Goal: Task Accomplishment & Management: Manage account settings

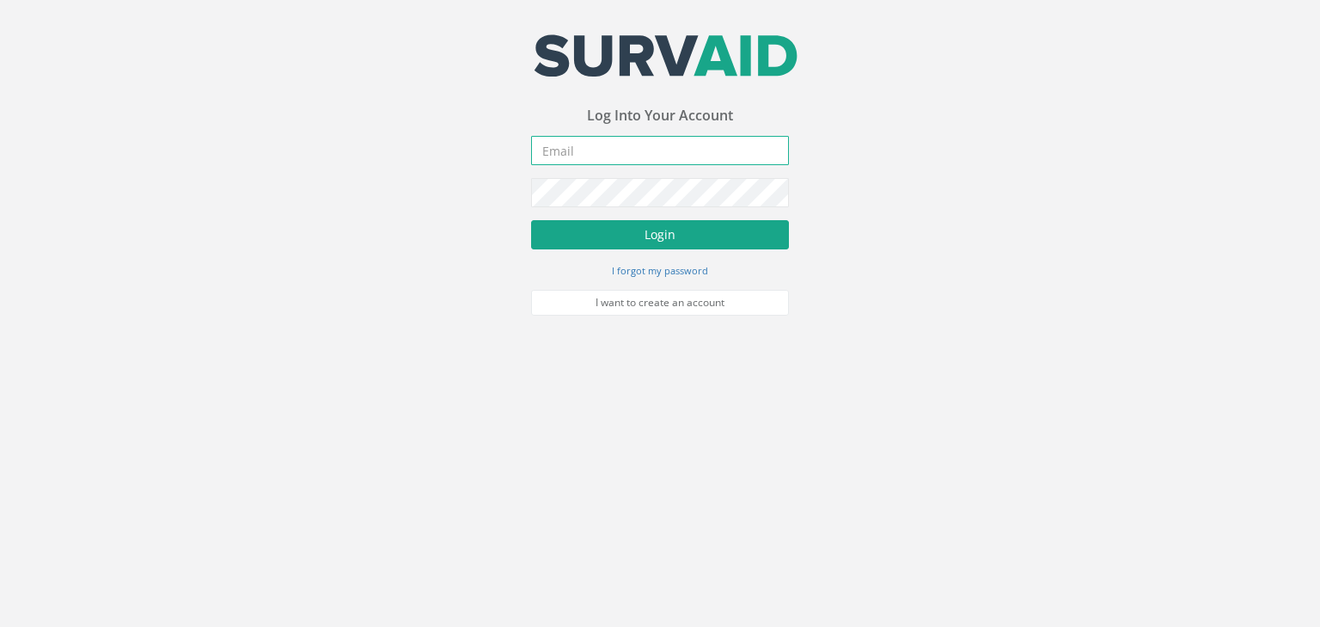
type input "[PERSON_NAME][EMAIL_ADDRESS][PERSON_NAME][DOMAIN_NAME]"
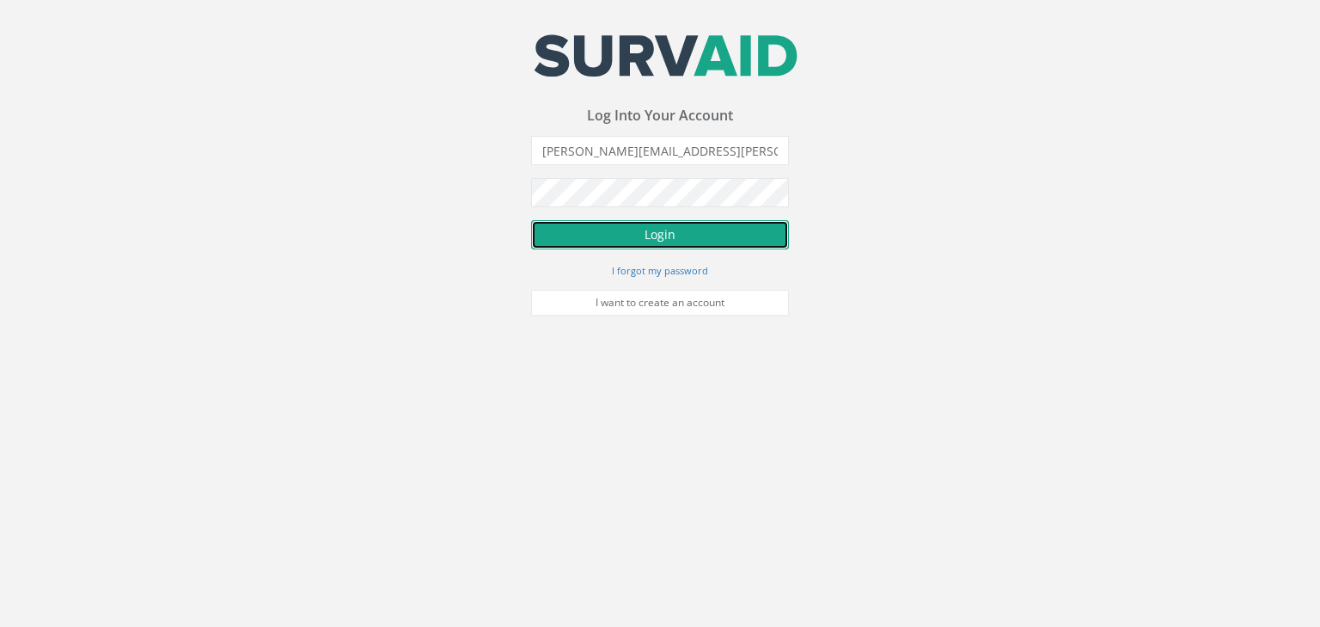
click at [674, 223] on button "Login" at bounding box center [660, 234] width 258 height 29
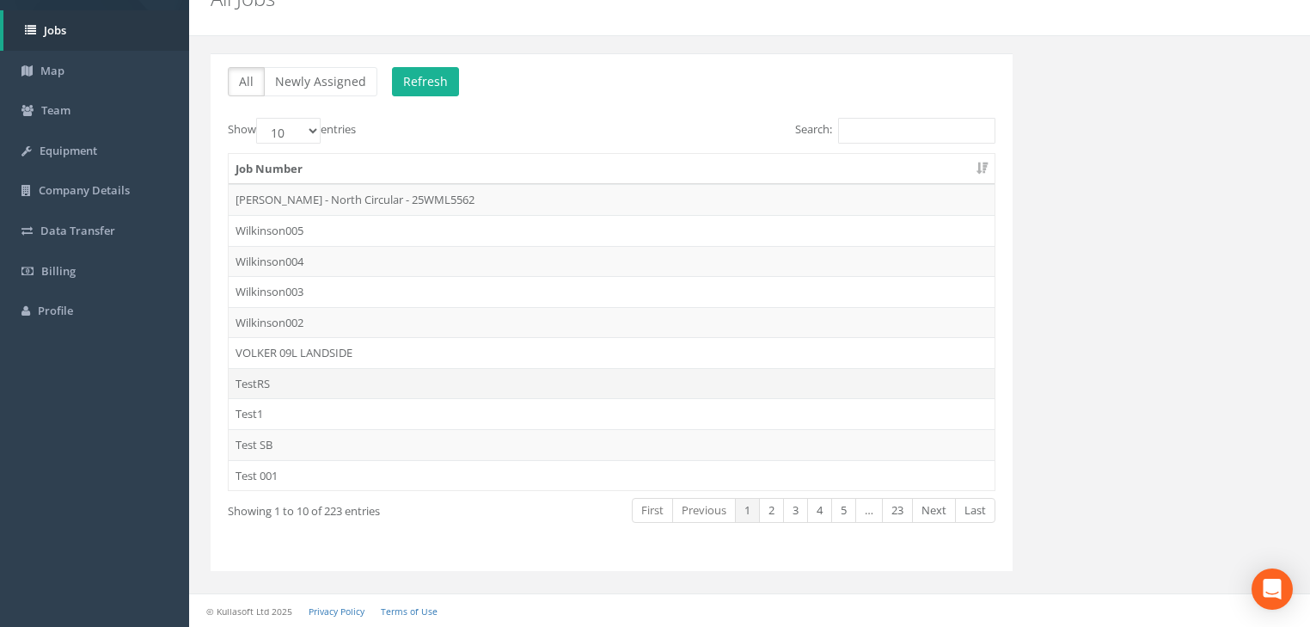
scroll to position [79, 0]
click at [966, 517] on link "Last" at bounding box center [975, 513] width 40 height 25
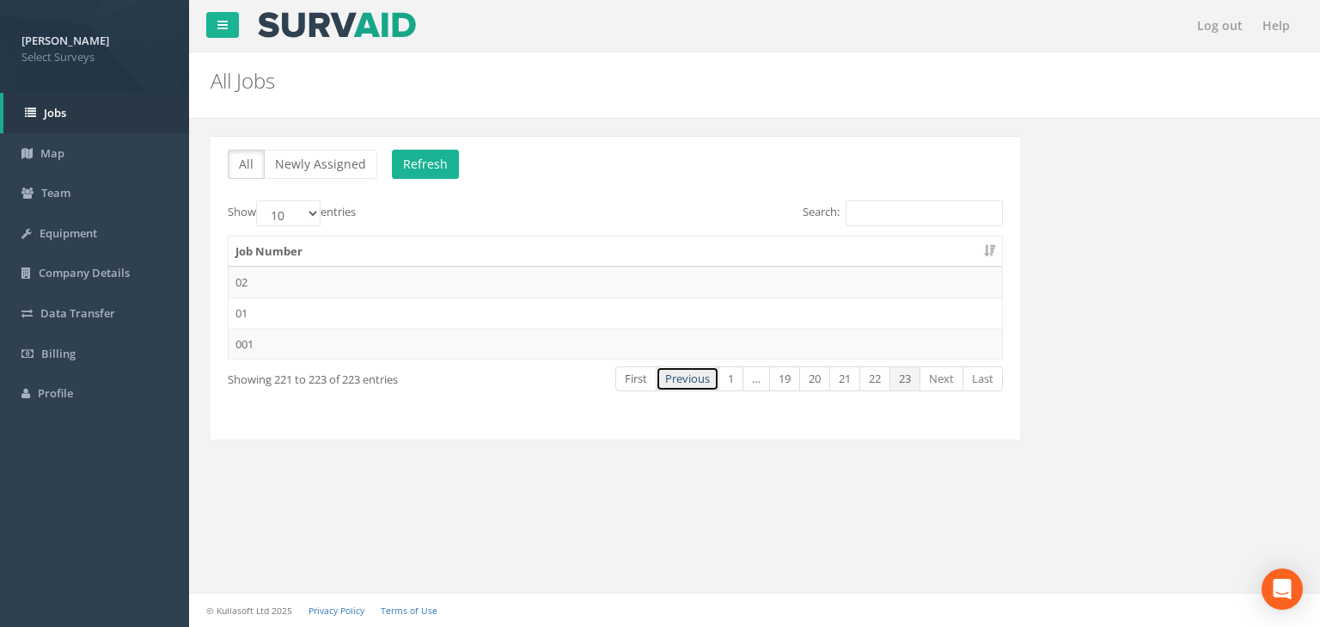
click at [683, 382] on link "Previous" at bounding box center [688, 378] width 64 height 25
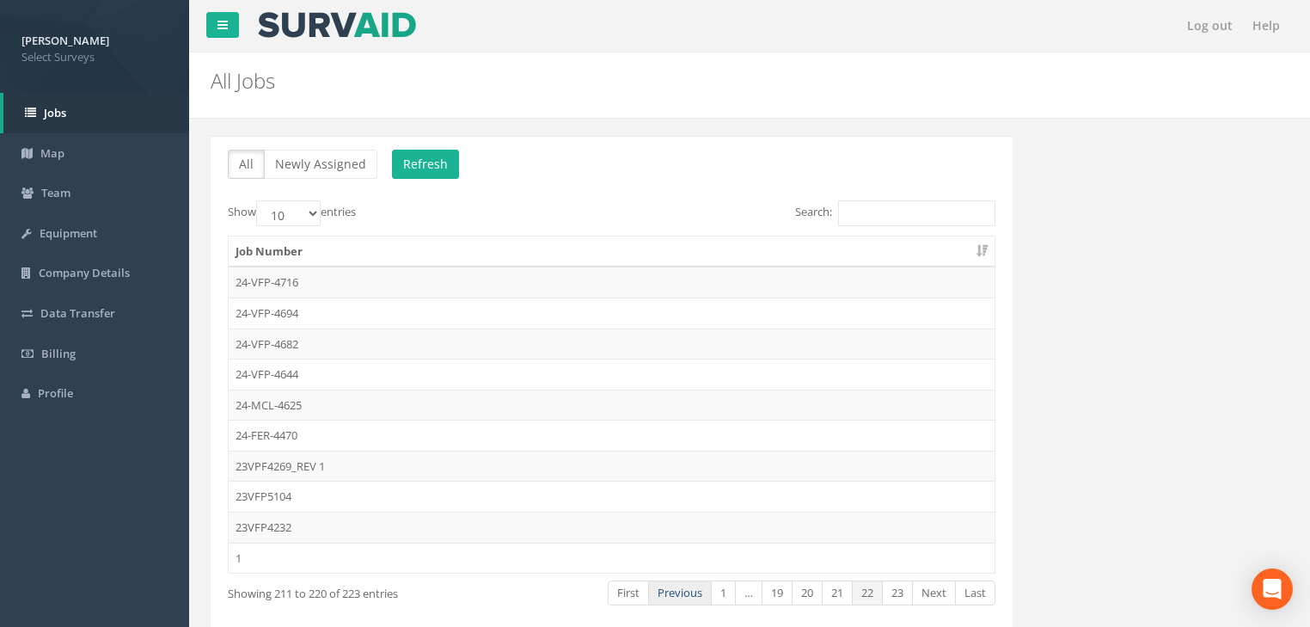
click at [689, 587] on link "Previous" at bounding box center [680, 592] width 64 height 25
click at [689, 587] on link "Previous" at bounding box center [684, 592] width 64 height 25
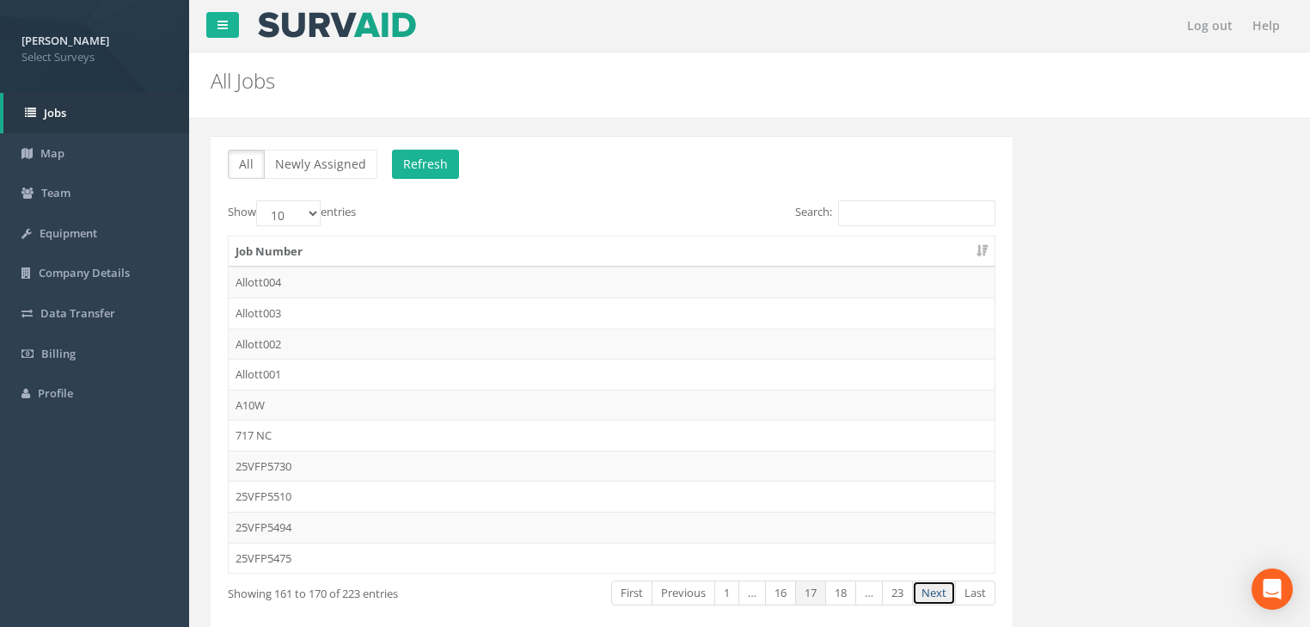
click at [942, 591] on link "Next" at bounding box center [934, 592] width 44 height 25
click at [279, 521] on td "25FER5689" at bounding box center [612, 526] width 766 height 31
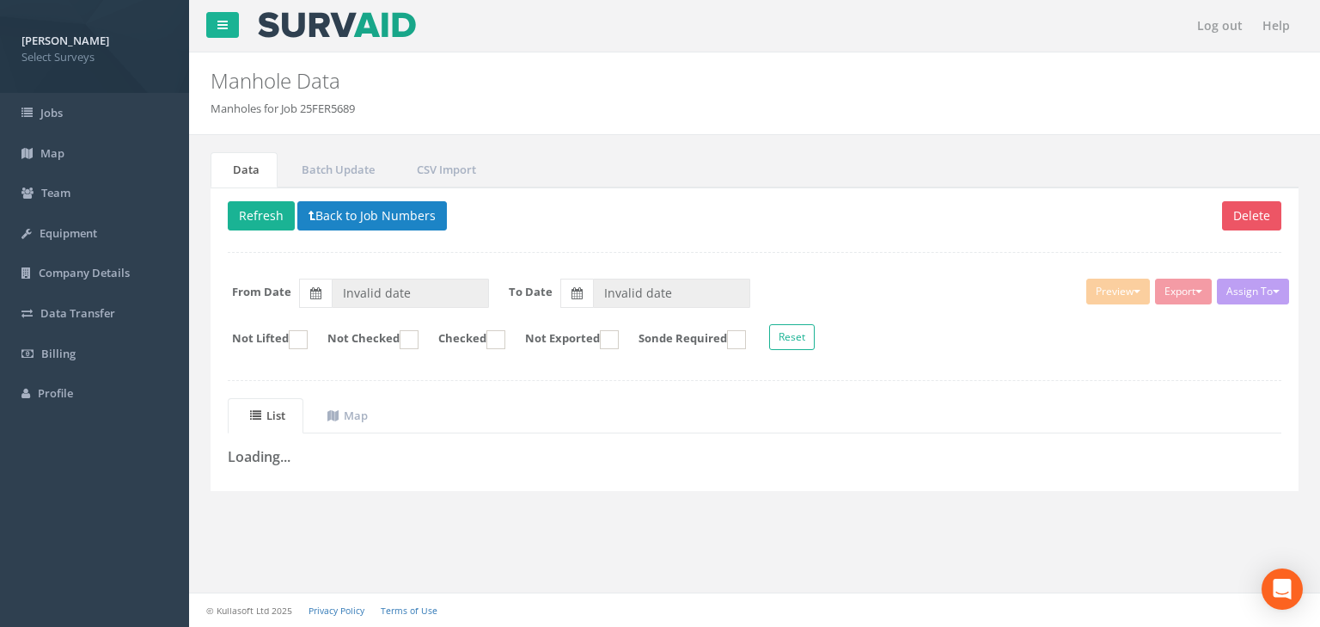
type input "[DATE]"
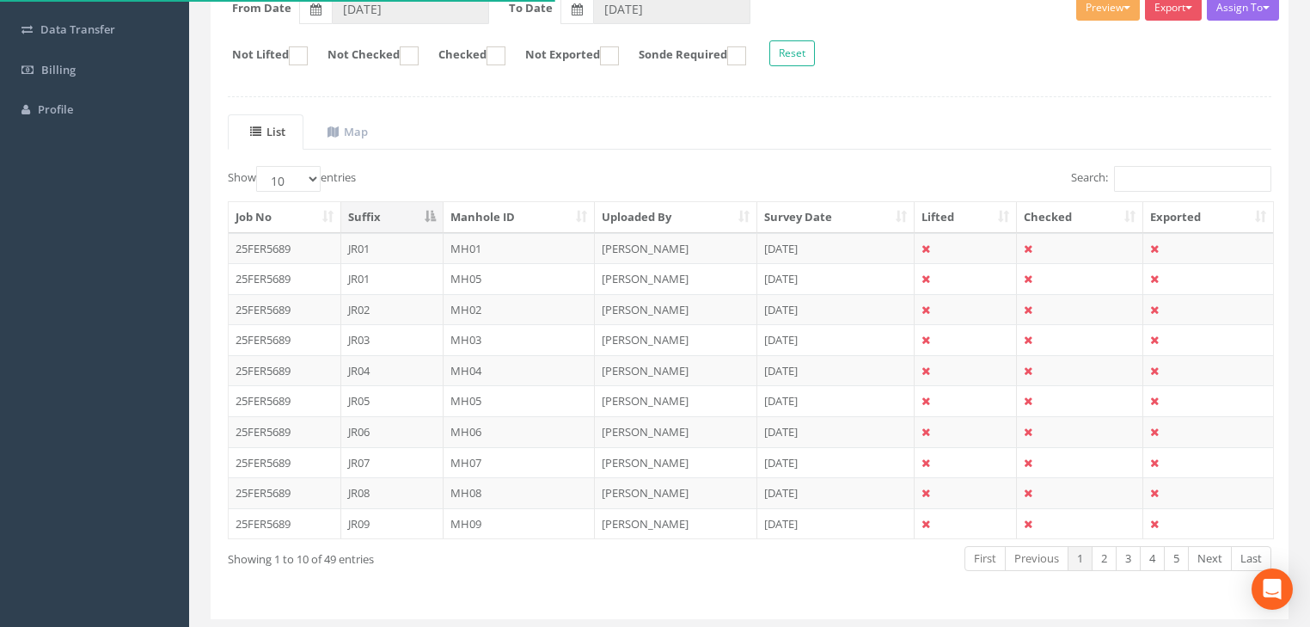
scroll to position [327, 0]
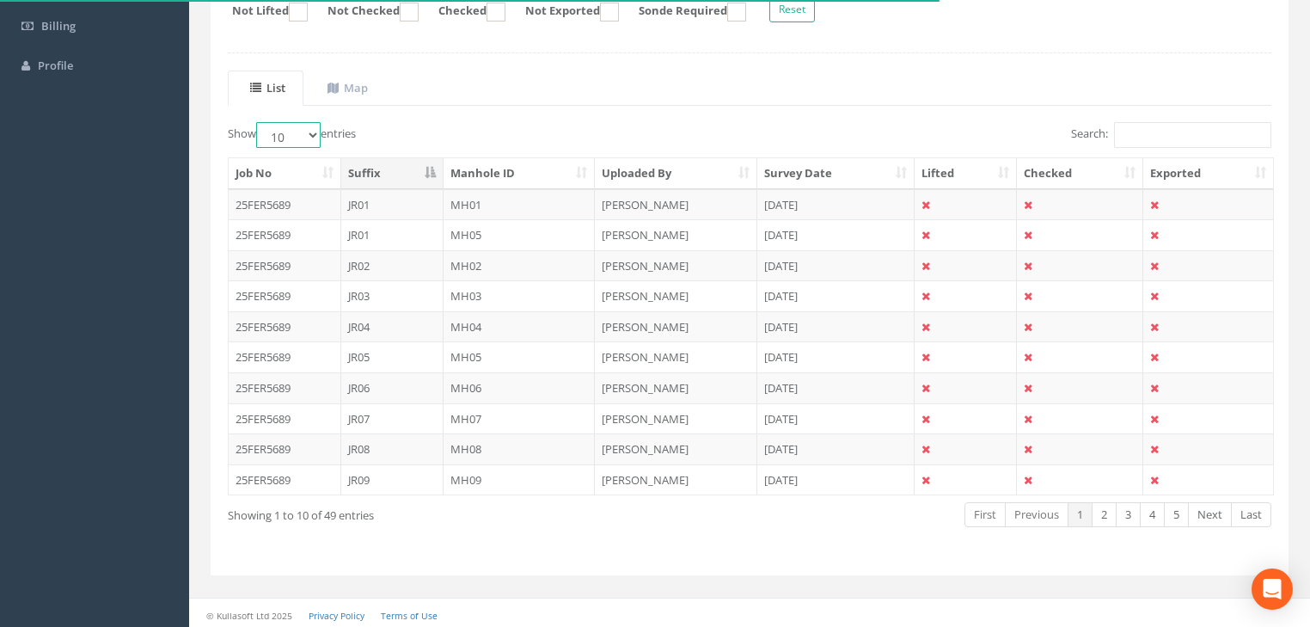
click at [319, 131] on select "10 25 50 100" at bounding box center [288, 135] width 64 height 26
select select "50"
click at [259, 122] on select "10 25 50 100" at bounding box center [288, 135] width 64 height 26
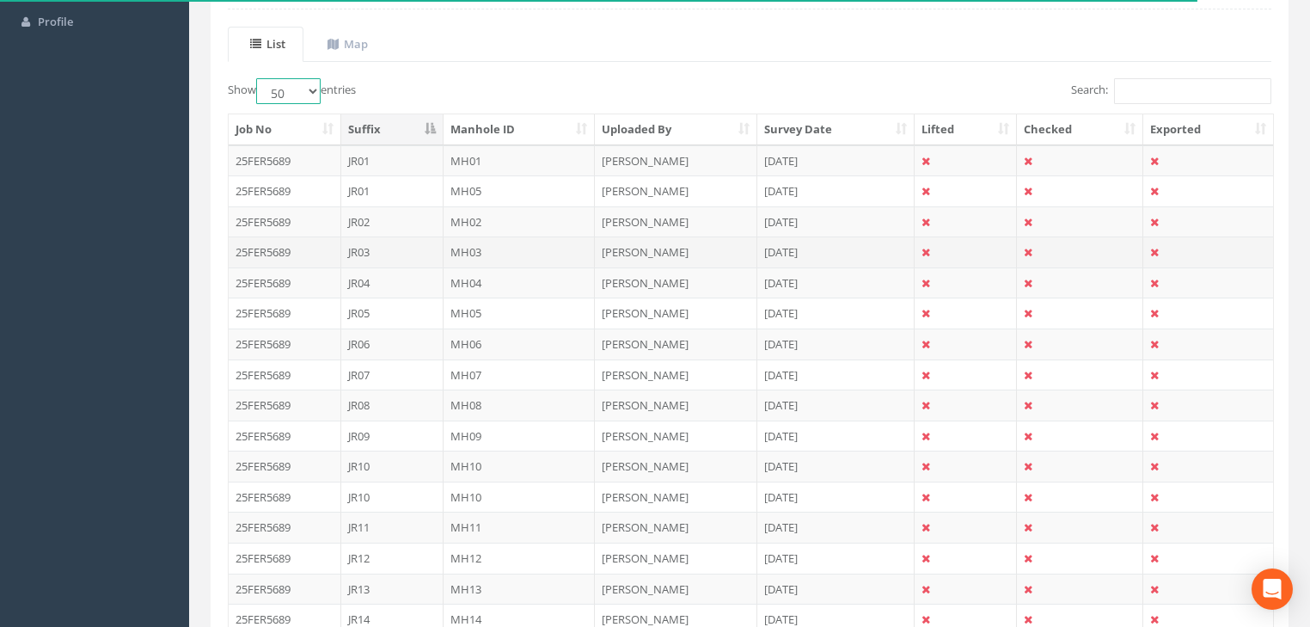
scroll to position [396, 0]
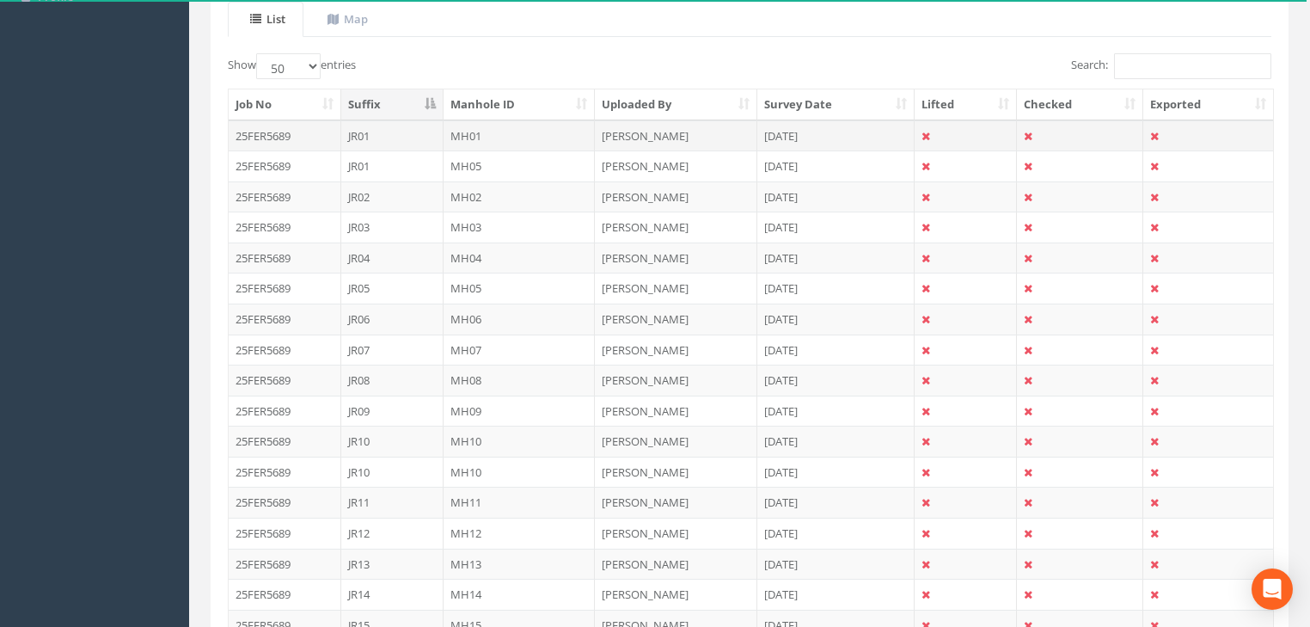
click at [474, 132] on td "MH01" at bounding box center [520, 135] width 152 height 31
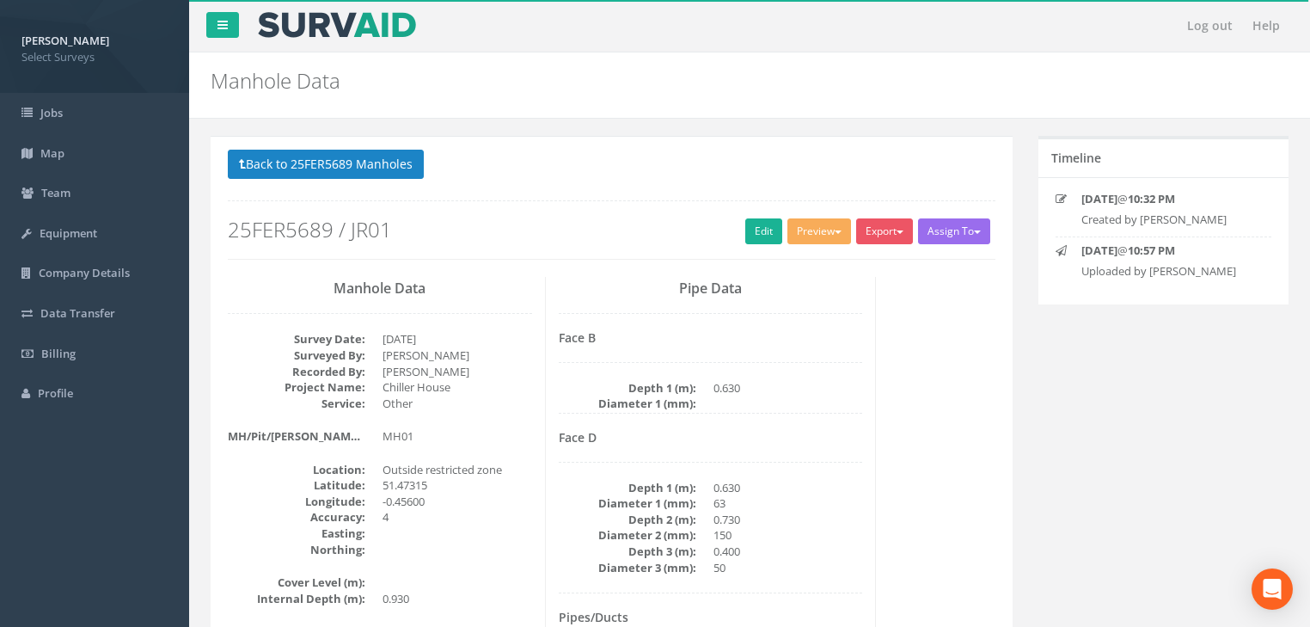
click at [732, 237] on h2 "25FER5689 / JR01" at bounding box center [612, 229] width 768 height 22
click at [762, 230] on link "Edit" at bounding box center [763, 231] width 37 height 26
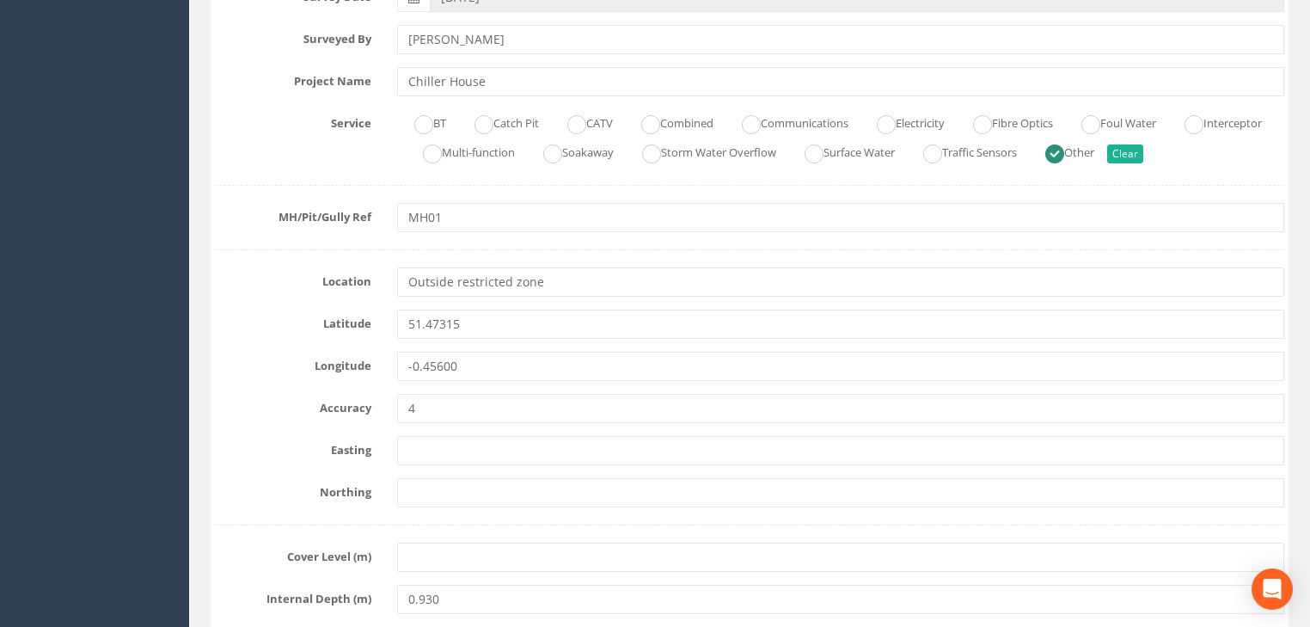
scroll to position [413, 0]
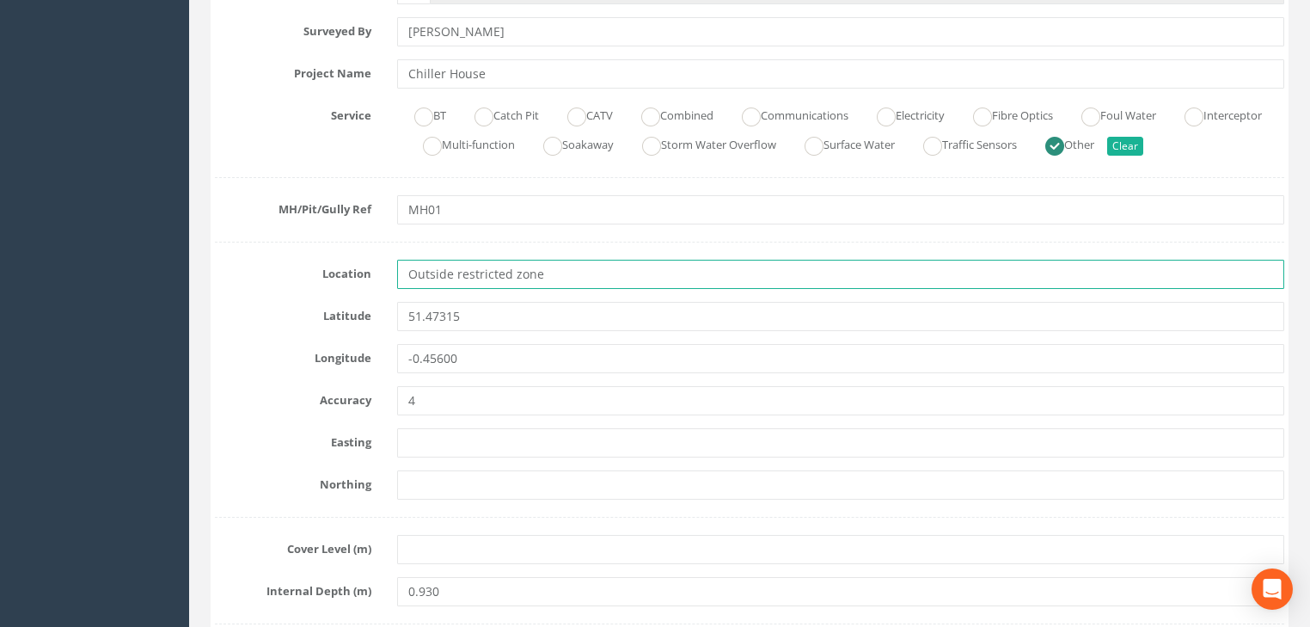
drag, startPoint x: 558, startPoint y: 278, endPoint x: 366, endPoint y: 280, distance: 191.7
click at [366, 280] on div "Location Outside restricted zone" at bounding box center [749, 274] width 1095 height 29
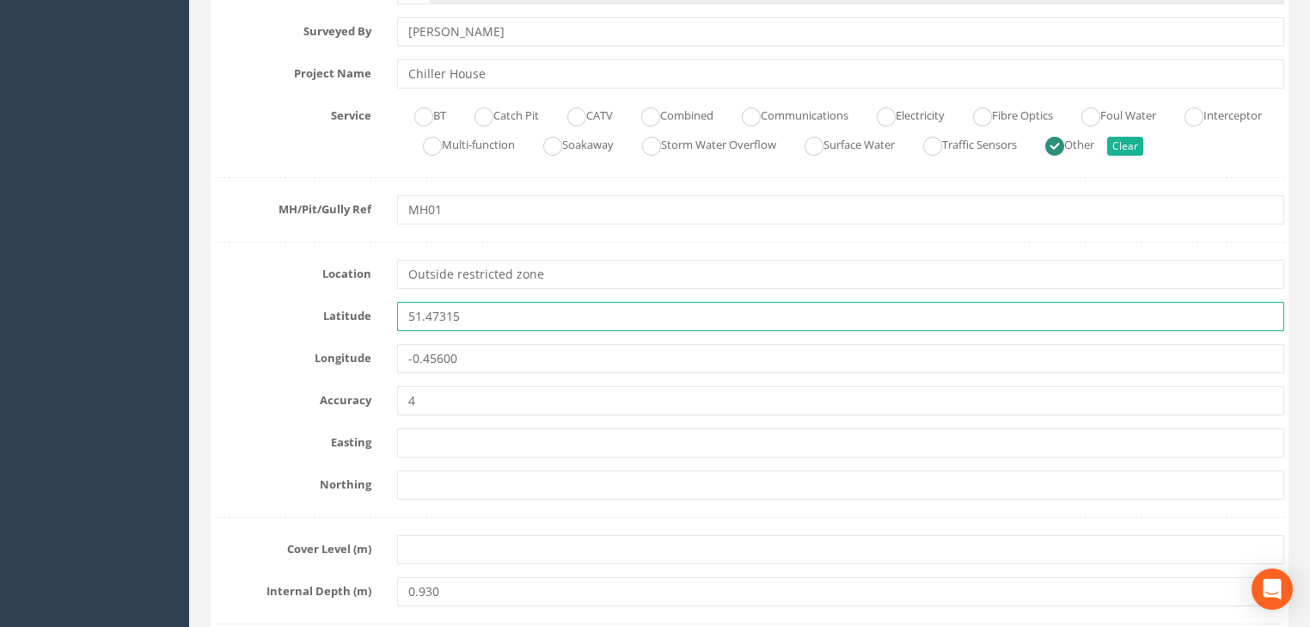
drag, startPoint x: 465, startPoint y: 321, endPoint x: 373, endPoint y: 327, distance: 92.1
click at [373, 327] on div "Latitude 51.47315" at bounding box center [749, 316] width 1095 height 29
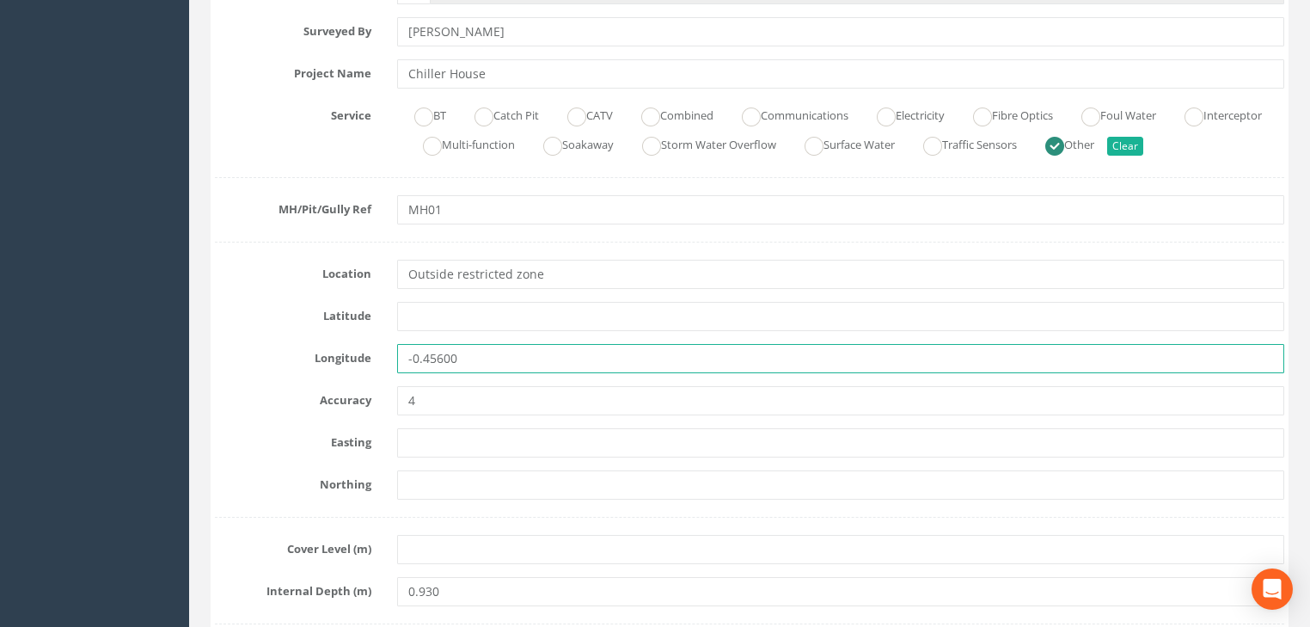
drag, startPoint x: 401, startPoint y: 364, endPoint x: 389, endPoint y: 368, distance: 12.5
click at [389, 367] on div "-0.45600" at bounding box center [840, 358] width 913 height 29
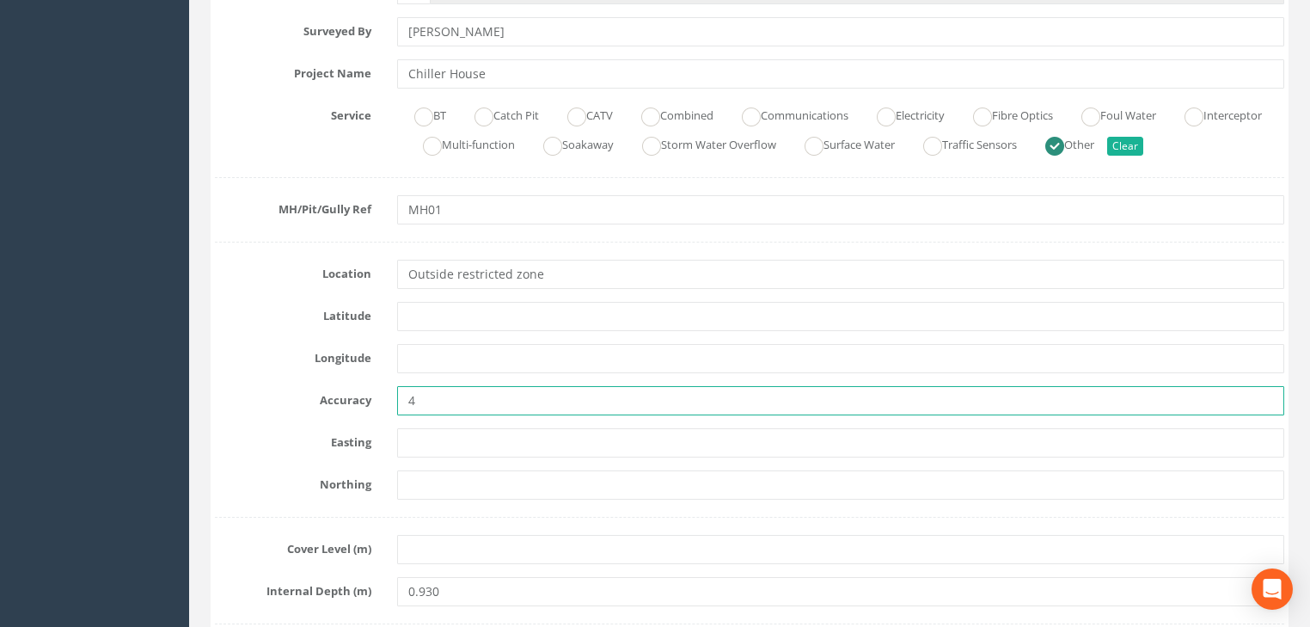
drag, startPoint x: 439, startPoint y: 399, endPoint x: 401, endPoint y: 409, distance: 40.0
click at [401, 408] on input "4" at bounding box center [840, 400] width 887 height 29
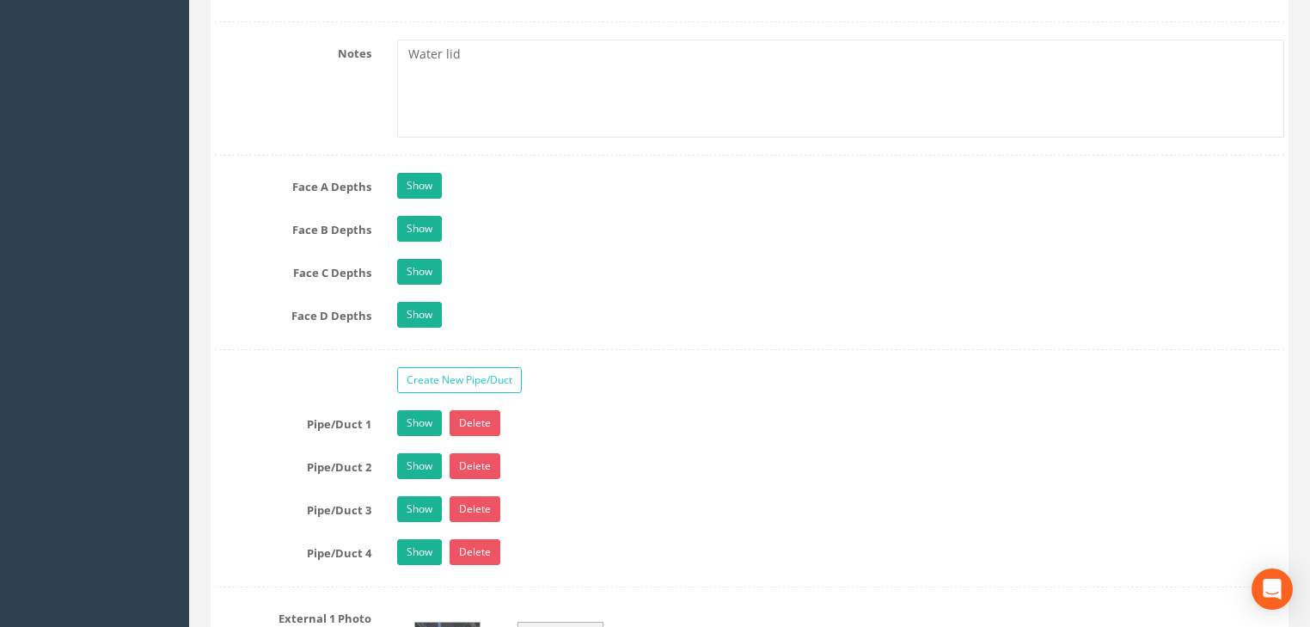
scroll to position [1719, 0]
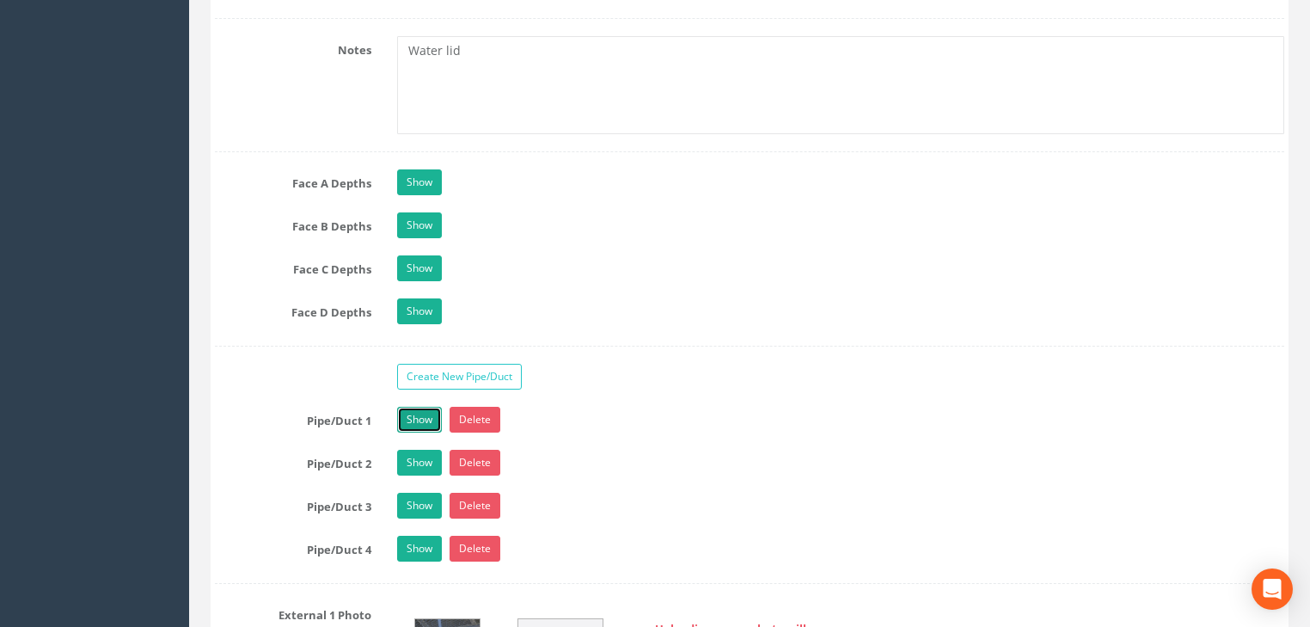
click at [420, 414] on link "Show" at bounding box center [419, 420] width 45 height 26
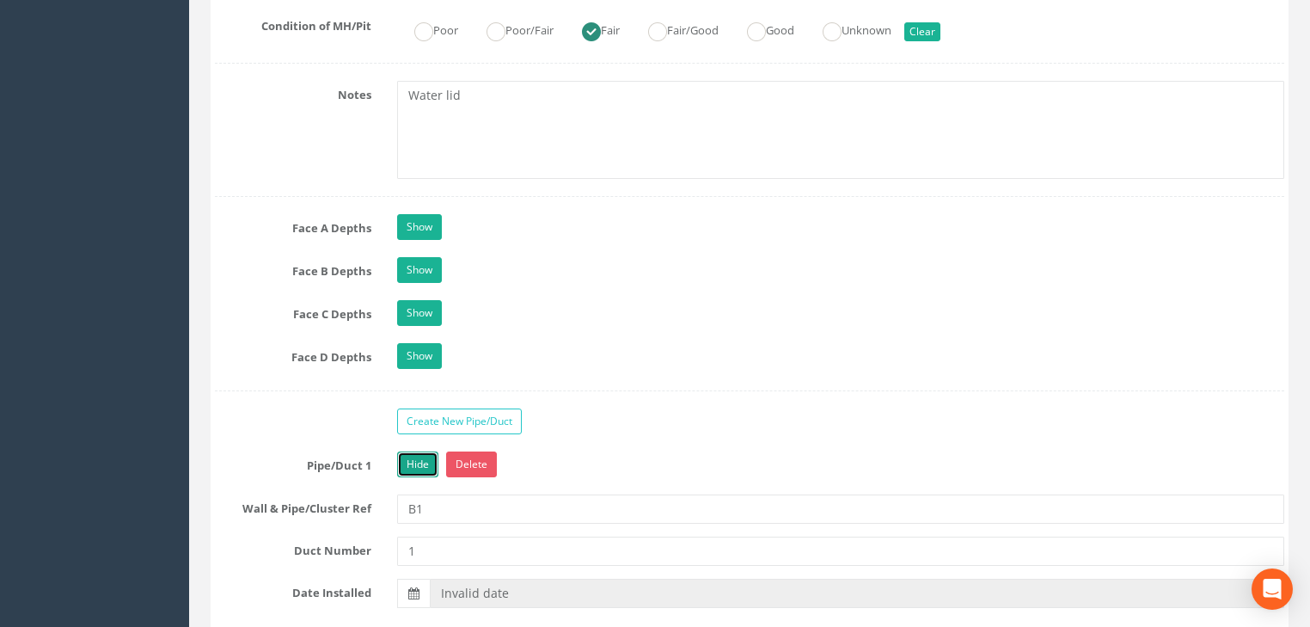
scroll to position [1650, 0]
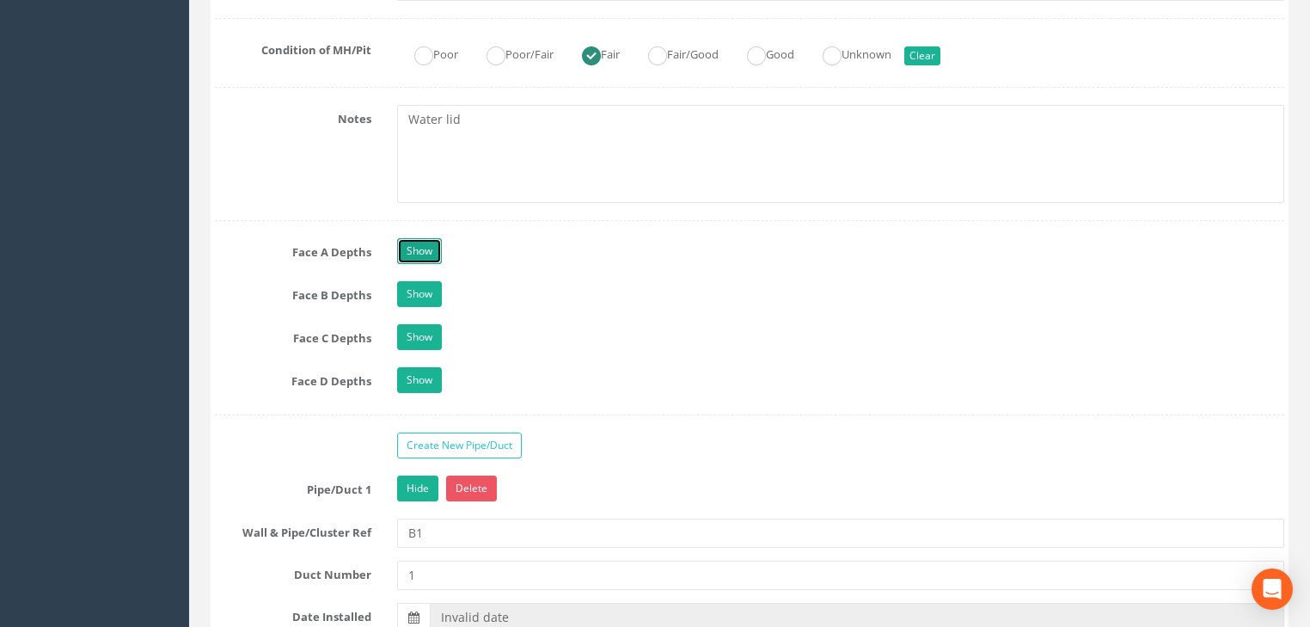
click at [414, 247] on link "Show" at bounding box center [419, 251] width 45 height 26
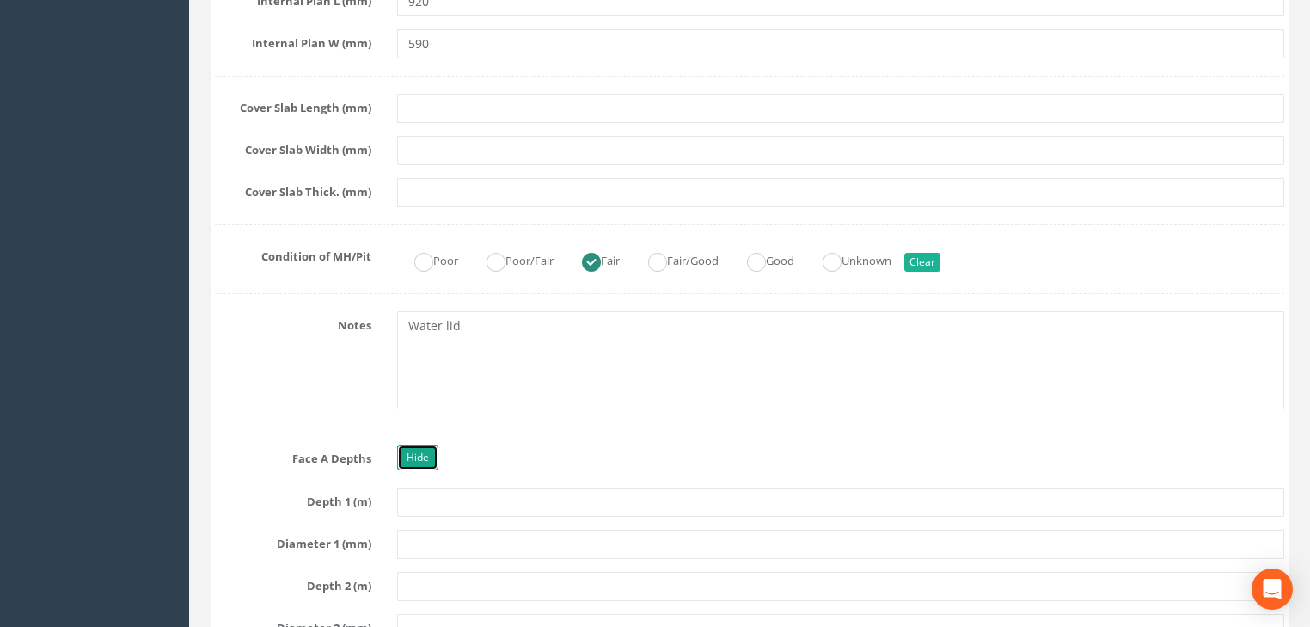
click at [429, 447] on link "Hide" at bounding box center [417, 457] width 41 height 26
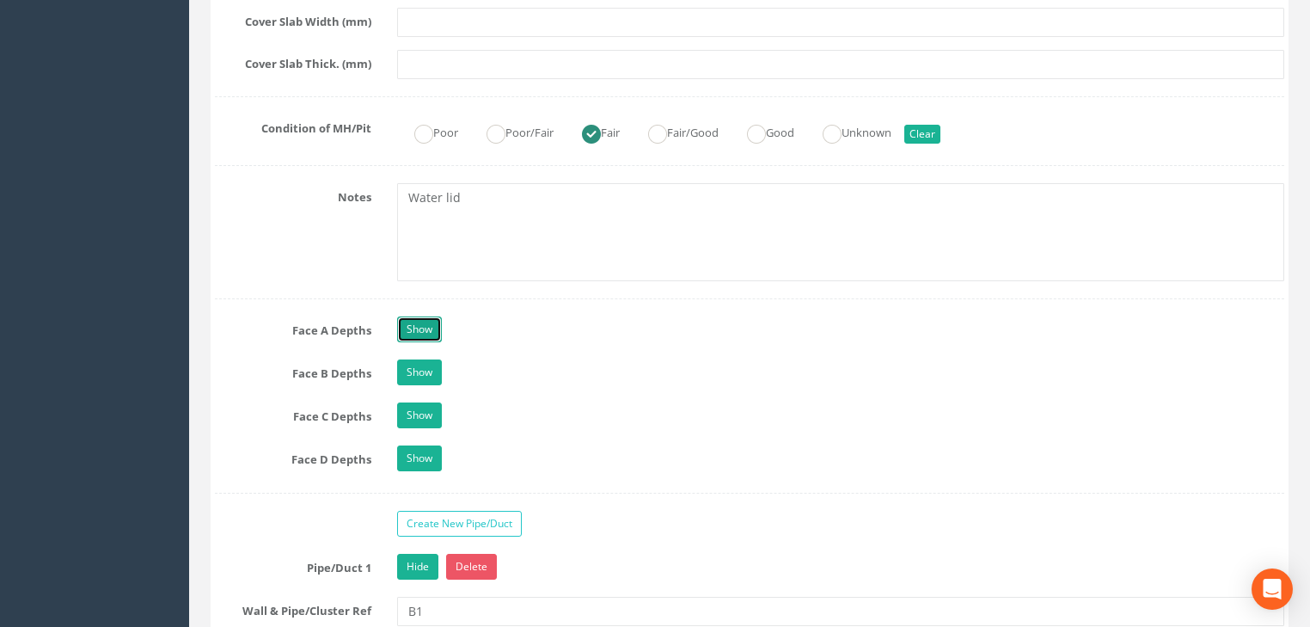
scroll to position [1582, 0]
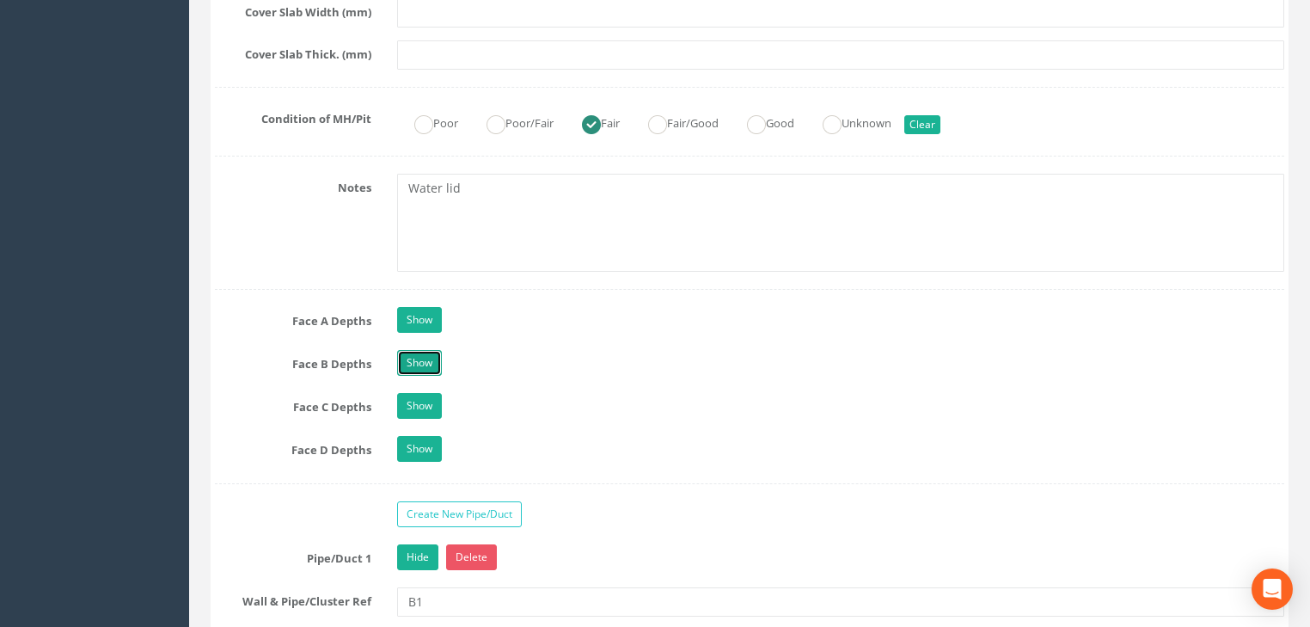
click at [413, 354] on link "Show" at bounding box center [419, 363] width 45 height 26
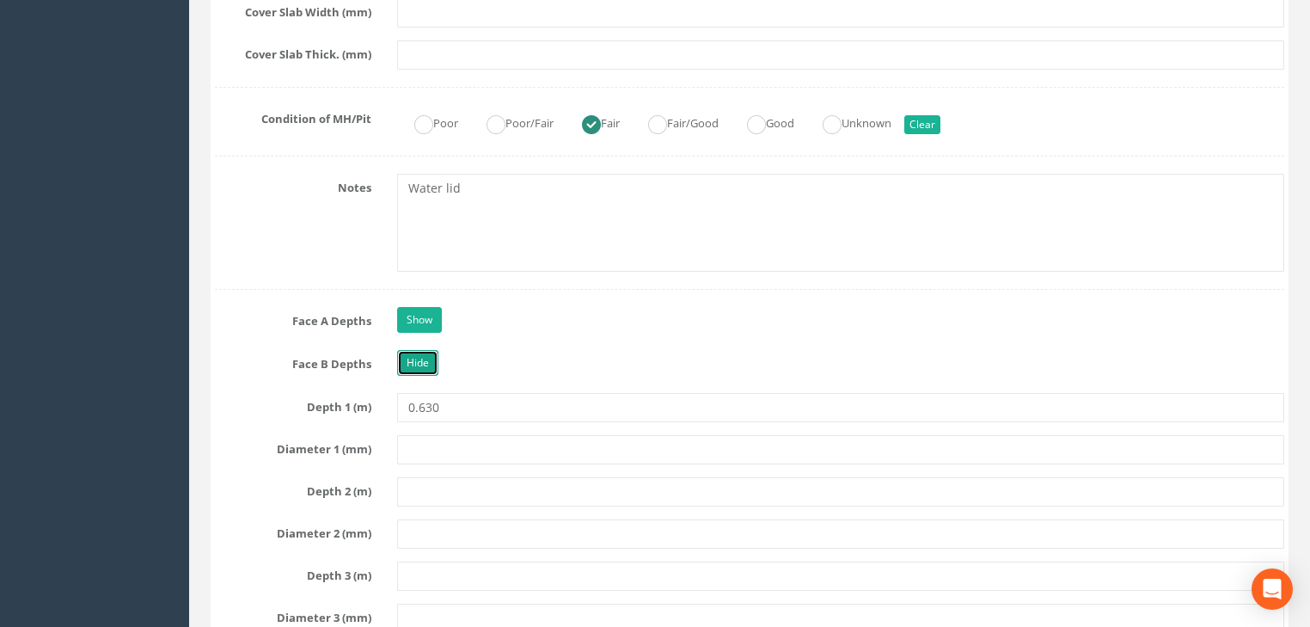
click at [413, 354] on link "Hide" at bounding box center [417, 363] width 41 height 26
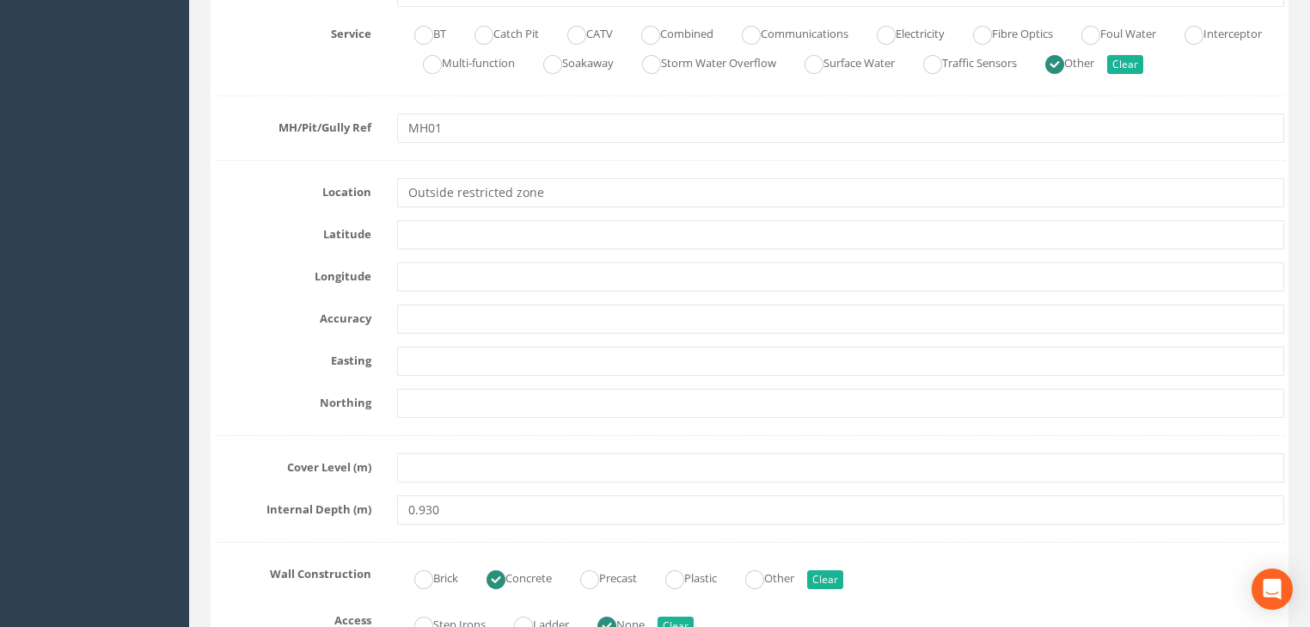
scroll to position [481, 0]
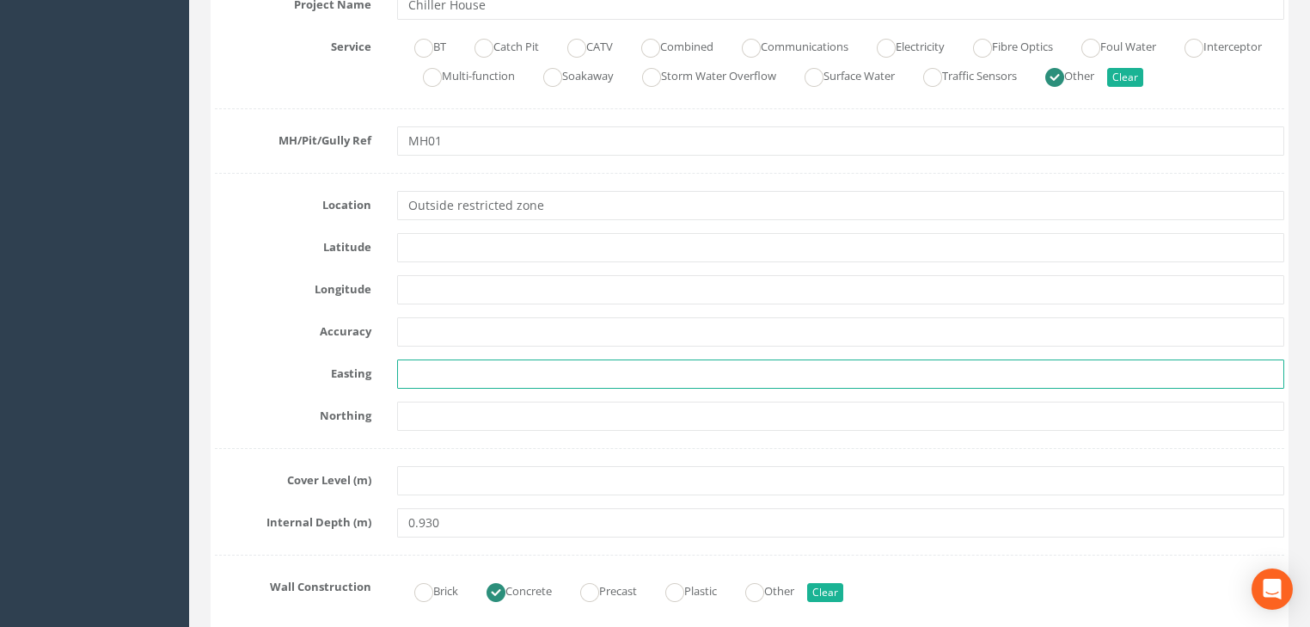
click at [464, 375] on input "text" at bounding box center [840, 373] width 887 height 29
paste input "7139.884"
type input "7139.884"
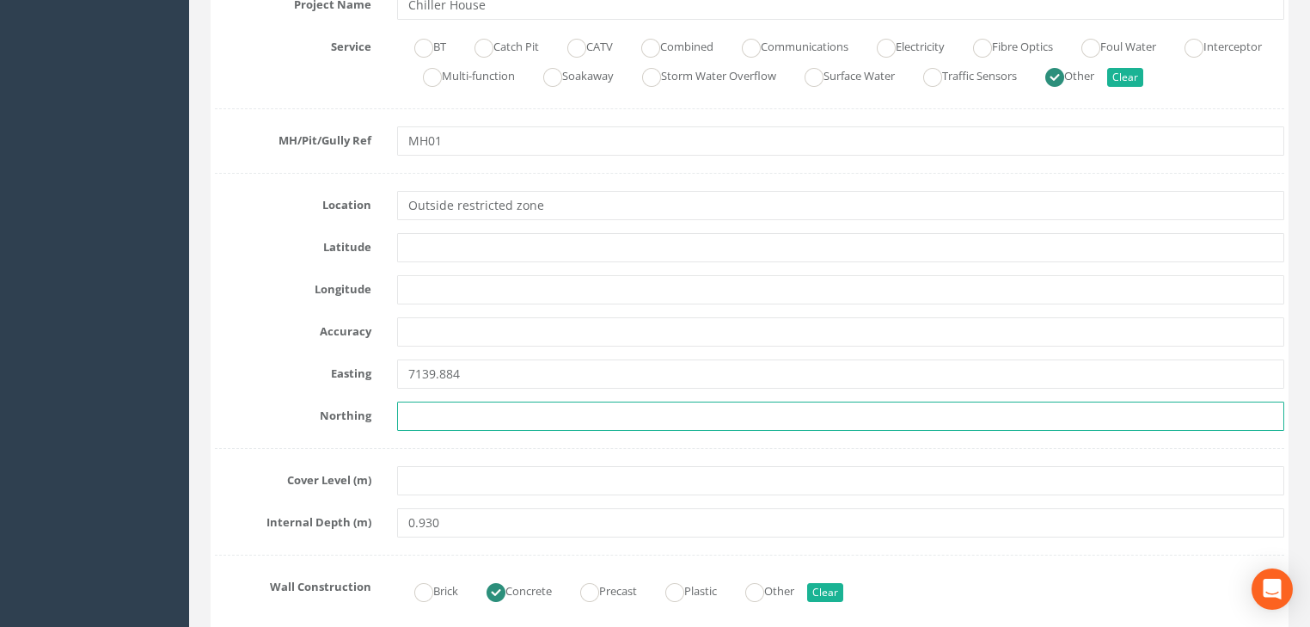
click at [477, 410] on input "text" at bounding box center [840, 415] width 887 height 29
paste input "5917.046"
type input "5917.046"
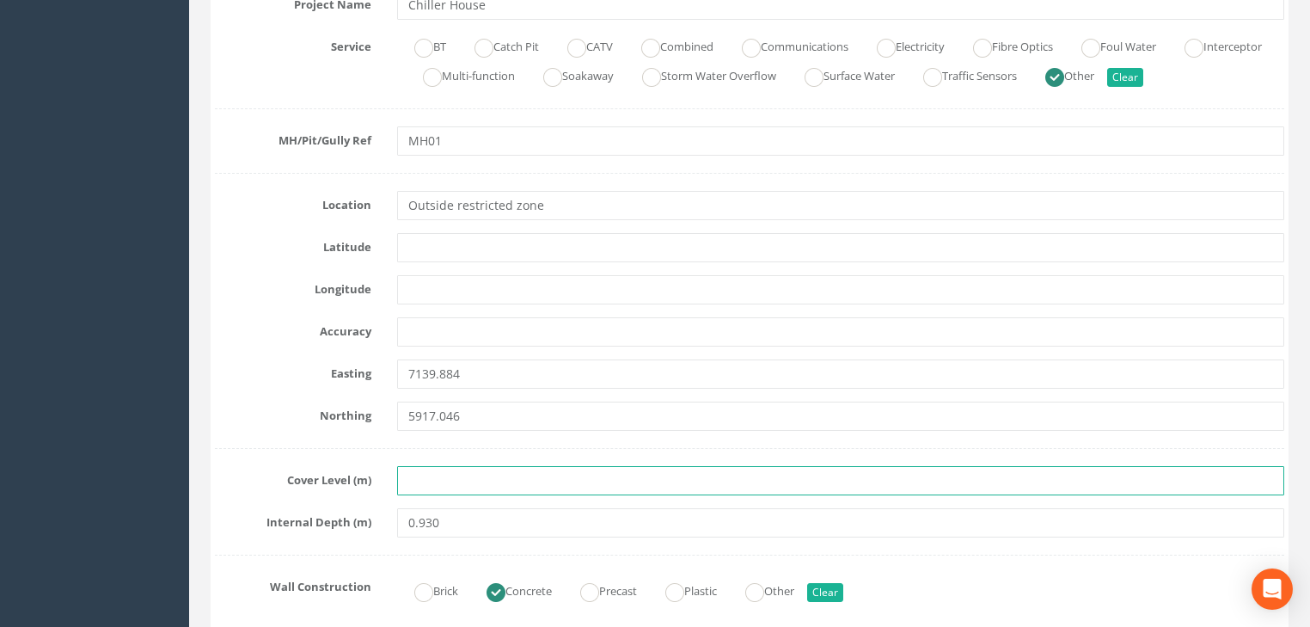
click at [457, 477] on input "text" at bounding box center [840, 480] width 887 height 29
paste input "23.997"
type input "23.997"
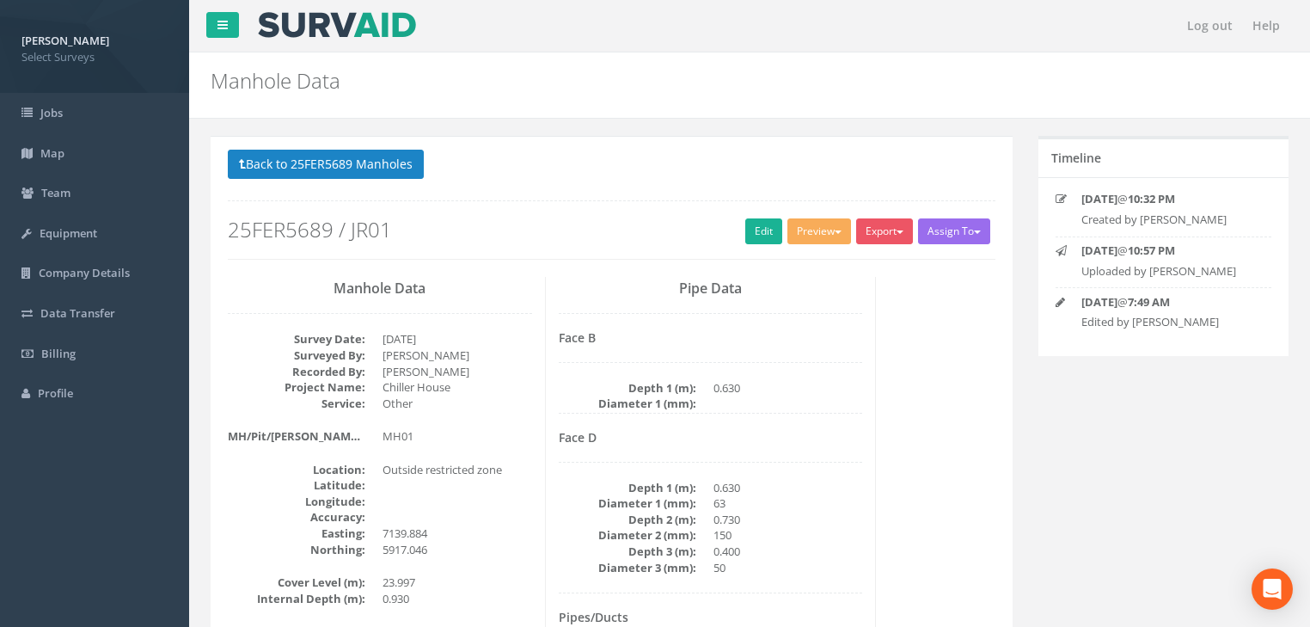
scroll to position [0, 0]
click at [408, 168] on button "Back to 25FER5689 Manholes" at bounding box center [326, 164] width 196 height 29
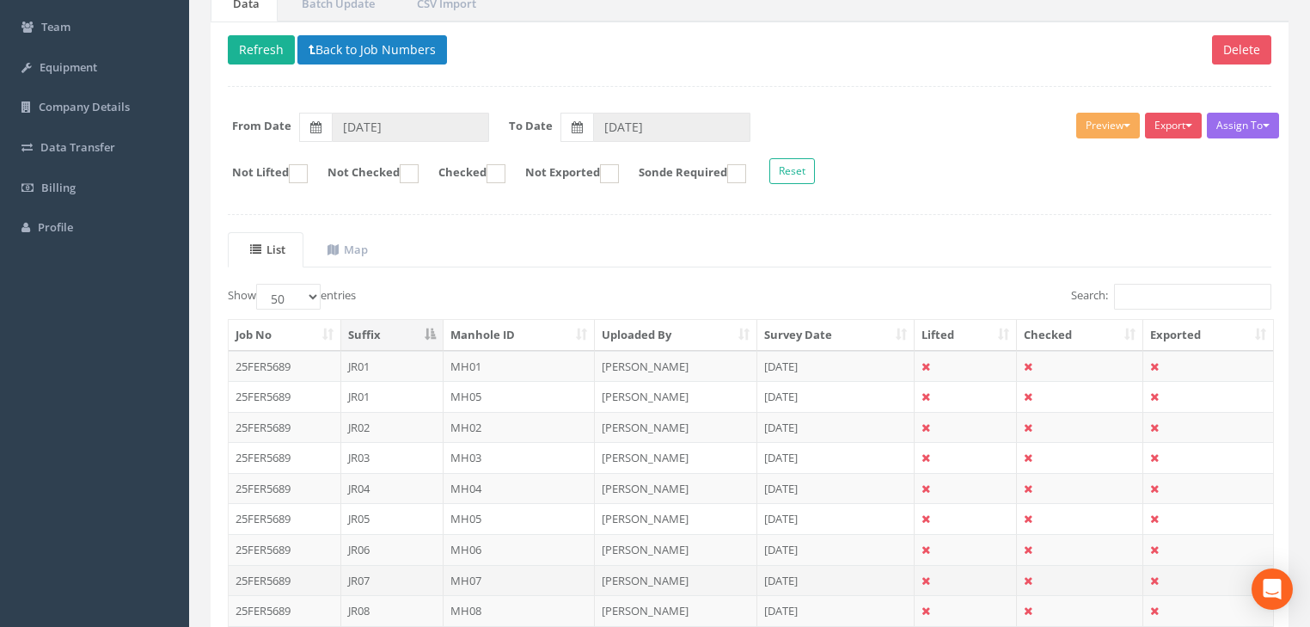
scroll to position [206, 0]
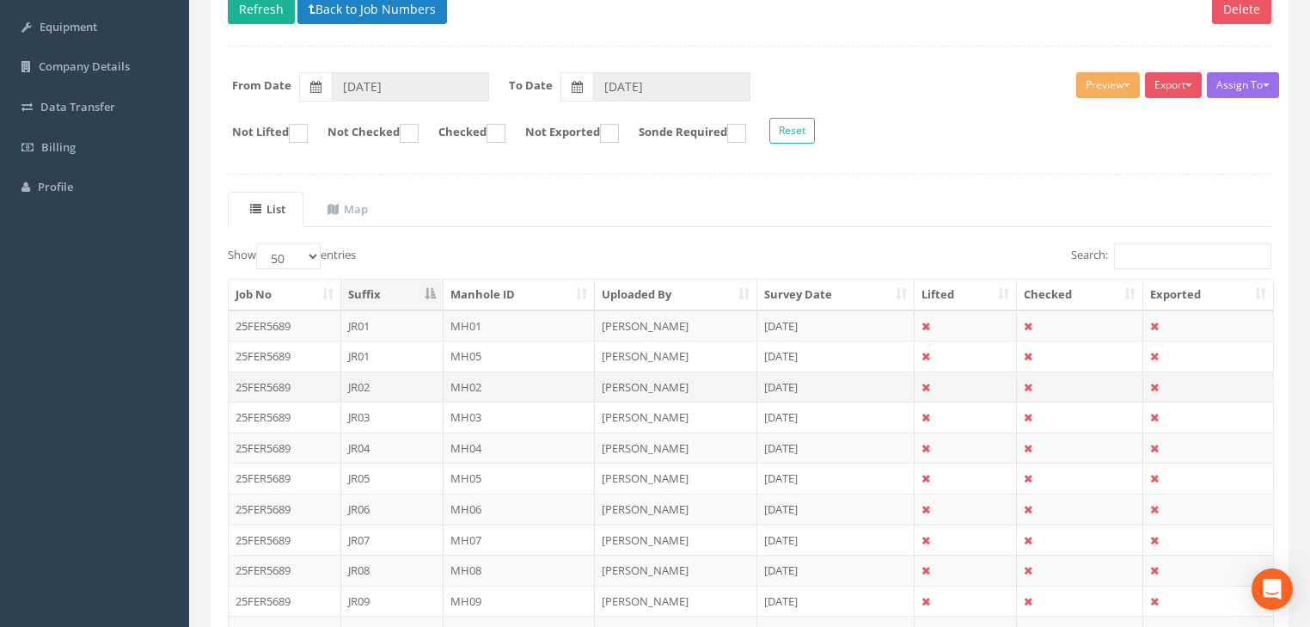
click at [468, 376] on td "MH02" at bounding box center [520, 386] width 152 height 31
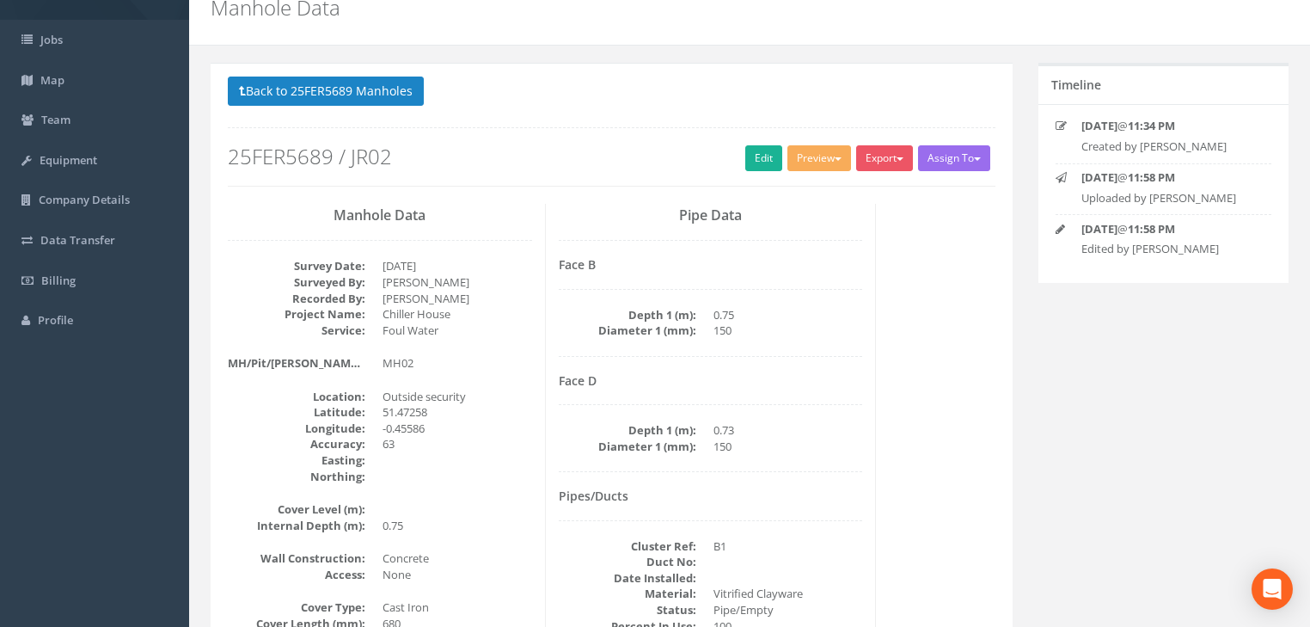
scroll to position [69, 0]
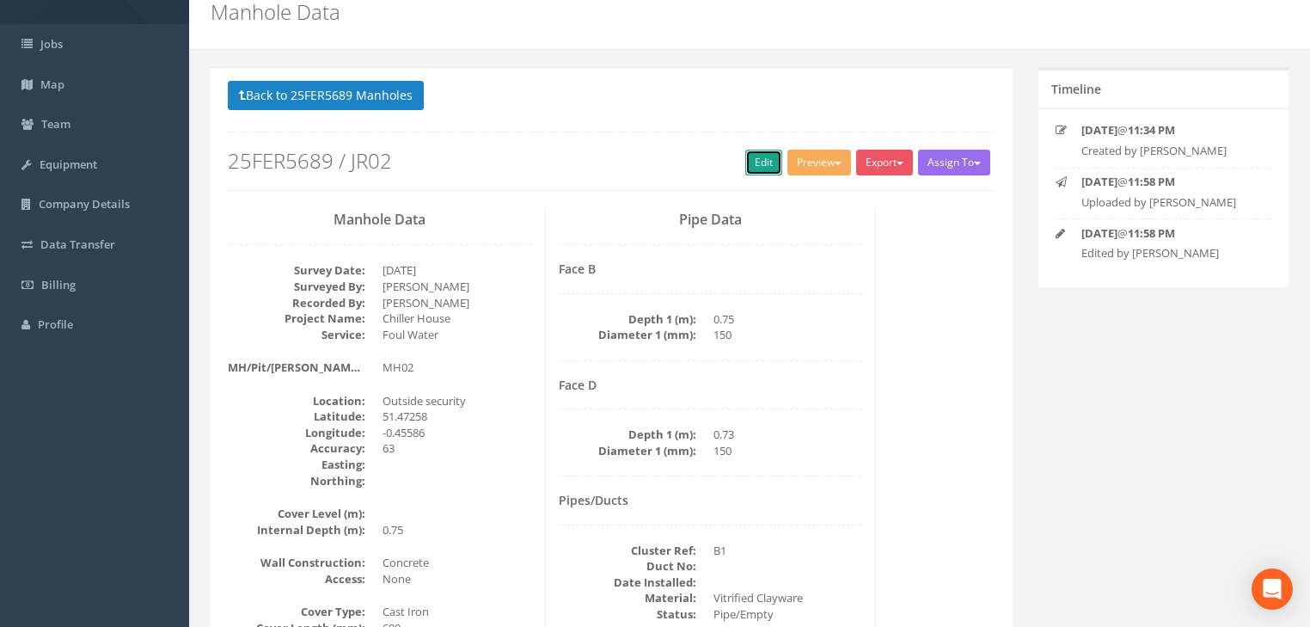
click at [753, 162] on link "Edit" at bounding box center [763, 163] width 37 height 26
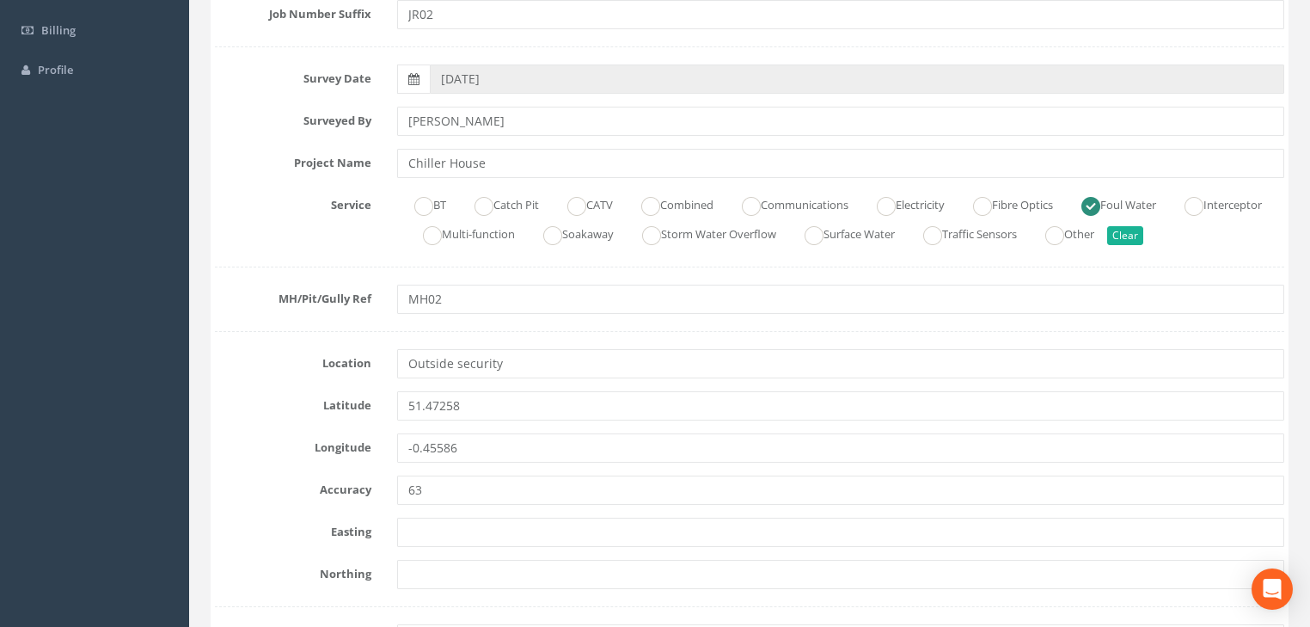
scroll to position [344, 0]
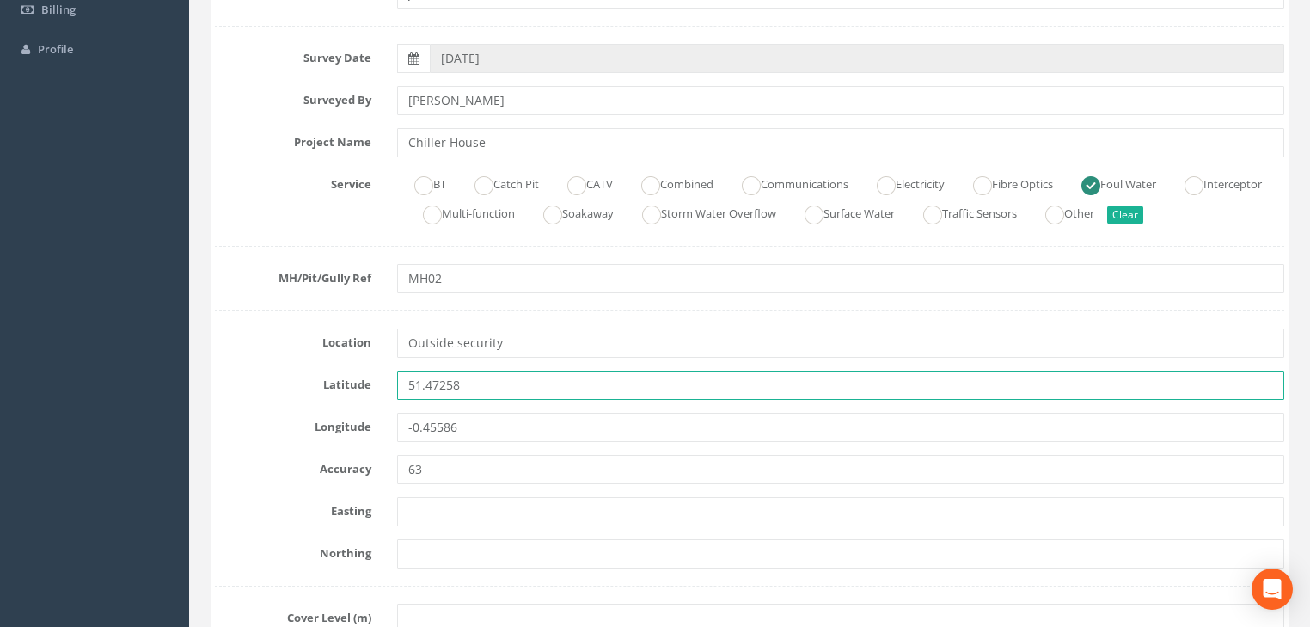
drag, startPoint x: 480, startPoint y: 378, endPoint x: 388, endPoint y: 397, distance: 93.9
click at [388, 397] on div "51.47258" at bounding box center [840, 384] width 913 height 29
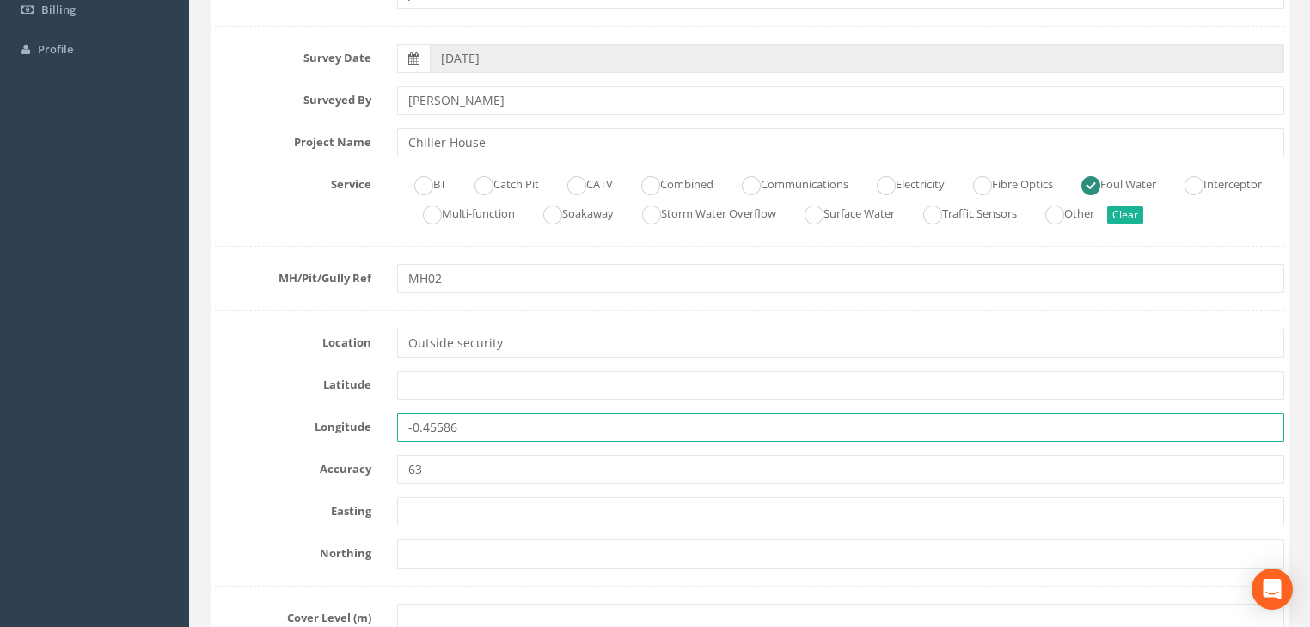
drag, startPoint x: 396, startPoint y: 430, endPoint x: 371, endPoint y: 442, distance: 27.7
click at [371, 440] on div "Longitude -0.45586" at bounding box center [749, 427] width 1095 height 29
drag, startPoint x: 464, startPoint y: 432, endPoint x: 382, endPoint y: 439, distance: 82.9
click at [382, 439] on div "Longitude -0.45586" at bounding box center [749, 427] width 1095 height 29
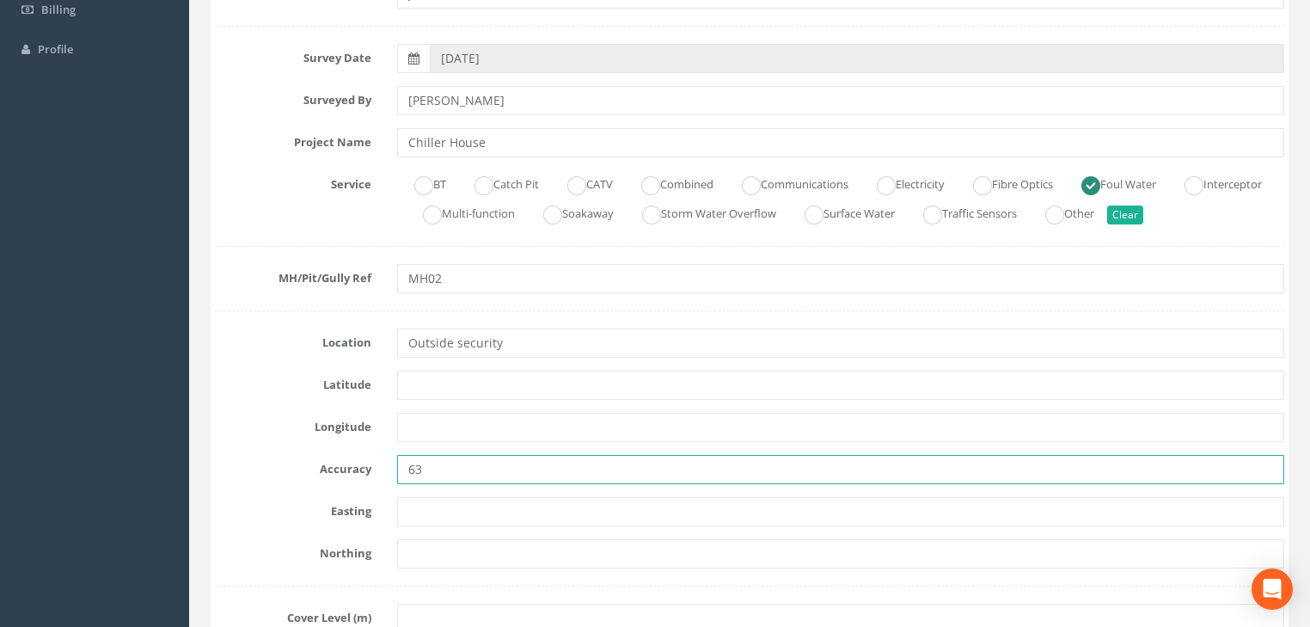
drag, startPoint x: 407, startPoint y: 474, endPoint x: 393, endPoint y: 476, distance: 14.8
click at [393, 476] on div "63" at bounding box center [840, 469] width 913 height 29
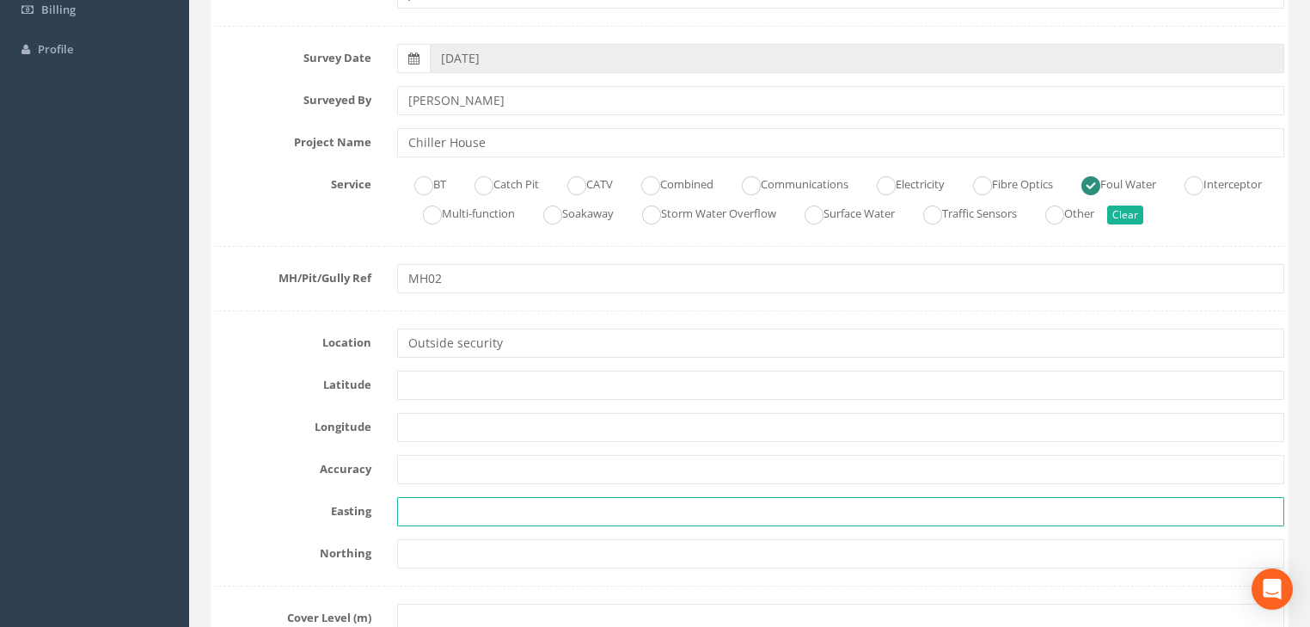
click at [430, 517] on input "text" at bounding box center [840, 511] width 887 height 29
paste input "7139.884"
type input "7139.884"
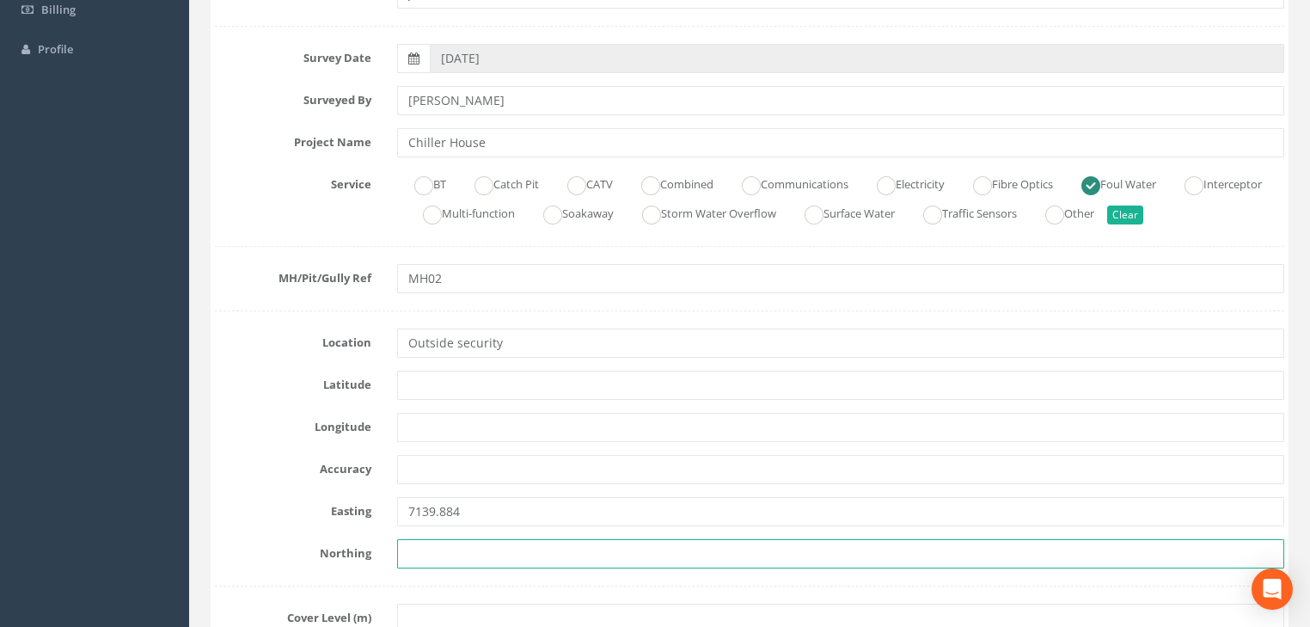
click at [441, 554] on input "text" at bounding box center [840, 553] width 887 height 29
paste input "5917.046"
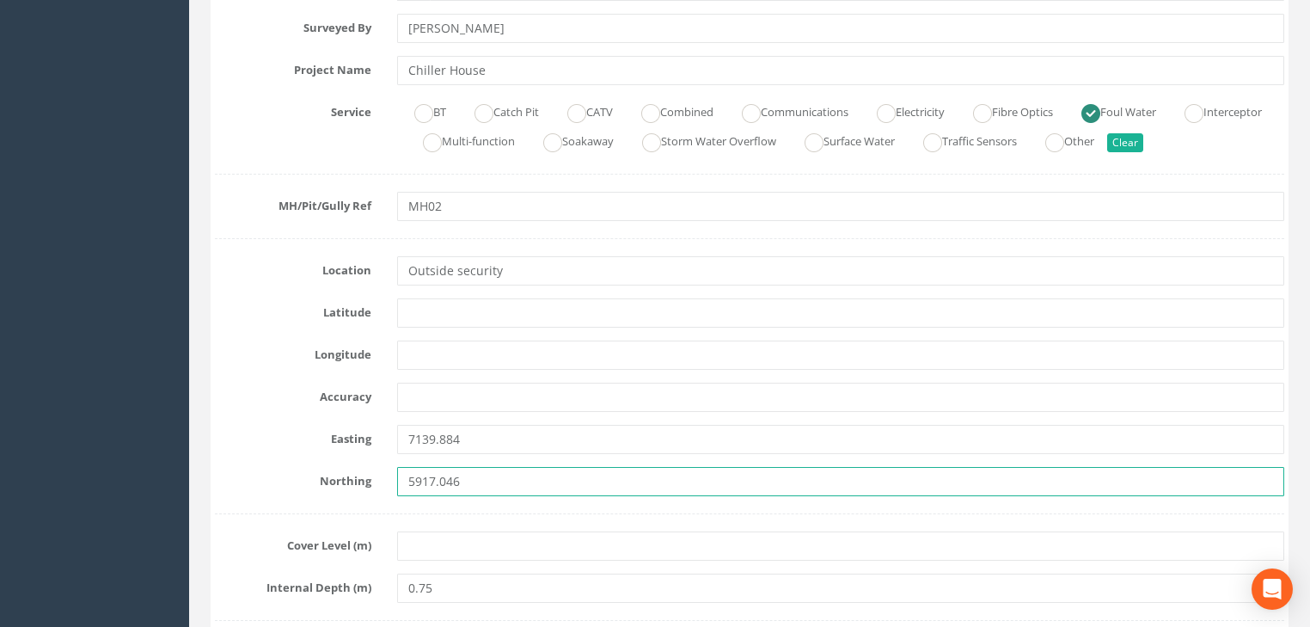
scroll to position [619, 0]
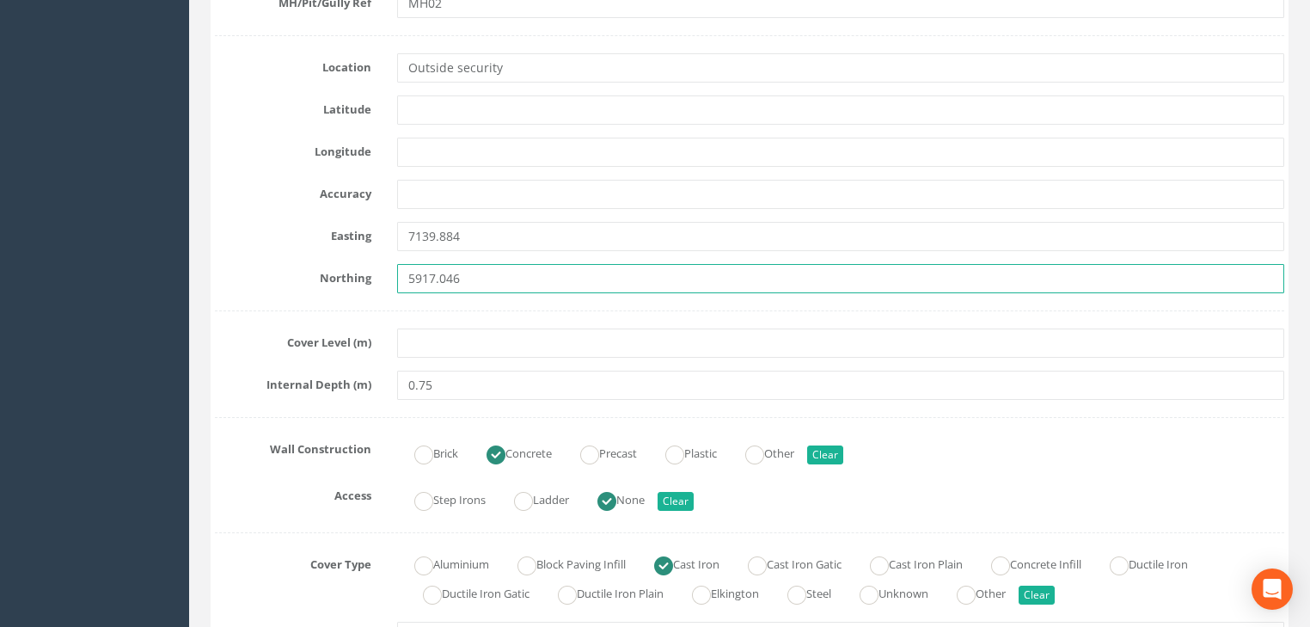
type input "5917.046"
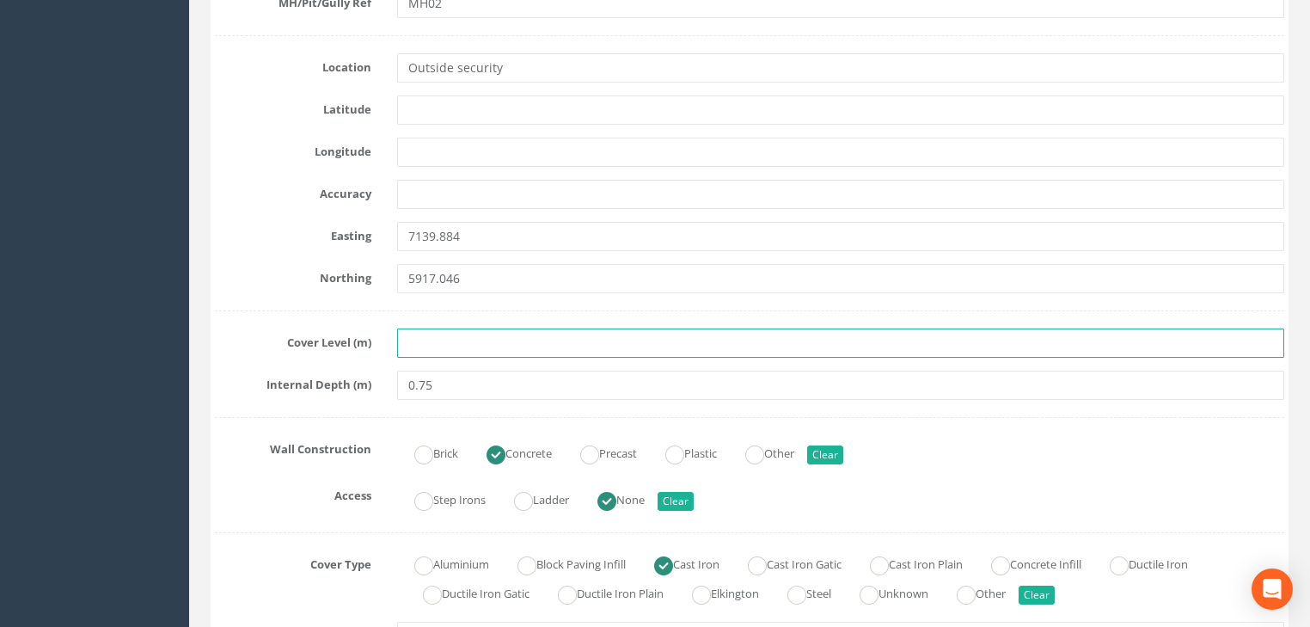
click at [515, 339] on input "text" at bounding box center [840, 342] width 887 height 29
paste input "23.997"
type input "23.997"
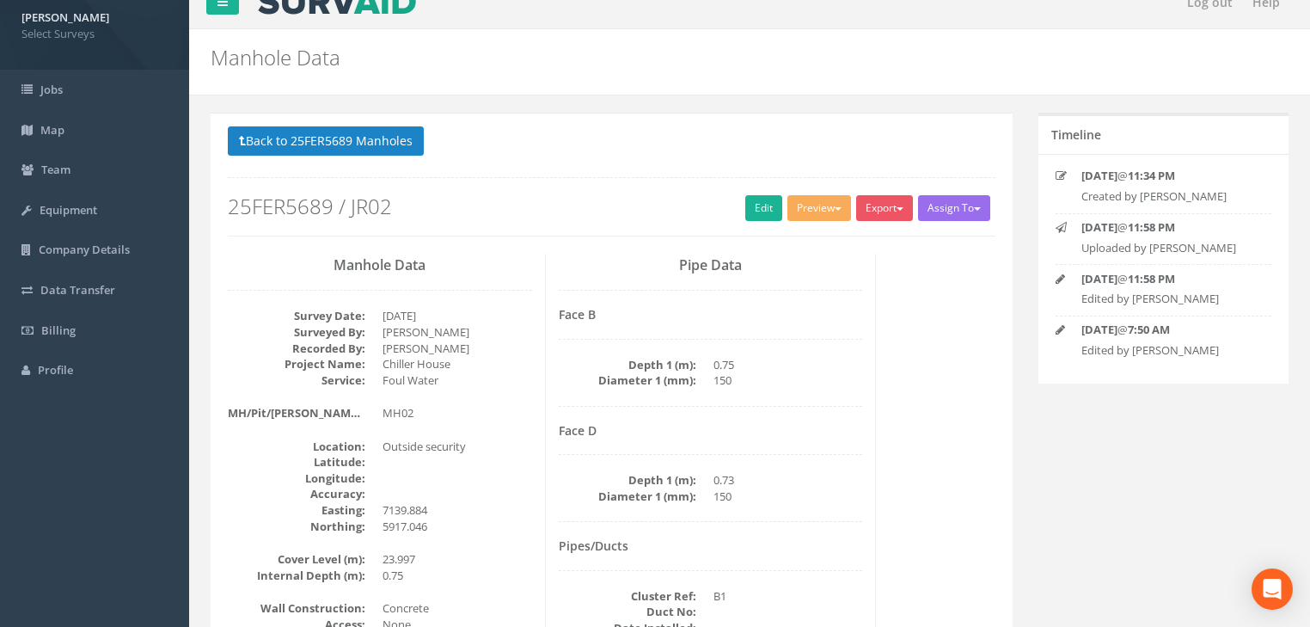
scroll to position [7, 0]
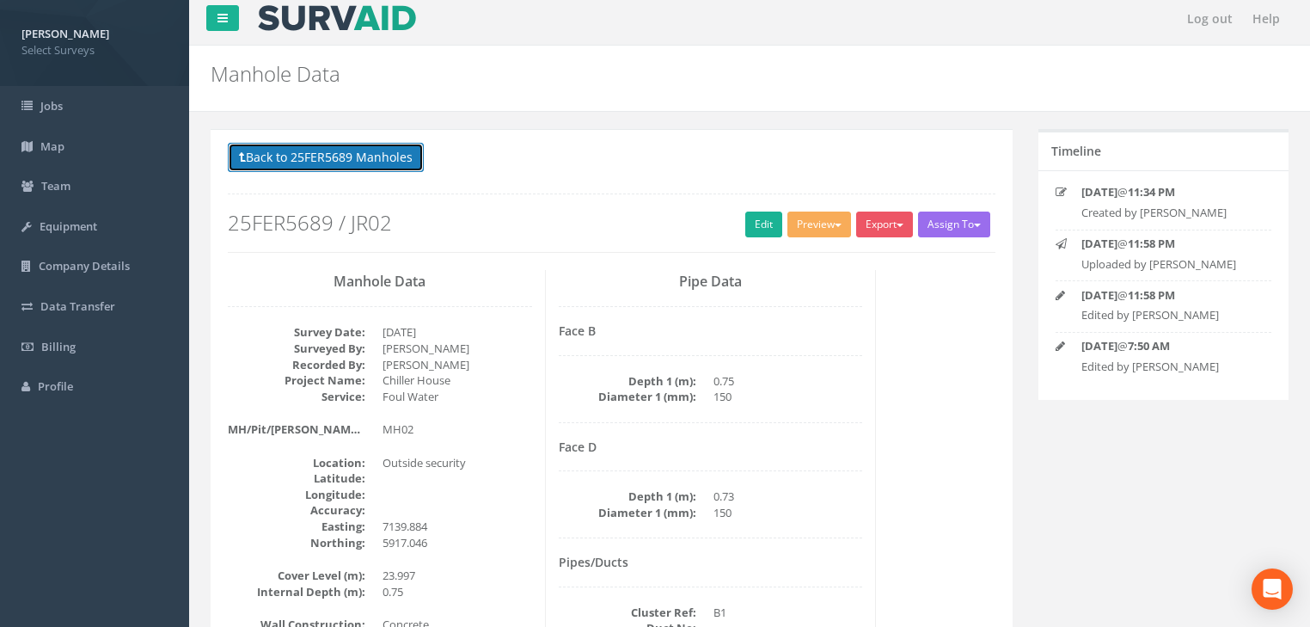
click at [364, 158] on button "Back to 25FER5689 Manholes" at bounding box center [326, 157] width 196 height 29
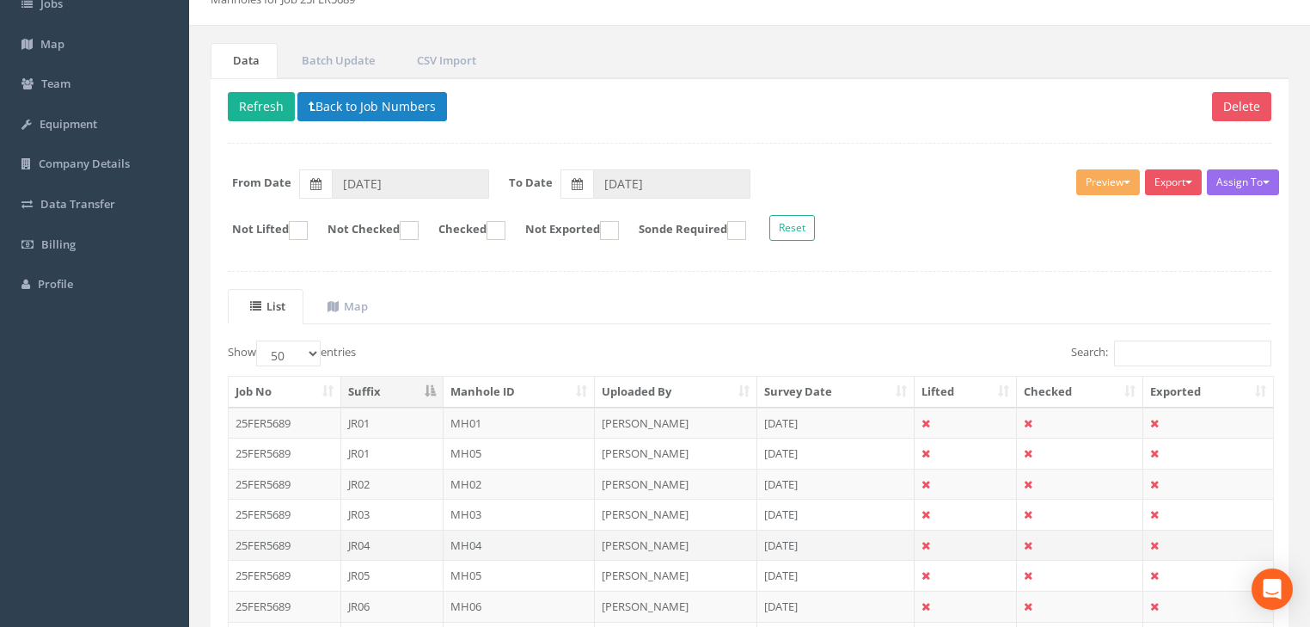
scroll to position [144, 0]
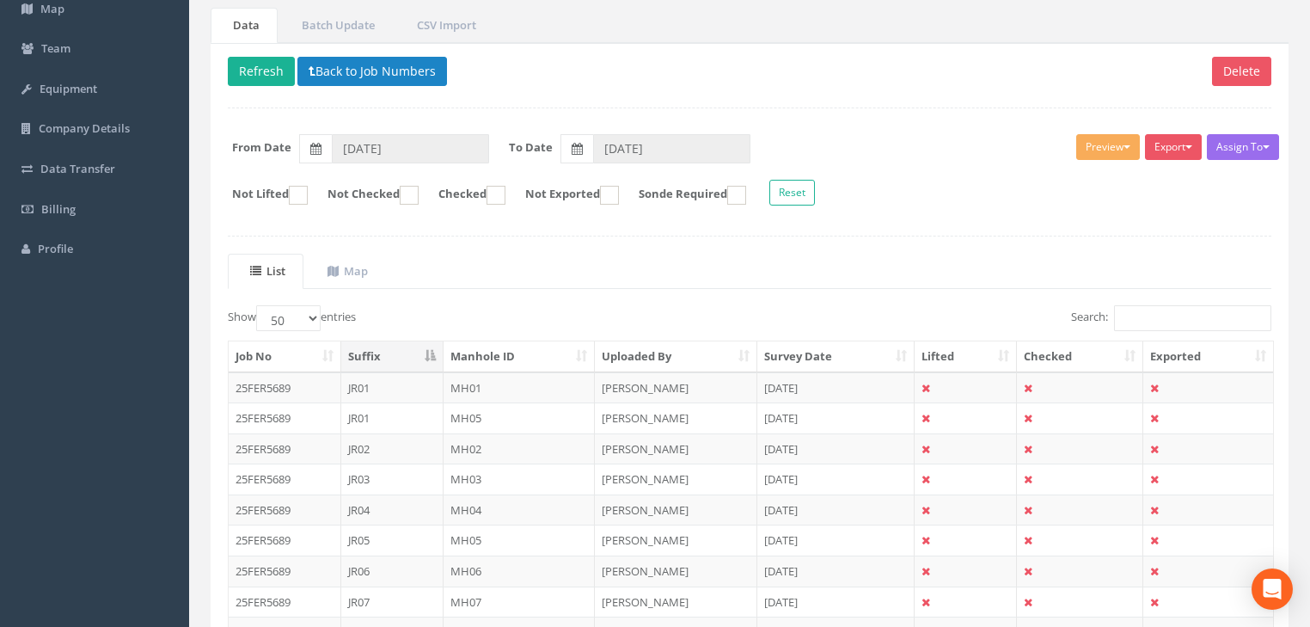
click at [461, 478] on td "MH03" at bounding box center [520, 478] width 152 height 31
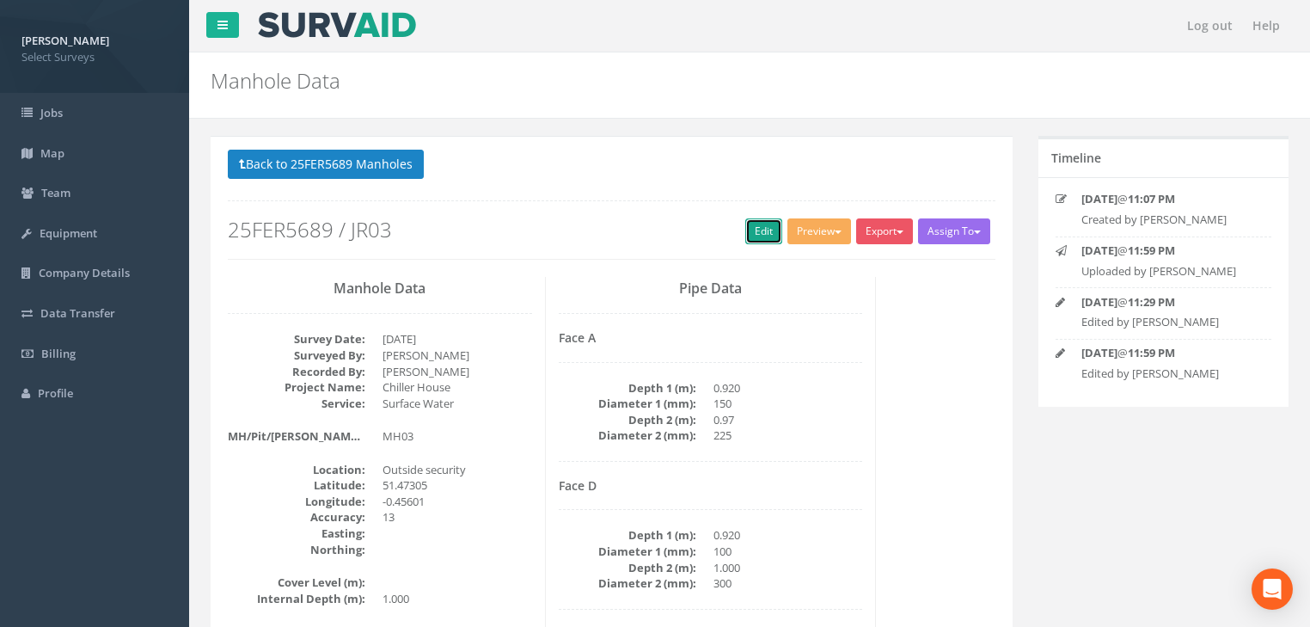
click at [762, 223] on link "Edit" at bounding box center [763, 231] width 37 height 26
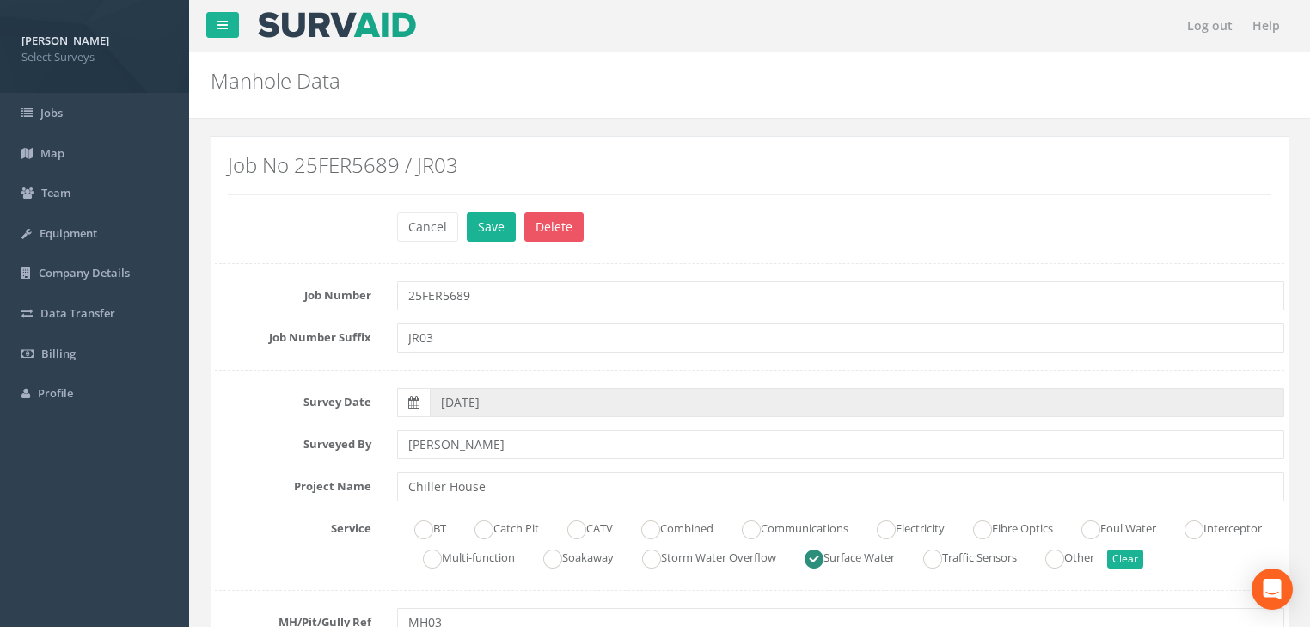
scroll to position [344, 0]
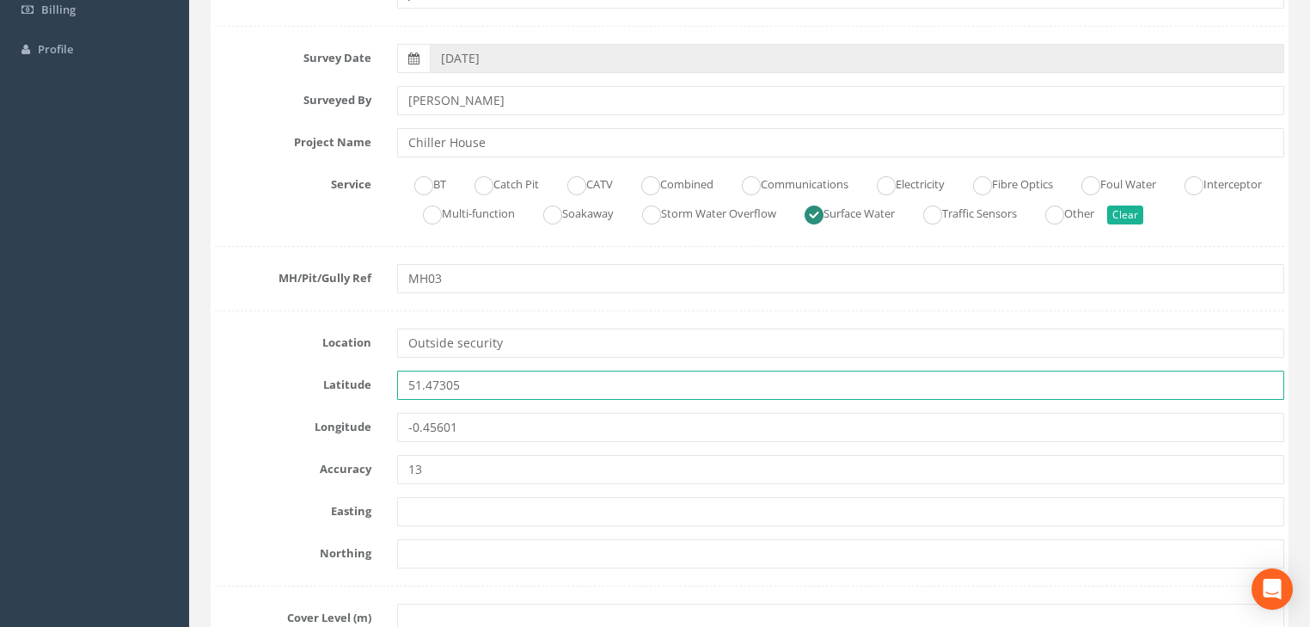
drag, startPoint x: 495, startPoint y: 377, endPoint x: 368, endPoint y: 385, distance: 127.5
click at [368, 385] on div "Latitude 51.47305" at bounding box center [749, 384] width 1095 height 29
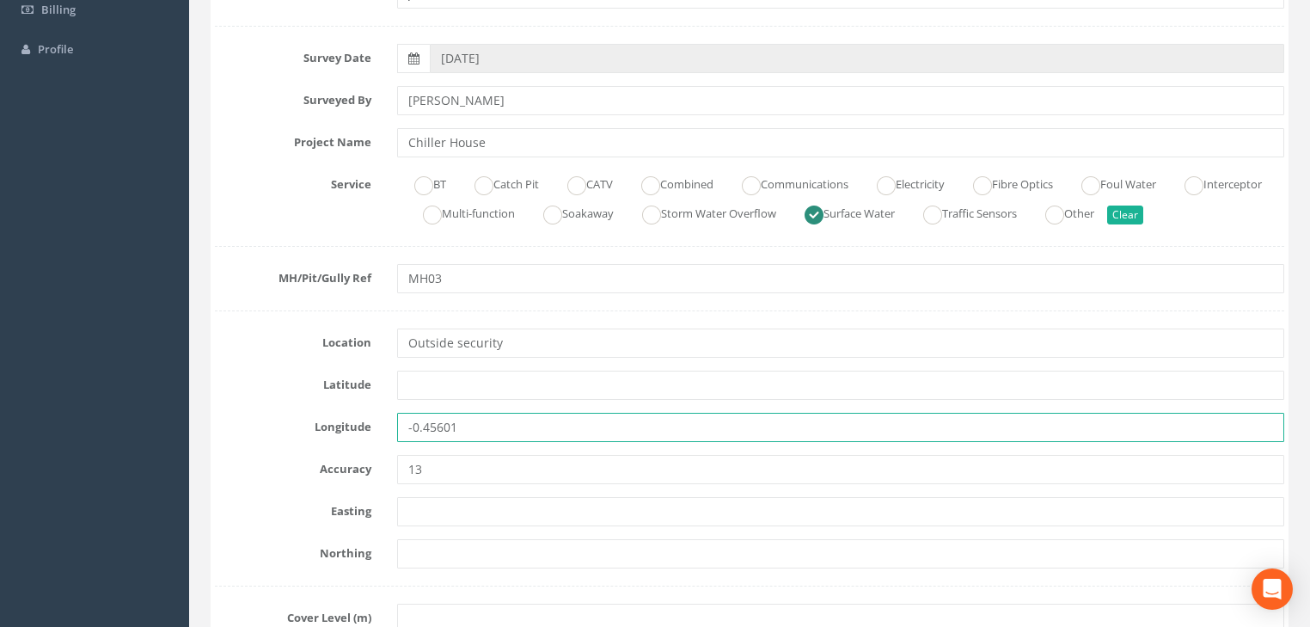
drag, startPoint x: 449, startPoint y: 437, endPoint x: 383, endPoint y: 441, distance: 65.5
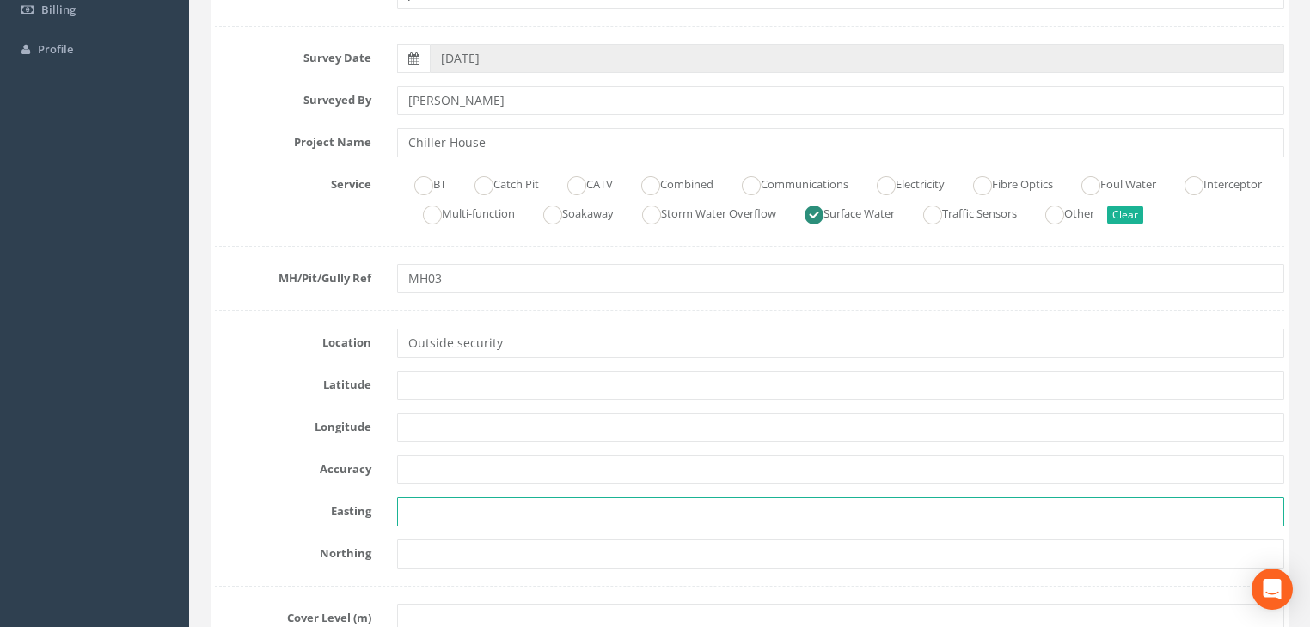
click at [449, 519] on input "text" at bounding box center [840, 511] width 887 height 29
paste input "7144.101"
type input "7144.101"
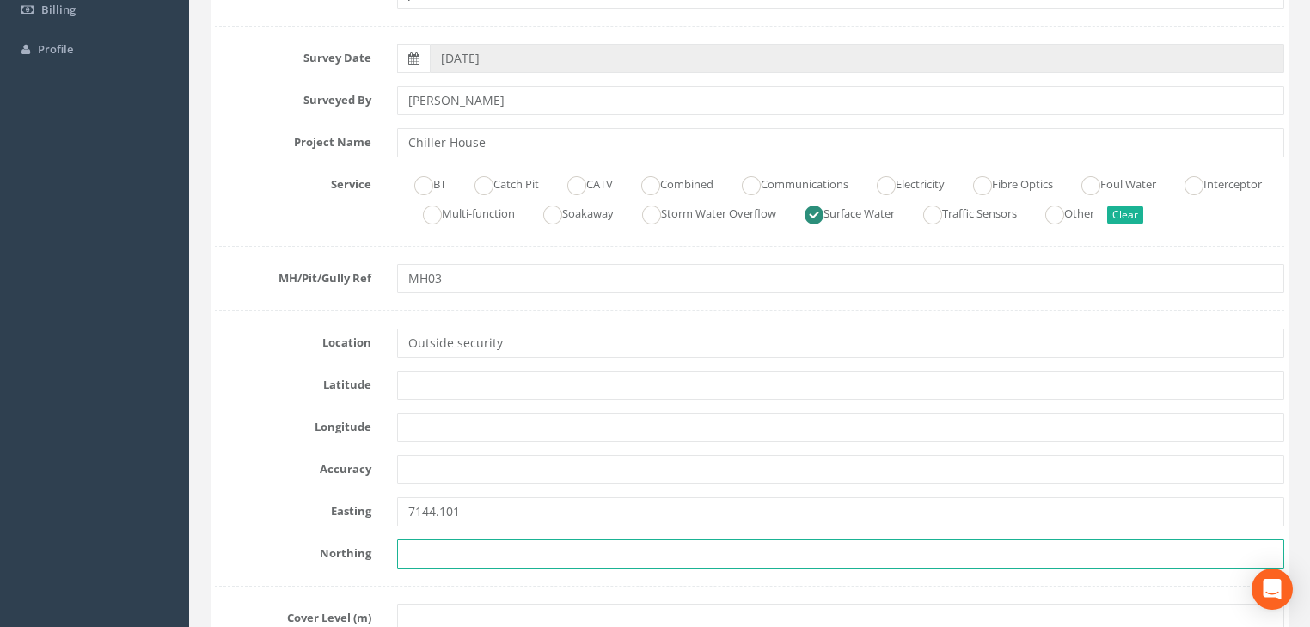
click at [419, 551] on input "text" at bounding box center [840, 553] width 887 height 29
paste input "5907.448"
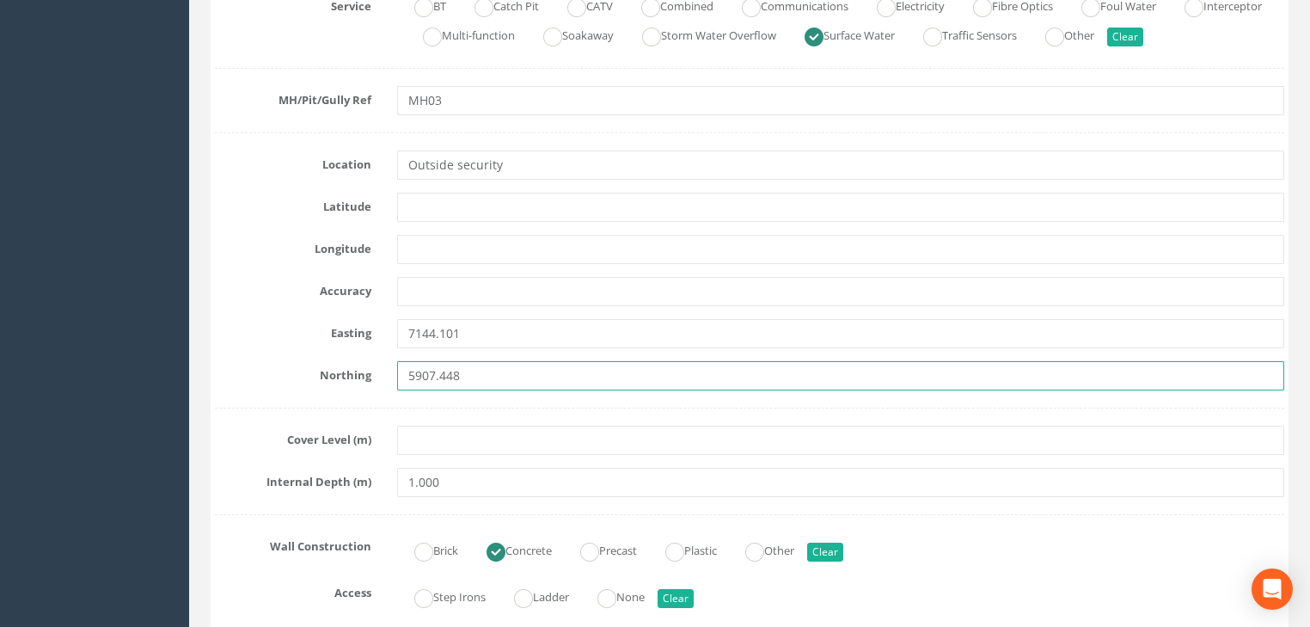
scroll to position [550, 0]
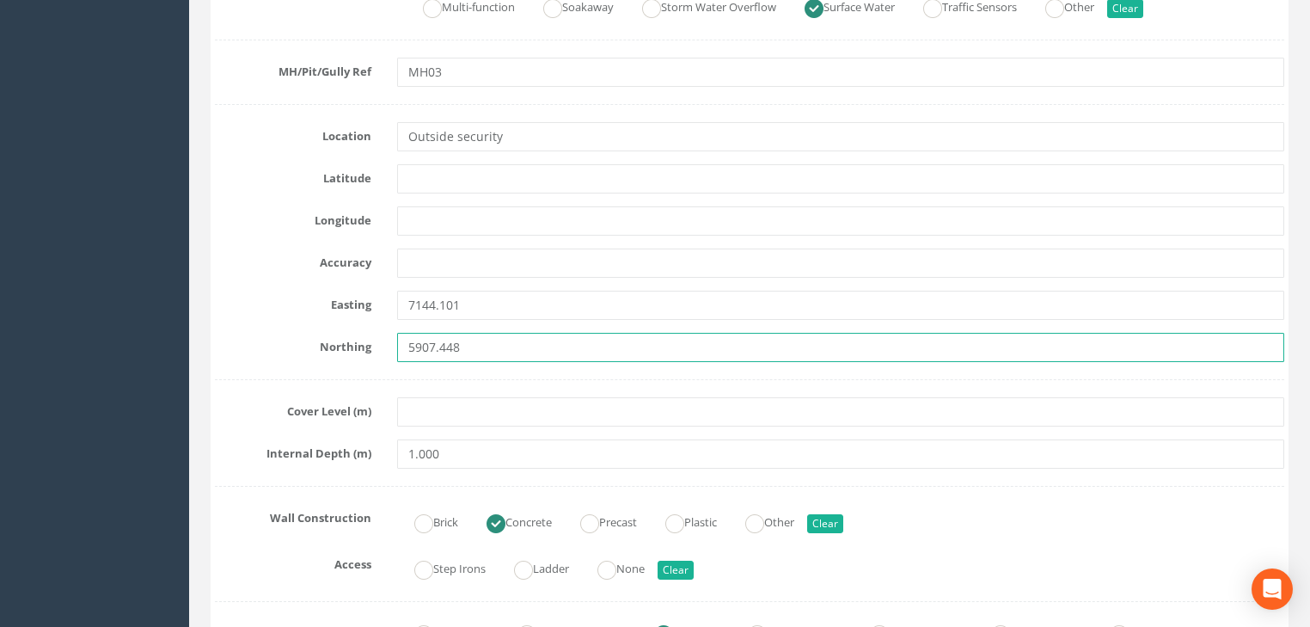
type input "5907.448"
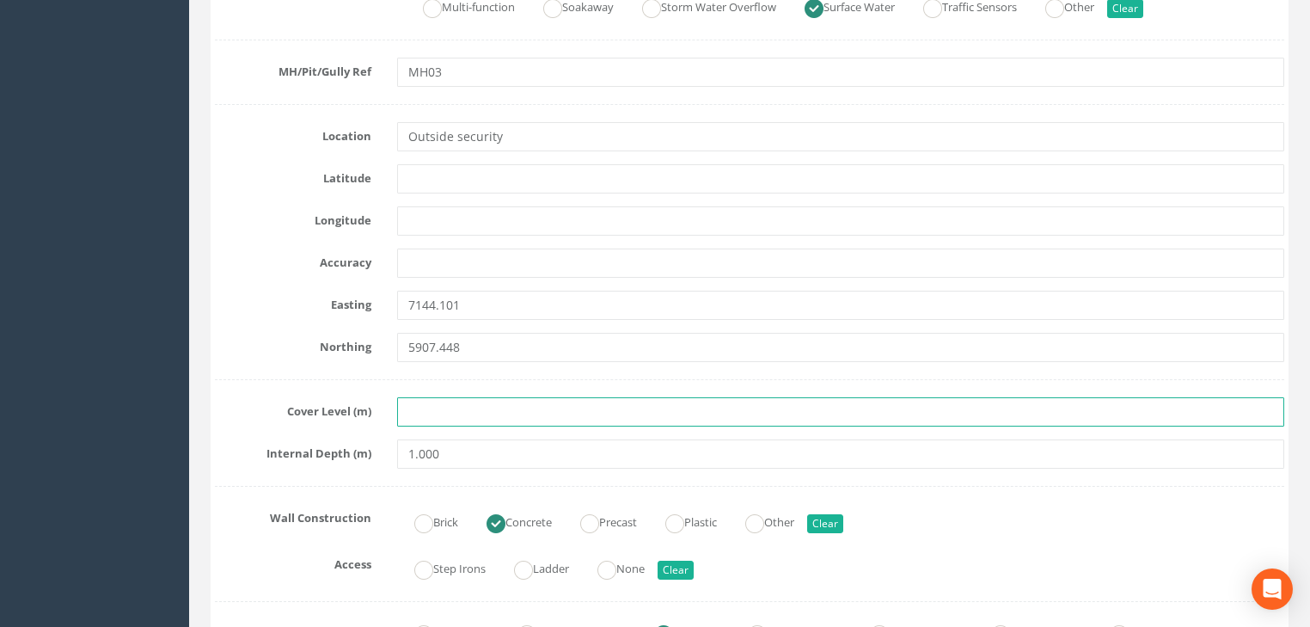
click at [437, 405] on input "text" at bounding box center [840, 411] width 887 height 29
paste input "24.044"
type input "24.044"
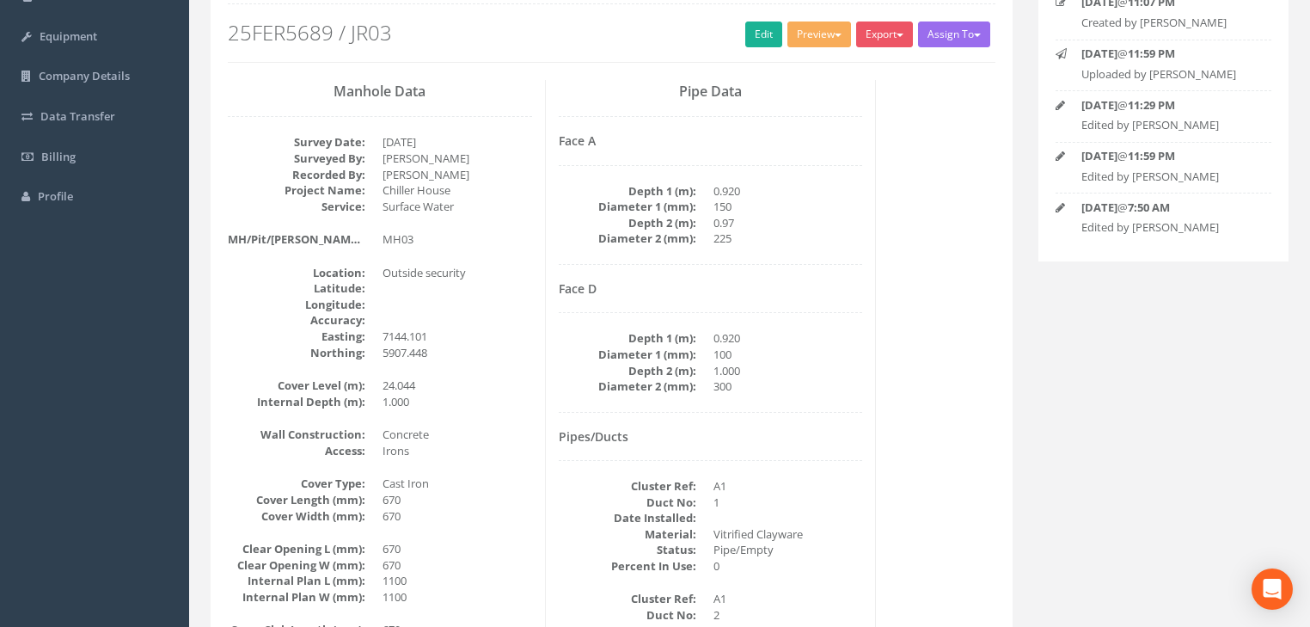
scroll to position [7, 0]
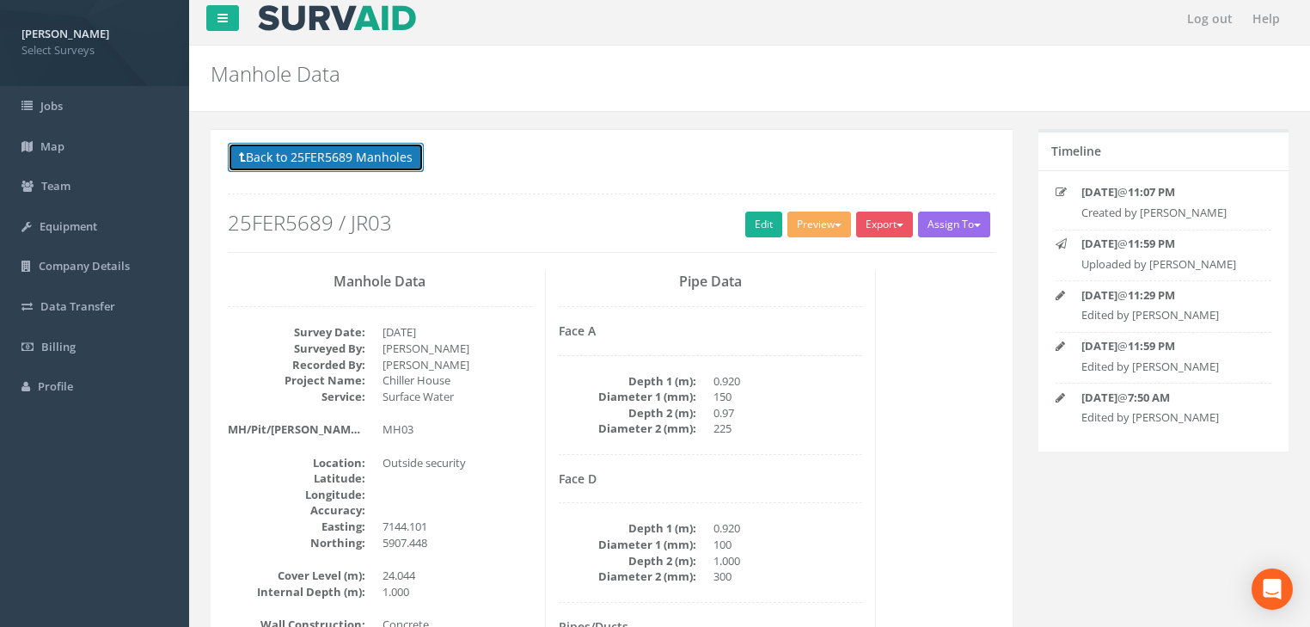
click at [346, 157] on button "Back to 25FER5689 Manholes" at bounding box center [326, 157] width 196 height 29
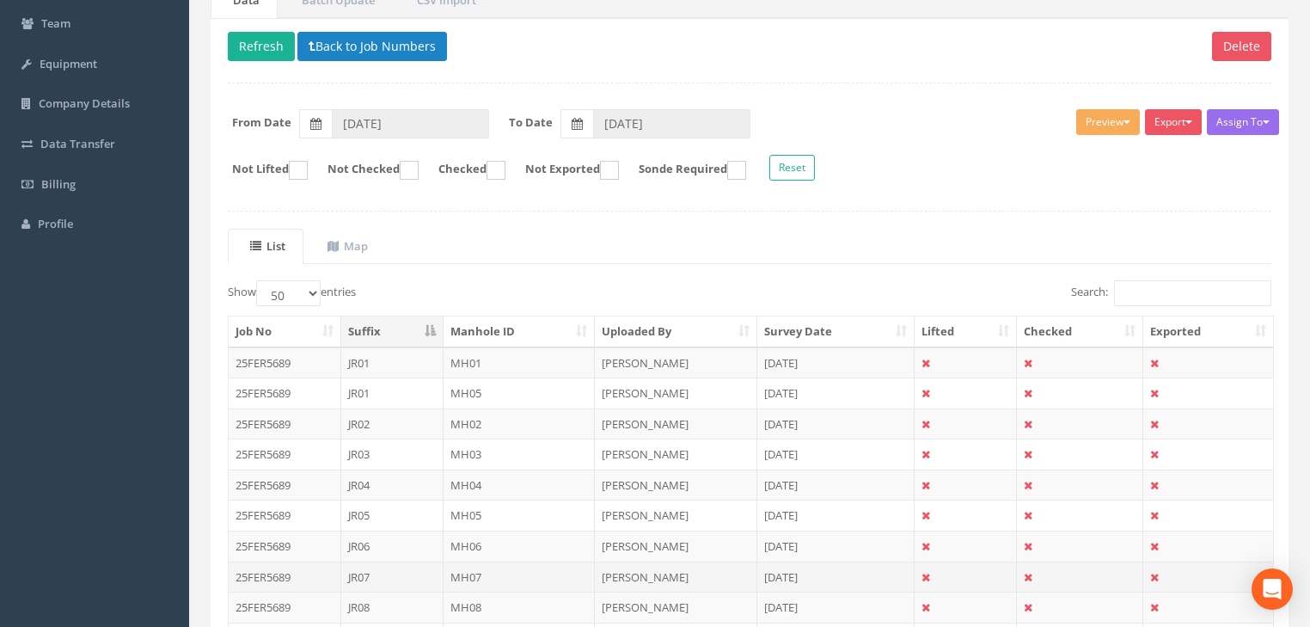
scroll to position [213, 0]
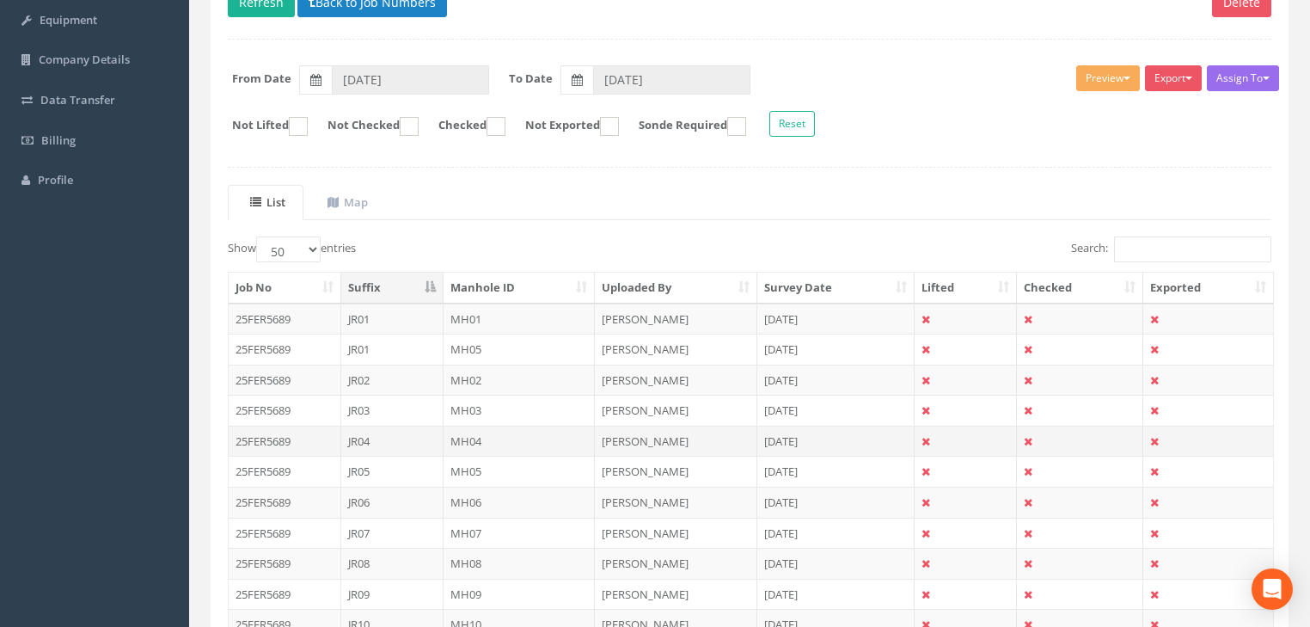
click at [469, 438] on td "MH04" at bounding box center [520, 440] width 152 height 31
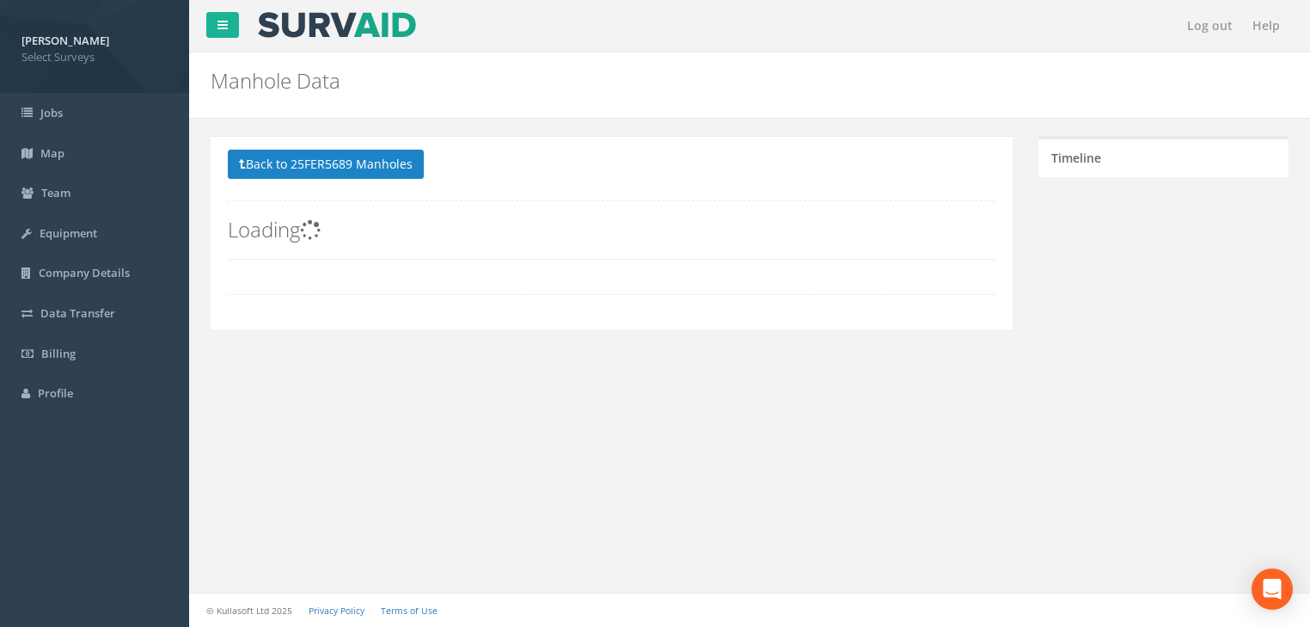
scroll to position [0, 0]
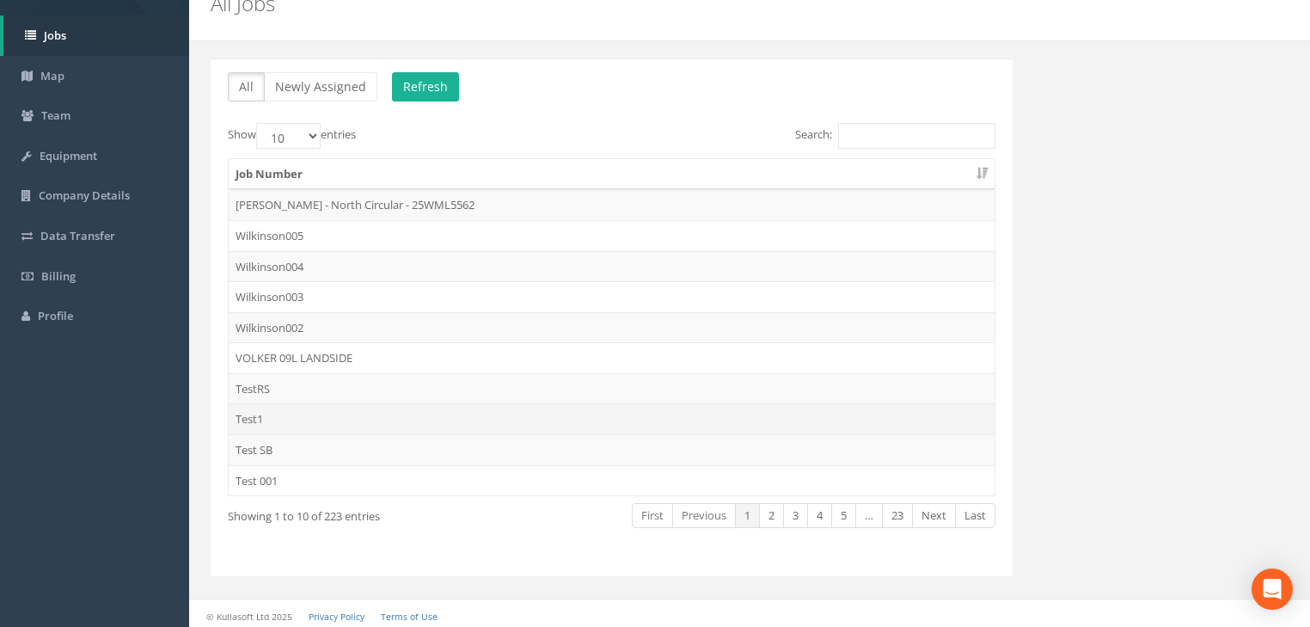
scroll to position [79, 0]
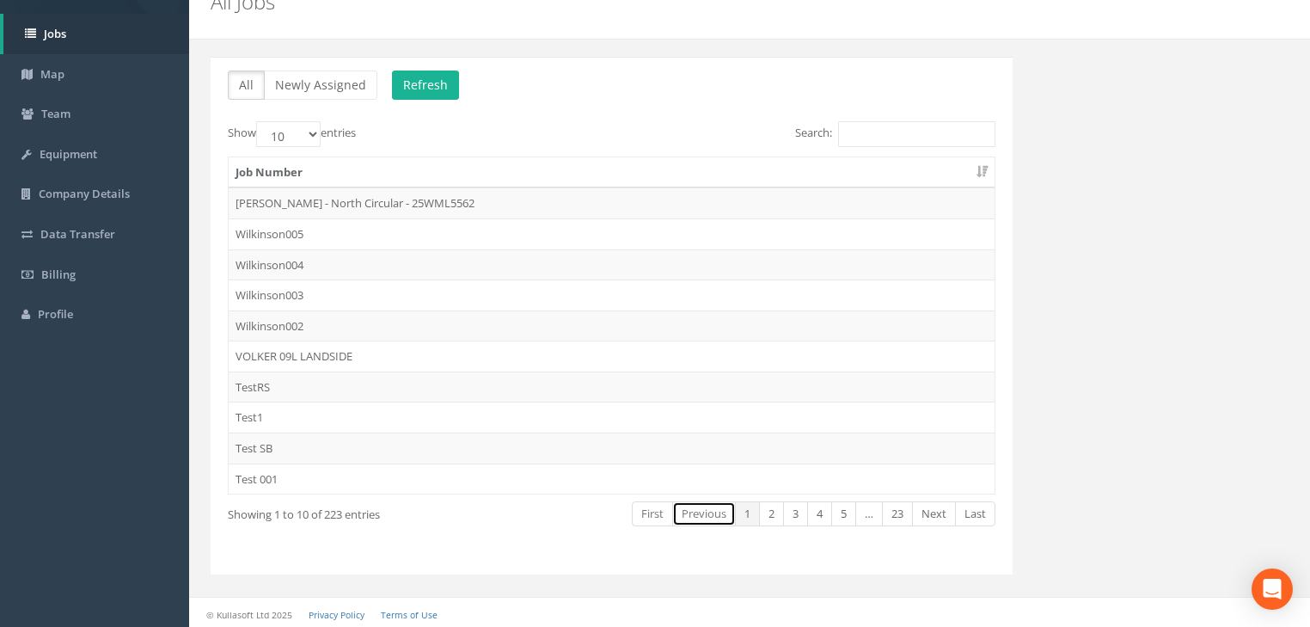
click at [702, 510] on link "Previous" at bounding box center [704, 513] width 64 height 25
drag, startPoint x: 701, startPoint y: 512, endPoint x: 716, endPoint y: 527, distance: 20.7
click at [701, 513] on link "Previous" at bounding box center [704, 513] width 64 height 25
drag, startPoint x: 763, startPoint y: 365, endPoint x: 775, endPoint y: 395, distance: 31.6
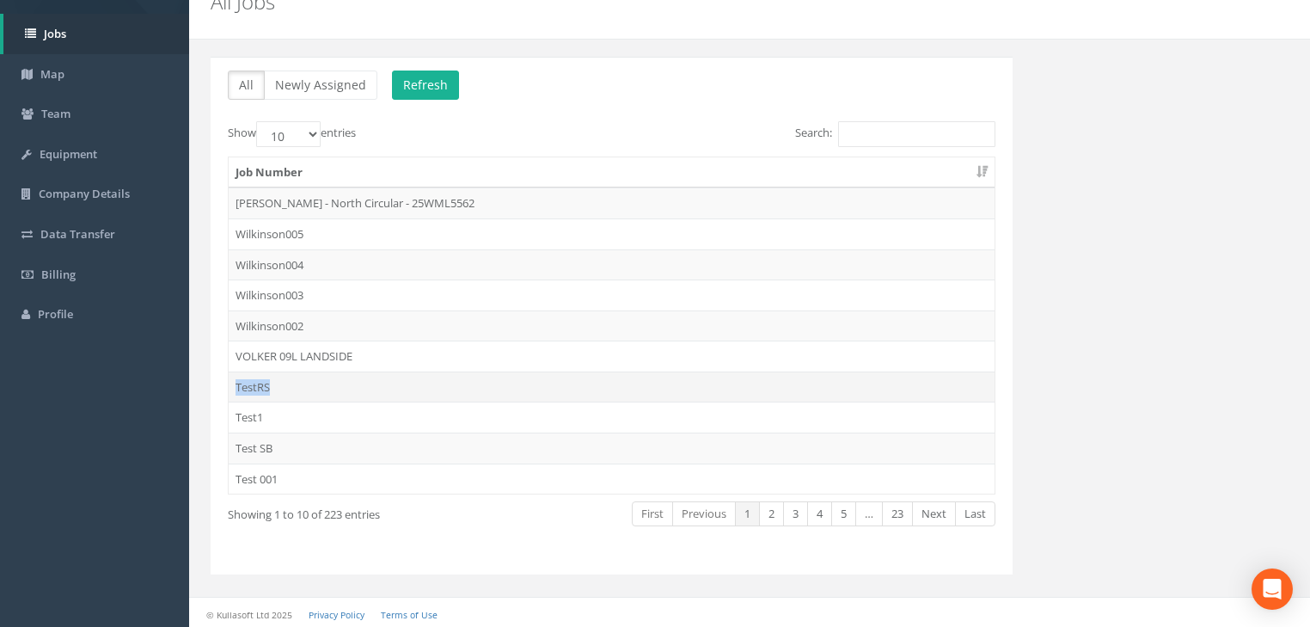
click at [767, 375] on tbody "[PERSON_NAME] - North Circular - 25WML5562 Wilkinson005 Wilkinson004 Wilkinson0…" at bounding box center [612, 340] width 766 height 306
click at [723, 512] on link "Previous" at bounding box center [704, 513] width 64 height 25
drag, startPoint x: 723, startPoint y: 521, endPoint x: 904, endPoint y: 515, distance: 181.5
click at [725, 521] on link "Previous" at bounding box center [704, 513] width 64 height 25
click at [975, 520] on link "Last" at bounding box center [975, 513] width 40 height 25
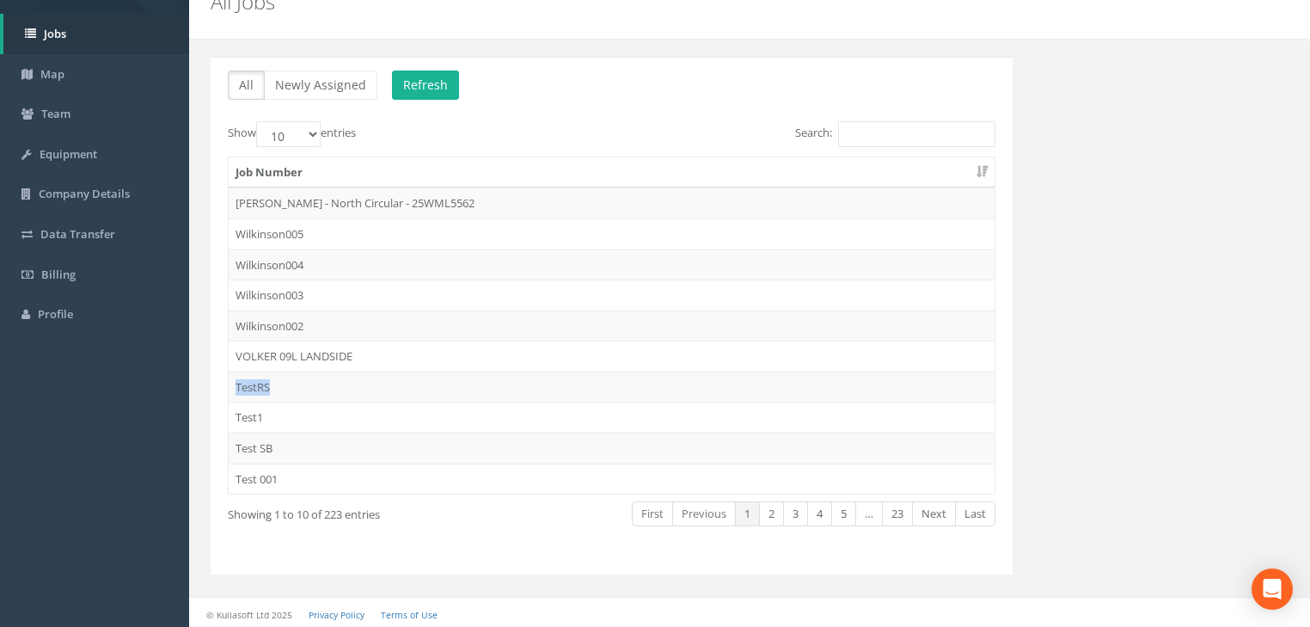
scroll to position [0, 0]
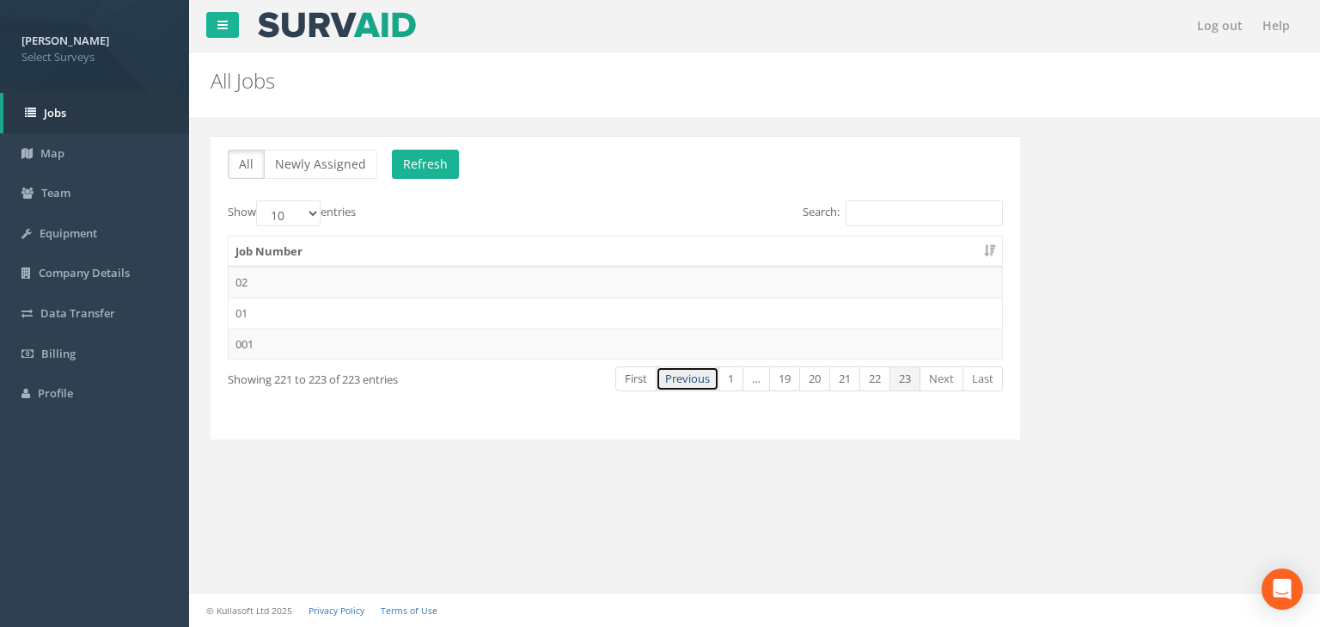
click at [683, 381] on link "Previous" at bounding box center [688, 378] width 64 height 25
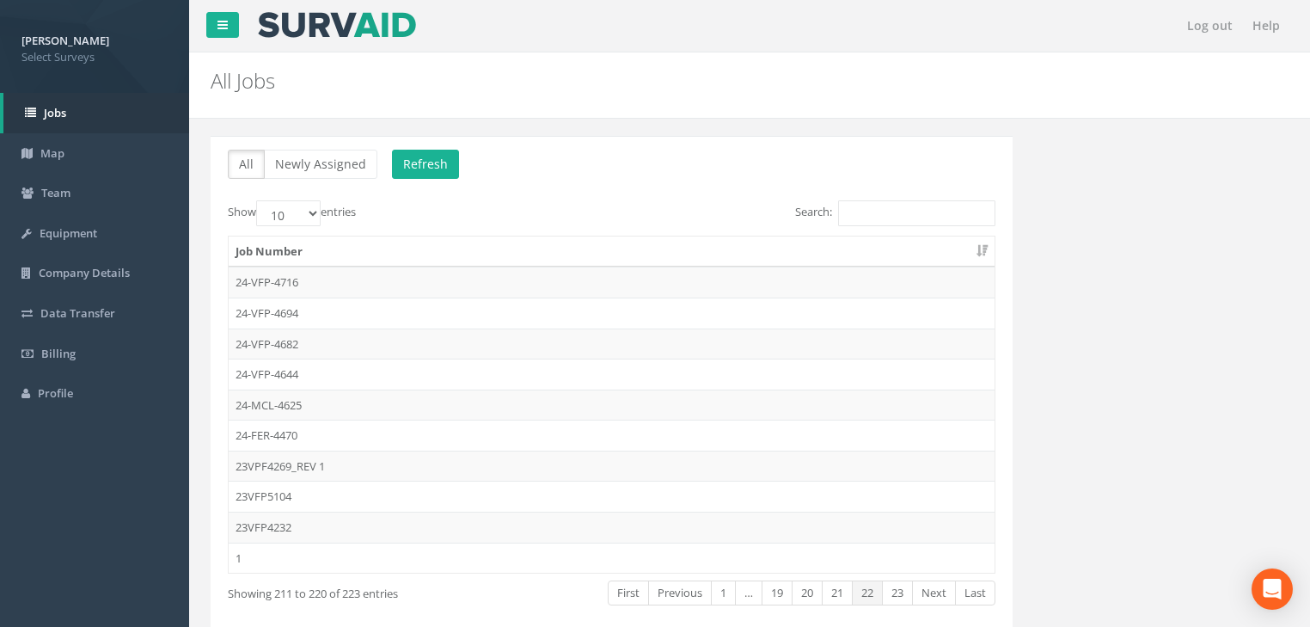
click at [683, 381] on td "24-VFP-4644" at bounding box center [612, 373] width 766 height 31
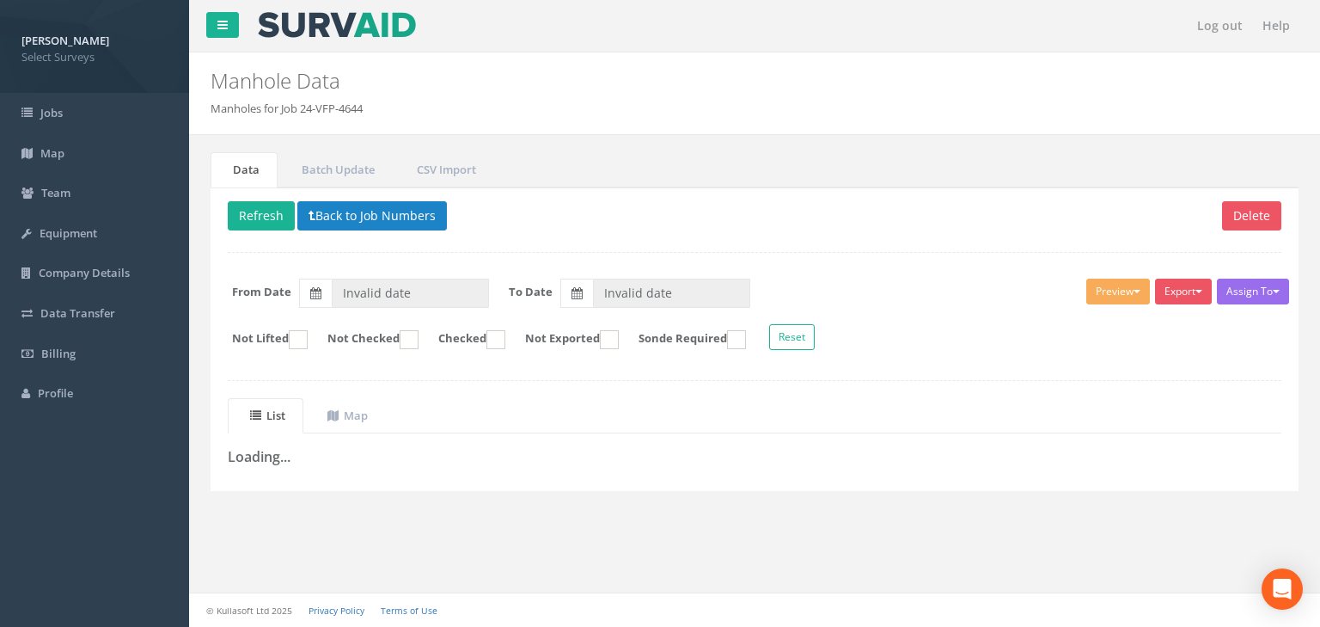
type input "[DATE]"
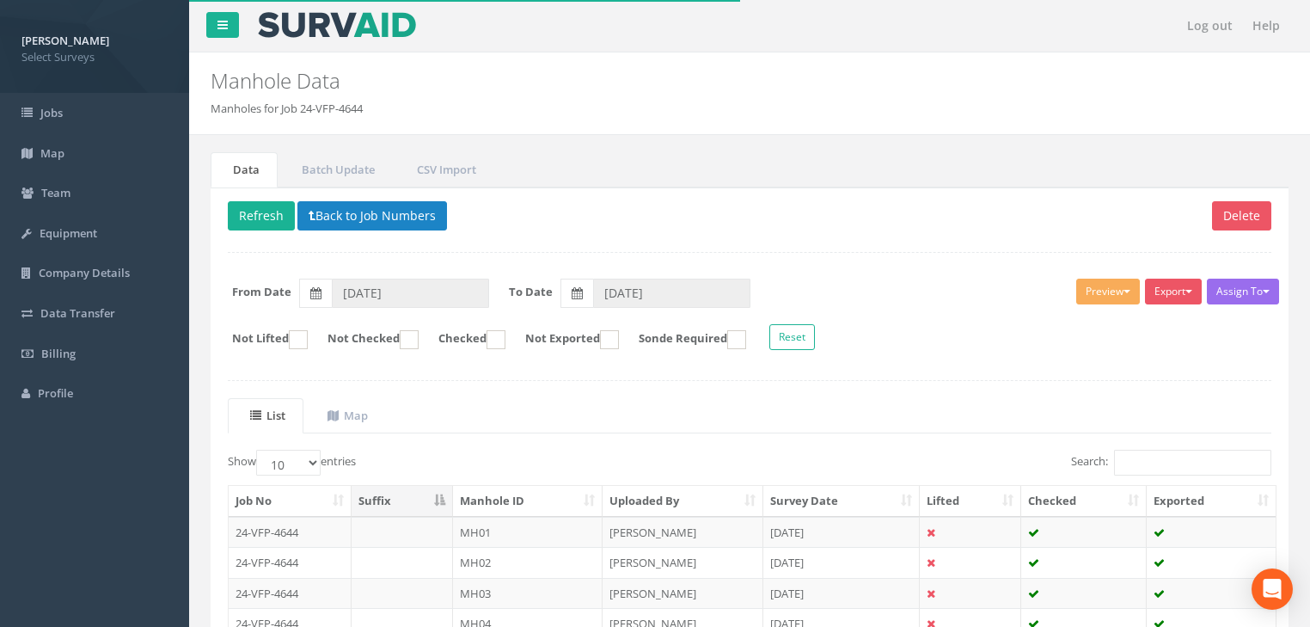
drag, startPoint x: 762, startPoint y: 457, endPoint x: 739, endPoint y: 450, distance: 23.4
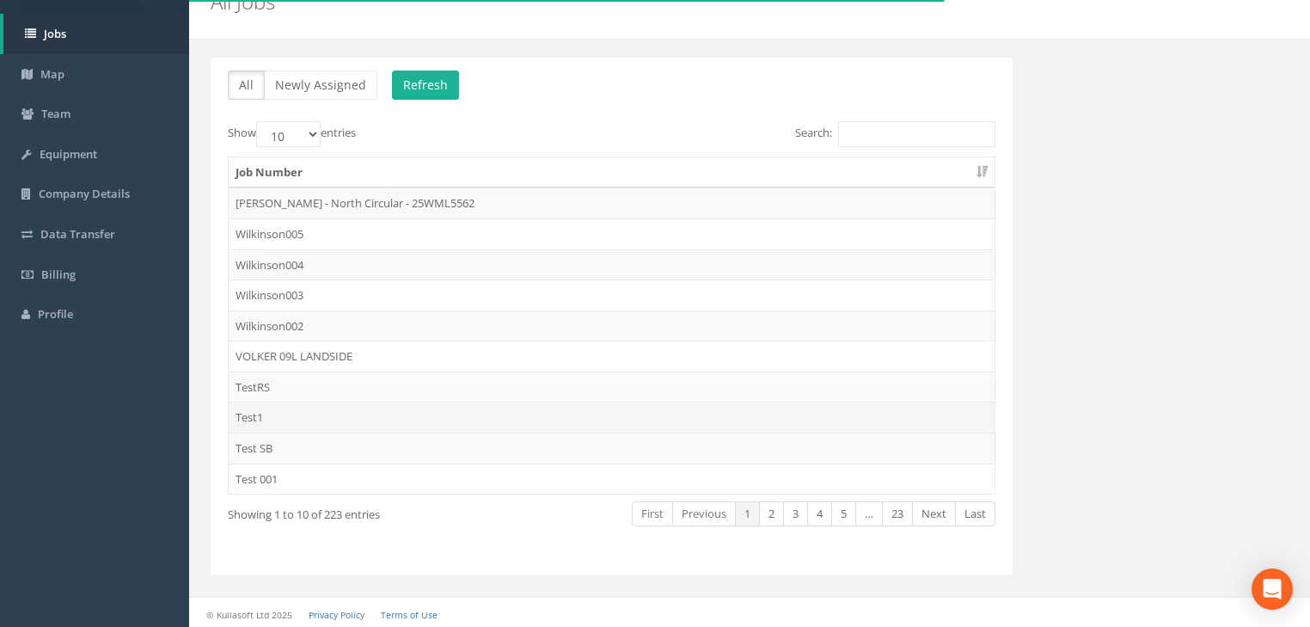
scroll to position [79, 0]
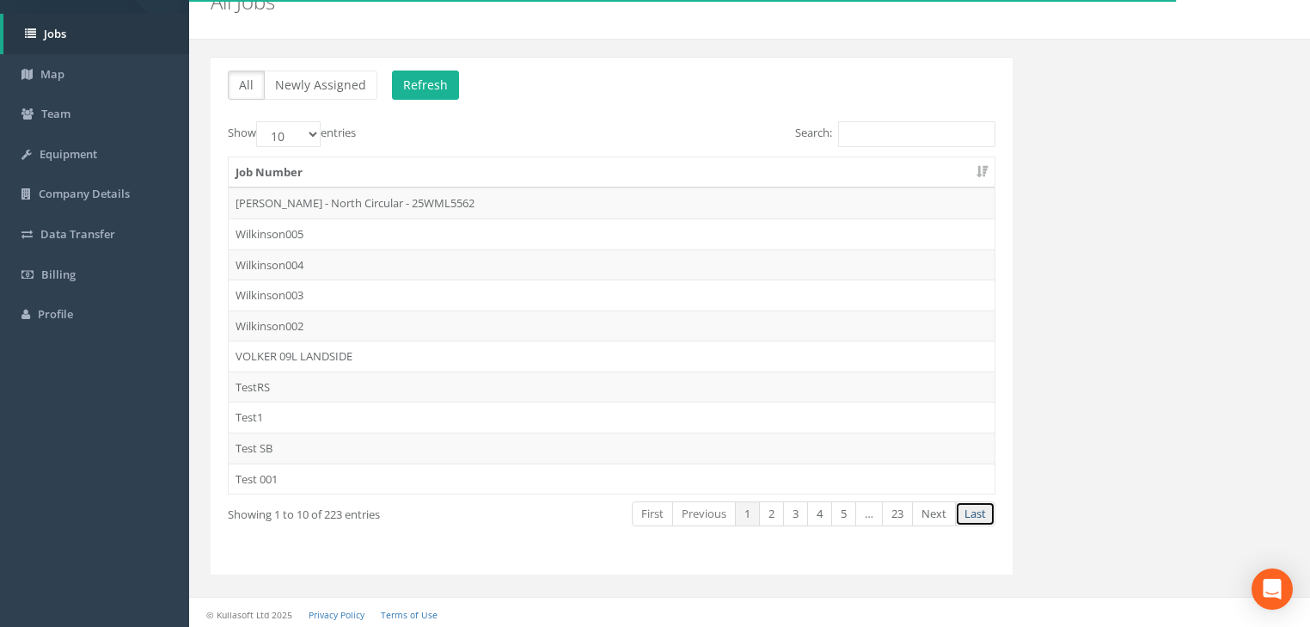
click at [964, 511] on link "Last" at bounding box center [975, 513] width 40 height 25
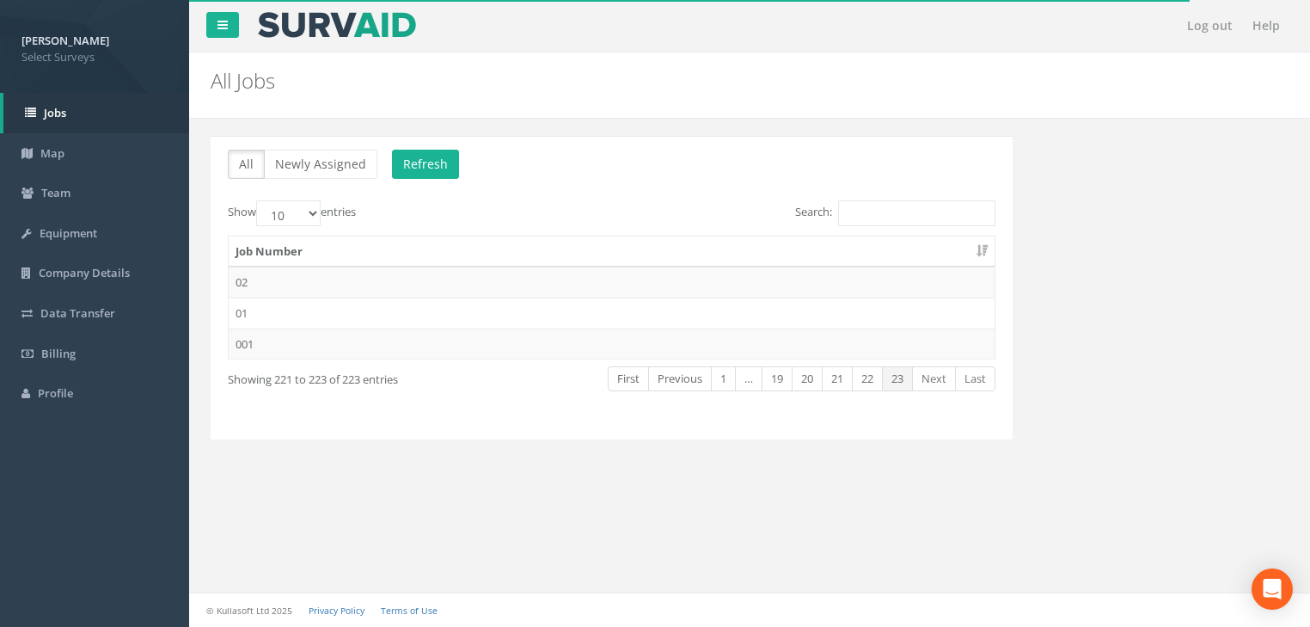
scroll to position [0, 0]
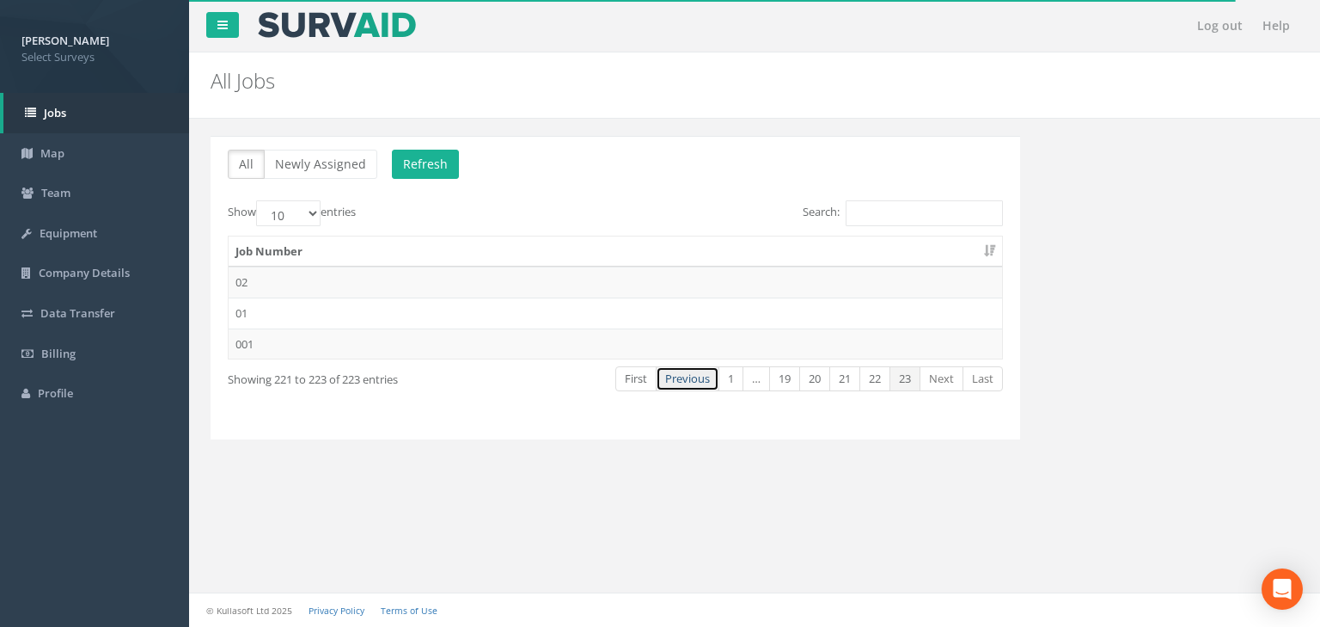
click at [695, 374] on link "Previous" at bounding box center [688, 378] width 64 height 25
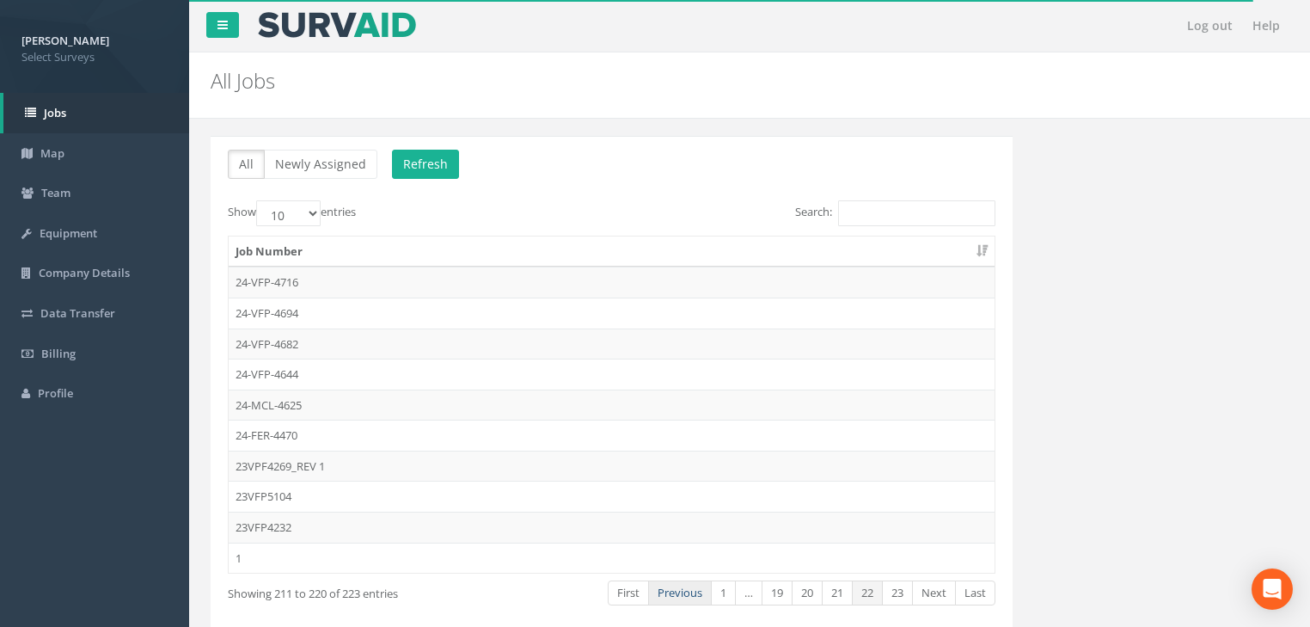
click at [677, 588] on link "Previous" at bounding box center [680, 592] width 64 height 25
click at [677, 588] on link "Previous" at bounding box center [684, 592] width 64 height 25
click at [285, 519] on td "25FER5689" at bounding box center [612, 526] width 766 height 31
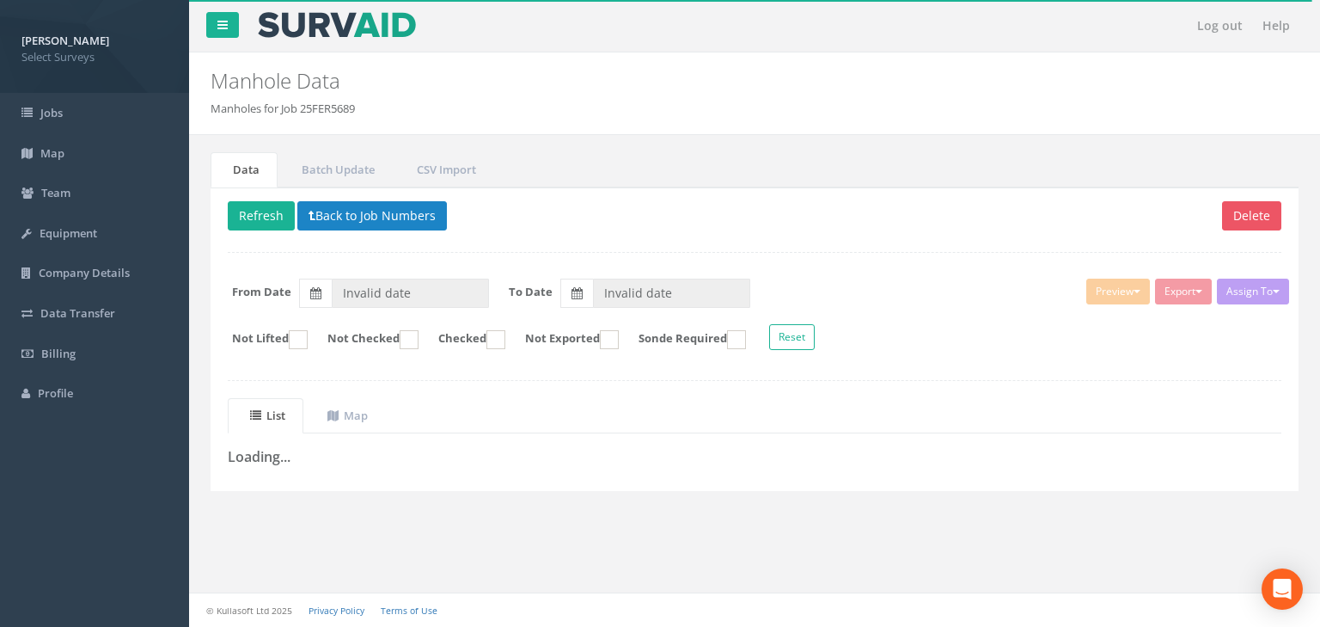
type input "[DATE]"
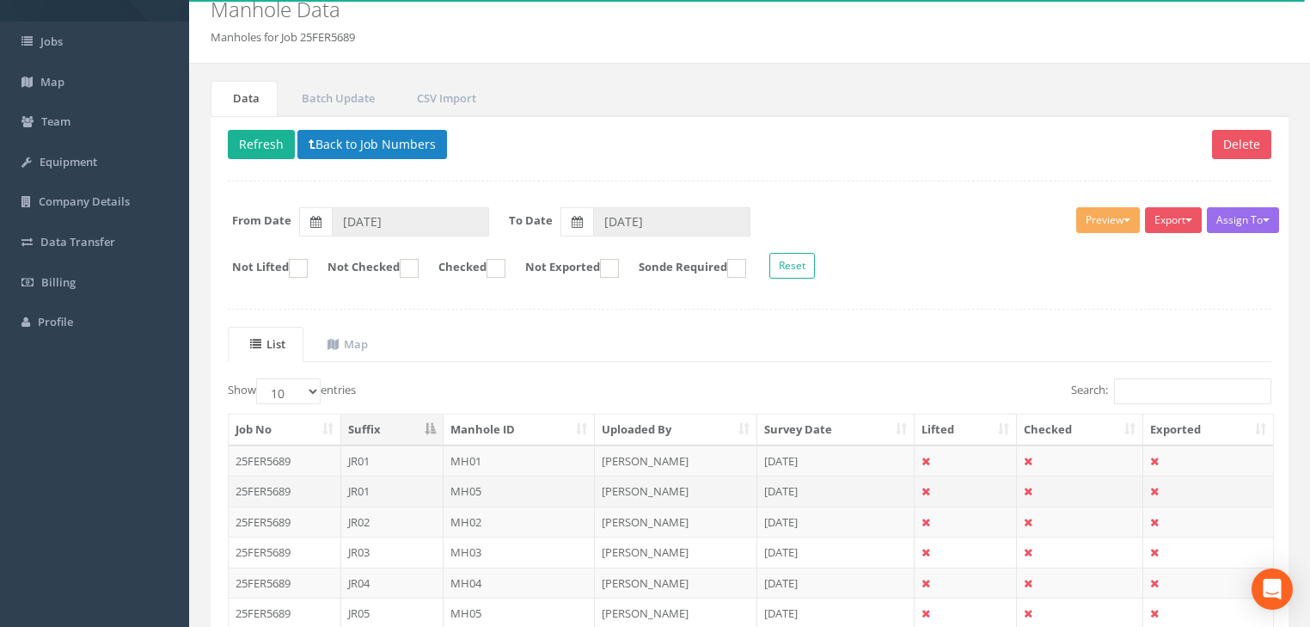
scroll to position [206, 0]
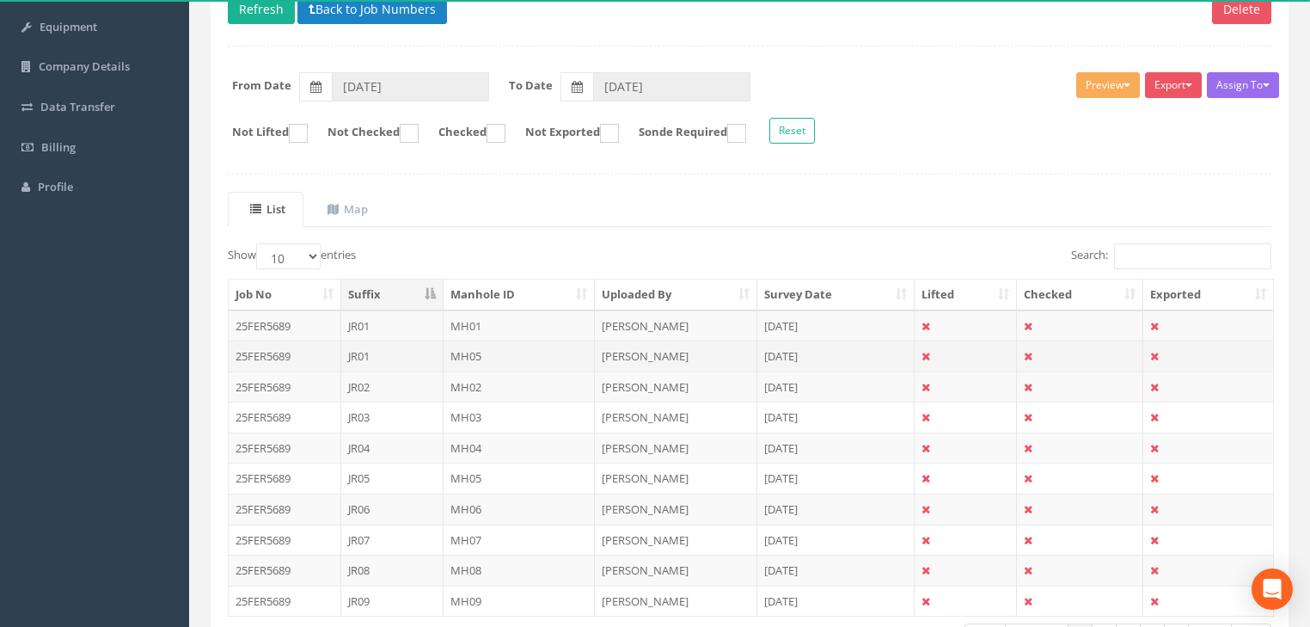
click at [461, 353] on td "MH05" at bounding box center [520, 355] width 152 height 31
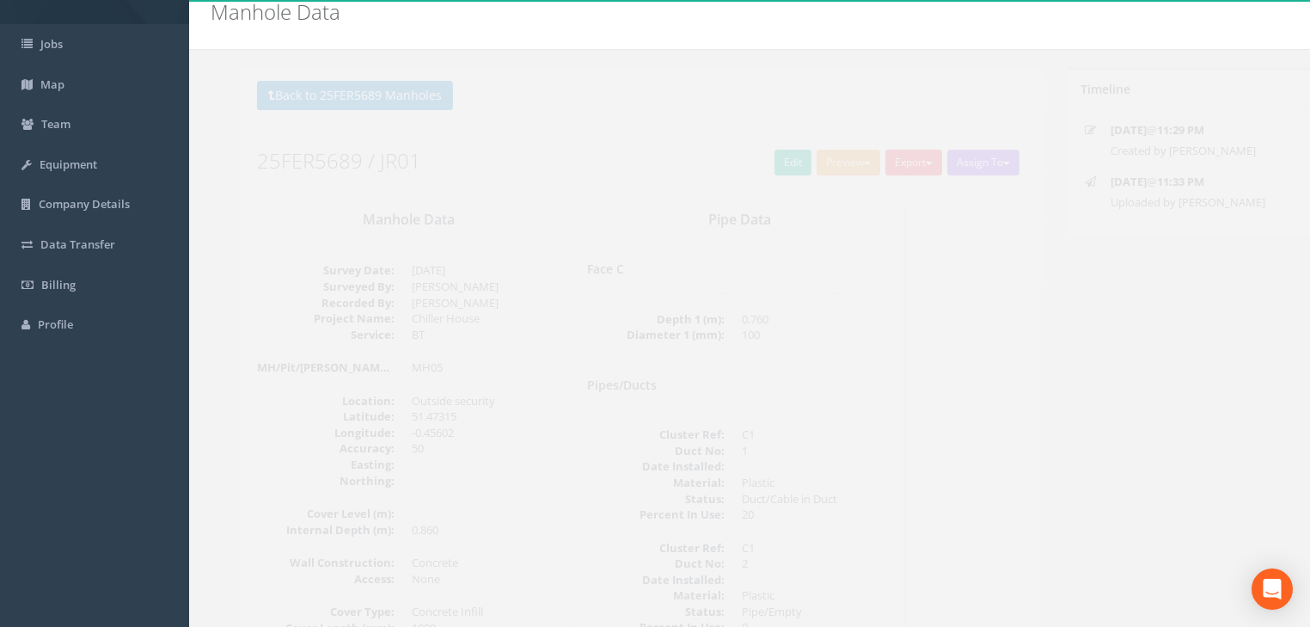
scroll to position [69, 0]
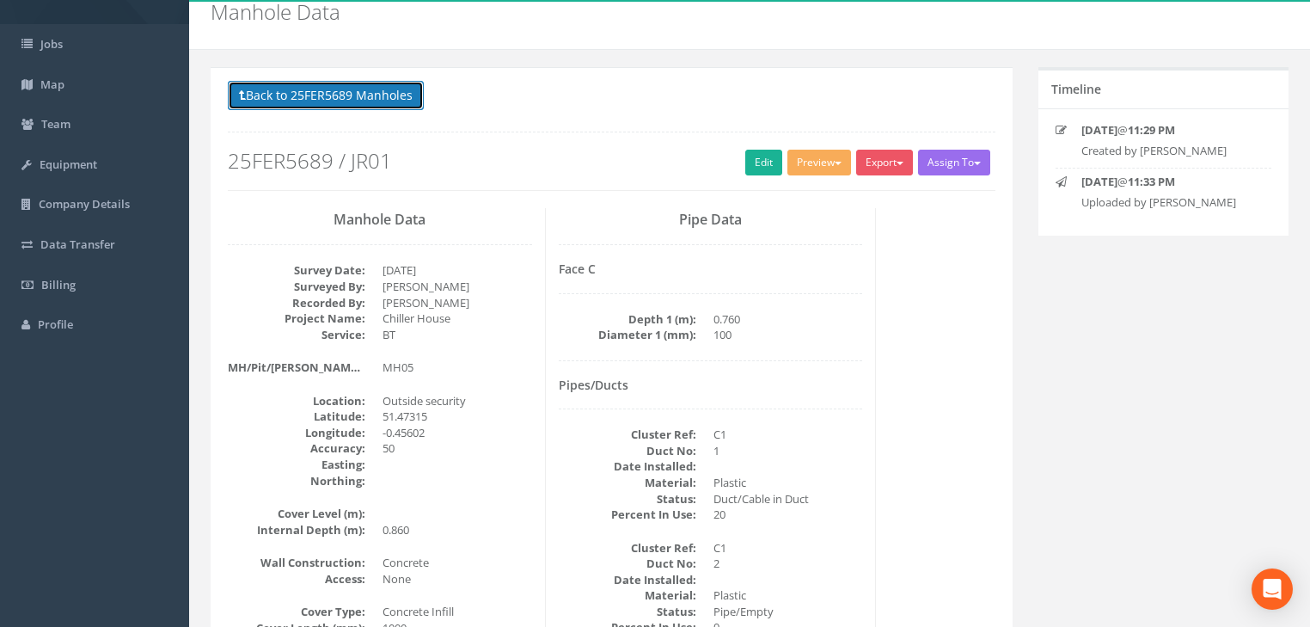
click at [364, 105] on button "Back to 25FER5689 Manholes" at bounding box center [326, 95] width 196 height 29
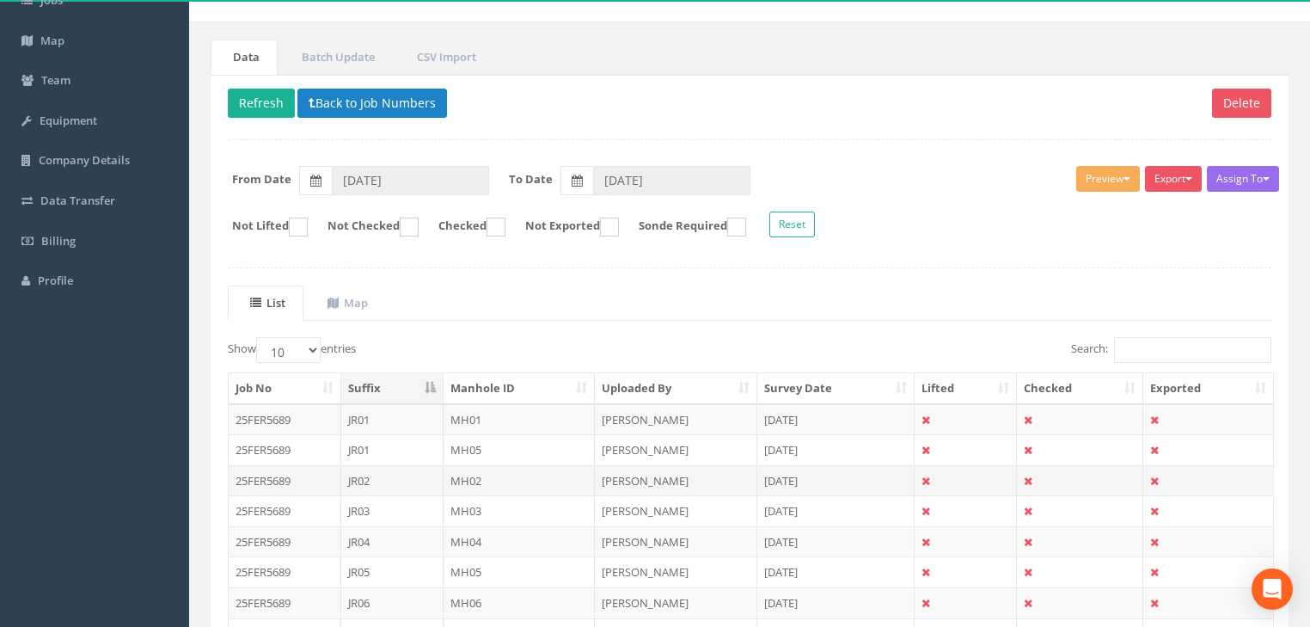
scroll to position [138, 0]
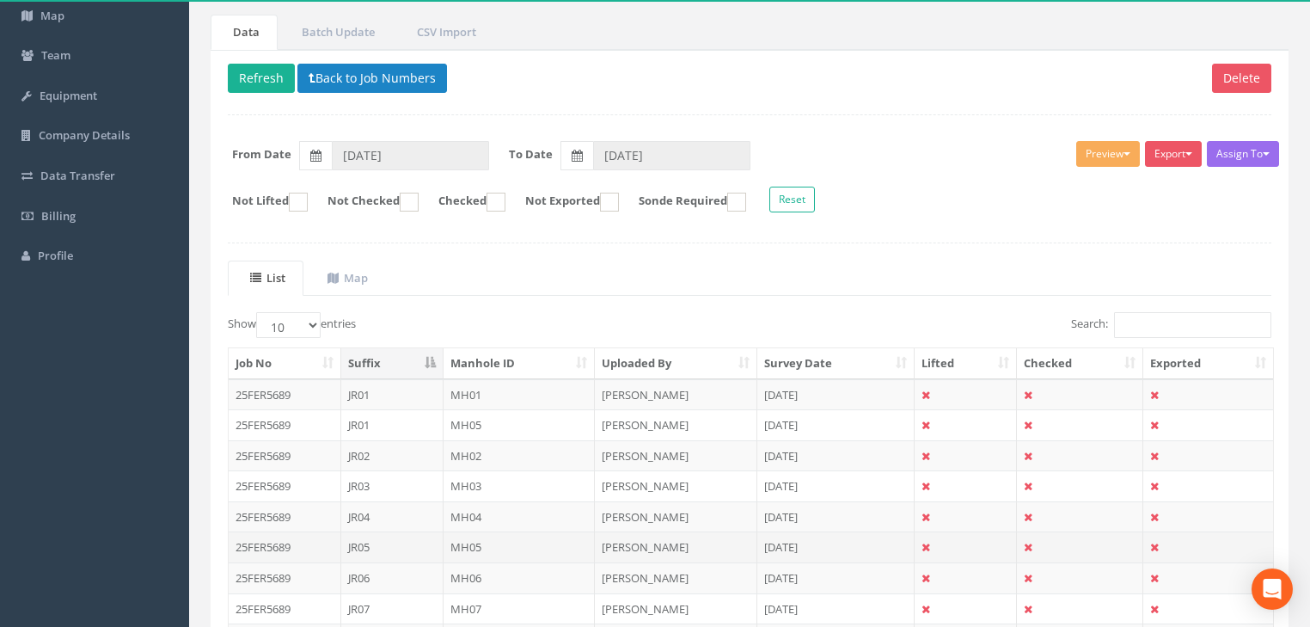
click at [468, 540] on td "MH05" at bounding box center [520, 546] width 152 height 31
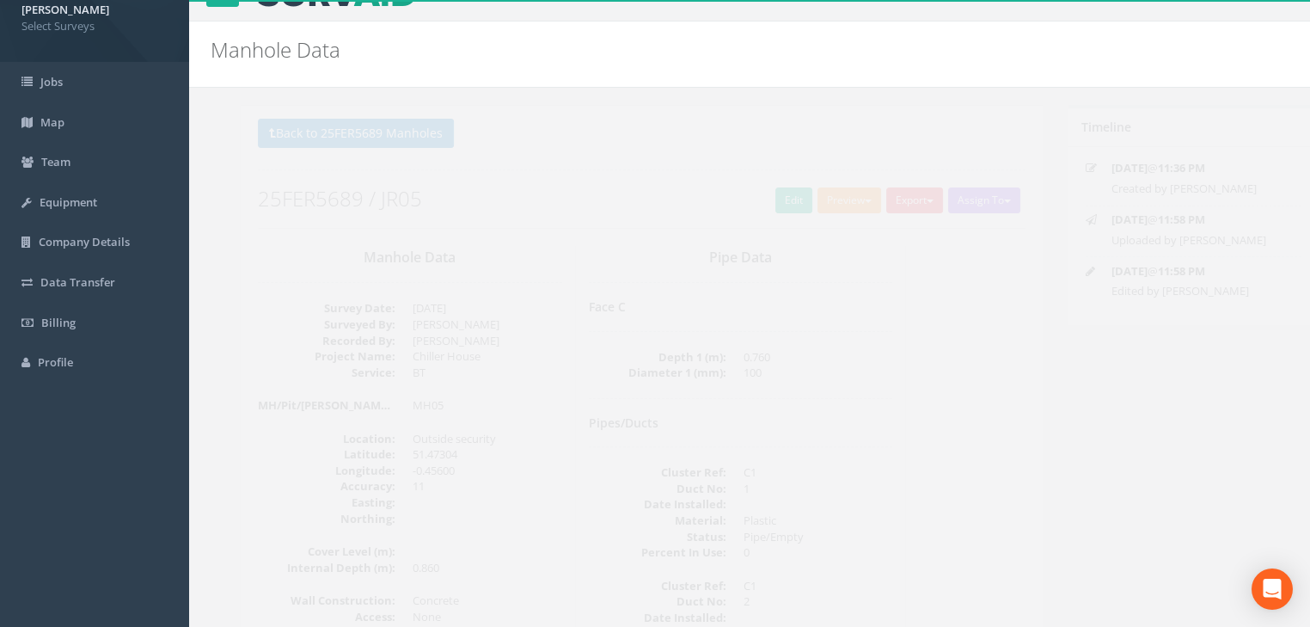
scroll to position [0, 0]
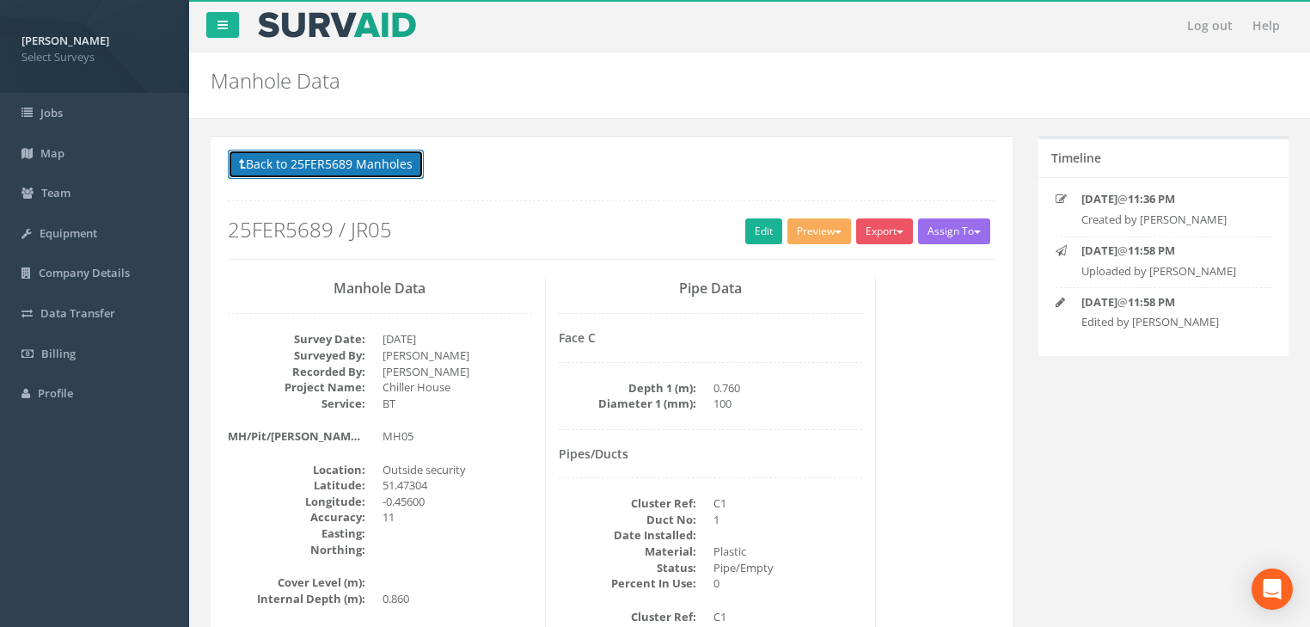
drag, startPoint x: 291, startPoint y: 157, endPoint x: 336, endPoint y: 191, distance: 55.9
click at [291, 158] on button "Back to 25FER5689 Manholes" at bounding box center [326, 164] width 196 height 29
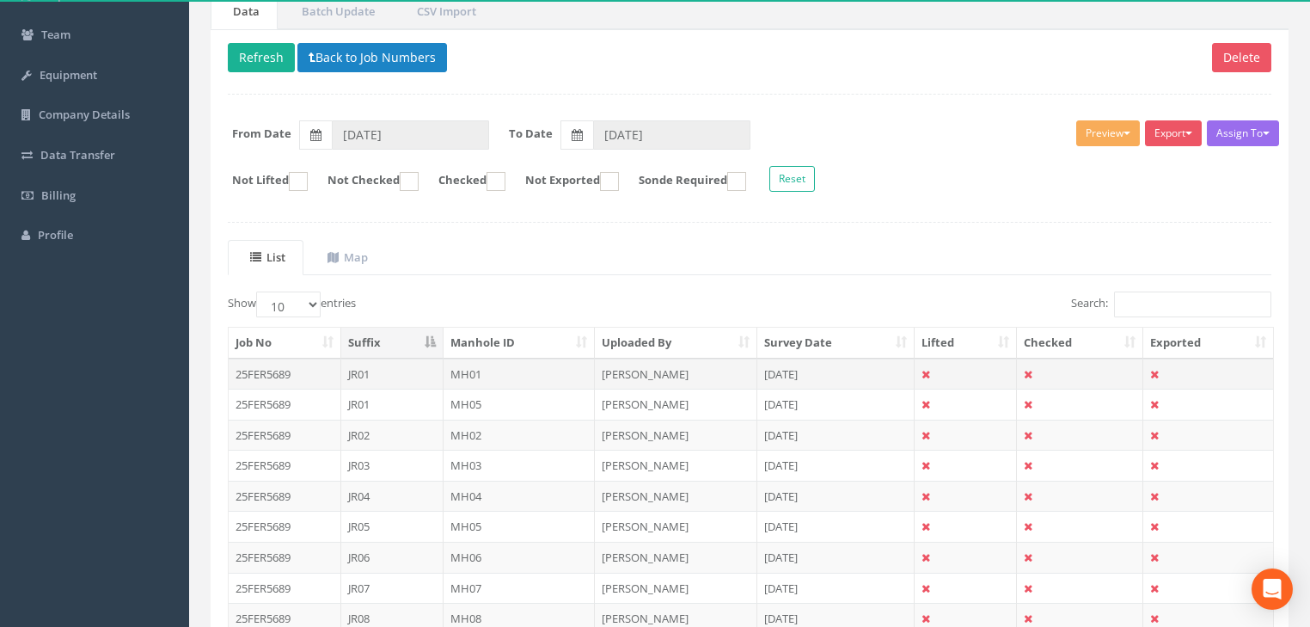
scroll to position [275, 0]
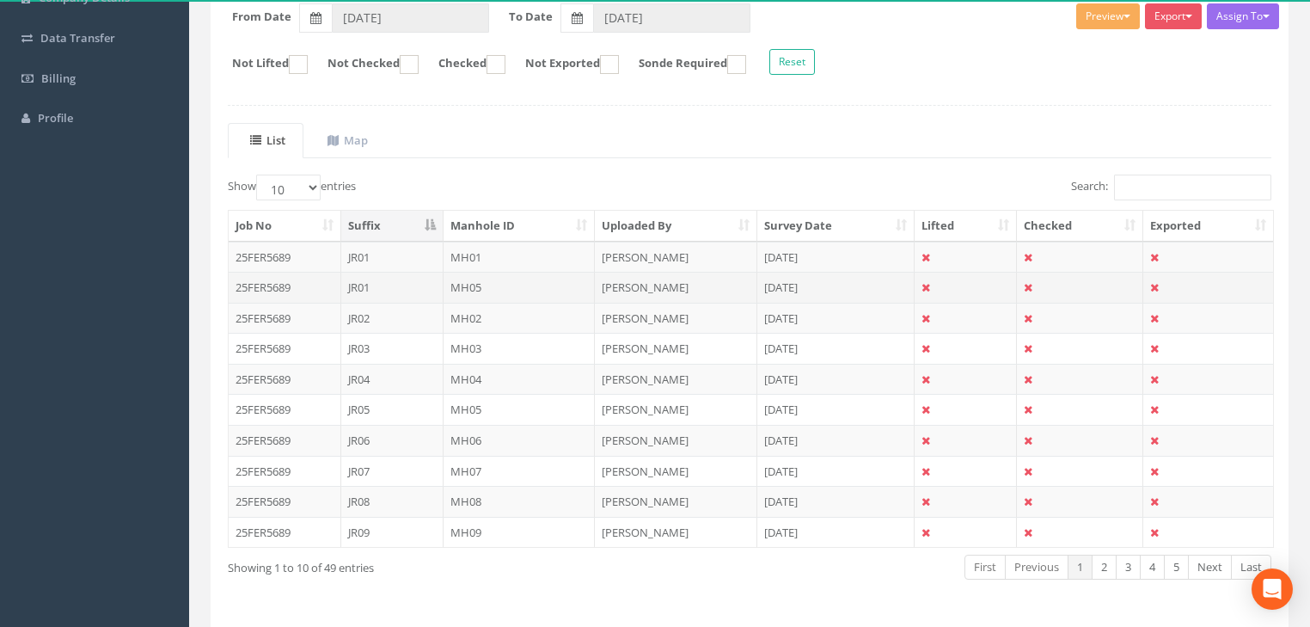
click at [458, 285] on td "MH05" at bounding box center [520, 287] width 152 height 31
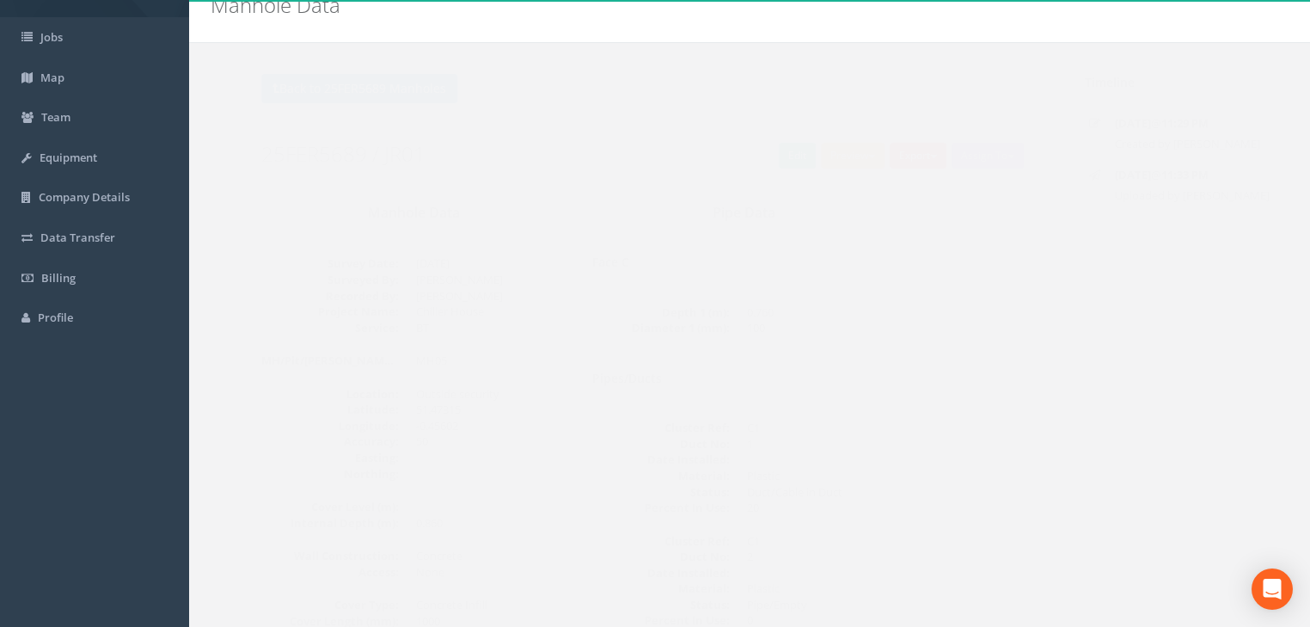
scroll to position [0, 0]
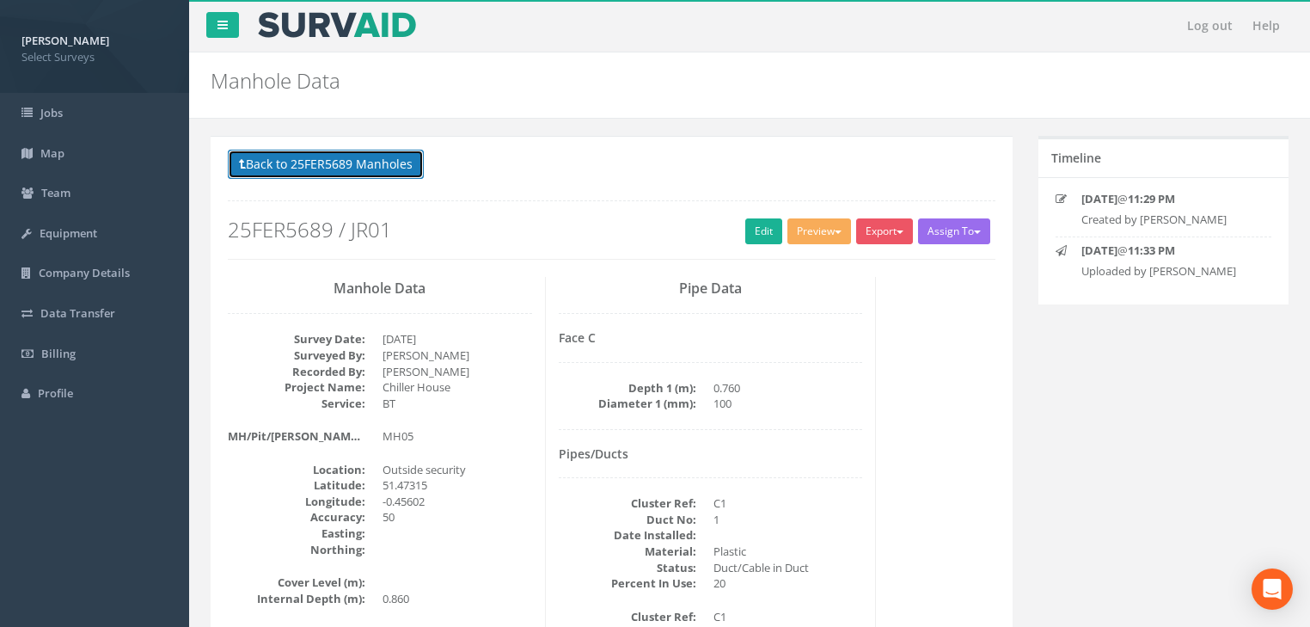
click at [327, 165] on button "Back to 25FER5689 Manholes" at bounding box center [326, 164] width 196 height 29
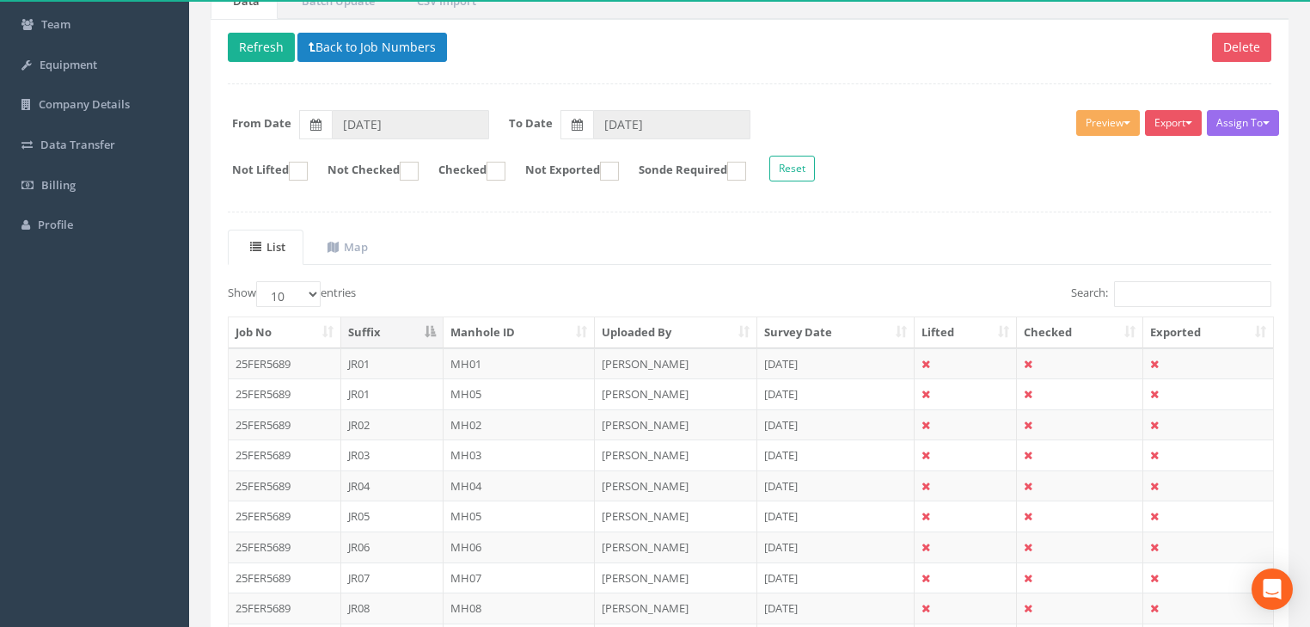
scroll to position [275, 0]
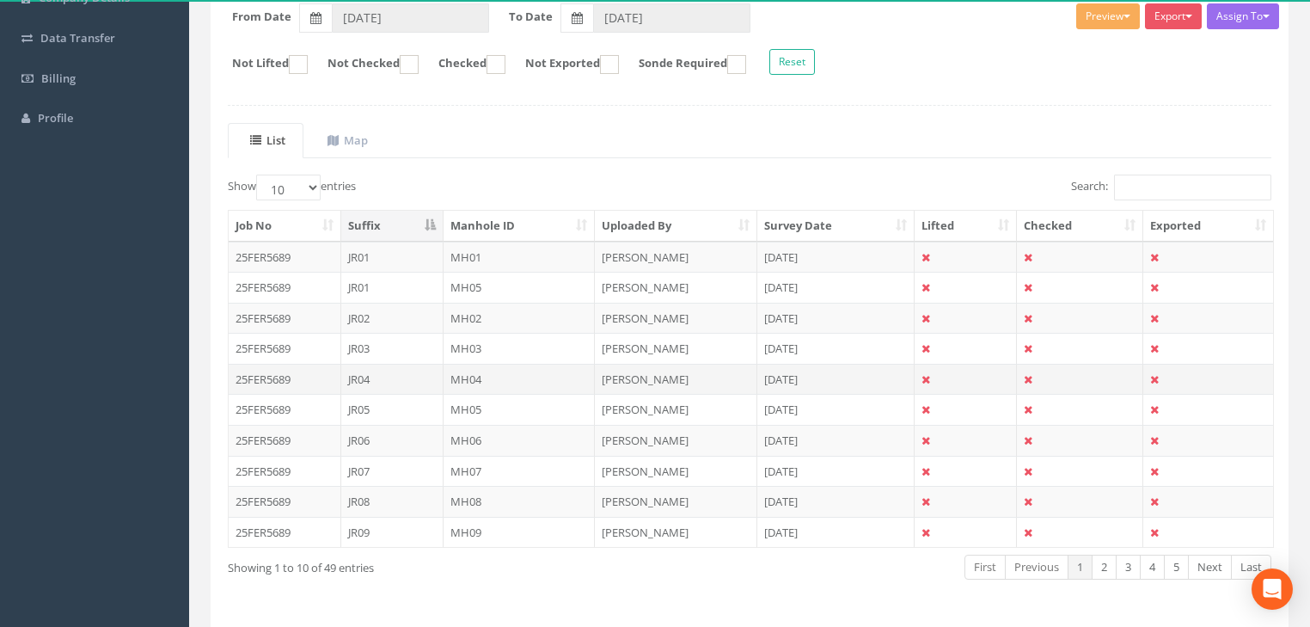
click at [474, 374] on td "MH04" at bounding box center [520, 379] width 152 height 31
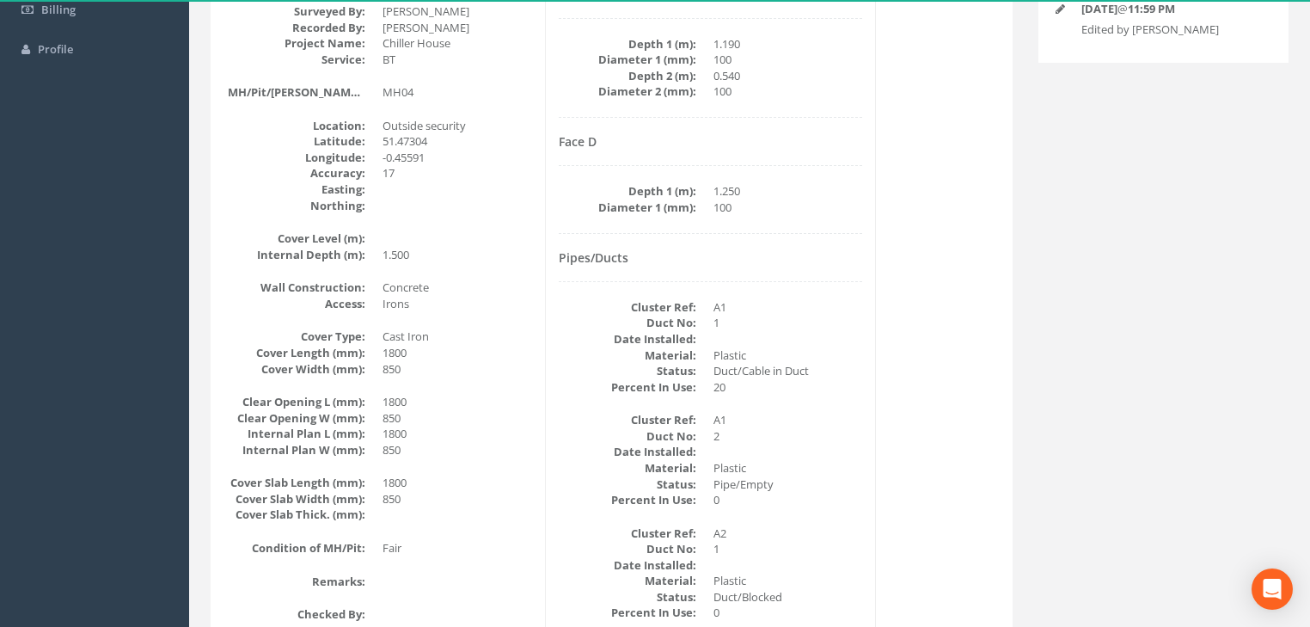
scroll to position [206, 0]
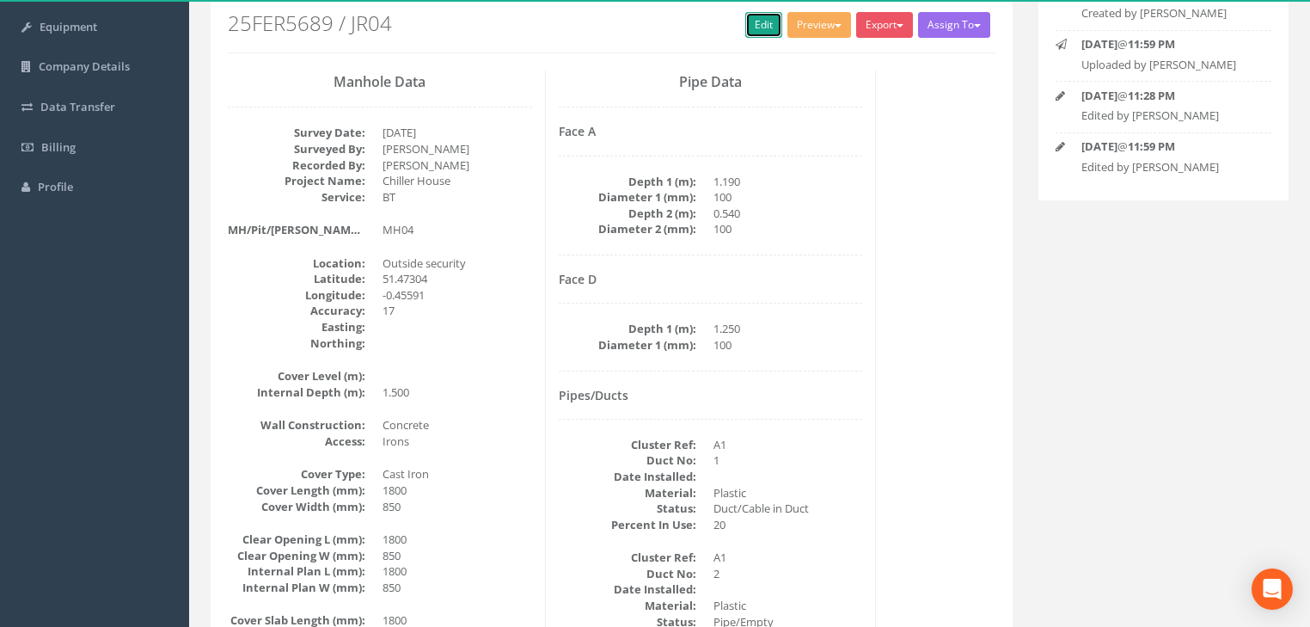
click at [746, 24] on link "Edit" at bounding box center [763, 25] width 37 height 26
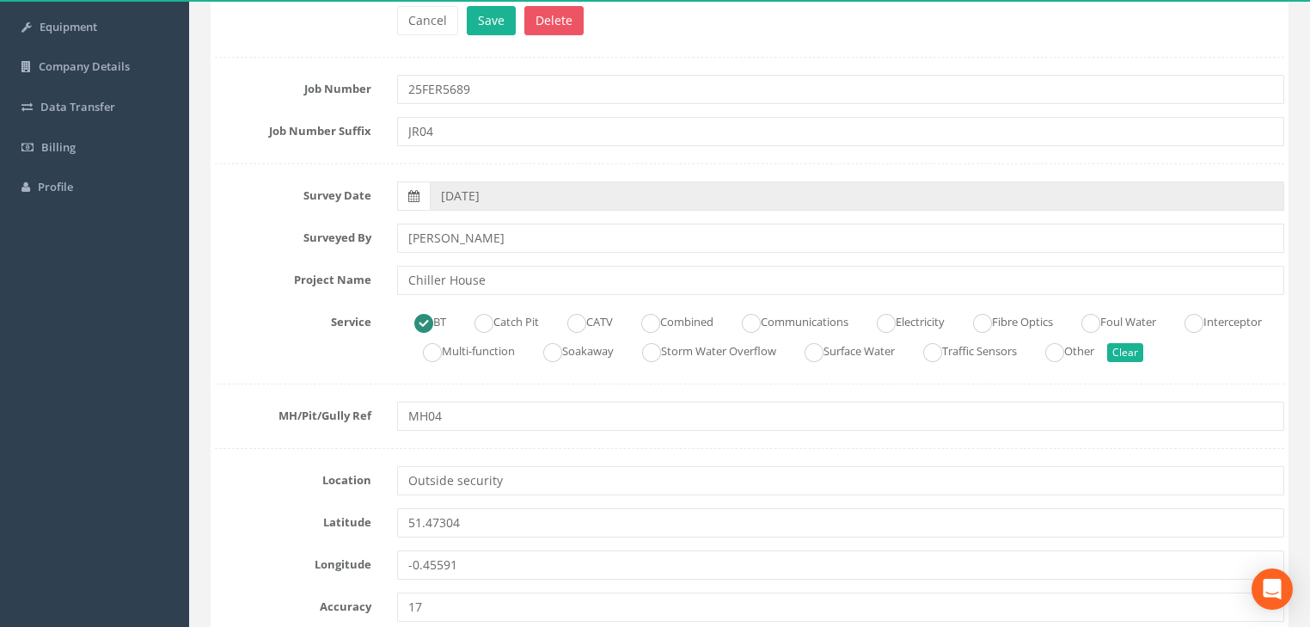
scroll to position [413, 0]
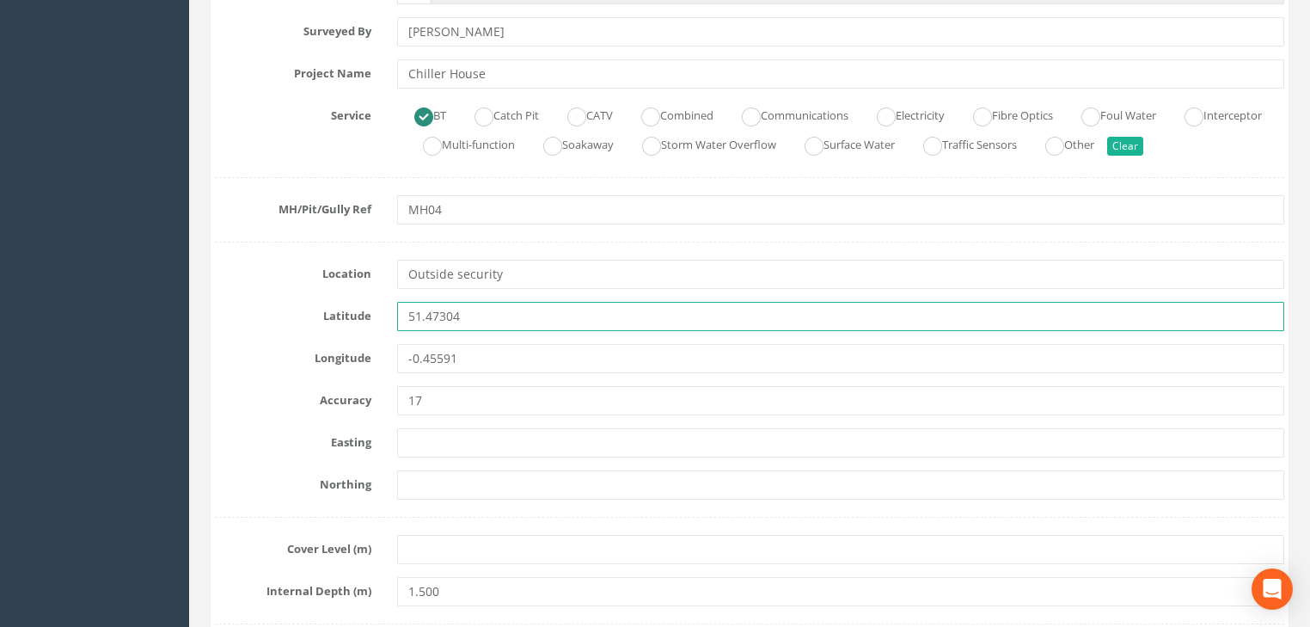
drag, startPoint x: 430, startPoint y: 310, endPoint x: 413, endPoint y: 314, distance: 17.5
click at [413, 314] on input "51.47304" at bounding box center [840, 316] width 887 height 29
type input "5"
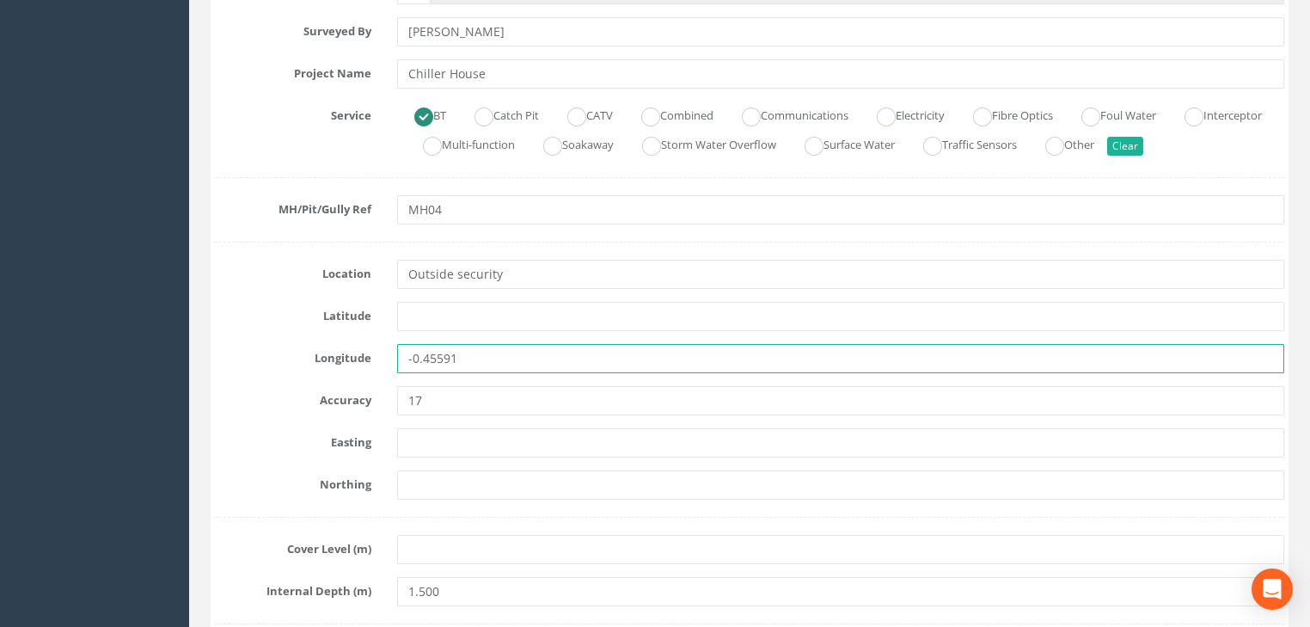
drag, startPoint x: 471, startPoint y: 352, endPoint x: 385, endPoint y: 367, distance: 87.2
click at [385, 367] on div "-0.45591" at bounding box center [840, 358] width 913 height 29
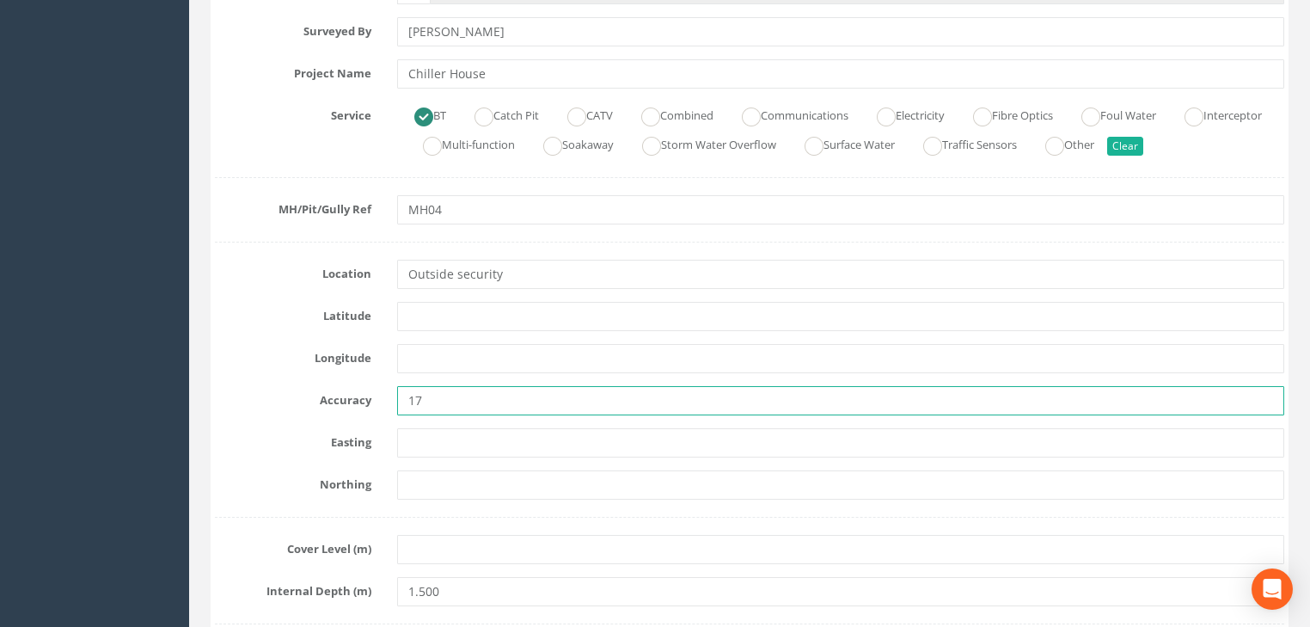
drag, startPoint x: 451, startPoint y: 395, endPoint x: 397, endPoint y: 408, distance: 55.9
click at [394, 407] on div "17" at bounding box center [840, 400] width 913 height 29
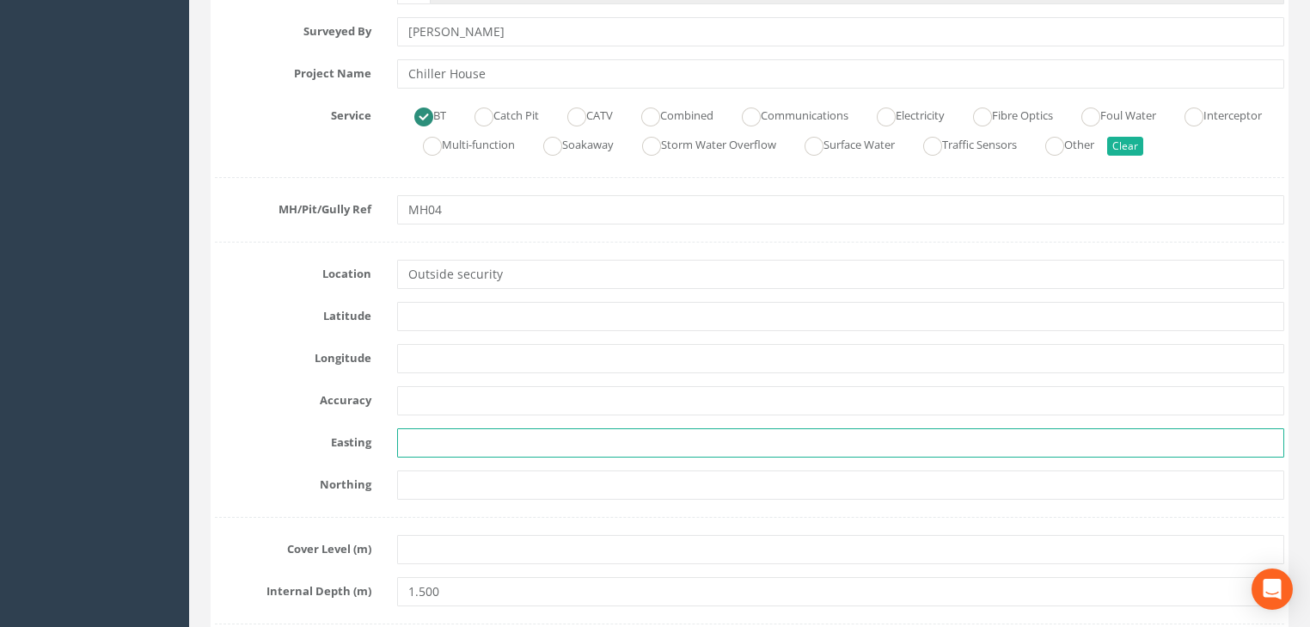
click at [433, 446] on input "text" at bounding box center [840, 442] width 887 height 29
paste input "7144.573"
type input "7144.573"
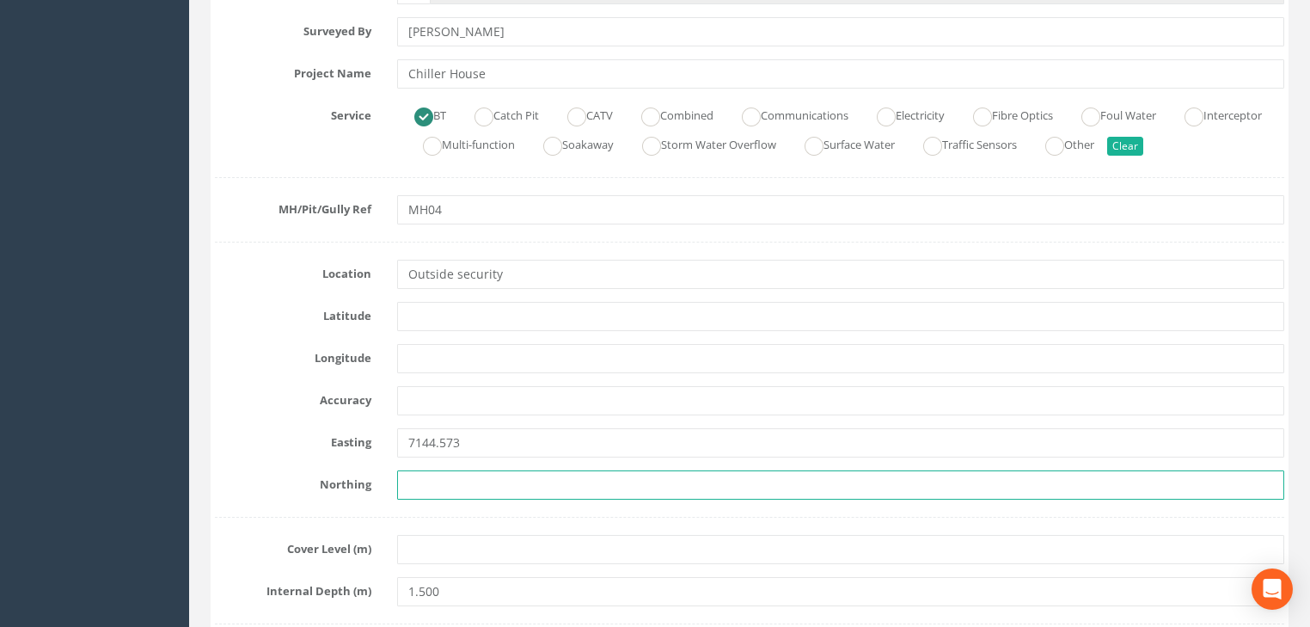
click at [523, 485] on input "text" at bounding box center [840, 484] width 887 height 29
paste input "5905.447"
type input "5905.447"
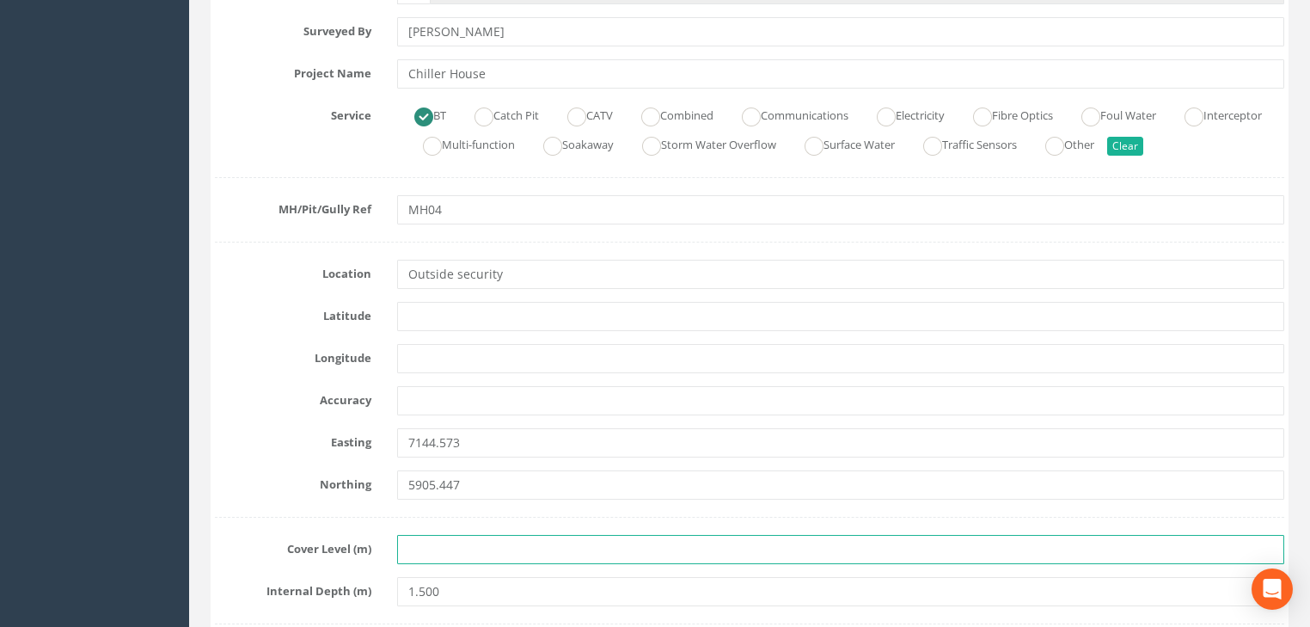
click at [517, 543] on input "text" at bounding box center [840, 549] width 887 height 29
paste input "24.030"
type input "24.030"
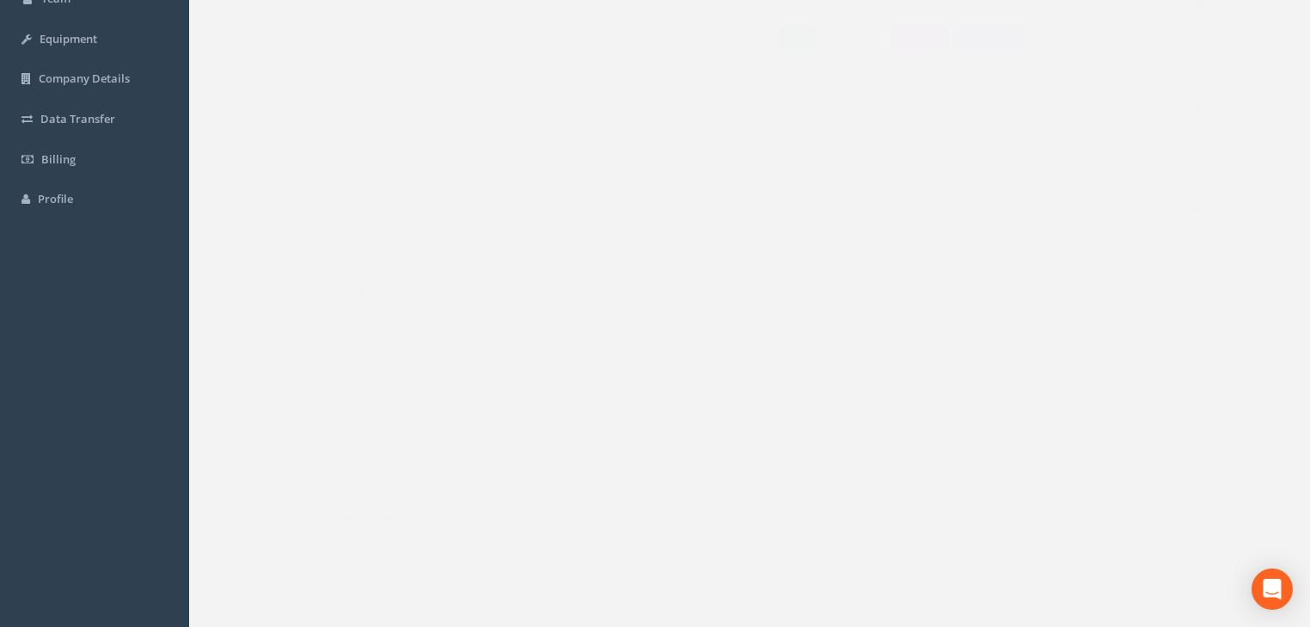
scroll to position [144, 0]
click at [346, 21] on button "Back to 25FER5689 Manholes" at bounding box center [326, 19] width 196 height 29
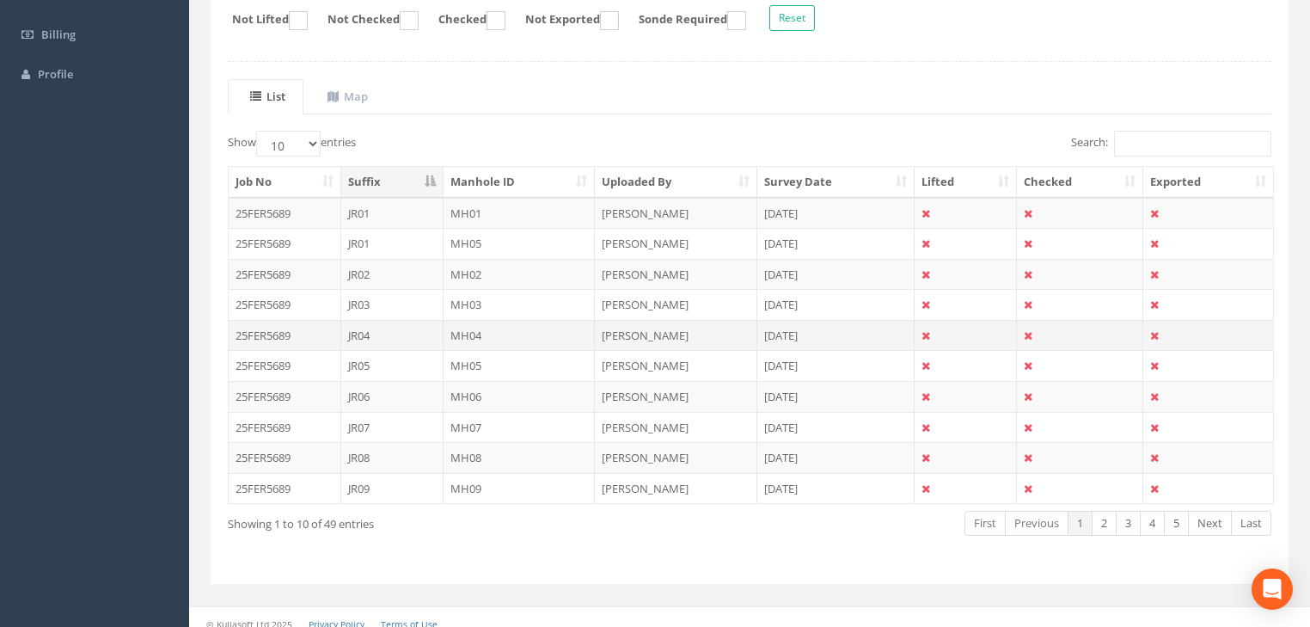
scroll to position [327, 0]
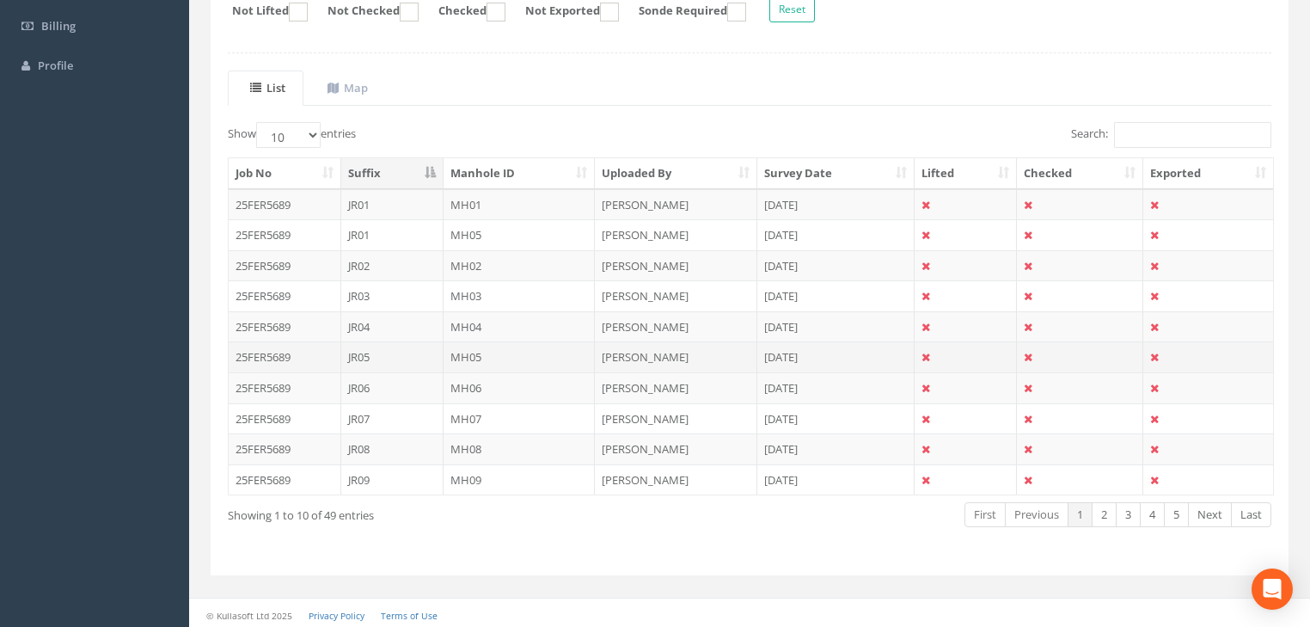
click at [476, 353] on td "MH05" at bounding box center [520, 356] width 152 height 31
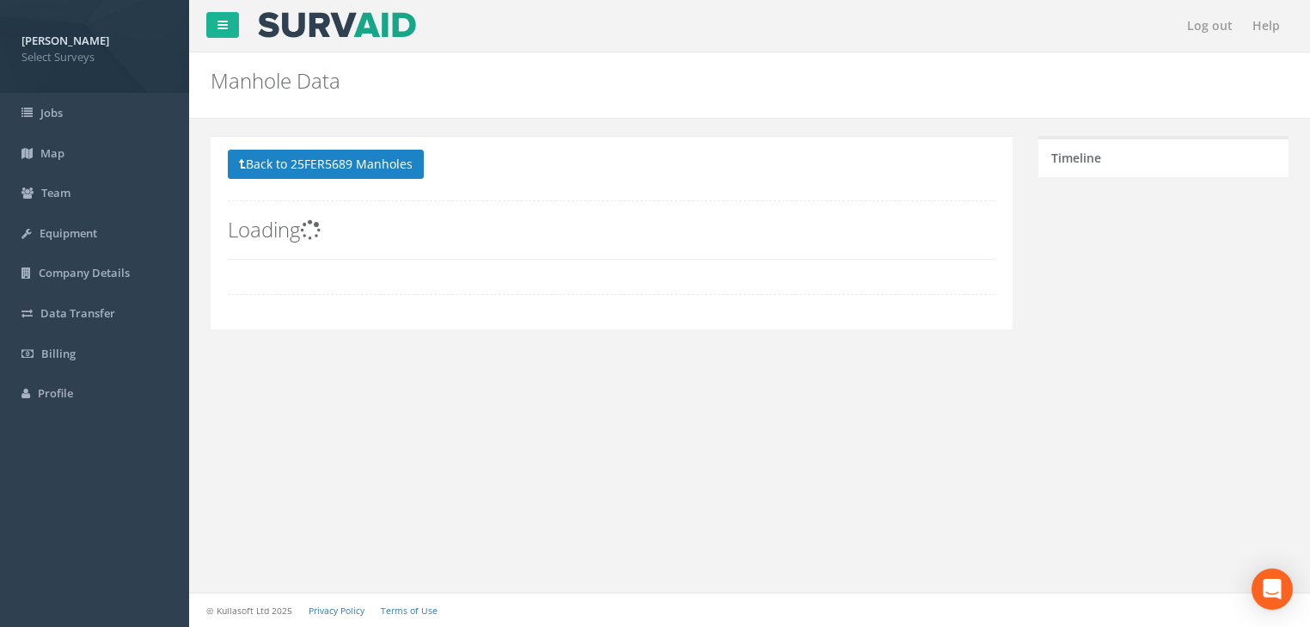
scroll to position [0, 0]
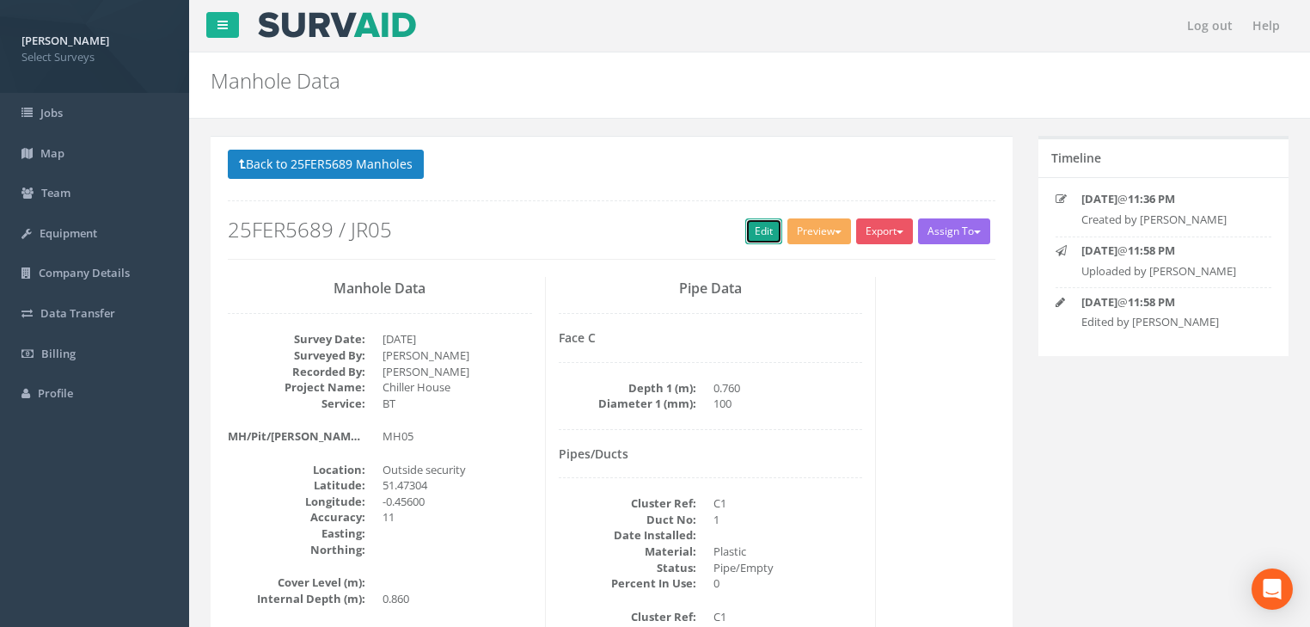
click at [755, 237] on link "Edit" at bounding box center [763, 231] width 37 height 26
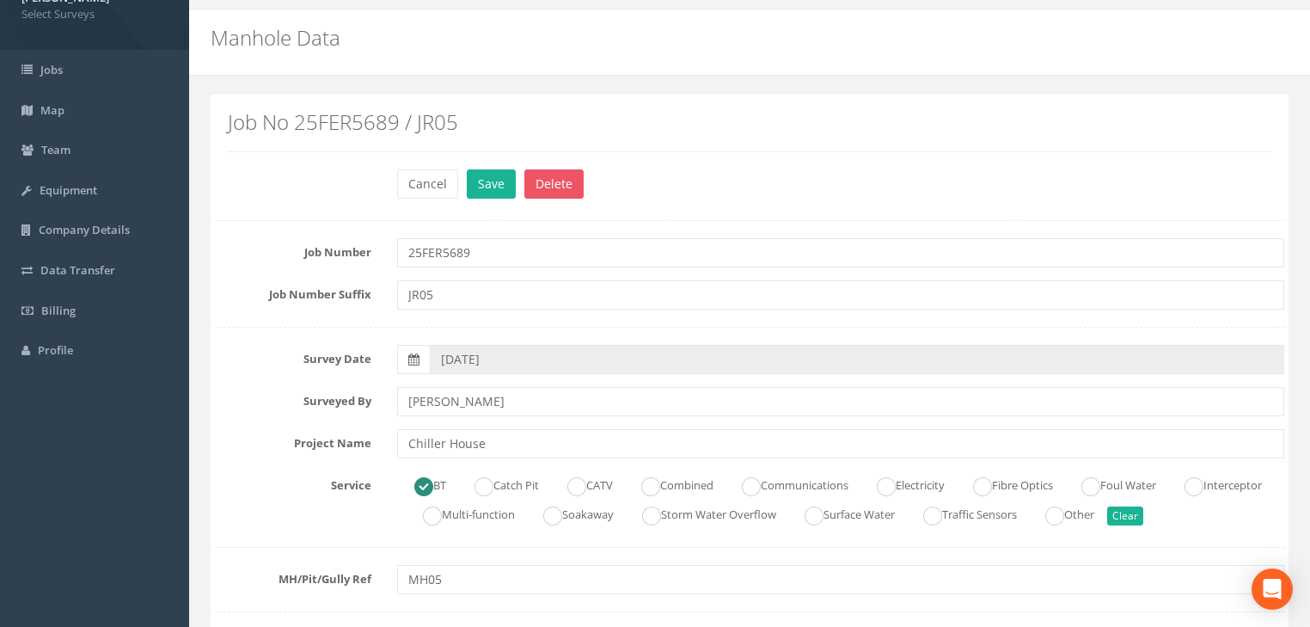
scroll to position [275, 0]
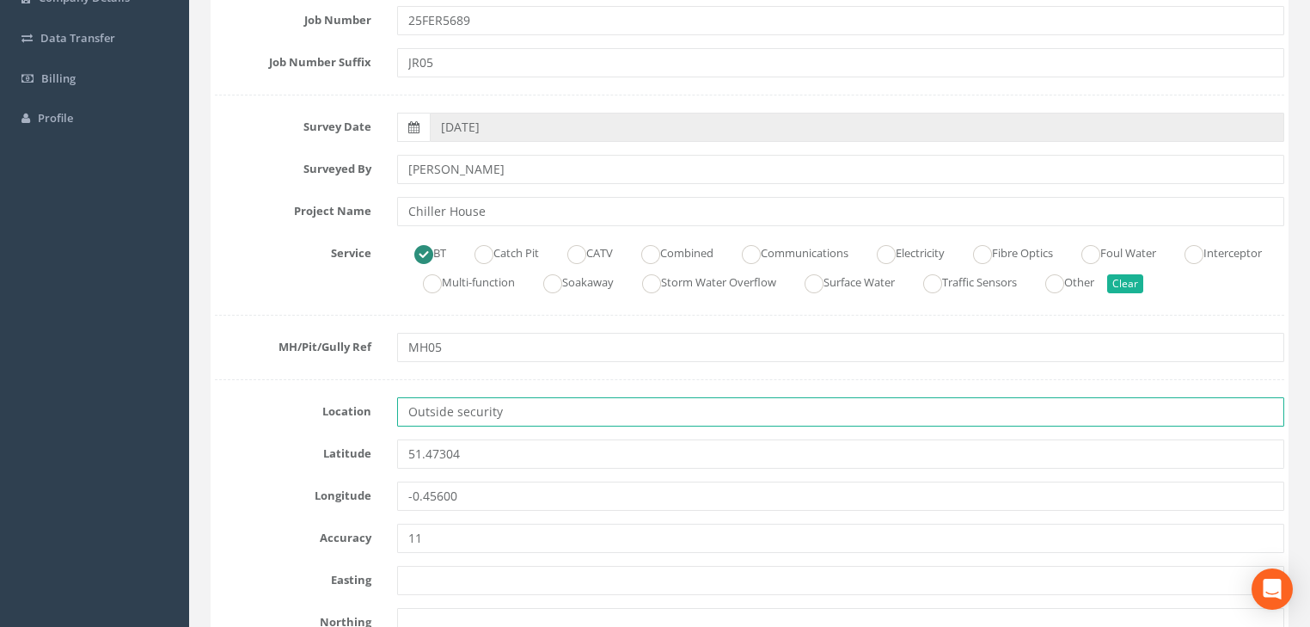
drag, startPoint x: 485, startPoint y: 399, endPoint x: 438, endPoint y: 452, distance: 71.2
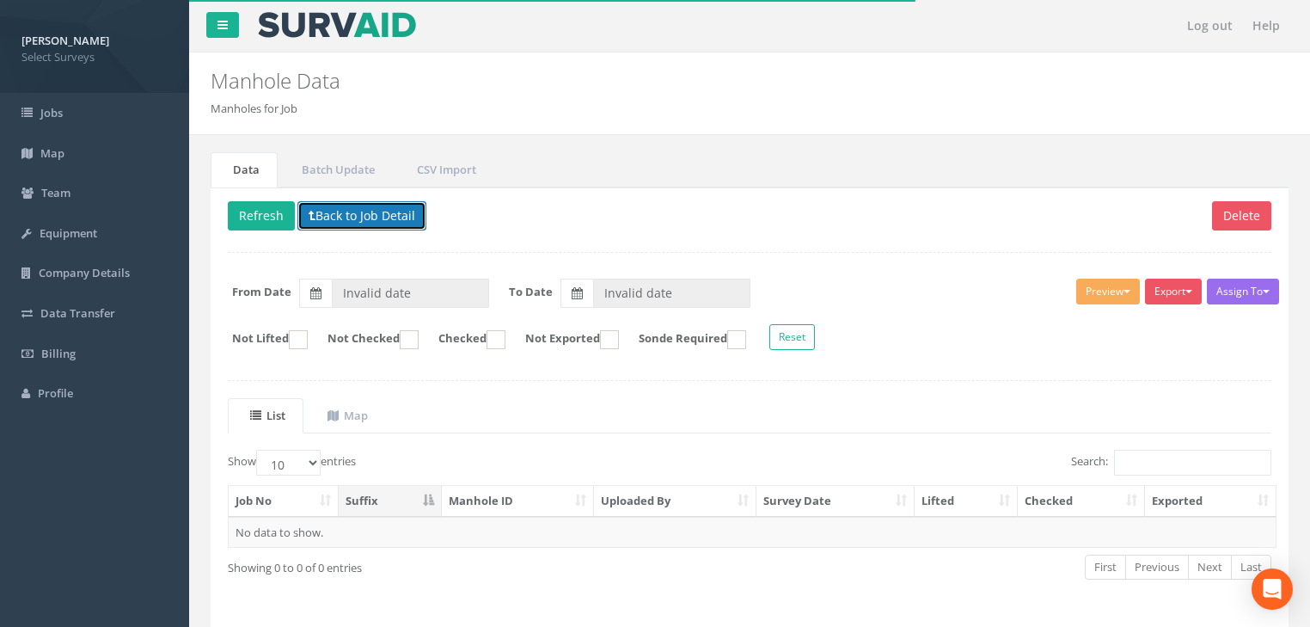
click at [310, 216] on icon at bounding box center [312, 216] width 7 height 12
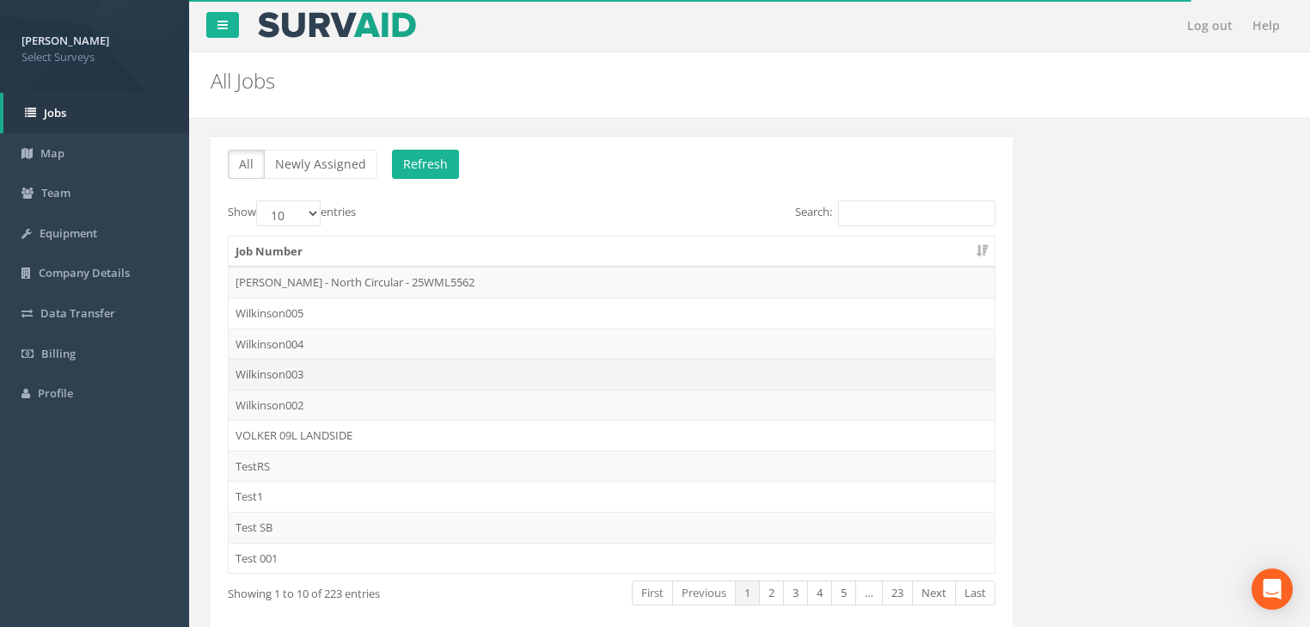
click at [279, 368] on td "Wilkinson003" at bounding box center [612, 373] width 766 height 31
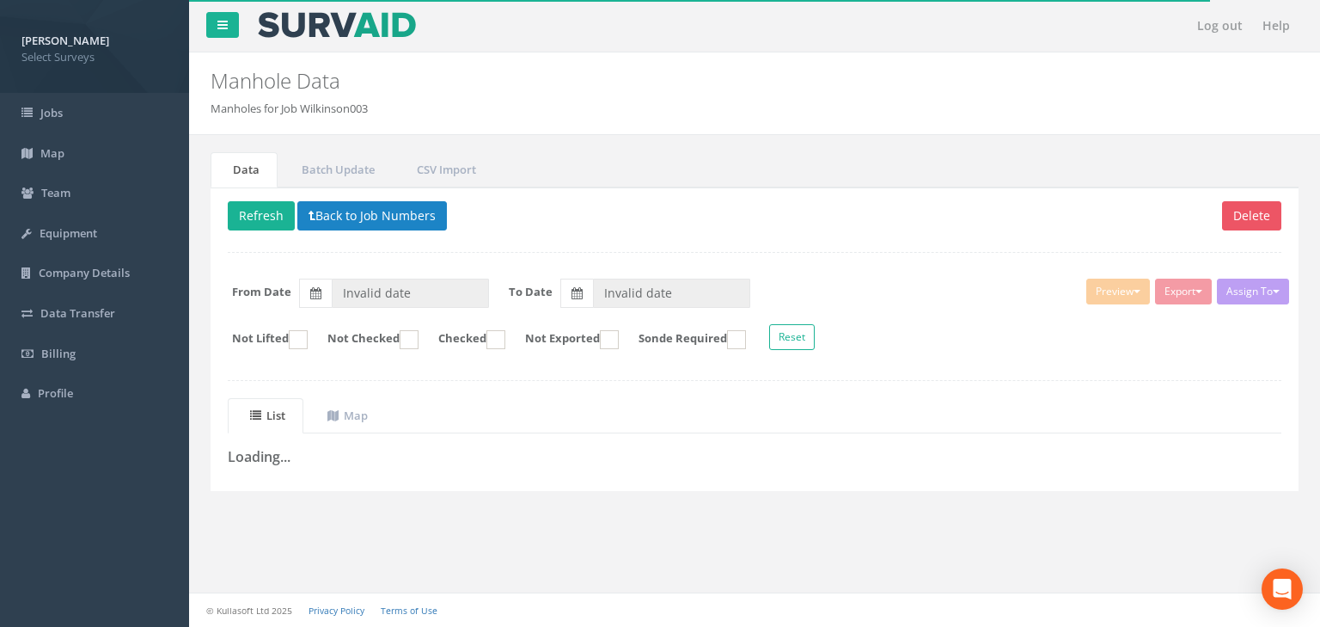
type input "[DATE]"
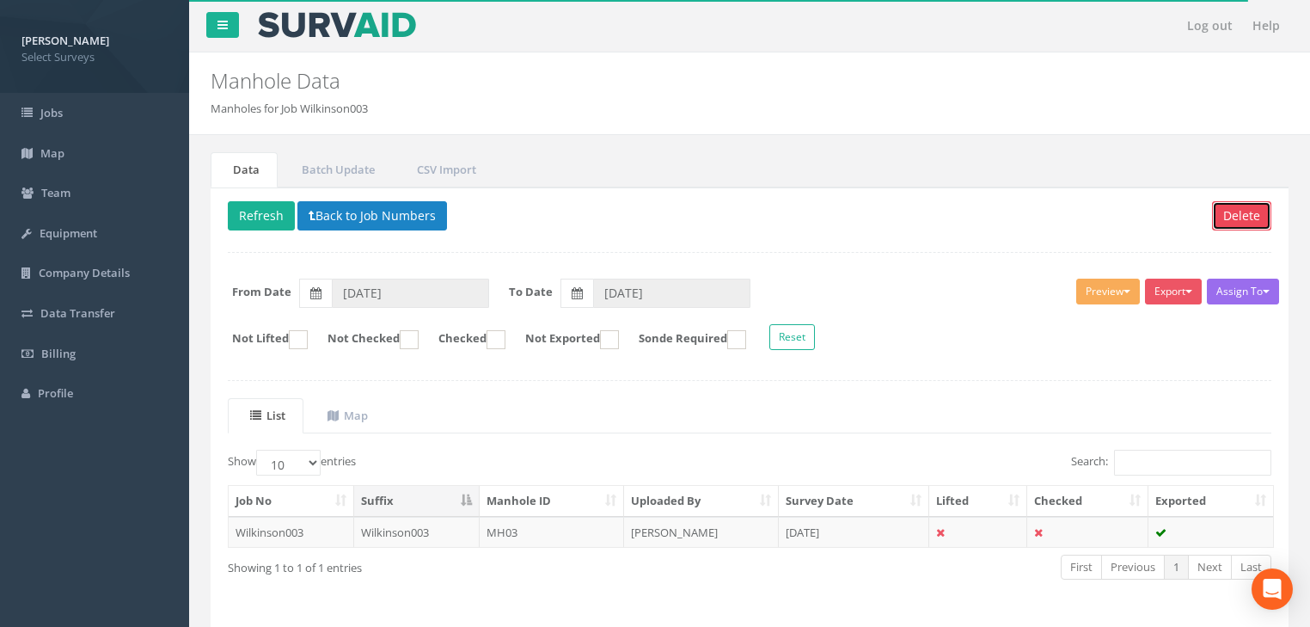
click at [1233, 215] on button "Delete" at bounding box center [1241, 215] width 59 height 29
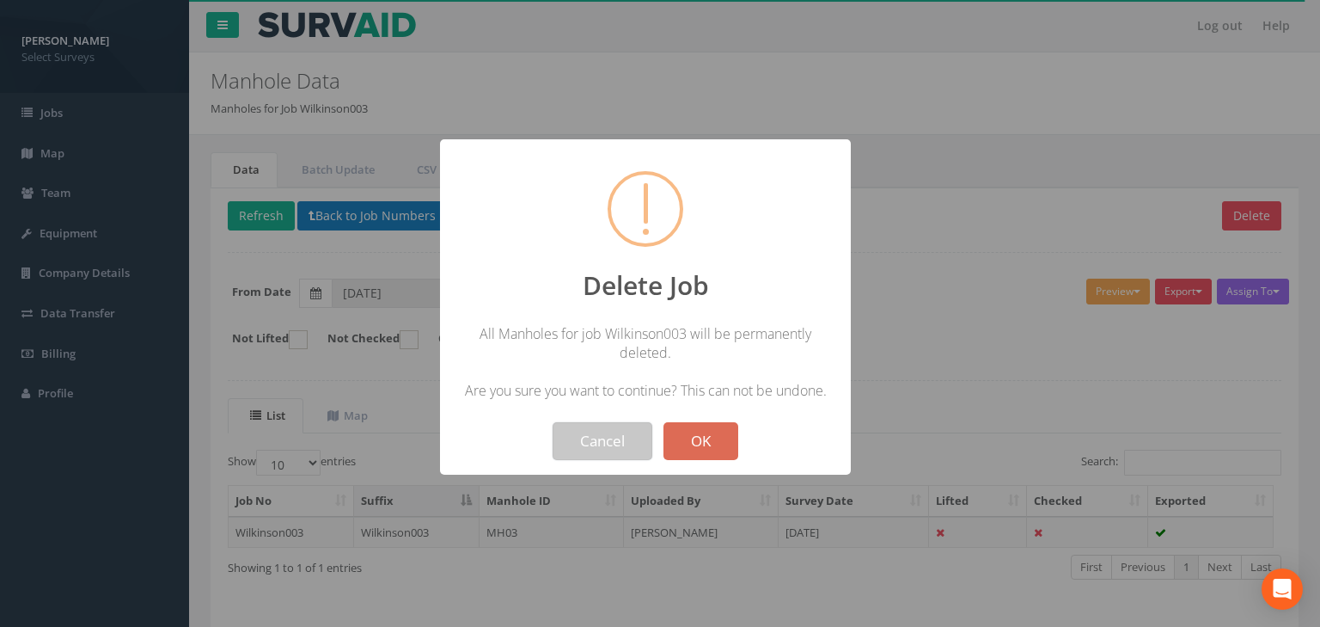
click at [582, 450] on button "Cancel" at bounding box center [603, 441] width 100 height 38
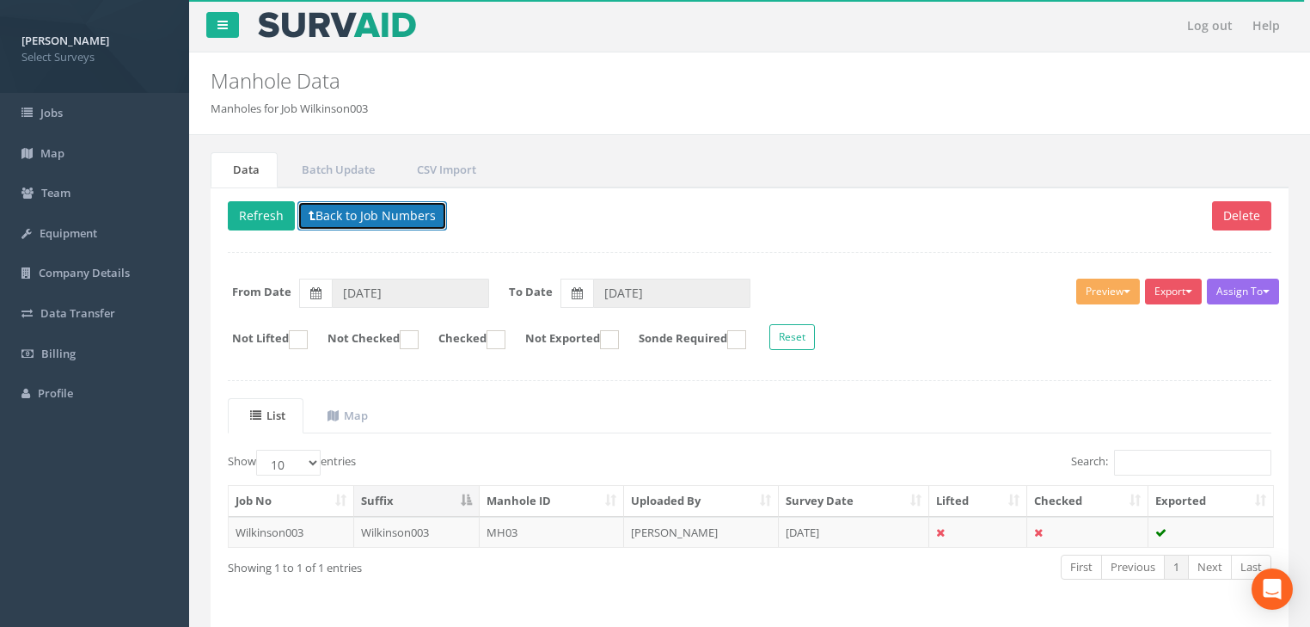
click at [397, 218] on button "Back to Job Numbers" at bounding box center [372, 215] width 150 height 29
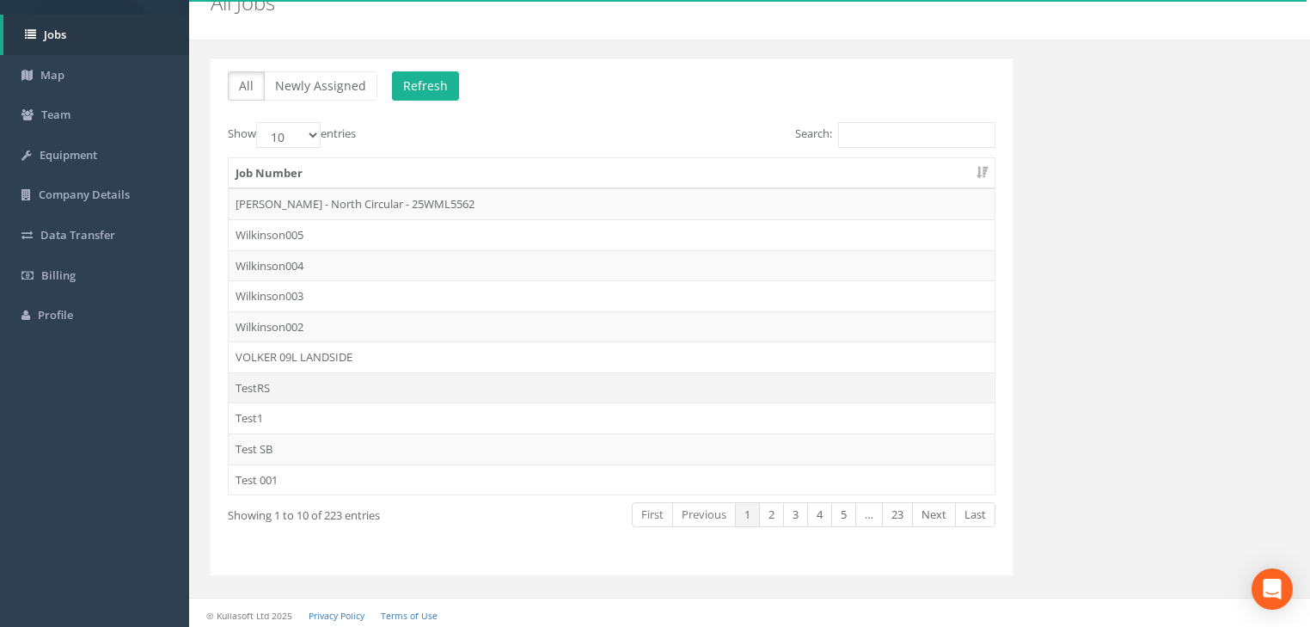
scroll to position [79, 0]
click at [980, 518] on link "Last" at bounding box center [975, 513] width 40 height 25
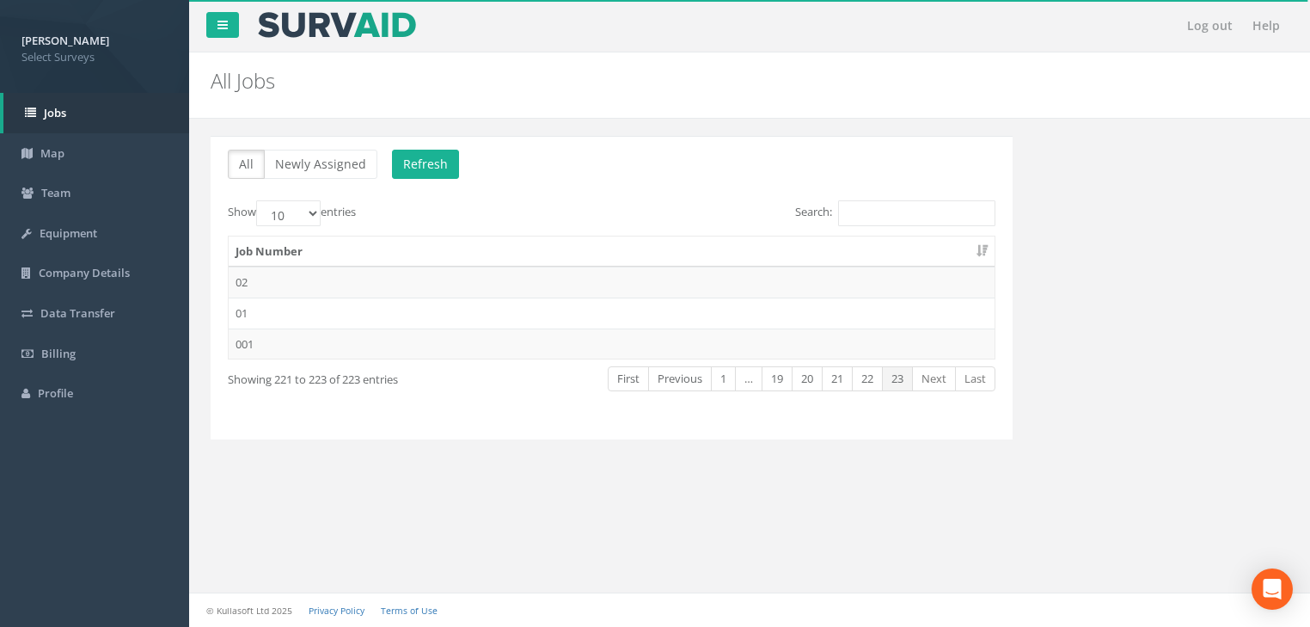
scroll to position [0, 0]
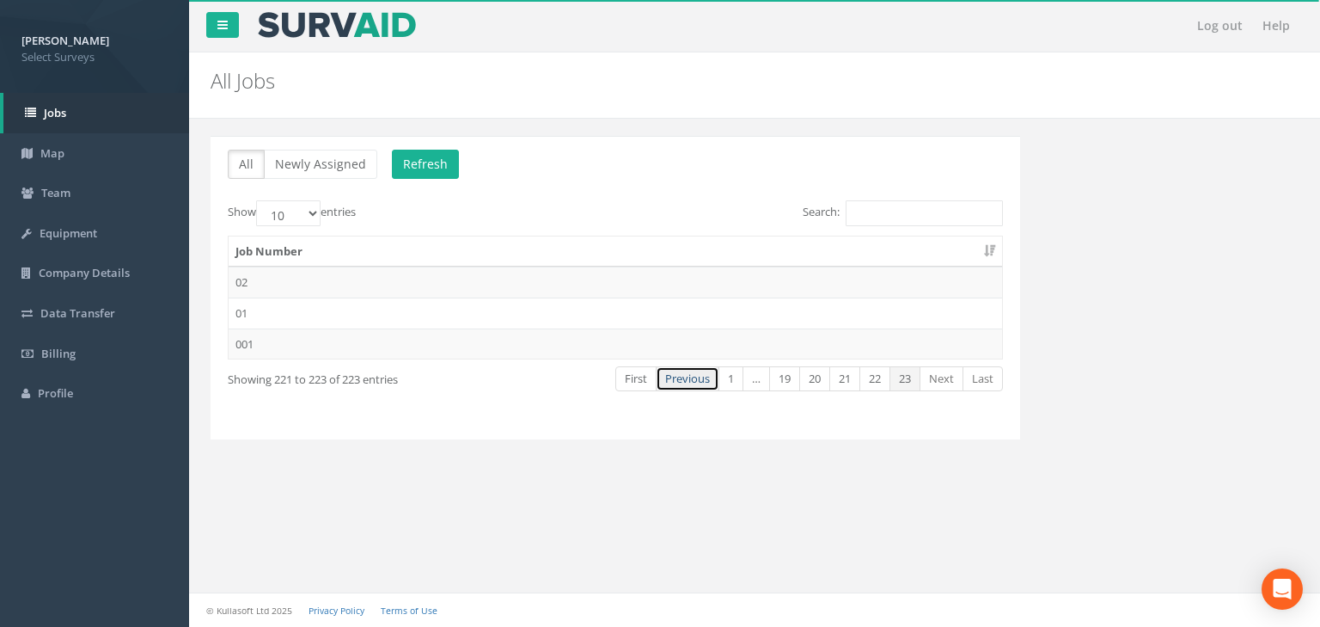
click at [664, 366] on link "Previous" at bounding box center [688, 378] width 64 height 25
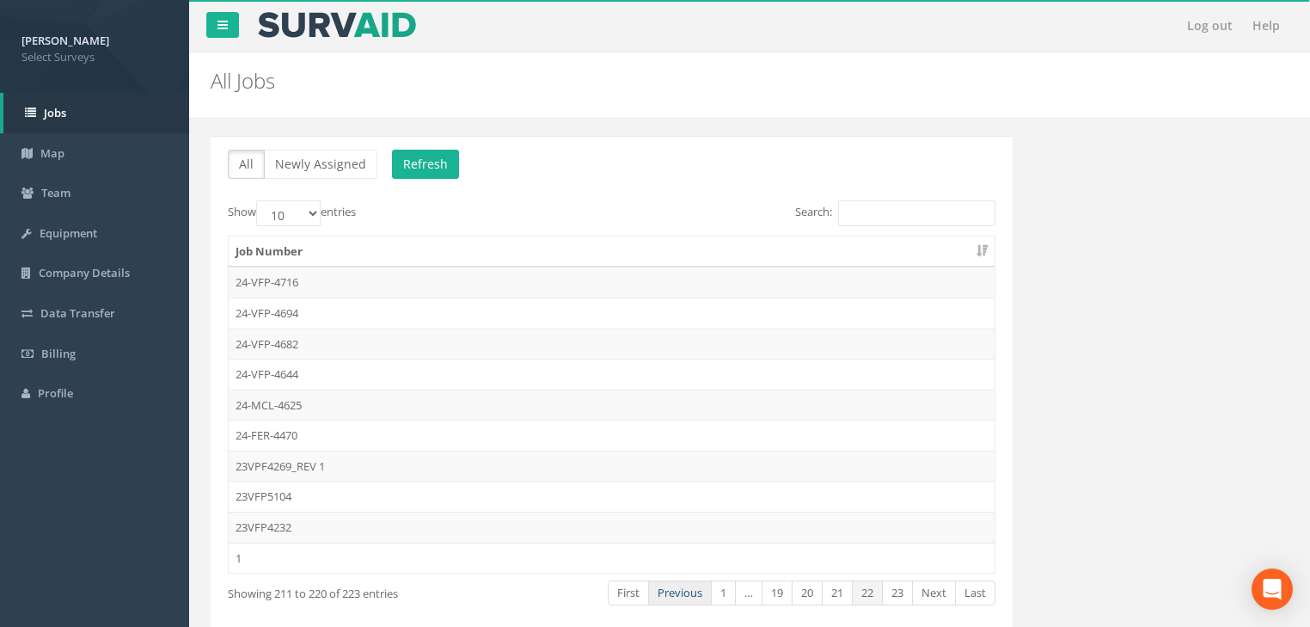
click at [660, 590] on link "Previous" at bounding box center [680, 592] width 64 height 25
click at [660, 590] on link "Previous" at bounding box center [684, 592] width 64 height 25
click at [261, 520] on td "25FER5689" at bounding box center [612, 526] width 766 height 31
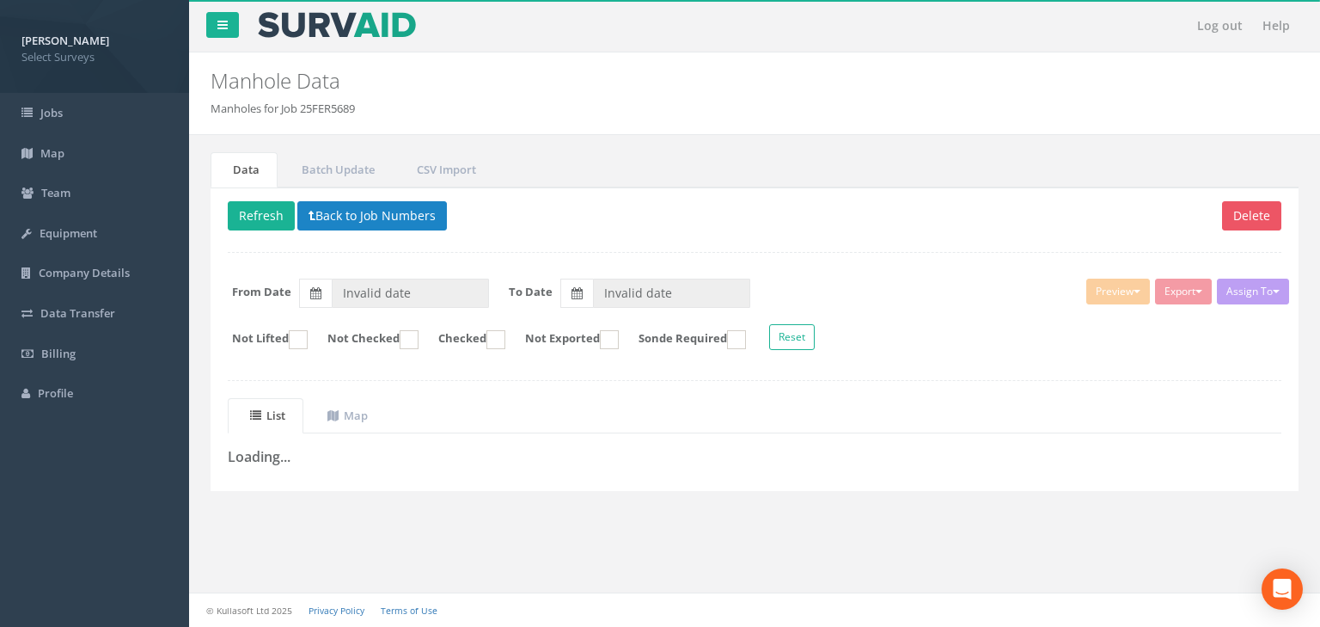
type input "[DATE]"
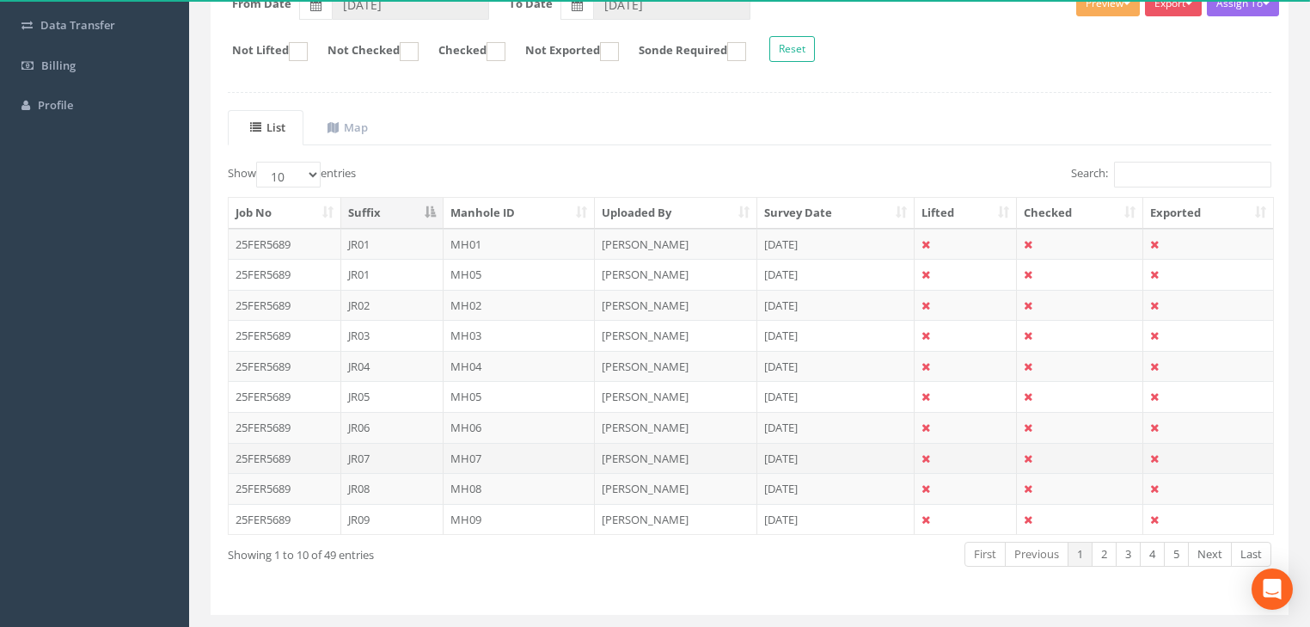
scroll to position [327, 0]
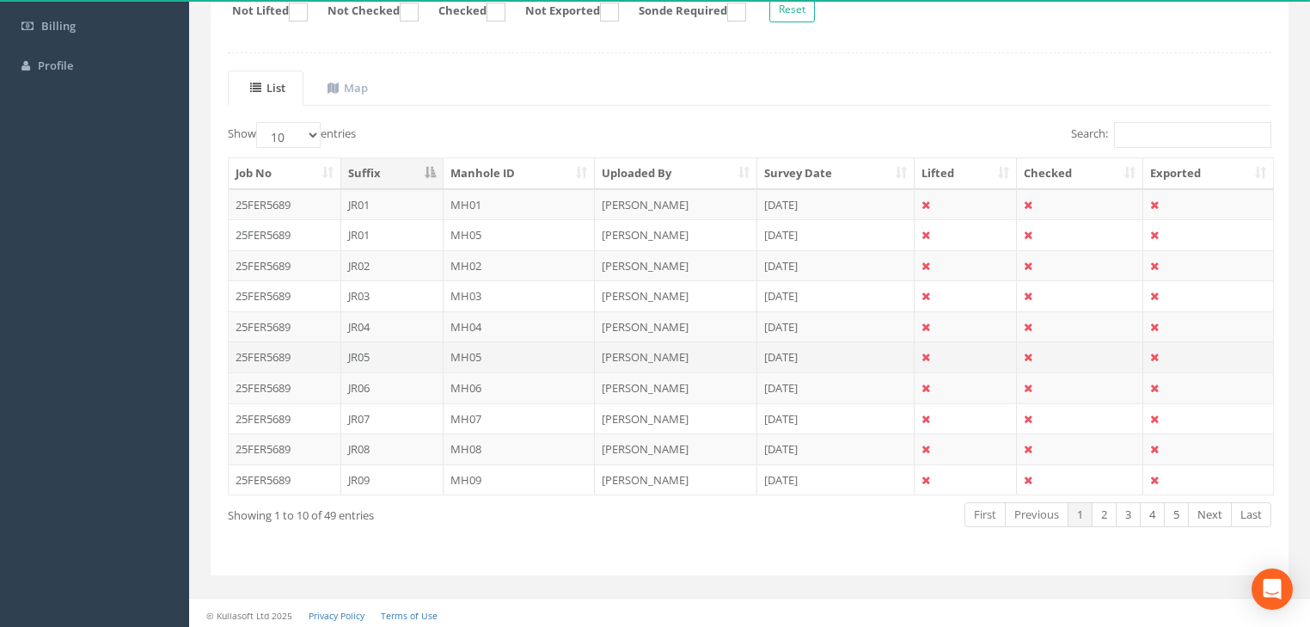
click at [465, 347] on td "MH05" at bounding box center [520, 356] width 152 height 31
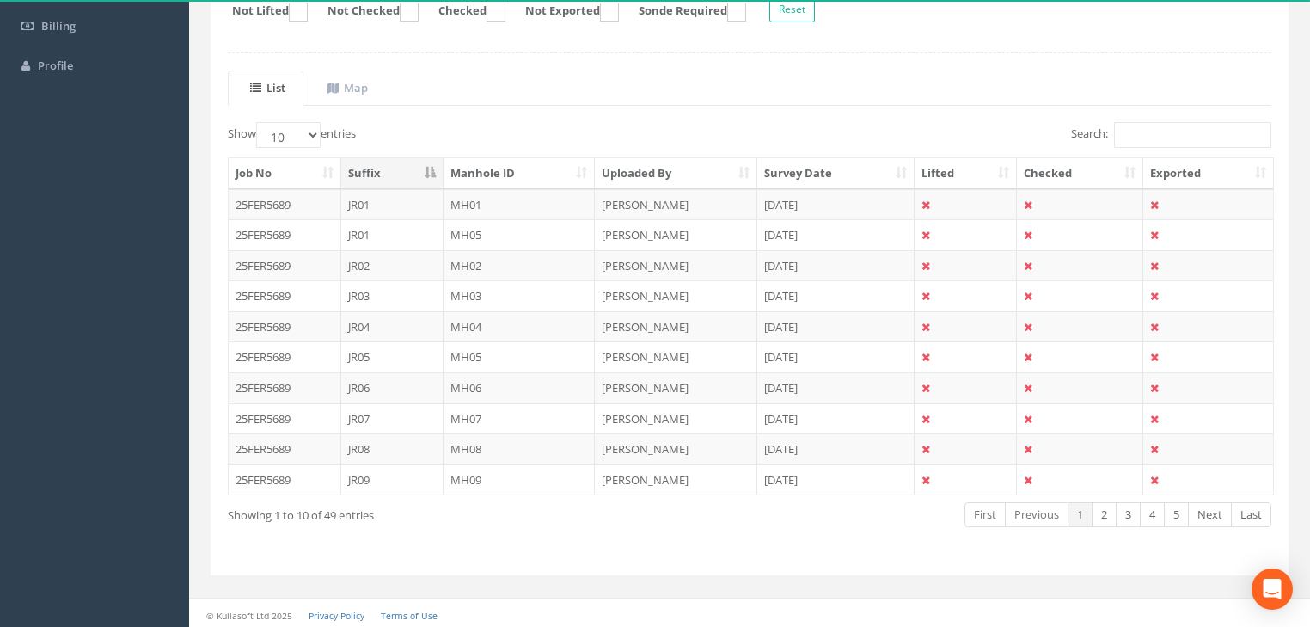
scroll to position [0, 0]
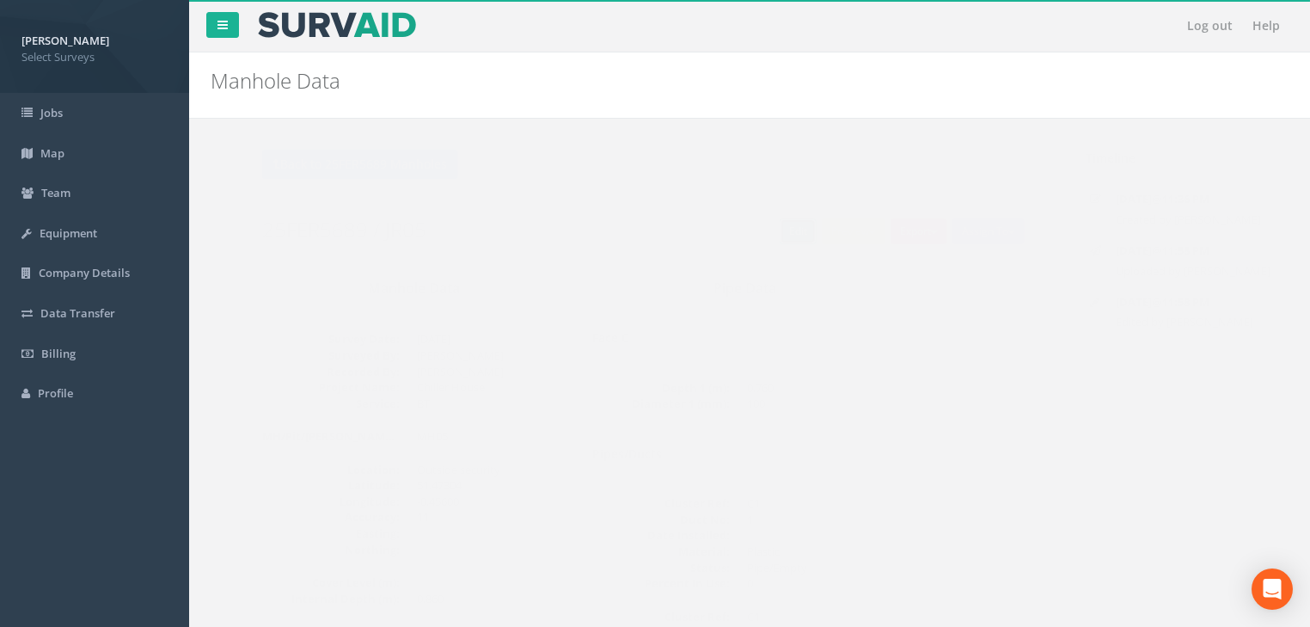
click at [763, 223] on link "Edit" at bounding box center [763, 231] width 37 height 26
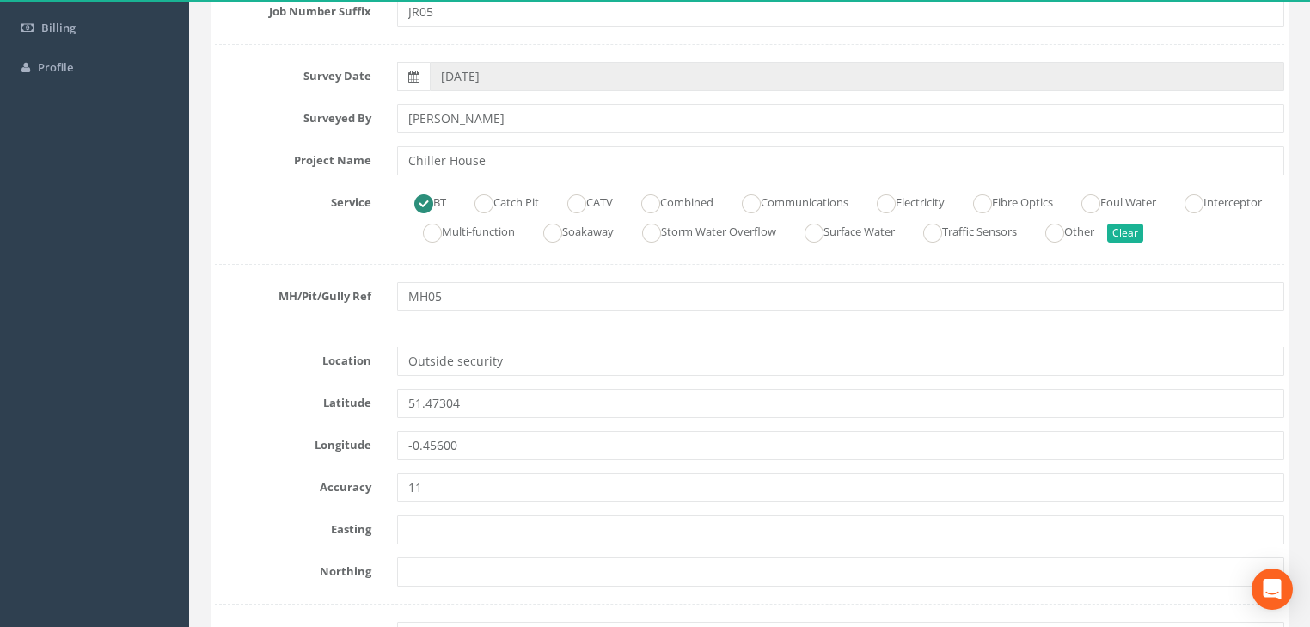
scroll to position [344, 0]
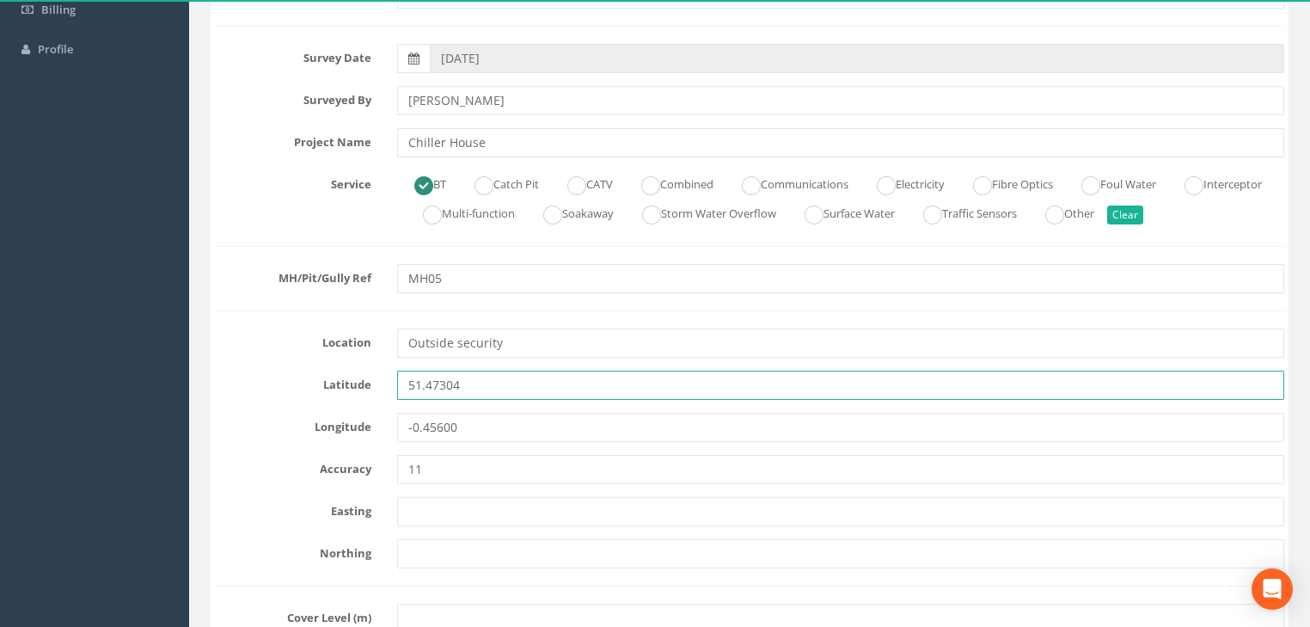
drag, startPoint x: 439, startPoint y: 397, endPoint x: 453, endPoint y: 431, distance: 36.2
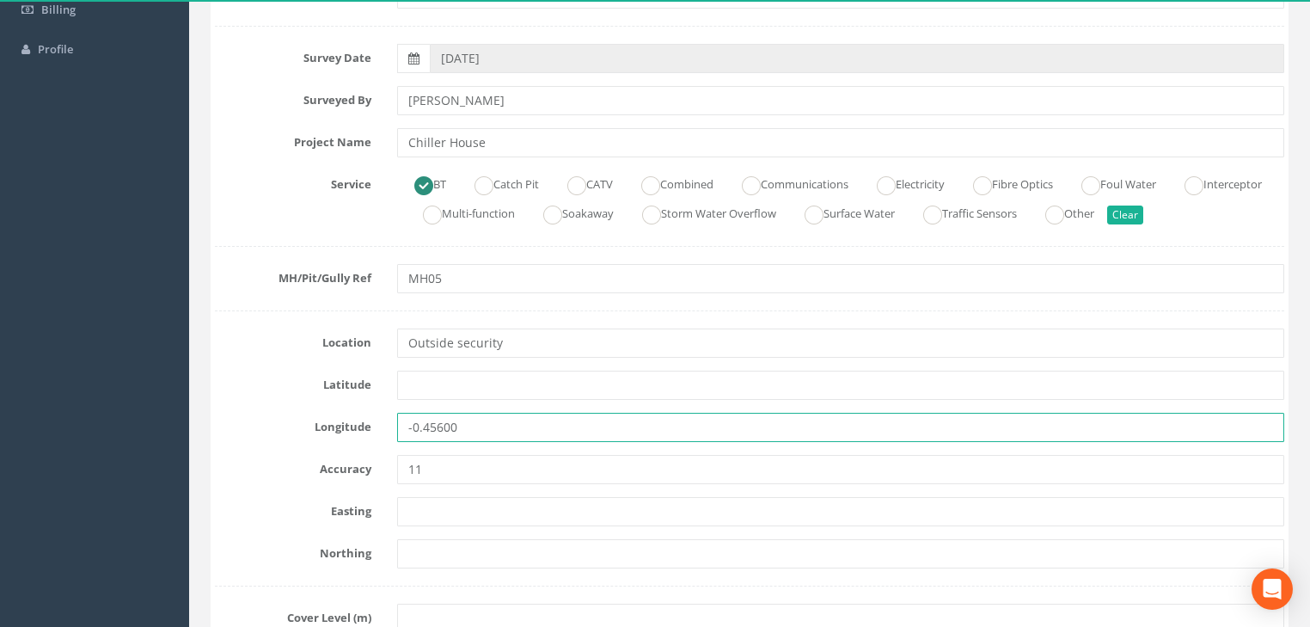
drag, startPoint x: 406, startPoint y: 439, endPoint x: 410, endPoint y: 462, distance: 23.6
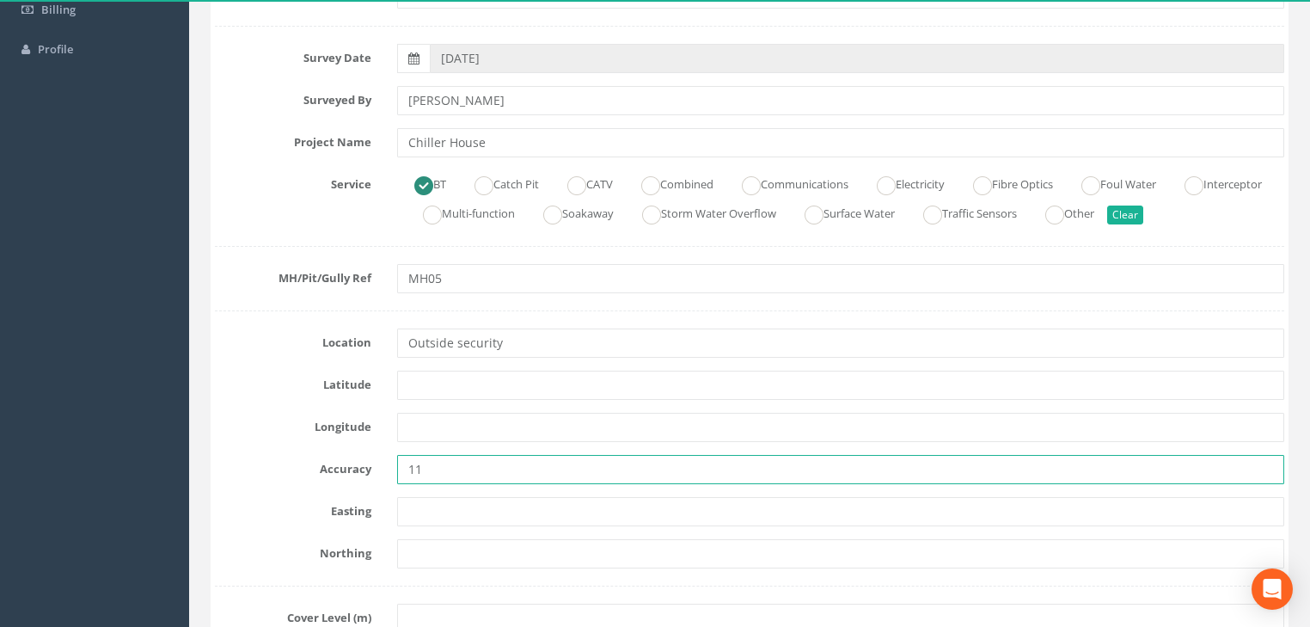
drag, startPoint x: 432, startPoint y: 471, endPoint x: 391, endPoint y: 489, distance: 45.0
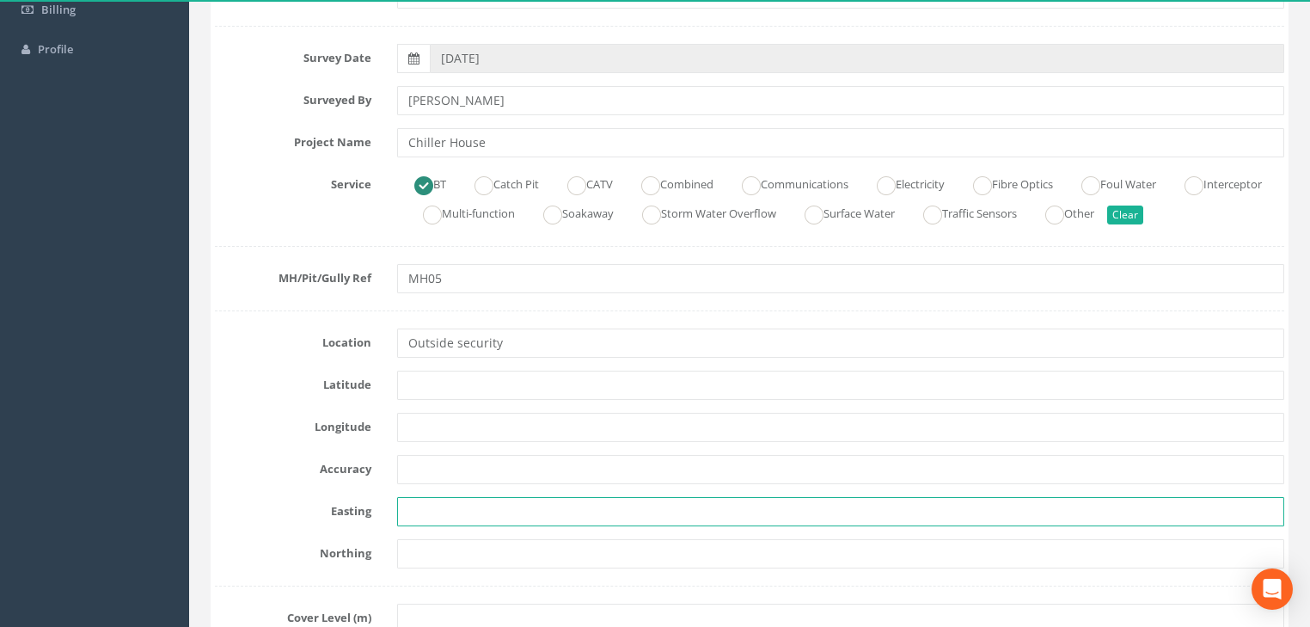
click at [441, 504] on input "text" at bounding box center [840, 511] width 887 height 29
paste input "7138.820"
type input "7138.820"
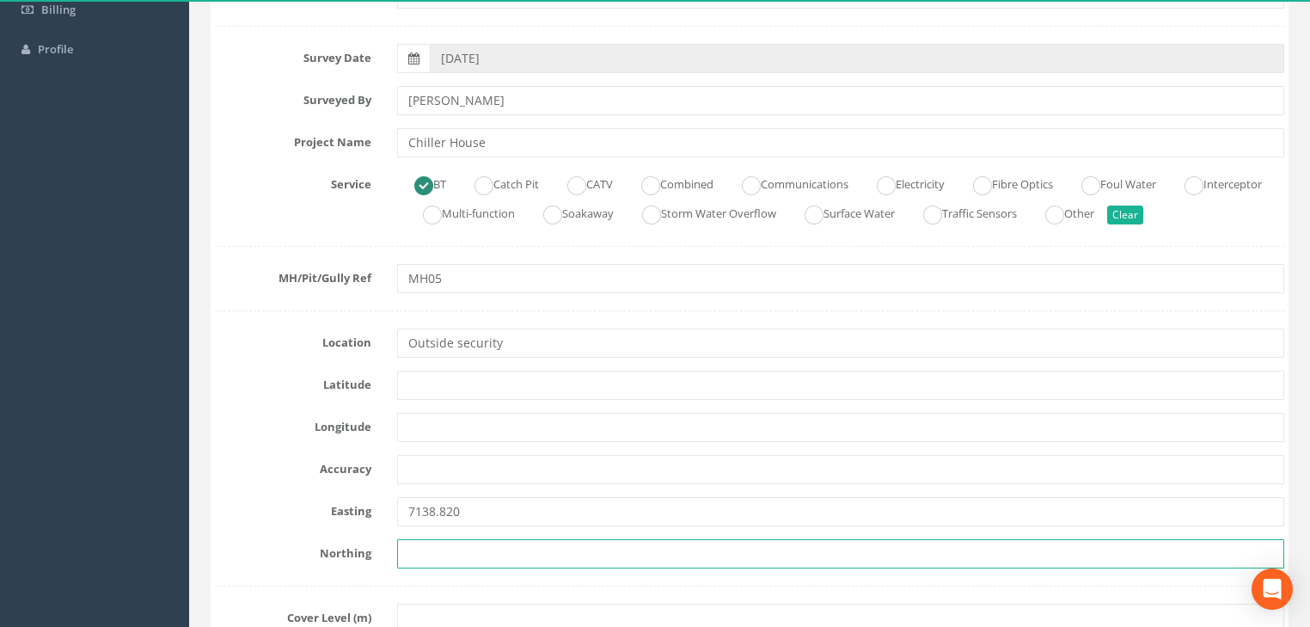
click at [457, 558] on input "text" at bounding box center [840, 553] width 887 height 29
paste input "5914.367"
type input "5914.367"
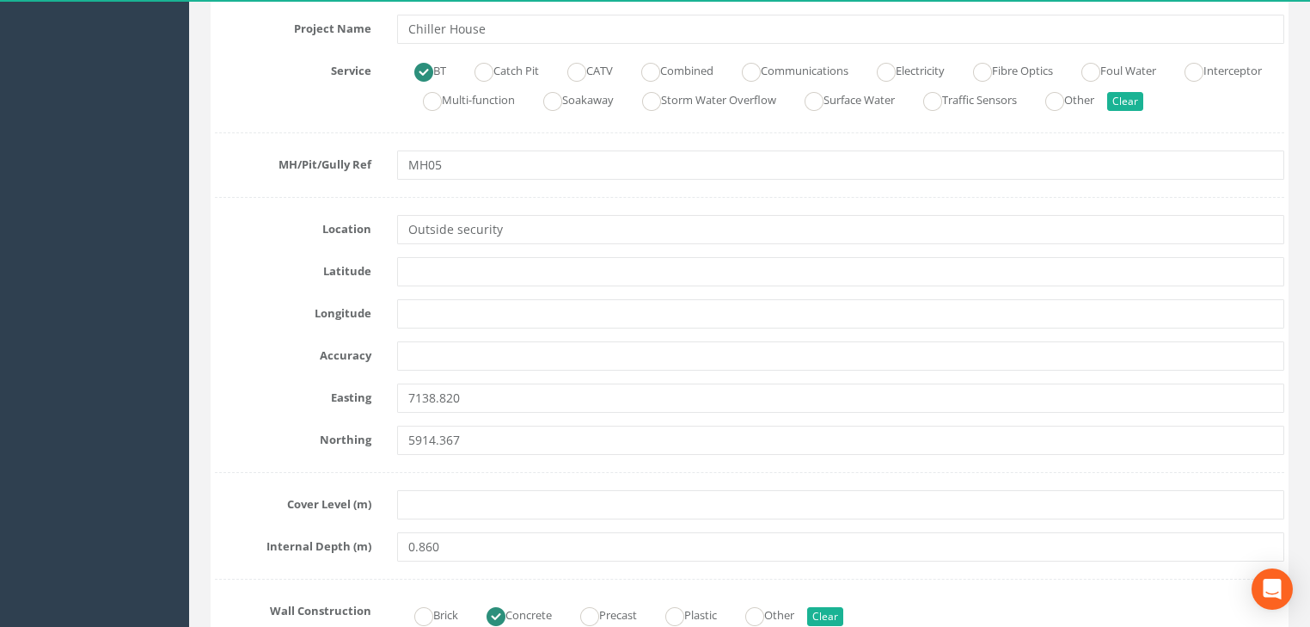
scroll to position [481, 0]
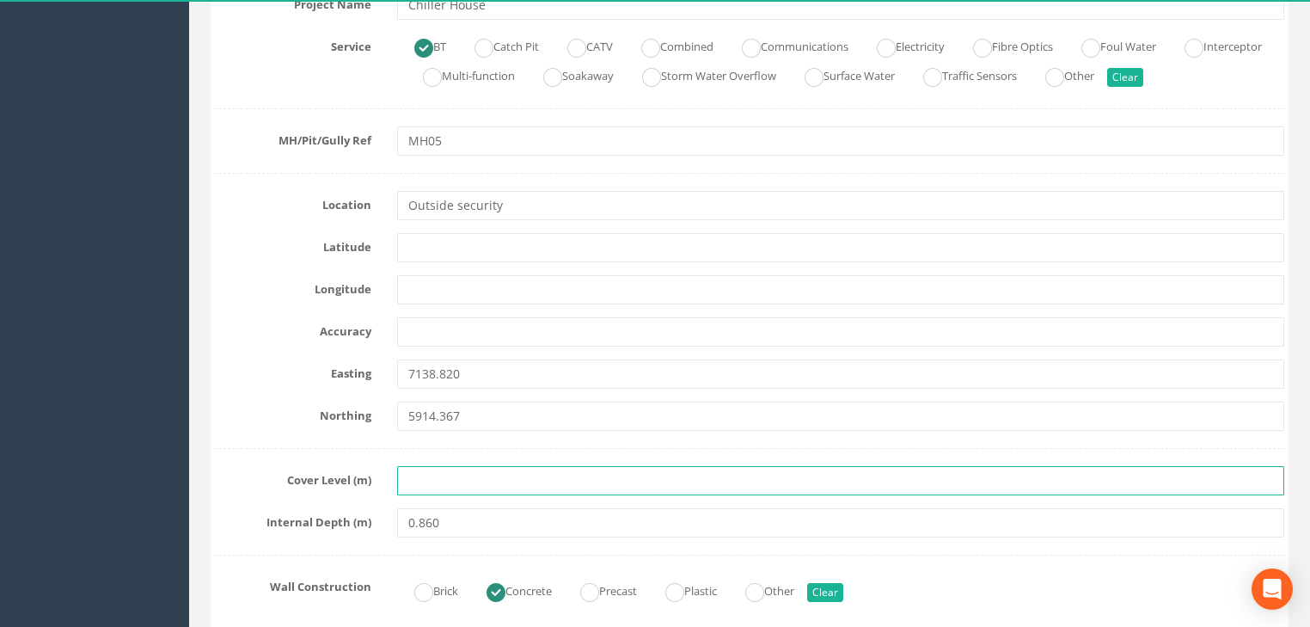
click at [439, 480] on input "text" at bounding box center [840, 480] width 887 height 29
paste input "24.235"
type input "24.235"
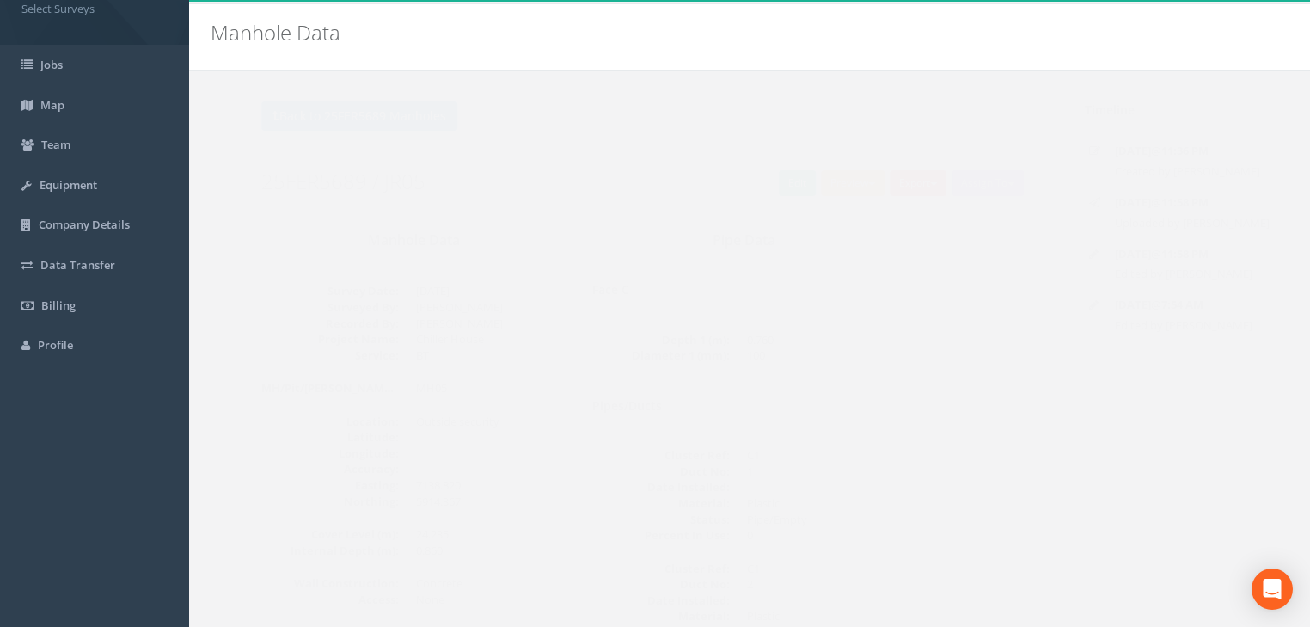
scroll to position [7, 0]
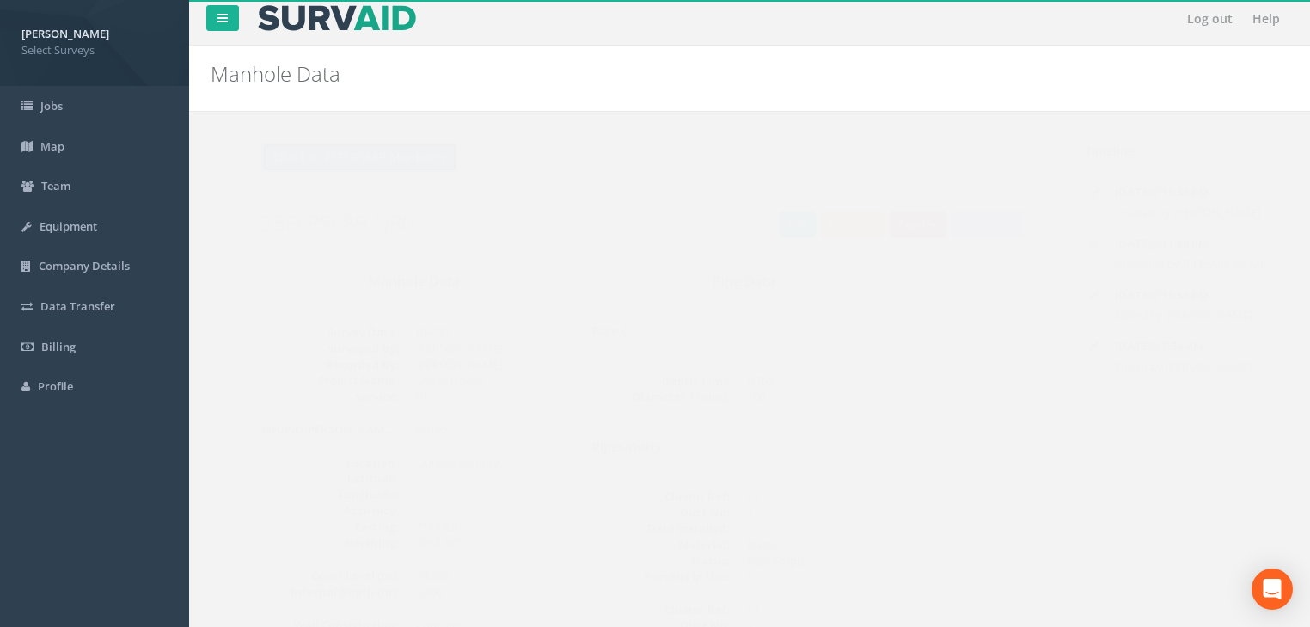
click at [370, 148] on button "Back to 25FER5689 Manholes" at bounding box center [326, 157] width 196 height 29
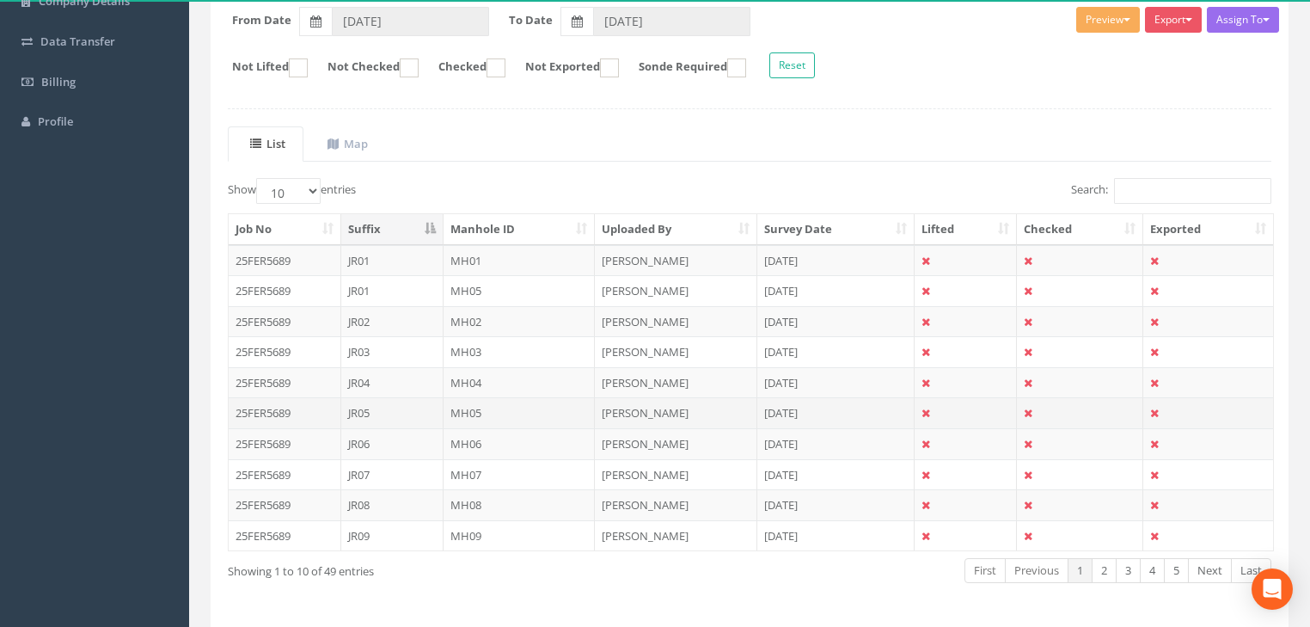
scroll to position [282, 0]
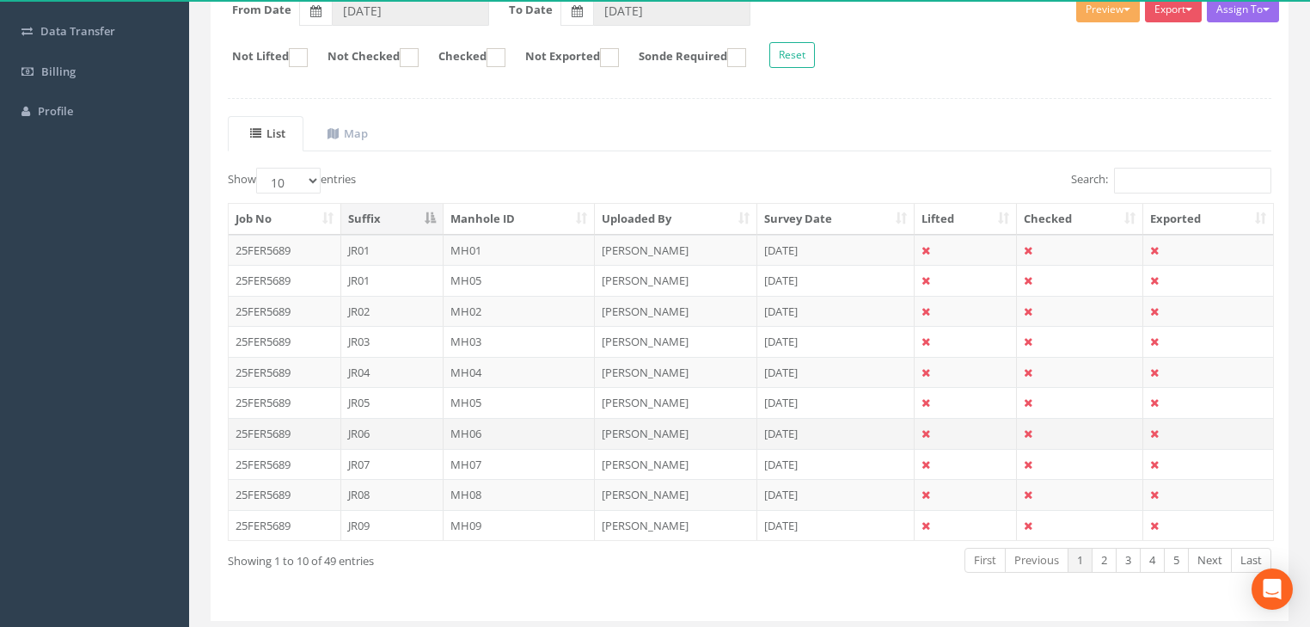
click at [471, 428] on td "MH06" at bounding box center [520, 433] width 152 height 31
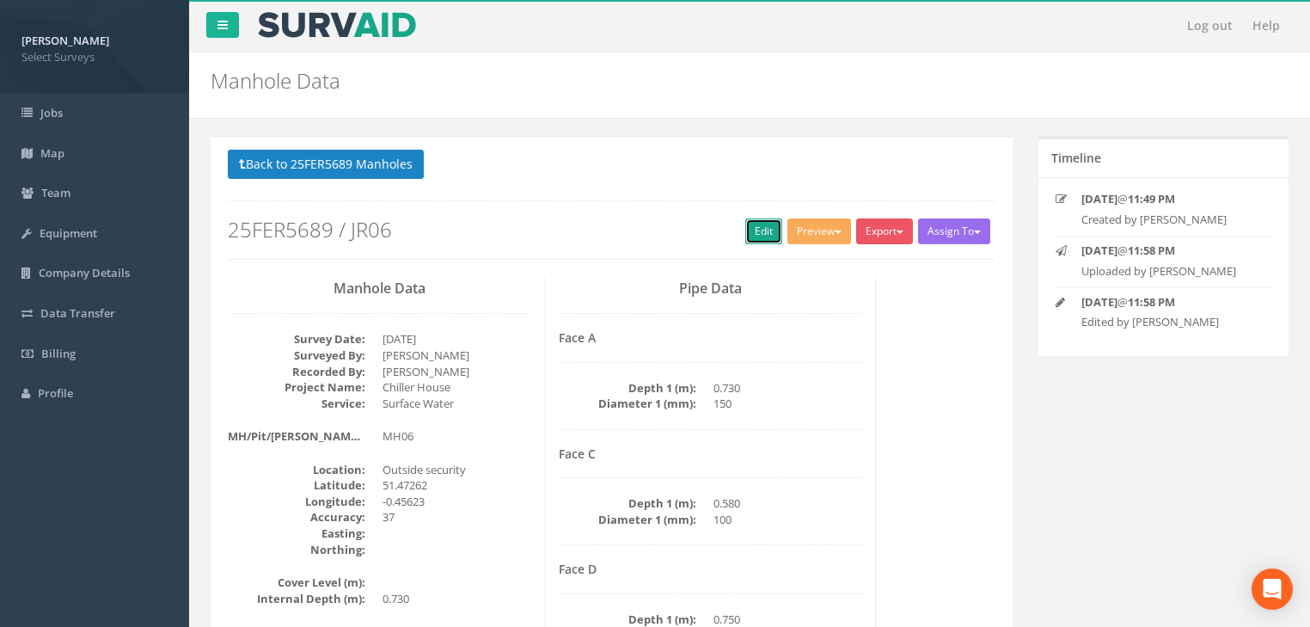
click at [750, 234] on link "Edit" at bounding box center [763, 231] width 37 height 26
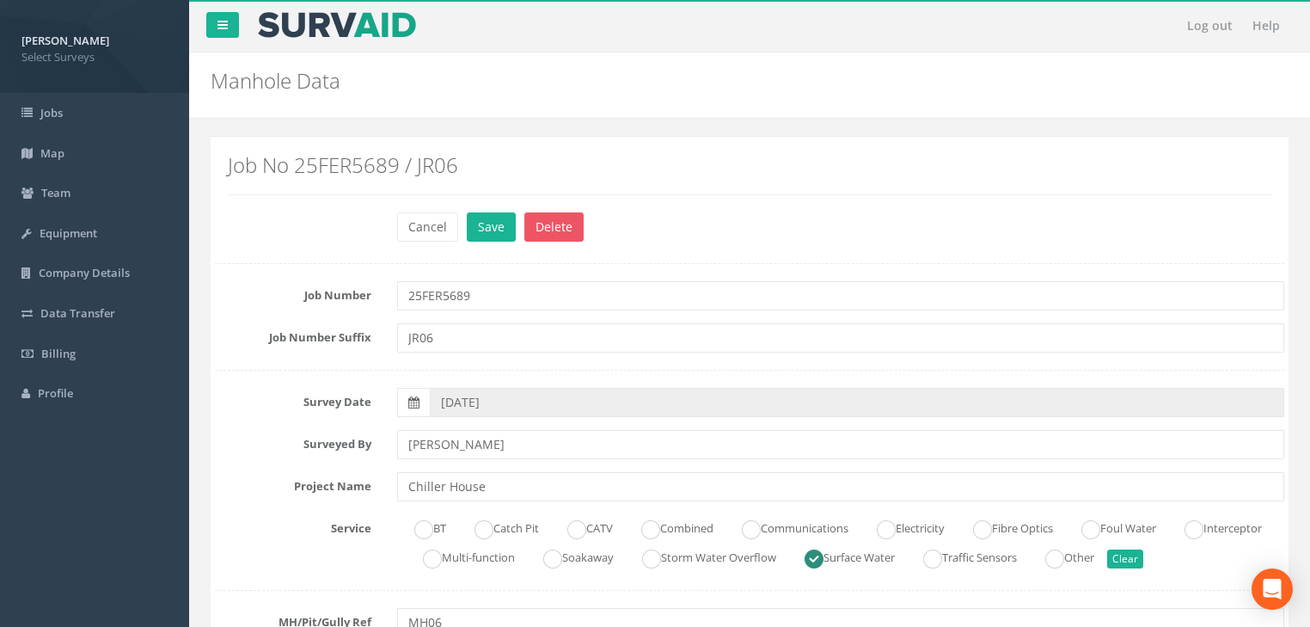
scroll to position [413, 0]
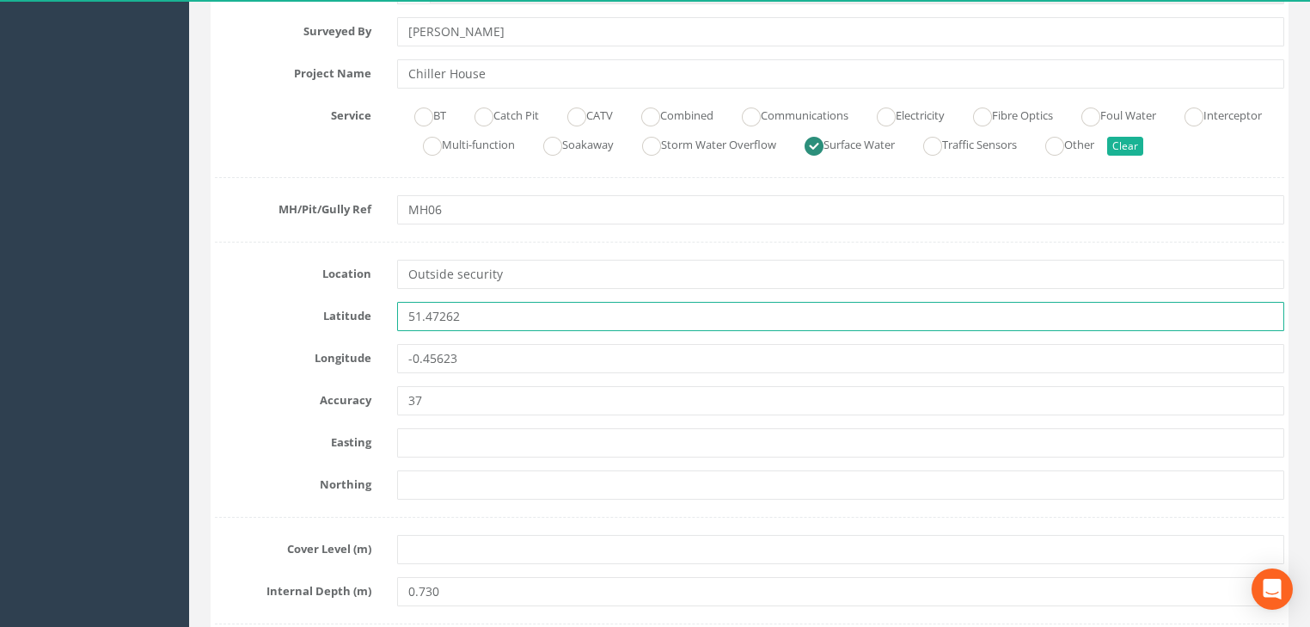
drag, startPoint x: 409, startPoint y: 323, endPoint x: 384, endPoint y: 338, distance: 28.9
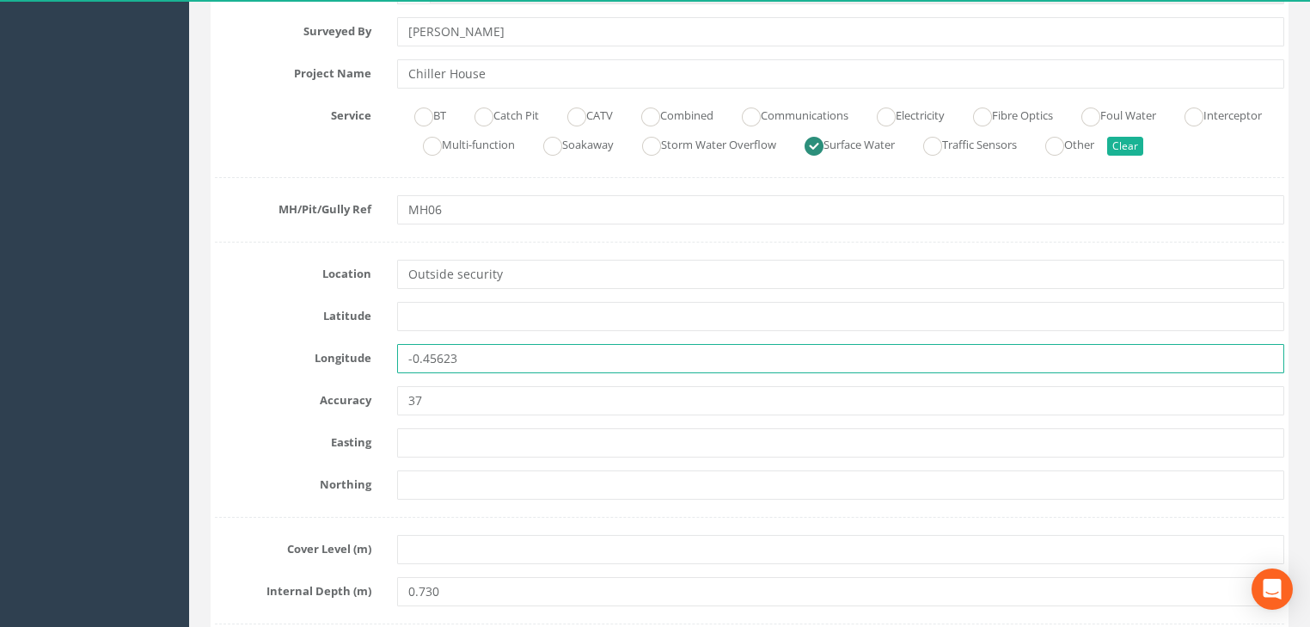
drag, startPoint x: 392, startPoint y: 360, endPoint x: 424, endPoint y: 386, distance: 40.9
click at [370, 368] on div "Longitude -0.45623" at bounding box center [749, 358] width 1095 height 29
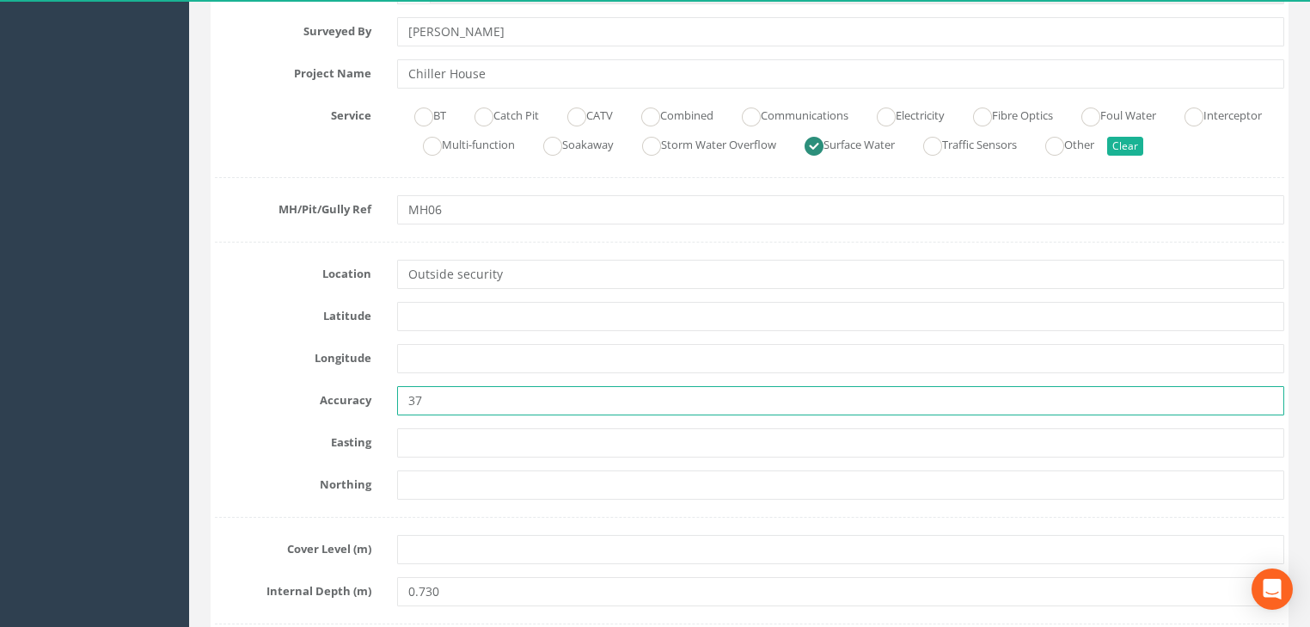
drag, startPoint x: 436, startPoint y: 389, endPoint x: 395, endPoint y: 411, distance: 45.8
click at [395, 411] on div "37" at bounding box center [840, 400] width 913 height 29
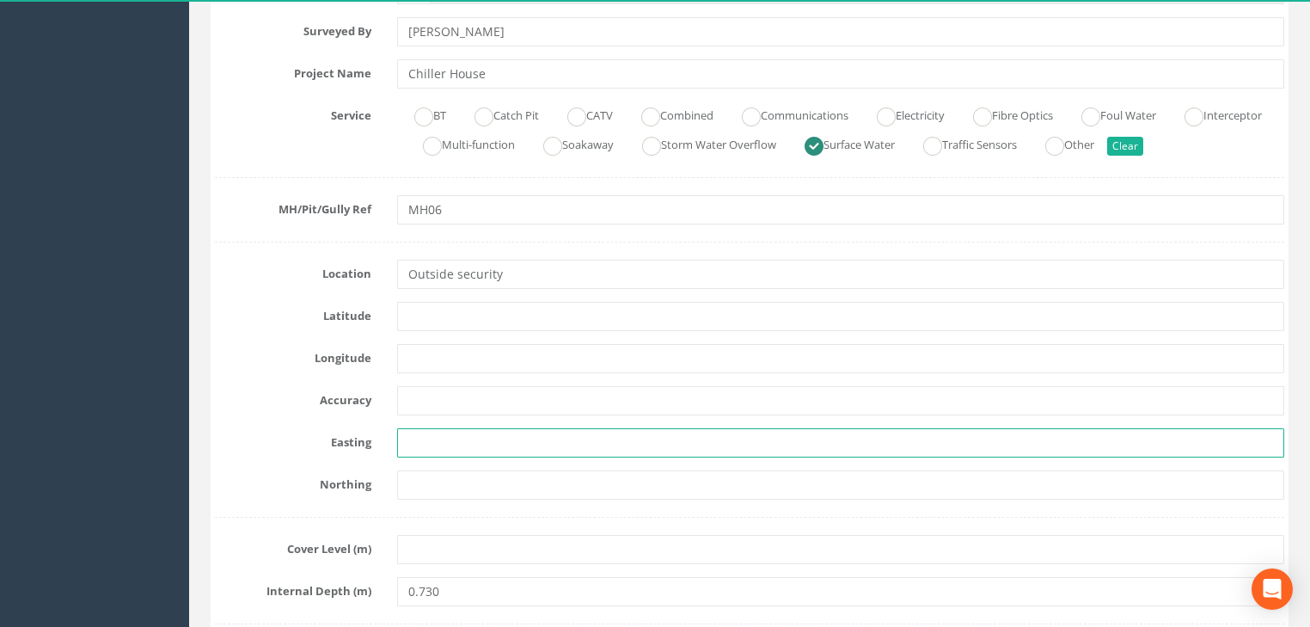
click at [442, 428] on input "text" at bounding box center [840, 442] width 887 height 29
paste input "7144.117"
type input "7144.117"
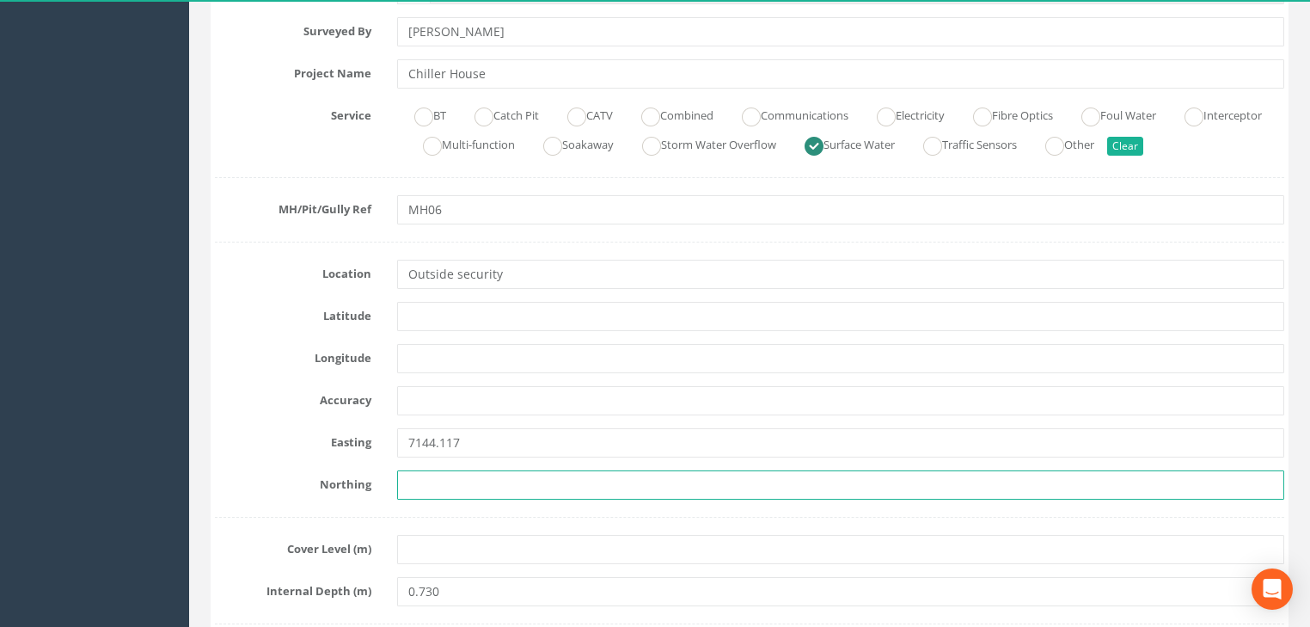
click at [495, 491] on input "text" at bounding box center [840, 484] width 887 height 29
paste input "5901.713"
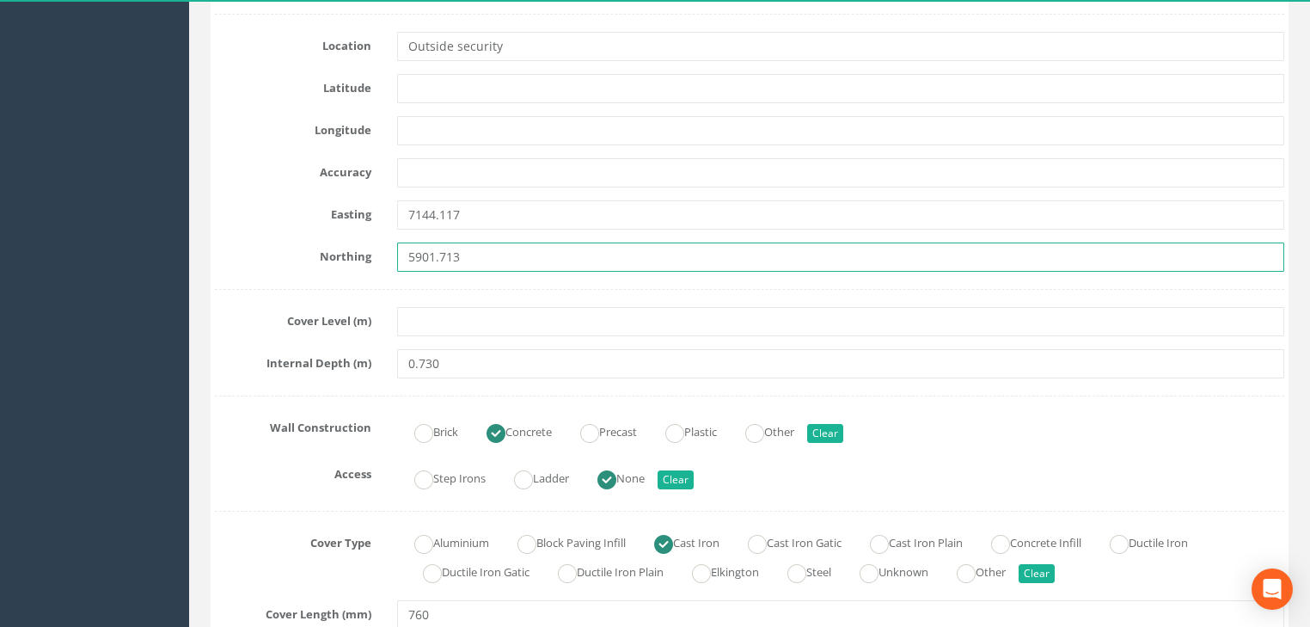
scroll to position [688, 0]
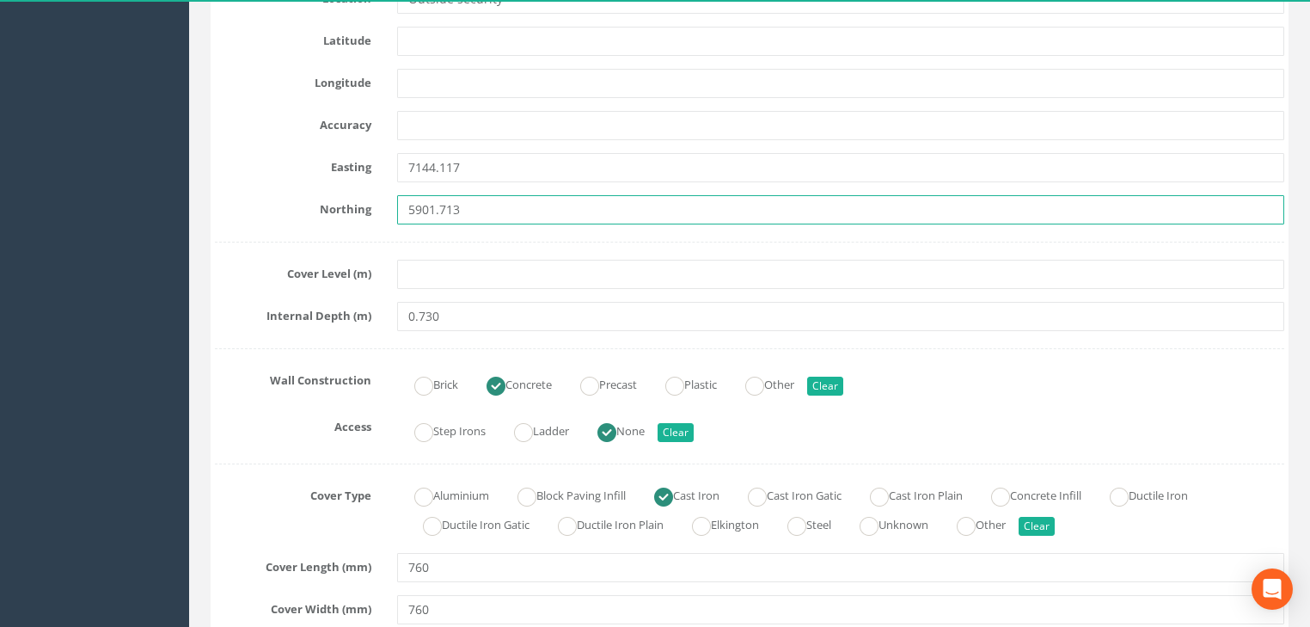
type input "5901.713"
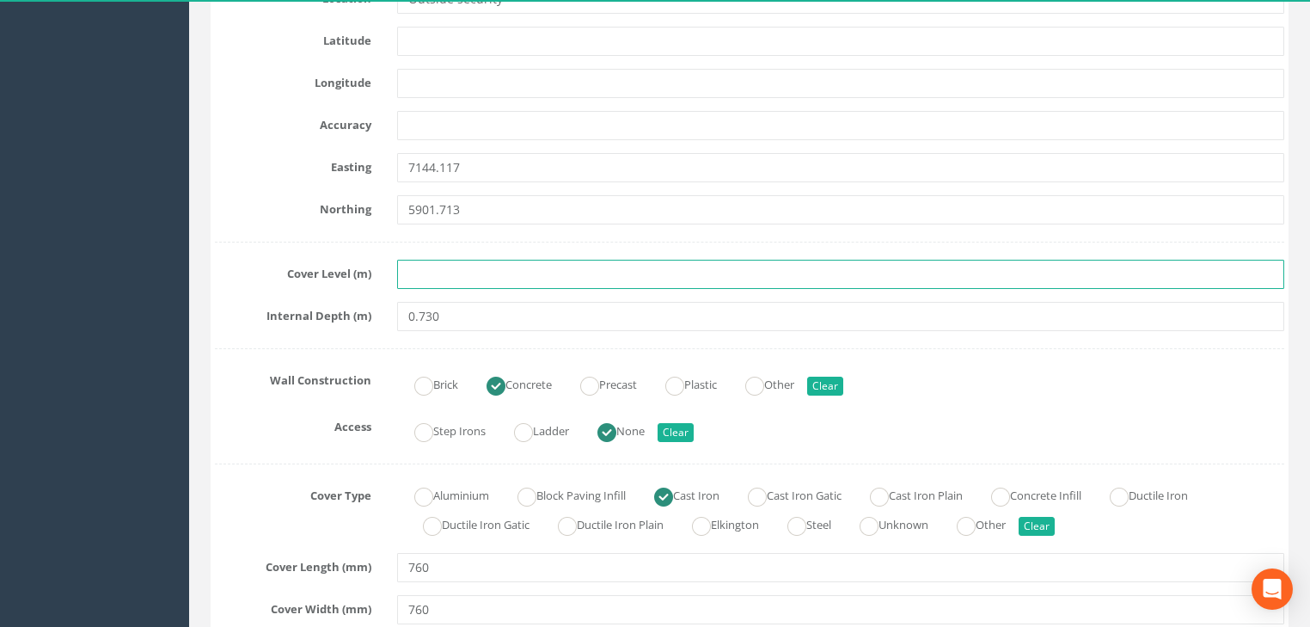
click at [456, 268] on input "text" at bounding box center [840, 274] width 887 height 29
paste input "23.997"
type input "23.997"
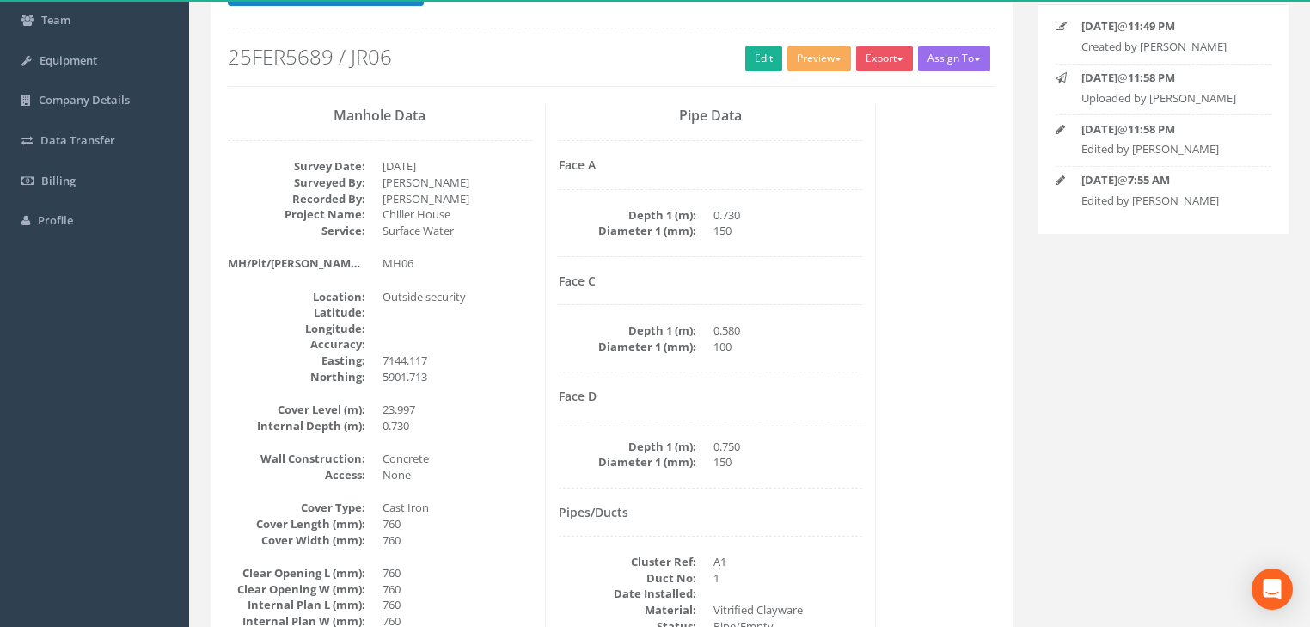
scroll to position [144, 0]
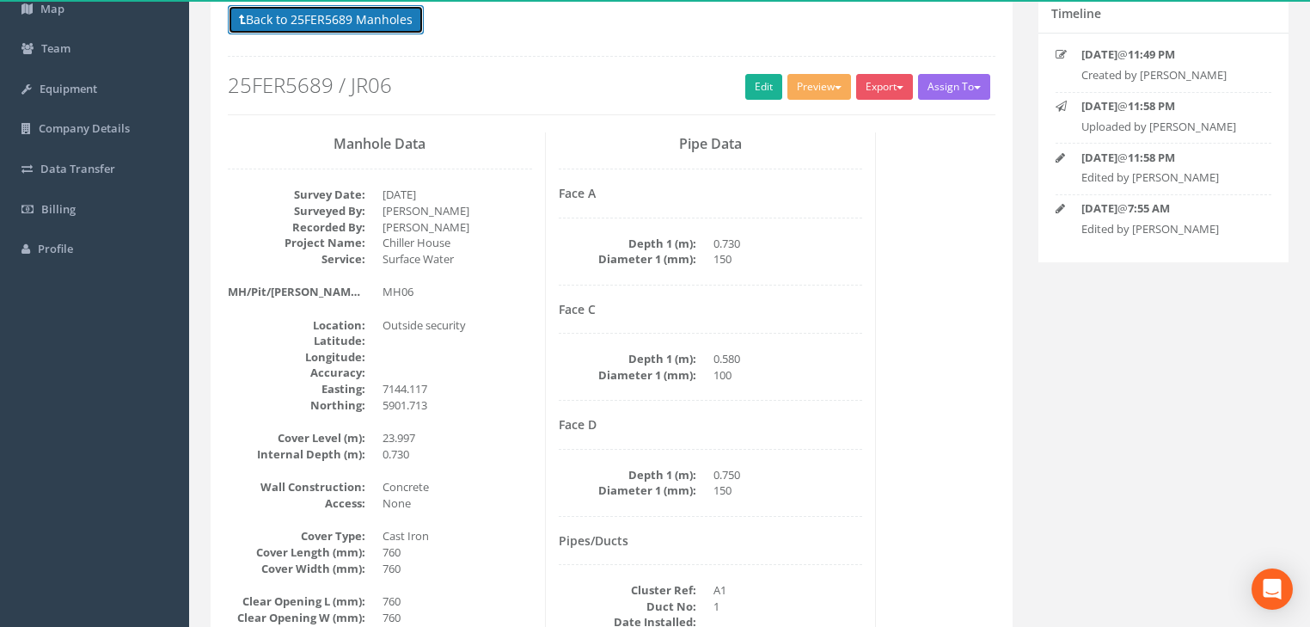
click at [330, 15] on button "Back to 25FER5689 Manholes" at bounding box center [326, 19] width 196 height 29
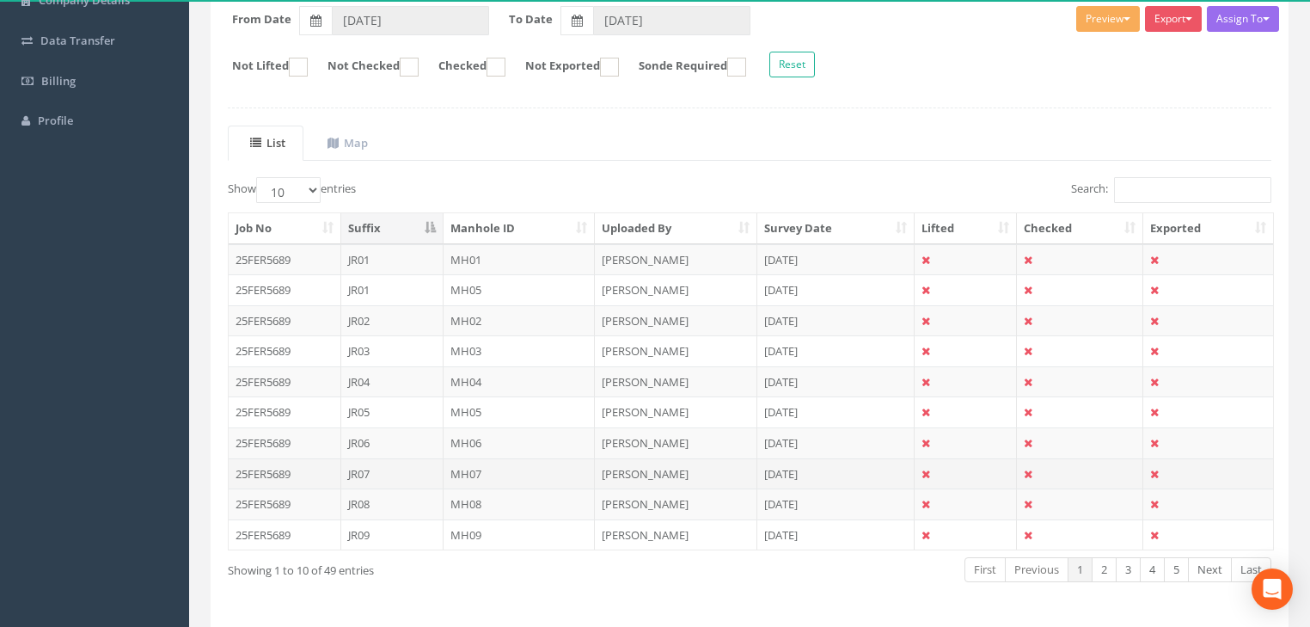
scroll to position [282, 0]
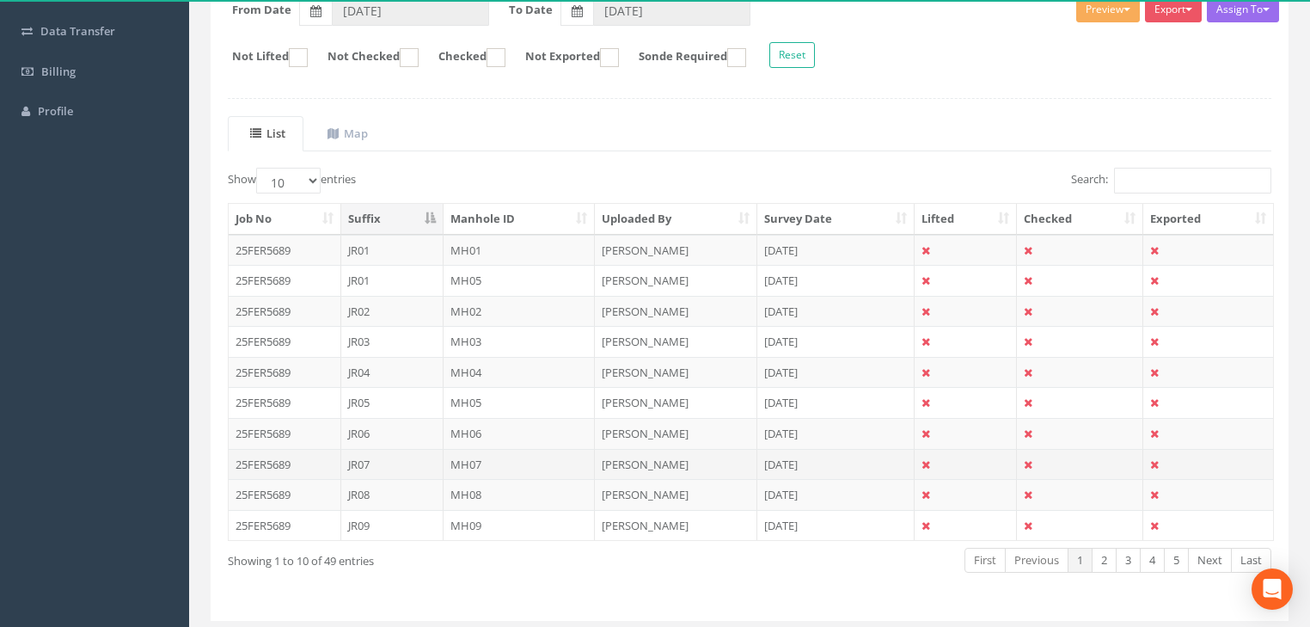
click at [464, 461] on td "MH07" at bounding box center [520, 464] width 152 height 31
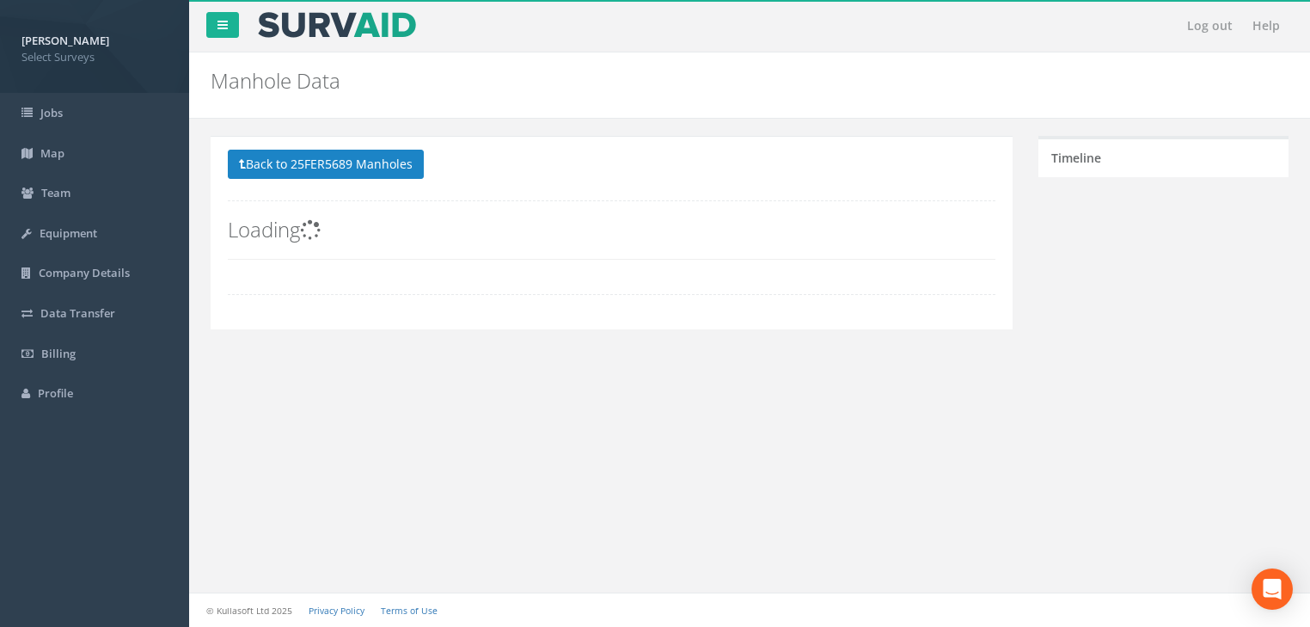
scroll to position [0, 0]
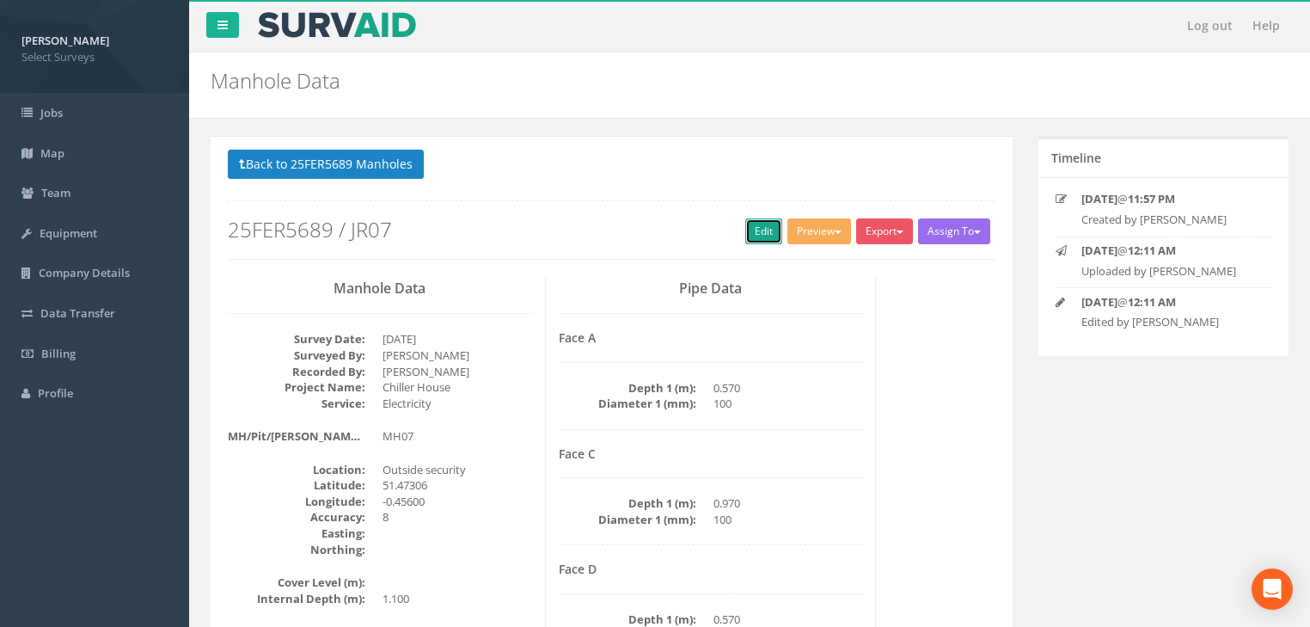
click at [763, 232] on link "Edit" at bounding box center [763, 231] width 37 height 26
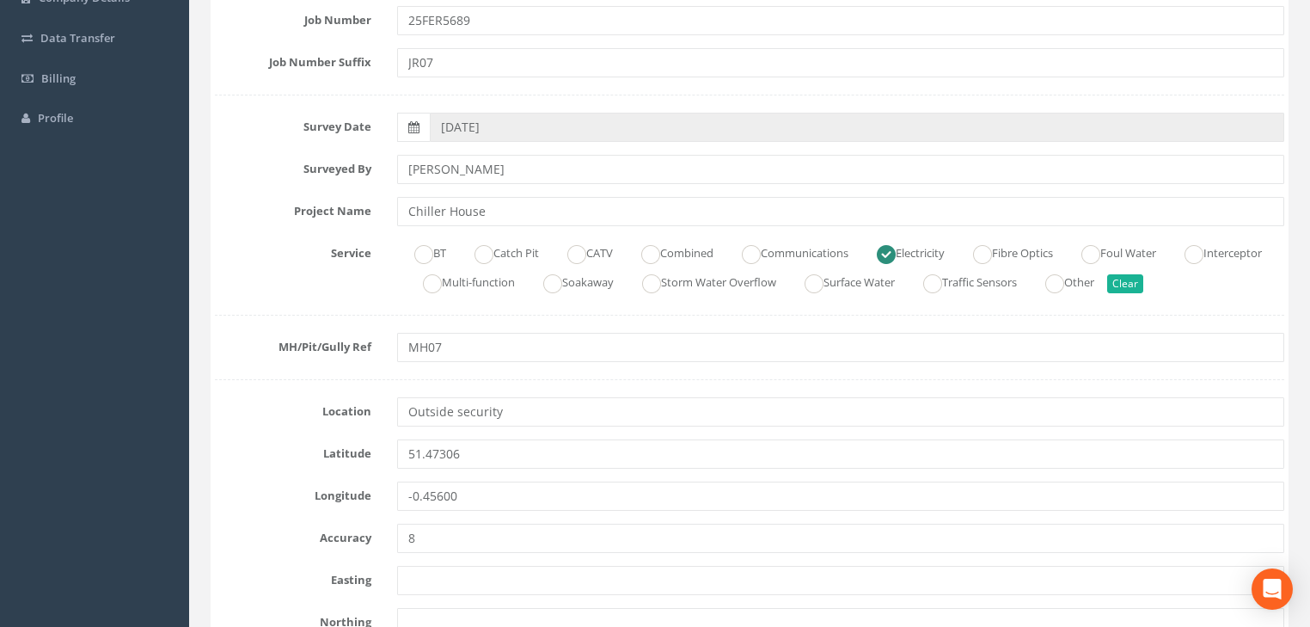
click at [376, 460] on div "Latitude 51.47306" at bounding box center [749, 453] width 1095 height 29
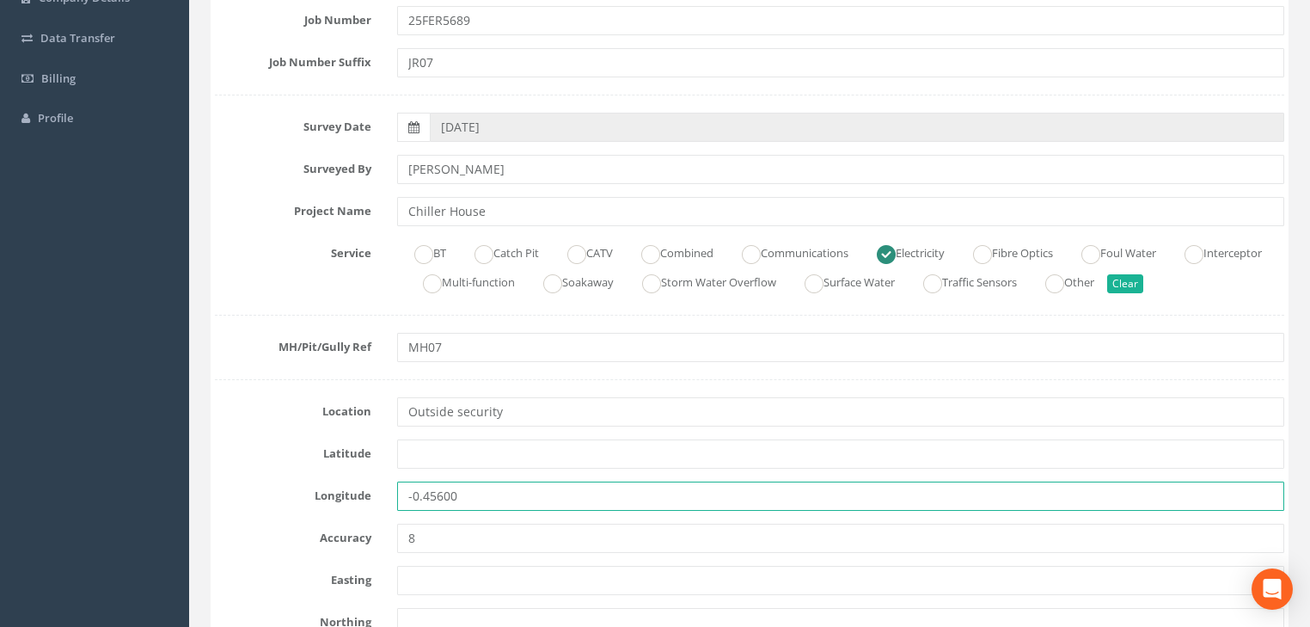
drag, startPoint x: 452, startPoint y: 498, endPoint x: 407, endPoint y: 516, distance: 49.0
click at [382, 505] on div "Longitude -0.45600" at bounding box center [749, 495] width 1095 height 29
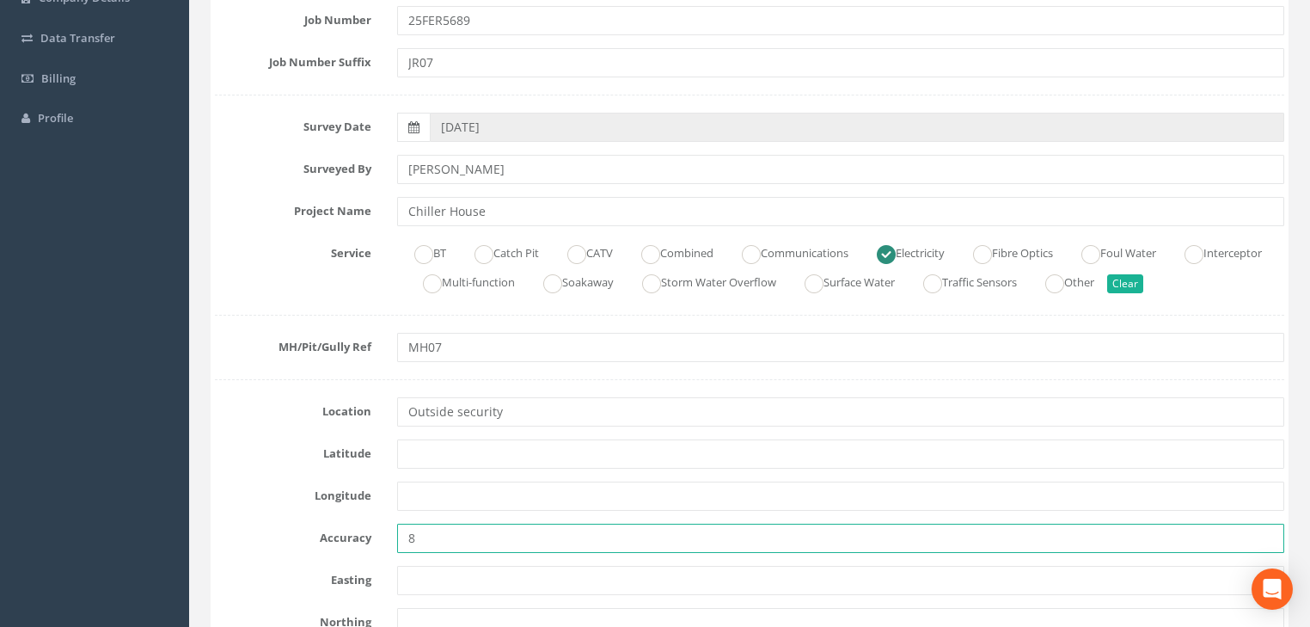
drag, startPoint x: 413, startPoint y: 557, endPoint x: 399, endPoint y: 560, distance: 14.0
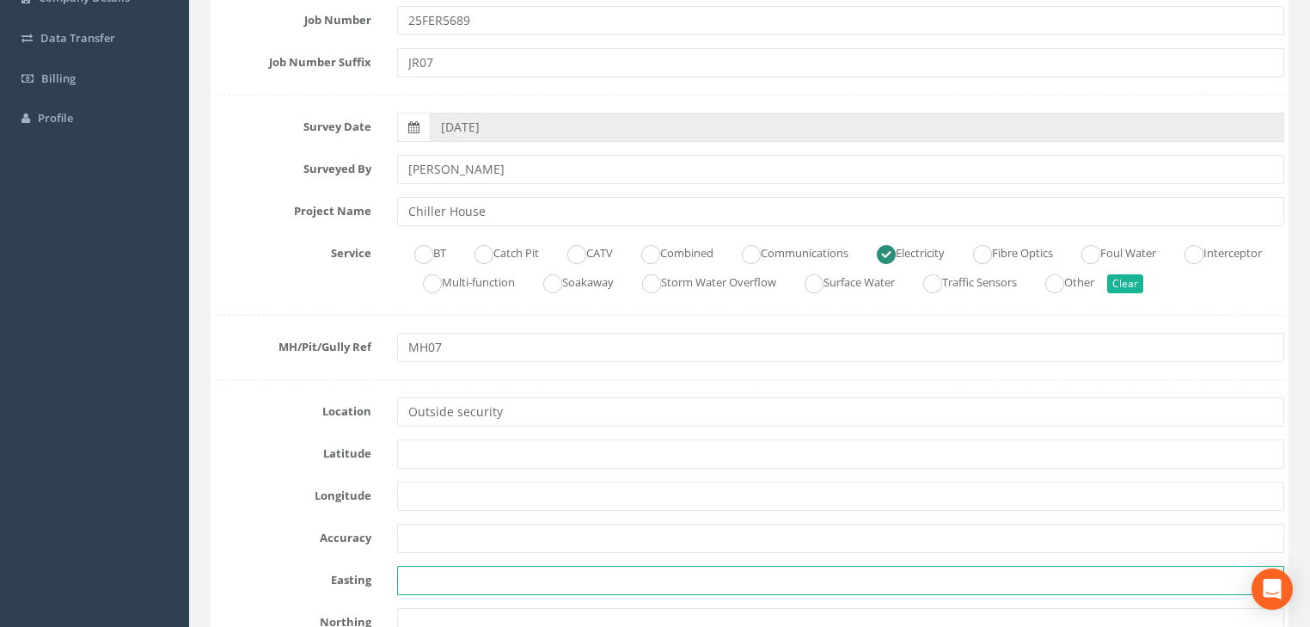
drag, startPoint x: 489, startPoint y: 568, endPoint x: 501, endPoint y: 564, distance: 12.8
click at [492, 568] on input "text" at bounding box center [840, 580] width 887 height 29
drag, startPoint x: 485, startPoint y: 576, endPoint x: 522, endPoint y: 566, distance: 38.4
click at [486, 576] on input "text" at bounding box center [840, 580] width 887 height 29
paste input "7139.409"
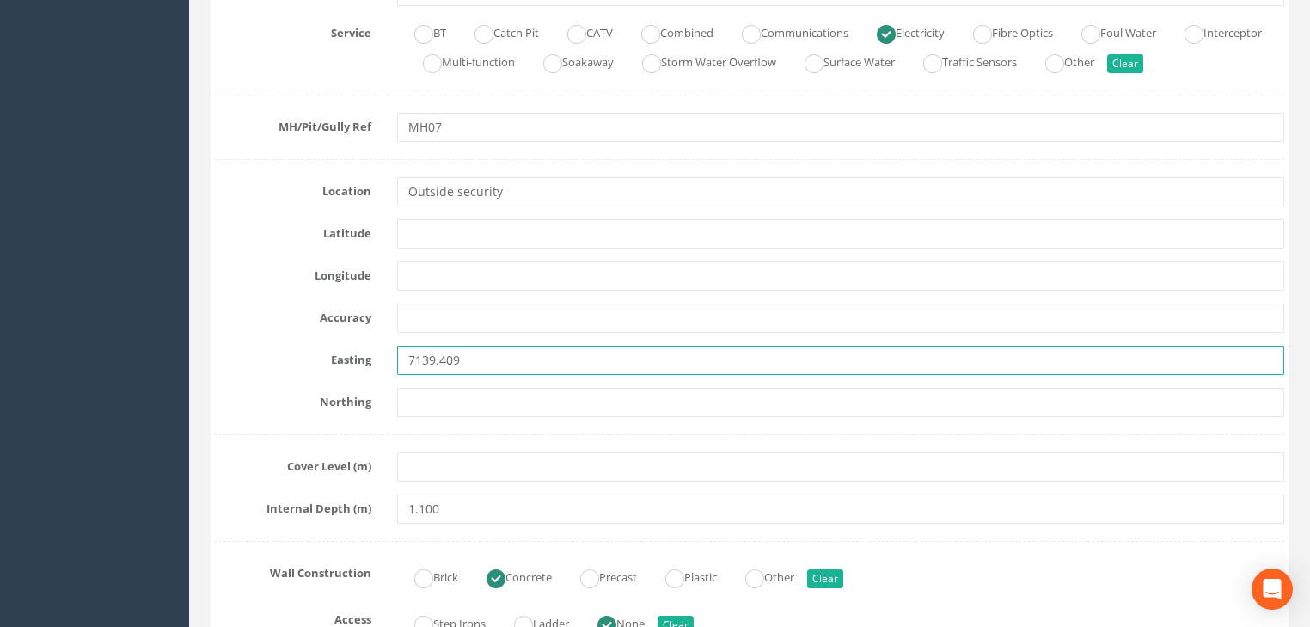
scroll to position [619, 0]
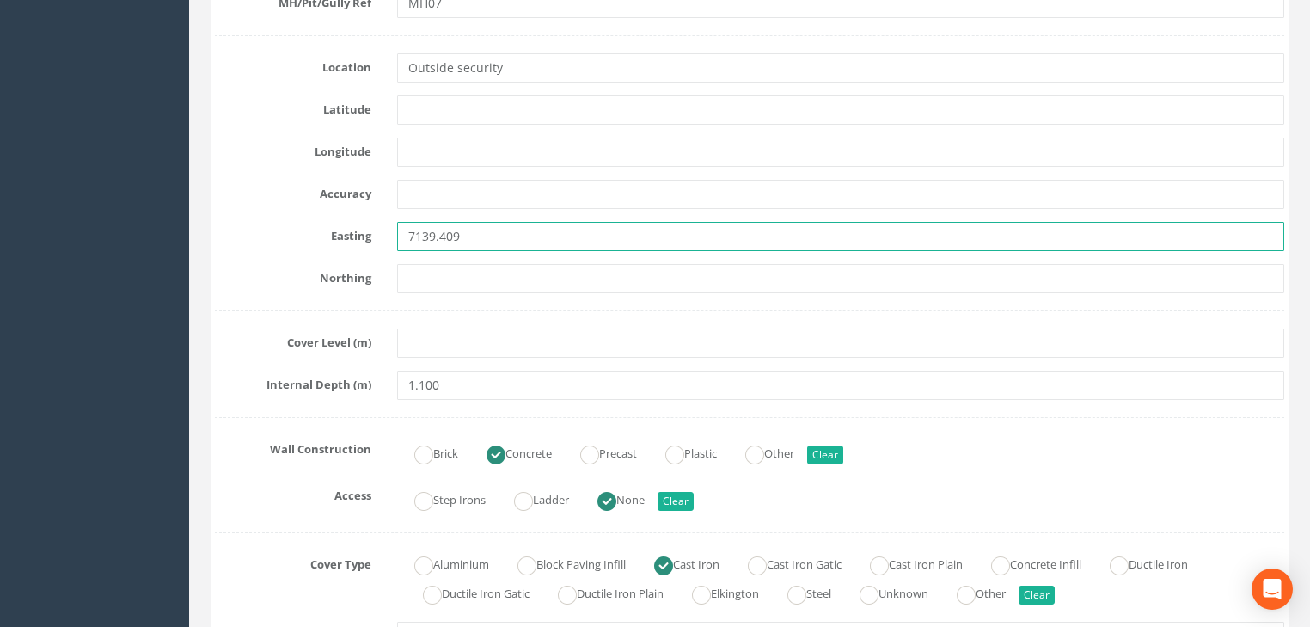
type input "7139.409"
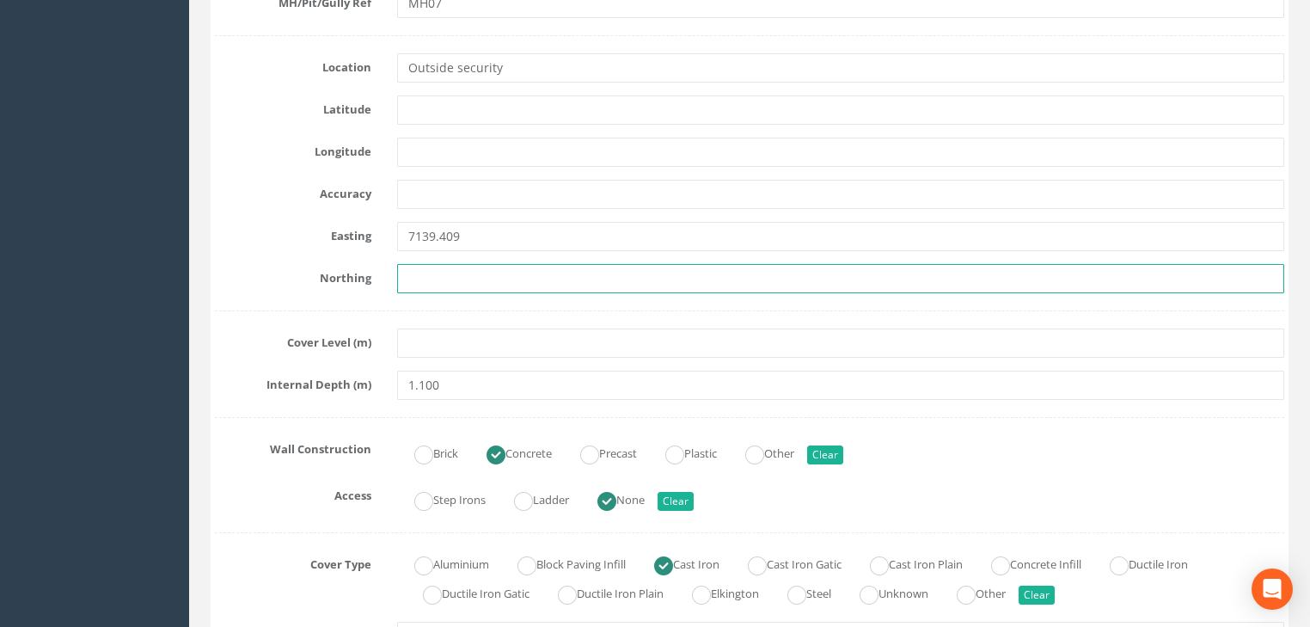
click at [445, 266] on input "text" at bounding box center [840, 278] width 887 height 29
paste input "5904.940"
type input "5904.940"
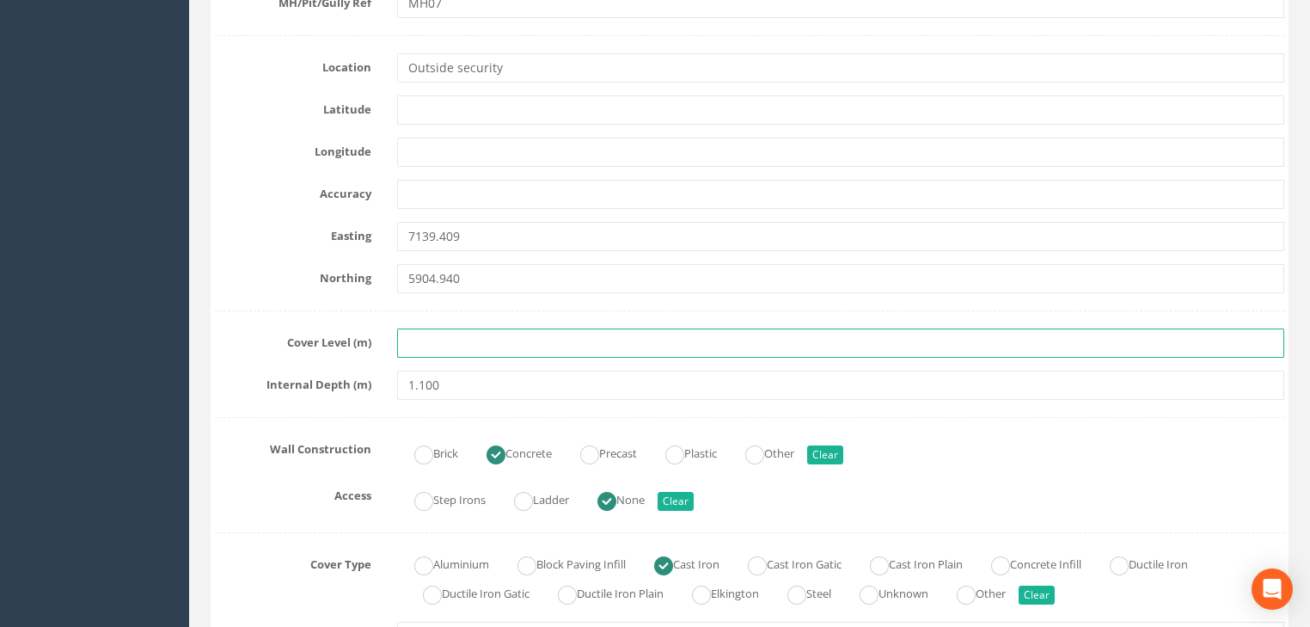
click at [485, 351] on input "text" at bounding box center [840, 342] width 887 height 29
paste input "24.256"
type input "24.256"
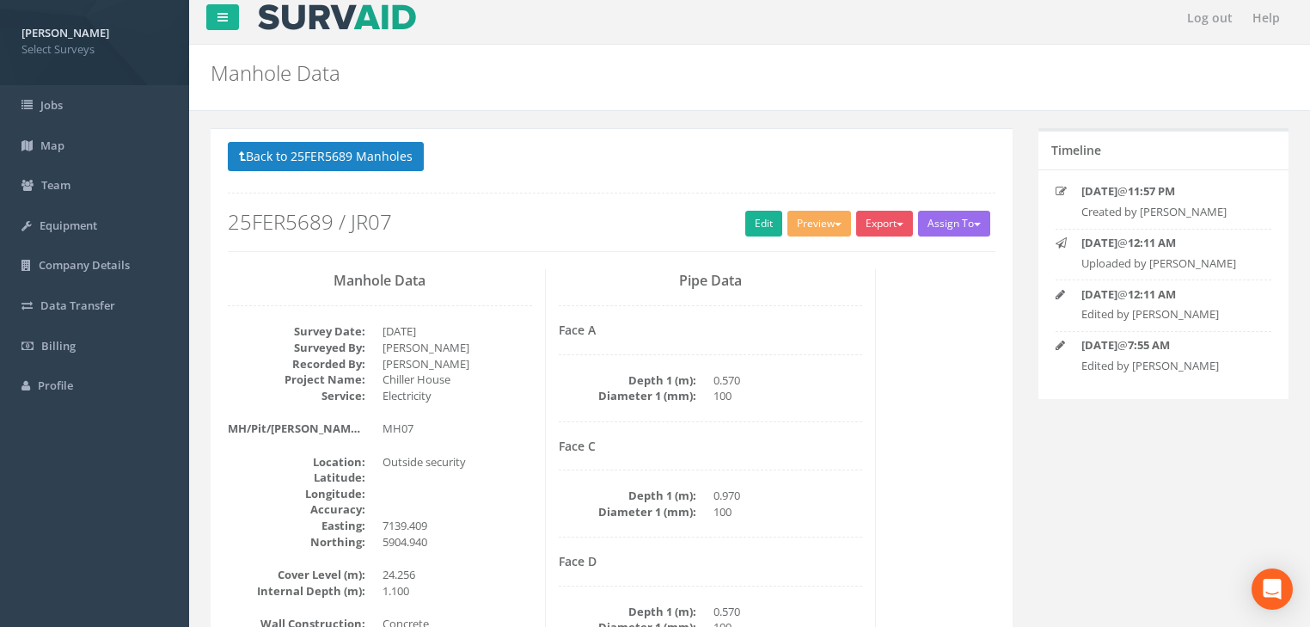
scroll to position [0, 0]
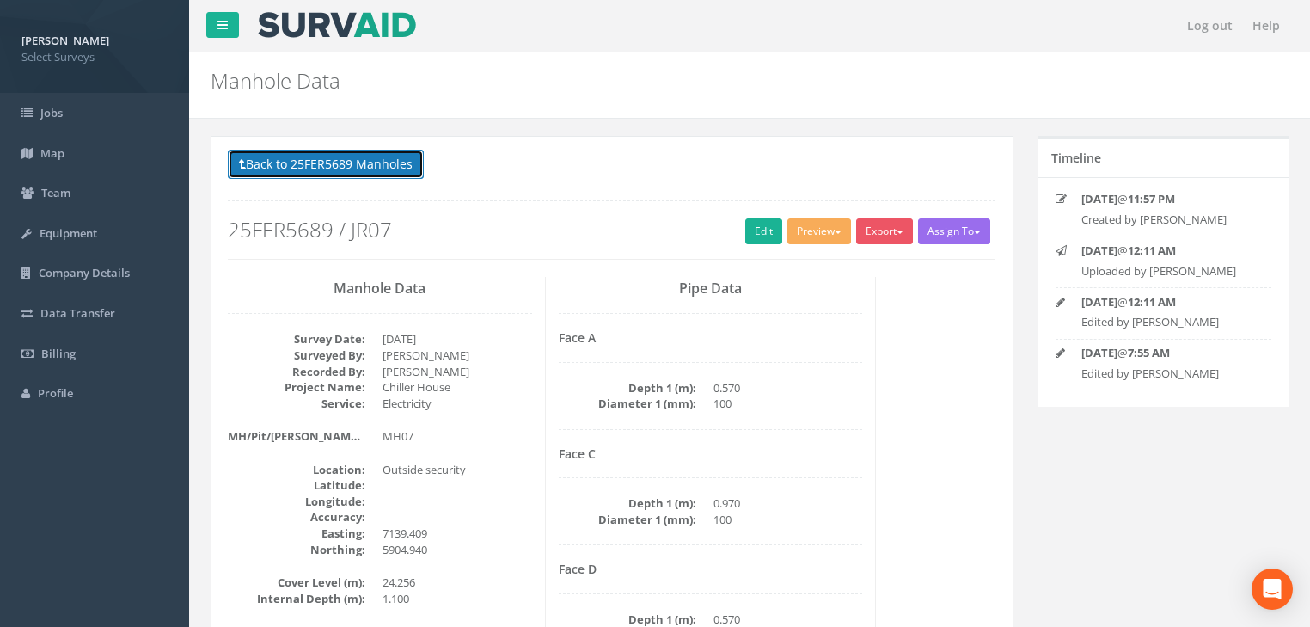
click at [352, 166] on button "Back to 25FER5689 Manholes" at bounding box center [326, 164] width 196 height 29
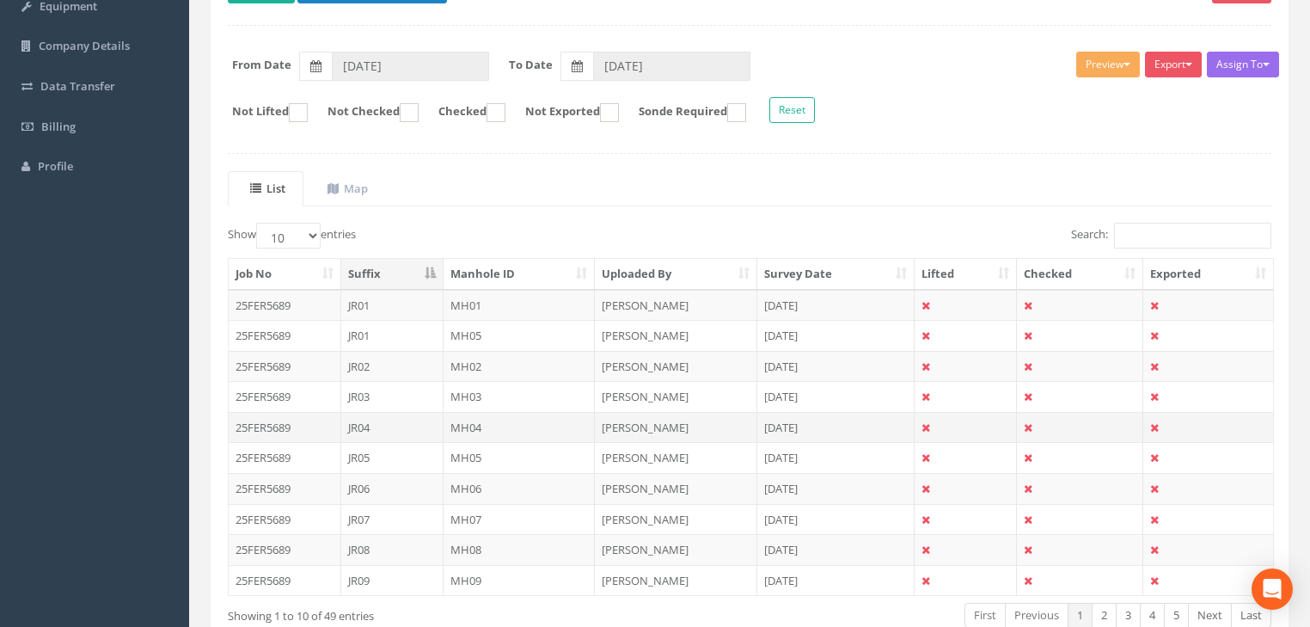
scroll to position [327, 0]
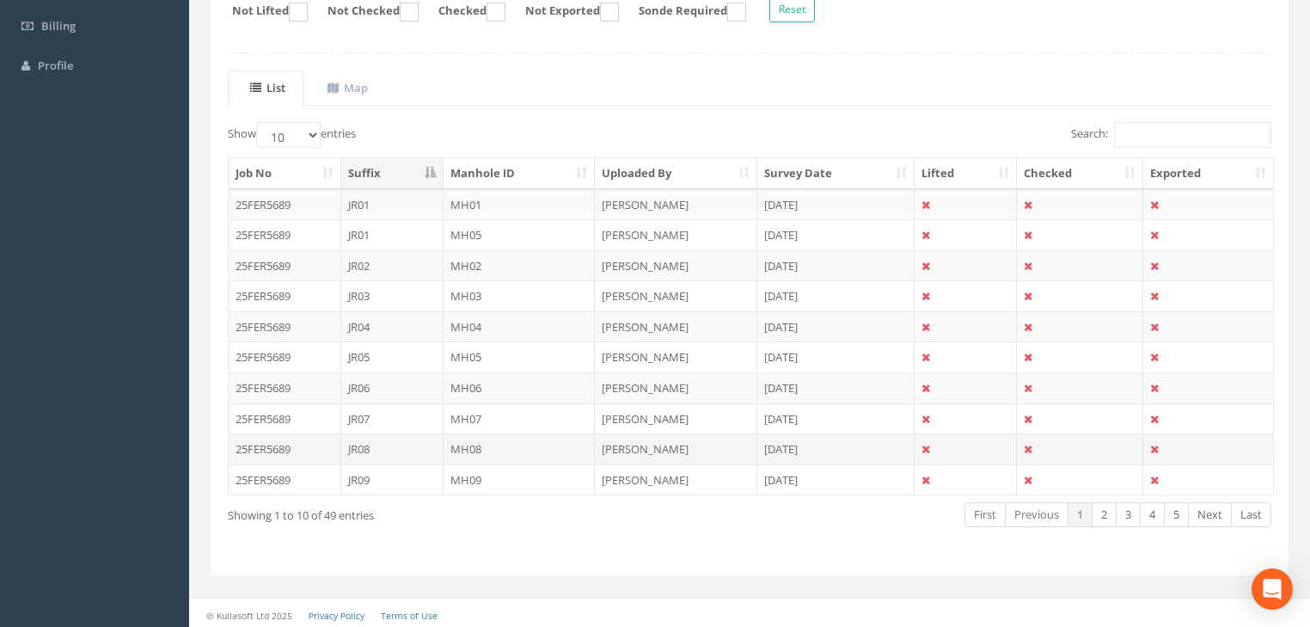
click at [467, 444] on td "MH08" at bounding box center [520, 448] width 152 height 31
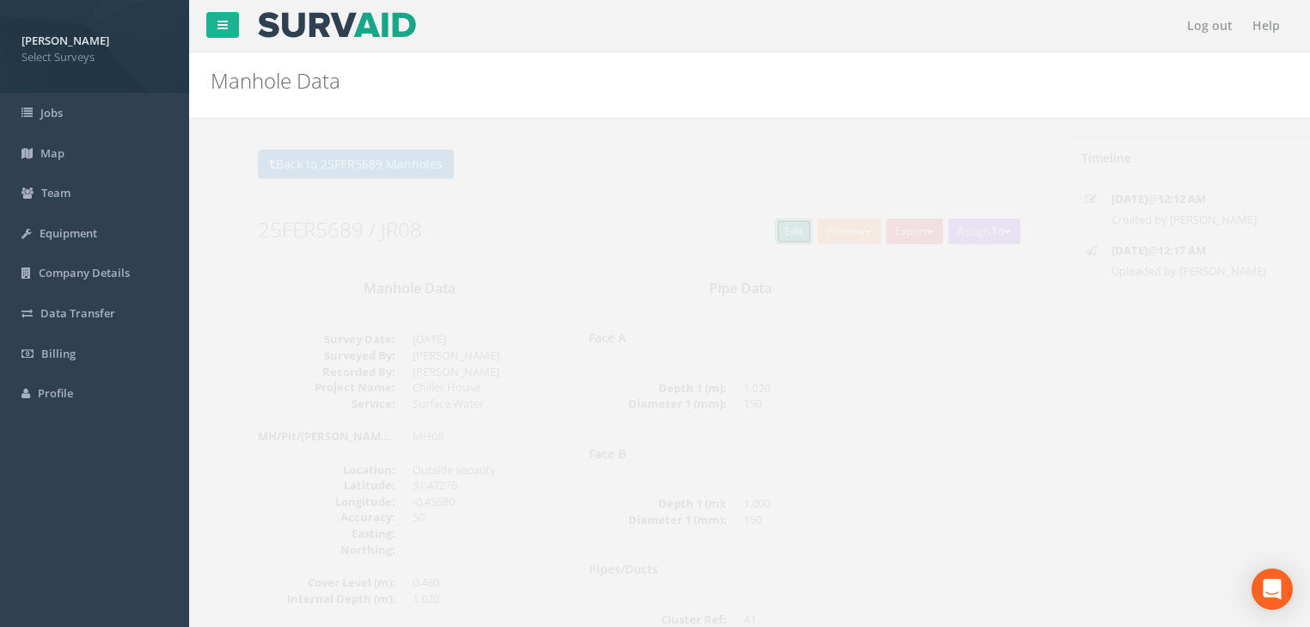
click at [764, 225] on link "Edit" at bounding box center [763, 231] width 37 height 26
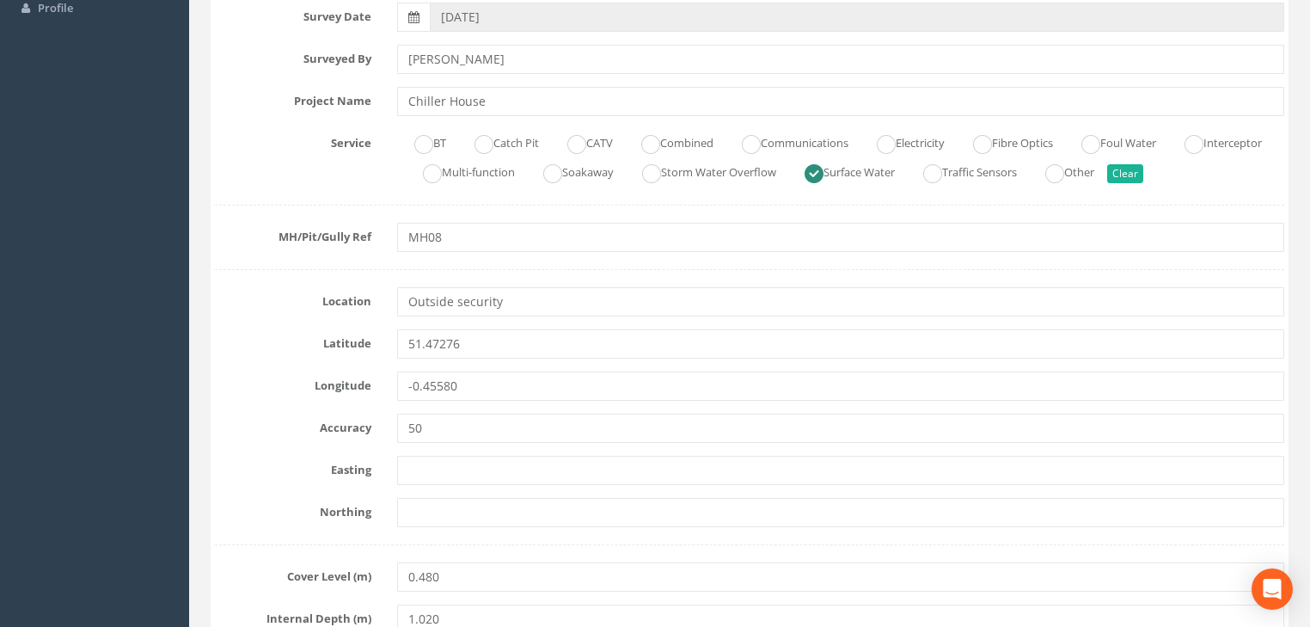
scroll to position [413, 0]
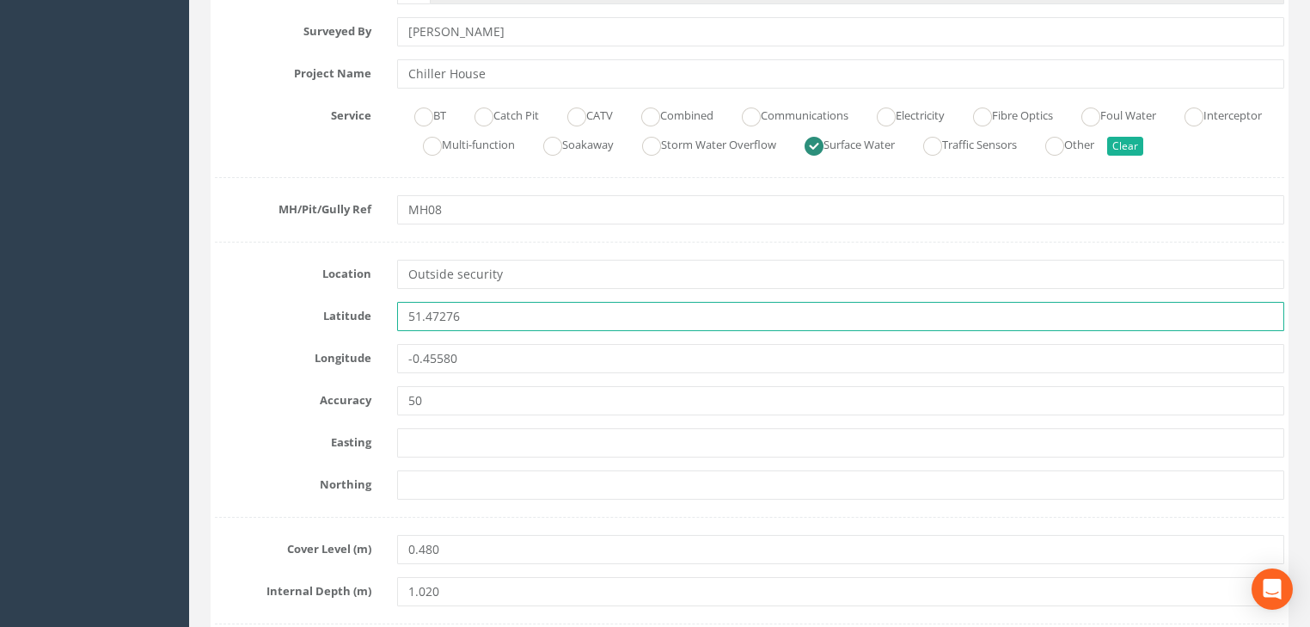
drag, startPoint x: 481, startPoint y: 315, endPoint x: 389, endPoint y: 321, distance: 93.0
click at [389, 321] on div "51.47276" at bounding box center [840, 316] width 913 height 29
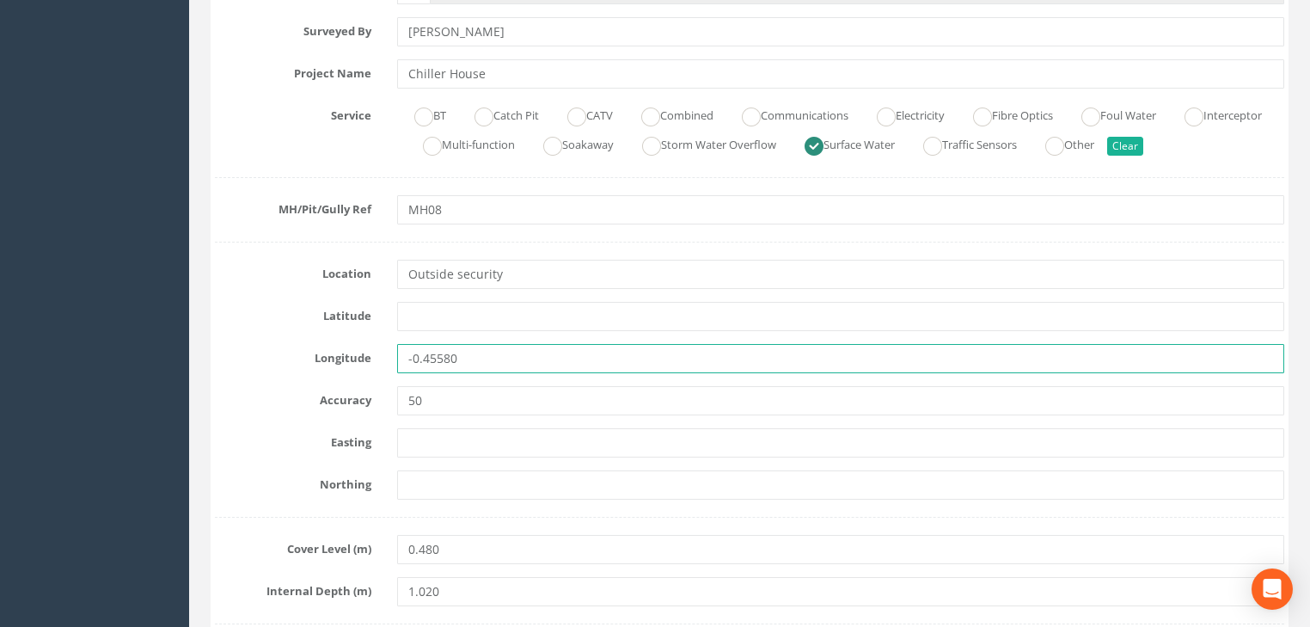
drag, startPoint x: 434, startPoint y: 365, endPoint x: 374, endPoint y: 370, distance: 60.3
click at [374, 370] on div "Longitude -0.45580" at bounding box center [749, 358] width 1095 height 29
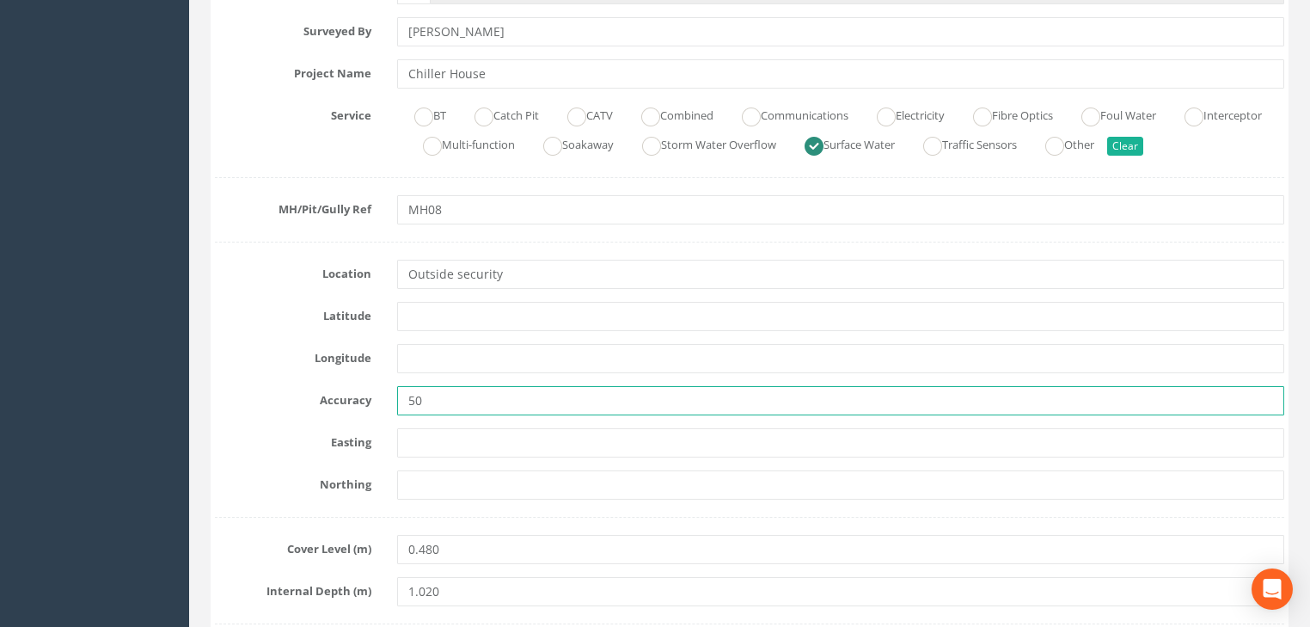
drag, startPoint x: 422, startPoint y: 395, endPoint x: 386, endPoint y: 410, distance: 38.9
click at [386, 410] on div "50" at bounding box center [840, 400] width 913 height 29
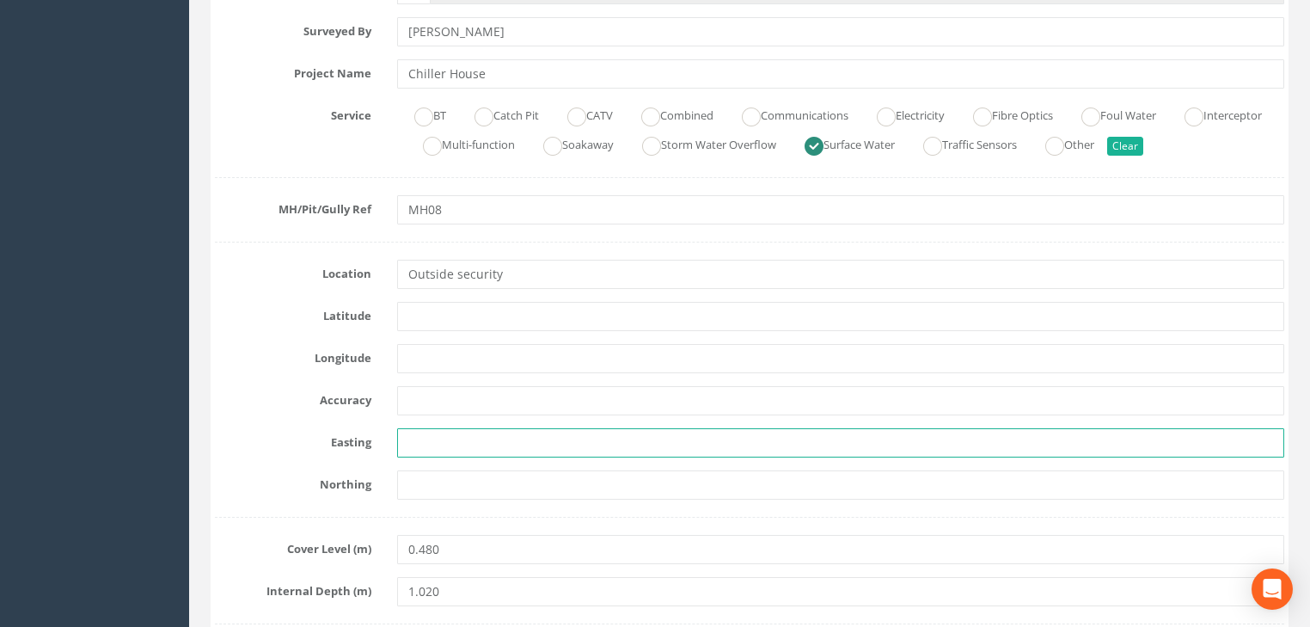
click at [426, 439] on input "text" at bounding box center [840, 442] width 887 height 29
paste input "7163.468"
type input "7163.468"
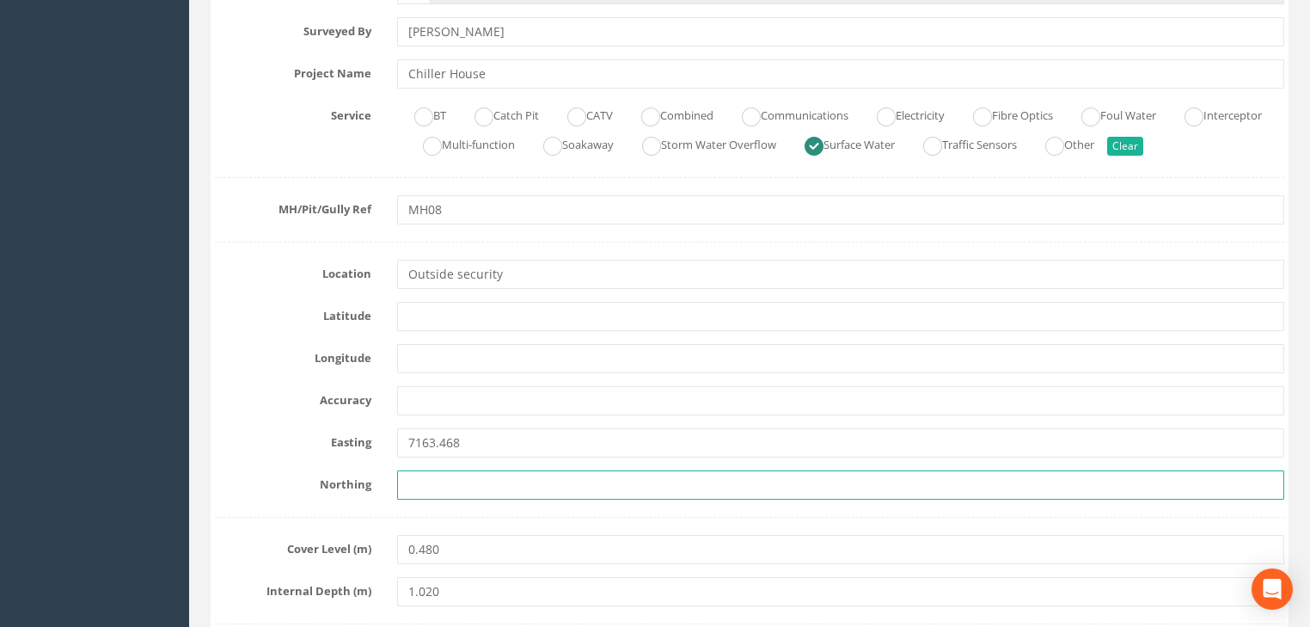
click at [431, 483] on input "text" at bounding box center [840, 484] width 887 height 29
paste input "5913.031"
type input "5913.031"
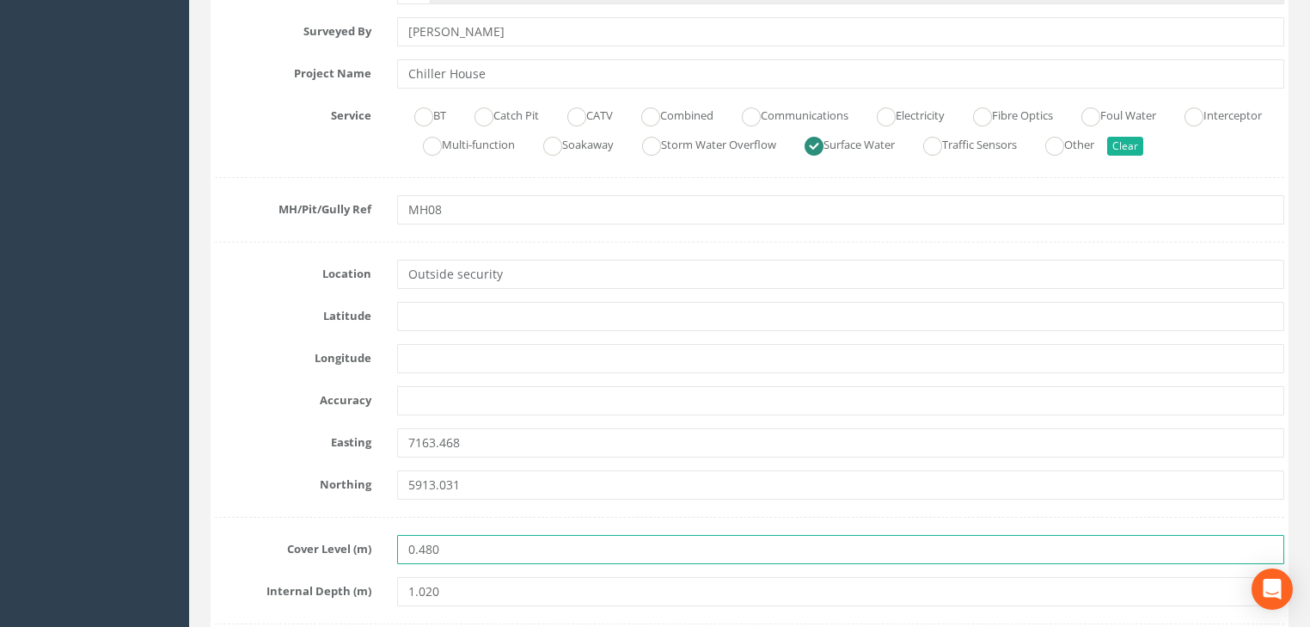
drag, startPoint x: 461, startPoint y: 540, endPoint x: 377, endPoint y: 537, distance: 83.4
click at [377, 537] on div "Cover Level (m) 0.480" at bounding box center [749, 549] width 1095 height 29
type input "24.076"
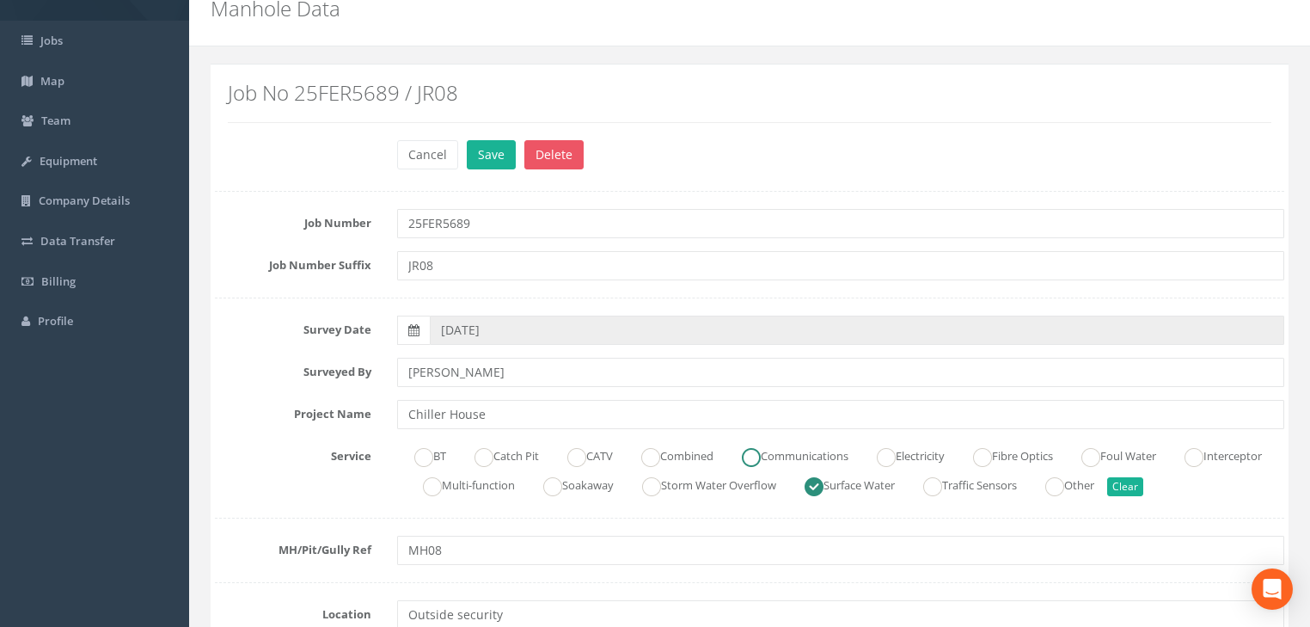
scroll to position [0, 0]
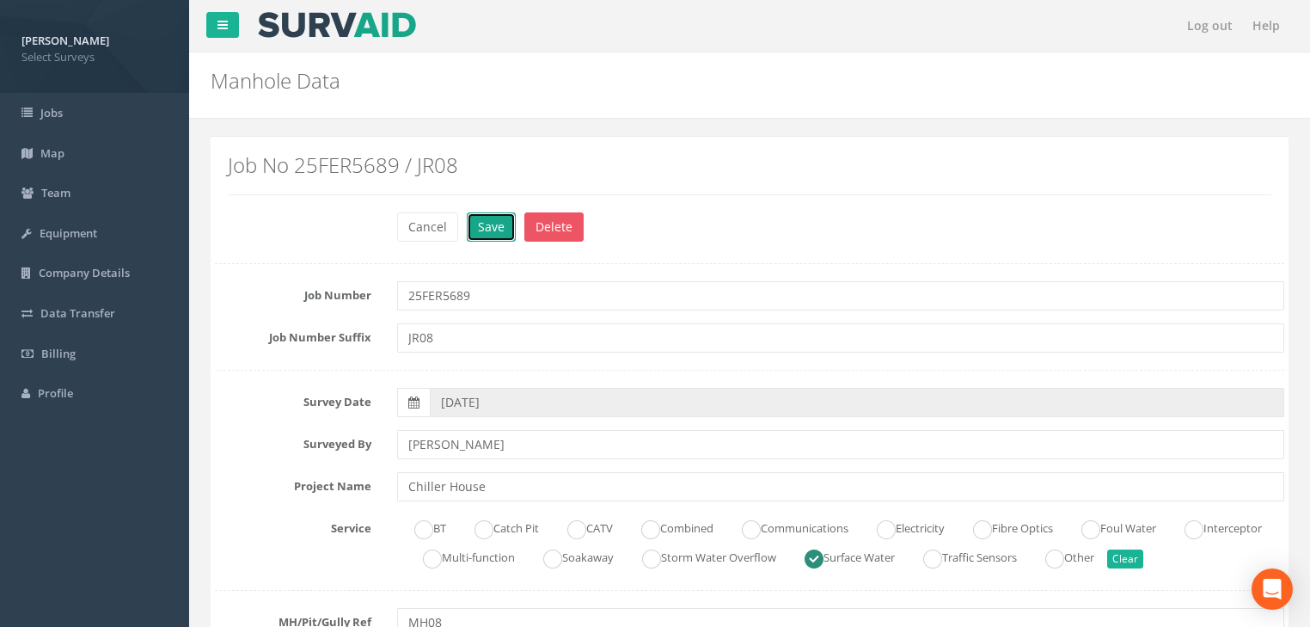
click at [486, 227] on button "Save" at bounding box center [491, 226] width 49 height 29
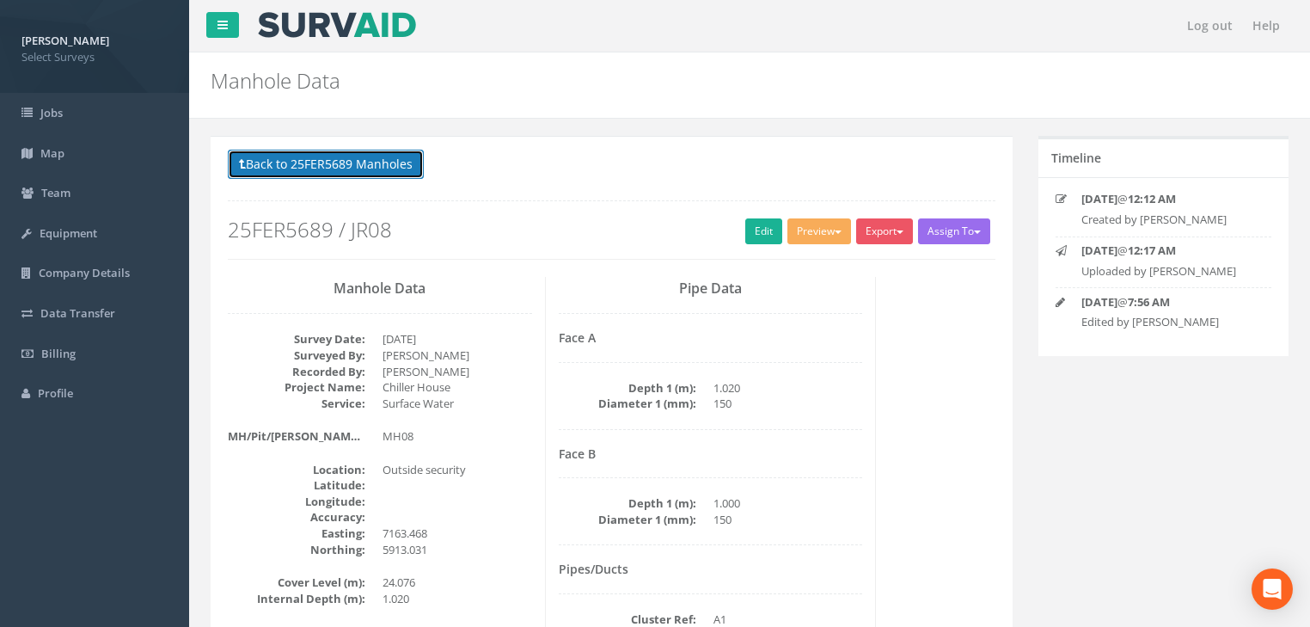
click at [385, 162] on button "Back to 25FER5689 Manholes" at bounding box center [326, 164] width 196 height 29
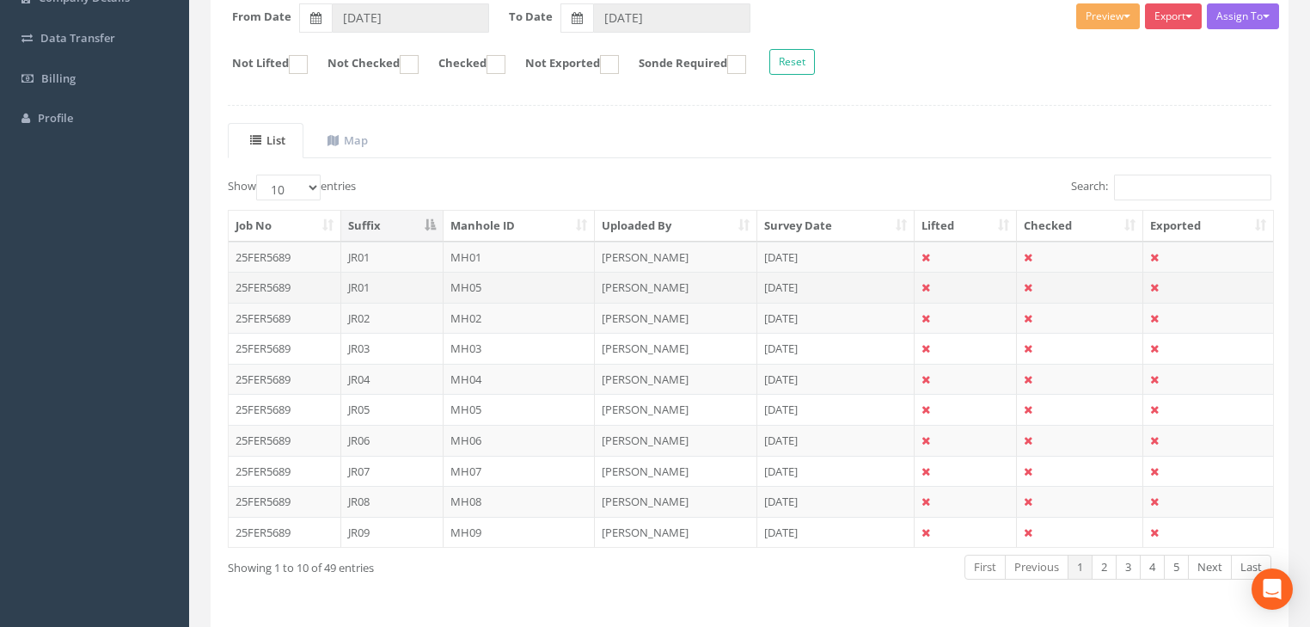
scroll to position [327, 0]
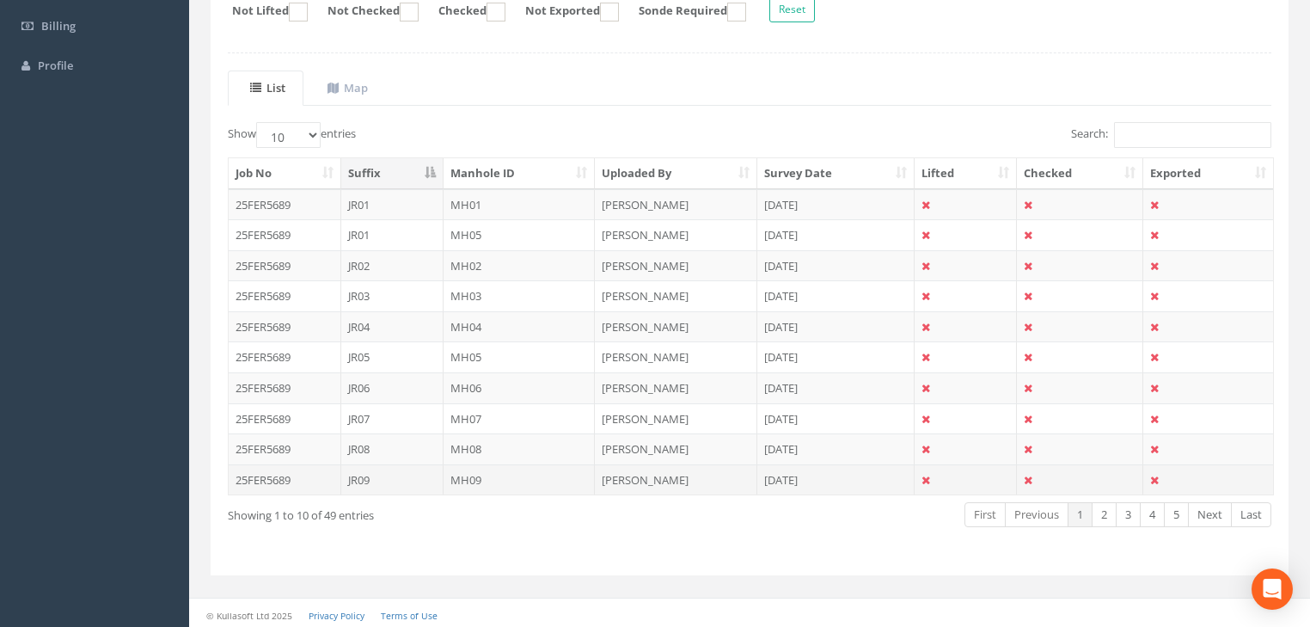
click at [467, 466] on td "MH09" at bounding box center [520, 479] width 152 height 31
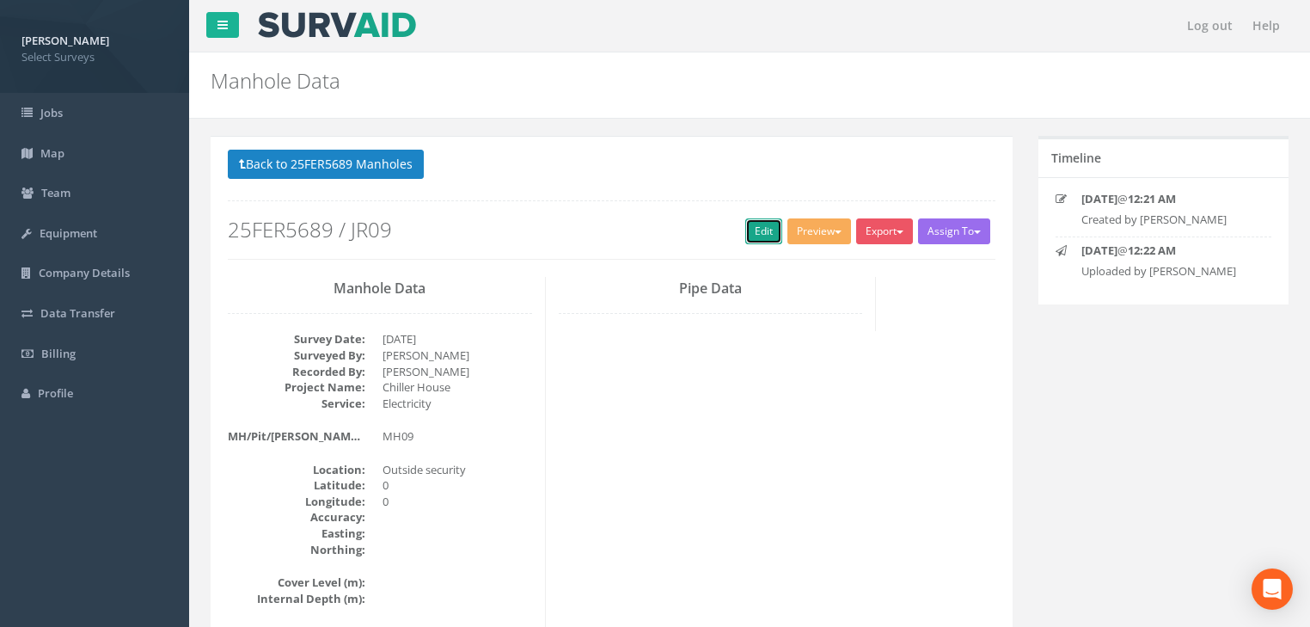
click at [758, 230] on link "Edit" at bounding box center [763, 231] width 37 height 26
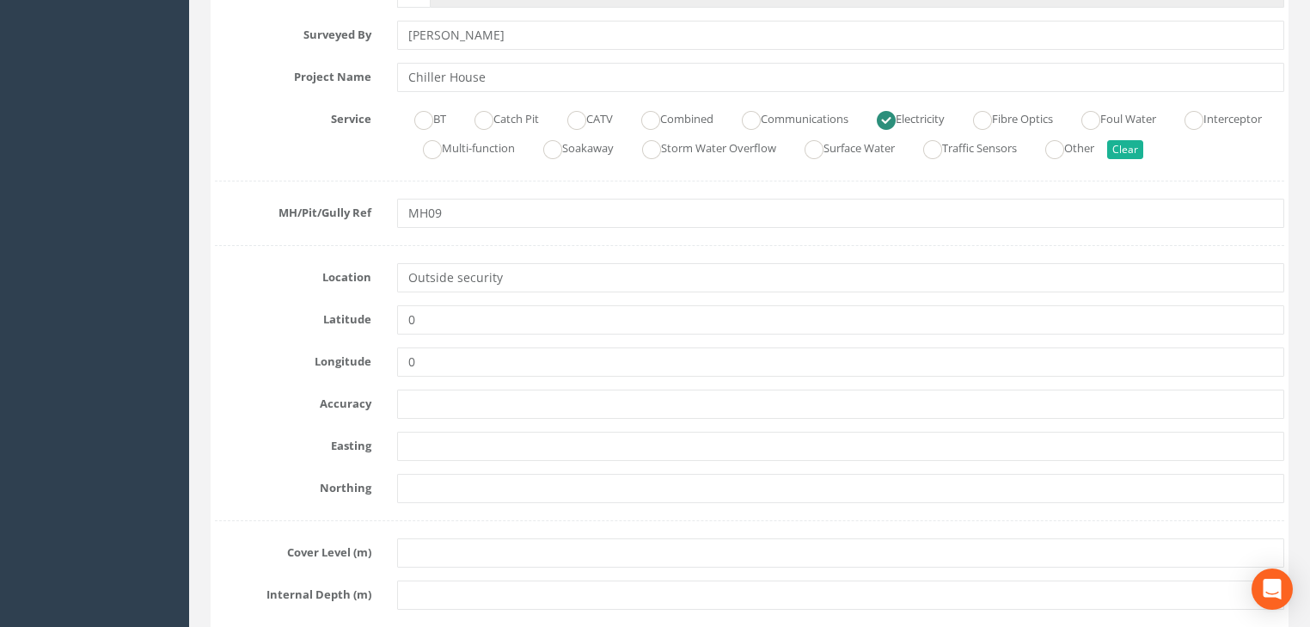
scroll to position [413, 0]
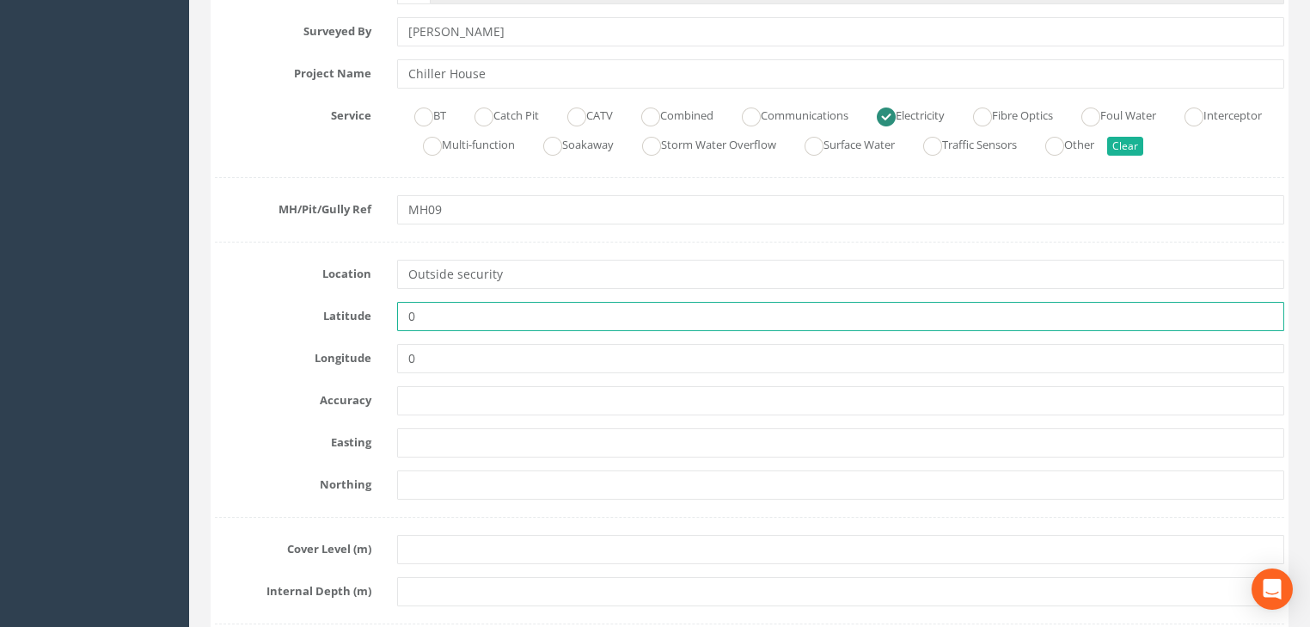
drag, startPoint x: 428, startPoint y: 309, endPoint x: 401, endPoint y: 320, distance: 28.6
click at [401, 320] on input "0" at bounding box center [840, 316] width 887 height 29
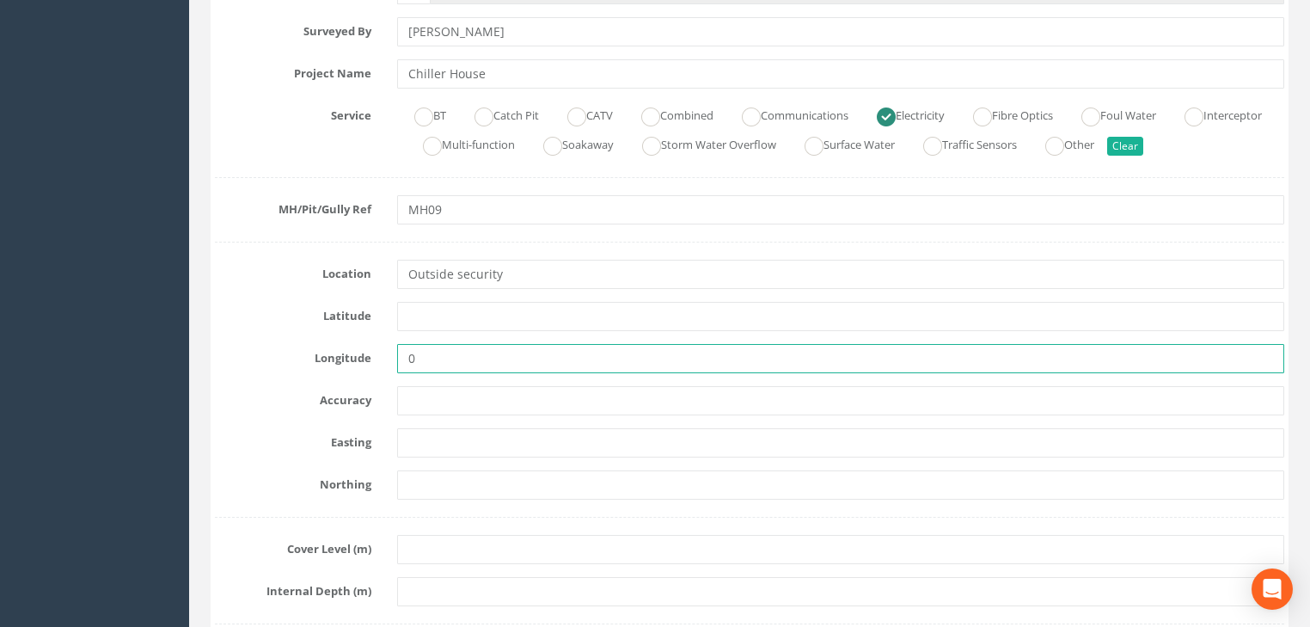
drag, startPoint x: 446, startPoint y: 360, endPoint x: 397, endPoint y: 368, distance: 49.6
click at [397, 366] on input "0" at bounding box center [840, 358] width 887 height 29
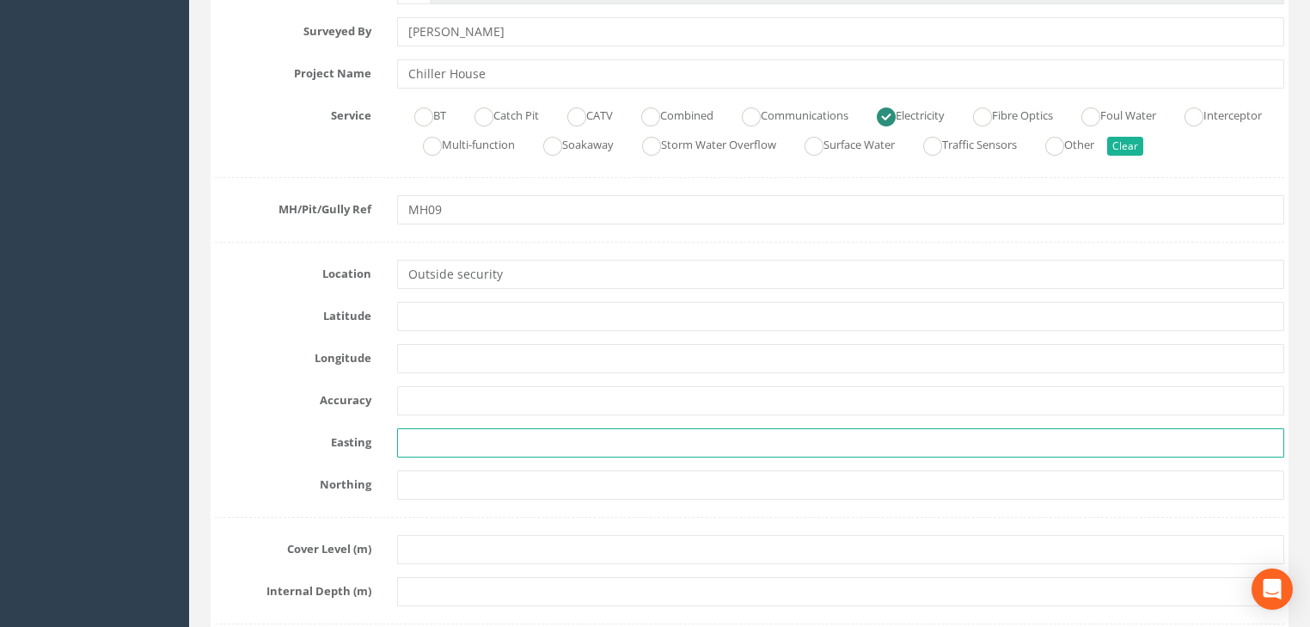
drag, startPoint x: 460, startPoint y: 433, endPoint x: 505, endPoint y: 430, distance: 45.7
click at [461, 435] on input "text" at bounding box center [840, 442] width 887 height 29
click at [435, 453] on input "text" at bounding box center [840, 442] width 887 height 29
paste input "7172.468"
type input "7172.468"
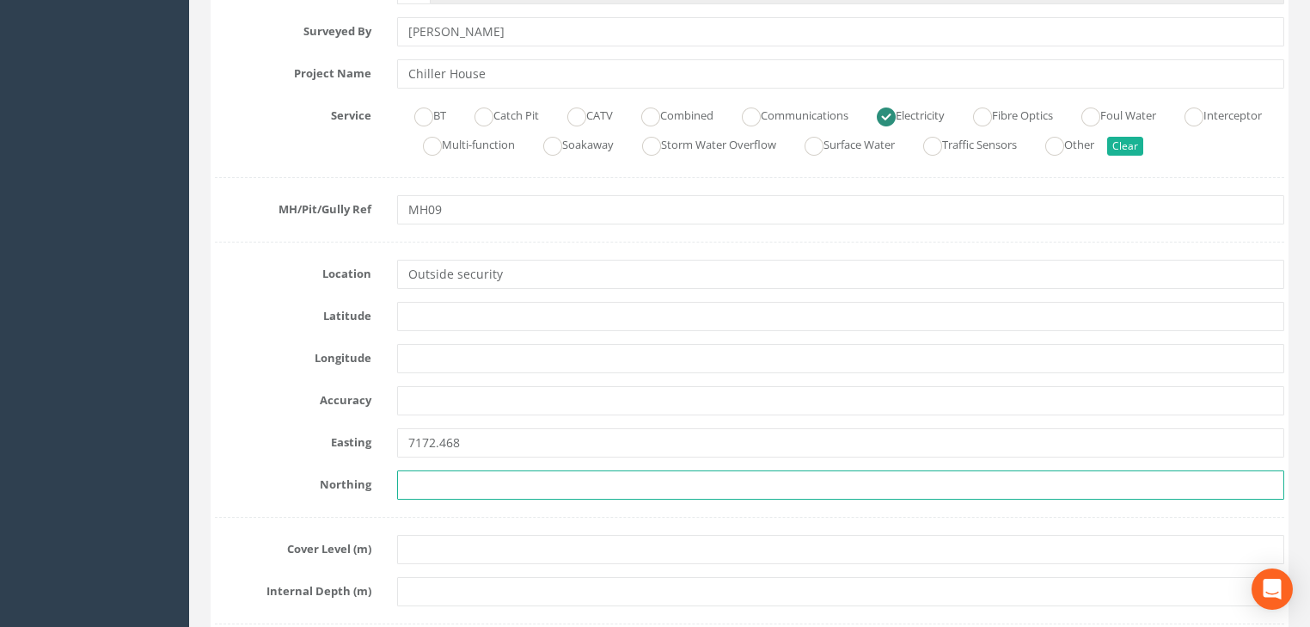
click at [464, 477] on input "text" at bounding box center [840, 484] width 887 height 29
paste input "5915.162"
type input "5915.162"
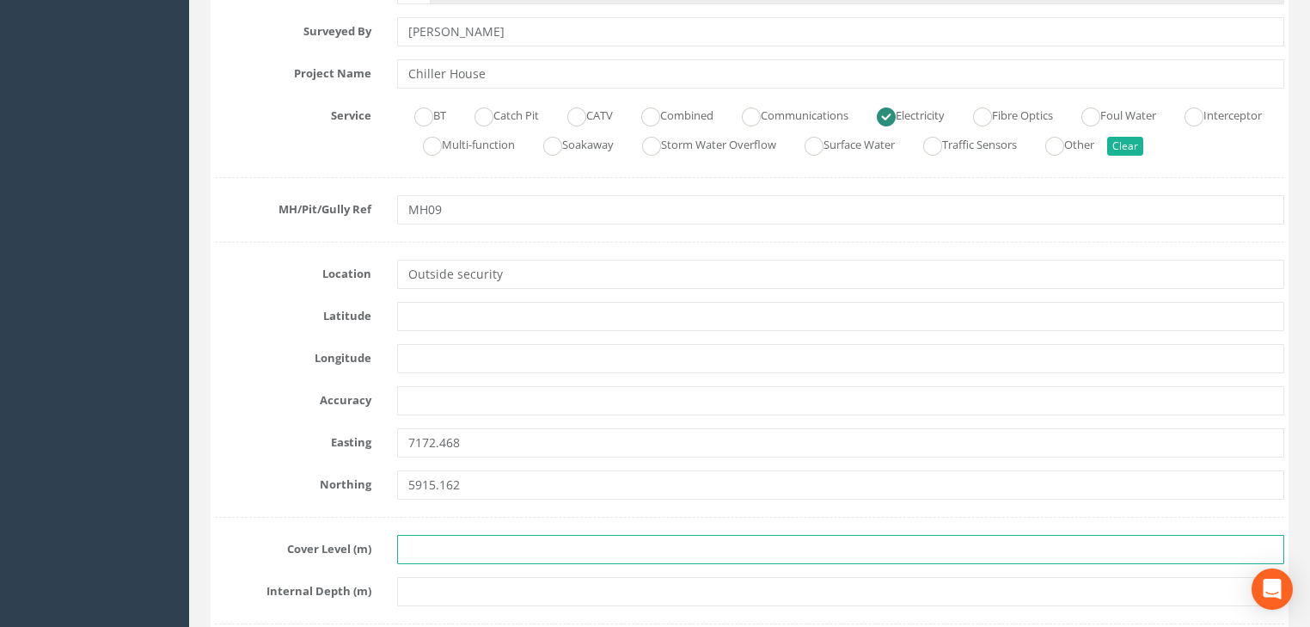
click at [459, 542] on input "text" at bounding box center [840, 549] width 887 height 29
click at [456, 550] on input "text" at bounding box center [840, 549] width 887 height 29
paste input "23.875"
type input "23.875"
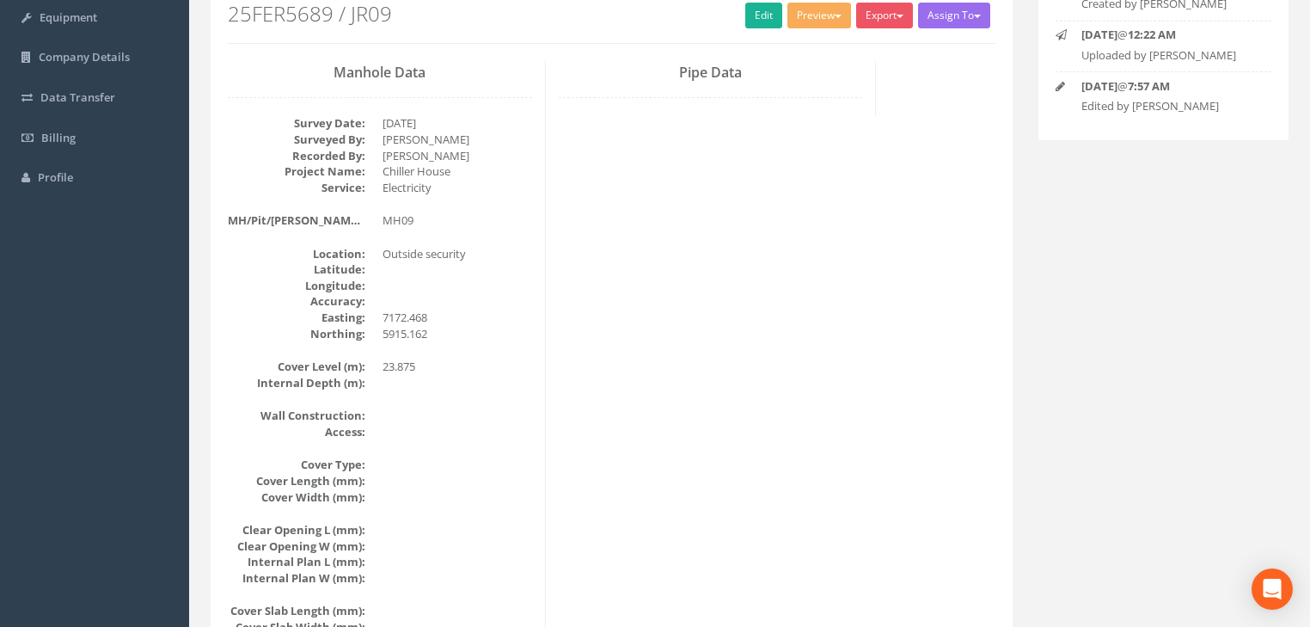
scroll to position [144, 0]
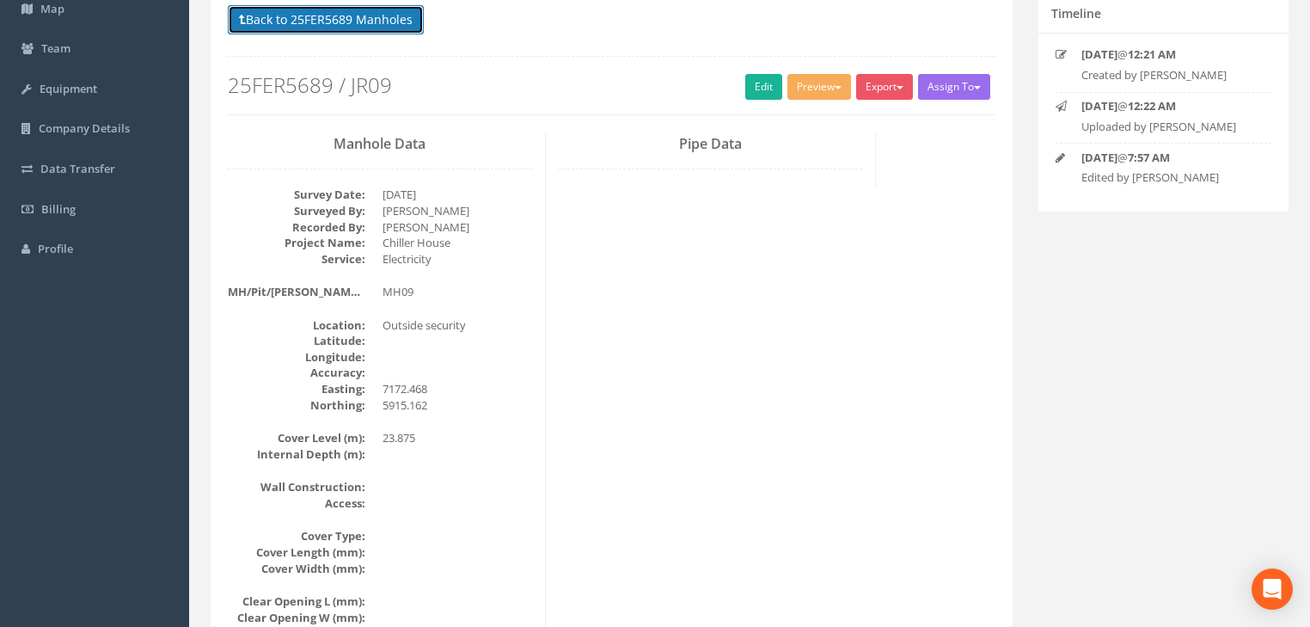
click at [369, 22] on button "Back to 25FER5689 Manholes" at bounding box center [326, 19] width 196 height 29
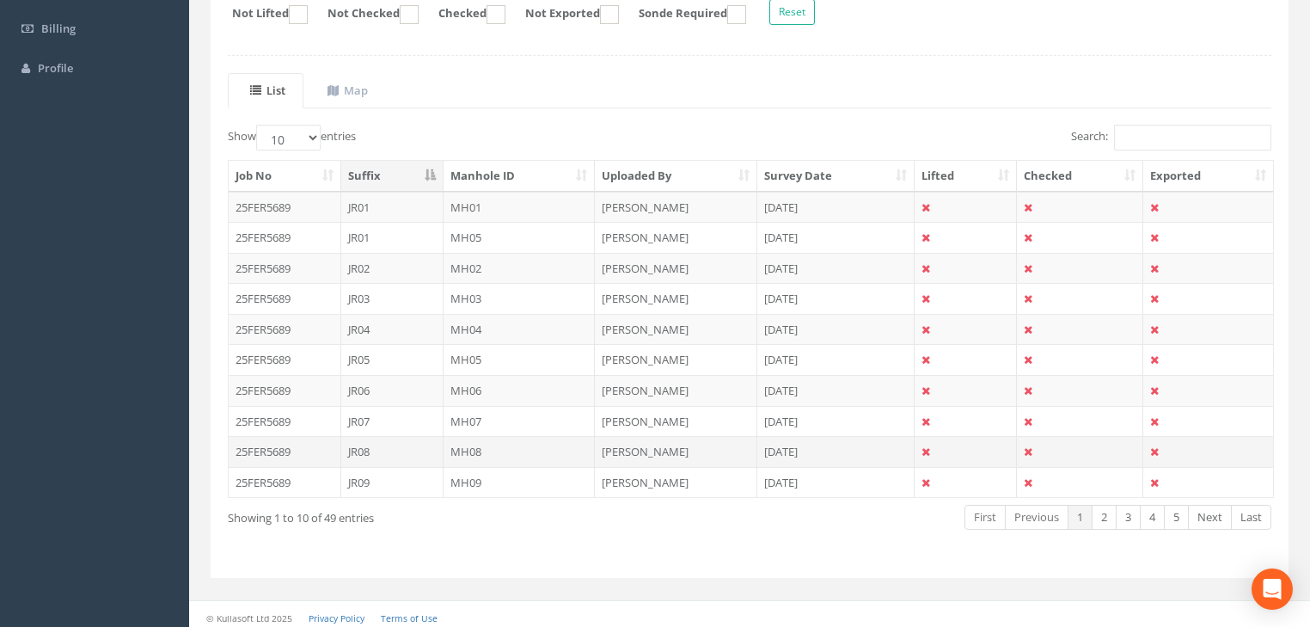
scroll to position [327, 0]
click at [318, 136] on select "10 25 50 100" at bounding box center [288, 135] width 64 height 26
select select "50"
click at [259, 122] on select "10 25 50 100" at bounding box center [288, 135] width 64 height 26
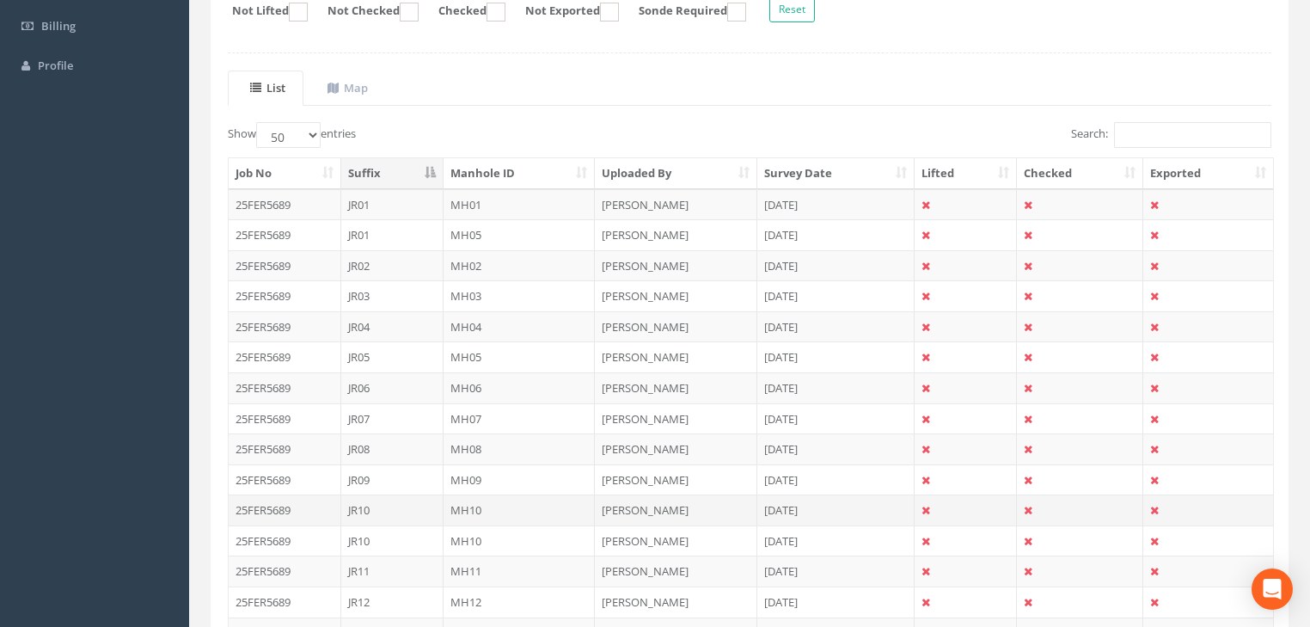
click at [477, 505] on td "MH10" at bounding box center [520, 509] width 152 height 31
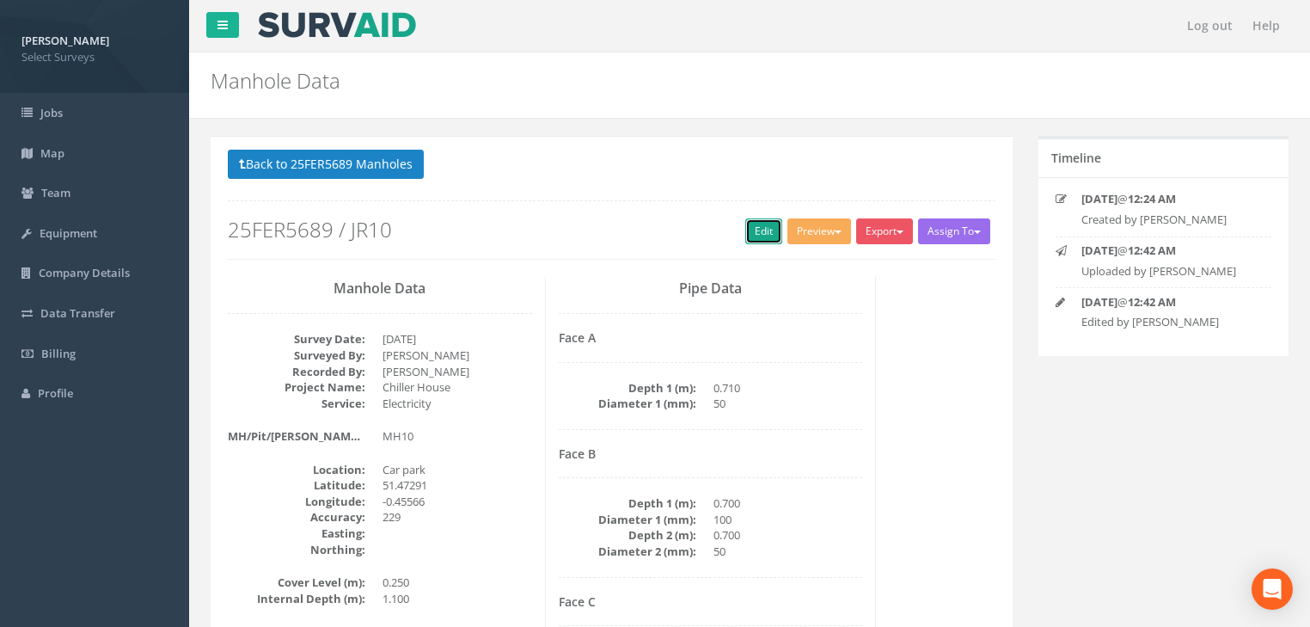
click at [757, 223] on link "Edit" at bounding box center [763, 231] width 37 height 26
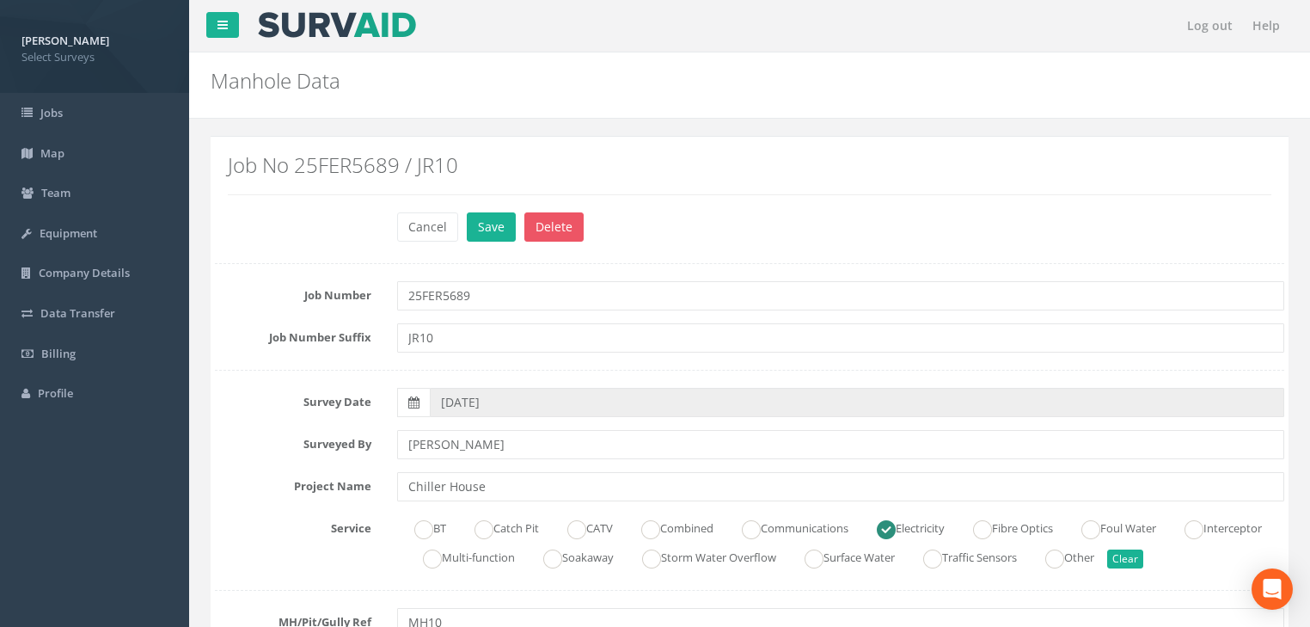
scroll to position [275, 0]
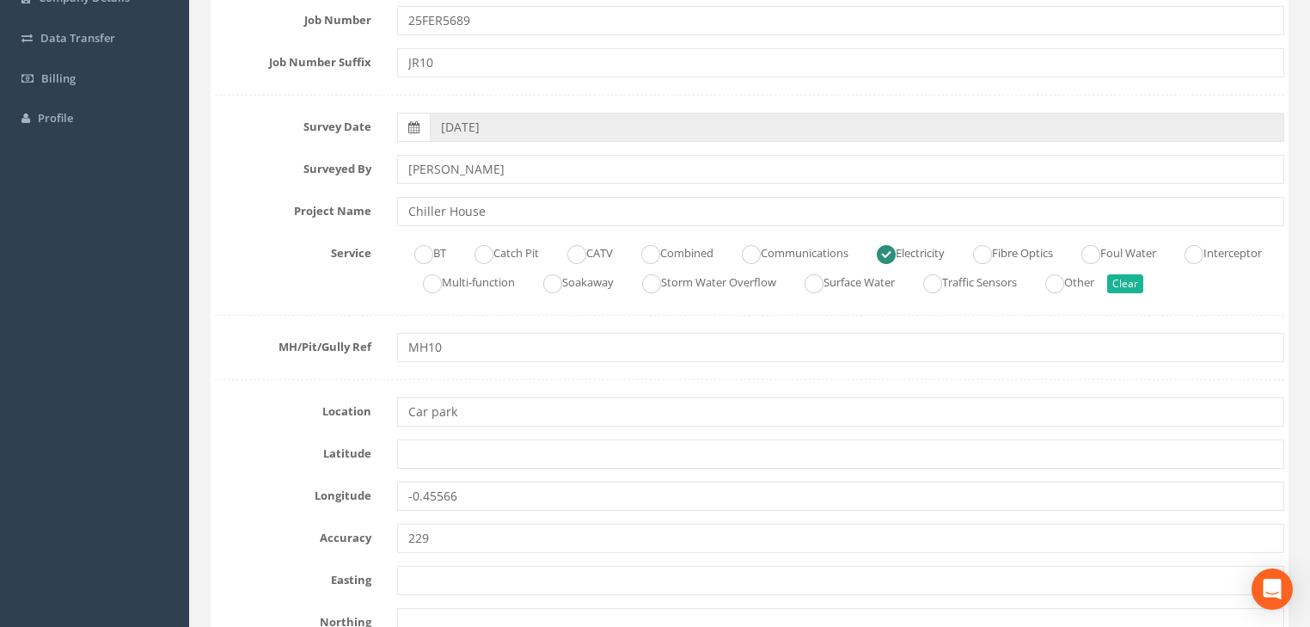
click at [370, 505] on div "Longitude -0.45566" at bounding box center [749, 495] width 1095 height 29
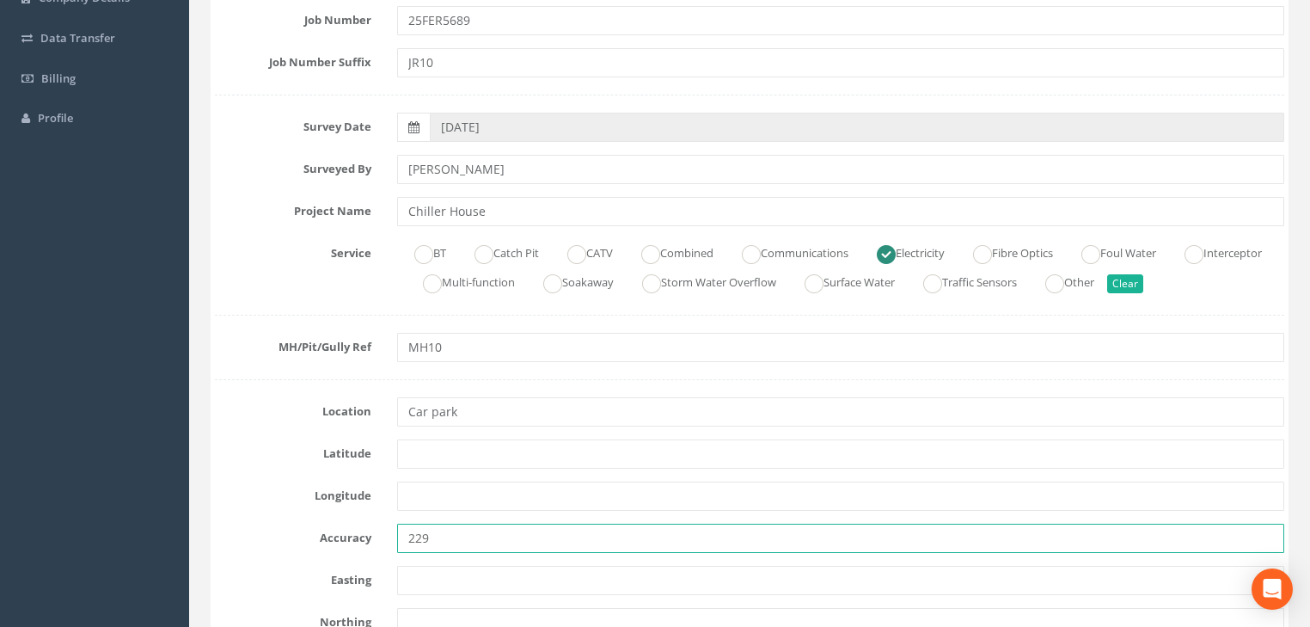
drag, startPoint x: 416, startPoint y: 540, endPoint x: 385, endPoint y: 549, distance: 32.4
click at [385, 549] on div "229" at bounding box center [840, 537] width 913 height 29
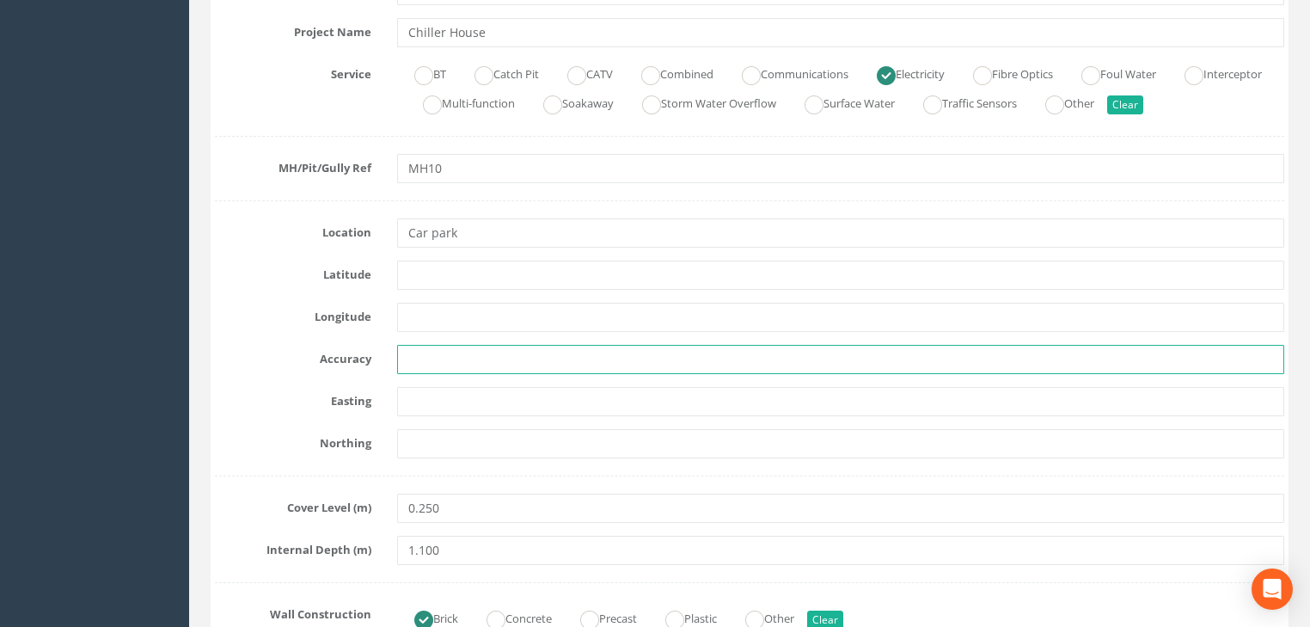
scroll to position [481, 0]
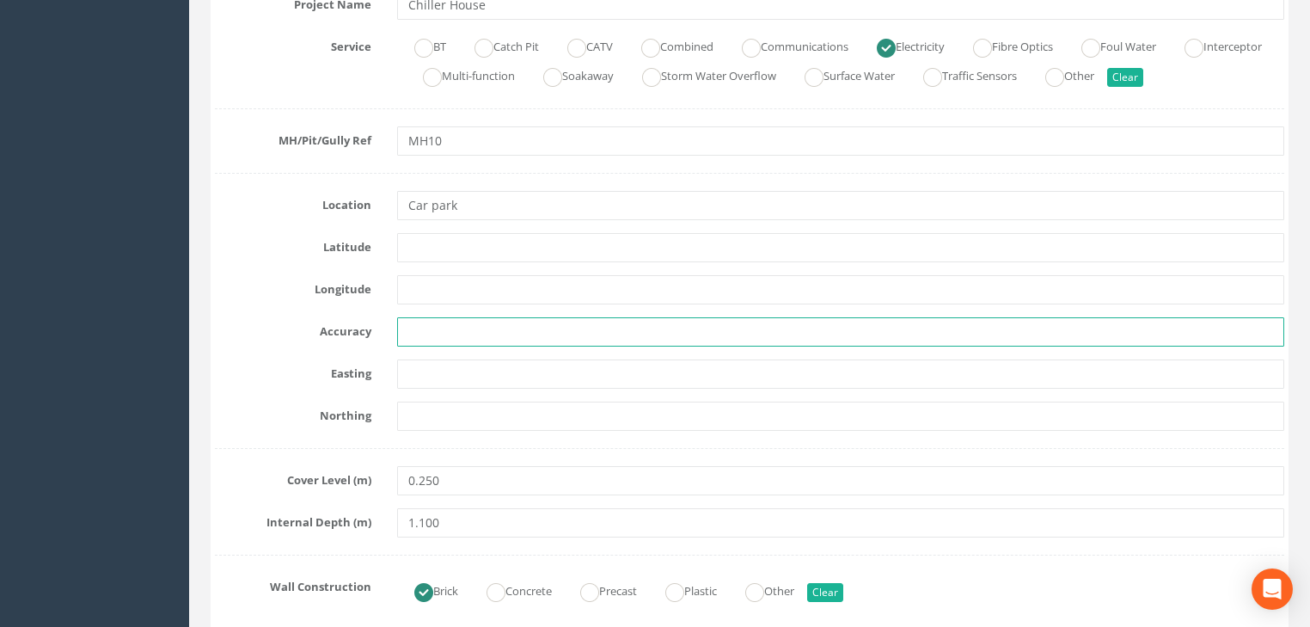
click at [427, 323] on input "text" at bounding box center [840, 331] width 887 height 29
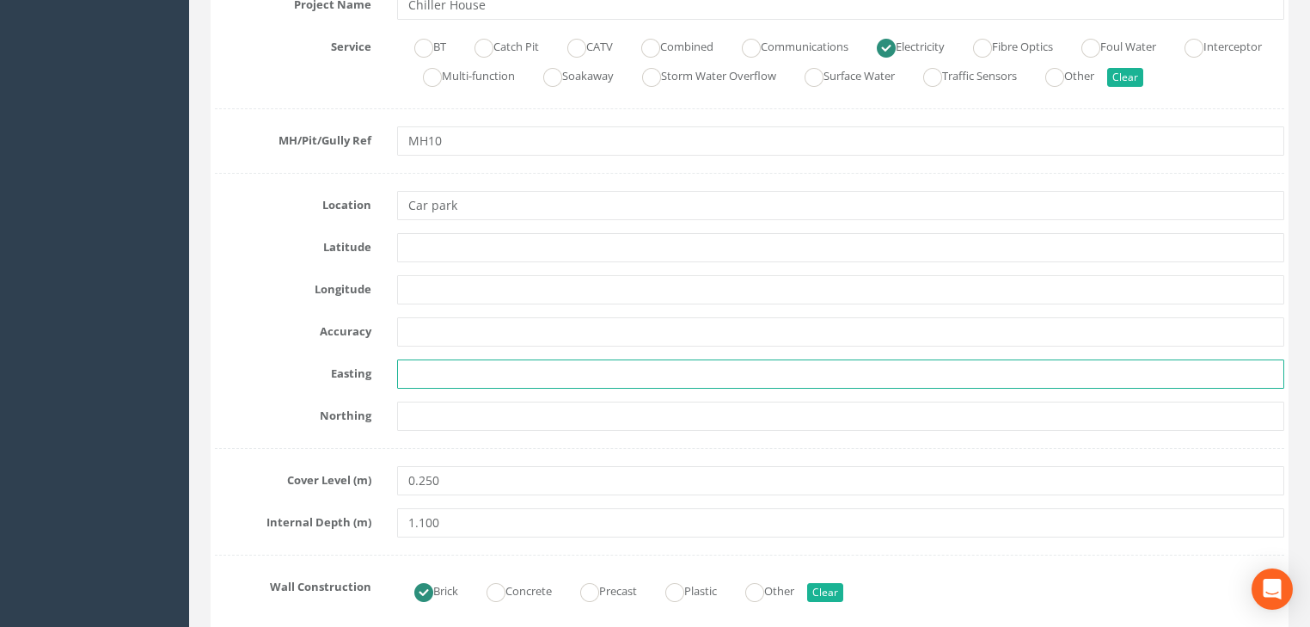
drag, startPoint x: 458, startPoint y: 366, endPoint x: 470, endPoint y: 372, distance: 13.5
click at [459, 367] on input "text" at bounding box center [840, 373] width 887 height 29
paste input "7180.844"
type input "7180.844"
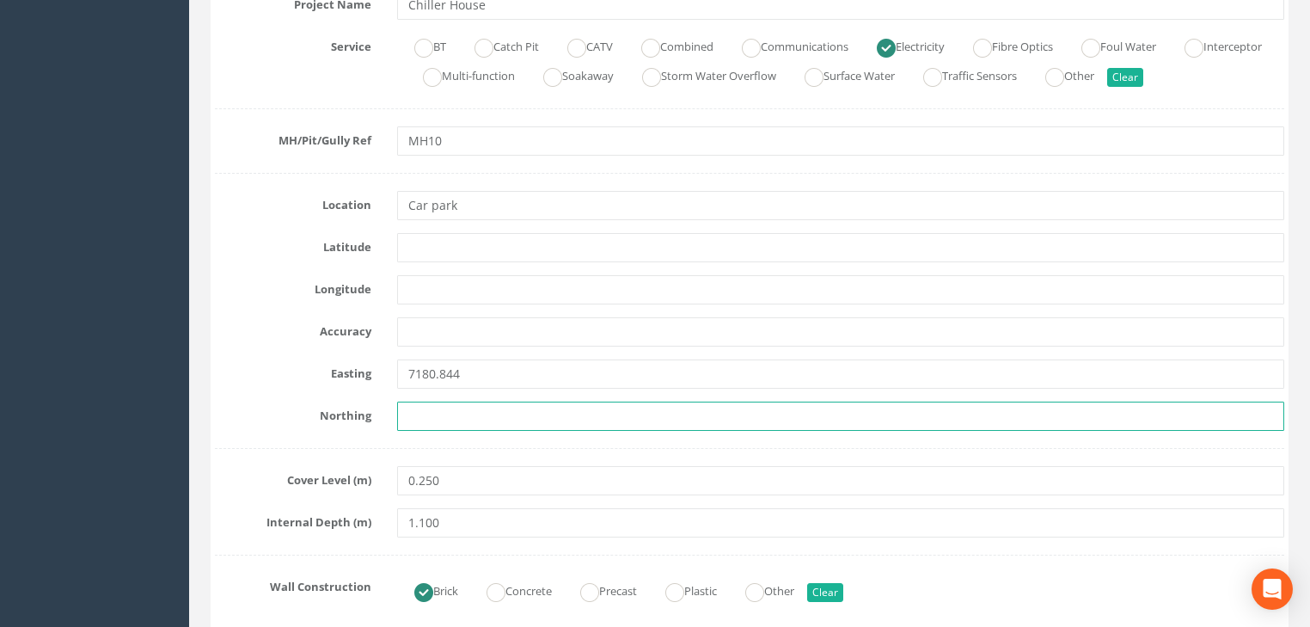
click at [442, 412] on input "text" at bounding box center [840, 415] width 887 height 29
paste input "5914.759"
type input "5914.759"
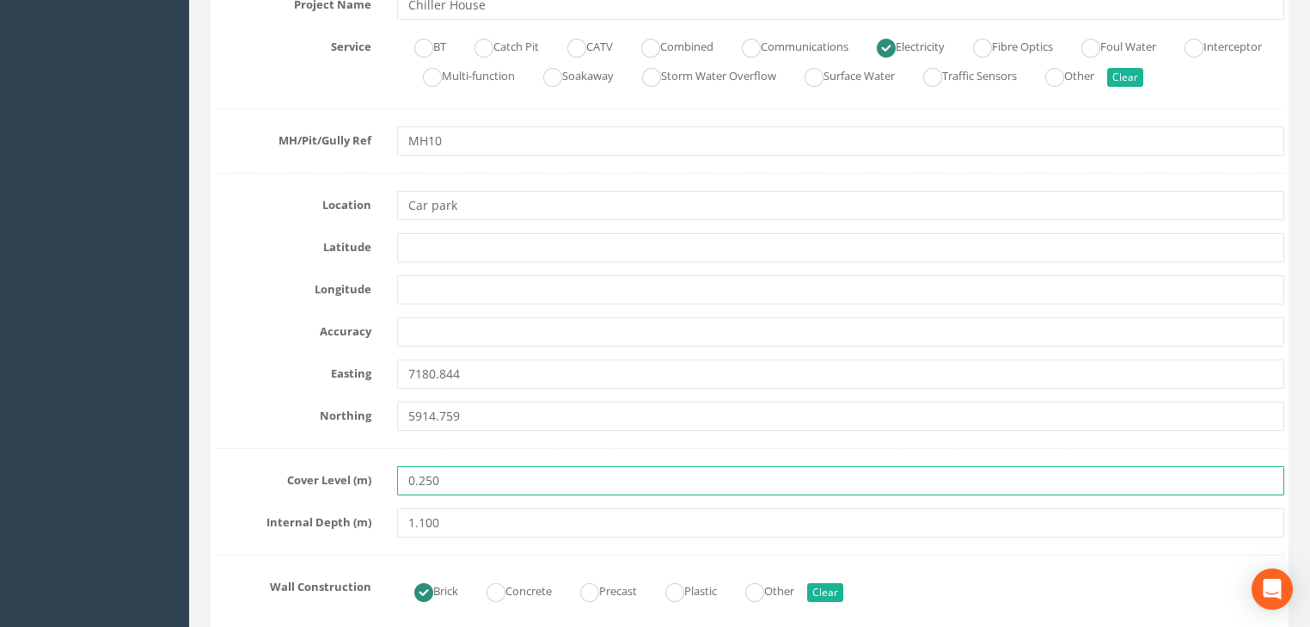
click at [484, 493] on input "0.250" at bounding box center [840, 480] width 887 height 29
paste input "23.92"
type input "23.920"
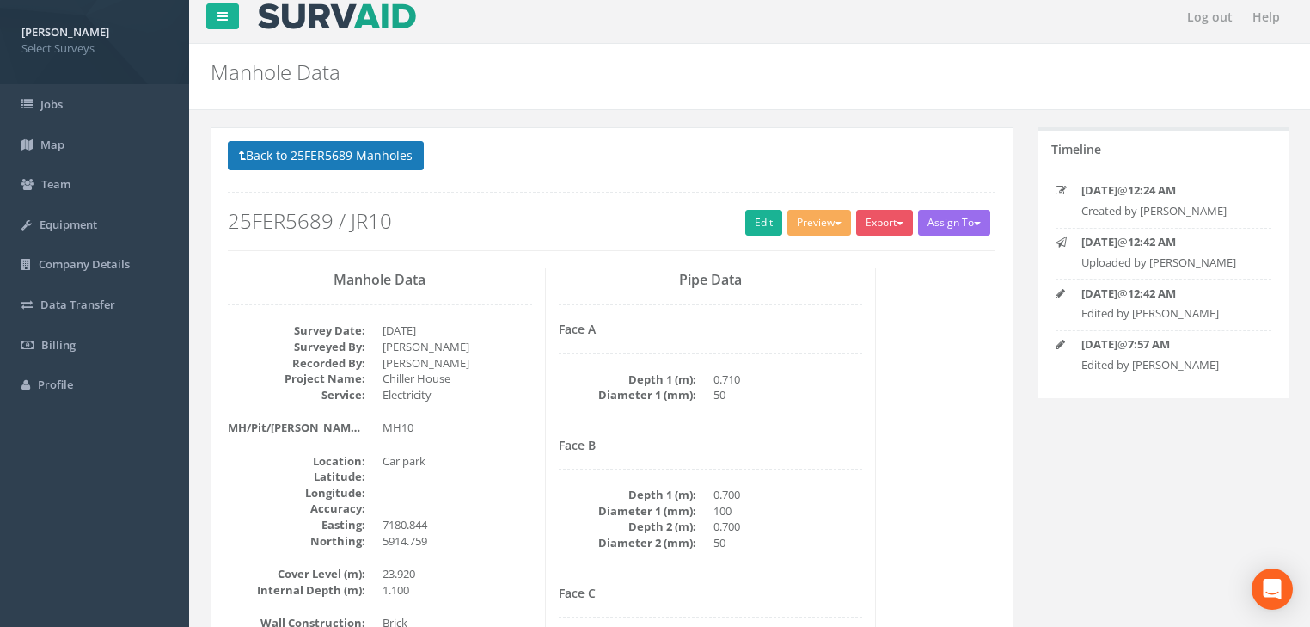
scroll to position [7, 0]
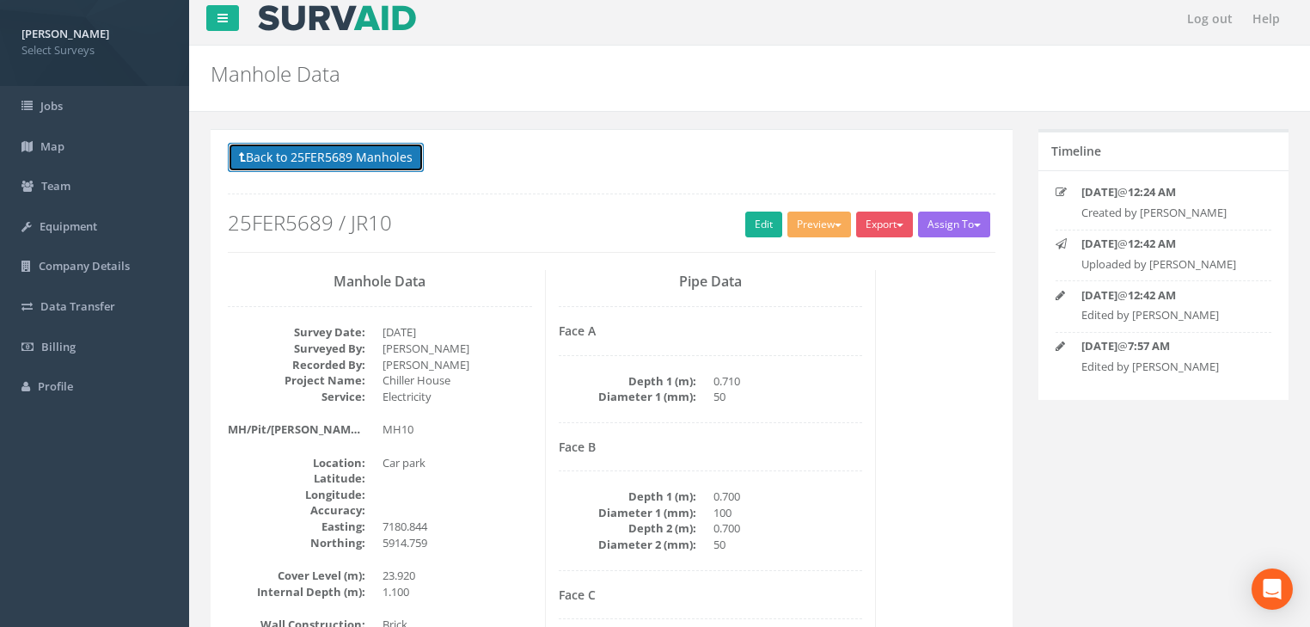
click at [384, 151] on button "Back to 25FER5689 Manholes" at bounding box center [326, 157] width 196 height 29
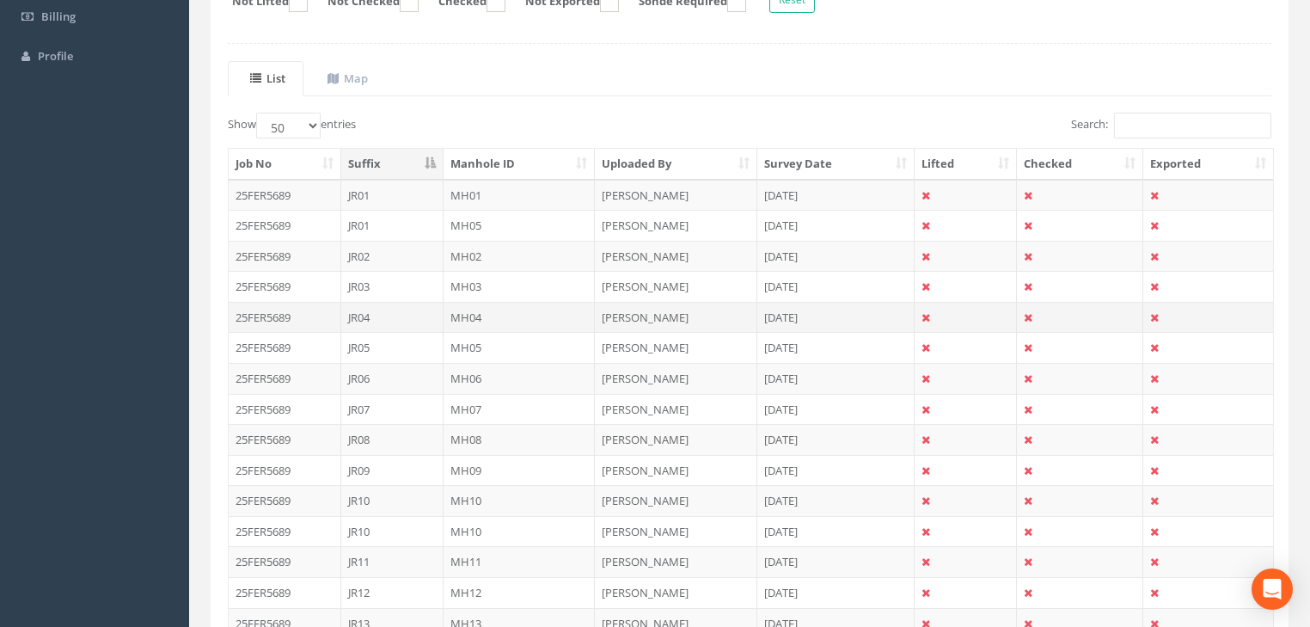
scroll to position [351, 0]
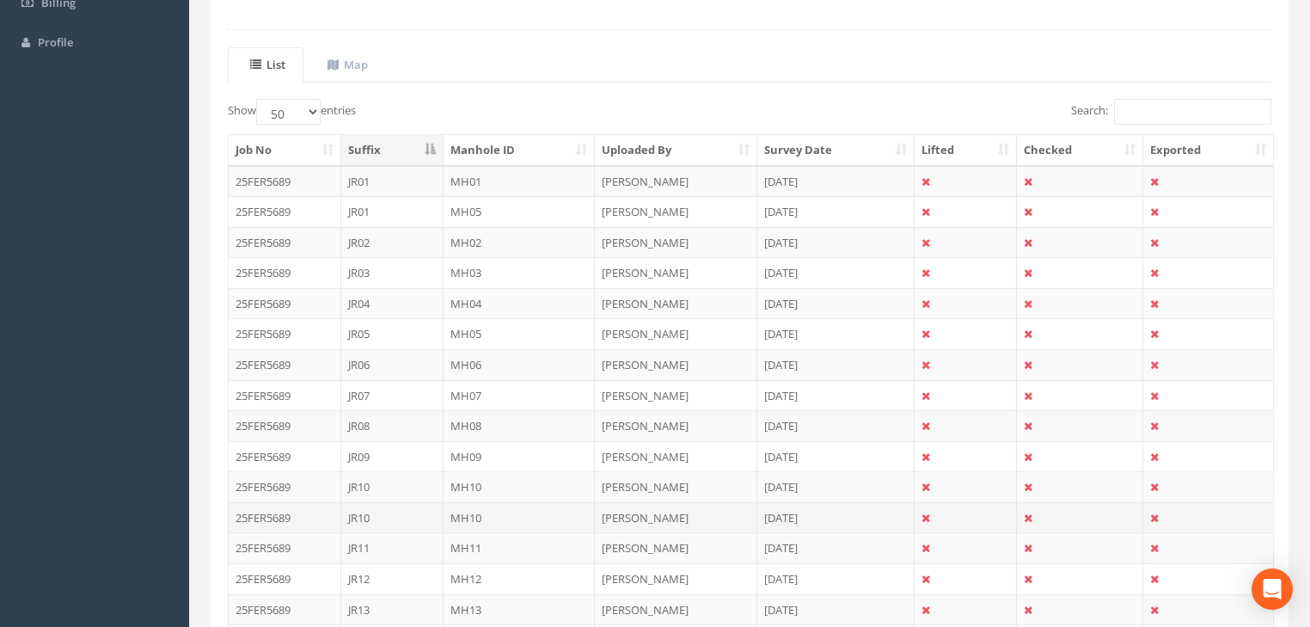
click at [462, 509] on td "MH10" at bounding box center [520, 517] width 152 height 31
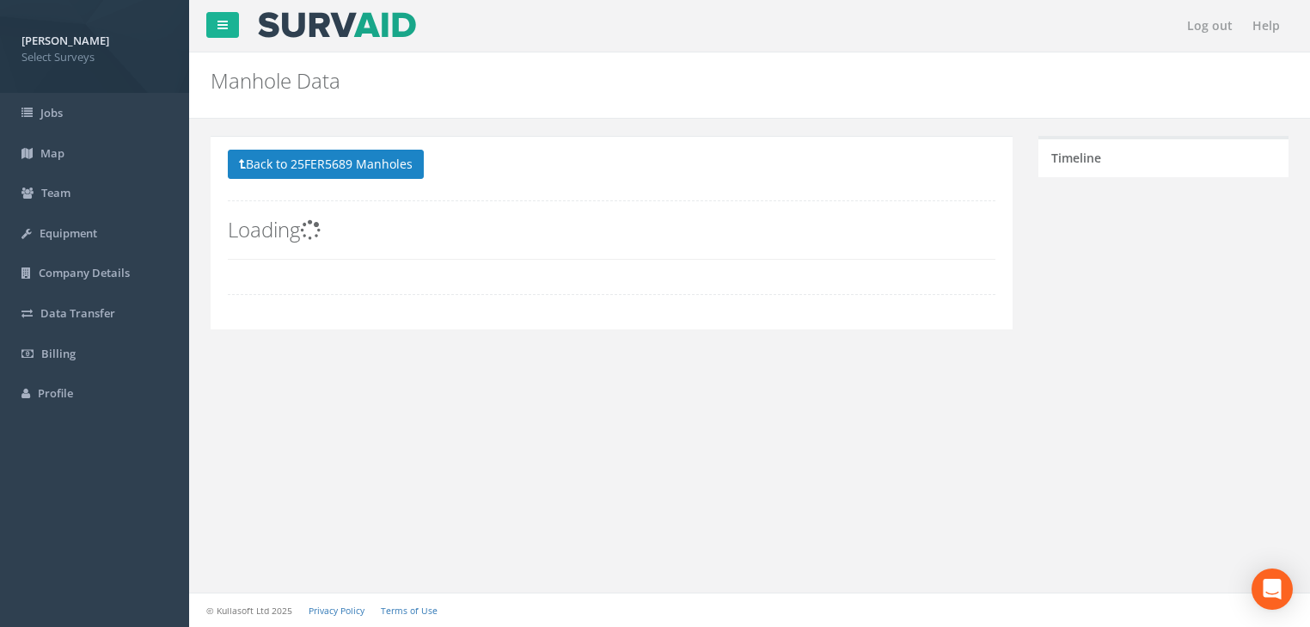
scroll to position [0, 0]
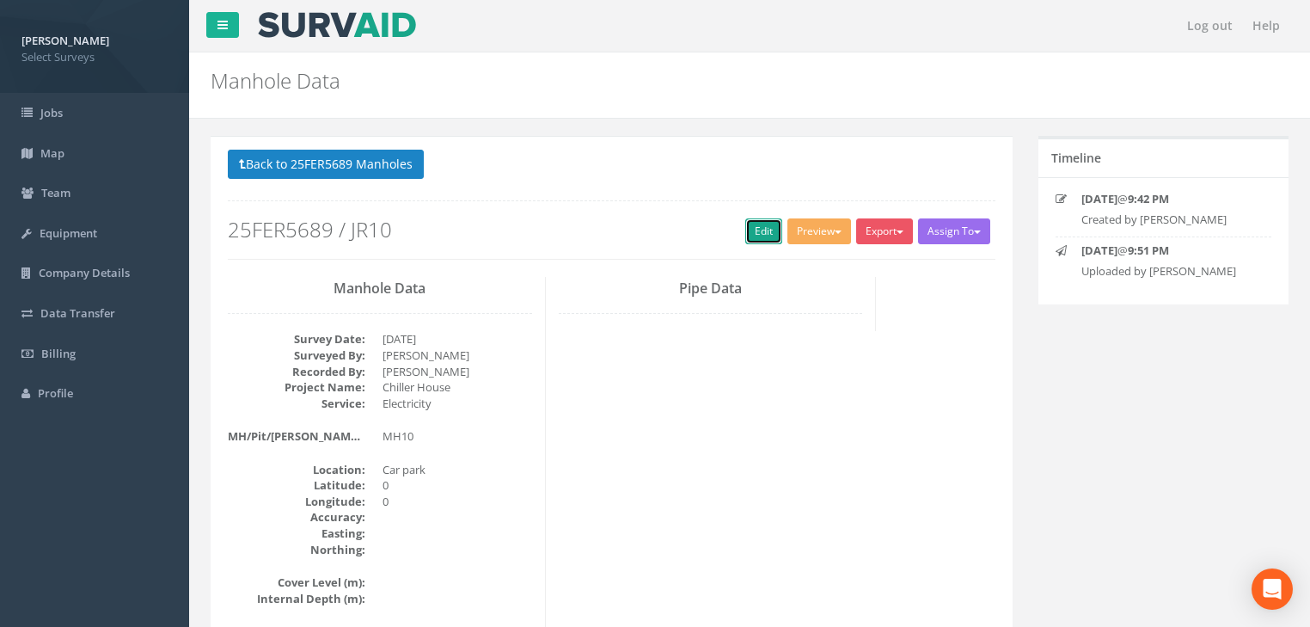
click at [755, 236] on link "Edit" at bounding box center [763, 231] width 37 height 26
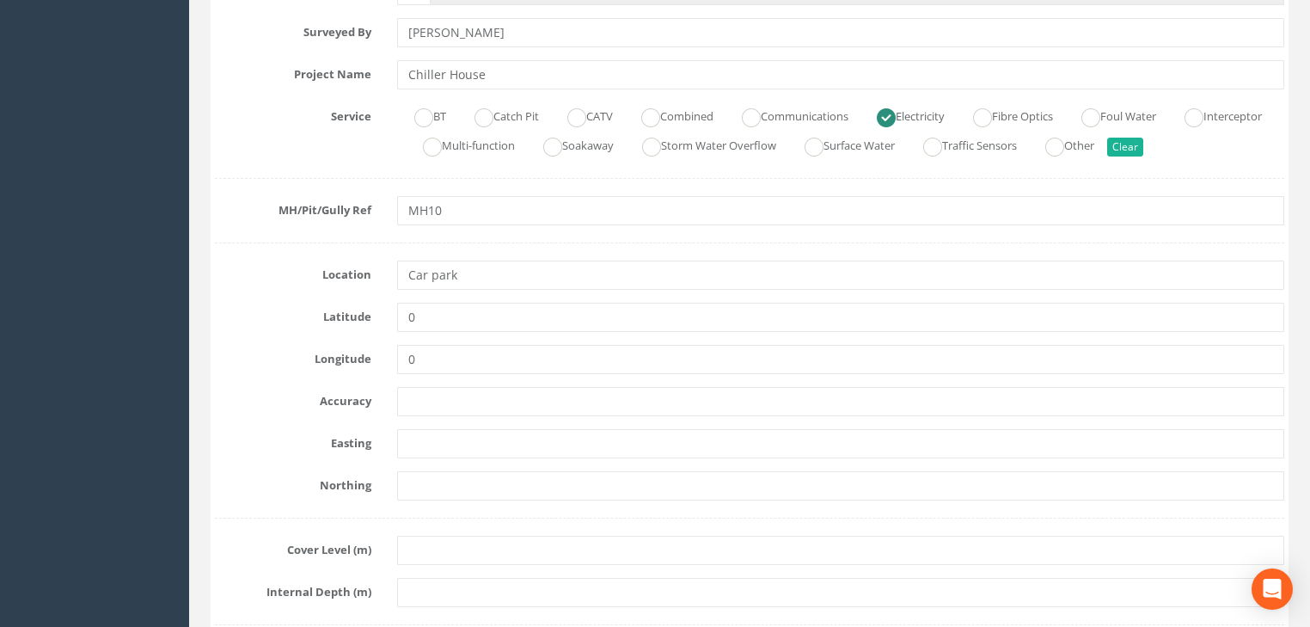
scroll to position [413, 0]
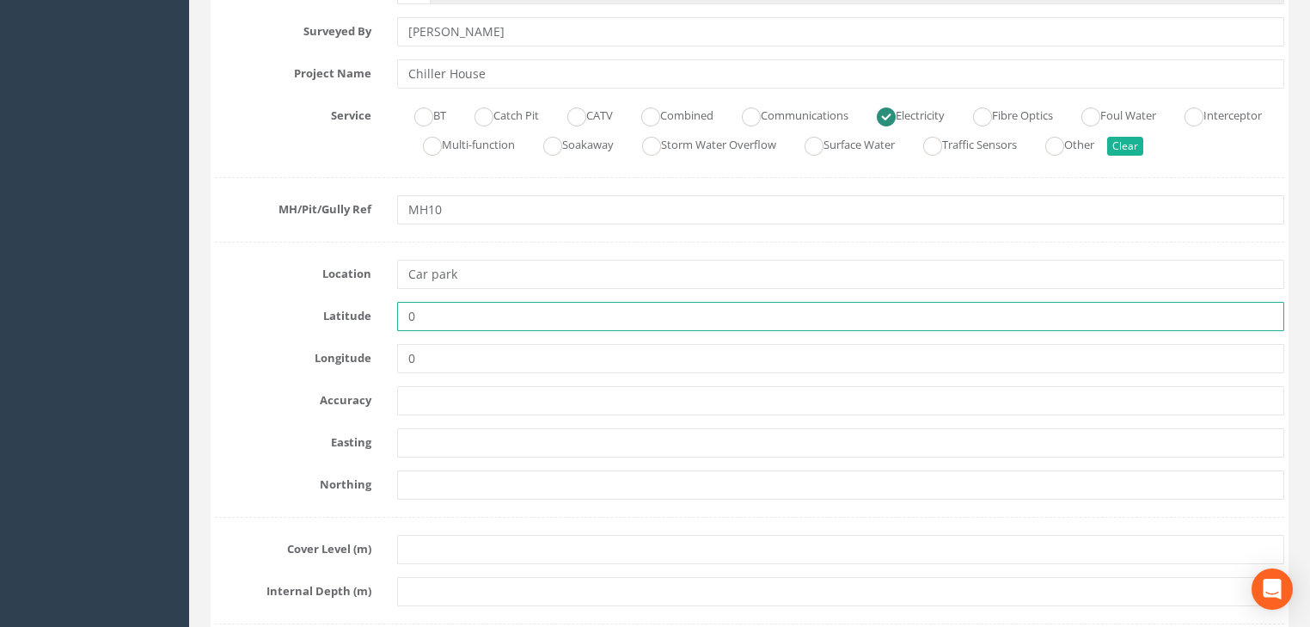
drag, startPoint x: 457, startPoint y: 315, endPoint x: 413, endPoint y: 341, distance: 51.6
click at [371, 327] on div "Latitude 0" at bounding box center [749, 316] width 1095 height 29
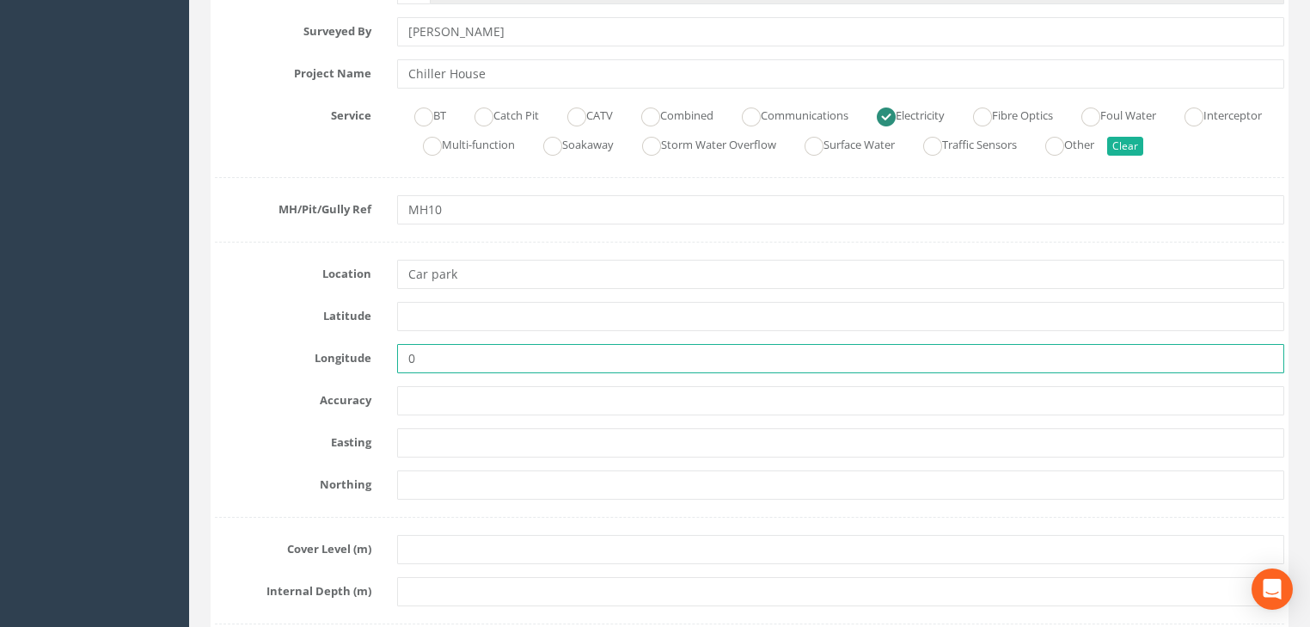
drag, startPoint x: 417, startPoint y: 349, endPoint x: 383, endPoint y: 368, distance: 39.2
click at [383, 368] on div "Longitude 0" at bounding box center [749, 358] width 1095 height 29
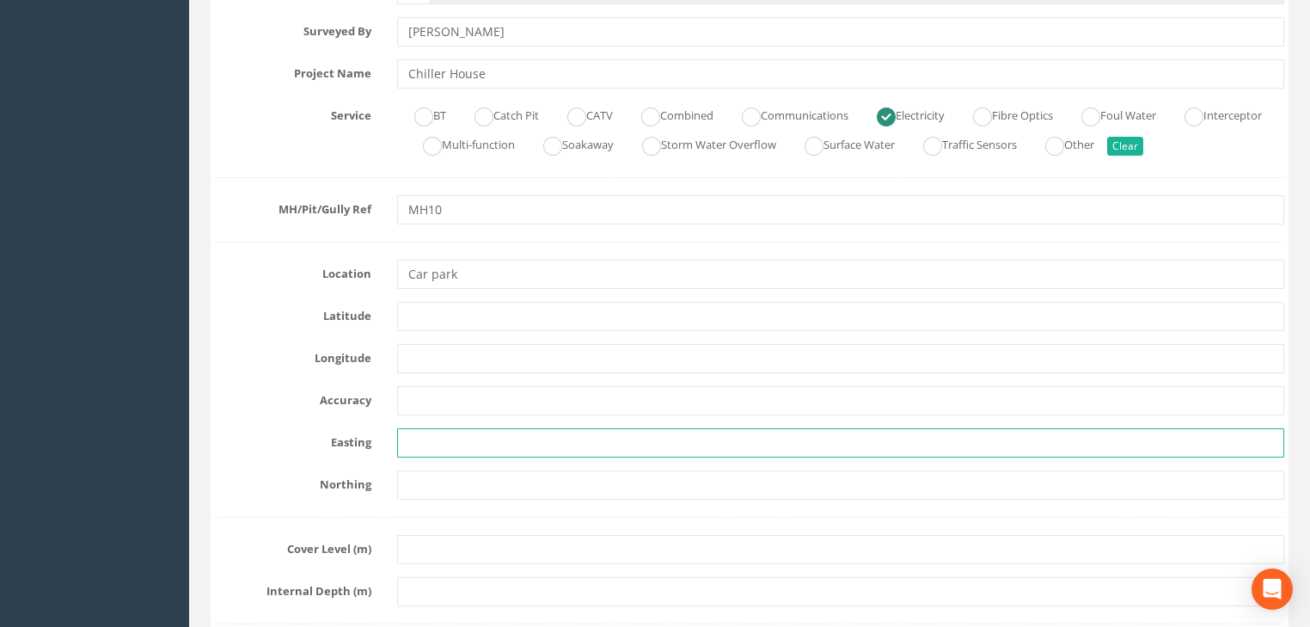
click at [432, 444] on input "text" at bounding box center [840, 442] width 887 height 29
paste input "7149.359"
type input "7149.359"
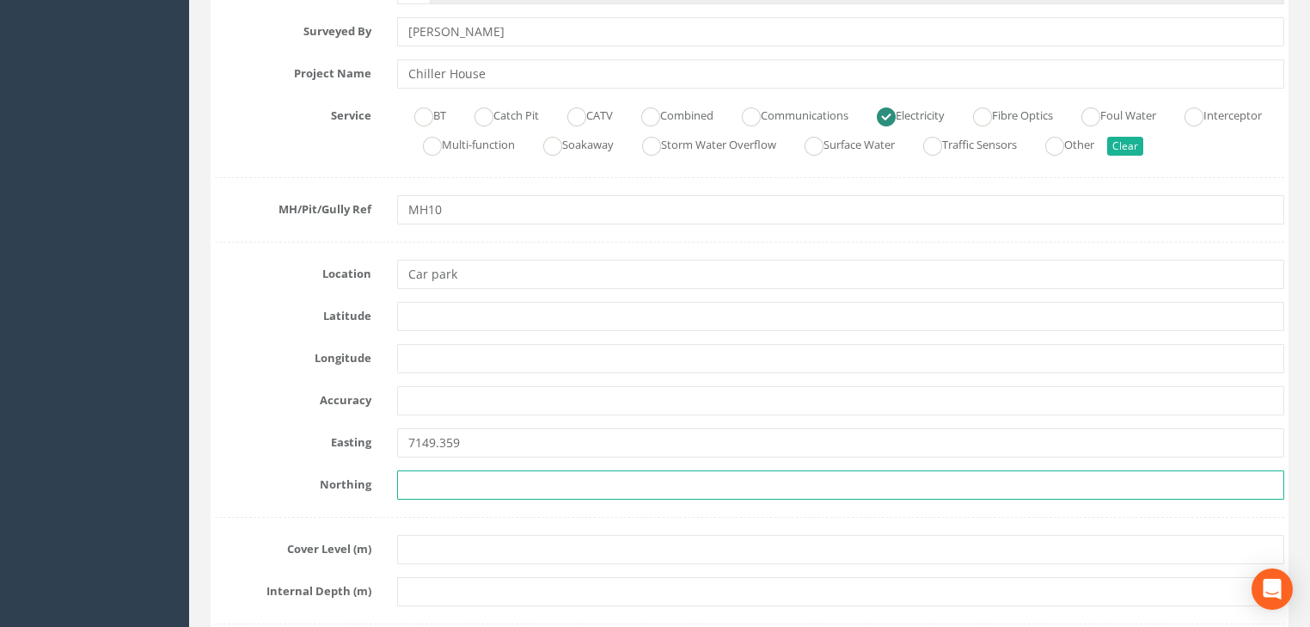
click at [425, 487] on input "text" at bounding box center [840, 484] width 887 height 29
paste input "5878.608"
type input "5878.608"
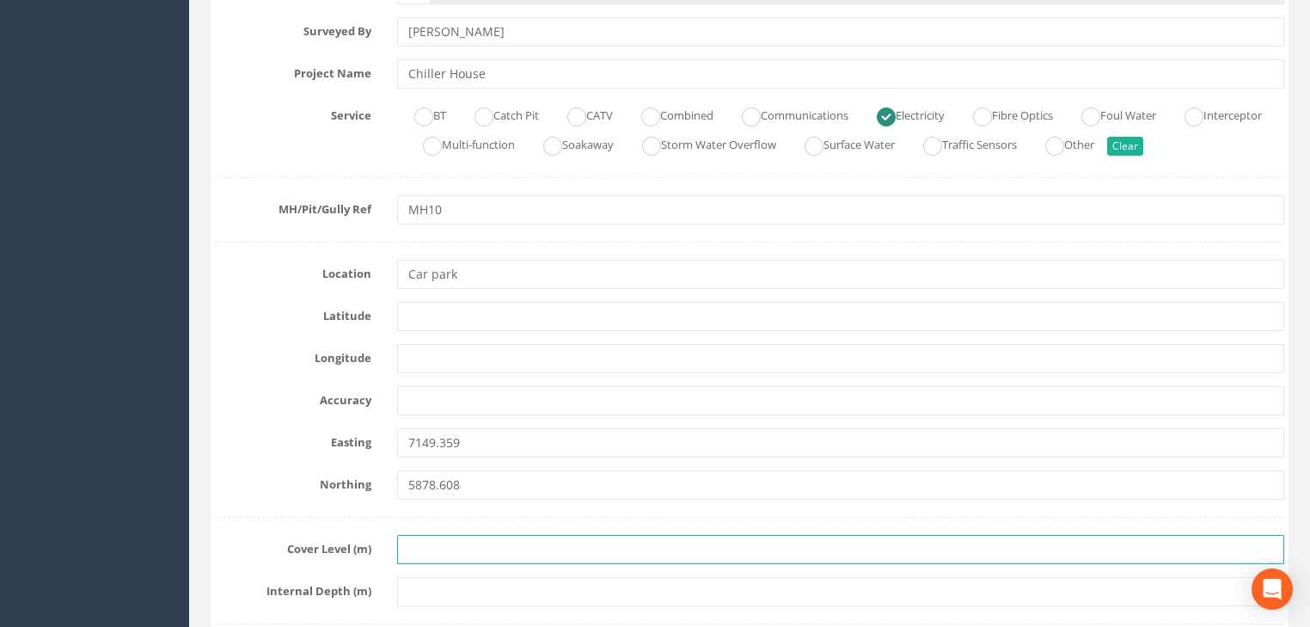
click at [554, 542] on input "text" at bounding box center [840, 549] width 887 height 29
paste input "23.992"
type input "23.992"
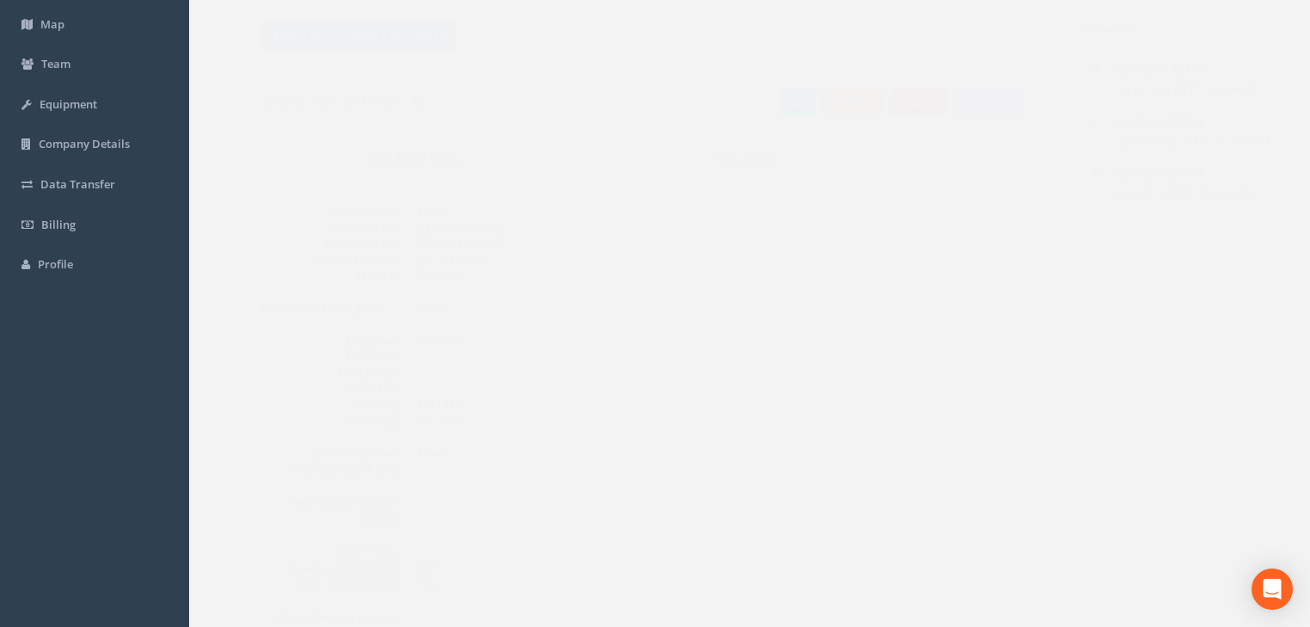
scroll to position [76, 0]
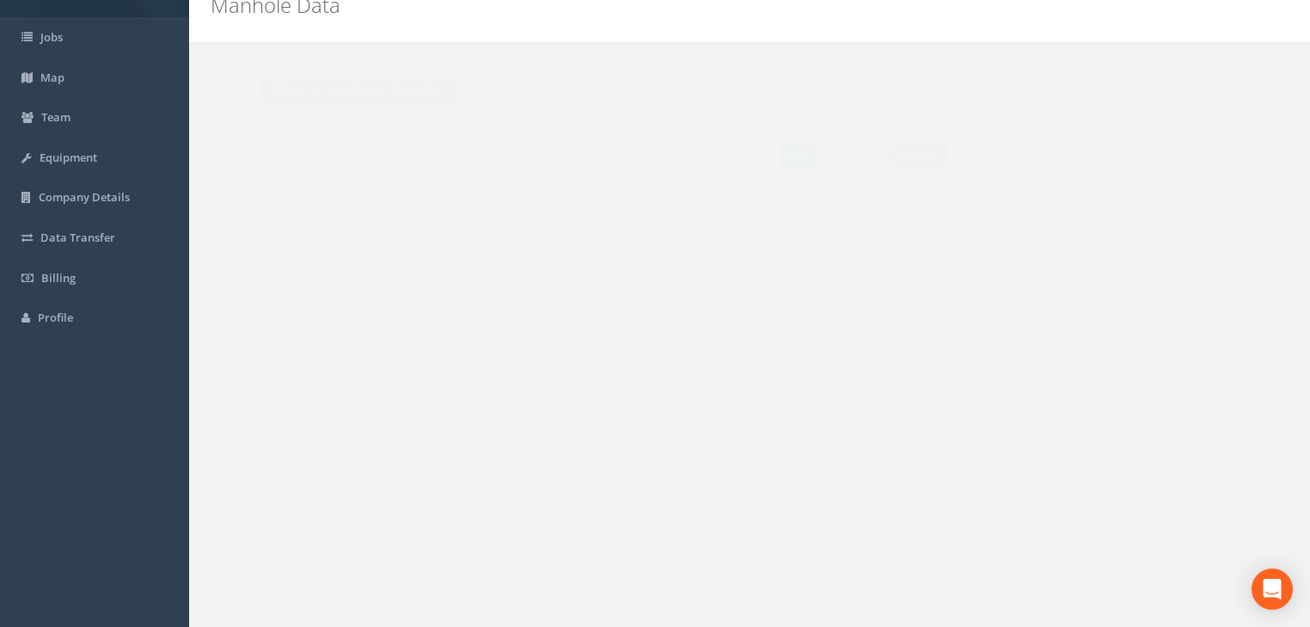
click at [750, 161] on link "Edit" at bounding box center [763, 156] width 37 height 26
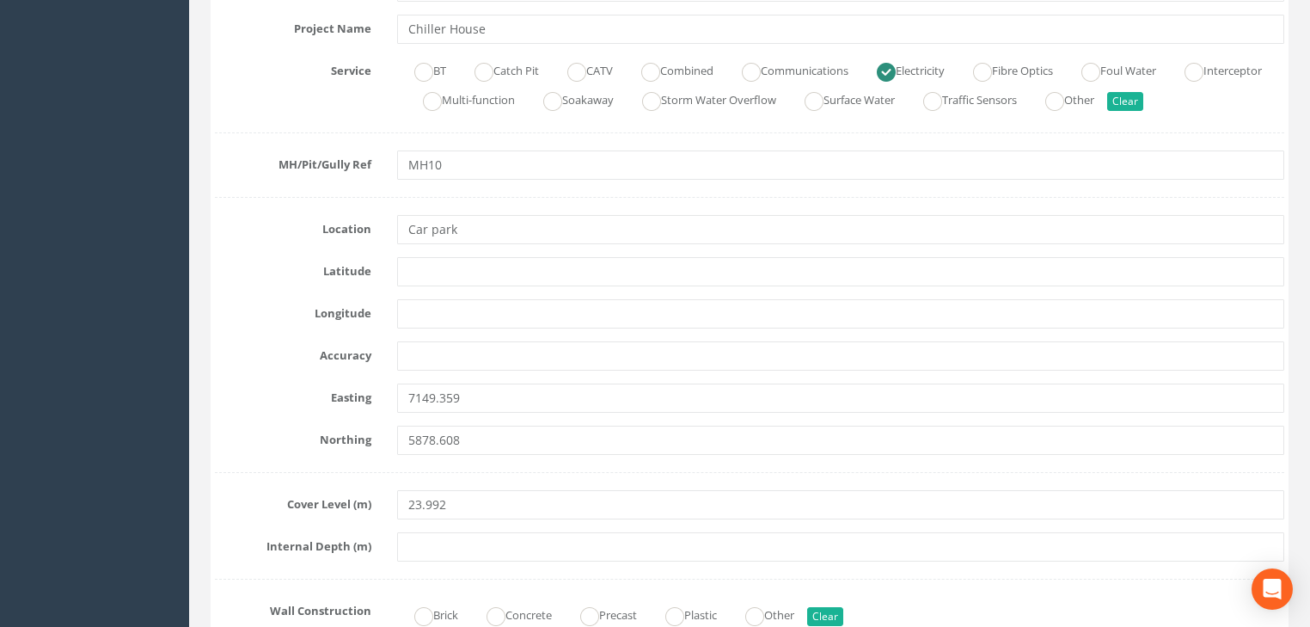
scroll to position [488, 0]
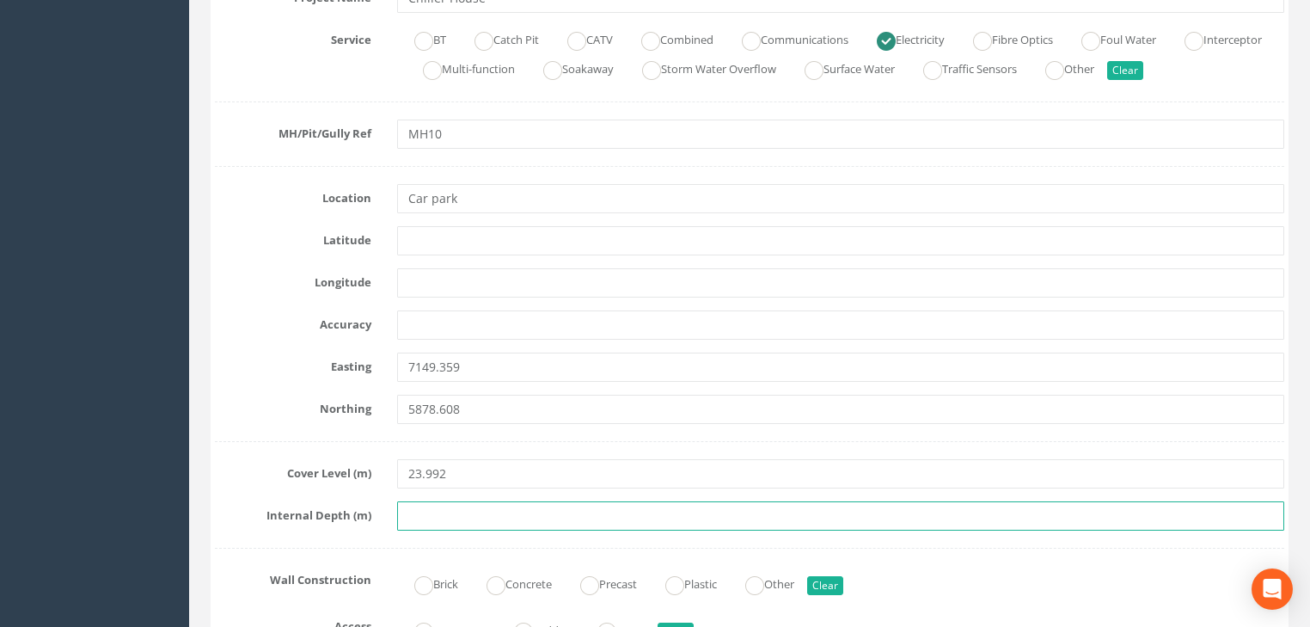
click at [444, 509] on input "text" at bounding box center [840, 515] width 887 height 29
type input "0.64"
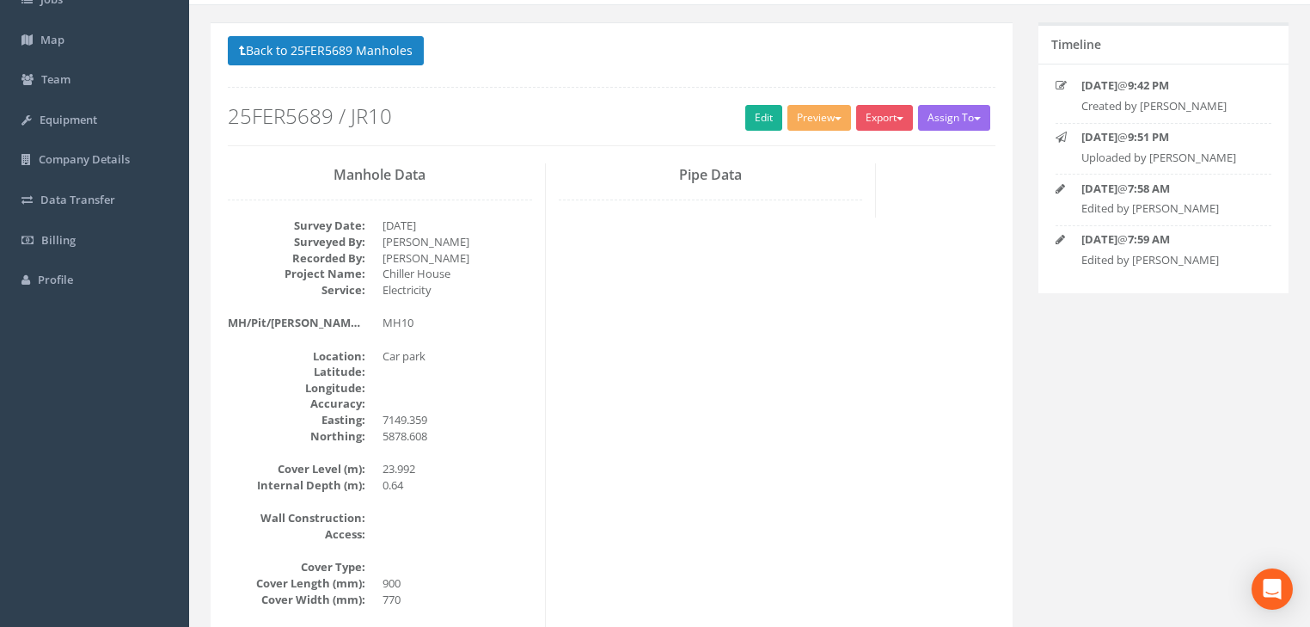
scroll to position [83, 0]
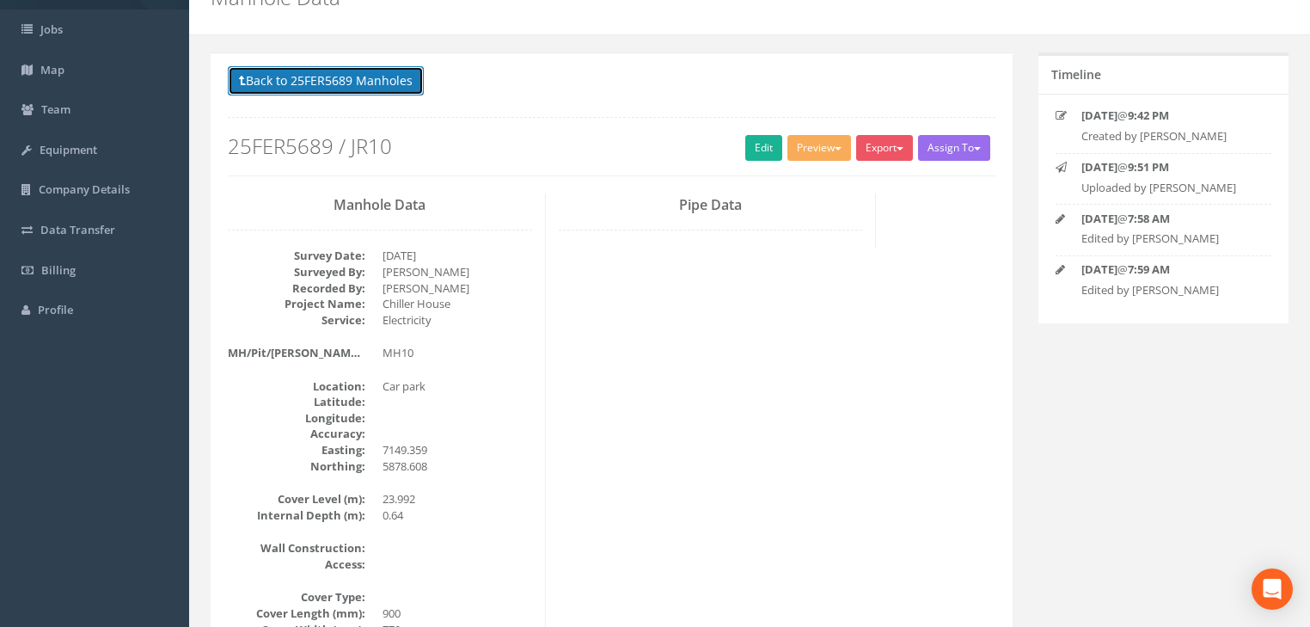
click at [322, 77] on button "Back to 25FER5689 Manholes" at bounding box center [326, 80] width 196 height 29
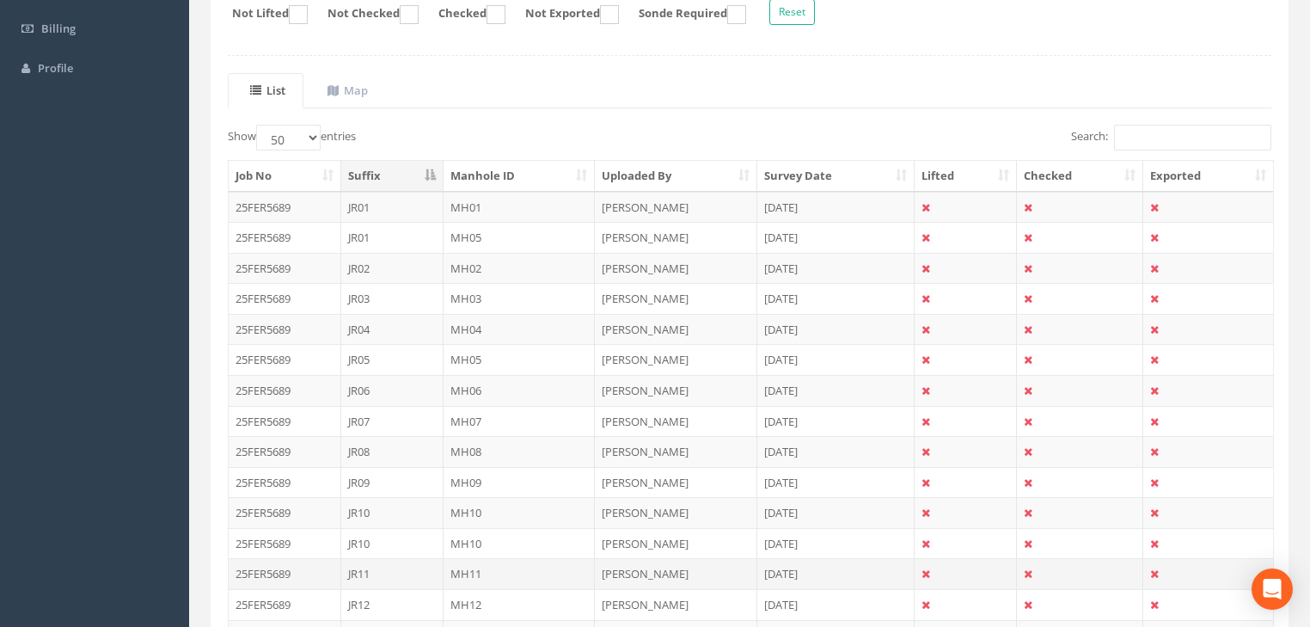
scroll to position [358, 0]
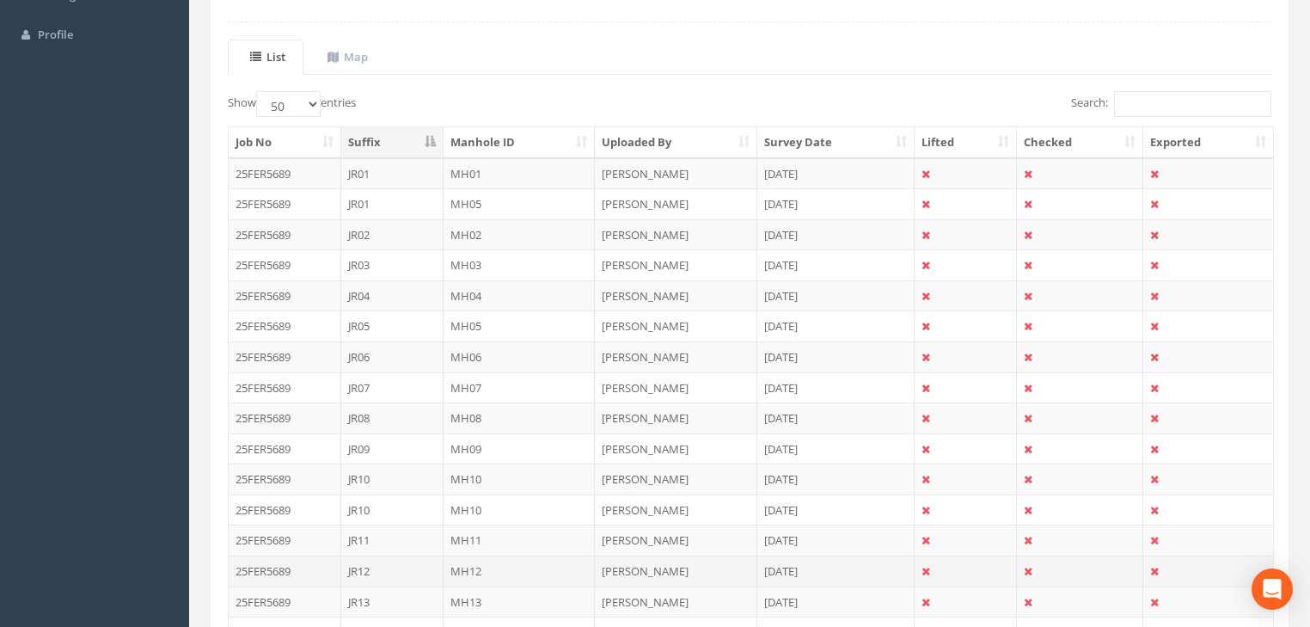
click at [463, 570] on td "MH12" at bounding box center [520, 570] width 152 height 31
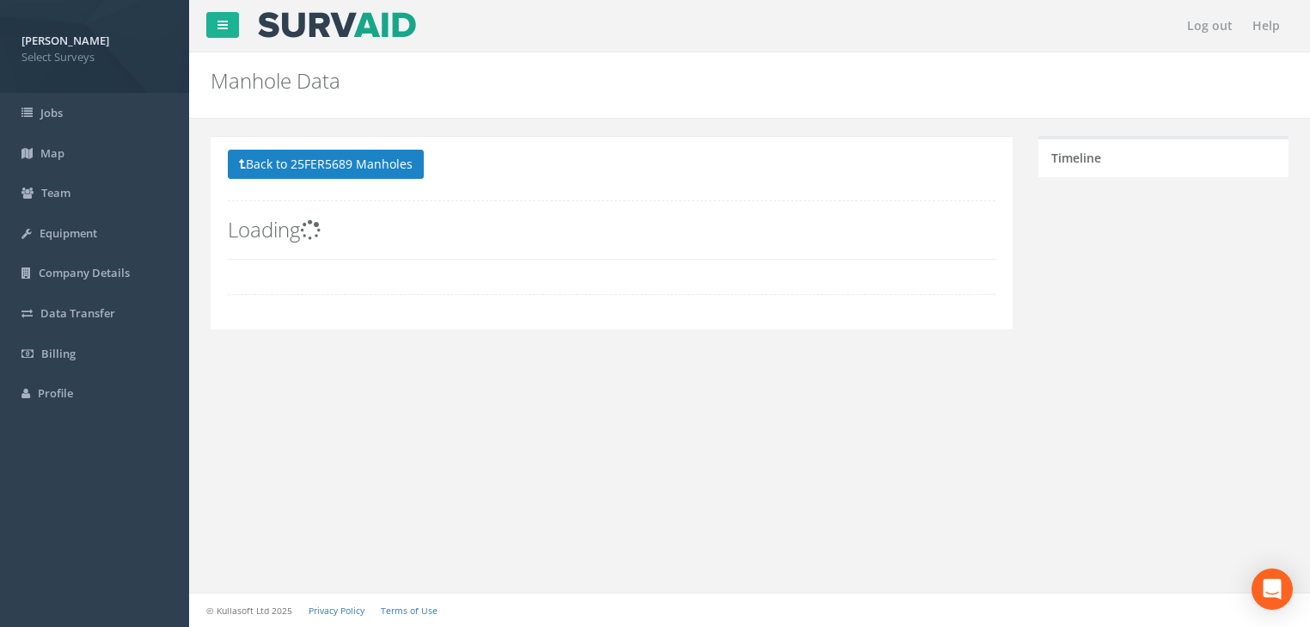
scroll to position [0, 0]
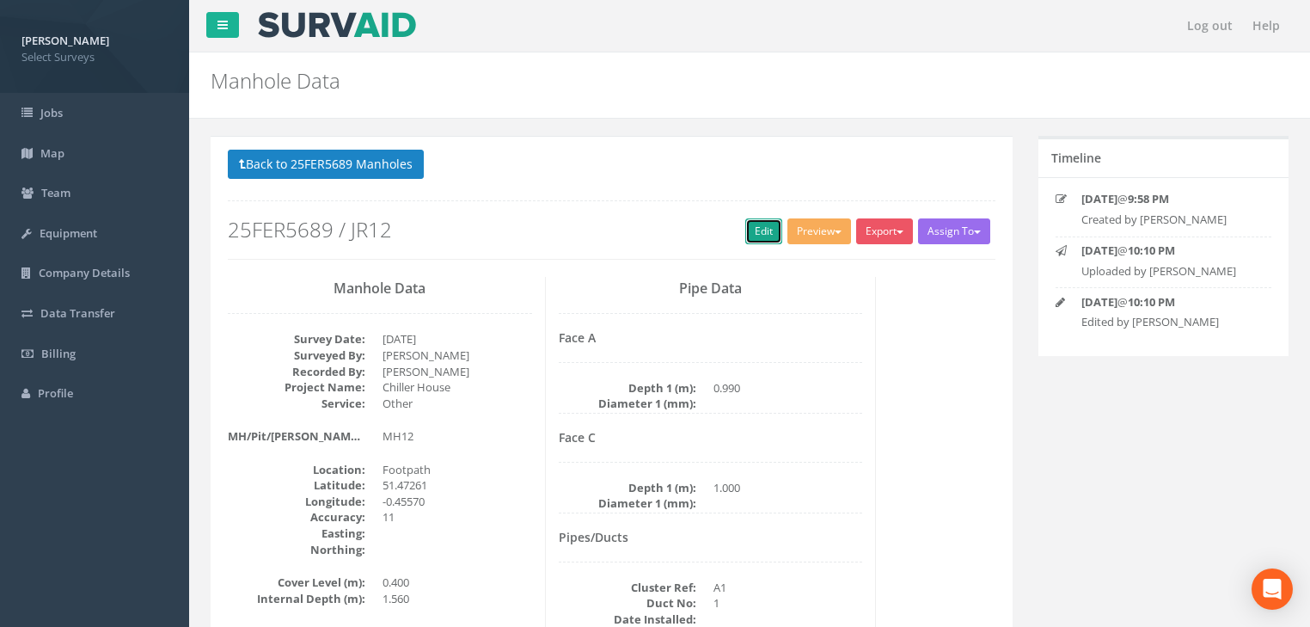
click at [745, 237] on link "Edit" at bounding box center [763, 231] width 37 height 26
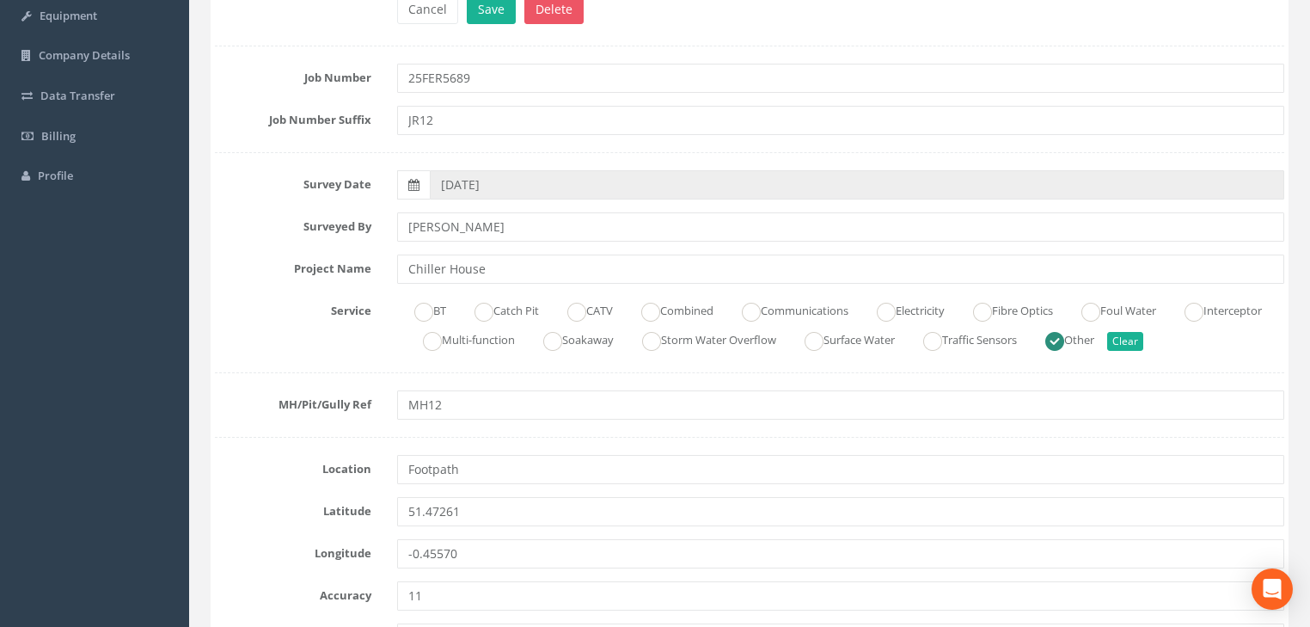
scroll to position [275, 0]
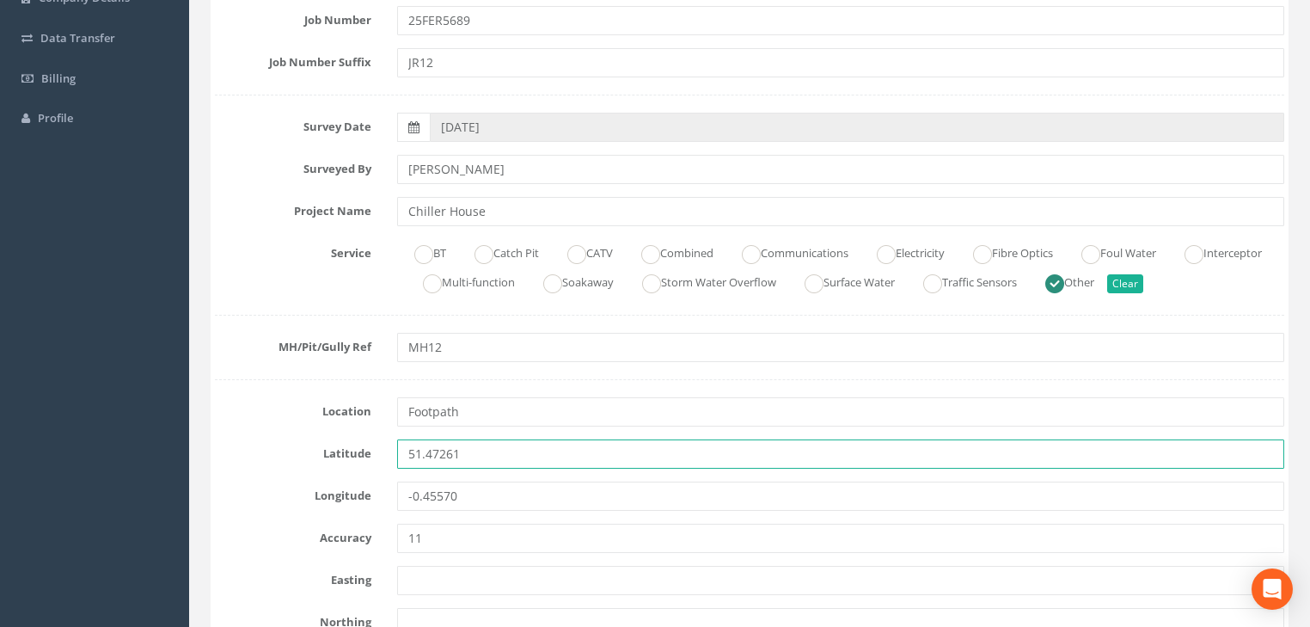
drag, startPoint x: 502, startPoint y: 448, endPoint x: 399, endPoint y: 450, distance: 103.2
click at [399, 450] on input "51.47261" at bounding box center [840, 453] width 887 height 29
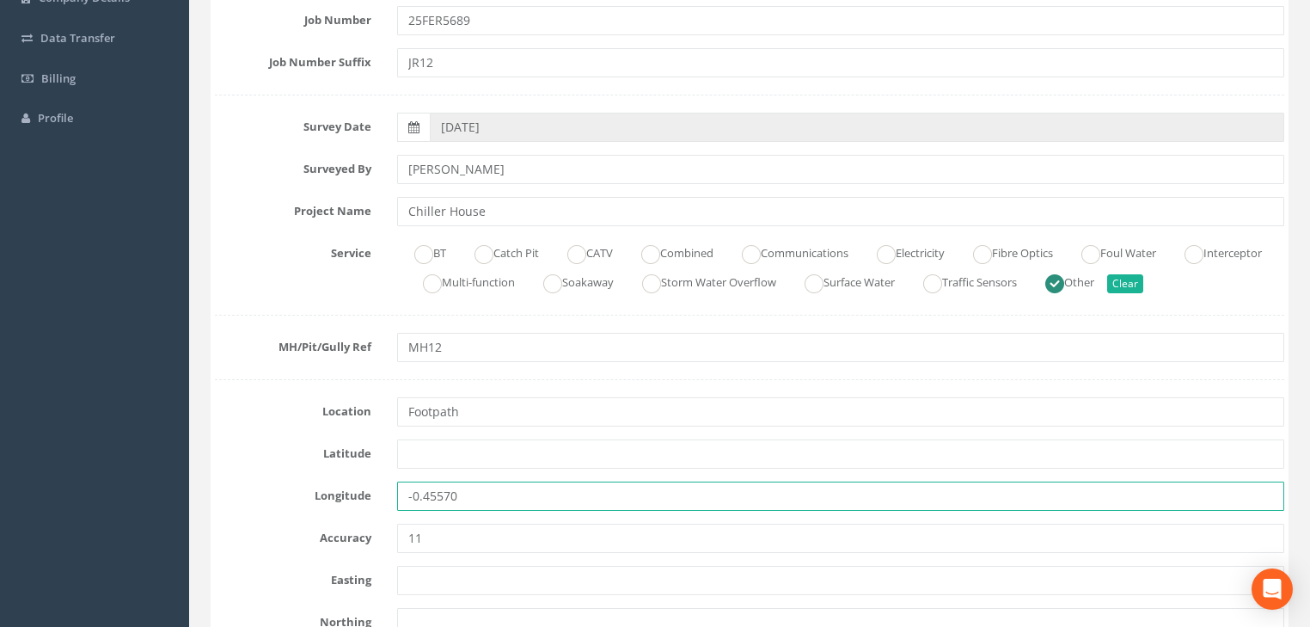
drag, startPoint x: 478, startPoint y: 492, endPoint x: 392, endPoint y: 492, distance: 86.0
click at [392, 492] on div "-0.45570" at bounding box center [840, 495] width 913 height 29
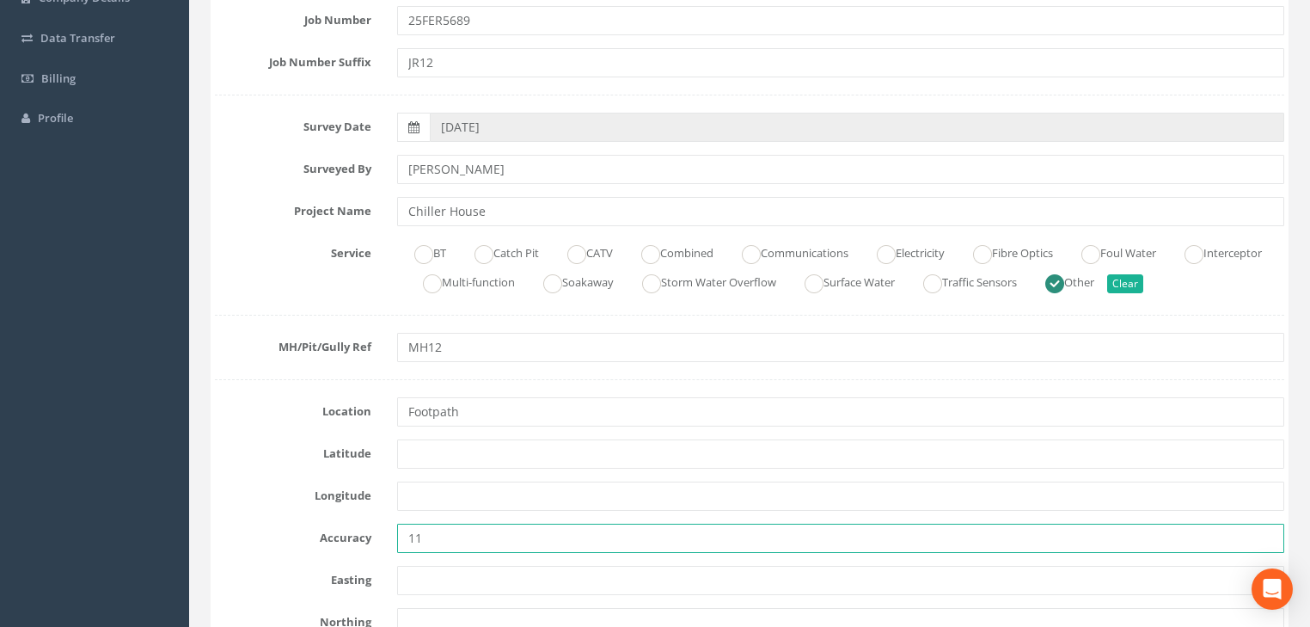
drag, startPoint x: 461, startPoint y: 536, endPoint x: 388, endPoint y: 538, distance: 73.1
click at [388, 538] on div "11" at bounding box center [840, 537] width 913 height 29
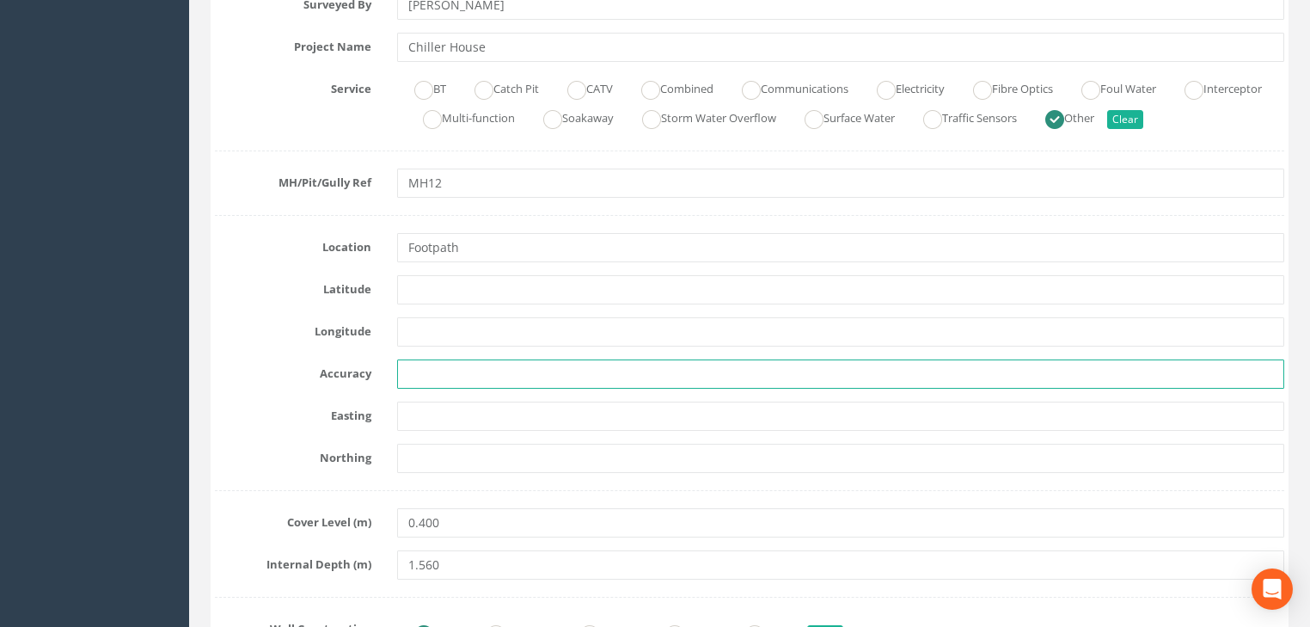
scroll to position [481, 0]
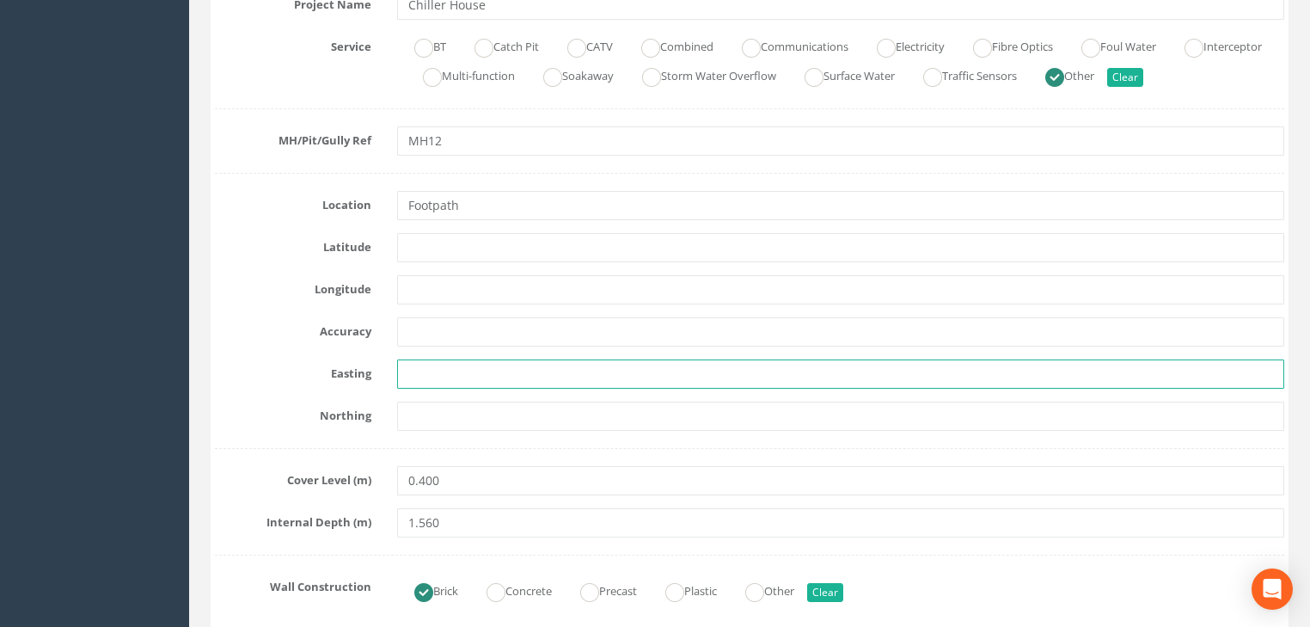
click at [446, 369] on input "text" at bounding box center [840, 373] width 887 height 29
paste input "7163.578"
type input "7163.578"
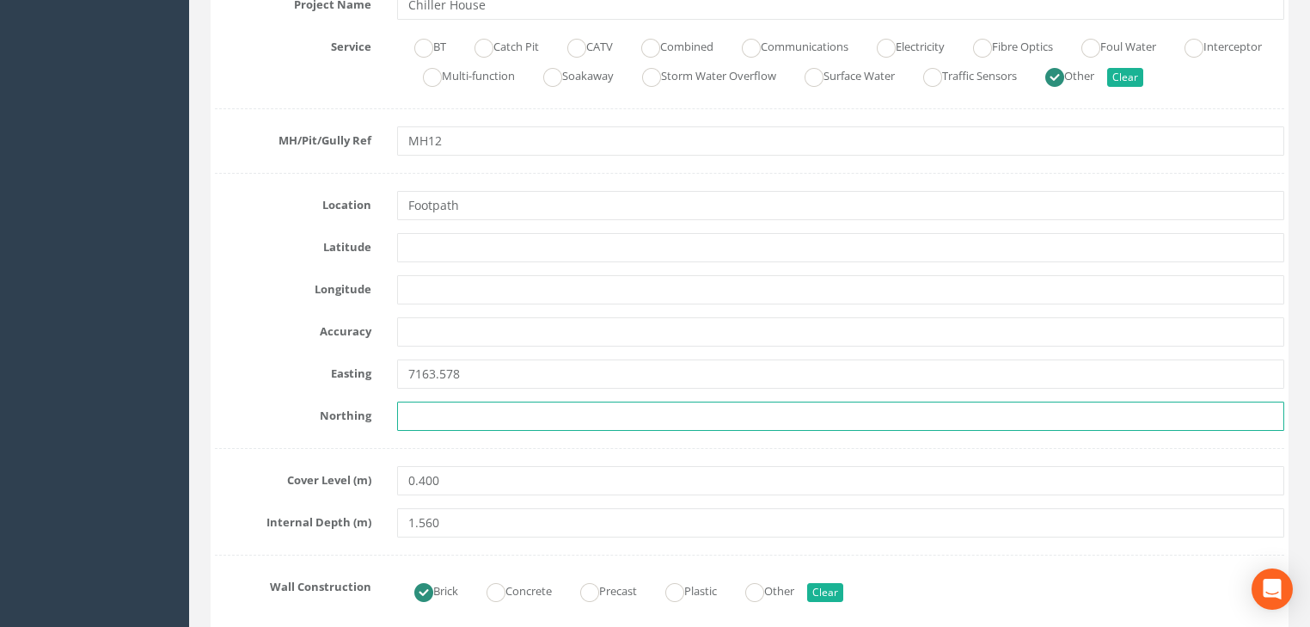
click at [457, 406] on input "text" at bounding box center [840, 415] width 887 height 29
paste input "5862.040"
type input "5862.040"
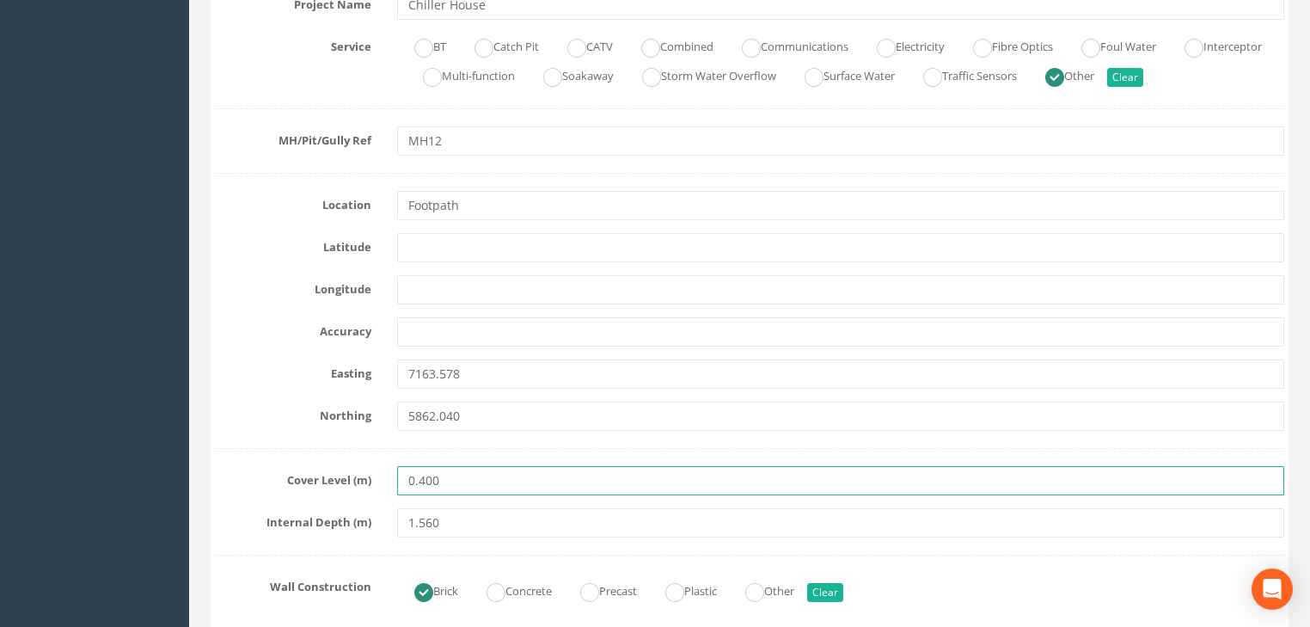
click at [480, 474] on input "0.400" at bounding box center [840, 480] width 887 height 29
paste input "24.272"
drag, startPoint x: 485, startPoint y: 480, endPoint x: 360, endPoint y: 478, distance: 124.6
click at [360, 478] on div "Cover Level (m) 0.40024.272" at bounding box center [749, 480] width 1095 height 29
paste input "text"
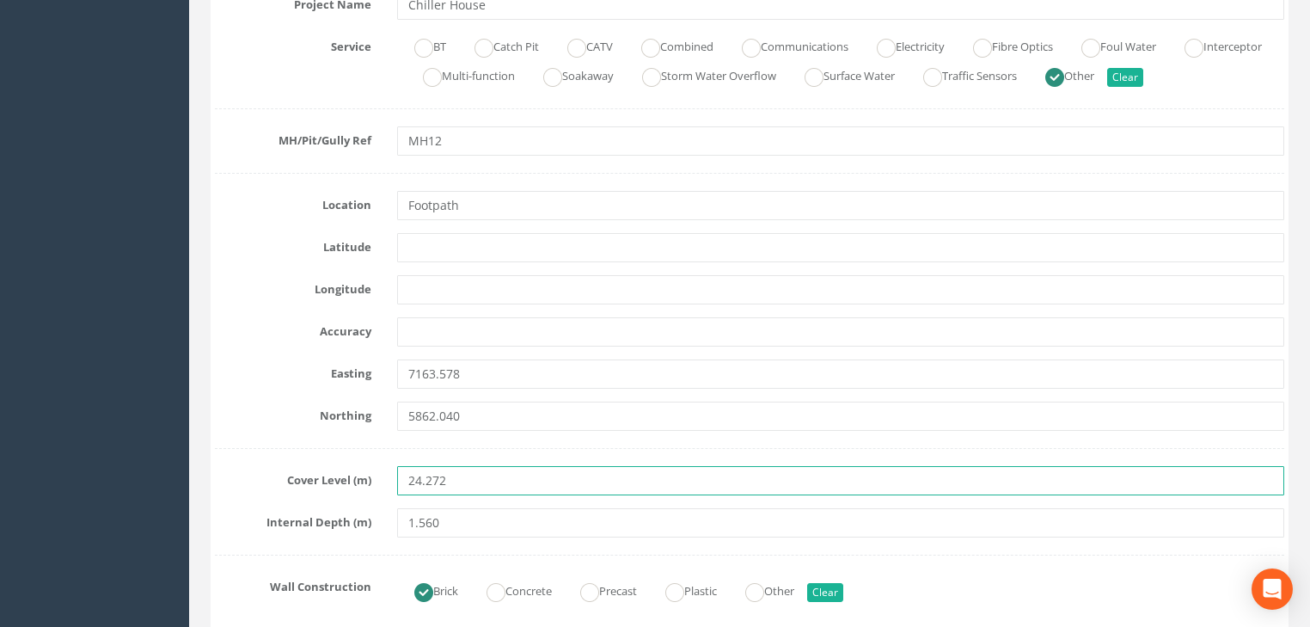
type input "24.272"
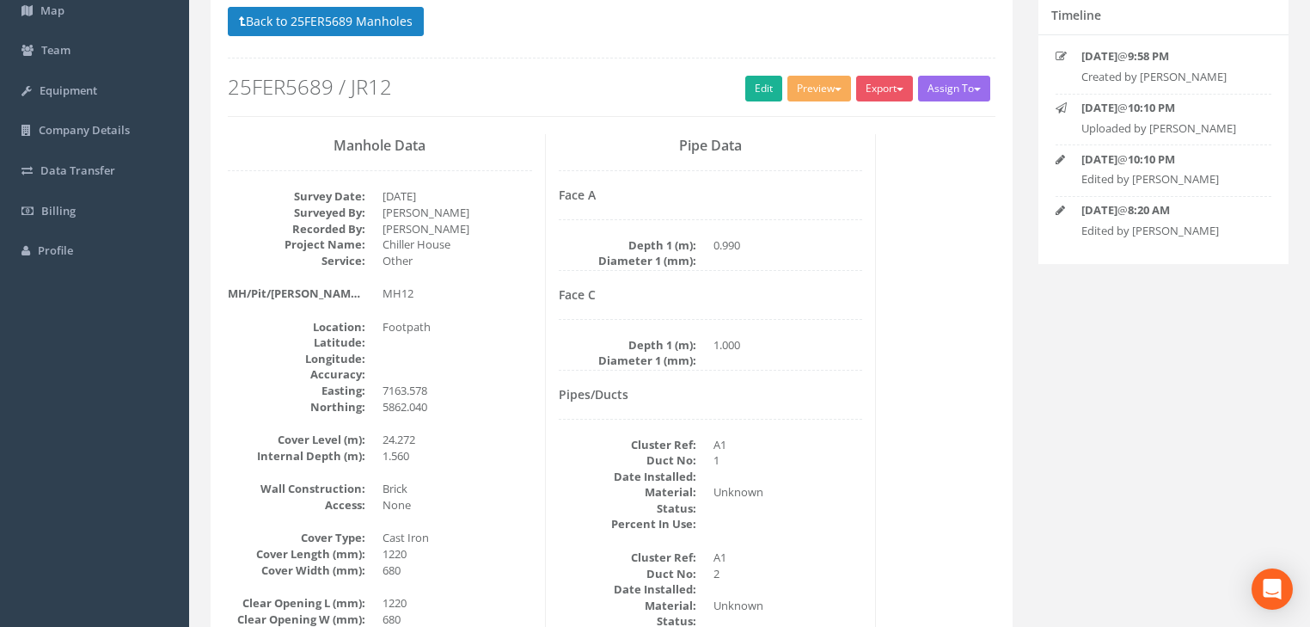
scroll to position [7, 0]
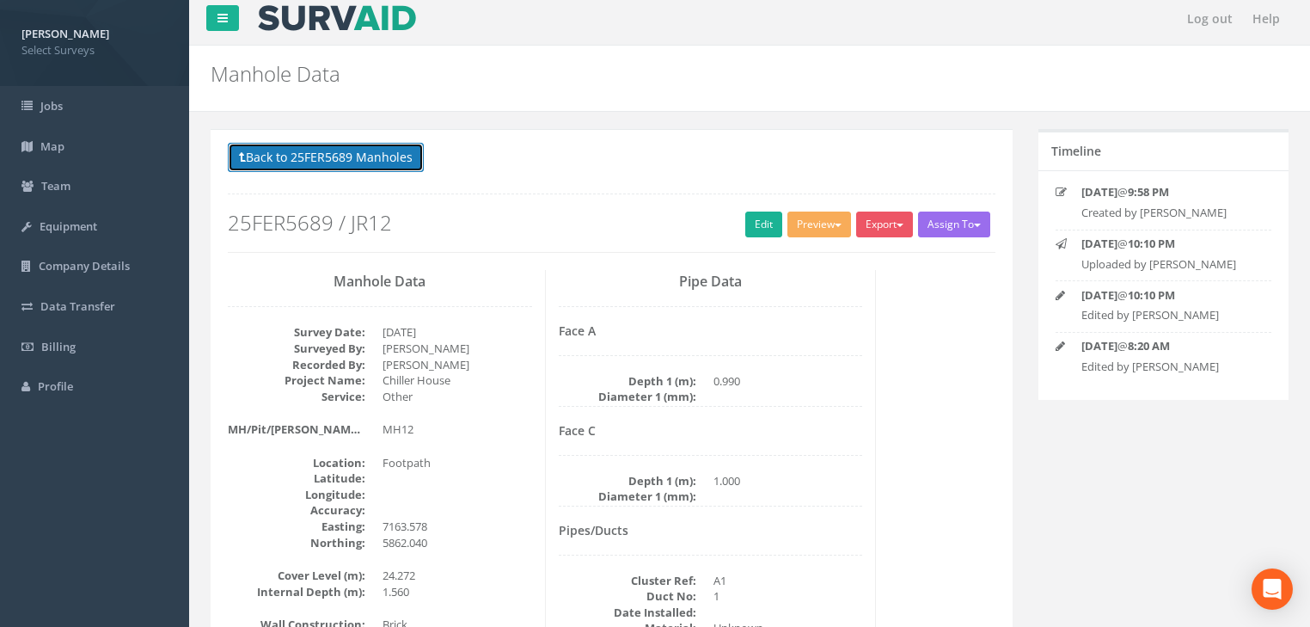
click at [412, 155] on button "Back to 25FER5689 Manholes" at bounding box center [326, 157] width 196 height 29
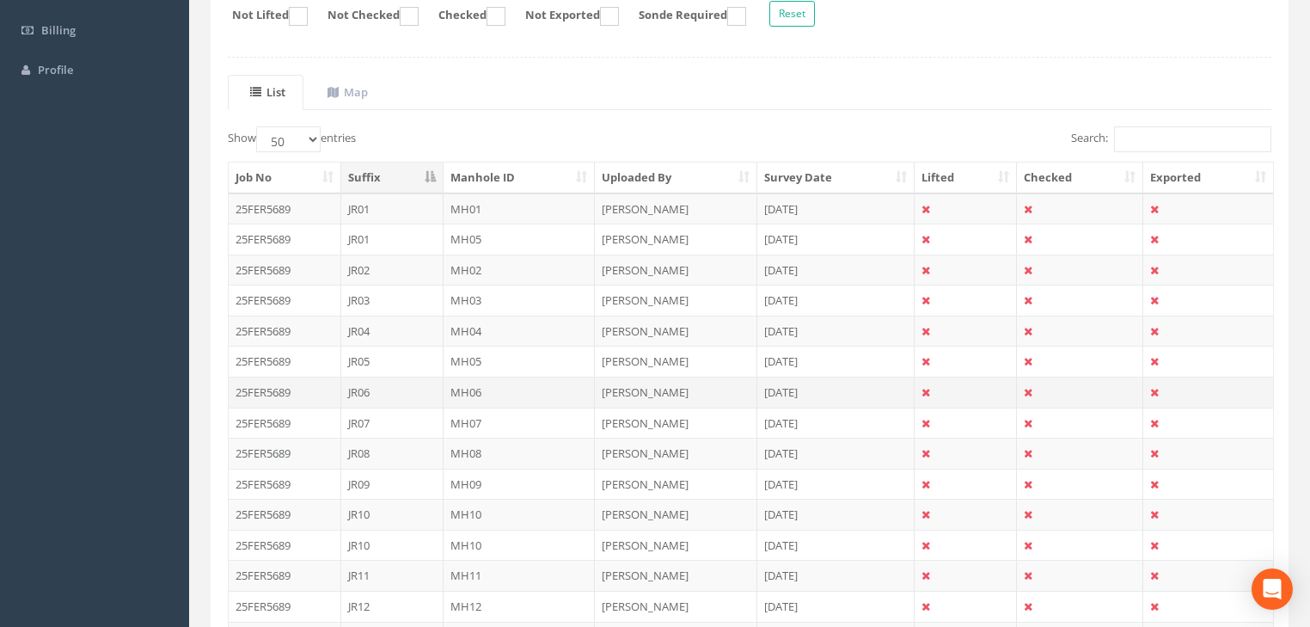
scroll to position [351, 0]
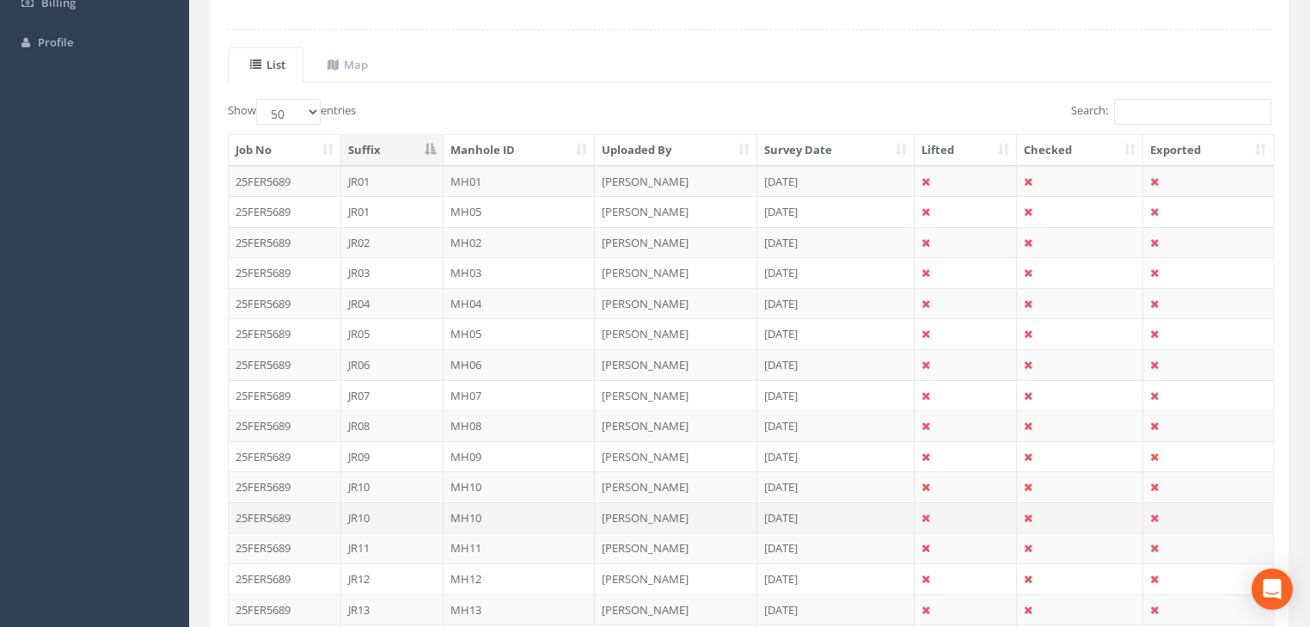
click at [473, 513] on td "MH10" at bounding box center [520, 517] width 152 height 31
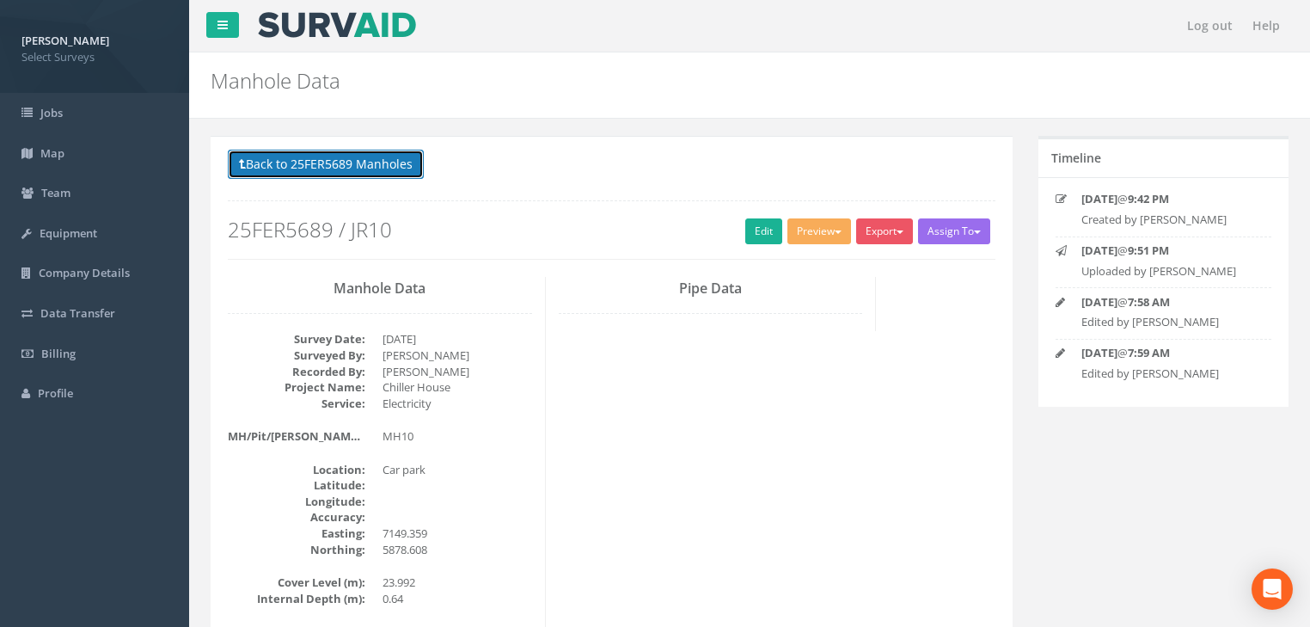
drag, startPoint x: 378, startPoint y: 165, endPoint x: 385, endPoint y: 200, distance: 35.9
click at [378, 166] on button "Back to 25FER5689 Manholes" at bounding box center [326, 164] width 196 height 29
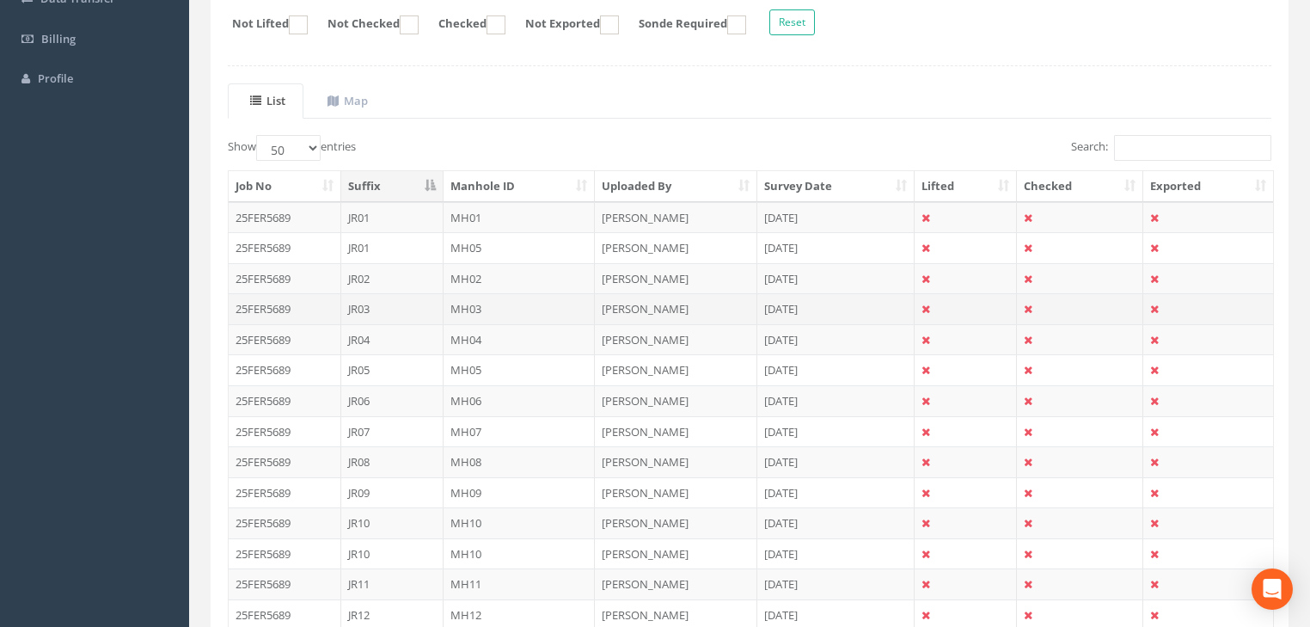
scroll to position [344, 0]
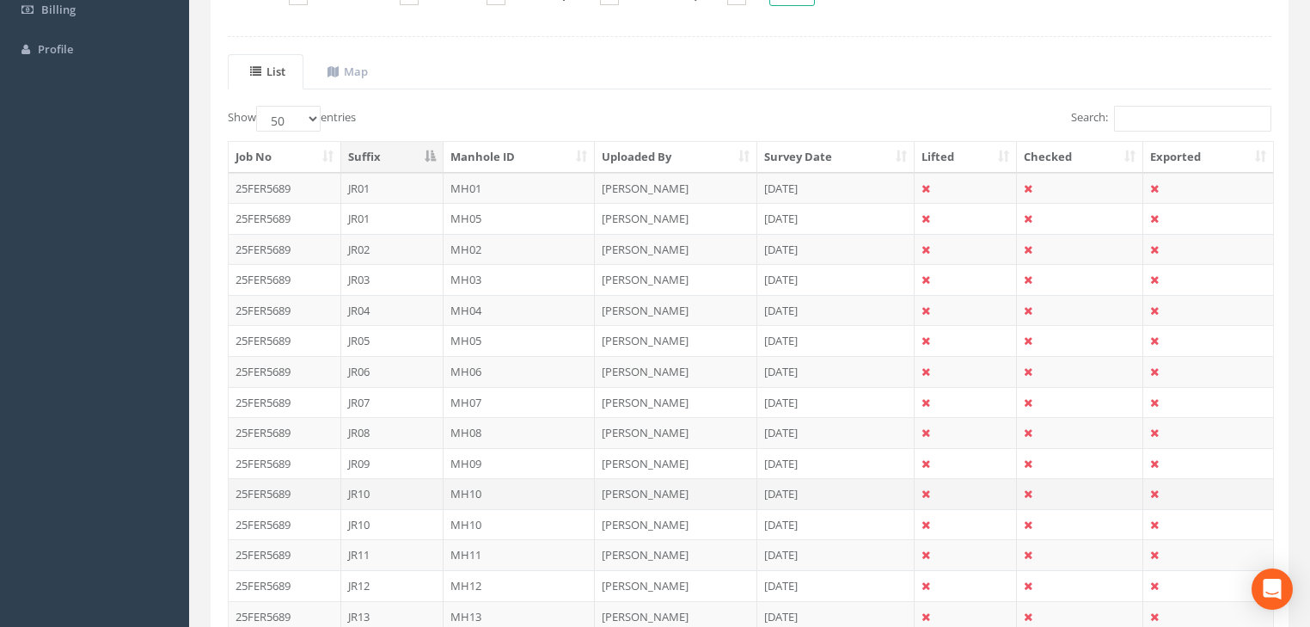
click at [461, 485] on td "MH10" at bounding box center [520, 493] width 152 height 31
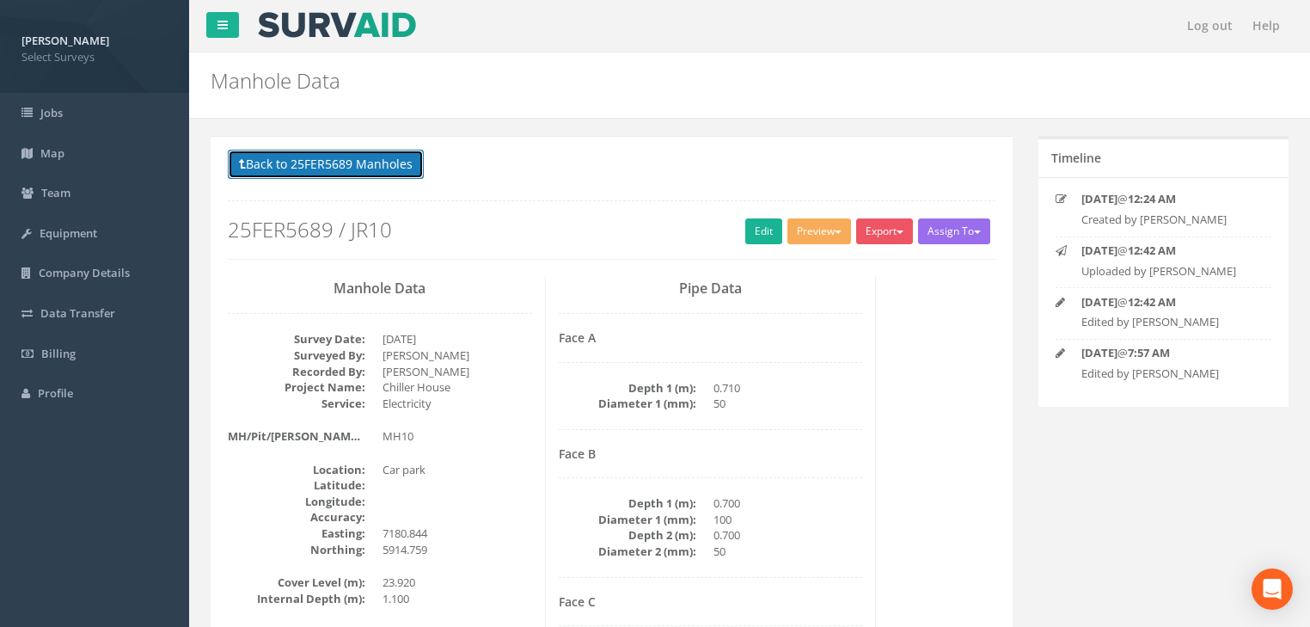
click at [355, 171] on button "Back to 25FER5689 Manholes" at bounding box center [326, 164] width 196 height 29
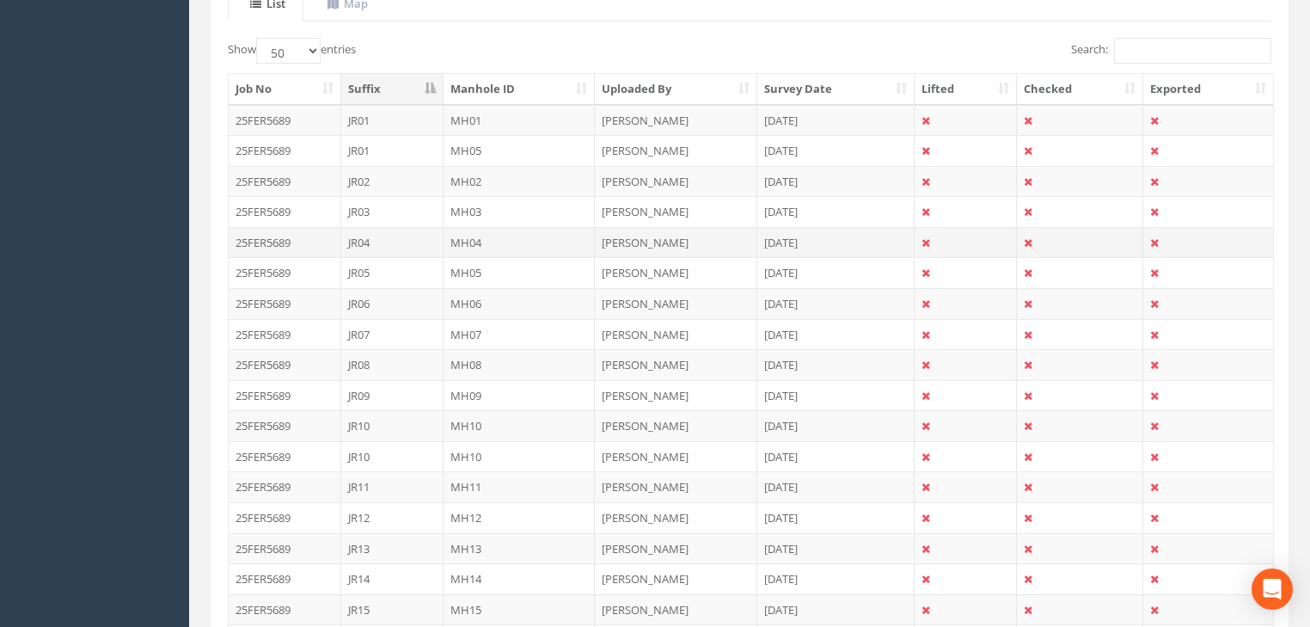
scroll to position [413, 0]
click at [459, 540] on td "MH13" at bounding box center [520, 547] width 152 height 31
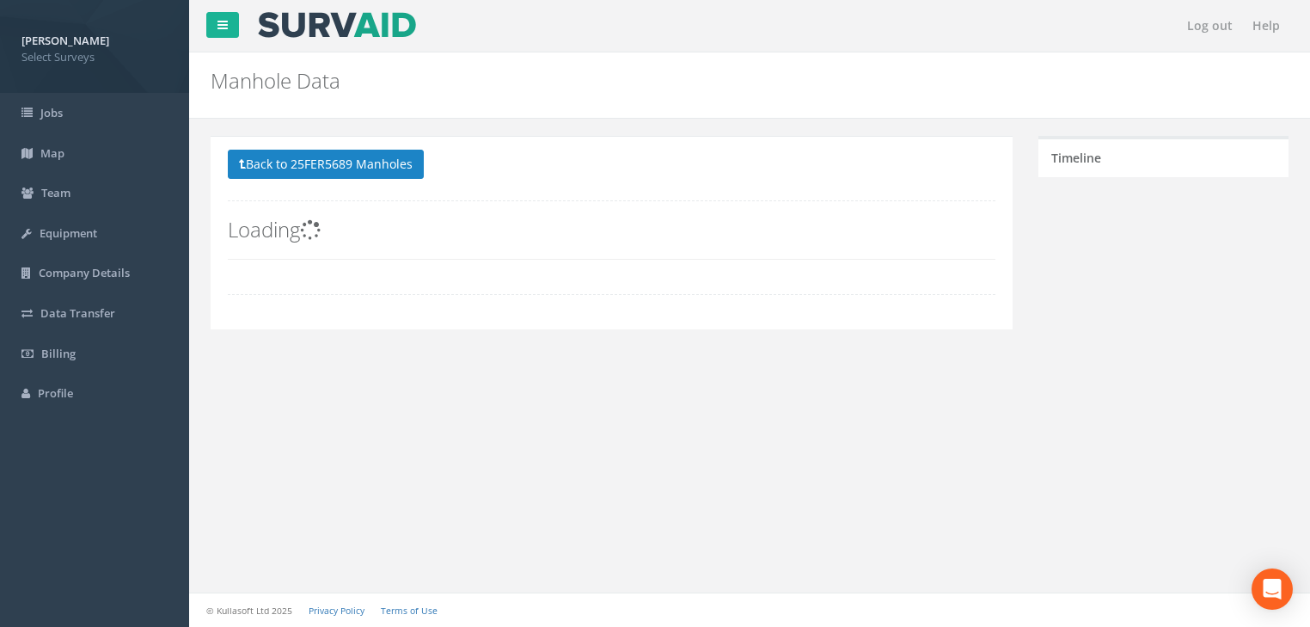
scroll to position [0, 0]
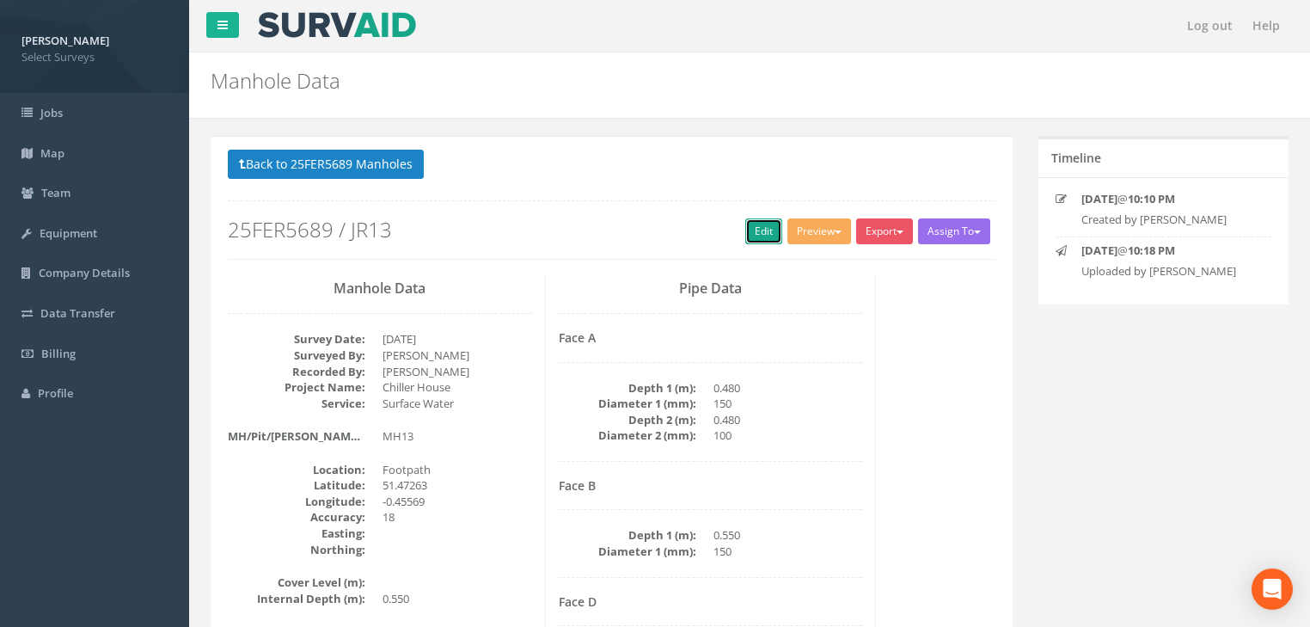
click at [764, 228] on link "Edit" at bounding box center [763, 231] width 37 height 26
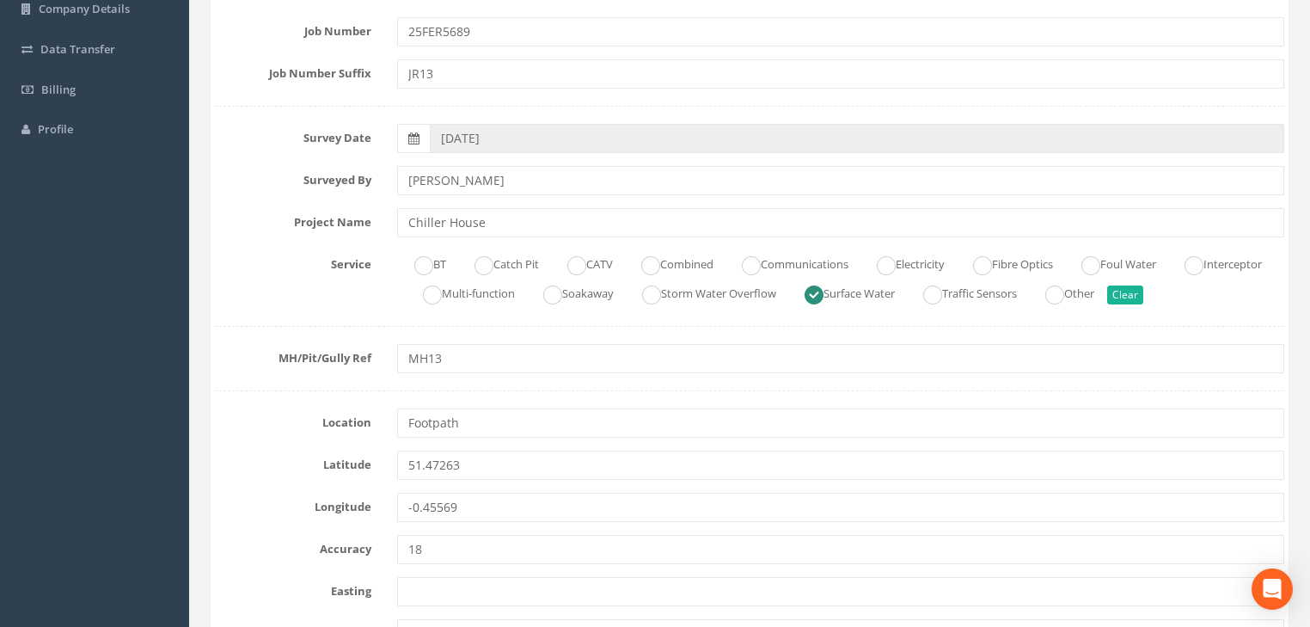
scroll to position [413, 0]
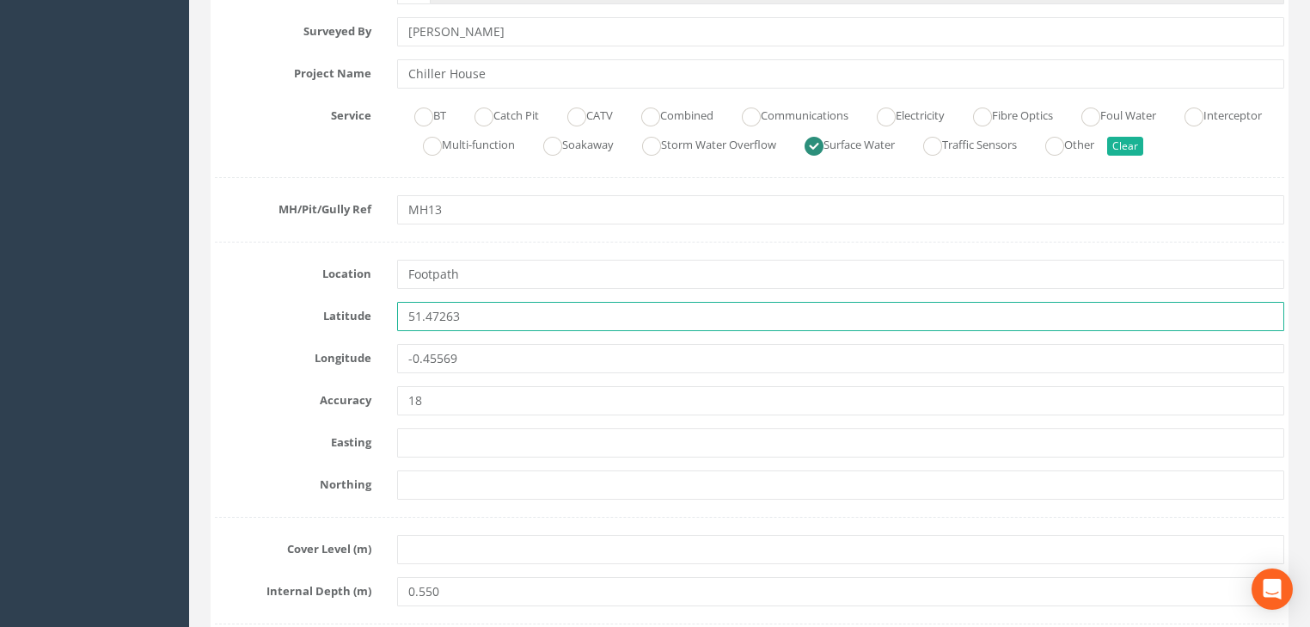
drag, startPoint x: 480, startPoint y: 320, endPoint x: 432, endPoint y: 346, distance: 55.0
click at [362, 320] on div "Latitude 51.47263" at bounding box center [749, 316] width 1095 height 29
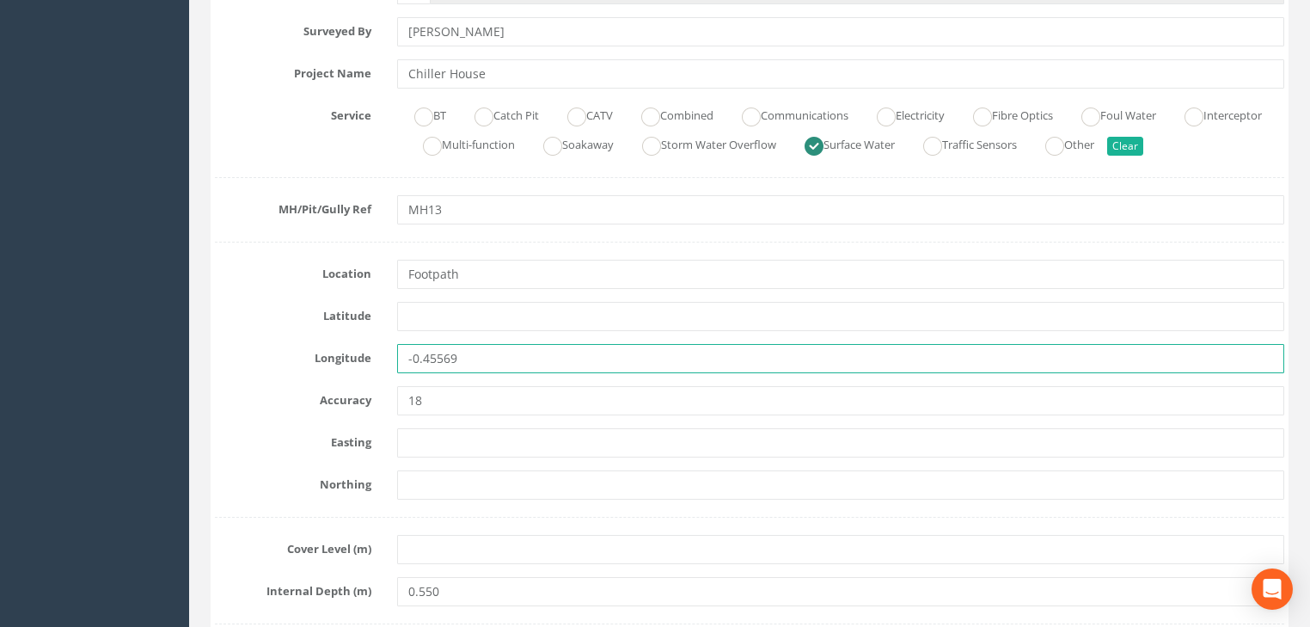
drag, startPoint x: 479, startPoint y: 362, endPoint x: 365, endPoint y: 365, distance: 113.5
click at [365, 365] on div "Longitude -0.45569" at bounding box center [749, 358] width 1095 height 29
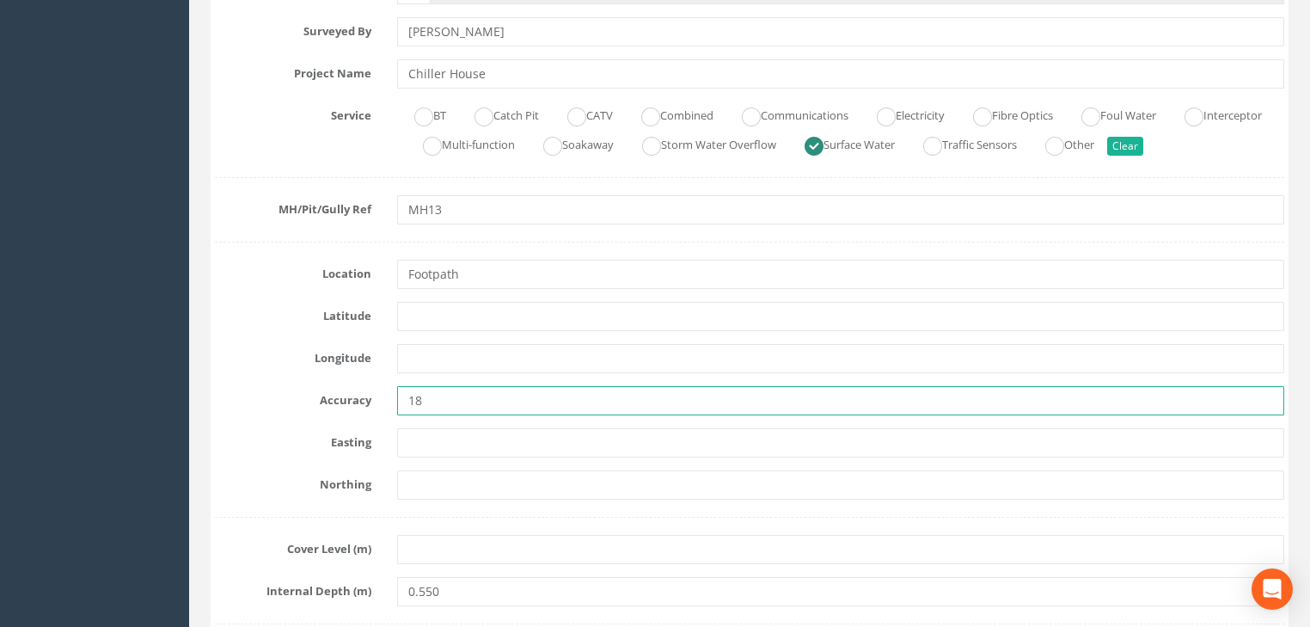
drag, startPoint x: 388, startPoint y: 402, endPoint x: 375, endPoint y: 407, distance: 13.6
click at [371, 405] on div "Accuracy 18" at bounding box center [749, 400] width 1095 height 29
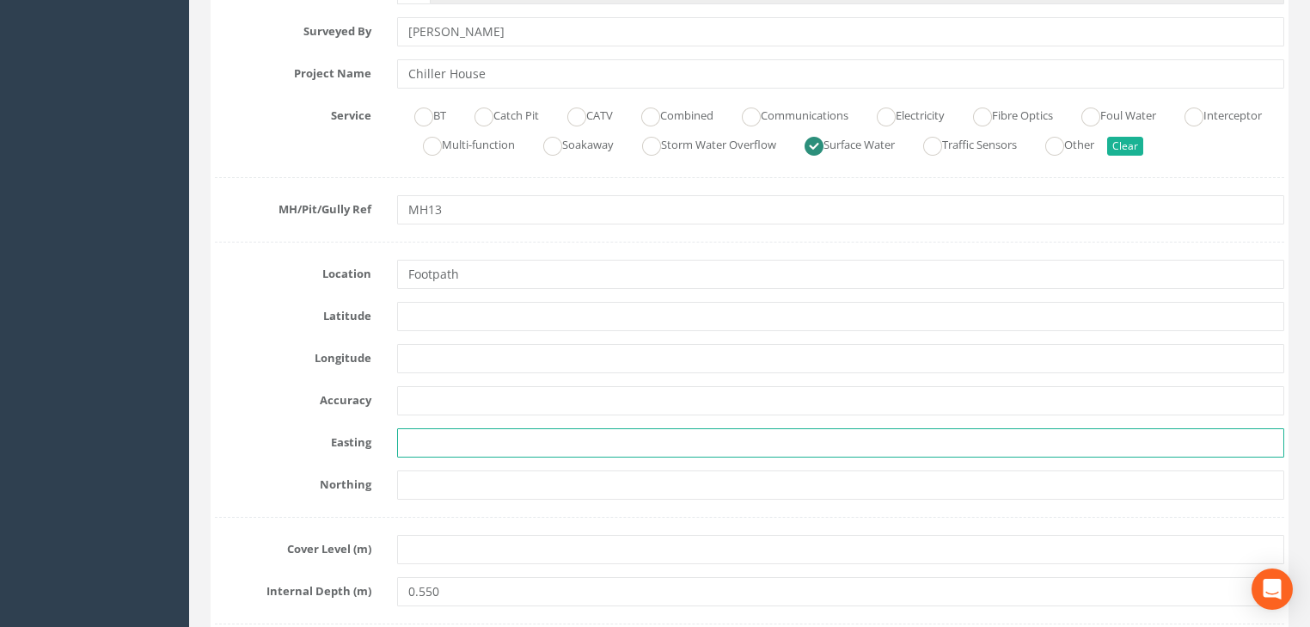
click at [448, 437] on input "text" at bounding box center [840, 442] width 887 height 29
paste input "7165.228"
type input "7165.228"
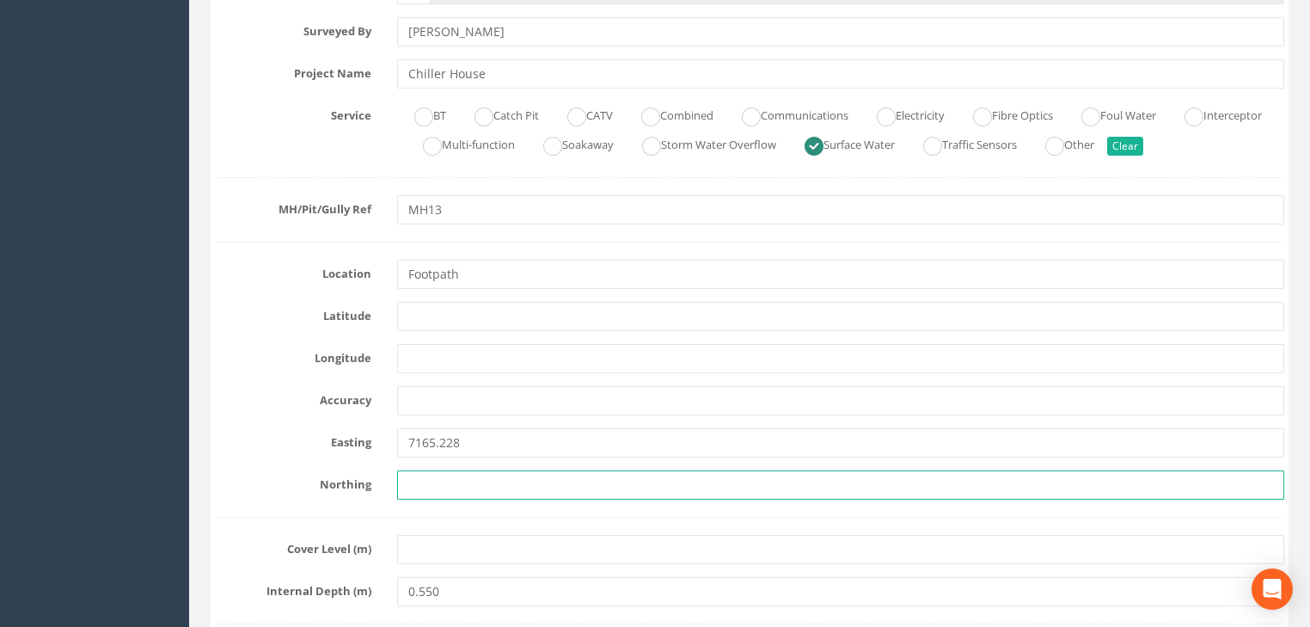
click at [485, 475] on input "text" at bounding box center [840, 484] width 887 height 29
paste input "5863.827"
type input "5863.827"
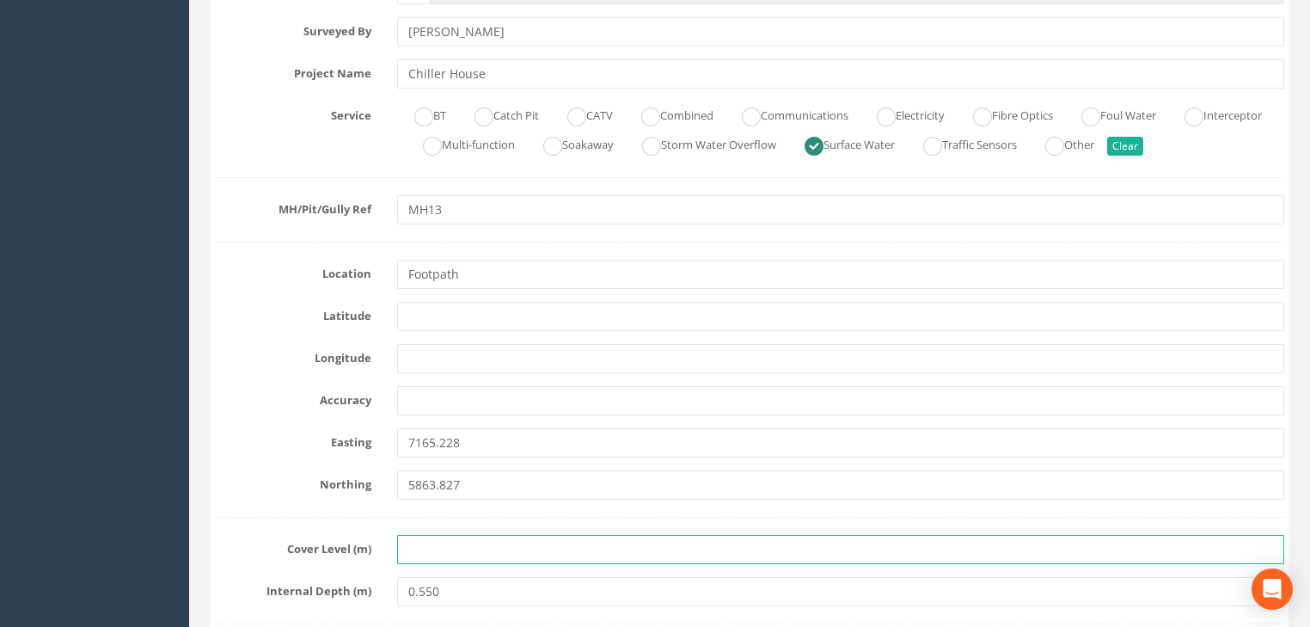
click at [460, 543] on input "text" at bounding box center [840, 549] width 887 height 29
paste input "24.333"
type input "24.333"
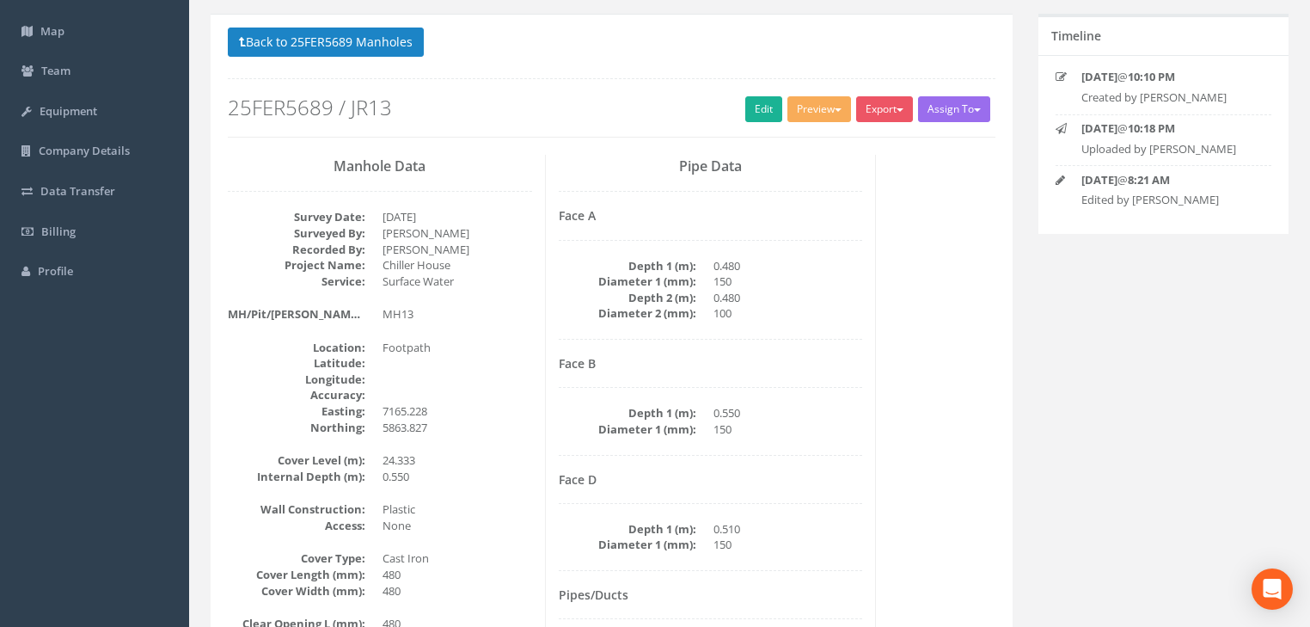
scroll to position [7, 0]
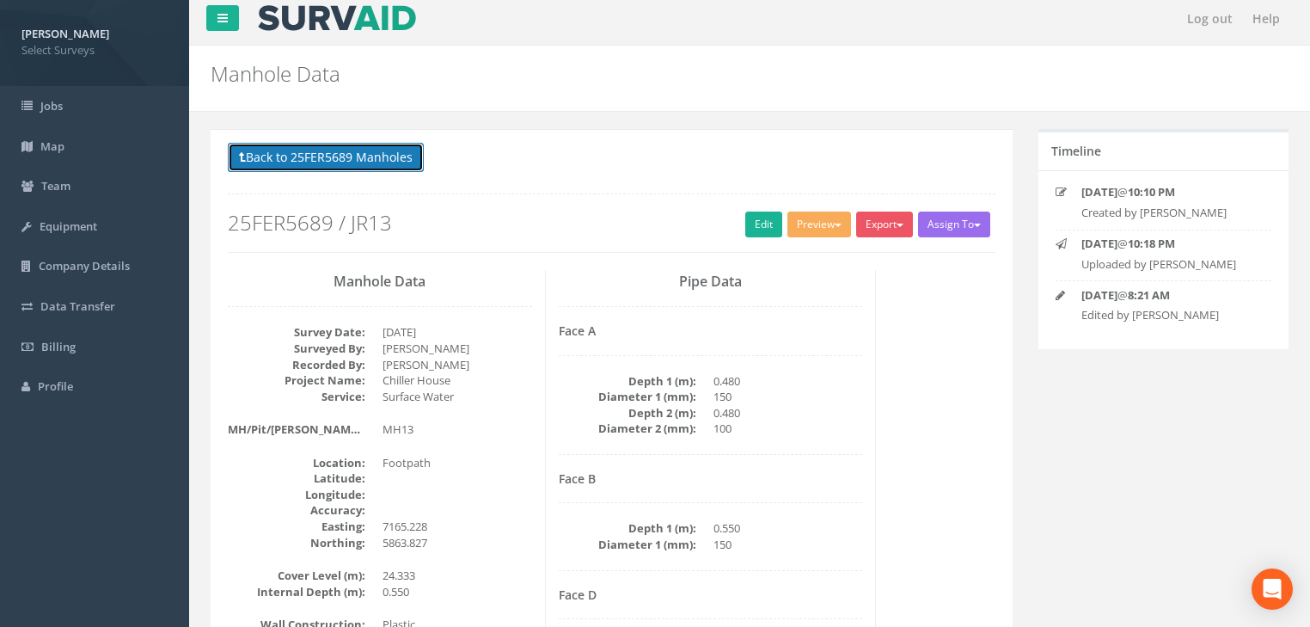
click at [390, 144] on button "Back to 25FER5689 Manholes" at bounding box center [326, 157] width 196 height 29
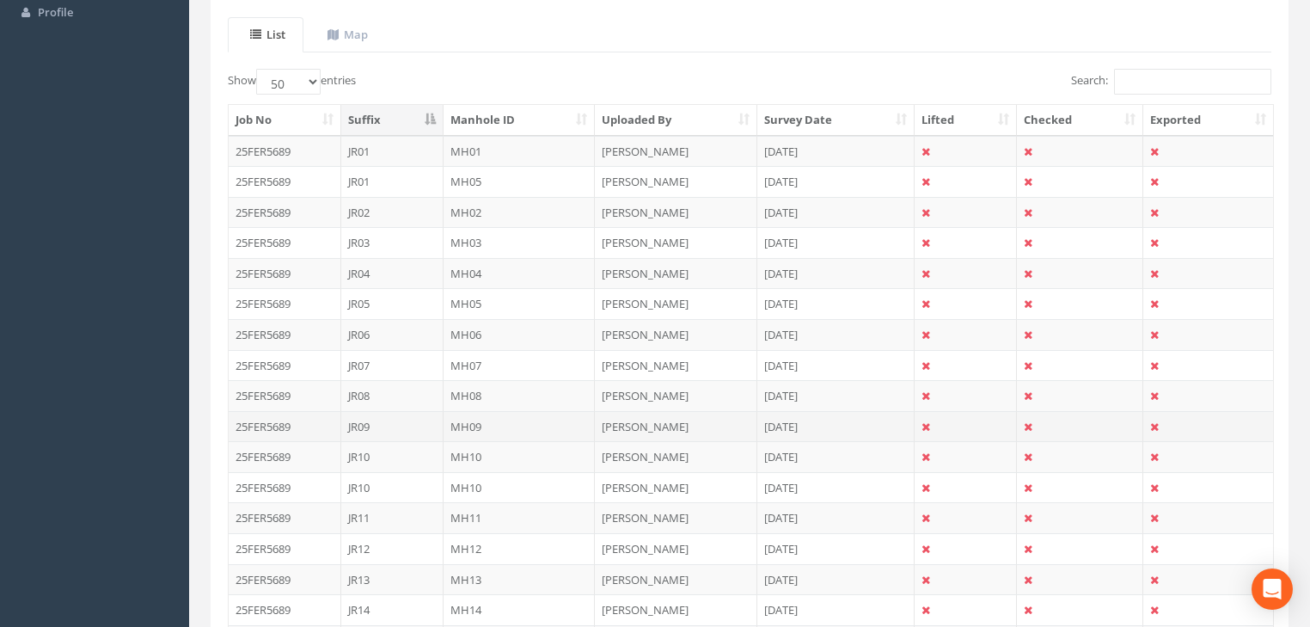
scroll to position [488, 0]
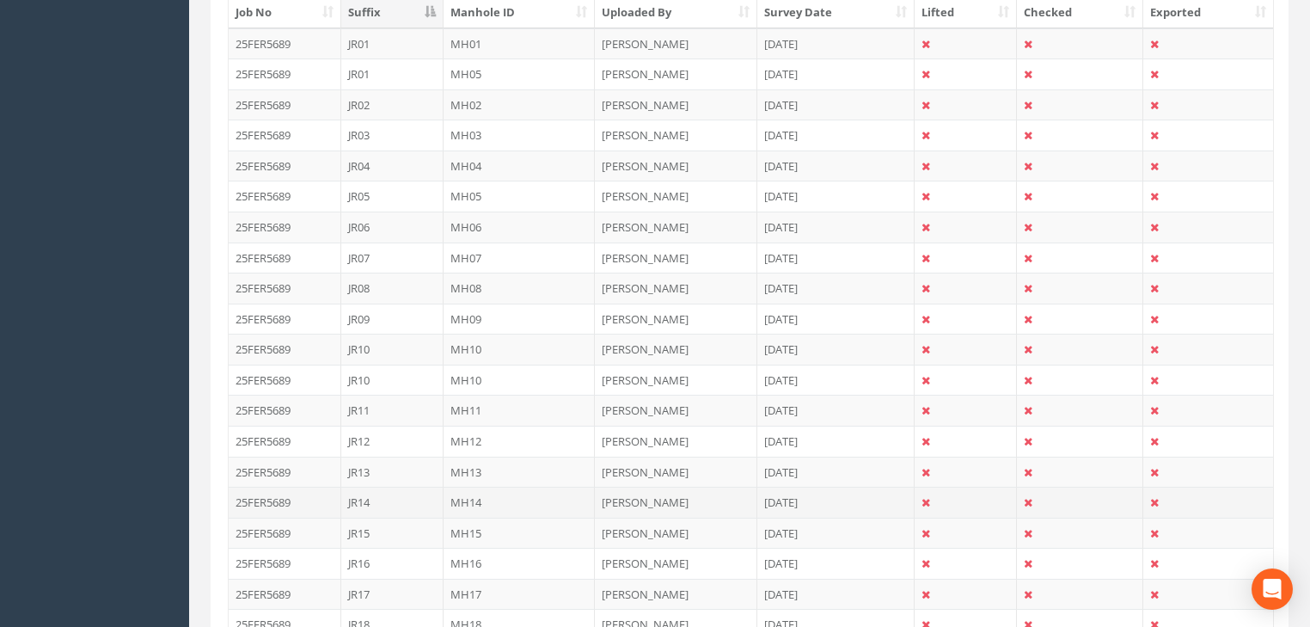
click at [468, 493] on td "MH14" at bounding box center [520, 502] width 152 height 31
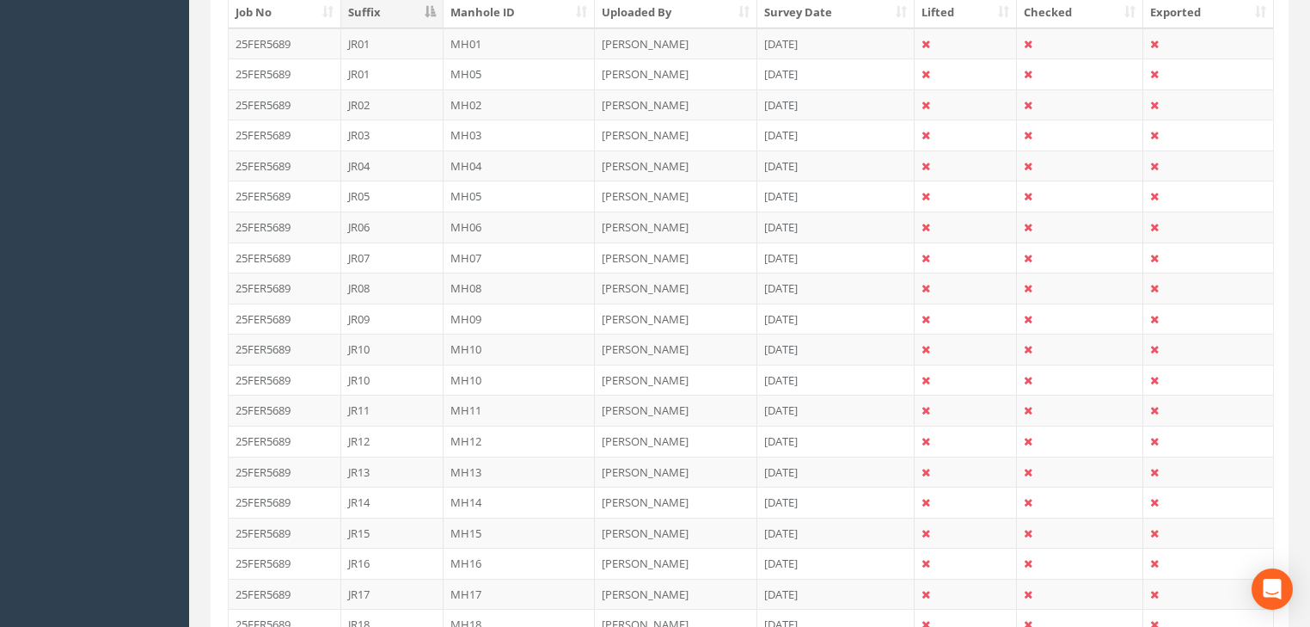
scroll to position [0, 0]
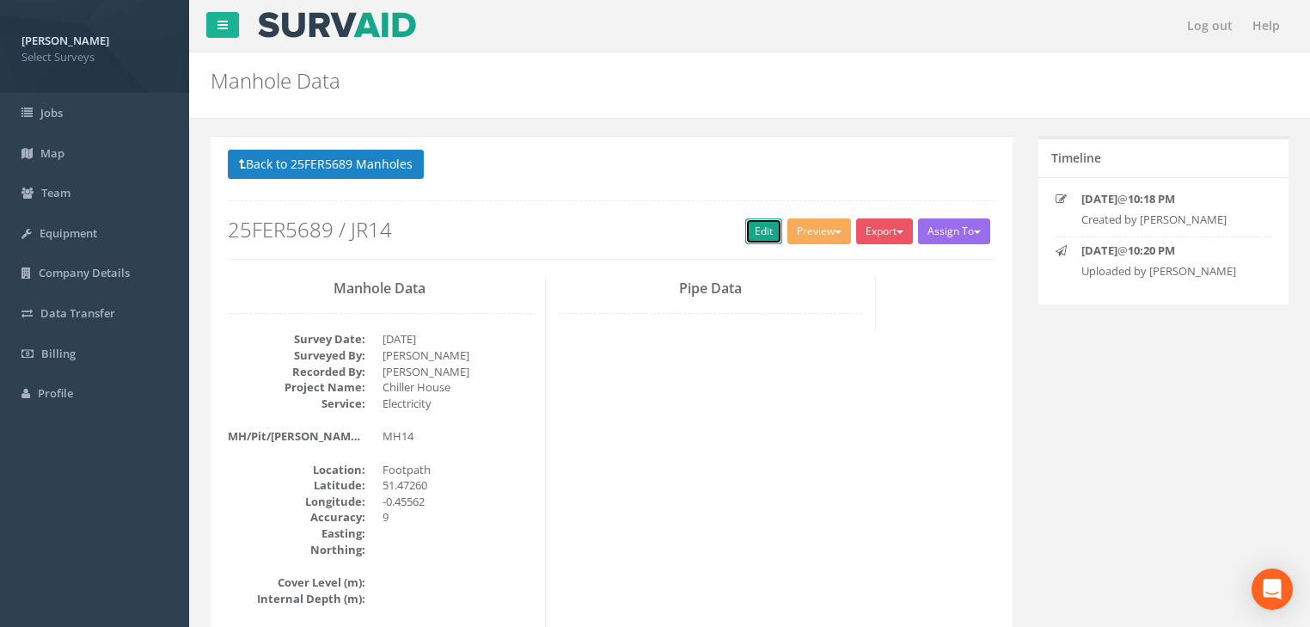
click at [746, 236] on link "Edit" at bounding box center [763, 231] width 37 height 26
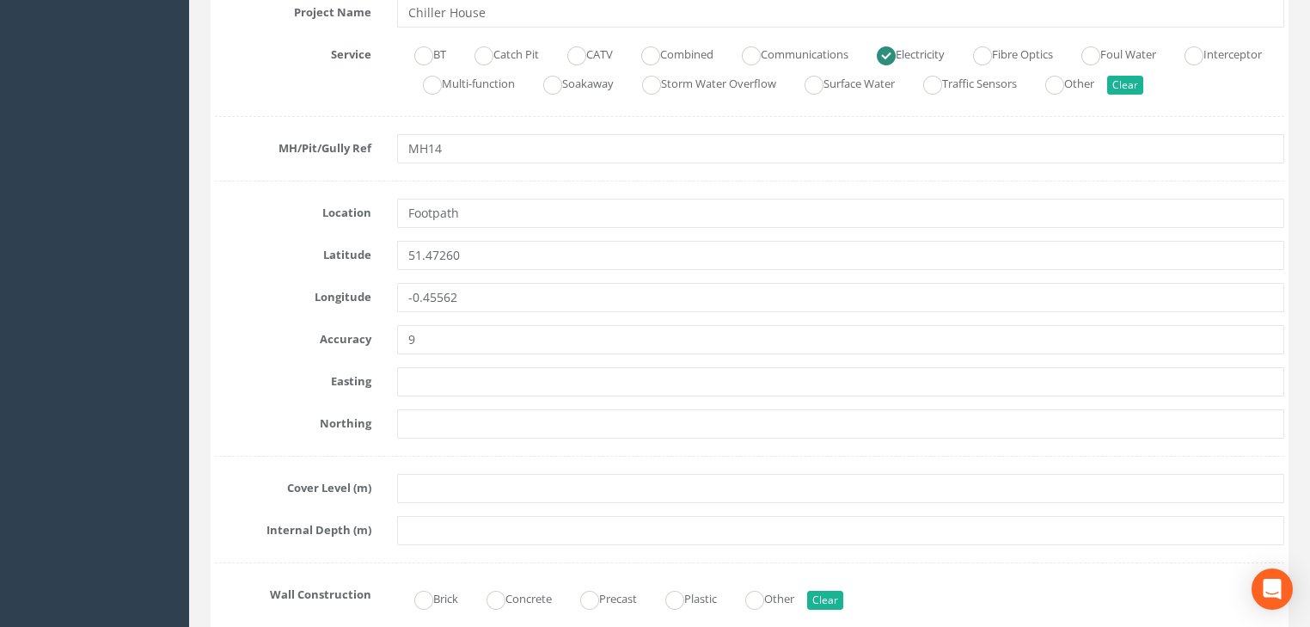
scroll to position [481, 0]
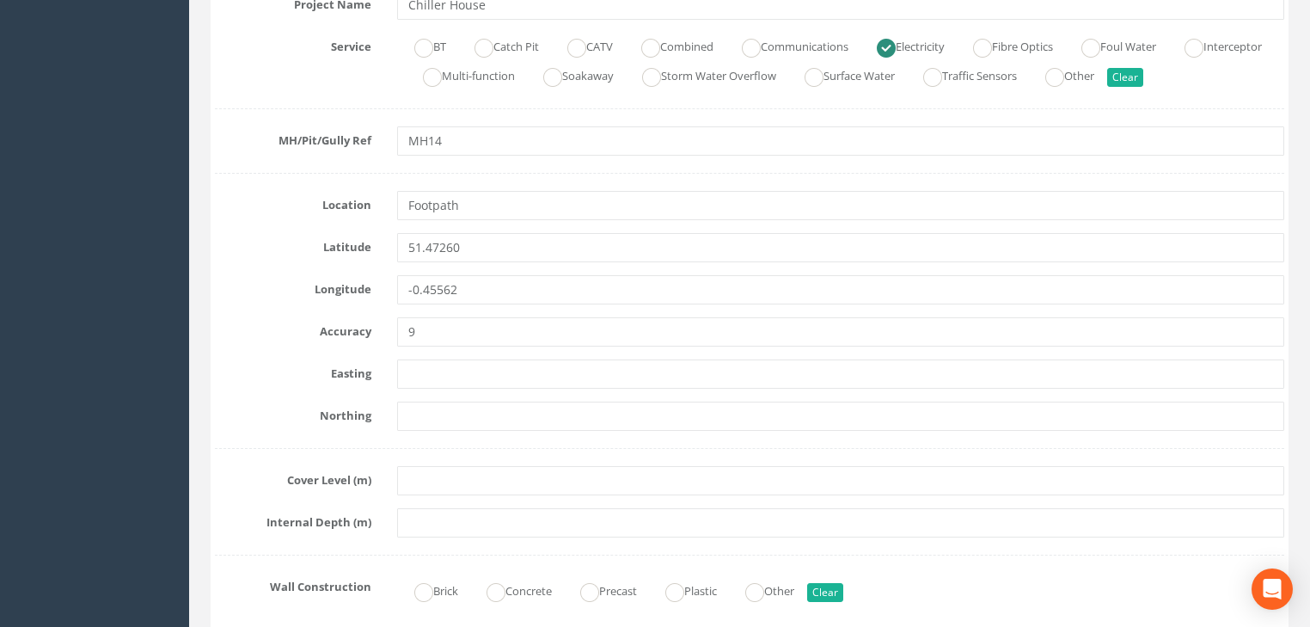
drag, startPoint x: 432, startPoint y: 261, endPoint x: 485, endPoint y: 252, distance: 53.3
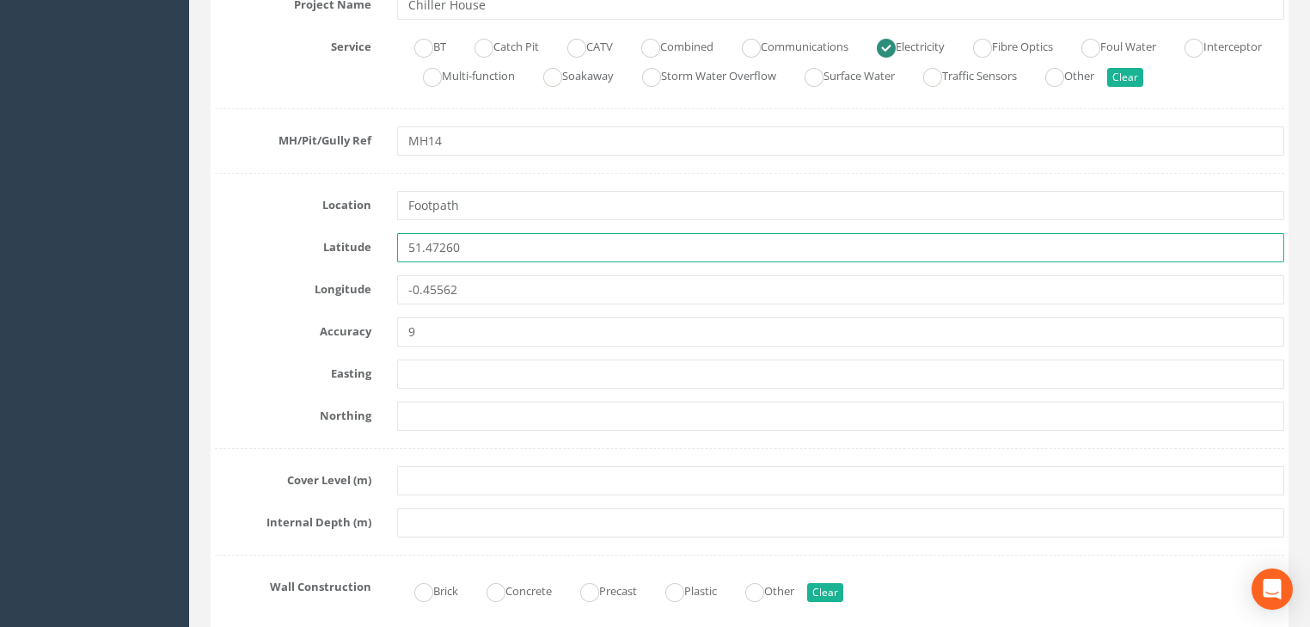
drag, startPoint x: 492, startPoint y: 251, endPoint x: 493, endPoint y: 283, distance: 31.8
click at [393, 258] on div "51.47260" at bounding box center [840, 247] width 913 height 29
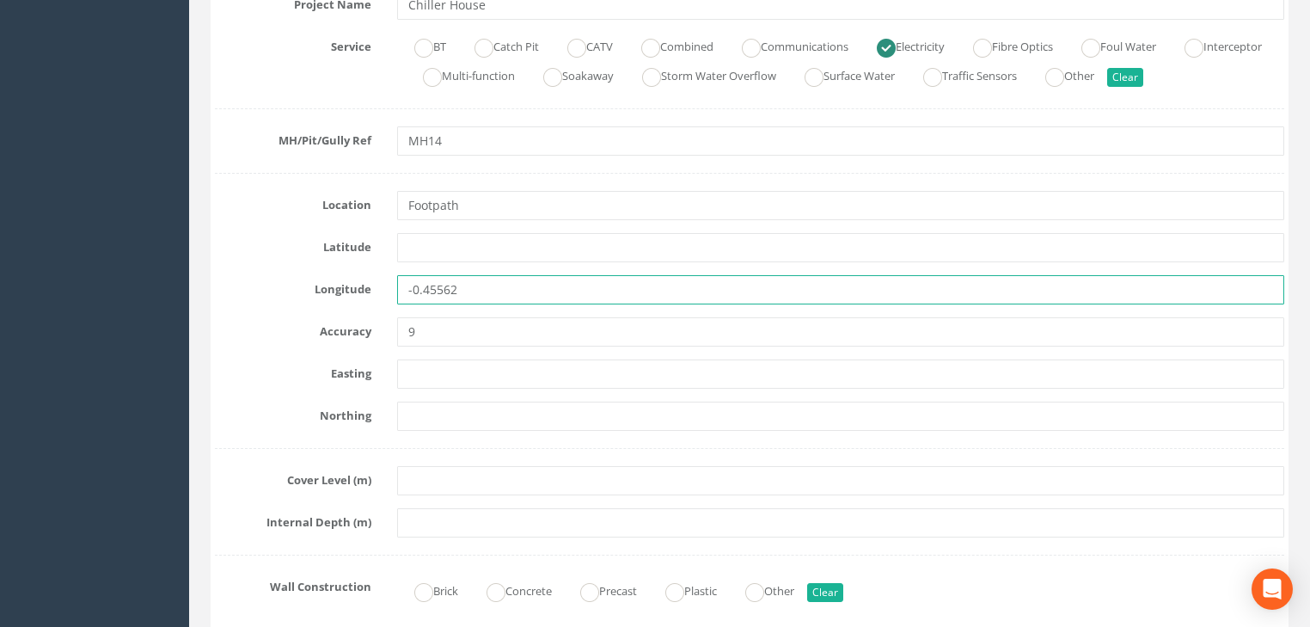
drag, startPoint x: 486, startPoint y: 291, endPoint x: 407, endPoint y: 309, distance: 81.3
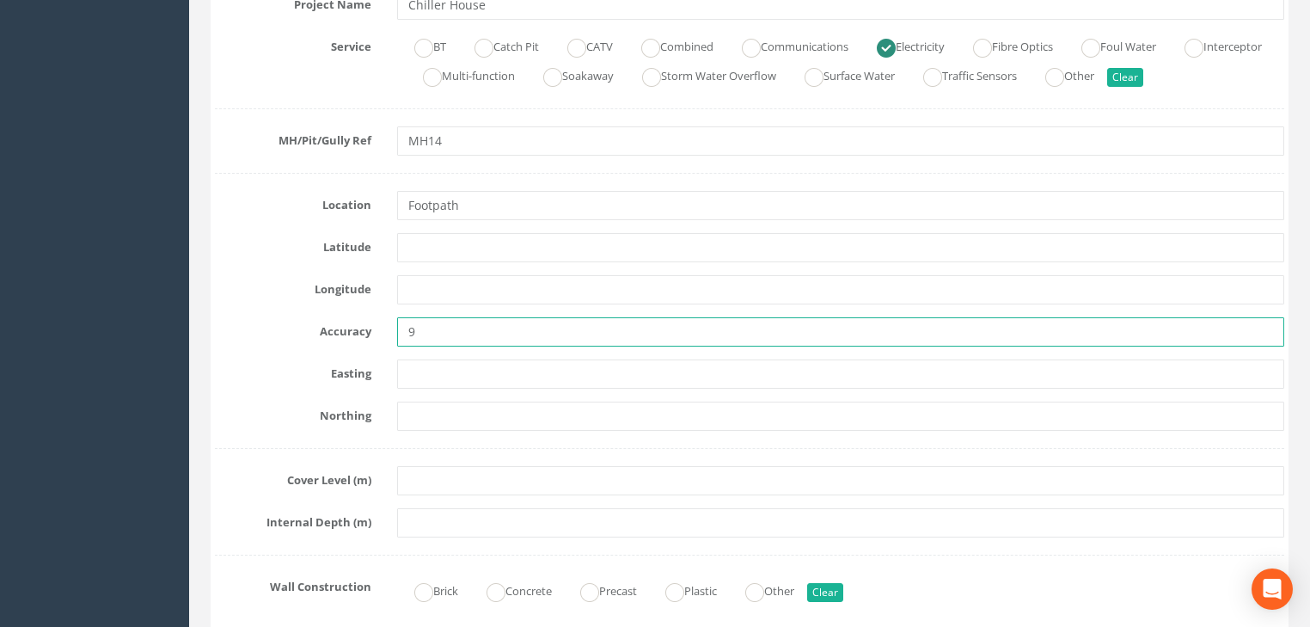
click at [403, 330] on input "9" at bounding box center [840, 331] width 887 height 29
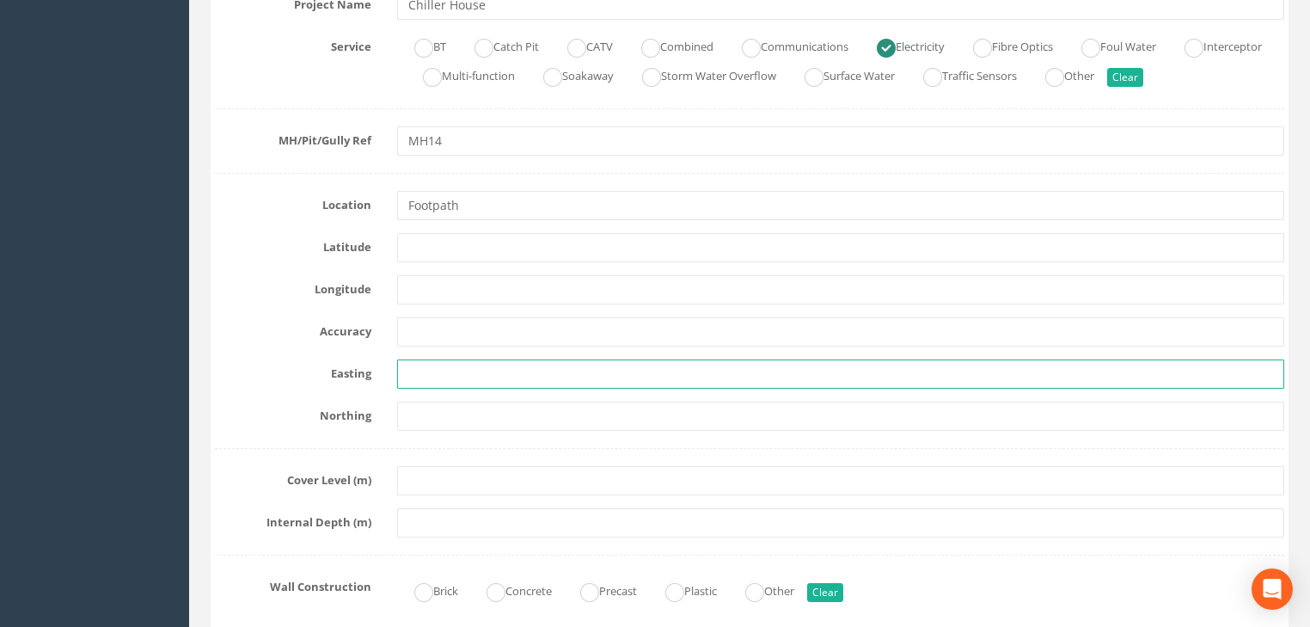
click at [430, 368] on input "text" at bounding box center [840, 373] width 887 height 29
paste input "7168.273"
type input "7168.273"
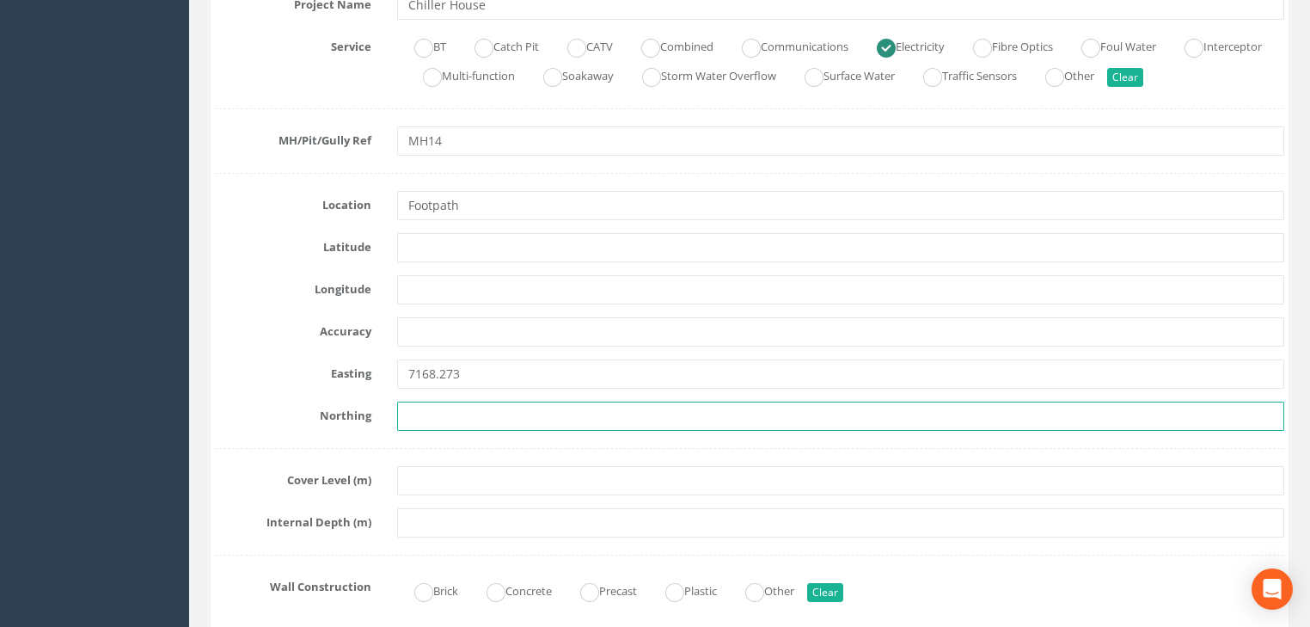
click at [472, 419] on input "text" at bounding box center [840, 415] width 887 height 29
paste input "5859.088"
type input "5859.088"
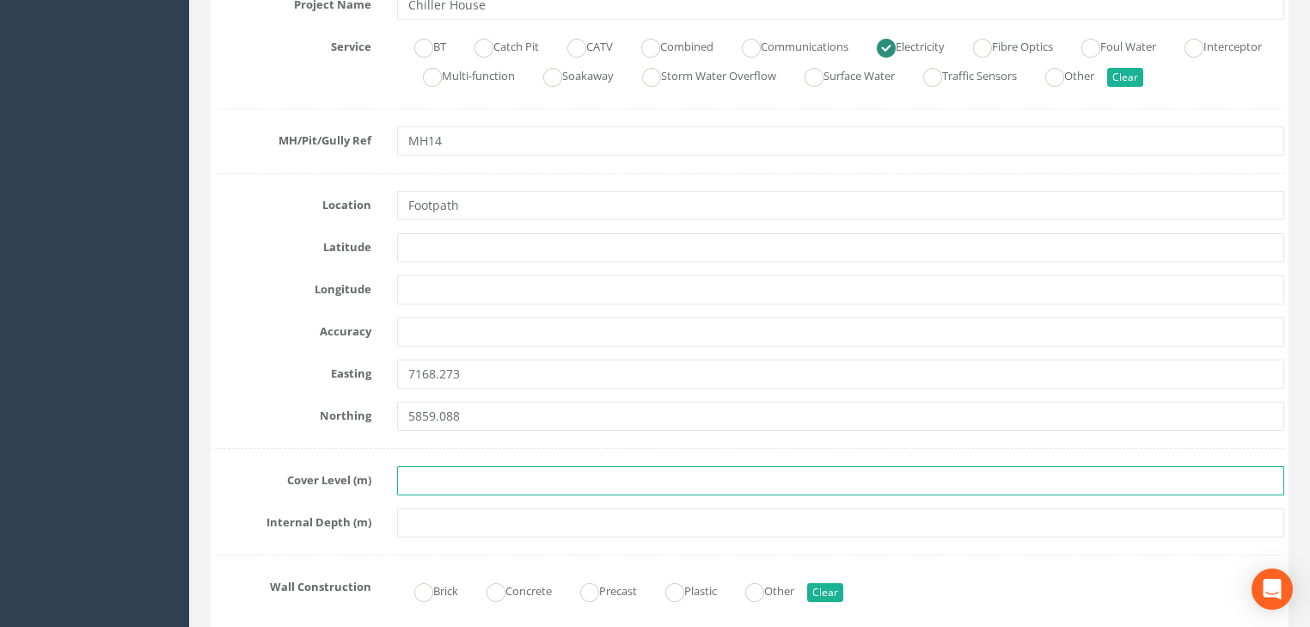
click at [475, 475] on input "text" at bounding box center [840, 480] width 887 height 29
paste input "24.403"
type input "24.403"
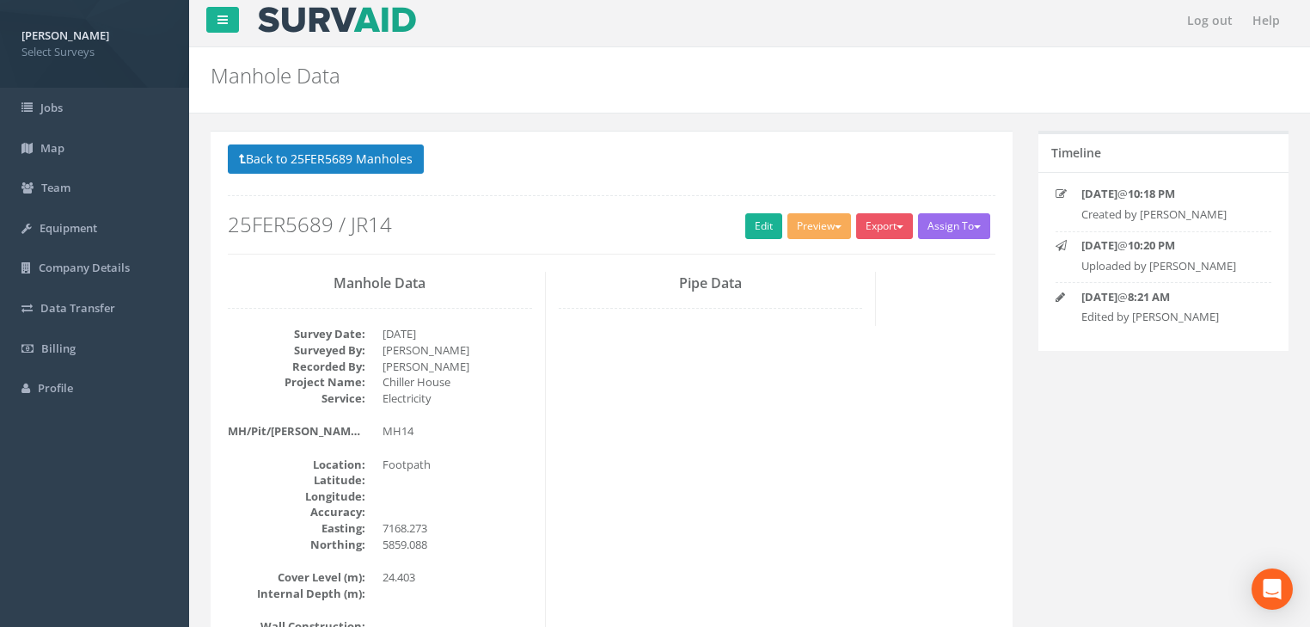
scroll to position [0, 0]
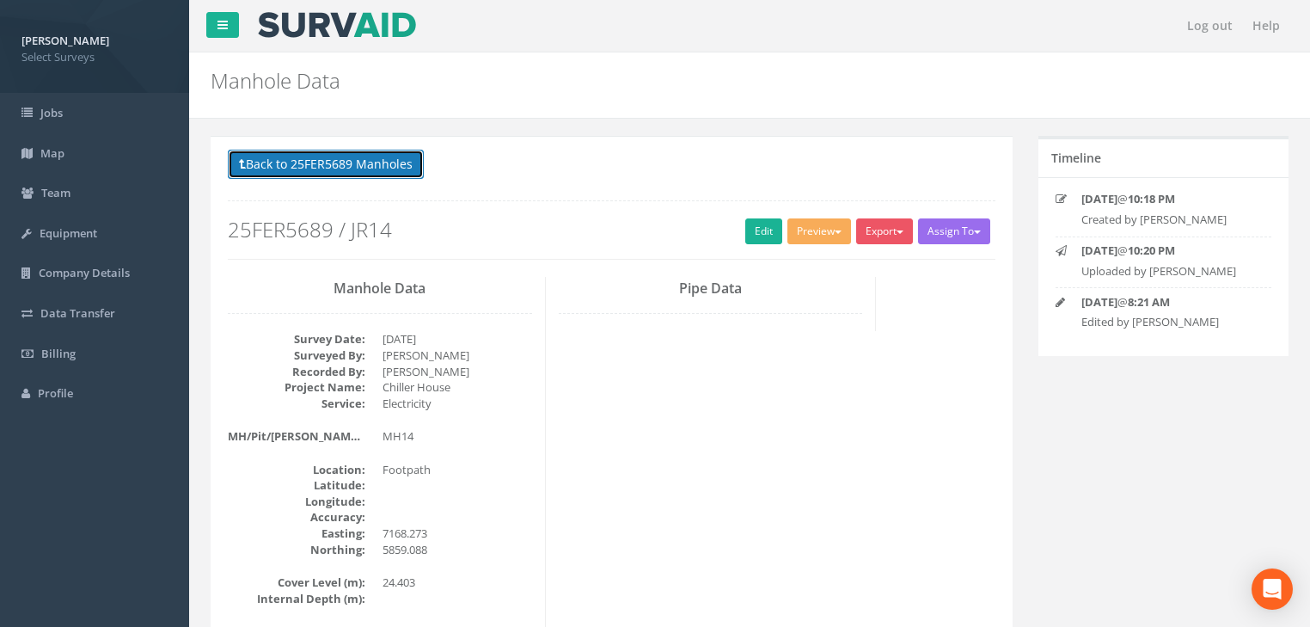
click at [339, 171] on button "Back to 25FER5689 Manholes" at bounding box center [326, 164] width 196 height 29
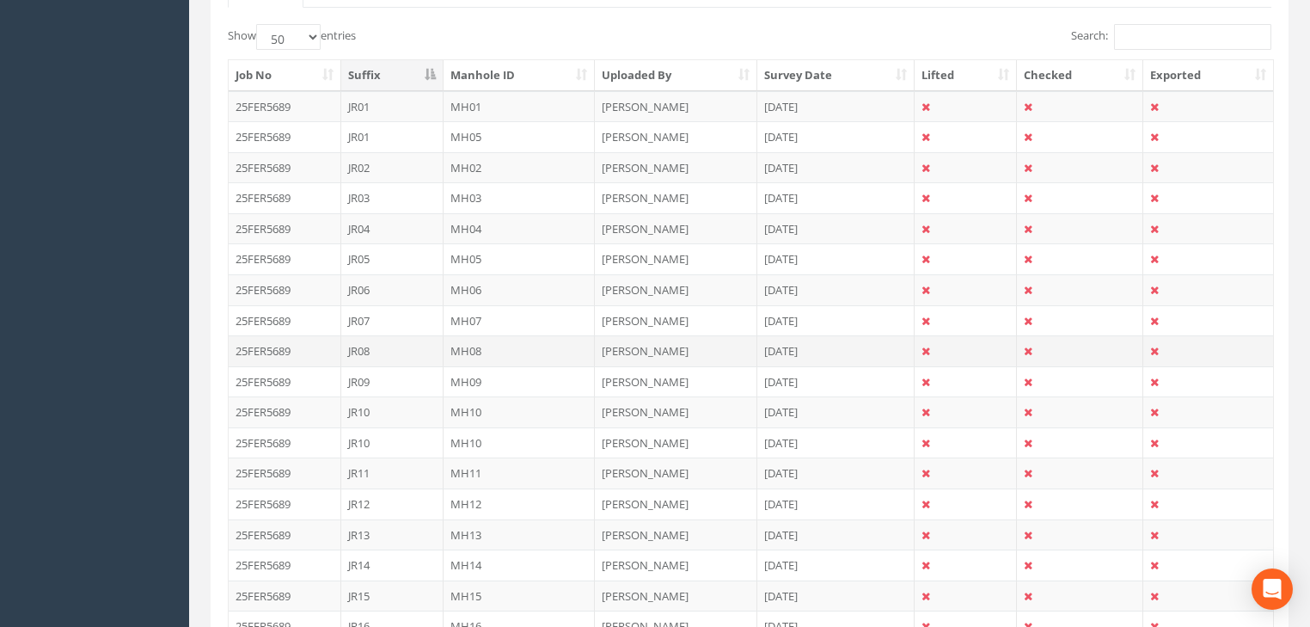
scroll to position [481, 0]
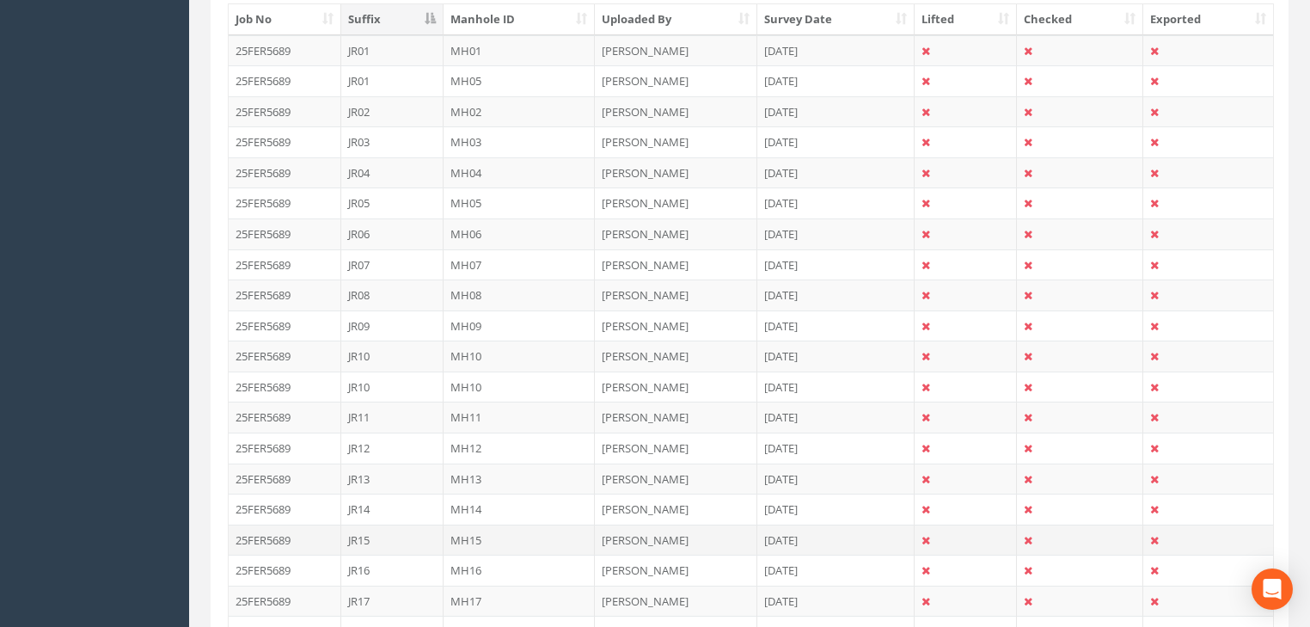
click at [463, 536] on td "MH15" at bounding box center [520, 539] width 152 height 31
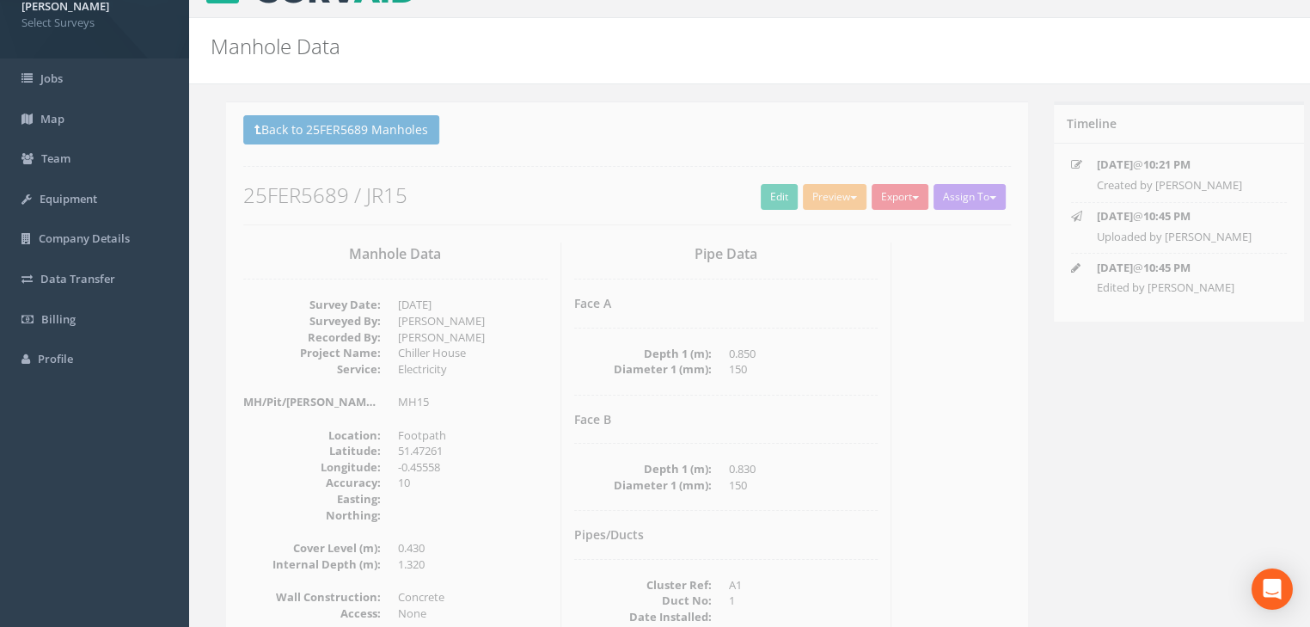
scroll to position [69, 0]
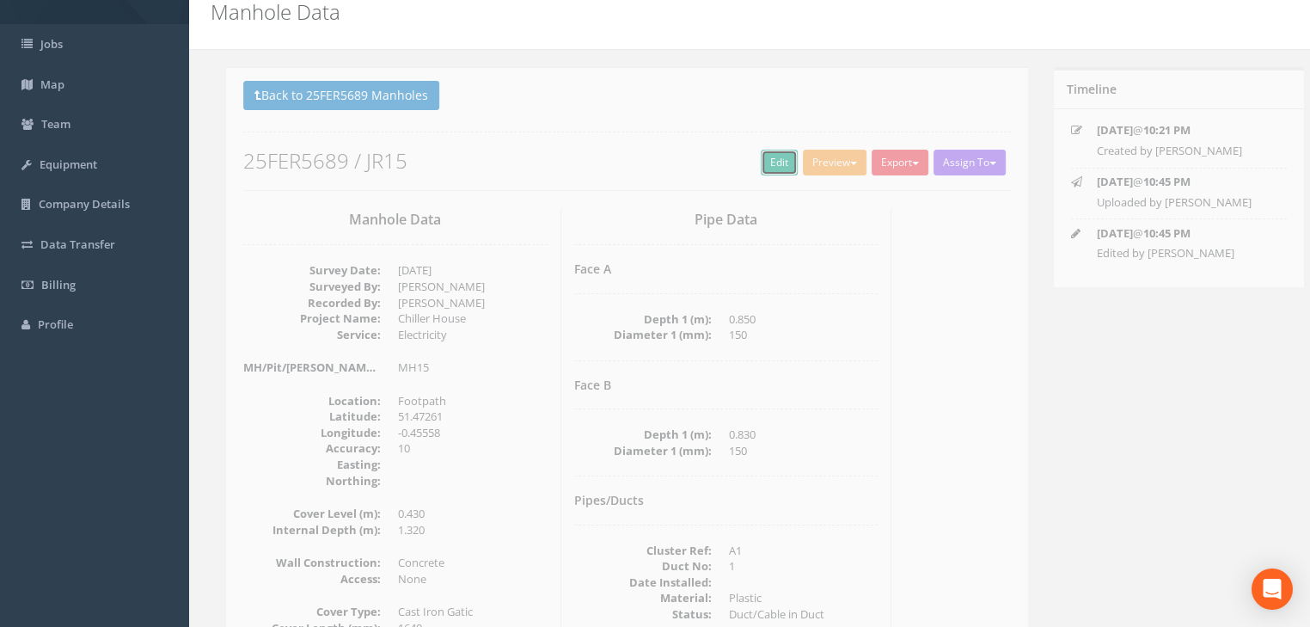
click at [756, 168] on link "Edit" at bounding box center [763, 163] width 37 height 26
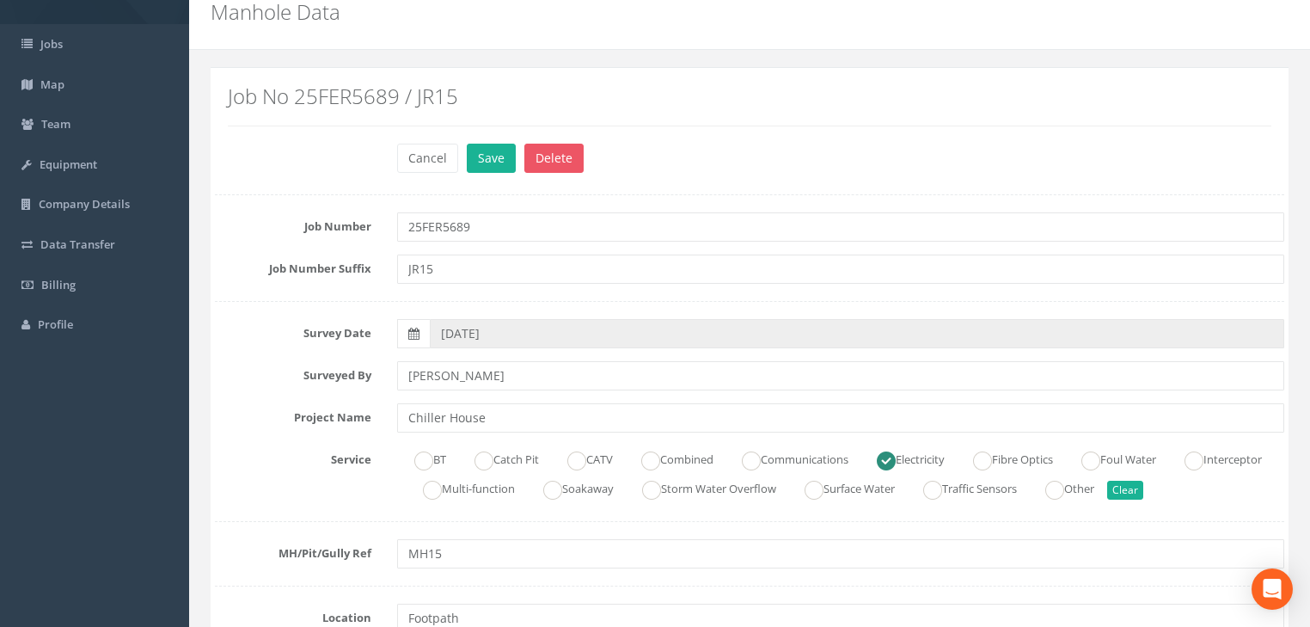
scroll to position [413, 0]
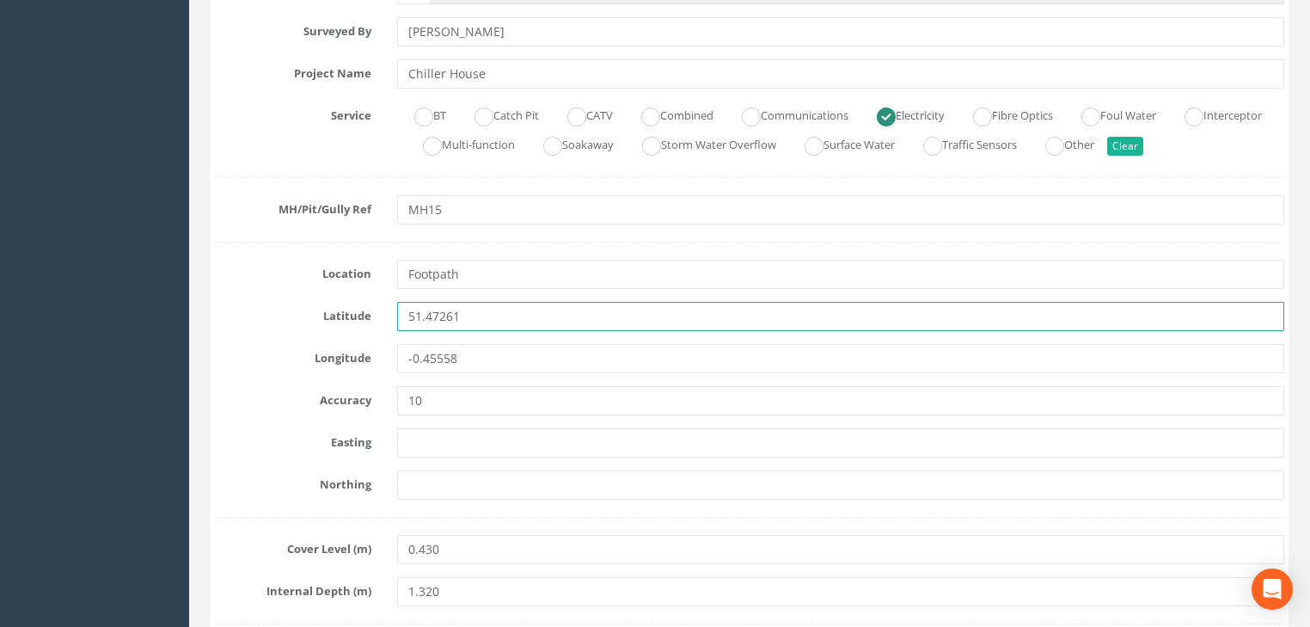
drag, startPoint x: 507, startPoint y: 303, endPoint x: 385, endPoint y: 316, distance: 122.8
click at [383, 315] on div "Latitude 51.47261" at bounding box center [749, 316] width 1095 height 29
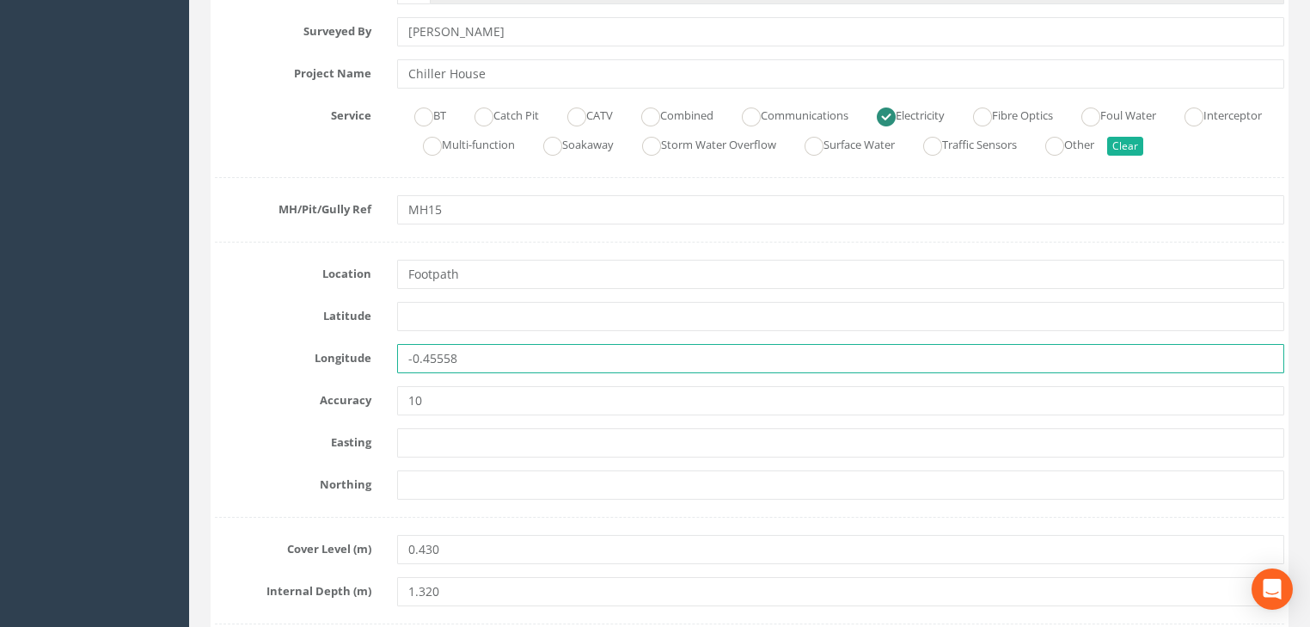
drag, startPoint x: 439, startPoint y: 354, endPoint x: 466, endPoint y: 385, distance: 40.8
click at [409, 365] on input "-0.45558" at bounding box center [840, 358] width 887 height 29
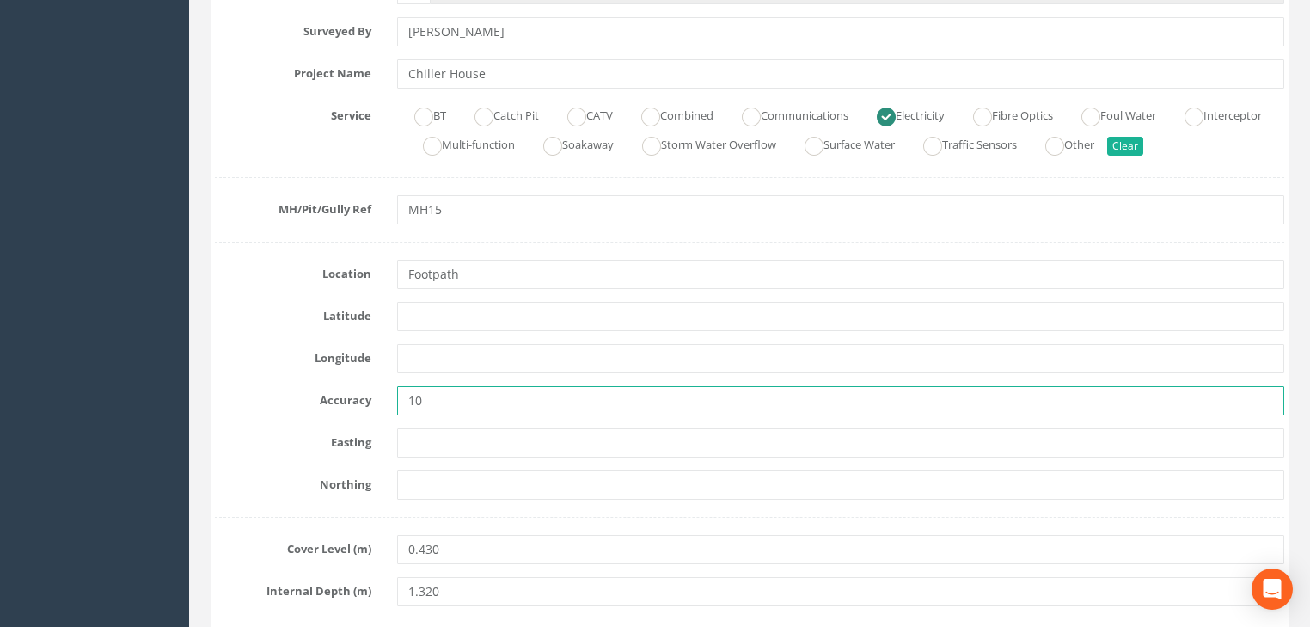
drag, startPoint x: 413, startPoint y: 401, endPoint x: 392, endPoint y: 405, distance: 20.9
click at [392, 405] on div "10" at bounding box center [840, 400] width 913 height 29
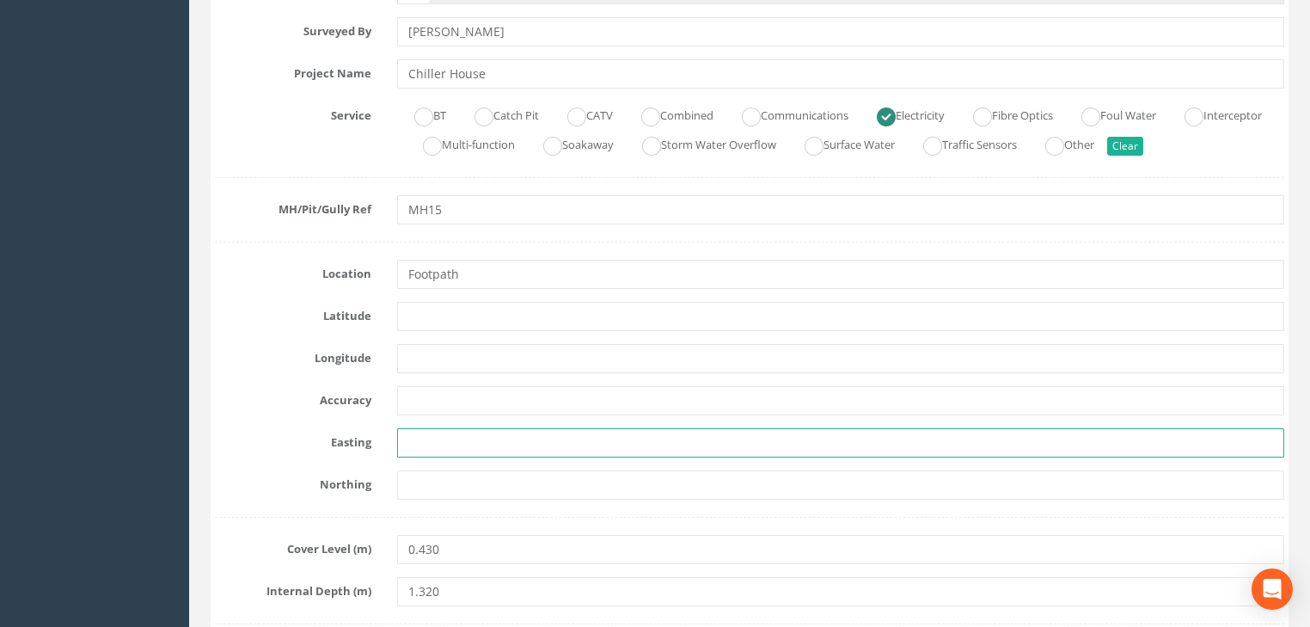
click at [424, 435] on input "text" at bounding box center [840, 442] width 887 height 29
paste input "7170.470"
type input "7170.470"
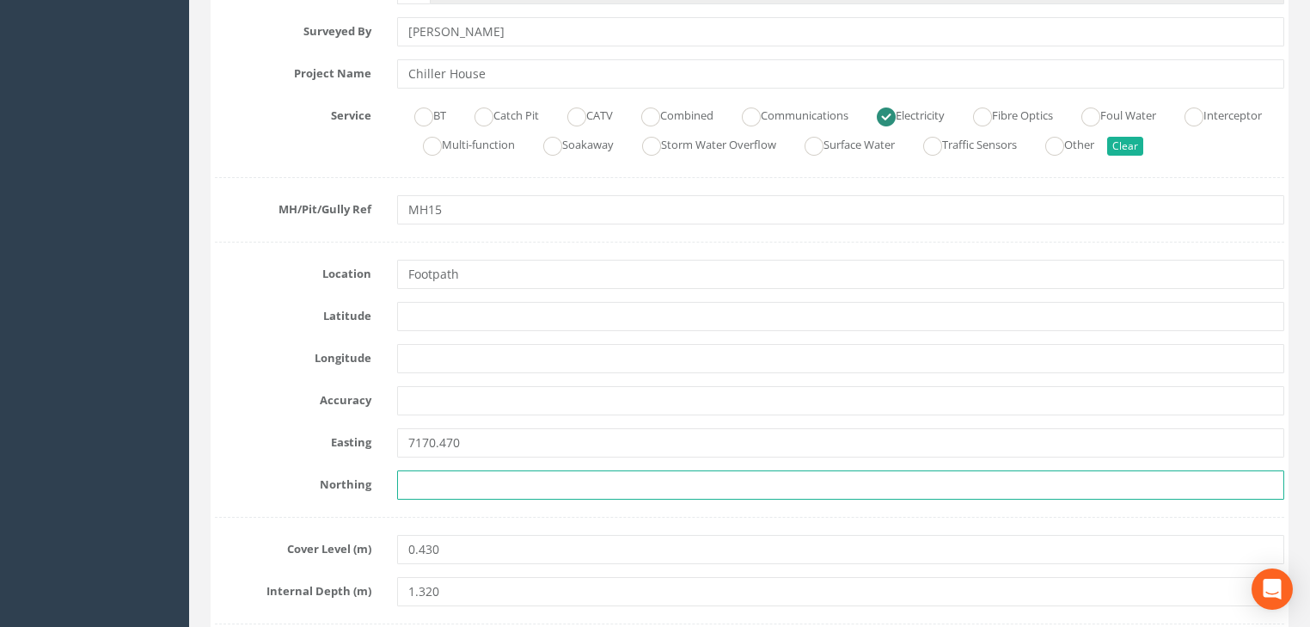
click at [466, 485] on input "text" at bounding box center [840, 484] width 887 height 29
paste input "5860.917"
type input "5860.917"
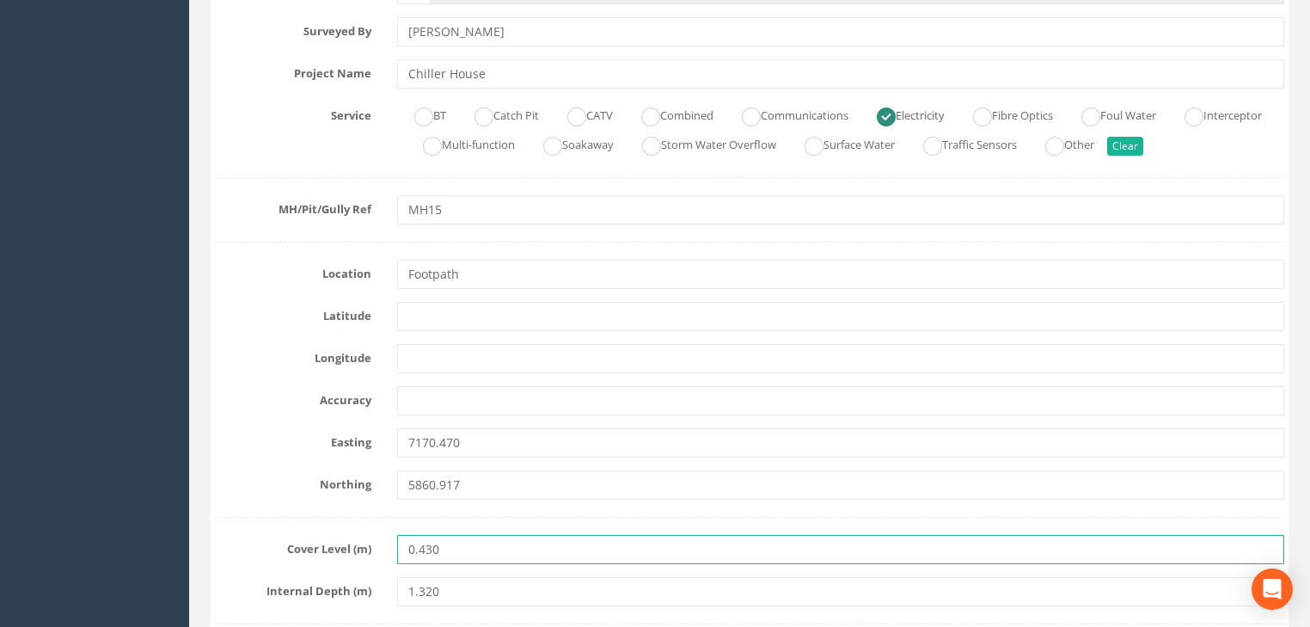
drag, startPoint x: 471, startPoint y: 542, endPoint x: 431, endPoint y: 550, distance: 41.3
click at [431, 550] on input "0.430" at bounding box center [840, 549] width 887 height 29
drag, startPoint x: 471, startPoint y: 547, endPoint x: 412, endPoint y: 547, distance: 59.3
click at [412, 547] on input "00.43" at bounding box center [840, 549] width 887 height 29
click at [410, 548] on input "00.43" at bounding box center [840, 549] width 887 height 29
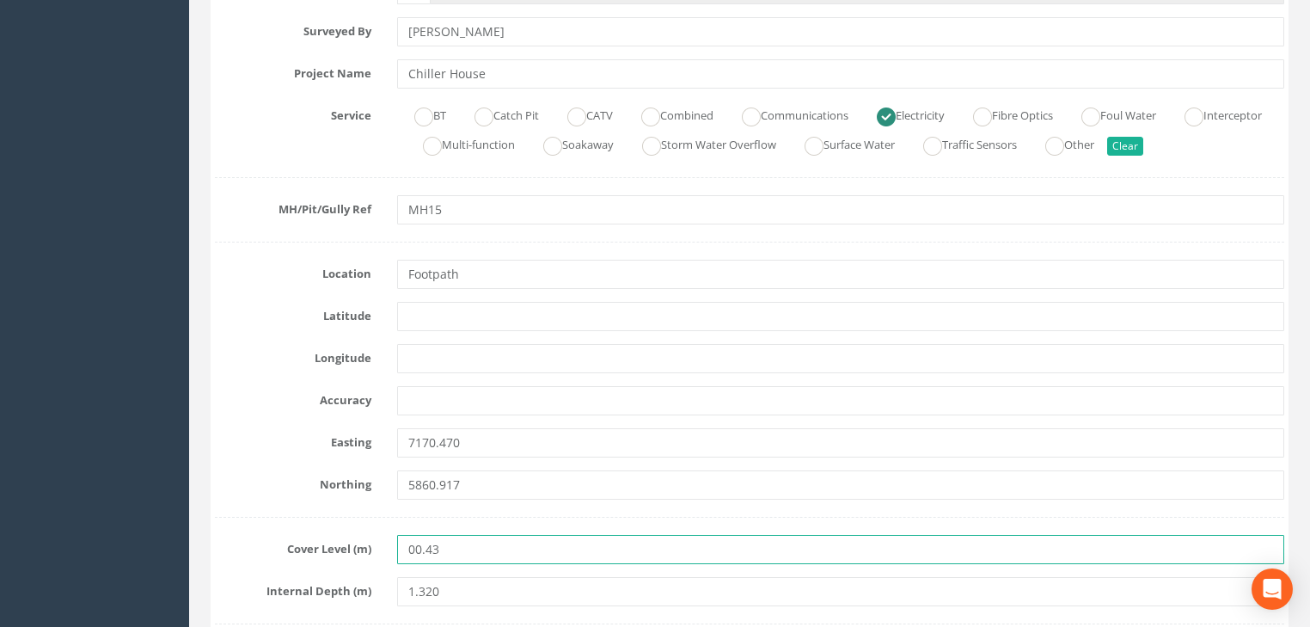
drag, startPoint x: 458, startPoint y: 548, endPoint x: 399, endPoint y: 550, distance: 59.4
click at [399, 550] on input "00.43" at bounding box center [840, 549] width 887 height 29
paste input "24.556"
type input "24.556"
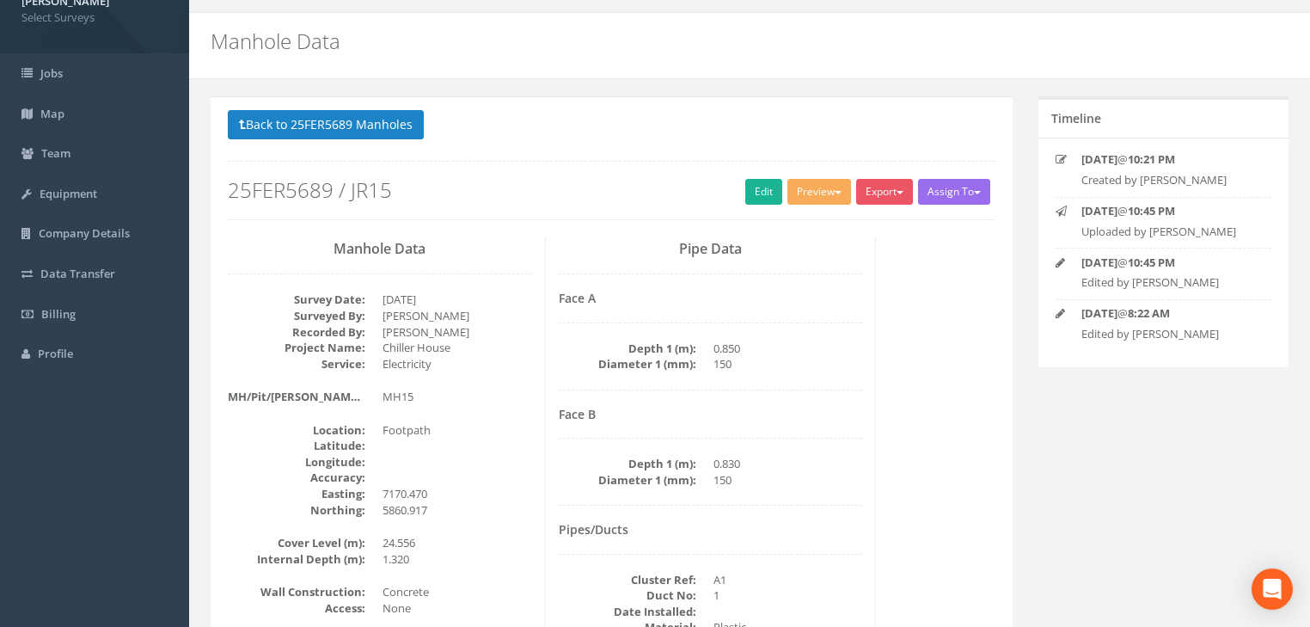
scroll to position [7, 0]
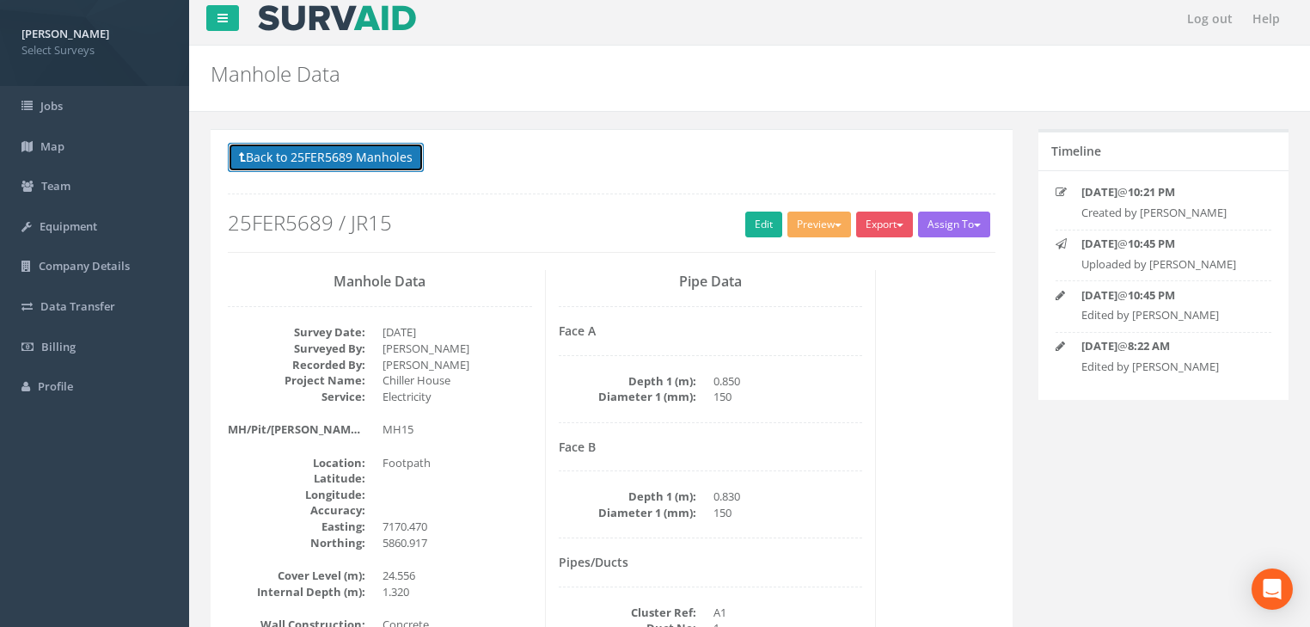
click at [381, 154] on button "Back to 25FER5689 Manholes" at bounding box center [326, 157] width 196 height 29
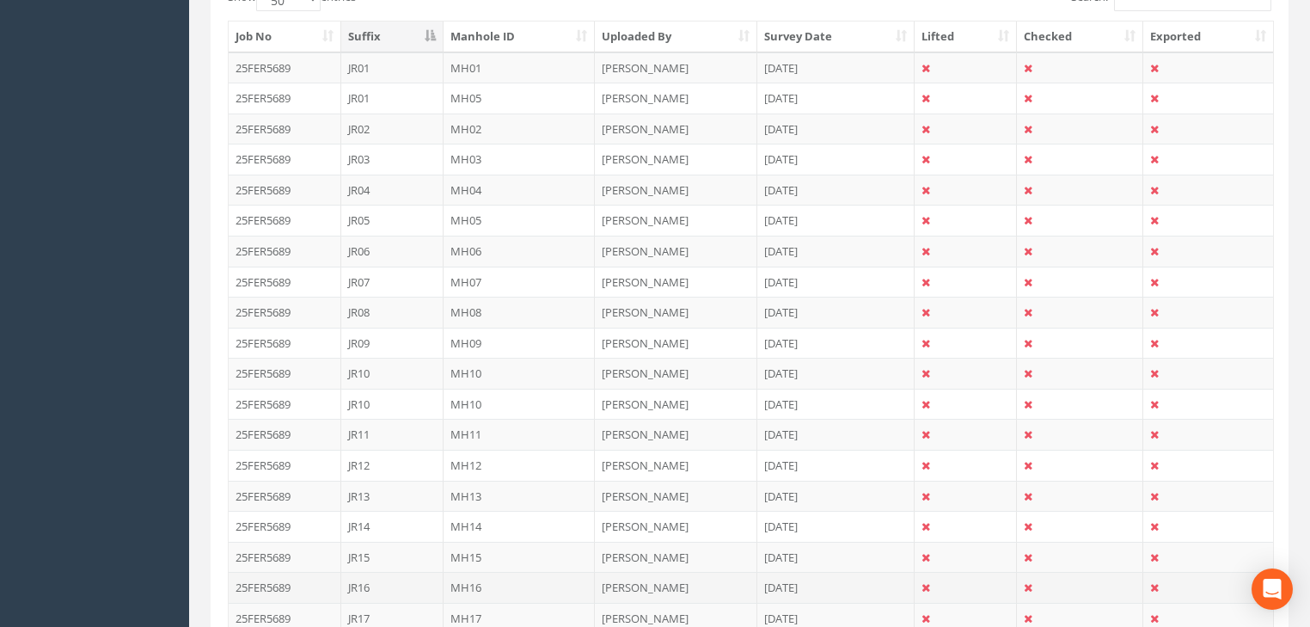
scroll to position [488, 0]
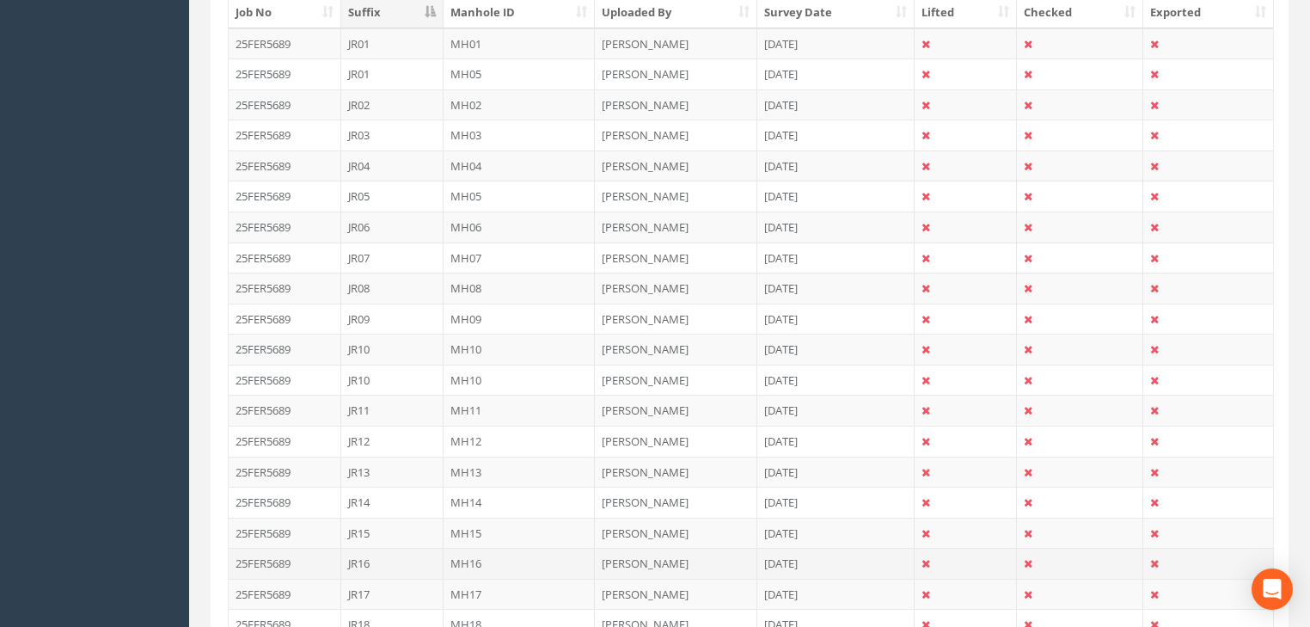
click at [461, 558] on td "MH16" at bounding box center [520, 563] width 152 height 31
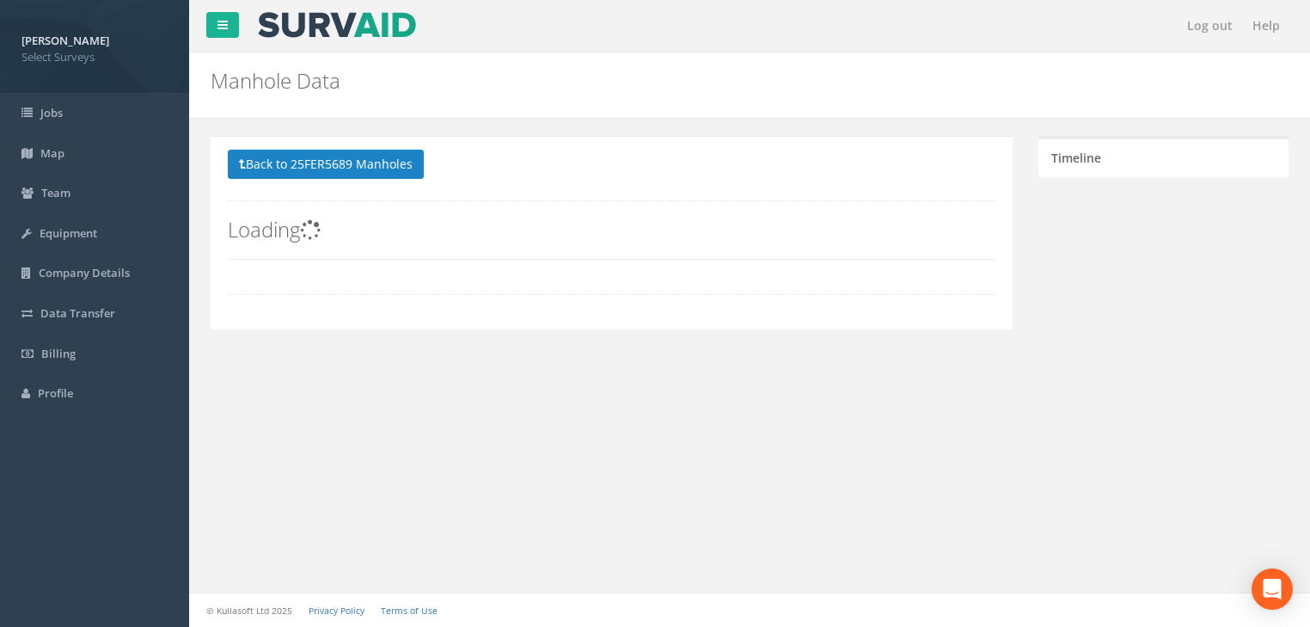
scroll to position [0, 0]
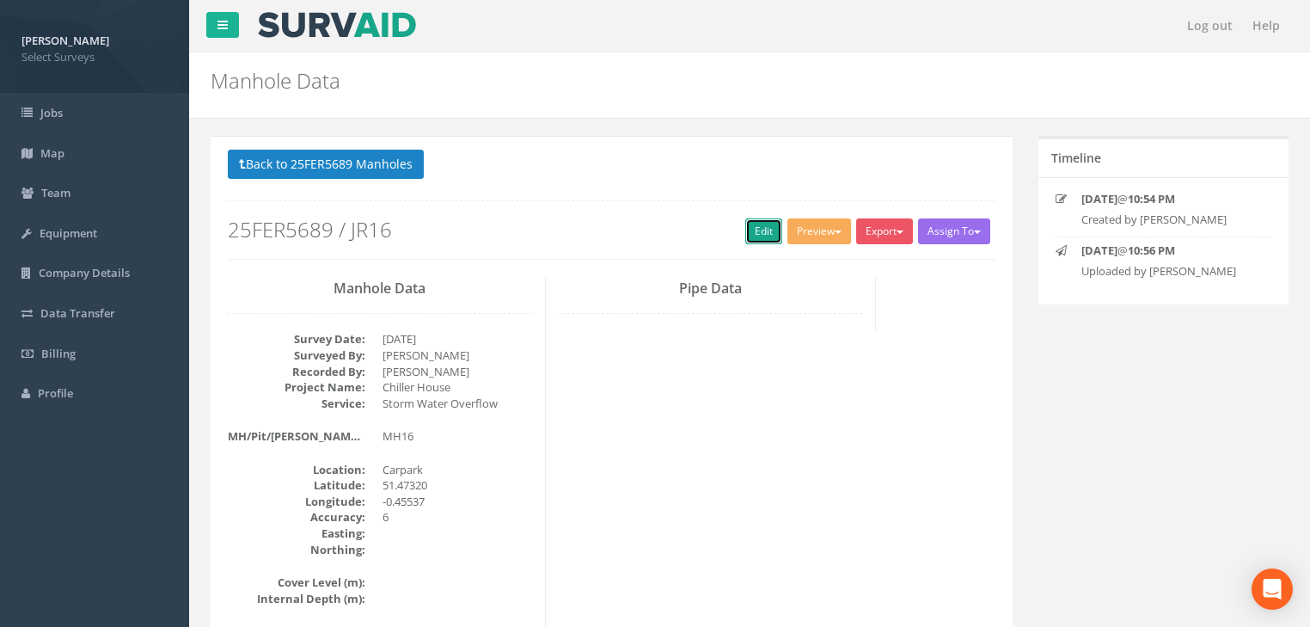
click at [746, 231] on link "Edit" at bounding box center [763, 231] width 37 height 26
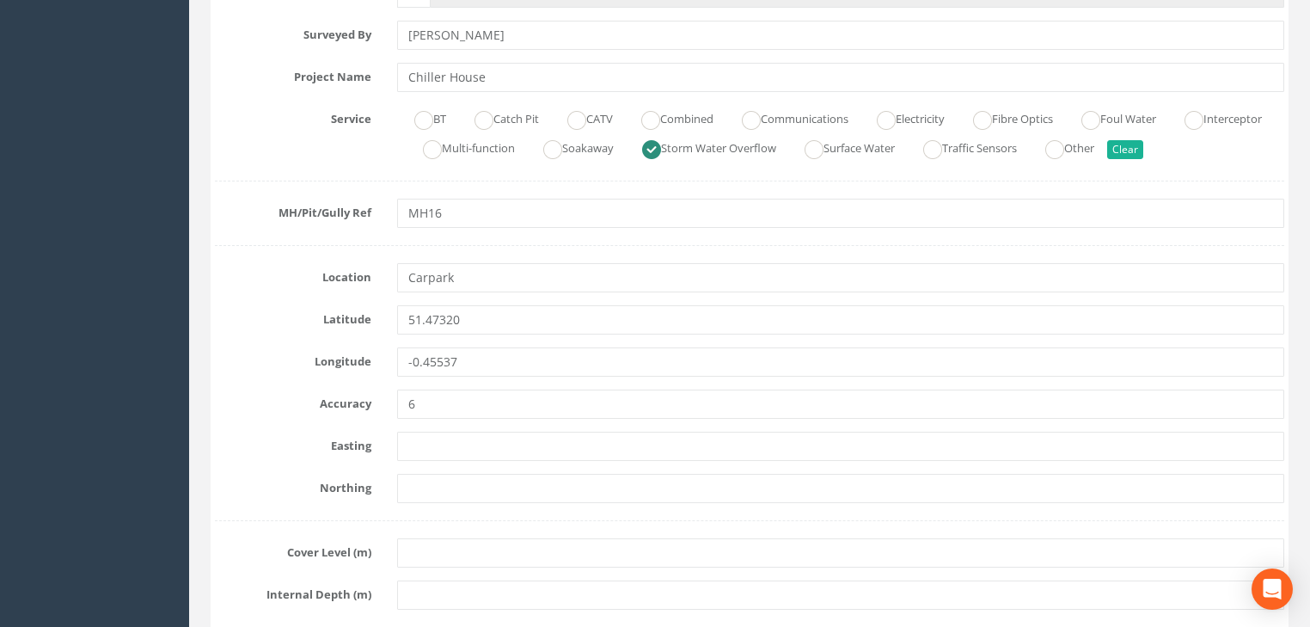
scroll to position [413, 0]
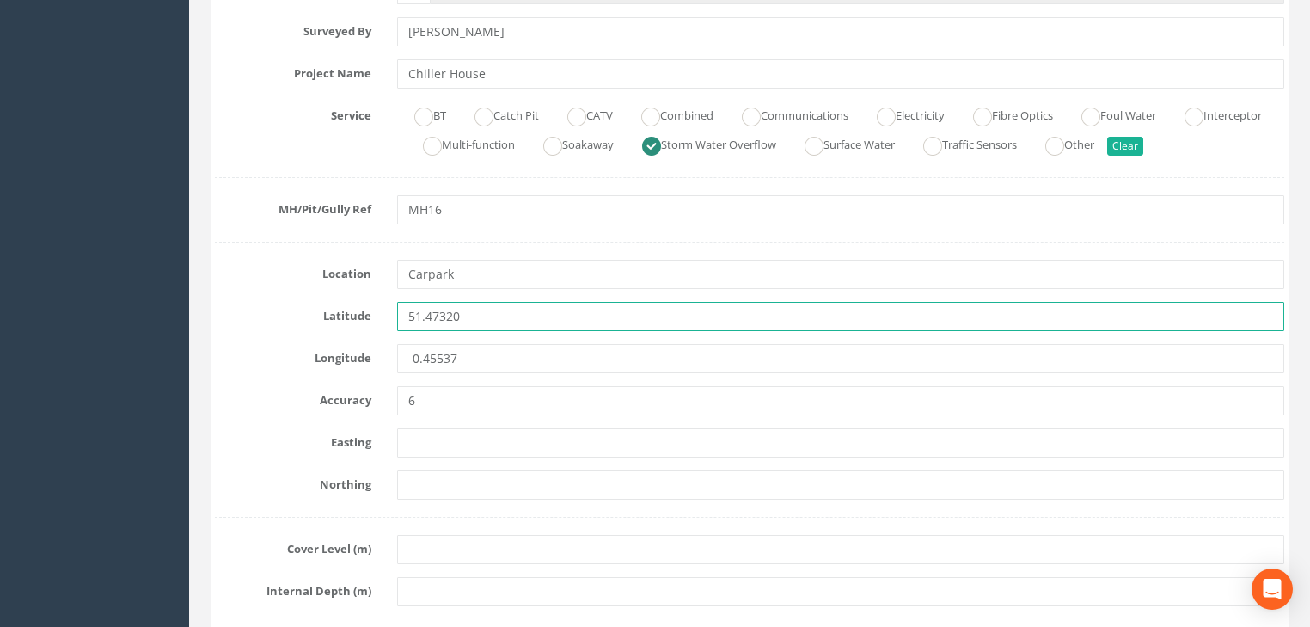
drag, startPoint x: 487, startPoint y: 308, endPoint x: 385, endPoint y: 327, distance: 103.2
click at [378, 320] on div "Latitude 51.47320" at bounding box center [749, 316] width 1095 height 29
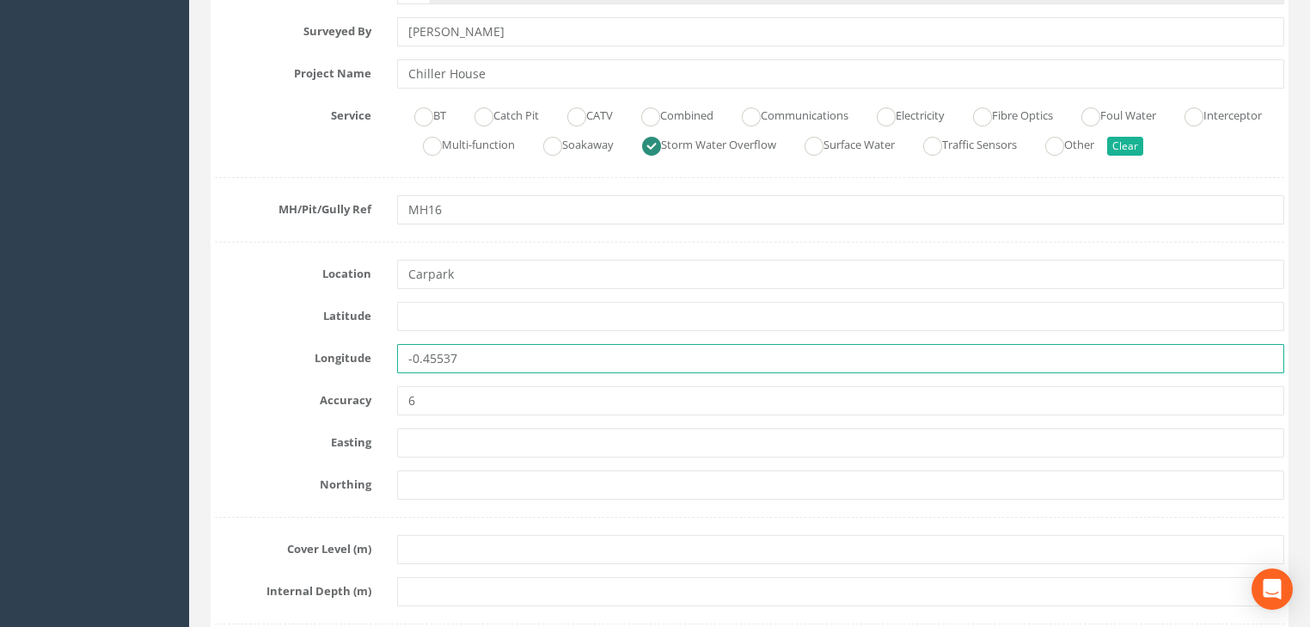
drag, startPoint x: 386, startPoint y: 365, endPoint x: 370, endPoint y: 366, distance: 16.4
click at [370, 366] on div "Longitude -0.45537" at bounding box center [749, 358] width 1095 height 29
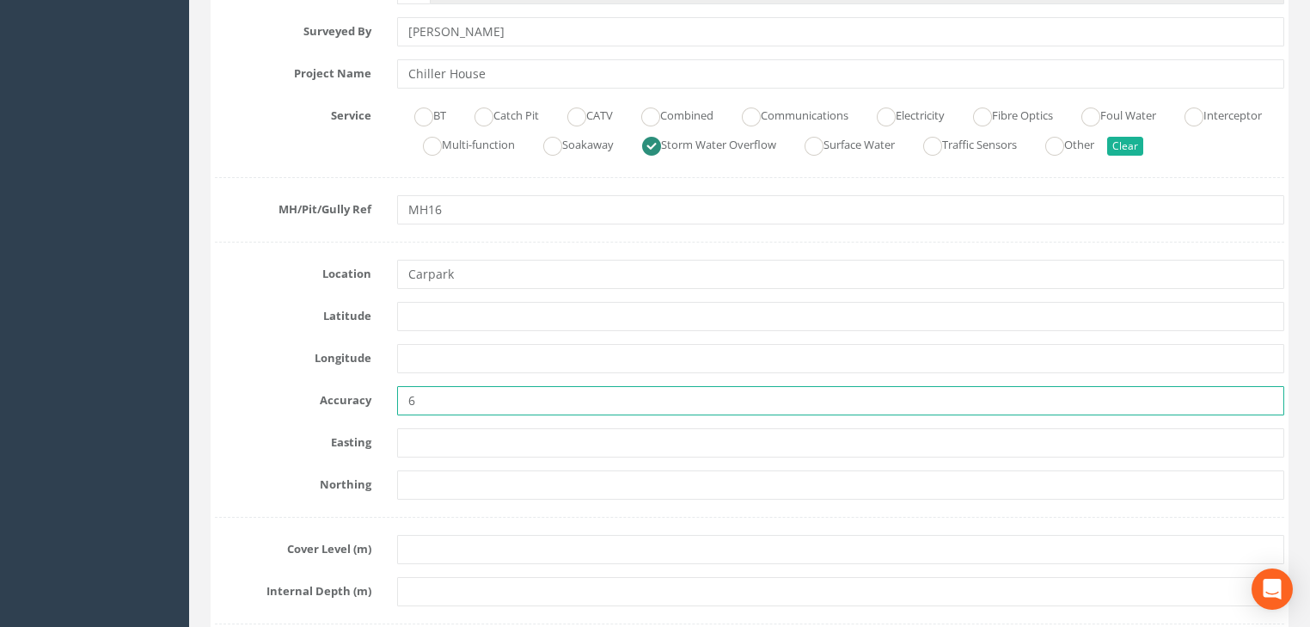
drag, startPoint x: 440, startPoint y: 402, endPoint x: 384, endPoint y: 416, distance: 57.5
click at [382, 412] on div "Accuracy 6" at bounding box center [749, 400] width 1095 height 29
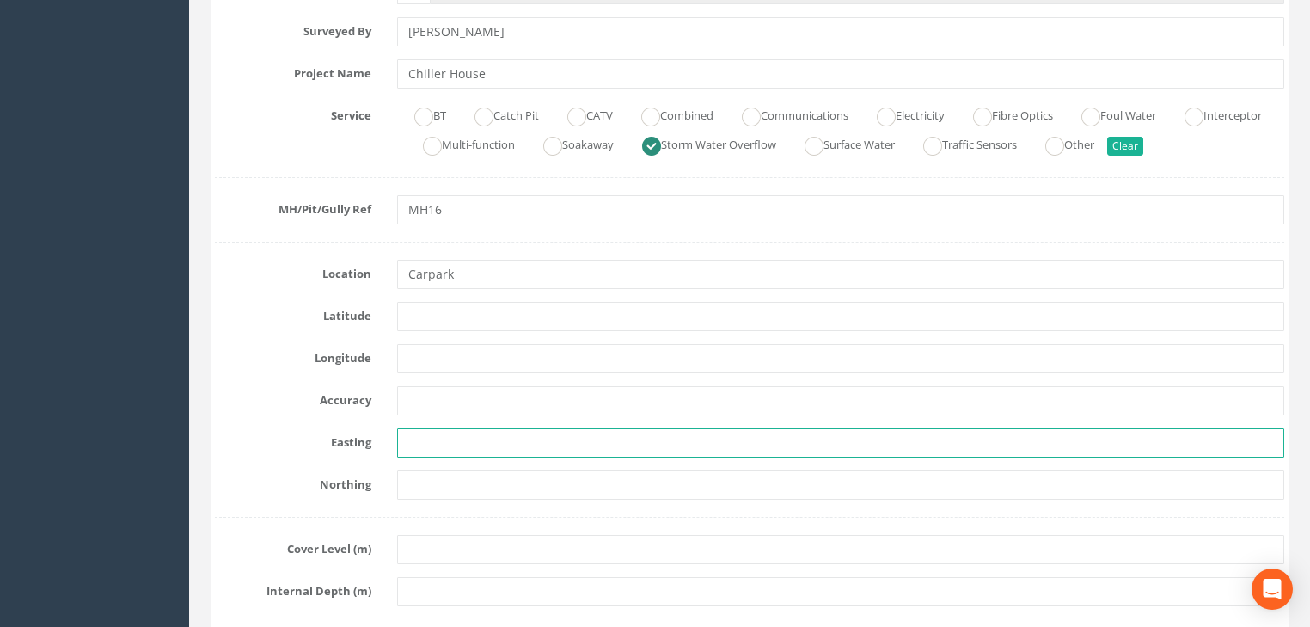
click at [460, 447] on input "text" at bounding box center [840, 442] width 887 height 29
paste input "7182.320"
type input "7182.320"
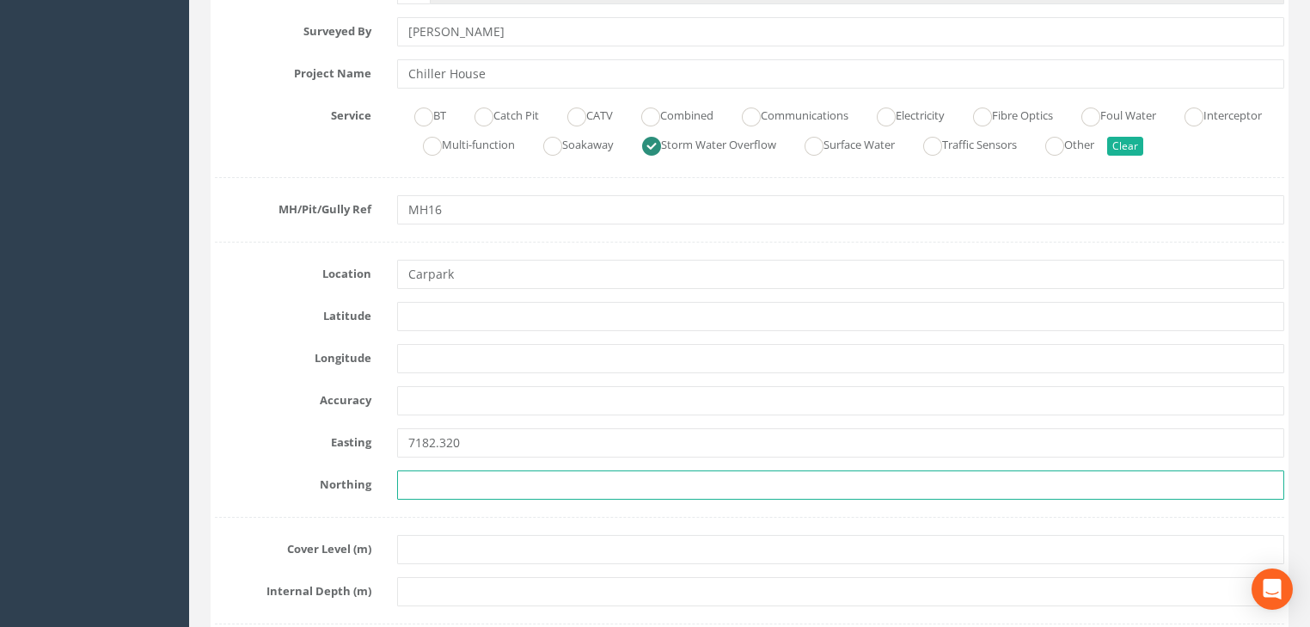
click at [470, 480] on input "text" at bounding box center [840, 484] width 887 height 29
paste input "5920.169"
type input "5920.169"
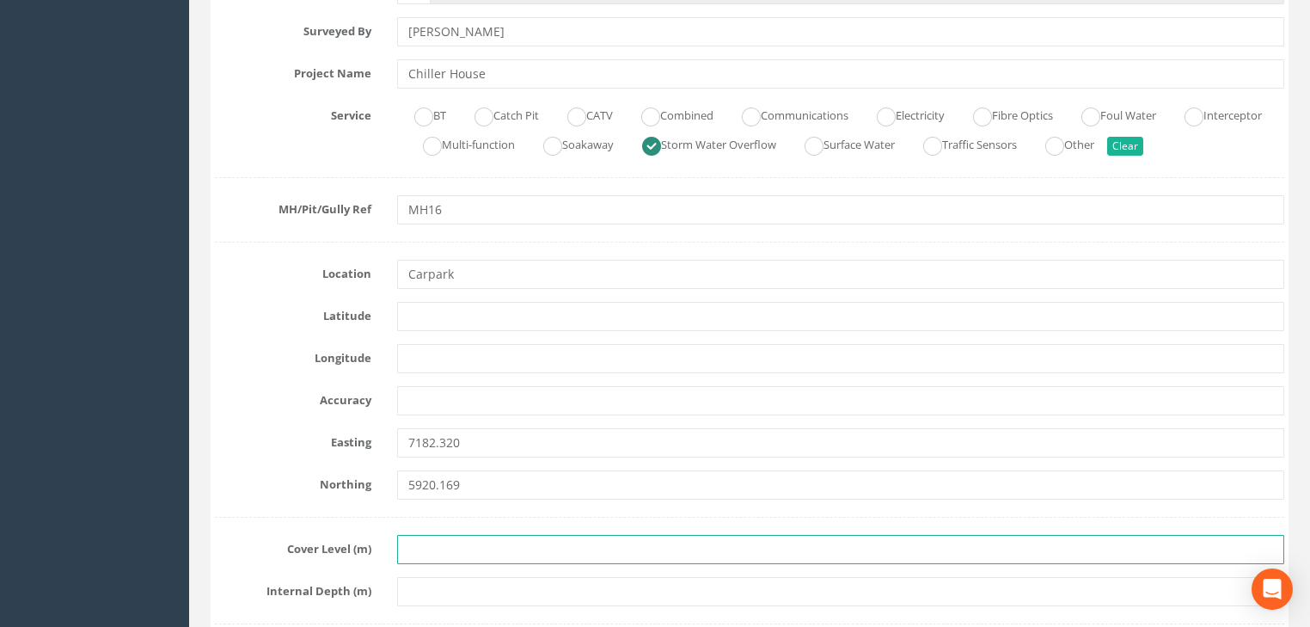
click at [481, 554] on input "text" at bounding box center [840, 549] width 887 height 29
paste input "23.684"
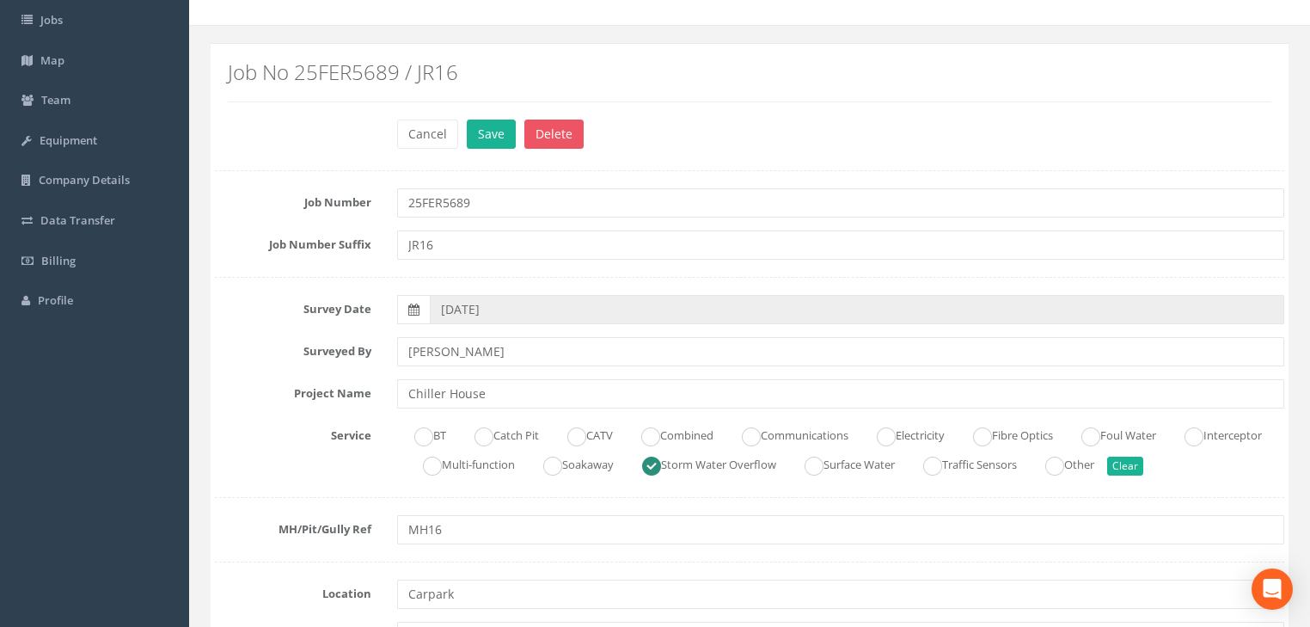
scroll to position [69, 0]
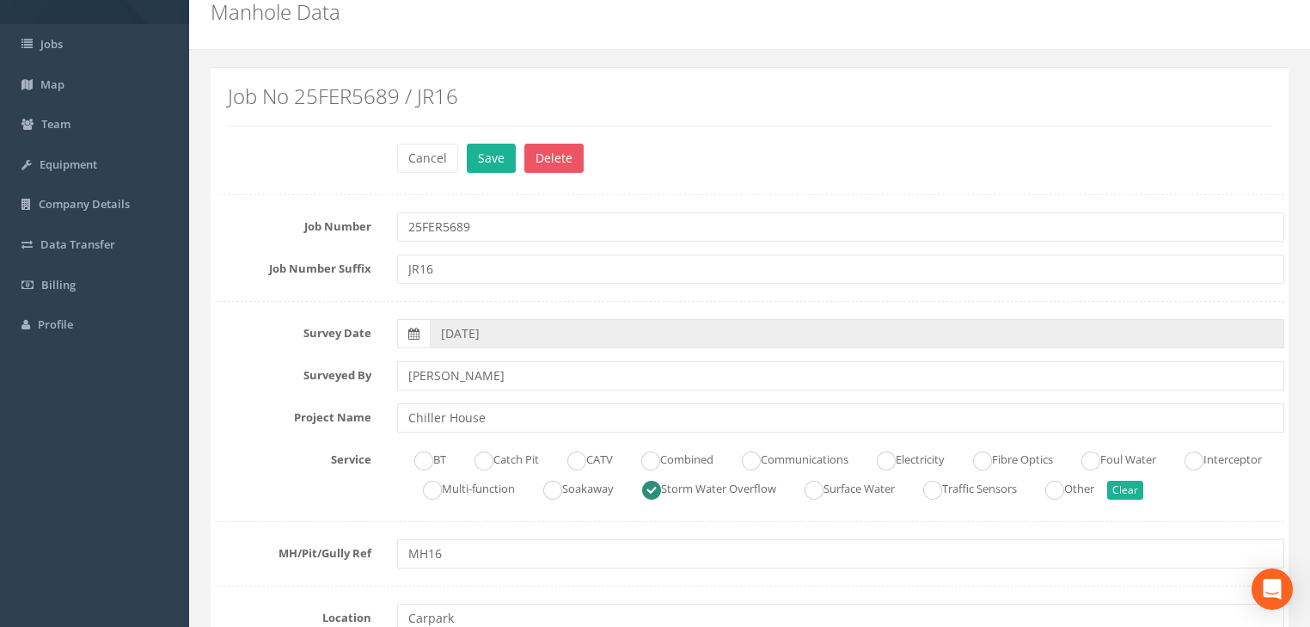
type input "23.684"
click at [467, 144] on button "Save" at bounding box center [491, 158] width 49 height 29
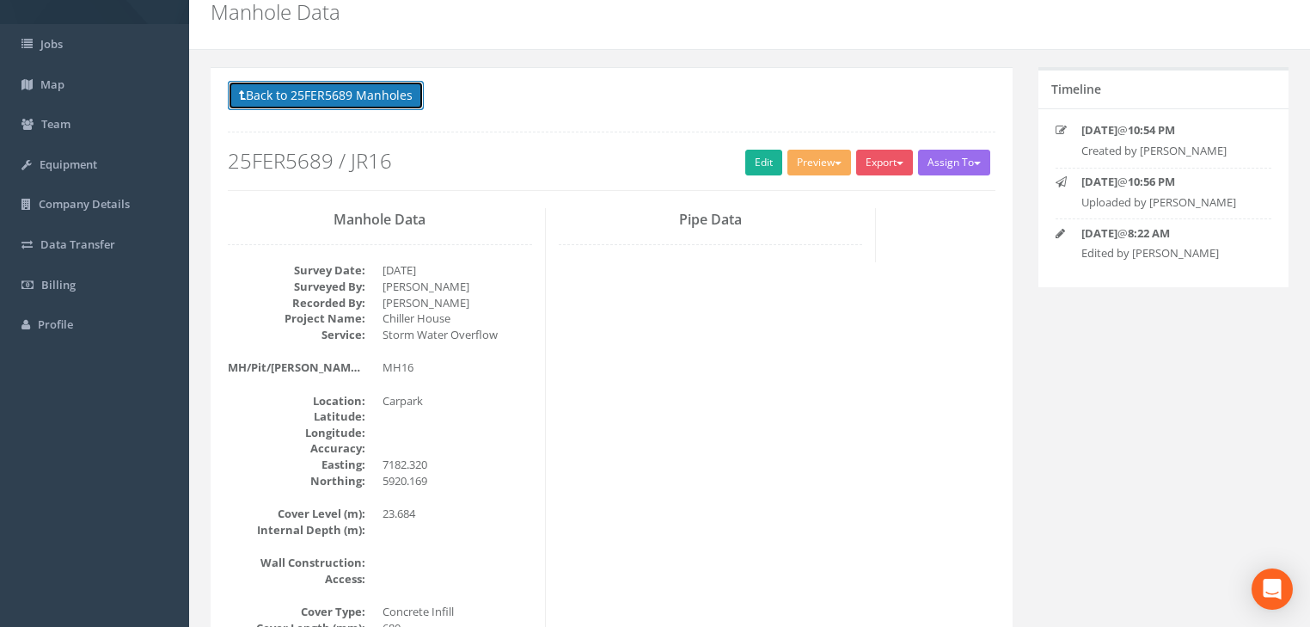
click at [385, 108] on button "Back to 25FER5689 Manholes" at bounding box center [326, 95] width 196 height 29
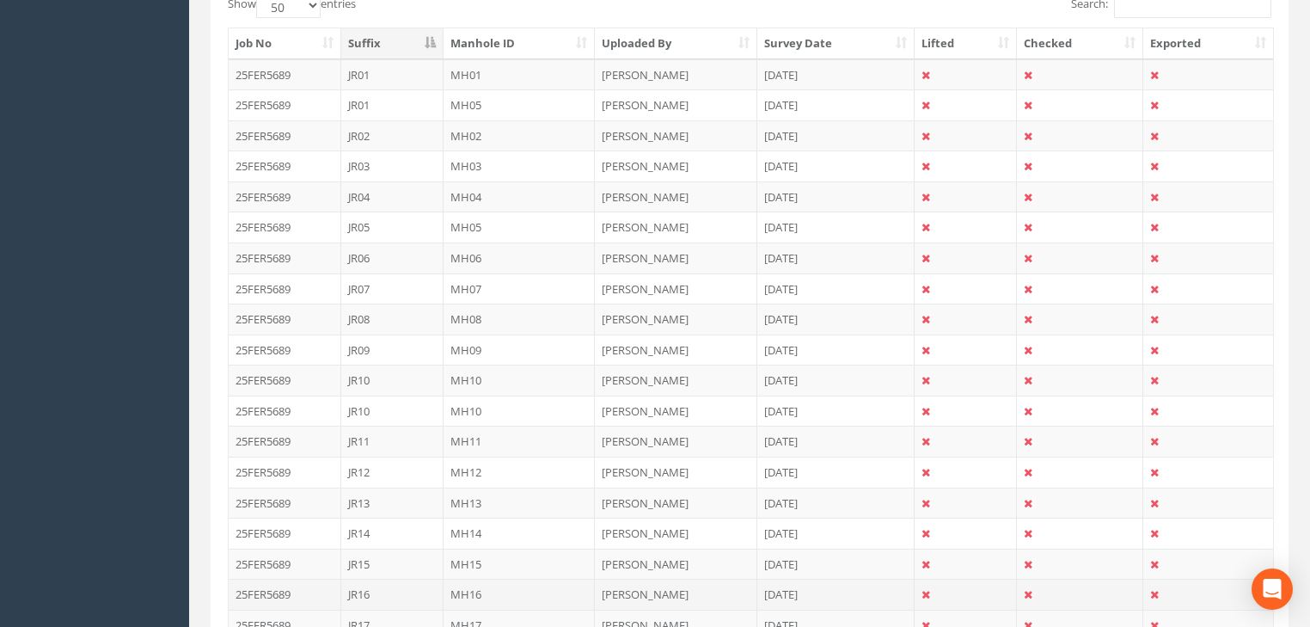
scroll to position [550, 0]
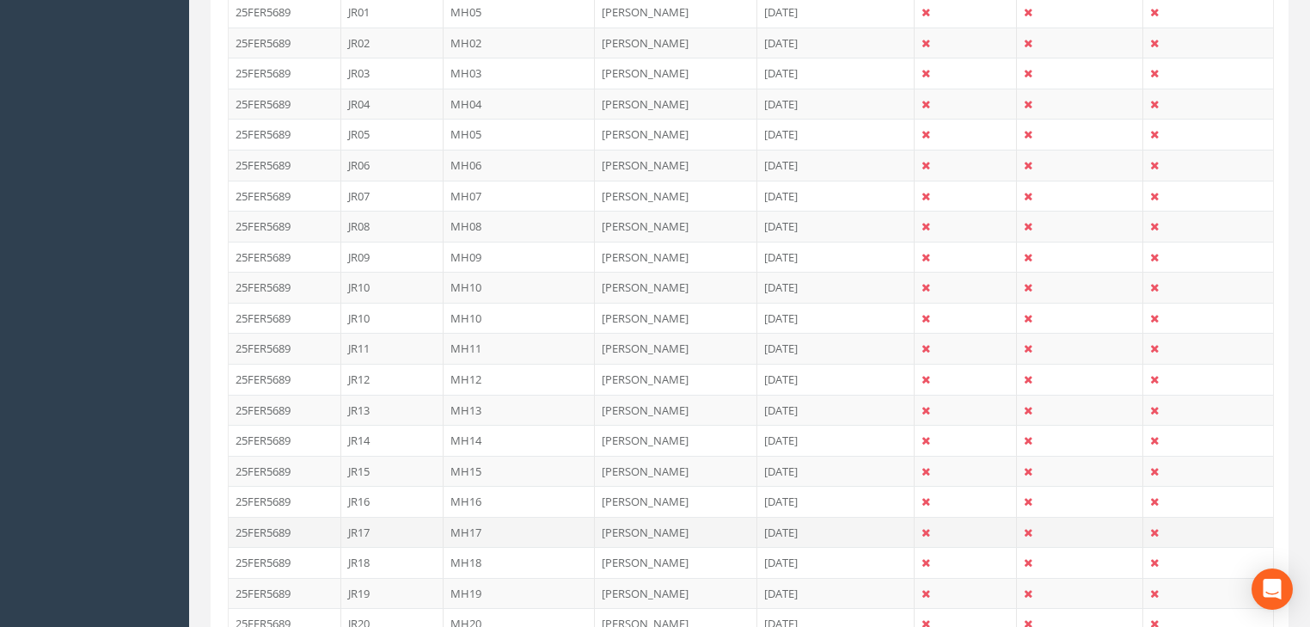
click at [462, 524] on td "MH17" at bounding box center [520, 532] width 152 height 31
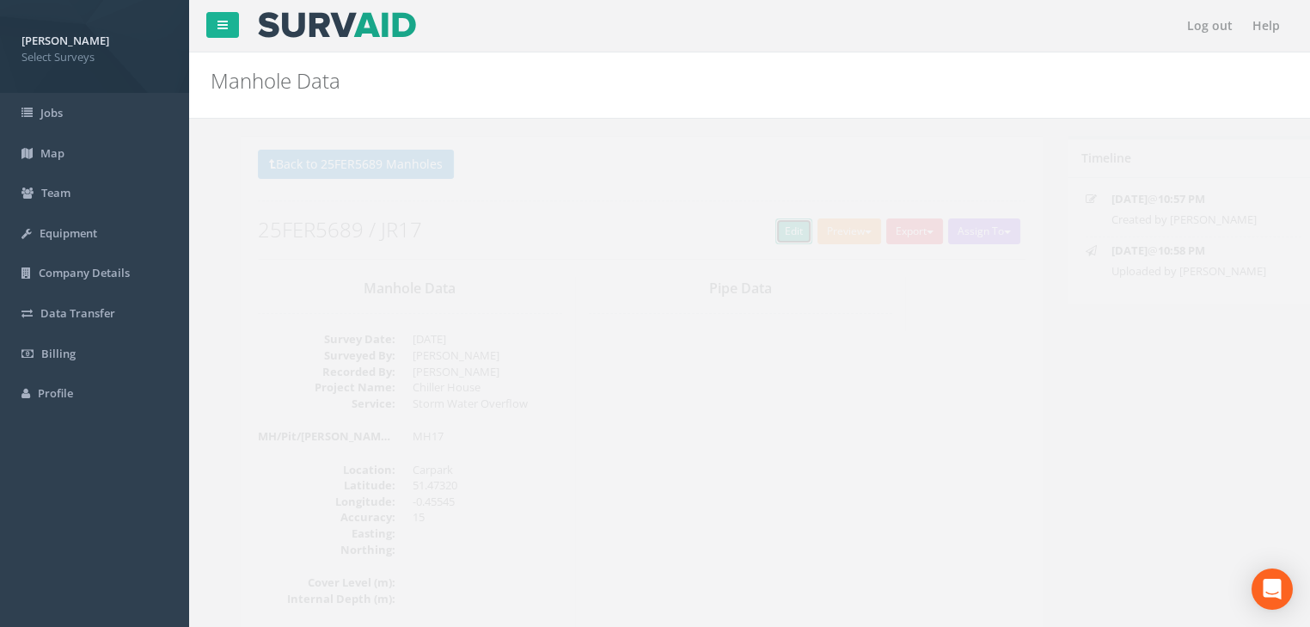
click at [755, 230] on link "Edit" at bounding box center [763, 231] width 37 height 26
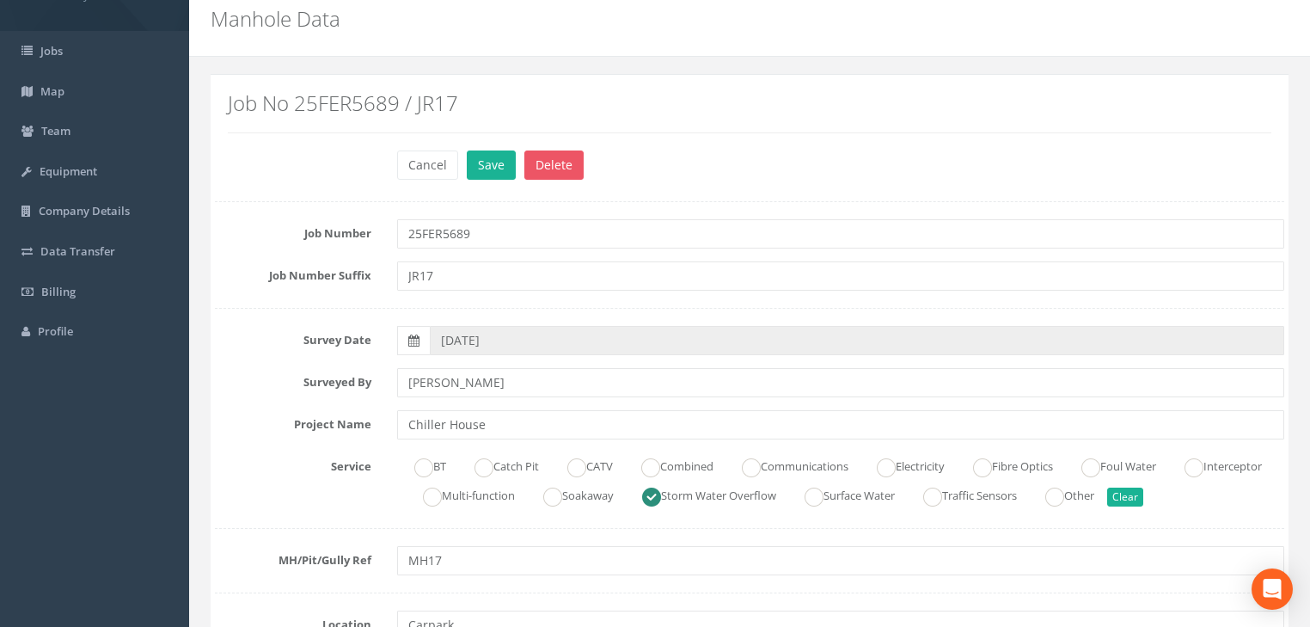
scroll to position [206, 0]
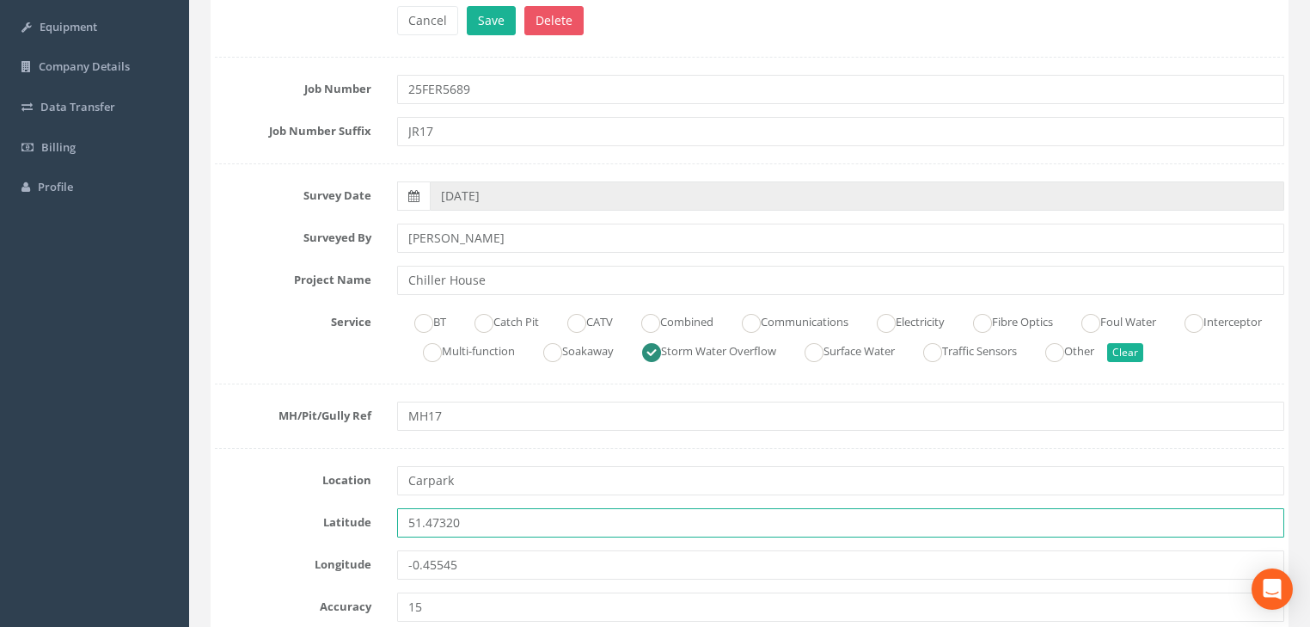
drag, startPoint x: 480, startPoint y: 516, endPoint x: 385, endPoint y: 534, distance: 96.3
click at [360, 526] on div "Latitude 51.47320" at bounding box center [749, 522] width 1095 height 29
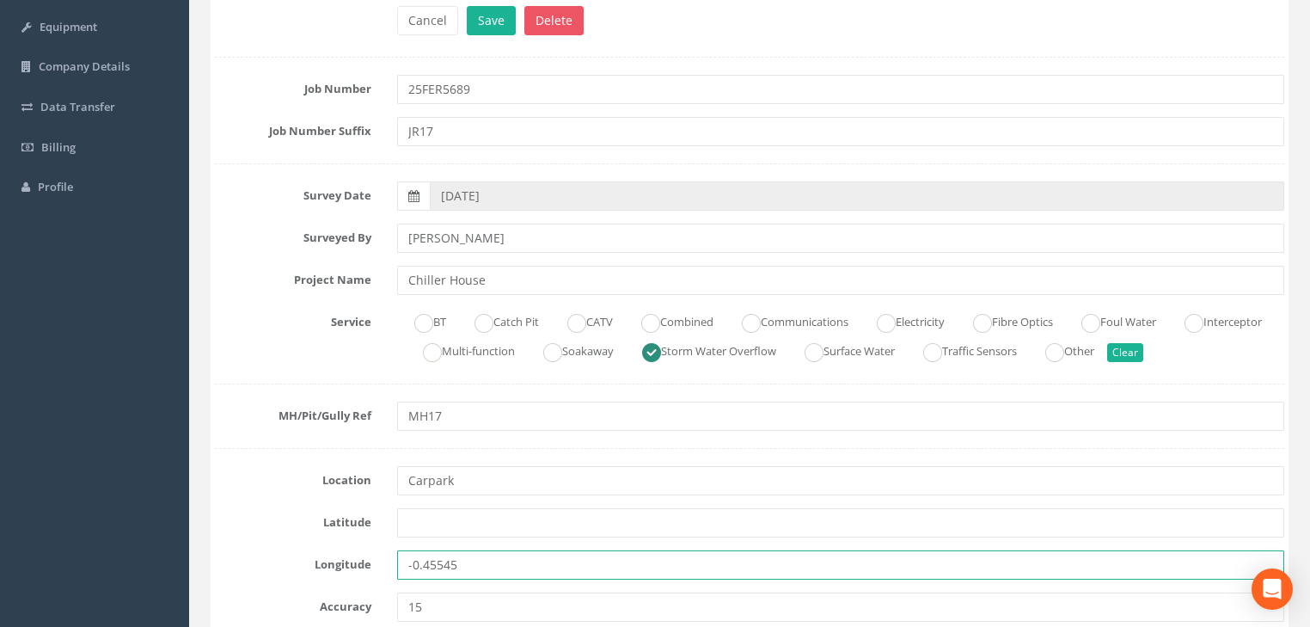
drag, startPoint x: 492, startPoint y: 565, endPoint x: 376, endPoint y: 568, distance: 116.1
click at [376, 568] on div "Longitude -0.45545" at bounding box center [749, 564] width 1095 height 29
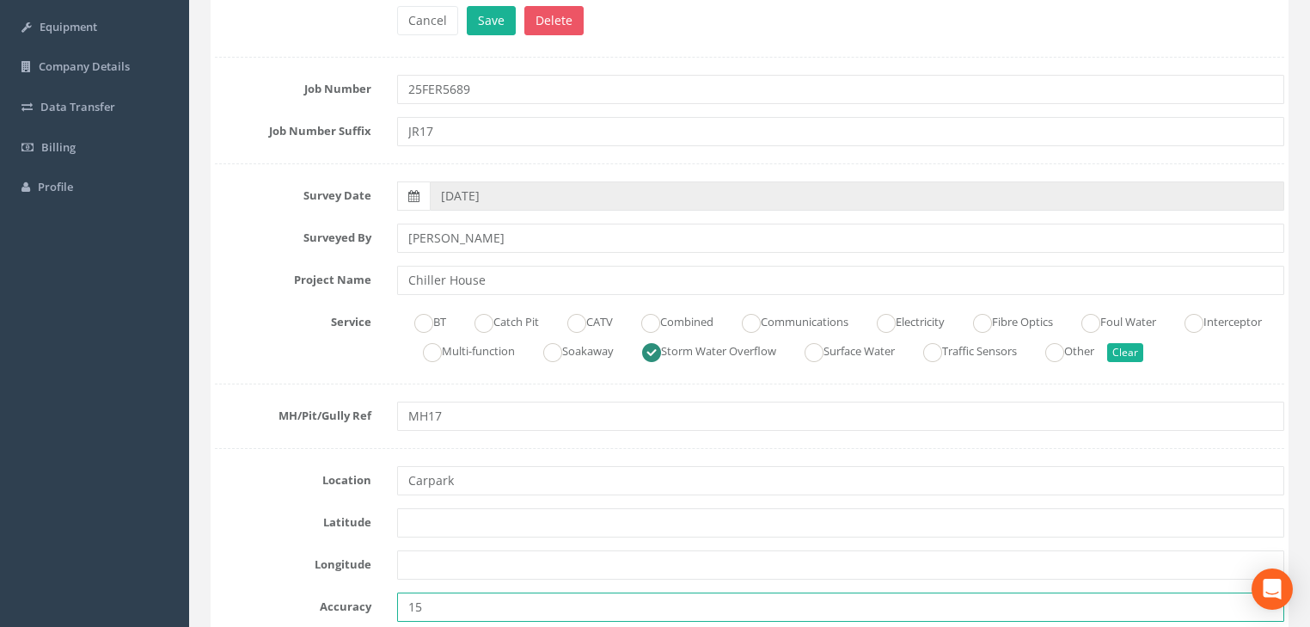
click at [395, 612] on div "15" at bounding box center [840, 606] width 913 height 29
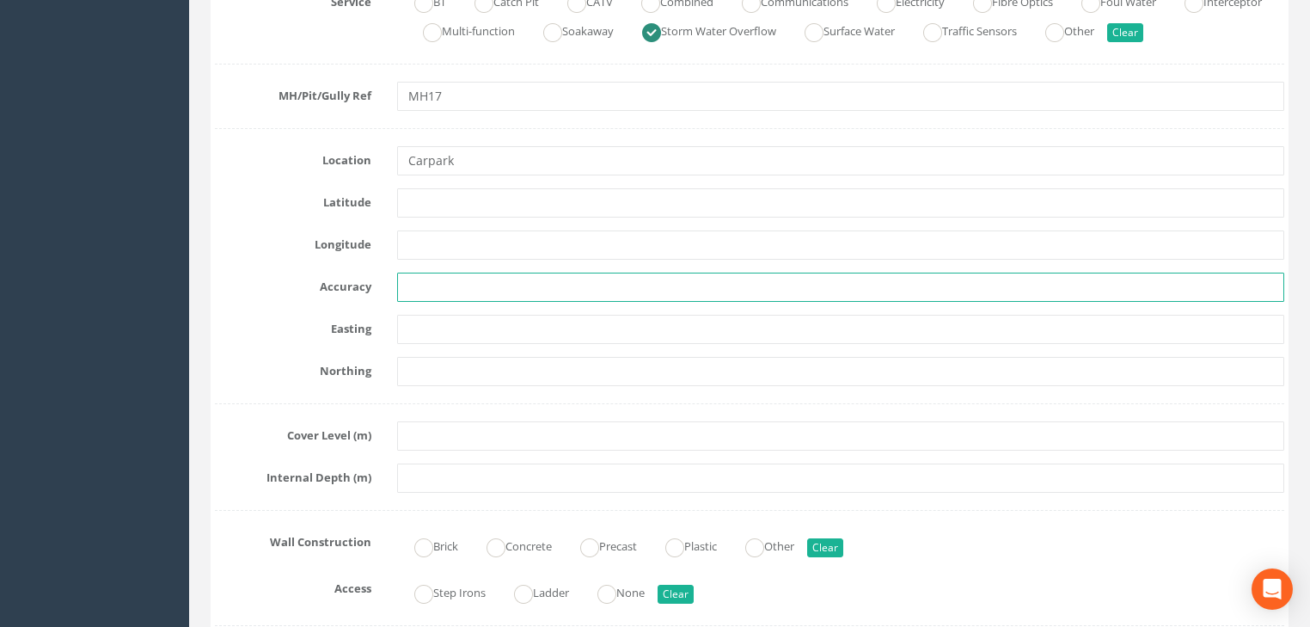
scroll to position [550, 0]
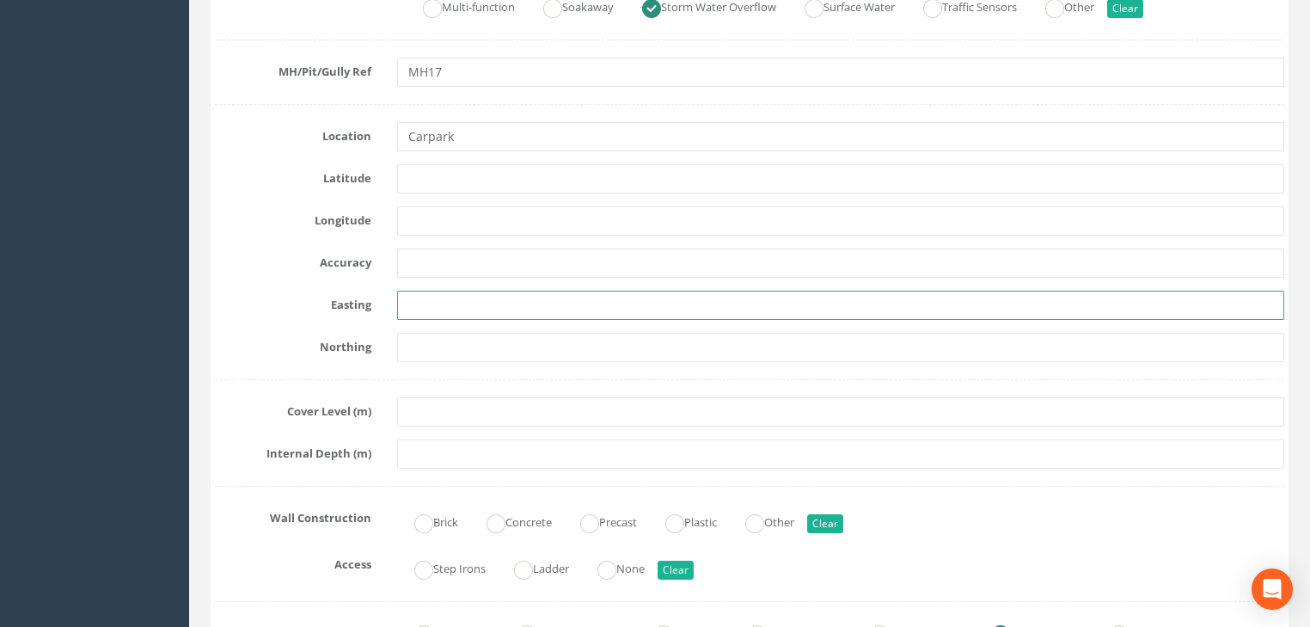
click at [429, 309] on input "text" at bounding box center [840, 305] width 887 height 29
paste input "7181.436"
type input "7181.436"
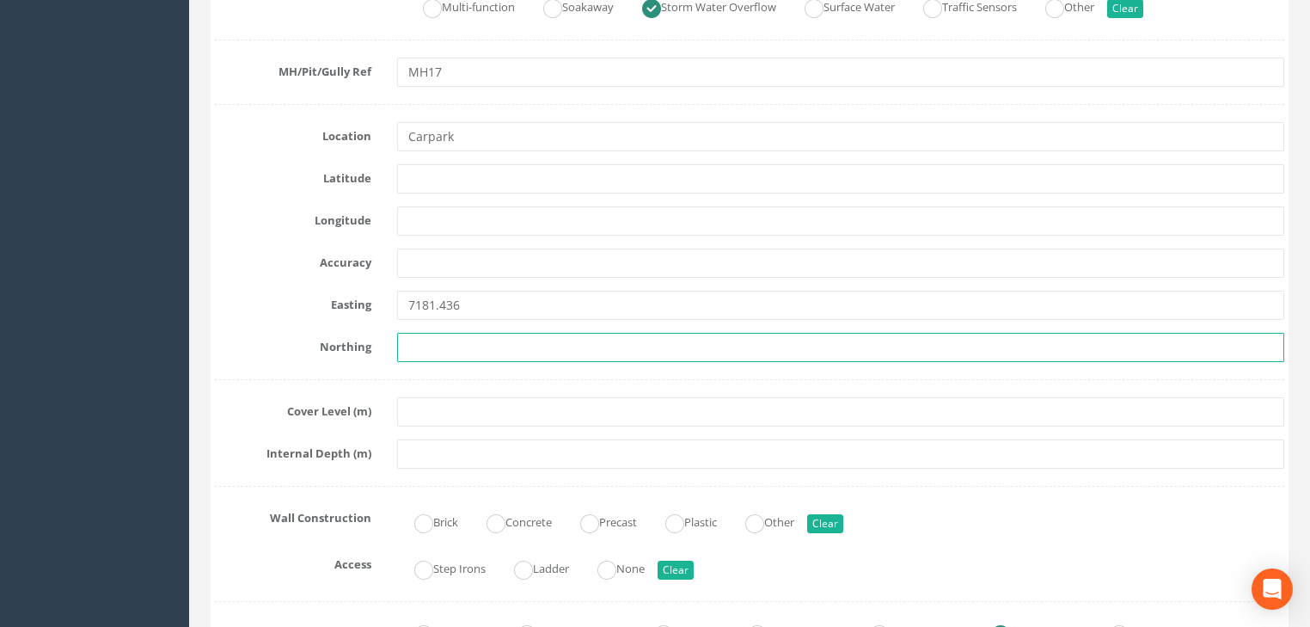
click at [440, 340] on input "text" at bounding box center [840, 347] width 887 height 29
paste input "5923.354"
type input "5923.354"
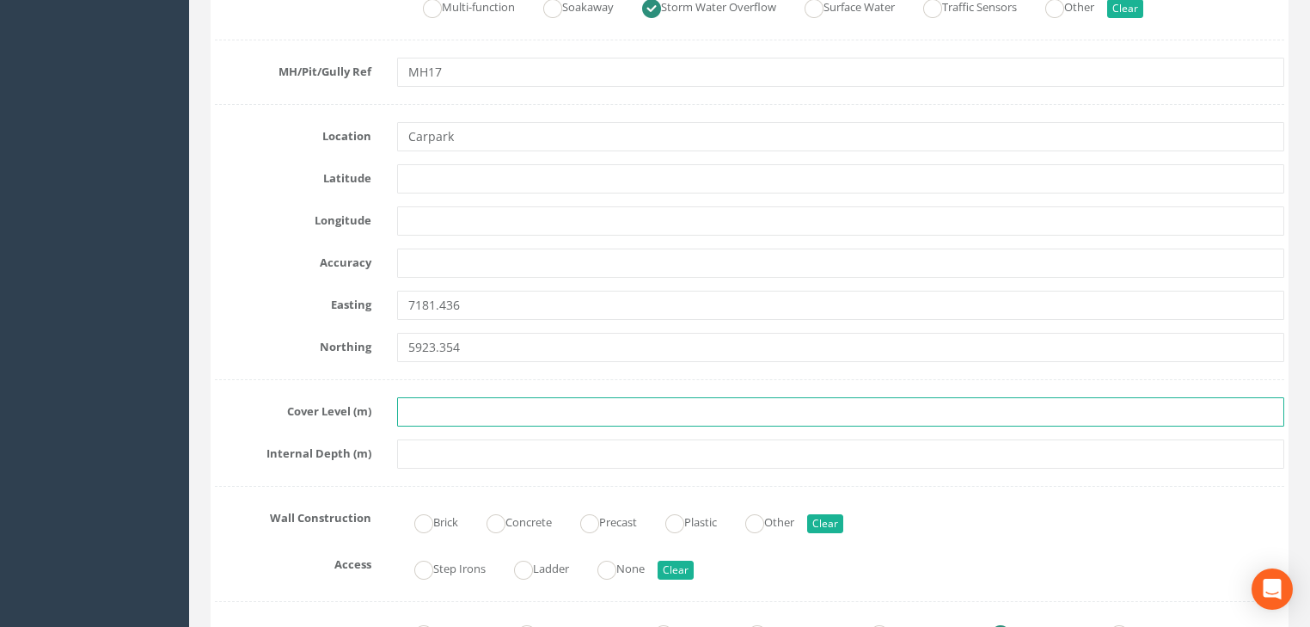
click at [487, 413] on input "text" at bounding box center [840, 411] width 887 height 29
paste input "23.712"
type input "23.712"
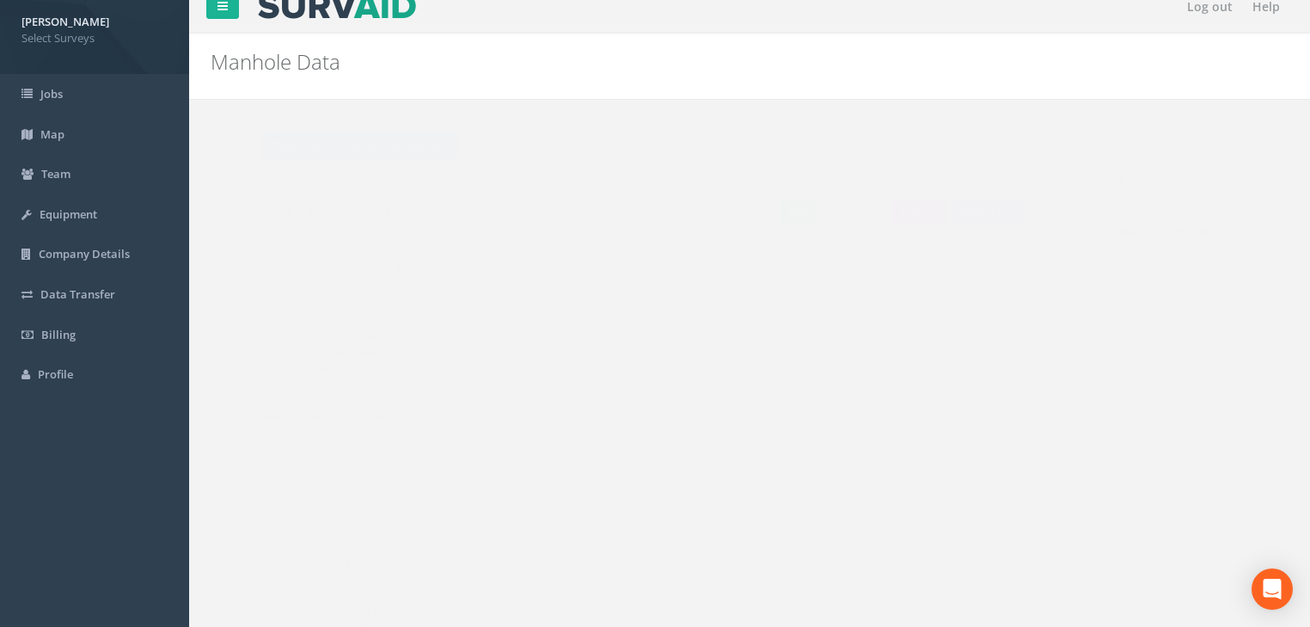
scroll to position [0, 0]
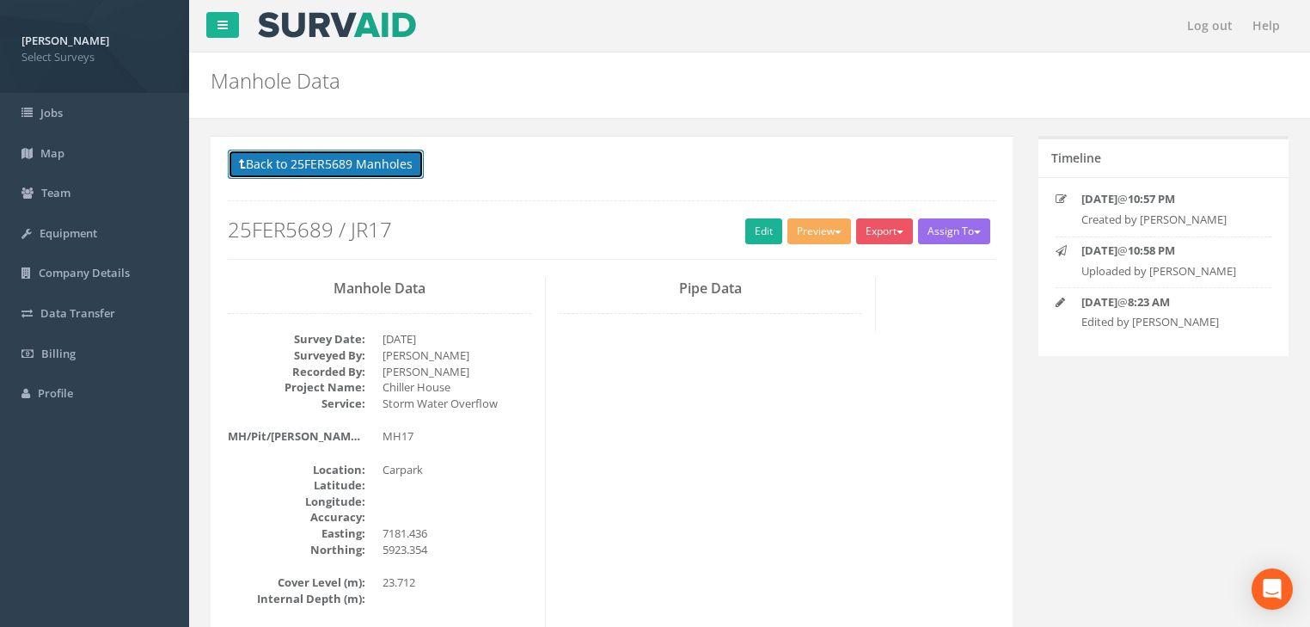
click at [355, 168] on button "Back to 25FER5689 Manholes" at bounding box center [326, 164] width 196 height 29
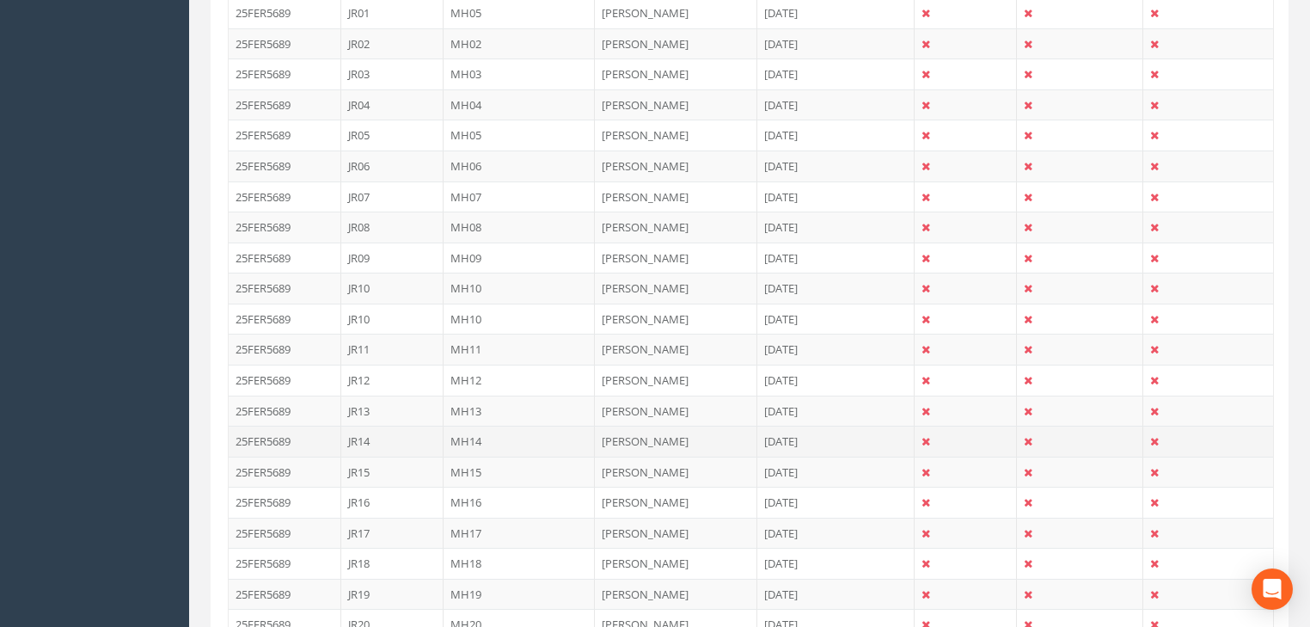
scroll to position [550, 0]
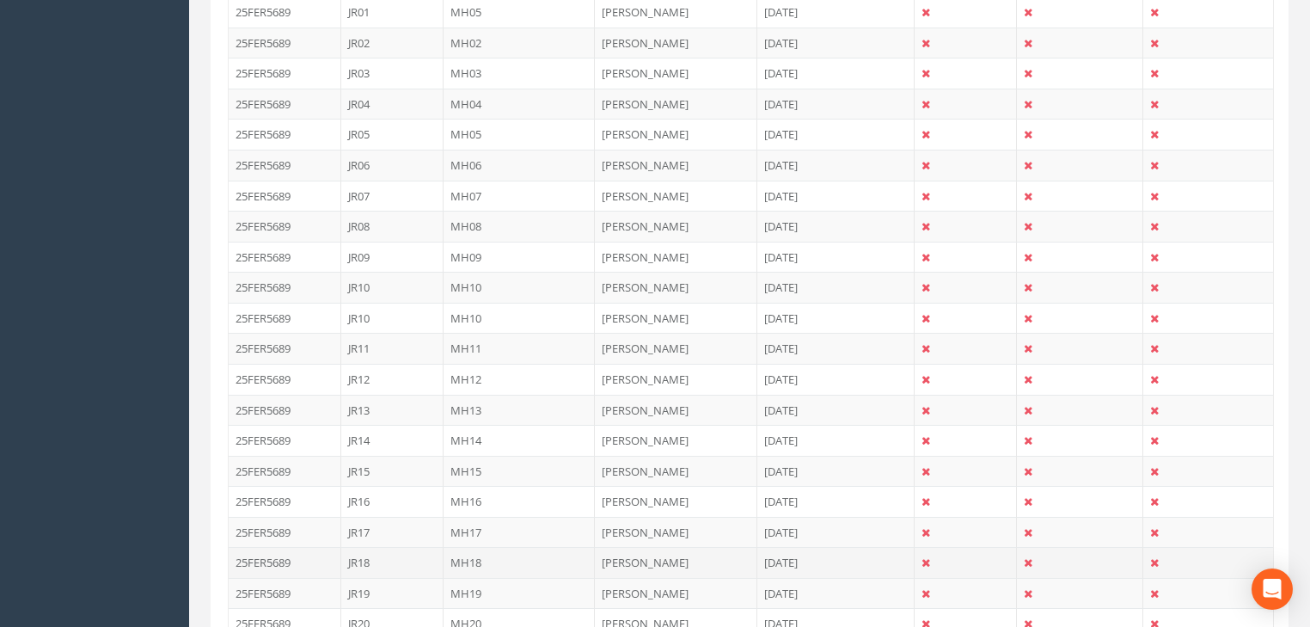
click at [461, 548] on td "MH18" at bounding box center [520, 562] width 152 height 31
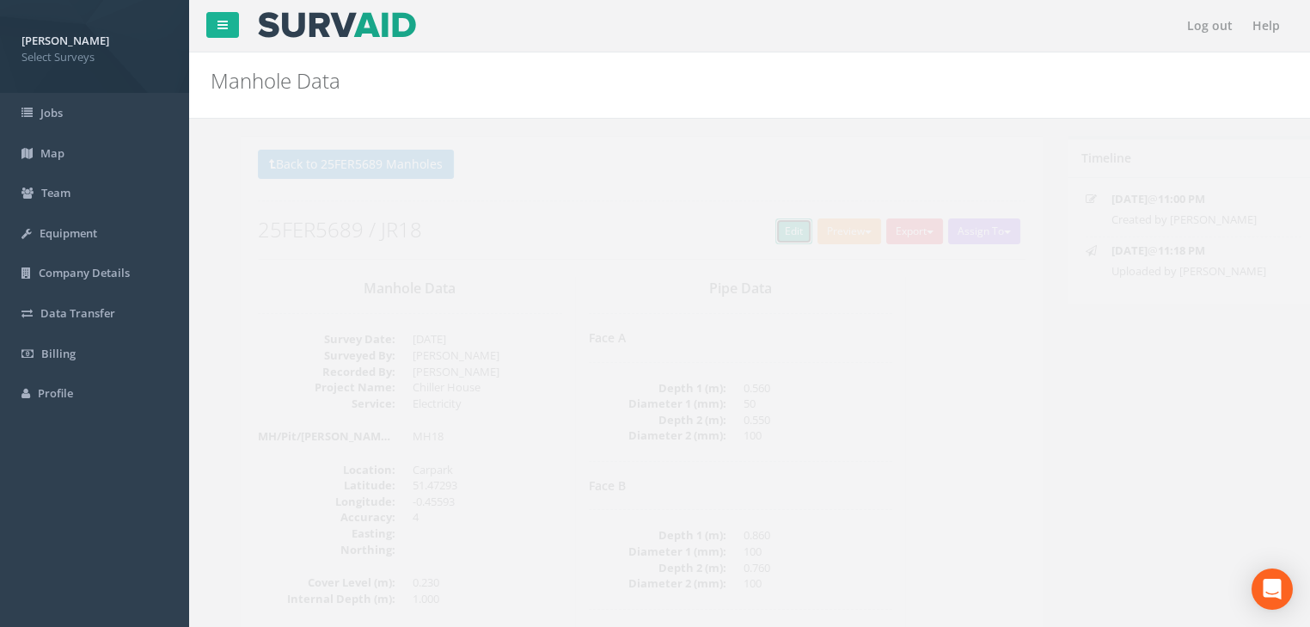
click at [745, 233] on link "Edit" at bounding box center [763, 231] width 37 height 26
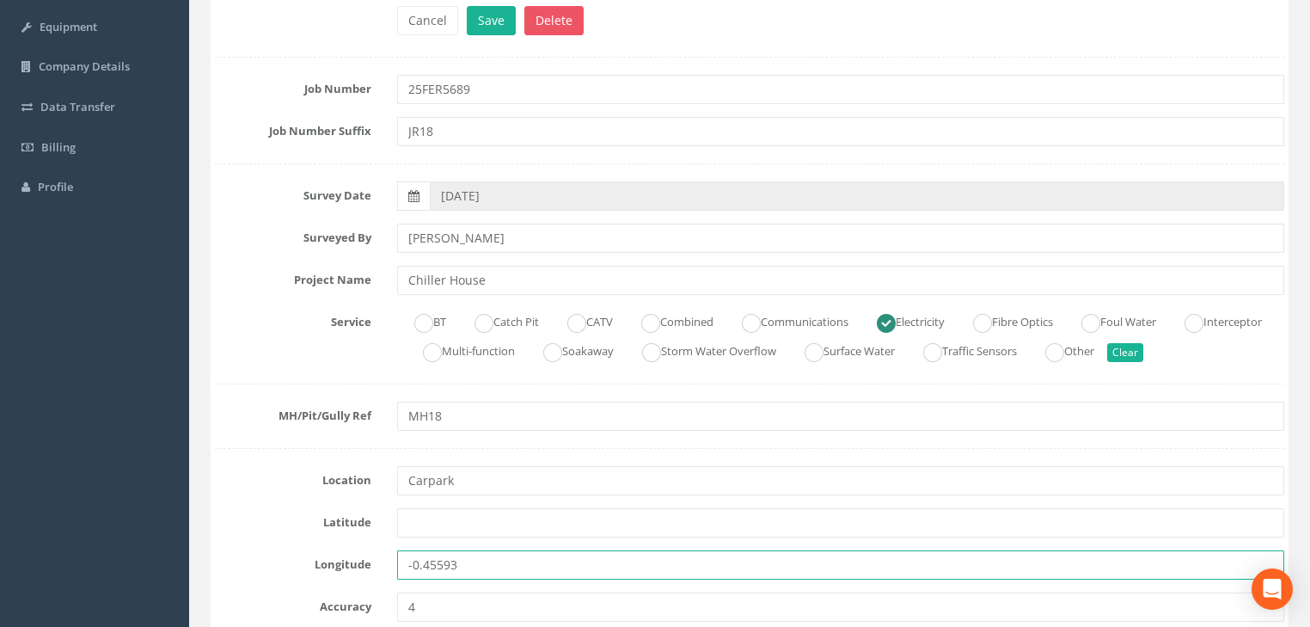
drag, startPoint x: 409, startPoint y: 566, endPoint x: 395, endPoint y: 578, distance: 18.9
click at [371, 567] on div "Longitude -0.45593" at bounding box center [749, 564] width 1095 height 29
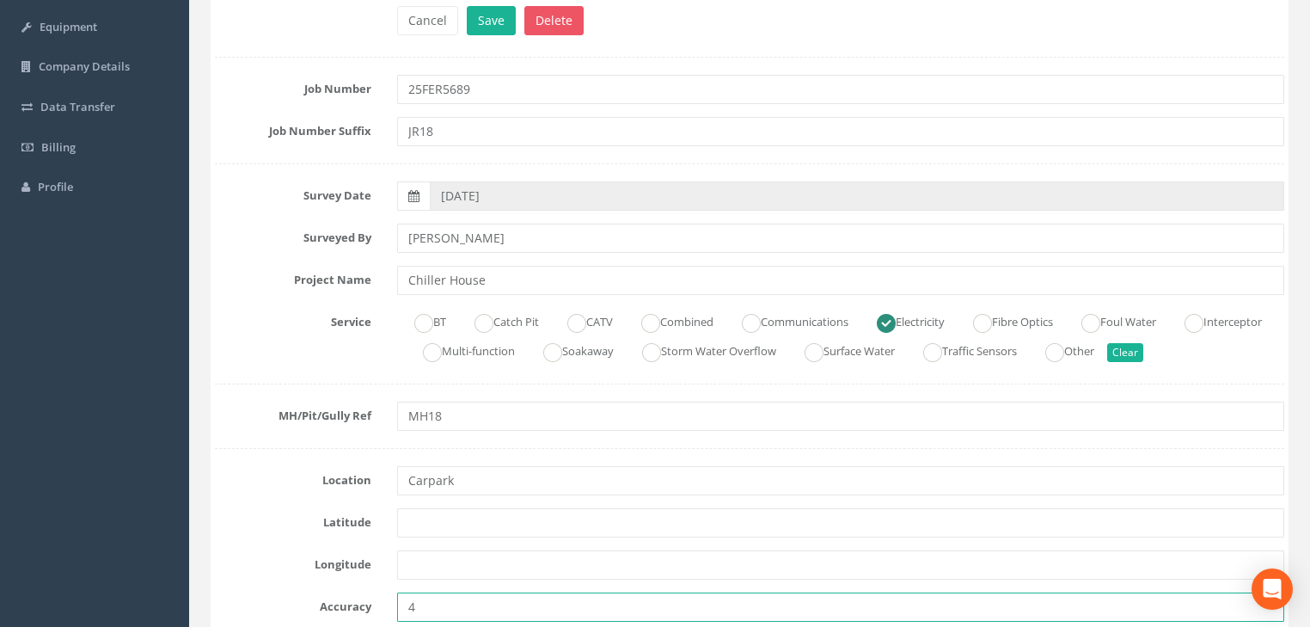
drag, startPoint x: 428, startPoint y: 598, endPoint x: 394, endPoint y: 609, distance: 35.9
click at [394, 609] on div "4" at bounding box center [840, 606] width 913 height 29
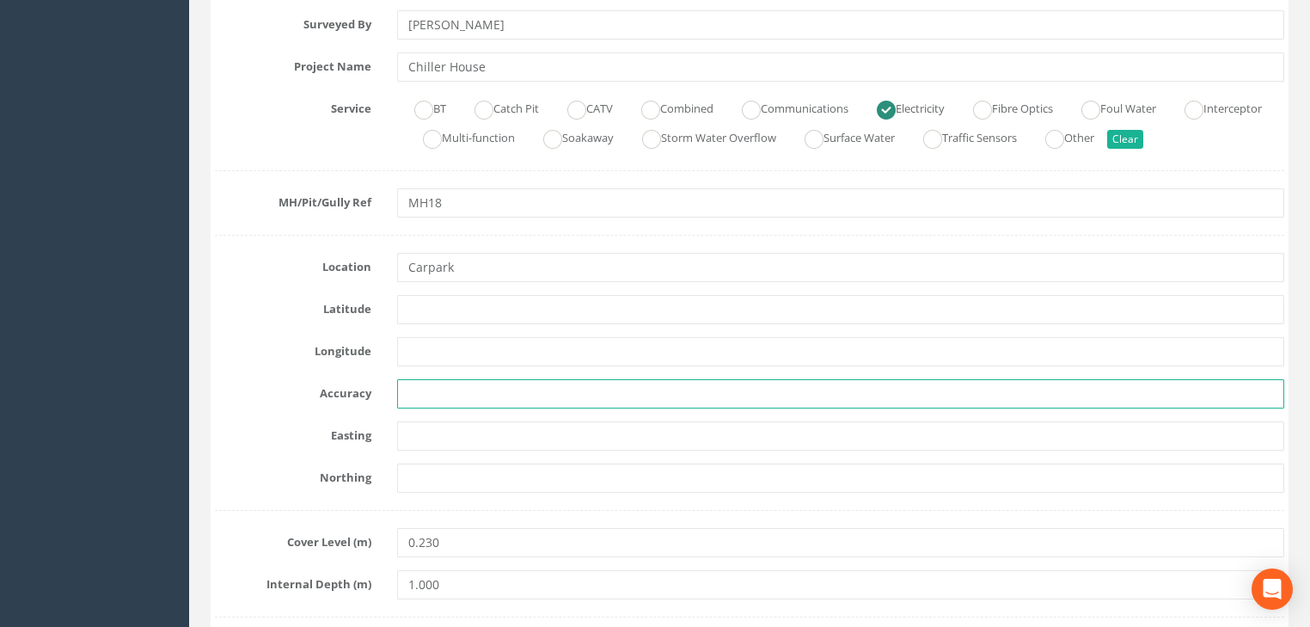
scroll to position [481, 0]
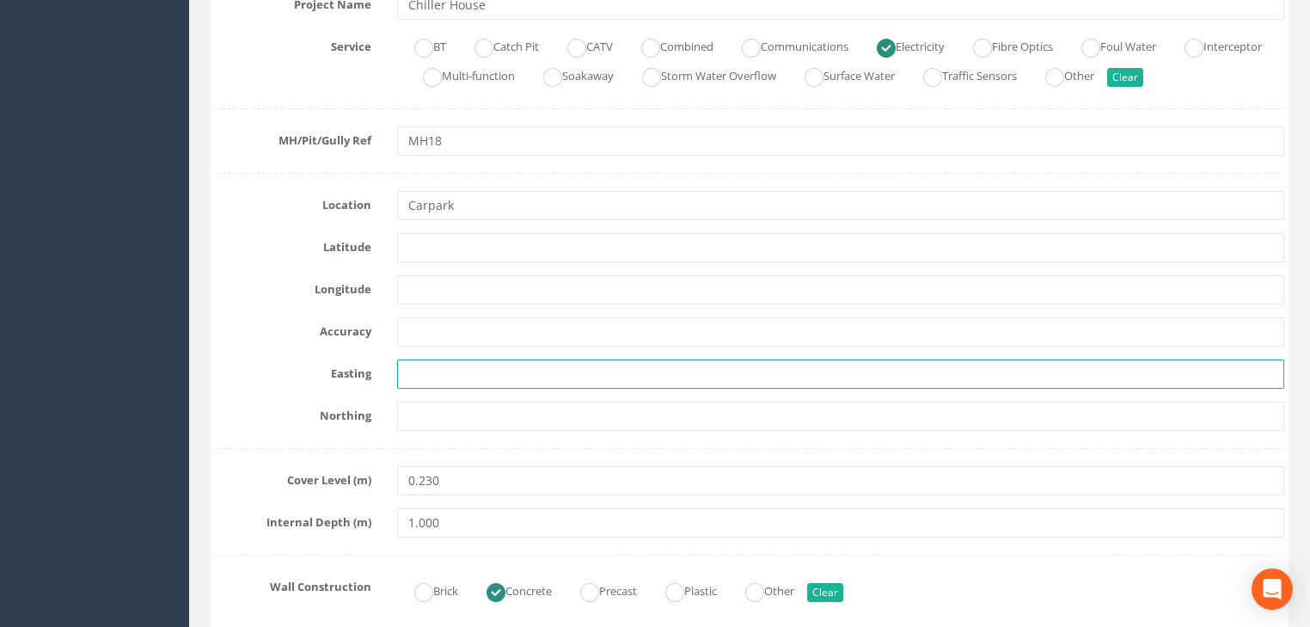
click at [489, 370] on input "text" at bounding box center [840, 373] width 887 height 29
paste input "7145.941"
type input "7145.941"
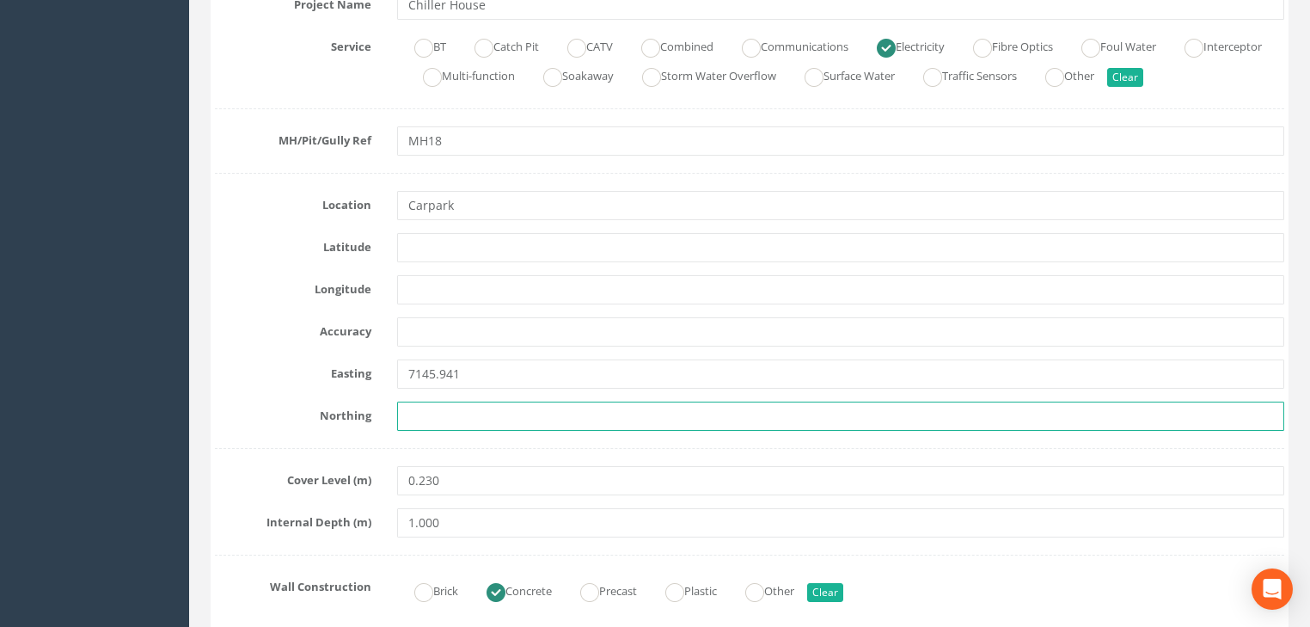
click at [451, 416] on input "text" at bounding box center [840, 415] width 887 height 29
paste input "5890.264"
type input "5890.264"
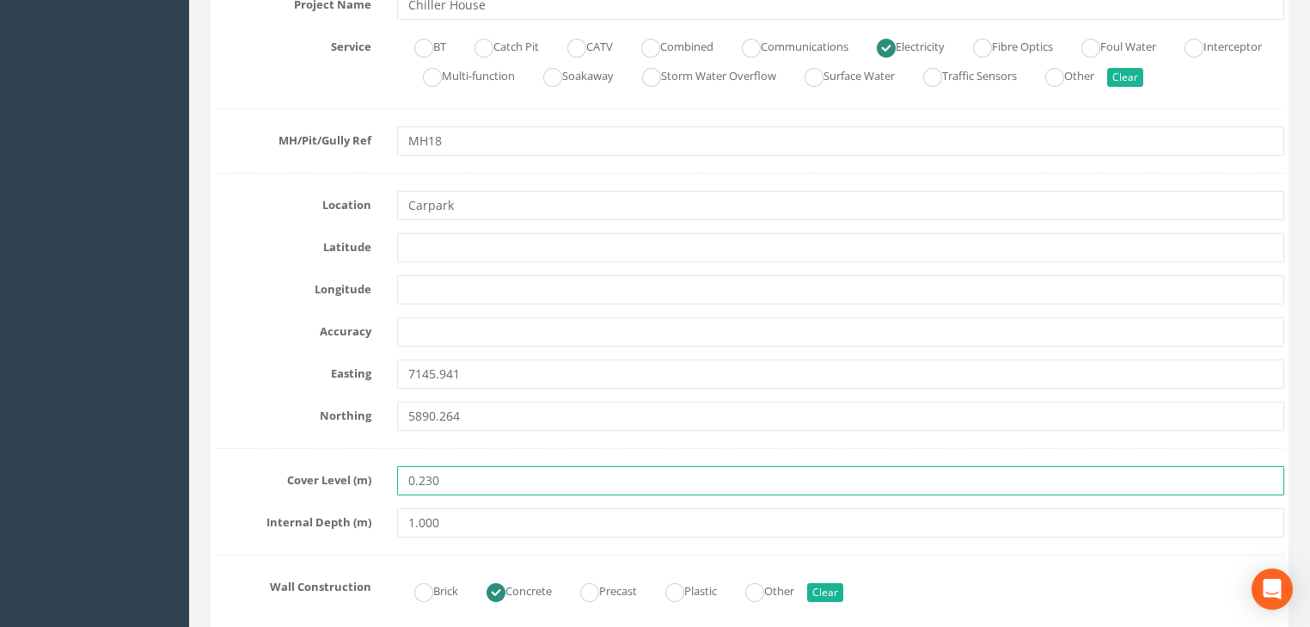
drag, startPoint x: 461, startPoint y: 487, endPoint x: 366, endPoint y: 480, distance: 94.7
click at [366, 480] on div "Cover Level (m) 0.230" at bounding box center [749, 480] width 1095 height 29
paste input "24.043"
type input "24.043"
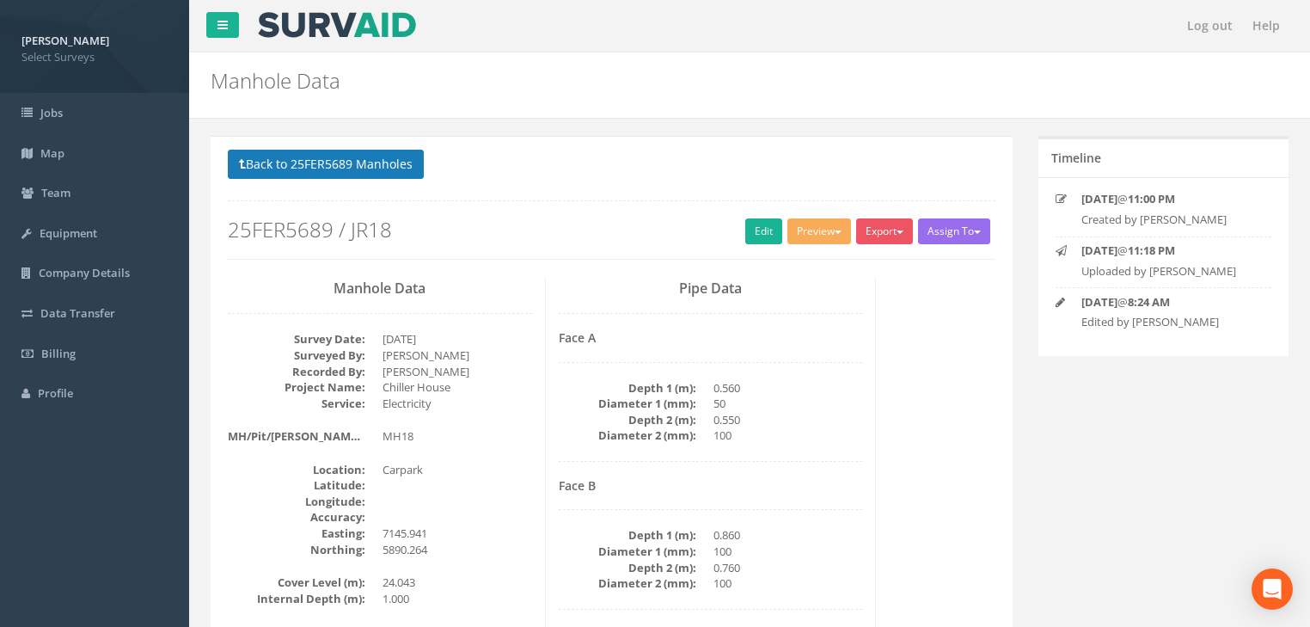
scroll to position [0, 0]
click at [384, 165] on button "Back to 25FER5689 Manholes" at bounding box center [326, 164] width 196 height 29
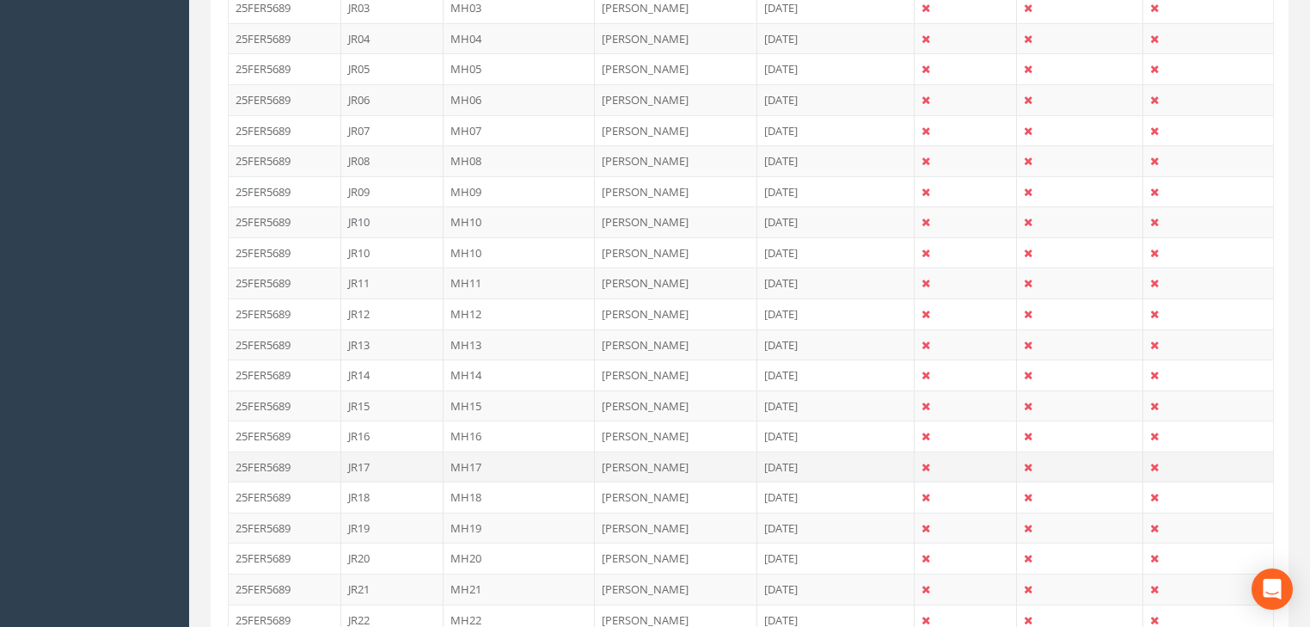
scroll to position [619, 0]
click at [459, 519] on td "MH19" at bounding box center [520, 524] width 152 height 31
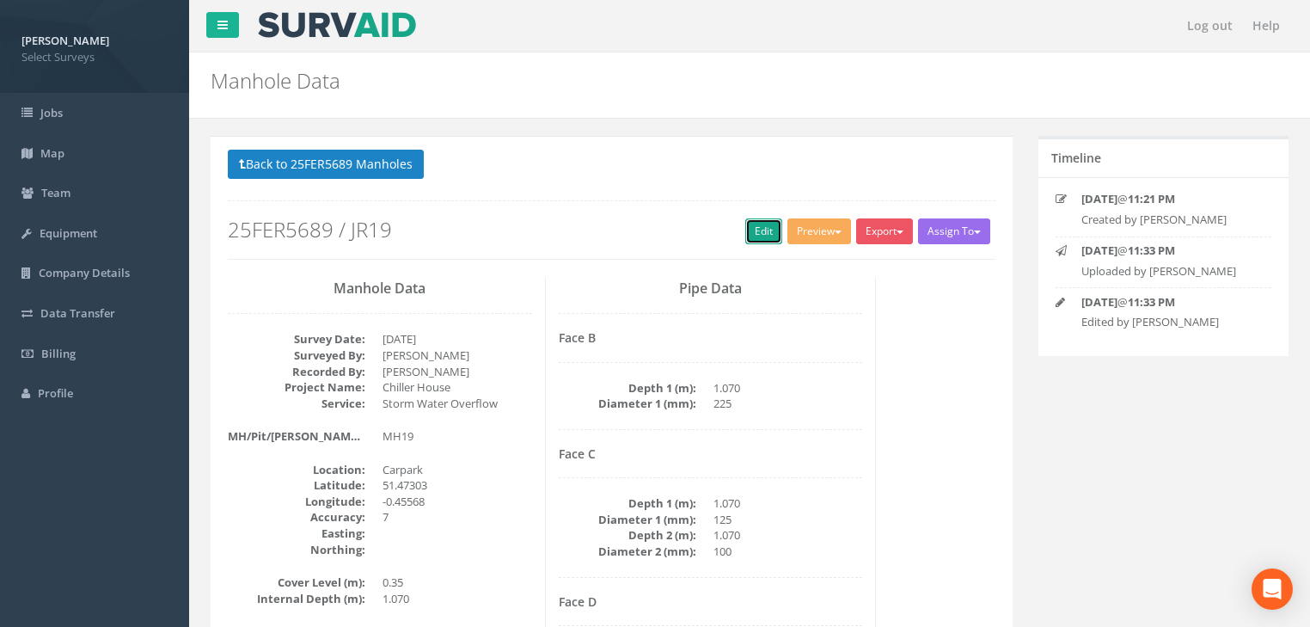
click at [762, 234] on link "Edit" at bounding box center [763, 231] width 37 height 26
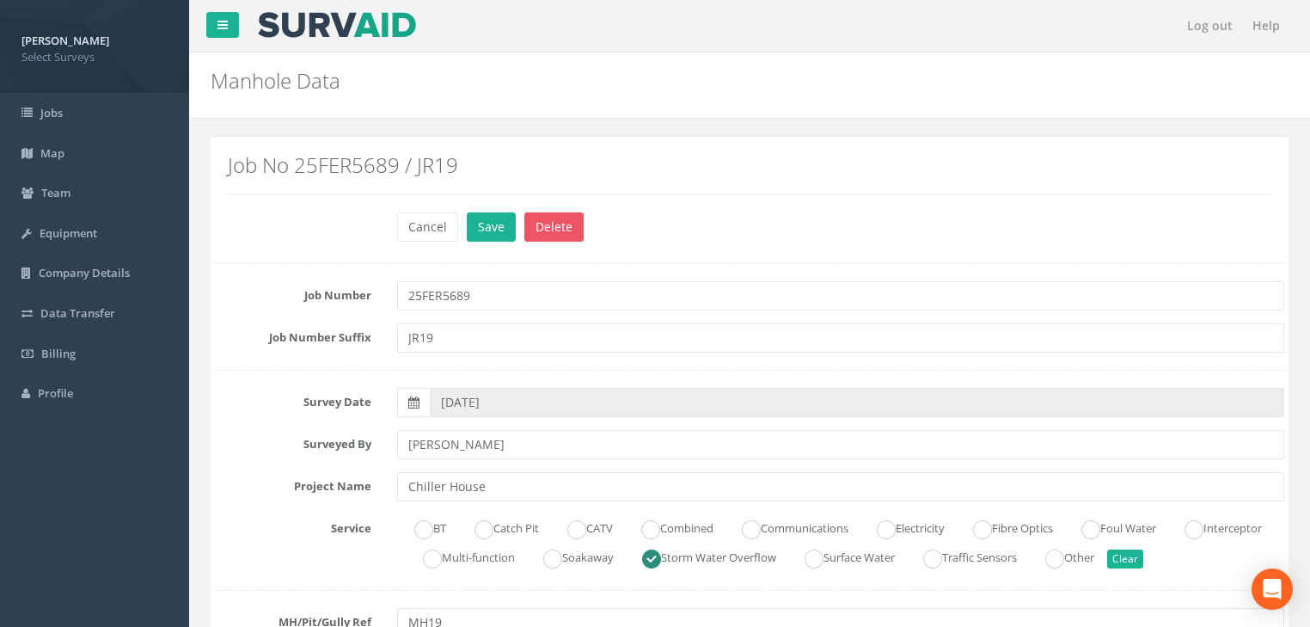
scroll to position [275, 0]
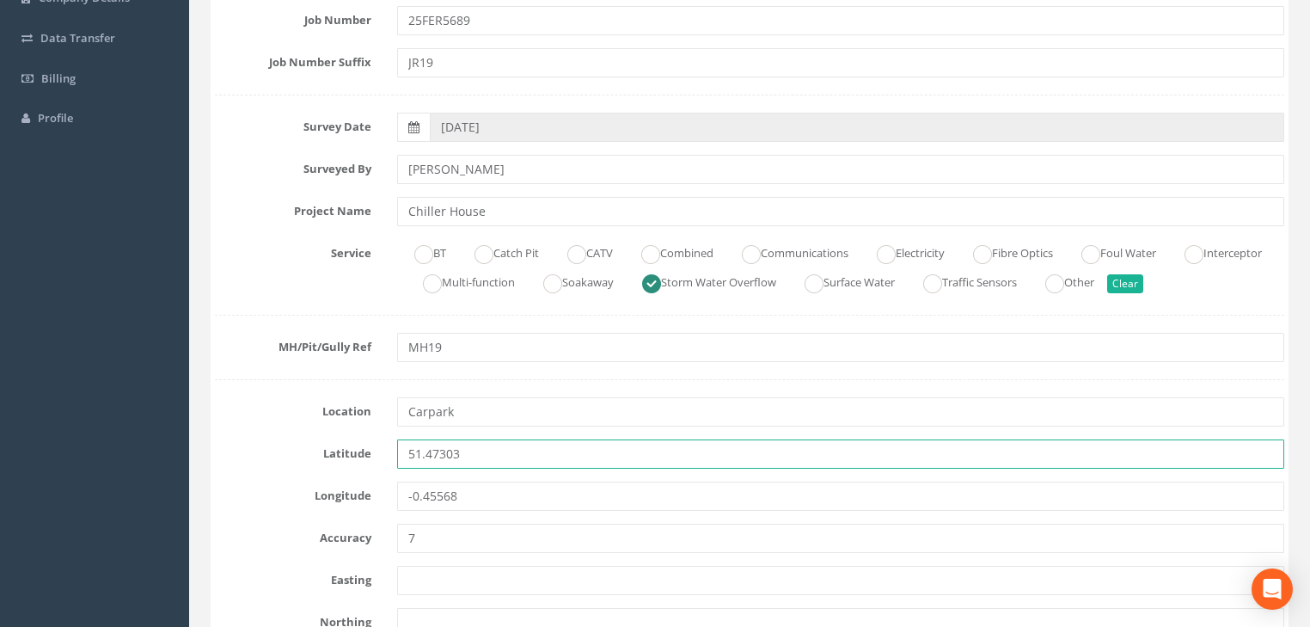
drag, startPoint x: 485, startPoint y: 463, endPoint x: 349, endPoint y: 464, distance: 135.8
click at [349, 464] on div "Latitude 51.47303" at bounding box center [749, 453] width 1095 height 29
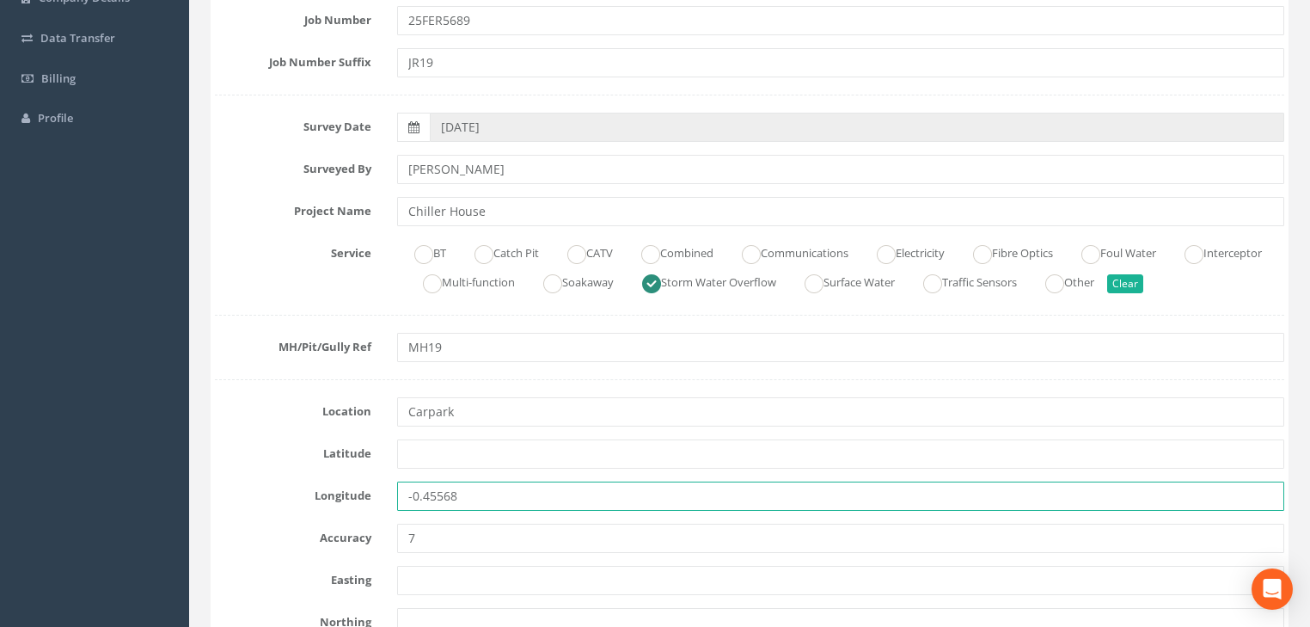
drag, startPoint x: 433, startPoint y: 503, endPoint x: 376, endPoint y: 502, distance: 57.6
click at [371, 500] on div "Longitude -0.45568" at bounding box center [749, 495] width 1095 height 29
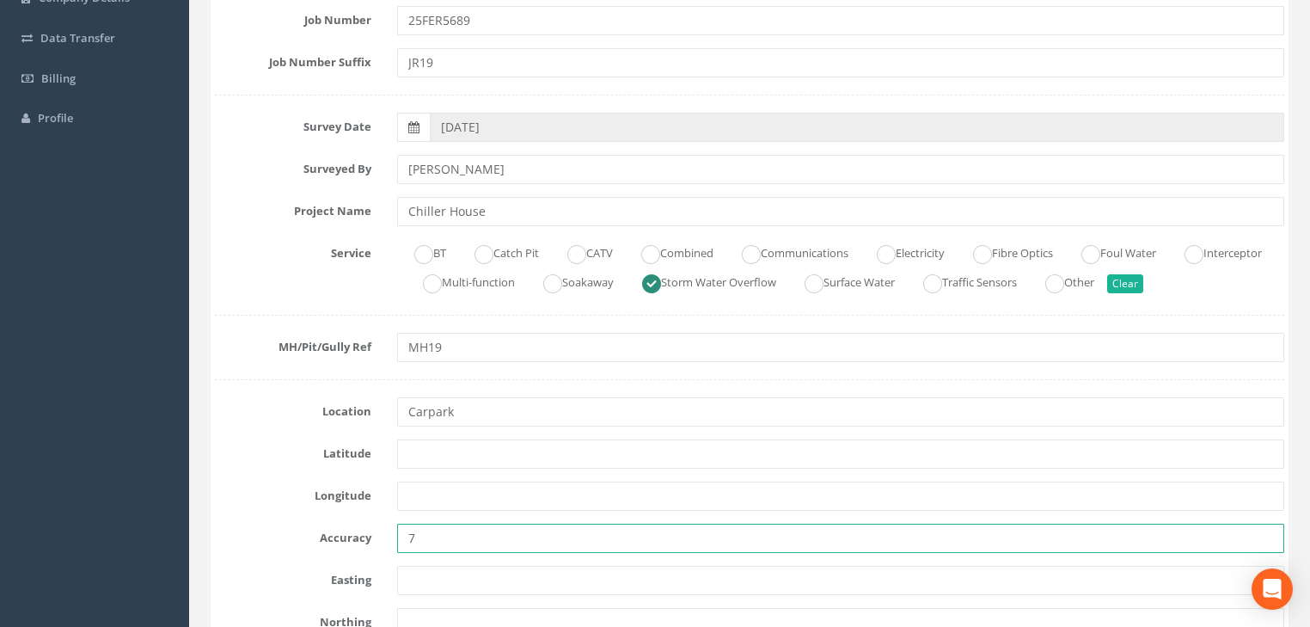
drag, startPoint x: 456, startPoint y: 540, endPoint x: 404, endPoint y: 554, distance: 54.4
click at [400, 548] on input "7" at bounding box center [840, 537] width 887 height 29
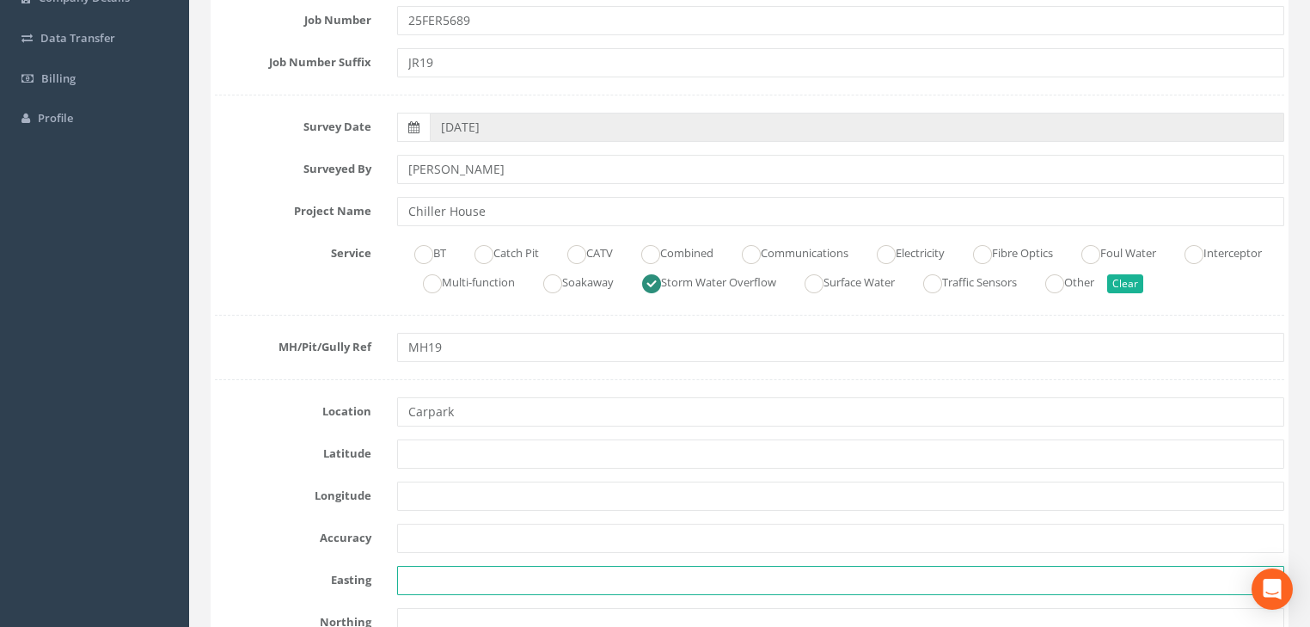
click at [432, 574] on input "text" at bounding box center [840, 580] width 887 height 29
paste input "7163.680"
type input "7163.680"
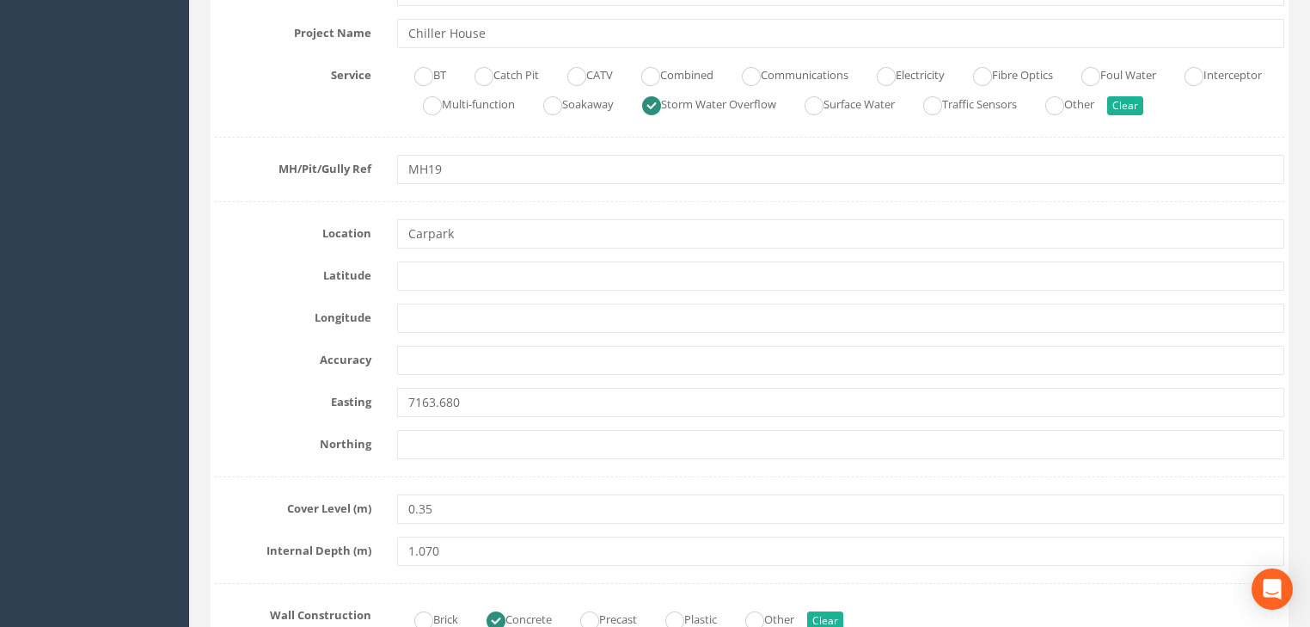
scroll to position [481, 0]
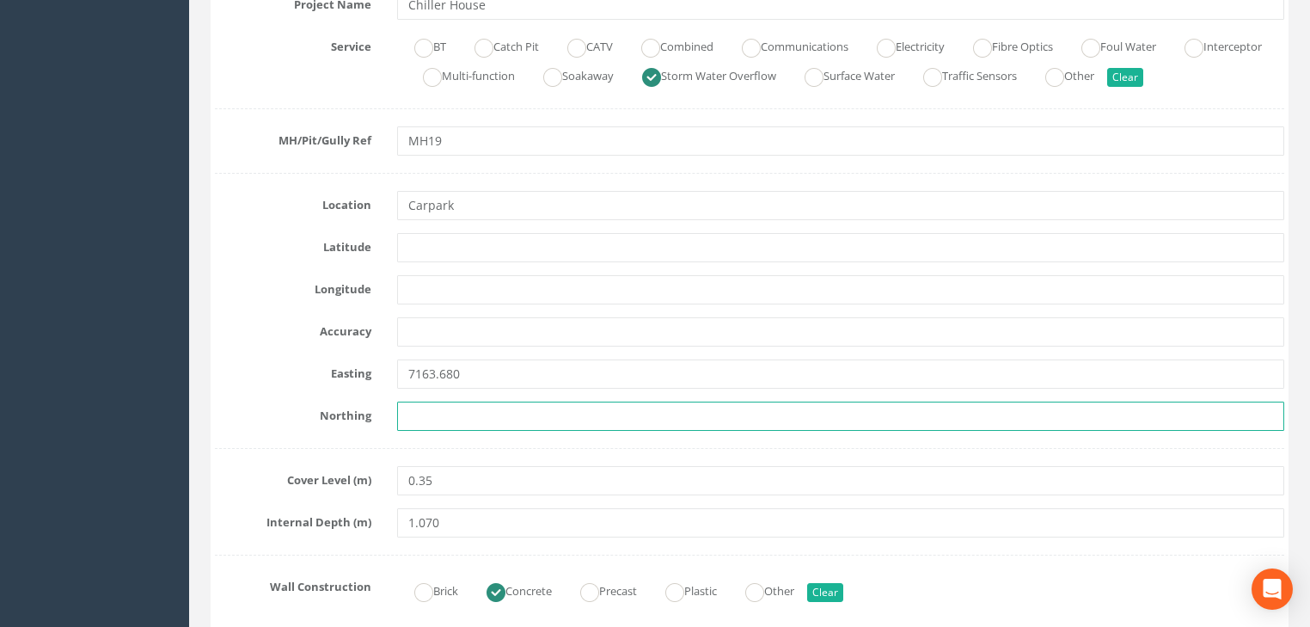
click at [416, 420] on input "text" at bounding box center [840, 415] width 887 height 29
paste input "5897.865"
type input "5897.865"
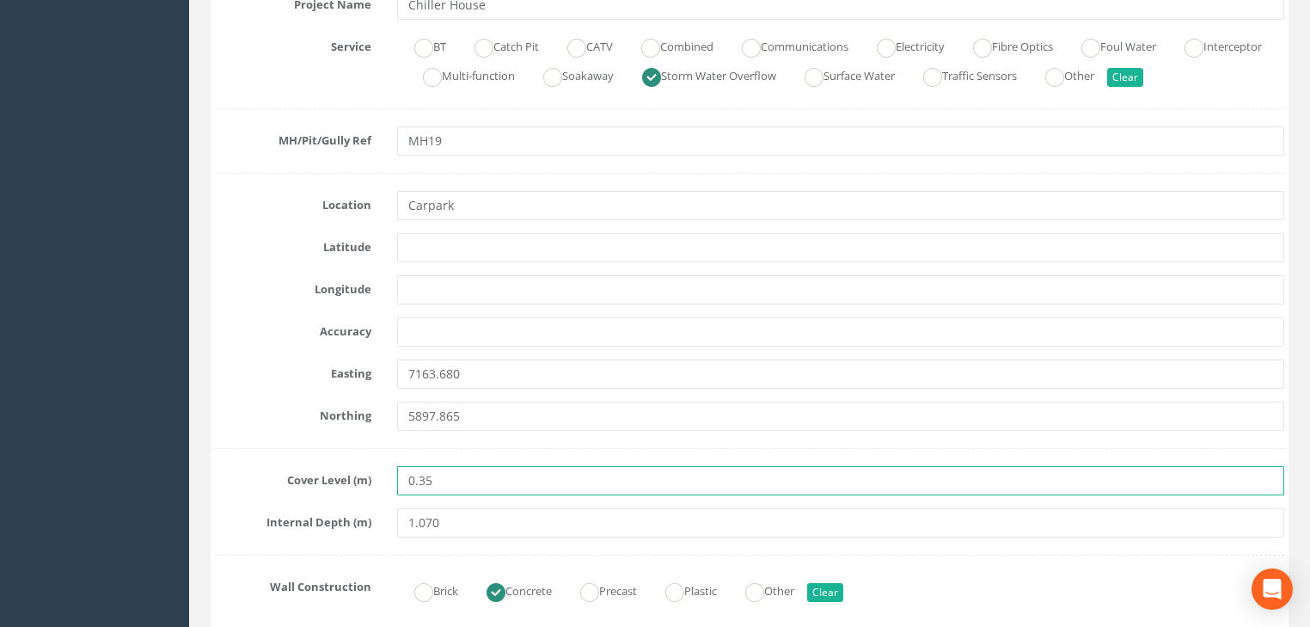
drag, startPoint x: 391, startPoint y: 480, endPoint x: 380, endPoint y: 479, distance: 11.3
click at [380, 479] on div "Cover Level (m) 0.35" at bounding box center [749, 480] width 1095 height 29
paste input "23.999"
type input "23.999"
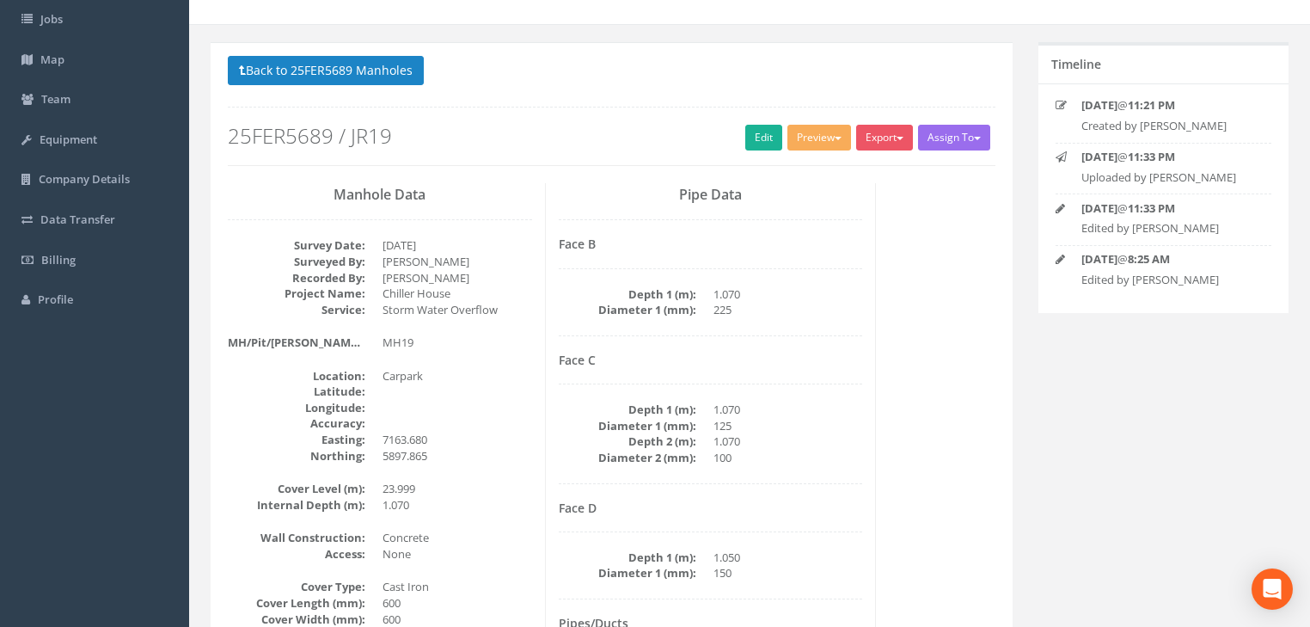
scroll to position [76, 0]
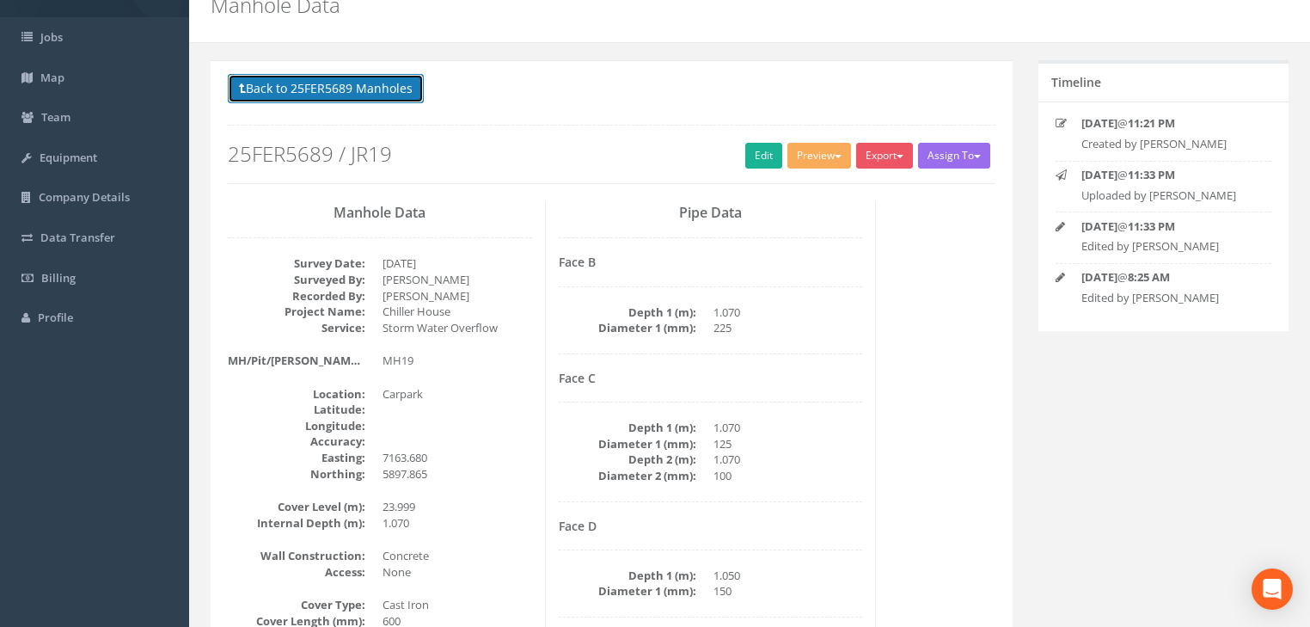
click at [325, 89] on button "Back to 25FER5689 Manholes" at bounding box center [326, 88] width 196 height 29
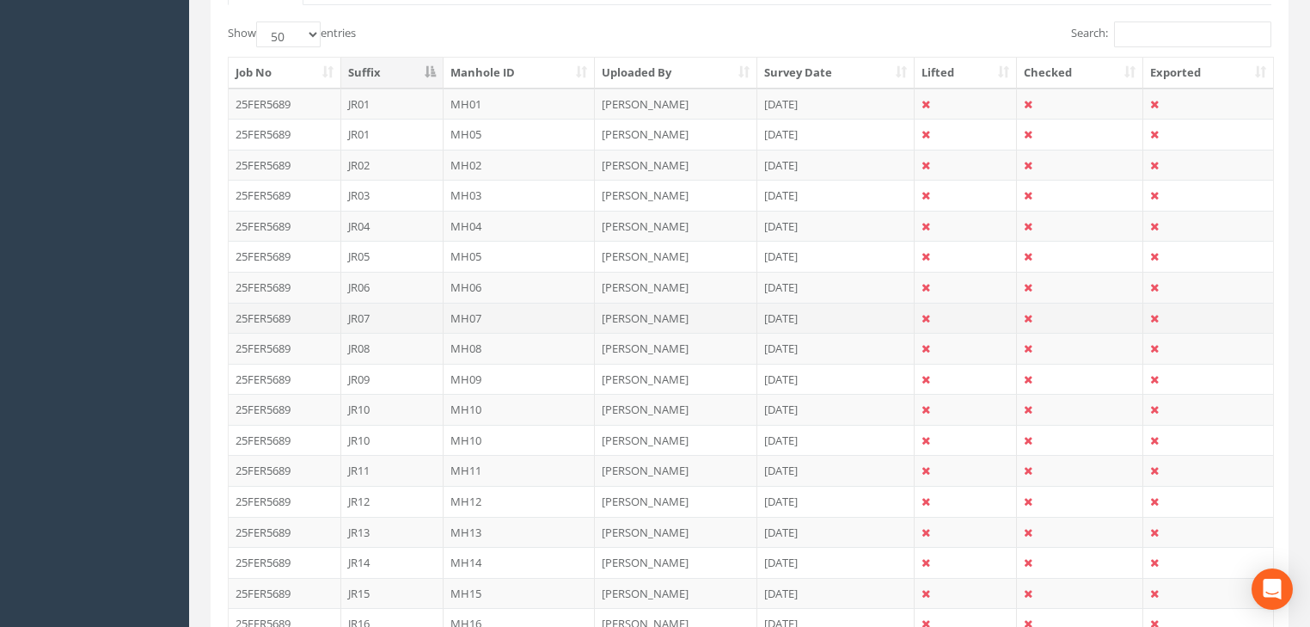
scroll to position [557, 0]
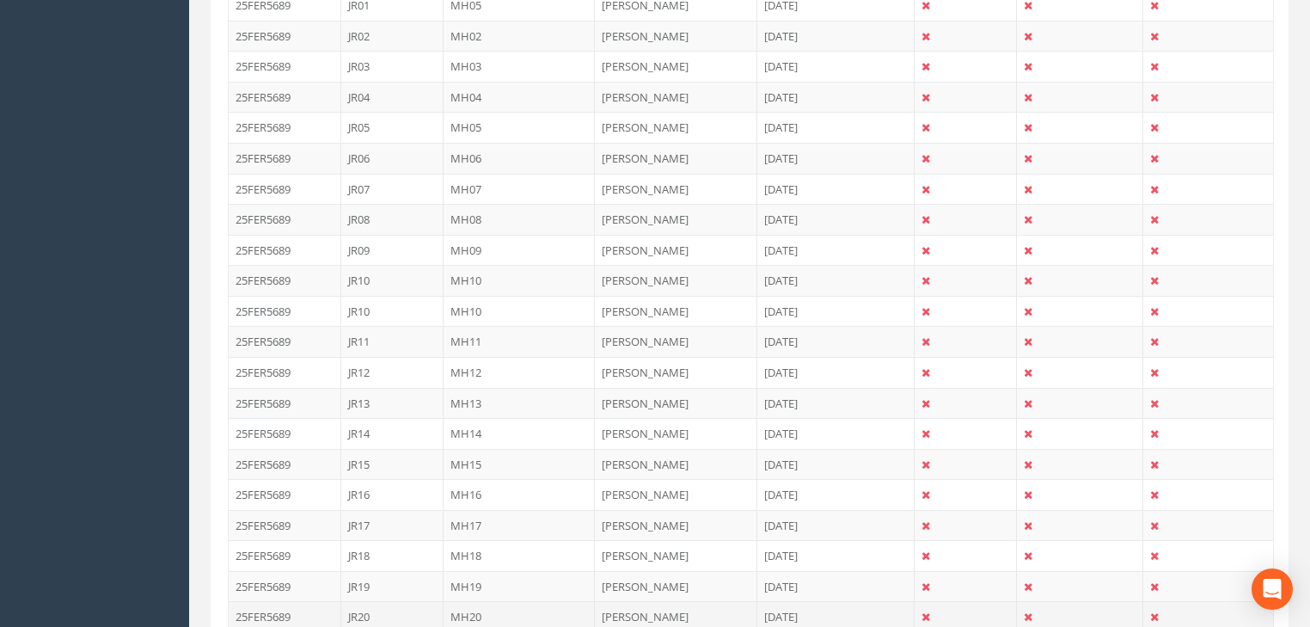
click at [471, 604] on td "MH20" at bounding box center [520, 616] width 152 height 31
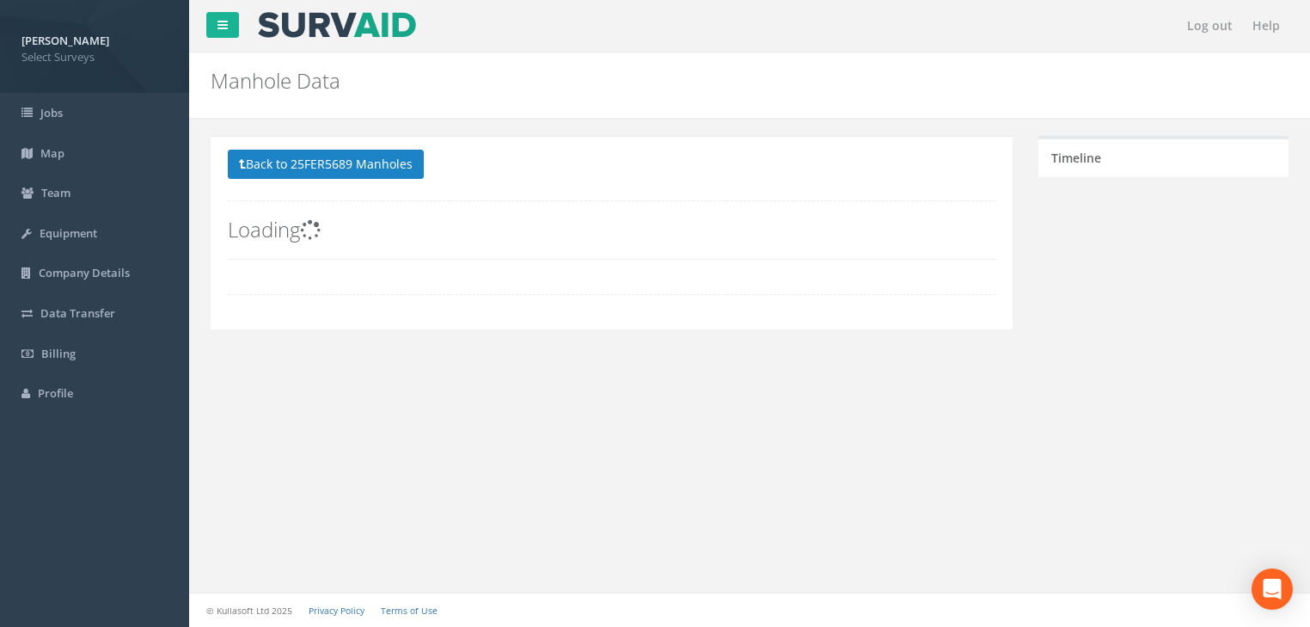
scroll to position [0, 0]
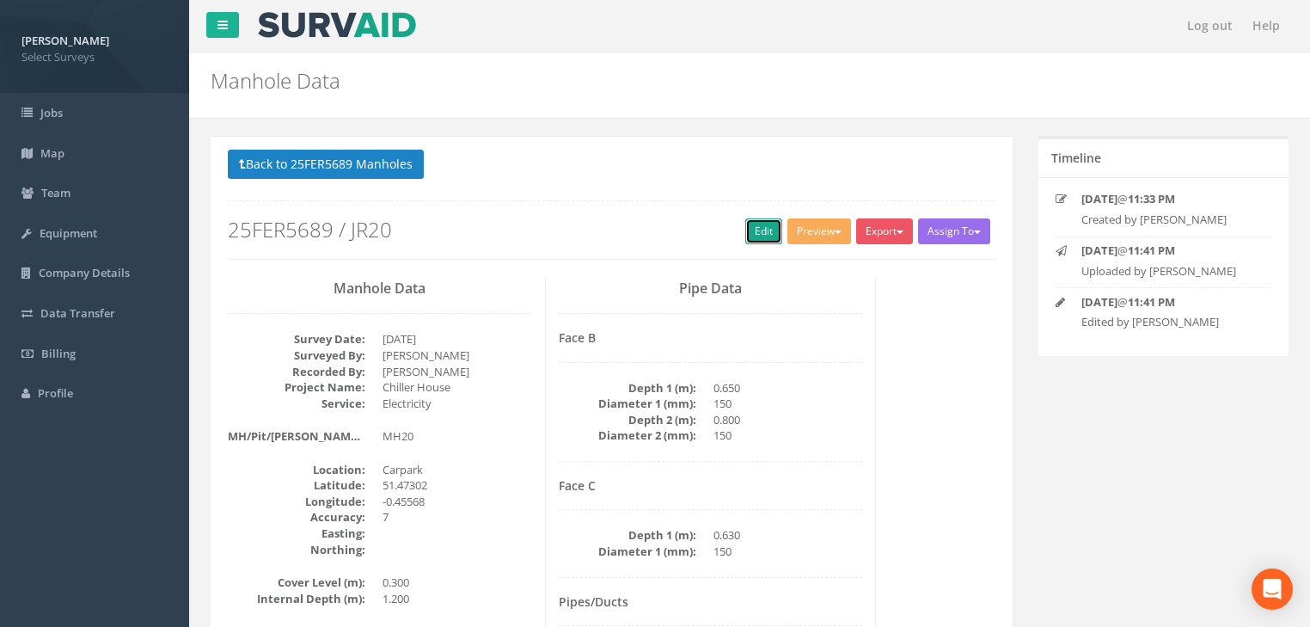
click at [750, 230] on link "Edit" at bounding box center [763, 231] width 37 height 26
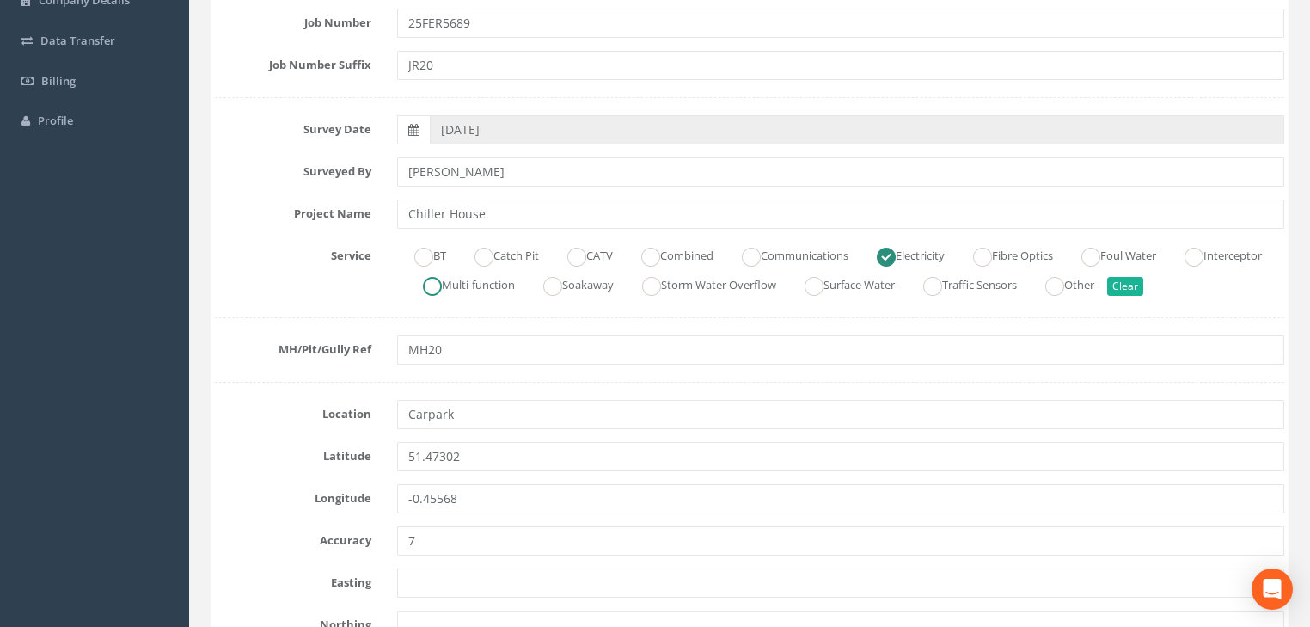
scroll to position [275, 0]
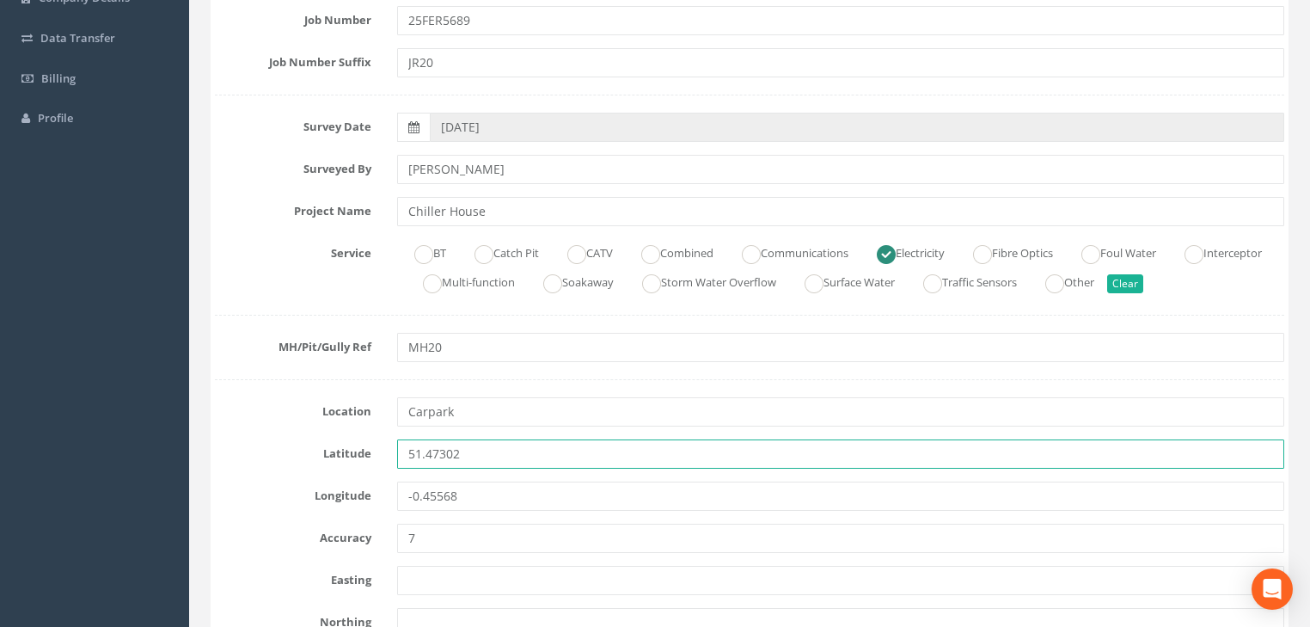
drag, startPoint x: 501, startPoint y: 441, endPoint x: 356, endPoint y: 453, distance: 145.8
click at [356, 453] on div "Latitude 51.47302" at bounding box center [749, 453] width 1095 height 29
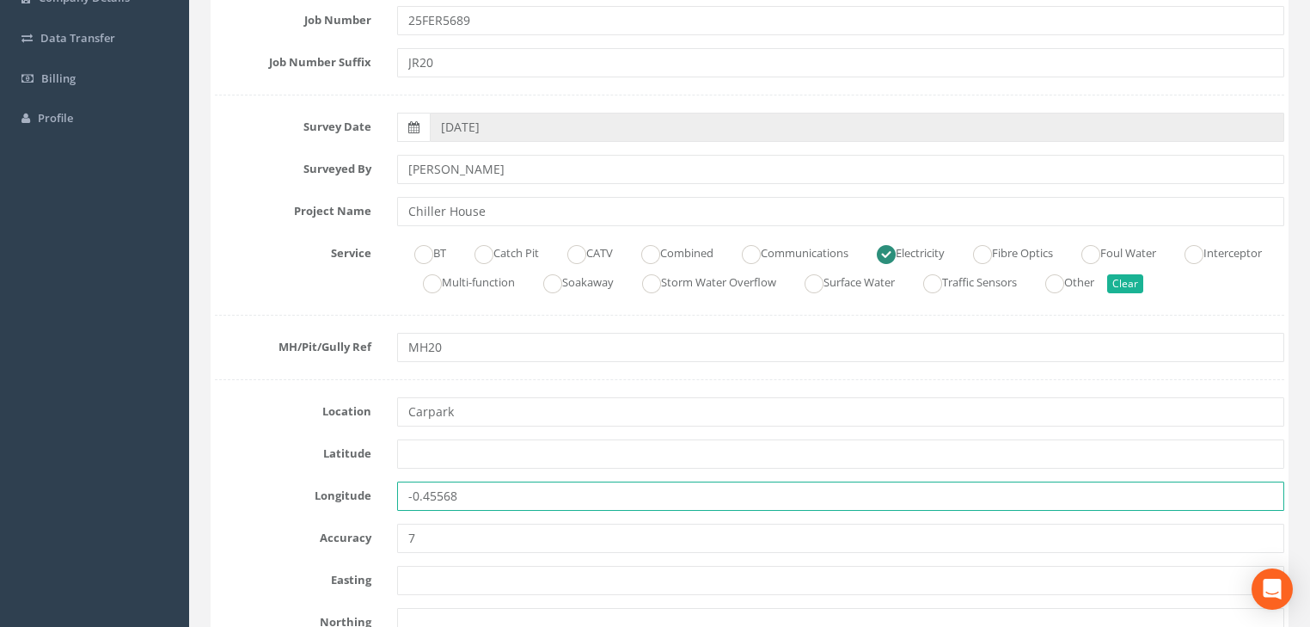
drag, startPoint x: 478, startPoint y: 493, endPoint x: 380, endPoint y: 498, distance: 98.1
click at [380, 498] on div "Longitude -0.45568" at bounding box center [749, 495] width 1095 height 29
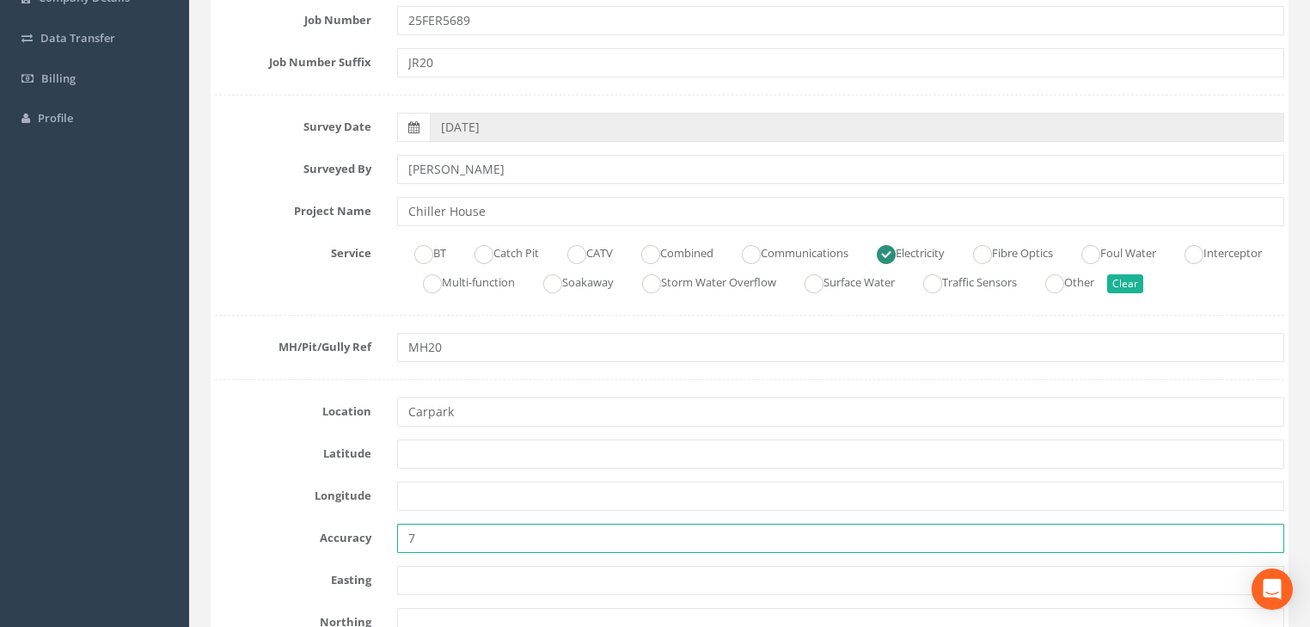
drag, startPoint x: 439, startPoint y: 537, endPoint x: 377, endPoint y: 550, distance: 63.2
click at [377, 550] on div "Accuracy 7" at bounding box center [749, 537] width 1095 height 29
click at [462, 535] on input "text" at bounding box center [840, 537] width 887 height 29
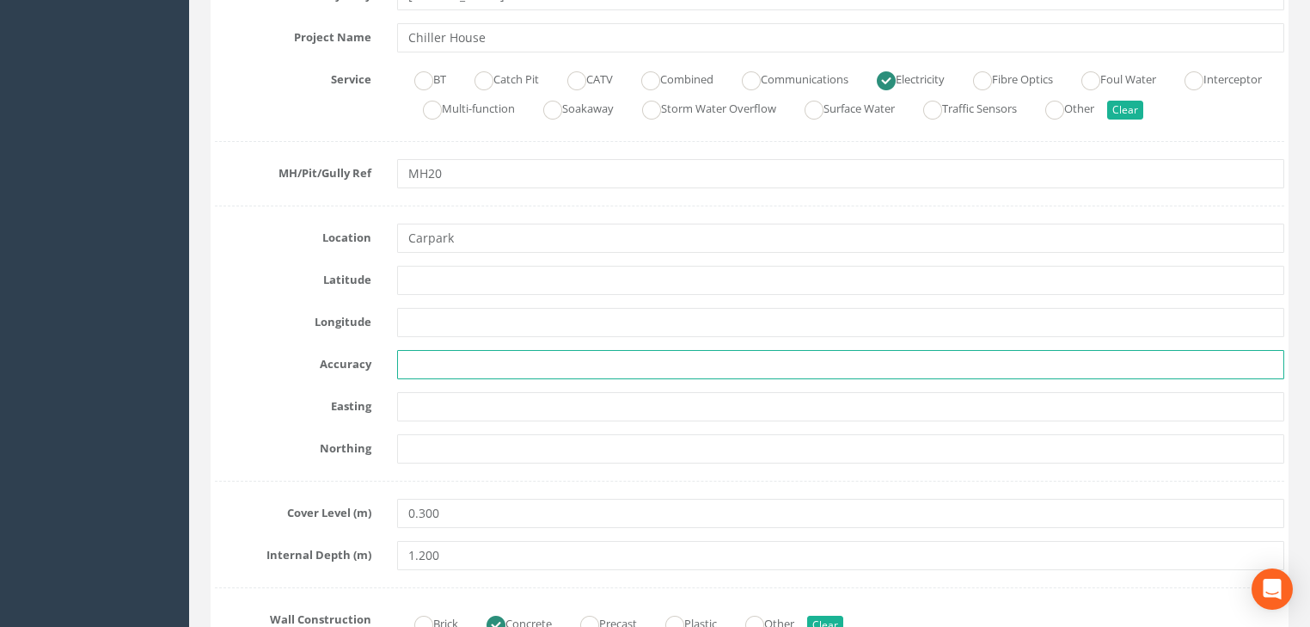
scroll to position [481, 0]
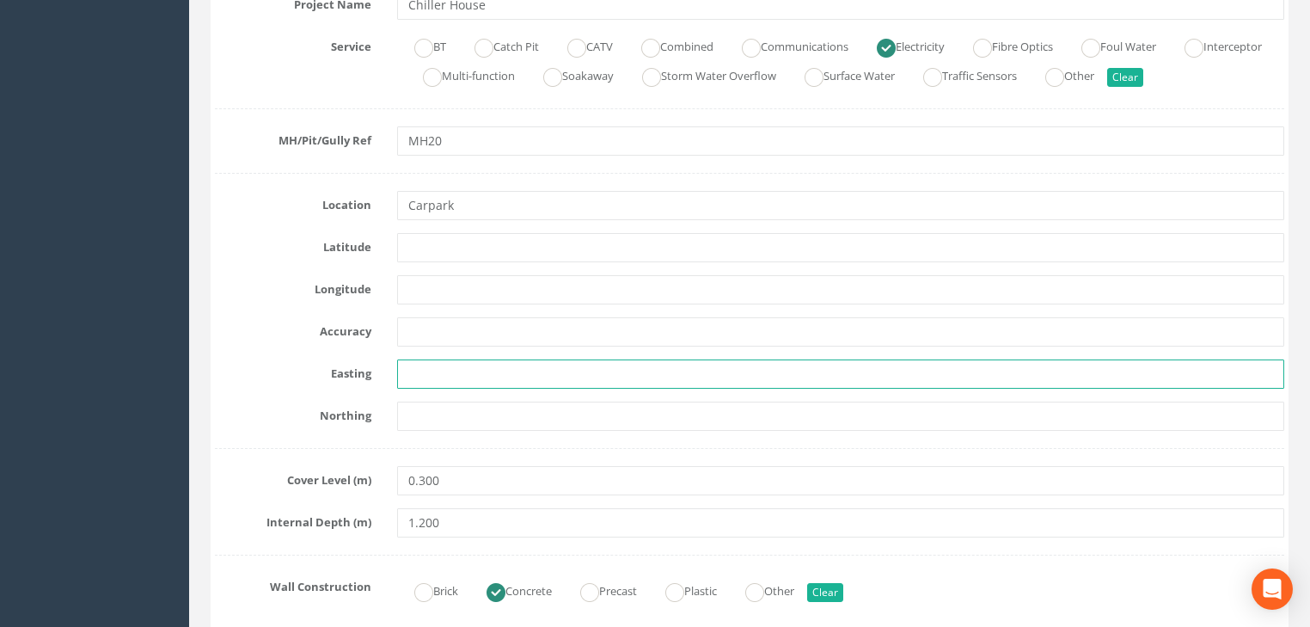
click at [430, 364] on input "text" at bounding box center [840, 373] width 887 height 29
paste input "7165.377"
type input "7165.377"
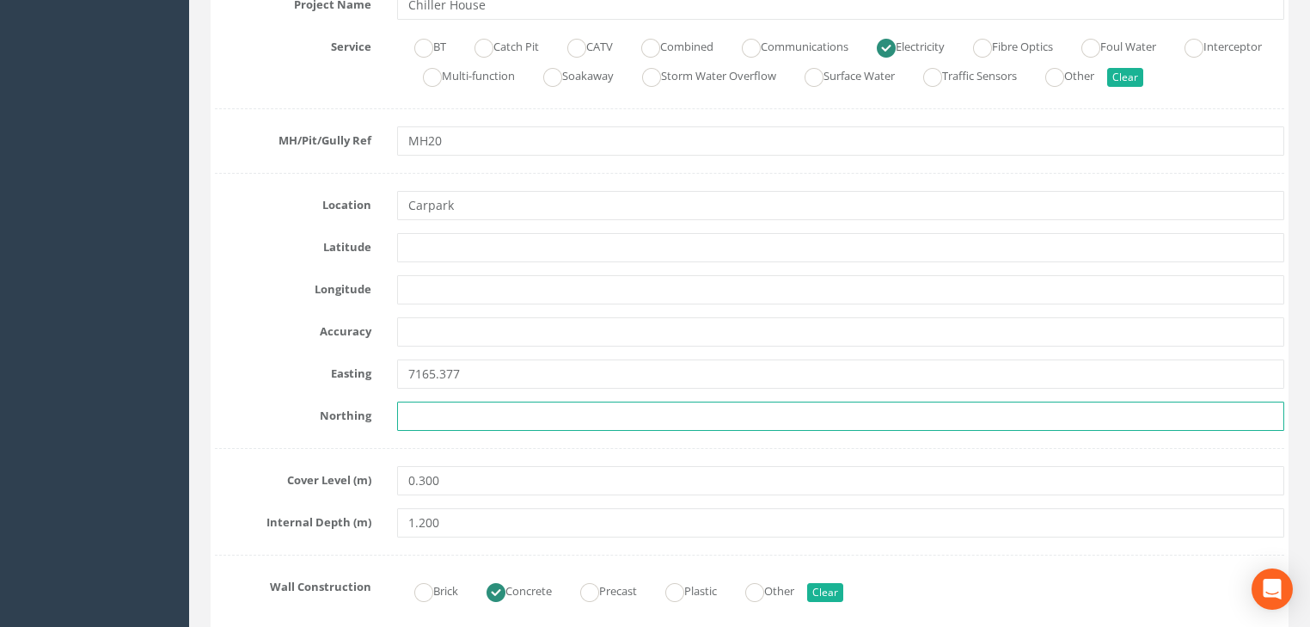
click at [486, 419] on input "text" at bounding box center [840, 415] width 887 height 29
paste input "5900.382"
type input "5900.382"
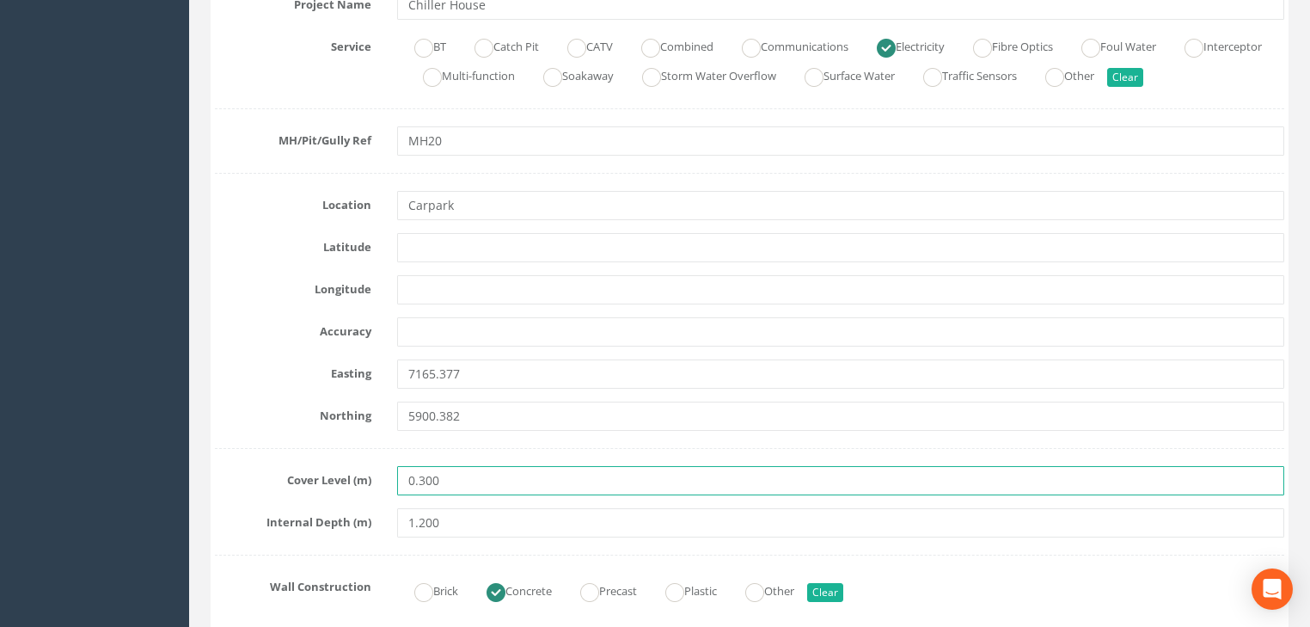
click at [487, 480] on input "0.300" at bounding box center [840, 480] width 887 height 29
paste input "24.034"
type input "24.034"
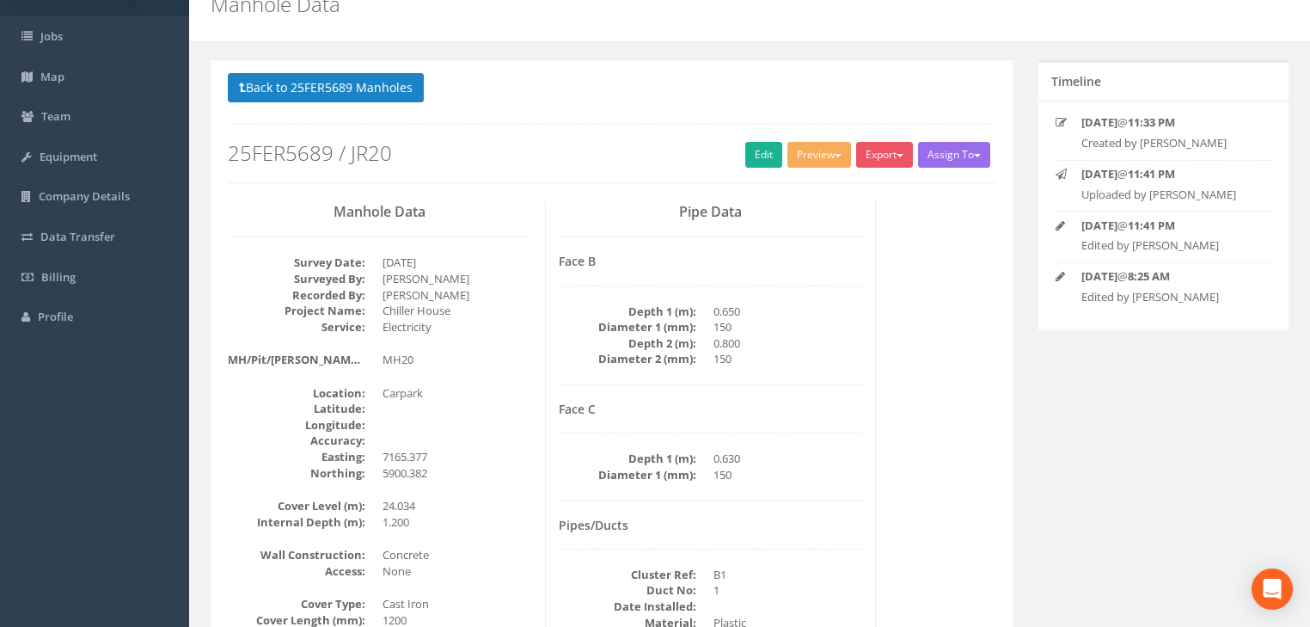
scroll to position [76, 0]
click at [387, 93] on button "Back to 25FER5689 Manholes" at bounding box center [326, 88] width 196 height 29
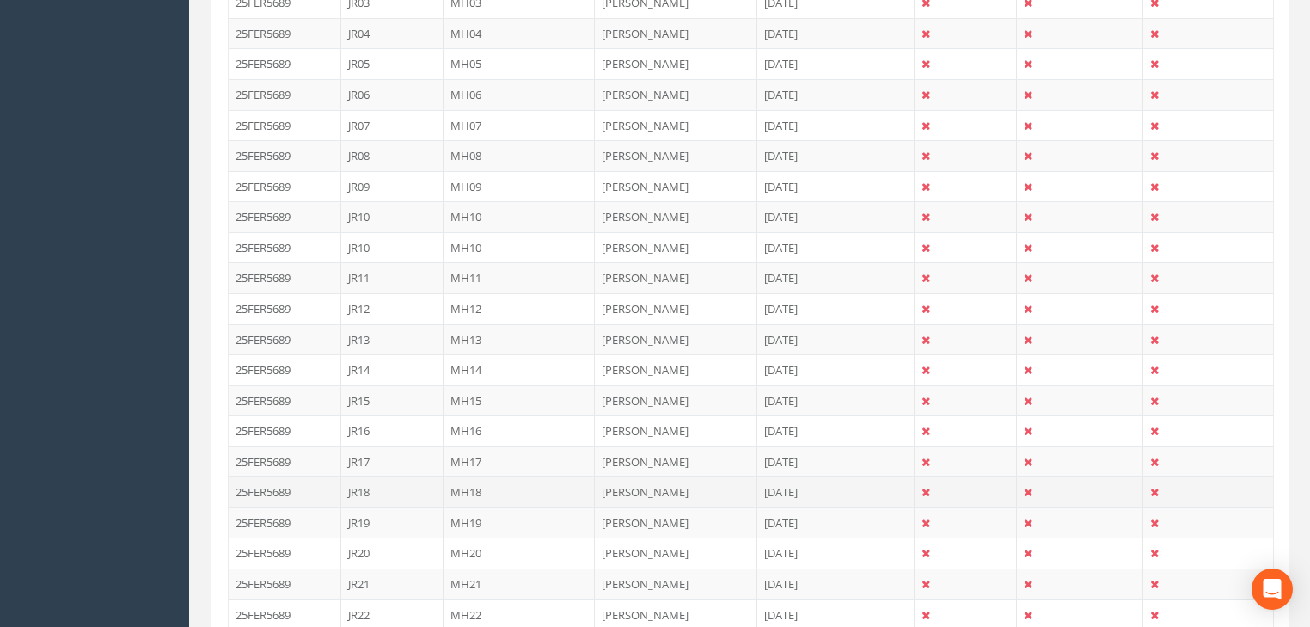
scroll to position [626, 0]
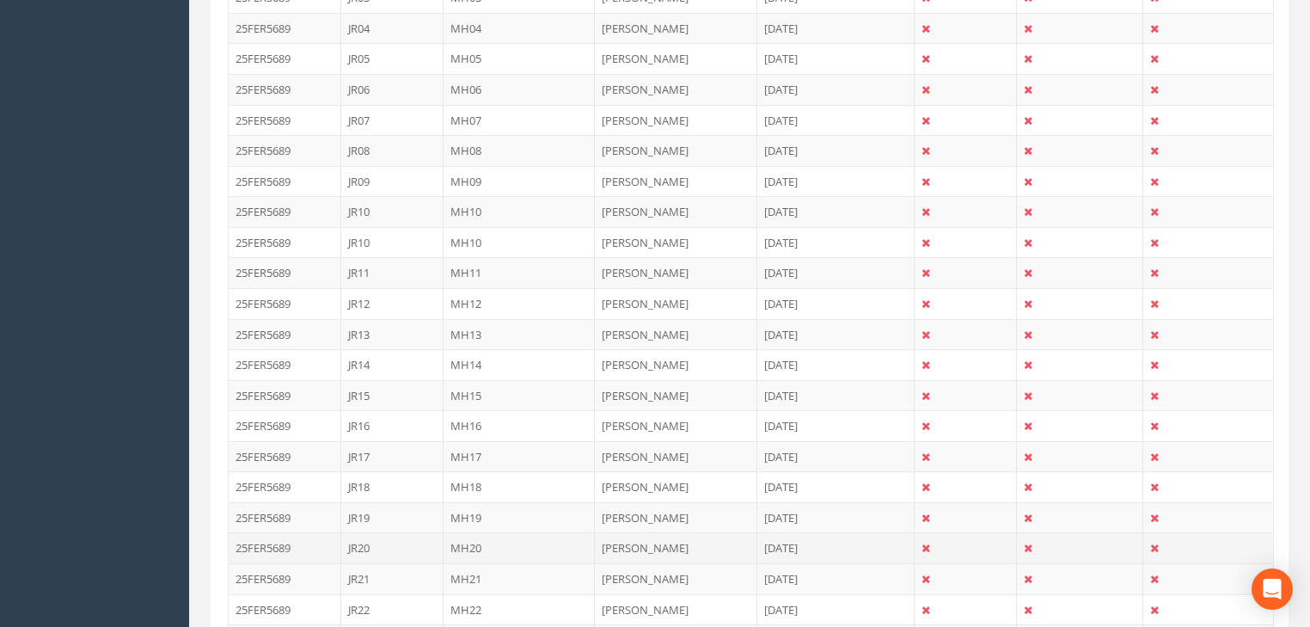
click at [469, 542] on td "MH20" at bounding box center [520, 547] width 152 height 31
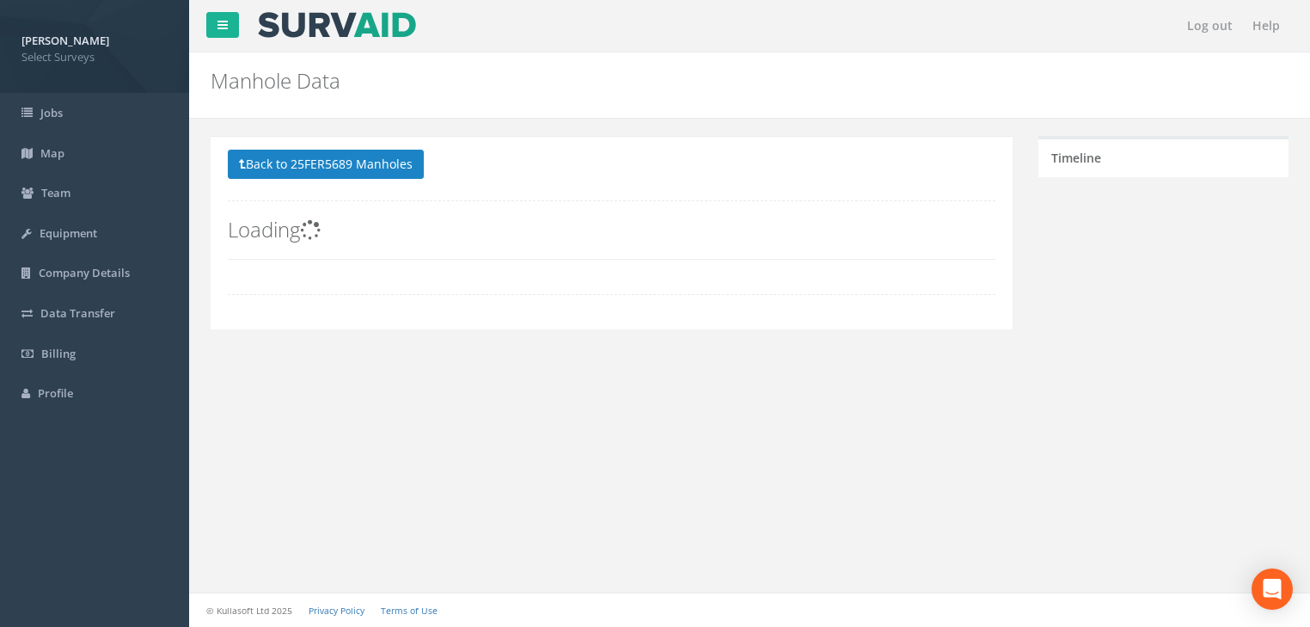
scroll to position [0, 0]
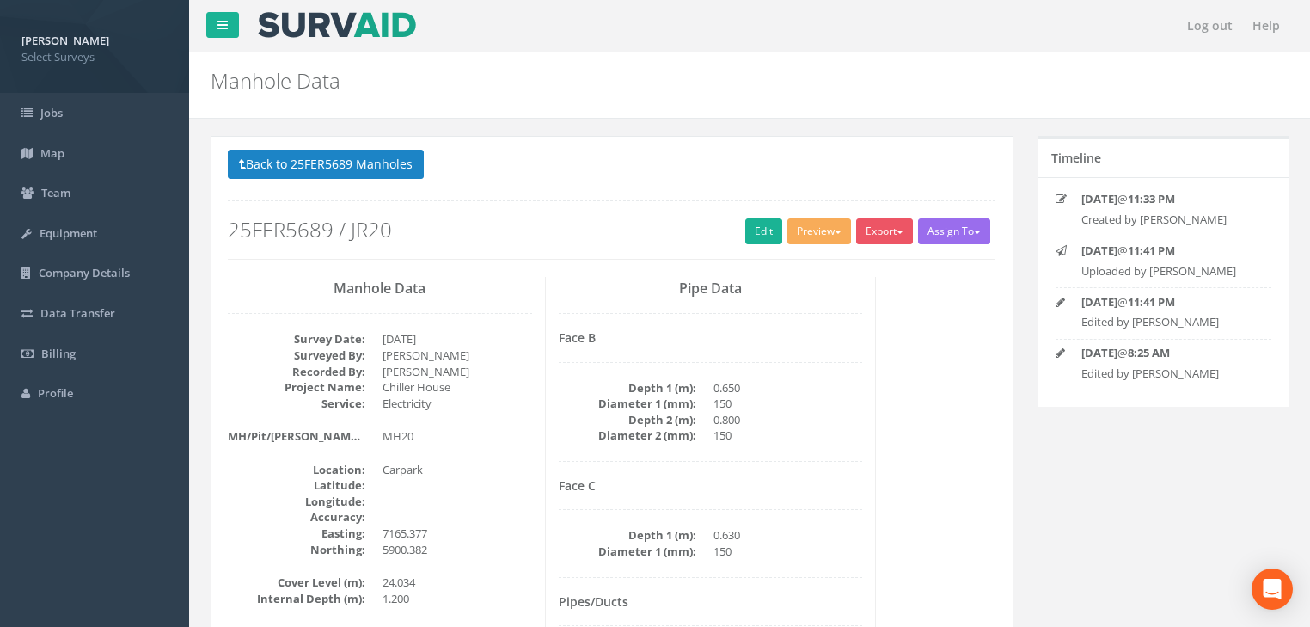
click at [342, 171] on button "Back to 25FER5689 Manholes" at bounding box center [326, 164] width 196 height 29
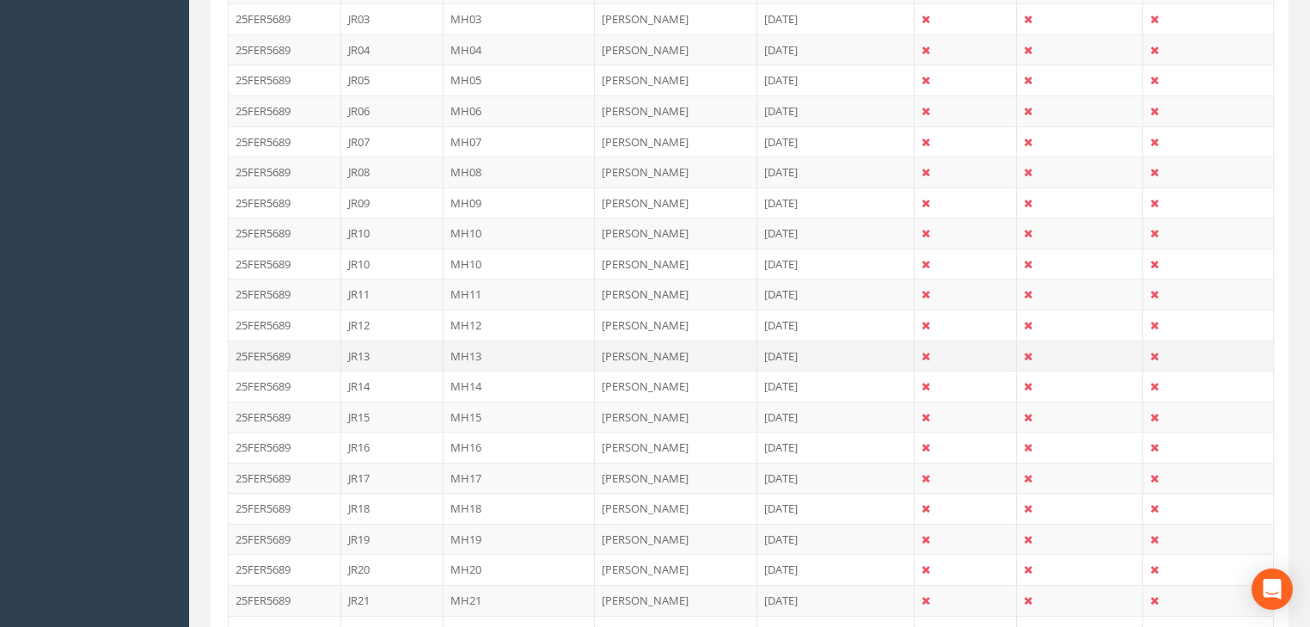
scroll to position [619, 0]
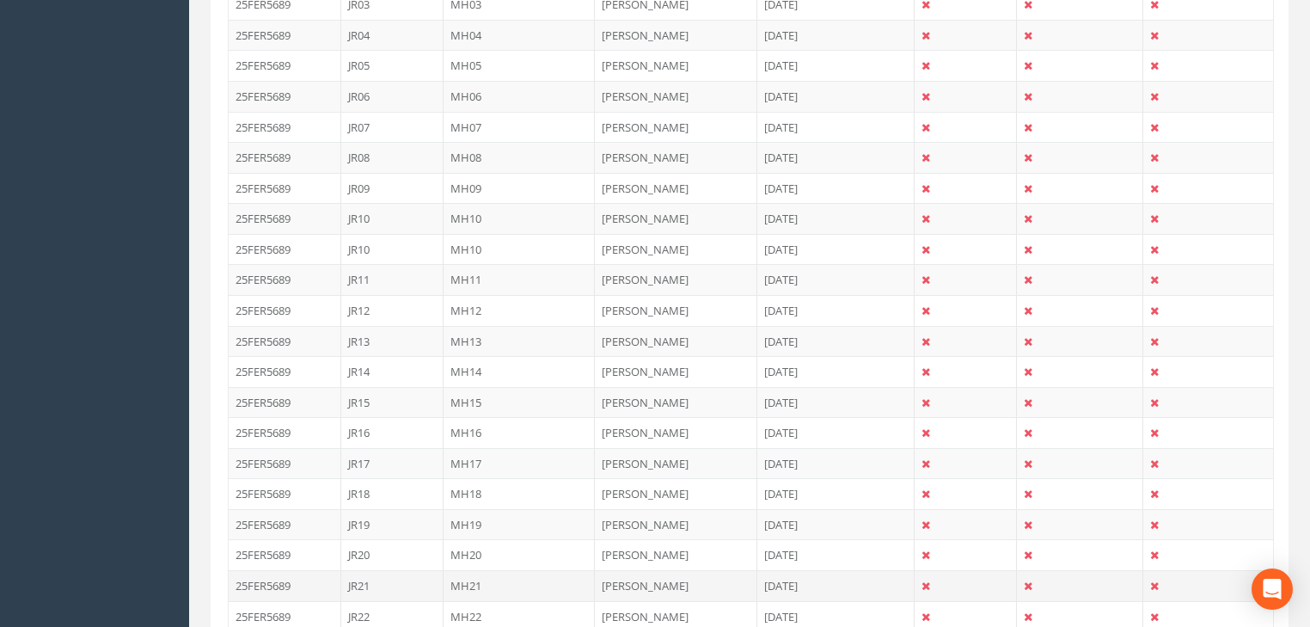
click at [469, 581] on td "MH21" at bounding box center [520, 585] width 152 height 31
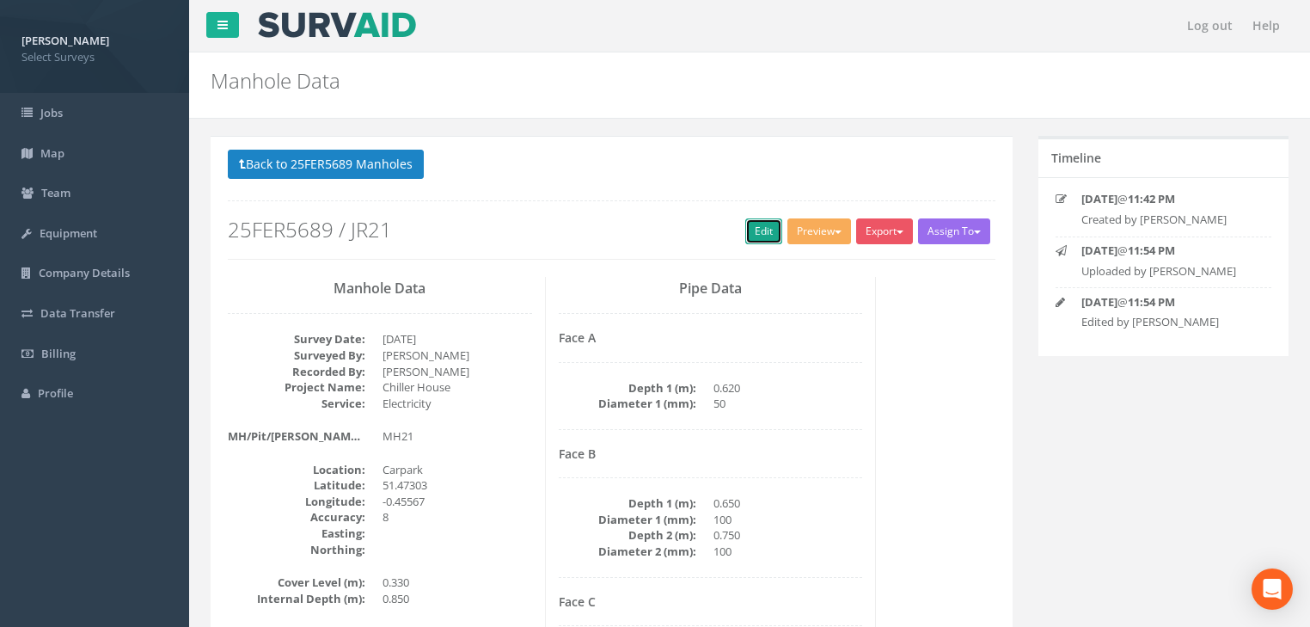
click at [760, 234] on link "Edit" at bounding box center [763, 231] width 37 height 26
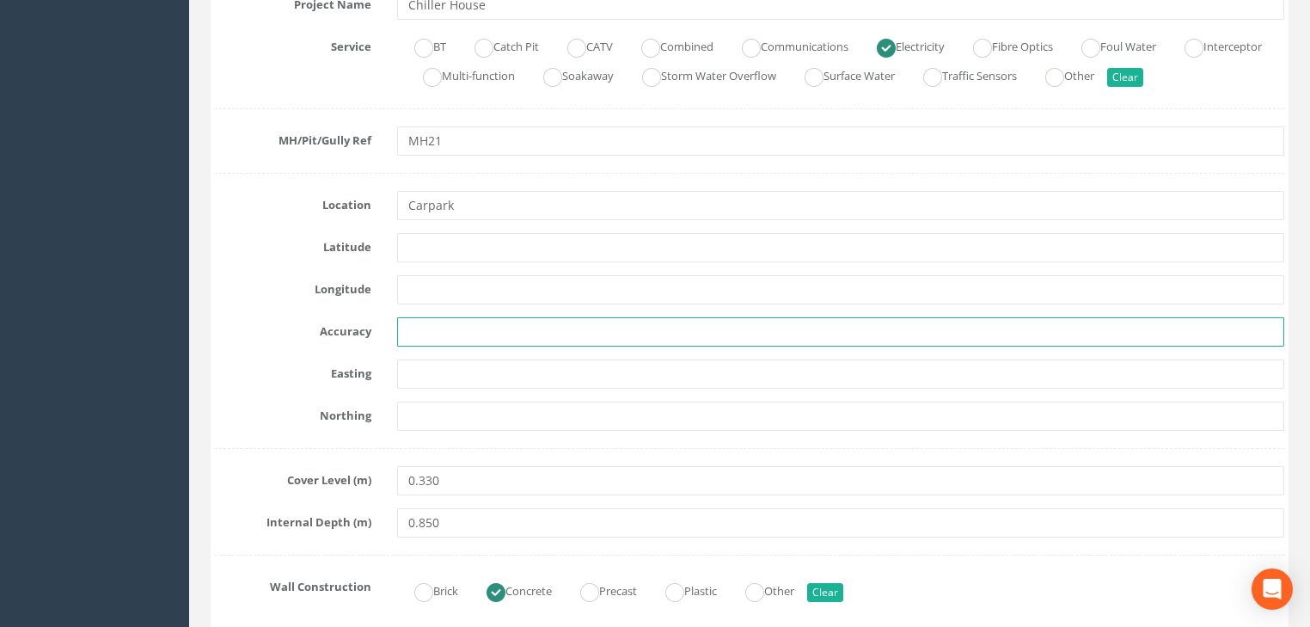
drag, startPoint x: 403, startPoint y: 338, endPoint x: 434, endPoint y: 364, distance: 40.8
click at [385, 340] on div at bounding box center [840, 331] width 913 height 29
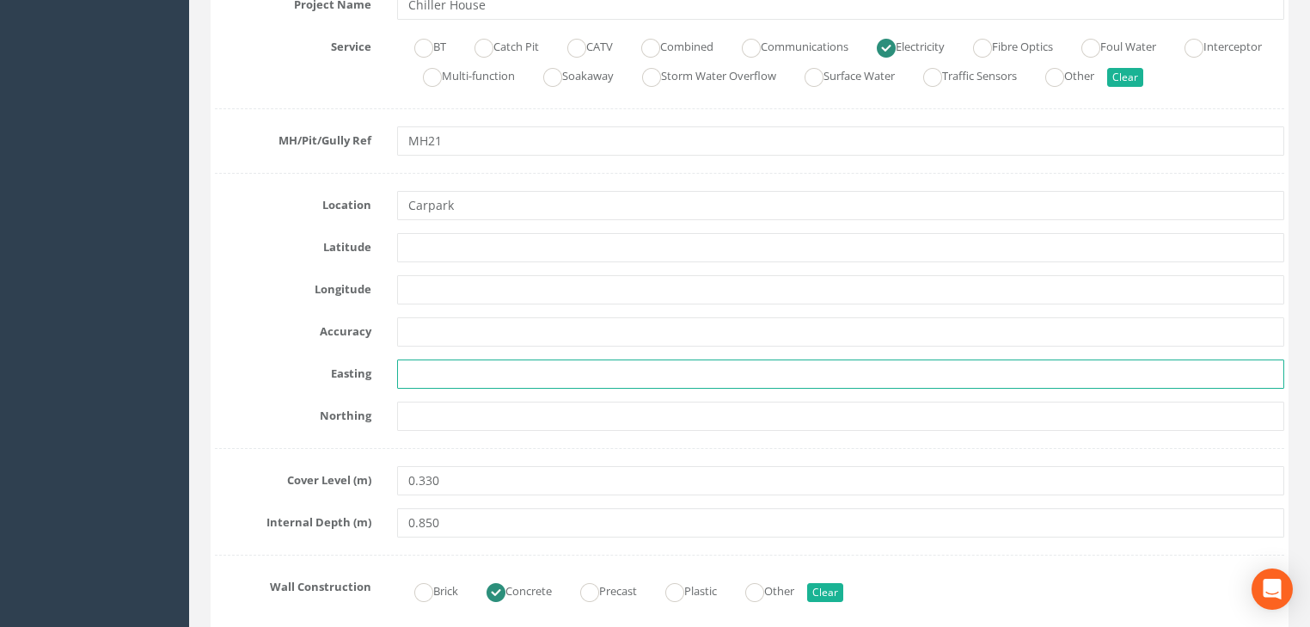
click at [452, 372] on input "text" at bounding box center [840, 373] width 887 height 29
paste input "7164.072"
type input "7164.072"
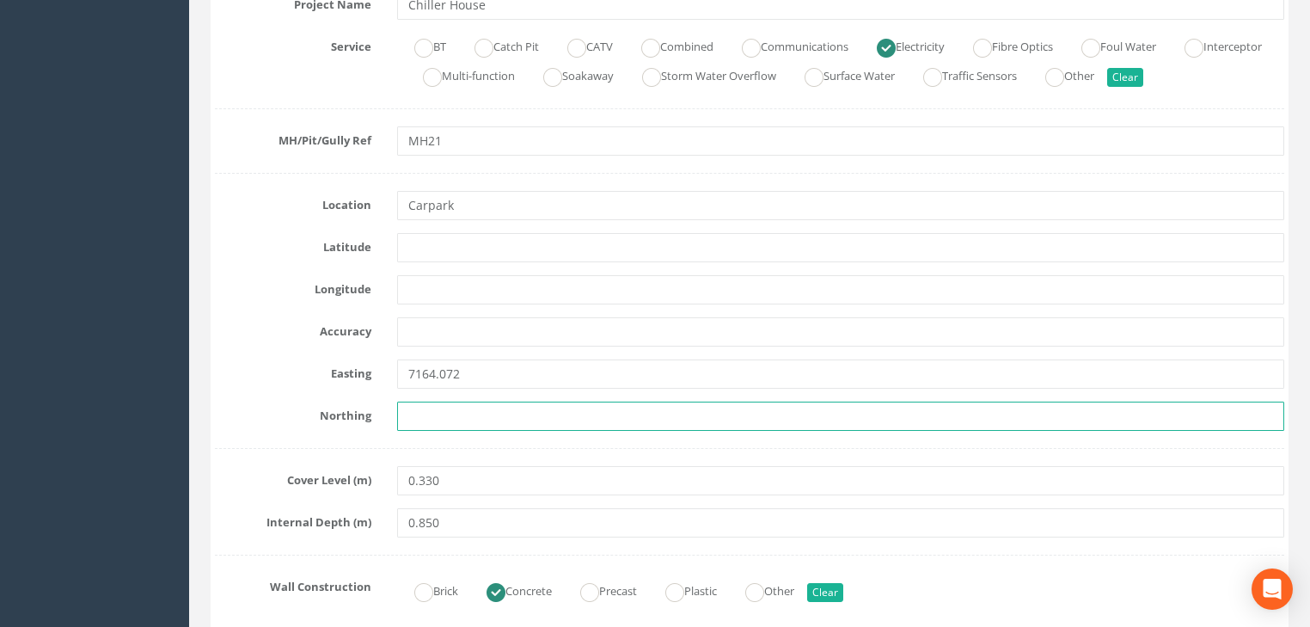
click at [473, 421] on input "text" at bounding box center [840, 415] width 887 height 29
paste input "5901.268"
type input "5901.268"
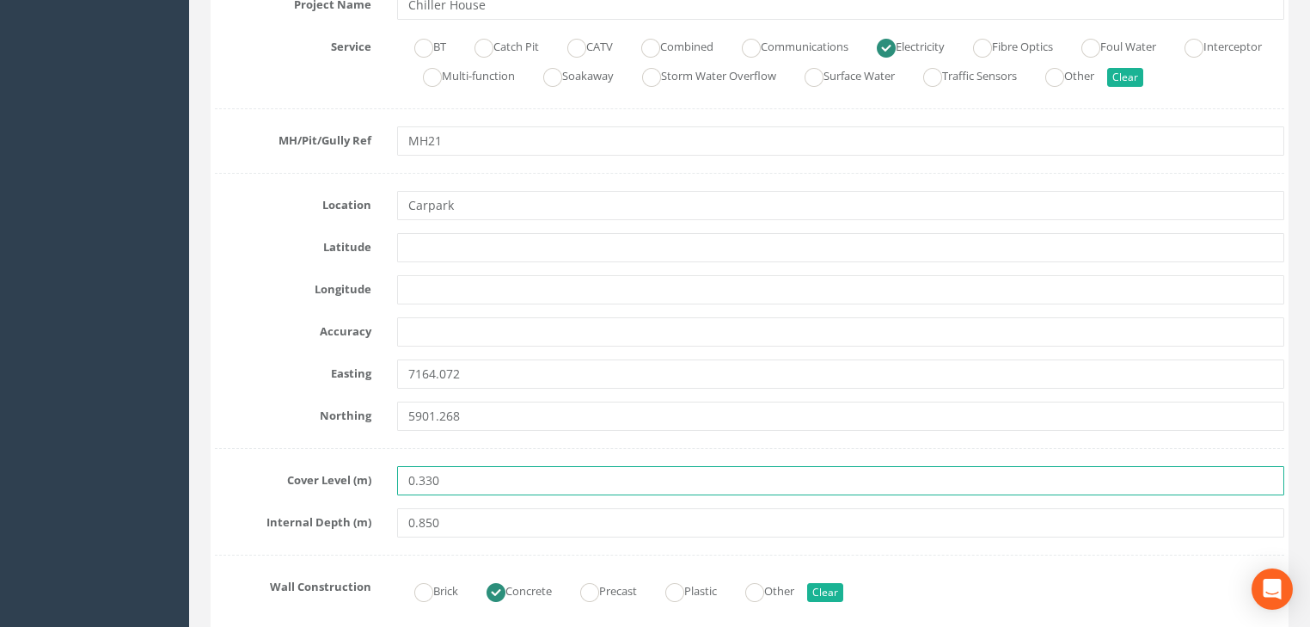
drag, startPoint x: 471, startPoint y: 493, endPoint x: 364, endPoint y: 485, distance: 106.9
click at [364, 485] on div "Cover Level (m) 0.330" at bounding box center [749, 480] width 1095 height 29
paste input "24.042"
type input "24.042"
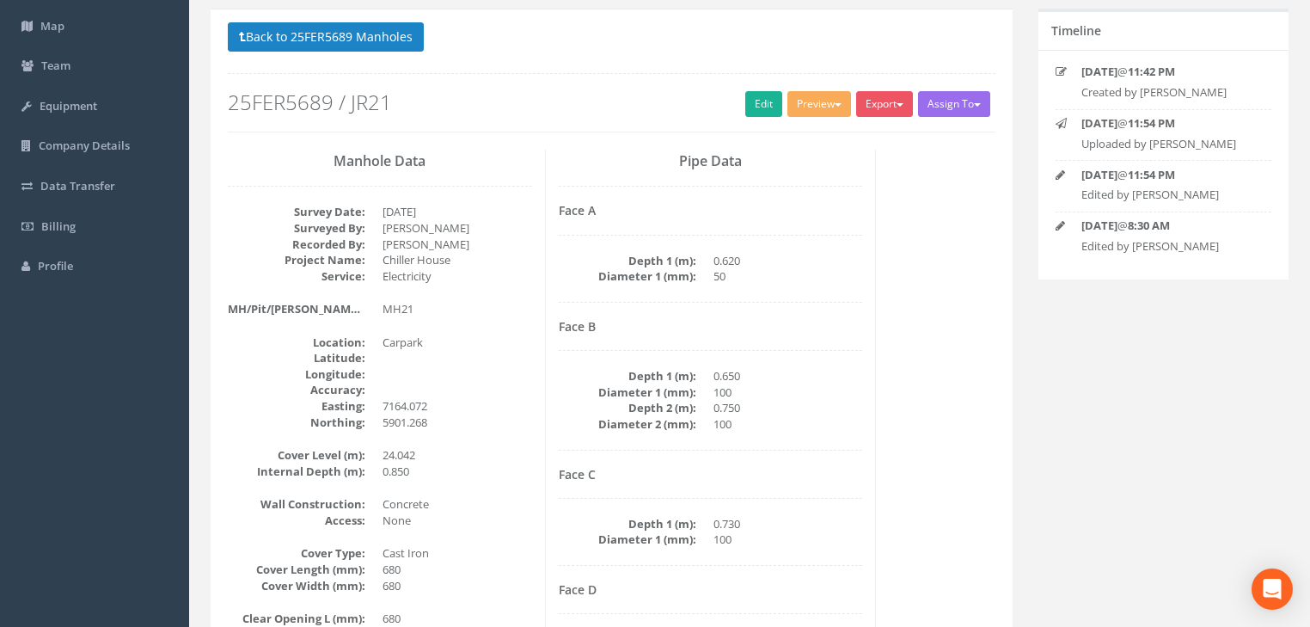
scroll to position [0, 0]
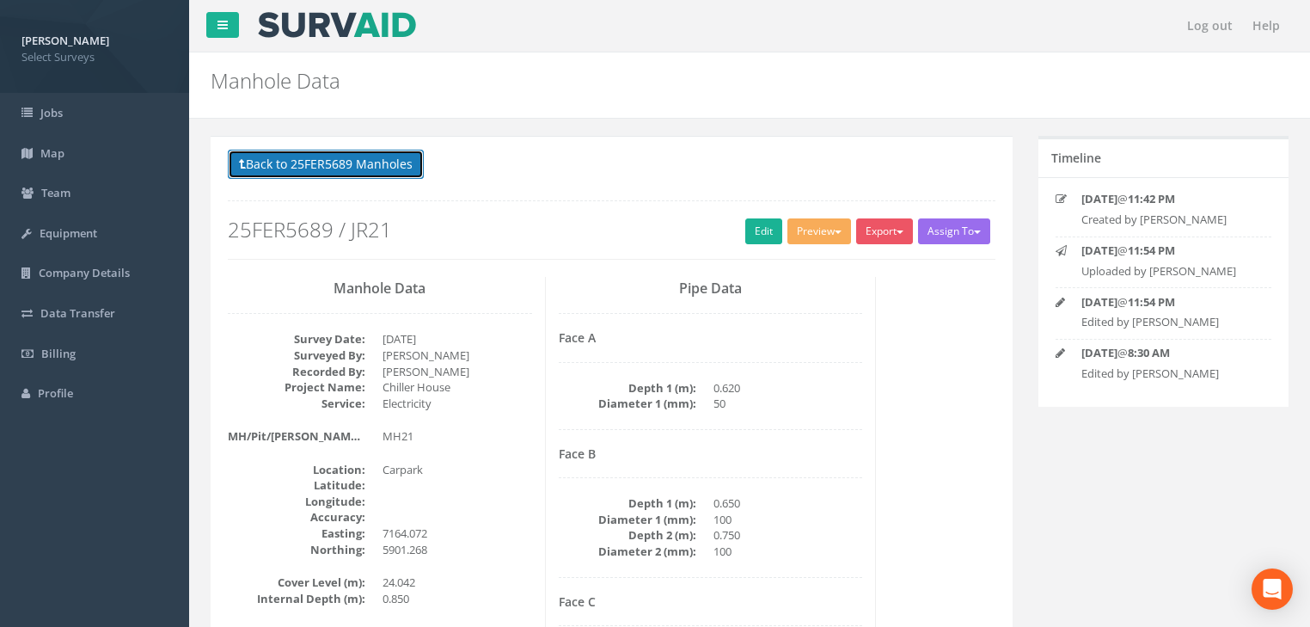
click at [318, 168] on button "Back to 25FER5689 Manholes" at bounding box center [326, 164] width 196 height 29
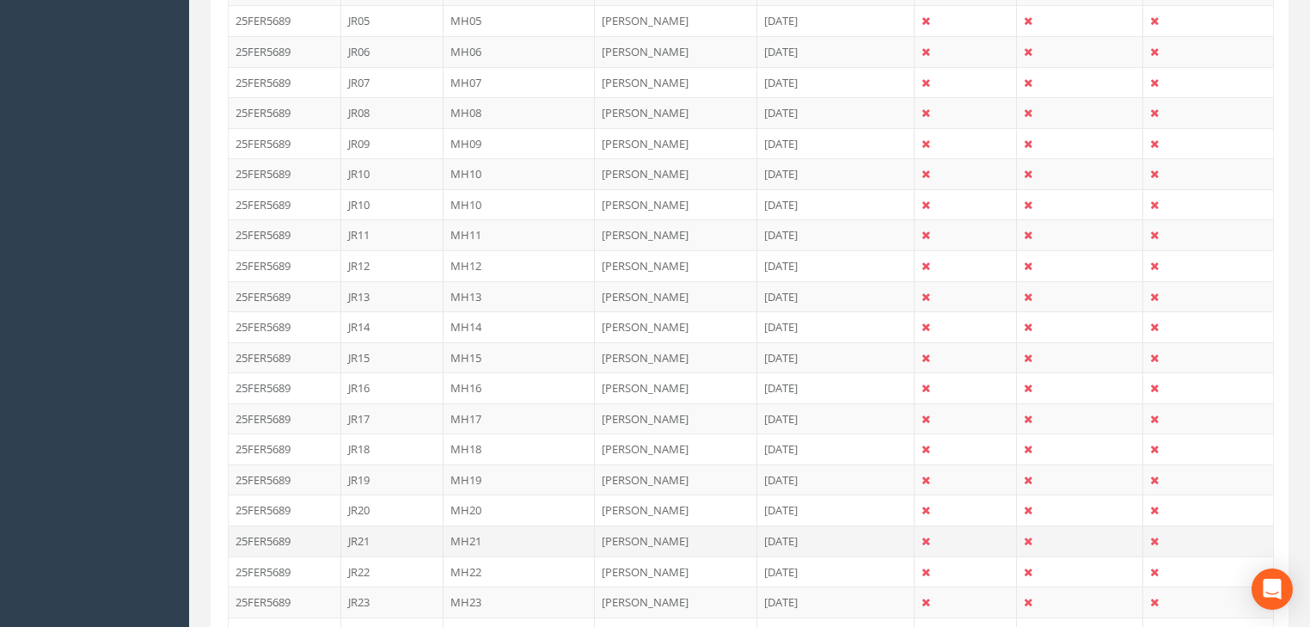
scroll to position [688, 0]
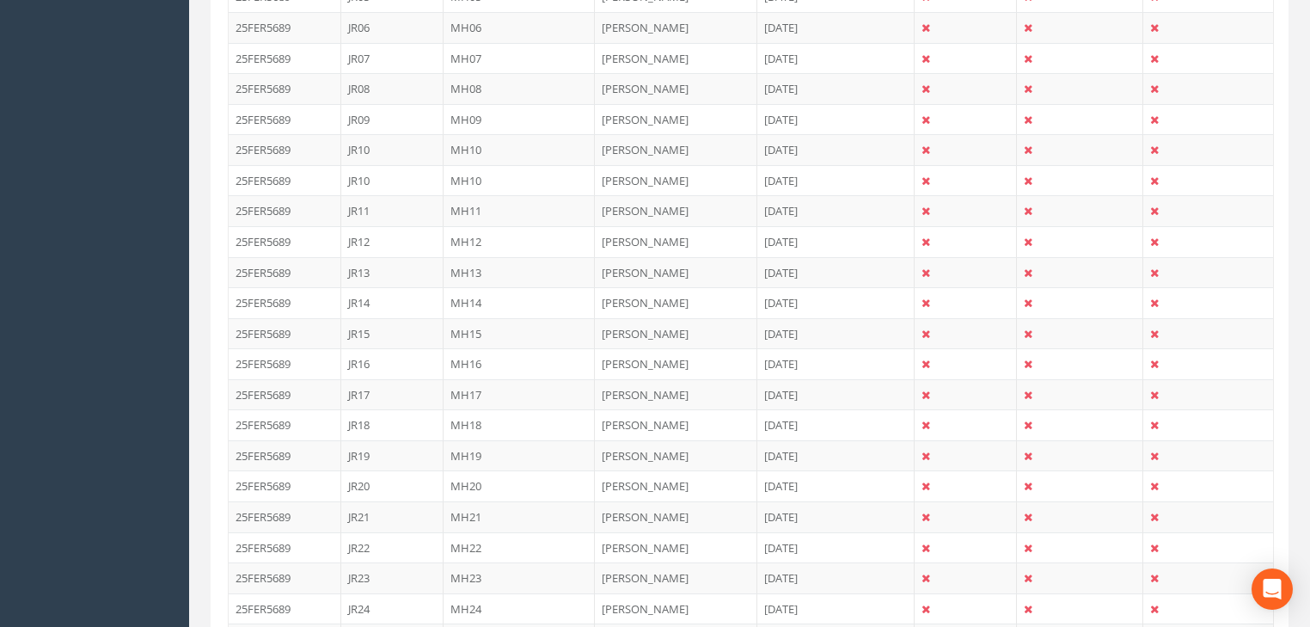
click at [478, 542] on td "MH22" at bounding box center [520, 547] width 152 height 31
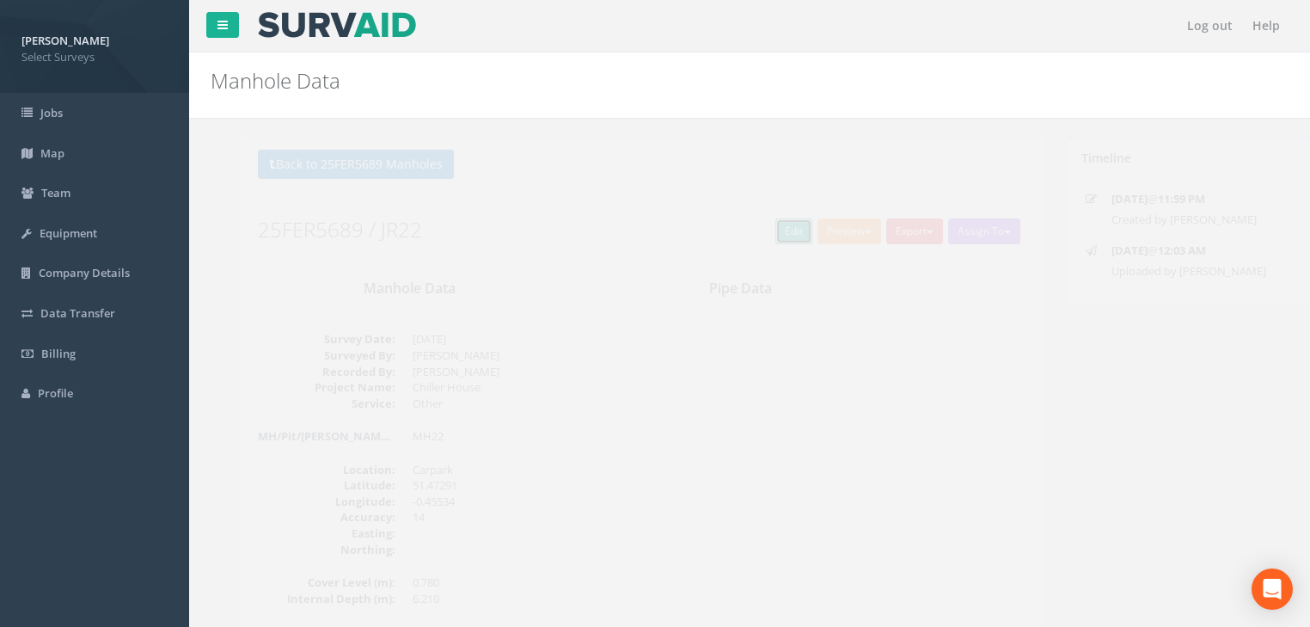
click at [755, 230] on link "Edit" at bounding box center [763, 231] width 37 height 26
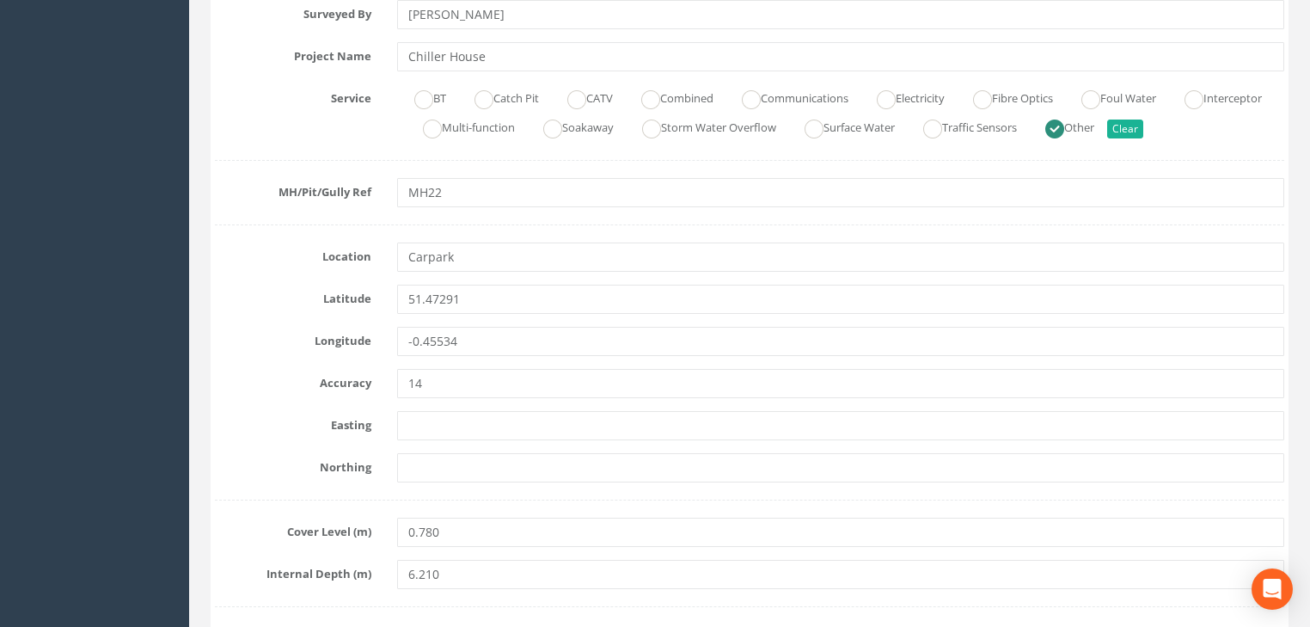
scroll to position [550, 0]
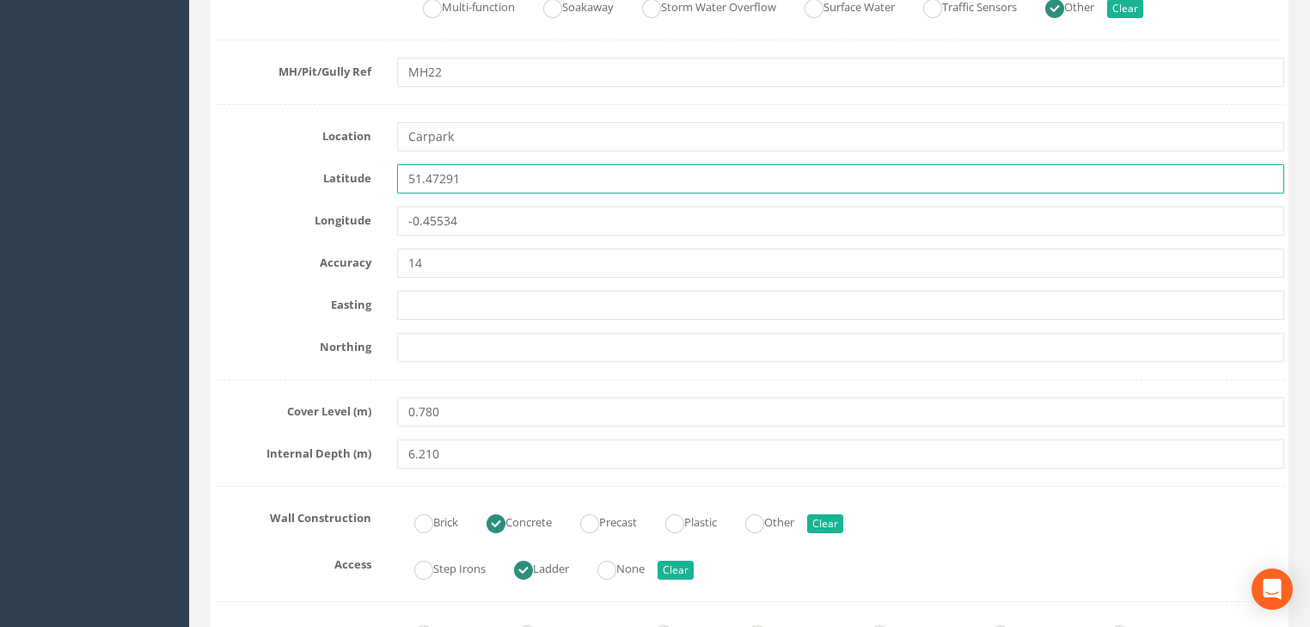
drag, startPoint x: 450, startPoint y: 180, endPoint x: 331, endPoint y: 201, distance: 121.4
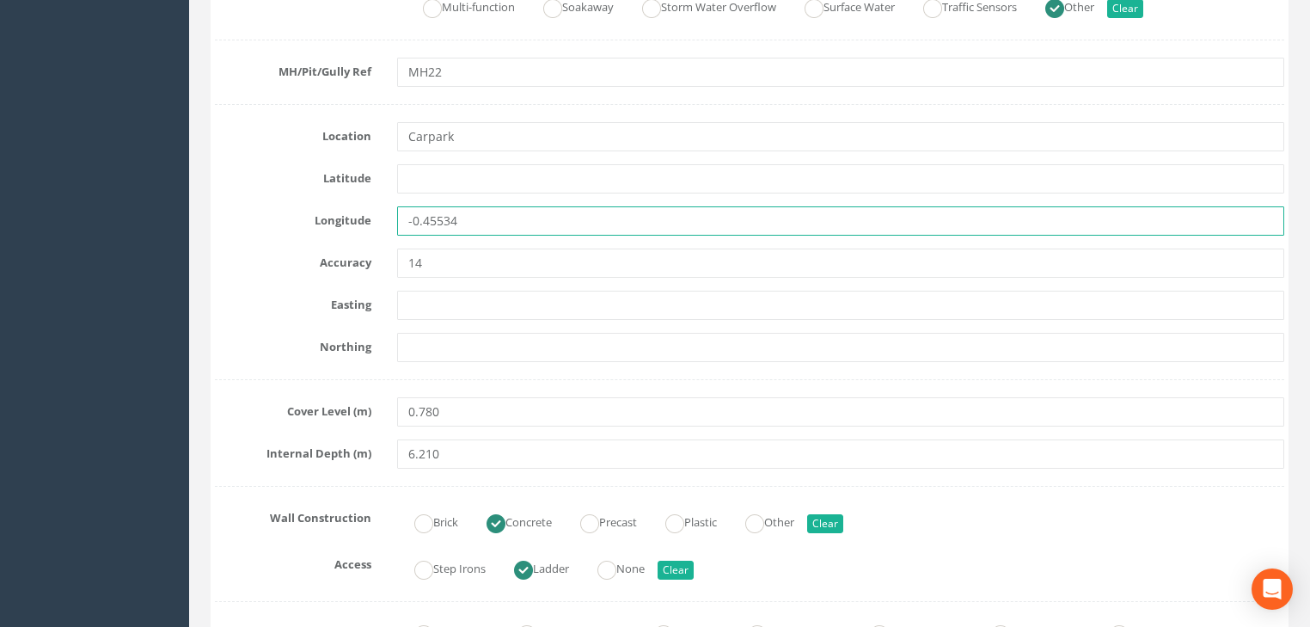
drag, startPoint x: 491, startPoint y: 231, endPoint x: 358, endPoint y: 245, distance: 133.1
click at [341, 232] on div "Longitude -0.45534" at bounding box center [749, 220] width 1095 height 29
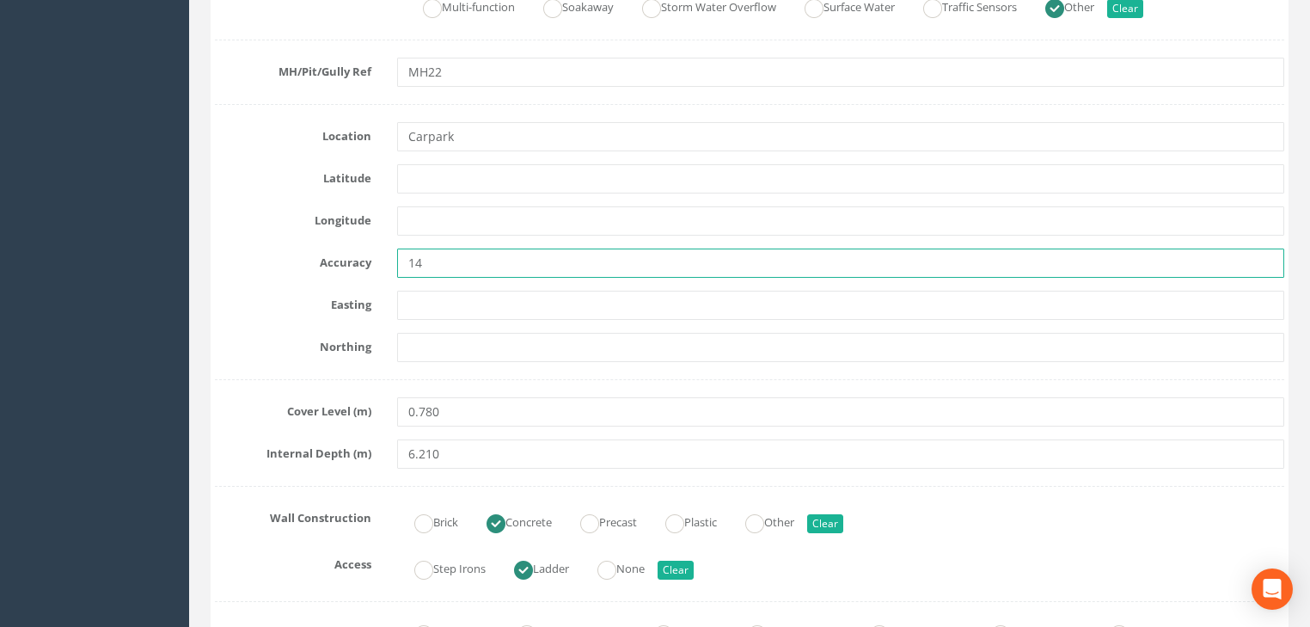
drag, startPoint x: 442, startPoint y: 269, endPoint x: 255, endPoint y: 305, distance: 190.0
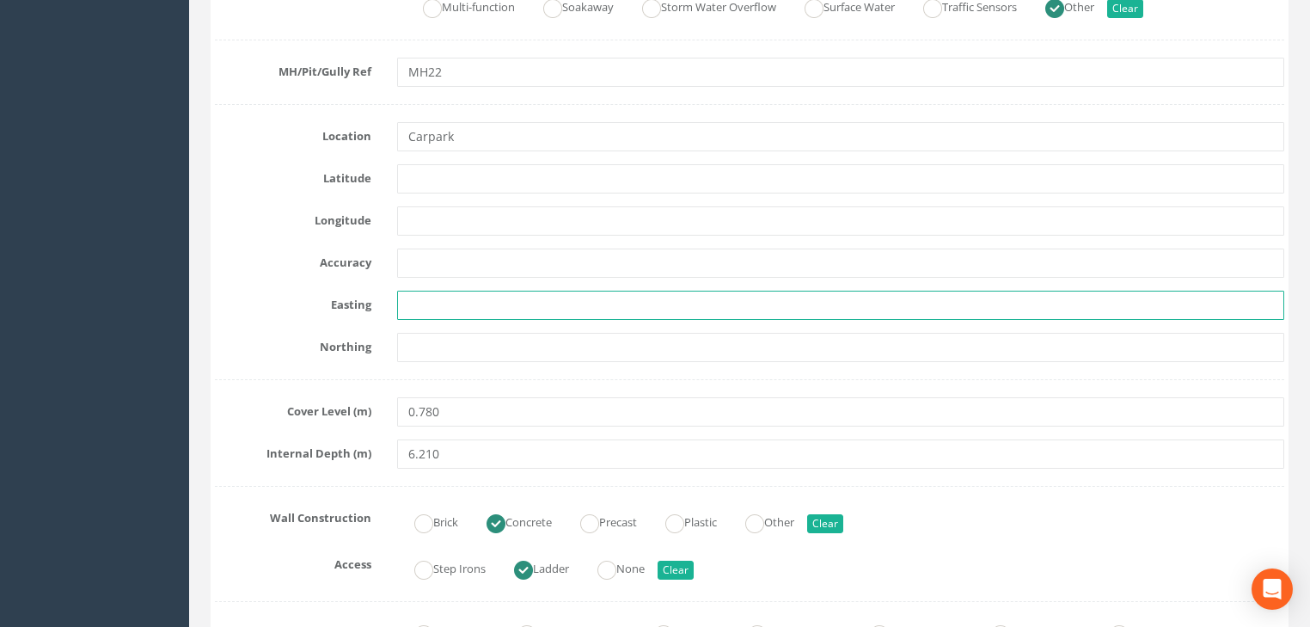
click at [425, 300] on input "text" at bounding box center [840, 305] width 887 height 29
paste input "7185.066"
type input "7185.066"
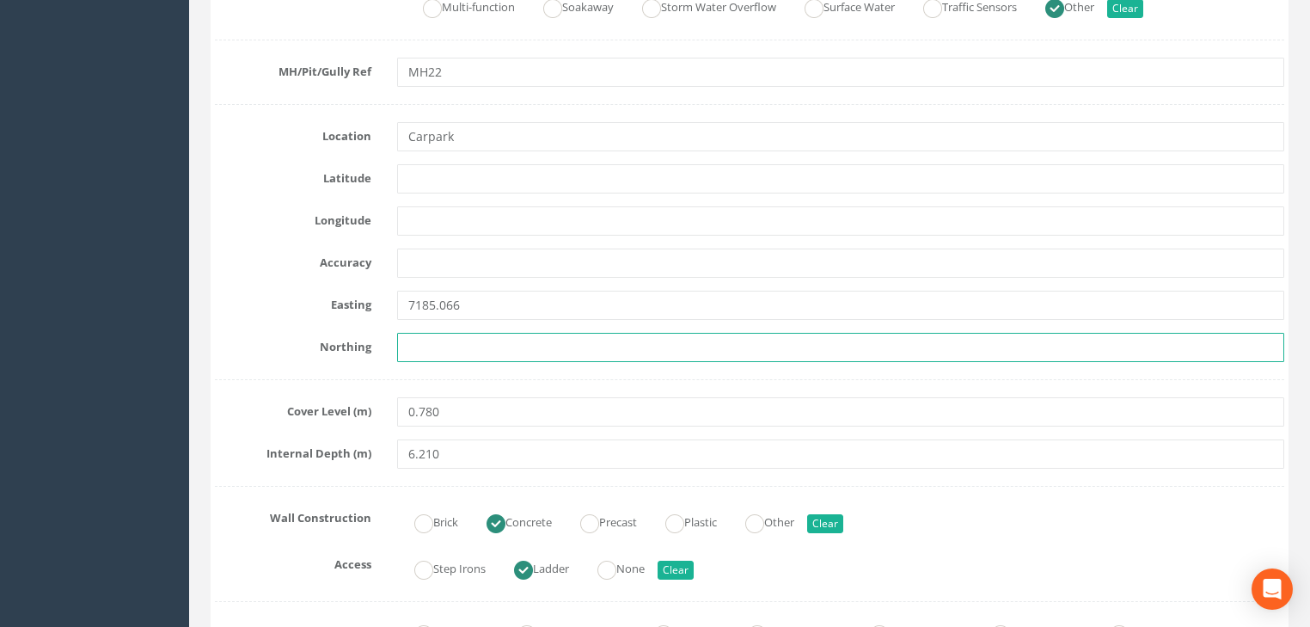
click at [413, 344] on input "text" at bounding box center [840, 347] width 887 height 29
paste input "5891.810"
type input "5891.810"
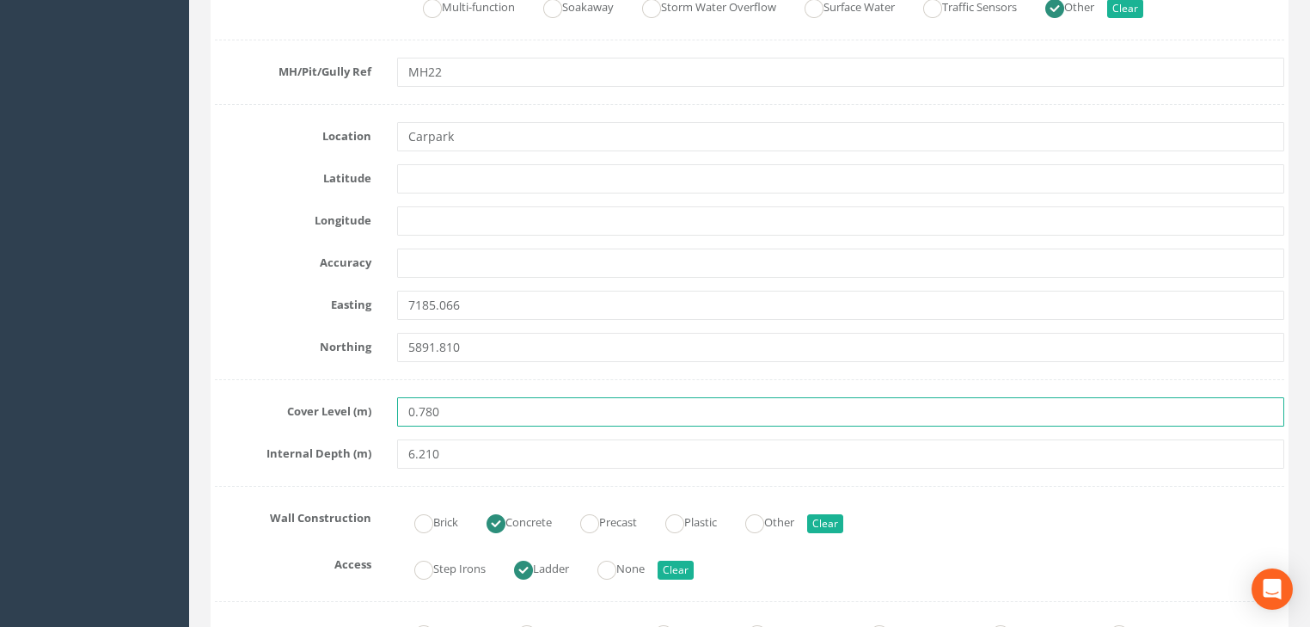
click at [468, 407] on input "0.780" at bounding box center [840, 411] width 887 height 29
paste input "24.271"
type input "24.271"
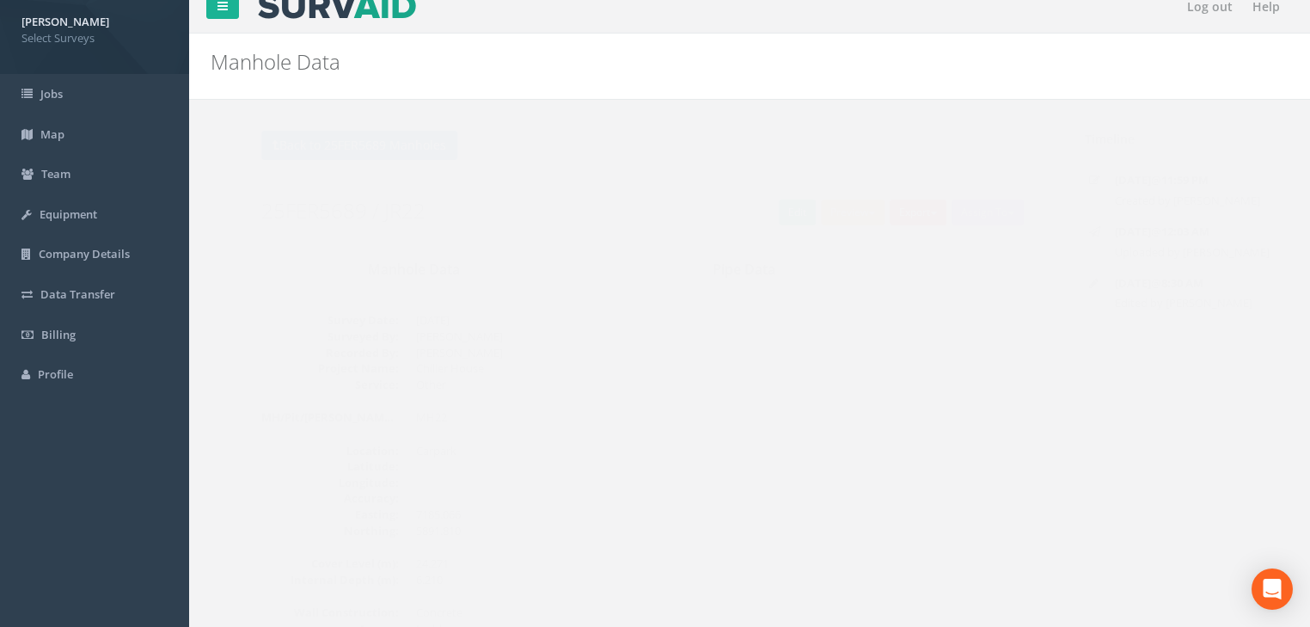
scroll to position [0, 0]
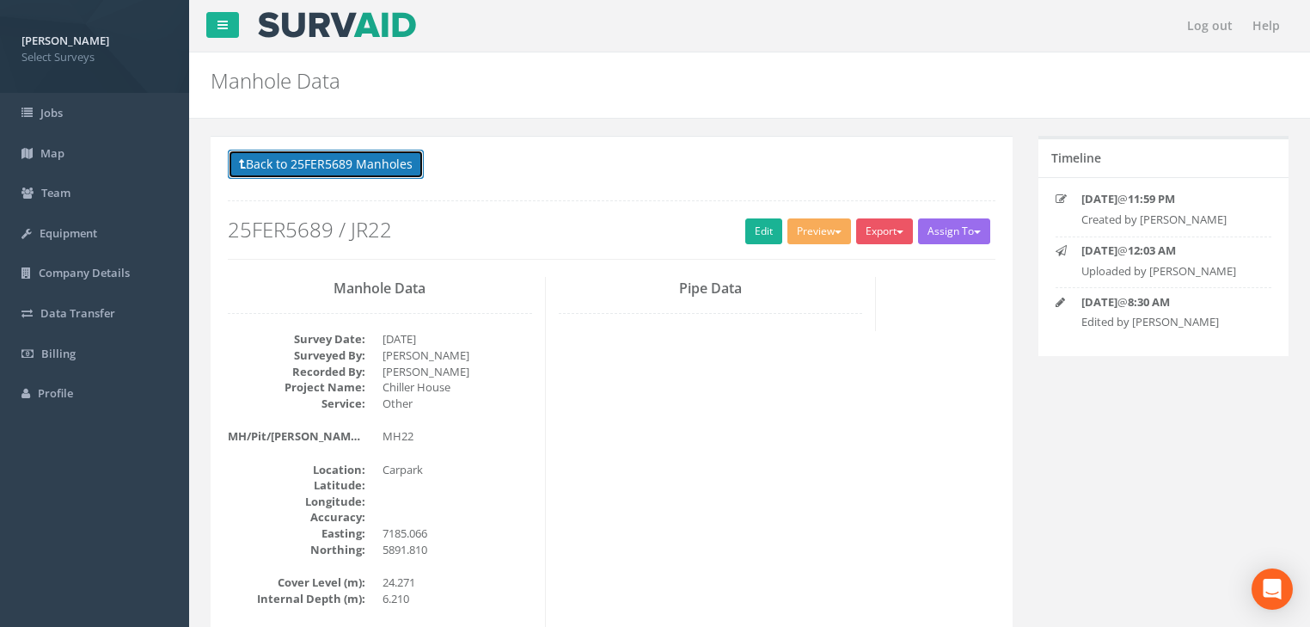
click at [326, 156] on button "Back to 25FER5689 Manholes" at bounding box center [326, 164] width 196 height 29
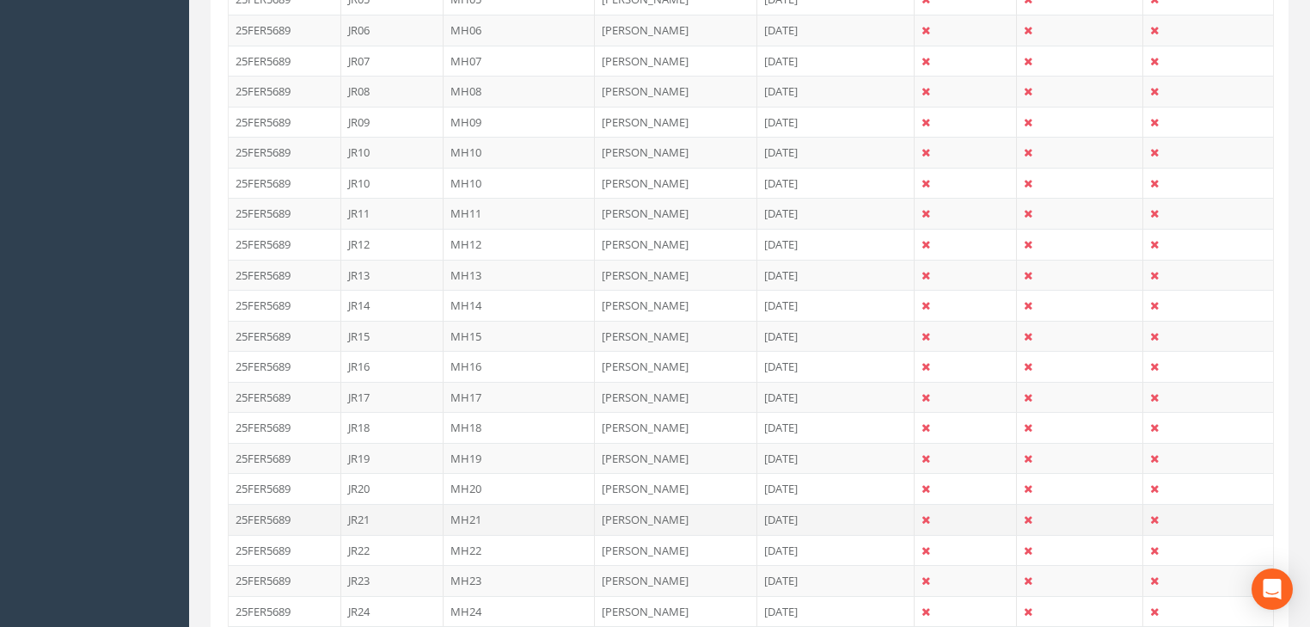
scroll to position [688, 0]
click at [471, 571] on td "MH23" at bounding box center [520, 577] width 152 height 31
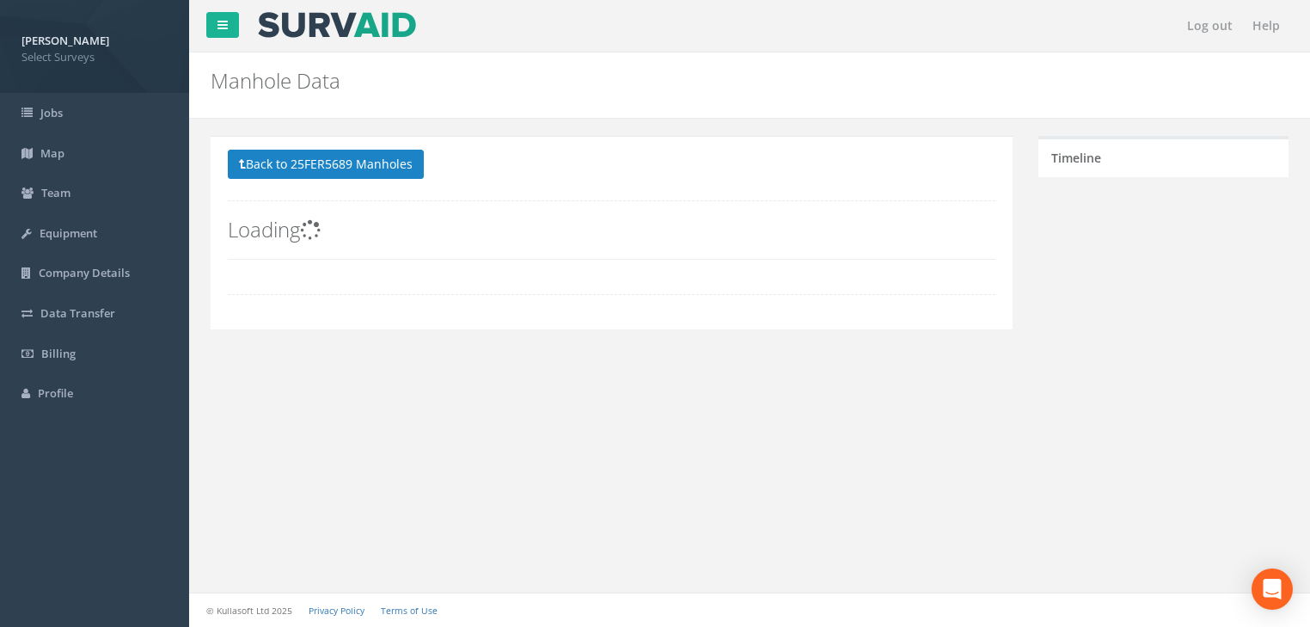
scroll to position [0, 0]
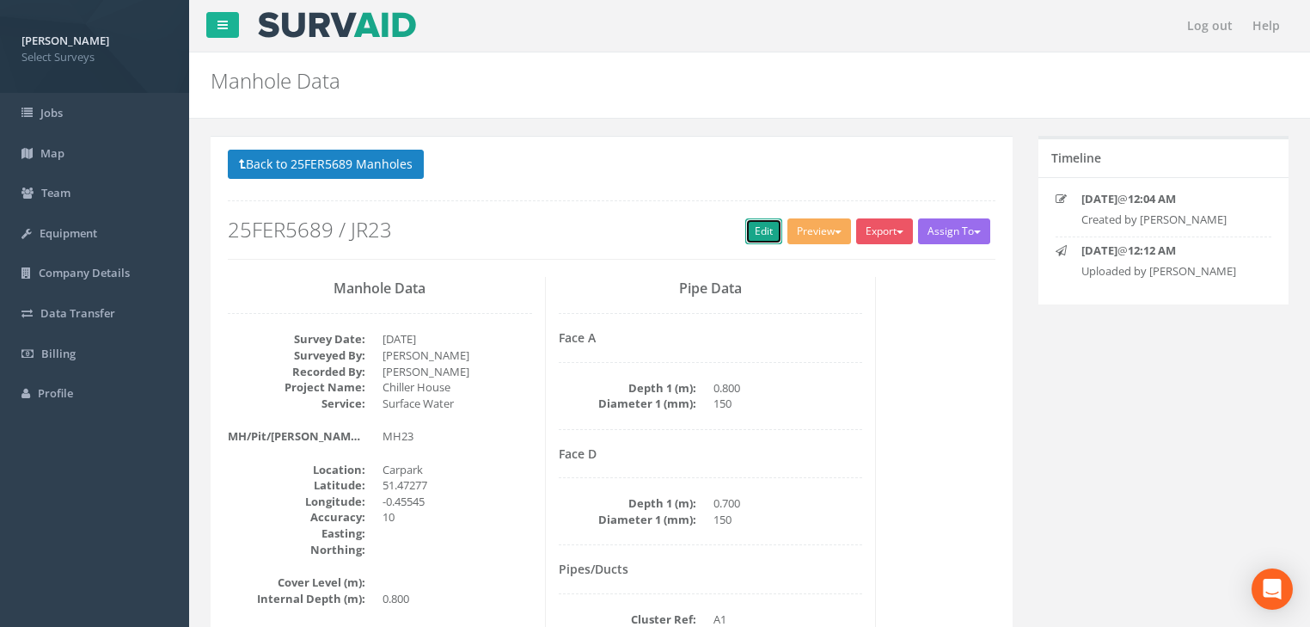
click at [753, 234] on link "Edit" at bounding box center [763, 231] width 37 height 26
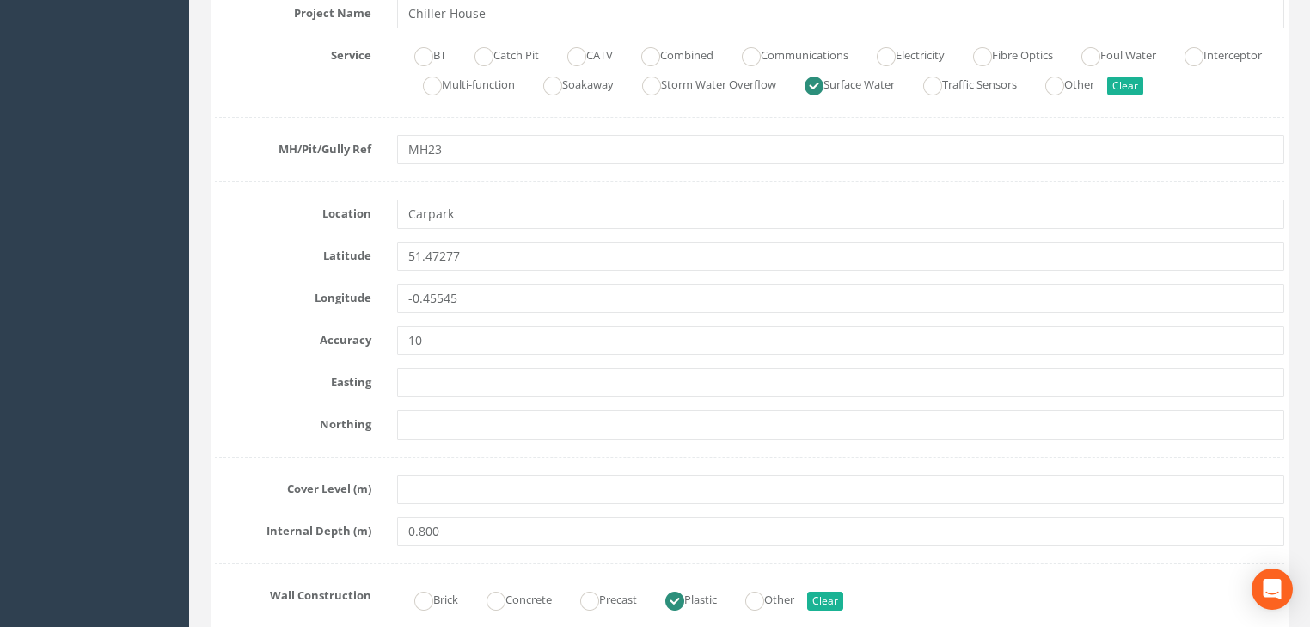
scroll to position [550, 0]
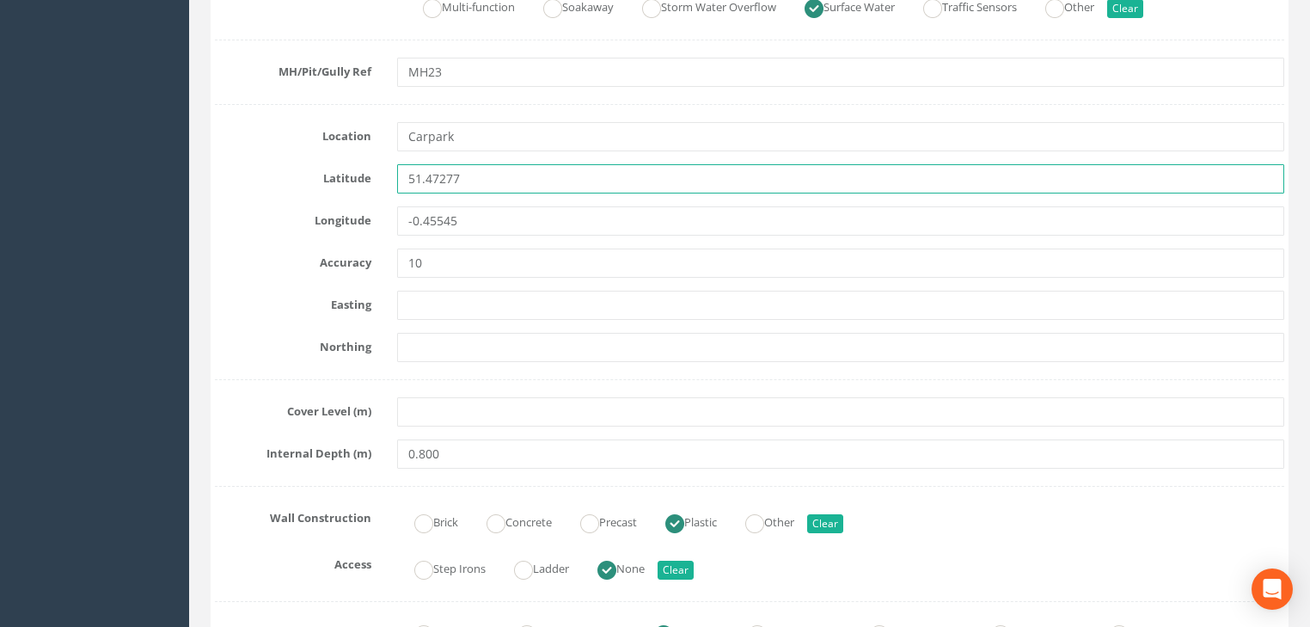
drag, startPoint x: 484, startPoint y: 175, endPoint x: 439, endPoint y: 214, distance: 59.1
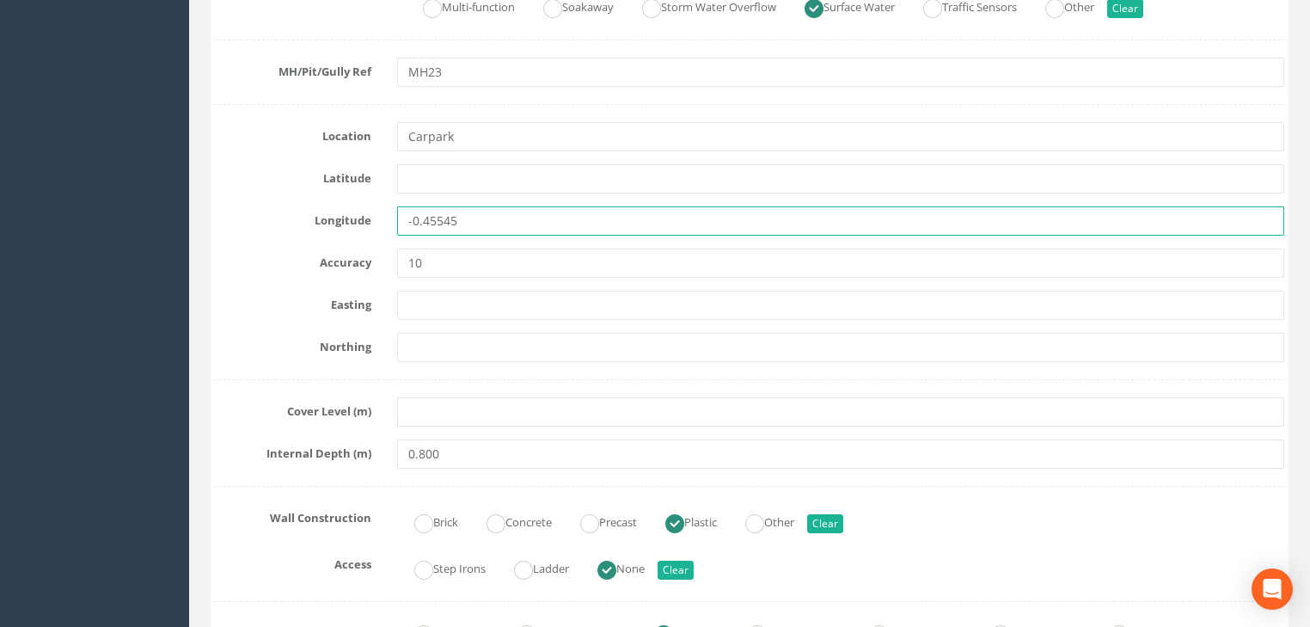
drag, startPoint x: 460, startPoint y: 218, endPoint x: 380, endPoint y: 236, distance: 82.0
click at [371, 230] on div "Longitude -0.45545" at bounding box center [749, 220] width 1095 height 29
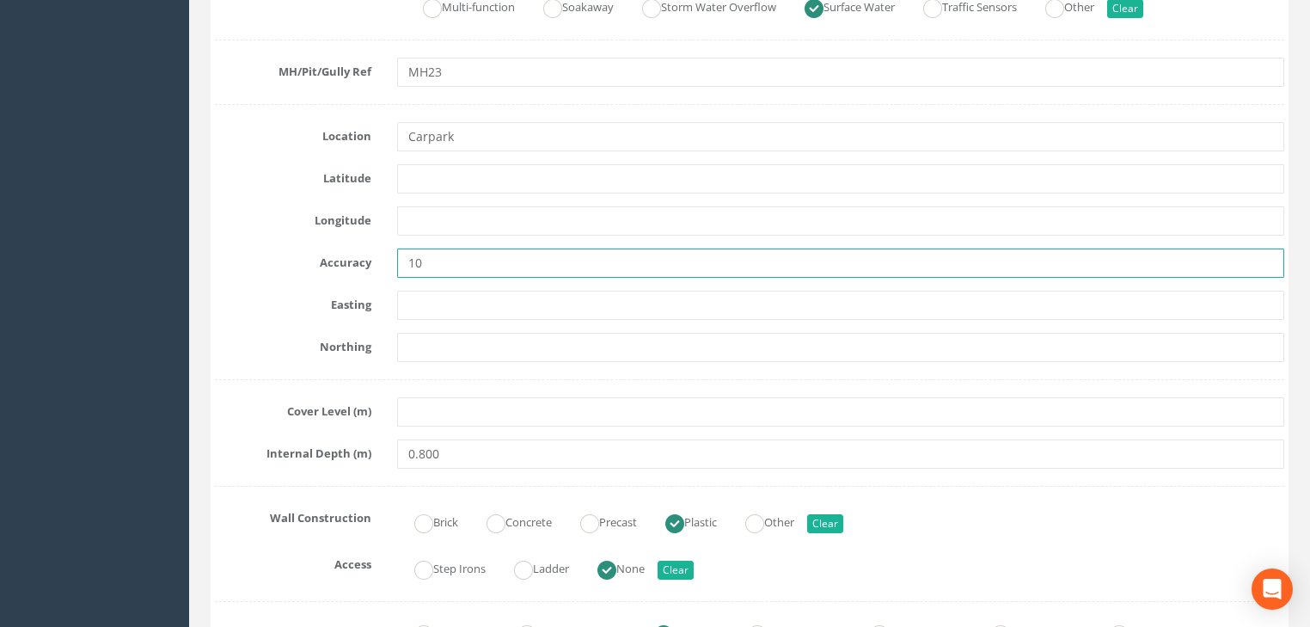
drag, startPoint x: 435, startPoint y: 261, endPoint x: 379, endPoint y: 272, distance: 56.8
click at [379, 272] on div "Accuracy 10" at bounding box center [749, 262] width 1095 height 29
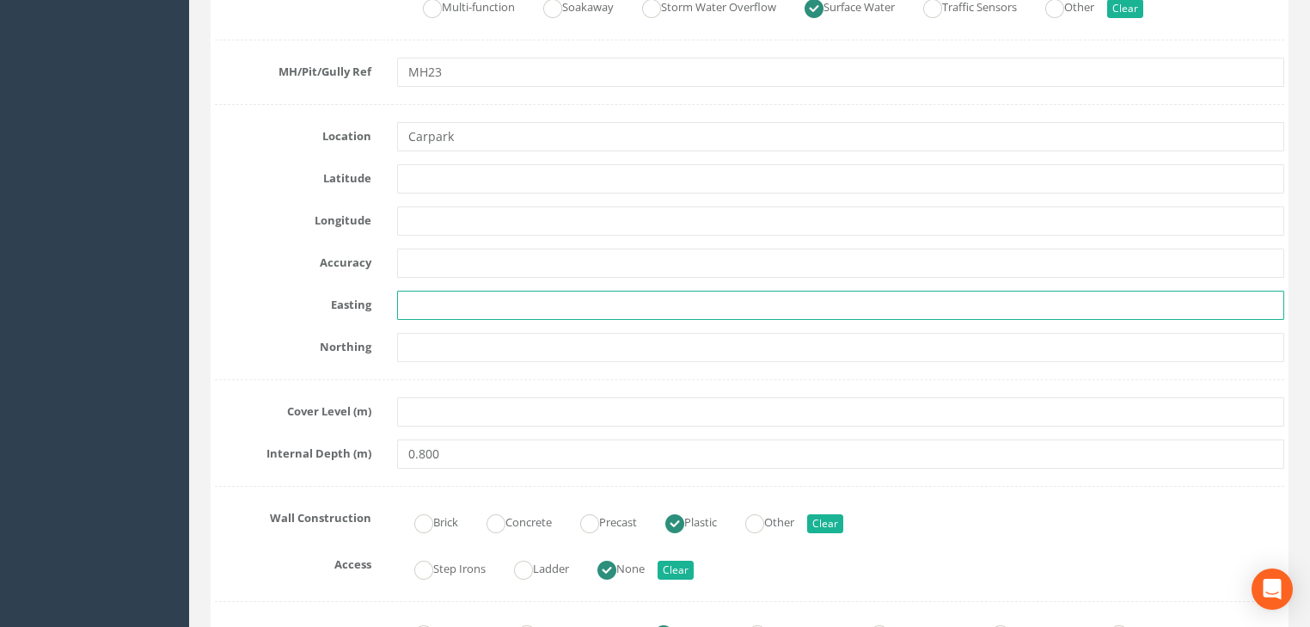
click at [426, 307] on input "text" at bounding box center [840, 305] width 887 height 29
paste input "7180.044"
type input "7180.044"
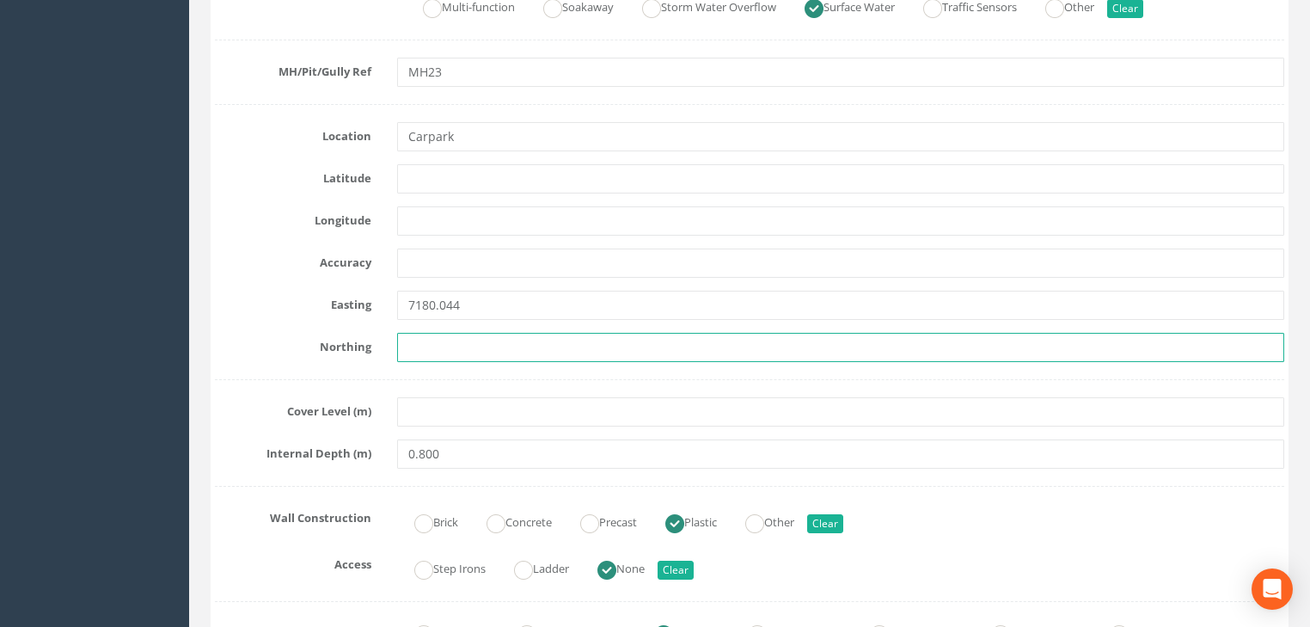
click at [437, 338] on input "text" at bounding box center [840, 347] width 887 height 29
paste input "5873.854"
type input "5873.854"
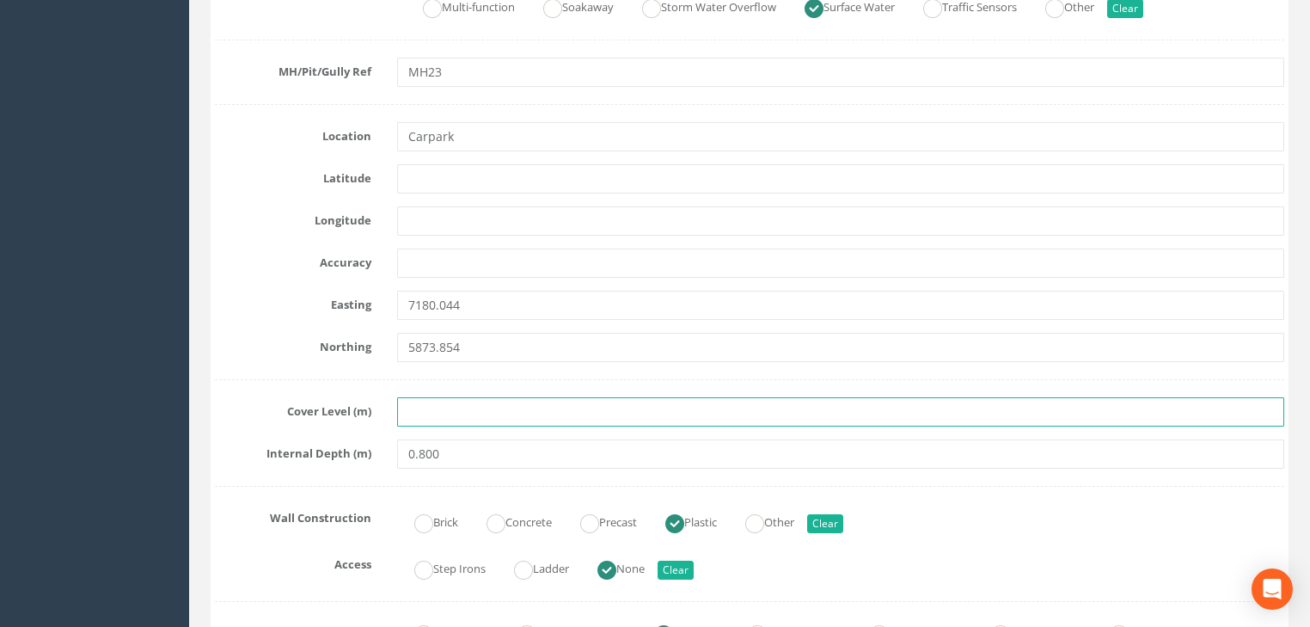
click at [438, 416] on input "text" at bounding box center [840, 411] width 887 height 29
paste input "24.267"
type input "24.267"
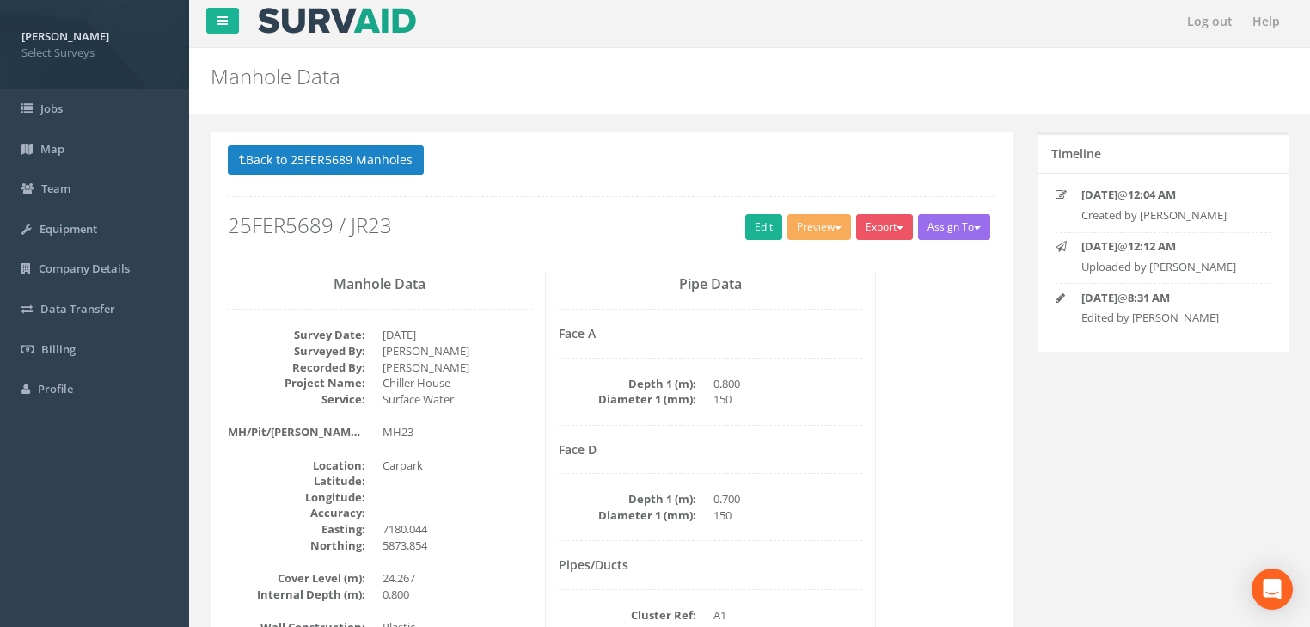
scroll to position [0, 0]
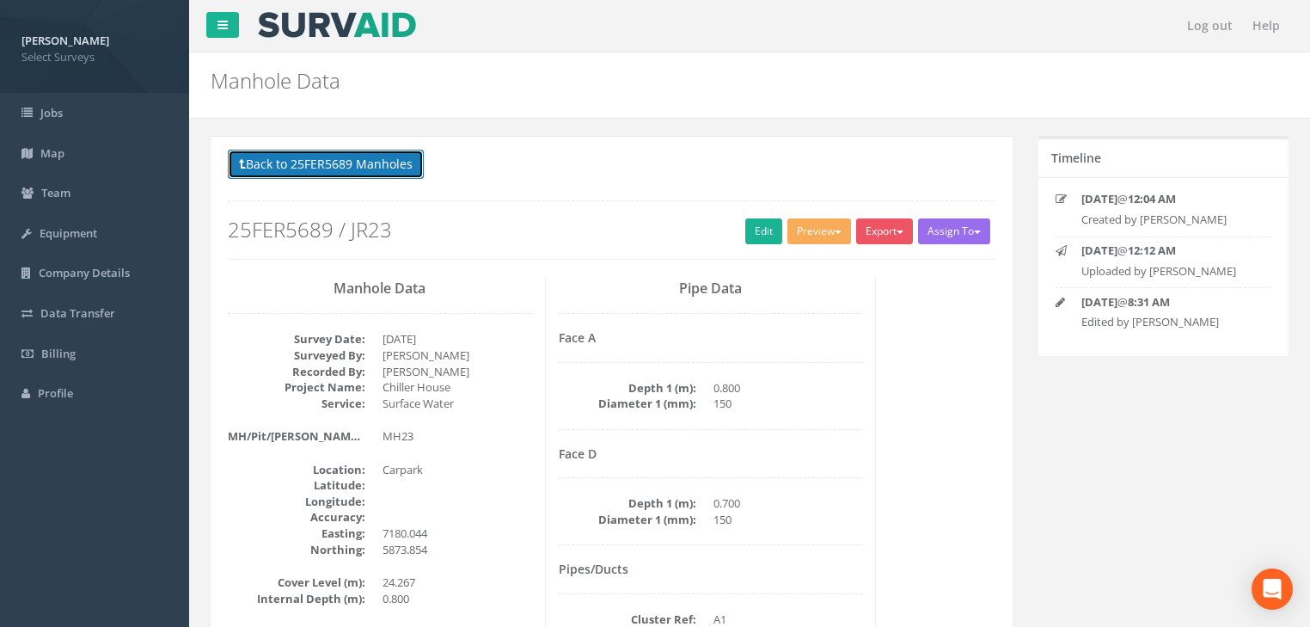
click at [351, 164] on button "Back to 25FER5689 Manholes" at bounding box center [326, 164] width 196 height 29
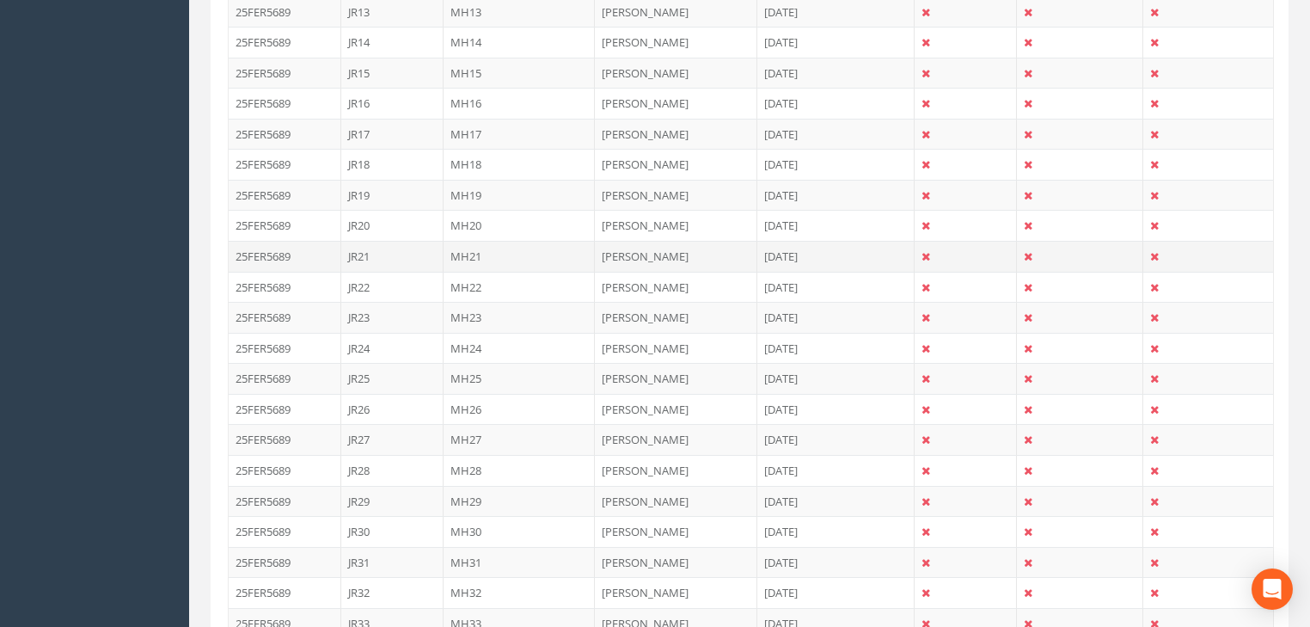
scroll to position [963, 0]
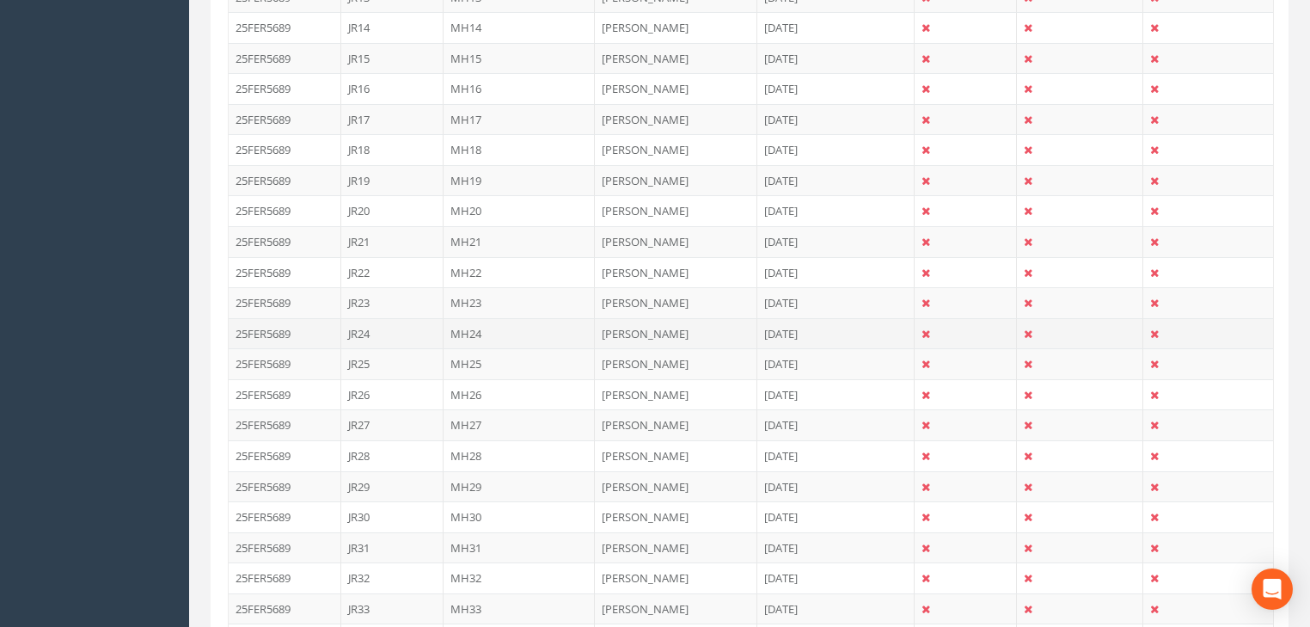
click at [458, 323] on td "MH24" at bounding box center [520, 333] width 152 height 31
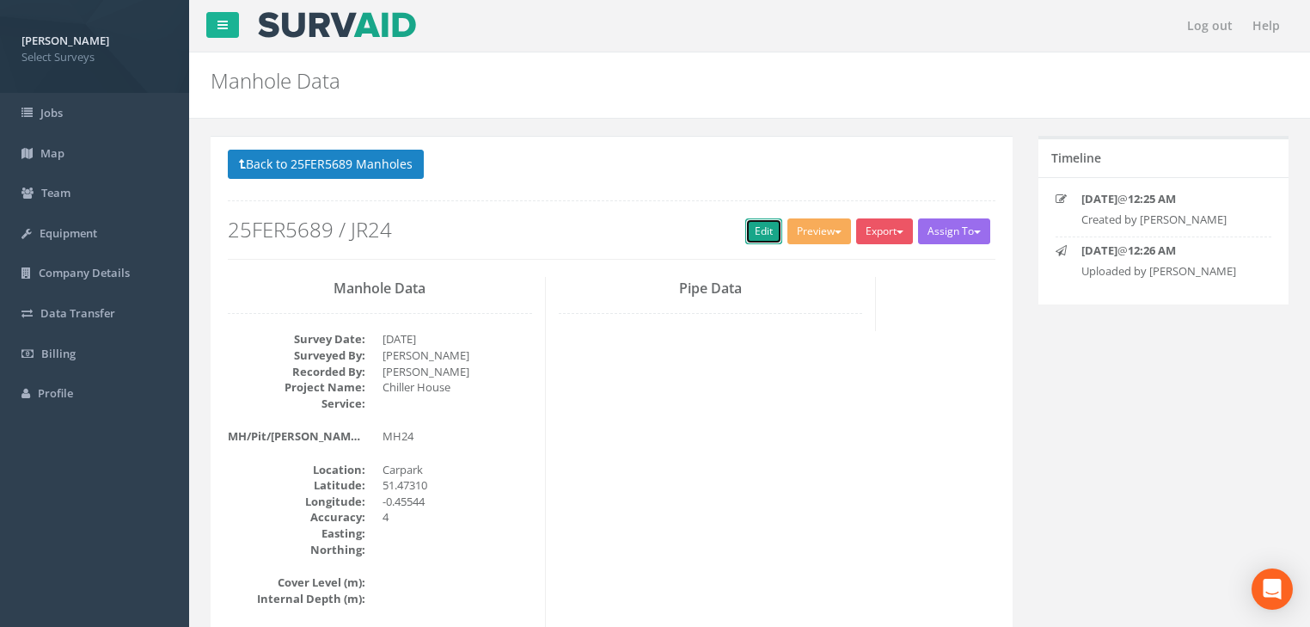
click at [756, 226] on link "Edit" at bounding box center [763, 231] width 37 height 26
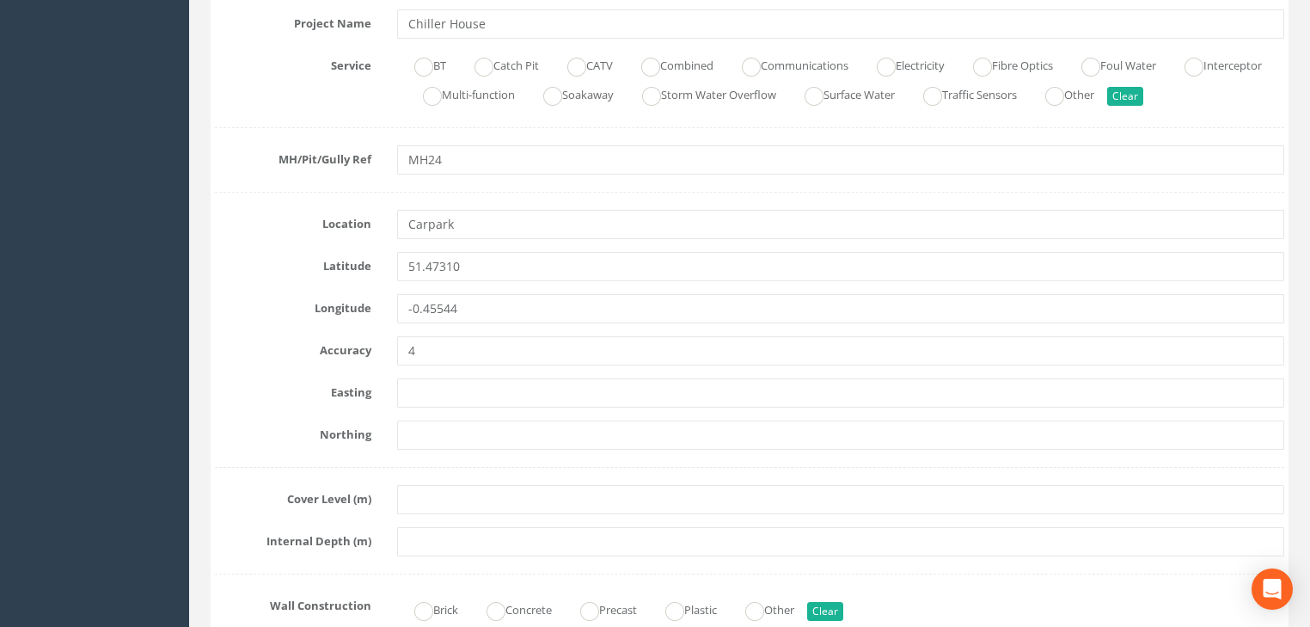
scroll to position [481, 0]
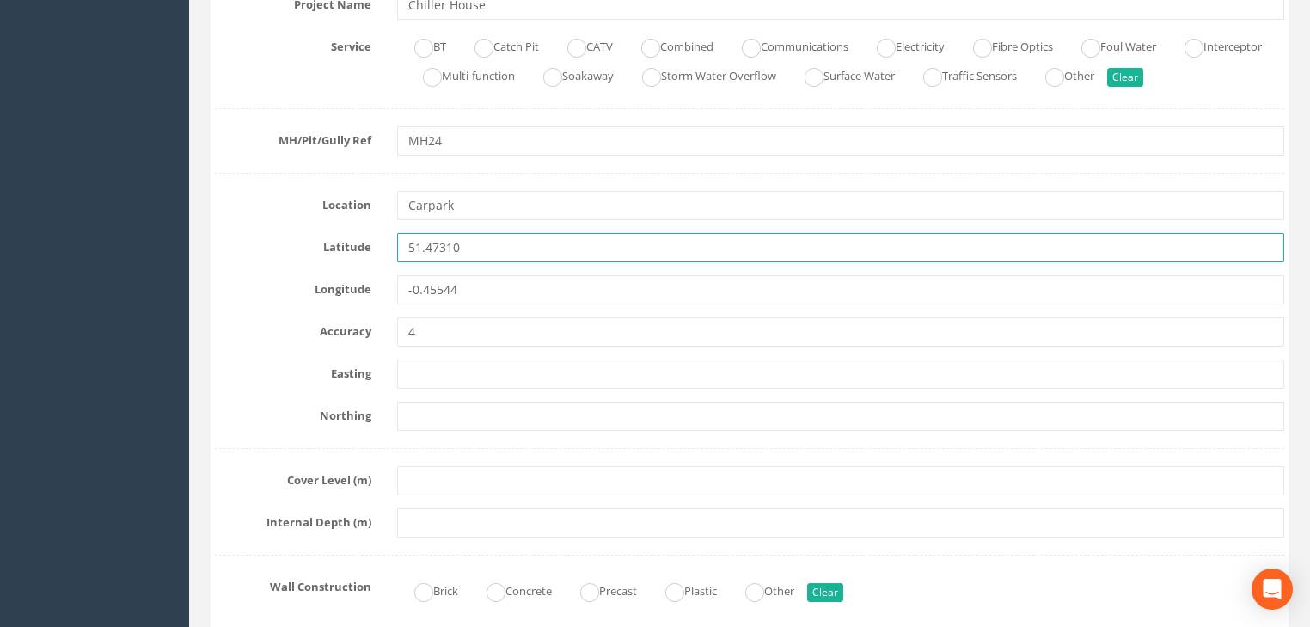
drag, startPoint x: 482, startPoint y: 246, endPoint x: 466, endPoint y: 272, distance: 30.5
type input "5"
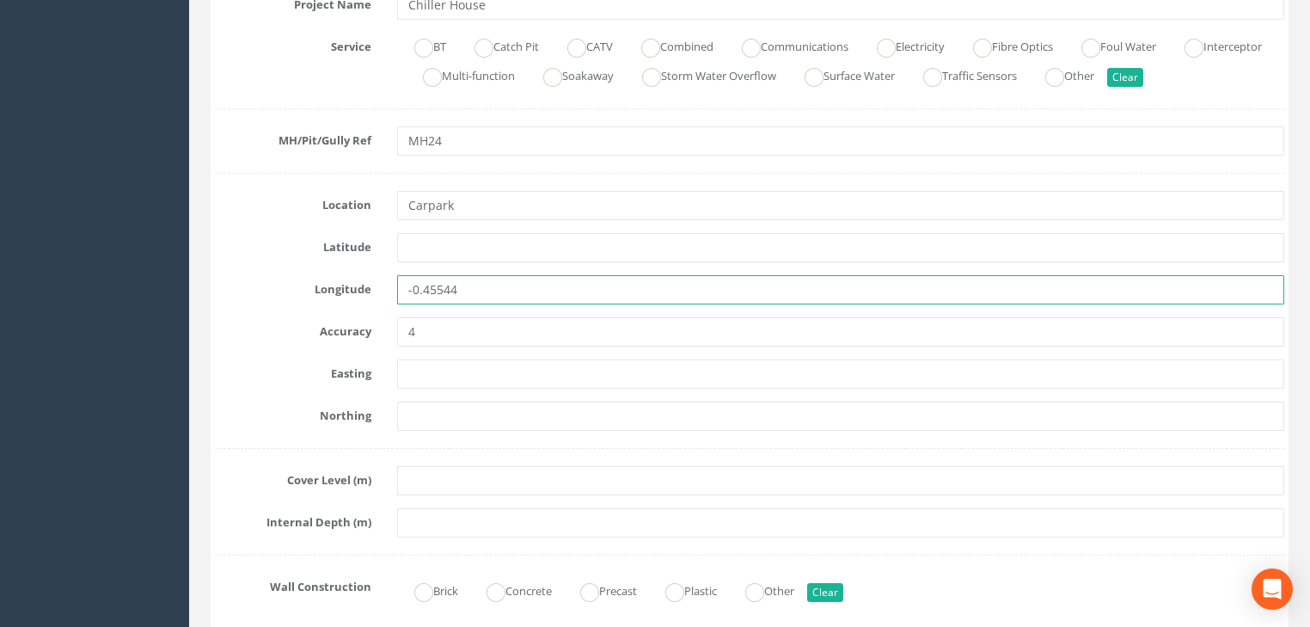
drag, startPoint x: 460, startPoint y: 289, endPoint x: 409, endPoint y: 298, distance: 51.6
click at [409, 298] on input "-0.45544" at bounding box center [840, 289] width 887 height 29
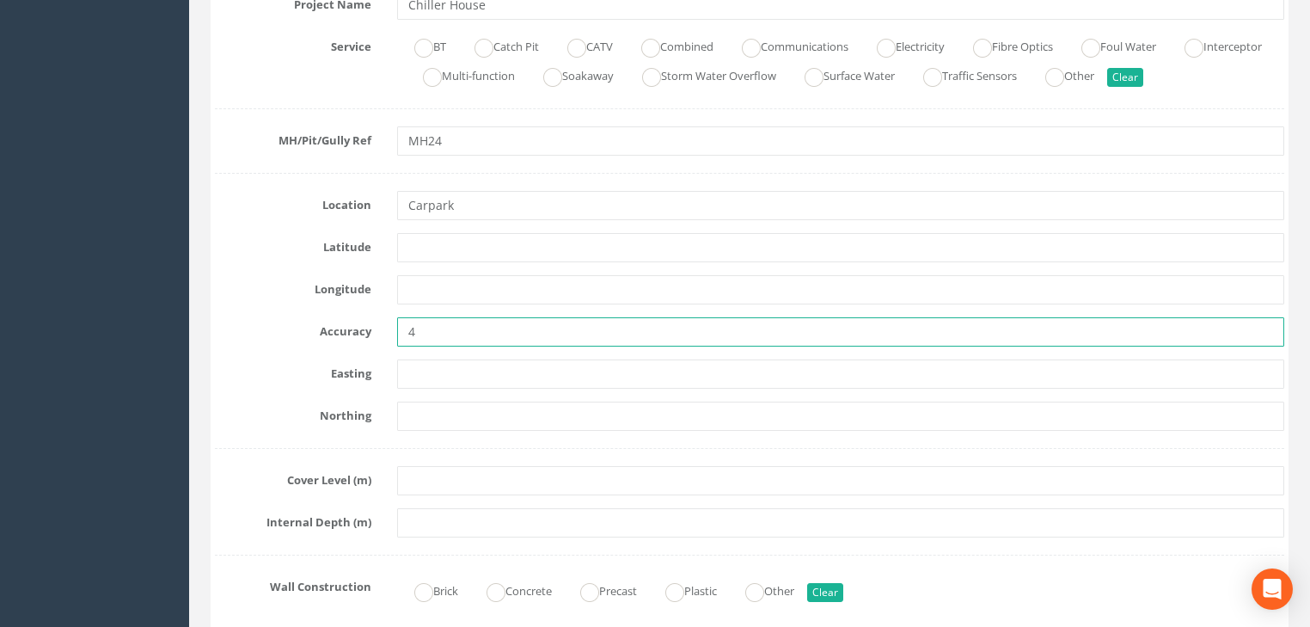
drag, startPoint x: 435, startPoint y: 320, endPoint x: 394, endPoint y: 334, distance: 43.5
click at [394, 334] on div "4" at bounding box center [840, 331] width 913 height 29
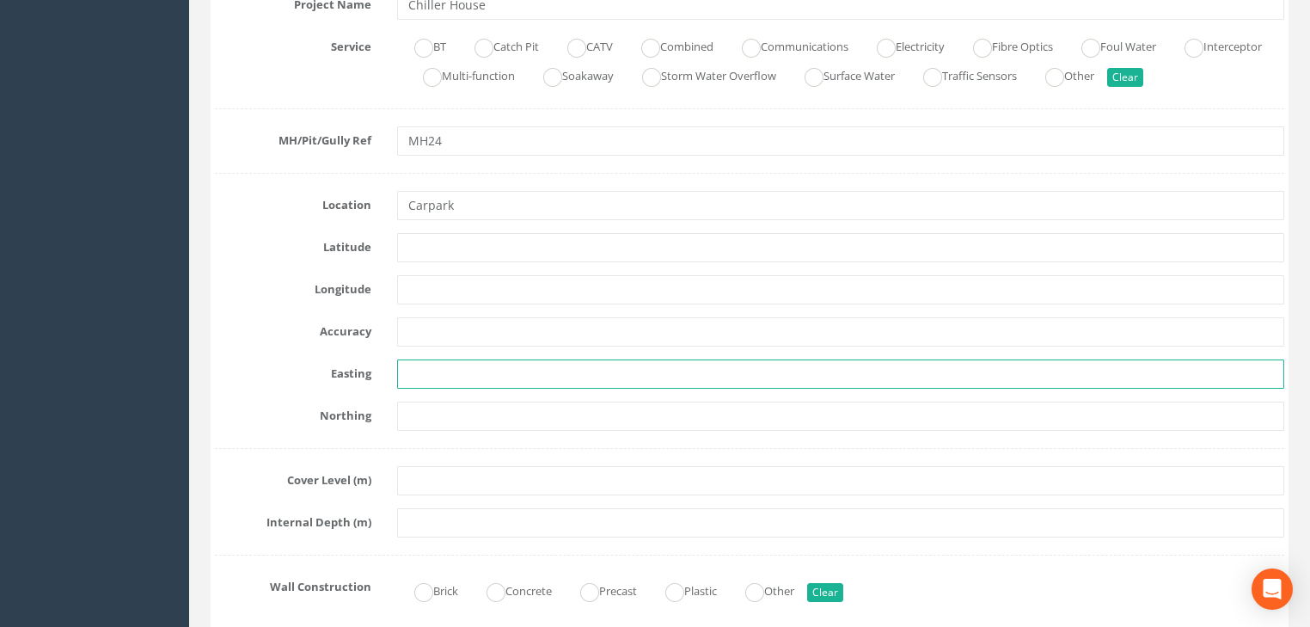
click at [458, 367] on input "text" at bounding box center [840, 373] width 887 height 29
paste input "7177.821"
type input "7177.821"
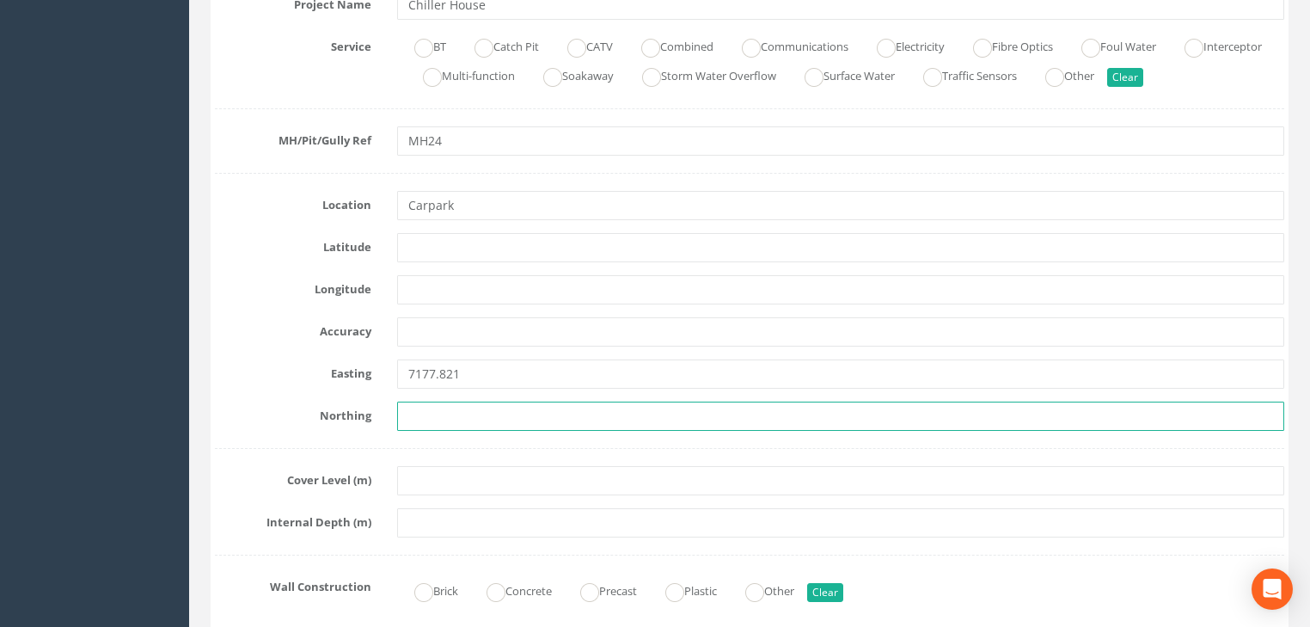
click at [434, 406] on input "text" at bounding box center [840, 415] width 887 height 29
paste input "5905.997"
type input "5905.997"
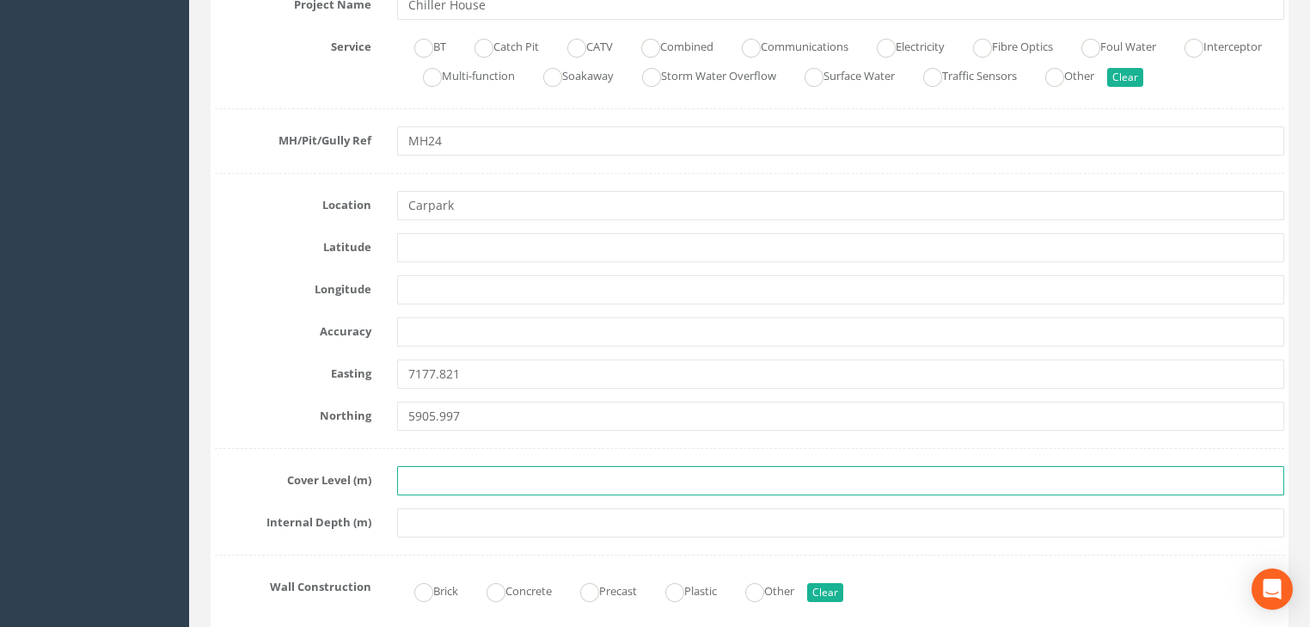
click at [431, 477] on input "text" at bounding box center [840, 480] width 887 height 29
paste input "23.891"
type input "23.891"
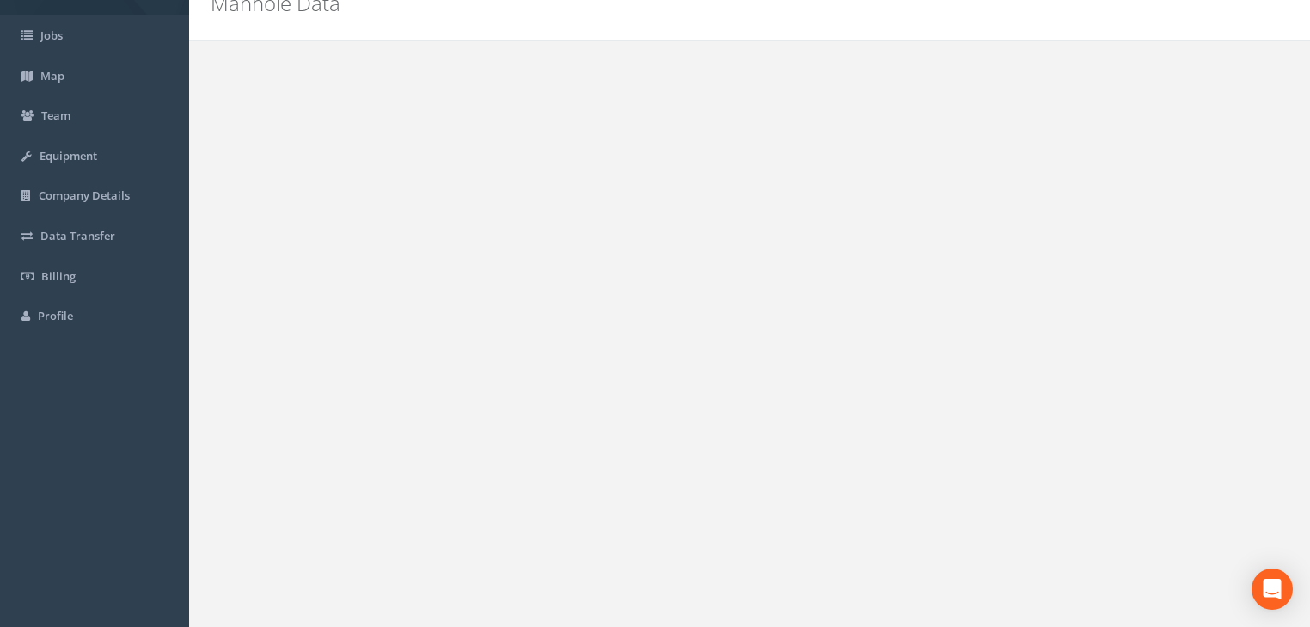
scroll to position [76, 0]
click at [340, 92] on button "Back to 25FER5689 Manholes" at bounding box center [326, 88] width 196 height 29
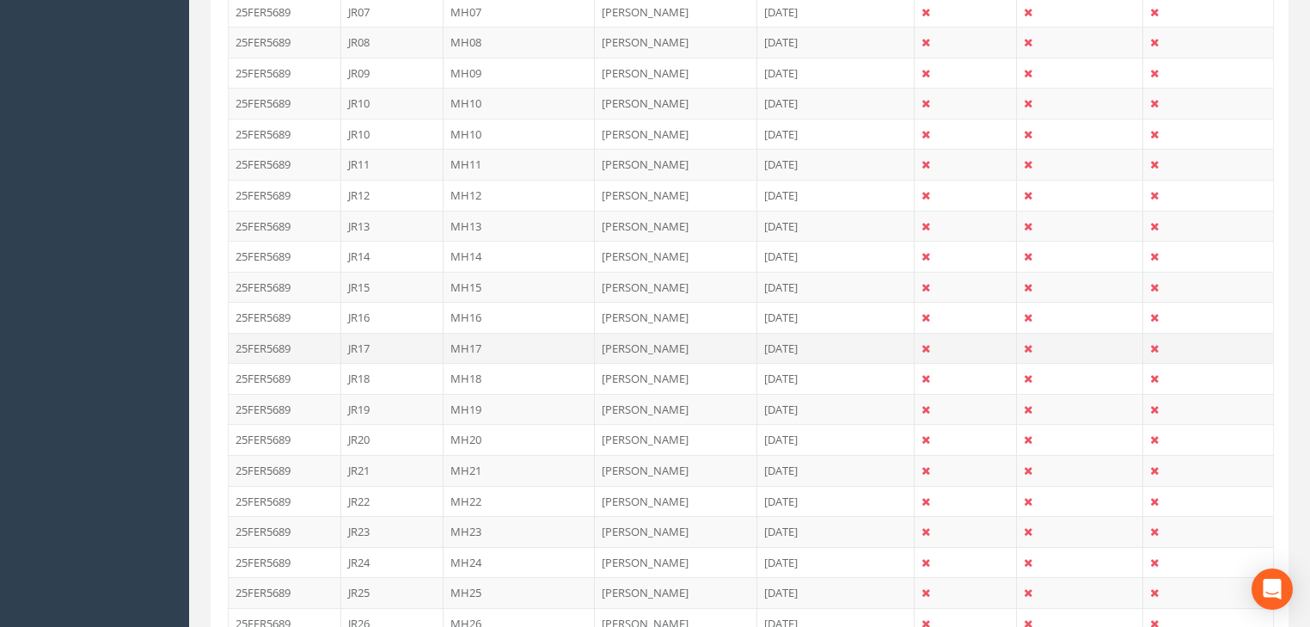
scroll to position [763, 0]
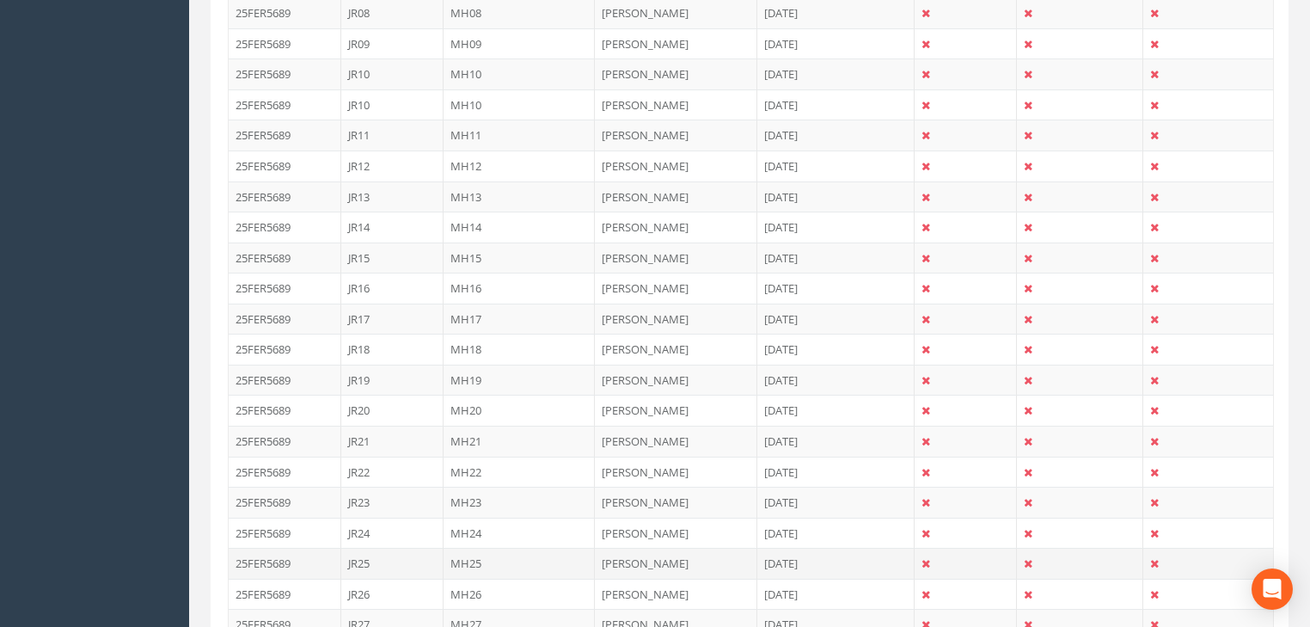
click at [452, 559] on td "MH25" at bounding box center [520, 563] width 152 height 31
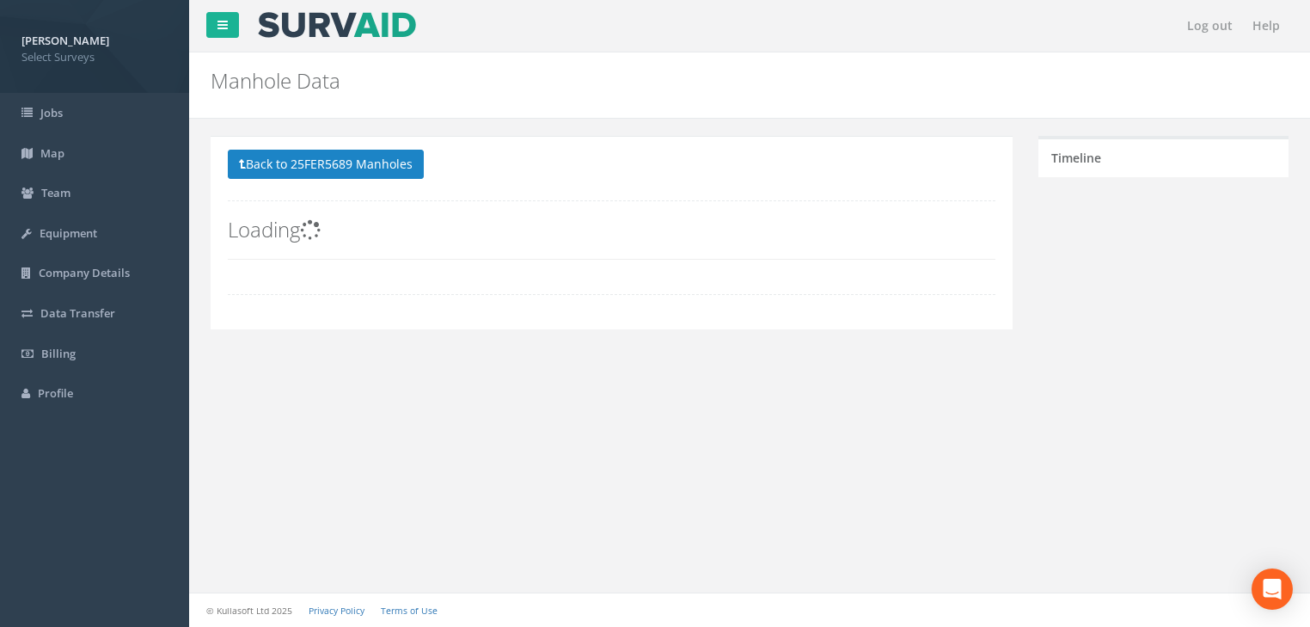
scroll to position [0, 0]
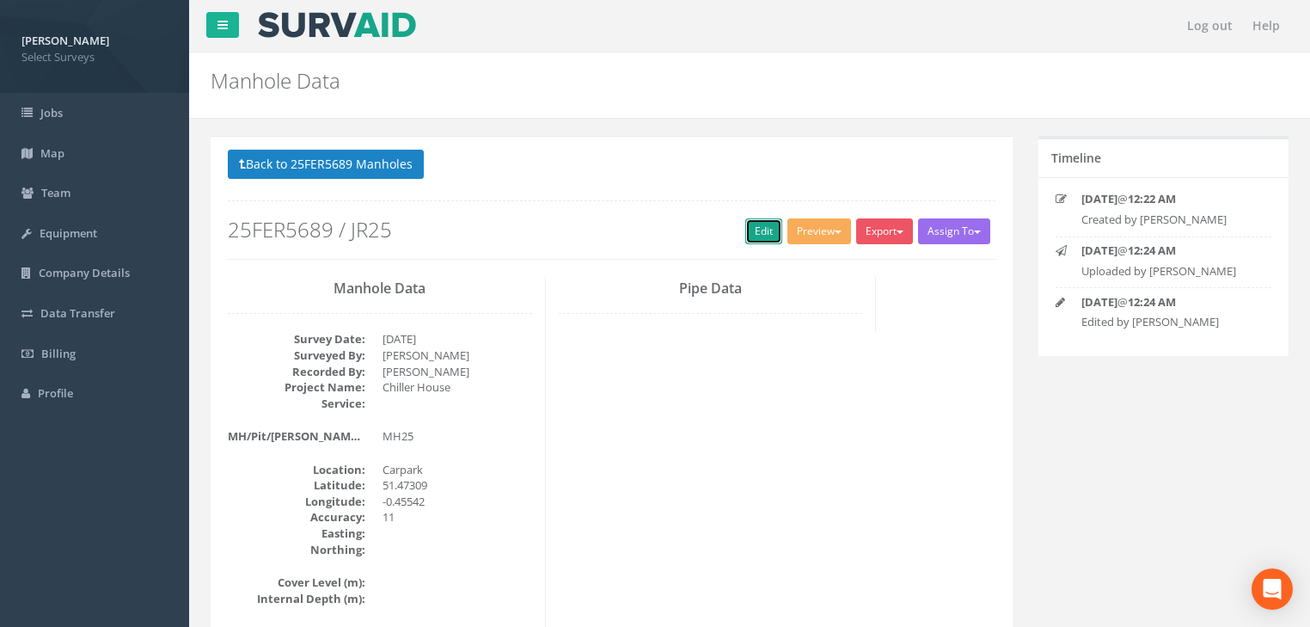
click at [756, 238] on link "Edit" at bounding box center [763, 231] width 37 height 26
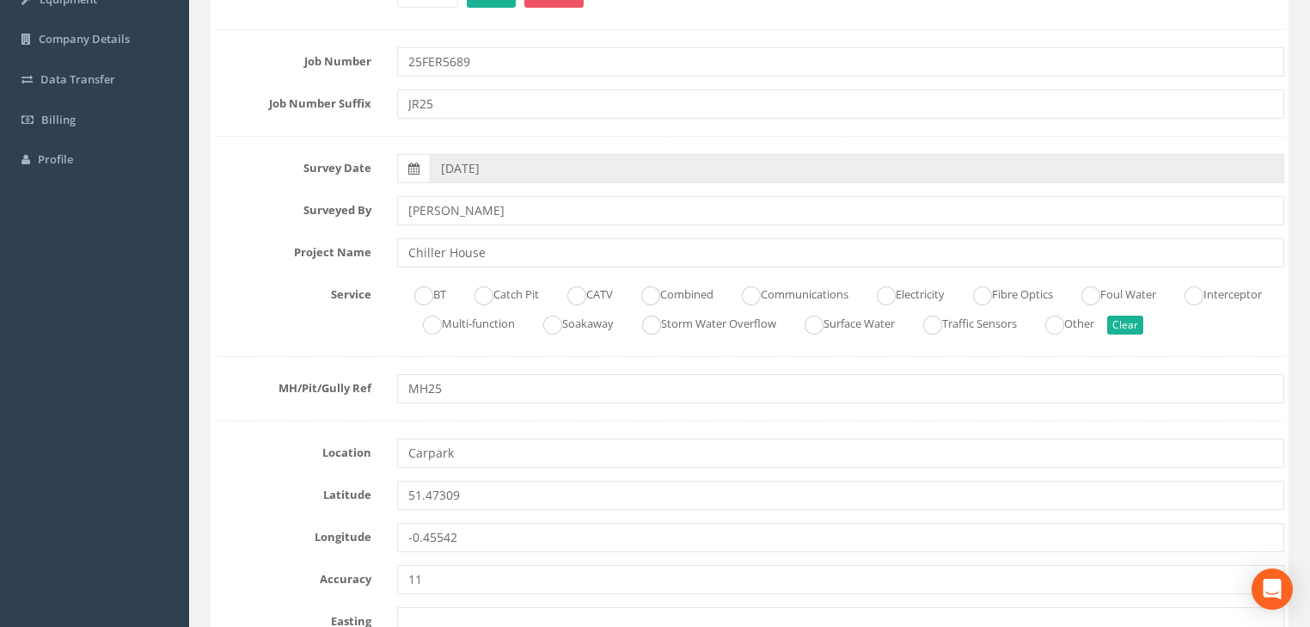
scroll to position [344, 0]
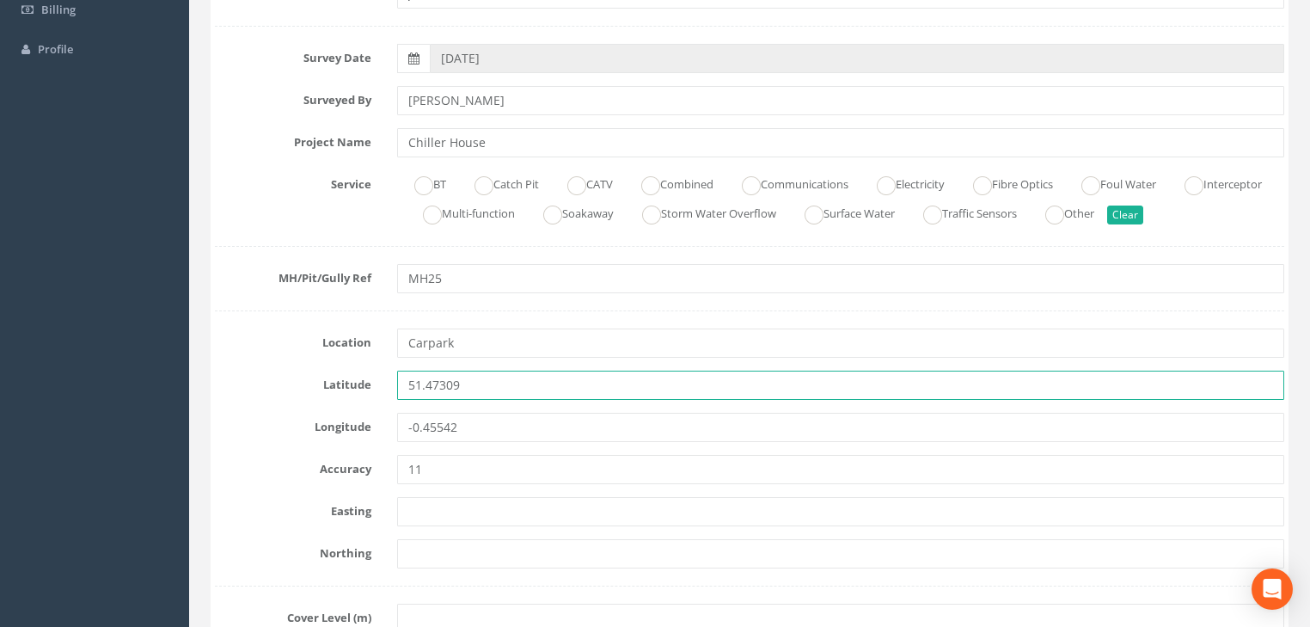
drag, startPoint x: 430, startPoint y: 390, endPoint x: 407, endPoint y: 398, distance: 24.5
click at [385, 393] on div "51.47309" at bounding box center [840, 384] width 913 height 29
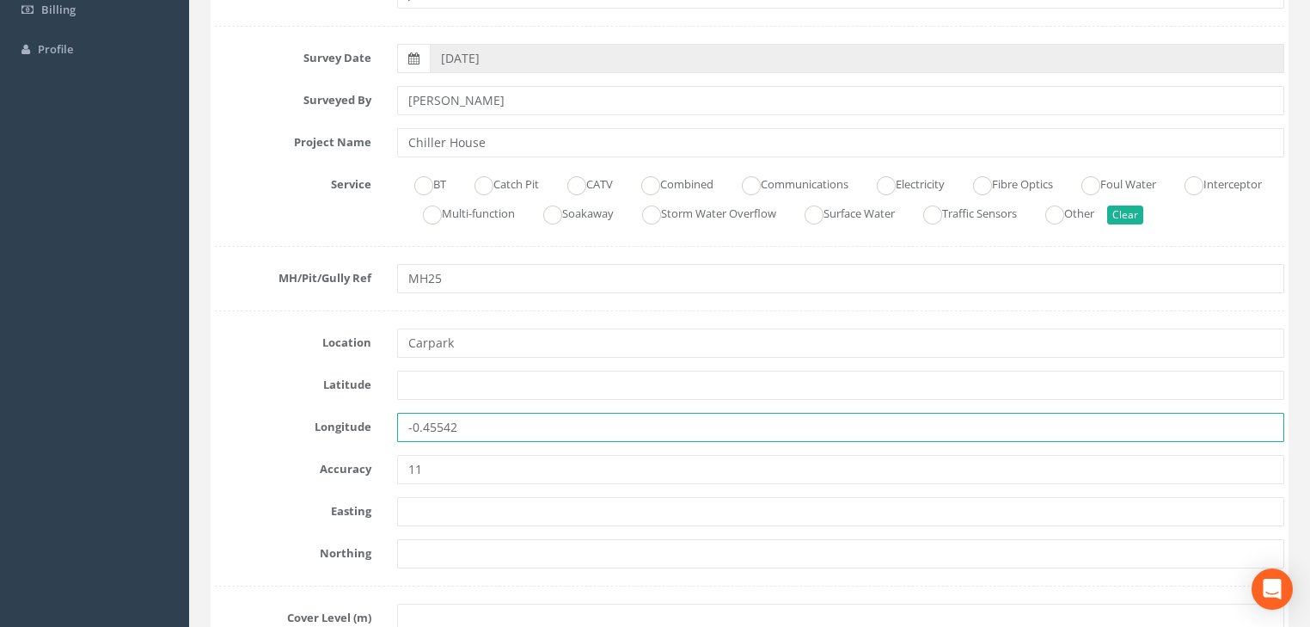
drag, startPoint x: 485, startPoint y: 419, endPoint x: 411, endPoint y: 442, distance: 77.2
click at [399, 431] on input "-0.45542" at bounding box center [840, 427] width 887 height 29
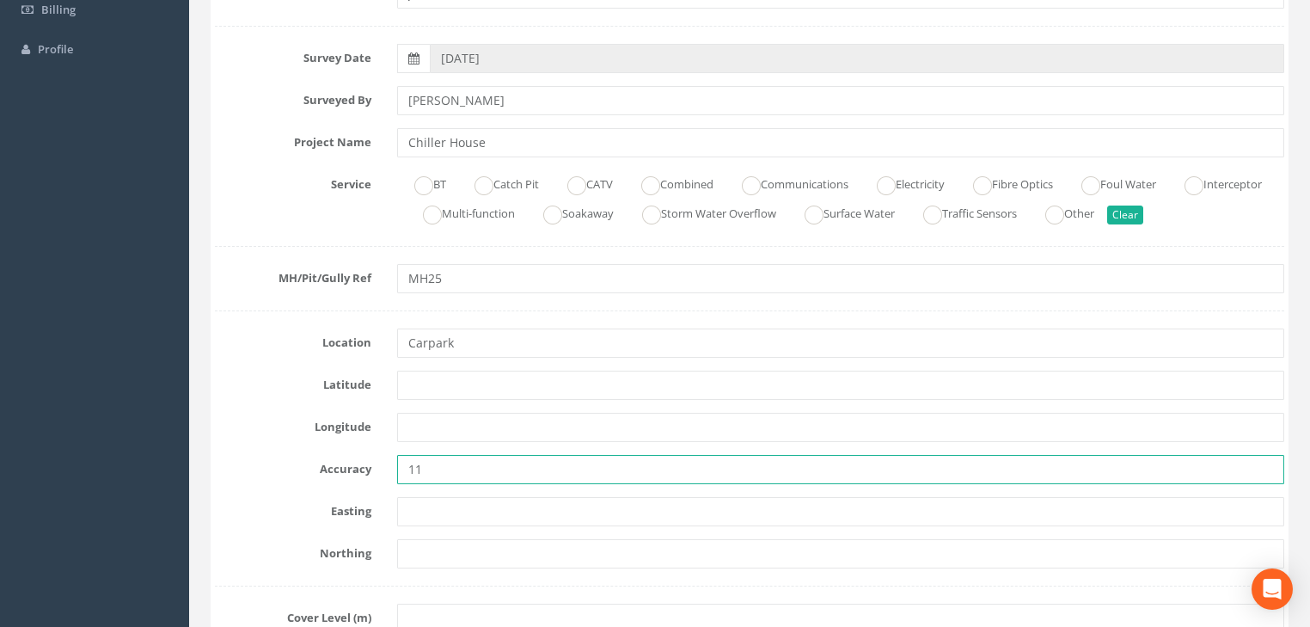
drag, startPoint x: 438, startPoint y: 463, endPoint x: 402, endPoint y: 474, distance: 37.8
click at [402, 474] on input "11" at bounding box center [840, 469] width 887 height 29
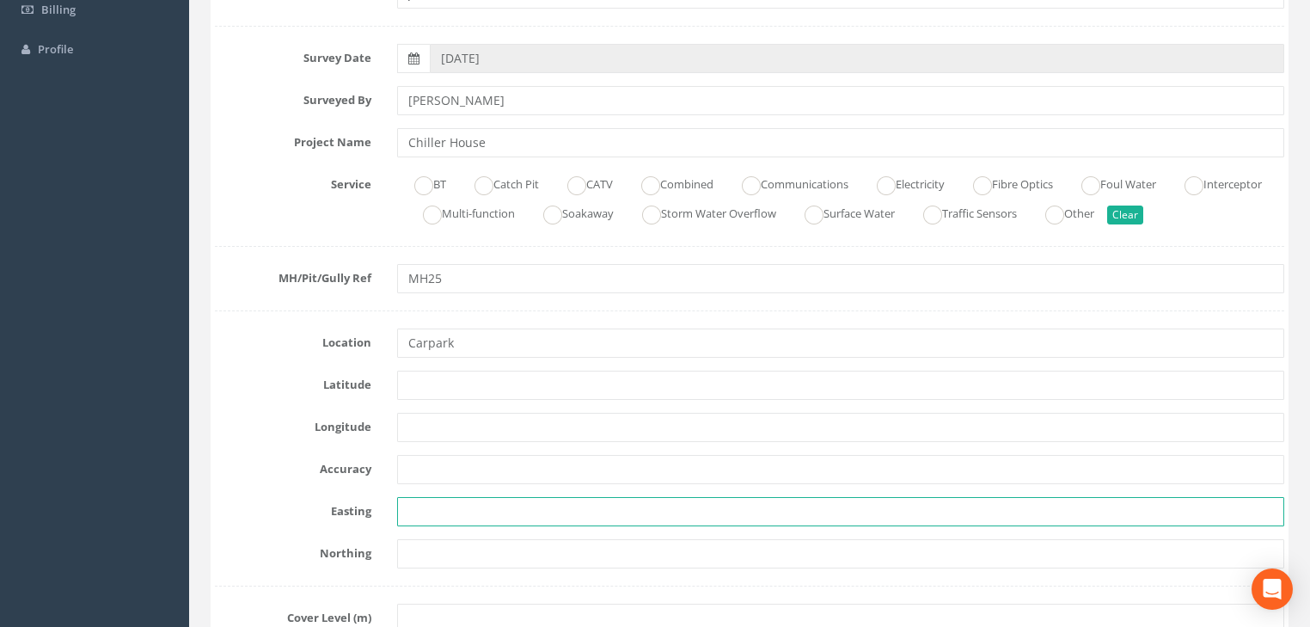
click at [434, 506] on input "text" at bounding box center [840, 511] width 887 height 29
paste input "7179.448"
type input "7179.448"
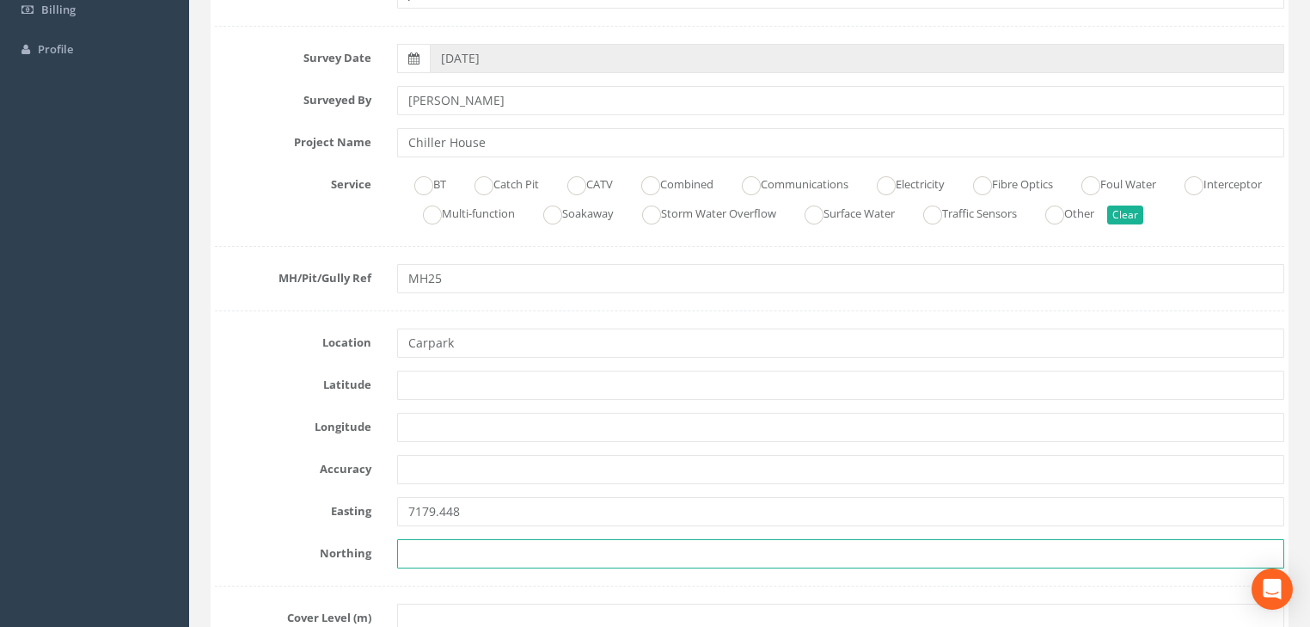
click at [436, 560] on input "text" at bounding box center [840, 553] width 887 height 29
paste input "5907.127"
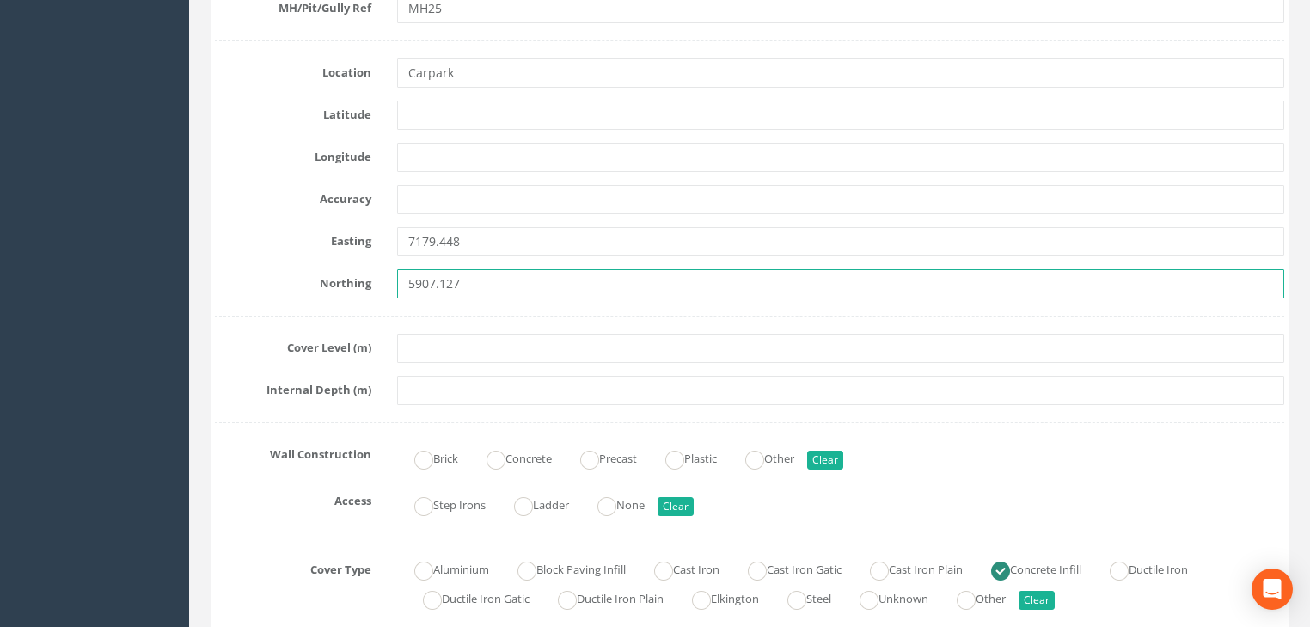
scroll to position [619, 0]
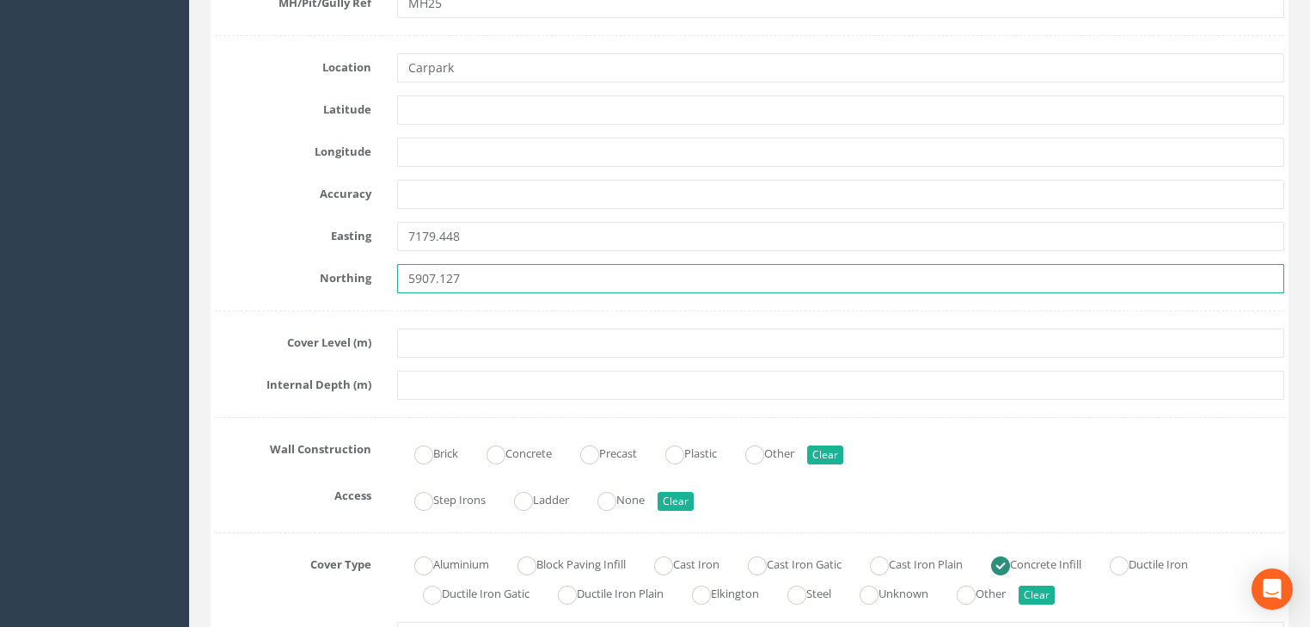
type input "5907.127"
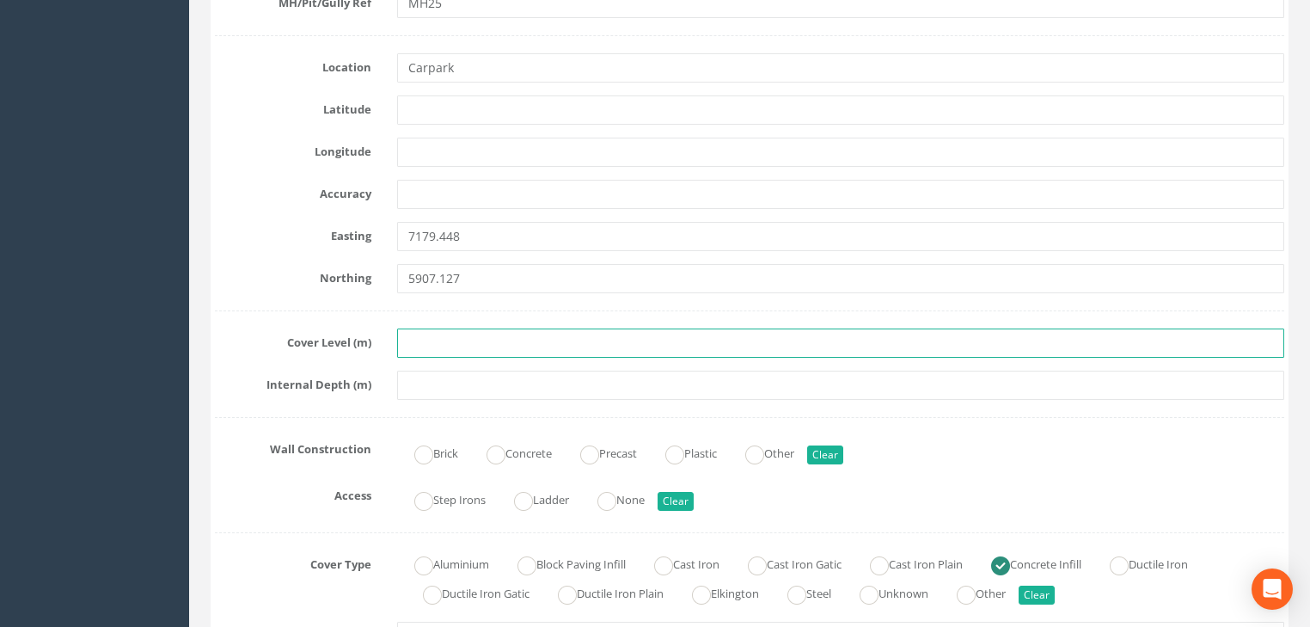
click at [446, 334] on input "text" at bounding box center [840, 342] width 887 height 29
paste input "23.848"
type input "23.848"
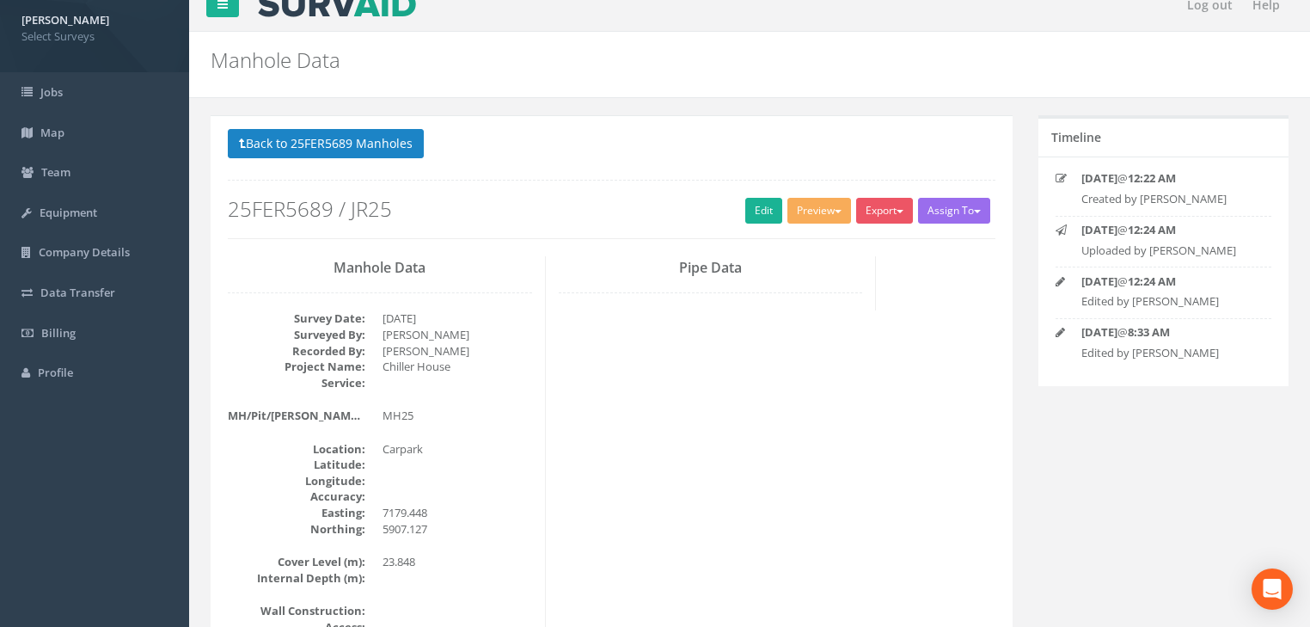
scroll to position [0, 0]
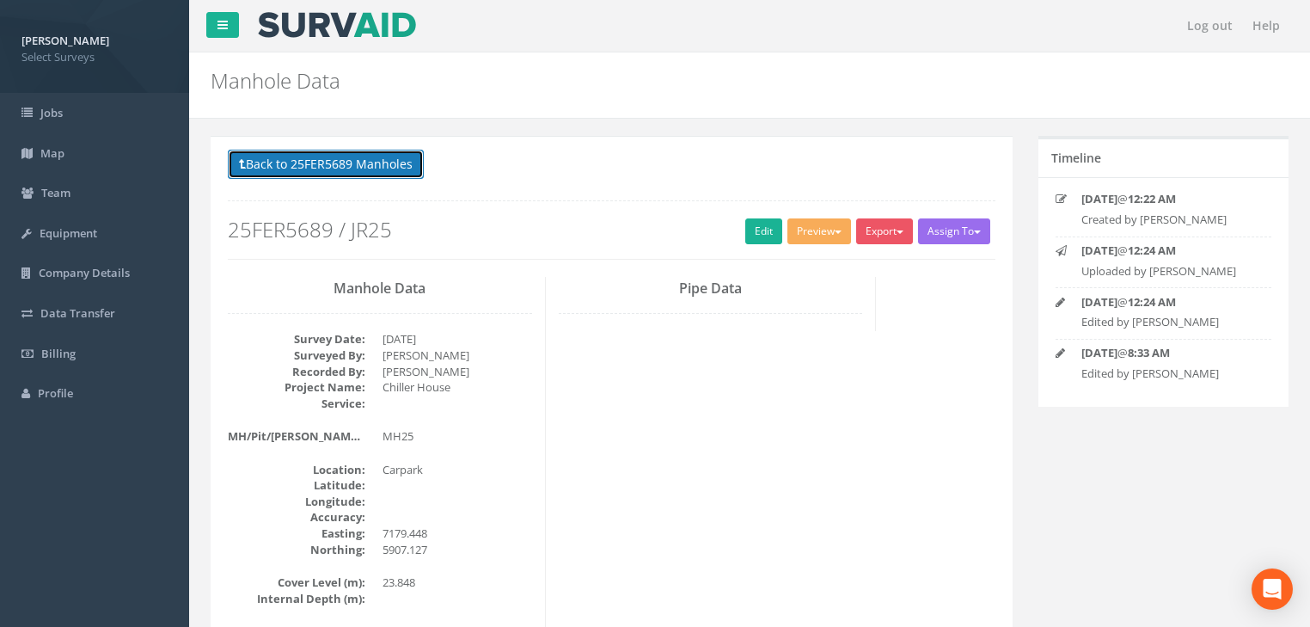
click at [349, 162] on button "Back to 25FER5689 Manholes" at bounding box center [326, 164] width 196 height 29
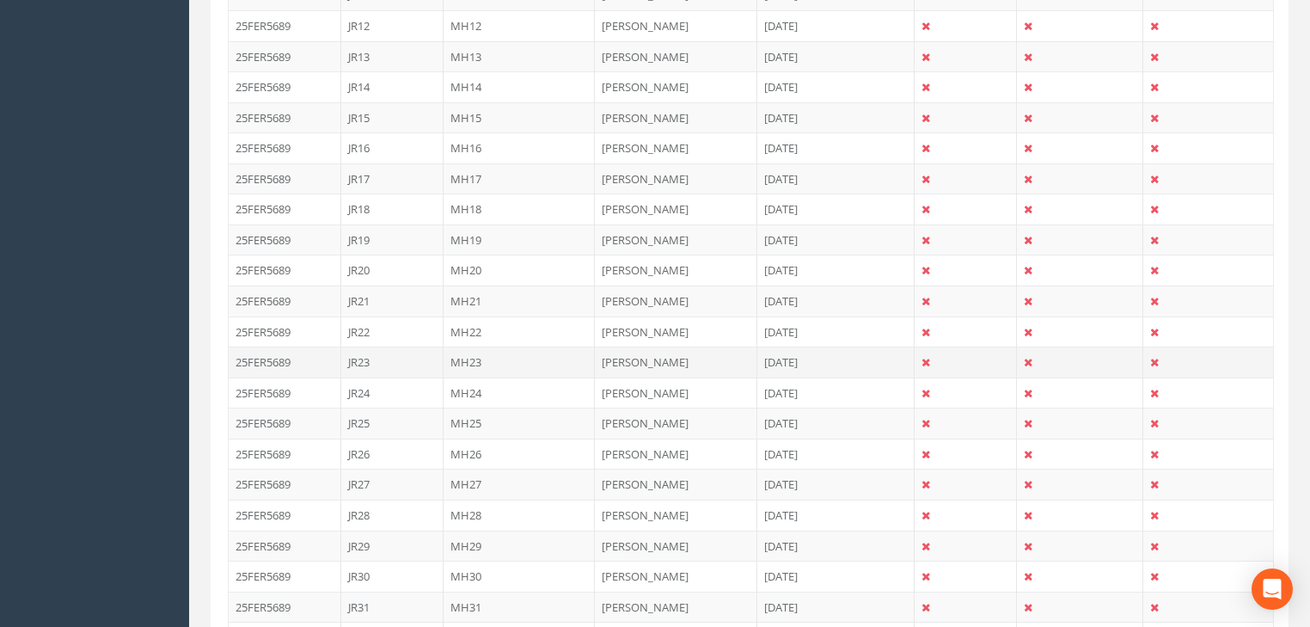
scroll to position [963, 0]
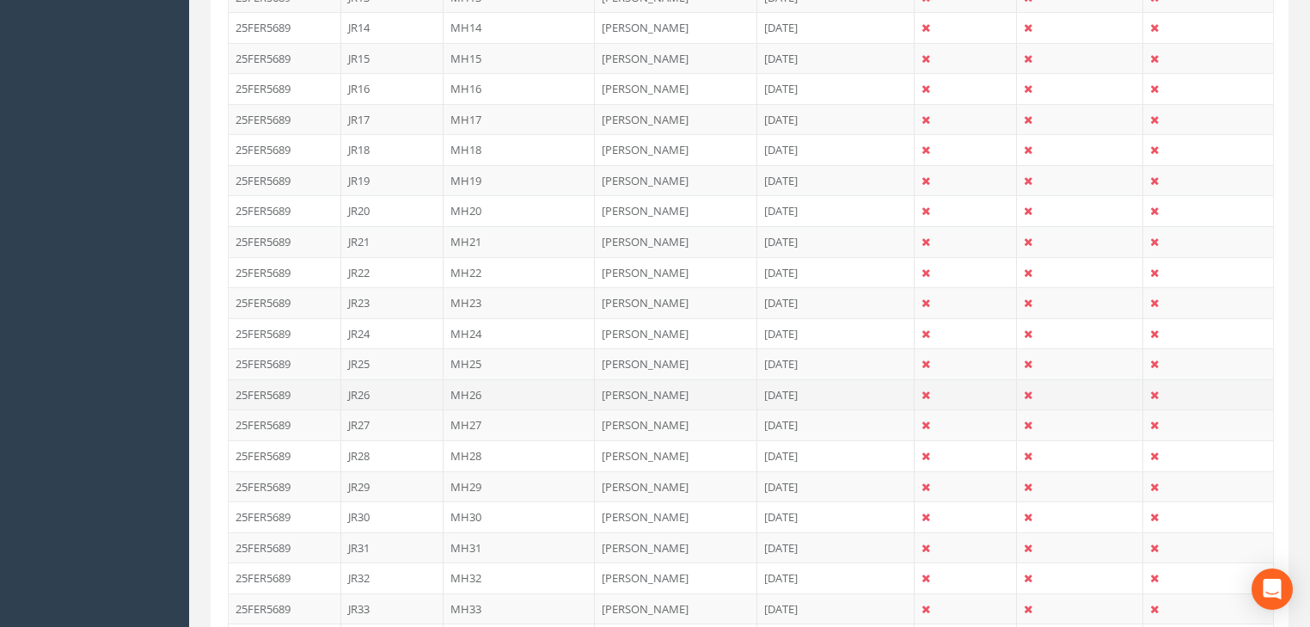
click at [476, 388] on td "MH26" at bounding box center [520, 394] width 152 height 31
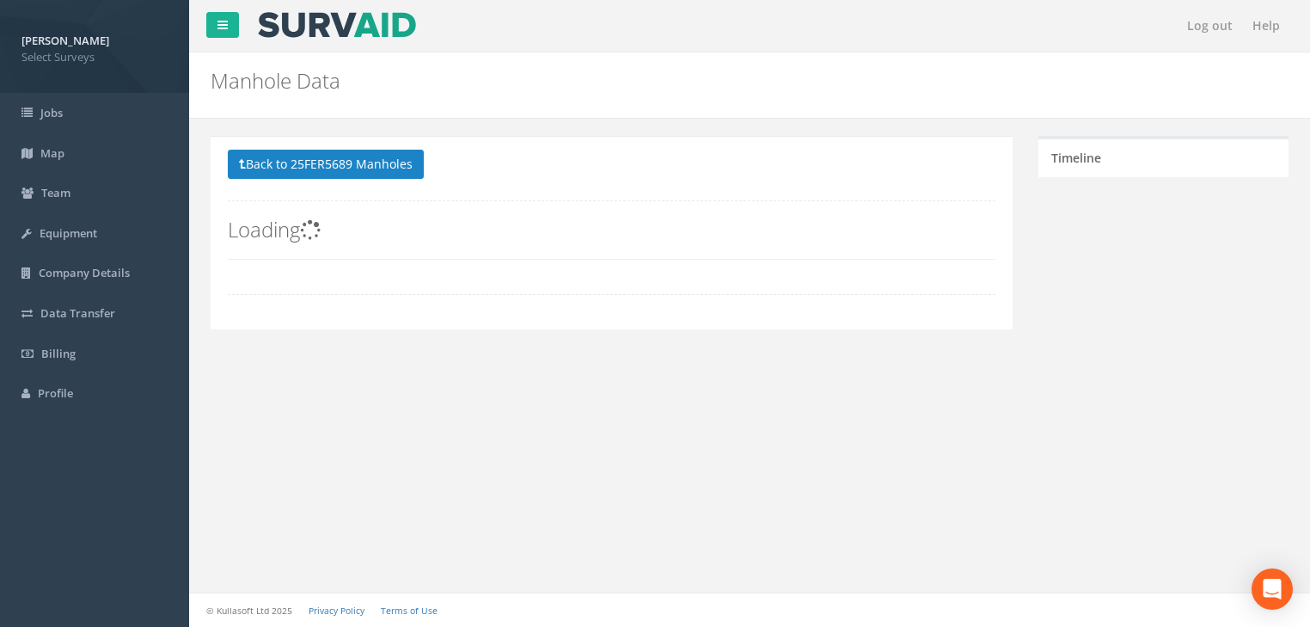
scroll to position [0, 0]
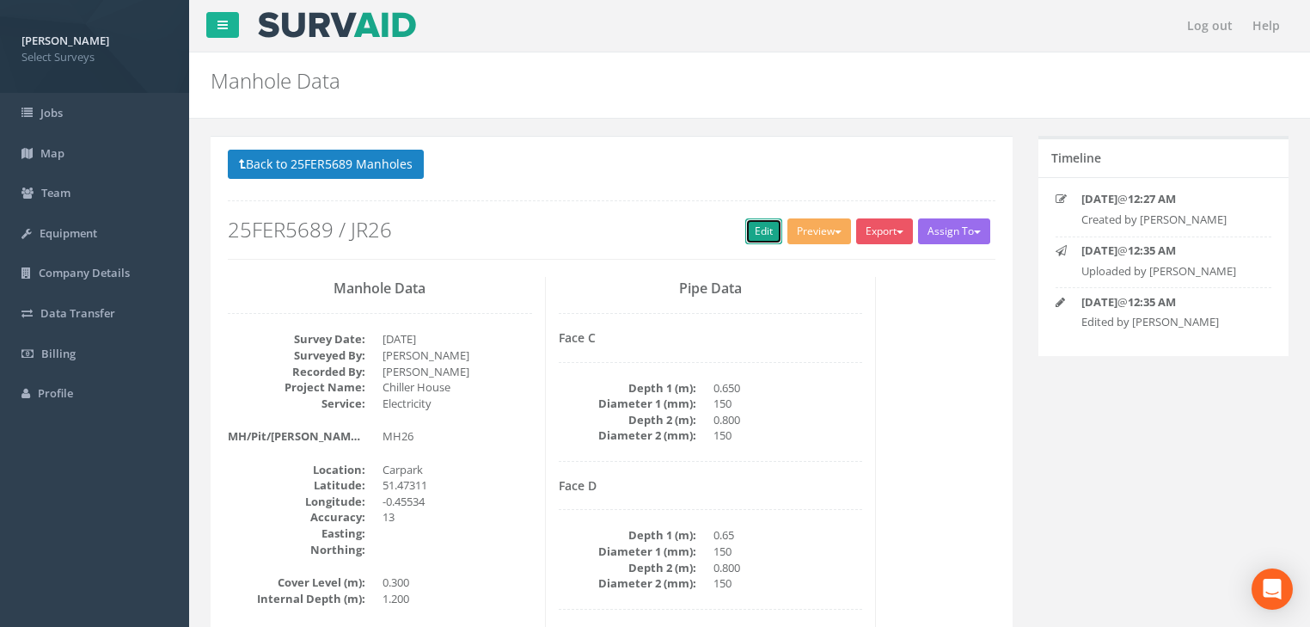
click at [757, 222] on link "Edit" at bounding box center [763, 231] width 37 height 26
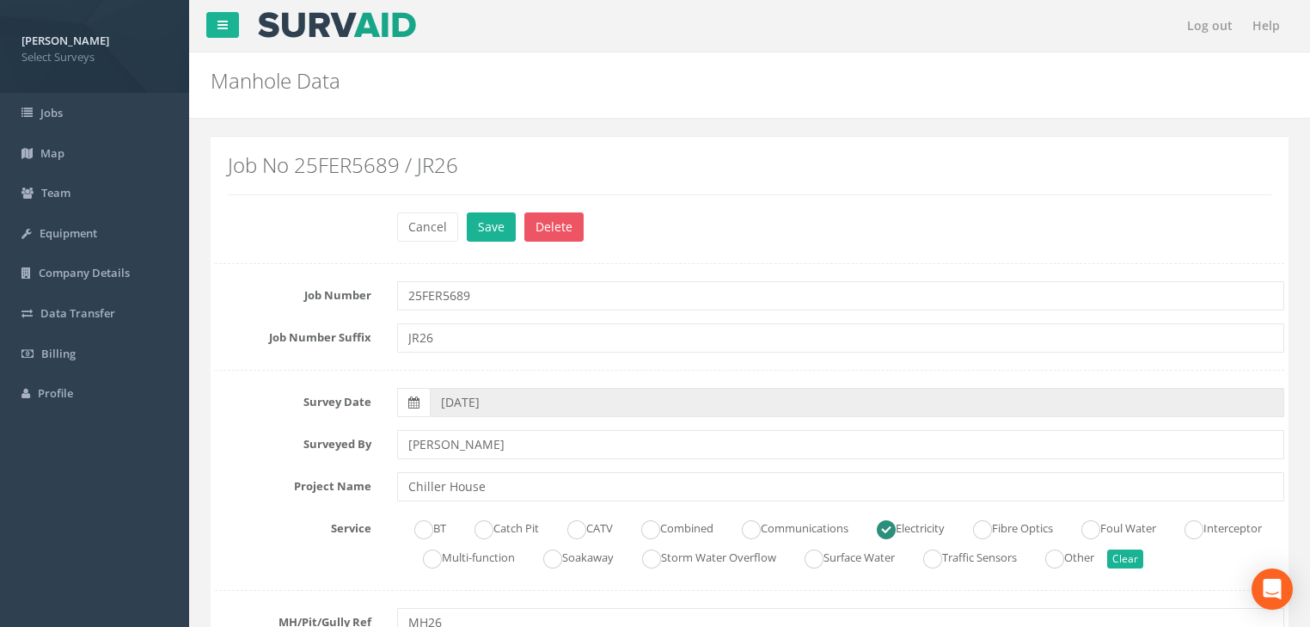
scroll to position [413, 0]
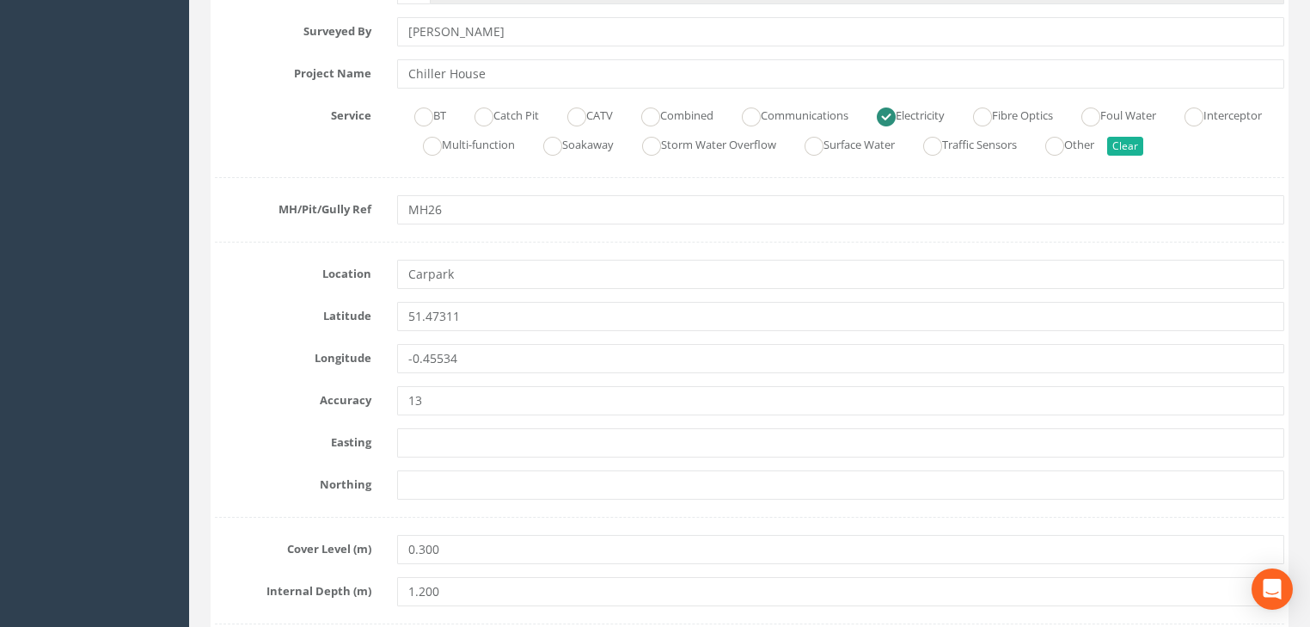
click at [391, 315] on div "51.47311" at bounding box center [840, 316] width 913 height 29
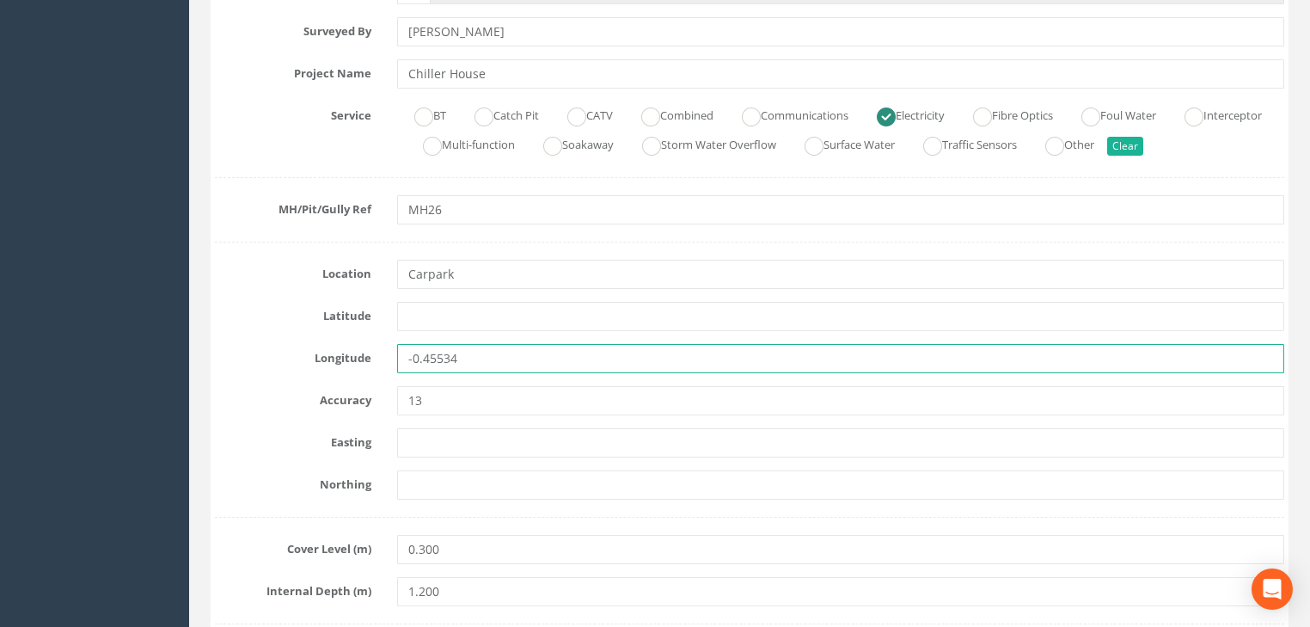
drag, startPoint x: 463, startPoint y: 361, endPoint x: 413, endPoint y: 366, distance: 51.0
click at [413, 366] on input "-0.45534" at bounding box center [840, 358] width 887 height 29
type input "-"
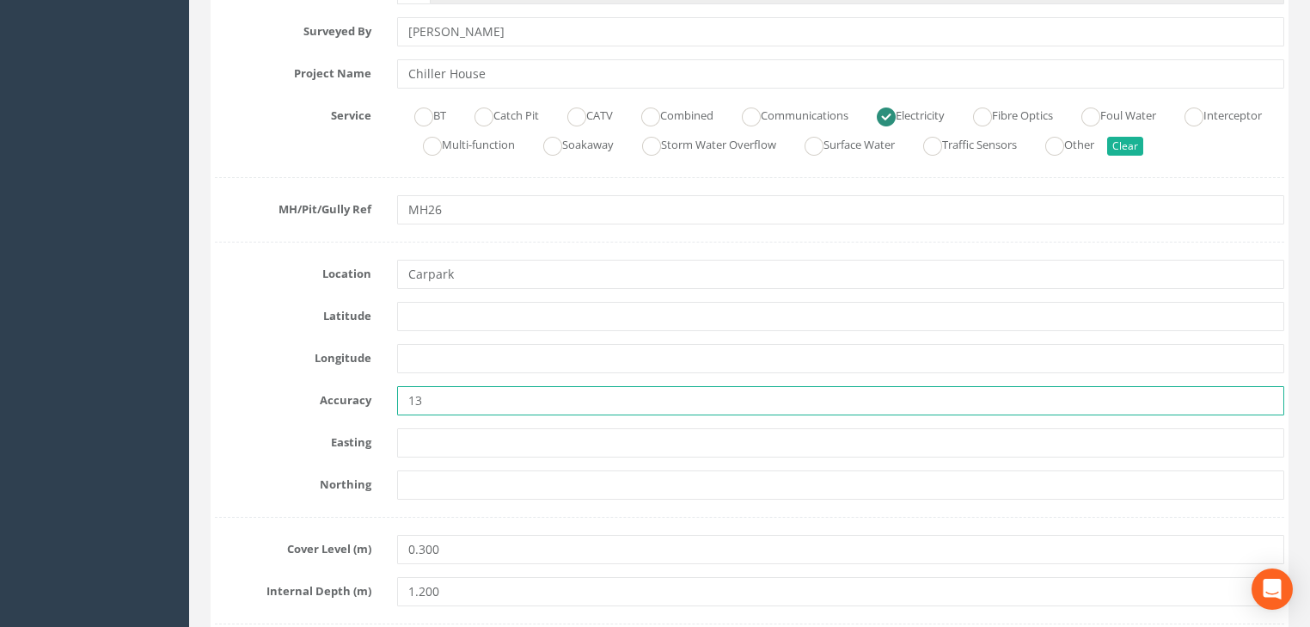
drag, startPoint x: 425, startPoint y: 399, endPoint x: 392, endPoint y: 402, distance: 32.8
click at [392, 402] on div "13" at bounding box center [840, 400] width 913 height 29
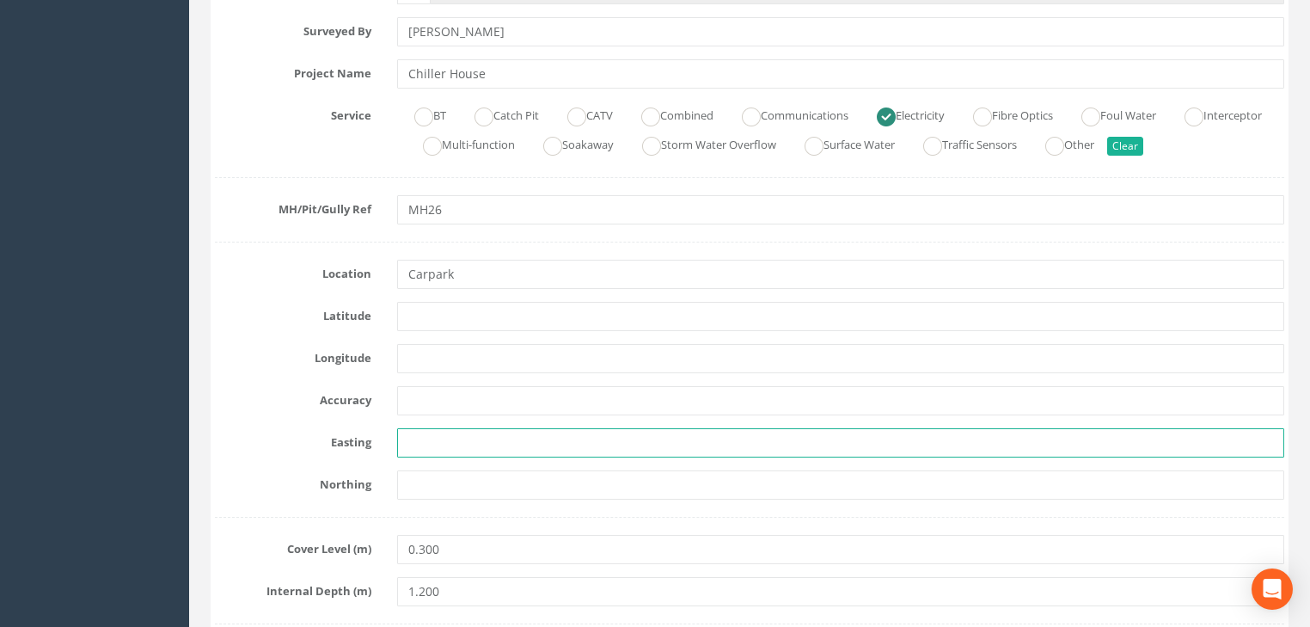
click at [435, 430] on input "text" at bounding box center [840, 442] width 887 height 29
paste input "7185.269"
type input "7185.269"
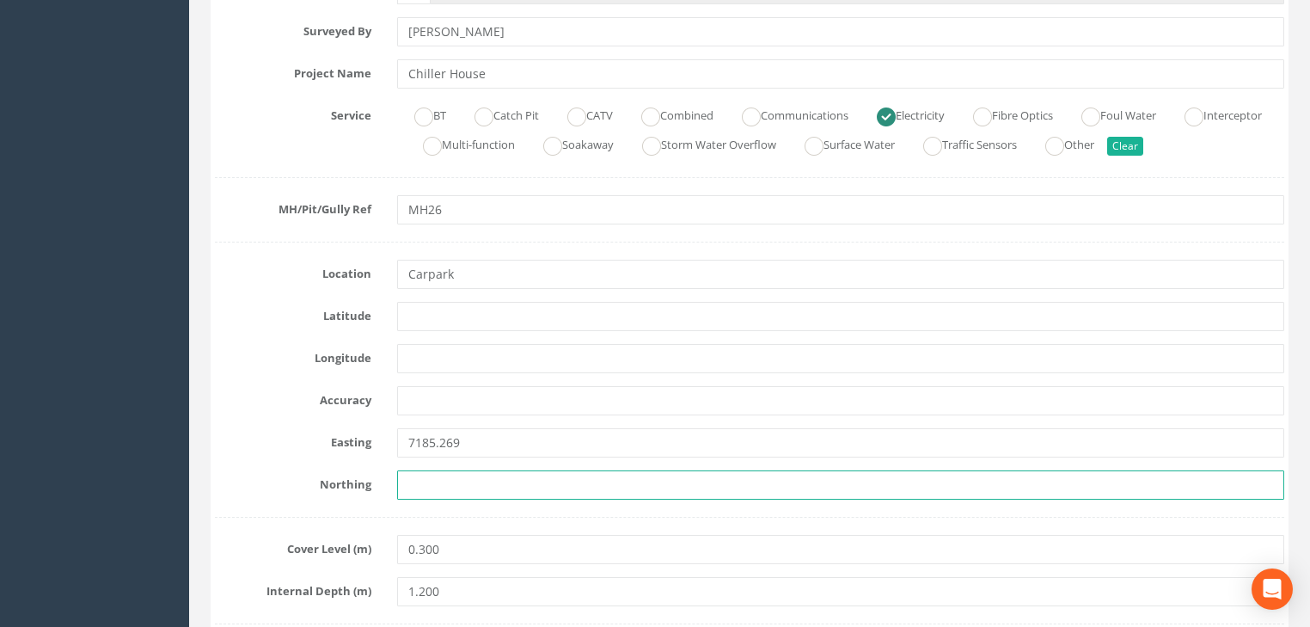
click at [453, 486] on input "text" at bounding box center [840, 484] width 887 height 29
paste input "5911.670"
type input "5911.670"
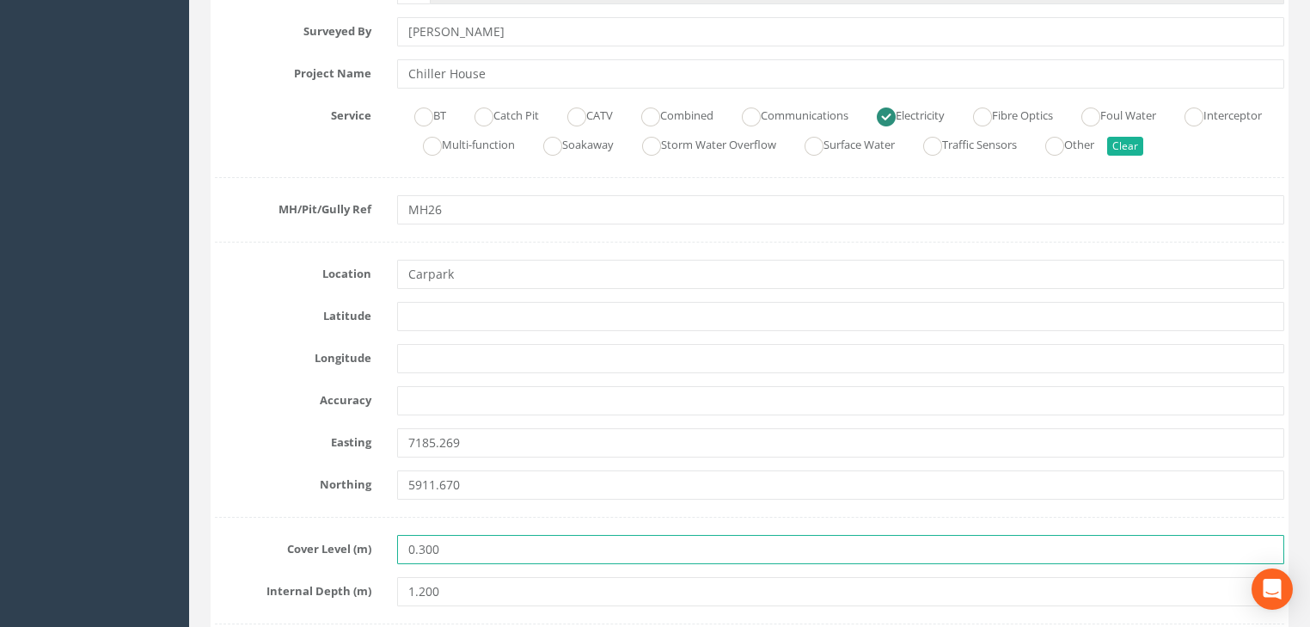
drag, startPoint x: 460, startPoint y: 551, endPoint x: 334, endPoint y: 549, distance: 126.4
click at [334, 549] on div "Cover Level (m) 0.300" at bounding box center [749, 549] width 1095 height 29
paste input "23.805"
type input "23.805"
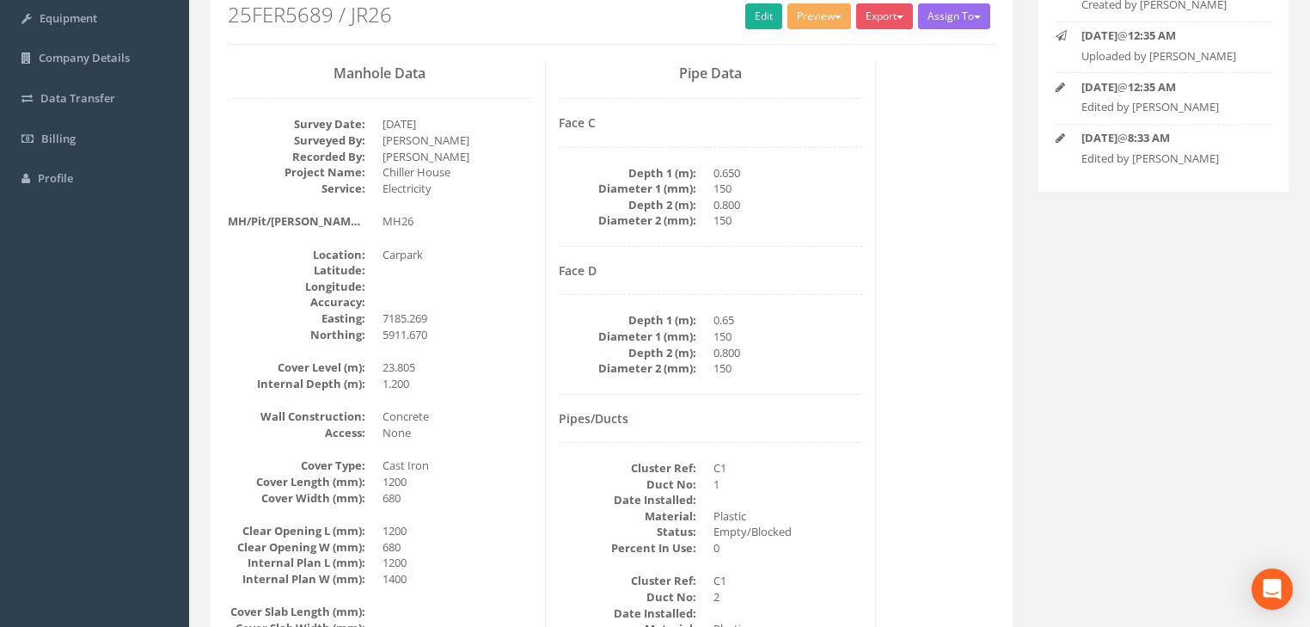
scroll to position [76, 0]
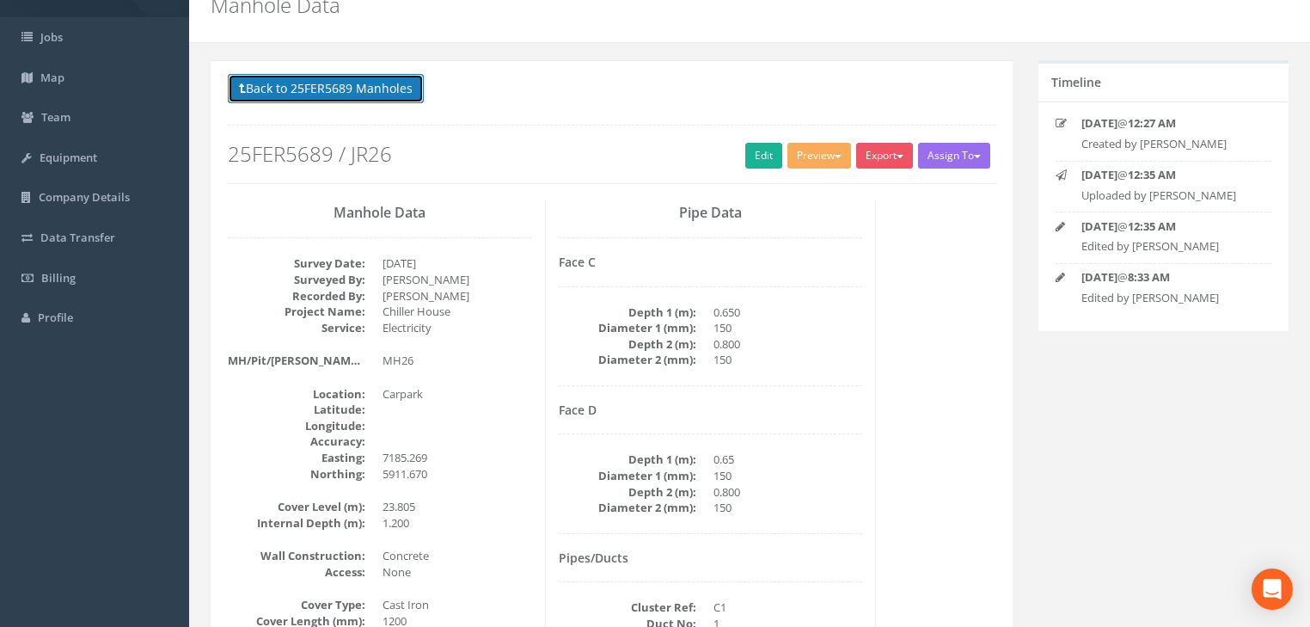
click at [316, 92] on button "Back to 25FER5689 Manholes" at bounding box center [326, 88] width 196 height 29
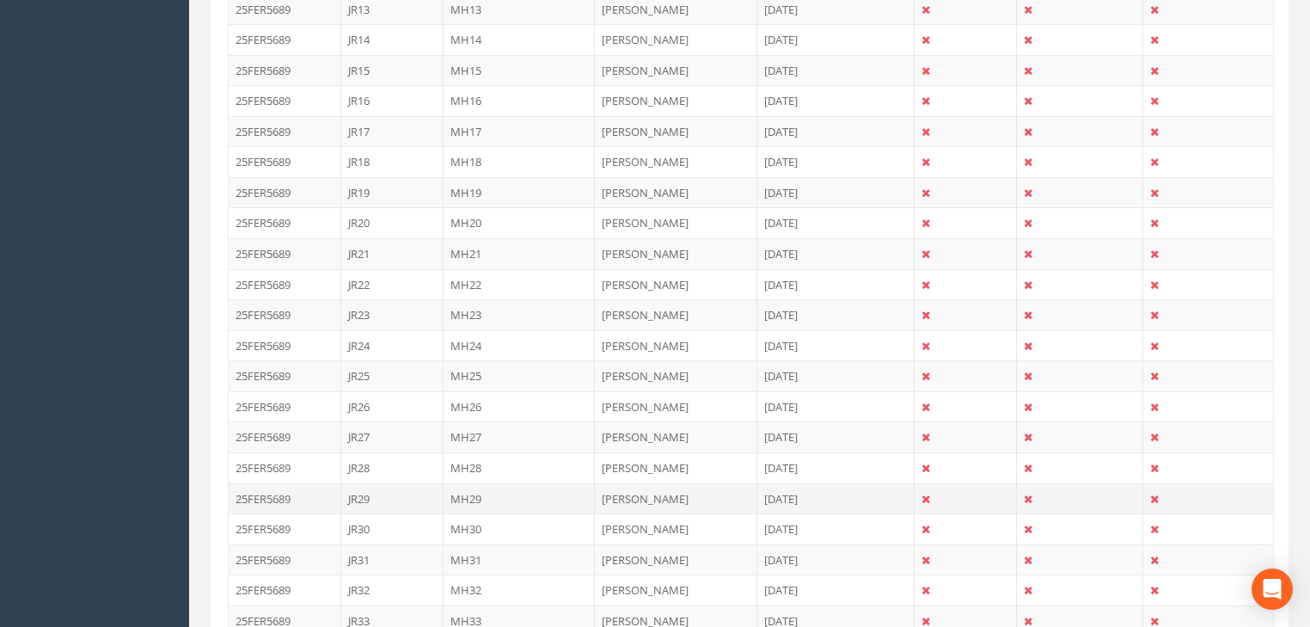
scroll to position [970, 0]
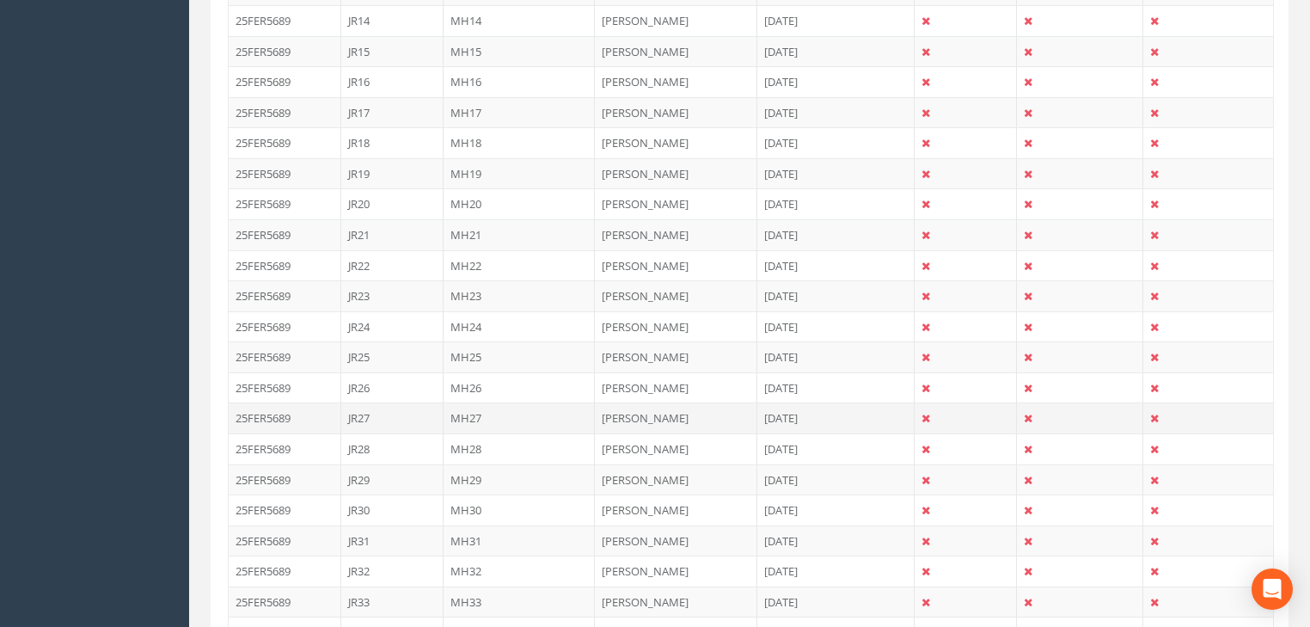
click at [468, 406] on td "MH27" at bounding box center [520, 417] width 152 height 31
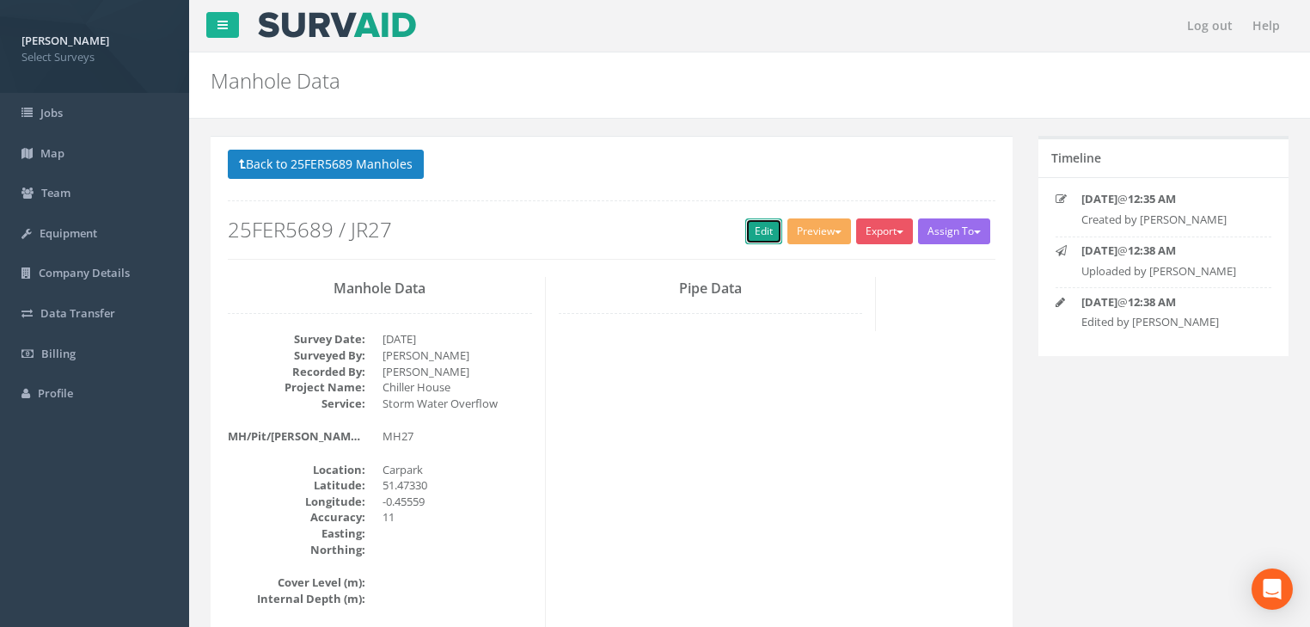
click at [754, 224] on link "Edit" at bounding box center [763, 231] width 37 height 26
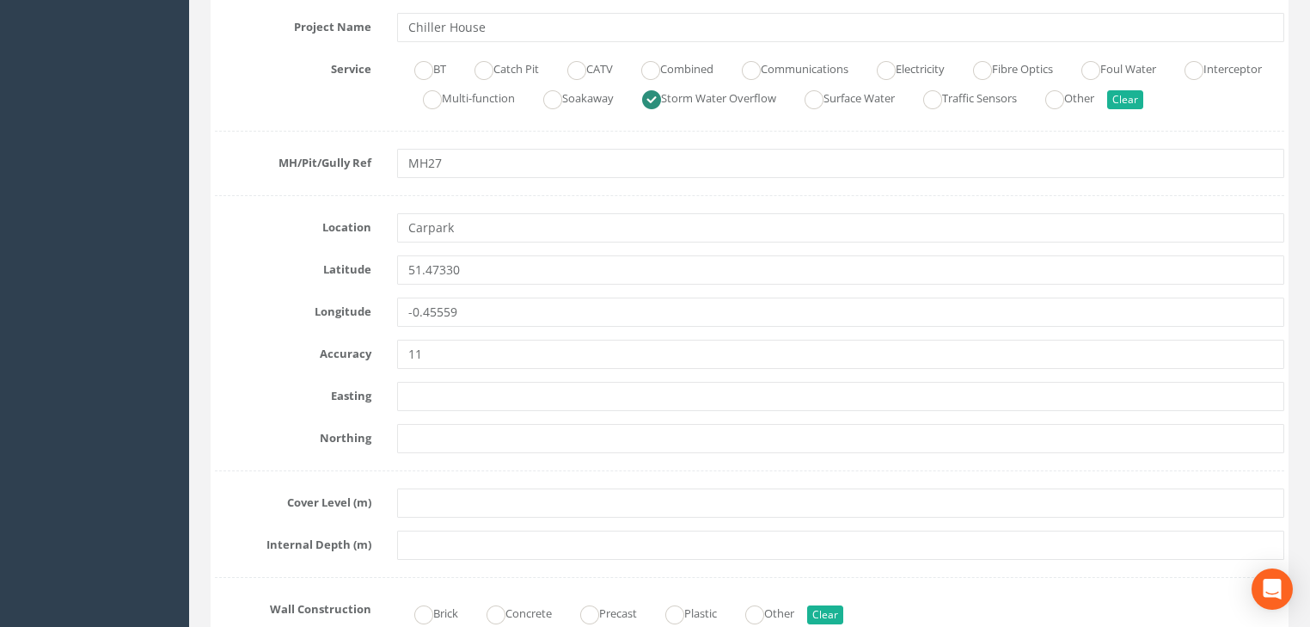
scroll to position [481, 0]
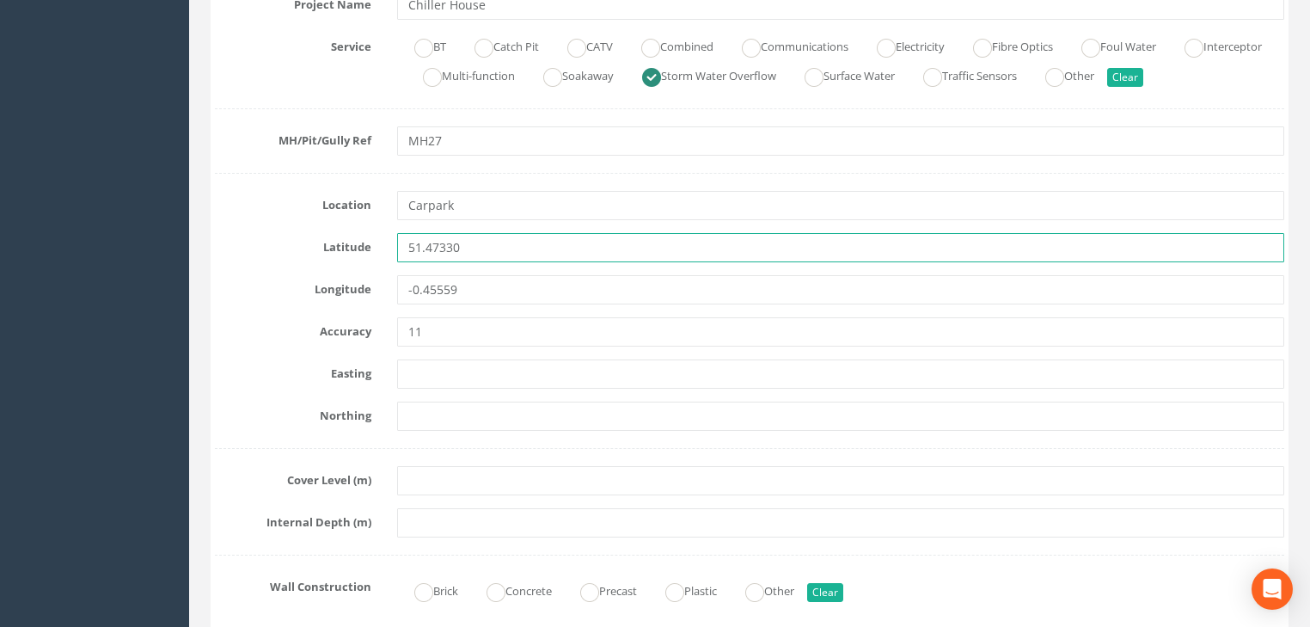
drag, startPoint x: 469, startPoint y: 248, endPoint x: 426, endPoint y: 300, distance: 67.8
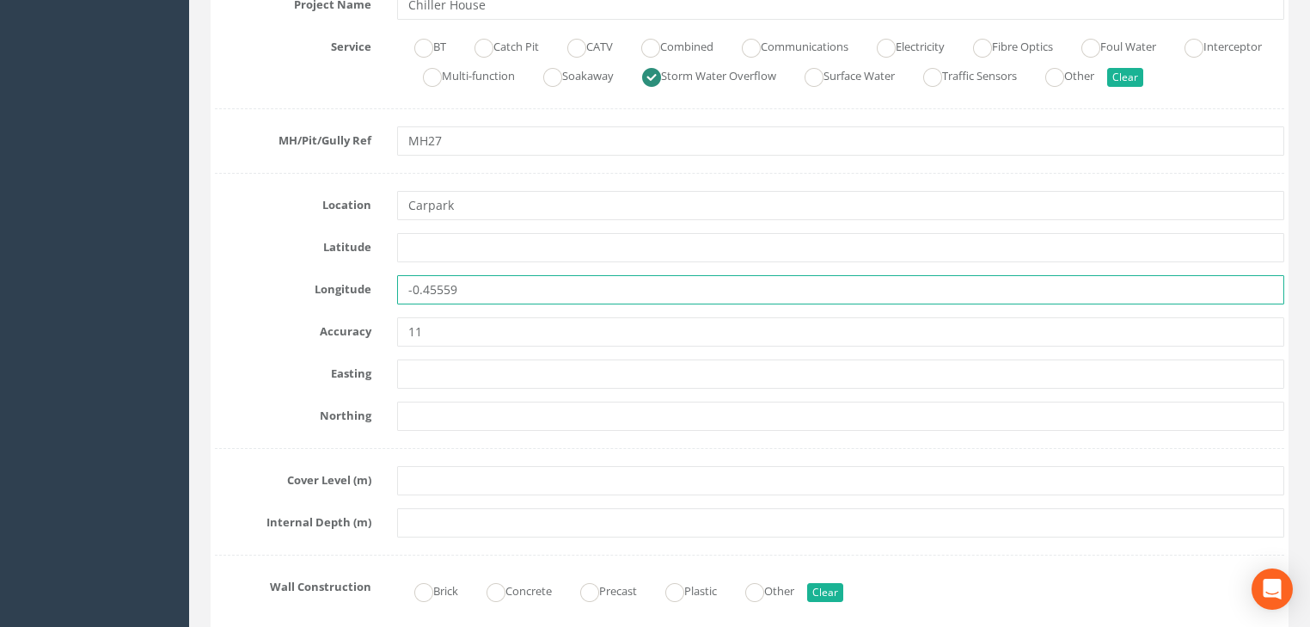
drag, startPoint x: 447, startPoint y: 290, endPoint x: 361, endPoint y: 299, distance: 86.5
click at [358, 296] on div "Longitude -0.45559" at bounding box center [749, 289] width 1095 height 29
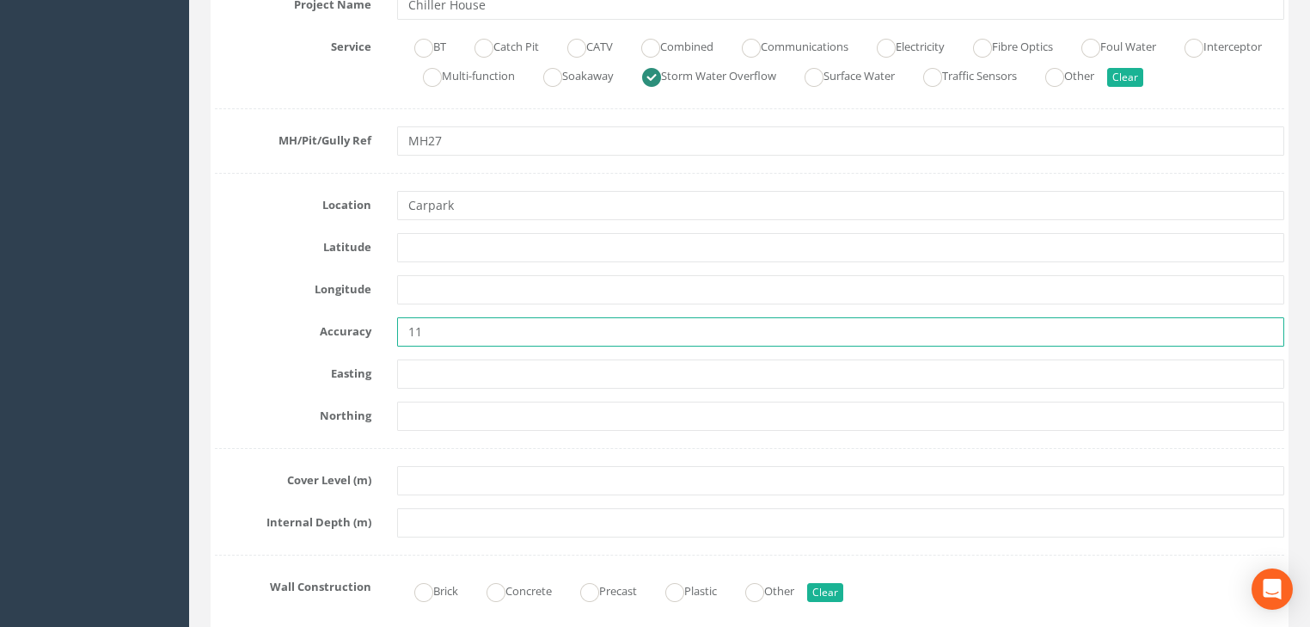
drag, startPoint x: 434, startPoint y: 329, endPoint x: 384, endPoint y: 356, distance: 56.5
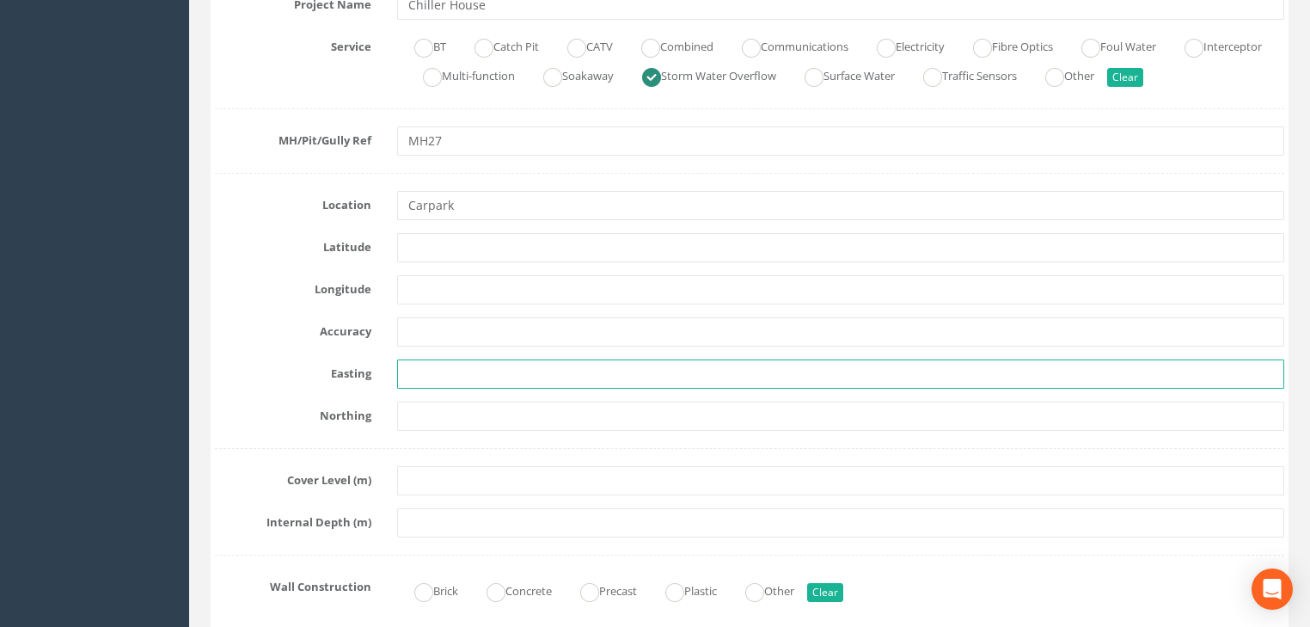
click at [461, 374] on input "text" at bounding box center [840, 373] width 887 height 29
paste input "7171.141"
type input "7171.141"
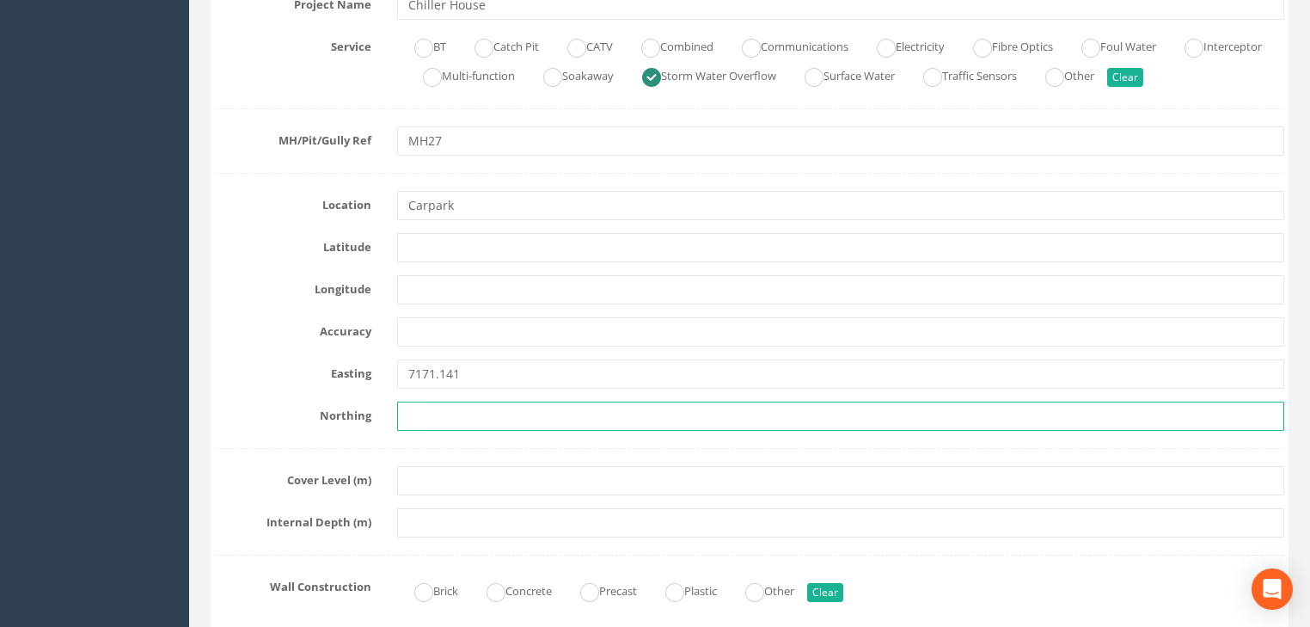
click at [491, 413] on input "text" at bounding box center [840, 415] width 887 height 29
paste input "5934.704"
type input "5934.704"
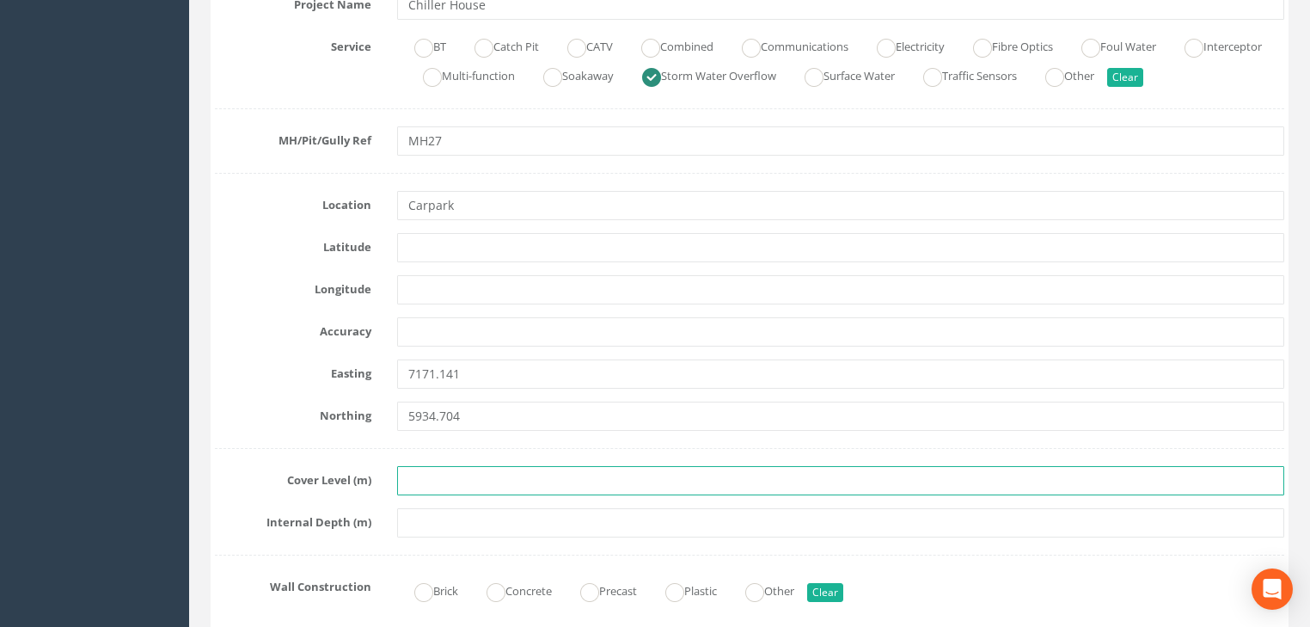
click at [455, 485] on input "text" at bounding box center [840, 480] width 887 height 29
paste input "23.725"
type input "23.725"
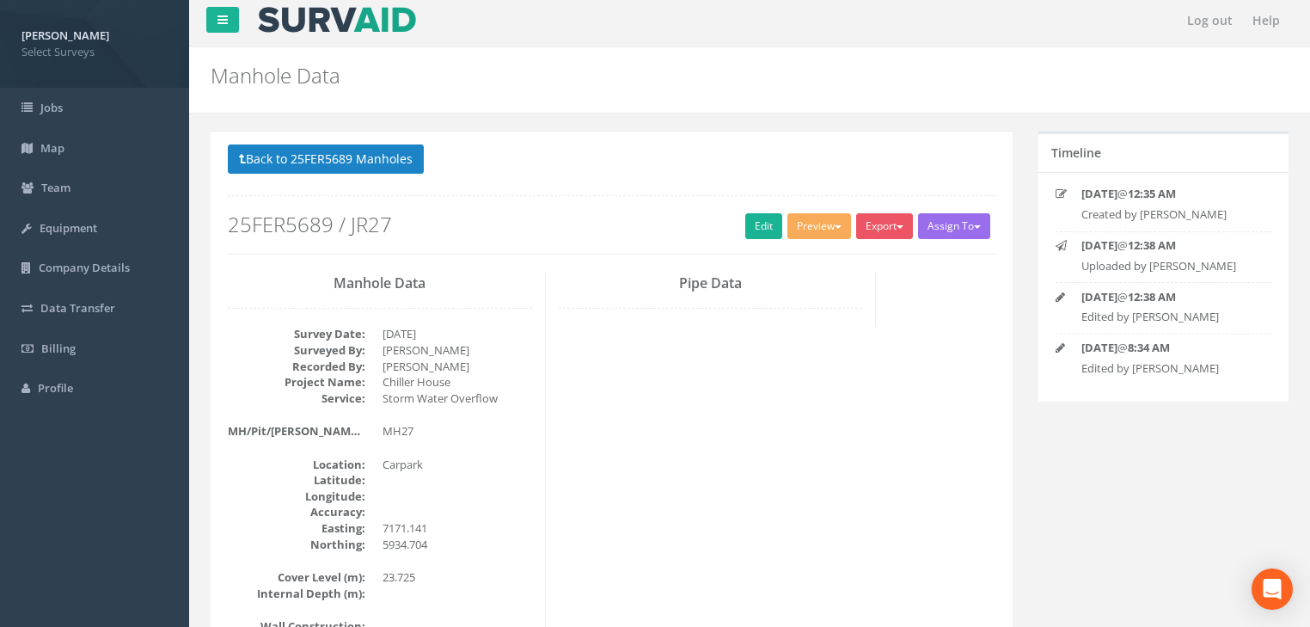
scroll to position [0, 0]
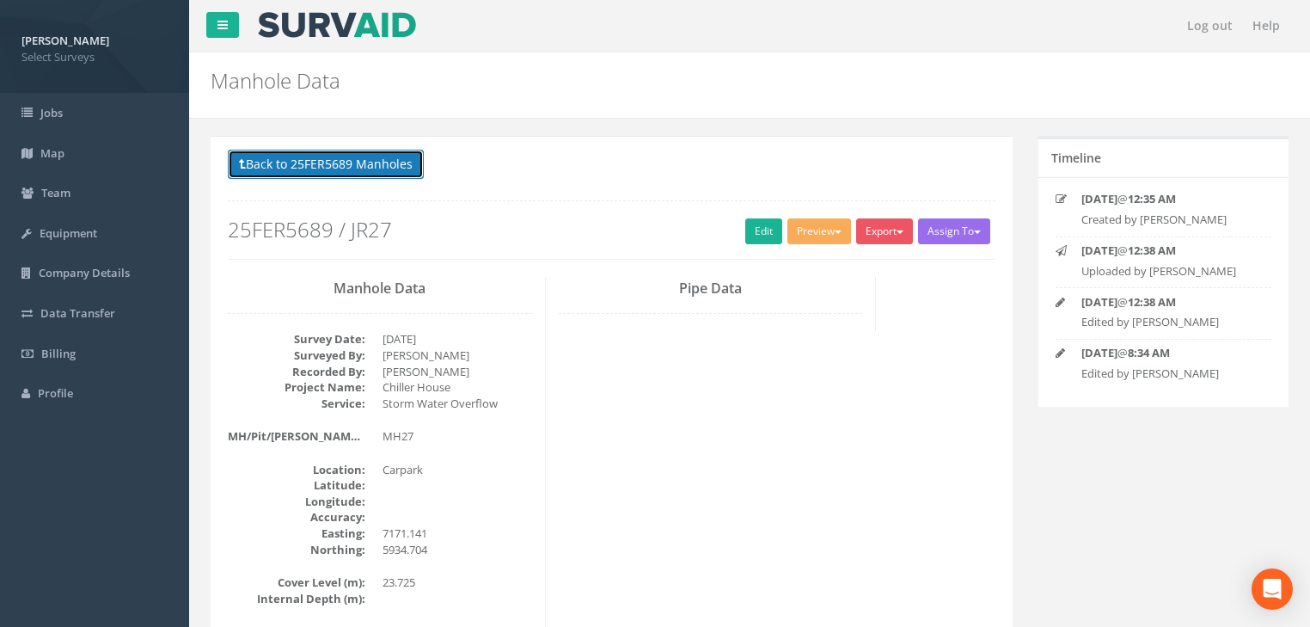
click at [292, 159] on button "Back to 25FER5689 Manholes" at bounding box center [326, 164] width 196 height 29
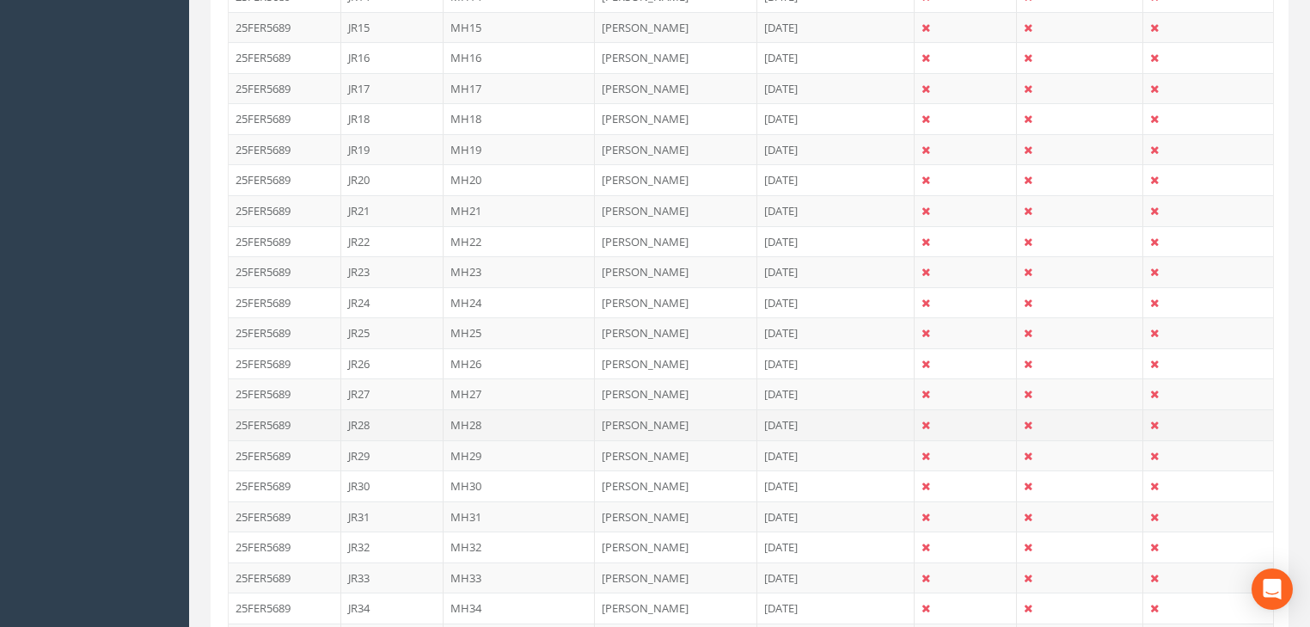
scroll to position [1031, 0]
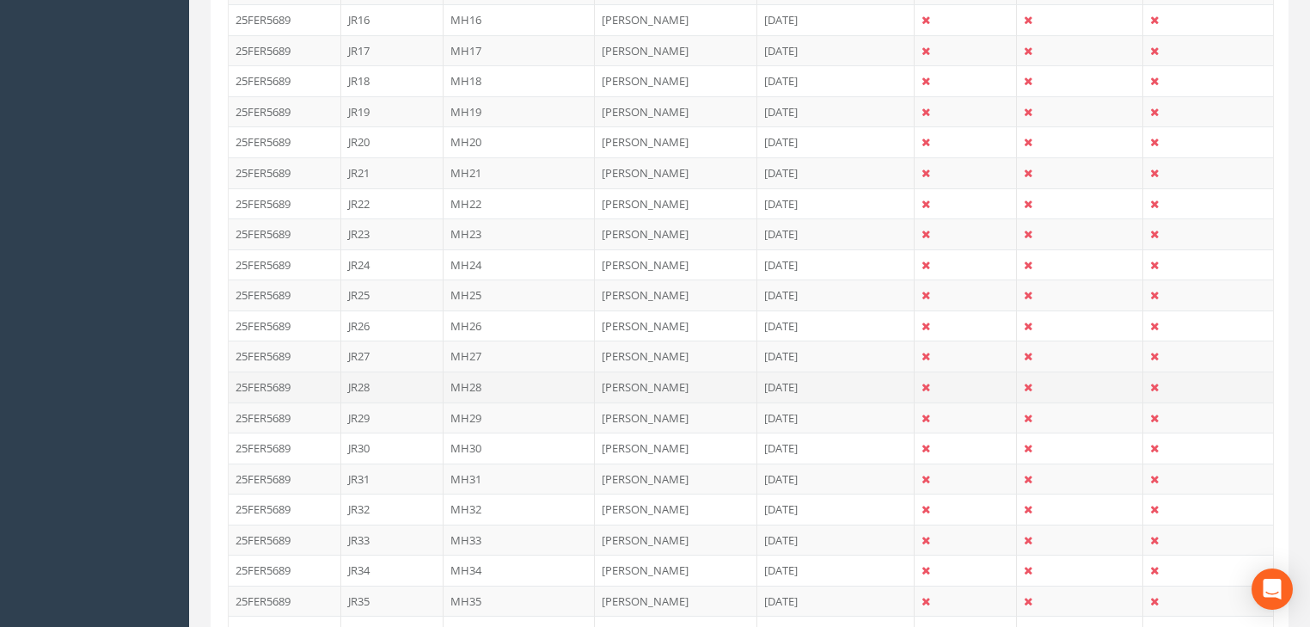
click at [466, 379] on td "MH28" at bounding box center [520, 386] width 152 height 31
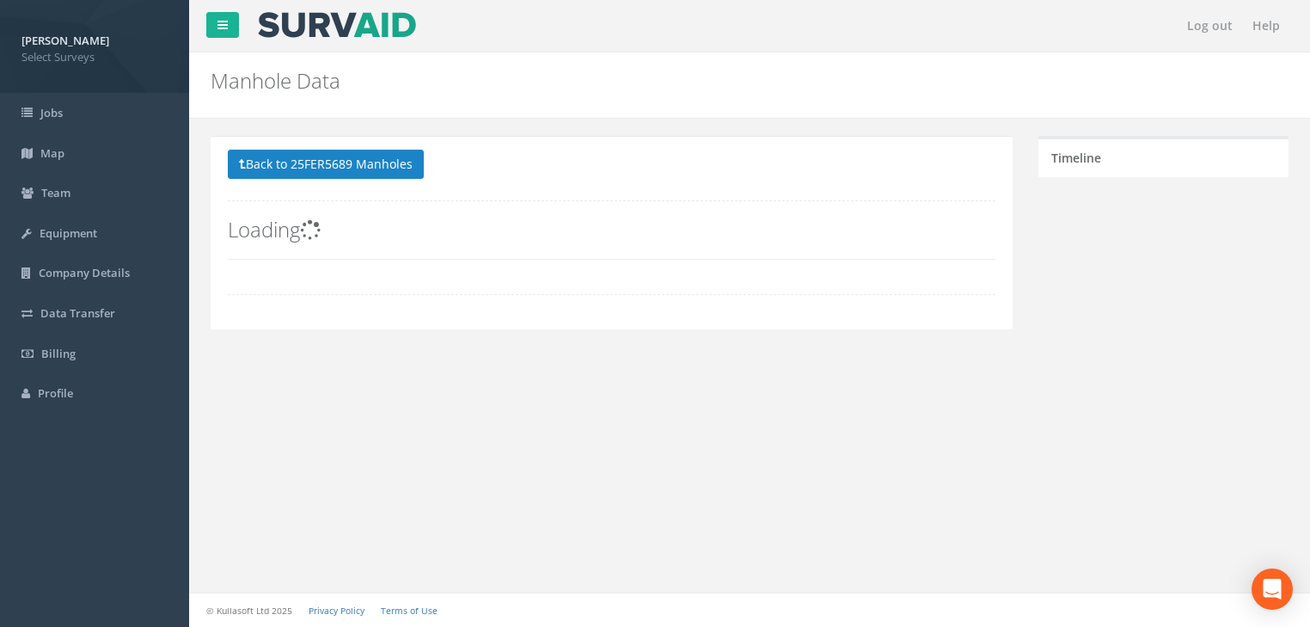
scroll to position [0, 0]
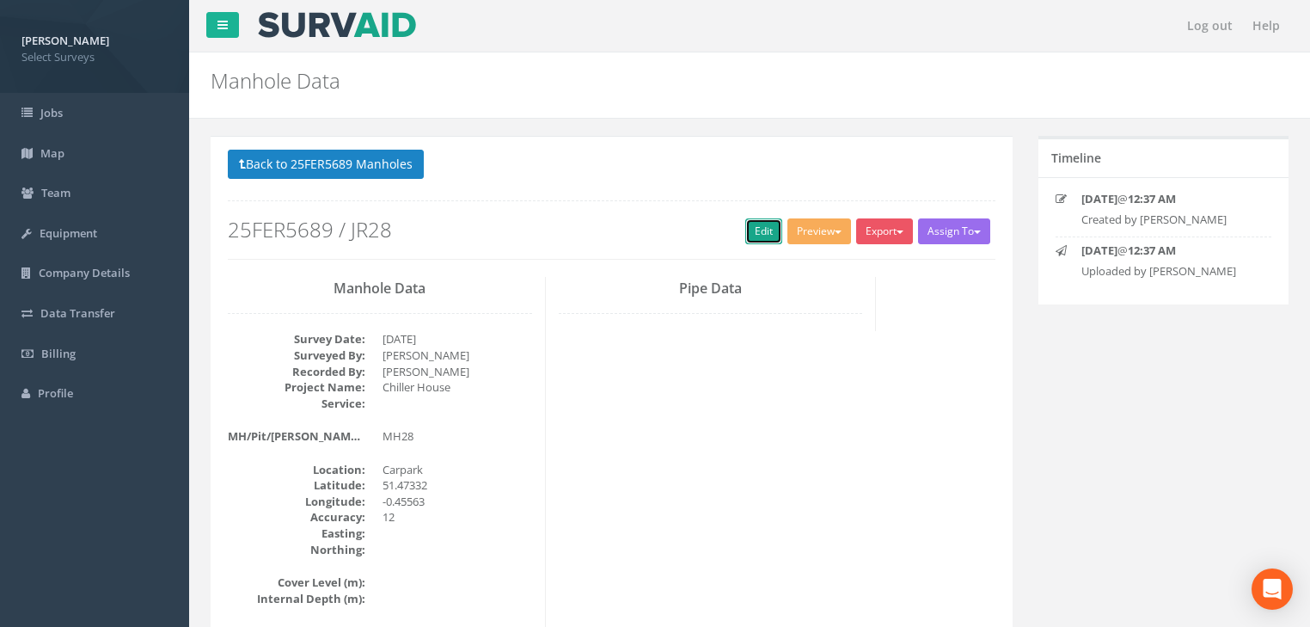
click at [750, 229] on link "Edit" at bounding box center [763, 231] width 37 height 26
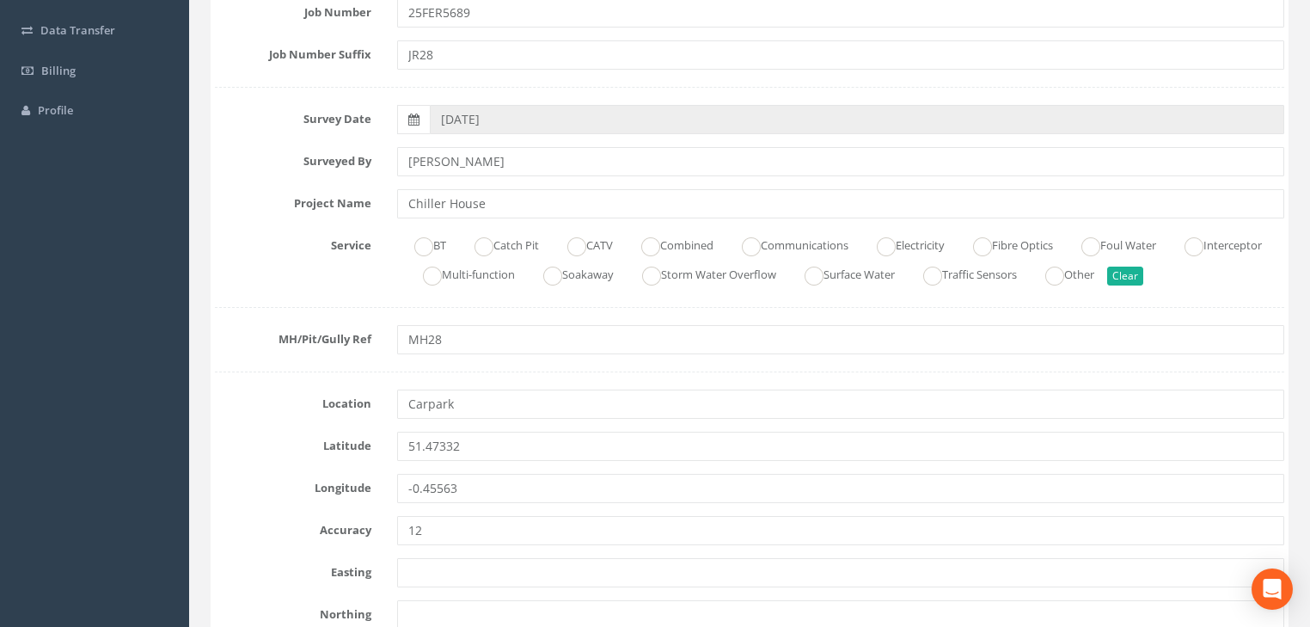
scroll to position [413, 0]
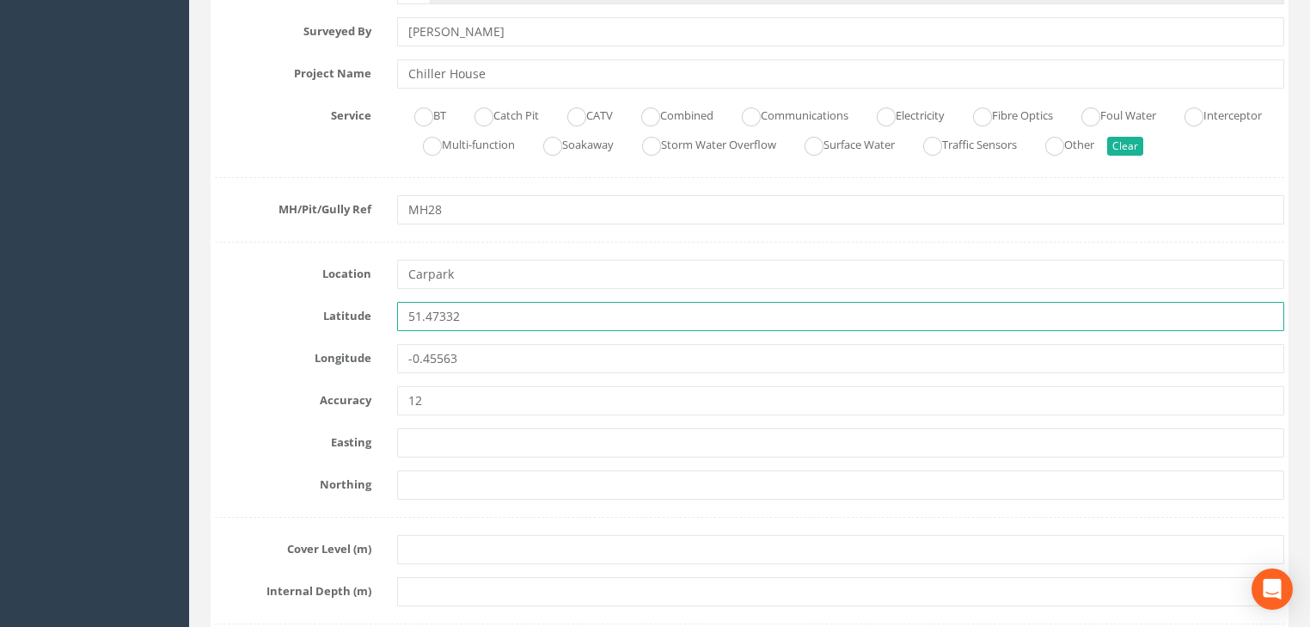
drag, startPoint x: 539, startPoint y: 319, endPoint x: 320, endPoint y: 314, distance: 219.3
click at [320, 314] on div "Latitude 51.47332" at bounding box center [749, 316] width 1095 height 29
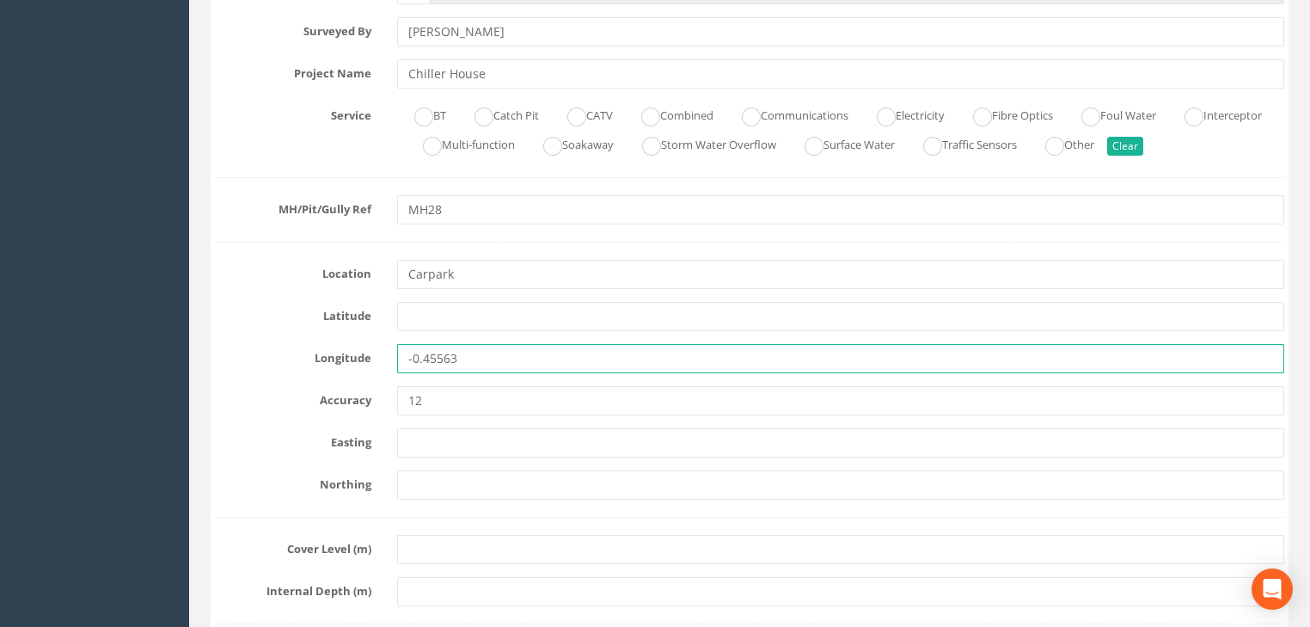
drag, startPoint x: 453, startPoint y: 361, endPoint x: 379, endPoint y: 366, distance: 74.1
click at [379, 366] on div "Longitude -0.45563" at bounding box center [749, 358] width 1095 height 29
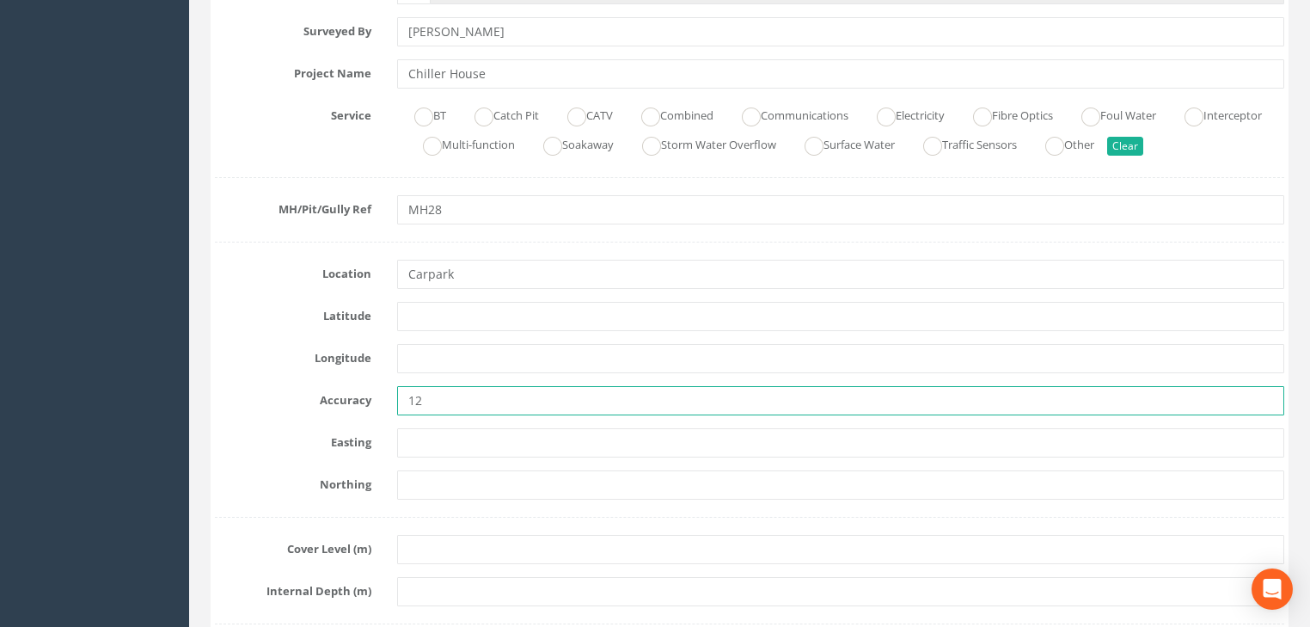
drag, startPoint x: 468, startPoint y: 397, endPoint x: 379, endPoint y: 410, distance: 89.5
click at [379, 410] on div "Accuracy 12" at bounding box center [749, 400] width 1095 height 29
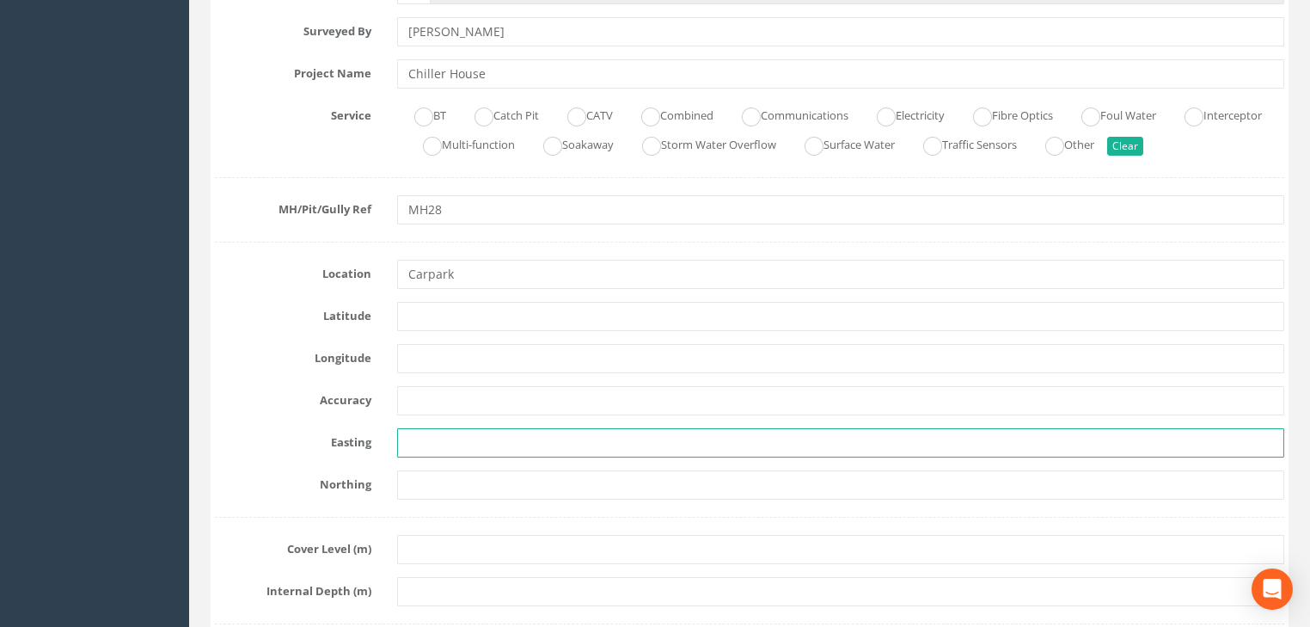
click at [433, 440] on input "text" at bounding box center [840, 442] width 887 height 29
paste input "7170.025"
type input "7170.025"
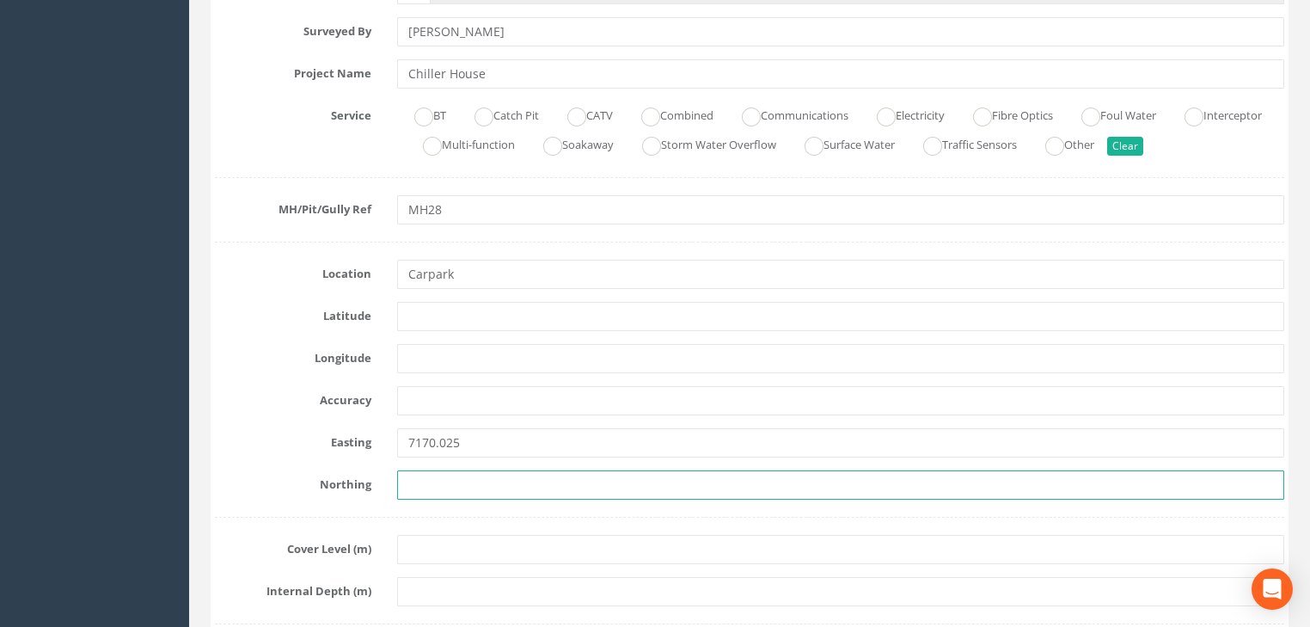
click at [476, 482] on input "text" at bounding box center [840, 484] width 887 height 29
paste input "5937.037"
type input "5937.037"
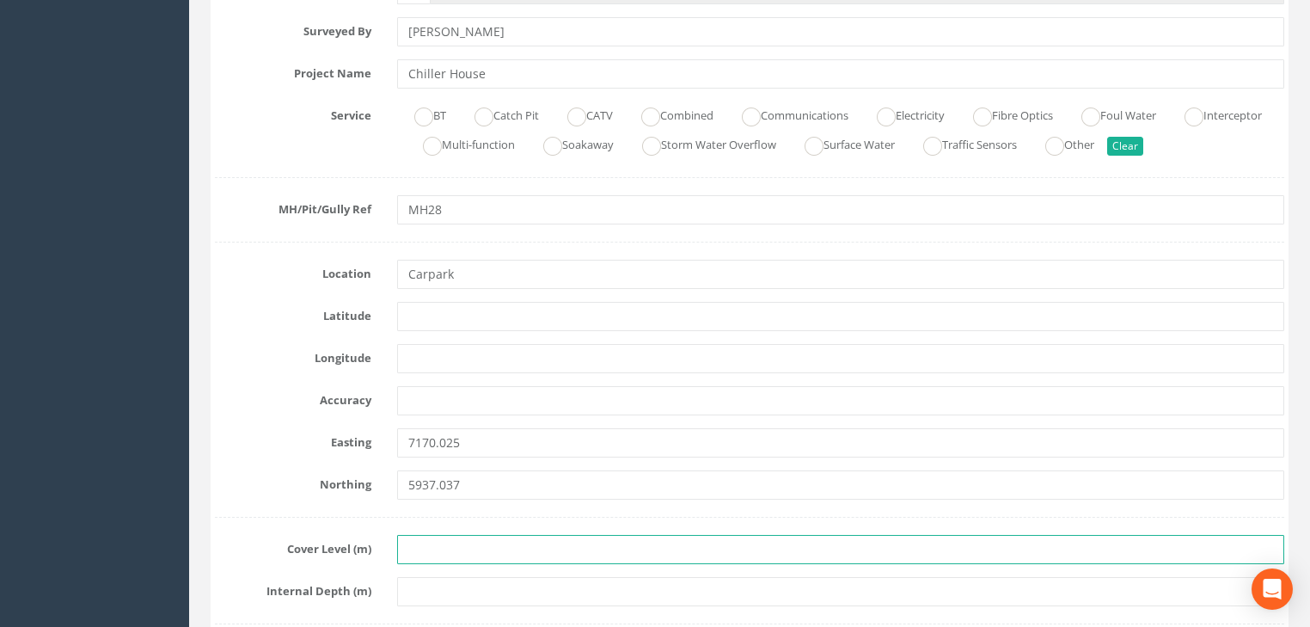
click at [469, 549] on input "text" at bounding box center [840, 549] width 887 height 29
paste input "23.700"
type input "23.700"
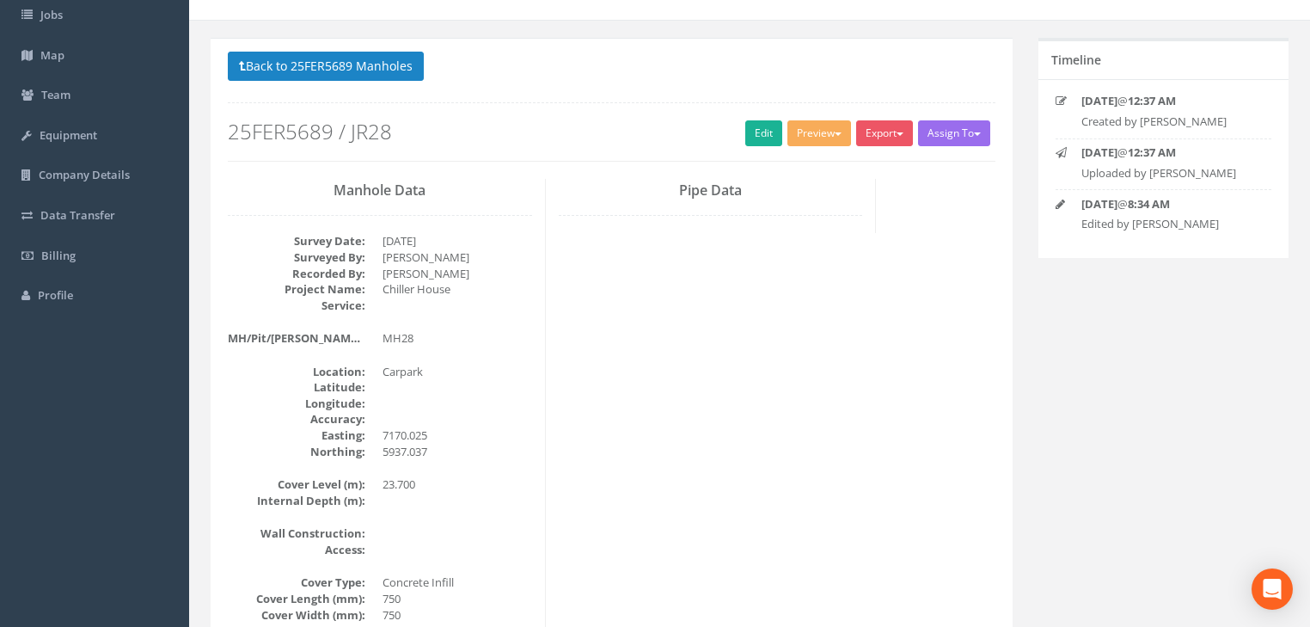
scroll to position [76, 0]
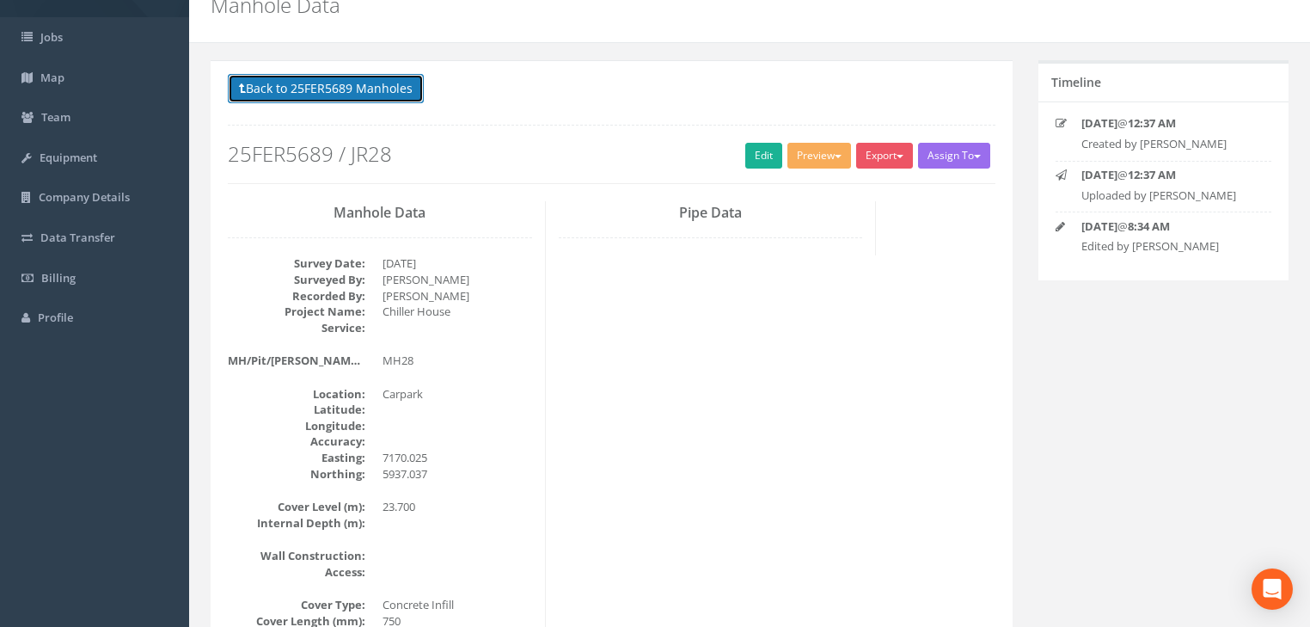
click at [358, 76] on button "Back to 25FER5689 Manholes" at bounding box center [326, 88] width 196 height 29
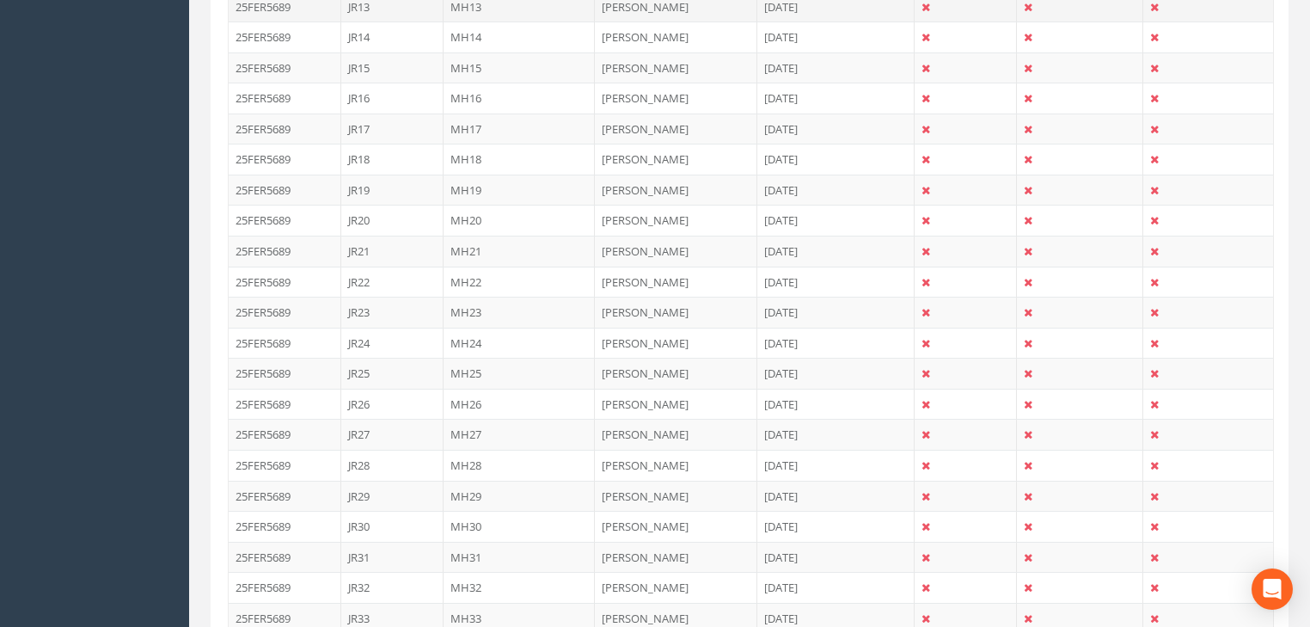
scroll to position [970, 0]
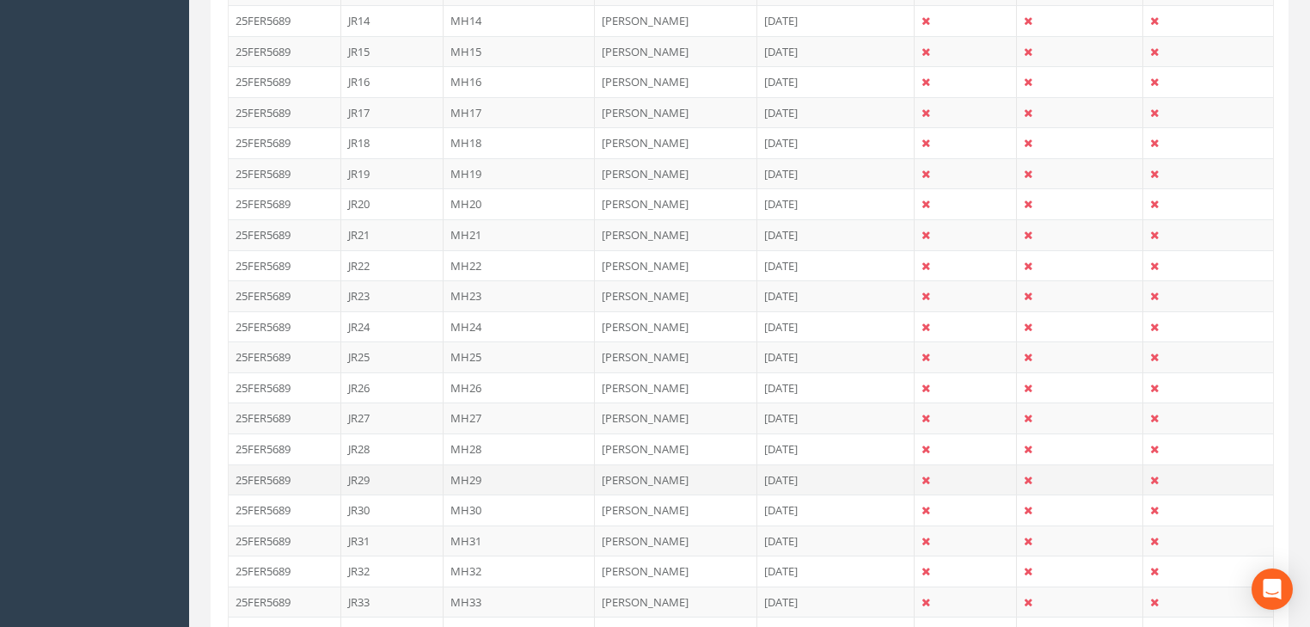
click at [474, 469] on td "MH29" at bounding box center [520, 479] width 152 height 31
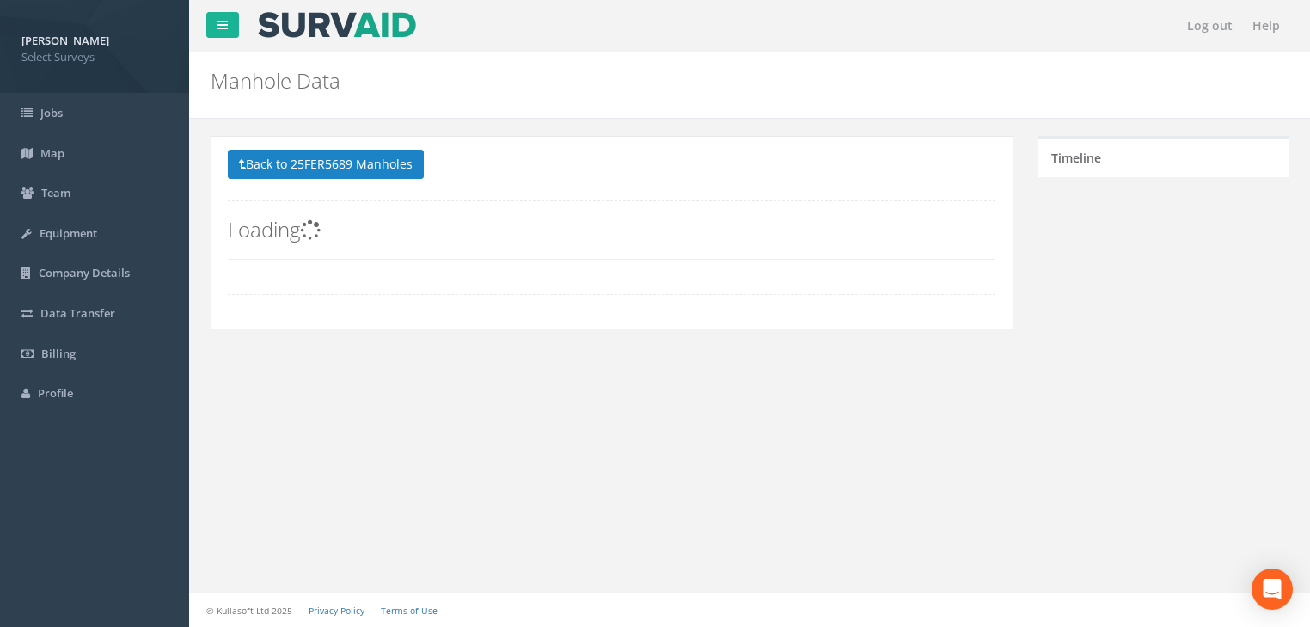
scroll to position [0, 0]
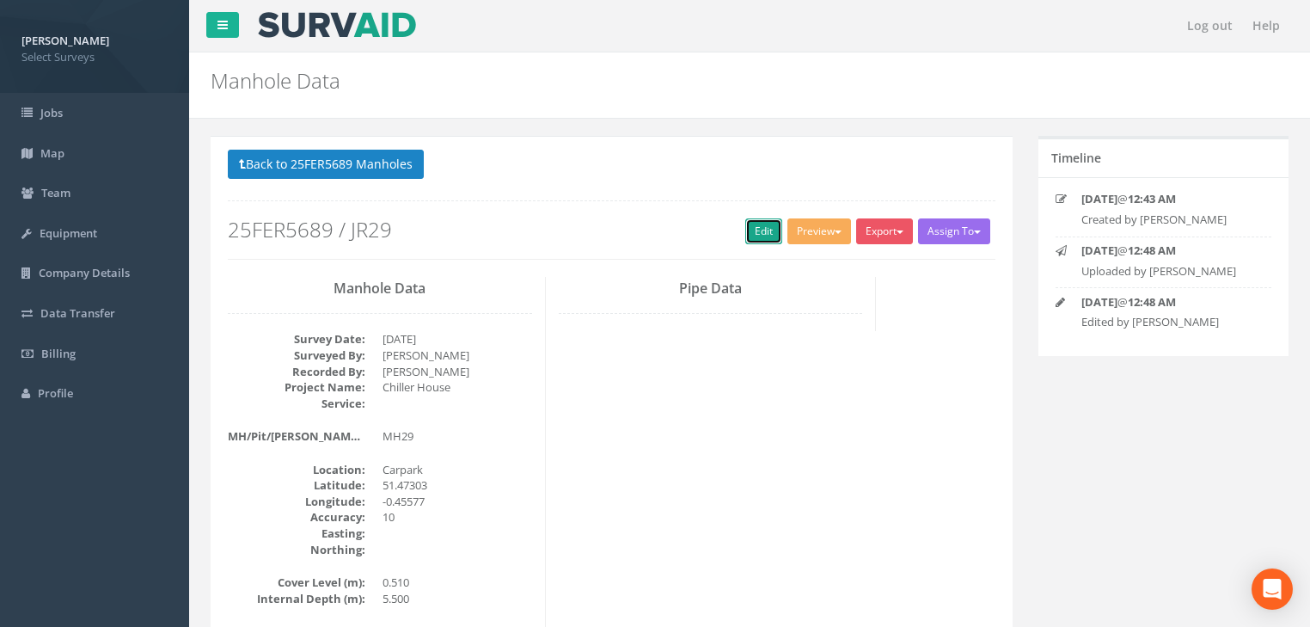
click at [756, 230] on link "Edit" at bounding box center [763, 231] width 37 height 26
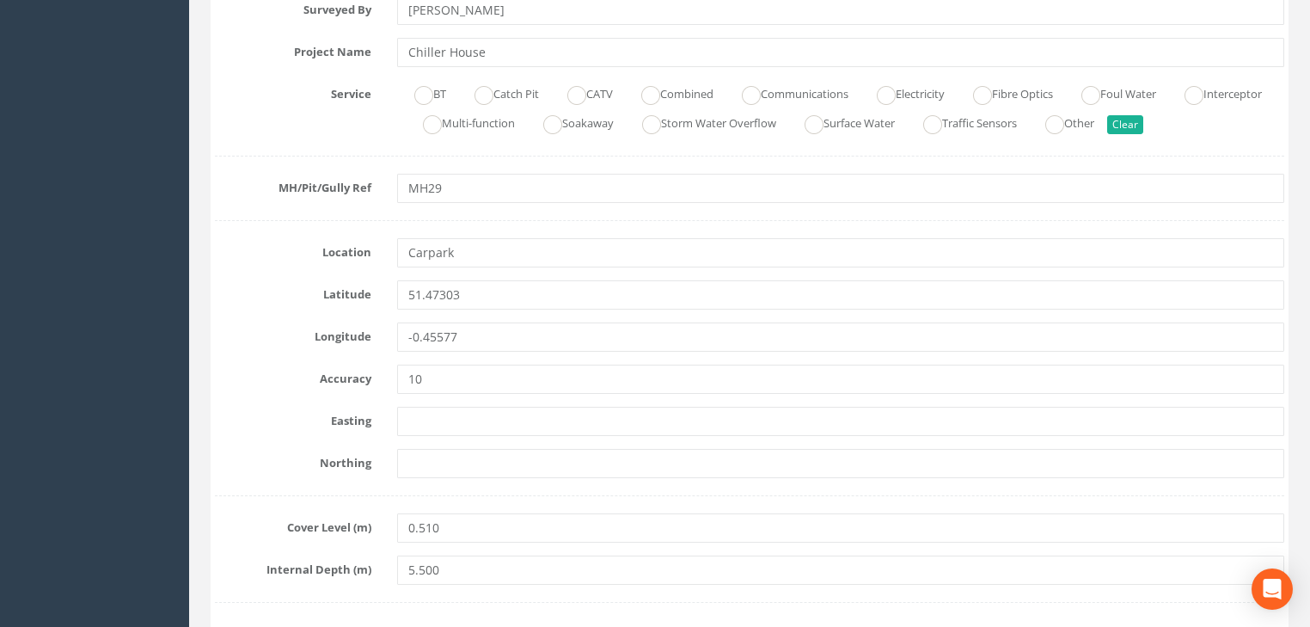
scroll to position [481, 0]
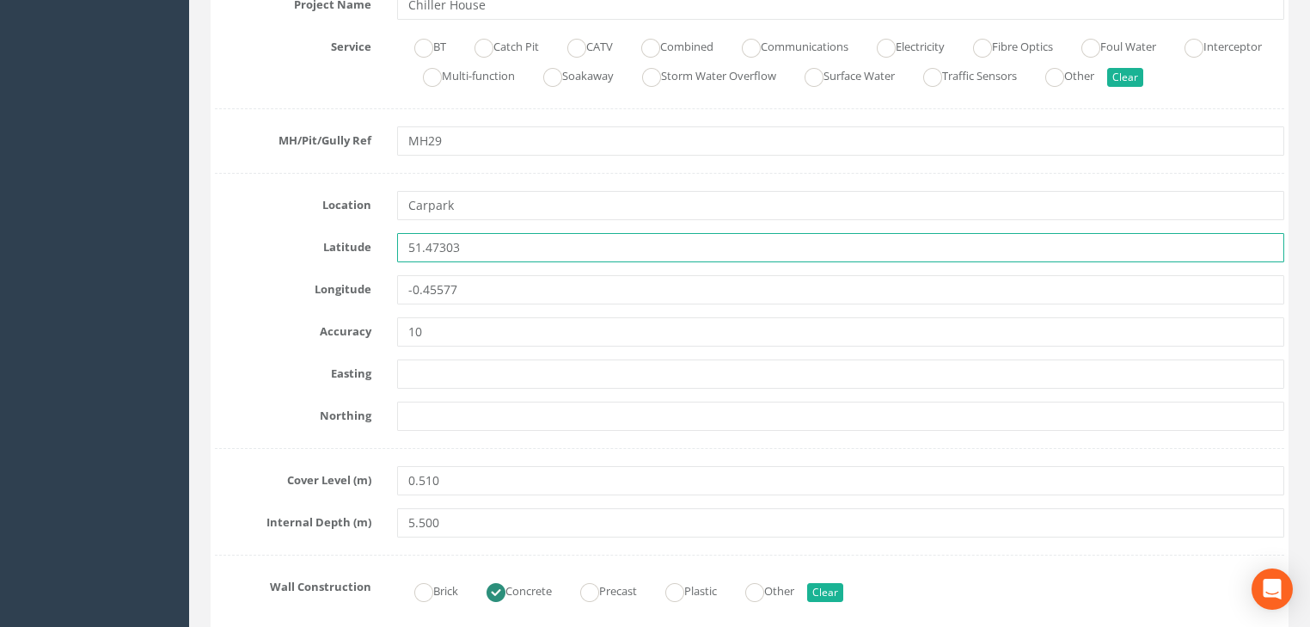
drag, startPoint x: 490, startPoint y: 259, endPoint x: 405, endPoint y: 272, distance: 86.1
click at [370, 257] on div "Latitude 51.47303" at bounding box center [749, 247] width 1095 height 29
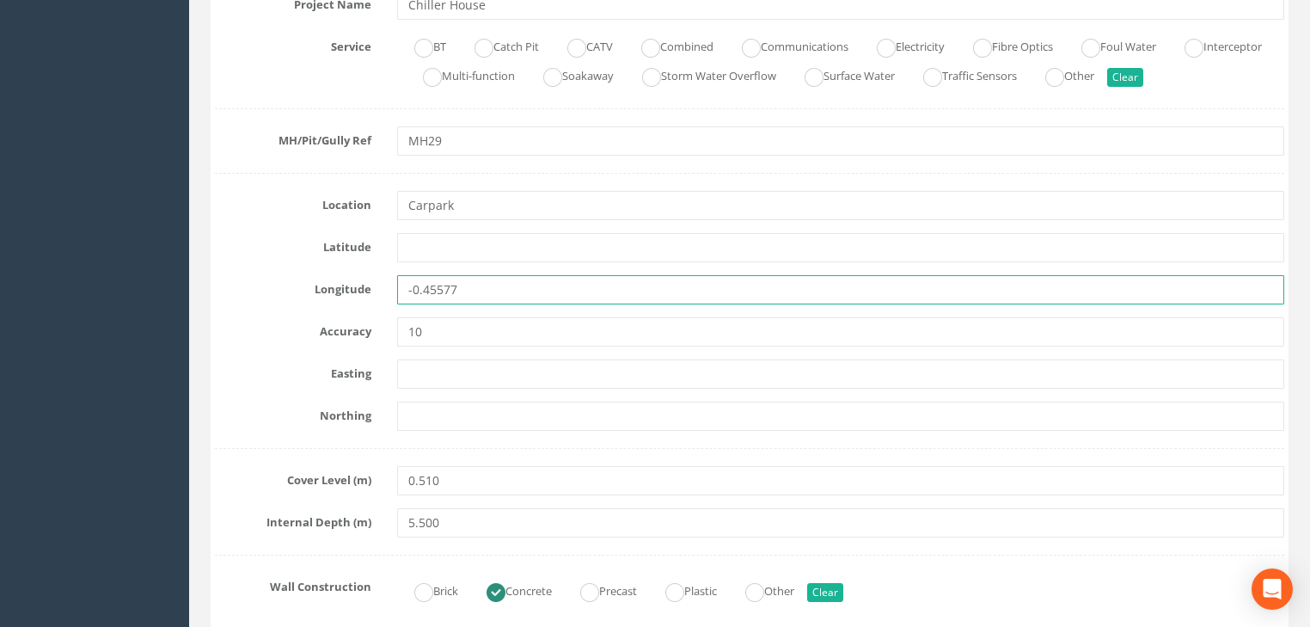
drag, startPoint x: 492, startPoint y: 289, endPoint x: 427, endPoint y: 318, distance: 70.8
click at [384, 299] on div "-0.45577" at bounding box center [840, 289] width 913 height 29
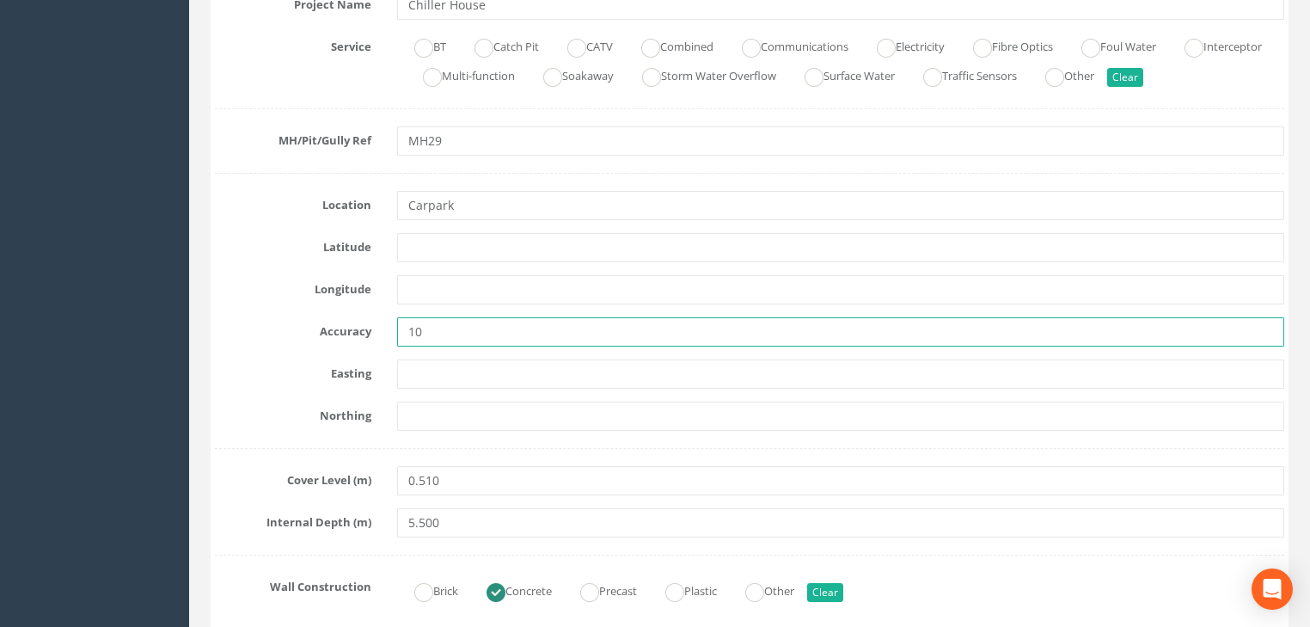
drag, startPoint x: 447, startPoint y: 326, endPoint x: 401, endPoint y: 353, distance: 54.0
click at [372, 340] on div "Accuracy 10" at bounding box center [749, 331] width 1095 height 29
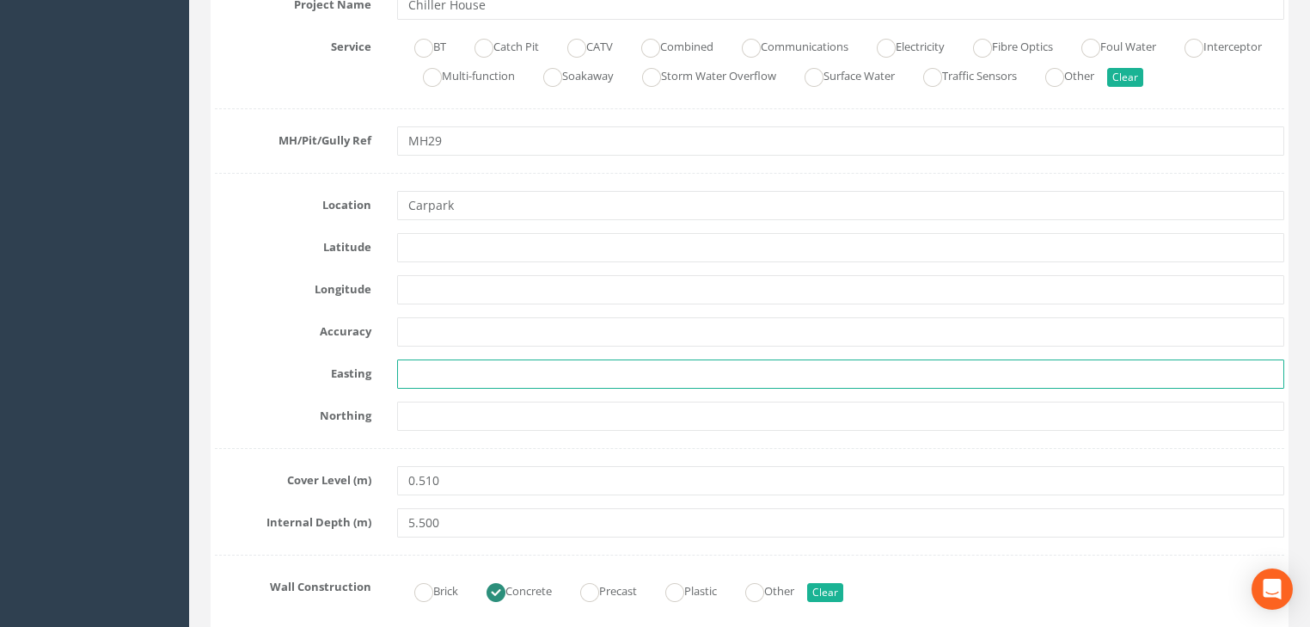
click at [437, 375] on input "text" at bounding box center [840, 373] width 887 height 29
paste input "7159.899"
type input "7159.899"
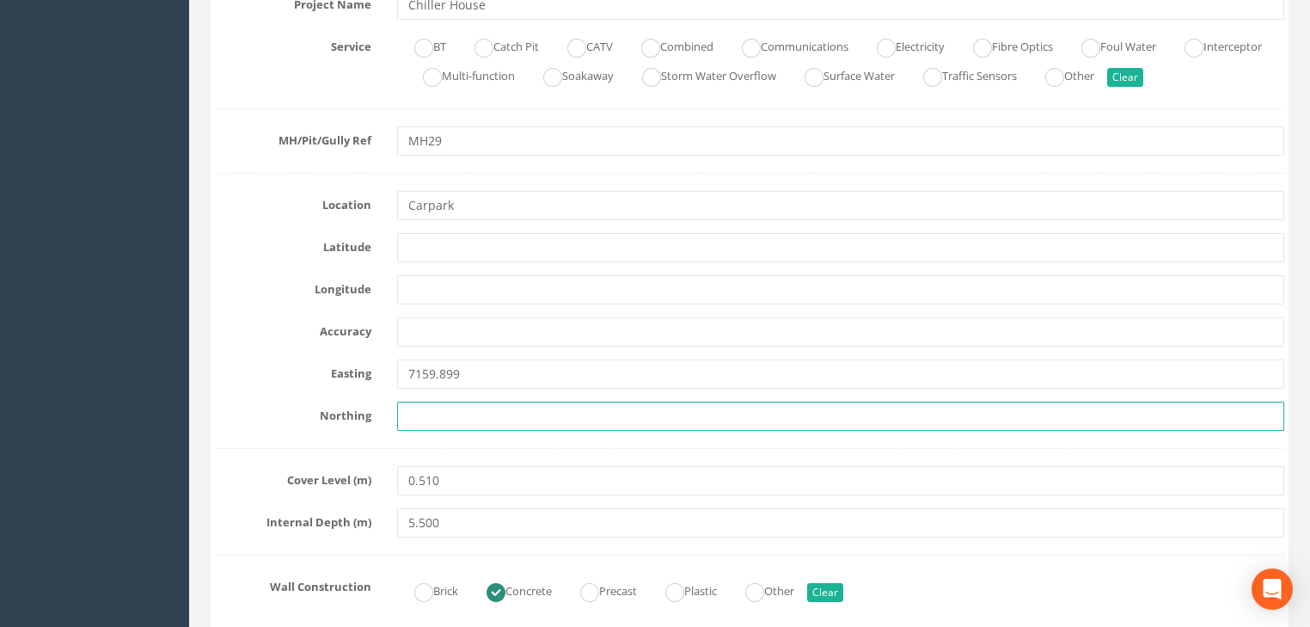
click at [426, 407] on input "text" at bounding box center [840, 415] width 887 height 29
paste input "5902.344"
type input "5902.344"
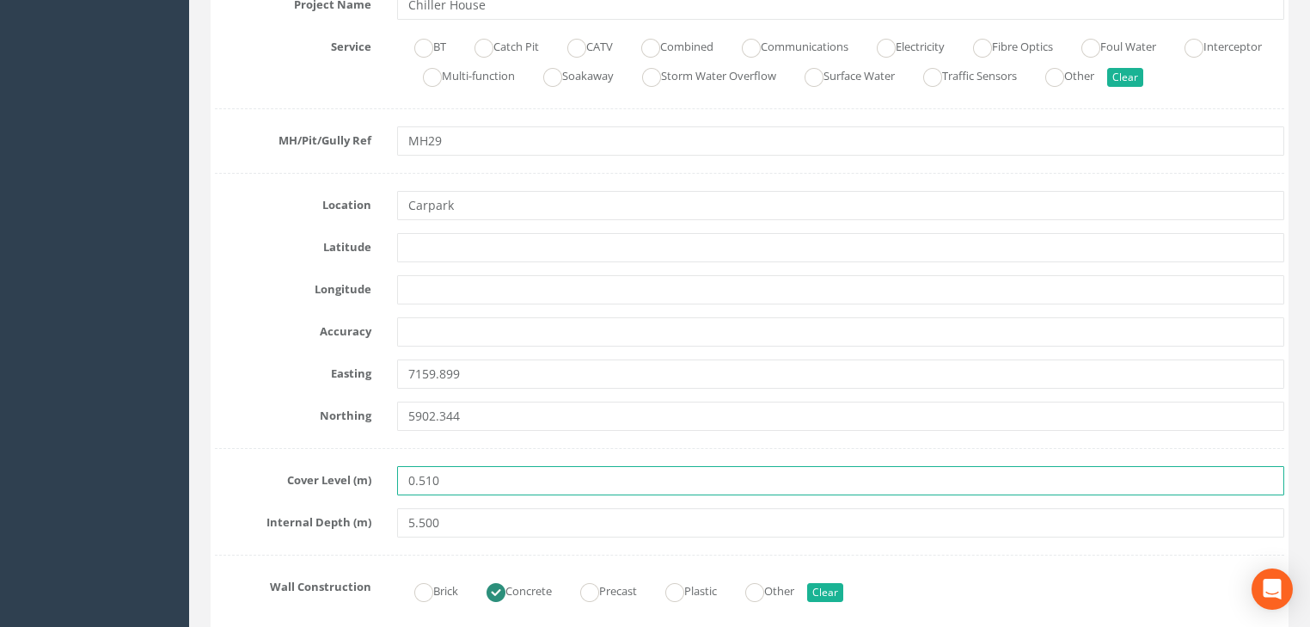
click at [487, 481] on input "0.510" at bounding box center [840, 480] width 887 height 29
paste input "24.081"
type input "24.081"
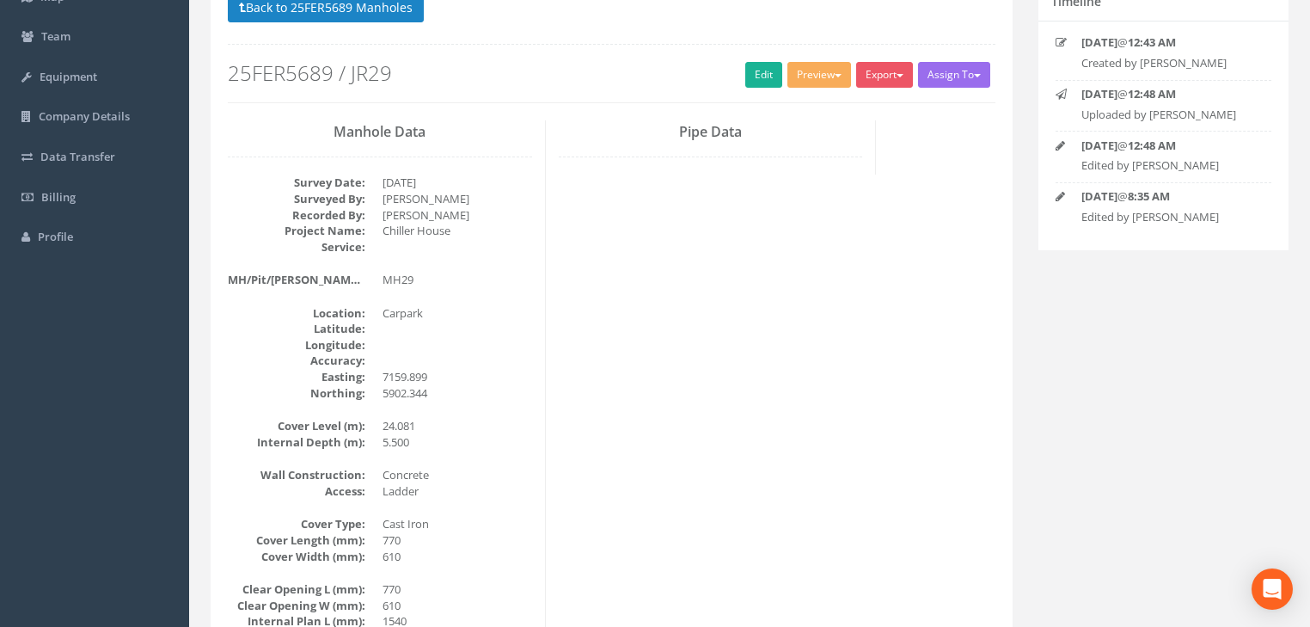
scroll to position [0, 0]
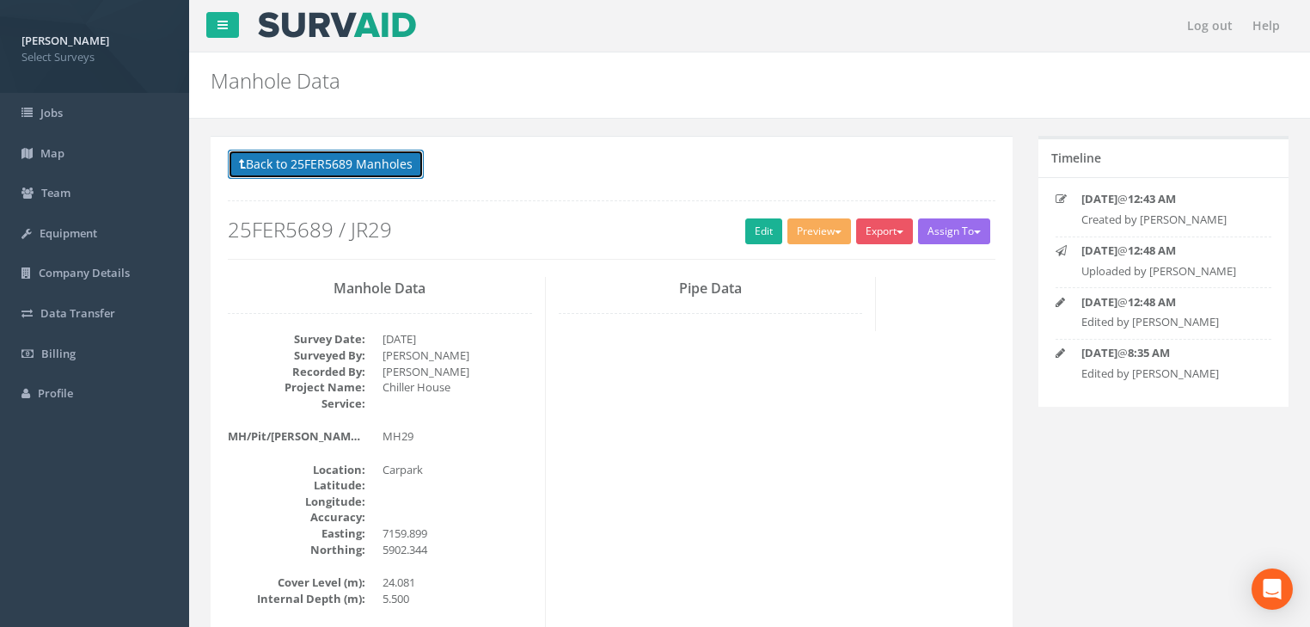
click at [369, 161] on button "Back to 25FER5689 Manholes" at bounding box center [326, 164] width 196 height 29
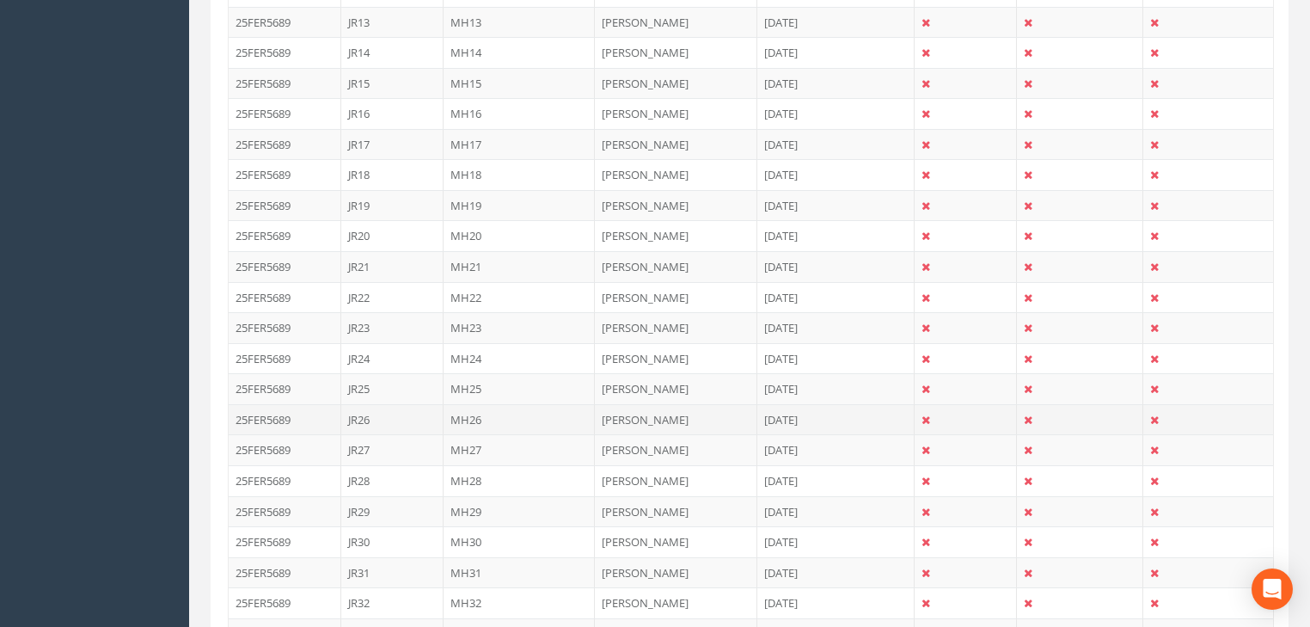
scroll to position [963, 0]
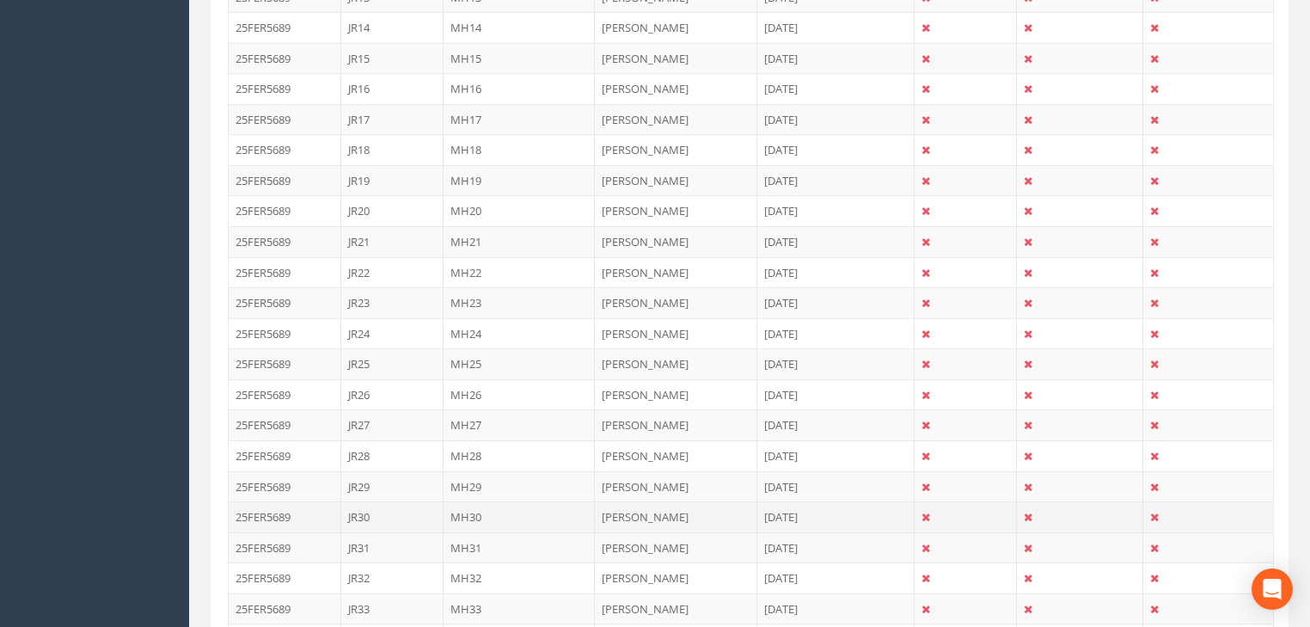
click at [462, 507] on td "MH30" at bounding box center [520, 516] width 152 height 31
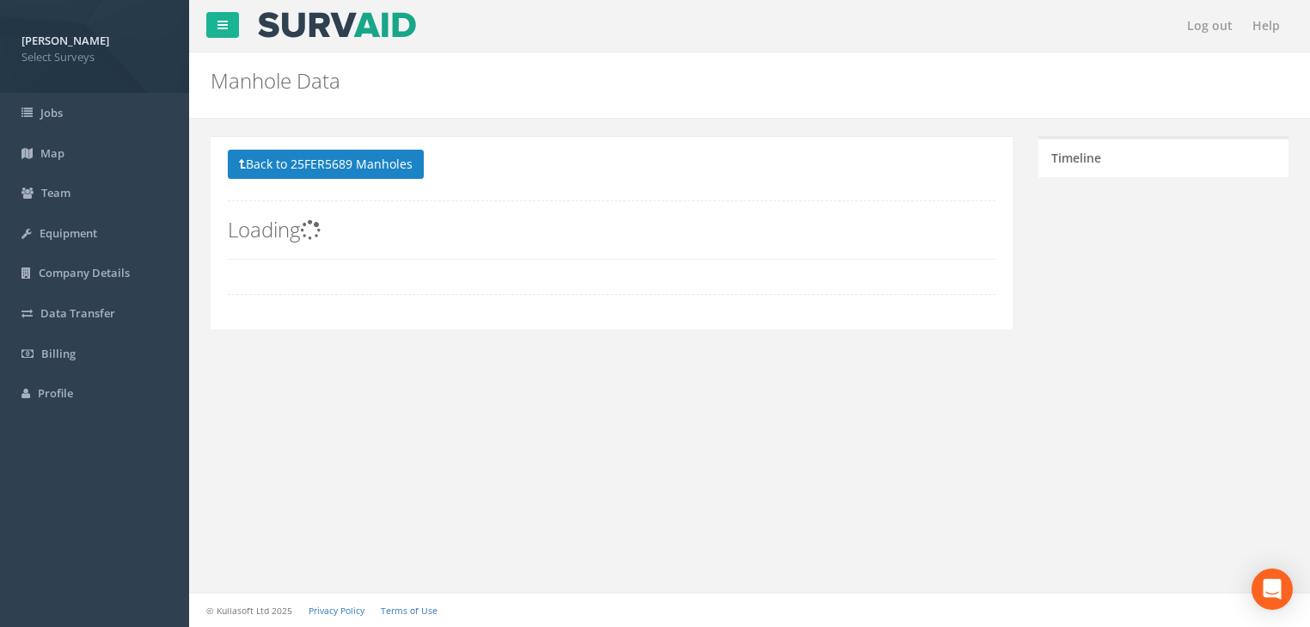
scroll to position [0, 0]
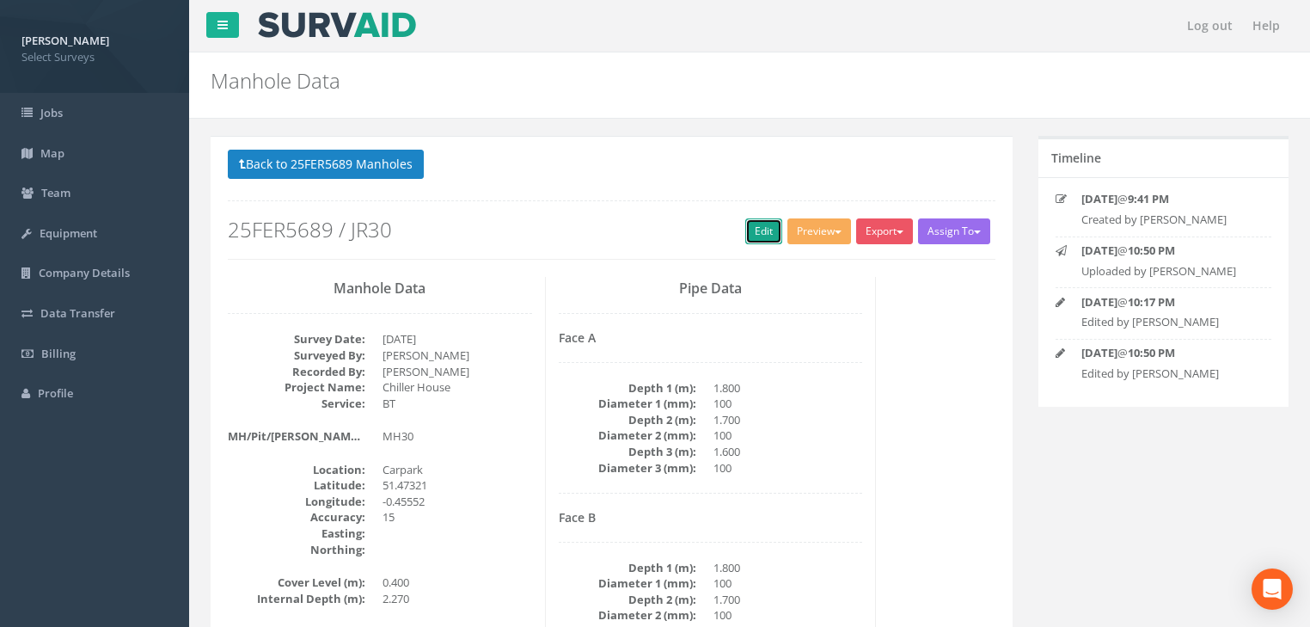
click at [766, 230] on link "Edit" at bounding box center [763, 231] width 37 height 26
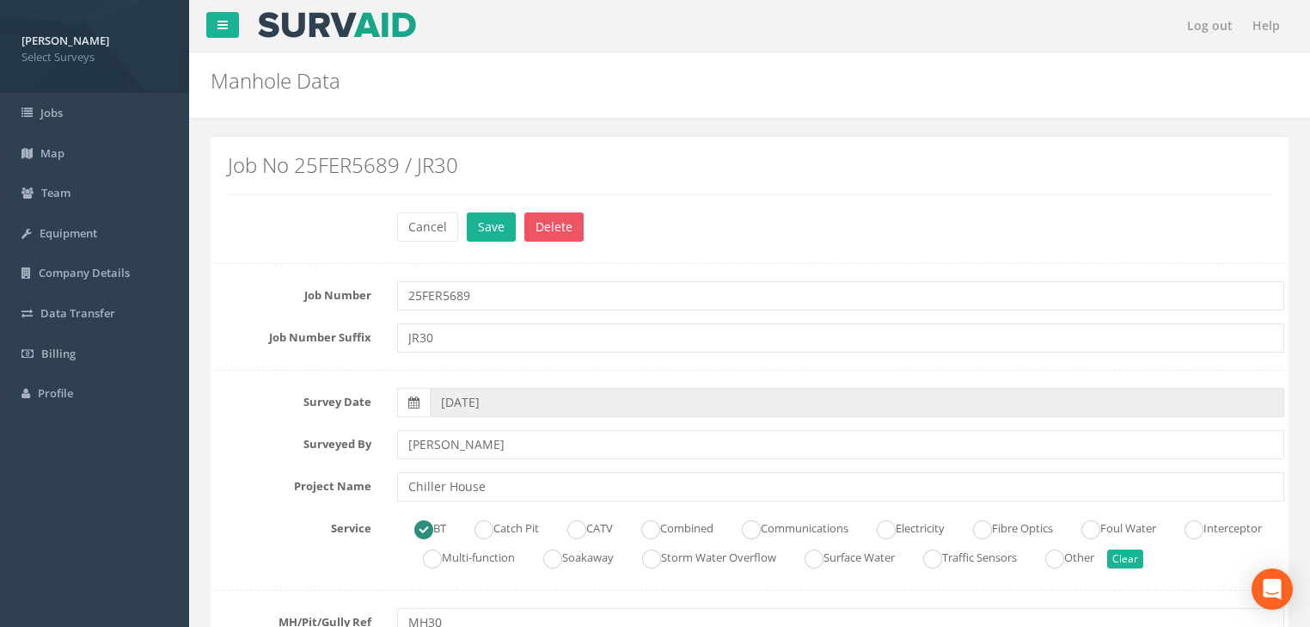
scroll to position [413, 0]
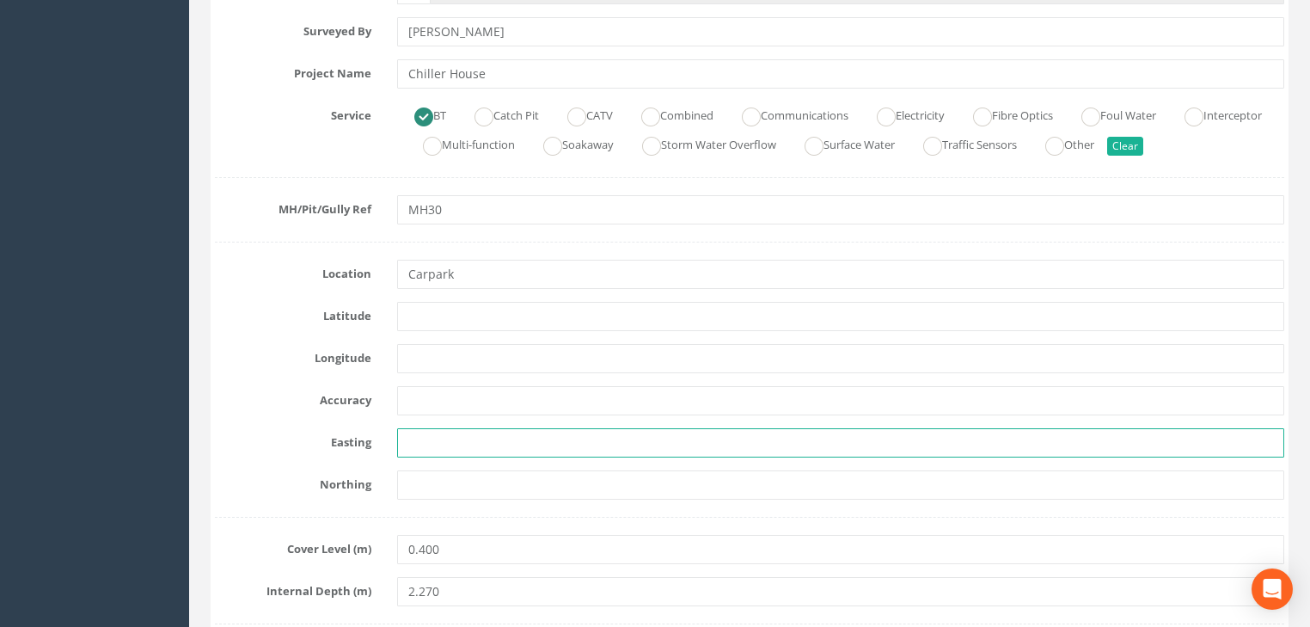
click at [439, 432] on input "text" at bounding box center [840, 442] width 887 height 29
paste input "7171.410"
type input "7171.410"
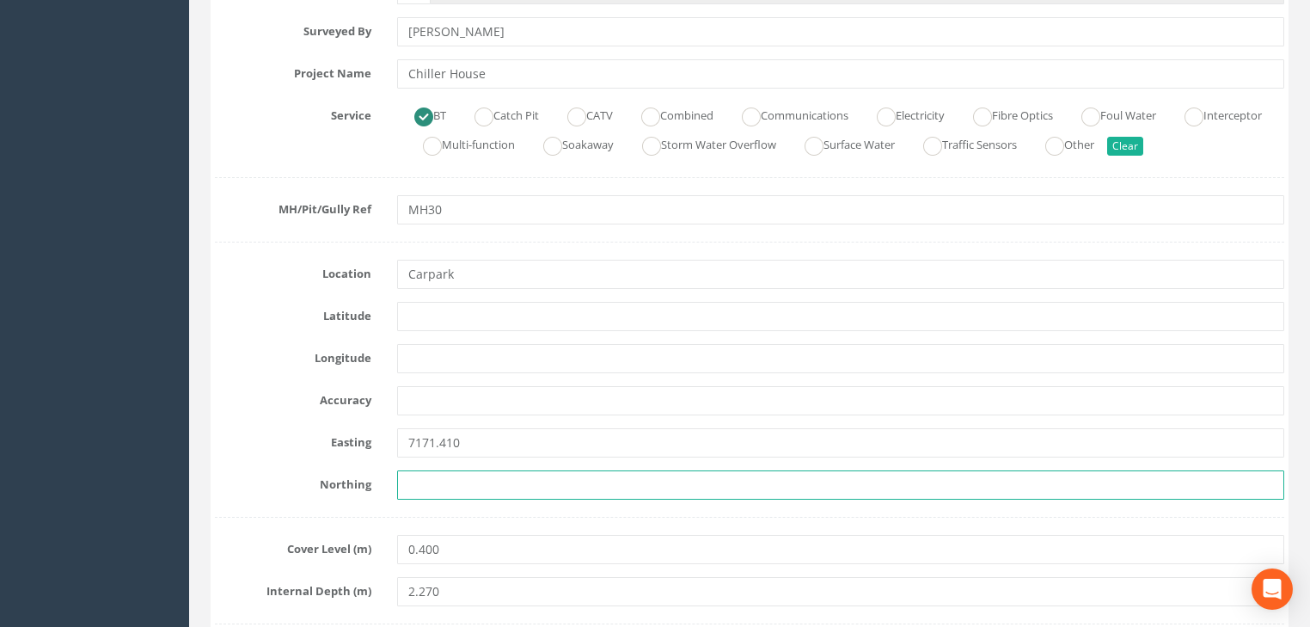
click at [427, 493] on input "text" at bounding box center [840, 484] width 887 height 29
paste input "5923.570"
type input "5923.570"
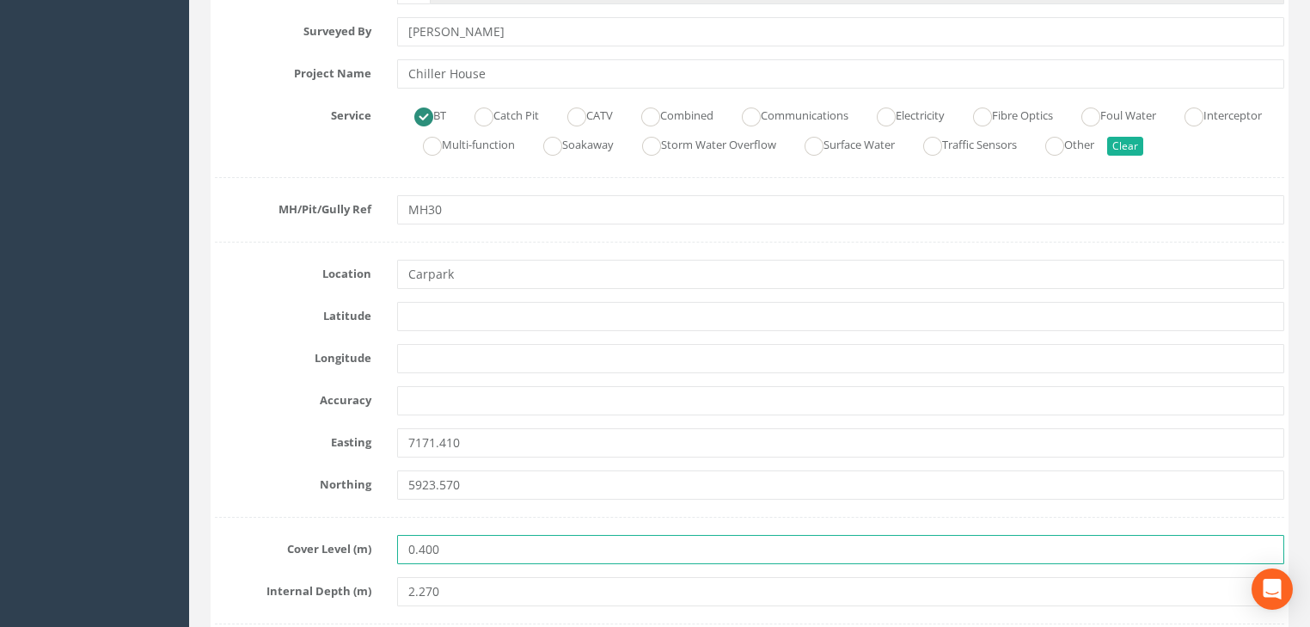
click at [467, 543] on input "0.400" at bounding box center [840, 549] width 887 height 29
drag, startPoint x: 467, startPoint y: 543, endPoint x: 422, endPoint y: 548, distance: 45.0
click at [422, 548] on input "0.400" at bounding box center [840, 549] width 887 height 29
paste input "23.797"
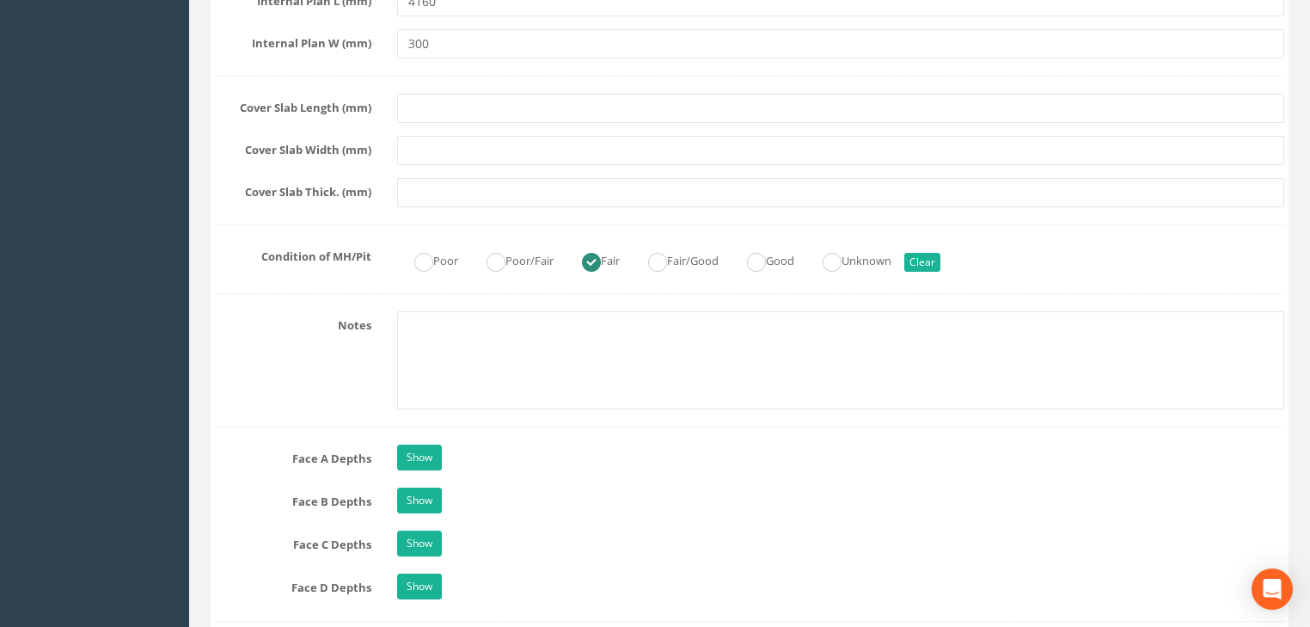
scroll to position [1444, 0]
type input "23.797"
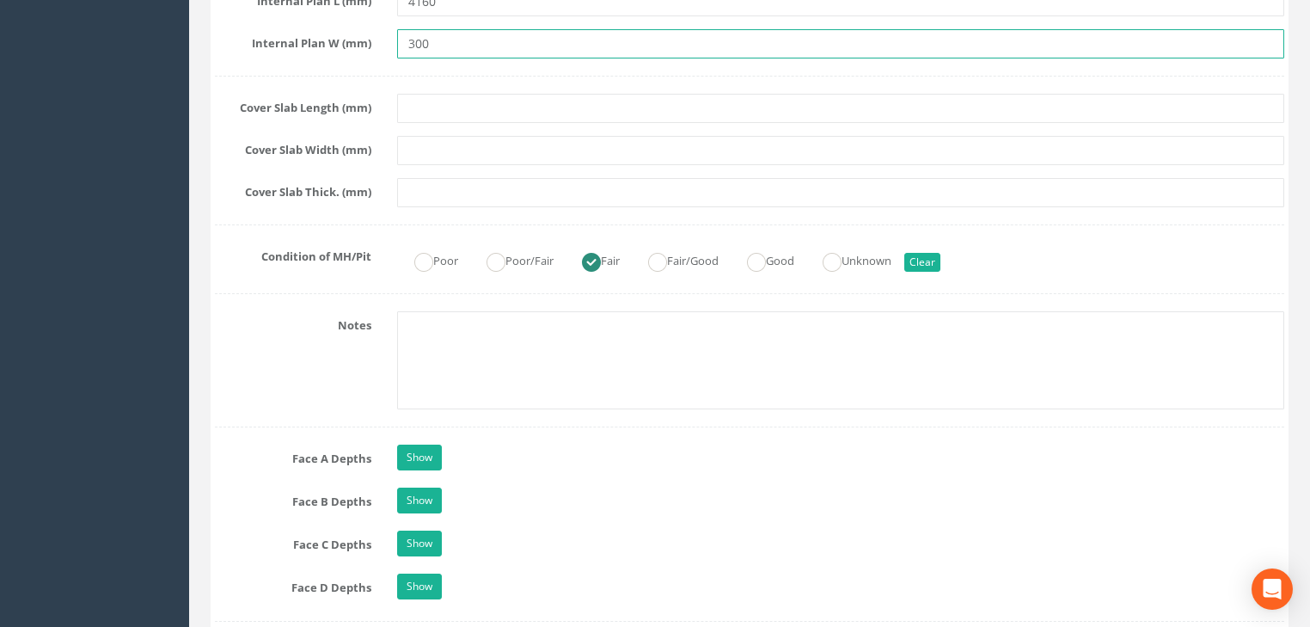
click at [458, 39] on input "300" at bounding box center [840, 43] width 887 height 29
type input "3000"
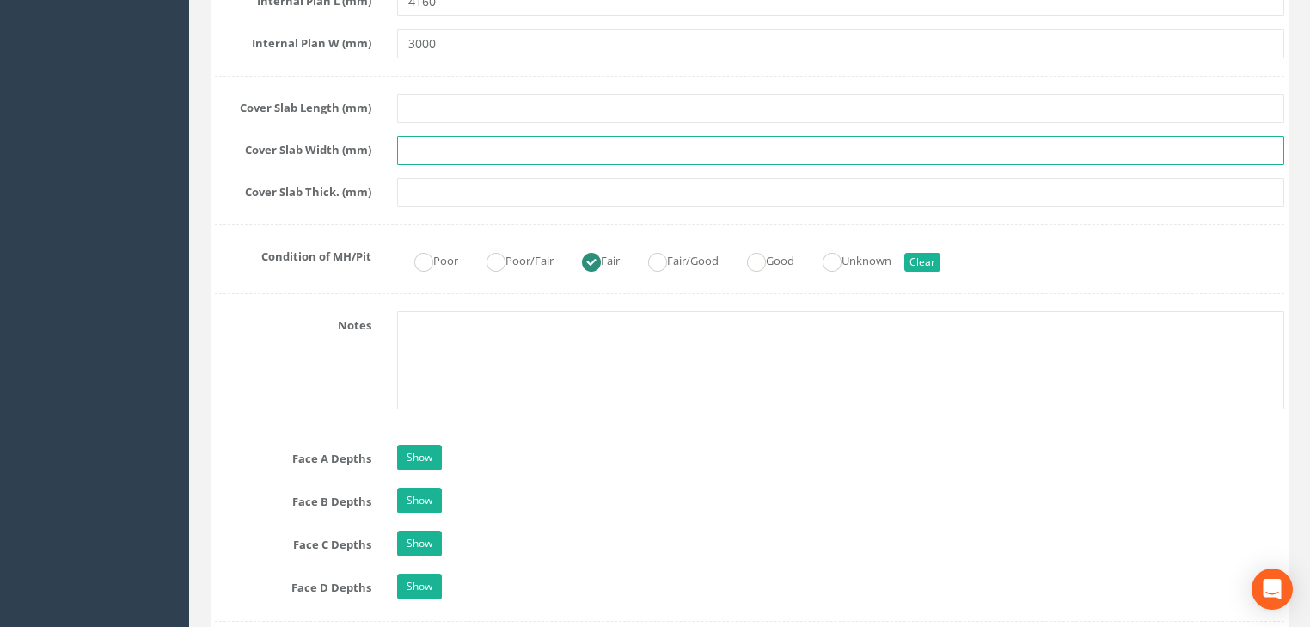
click at [425, 158] on input "text" at bounding box center [840, 150] width 887 height 29
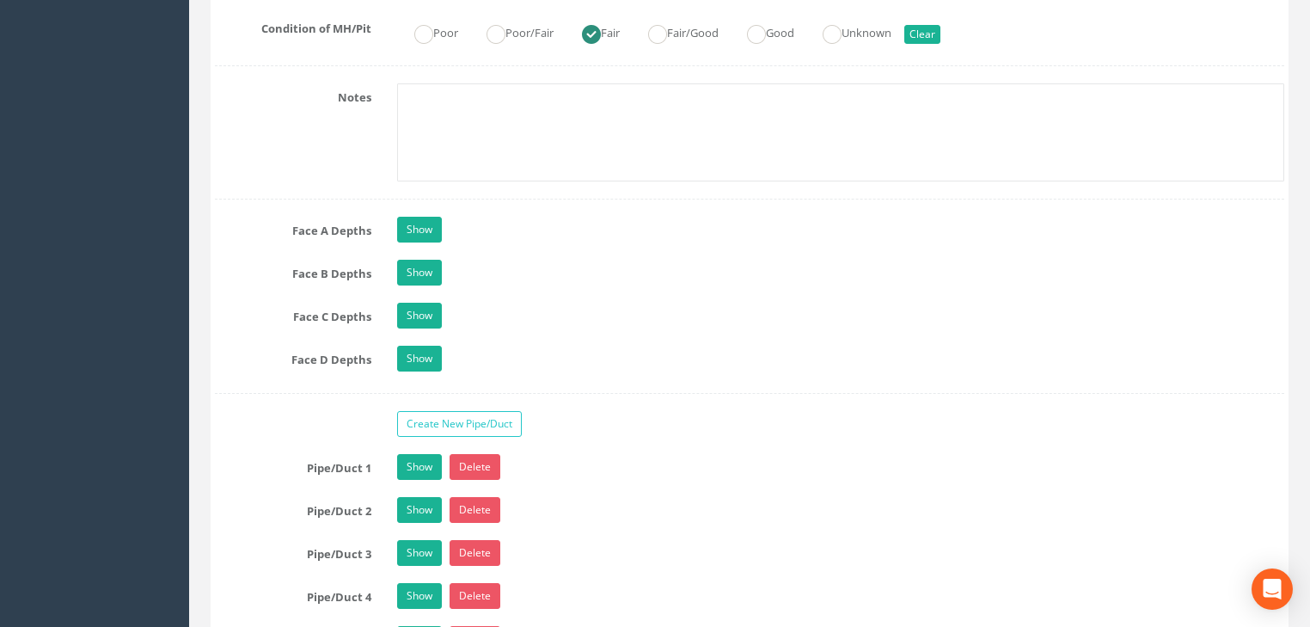
scroll to position [1650, 0]
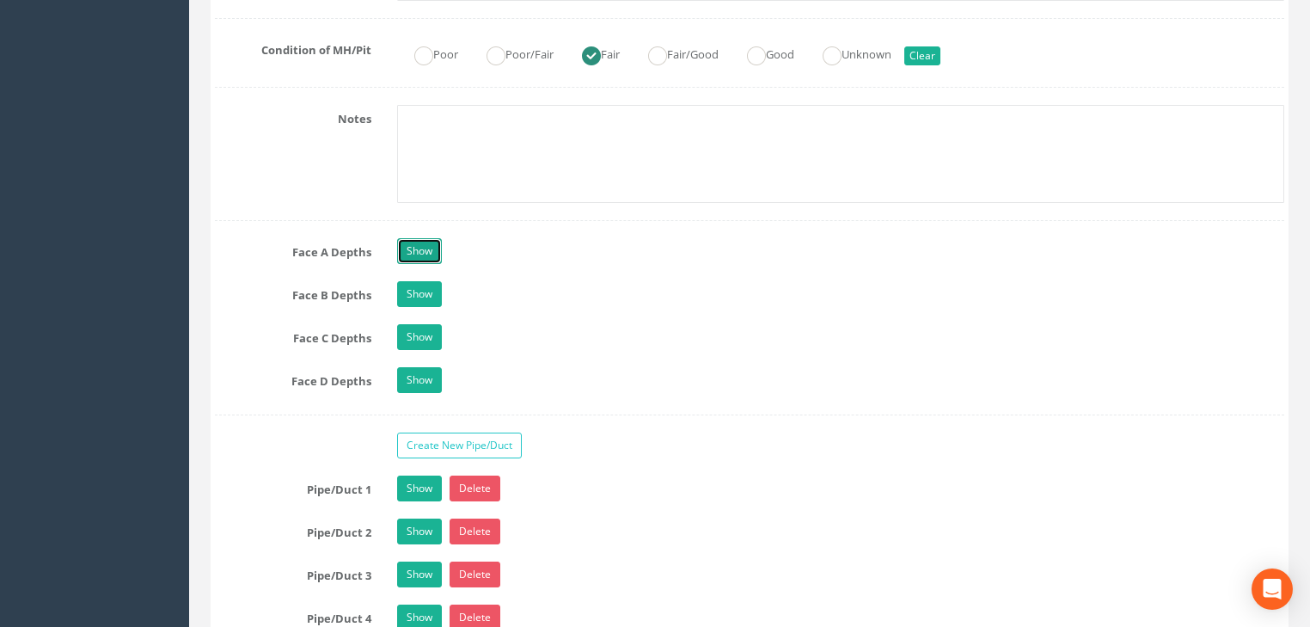
click at [430, 248] on link "Show" at bounding box center [419, 251] width 45 height 26
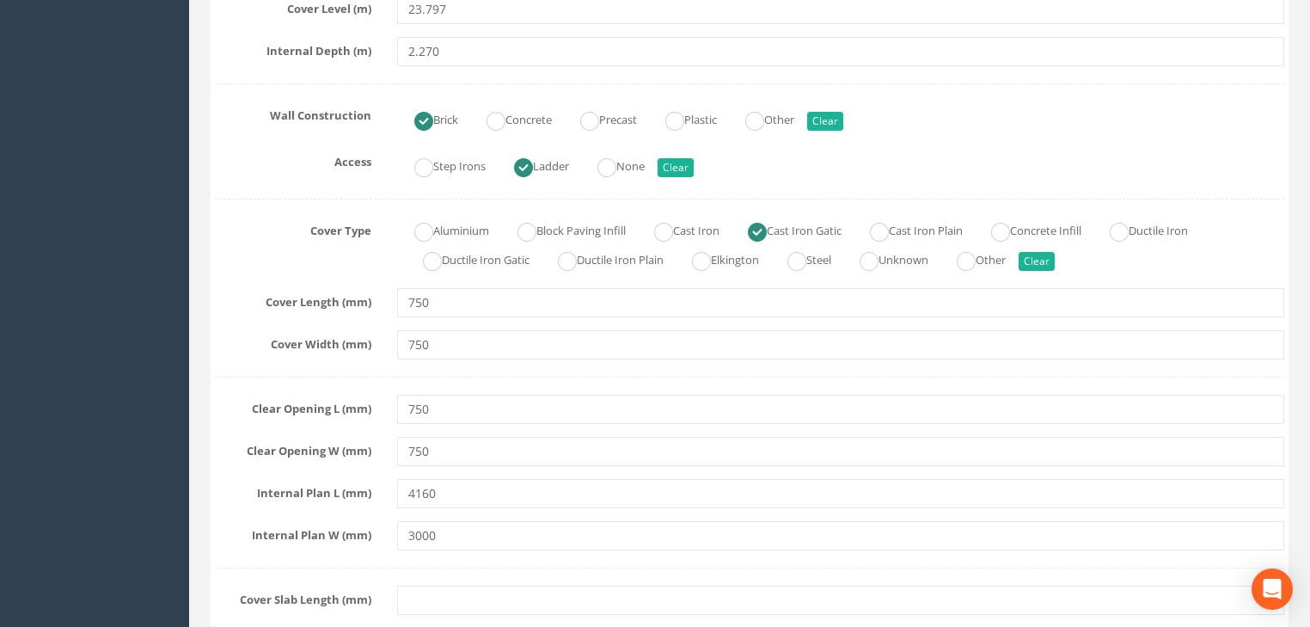
scroll to position [550, 0]
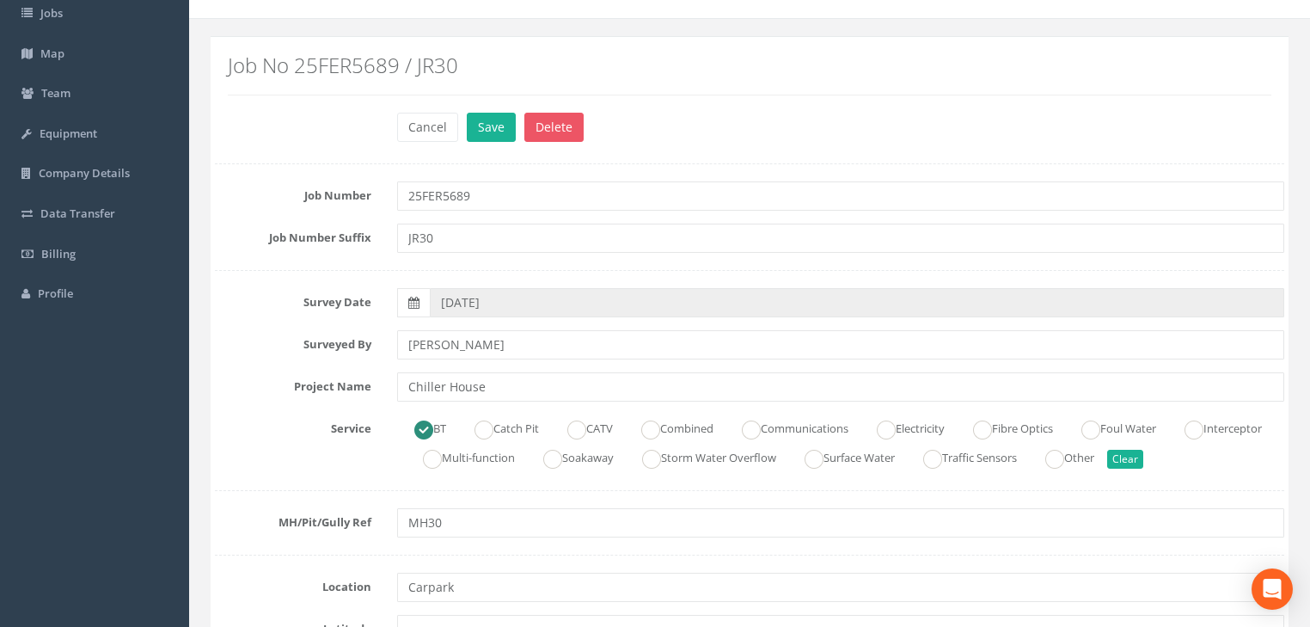
scroll to position [69, 0]
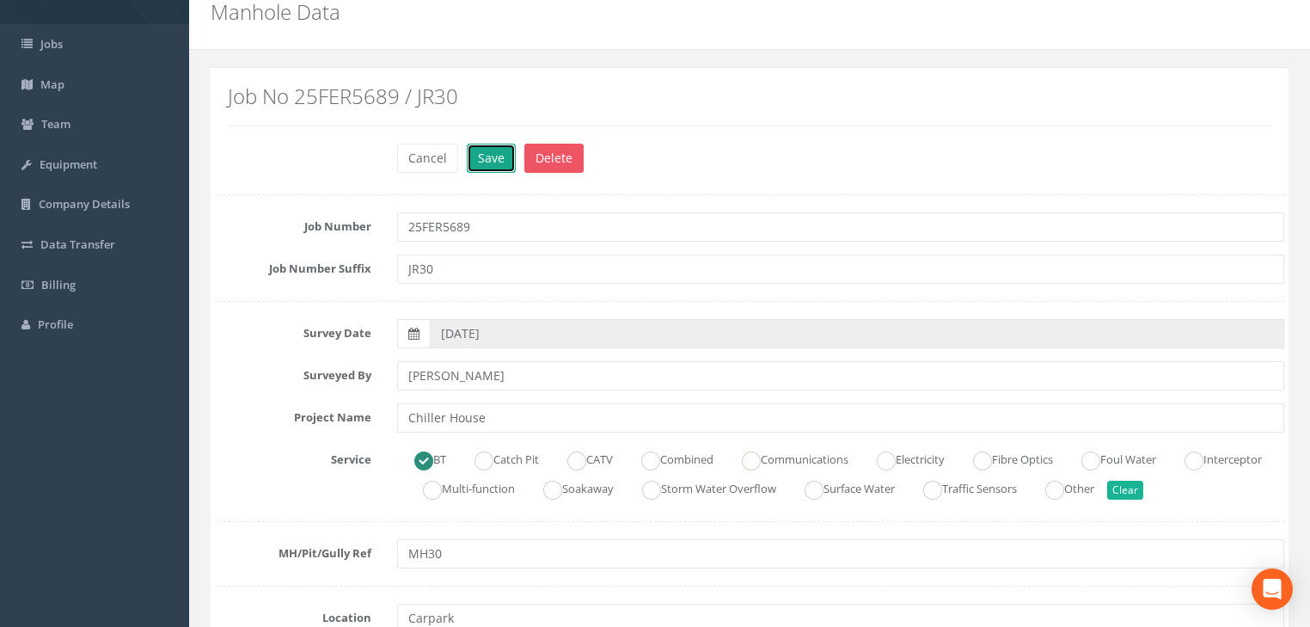
click at [498, 162] on button "Save" at bounding box center [491, 158] width 49 height 29
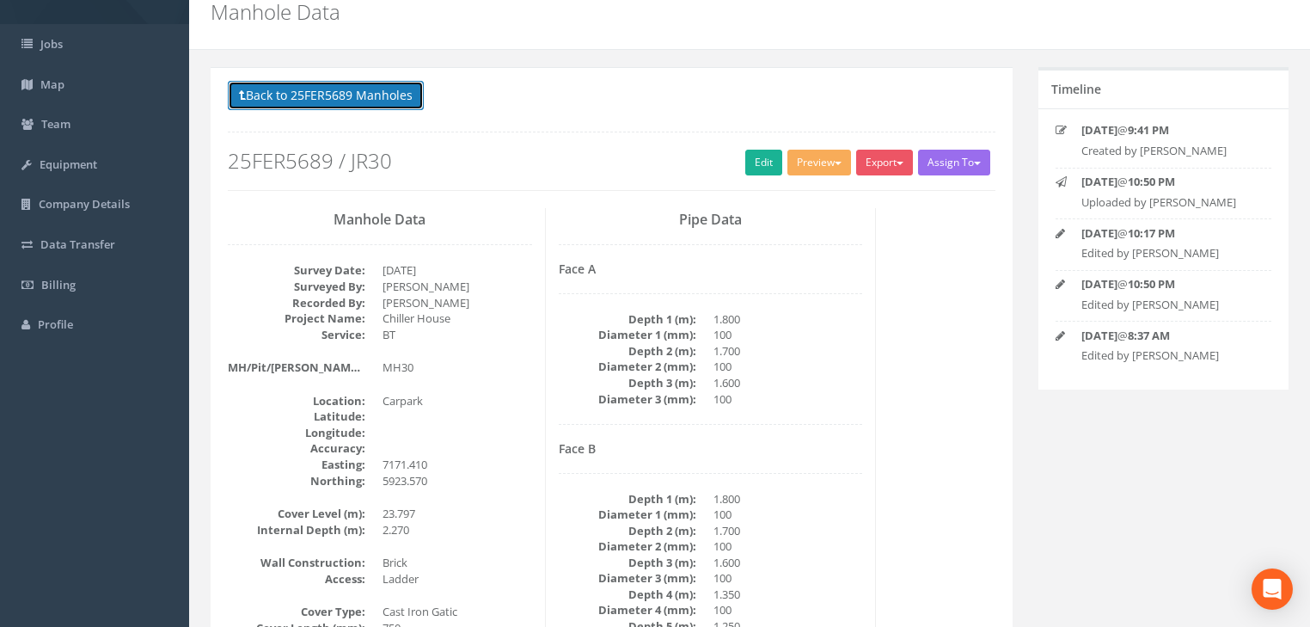
click at [327, 96] on button "Back to 25FER5689 Manholes" at bounding box center [326, 95] width 196 height 29
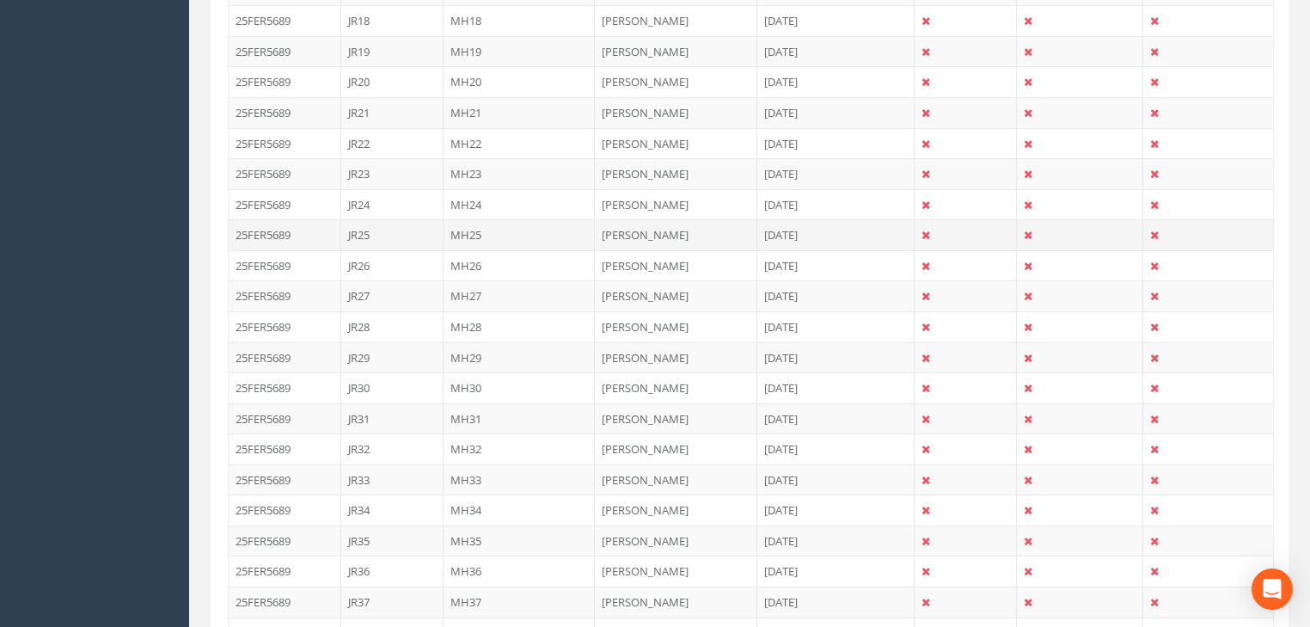
scroll to position [1100, 0]
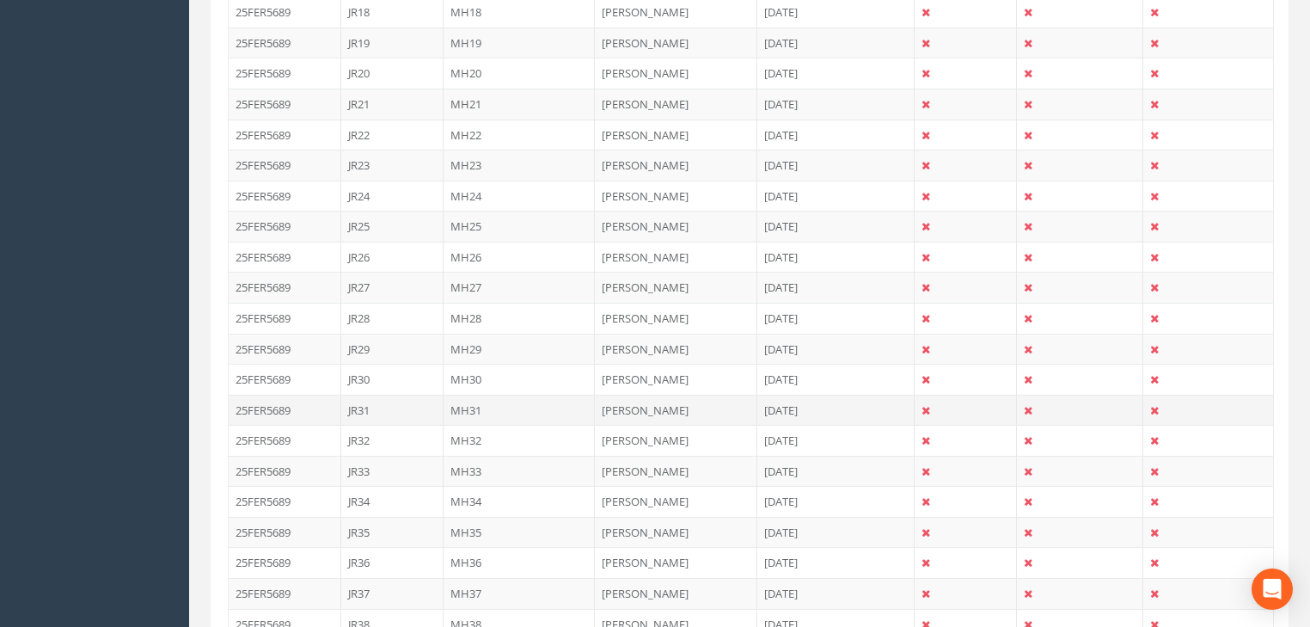
click at [470, 402] on td "MH31" at bounding box center [520, 410] width 152 height 31
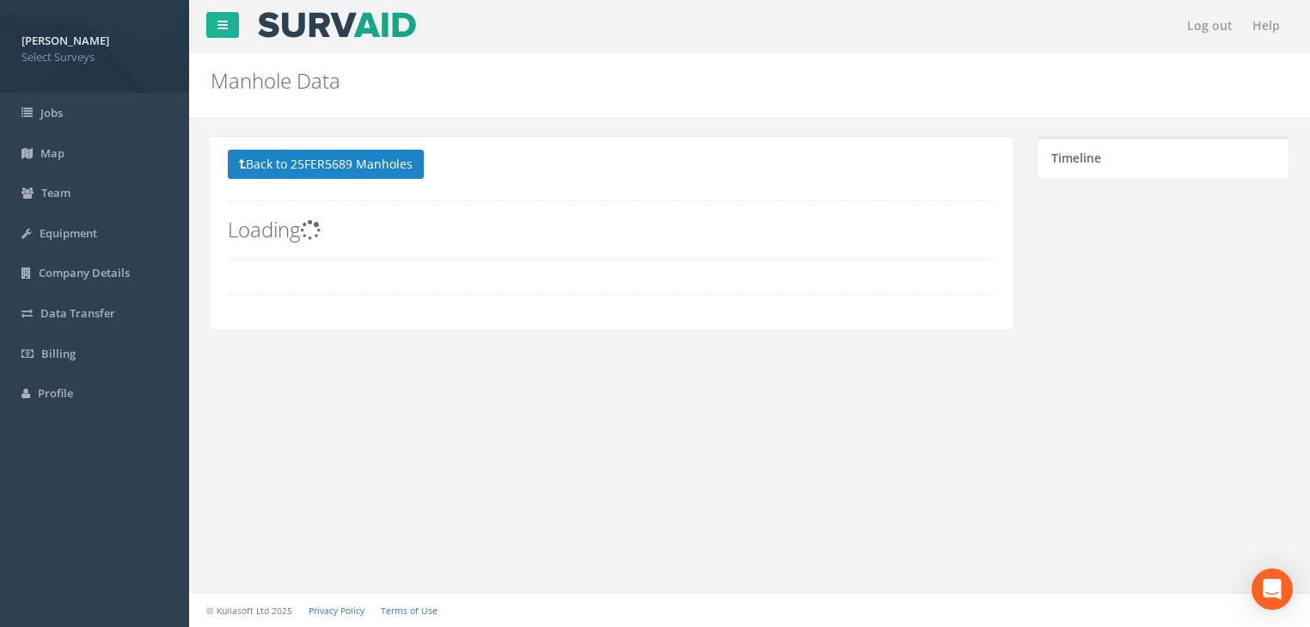
scroll to position [0, 0]
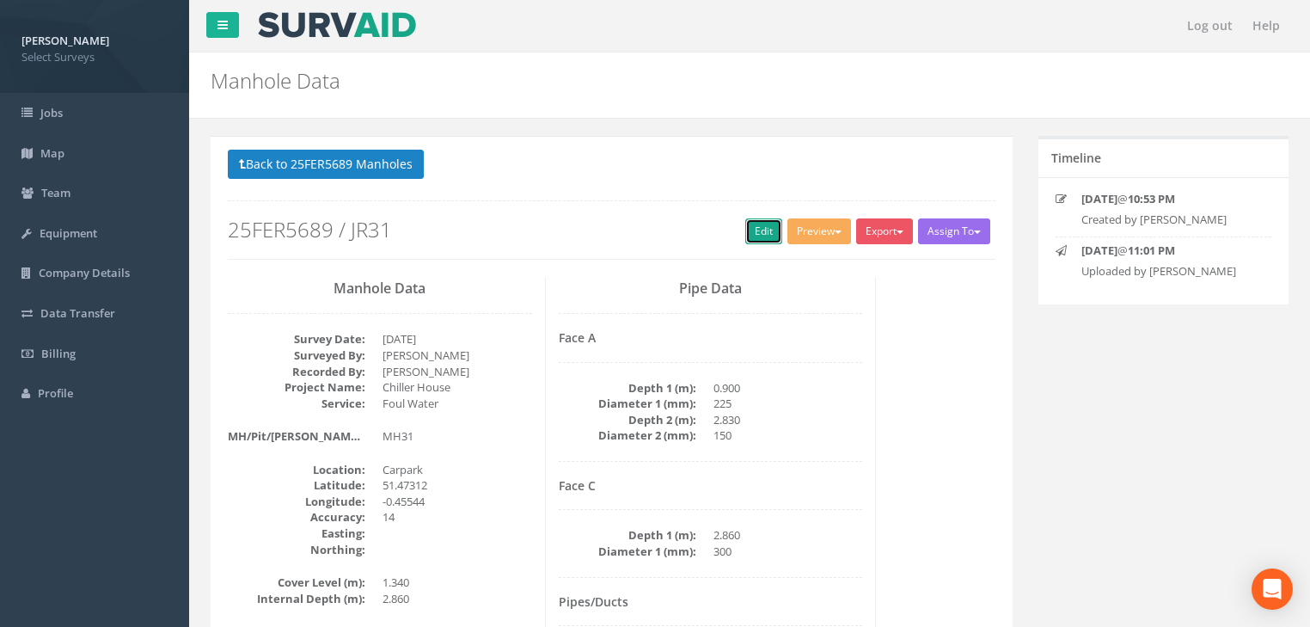
click at [754, 229] on link "Edit" at bounding box center [763, 231] width 37 height 26
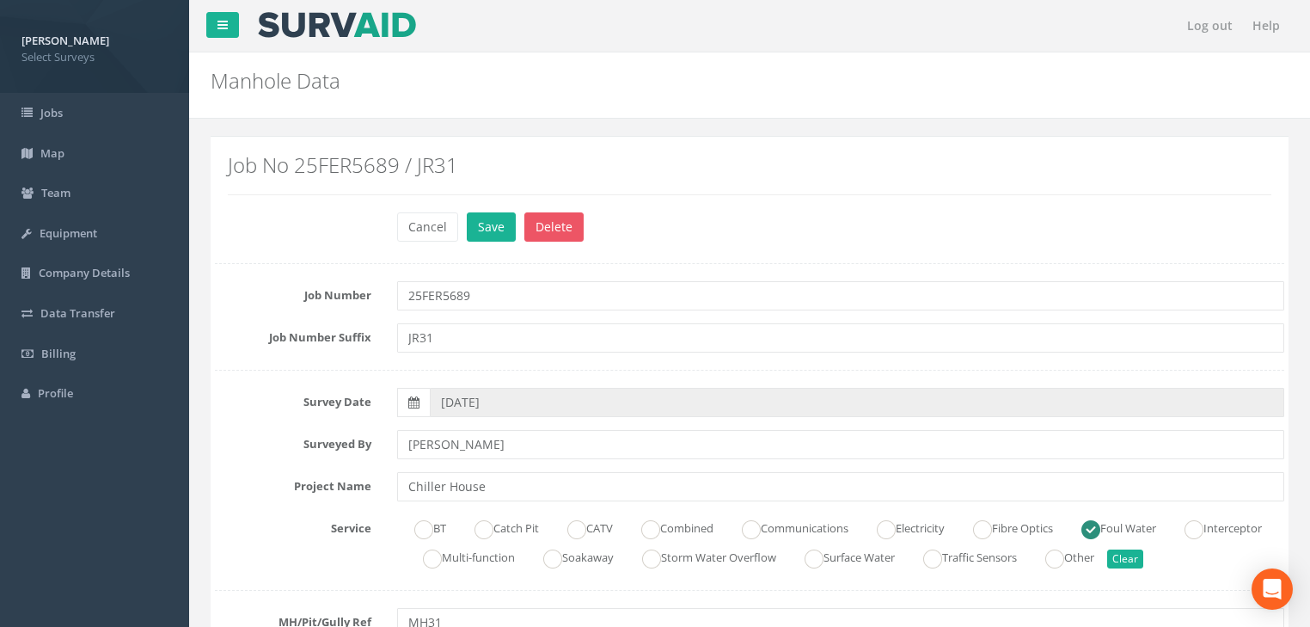
scroll to position [344, 0]
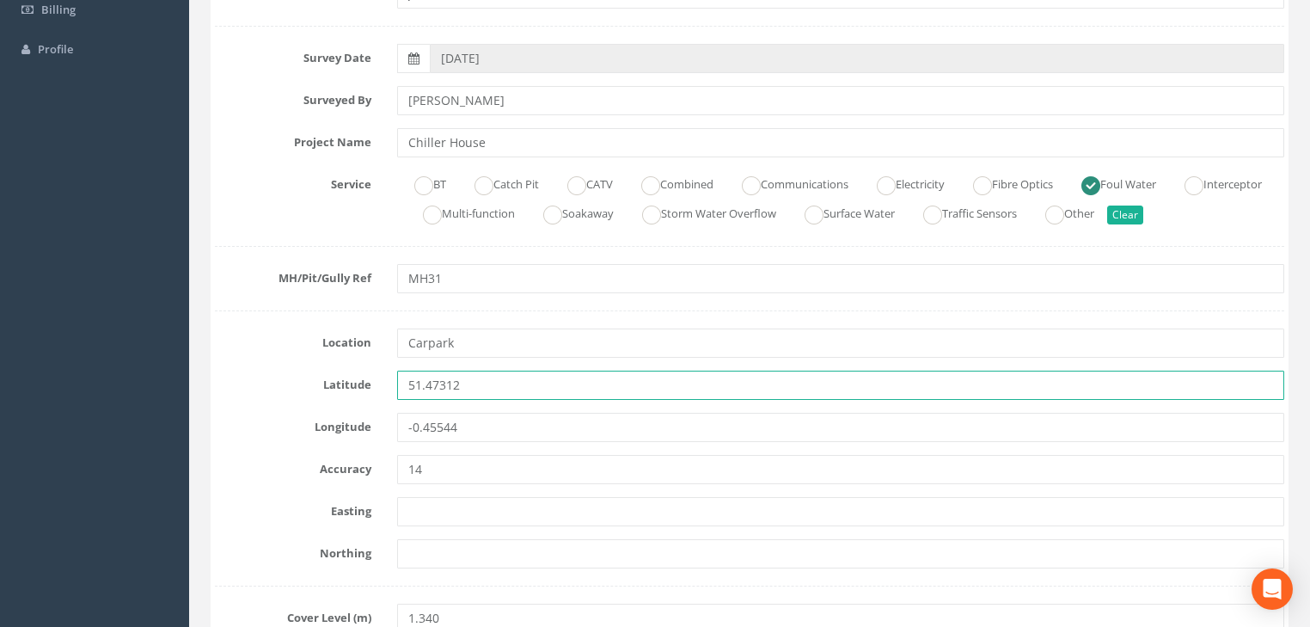
drag, startPoint x: 481, startPoint y: 382, endPoint x: 378, endPoint y: 390, distance: 103.5
click at [378, 389] on div "Latitude 51.47312" at bounding box center [749, 384] width 1095 height 29
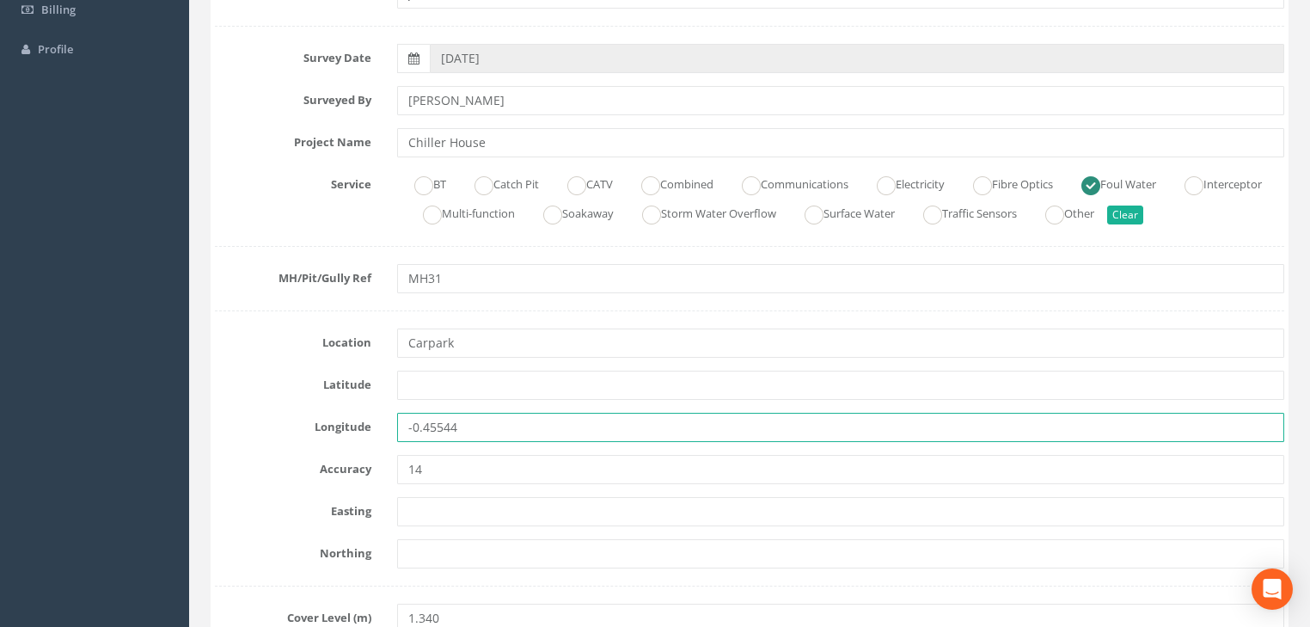
drag, startPoint x: 479, startPoint y: 426, endPoint x: 382, endPoint y: 432, distance: 97.3
click at [382, 432] on div "Longitude -0.45544" at bounding box center [749, 427] width 1095 height 29
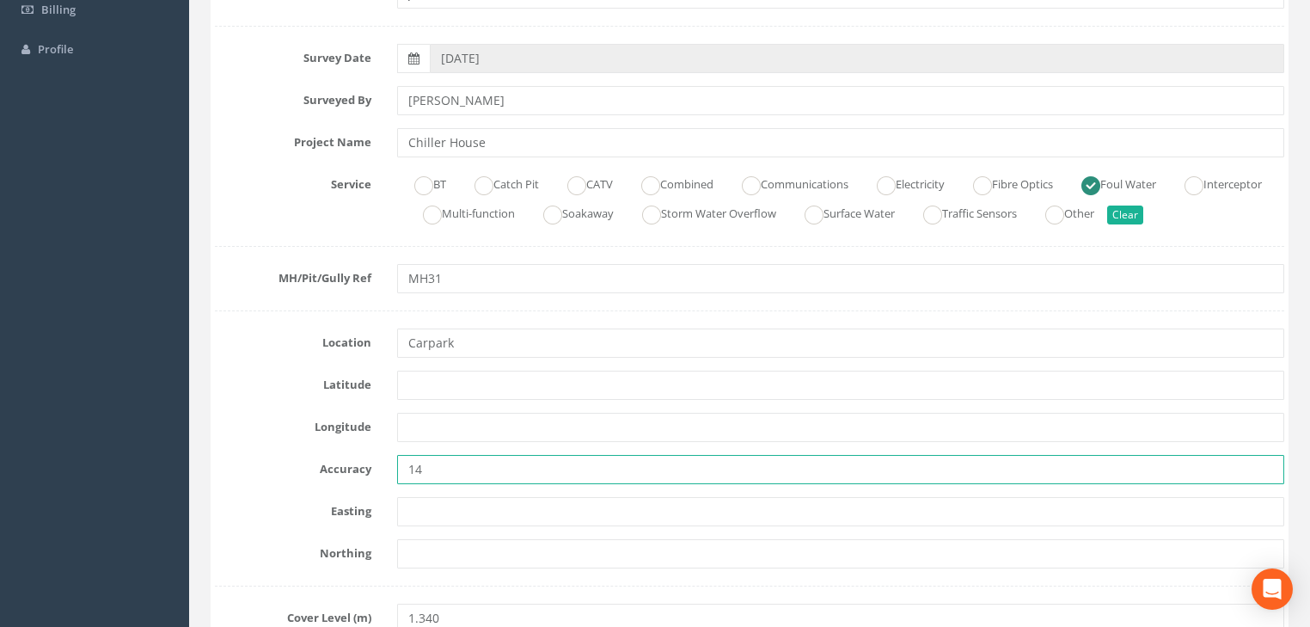
drag, startPoint x: 442, startPoint y: 471, endPoint x: 364, endPoint y: 480, distance: 77.9
click at [364, 480] on div "Accuracy 14" at bounding box center [749, 469] width 1095 height 29
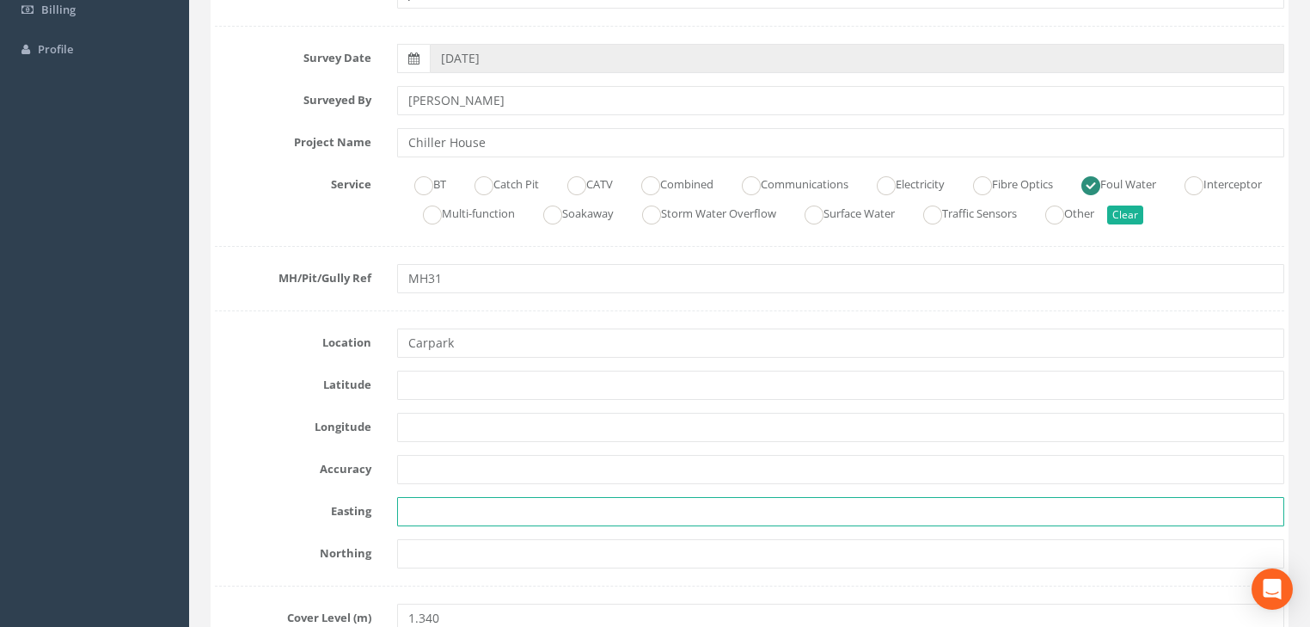
click at [453, 504] on input "text" at bounding box center [840, 511] width 887 height 29
paste input "7176.204"
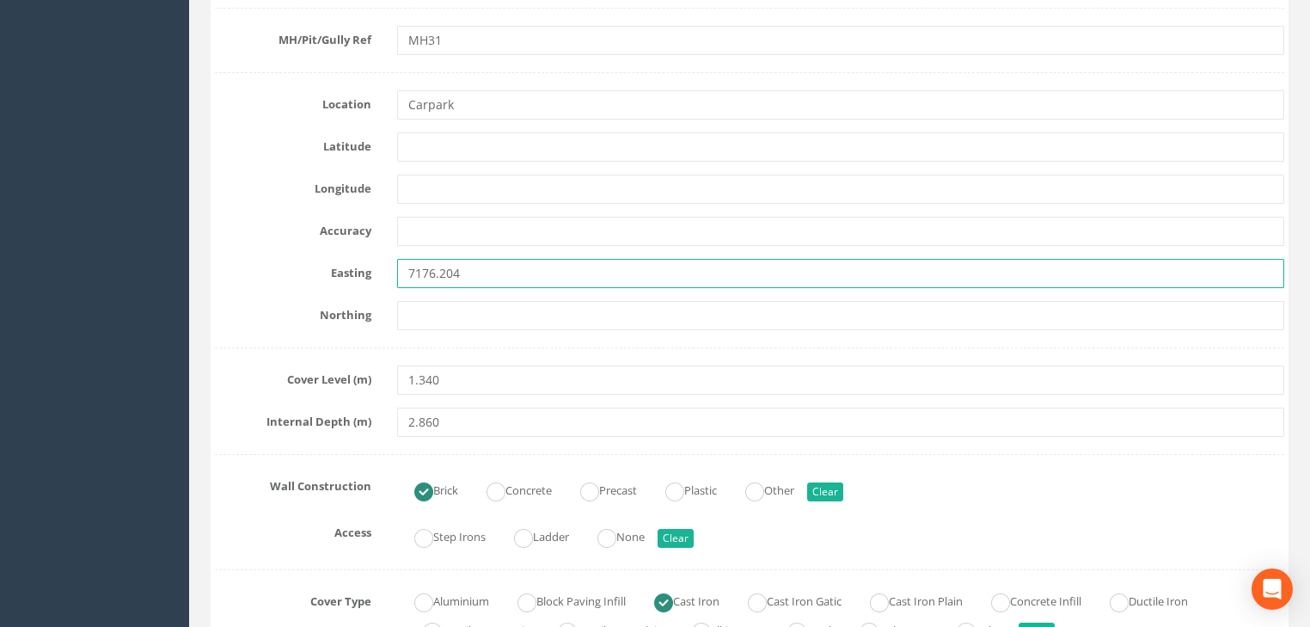
scroll to position [619, 0]
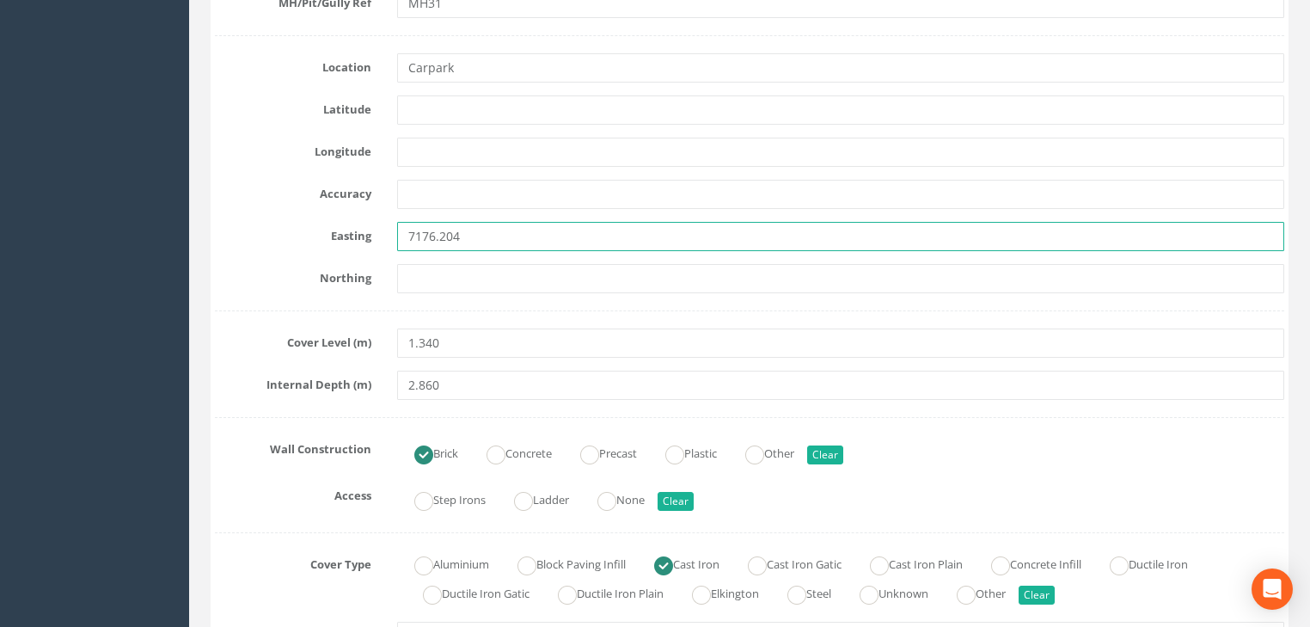
type input "7176.204"
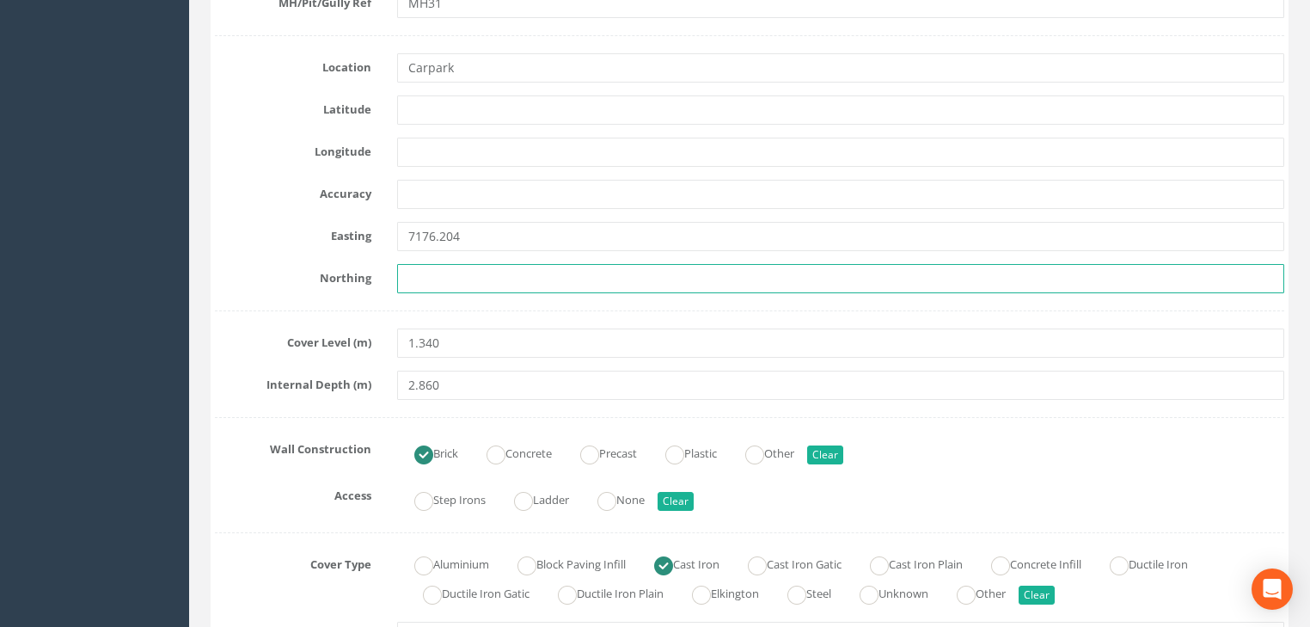
click at [470, 287] on input "text" at bounding box center [840, 278] width 887 height 29
paste input "5911.726"
type input "5911.726"
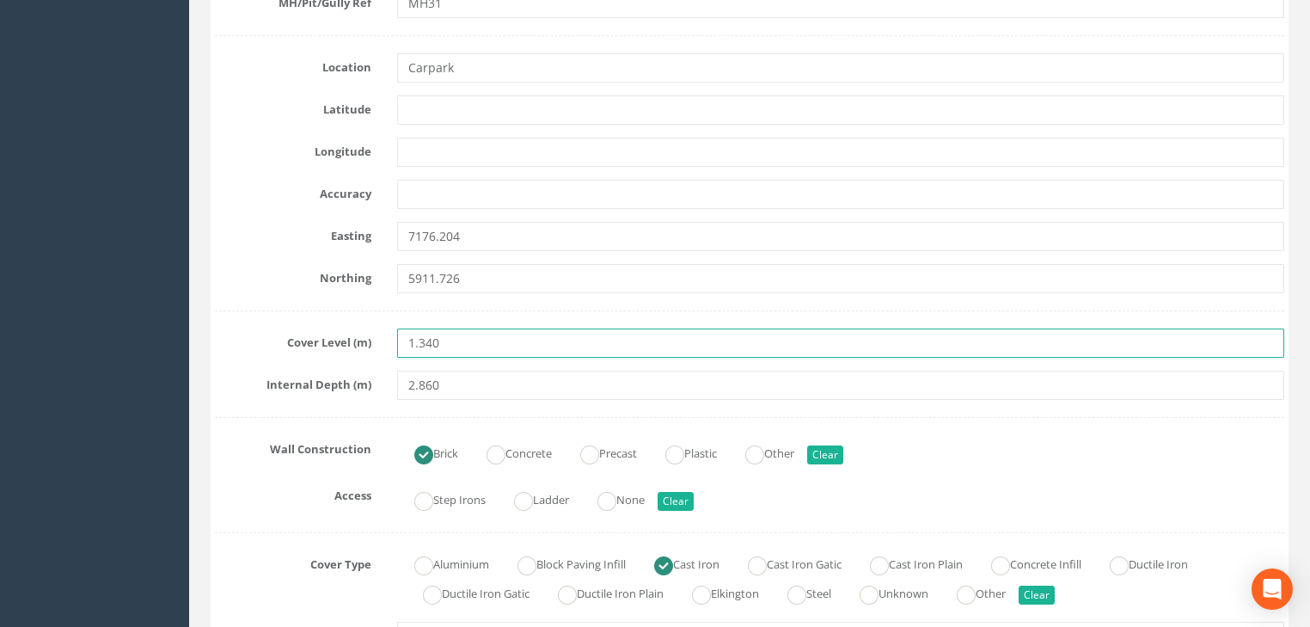
drag, startPoint x: 408, startPoint y: 346, endPoint x: 314, endPoint y: 351, distance: 94.7
click at [314, 351] on div "Cover Level (m) 1.340" at bounding box center [749, 342] width 1095 height 29
paste input "23.876"
type input "23.876"
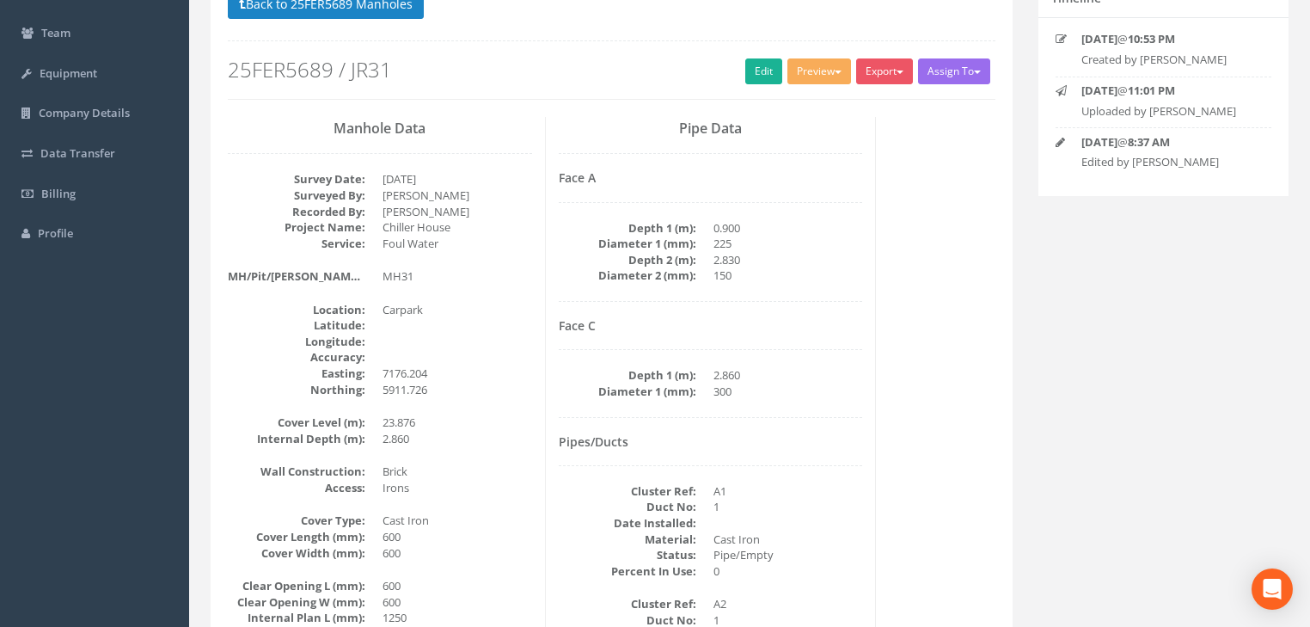
scroll to position [144, 0]
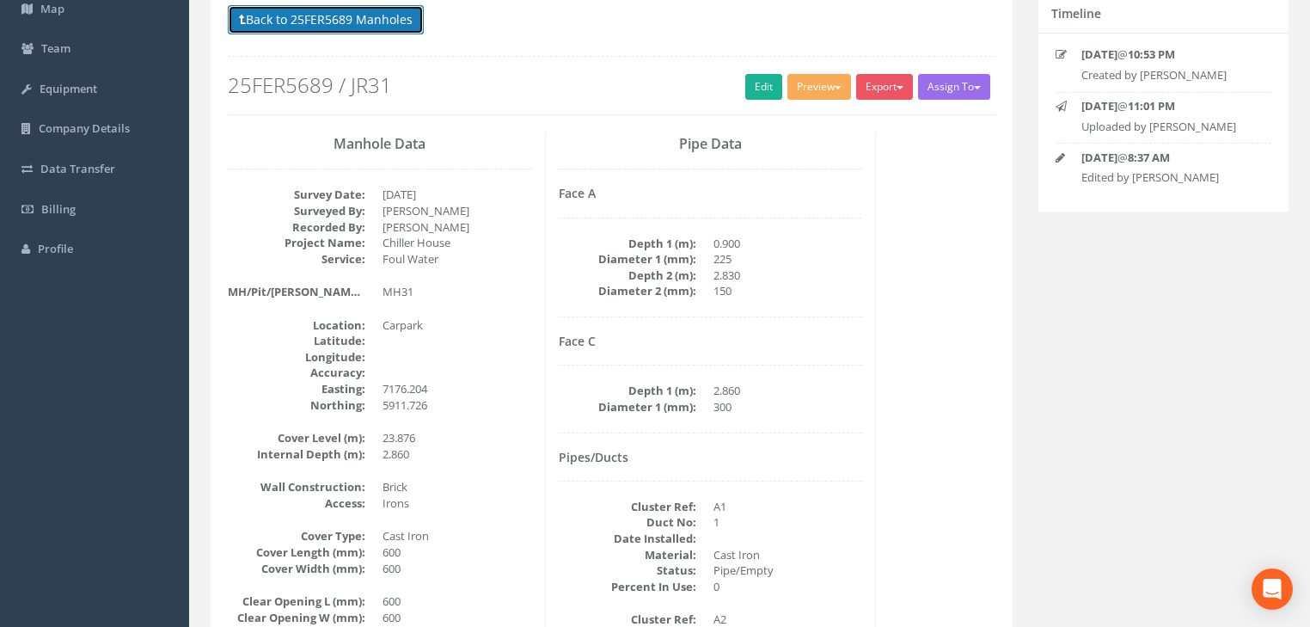
click at [339, 18] on button "Back to 25FER5689 Manholes" at bounding box center [326, 19] width 196 height 29
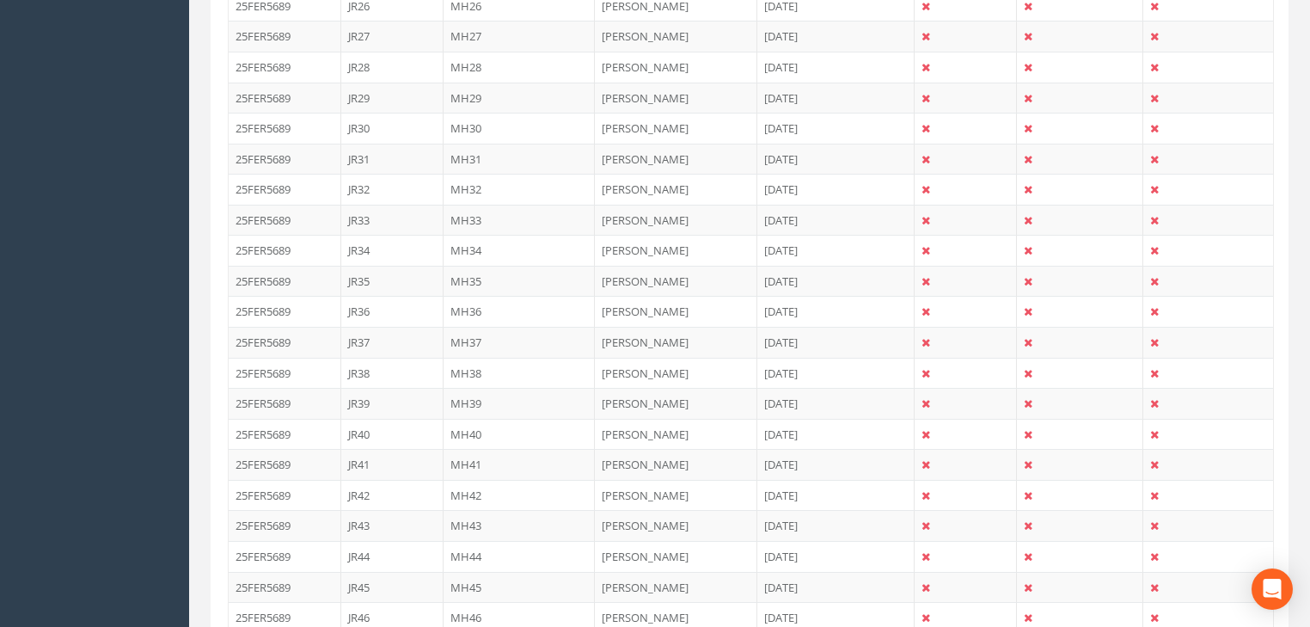
scroll to position [1382, 0]
click at [471, 146] on td "MH32" at bounding box center [520, 158] width 152 height 31
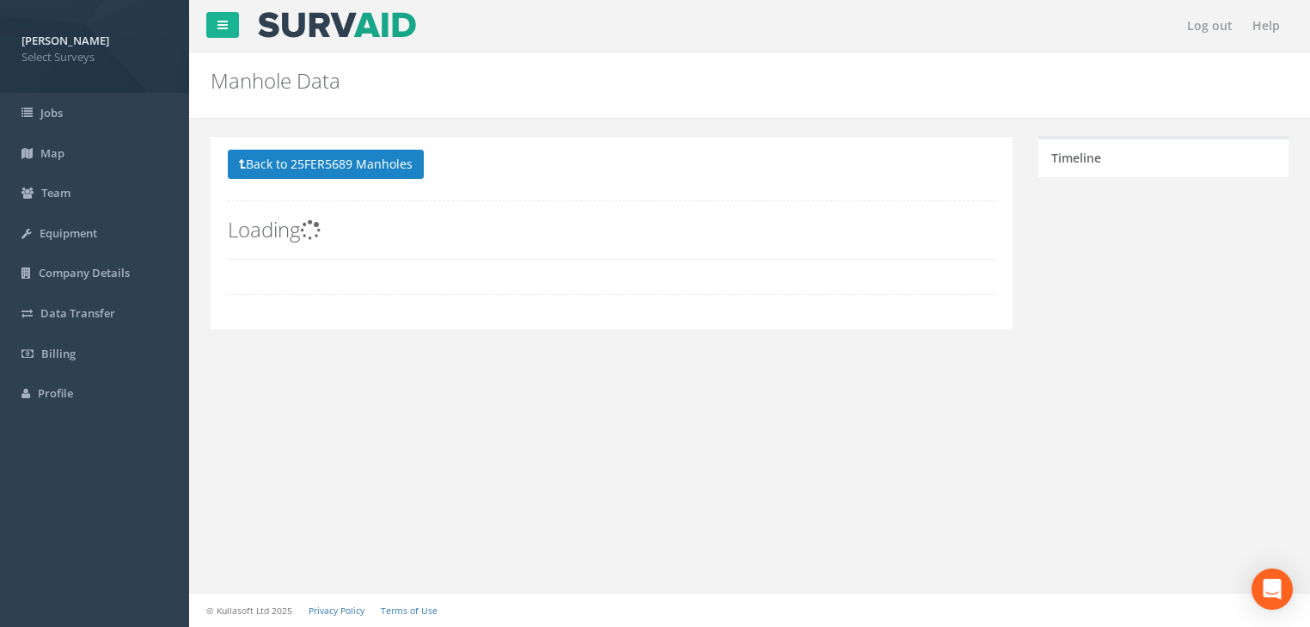
scroll to position [0, 0]
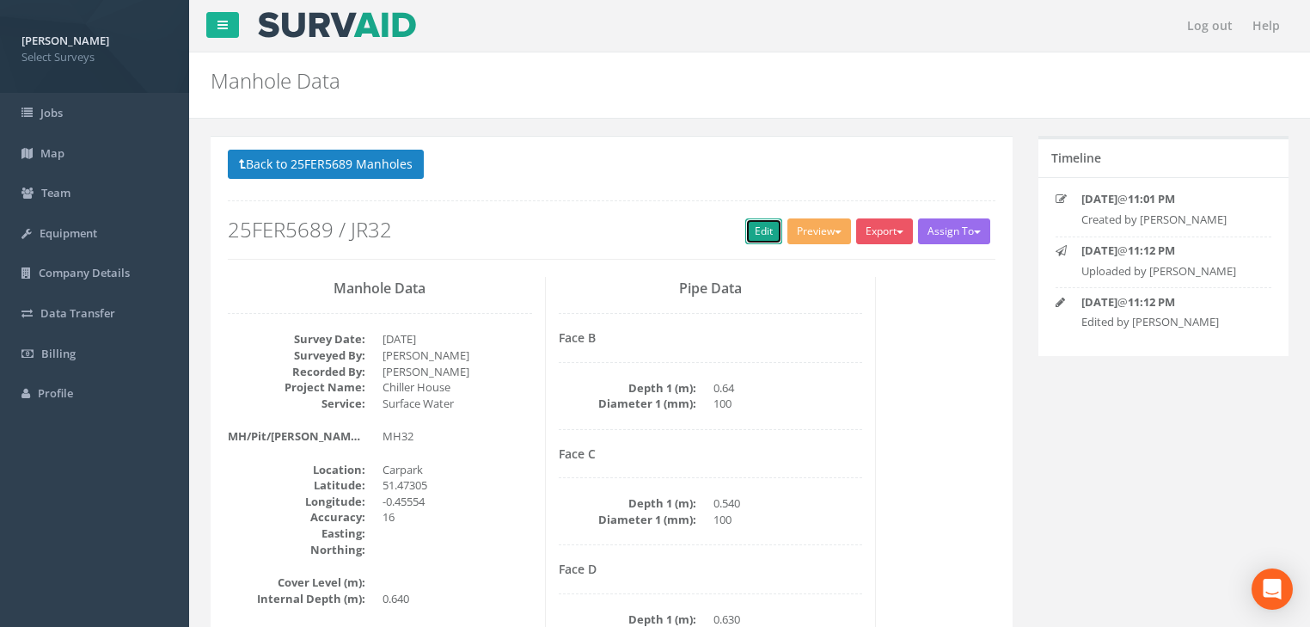
click at [756, 218] on link "Edit" at bounding box center [763, 231] width 37 height 26
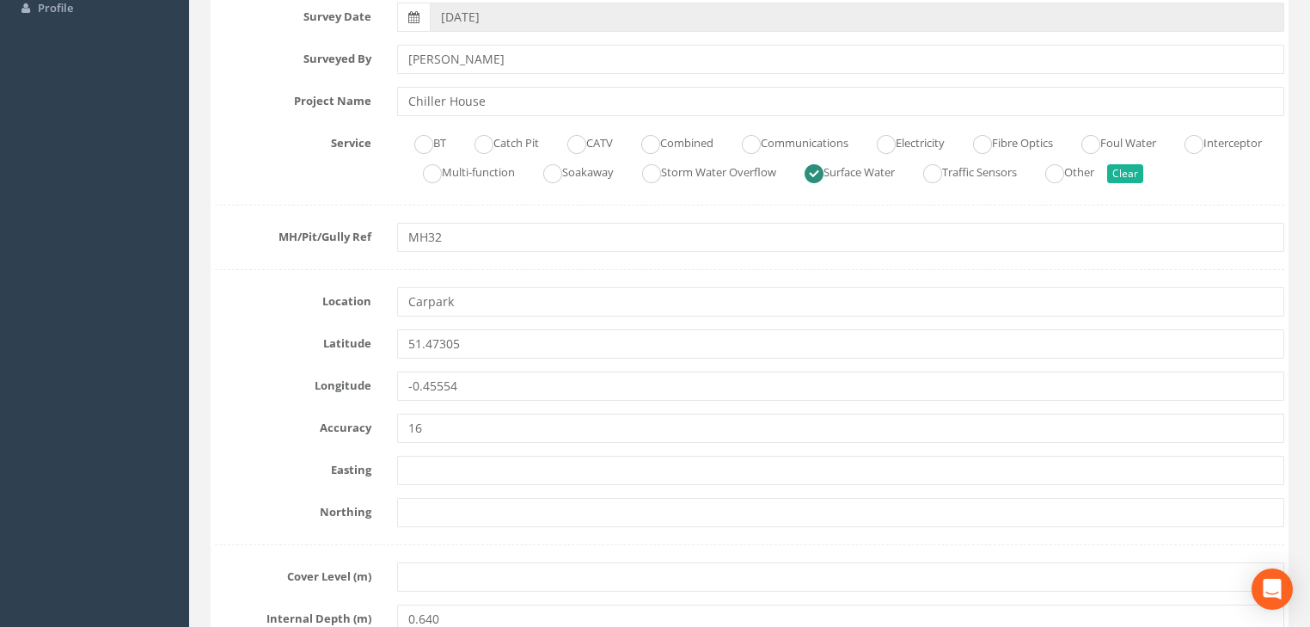
scroll to position [550, 0]
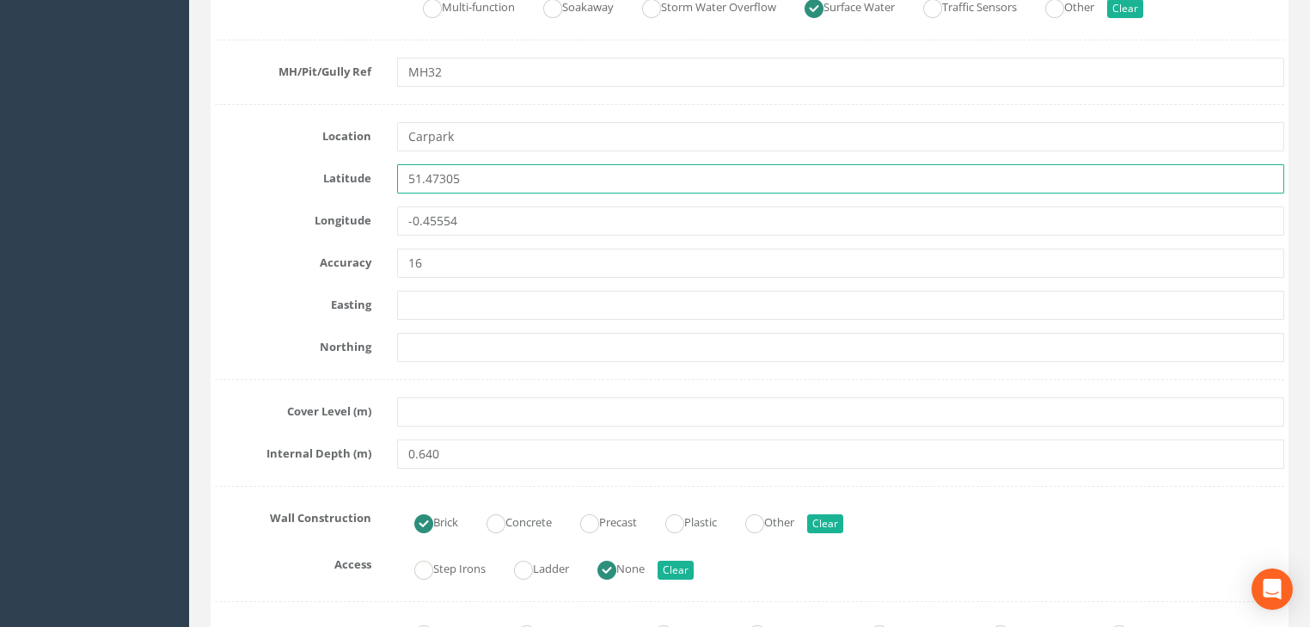
drag, startPoint x: 471, startPoint y: 185, endPoint x: 370, endPoint y: 199, distance: 102.5
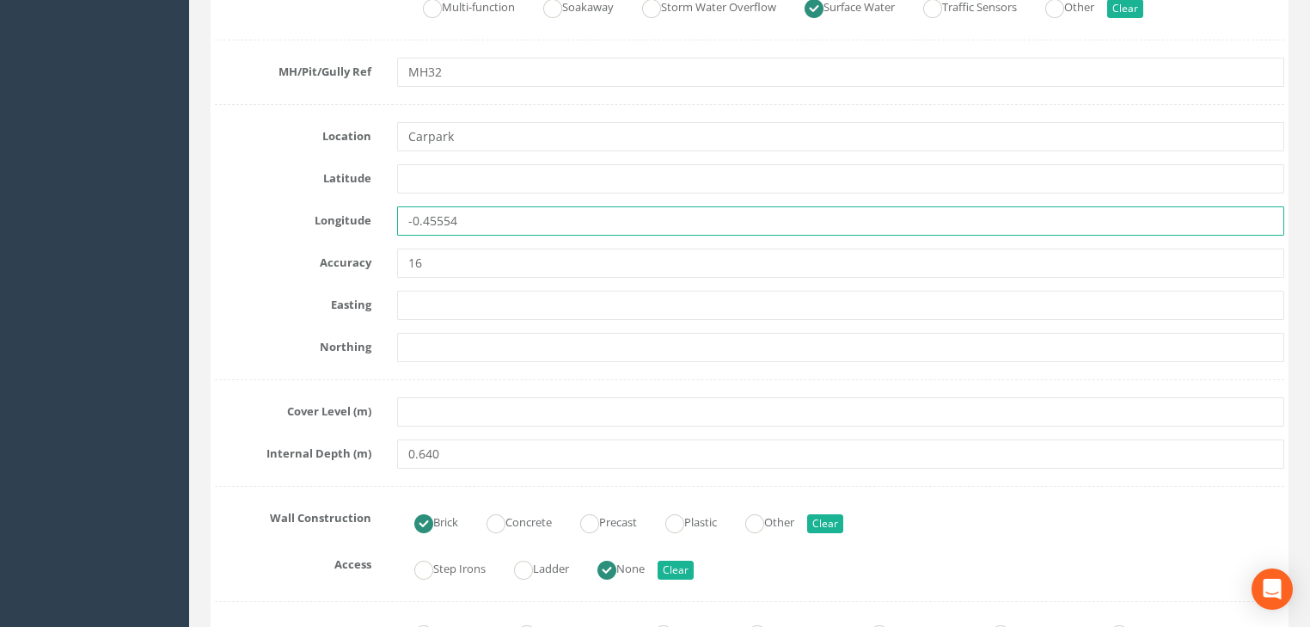
drag, startPoint x: 485, startPoint y: 214, endPoint x: 445, endPoint y: 265, distance: 64.3
click at [397, 231] on input "-0.45554" at bounding box center [840, 220] width 887 height 29
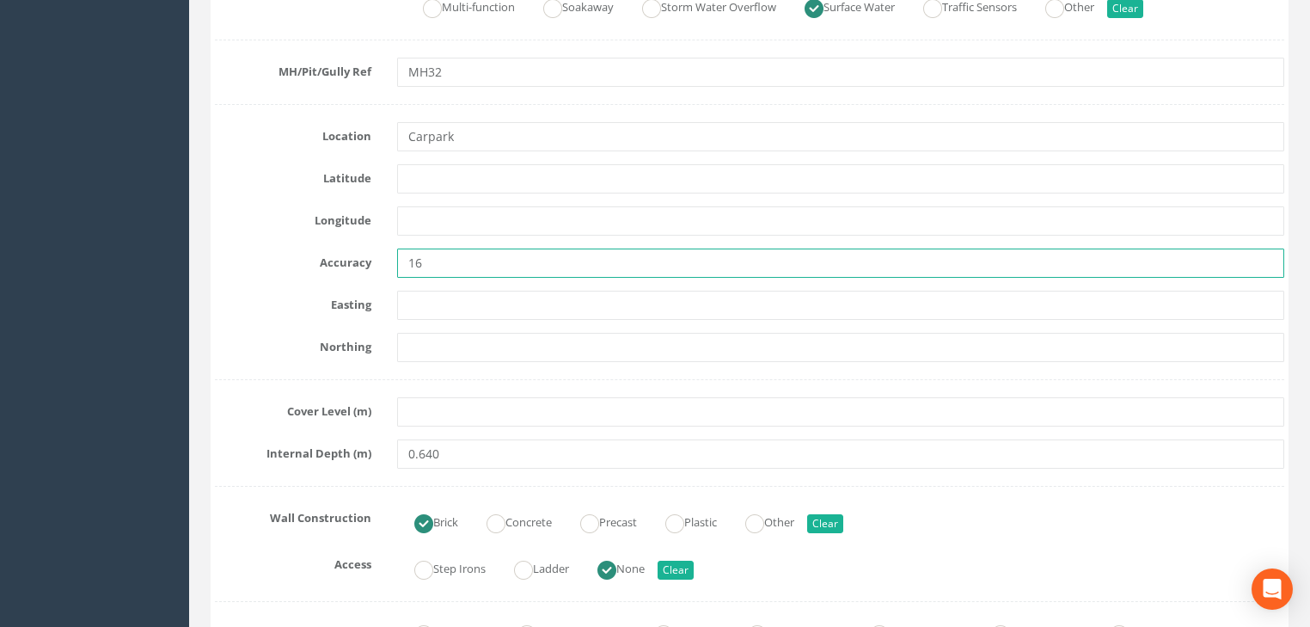
drag, startPoint x: 460, startPoint y: 268, endPoint x: 388, endPoint y: 281, distance: 73.3
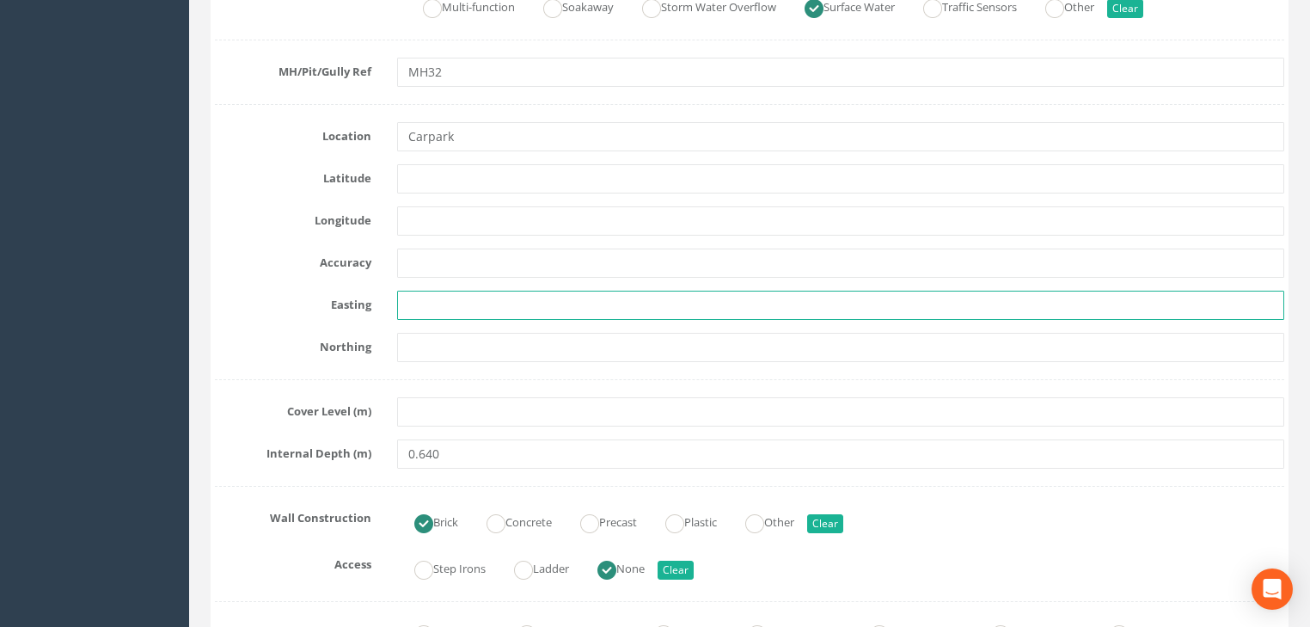
click at [519, 298] on input "text" at bounding box center [840, 305] width 887 height 29
paste input "7174.594"
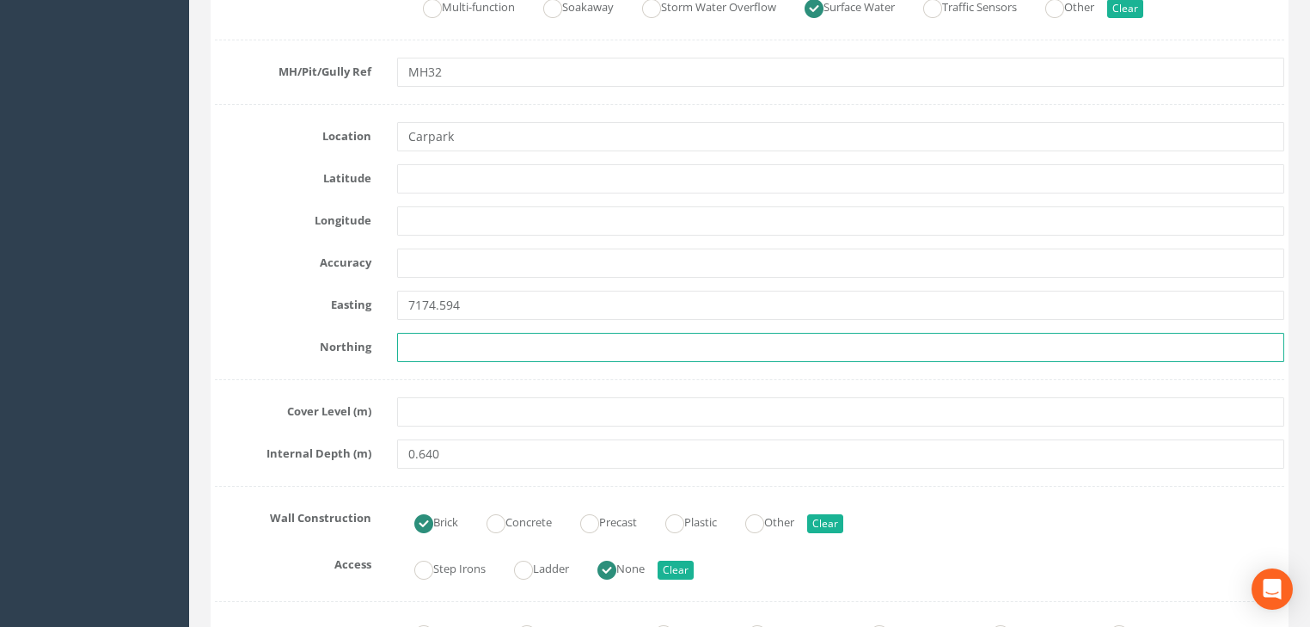
click at [445, 347] on input "text" at bounding box center [840, 347] width 887 height 29
paste input "5902.846"
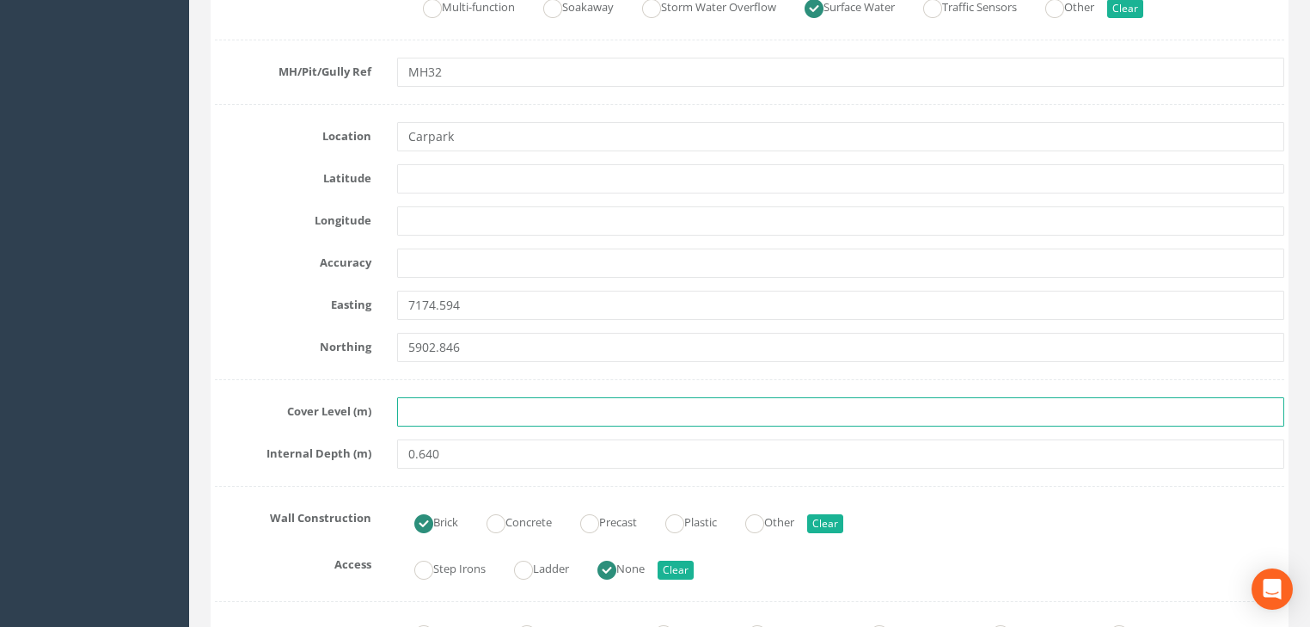
click at [410, 416] on input "text" at bounding box center [840, 411] width 887 height 29
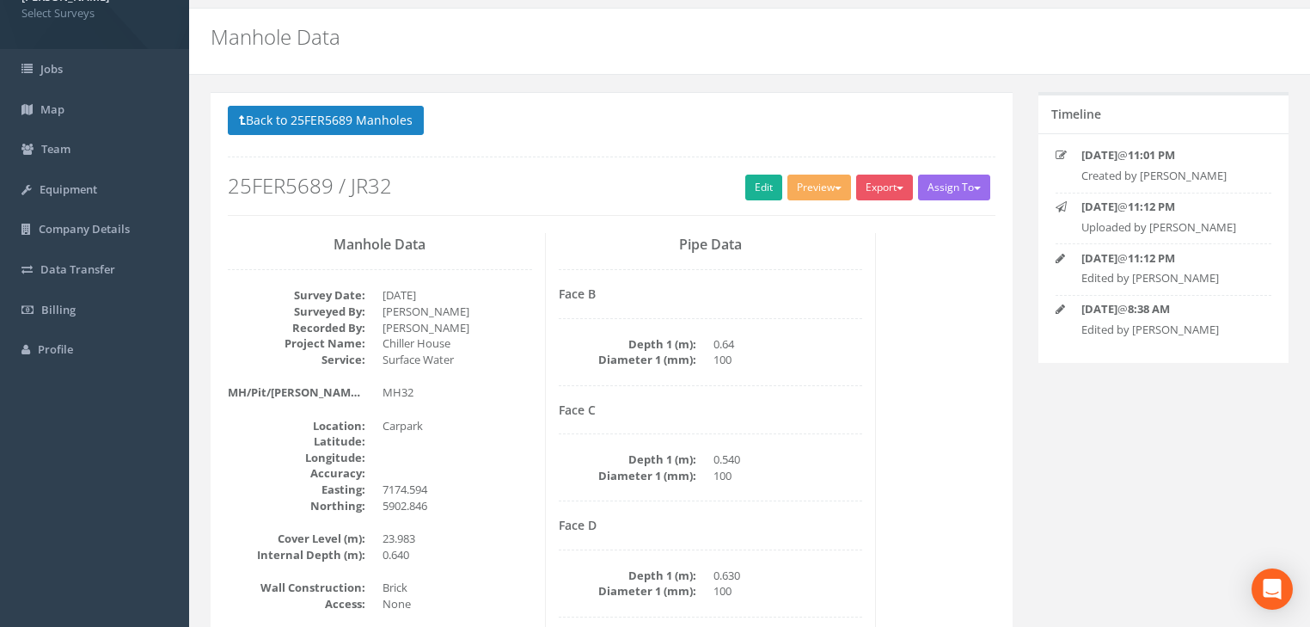
scroll to position [0, 0]
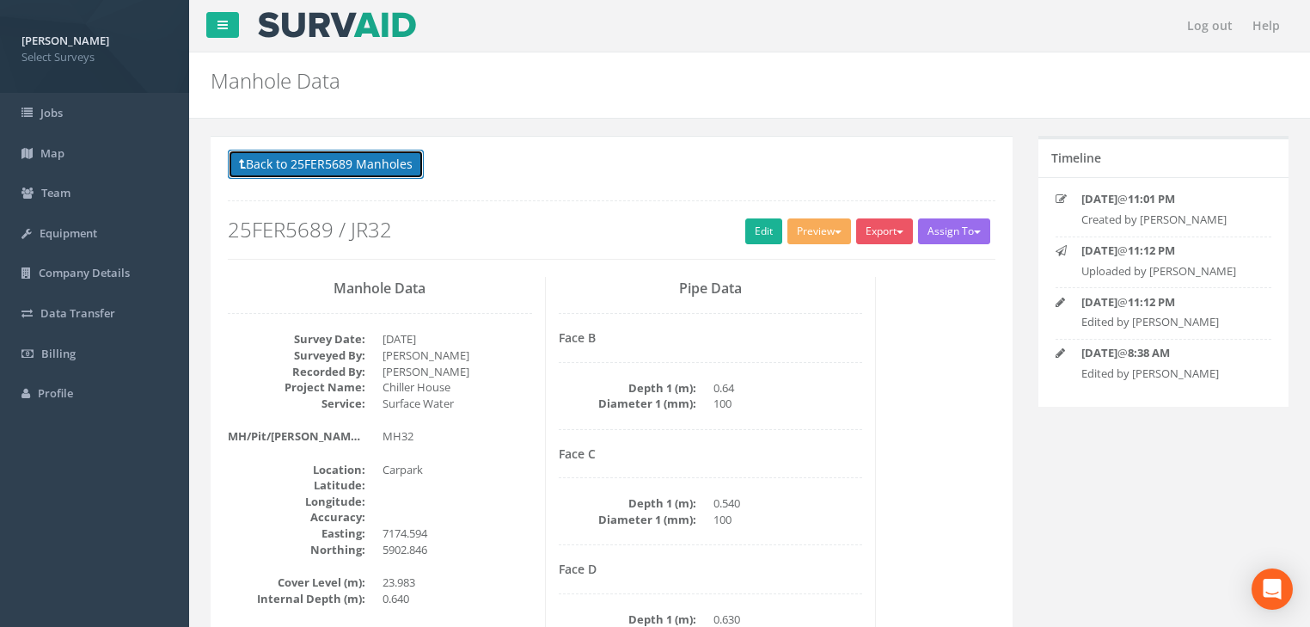
click at [386, 165] on button "Back to 25FER5689 Manholes" at bounding box center [326, 164] width 196 height 29
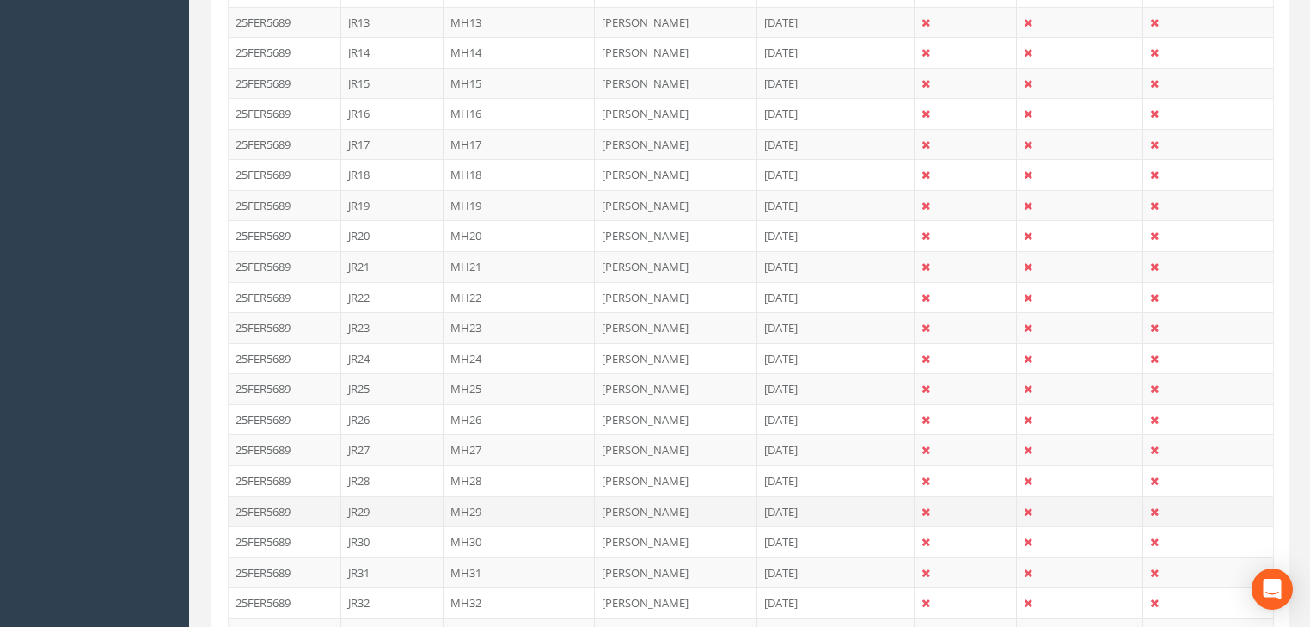
scroll to position [963, 0]
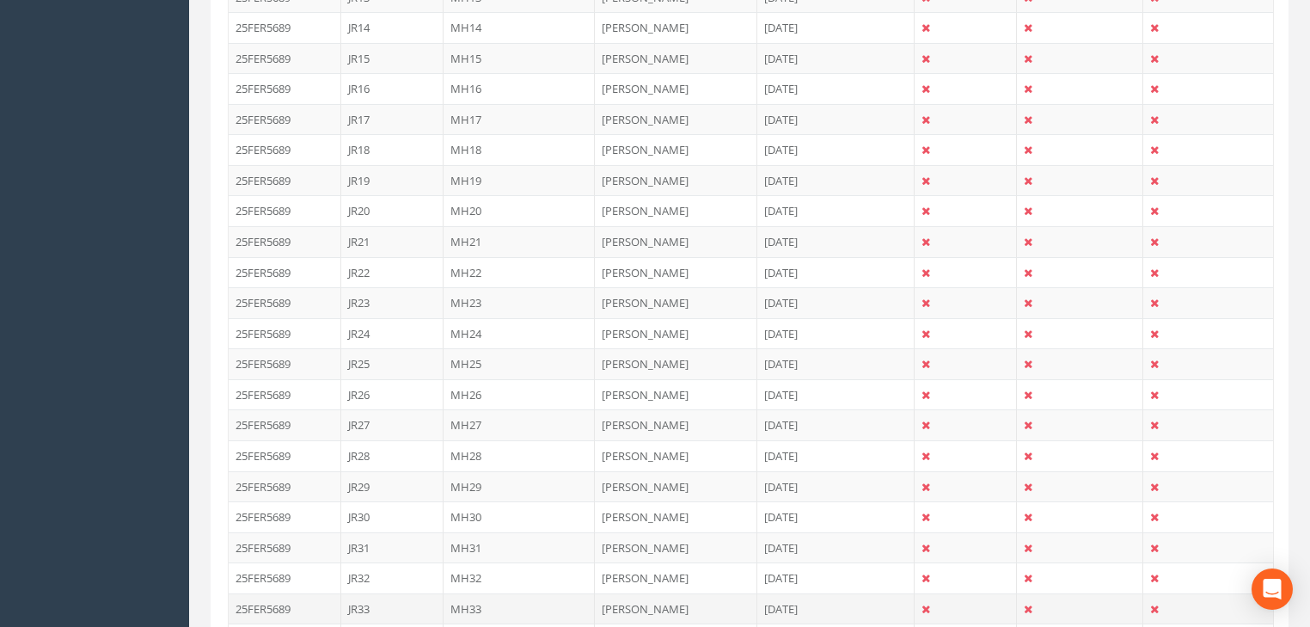
click at [471, 597] on td "MH33" at bounding box center [520, 608] width 152 height 31
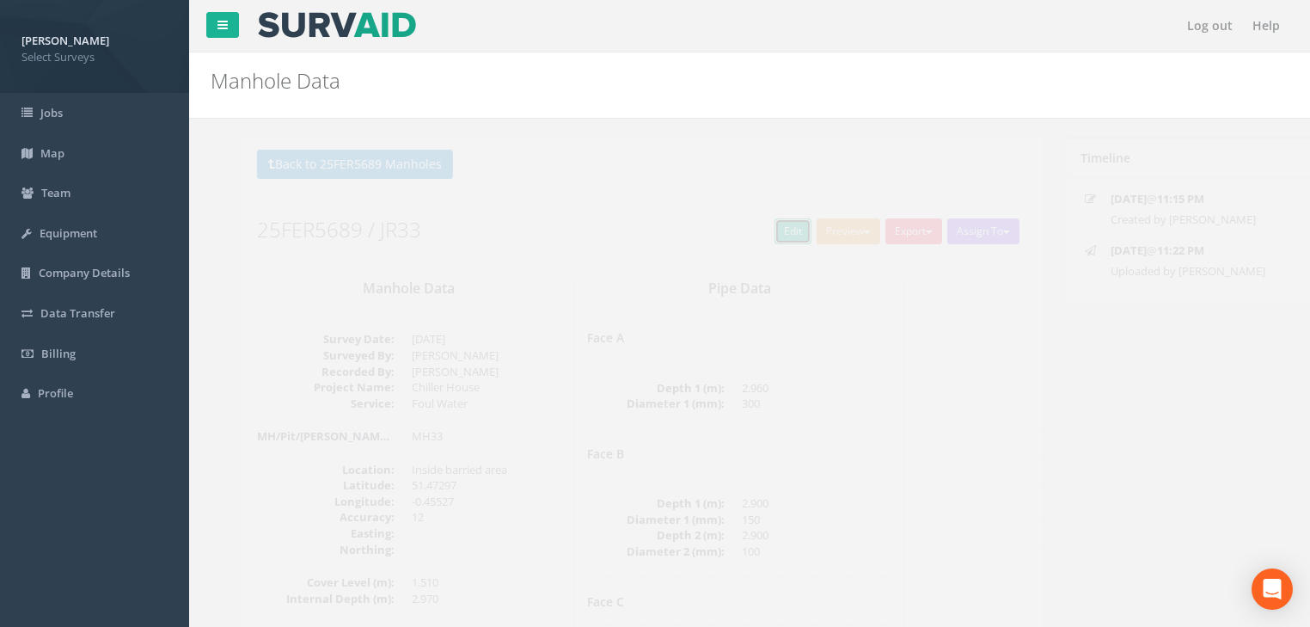
click at [756, 232] on link "Edit" at bounding box center [763, 231] width 37 height 26
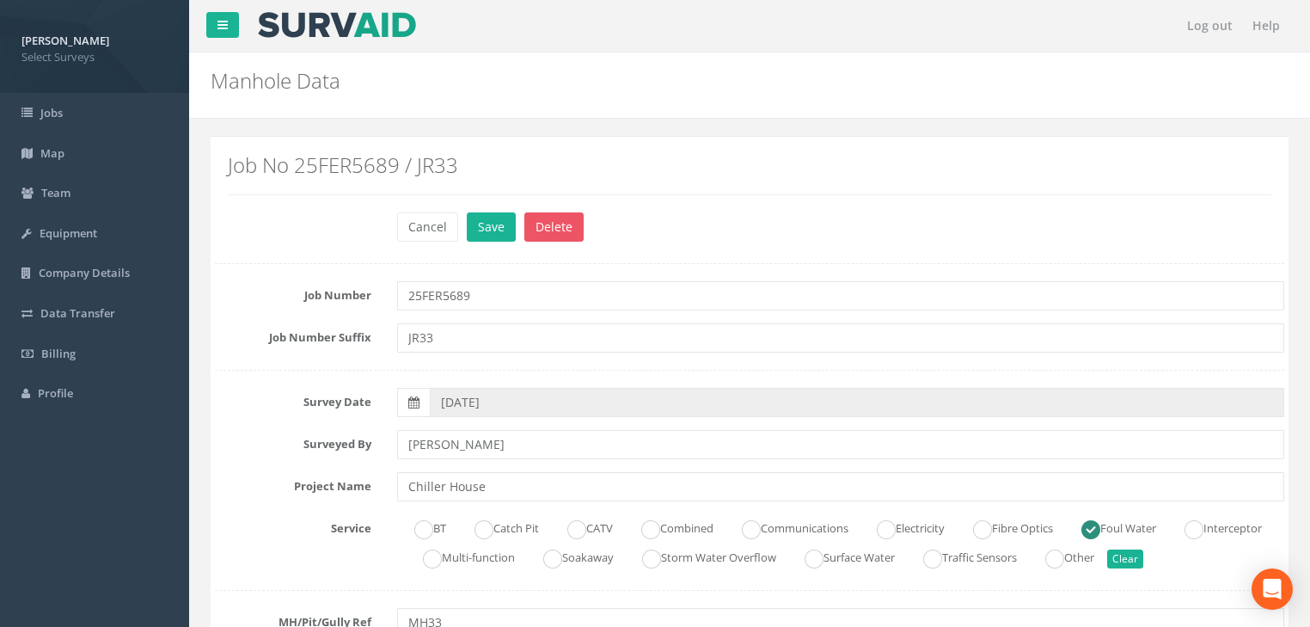
scroll to position [413, 0]
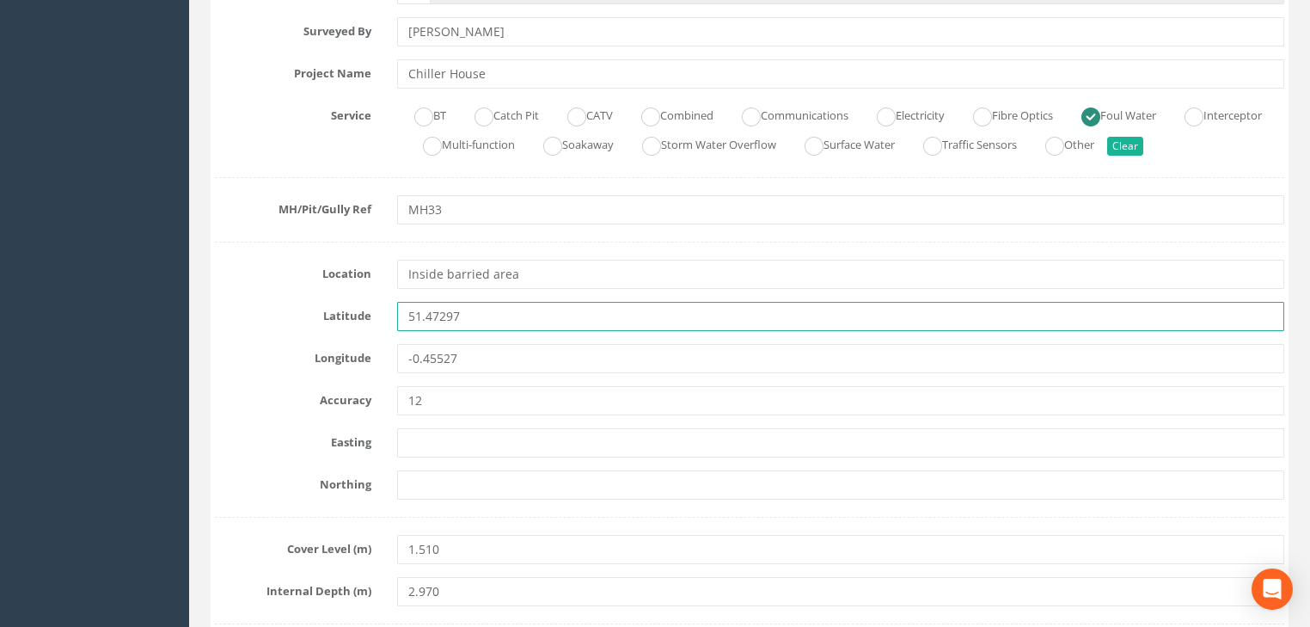
drag, startPoint x: 484, startPoint y: 321, endPoint x: 406, endPoint y: 344, distance: 81.6
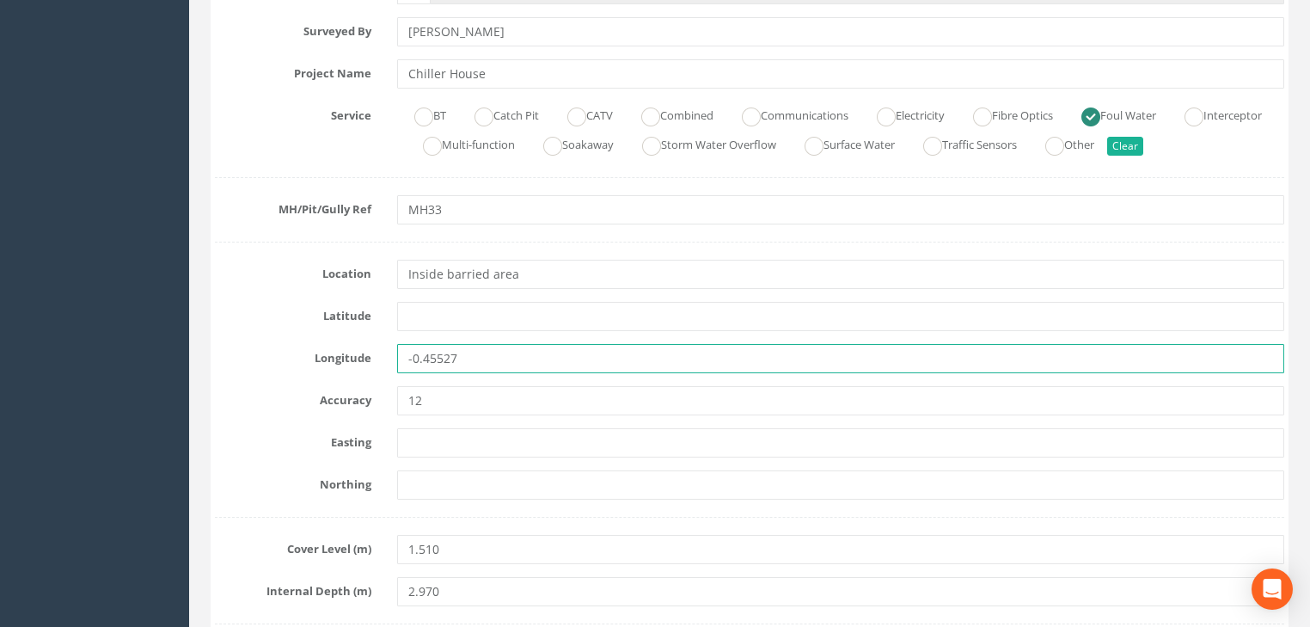
drag, startPoint x: 452, startPoint y: 368, endPoint x: 403, endPoint y: 397, distance: 57.0
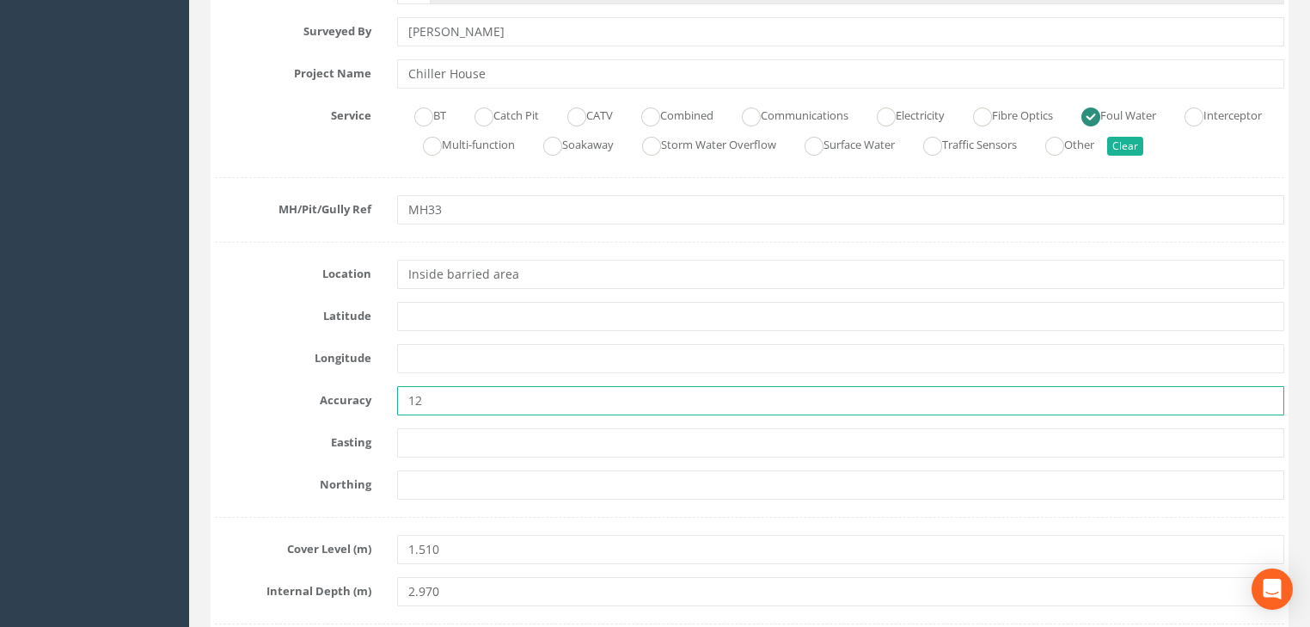
drag, startPoint x: 432, startPoint y: 413, endPoint x: 368, endPoint y: 418, distance: 64.7
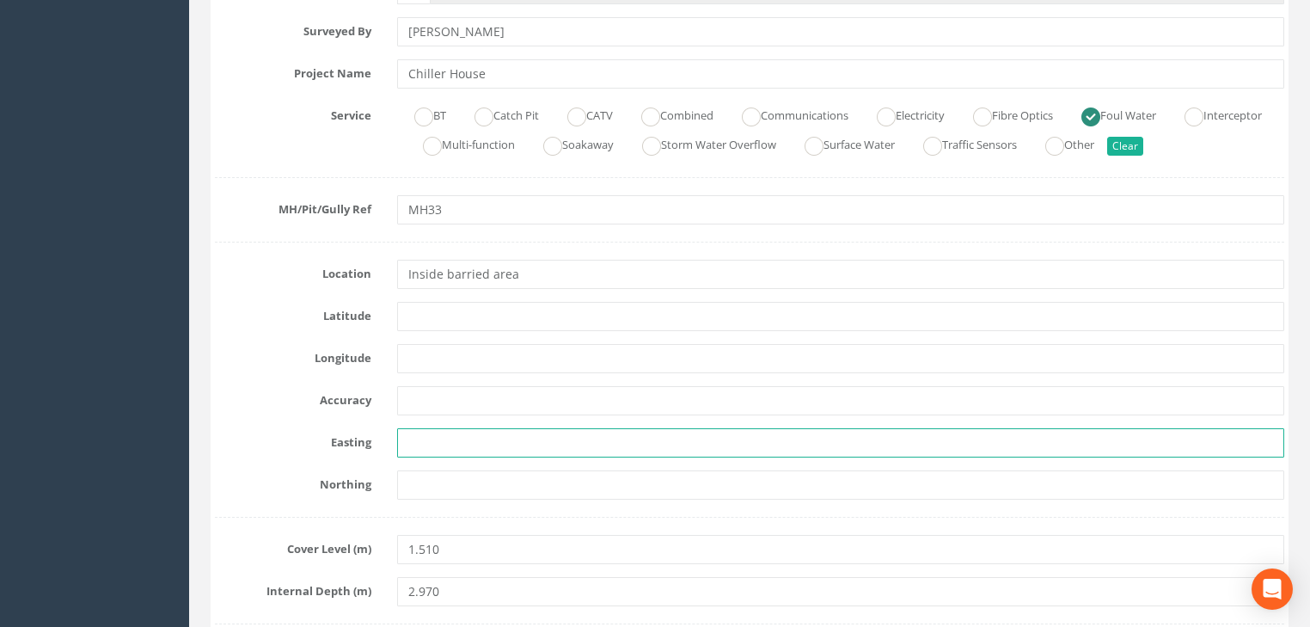
click at [431, 445] on input "text" at bounding box center [840, 442] width 887 height 29
paste input "7189.707"
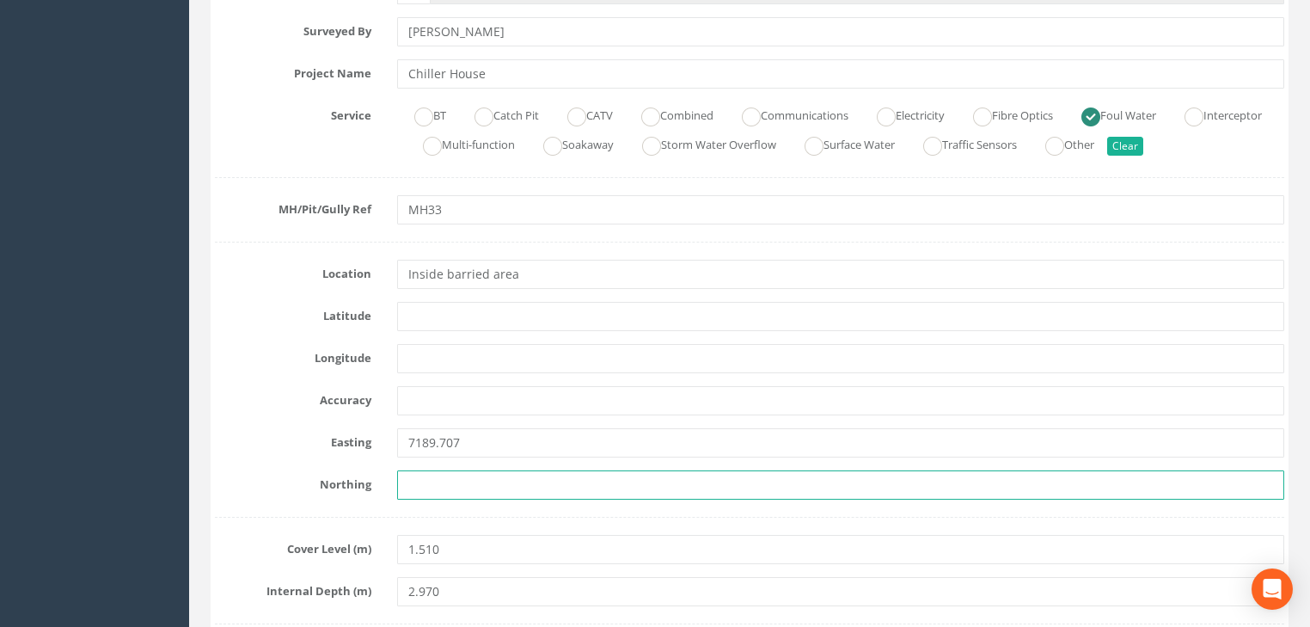
click at [529, 486] on input "text" at bounding box center [840, 484] width 887 height 29
paste input "5892.051"
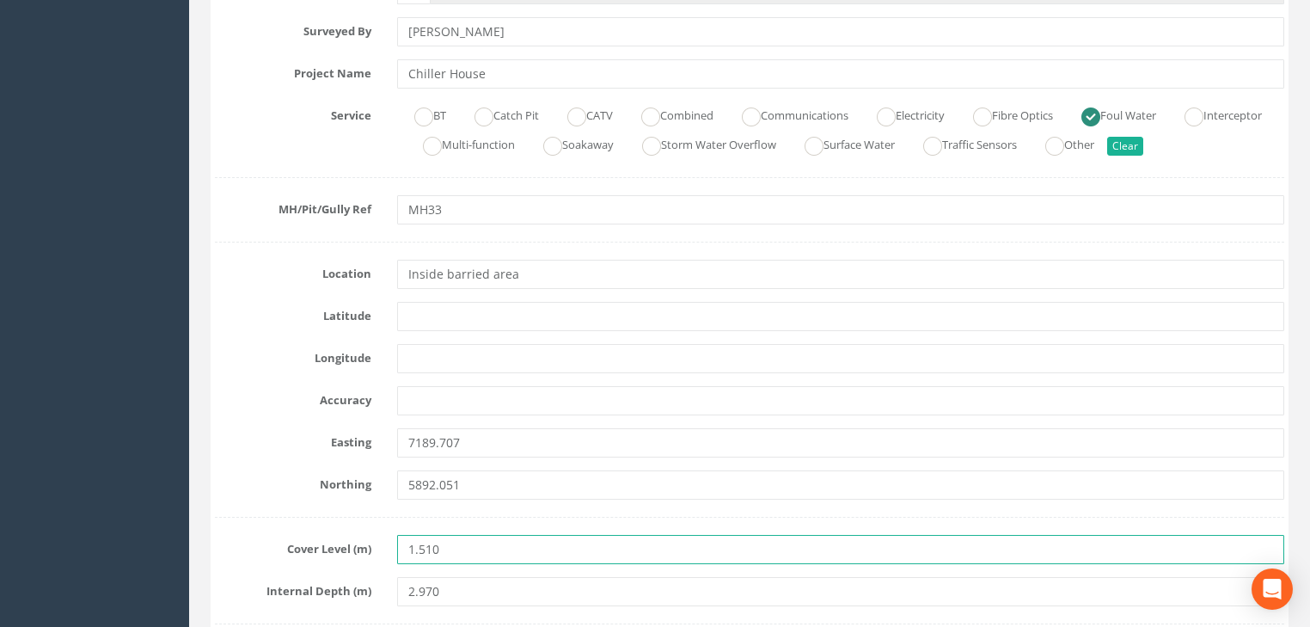
click at [472, 546] on input "1.510" at bounding box center [840, 549] width 887 height 29
paste input "23.867"
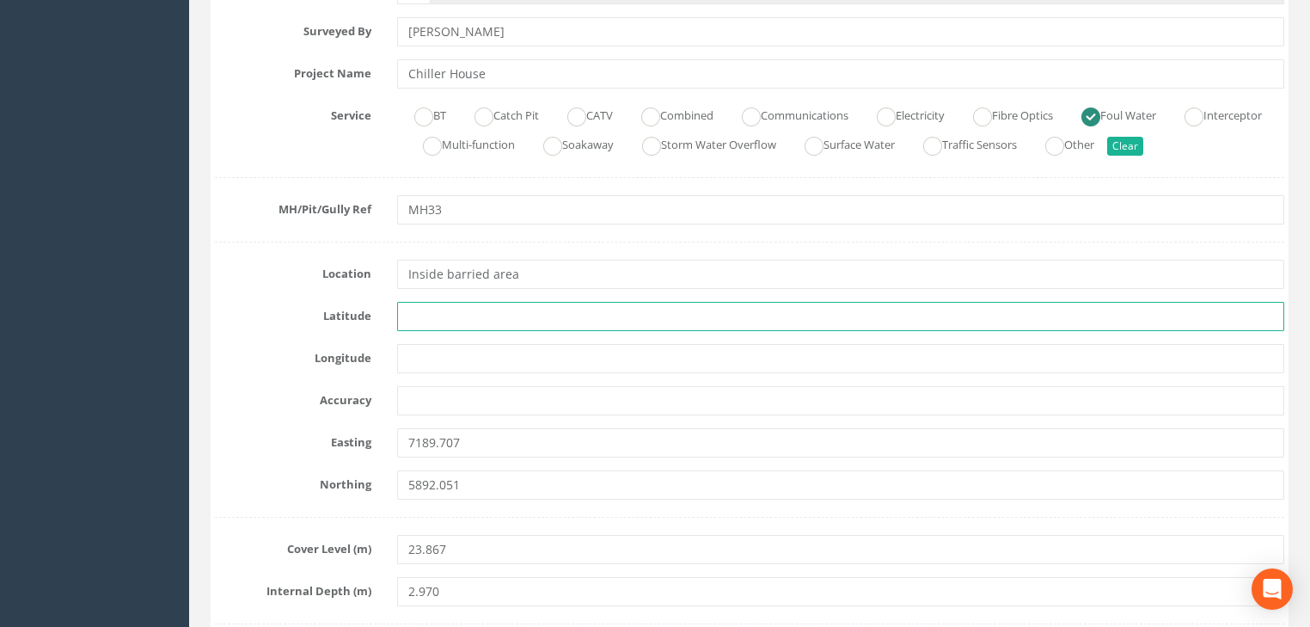
click at [591, 302] on input "text" at bounding box center [840, 316] width 887 height 29
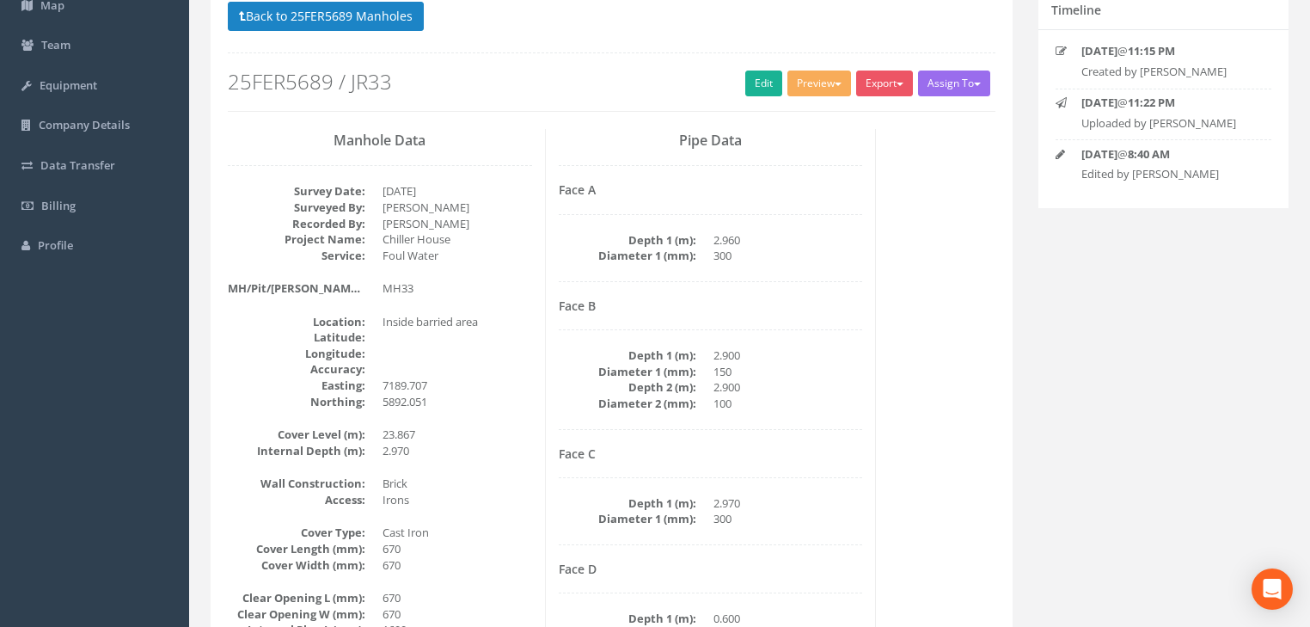
scroll to position [144, 0]
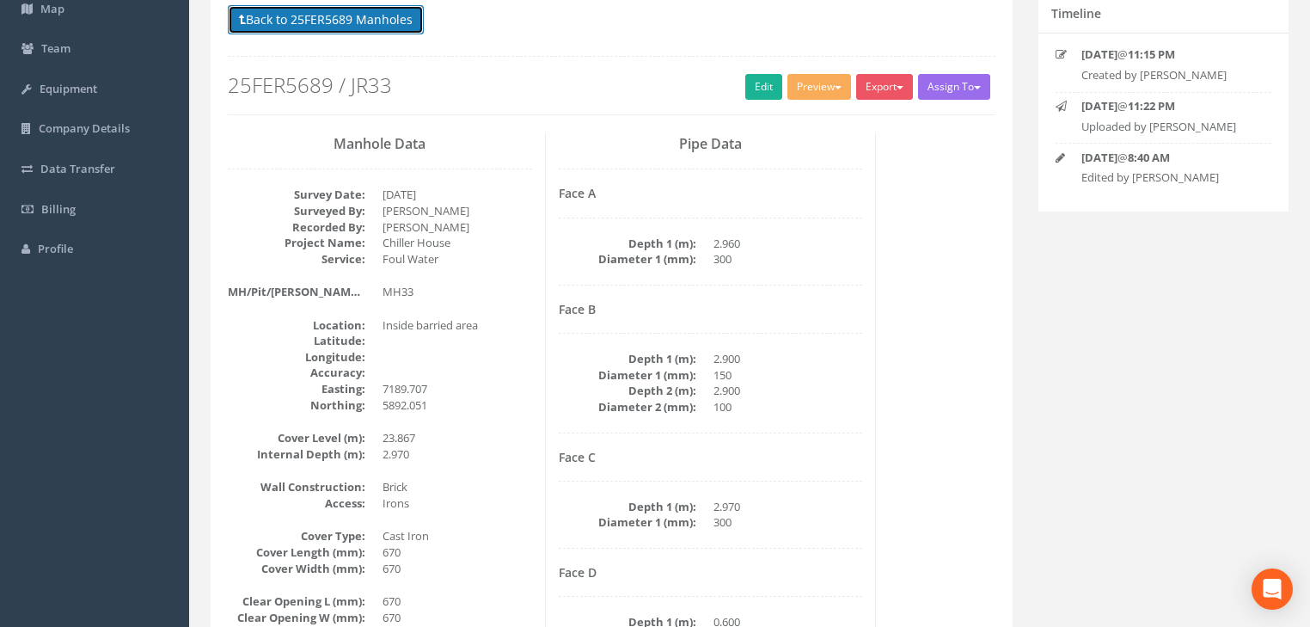
click at [371, 10] on button "Back to 25FER5689 Manholes" at bounding box center [326, 19] width 196 height 29
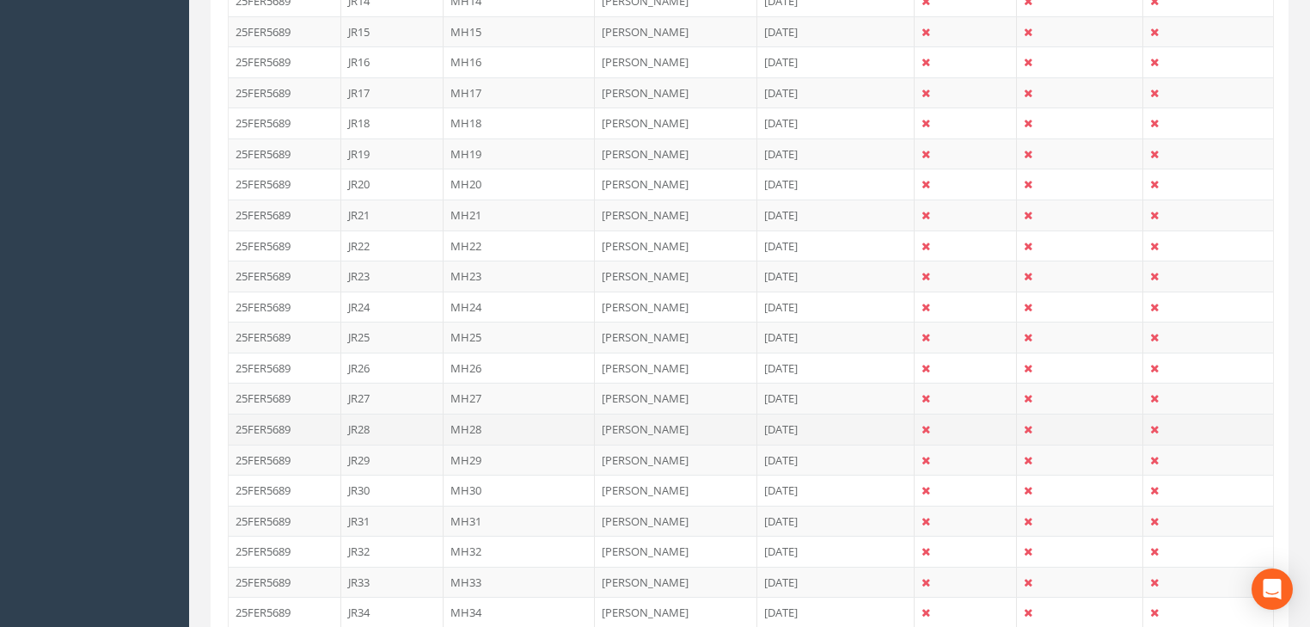
scroll to position [1038, 0]
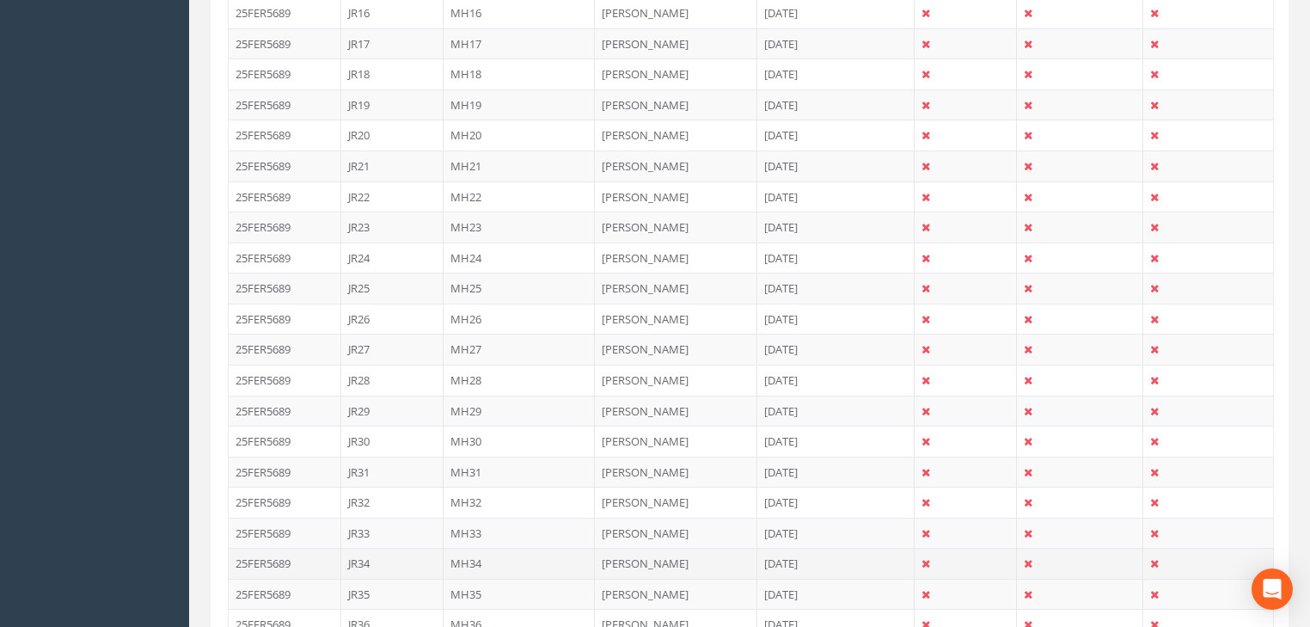
click at [466, 558] on td "MH34" at bounding box center [520, 563] width 152 height 31
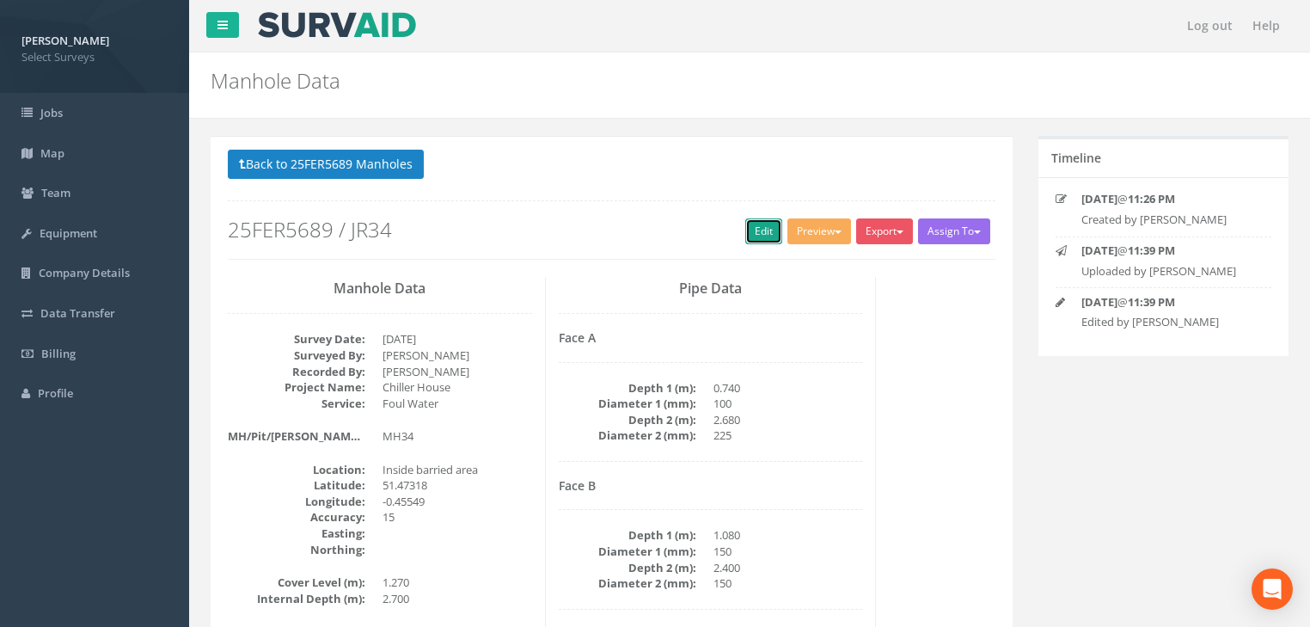
click at [762, 230] on link "Edit" at bounding box center [763, 231] width 37 height 26
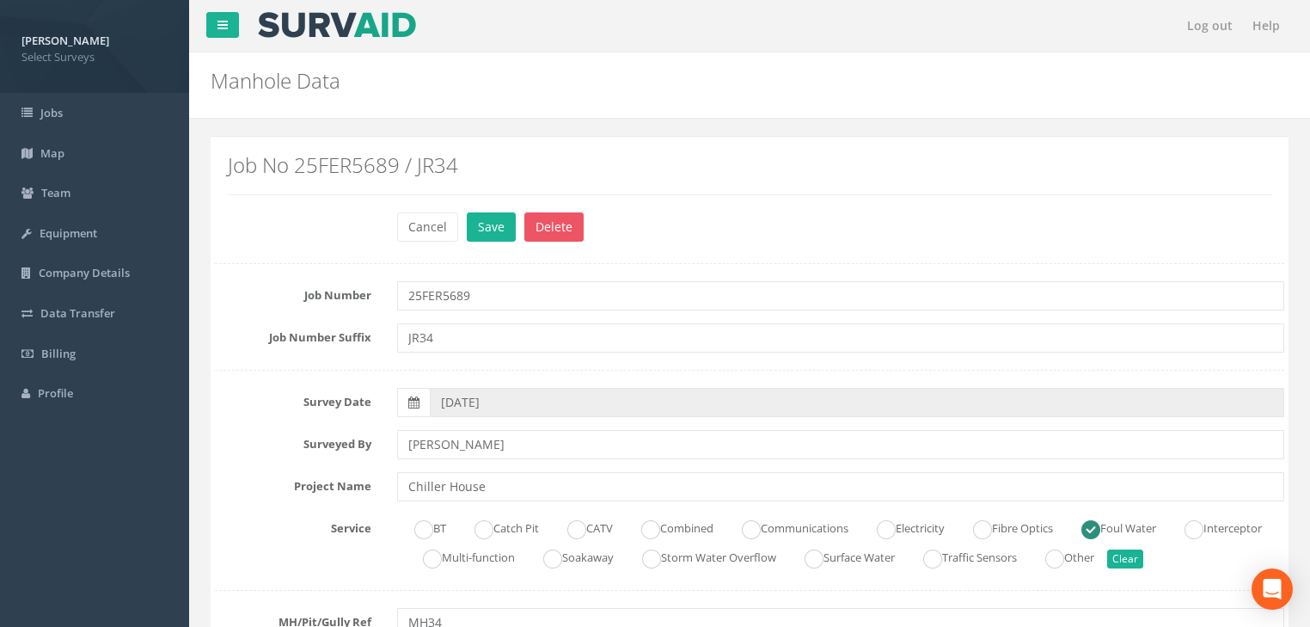
scroll to position [481, 0]
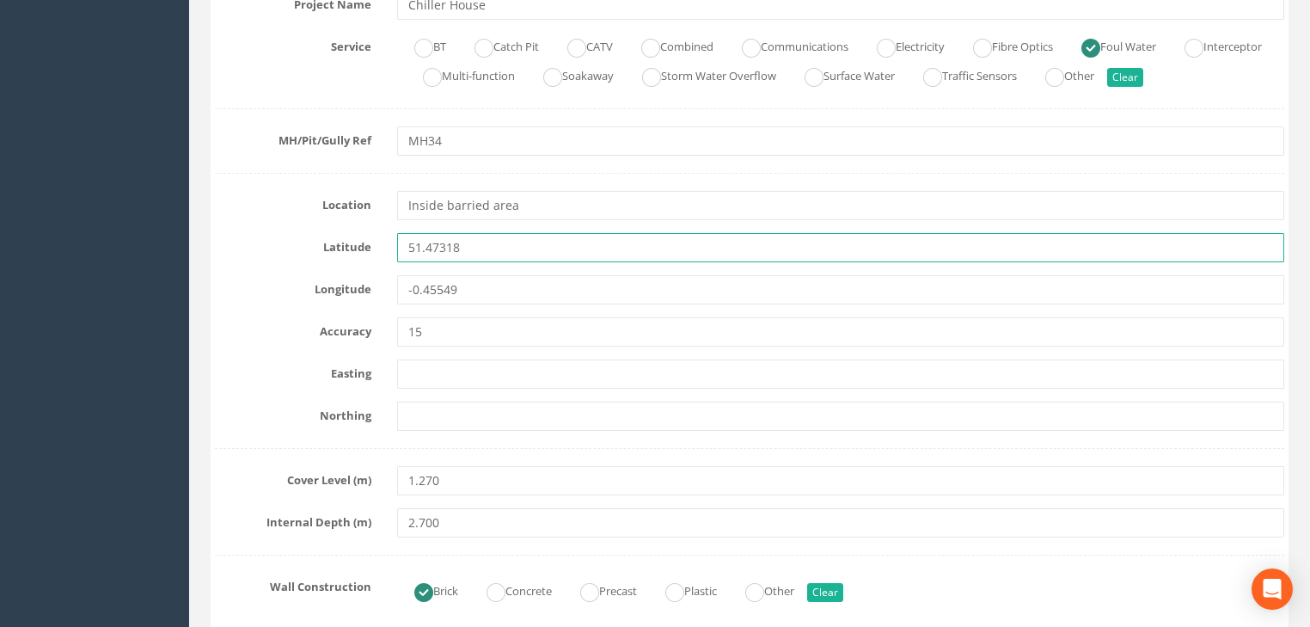
drag, startPoint x: 470, startPoint y: 242, endPoint x: 486, endPoint y: 272, distance: 34.6
click at [390, 257] on div "51.47318" at bounding box center [840, 247] width 913 height 29
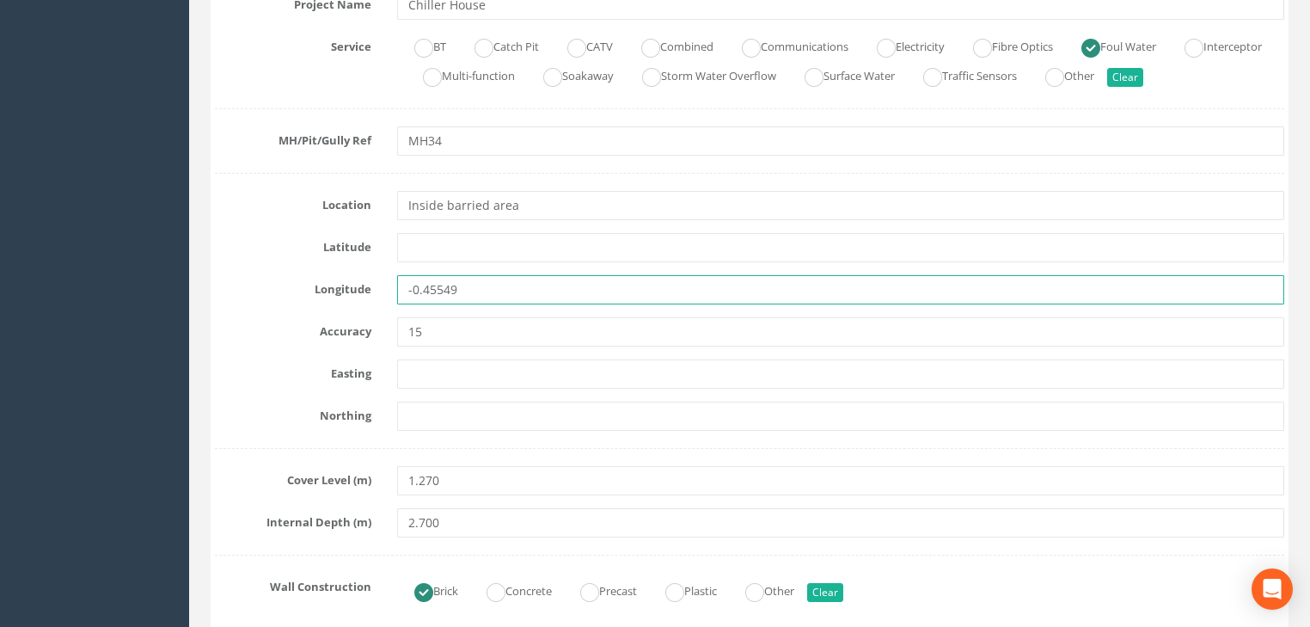
drag, startPoint x: 411, startPoint y: 291, endPoint x: 391, endPoint y: 299, distance: 21.6
click at [391, 299] on div "-0.45549" at bounding box center [840, 289] width 913 height 29
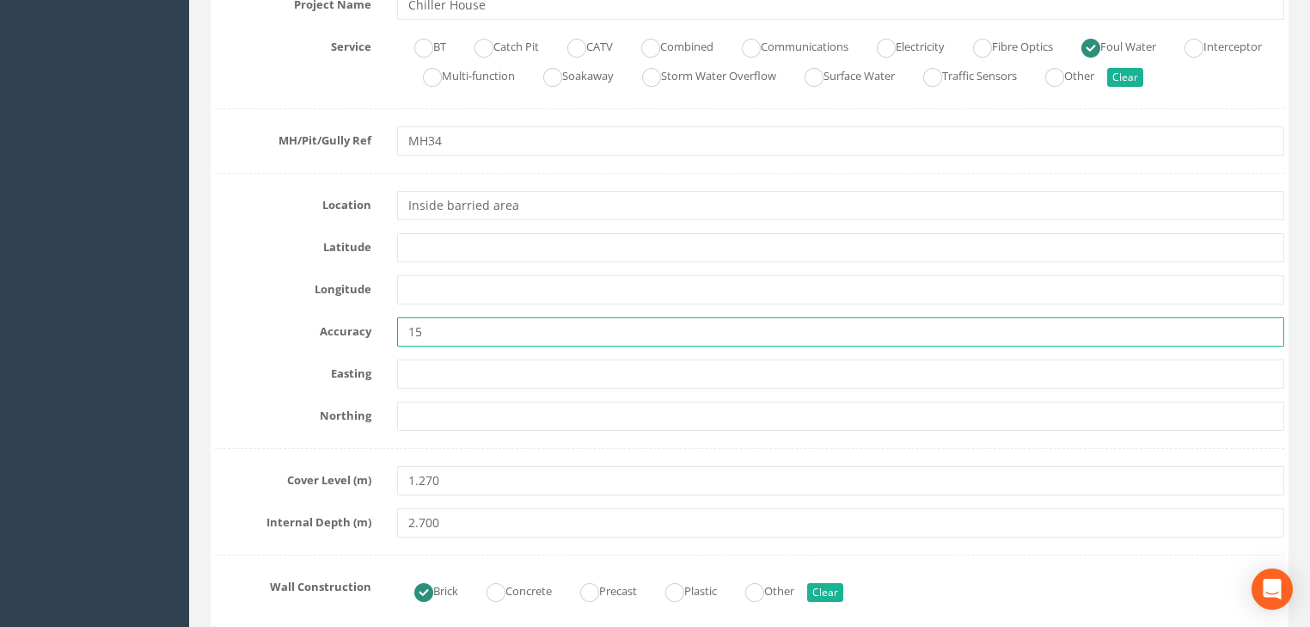
drag, startPoint x: 409, startPoint y: 332, endPoint x: 381, endPoint y: 337, distance: 28.8
click at [381, 337] on div "Accuracy 15" at bounding box center [749, 331] width 1095 height 29
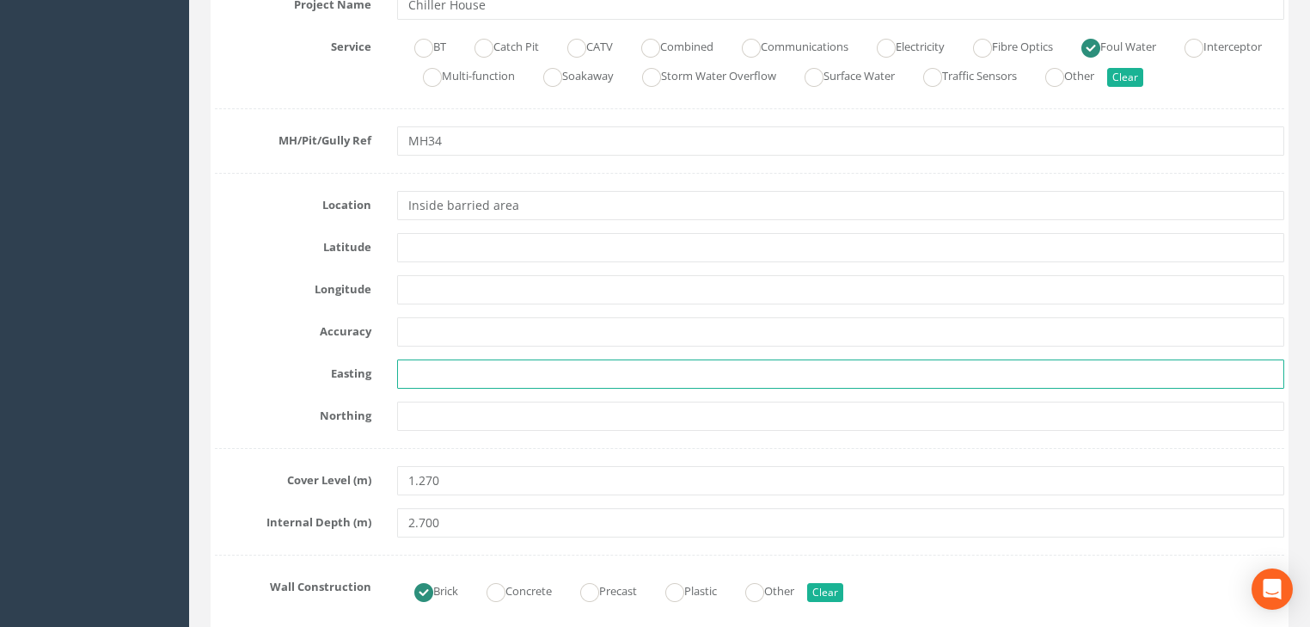
click at [452, 375] on input "text" at bounding box center [840, 373] width 887 height 29
paste input "7177.216"
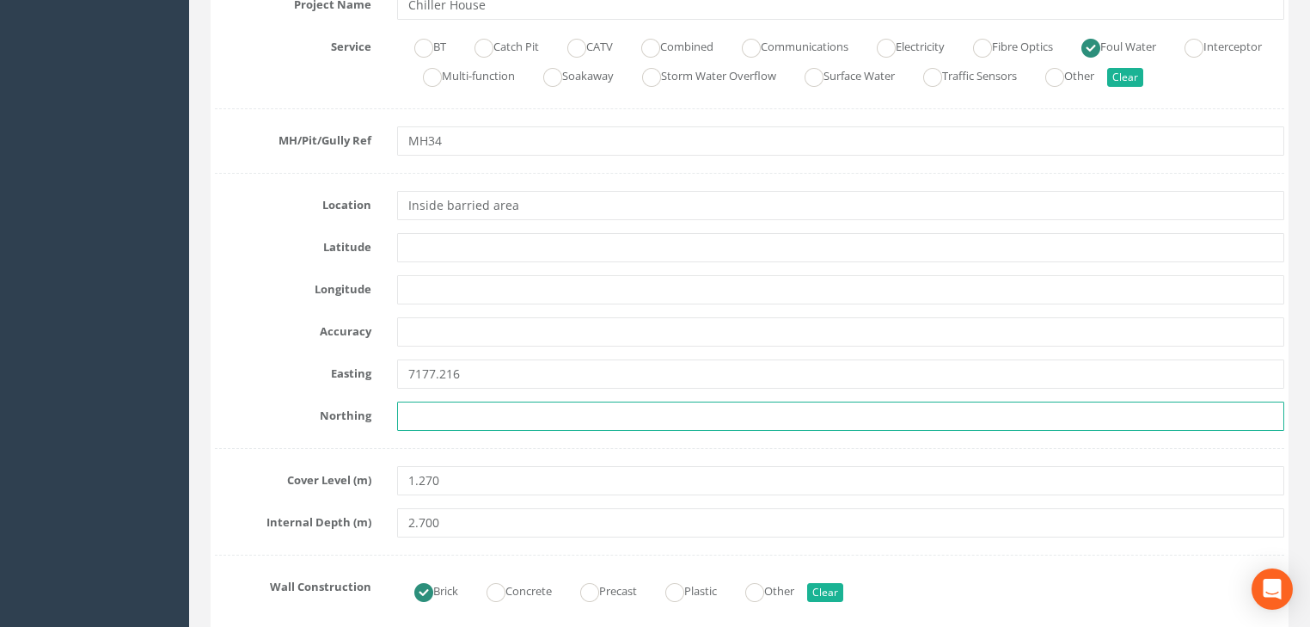
click at [427, 413] on input "text" at bounding box center [840, 415] width 887 height 29
paste input "5925.476"
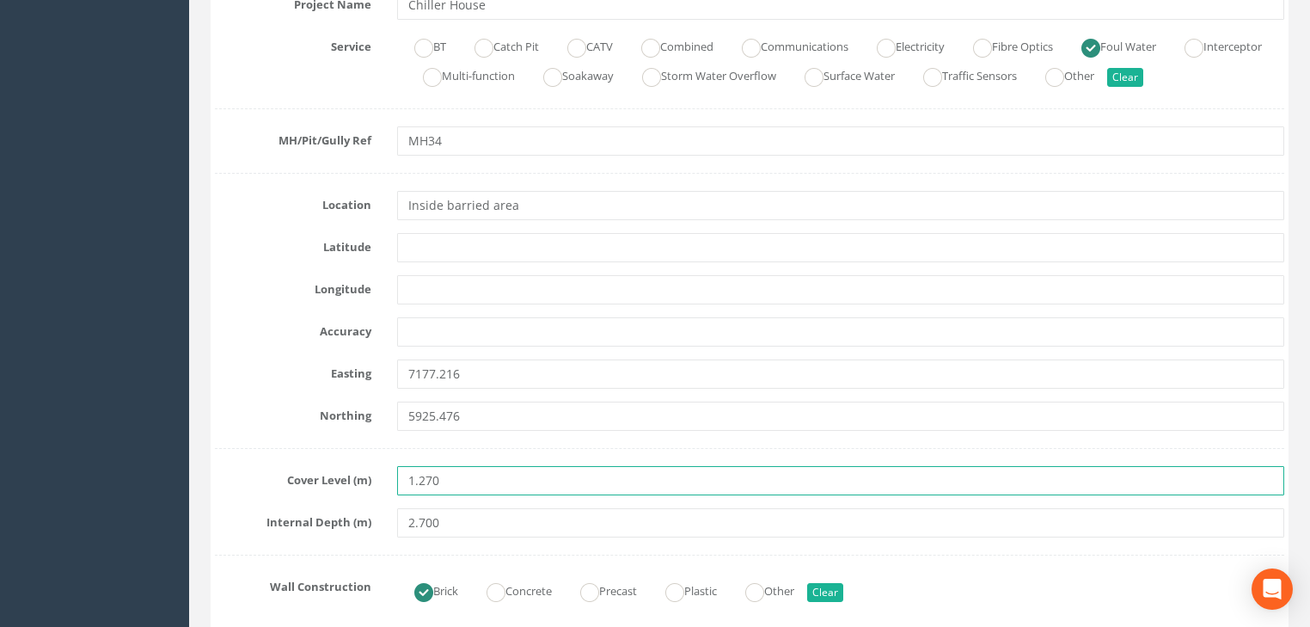
drag, startPoint x: 436, startPoint y: 479, endPoint x: 343, endPoint y: 475, distance: 92.9
click at [343, 475] on div "Cover Level (m) 1.270" at bounding box center [749, 480] width 1095 height 29
paste
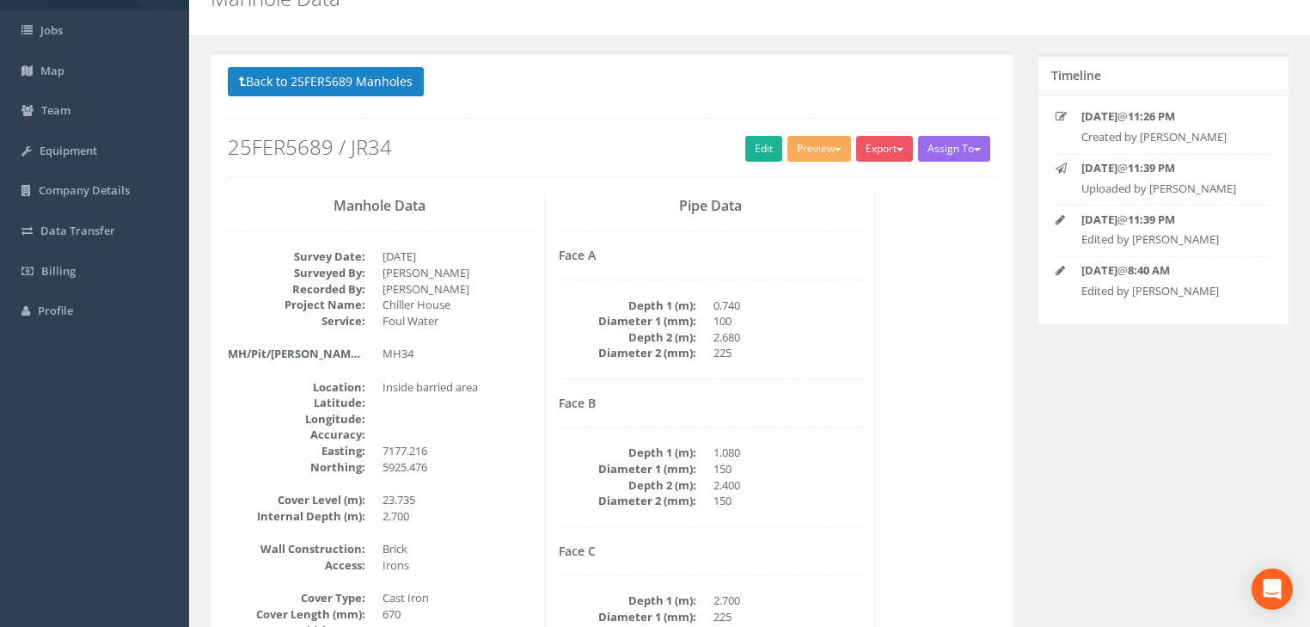
scroll to position [0, 0]
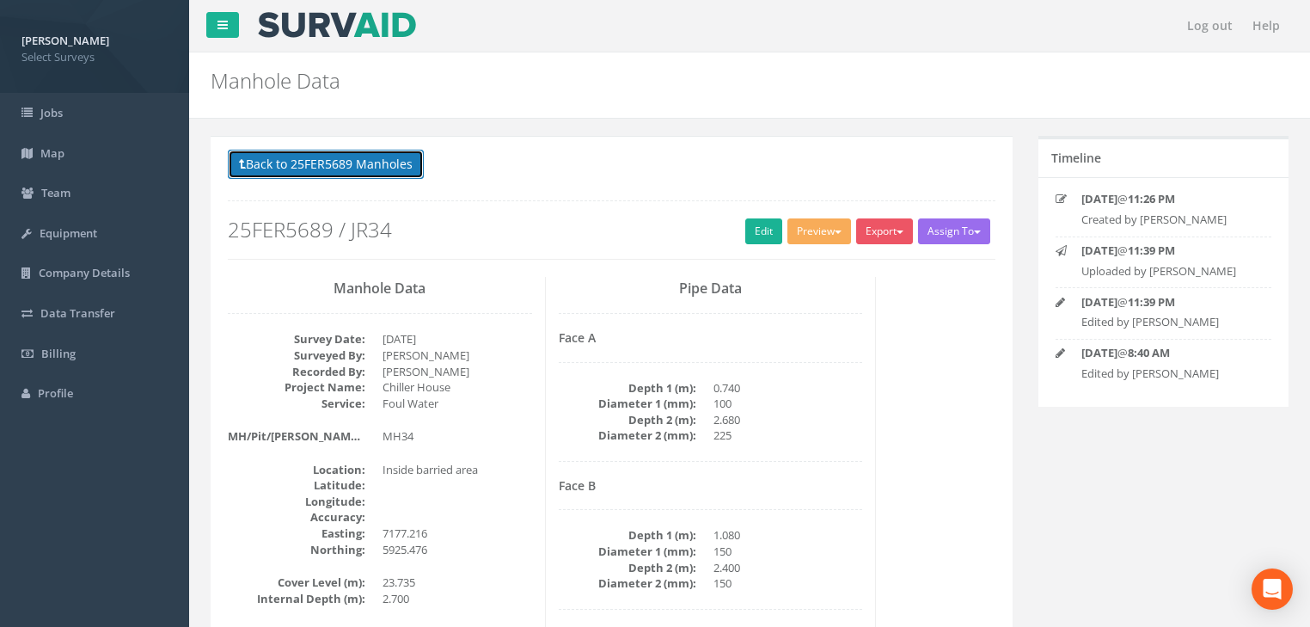
click at [349, 165] on button "Back to 25FER5689 Manholes" at bounding box center [326, 164] width 196 height 29
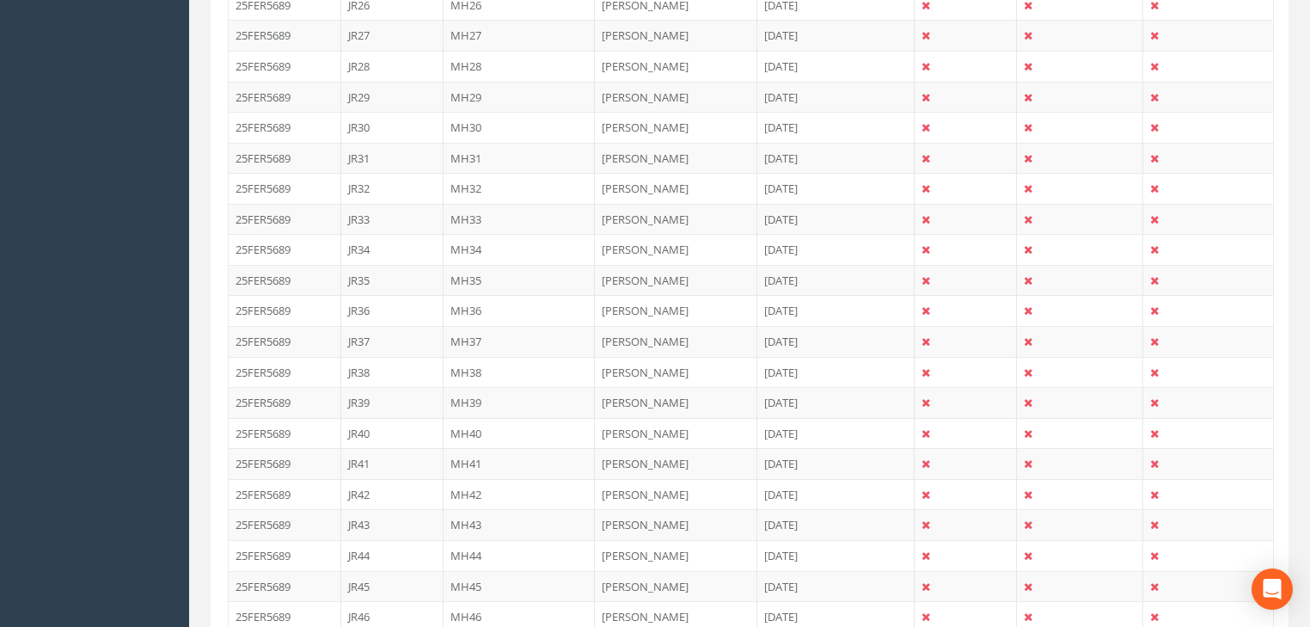
scroll to position [1375, 0]
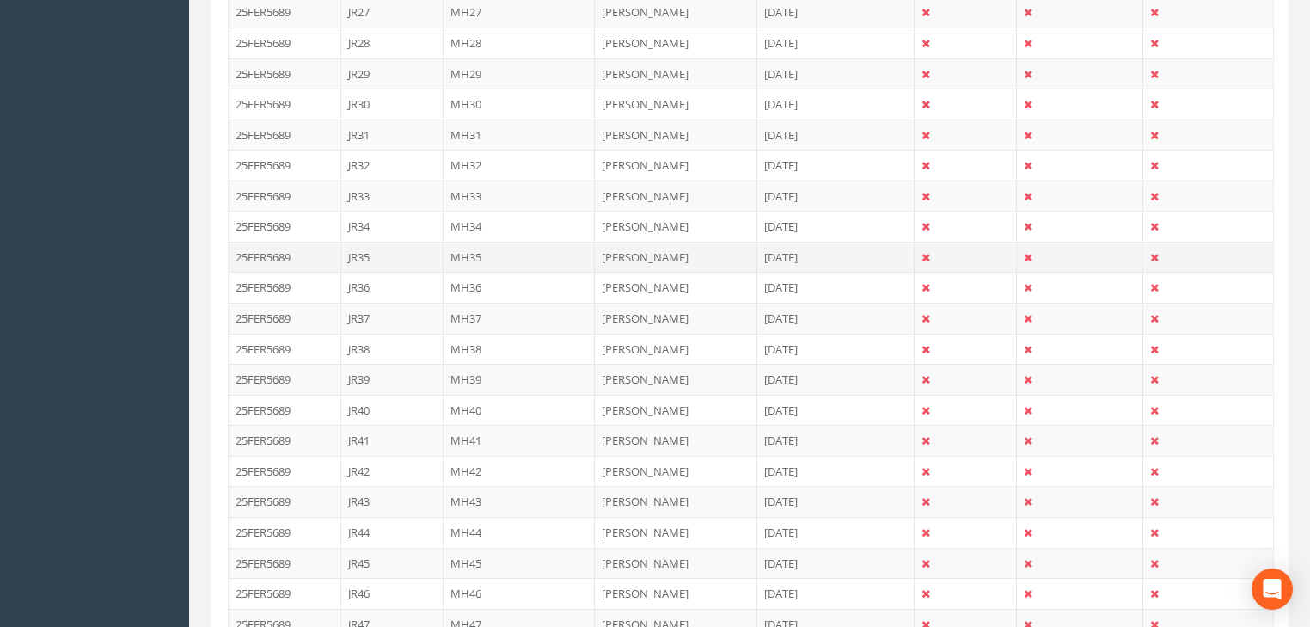
click at [471, 244] on td "MH35" at bounding box center [520, 257] width 152 height 31
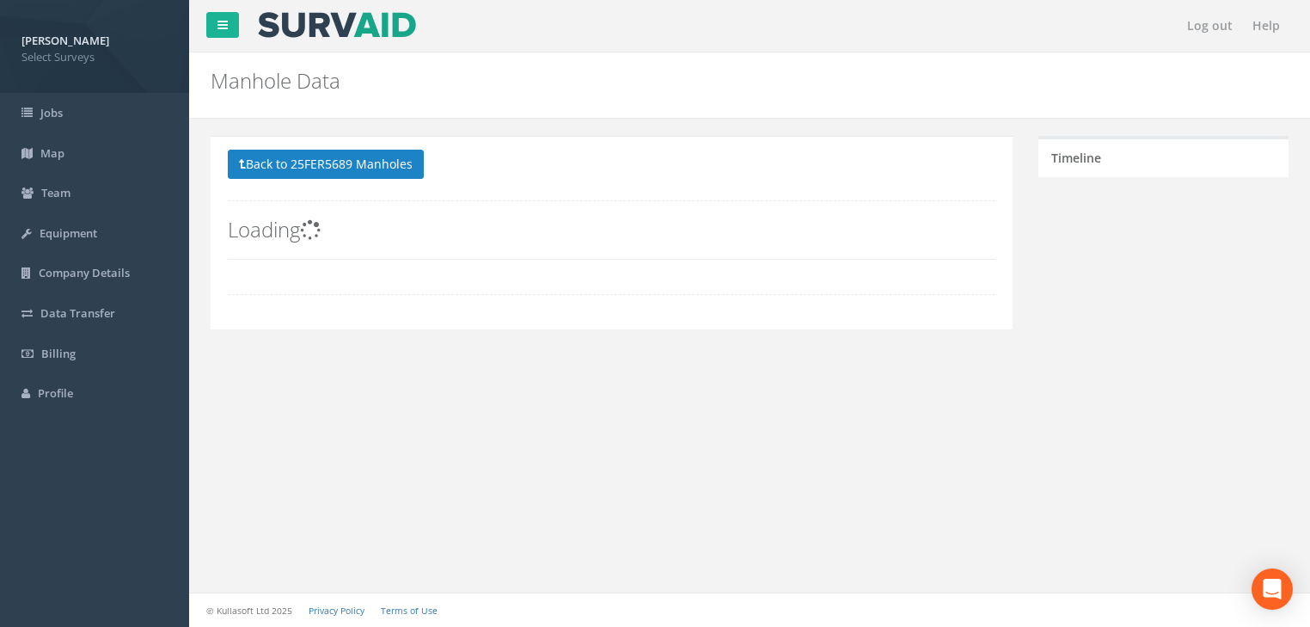
scroll to position [0, 0]
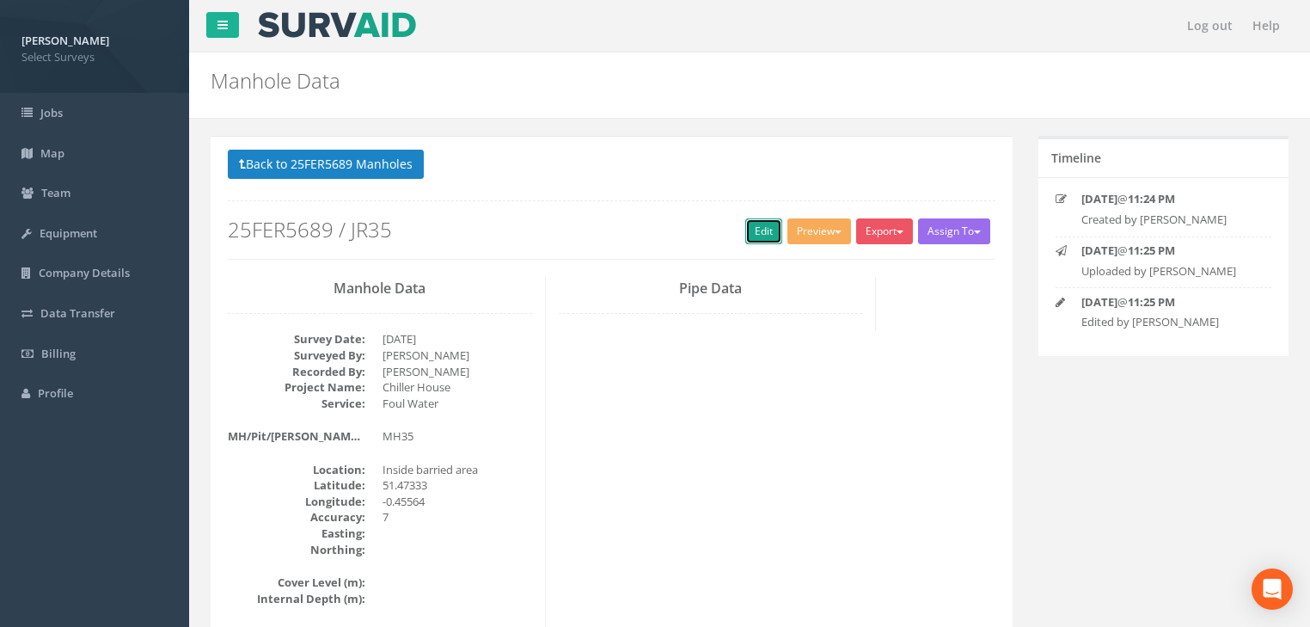
click at [750, 230] on link "Edit" at bounding box center [763, 231] width 37 height 26
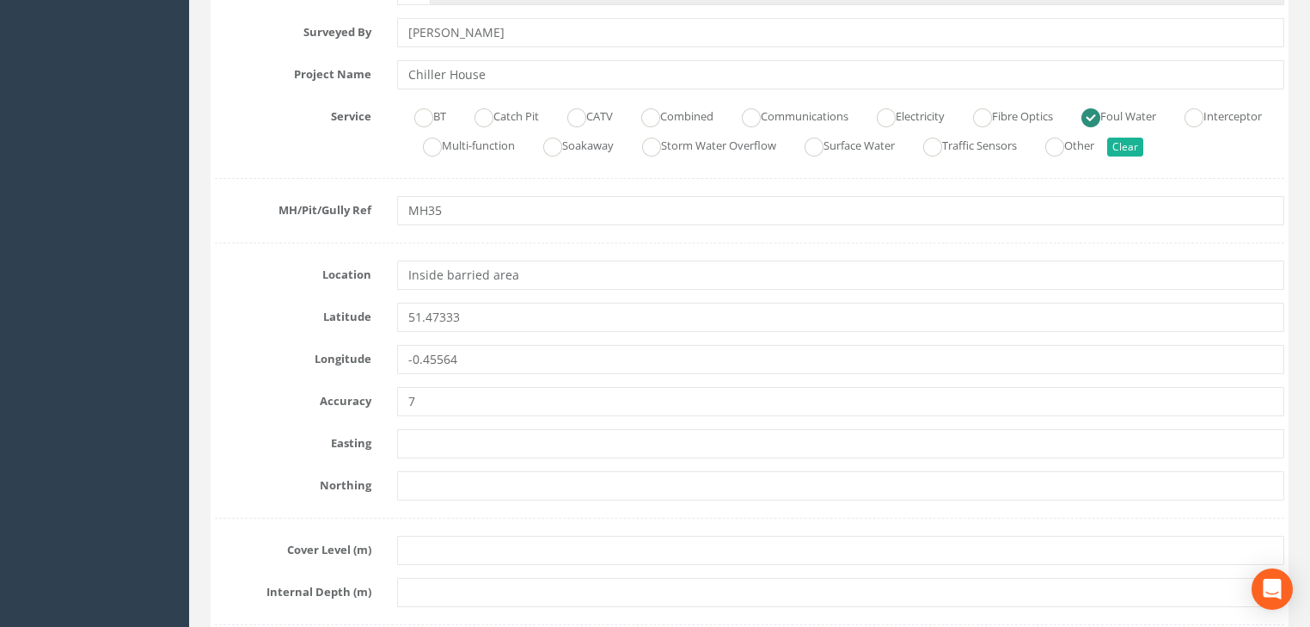
scroll to position [413, 0]
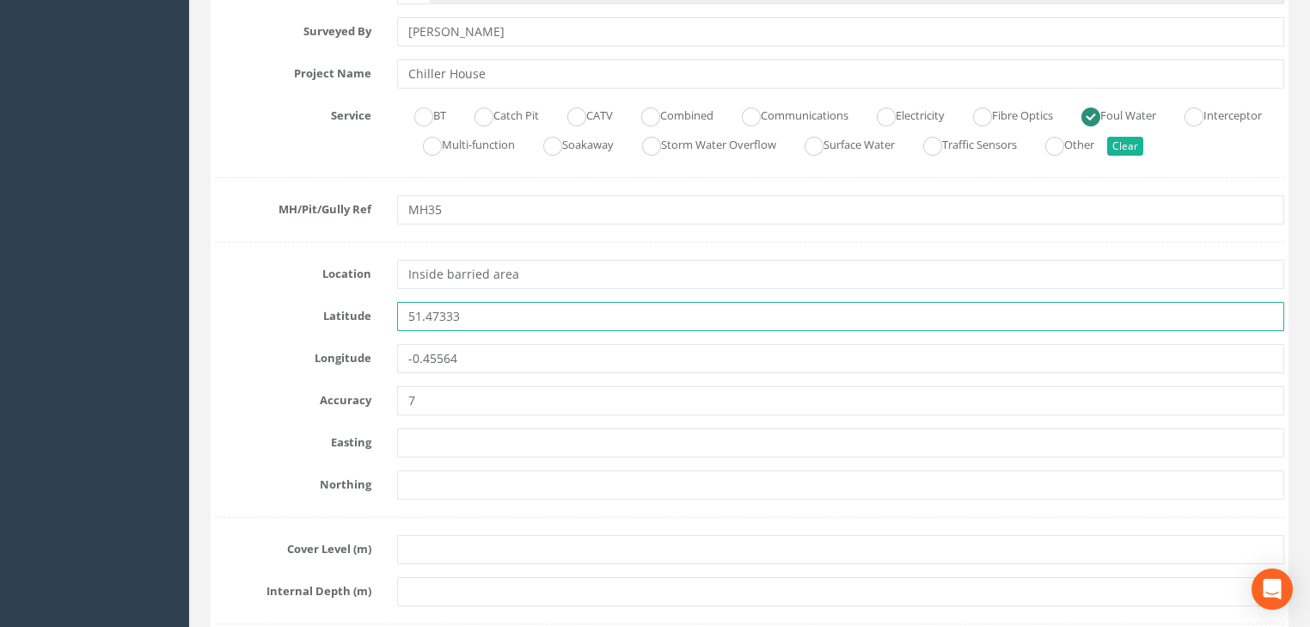
drag, startPoint x: 498, startPoint y: 317, endPoint x: 485, endPoint y: 355, distance: 40.0
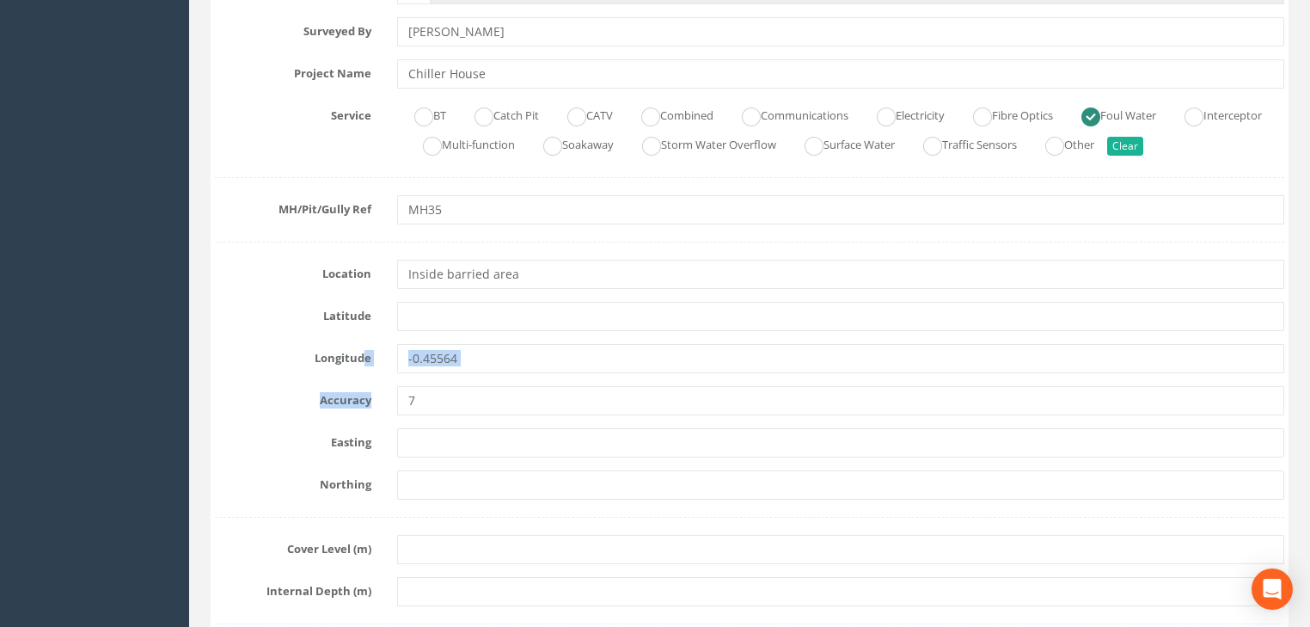
drag, startPoint x: 419, startPoint y: 368, endPoint x: 364, endPoint y: 358, distance: 55.8
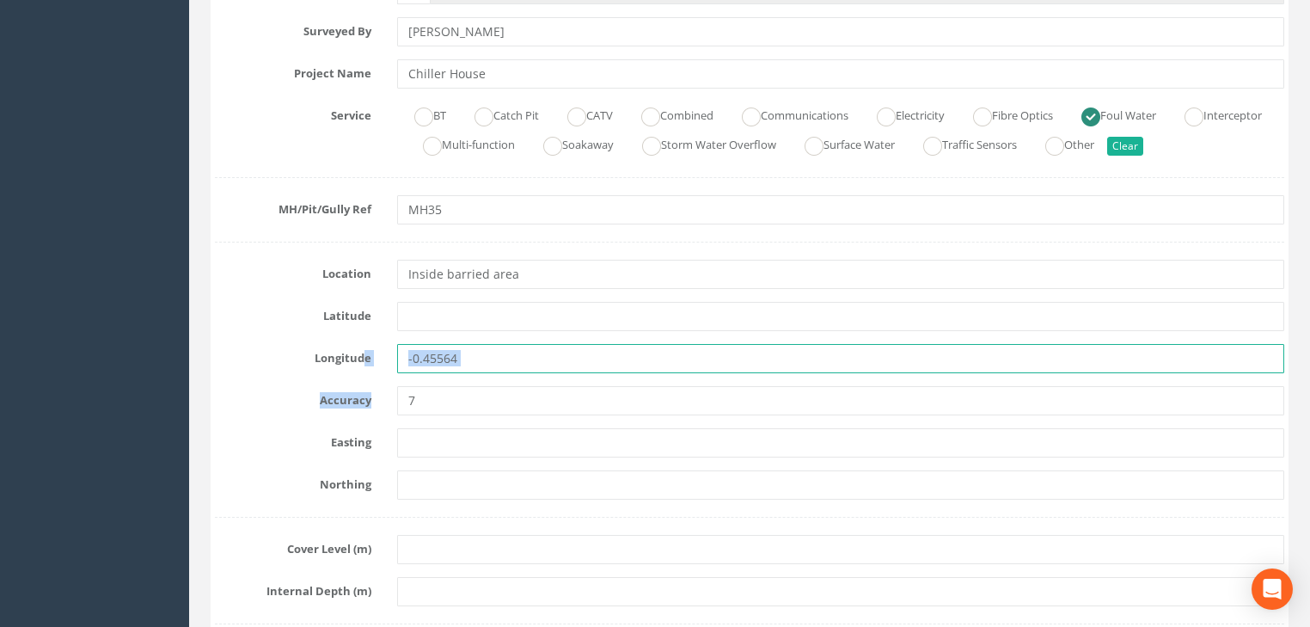
click at [488, 358] on input "-0.45564" at bounding box center [840, 358] width 887 height 29
drag, startPoint x: 430, startPoint y: 356, endPoint x: 386, endPoint y: 355, distance: 43.8
click at [386, 355] on div "-0.45564" at bounding box center [840, 358] width 913 height 29
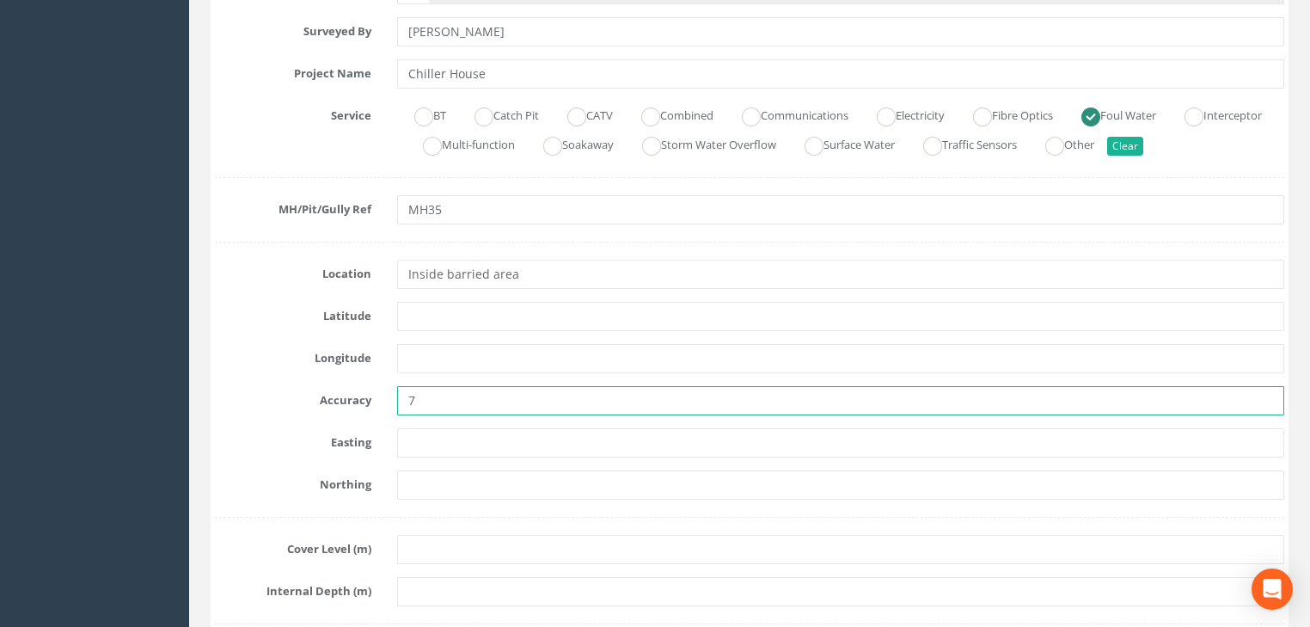
drag, startPoint x: 454, startPoint y: 399, endPoint x: 389, endPoint y: 403, distance: 65.5
click at [390, 402] on div "7" at bounding box center [840, 400] width 913 height 29
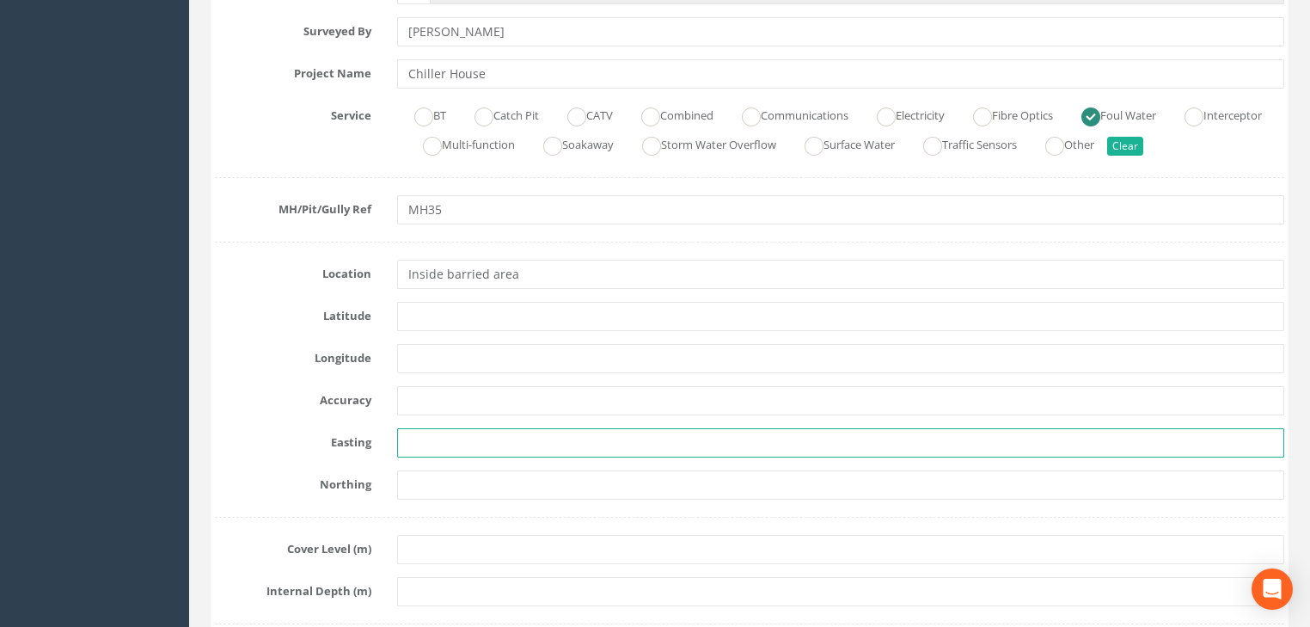
click at [429, 440] on input "text" at bounding box center [840, 442] width 887 height 29
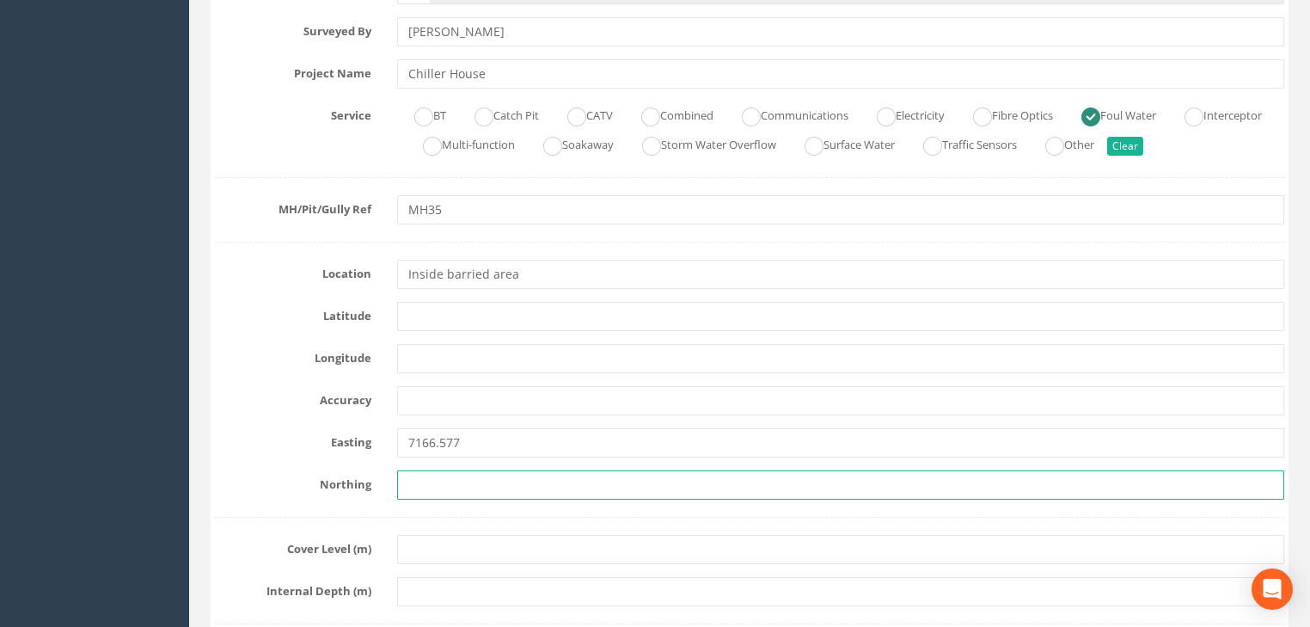
click at [450, 488] on input "text" at bounding box center [840, 484] width 887 height 29
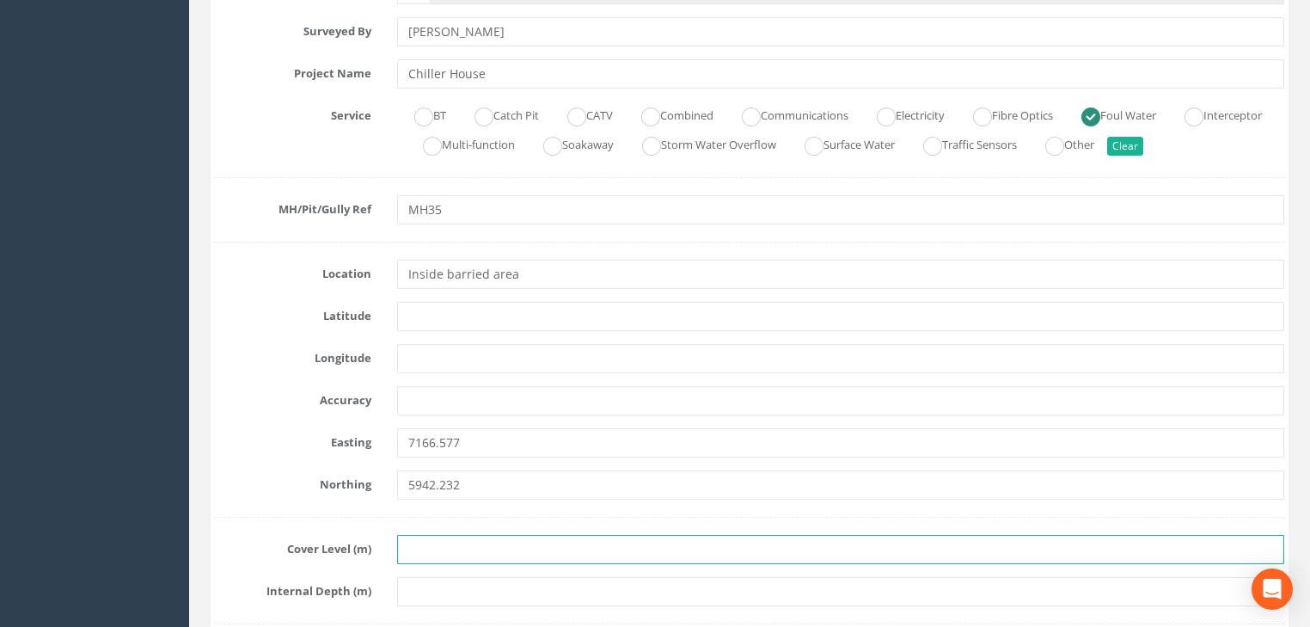
click at [513, 547] on input "text" at bounding box center [840, 549] width 887 height 29
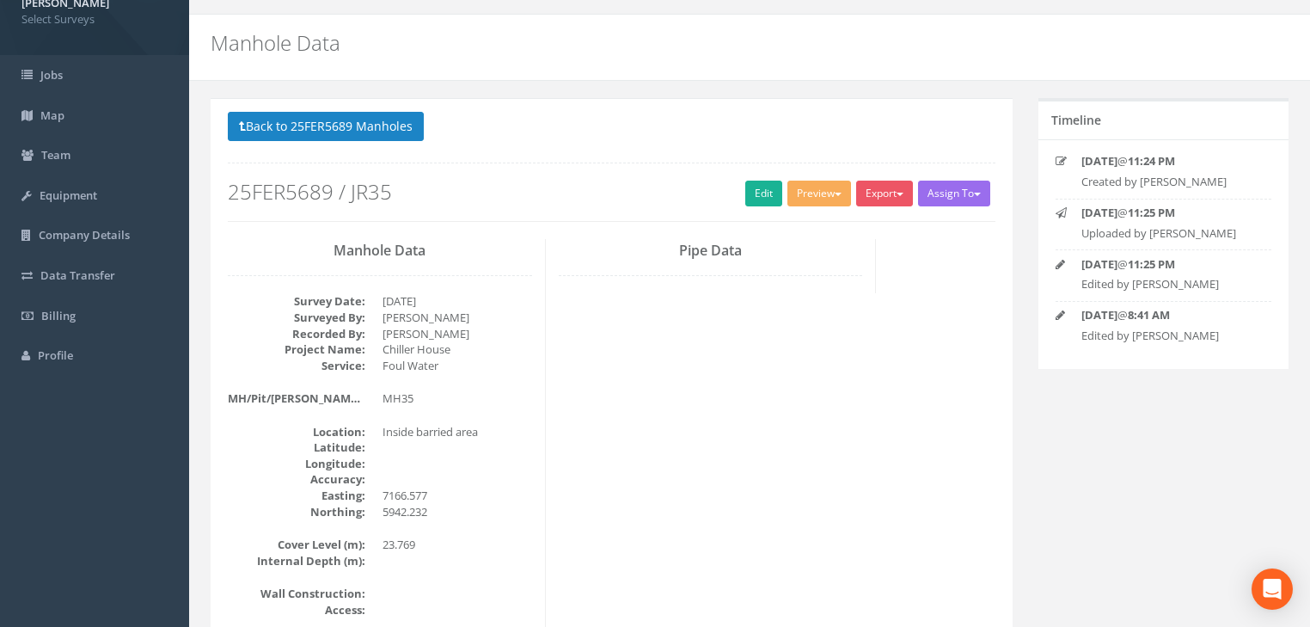
scroll to position [7, 0]
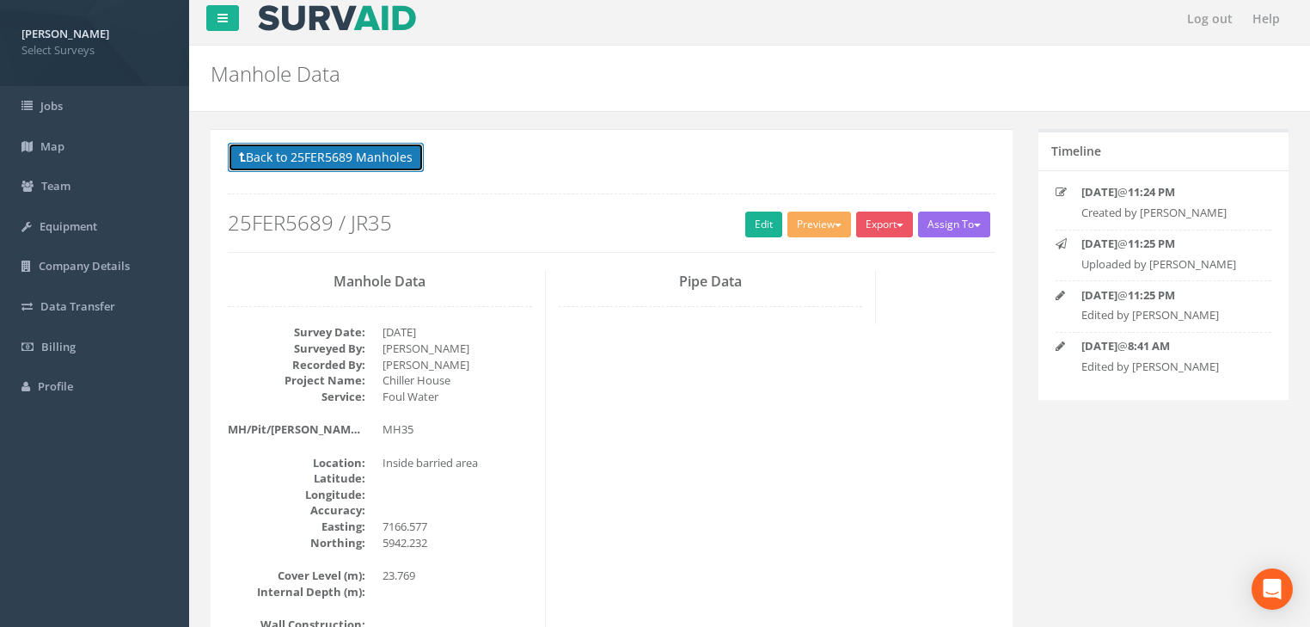
click at [389, 156] on button "Back to 25FER5689 Manholes" at bounding box center [326, 157] width 196 height 29
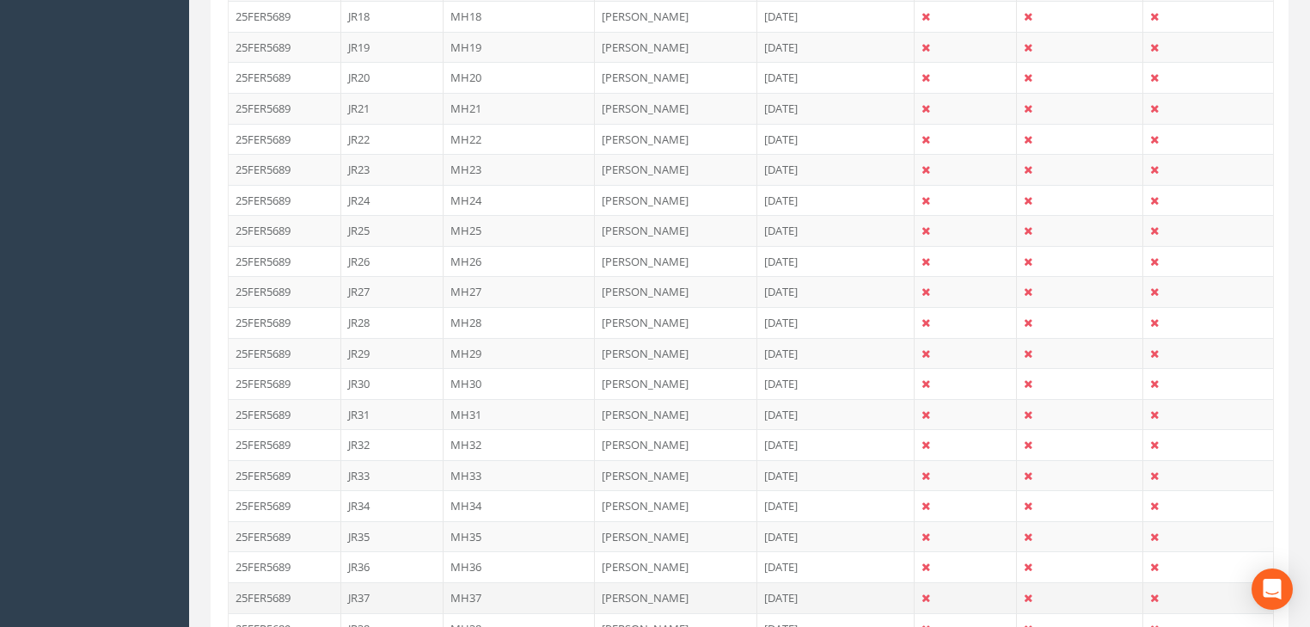
scroll to position [1107, 0]
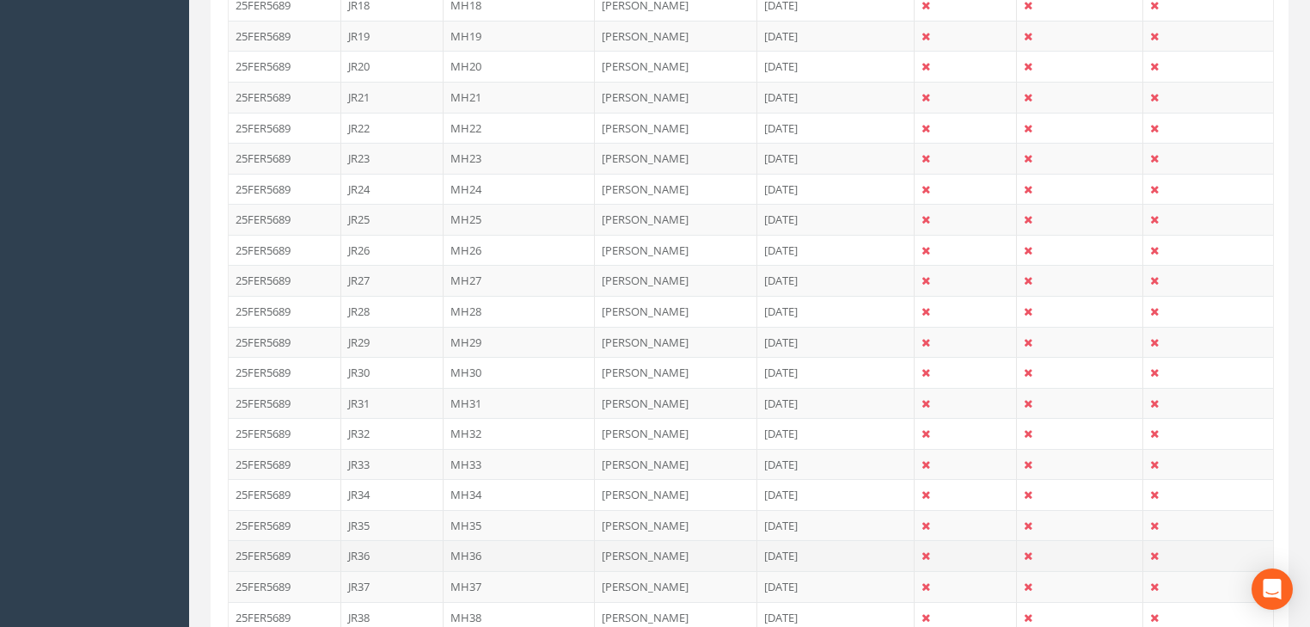
click at [468, 548] on td "MH36" at bounding box center [520, 555] width 152 height 31
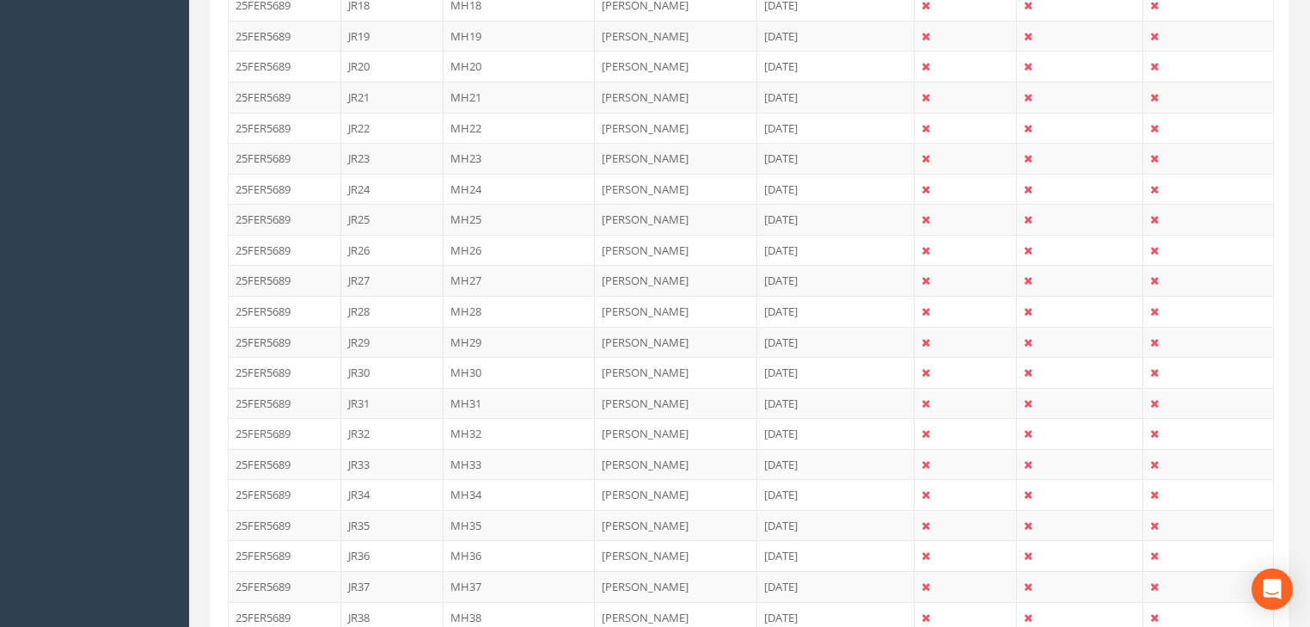
scroll to position [0, 0]
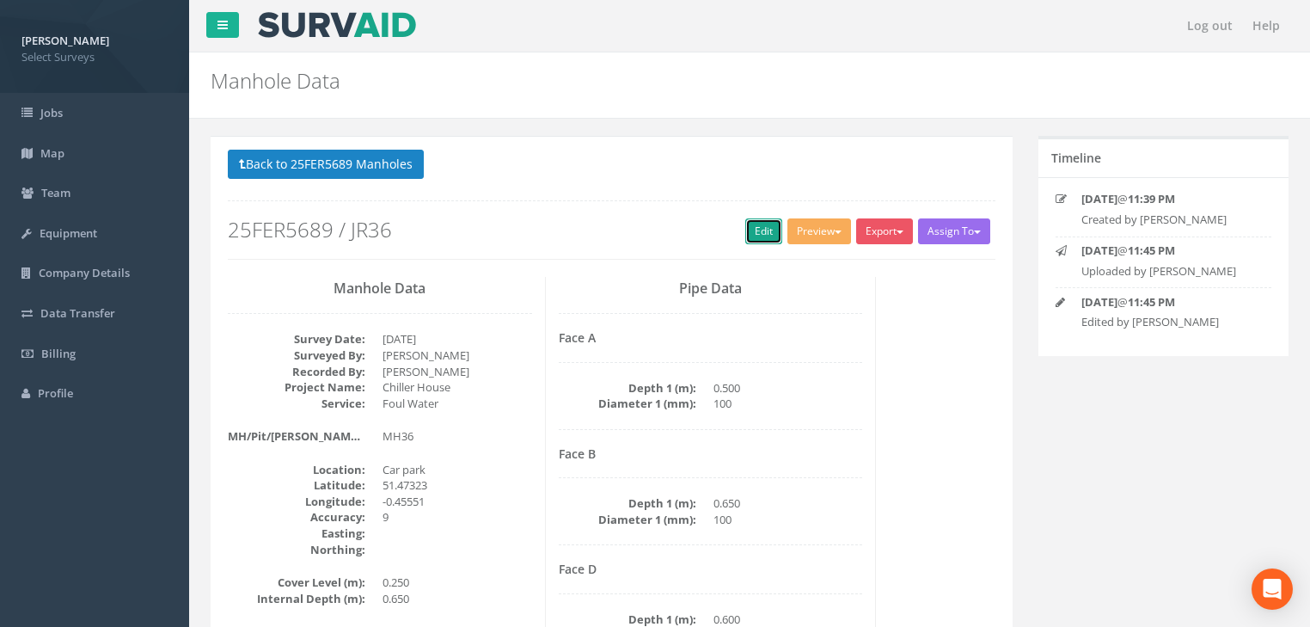
click at [753, 231] on link "Edit" at bounding box center [763, 231] width 37 height 26
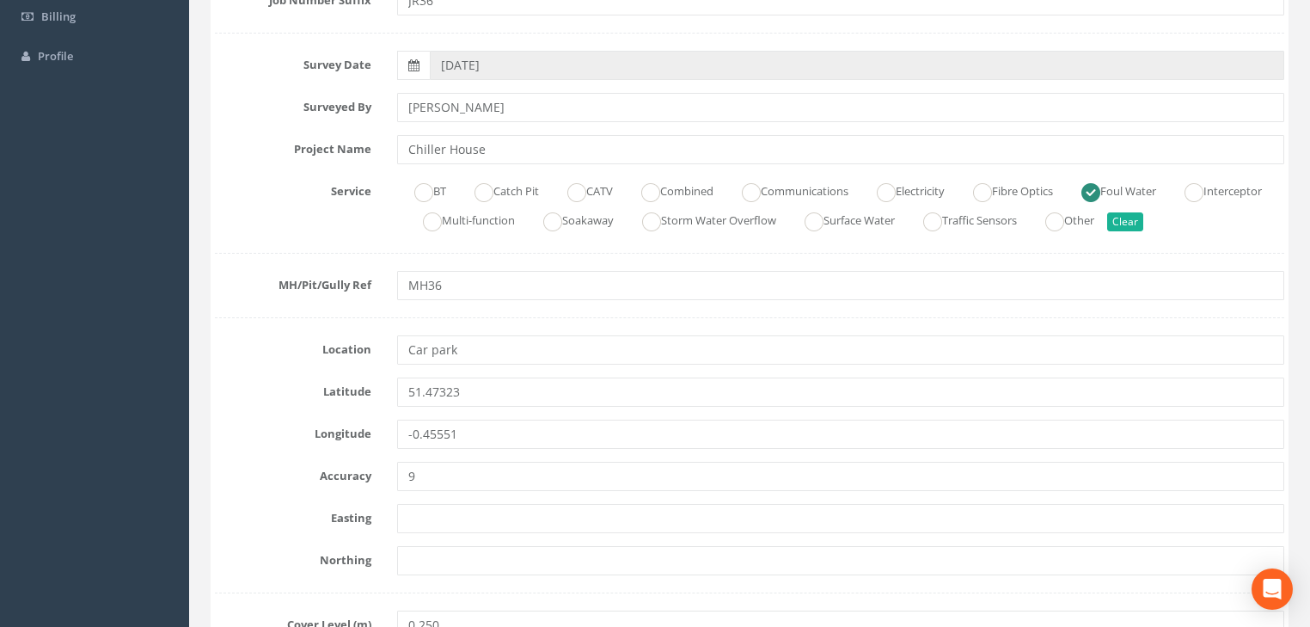
scroll to position [413, 0]
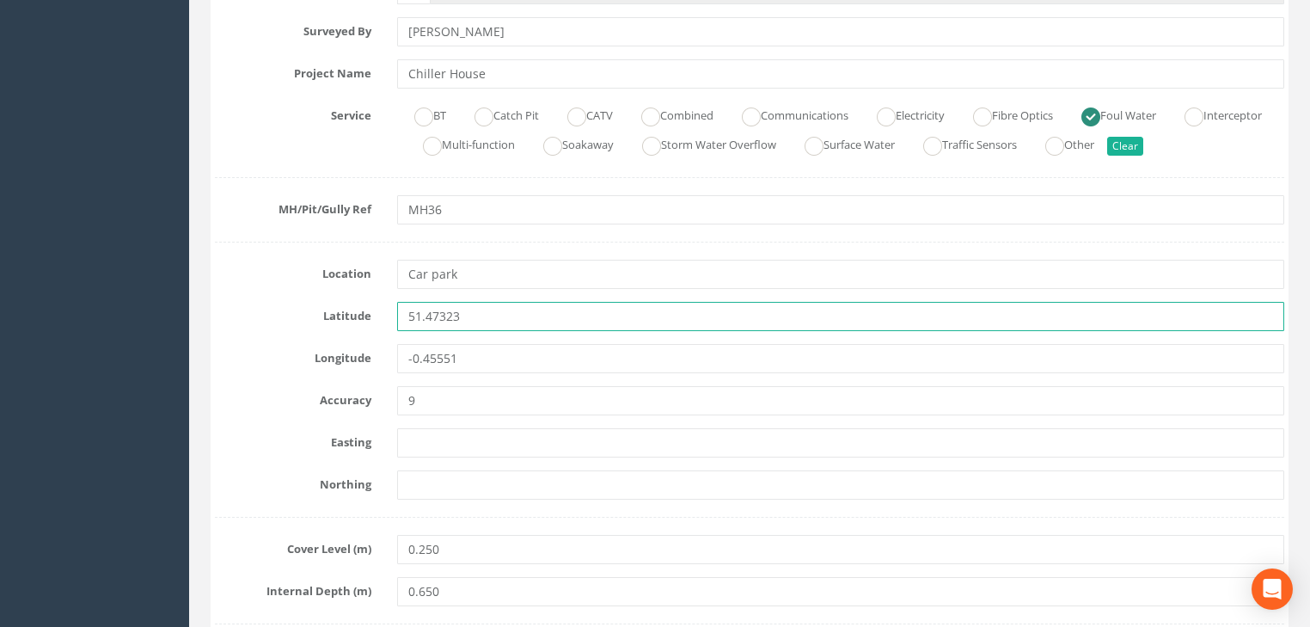
drag, startPoint x: 466, startPoint y: 320, endPoint x: 514, endPoint y: 354, distance: 59.2
click at [362, 327] on div "Latitude 51.47323" at bounding box center [749, 316] width 1095 height 29
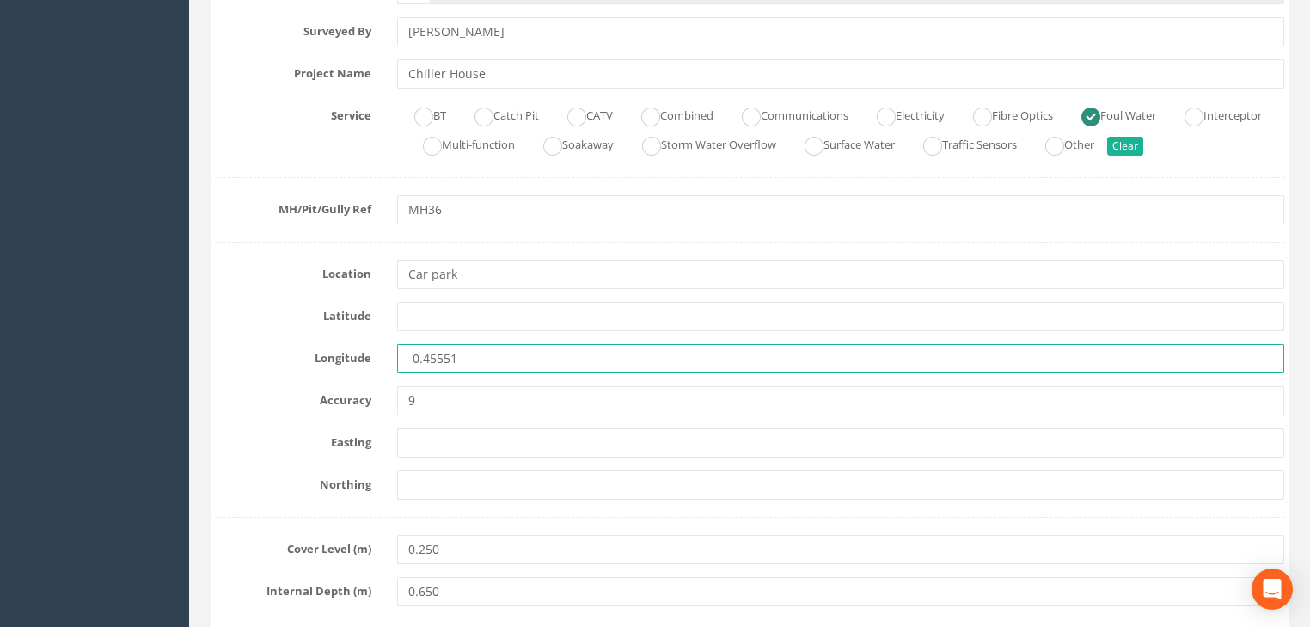
drag, startPoint x: 441, startPoint y: 361, endPoint x: 352, endPoint y: 364, distance: 88.6
click at [352, 364] on div "Longitude -0.45551" at bounding box center [749, 358] width 1095 height 29
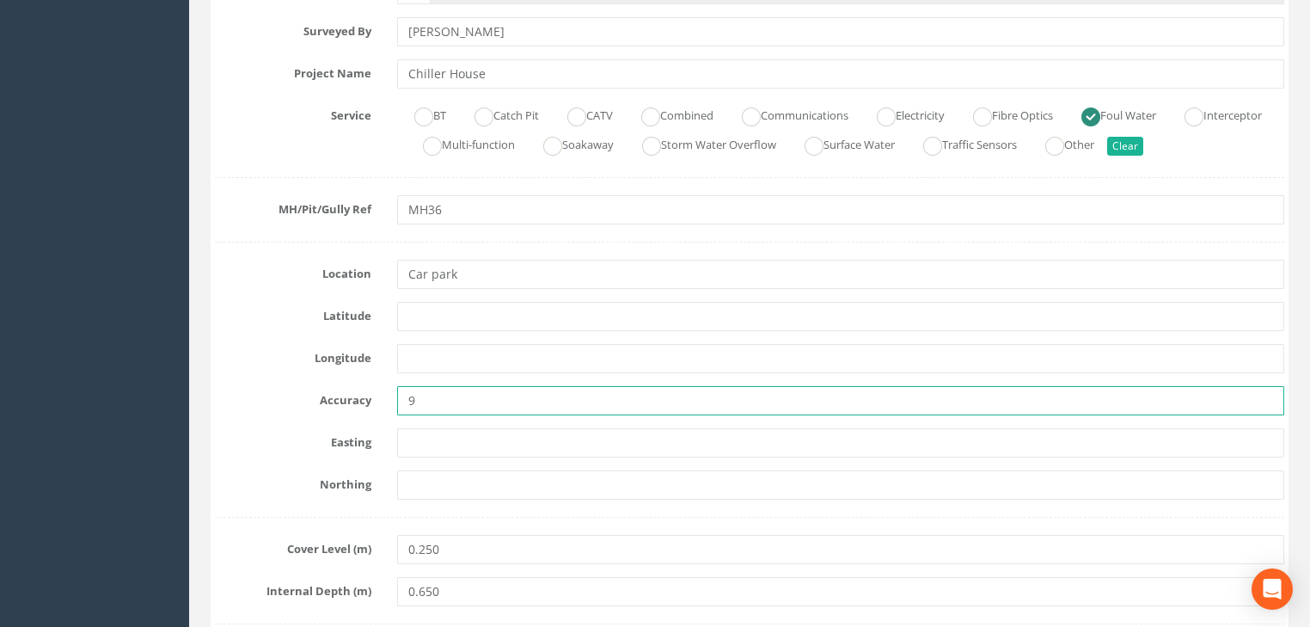
drag, startPoint x: 459, startPoint y: 391, endPoint x: 369, endPoint y: 401, distance: 90.8
click at [364, 396] on div "Accuracy 9" at bounding box center [749, 400] width 1095 height 29
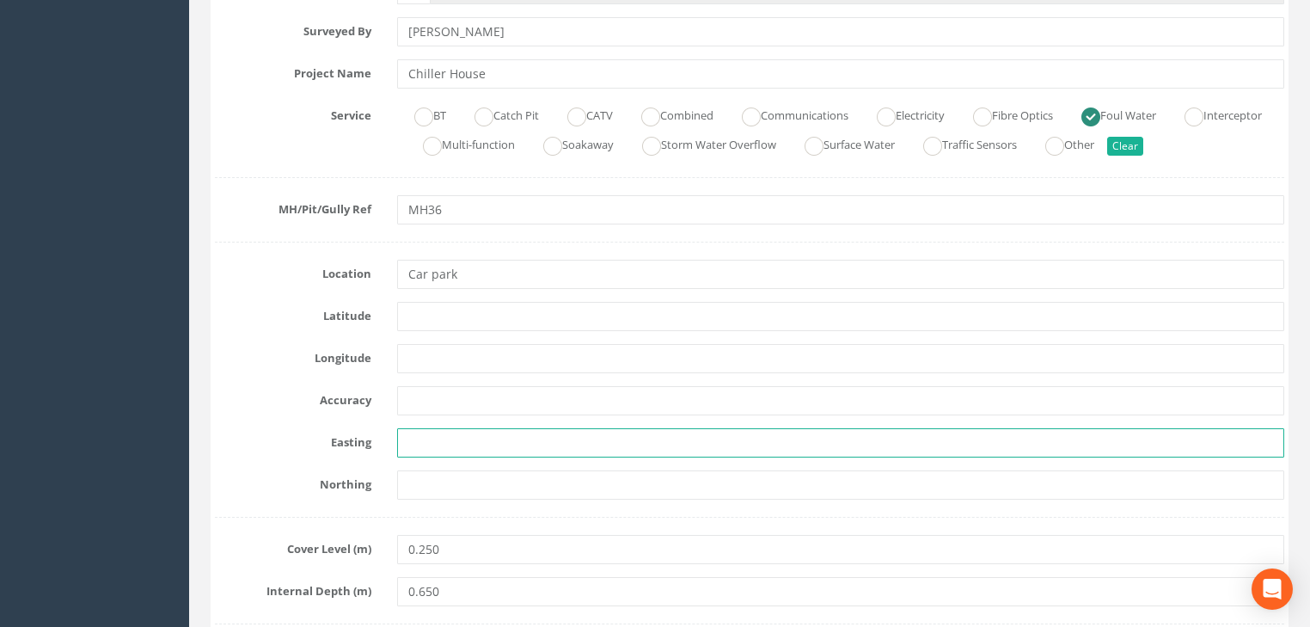
click at [444, 440] on input "text" at bounding box center [840, 442] width 887 height 29
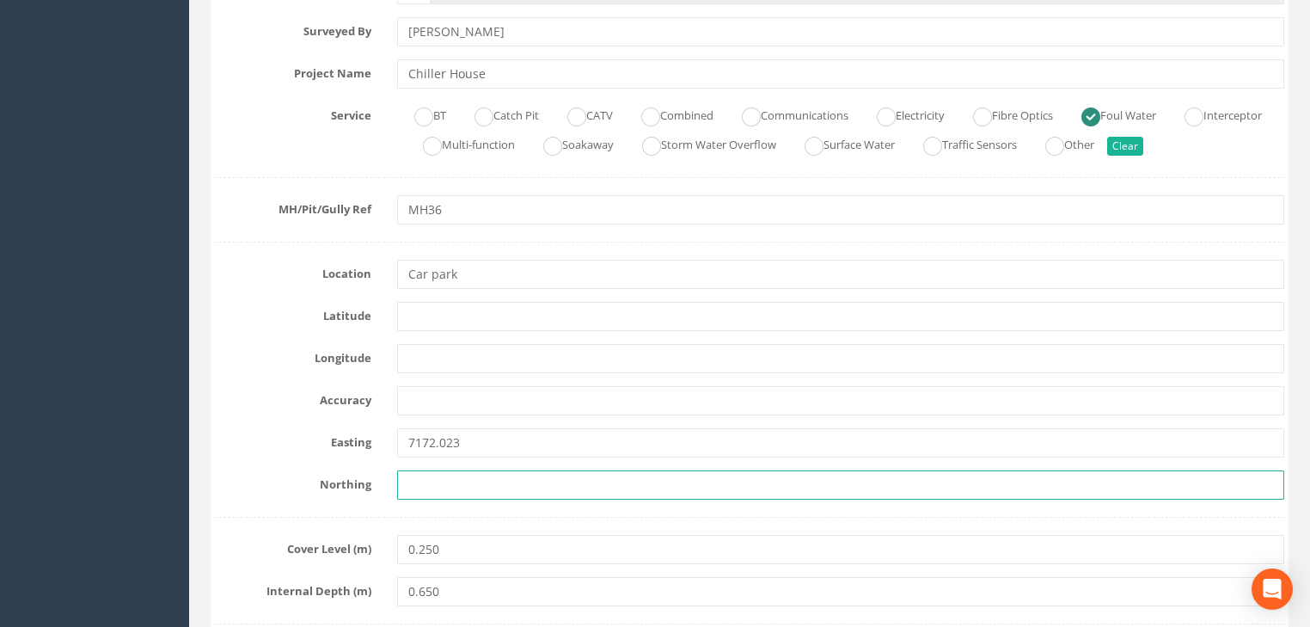
click at [485, 492] on input "text" at bounding box center [840, 484] width 887 height 29
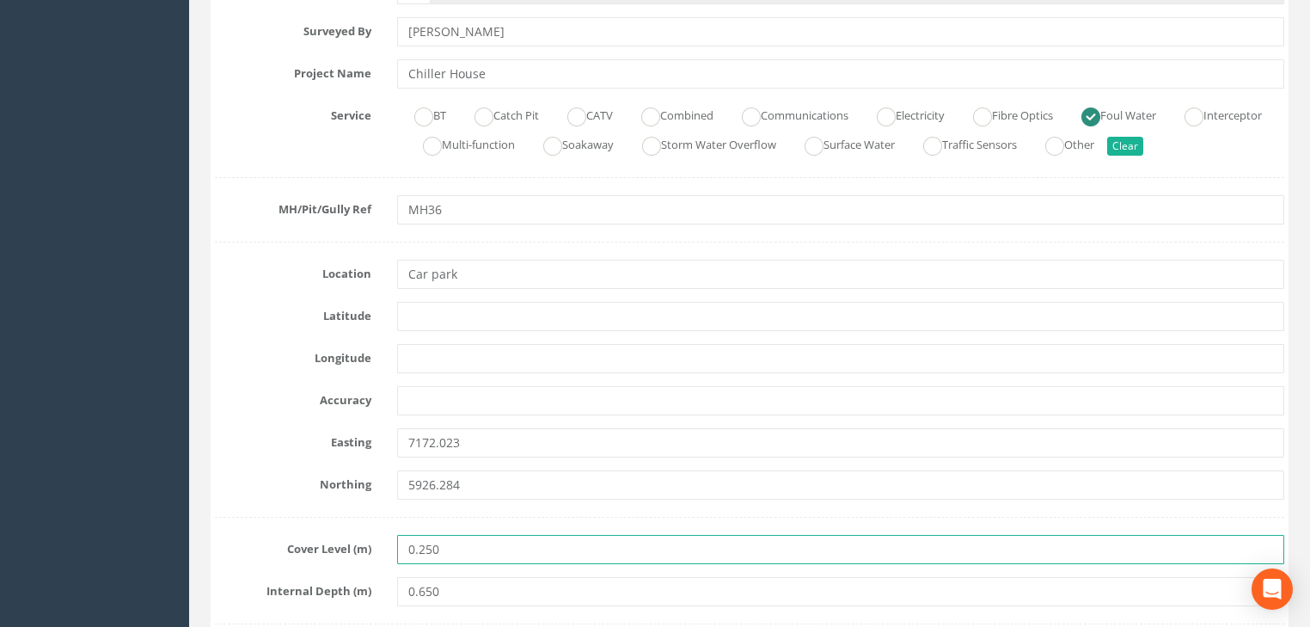
drag, startPoint x: 474, startPoint y: 545, endPoint x: 328, endPoint y: 547, distance: 145.3
click at [328, 547] on div "Cover Level (m) 0.250" at bounding box center [749, 549] width 1095 height 29
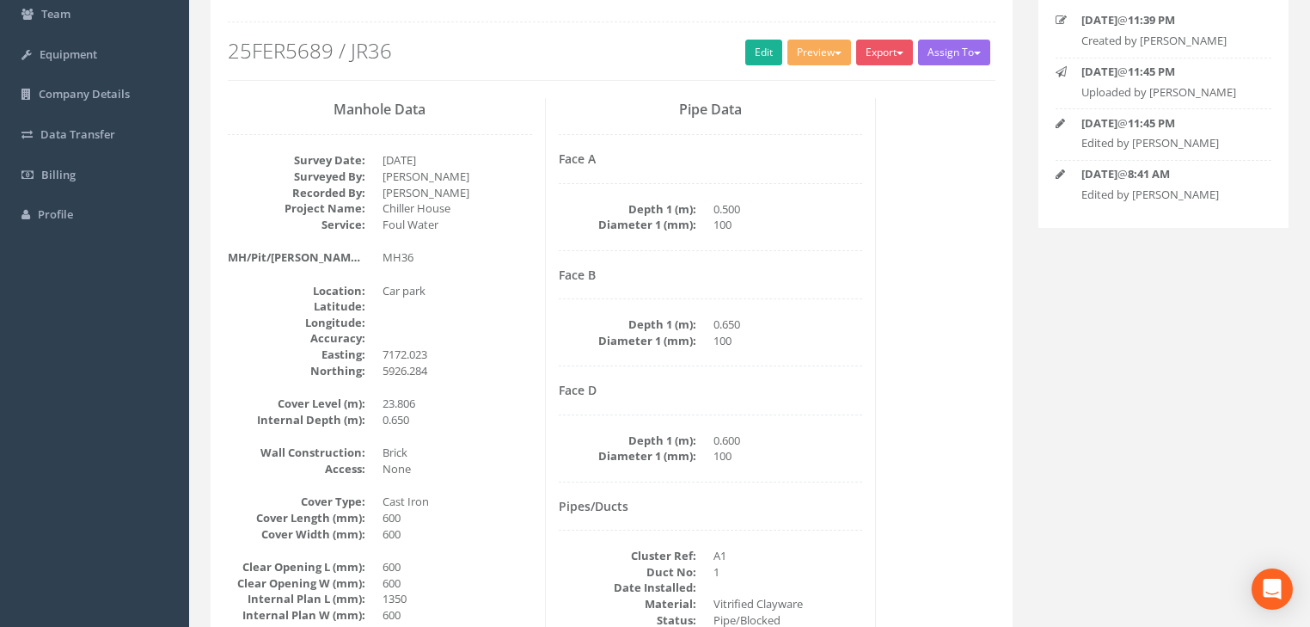
scroll to position [144, 0]
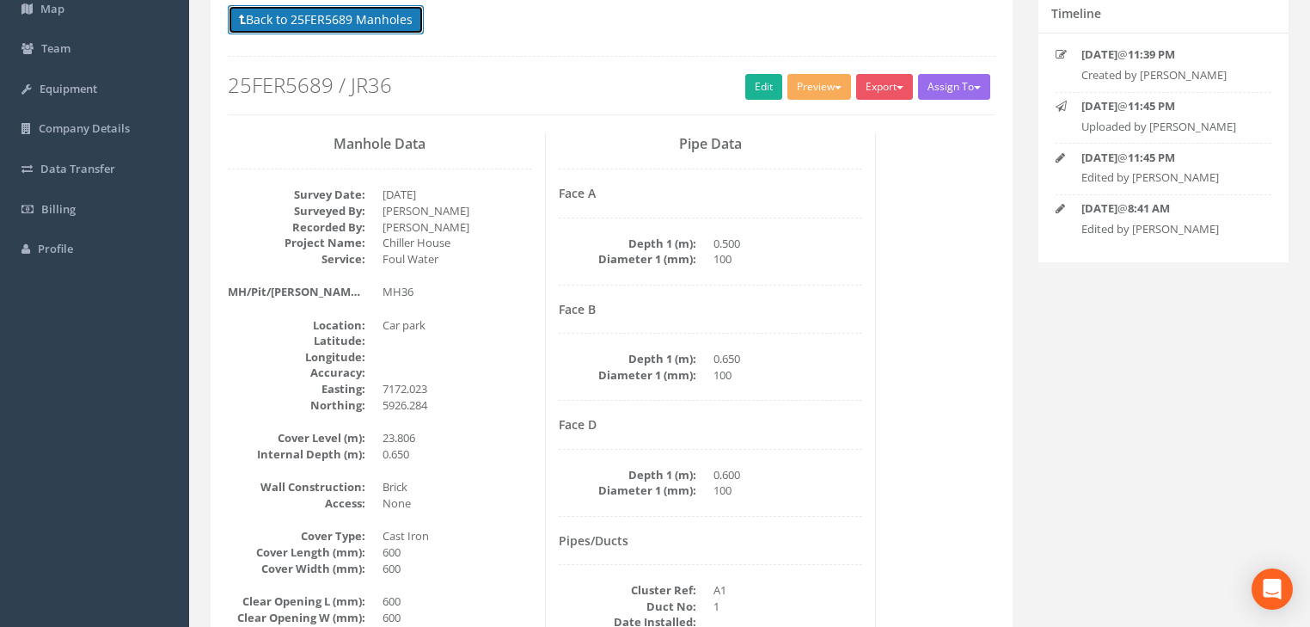
click at [326, 17] on button "Back to 25FER5689 Manholes" at bounding box center [326, 19] width 196 height 29
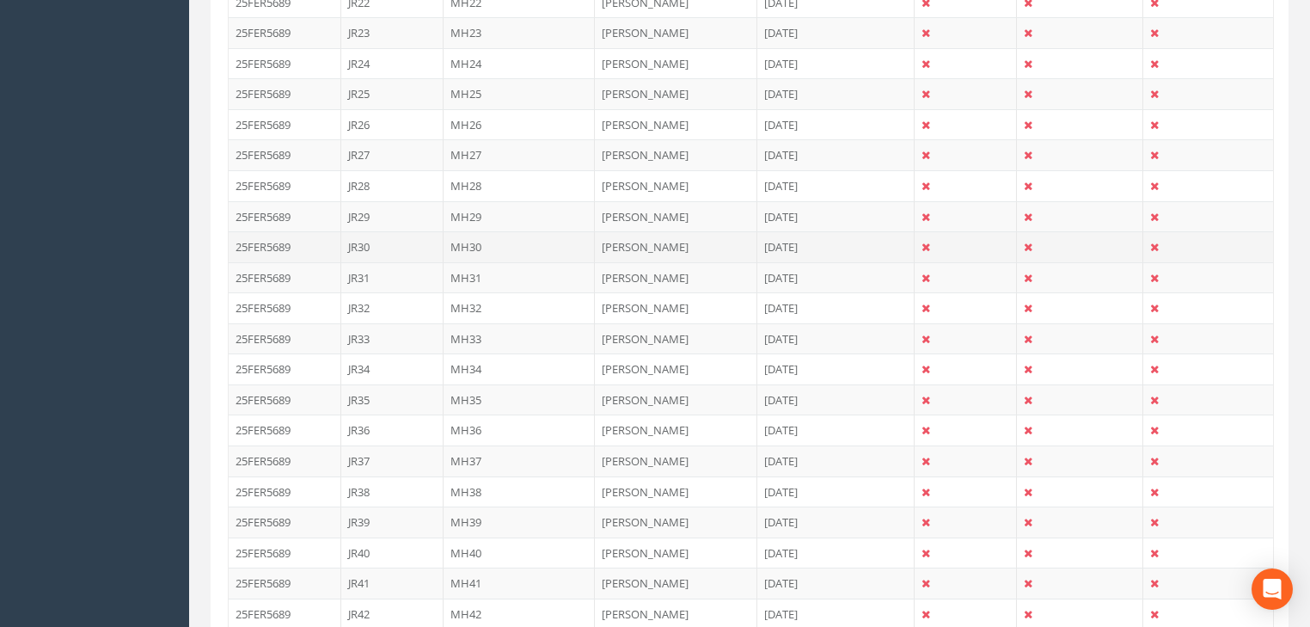
scroll to position [1245, 0]
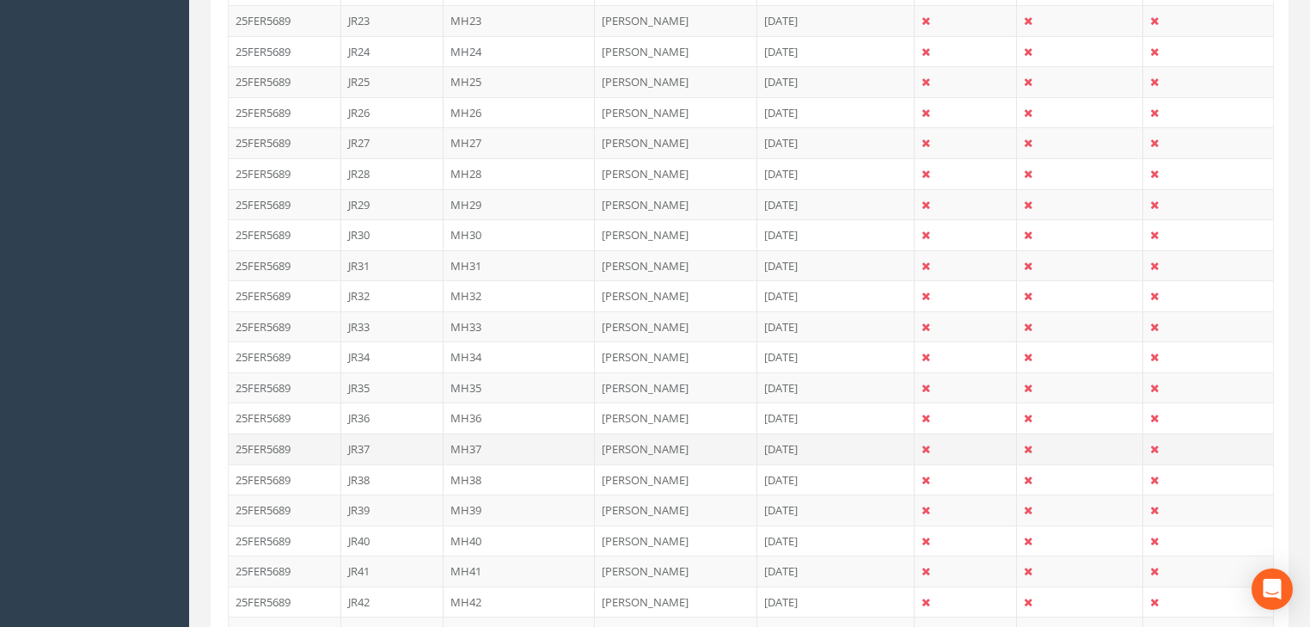
click at [464, 438] on td "MH37" at bounding box center [520, 448] width 152 height 31
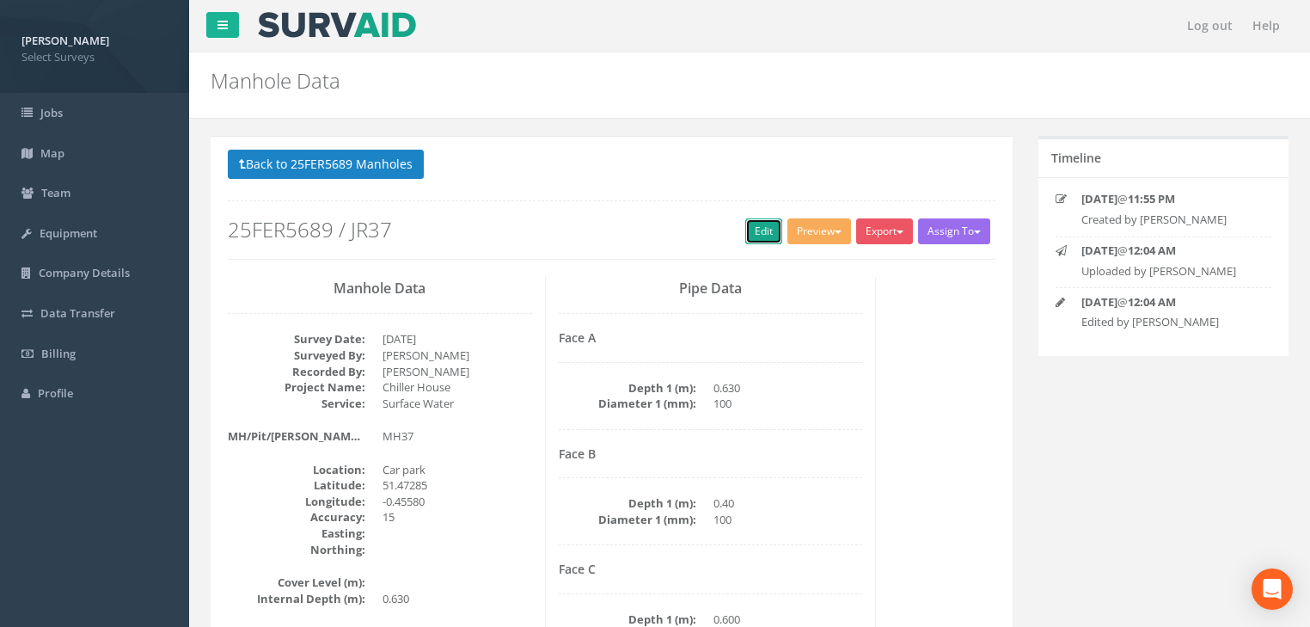
click at [761, 228] on link "Edit" at bounding box center [763, 231] width 37 height 26
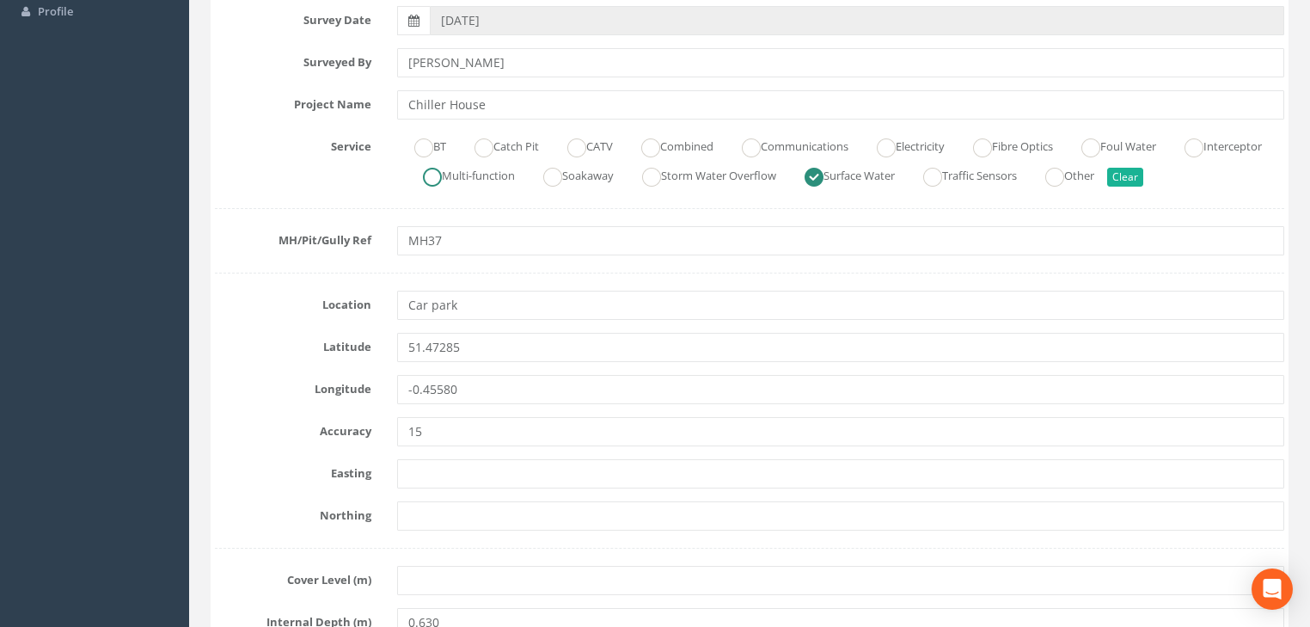
scroll to position [413, 0]
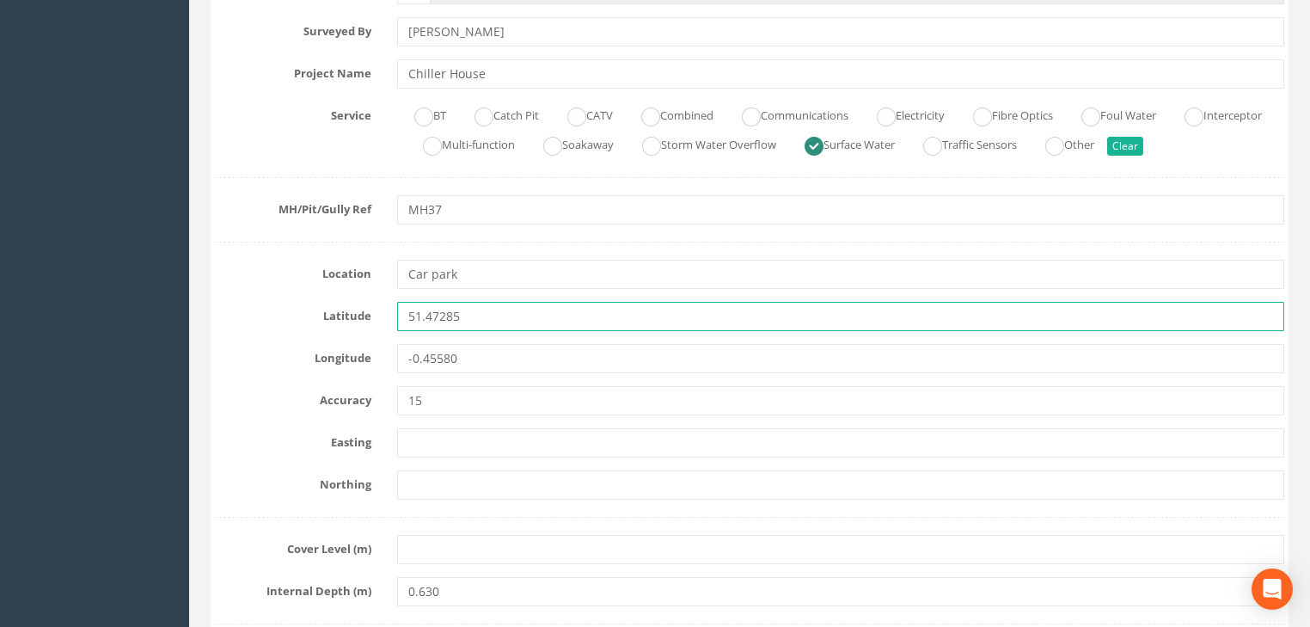
drag, startPoint x: 491, startPoint y: 315, endPoint x: 340, endPoint y: 333, distance: 151.4
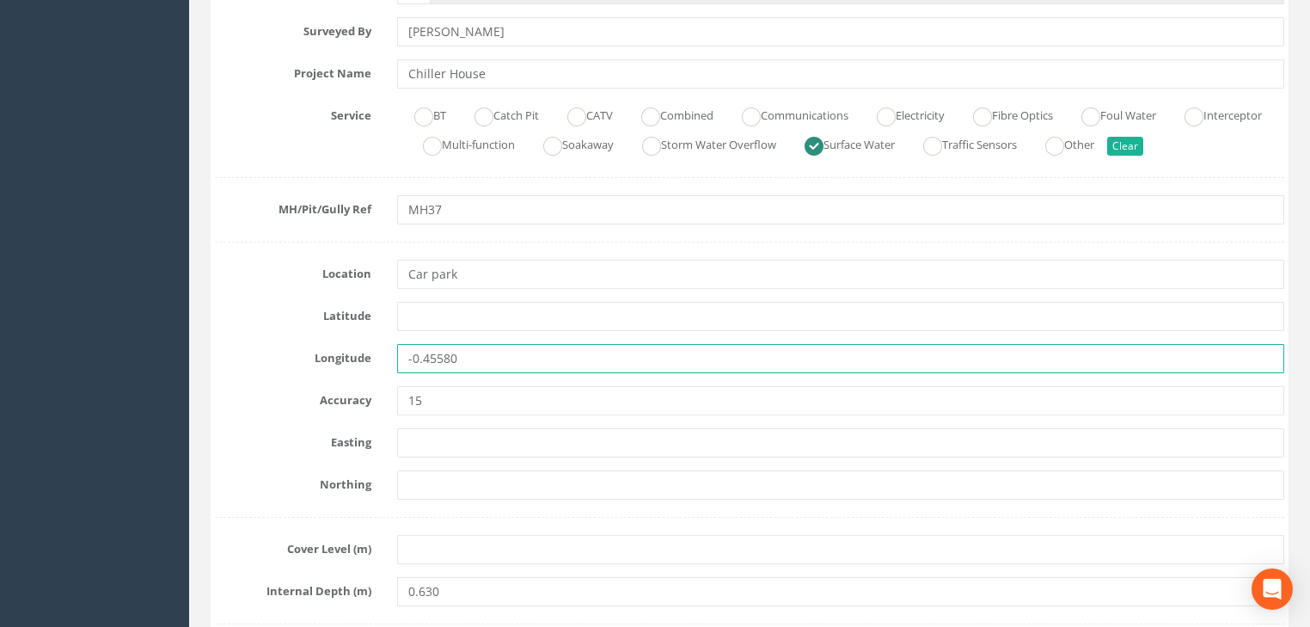
click at [375, 366] on div "Longitude -0.45580" at bounding box center [749, 358] width 1095 height 29
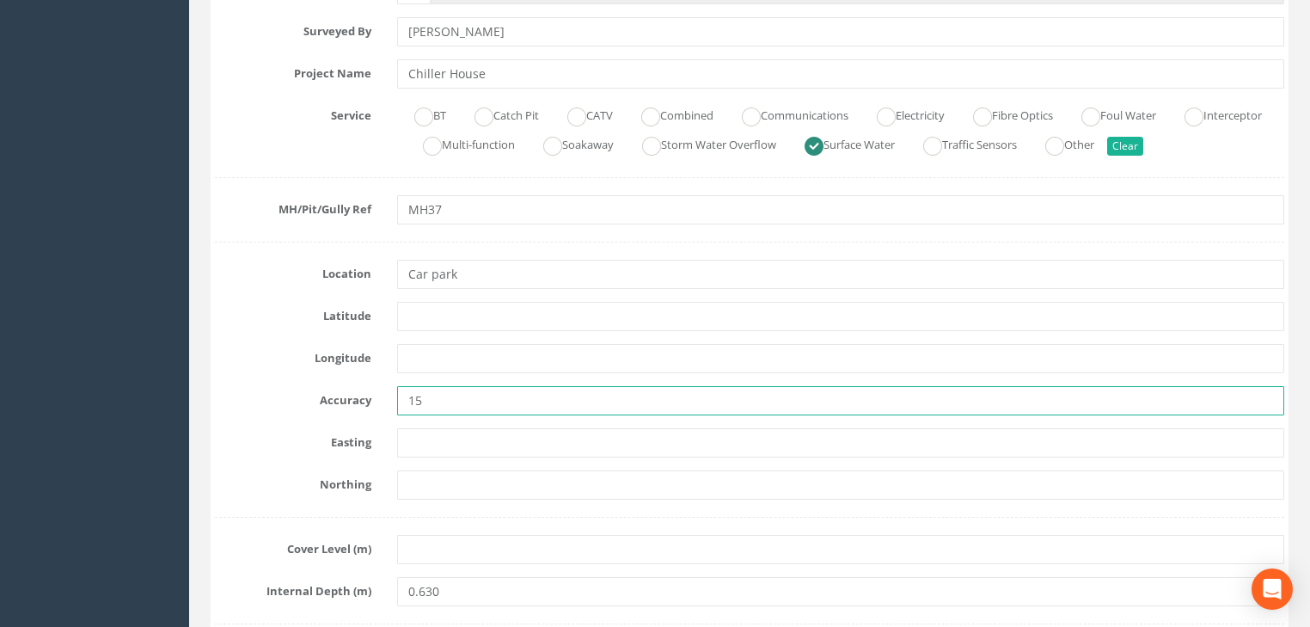
drag, startPoint x: 468, startPoint y: 398, endPoint x: 375, endPoint y: 411, distance: 94.6
click at [375, 409] on div "Accuracy 15" at bounding box center [749, 400] width 1095 height 29
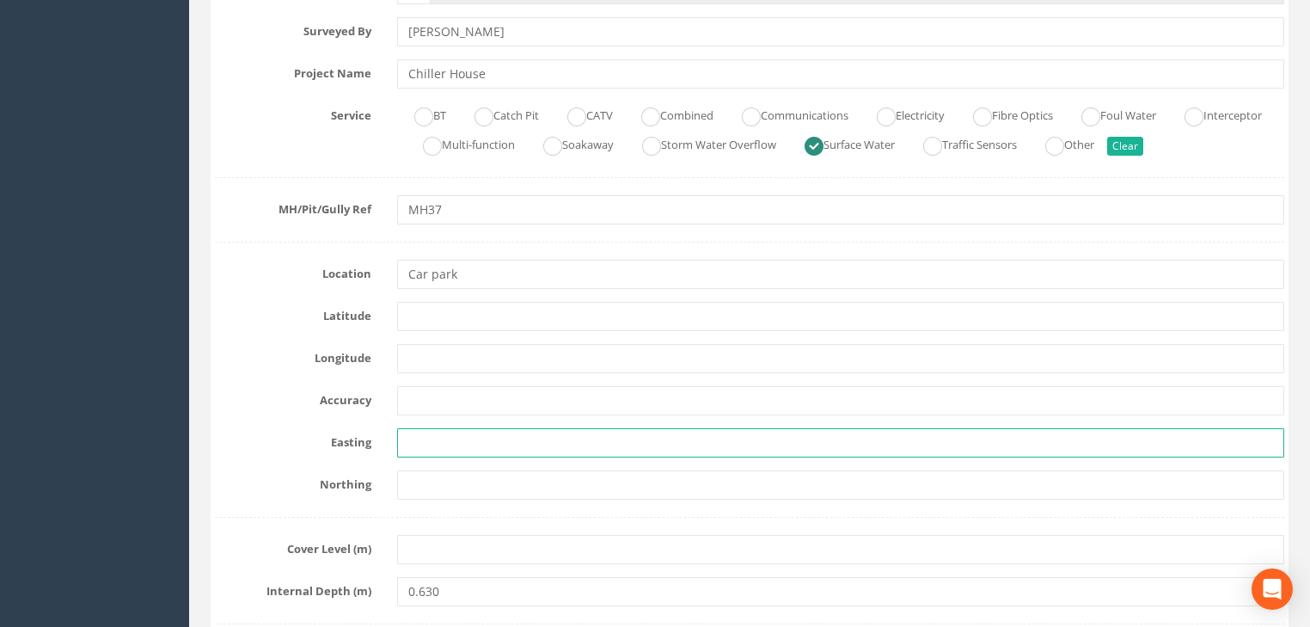
click at [427, 435] on input "text" at bounding box center [840, 442] width 887 height 29
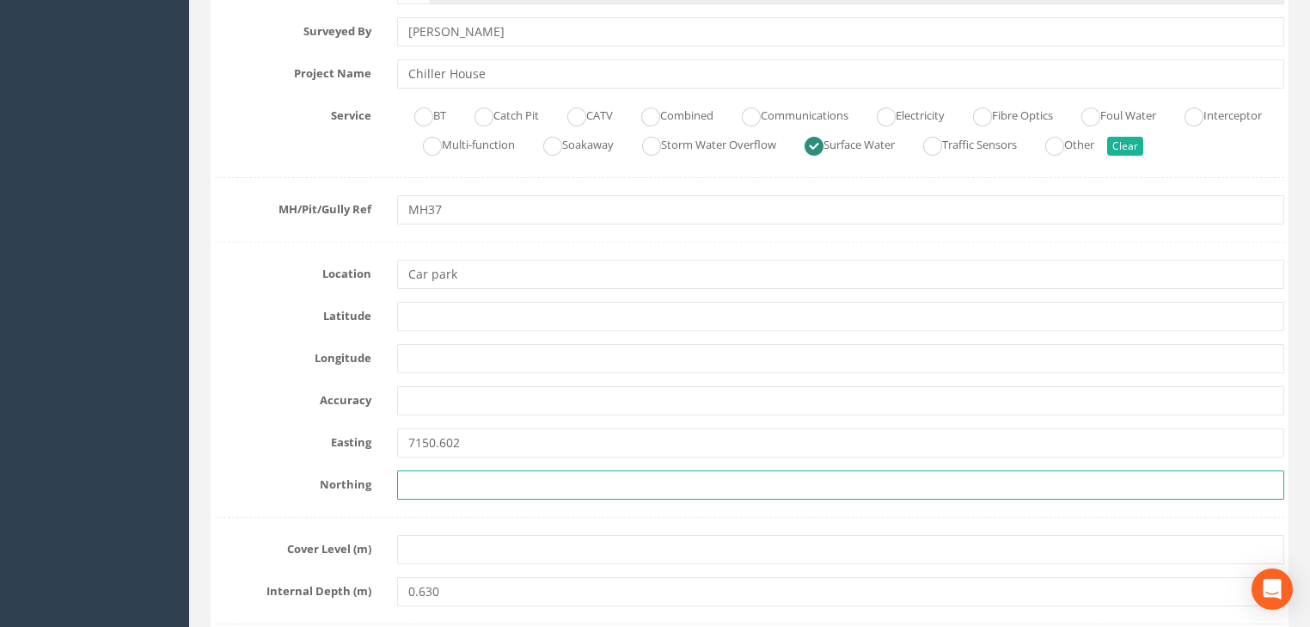
click at [494, 479] on input "text" at bounding box center [840, 484] width 887 height 29
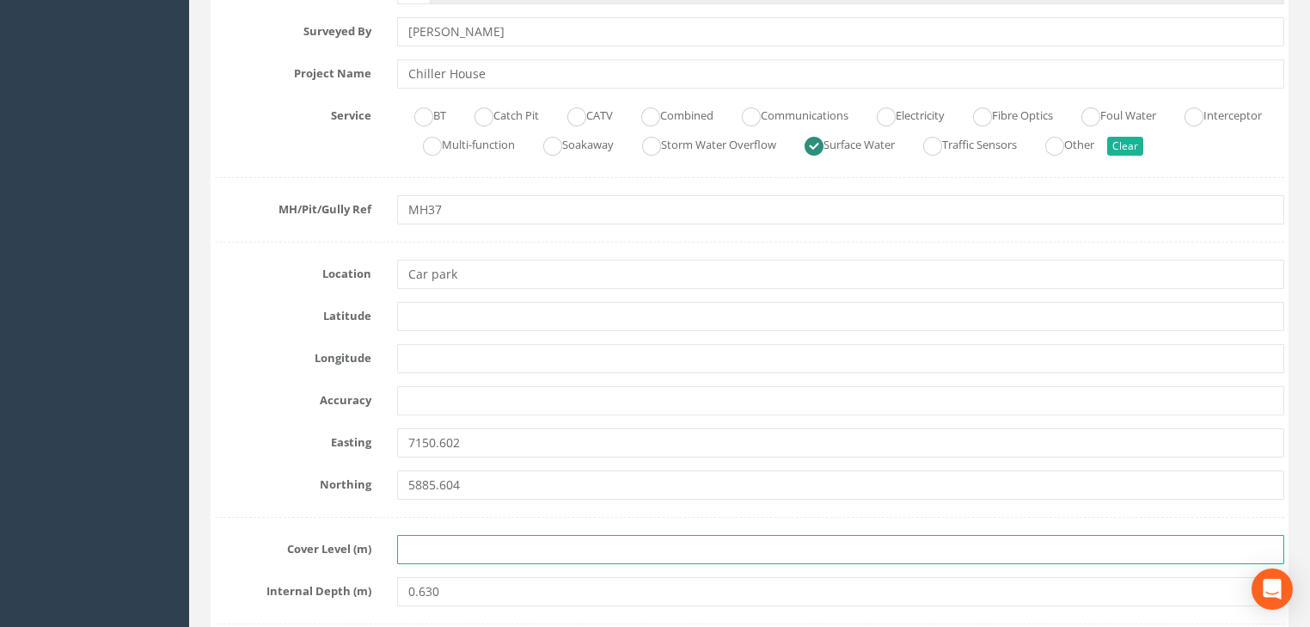
click at [411, 550] on input "text" at bounding box center [840, 549] width 887 height 29
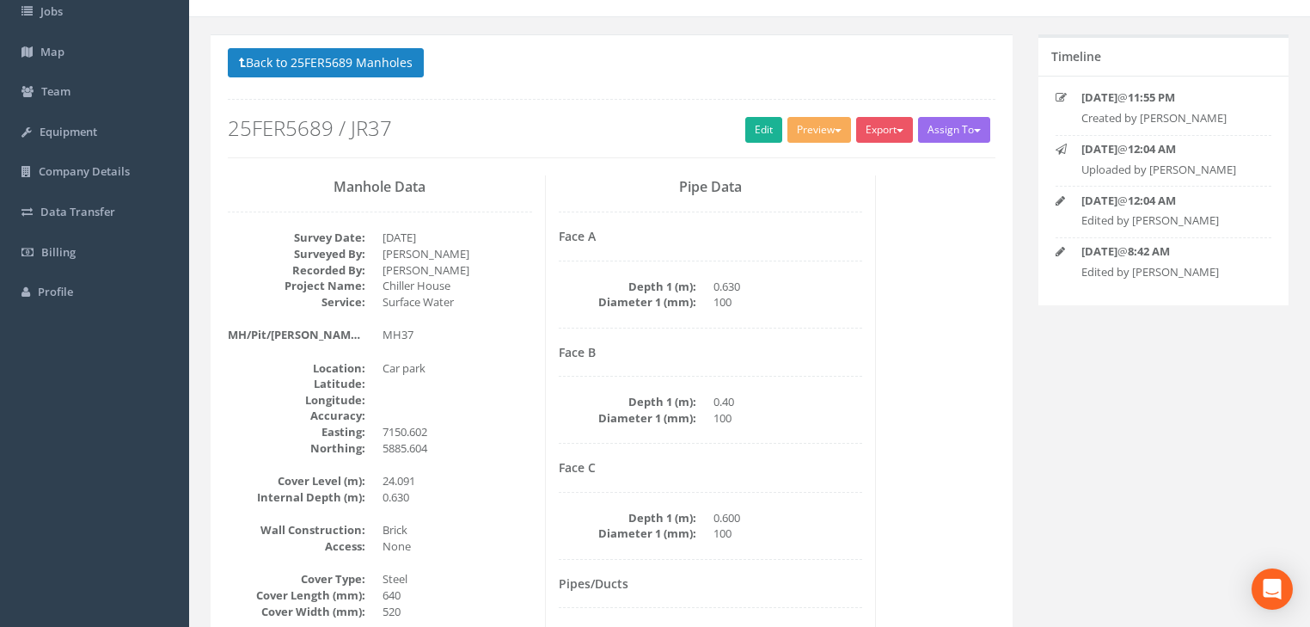
scroll to position [76, 0]
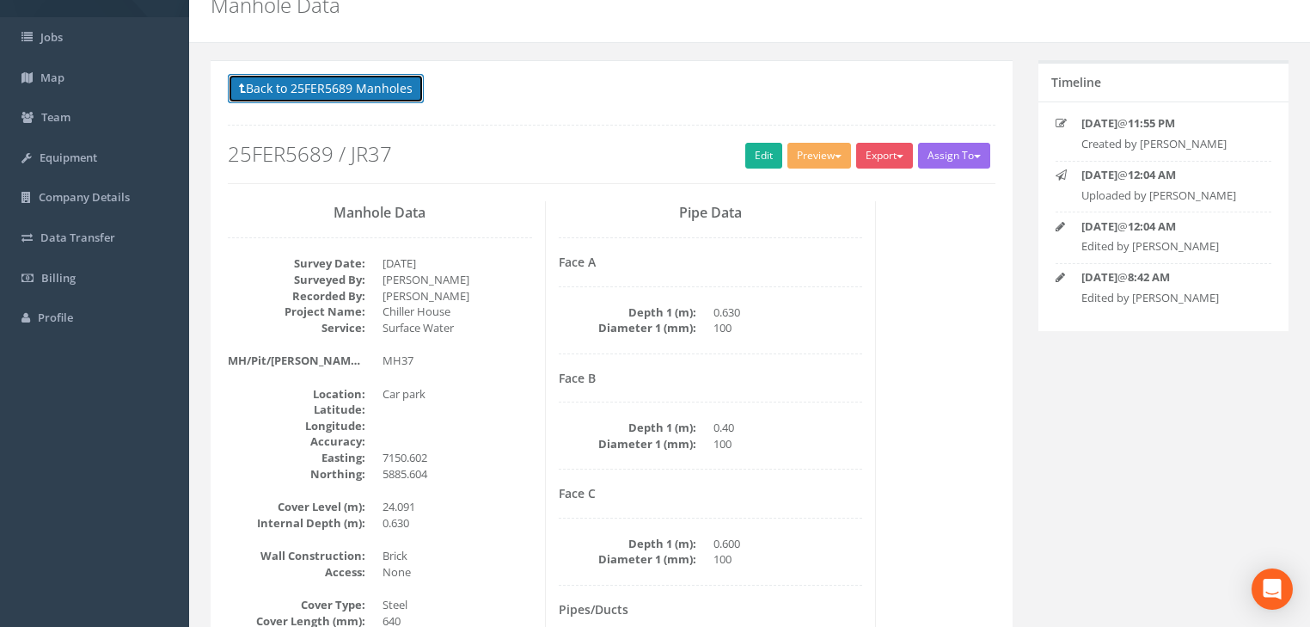
click at [329, 94] on button "Back to 25FER5689 Manholes" at bounding box center [326, 88] width 196 height 29
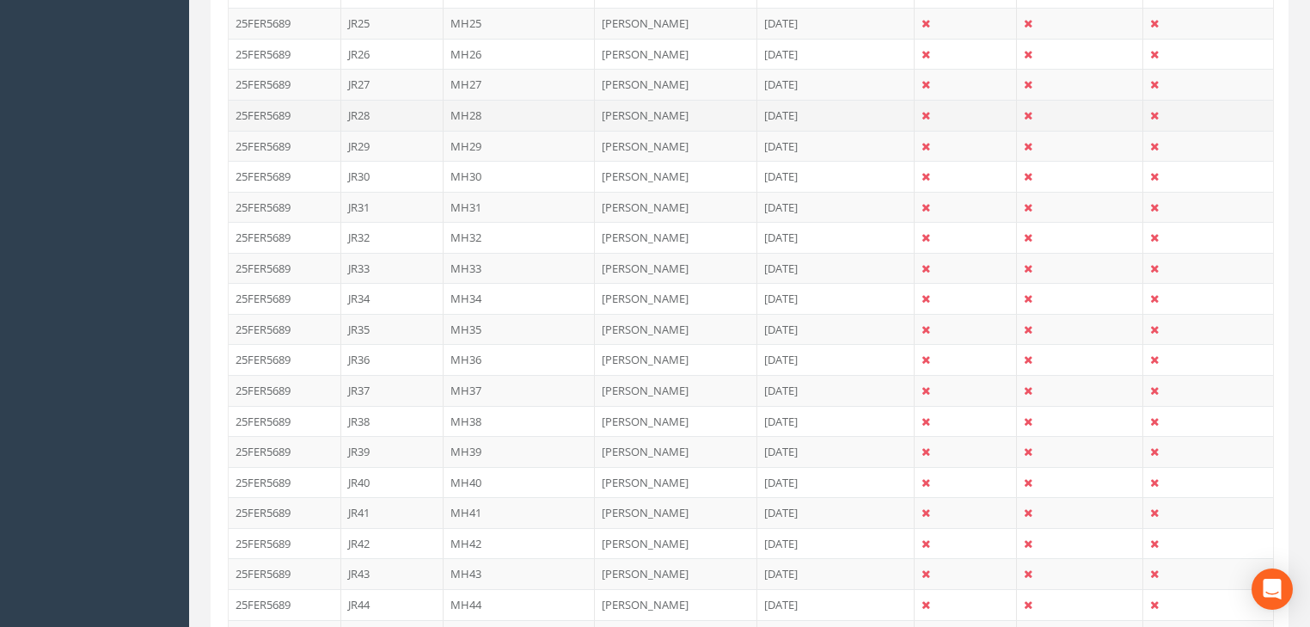
scroll to position [1313, 0]
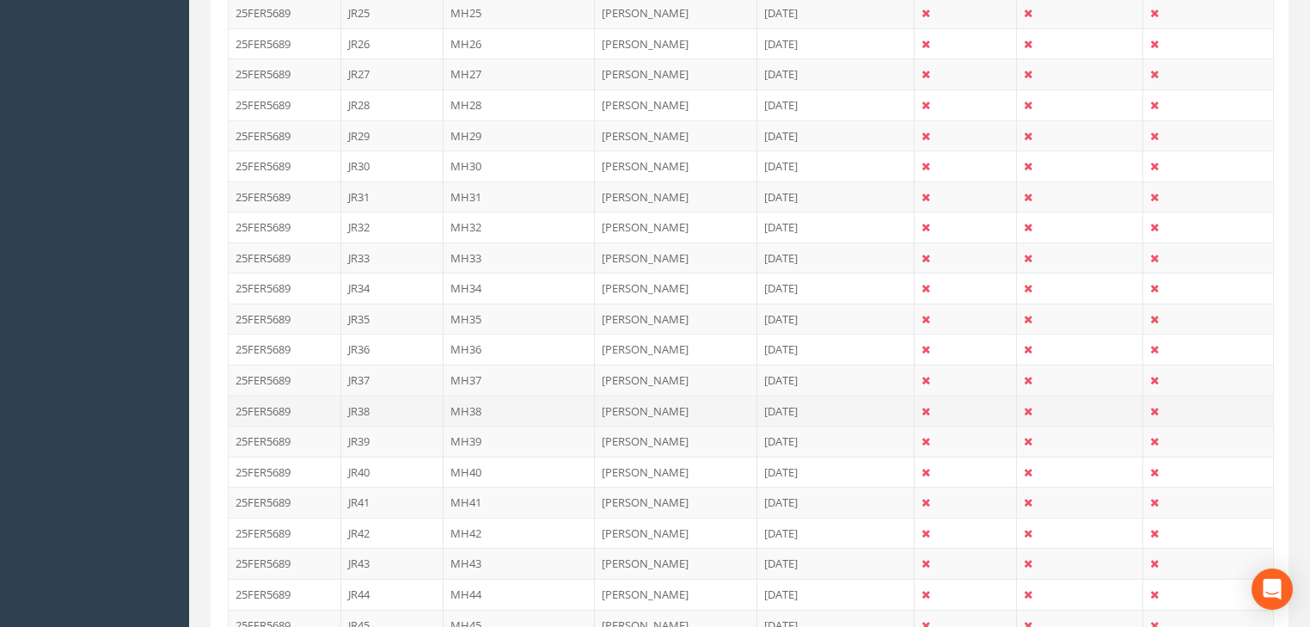
click at [470, 395] on td "MH38" at bounding box center [520, 410] width 152 height 31
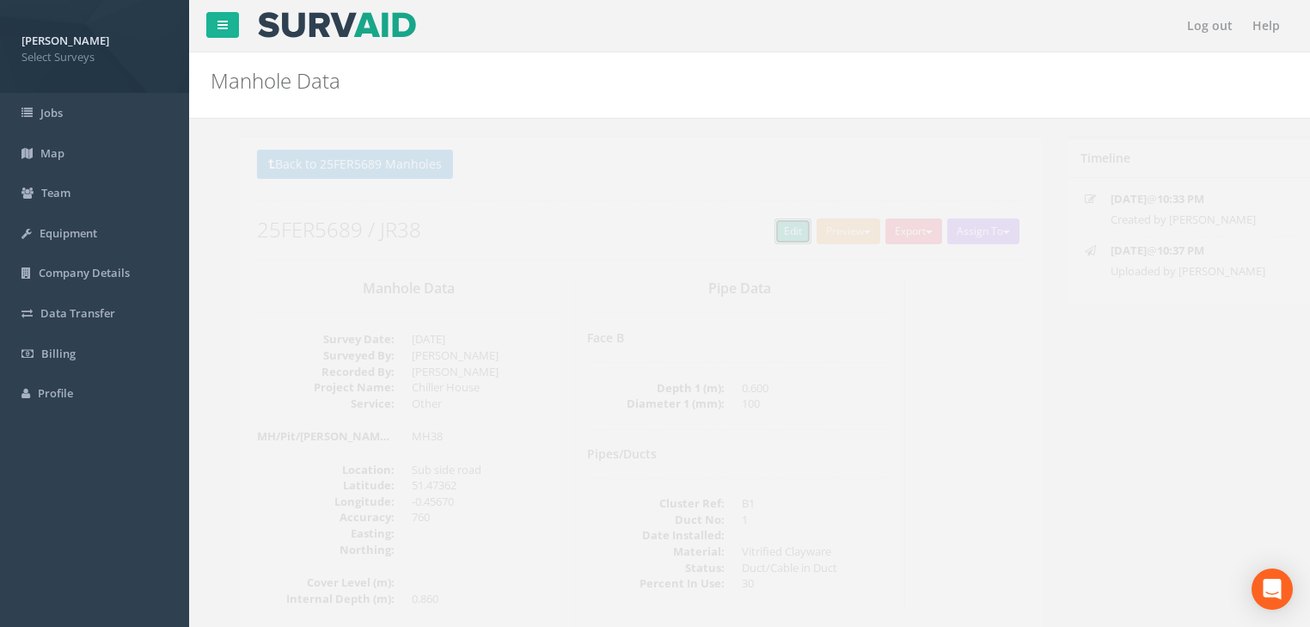
click at [746, 225] on link "Edit" at bounding box center [763, 231] width 37 height 26
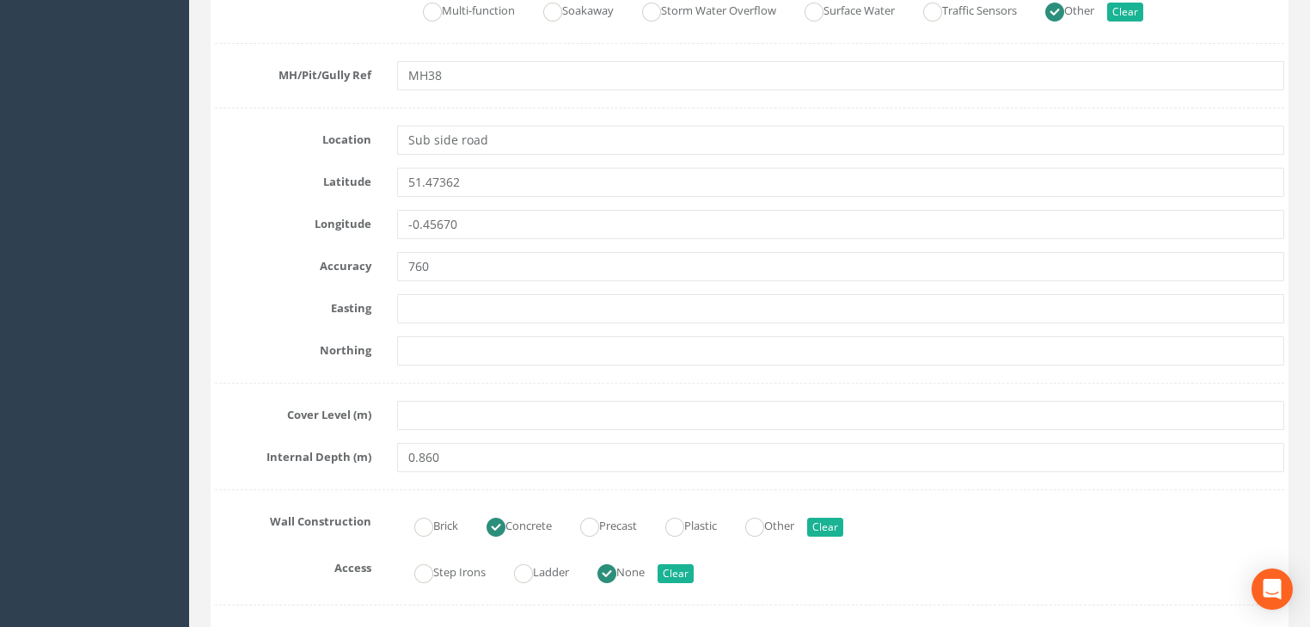
scroll to position [550, 0]
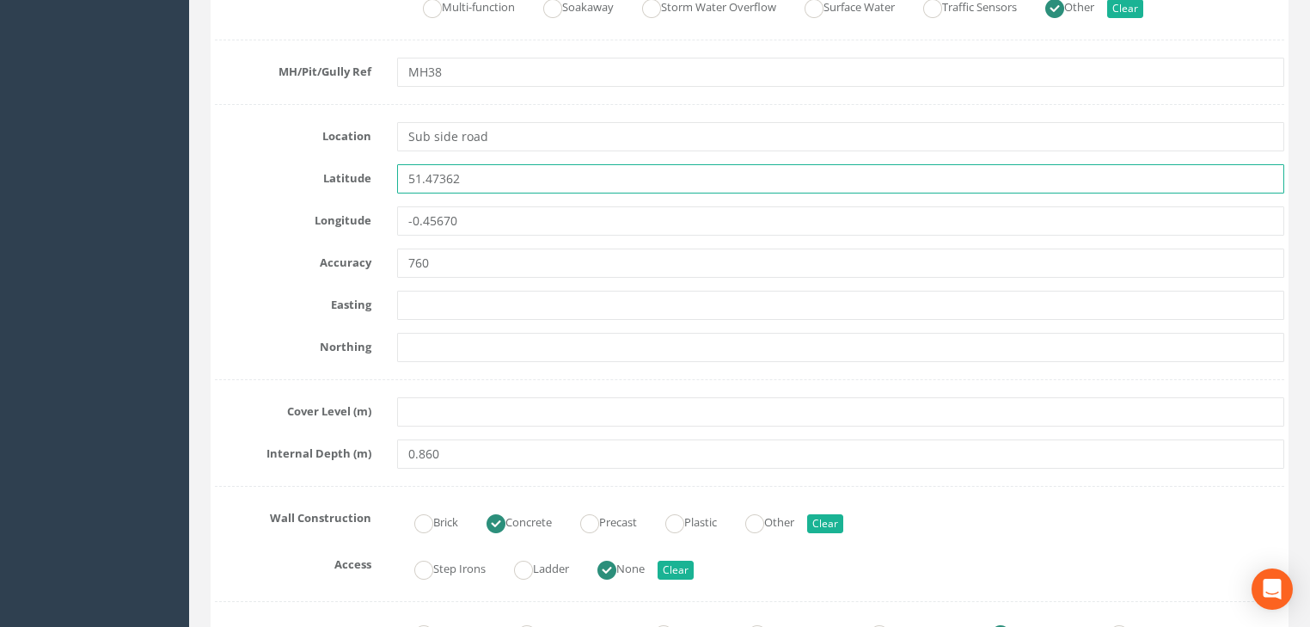
drag, startPoint x: 444, startPoint y: 182, endPoint x: 385, endPoint y: 201, distance: 61.4
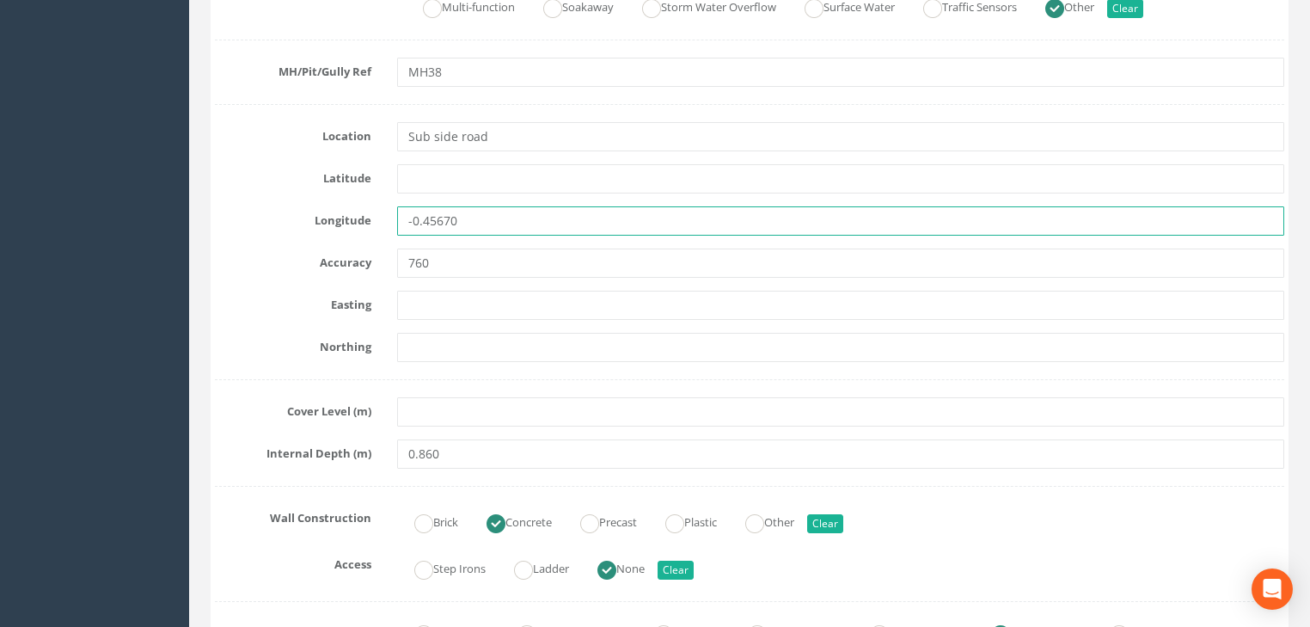
drag, startPoint x: 469, startPoint y: 234, endPoint x: 401, endPoint y: 269, distance: 77.3
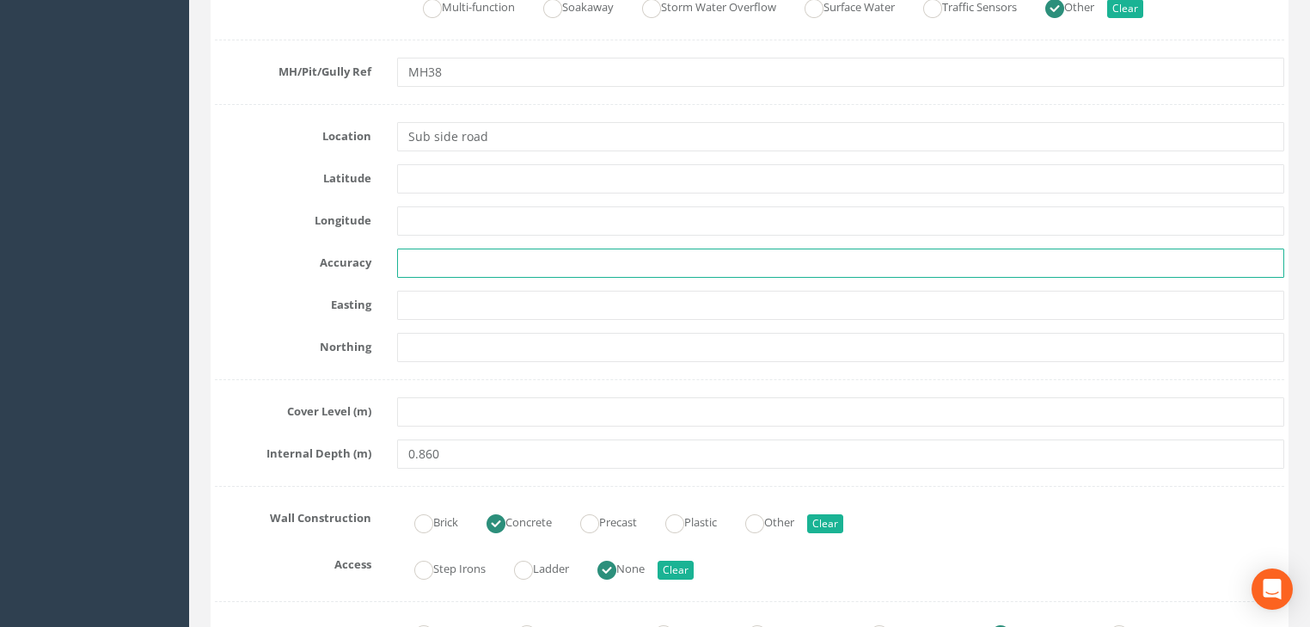
drag, startPoint x: 447, startPoint y: 262, endPoint x: 342, endPoint y: 282, distance: 106.7
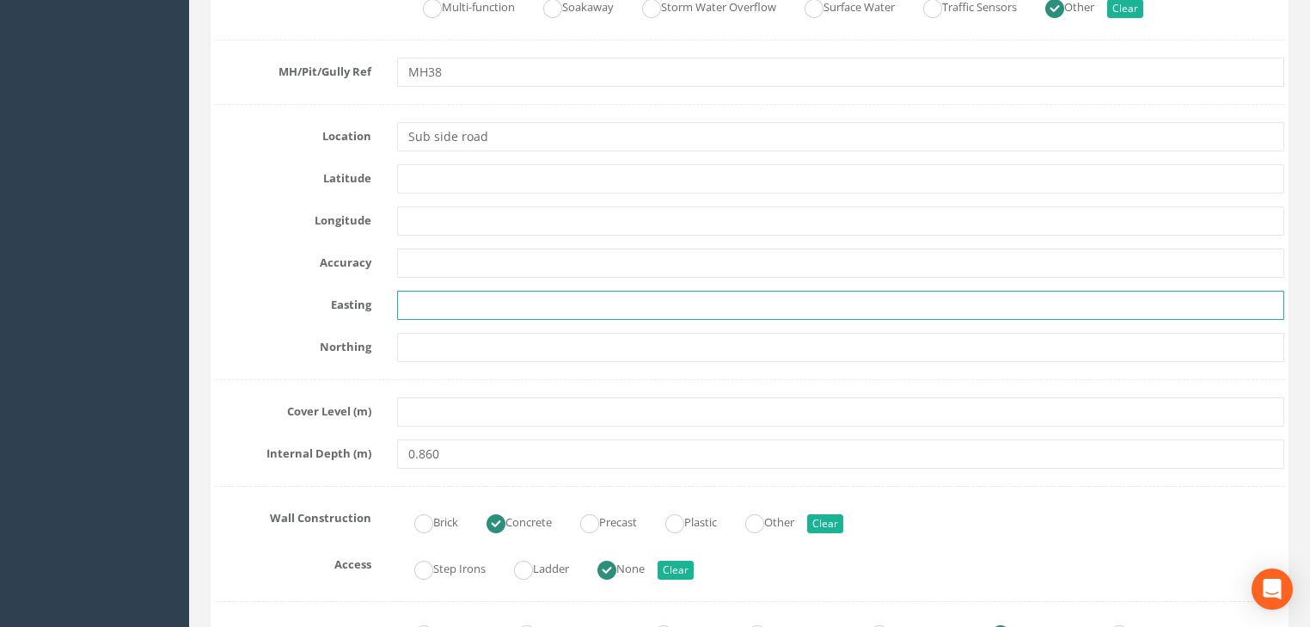
click at [453, 295] on input "text" at bounding box center [840, 305] width 887 height 29
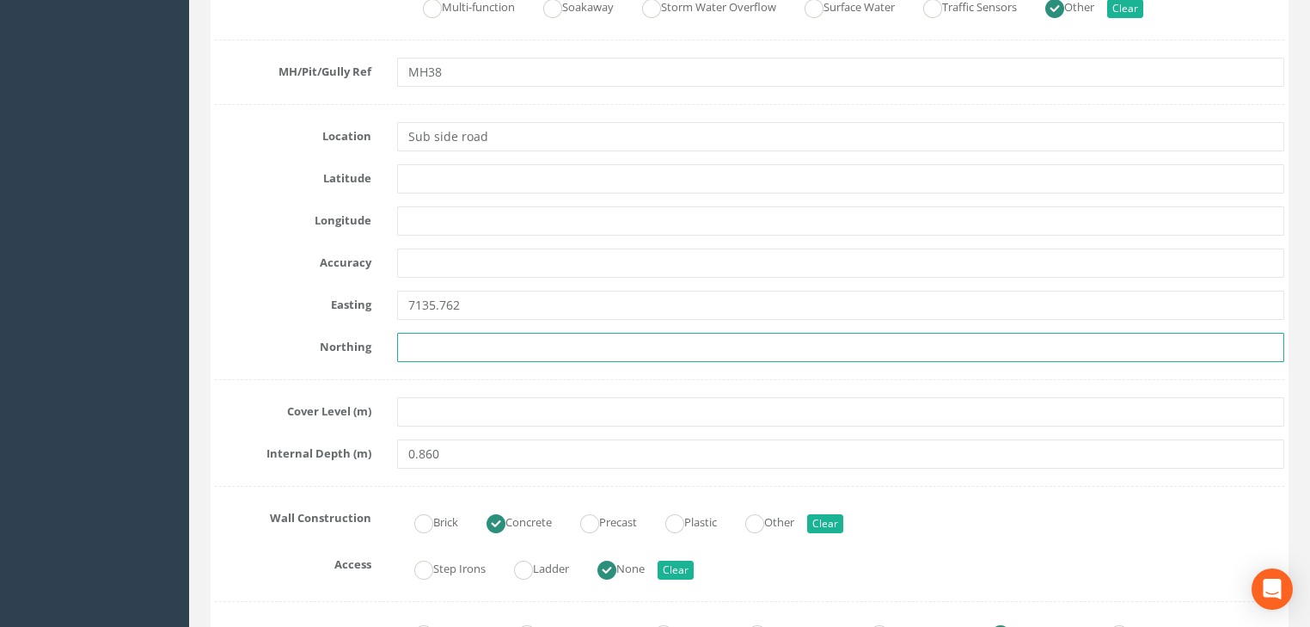
click at [461, 351] on input "text" at bounding box center [840, 347] width 887 height 29
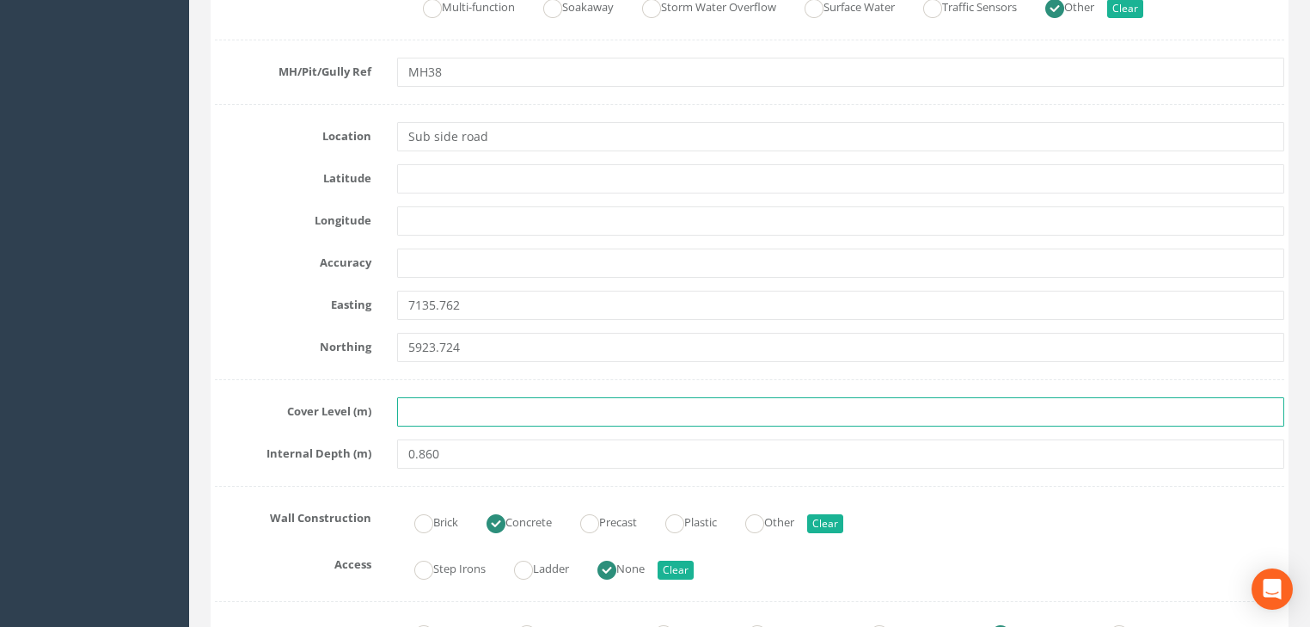
click at [537, 406] on input "text" at bounding box center [840, 411] width 887 height 29
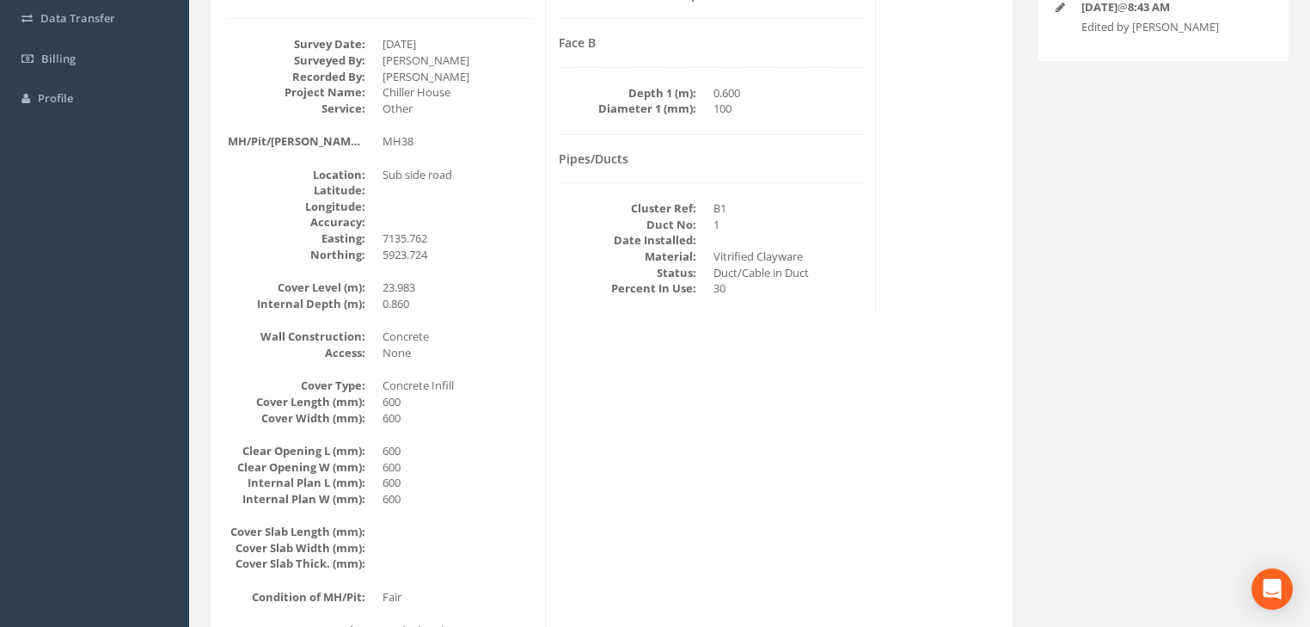
scroll to position [76, 0]
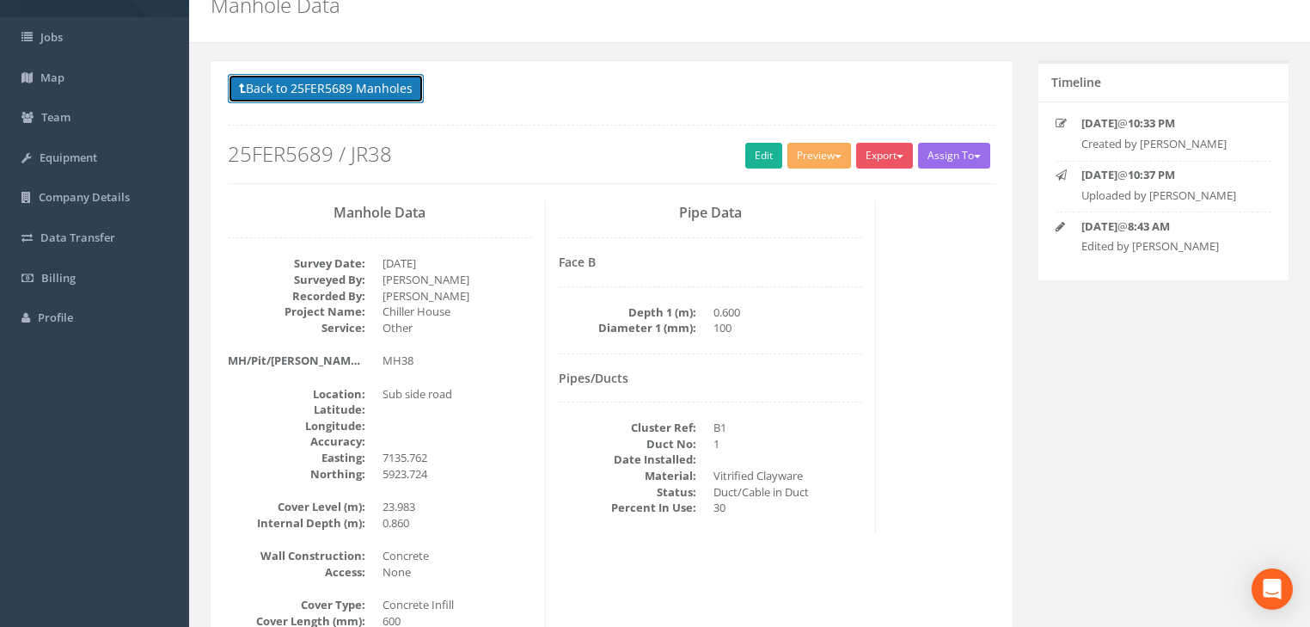
click at [371, 87] on button "Back to 25FER5689 Manholes" at bounding box center [326, 88] width 196 height 29
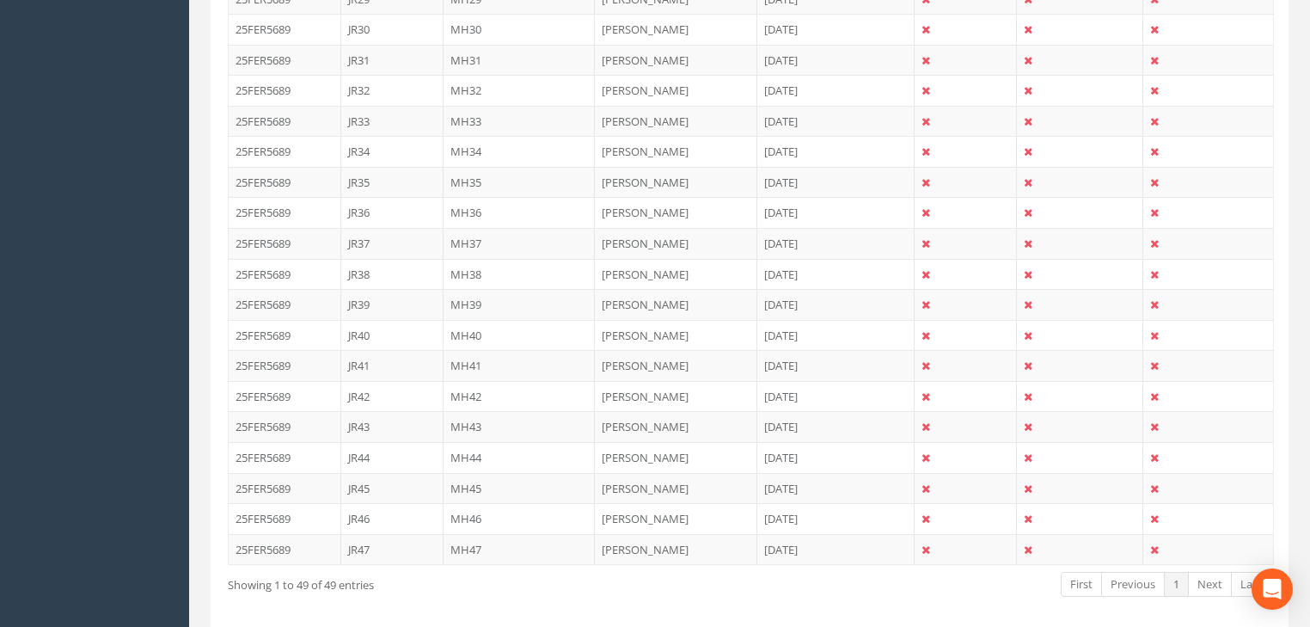
scroll to position [1451, 0]
click at [473, 291] on td "MH39" at bounding box center [520, 303] width 152 height 31
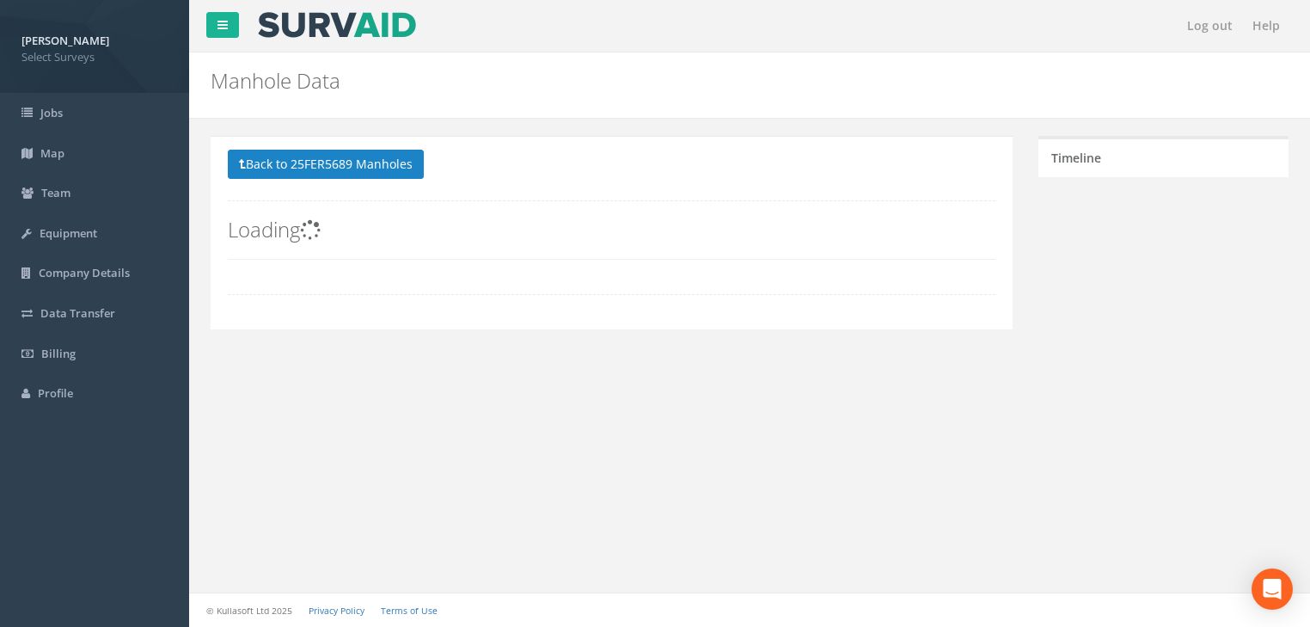
scroll to position [0, 0]
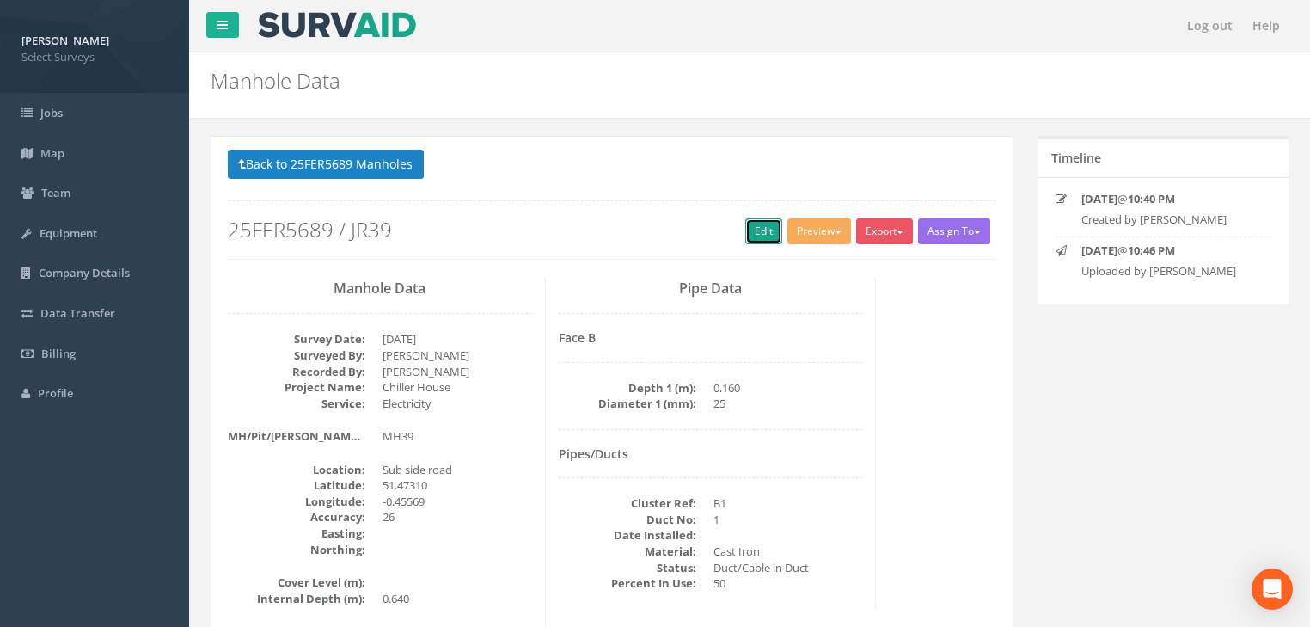
click at [750, 227] on link "Edit" at bounding box center [763, 231] width 37 height 26
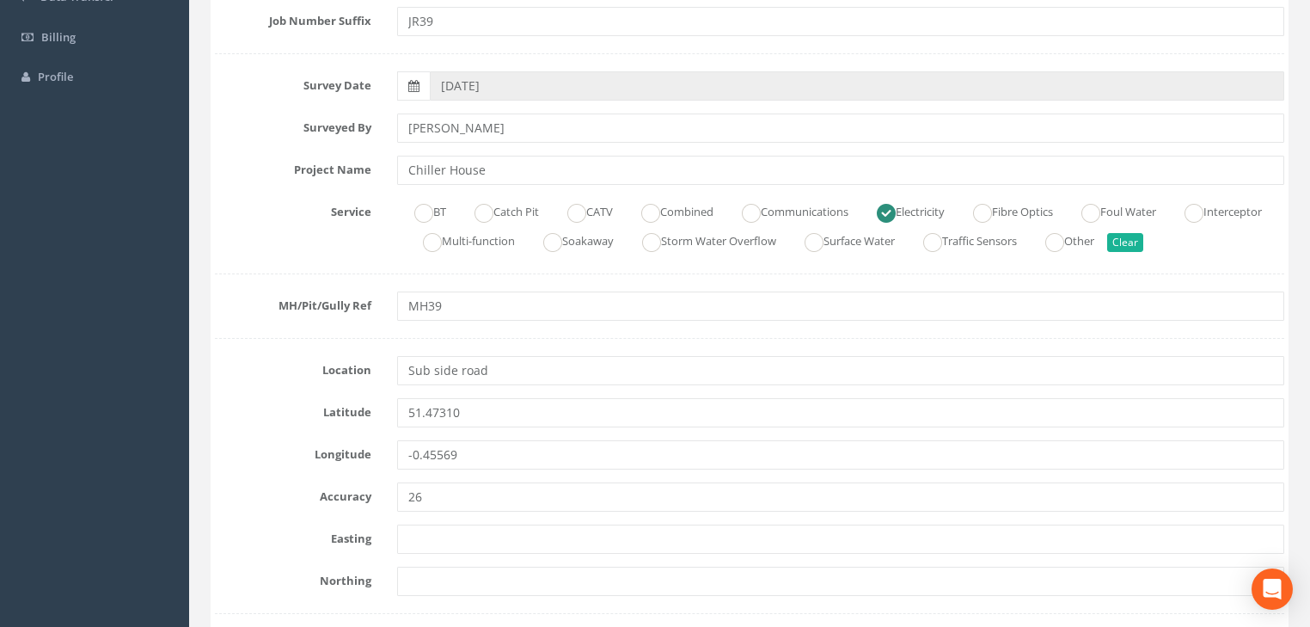
scroll to position [344, 0]
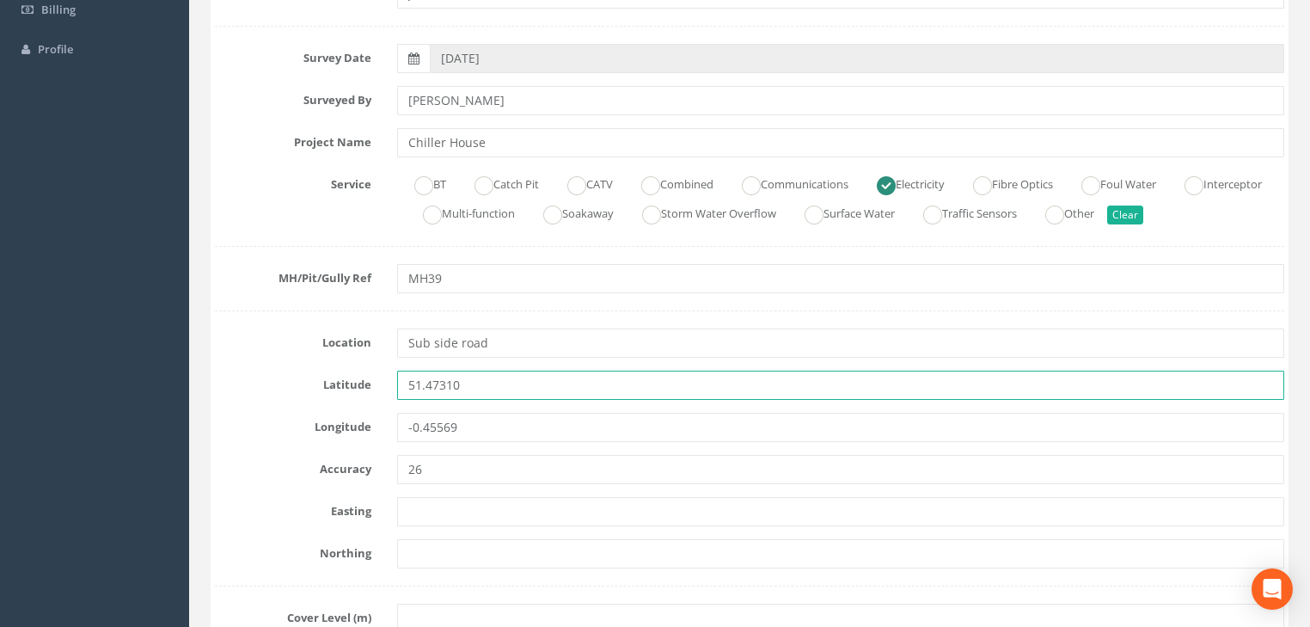
drag, startPoint x: 468, startPoint y: 378, endPoint x: 430, endPoint y: 415, distance: 52.9
click at [330, 382] on div "Latitude 51.47310" at bounding box center [749, 384] width 1095 height 29
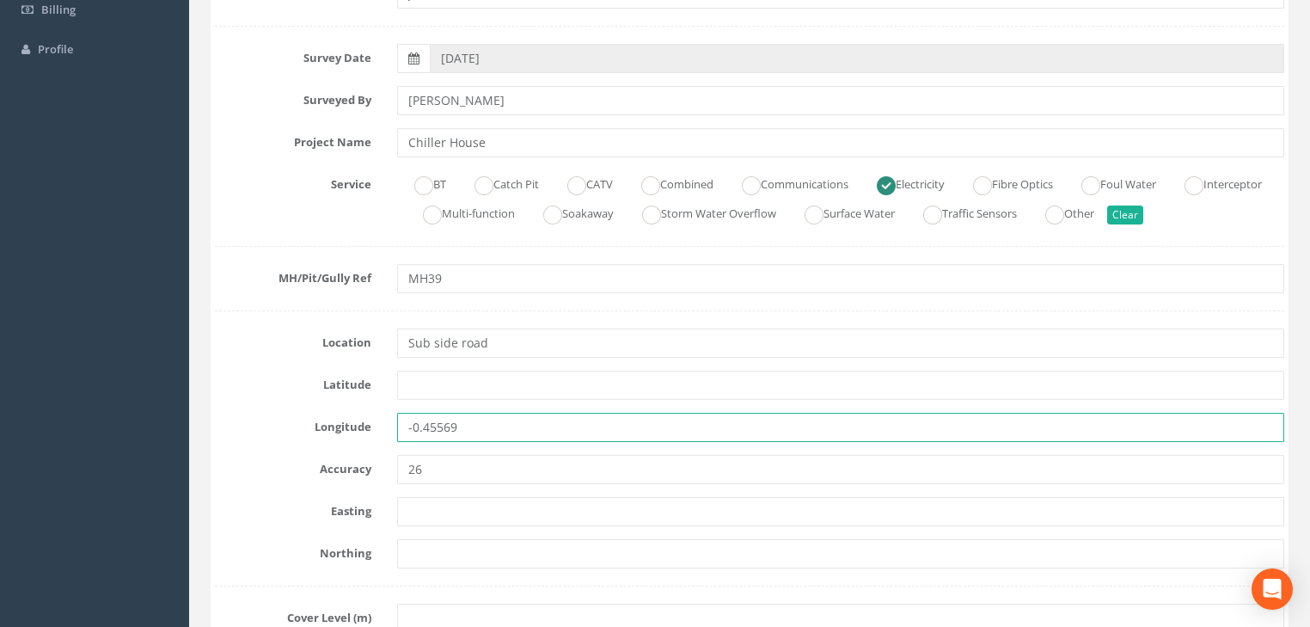
drag, startPoint x: 399, startPoint y: 435, endPoint x: 371, endPoint y: 438, distance: 27.6
click at [371, 438] on div "Longitude -0.45569" at bounding box center [749, 427] width 1095 height 29
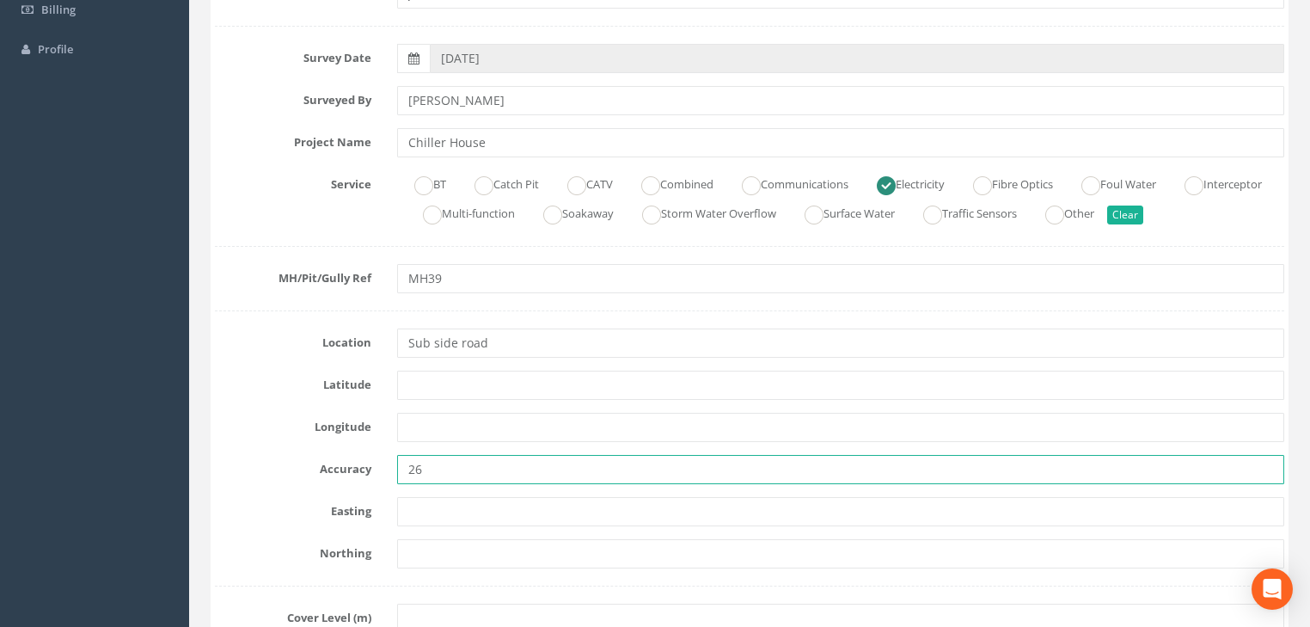
drag, startPoint x: 454, startPoint y: 467, endPoint x: 344, endPoint y: 488, distance: 112.1
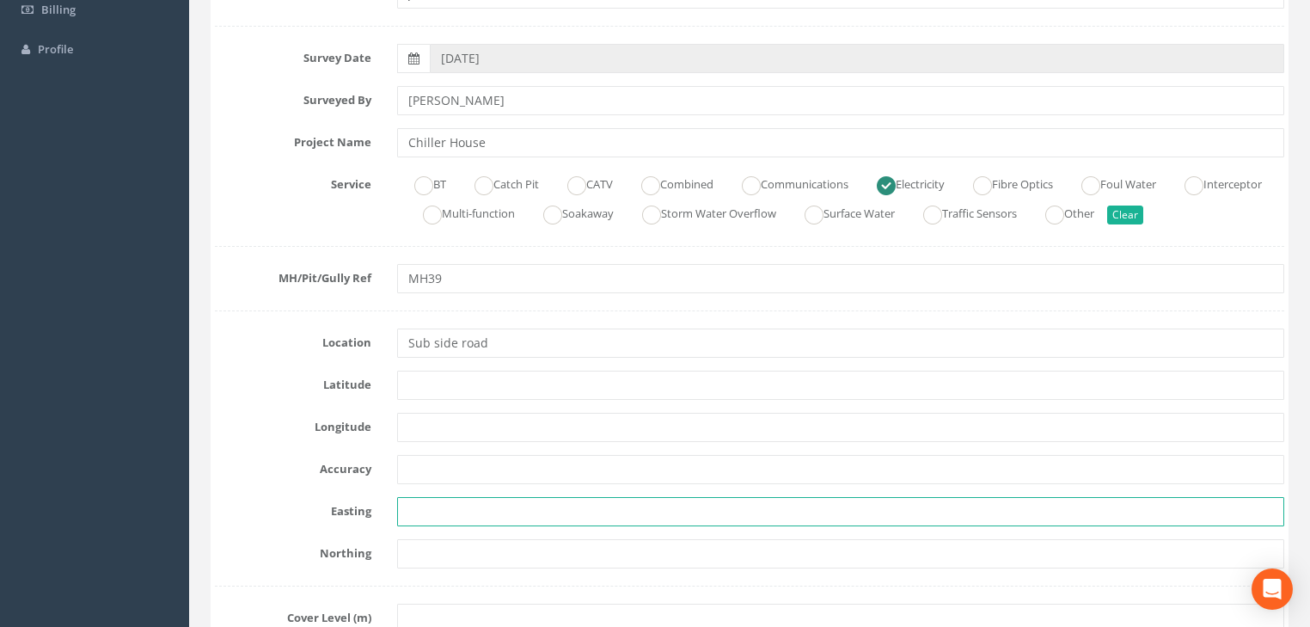
click at [428, 516] on input "text" at bounding box center [840, 511] width 887 height 29
click at [440, 508] on input "text" at bounding box center [840, 511] width 887 height 29
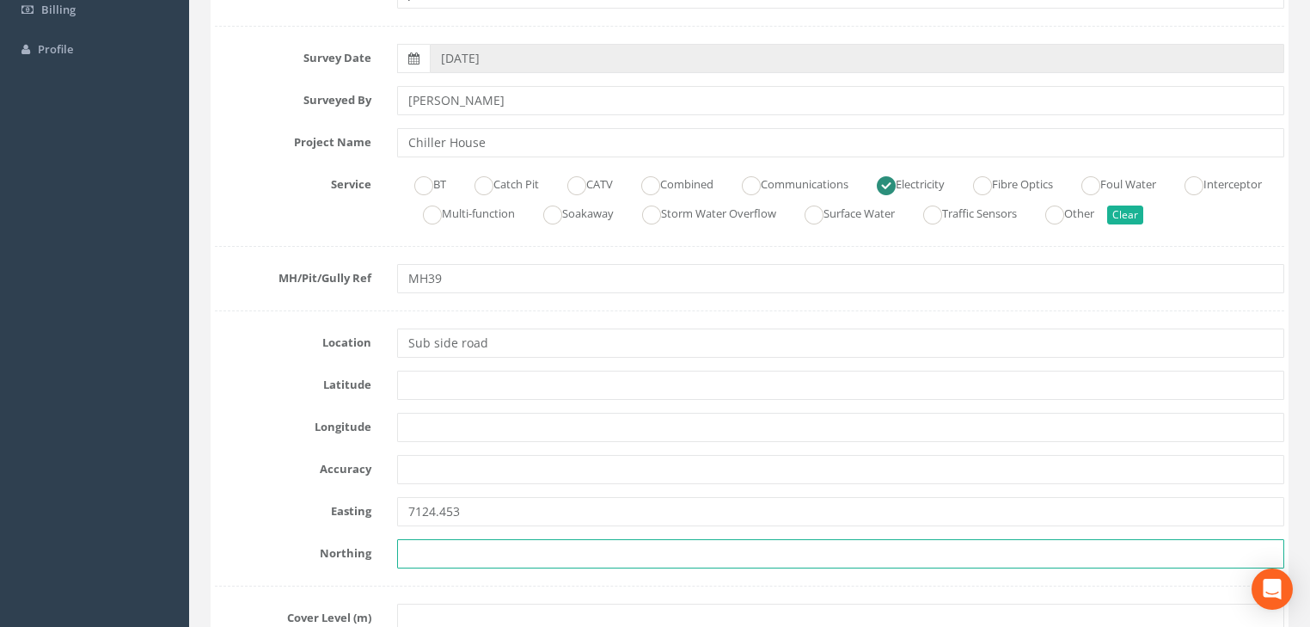
click at [461, 555] on input "text" at bounding box center [840, 553] width 887 height 29
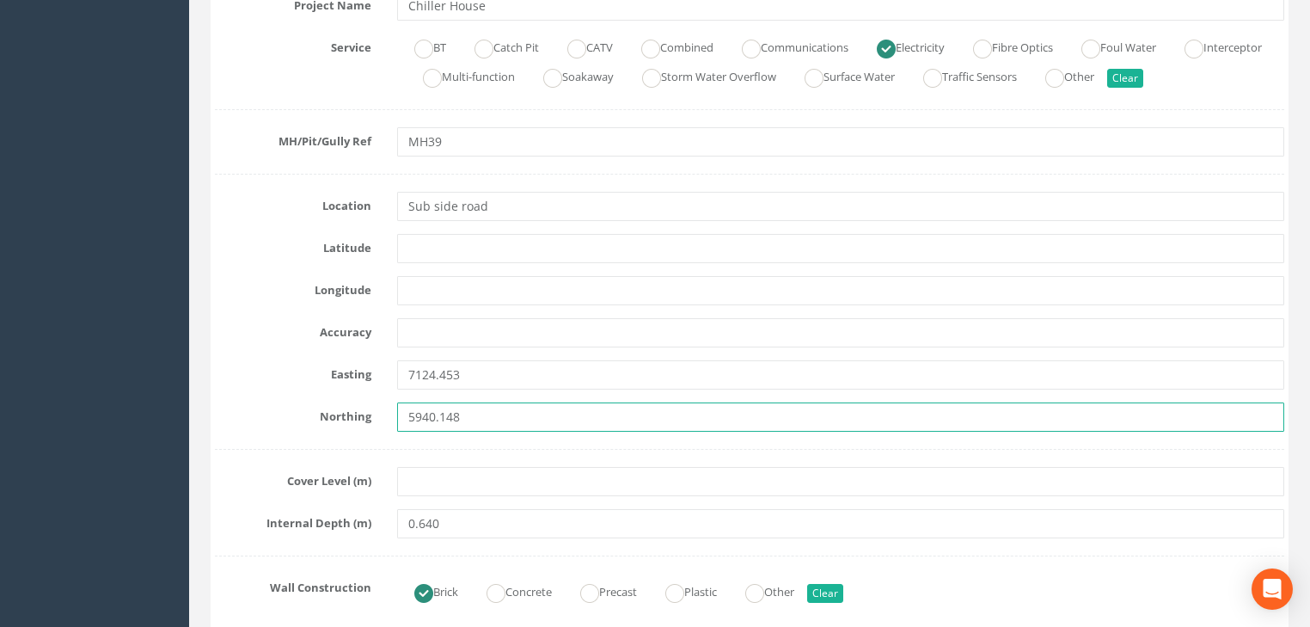
scroll to position [481, 0]
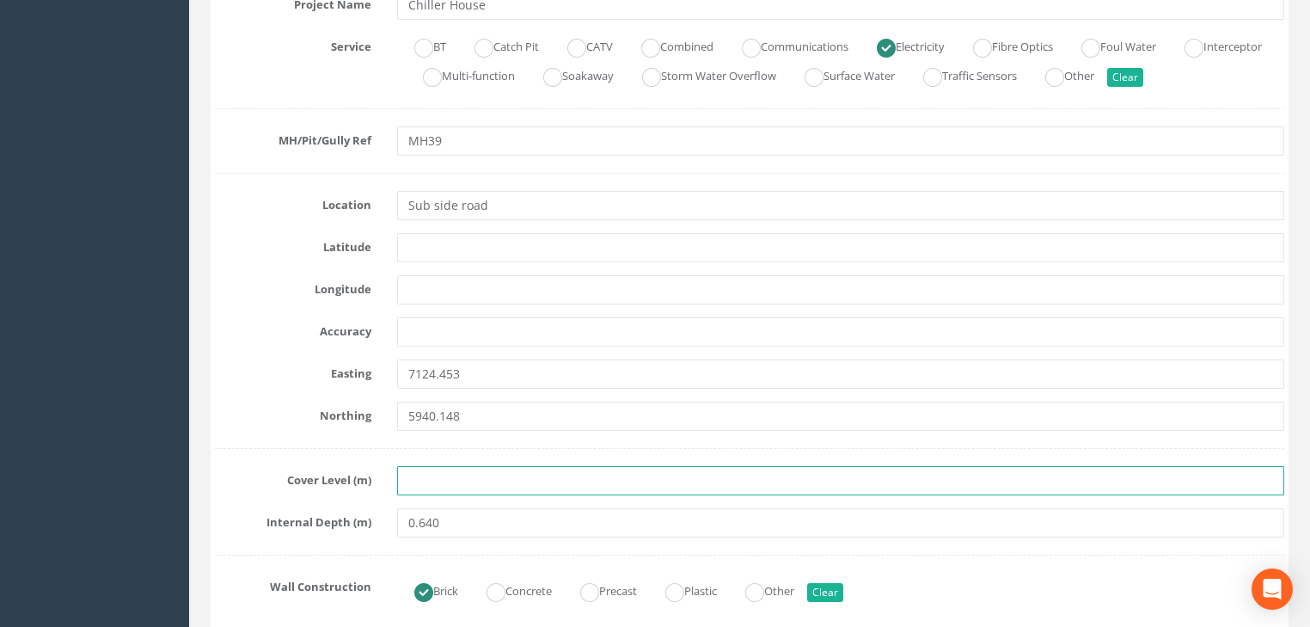
click at [423, 482] on input "text" at bounding box center [840, 480] width 887 height 29
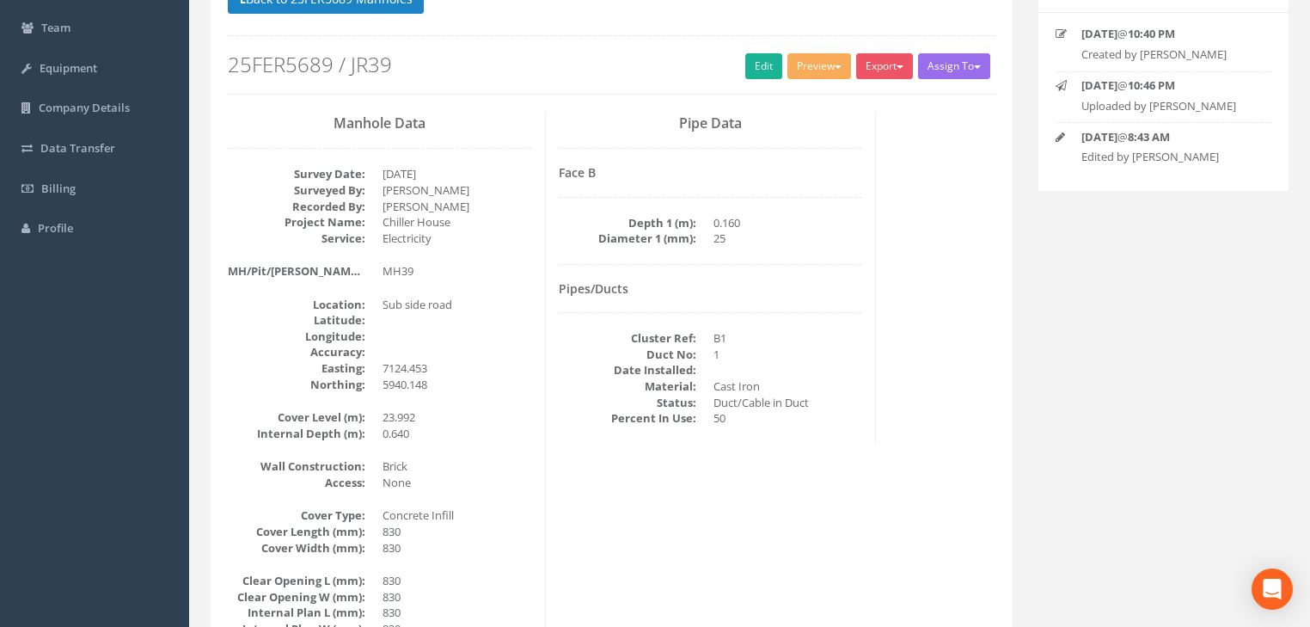
scroll to position [0, 0]
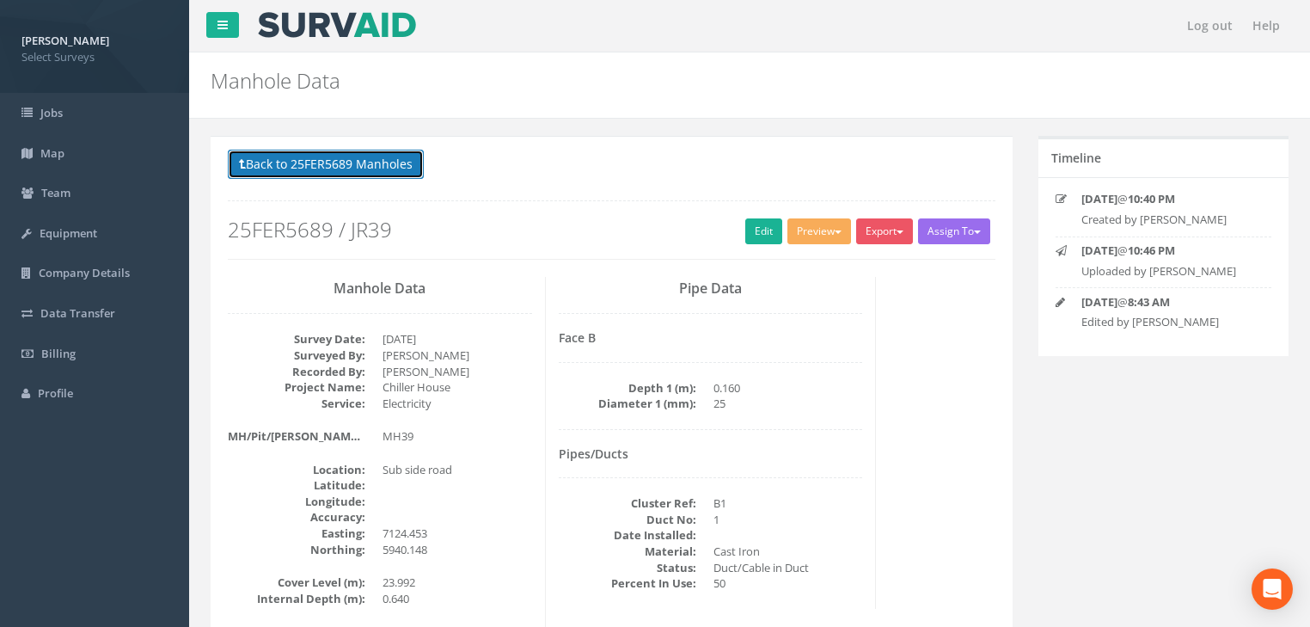
click at [354, 153] on button "Back to 25FER5689 Manholes" at bounding box center [326, 164] width 196 height 29
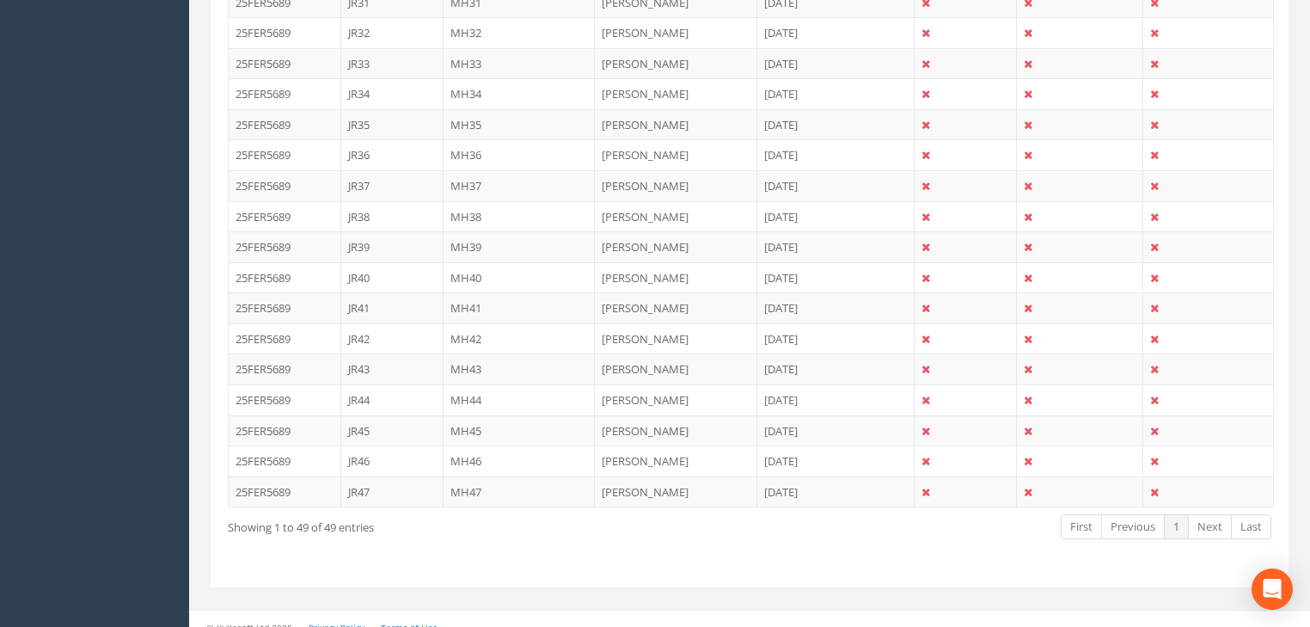
scroll to position [1513, 0]
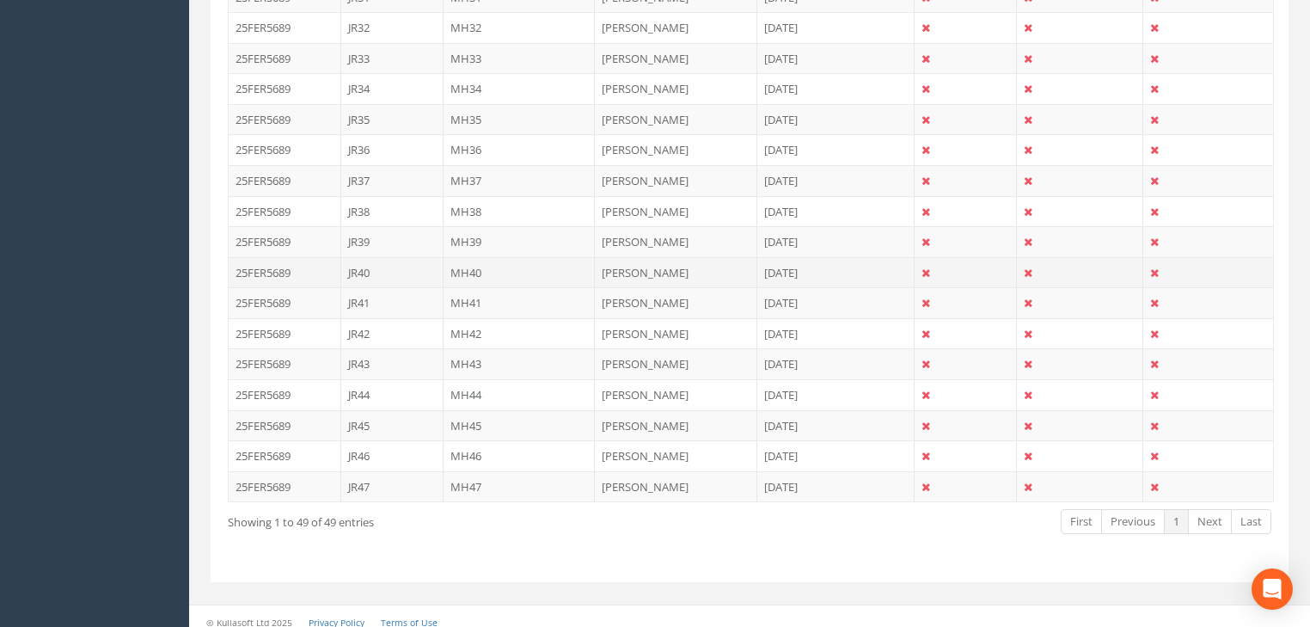
click at [466, 258] on td "MH40" at bounding box center [520, 272] width 152 height 31
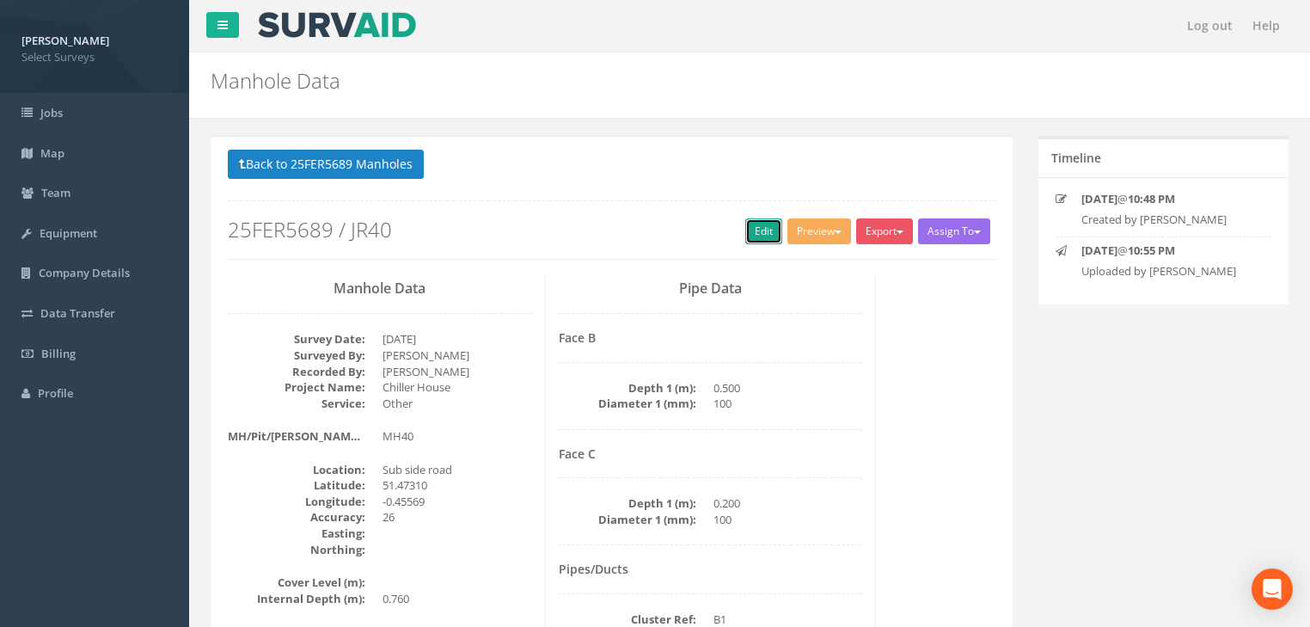
click at [749, 233] on link "Edit" at bounding box center [763, 231] width 37 height 26
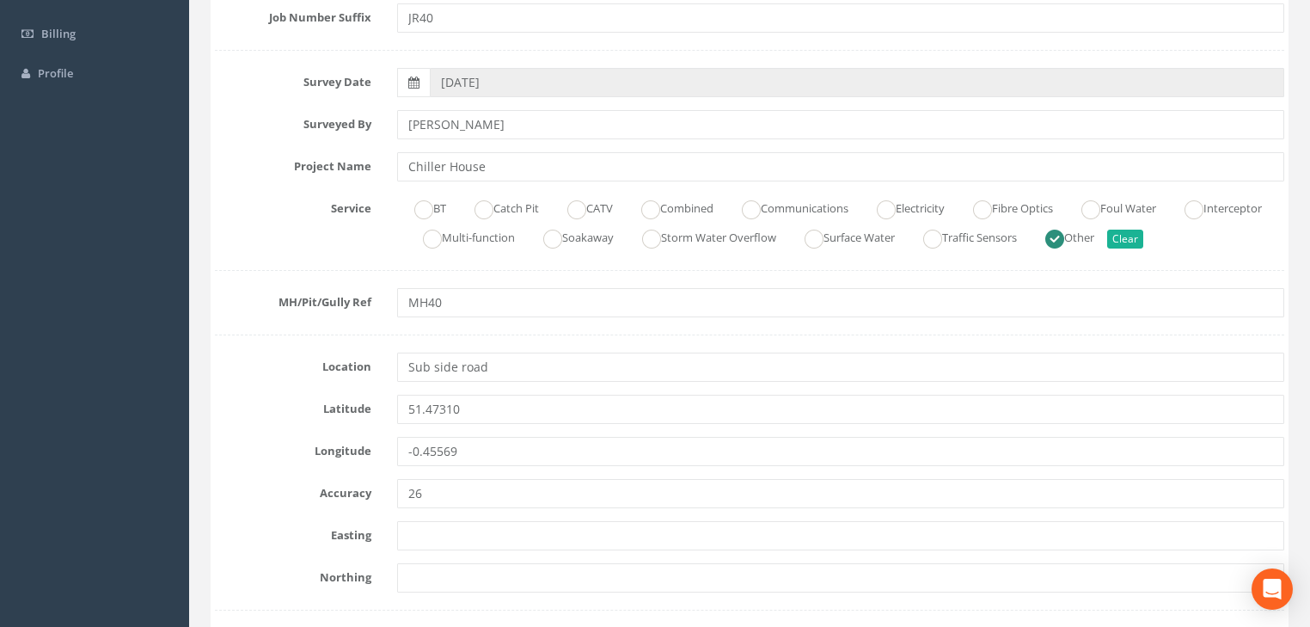
scroll to position [344, 0]
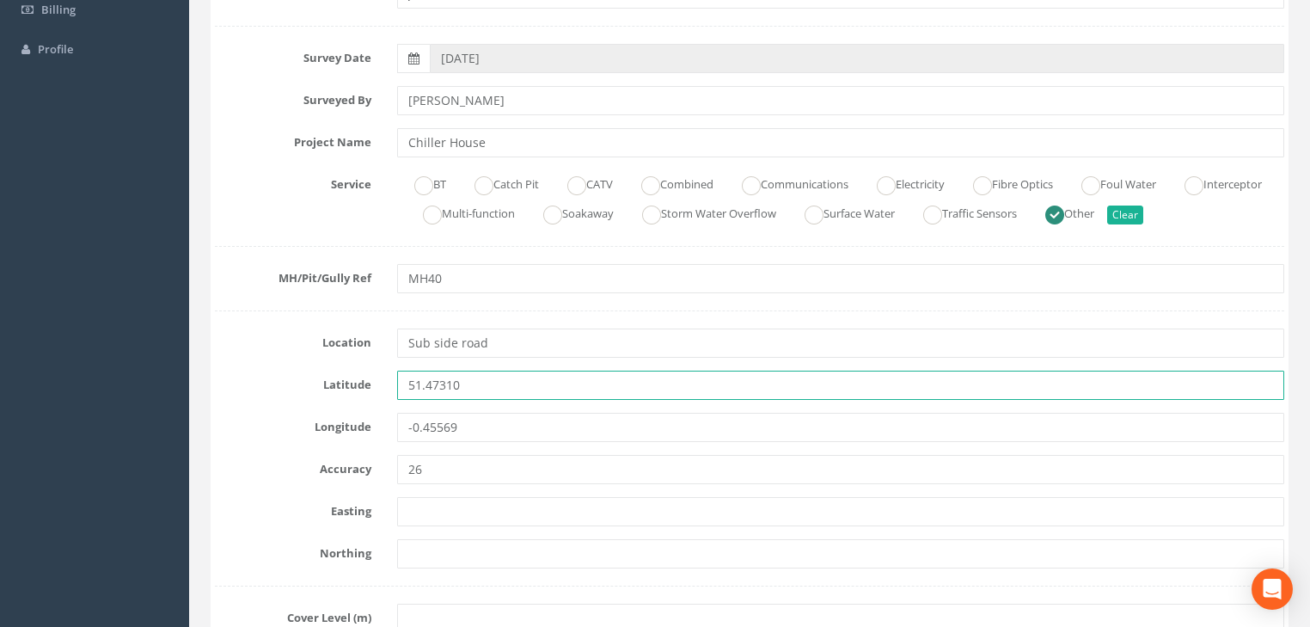
drag, startPoint x: 494, startPoint y: 391, endPoint x: 394, endPoint y: 413, distance: 102.8
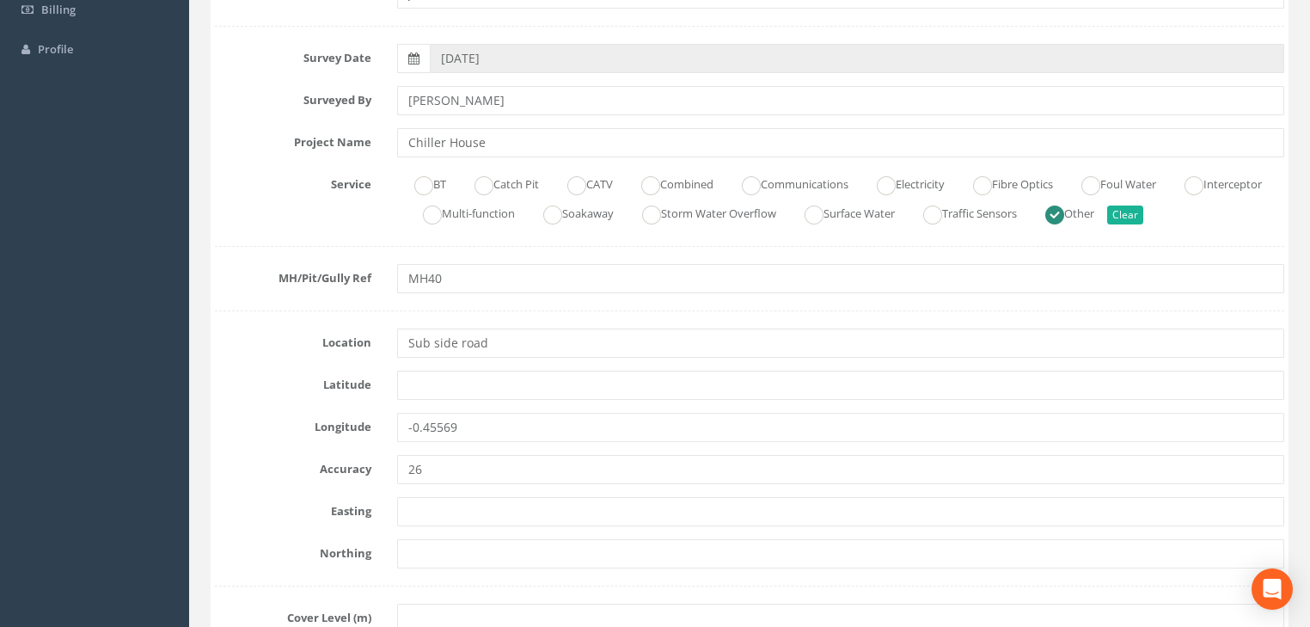
drag, startPoint x: 443, startPoint y: 446, endPoint x: 426, endPoint y: 449, distance: 16.5
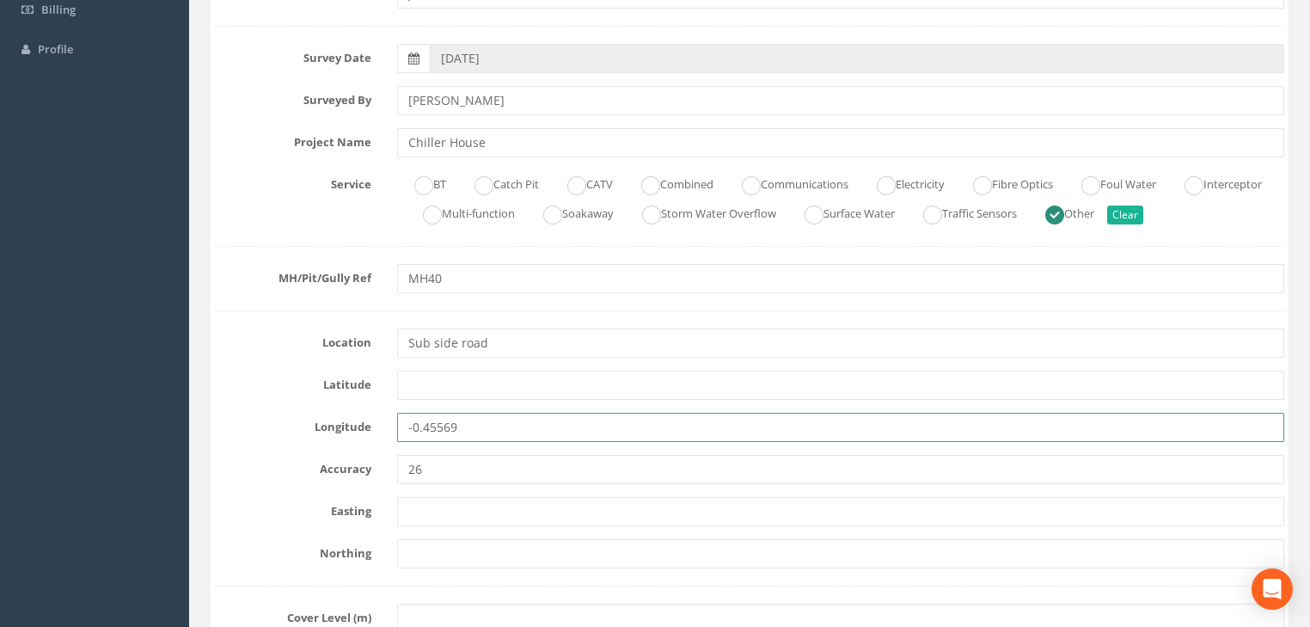
drag, startPoint x: 460, startPoint y: 432, endPoint x: 384, endPoint y: 444, distance: 76.6
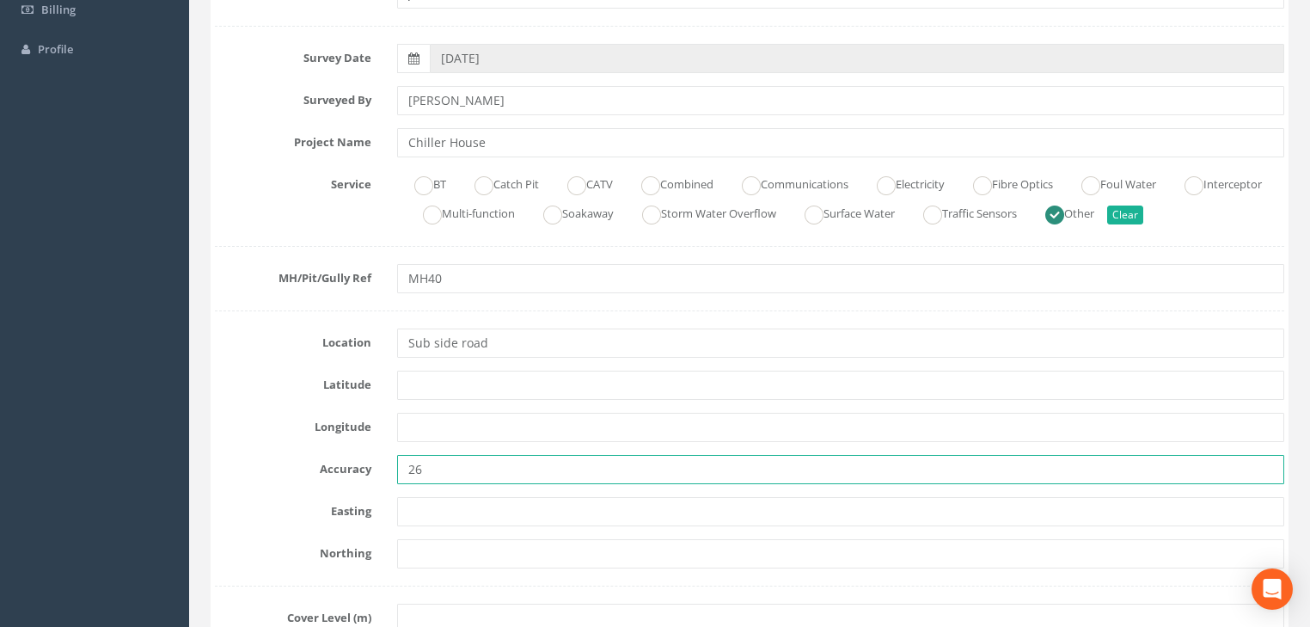
drag, startPoint x: 456, startPoint y: 481, endPoint x: 385, endPoint y: 478, distance: 71.4
click at [385, 478] on div "26" at bounding box center [840, 469] width 913 height 29
click at [896, 186] on ins at bounding box center [886, 185] width 19 height 19
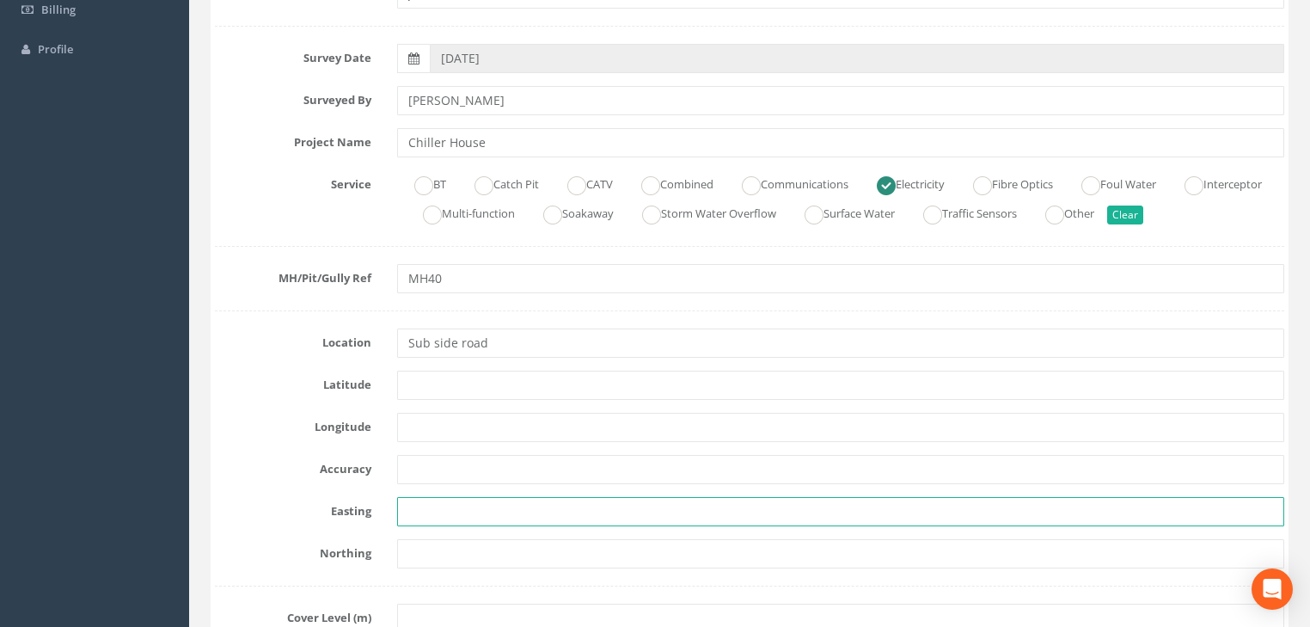
click at [444, 505] on input "text" at bounding box center [840, 511] width 887 height 29
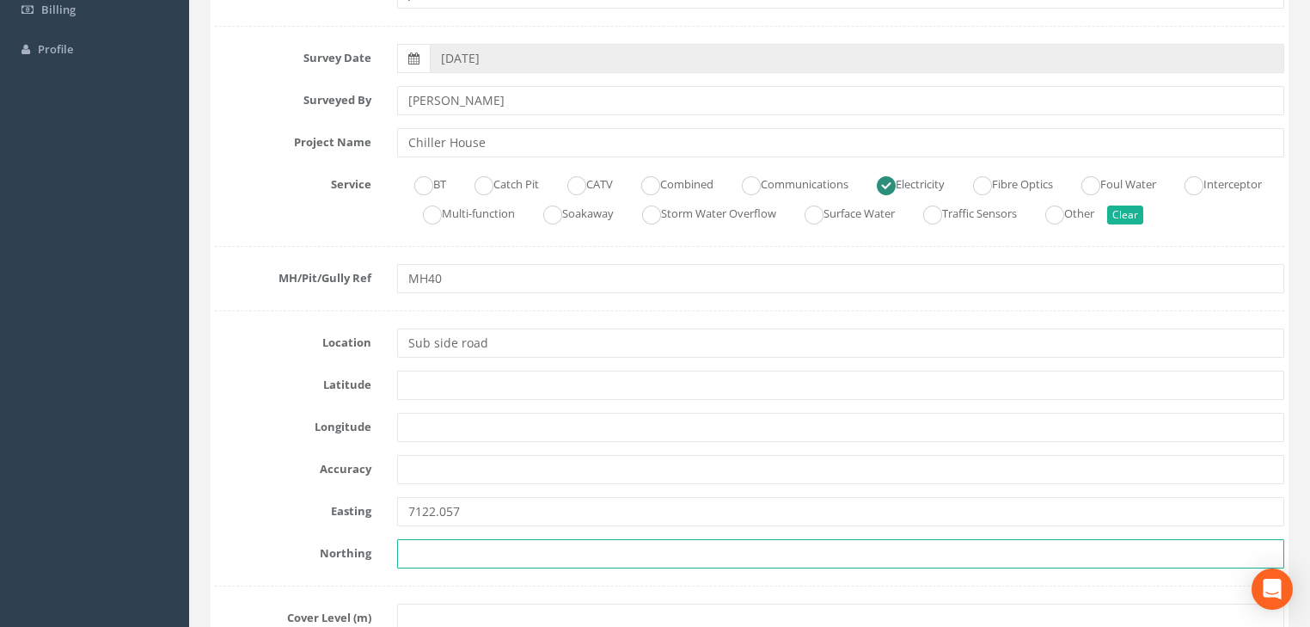
click at [474, 551] on input "text" at bounding box center [840, 553] width 887 height 29
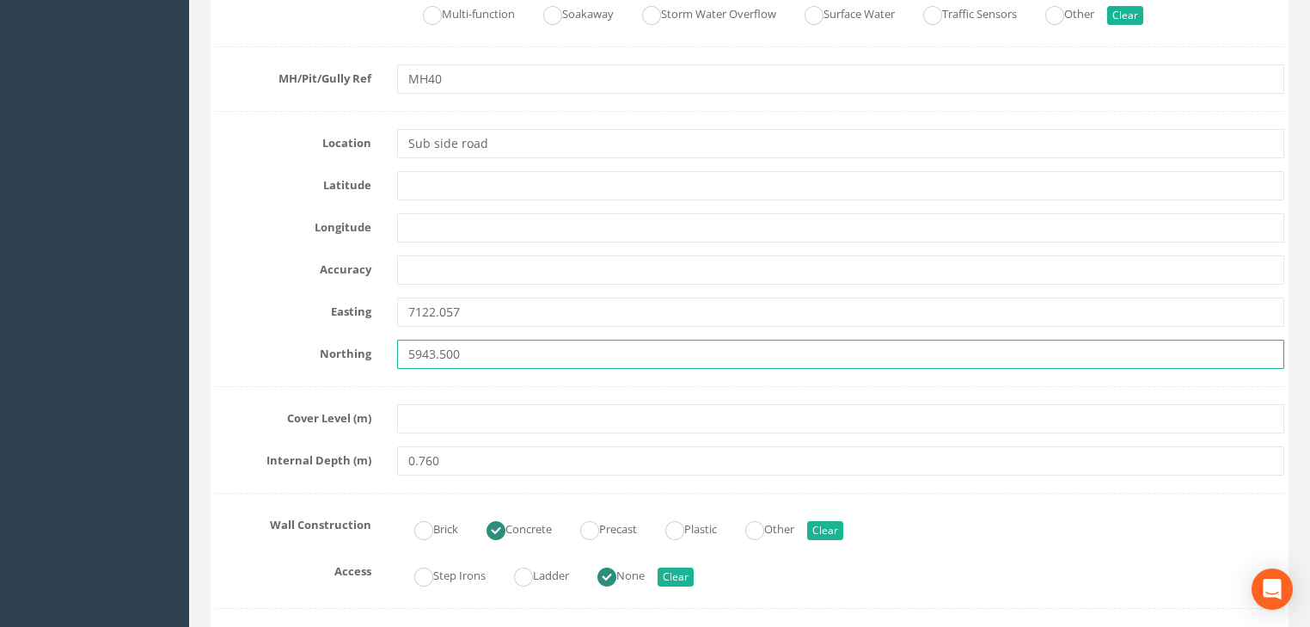
scroll to position [550, 0]
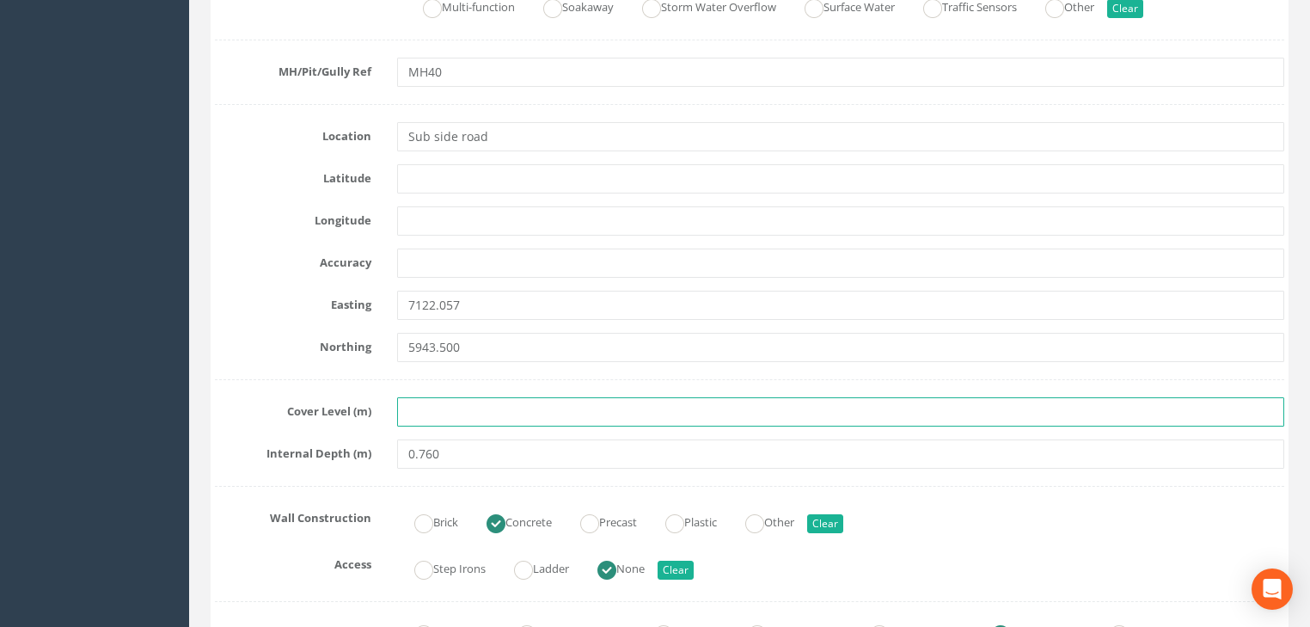
click at [437, 407] on input "text" at bounding box center [840, 411] width 887 height 29
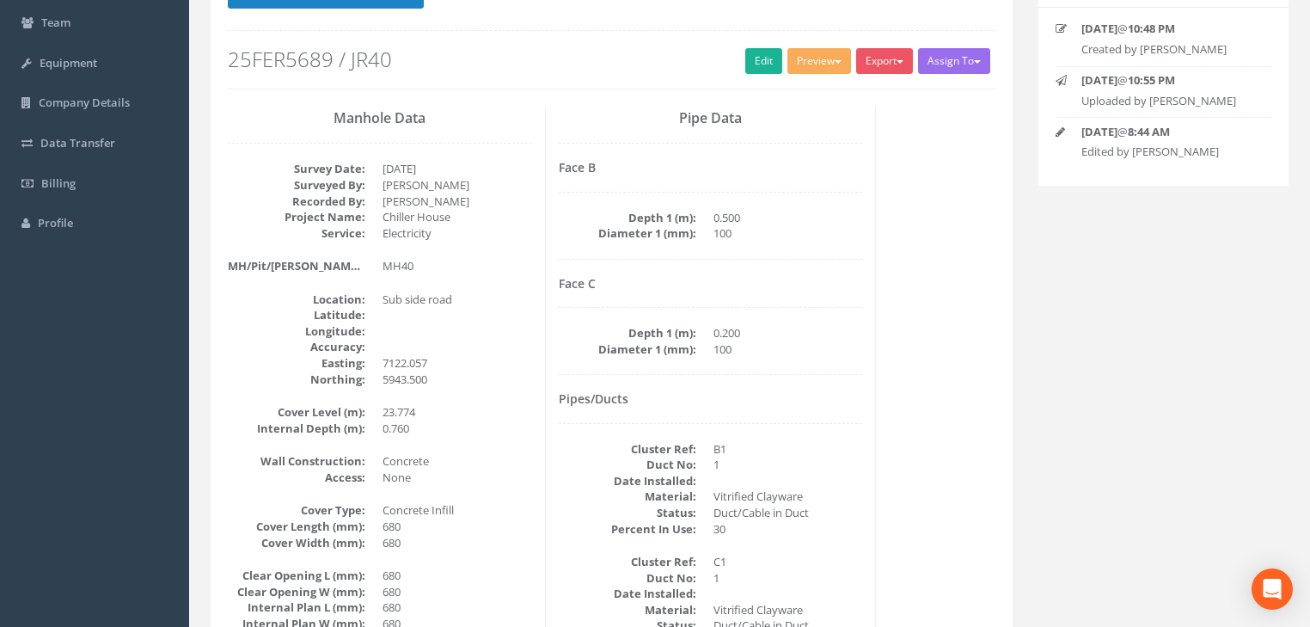
scroll to position [144, 0]
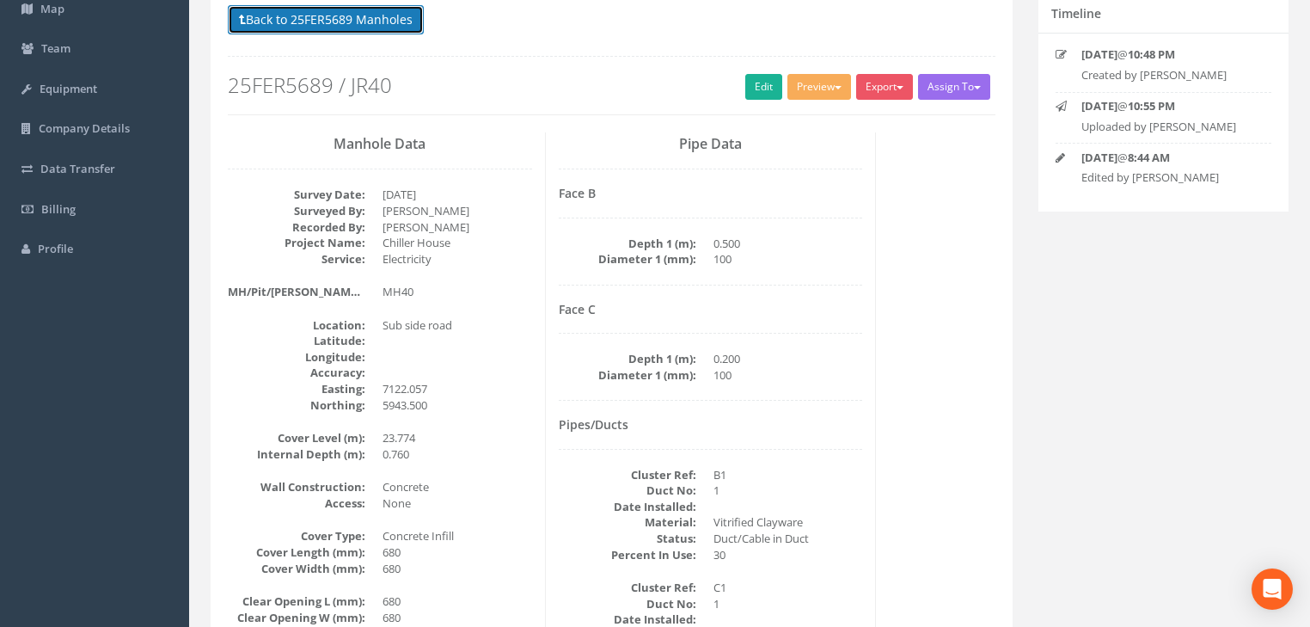
click at [281, 19] on button "Back to 25FER5689 Manholes" at bounding box center [326, 19] width 196 height 29
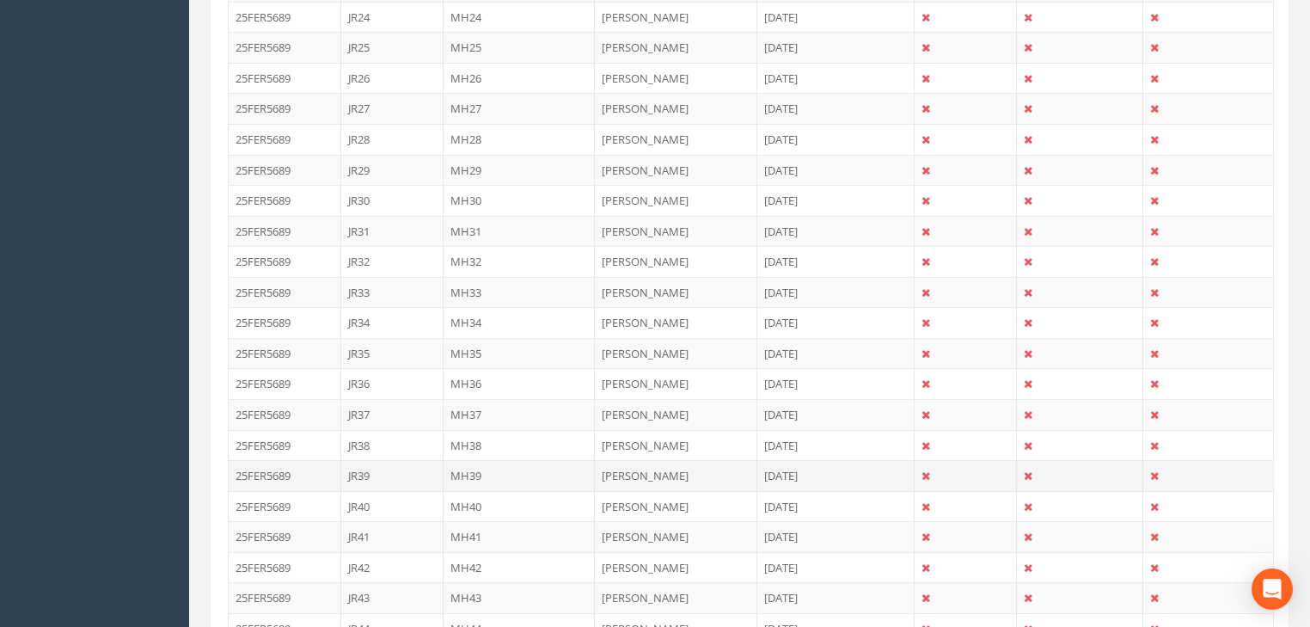
scroll to position [1313, 0]
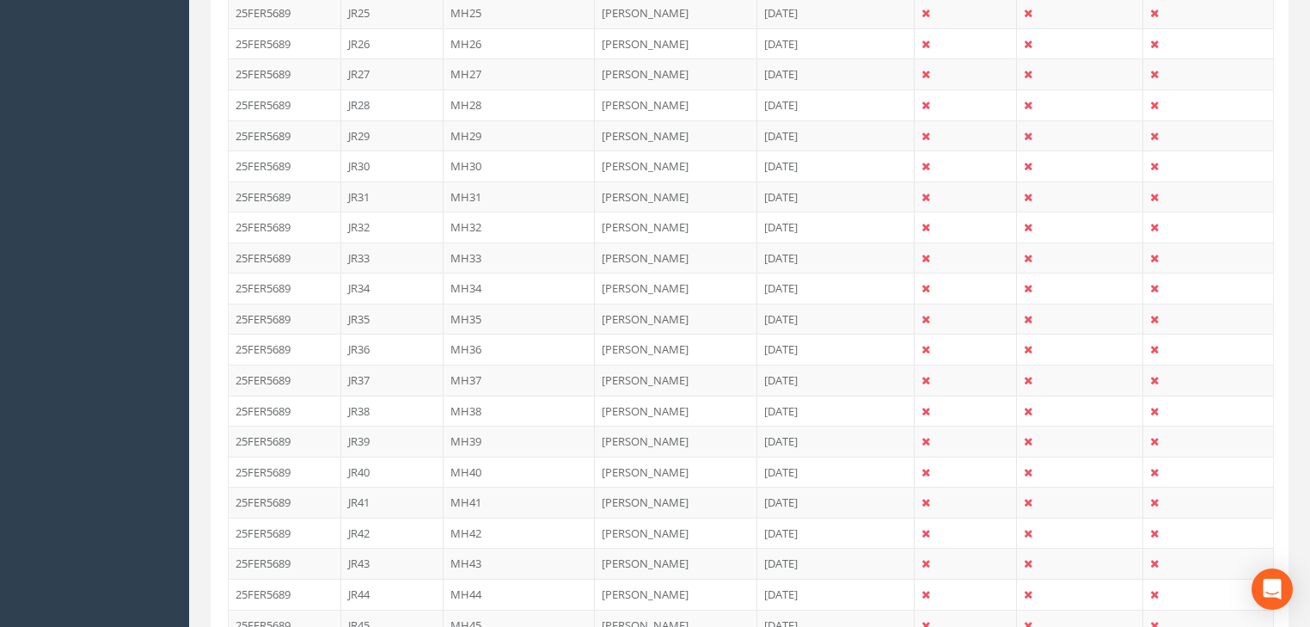
click at [465, 487] on td "MH41" at bounding box center [520, 502] width 152 height 31
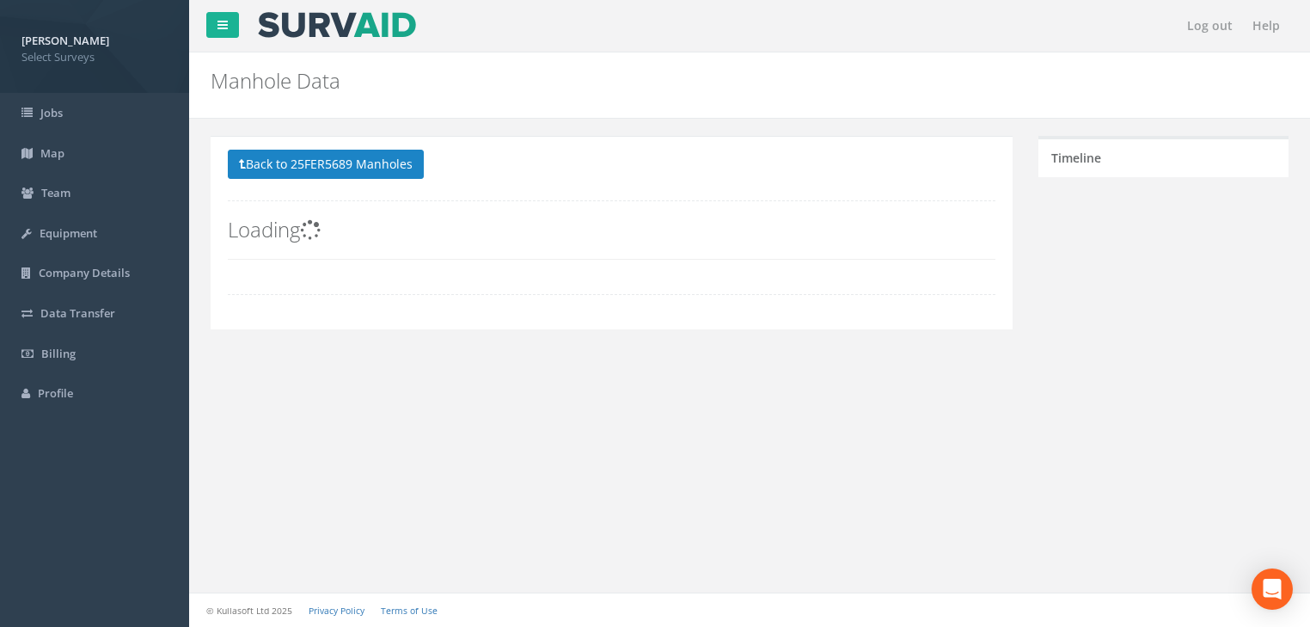
scroll to position [0, 0]
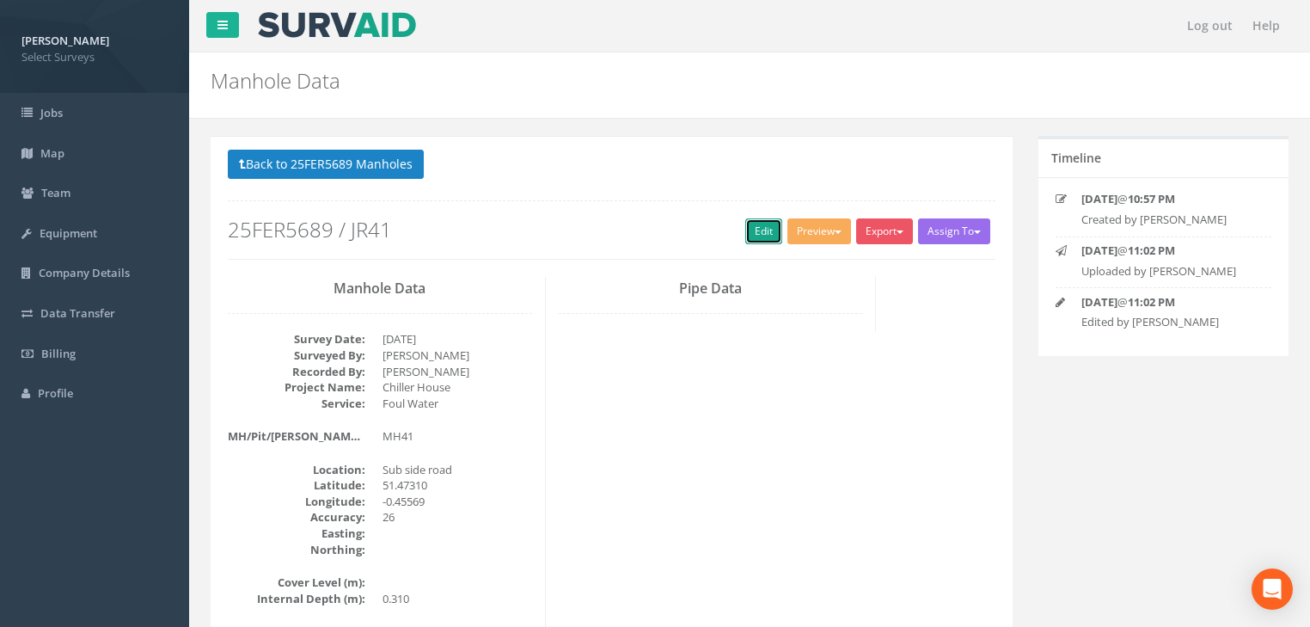
click at [746, 230] on link "Edit" at bounding box center [763, 231] width 37 height 26
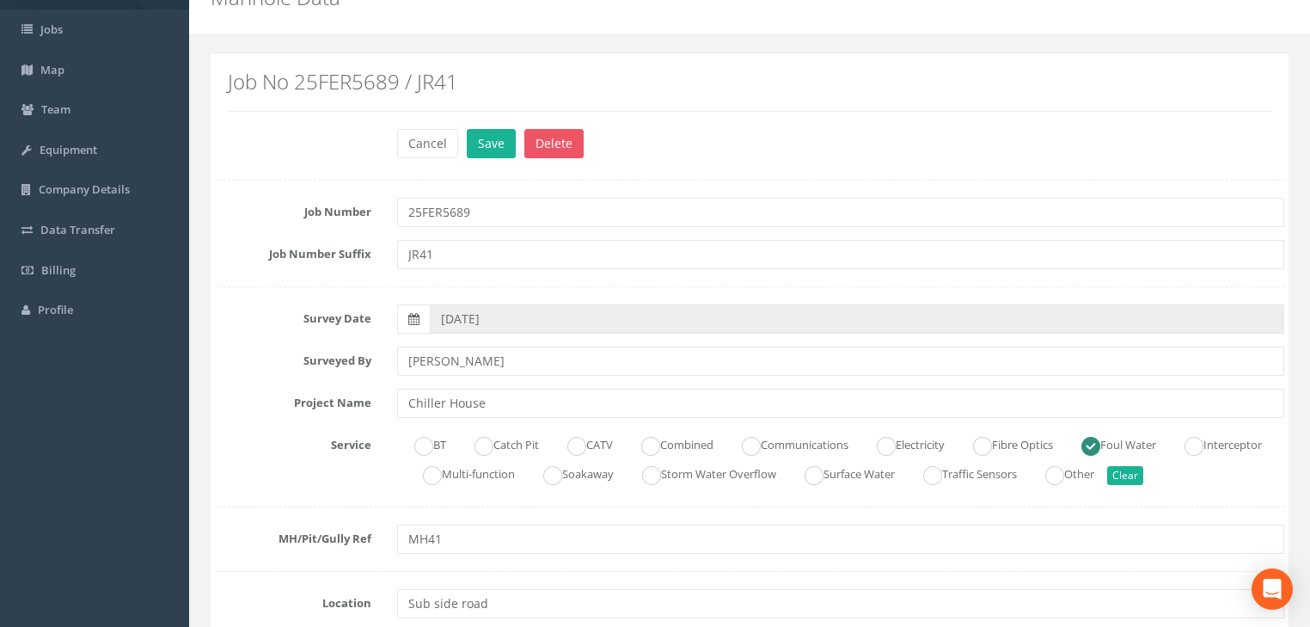
scroll to position [275, 0]
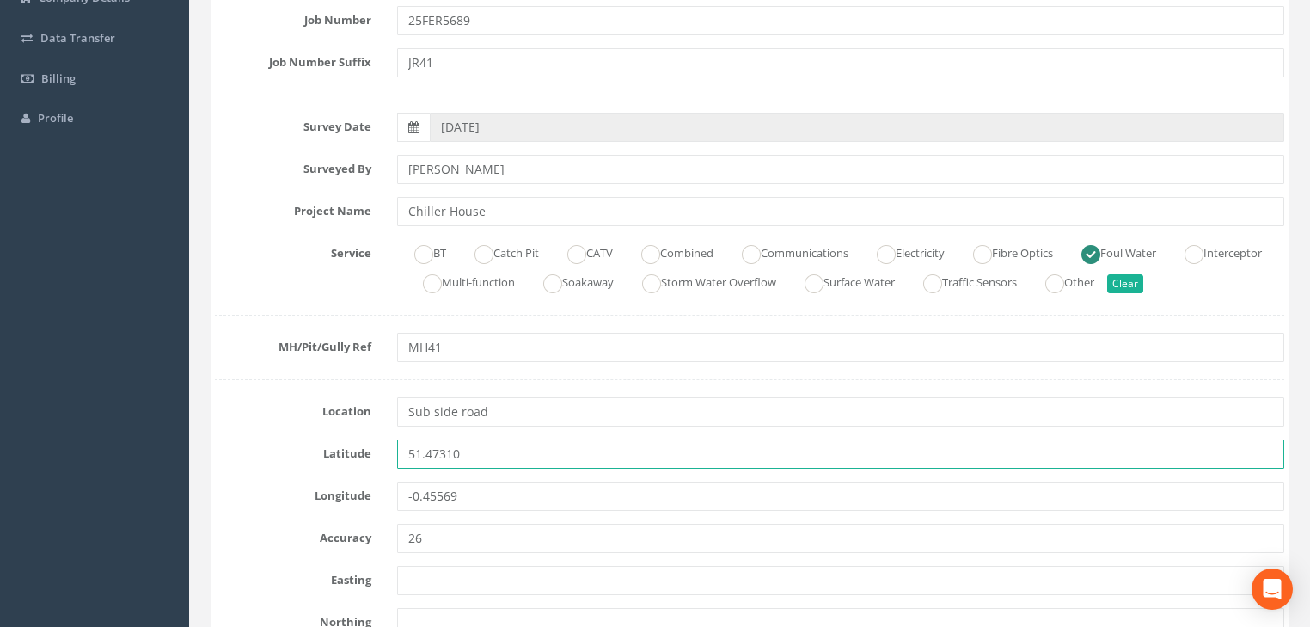
drag, startPoint x: 495, startPoint y: 465, endPoint x: 376, endPoint y: 472, distance: 119.7
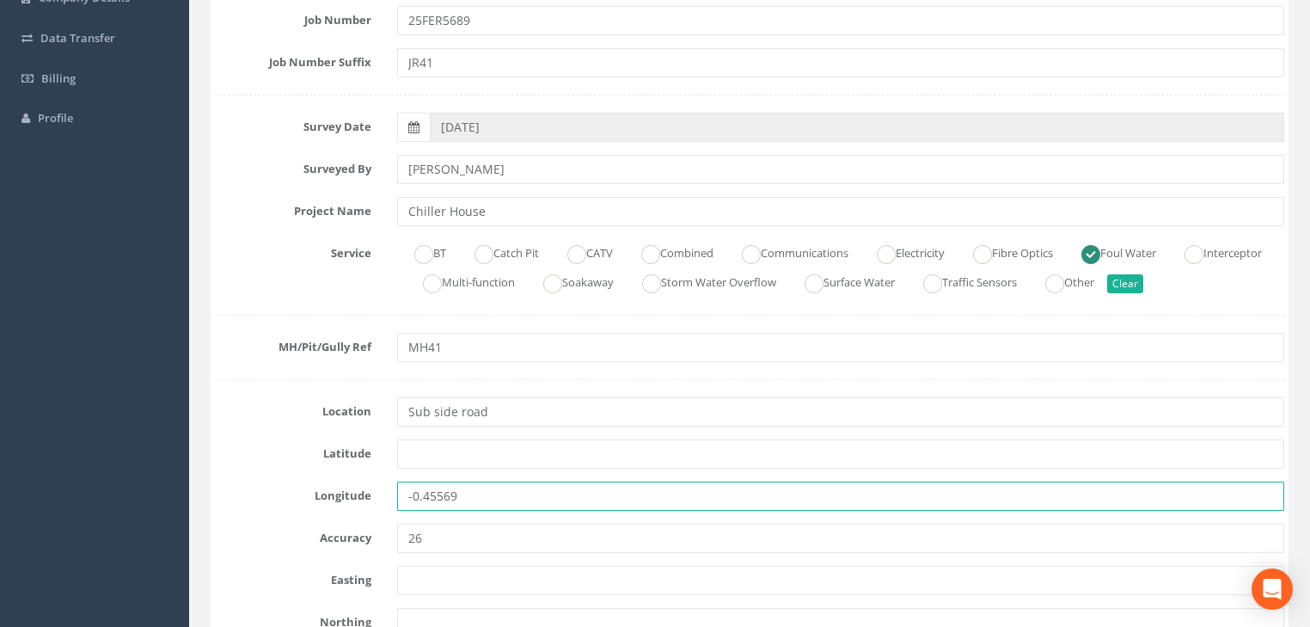
drag, startPoint x: 468, startPoint y: 488, endPoint x: 346, endPoint y: 500, distance: 122.7
click at [346, 500] on div "Longitude -0.45569" at bounding box center [749, 495] width 1095 height 29
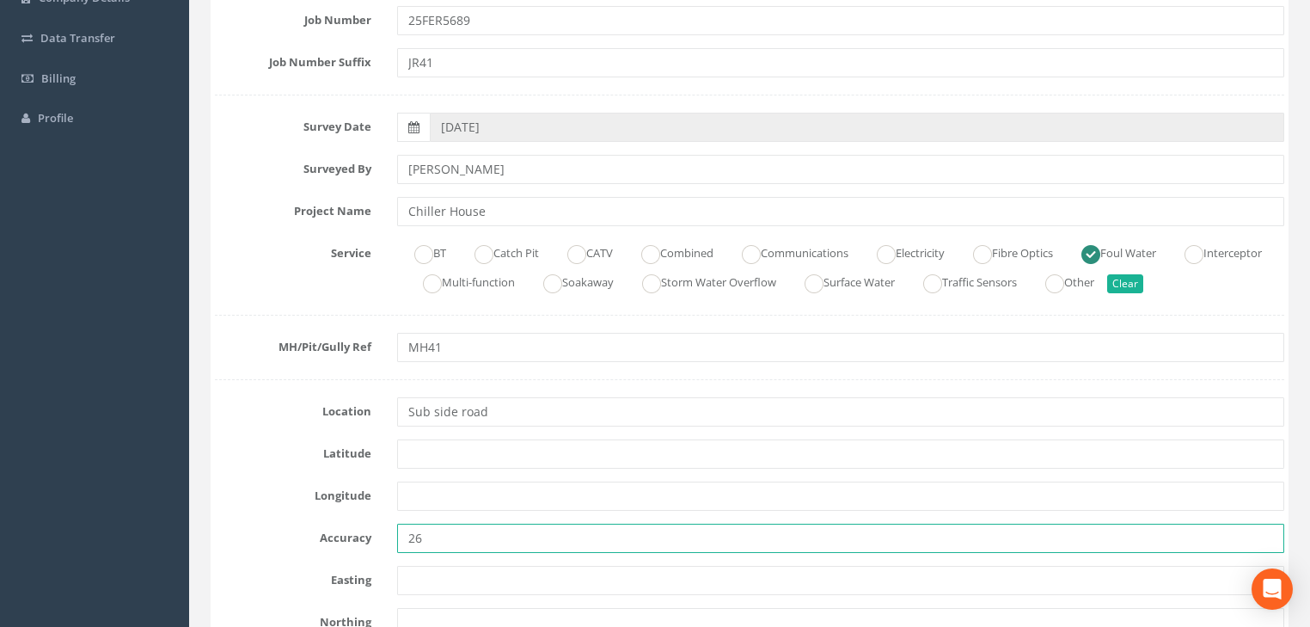
drag, startPoint x: 440, startPoint y: 523, endPoint x: 380, endPoint y: 547, distance: 64.5
click at [380, 547] on div "Accuracy 26" at bounding box center [749, 537] width 1095 height 29
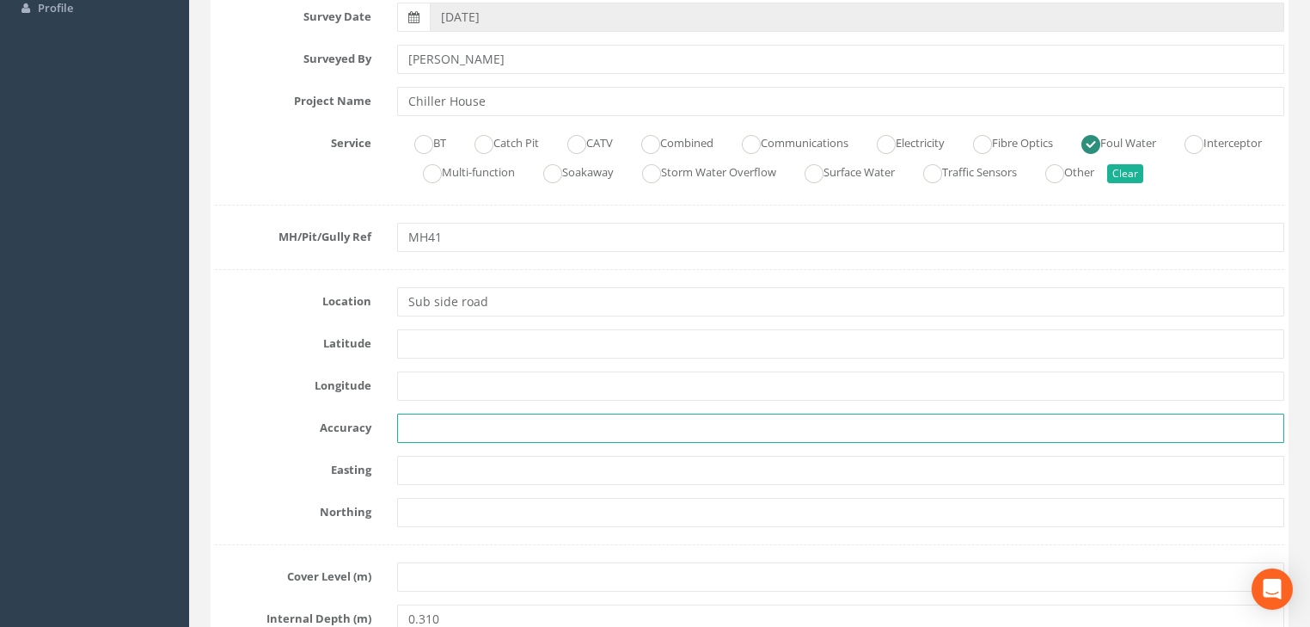
scroll to position [481, 0]
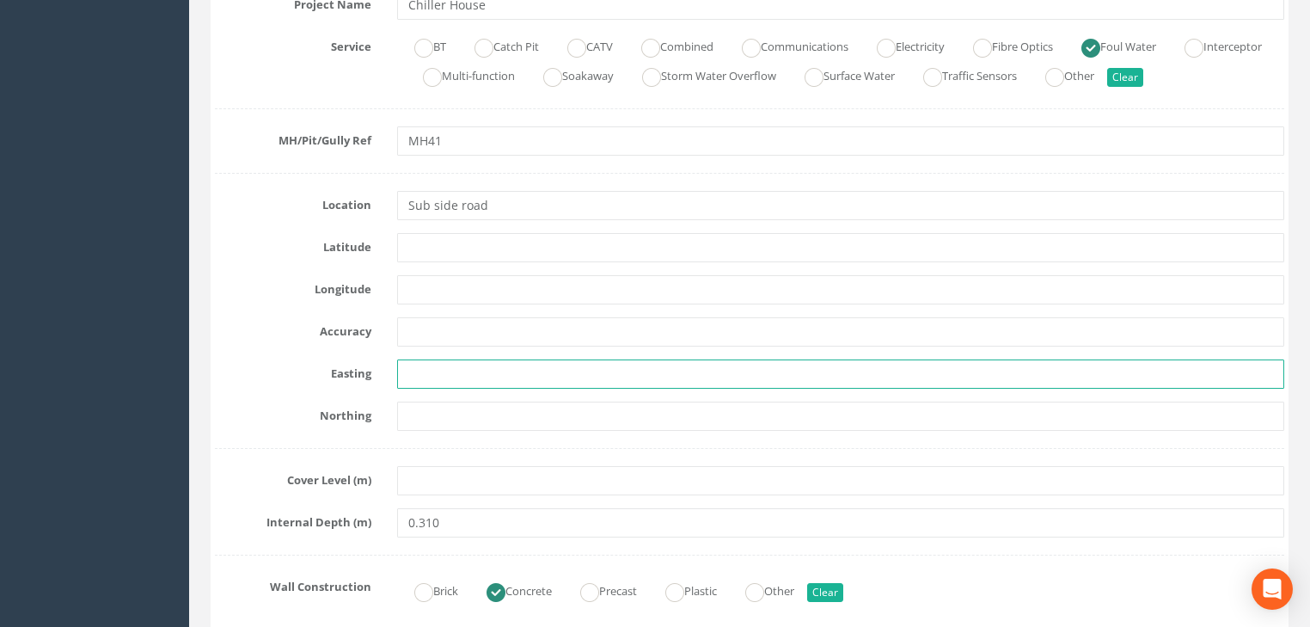
click at [413, 372] on input "text" at bounding box center [840, 373] width 887 height 29
click at [433, 368] on input "text" at bounding box center [840, 373] width 887 height 29
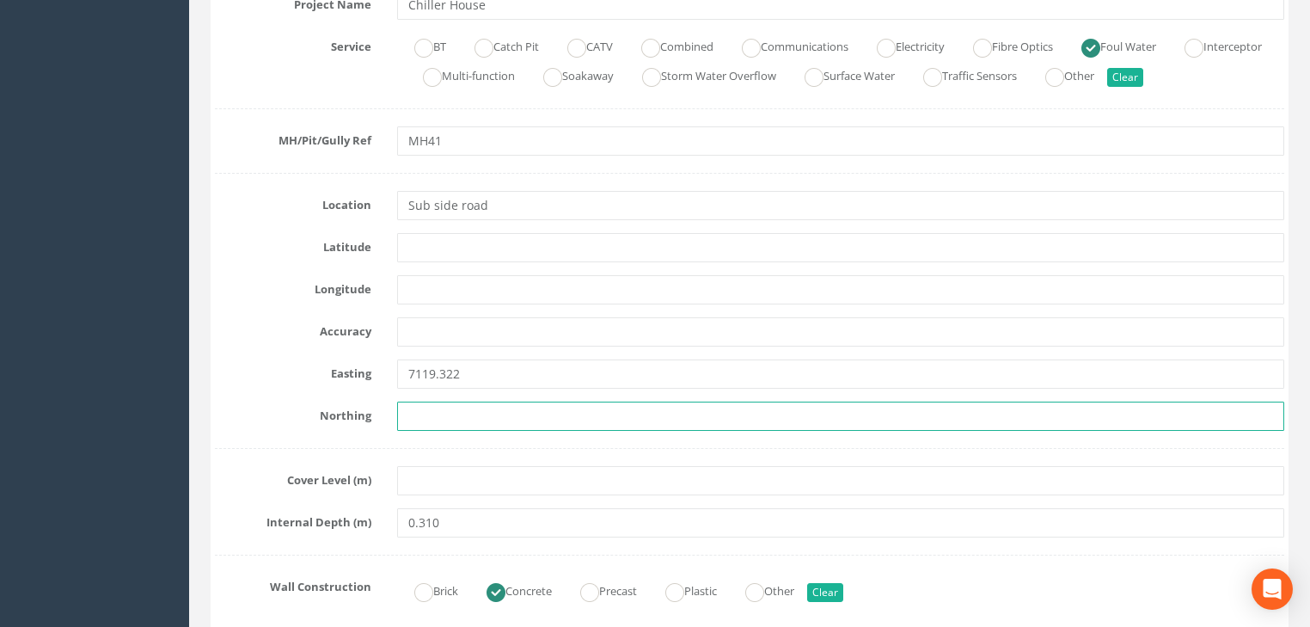
click at [477, 413] on input "text" at bounding box center [840, 415] width 887 height 29
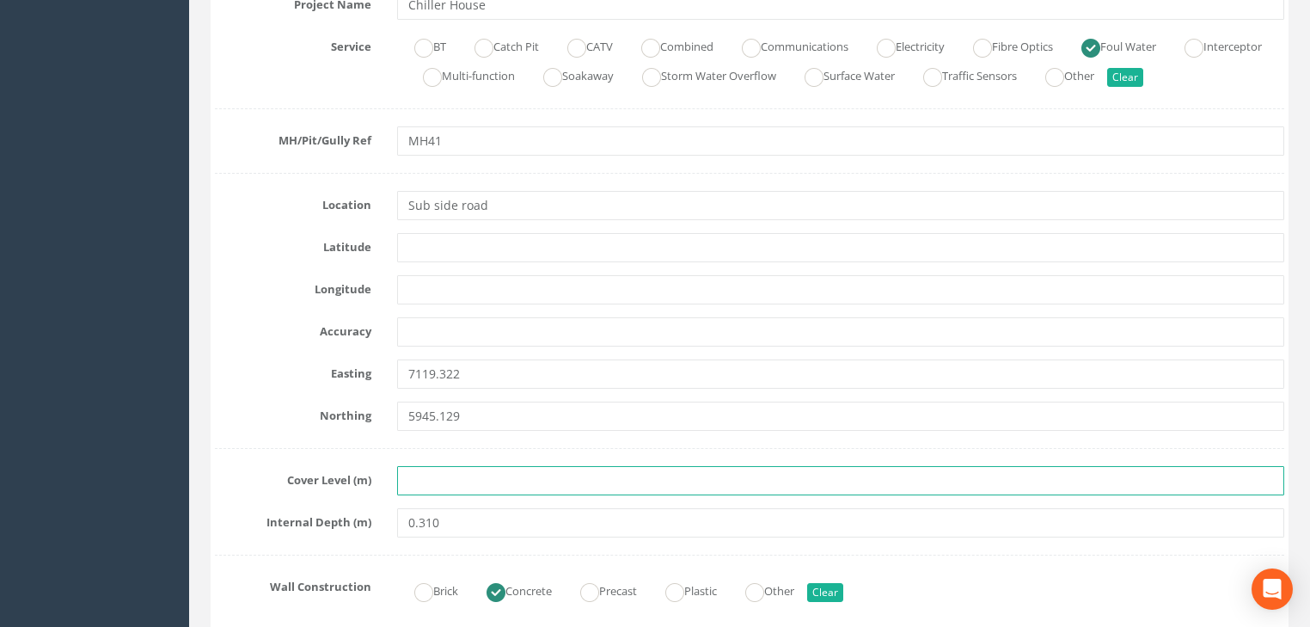
click at [450, 477] on input "text" at bounding box center [840, 480] width 887 height 29
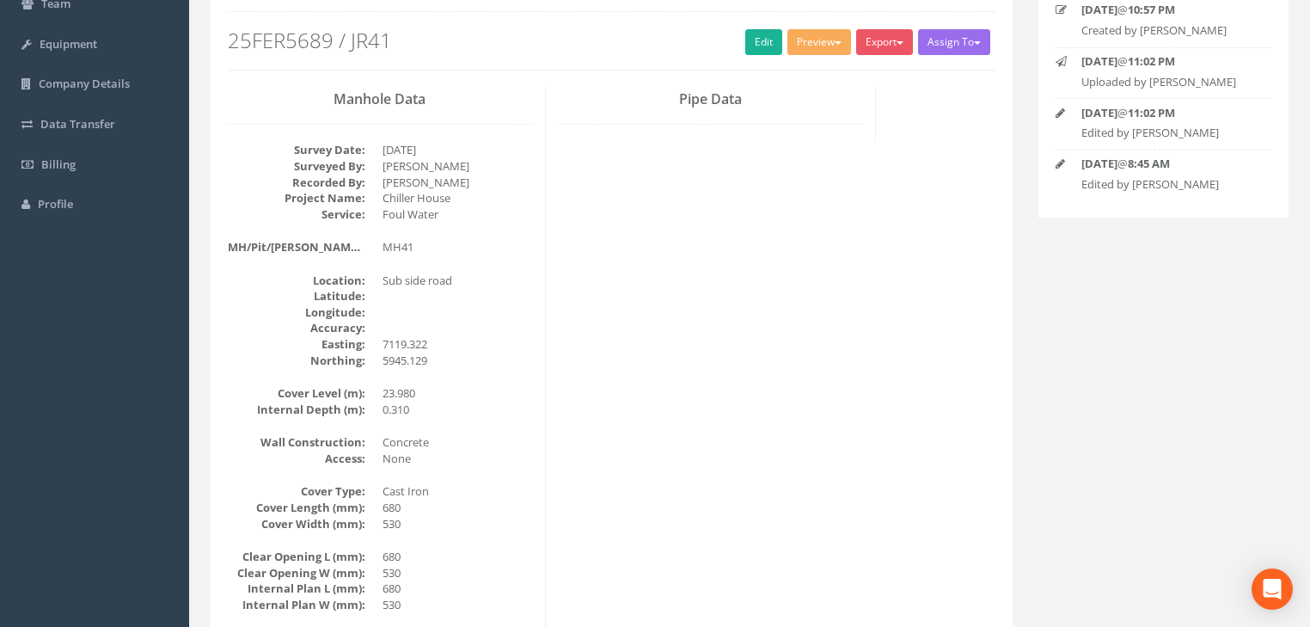
scroll to position [0, 0]
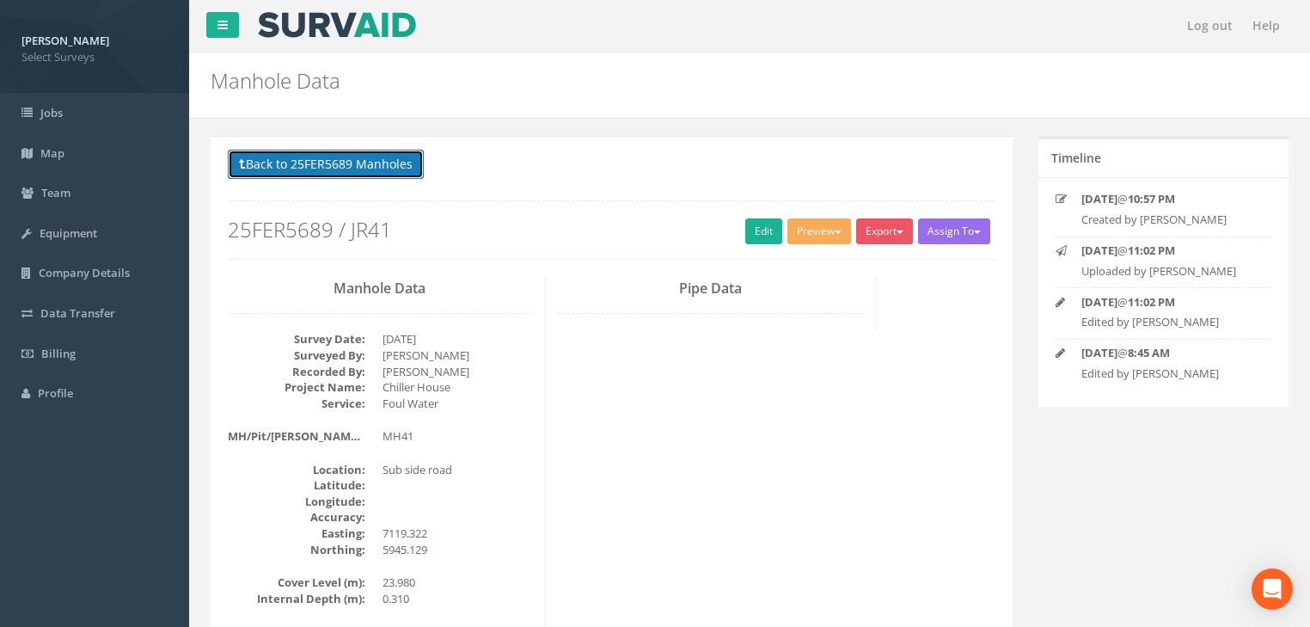
click at [283, 167] on button "Back to 25FER5689 Manholes" at bounding box center [326, 164] width 196 height 29
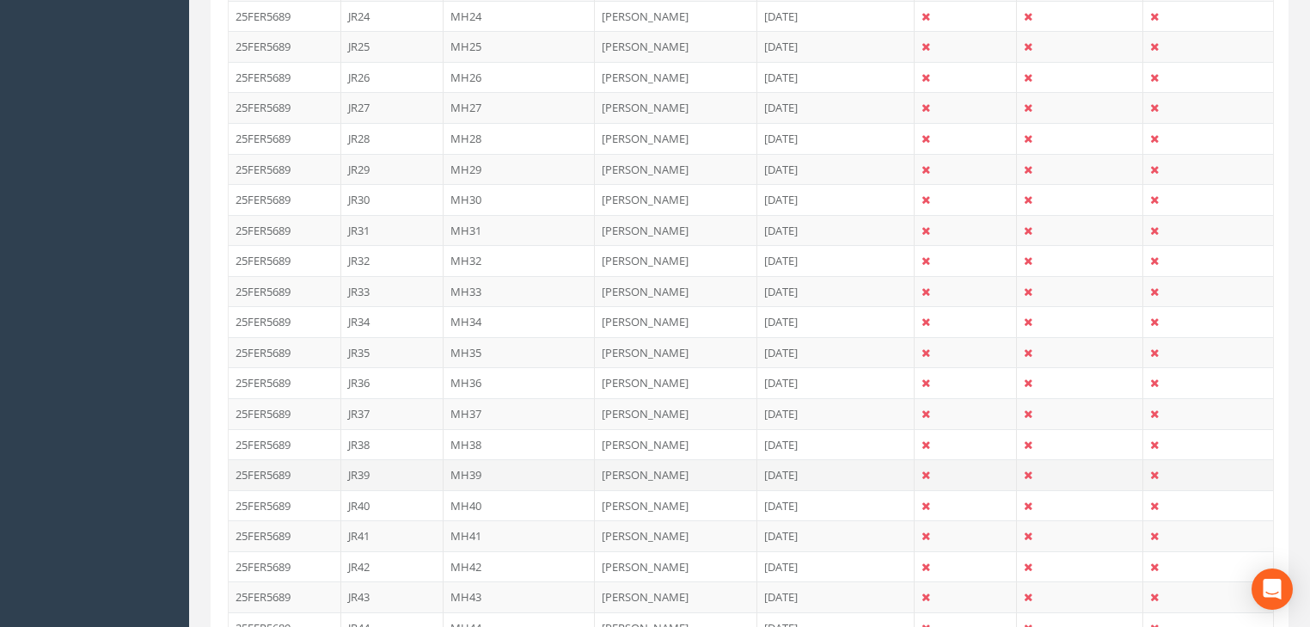
scroll to position [1513, 0]
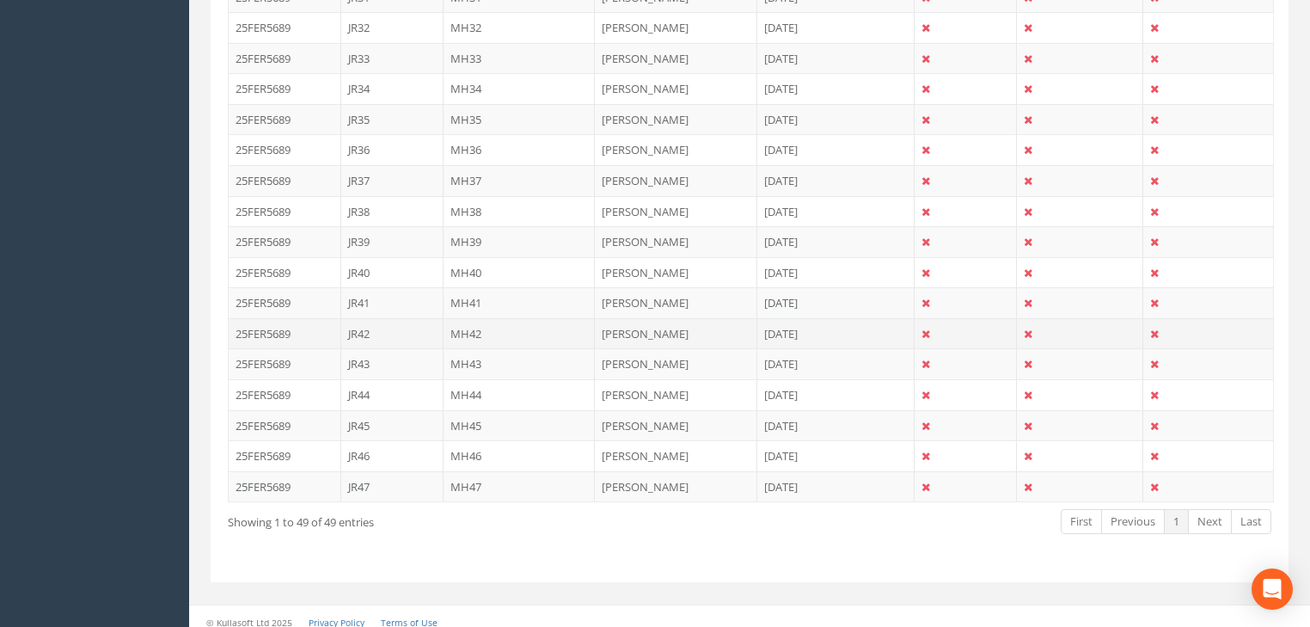
click at [469, 320] on td "MH42" at bounding box center [520, 333] width 152 height 31
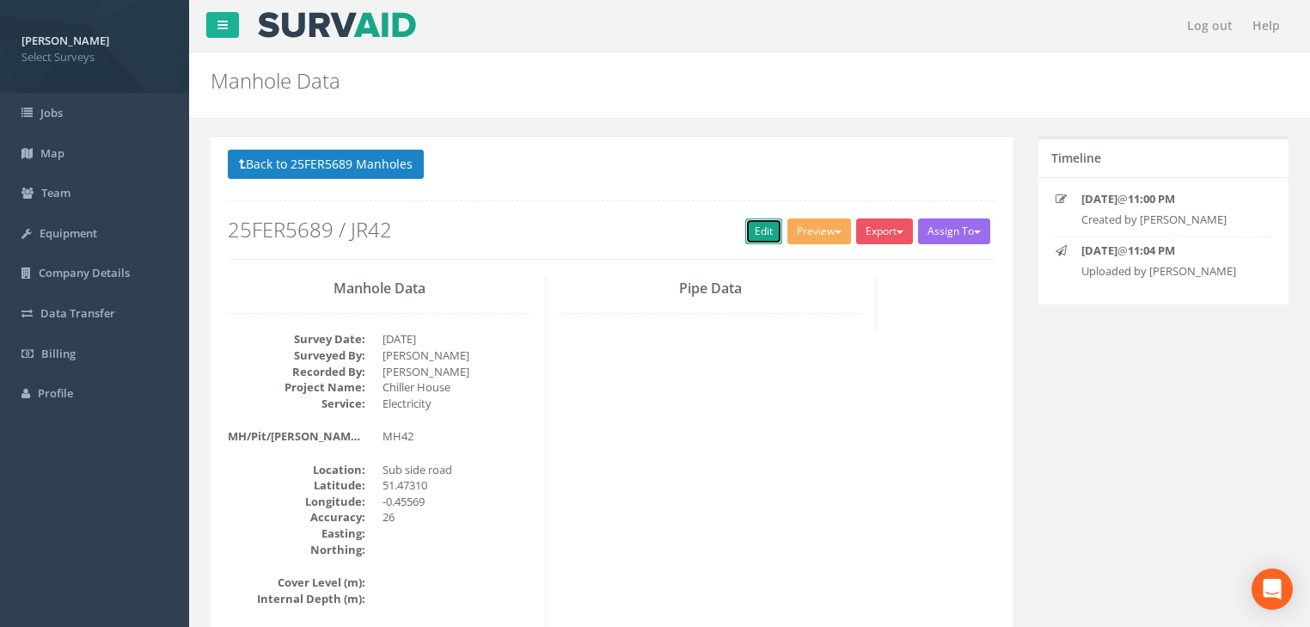
click at [762, 227] on link "Edit" at bounding box center [763, 231] width 37 height 26
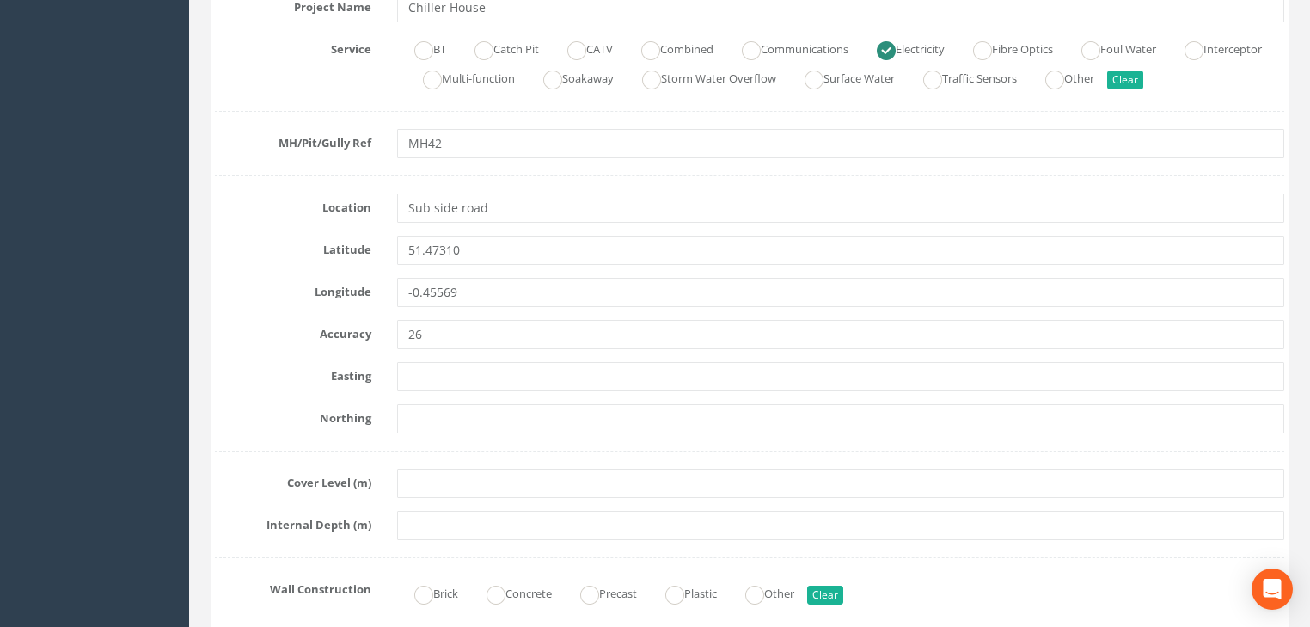
scroll to position [481, 0]
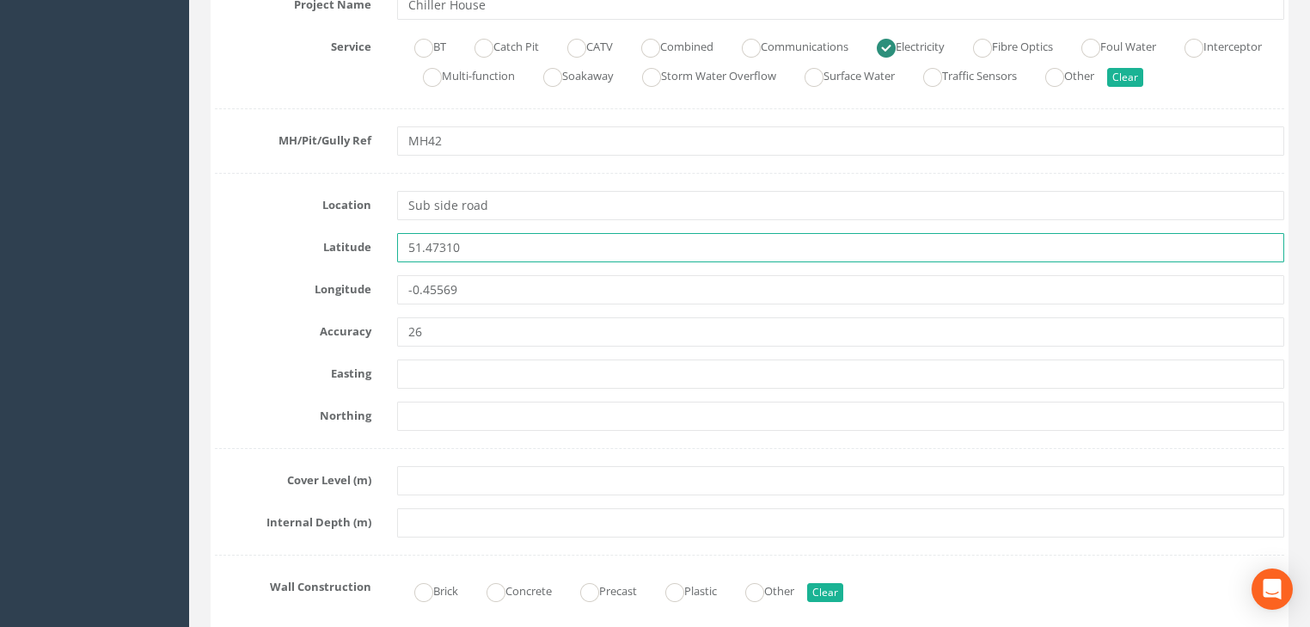
drag, startPoint x: 465, startPoint y: 240, endPoint x: 374, endPoint y: 268, distance: 95.4
click at [355, 250] on div "Latitude 51.47310" at bounding box center [749, 247] width 1095 height 29
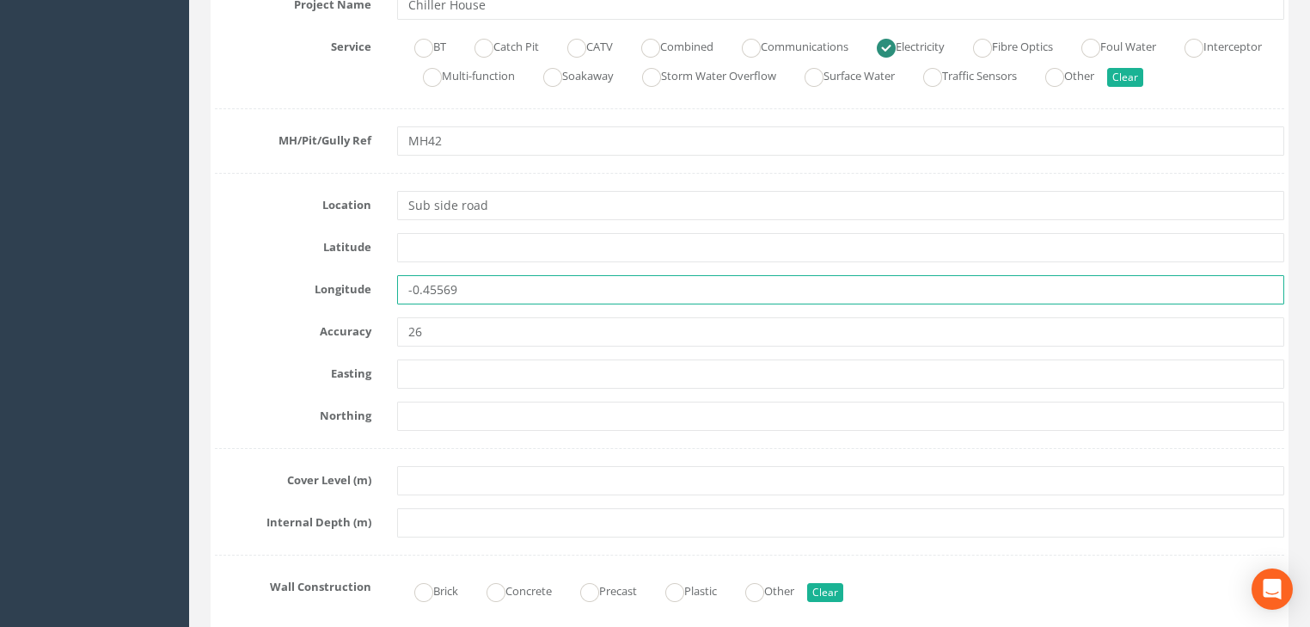
drag, startPoint x: 485, startPoint y: 279, endPoint x: 332, endPoint y: 292, distance: 153.6
click at [332, 292] on div "Longitude -0.45569" at bounding box center [749, 289] width 1095 height 29
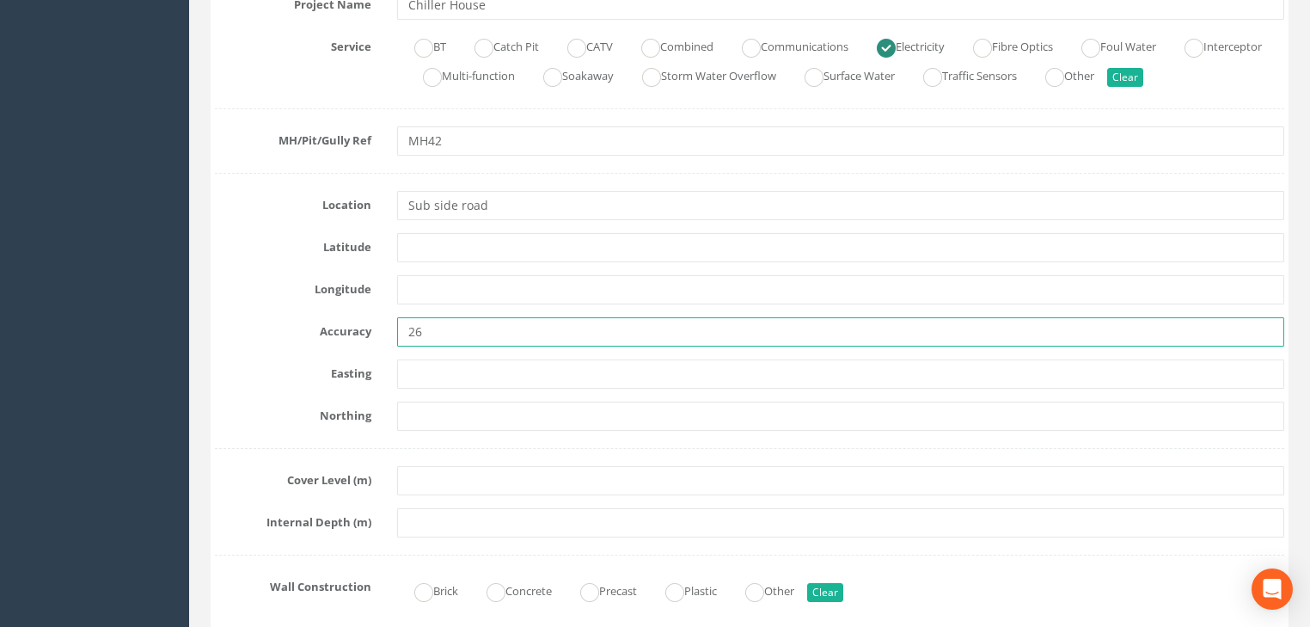
drag, startPoint x: 425, startPoint y: 330, endPoint x: 340, endPoint y: 352, distance: 87.8
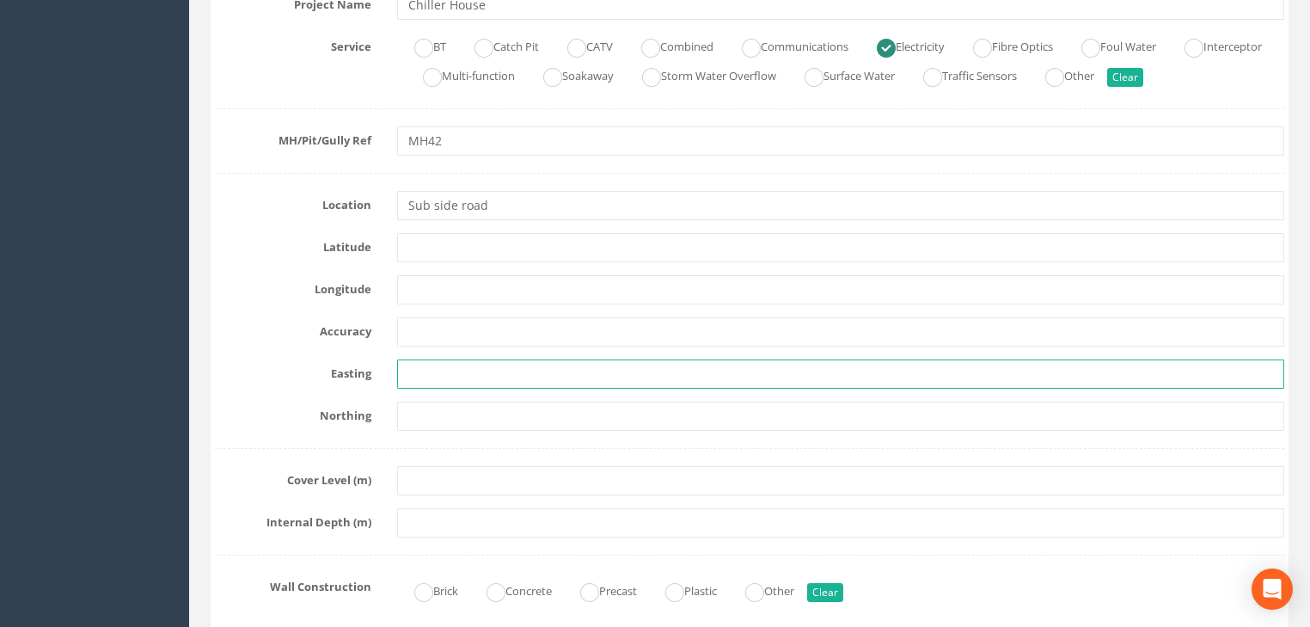
click at [418, 364] on input "text" at bounding box center [840, 373] width 887 height 29
click at [471, 375] on input "text" at bounding box center [840, 373] width 887 height 29
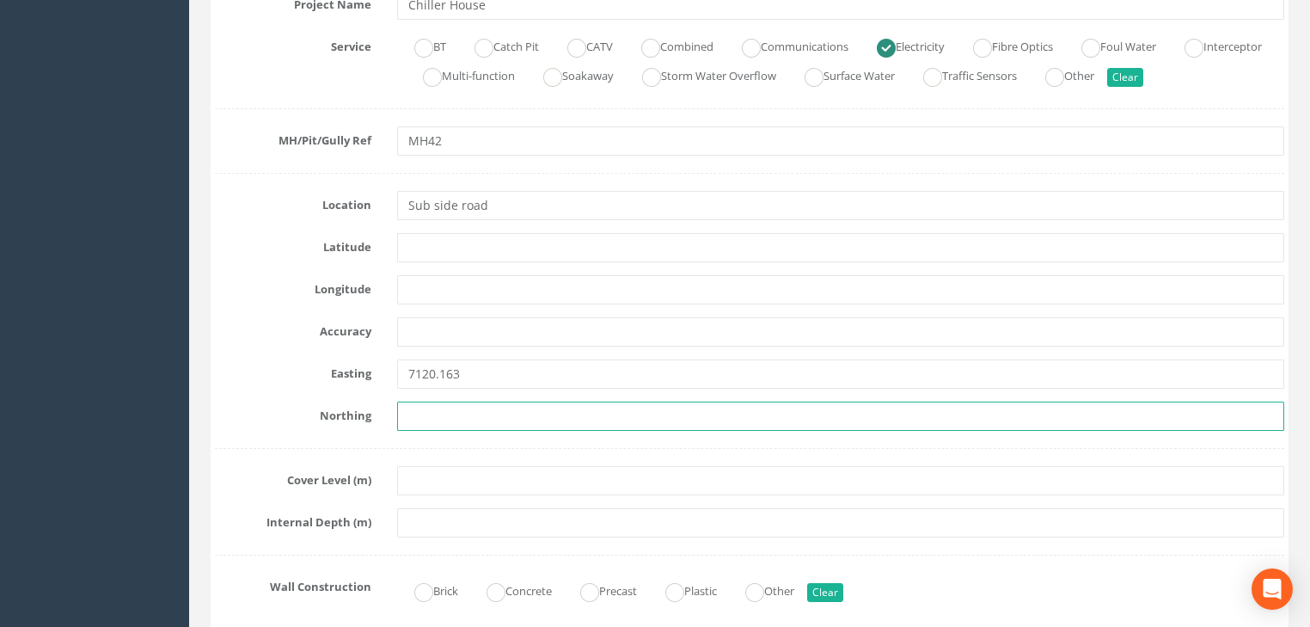
click at [448, 401] on input "text" at bounding box center [840, 415] width 887 height 29
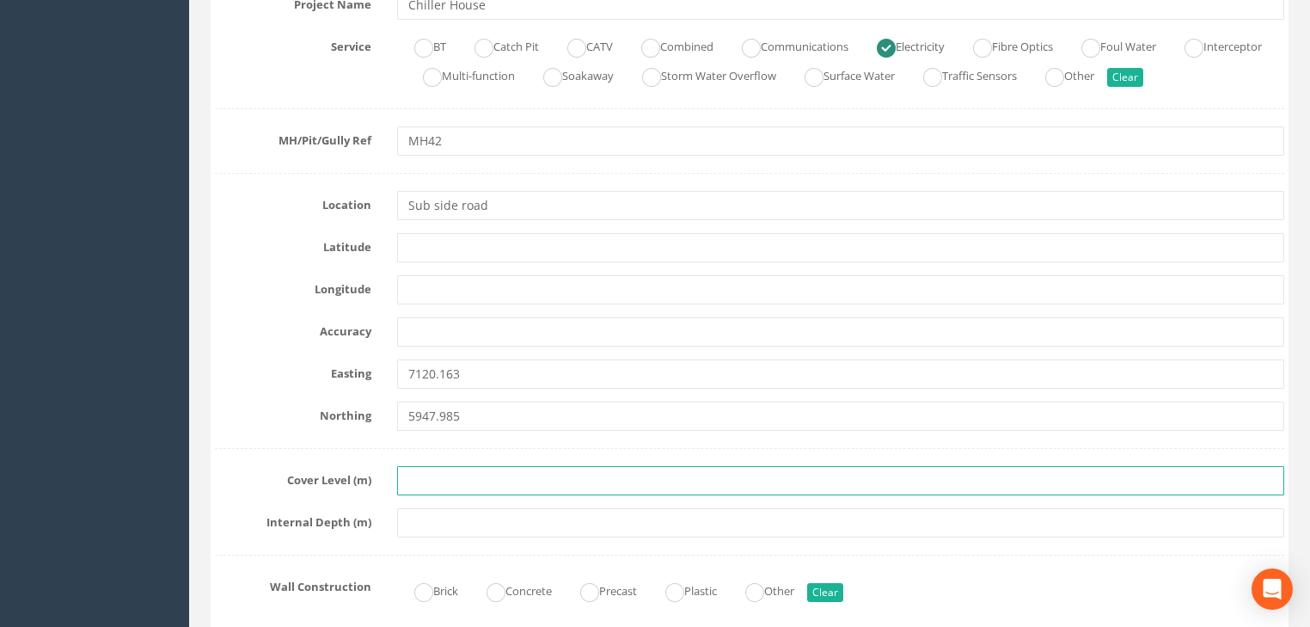
click at [440, 484] on input "text" at bounding box center [840, 480] width 887 height 29
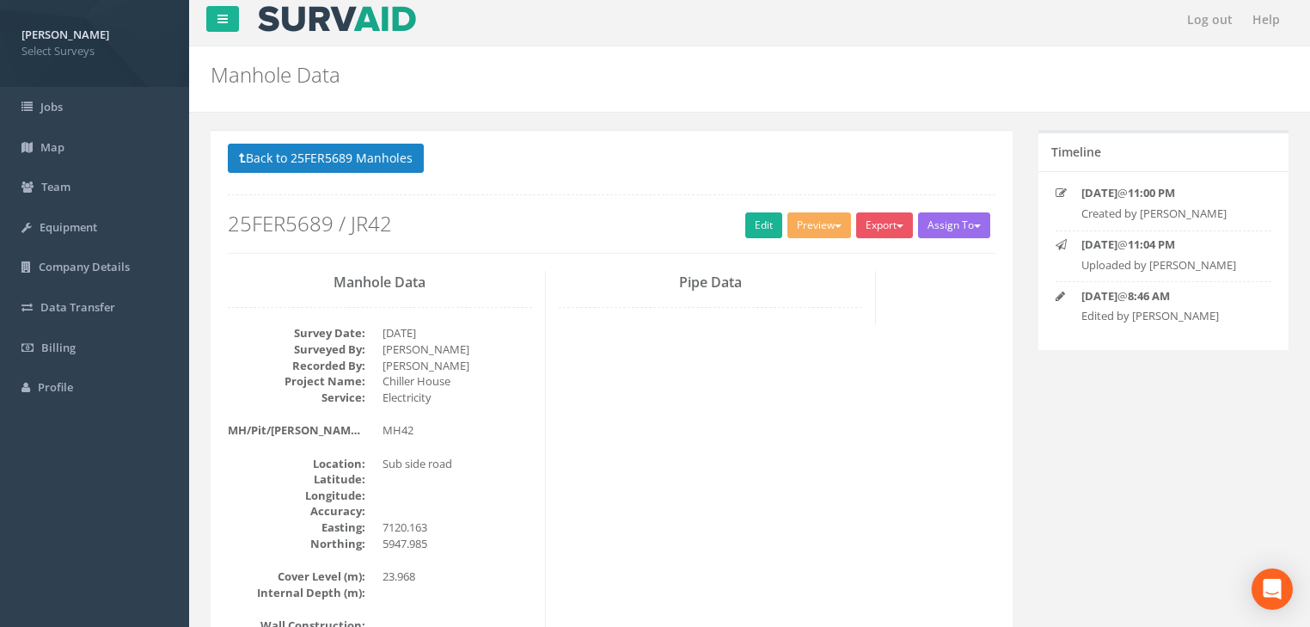
scroll to position [0, 0]
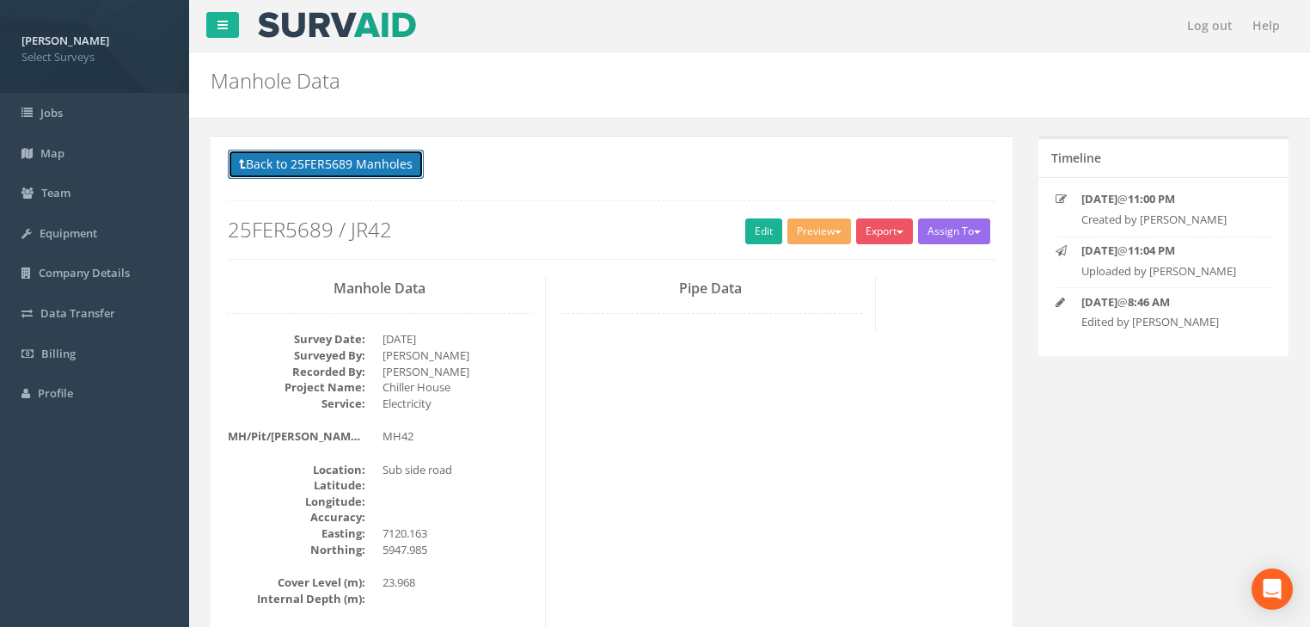
click at [336, 151] on button "Back to 25FER5689 Manholes" at bounding box center [326, 164] width 196 height 29
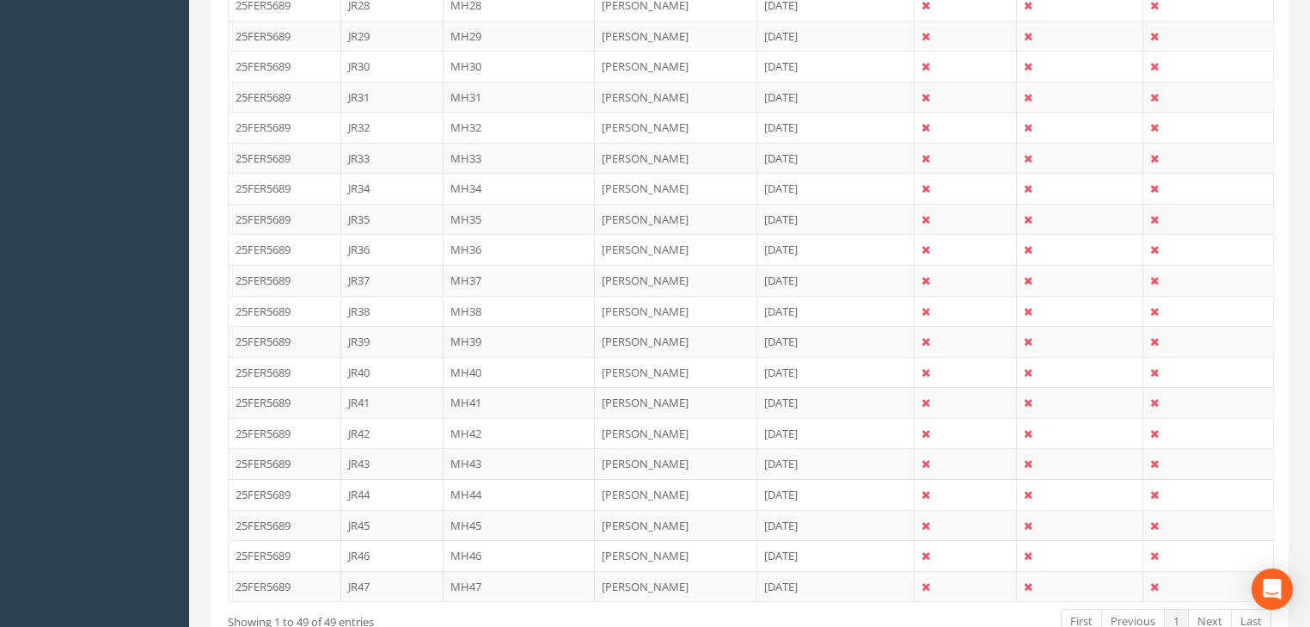
scroll to position [1513, 0]
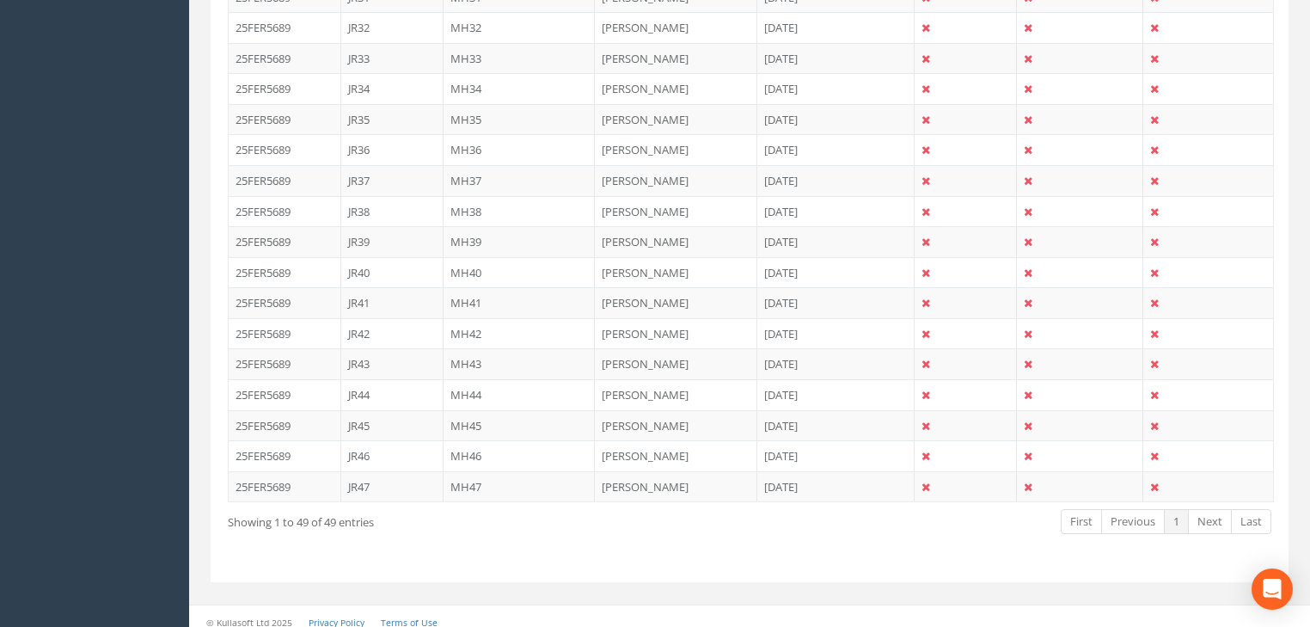
click at [465, 351] on td "MH43" at bounding box center [520, 363] width 152 height 31
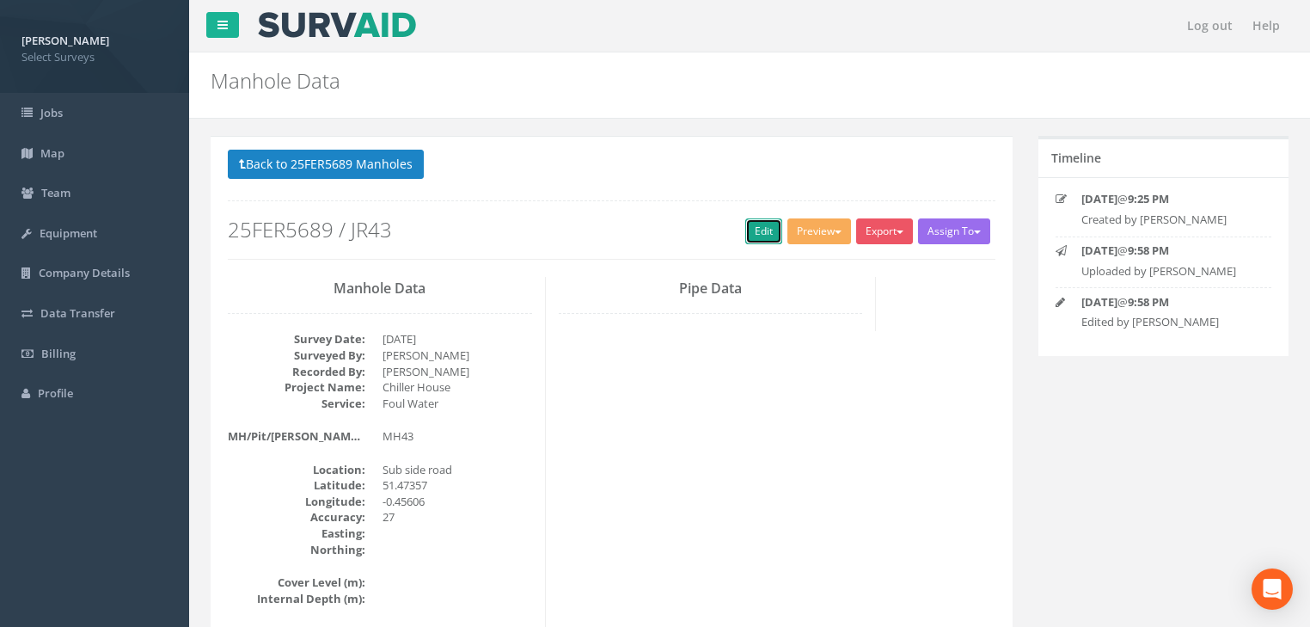
click at [750, 227] on link "Edit" at bounding box center [763, 231] width 37 height 26
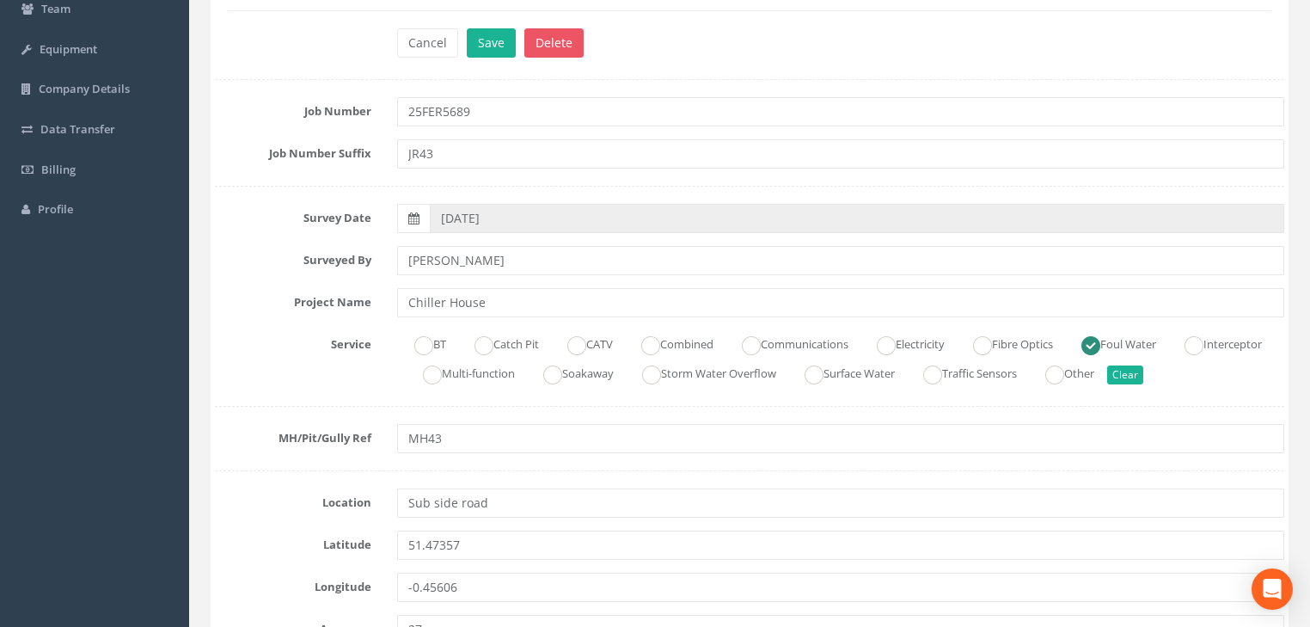
scroll to position [344, 0]
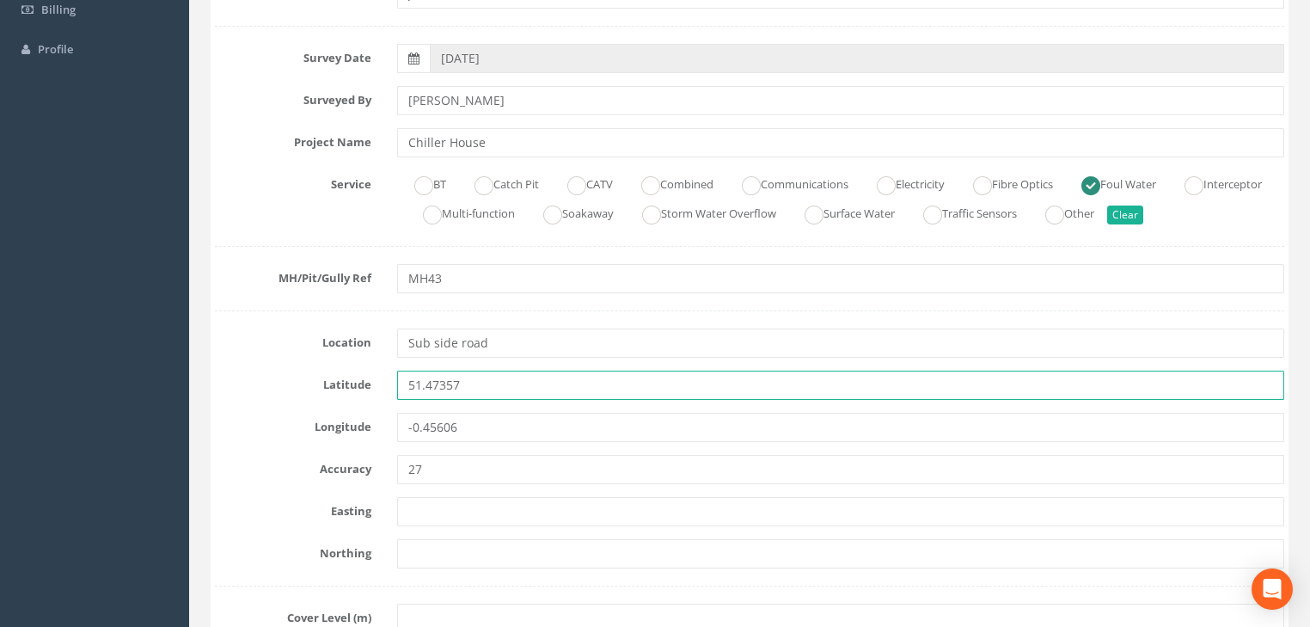
drag, startPoint x: 514, startPoint y: 389, endPoint x: 309, endPoint y: 395, distance: 204.7
click at [297, 392] on div "Latitude 51.47357" at bounding box center [749, 384] width 1095 height 29
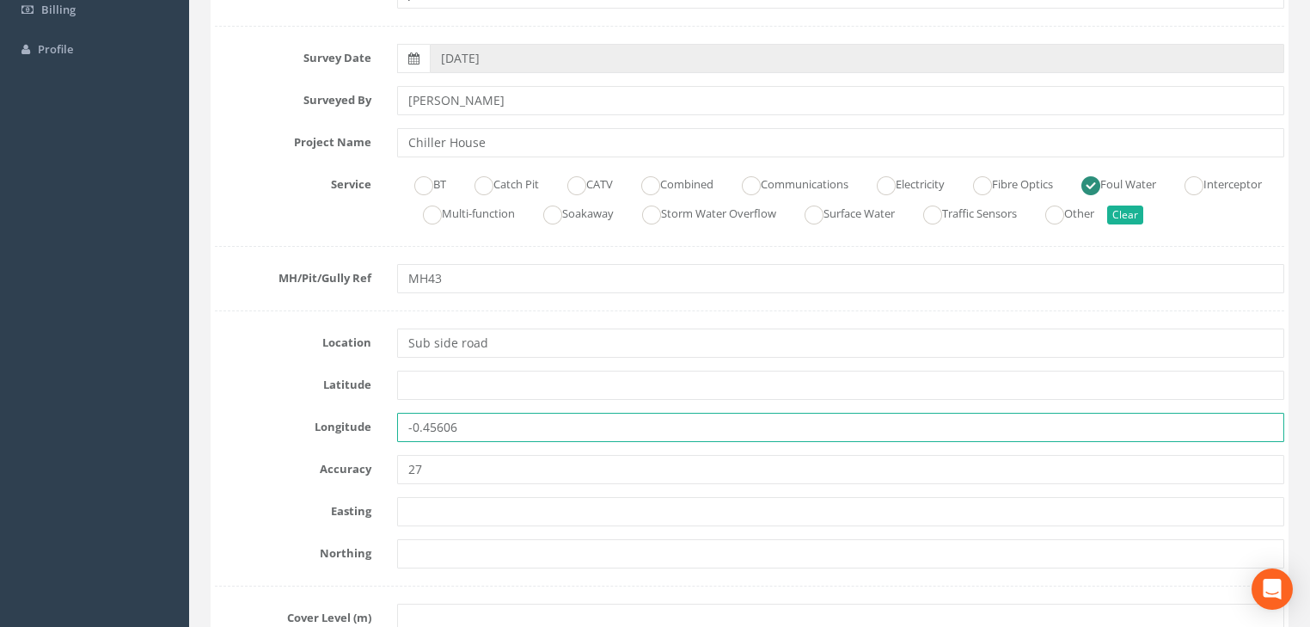
drag, startPoint x: 379, startPoint y: 437, endPoint x: 419, endPoint y: 459, distance: 45.4
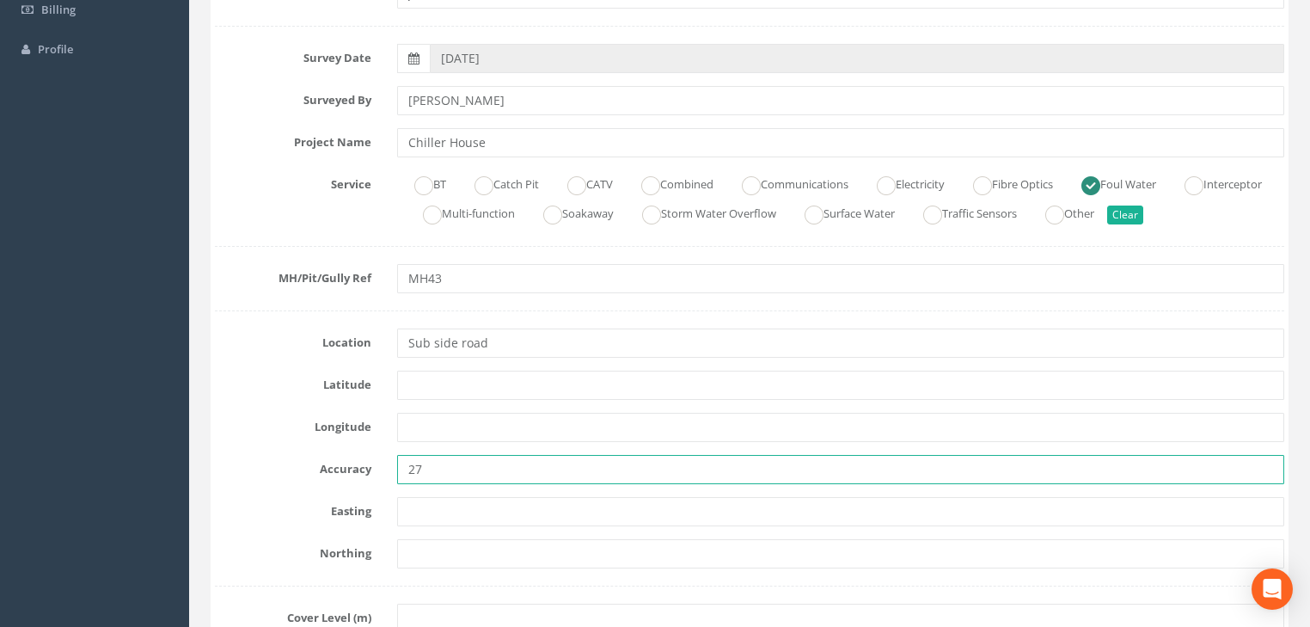
drag, startPoint x: 437, startPoint y: 463, endPoint x: 370, endPoint y: 484, distance: 70.1
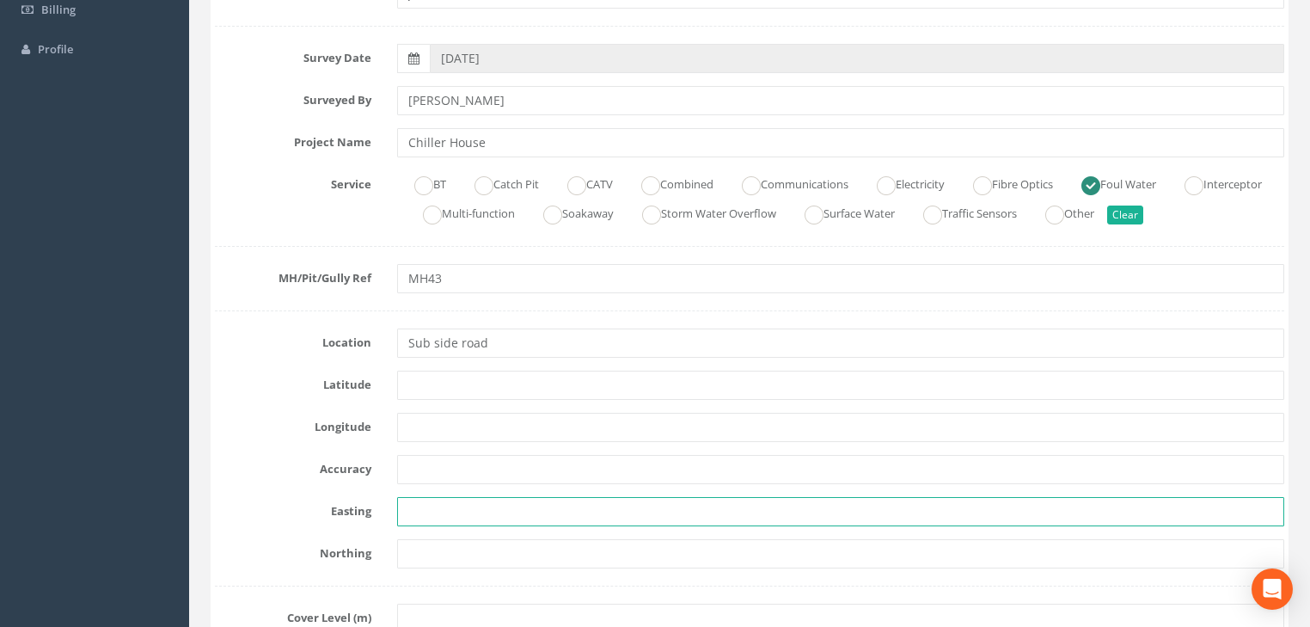
click at [424, 512] on input "text" at bounding box center [840, 511] width 887 height 29
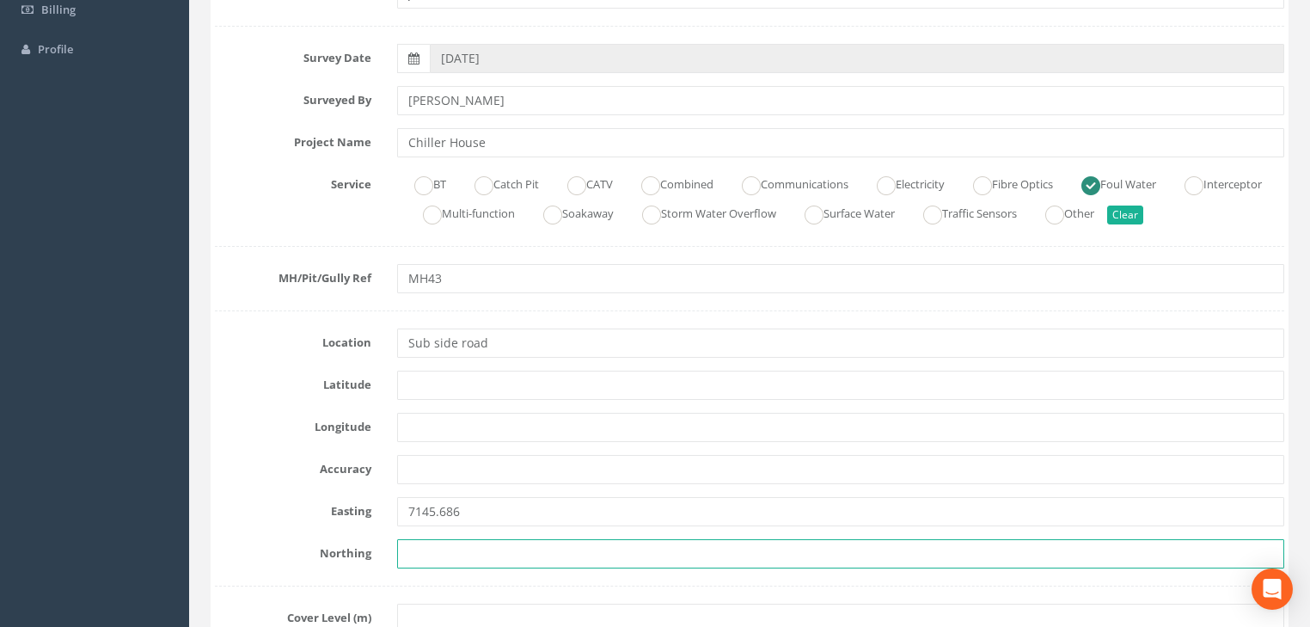
click at [457, 554] on input "text" at bounding box center [840, 553] width 887 height 29
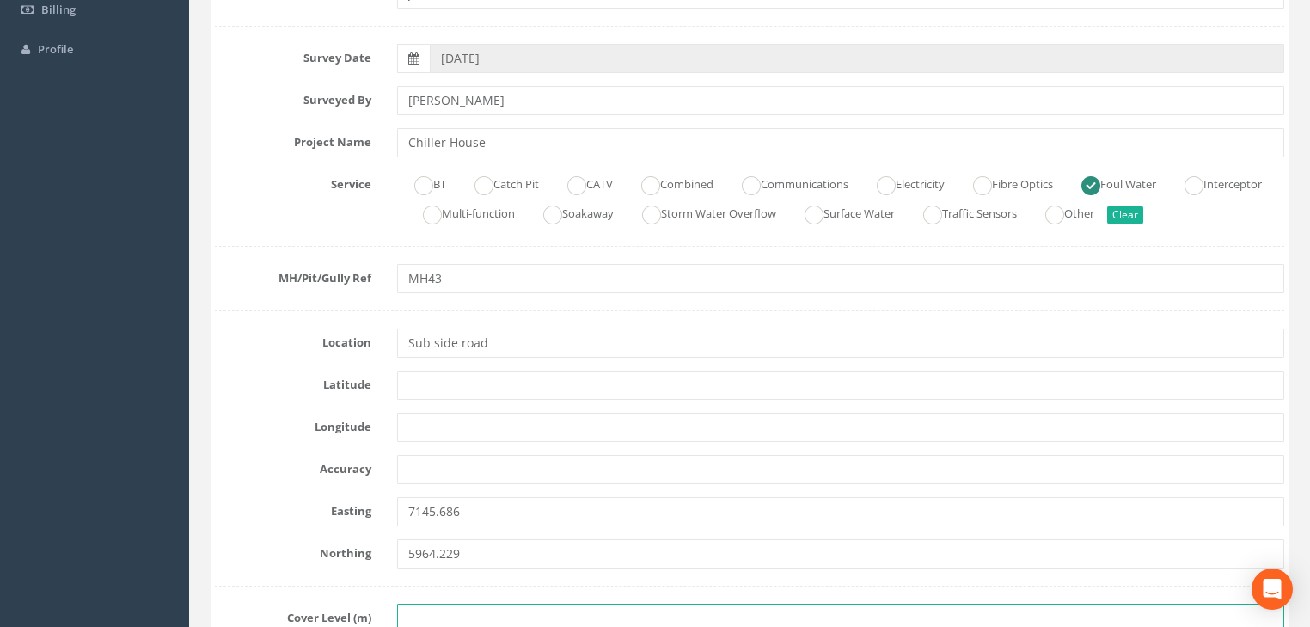
click at [446, 620] on input "text" at bounding box center [840, 617] width 887 height 29
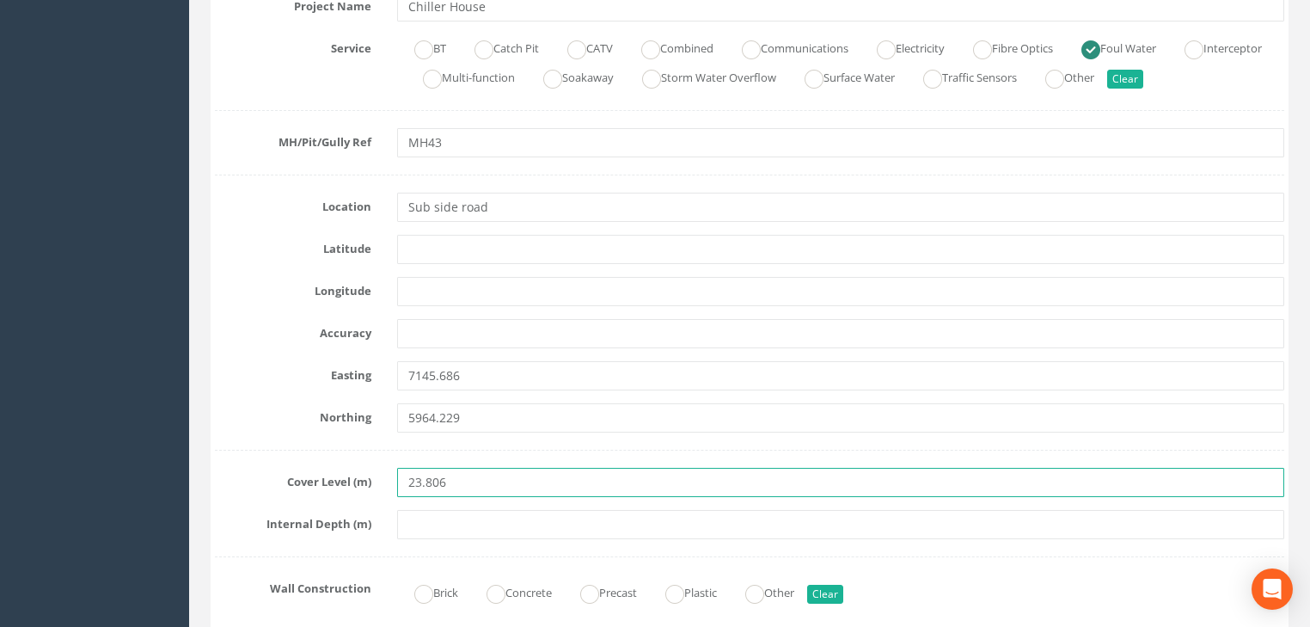
scroll to position [481, 0]
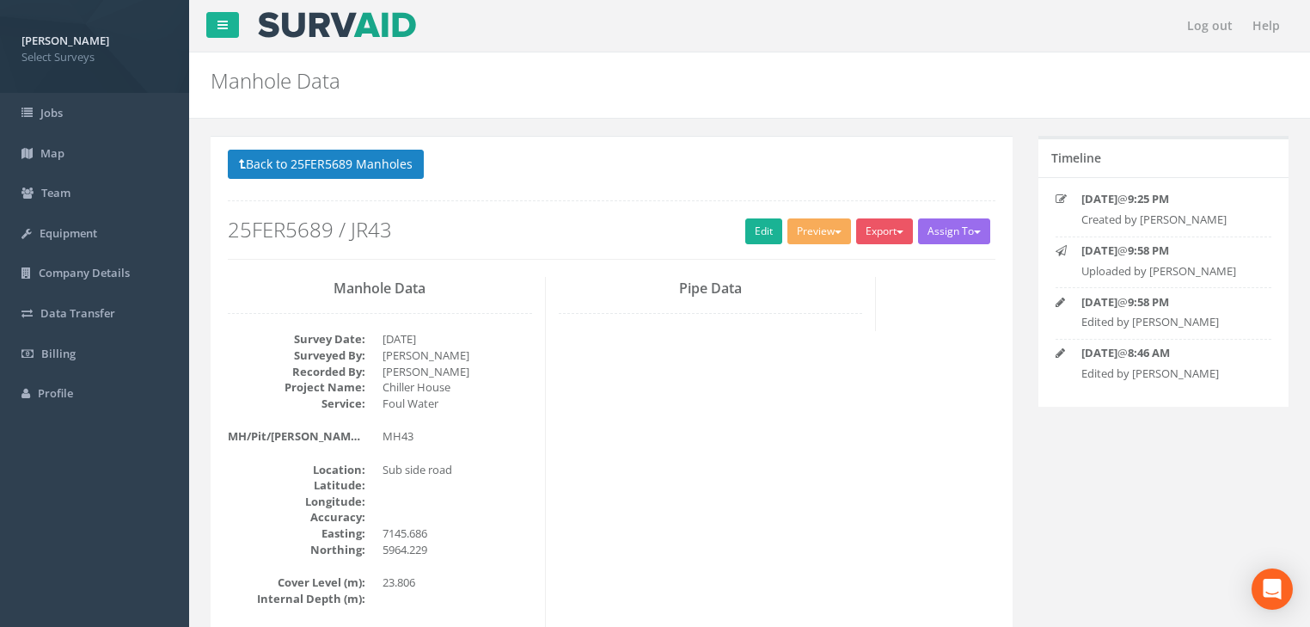
scroll to position [0, 0]
click at [337, 178] on button "Back to 25FER5689 Manholes" at bounding box center [326, 164] width 196 height 29
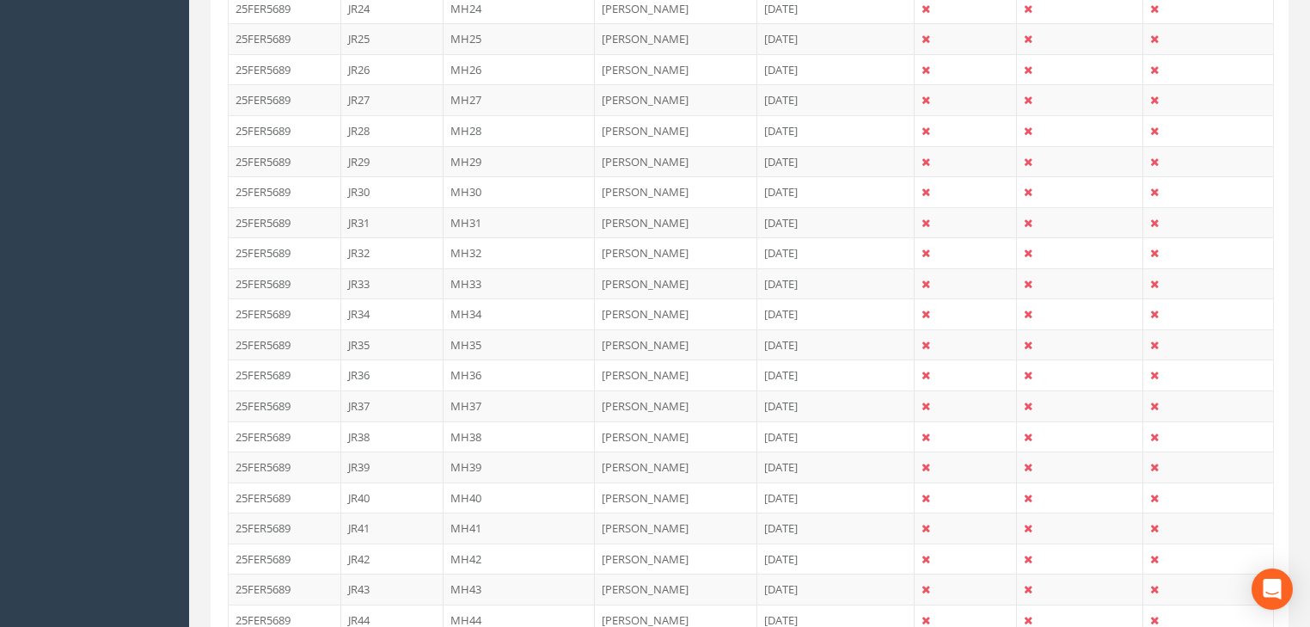
scroll to position [1375, 0]
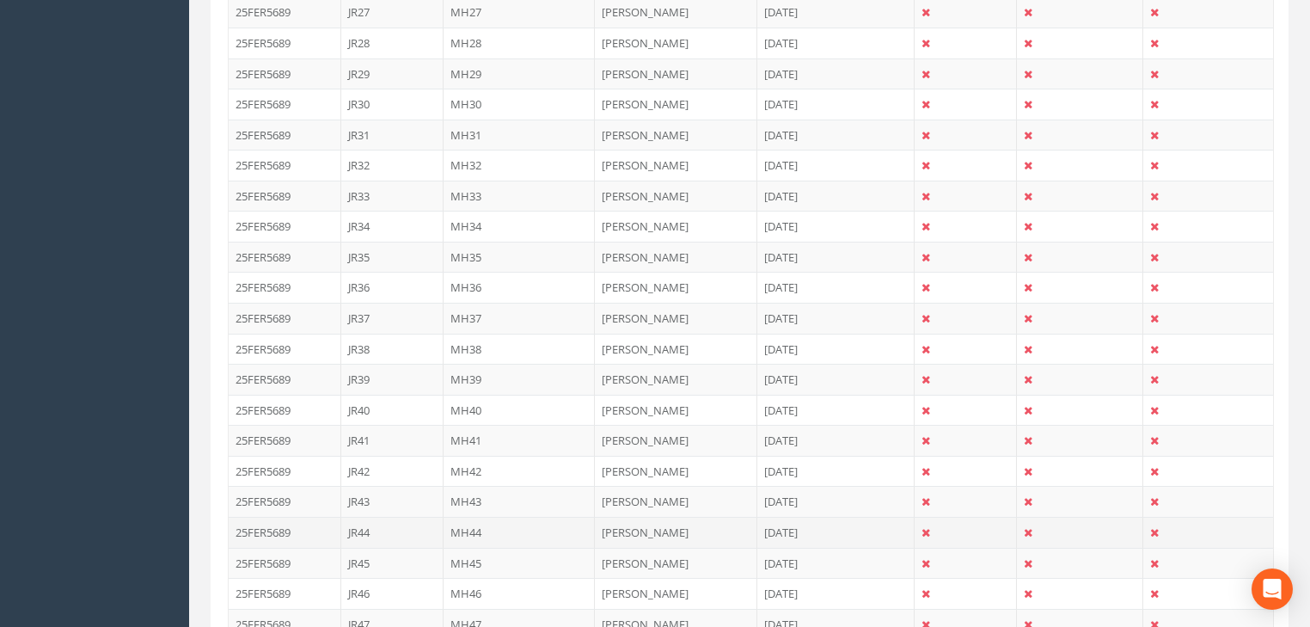
click at [463, 522] on td "MH44" at bounding box center [520, 532] width 152 height 31
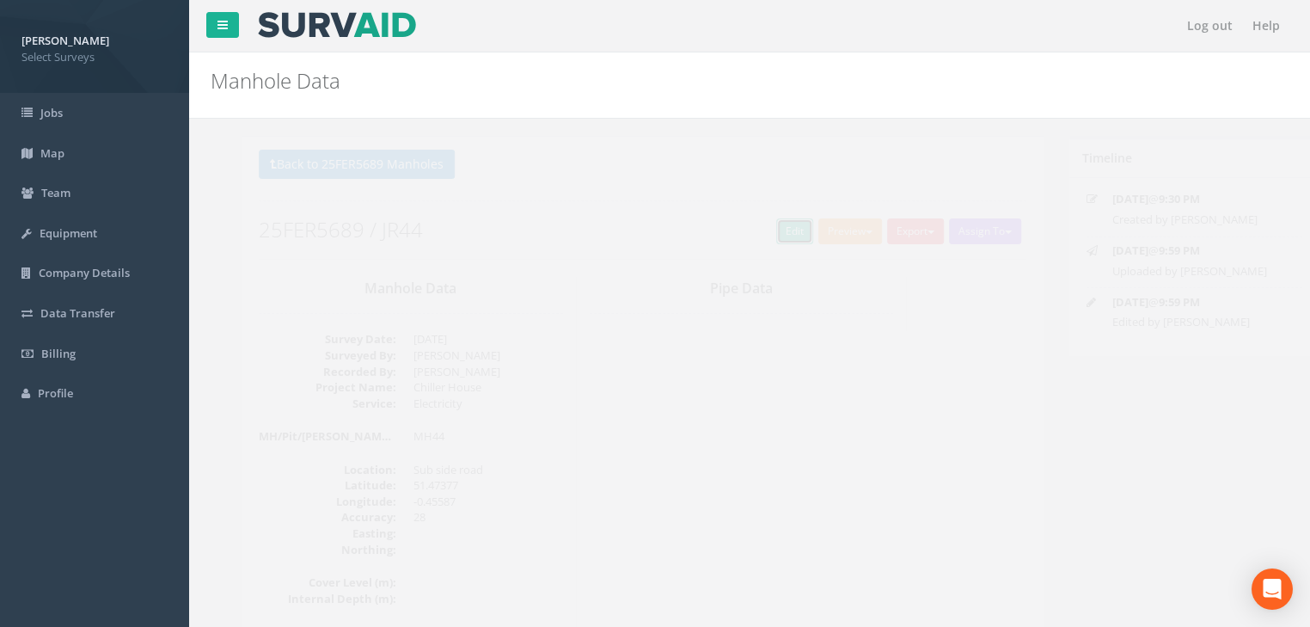
click at [756, 237] on link "Edit" at bounding box center [763, 231] width 37 height 26
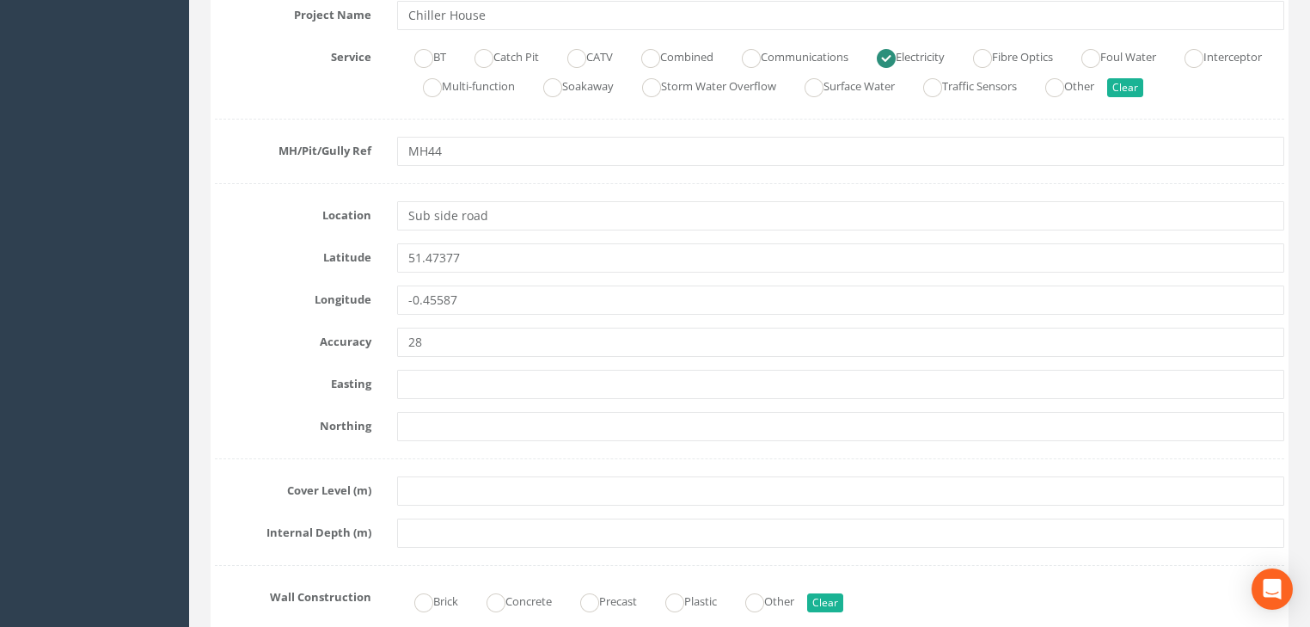
scroll to position [481, 0]
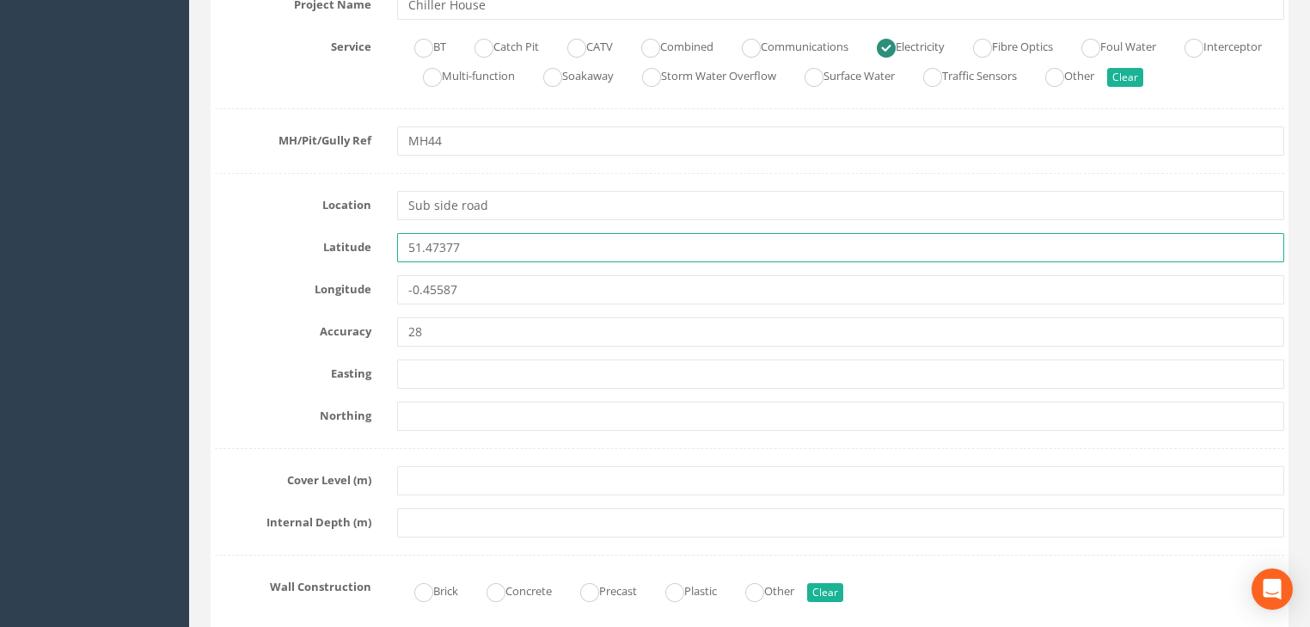
drag, startPoint x: 480, startPoint y: 245, endPoint x: 380, endPoint y: 258, distance: 100.5
click at [380, 258] on div "Latitude 51.47377" at bounding box center [749, 247] width 1095 height 29
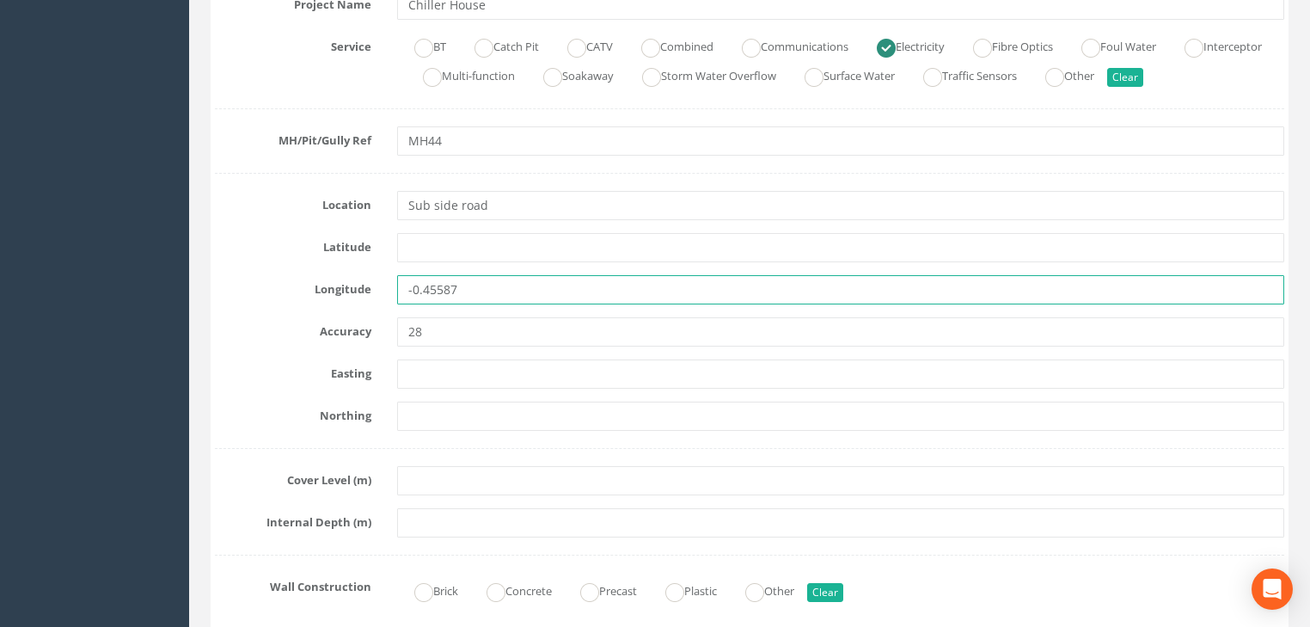
drag, startPoint x: 521, startPoint y: 291, endPoint x: 371, endPoint y: 297, distance: 149.7
click at [371, 297] on div "Longitude -0.45587" at bounding box center [749, 289] width 1095 height 29
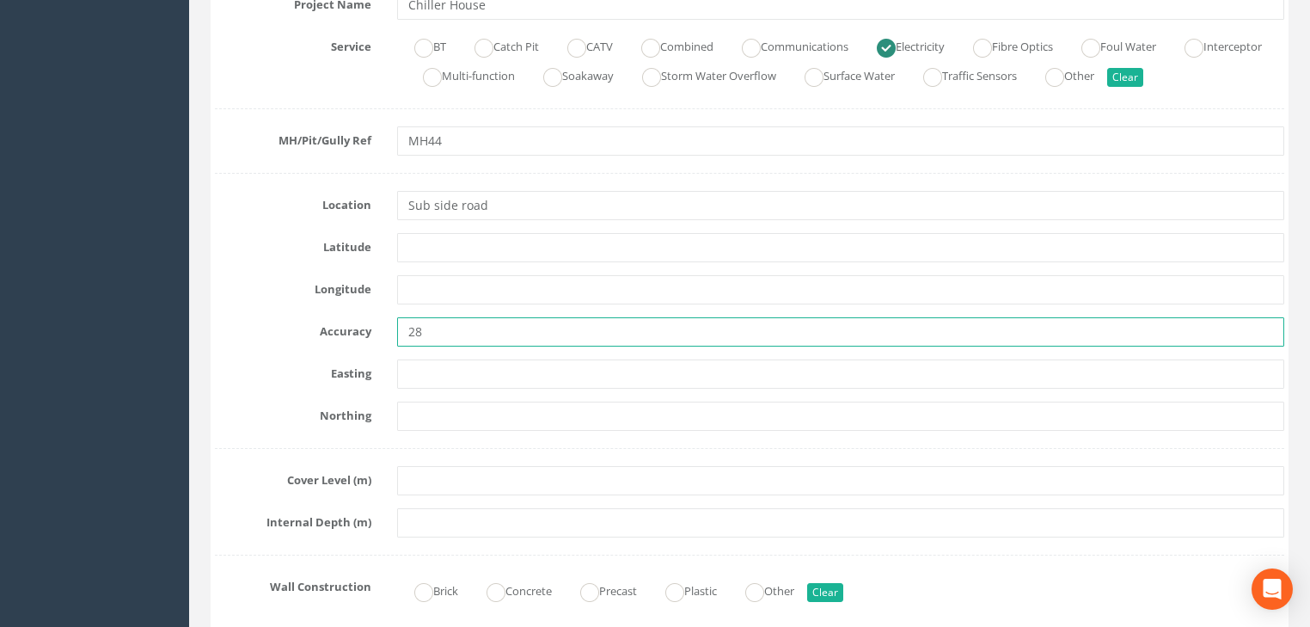
click at [361, 332] on div "Accuracy 28" at bounding box center [749, 331] width 1095 height 29
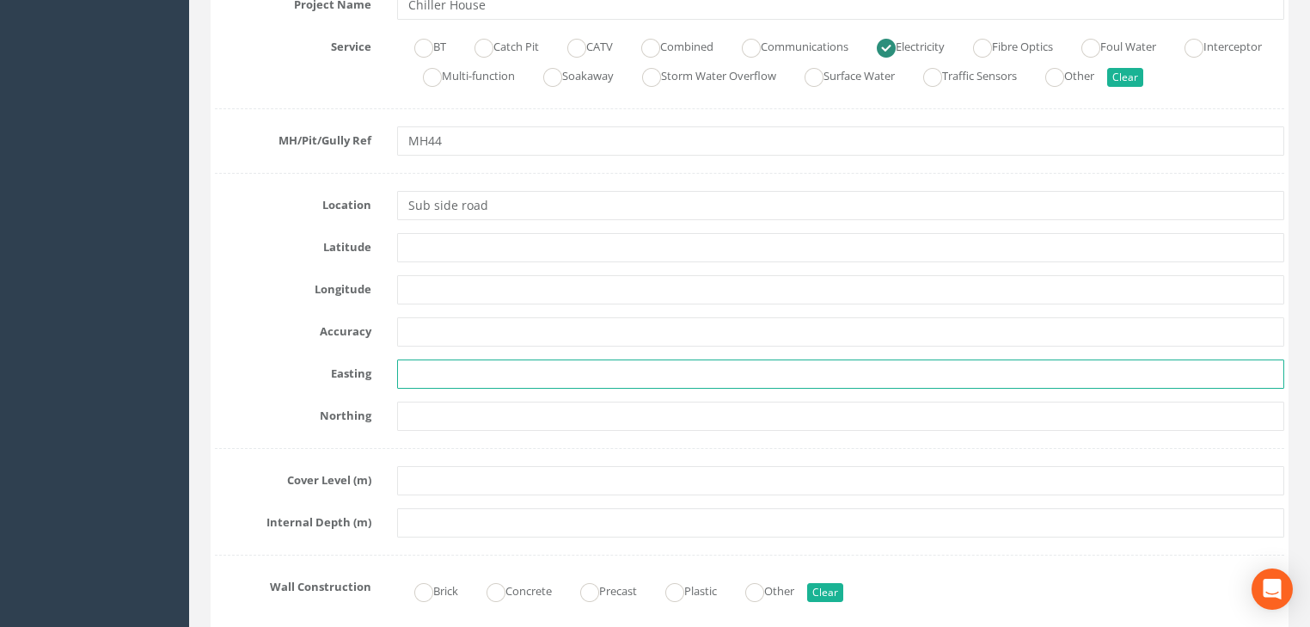
click at [423, 368] on input "text" at bounding box center [840, 373] width 887 height 29
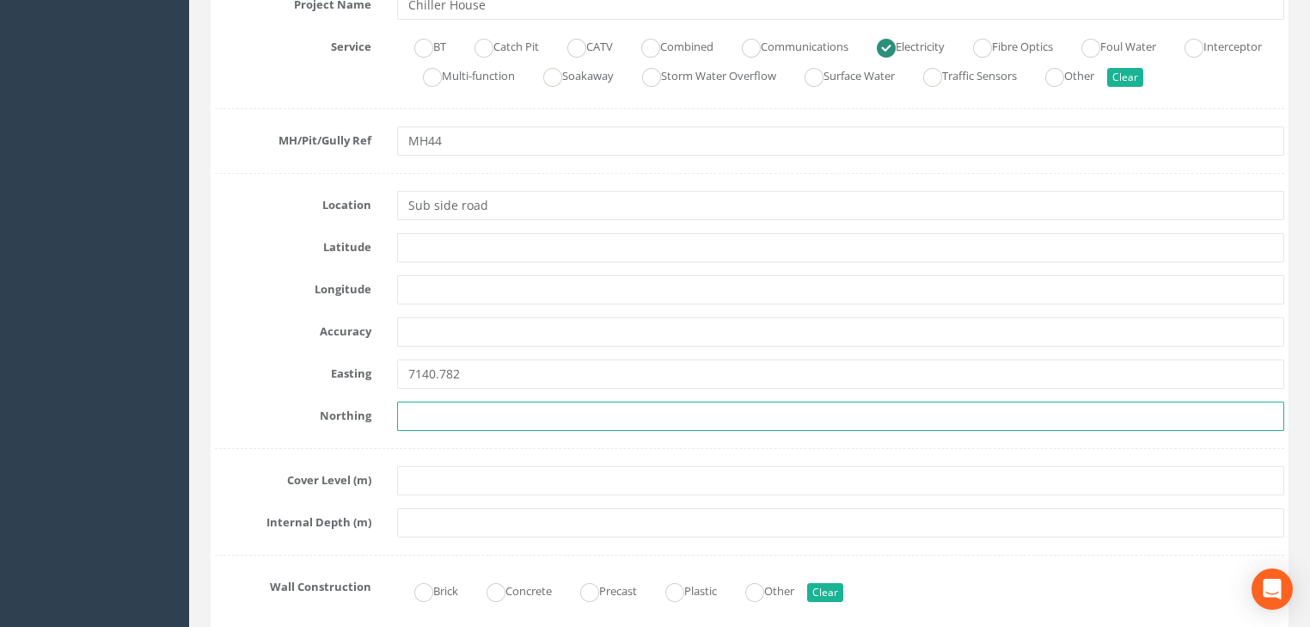
click at [425, 419] on input "text" at bounding box center [840, 415] width 887 height 29
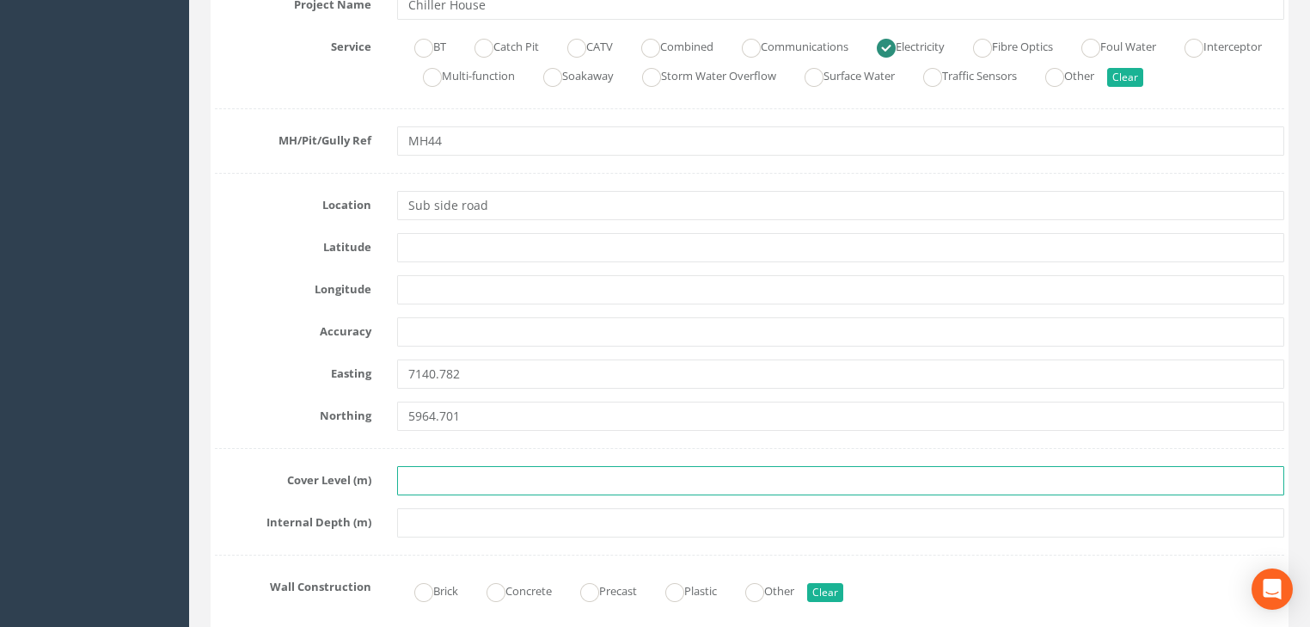
click at [416, 472] on input "text" at bounding box center [840, 480] width 887 height 29
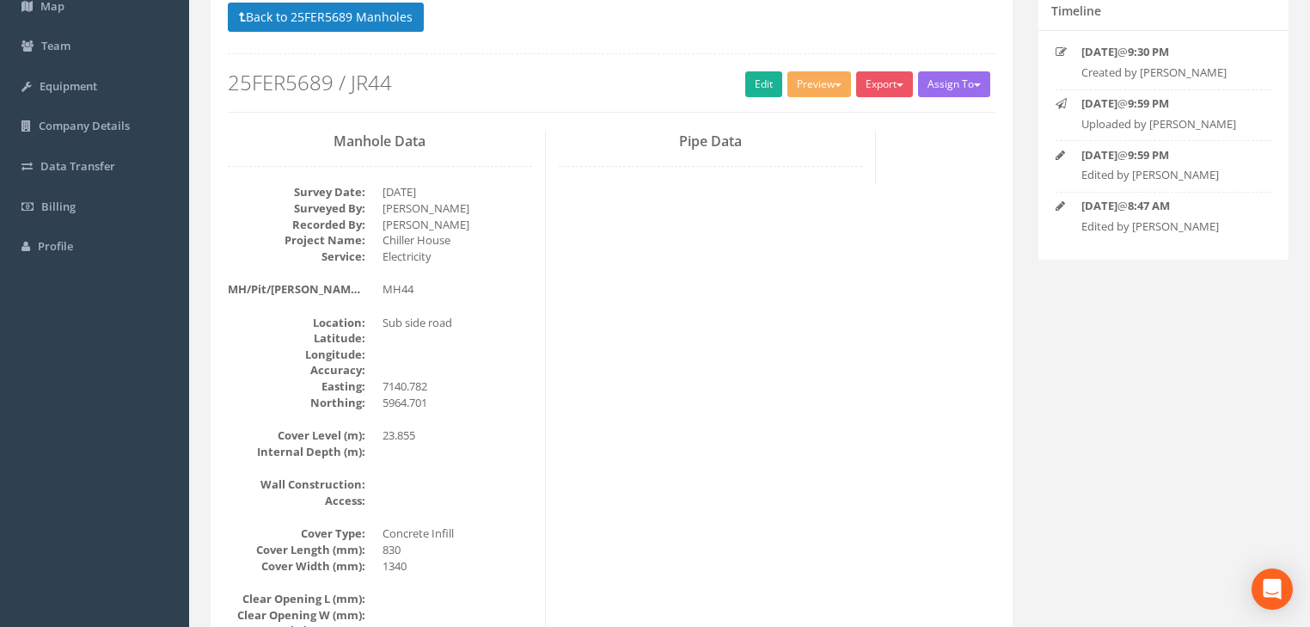
scroll to position [0, 0]
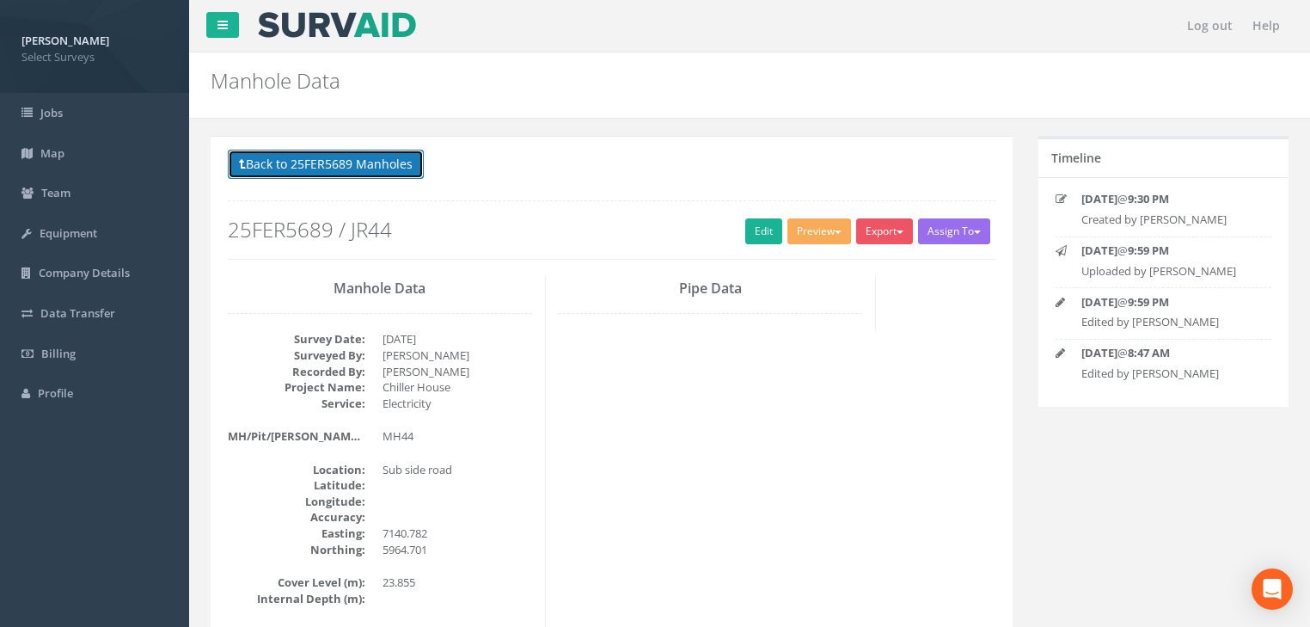
click at [345, 168] on button "Back to 25FER5689 Manholes" at bounding box center [326, 164] width 196 height 29
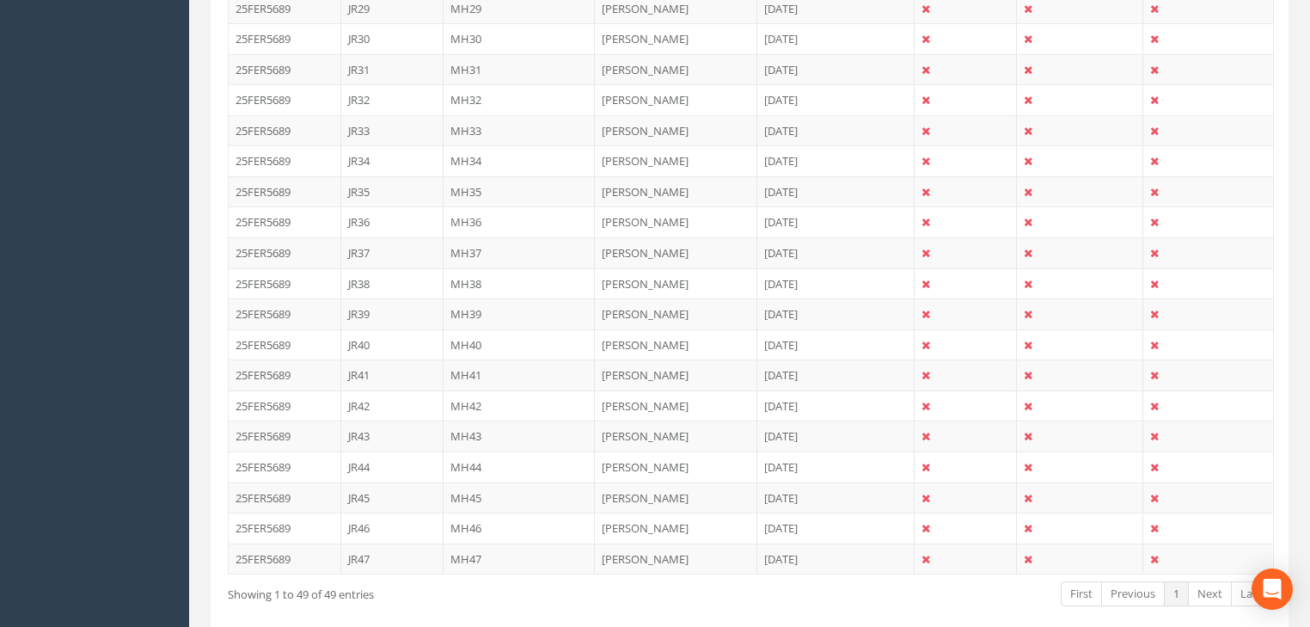
scroll to position [1444, 0]
click at [458, 487] on td "MH45" at bounding box center [520, 494] width 152 height 31
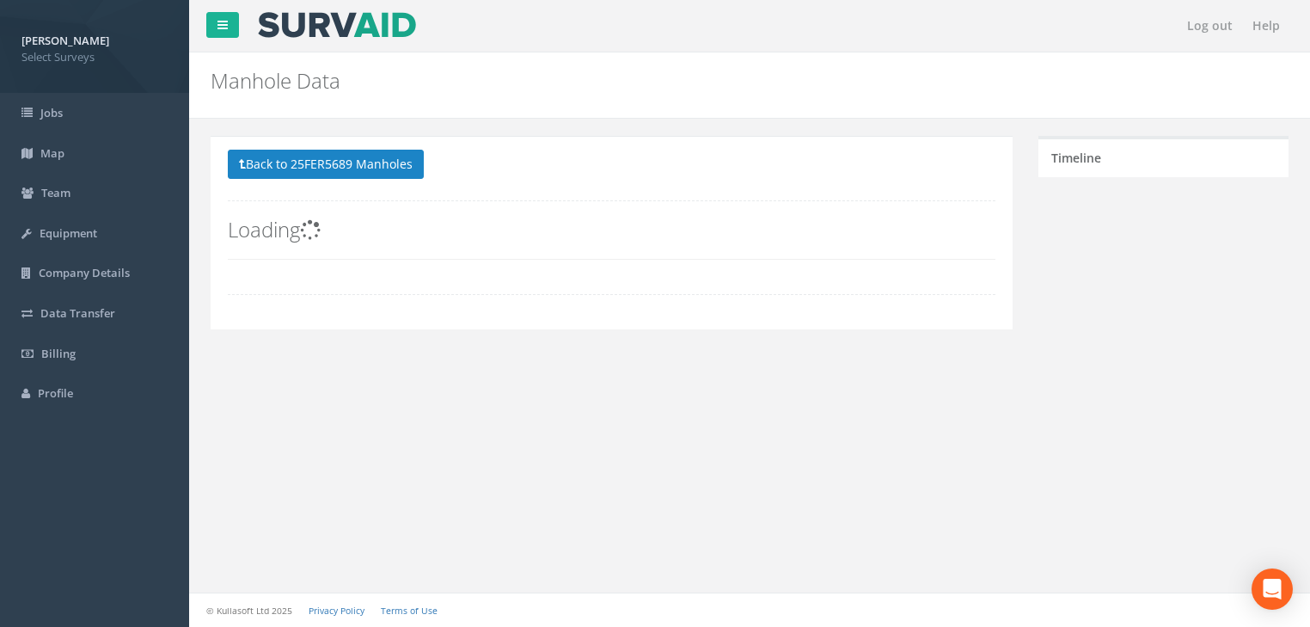
scroll to position [0, 0]
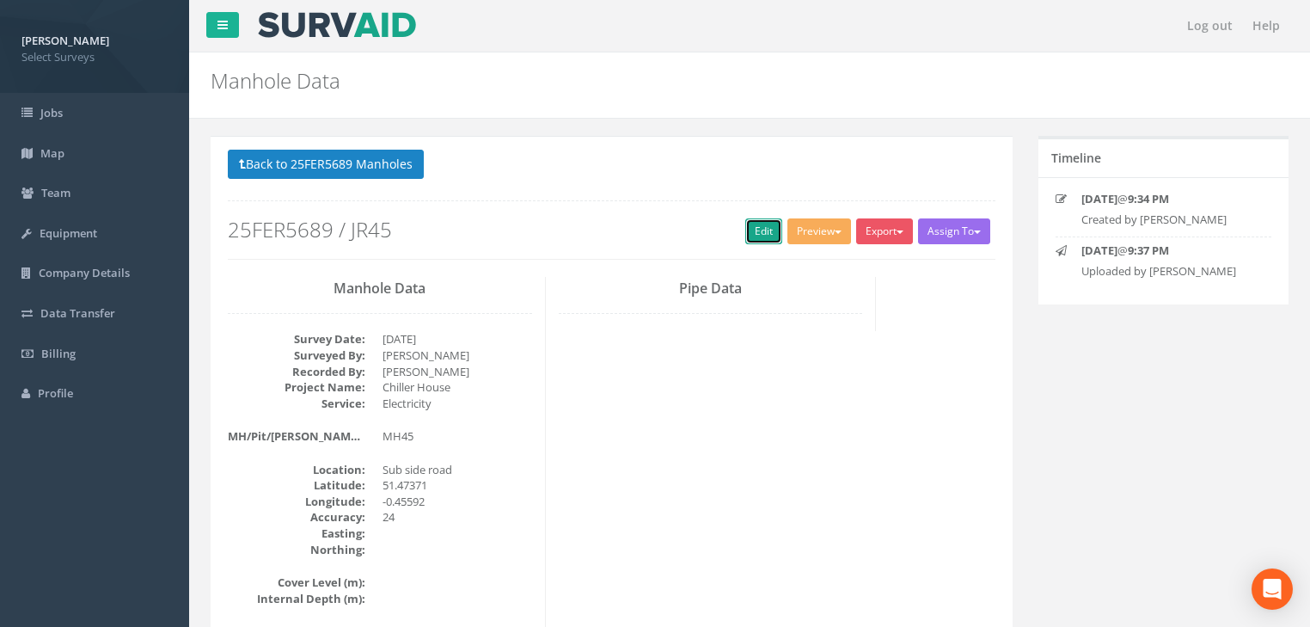
click at [758, 227] on link "Edit" at bounding box center [763, 231] width 37 height 26
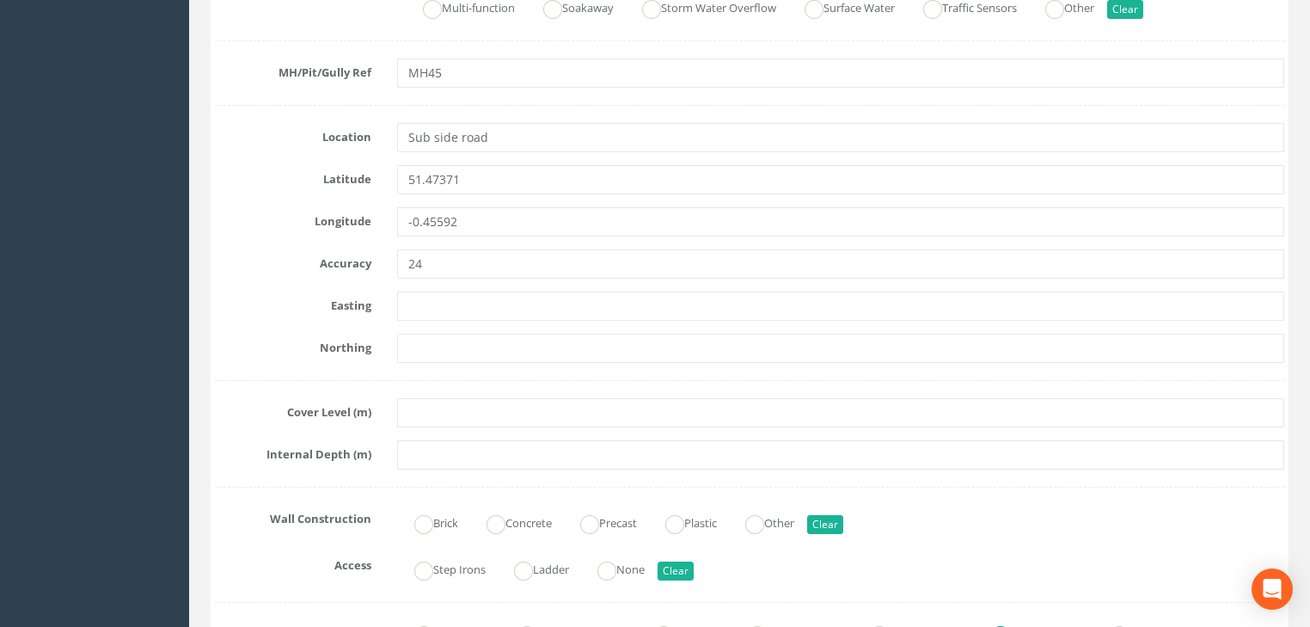
scroll to position [550, 0]
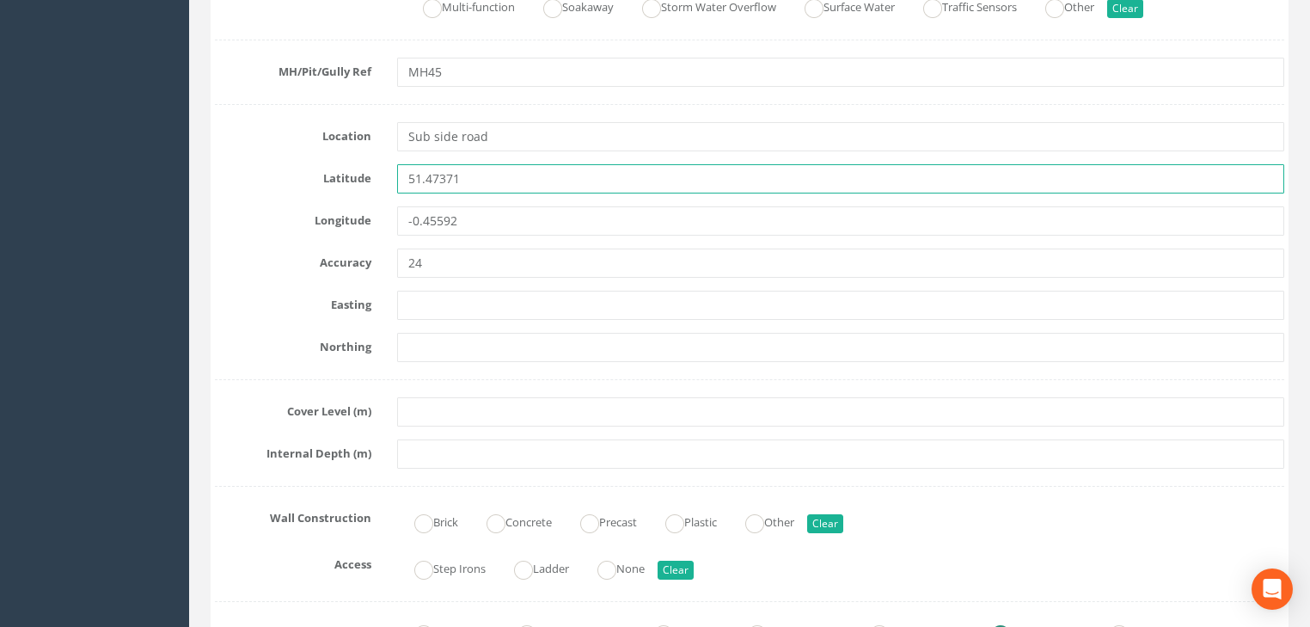
drag, startPoint x: 477, startPoint y: 171, endPoint x: 355, endPoint y: 187, distance: 123.1
click at [355, 187] on div "Latitude 51.47371" at bounding box center [749, 178] width 1095 height 29
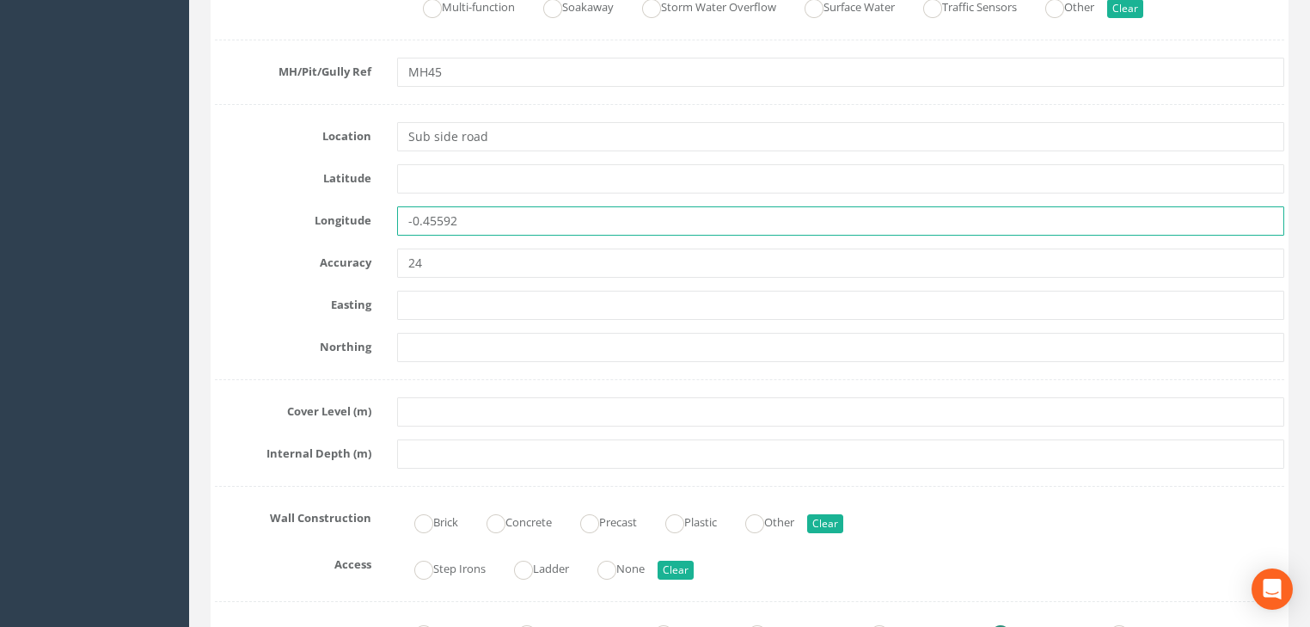
drag, startPoint x: 397, startPoint y: 230, endPoint x: 361, endPoint y: 248, distance: 40.4
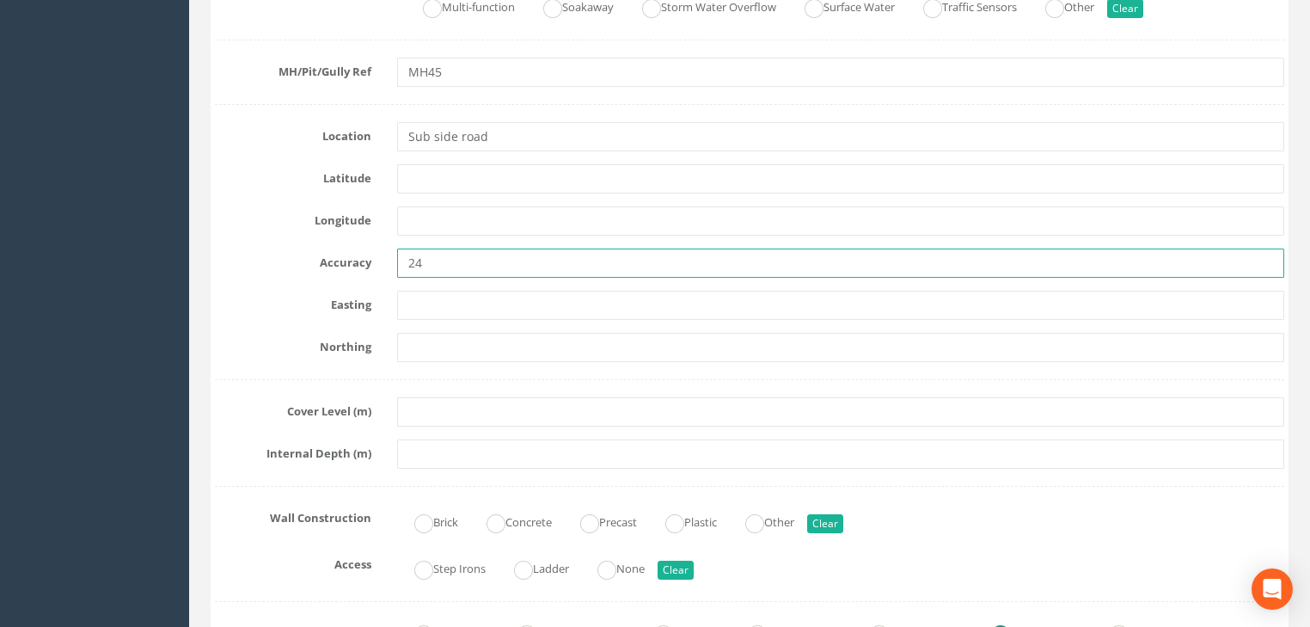
drag, startPoint x: 432, startPoint y: 255, endPoint x: 347, endPoint y: 275, distance: 87.4
click at [349, 272] on div "Accuracy 24" at bounding box center [749, 262] width 1095 height 29
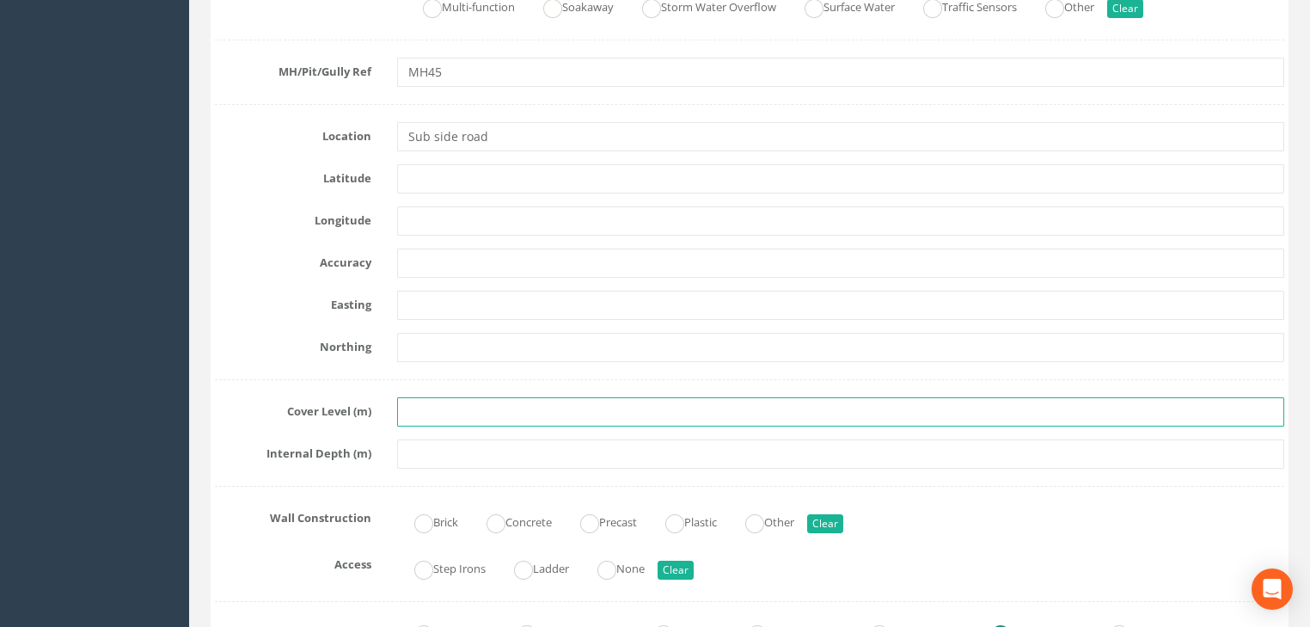
click at [450, 402] on input "text" at bounding box center [840, 411] width 887 height 29
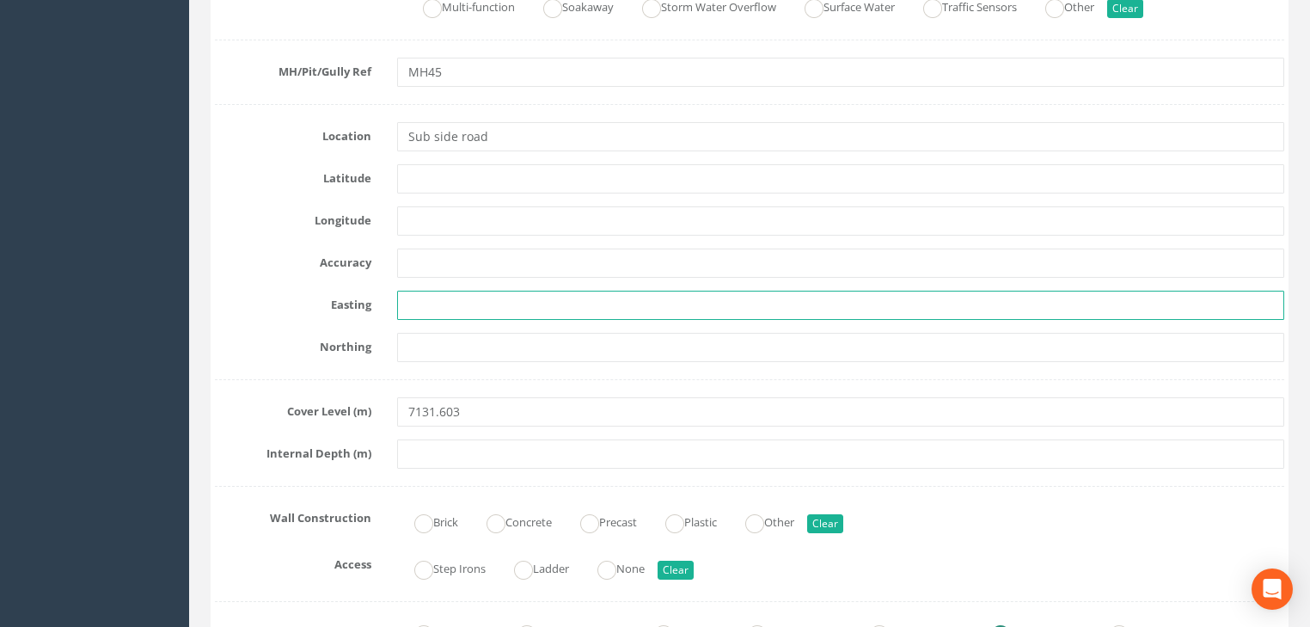
click at [447, 299] on input "text" at bounding box center [840, 305] width 887 height 29
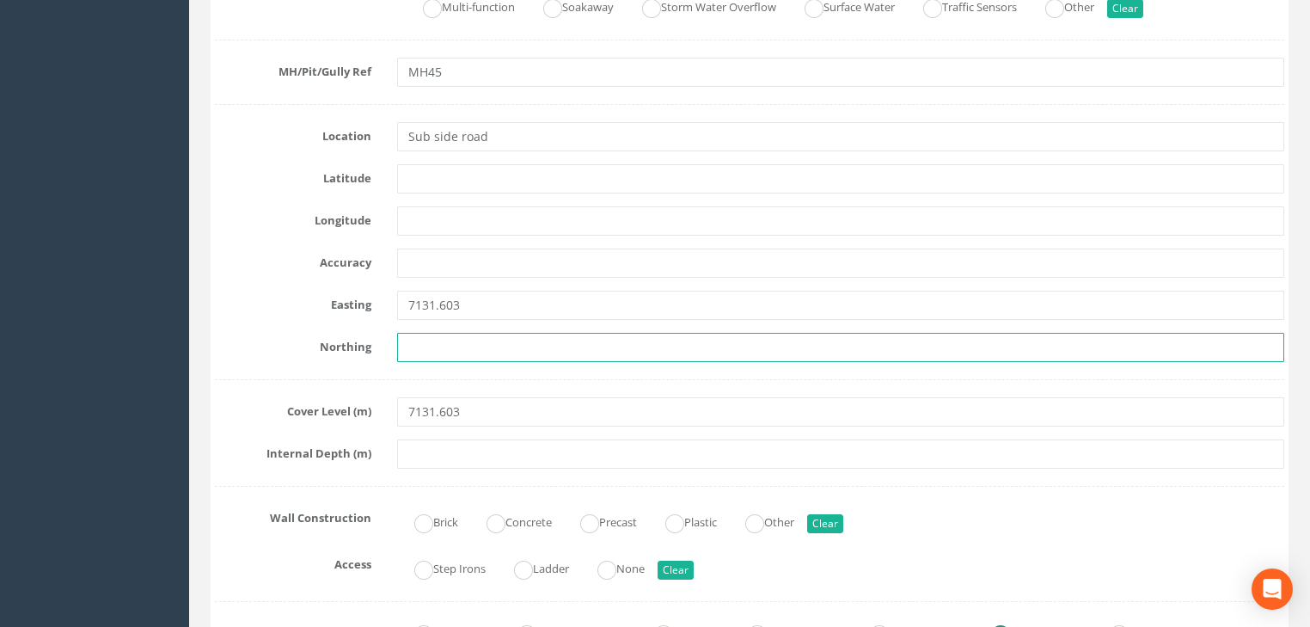
click at [481, 338] on input "text" at bounding box center [840, 347] width 887 height 29
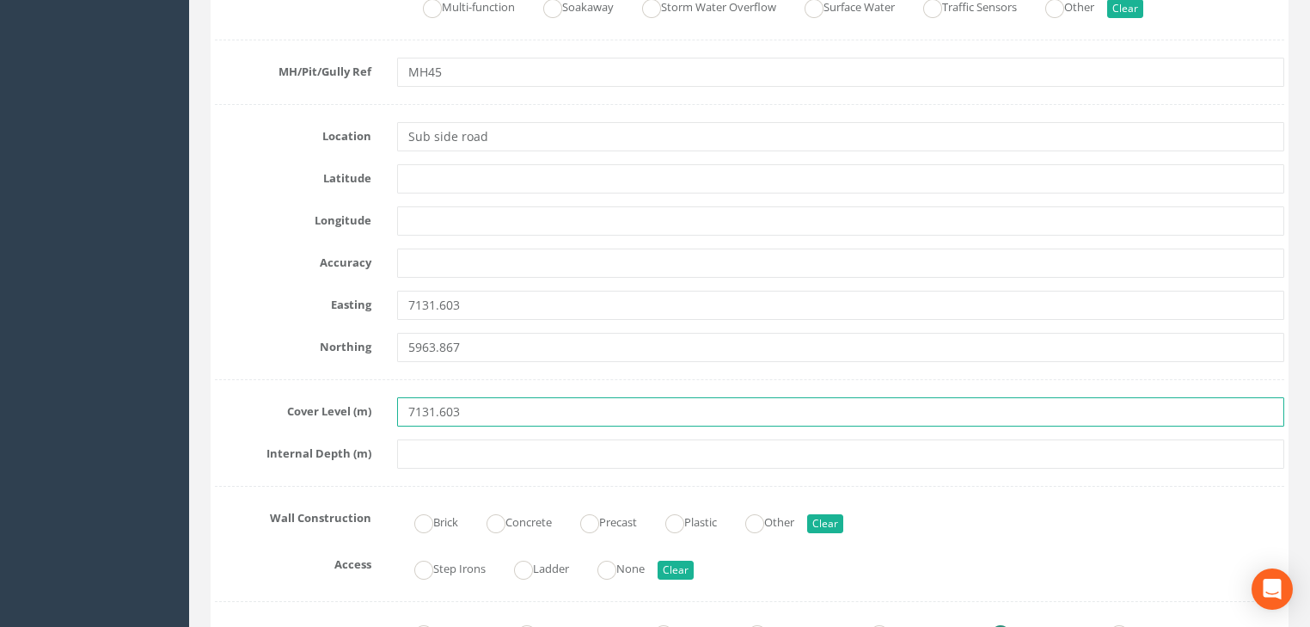
drag, startPoint x: 468, startPoint y: 415, endPoint x: 330, endPoint y: 407, distance: 137.7
click at [330, 407] on div "Cover Level (m) 7131.603" at bounding box center [749, 411] width 1095 height 29
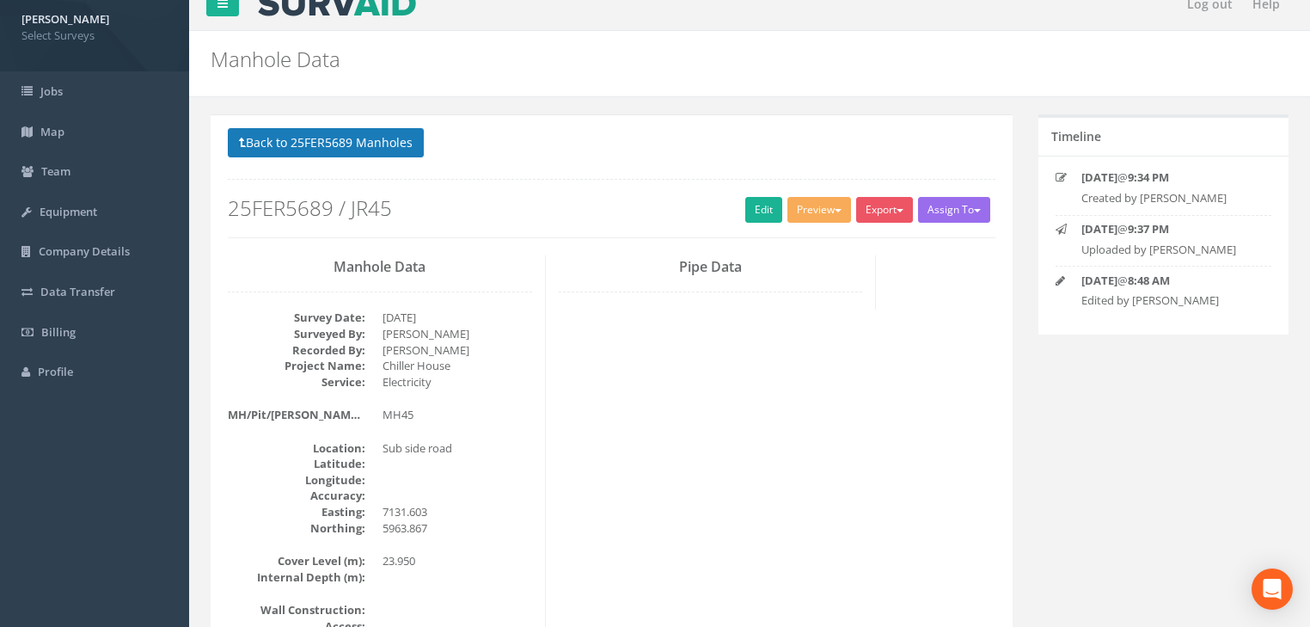
scroll to position [7, 0]
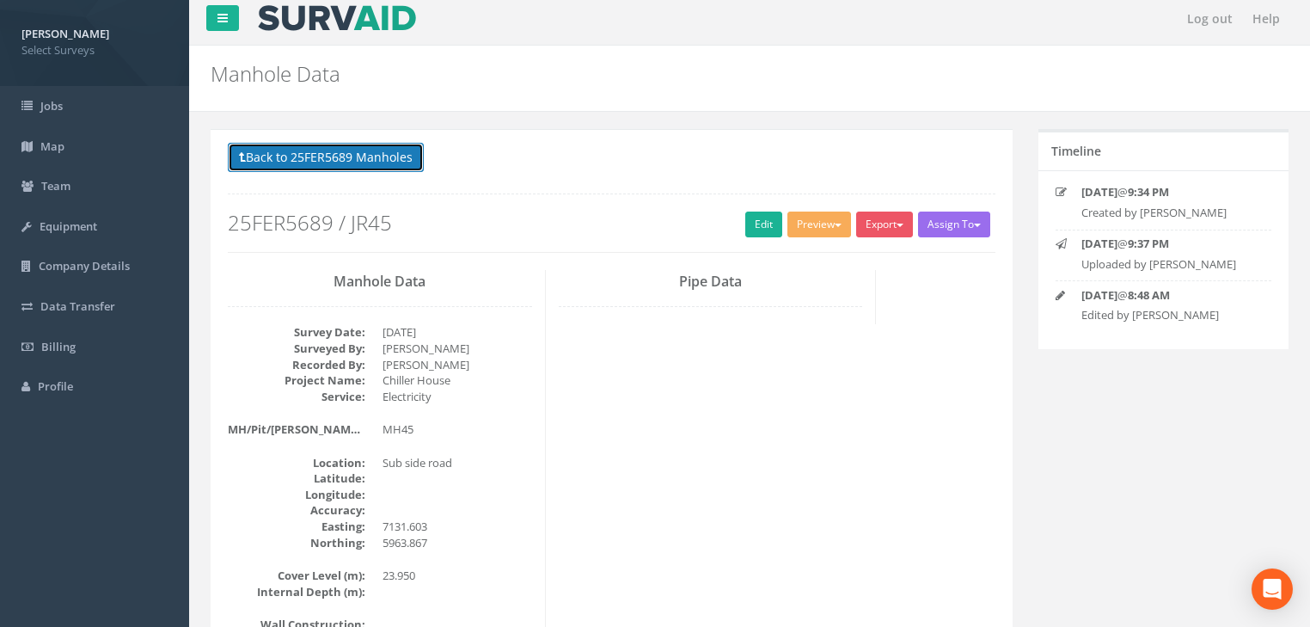
click at [283, 155] on button "Back to 25FER5689 Manholes" at bounding box center [326, 157] width 196 height 29
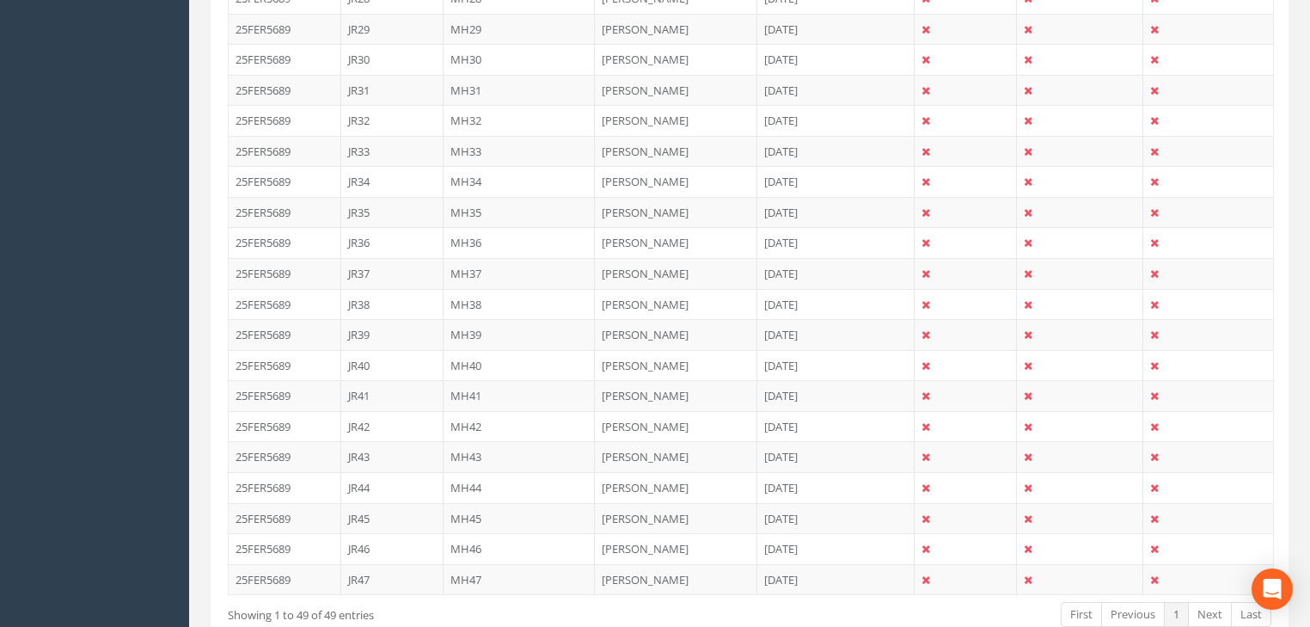
scroll to position [1451, 0]
click at [471, 505] on td "MH46" at bounding box center [520, 517] width 152 height 31
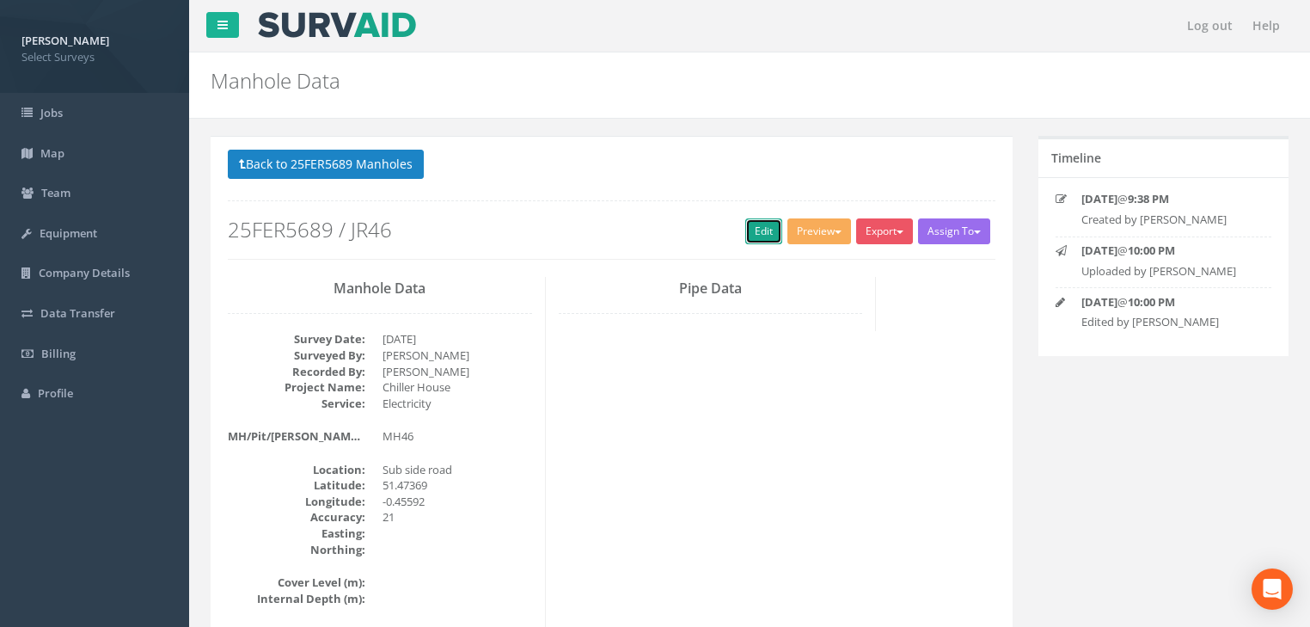
click at [754, 229] on link "Edit" at bounding box center [763, 231] width 37 height 26
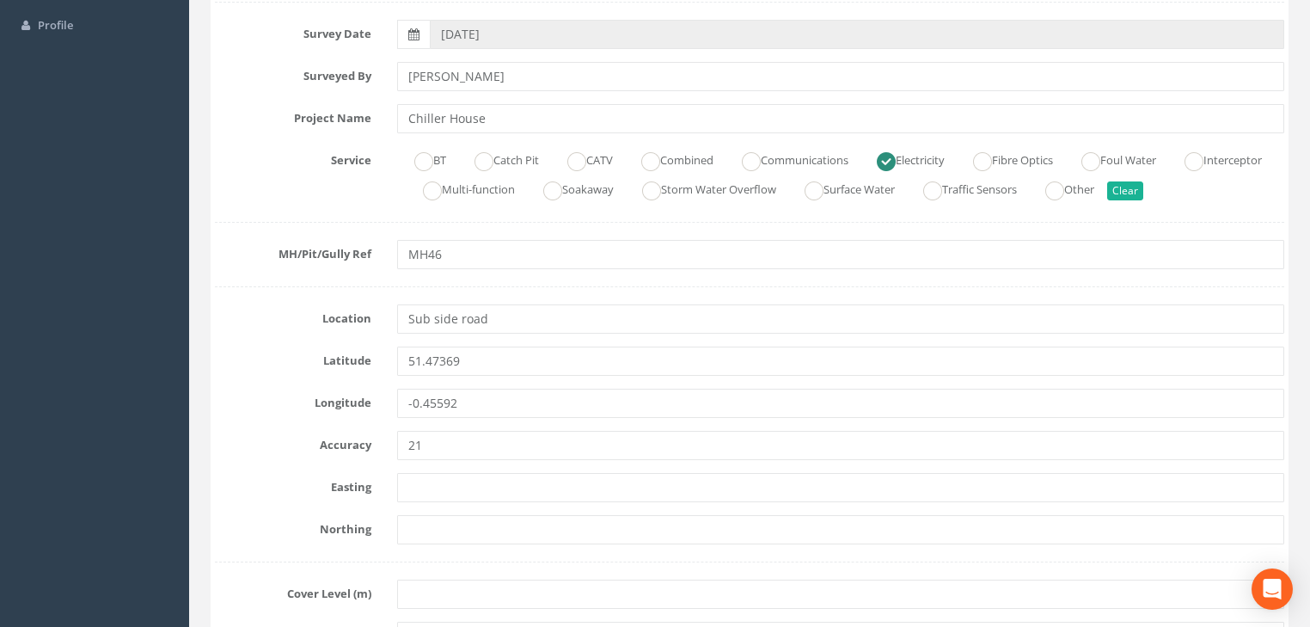
scroll to position [413, 0]
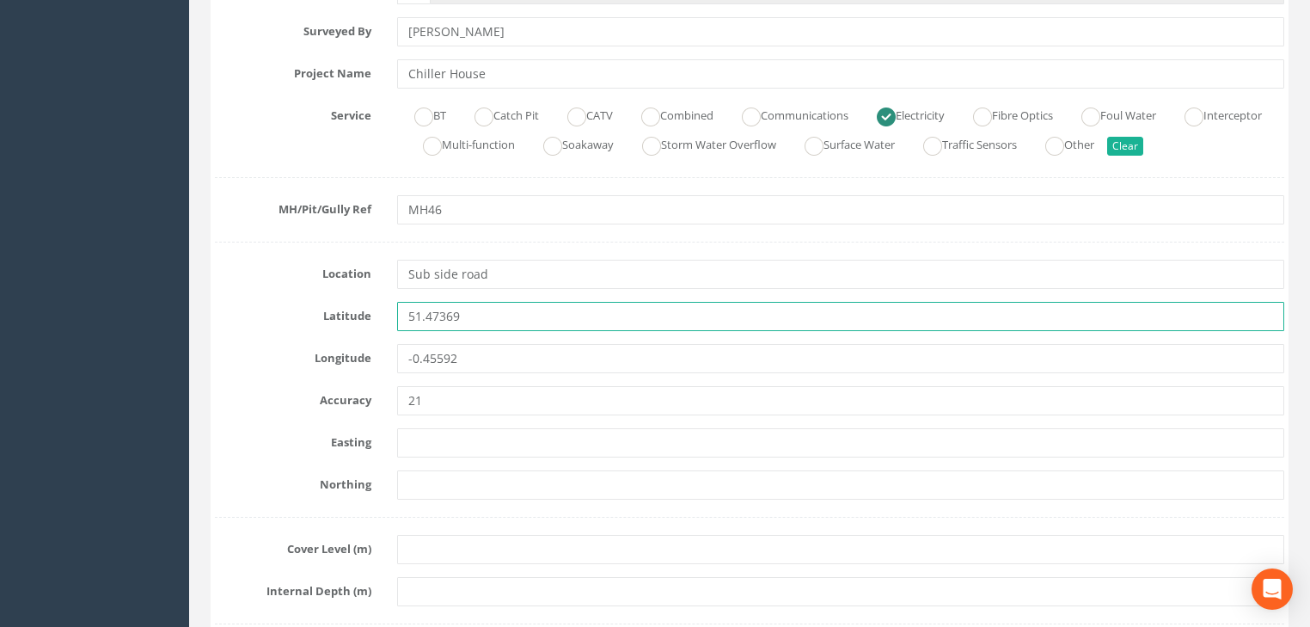
drag, startPoint x: 499, startPoint y: 316, endPoint x: 316, endPoint y: 318, distance: 182.2
click at [316, 318] on div "Latitude 51.47369" at bounding box center [749, 316] width 1095 height 29
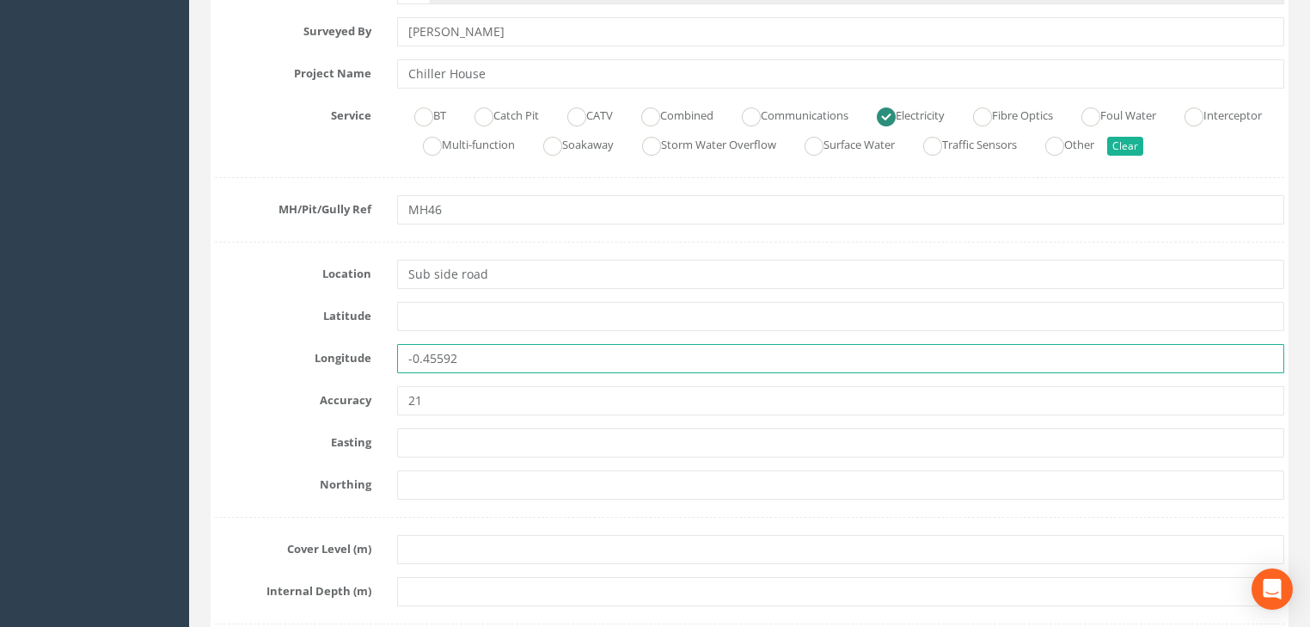
drag, startPoint x: 506, startPoint y: 360, endPoint x: 398, endPoint y: 385, distance: 111.1
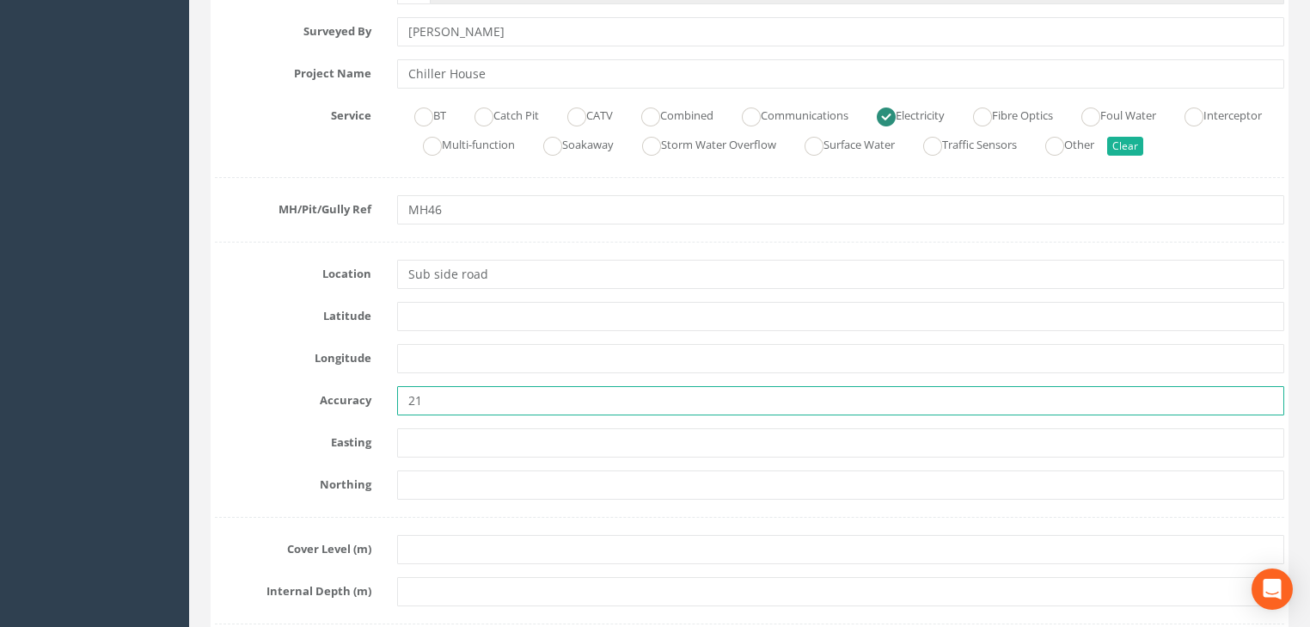
drag, startPoint x: 378, startPoint y: 402, endPoint x: 323, endPoint y: 411, distance: 55.7
click at [326, 409] on div "Accuracy 21" at bounding box center [749, 400] width 1095 height 29
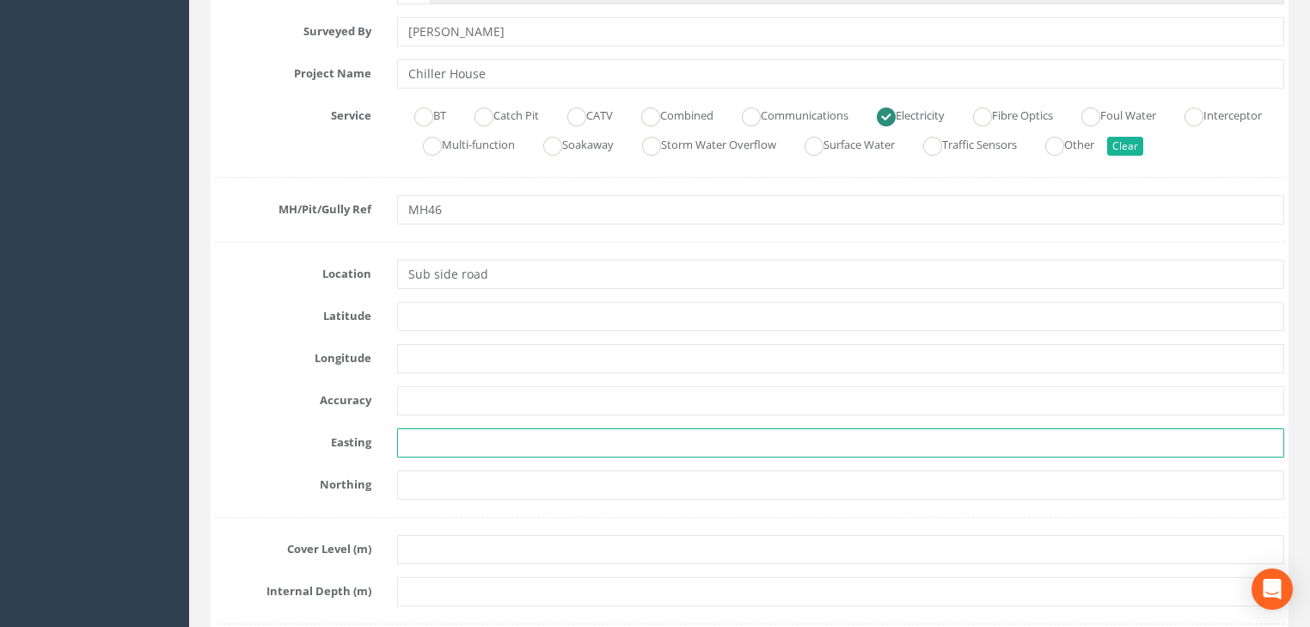
click at [449, 438] on input "text" at bounding box center [840, 442] width 887 height 29
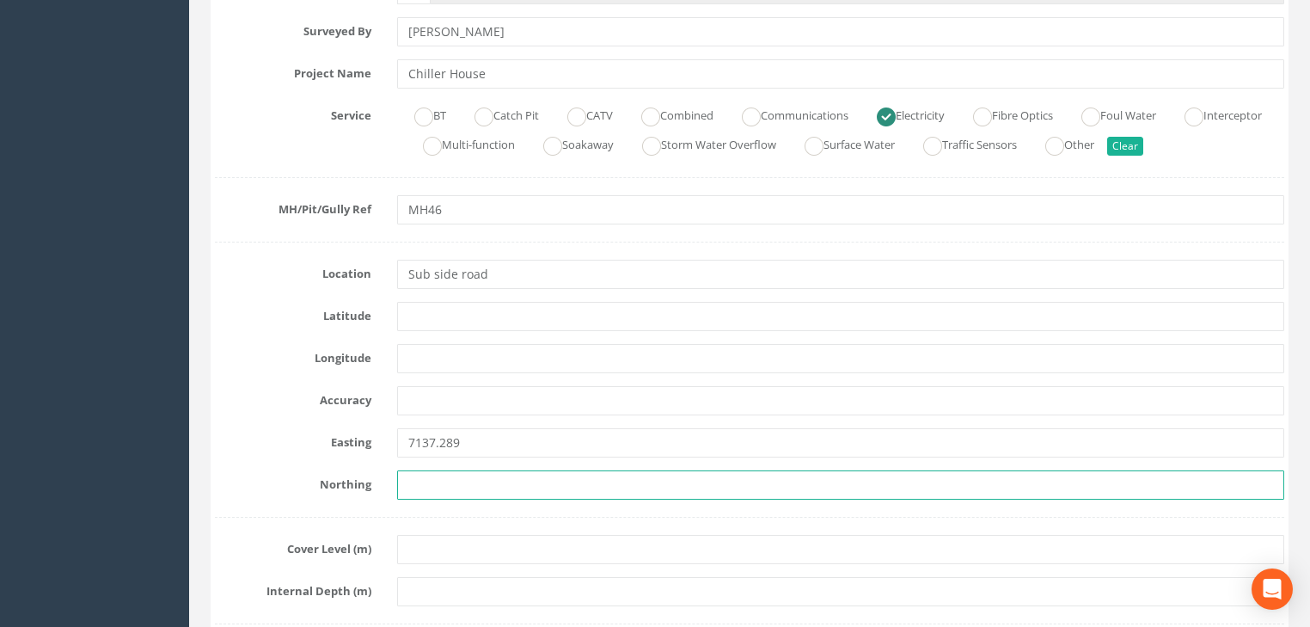
click at [419, 483] on input "text" at bounding box center [840, 484] width 887 height 29
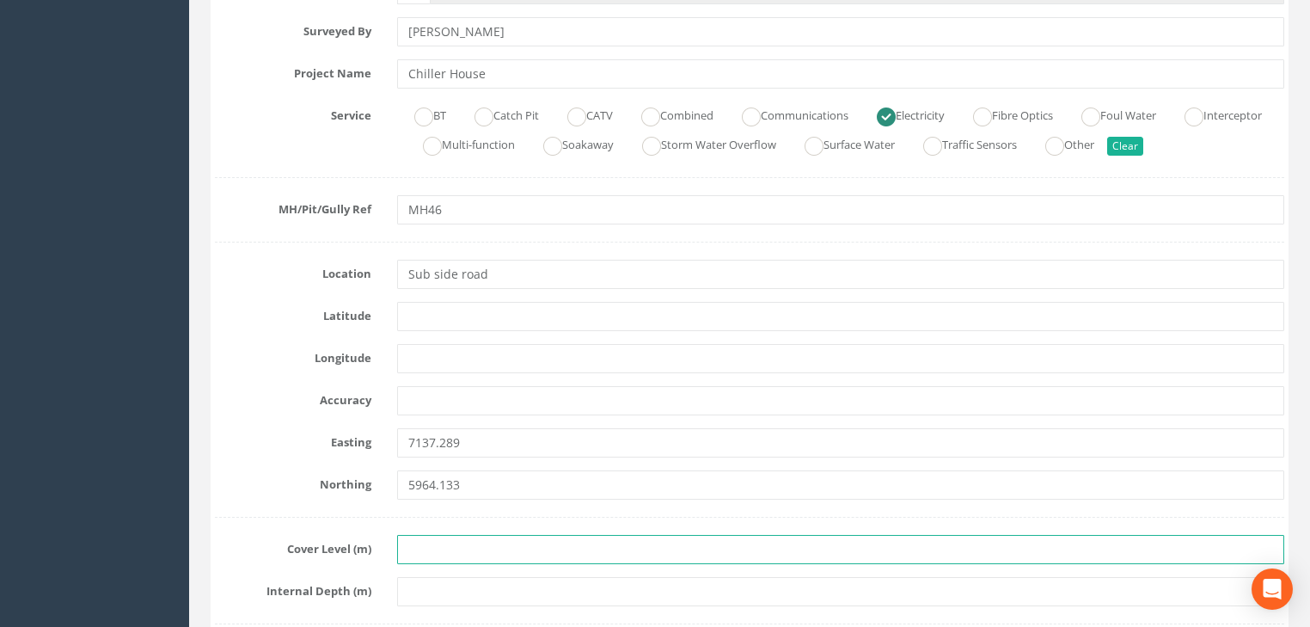
click at [403, 548] on input "text" at bounding box center [840, 549] width 887 height 29
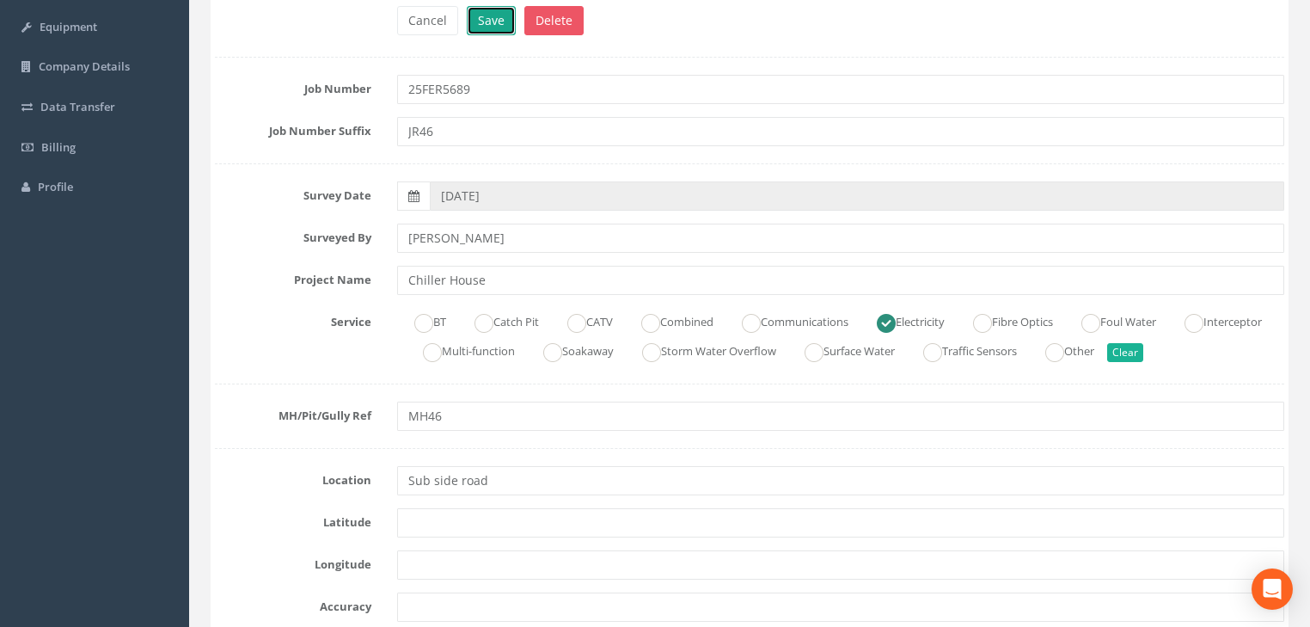
click at [484, 18] on button "Save" at bounding box center [491, 20] width 49 height 29
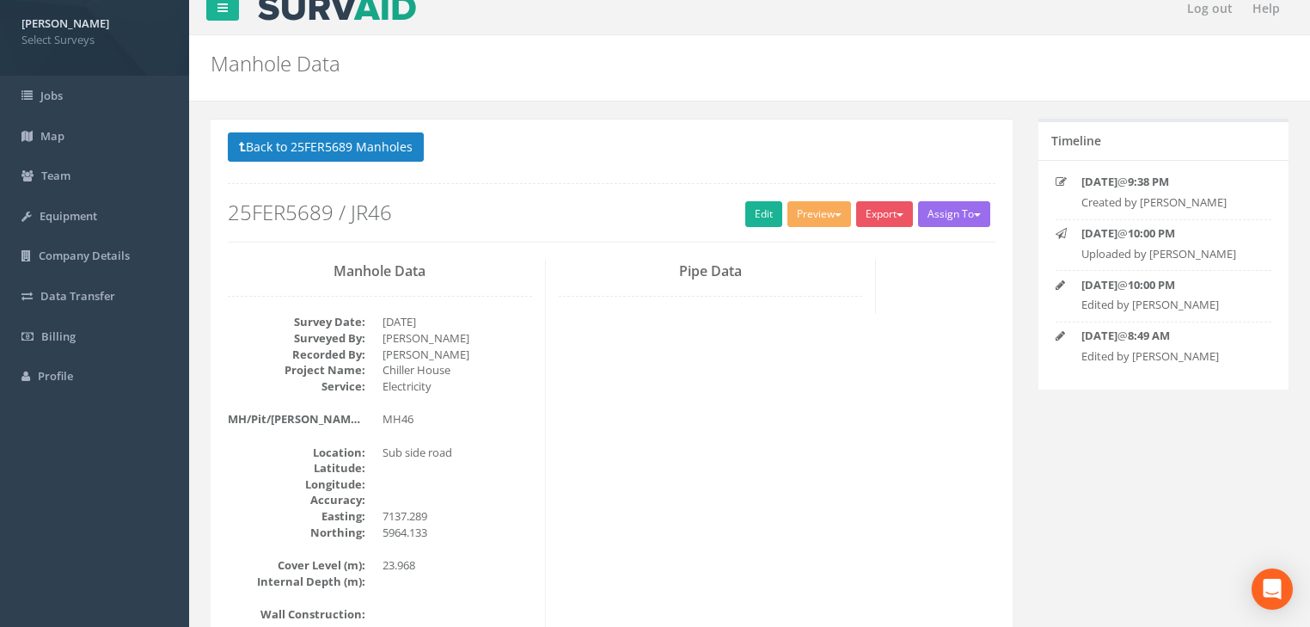
scroll to position [0, 0]
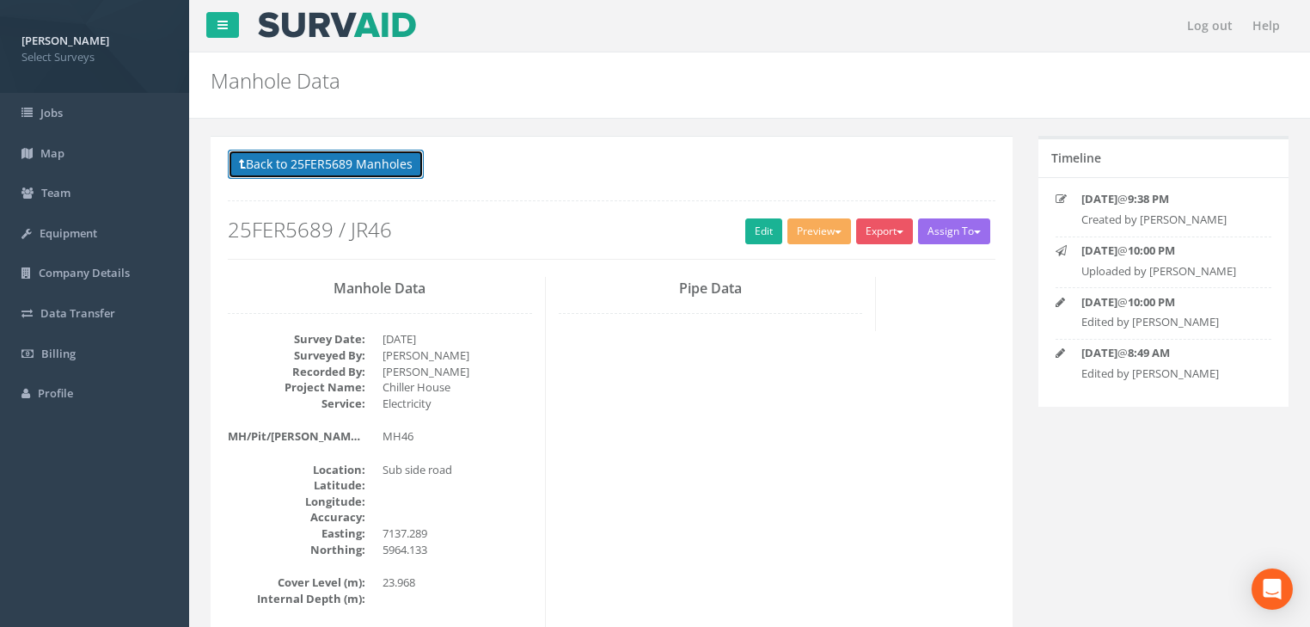
click at [334, 168] on button "Back to 25FER5689 Manholes" at bounding box center [326, 164] width 196 height 29
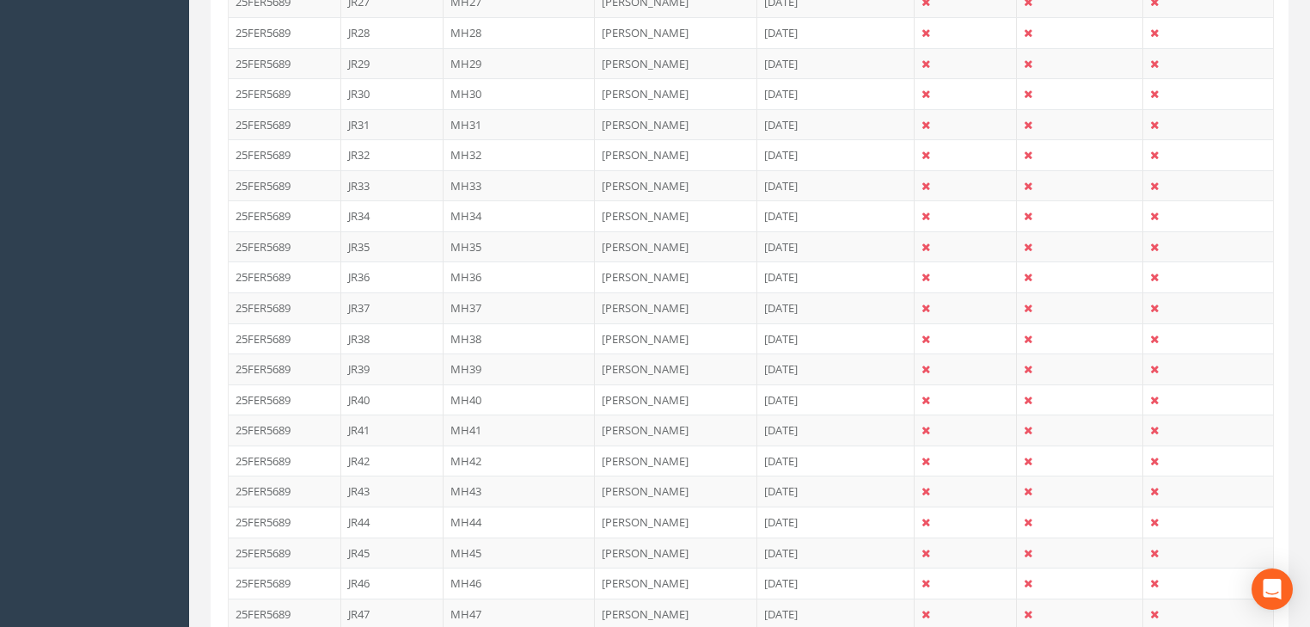
scroll to position [1444, 0]
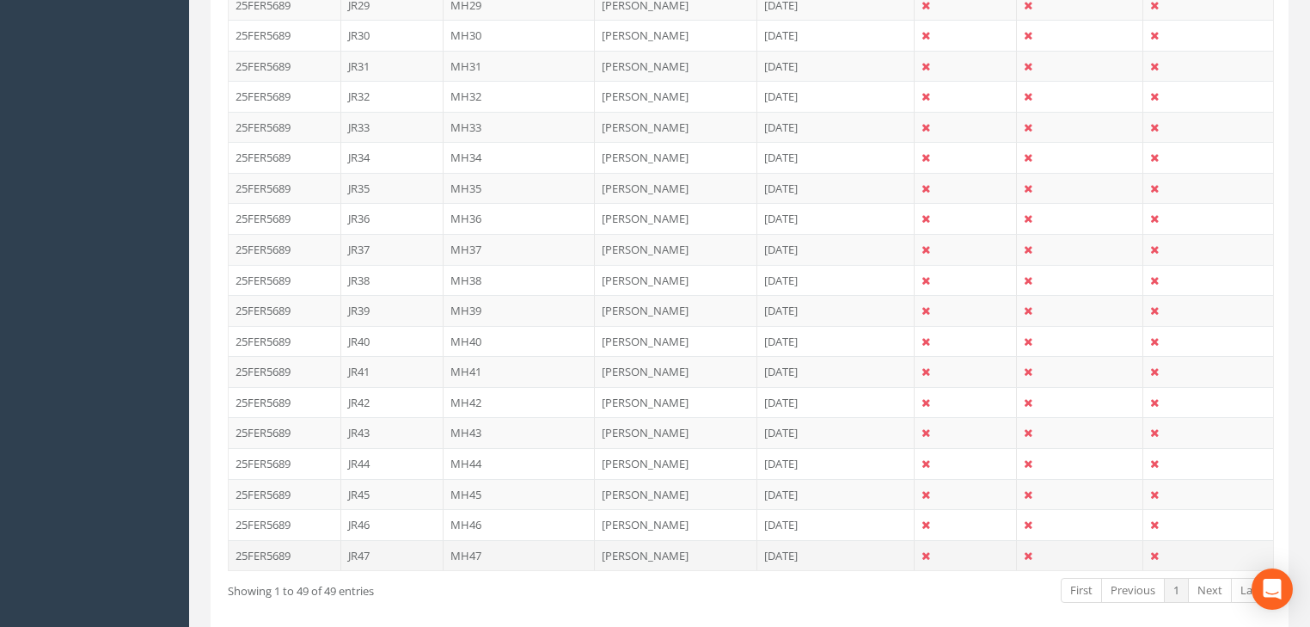
click at [469, 542] on td "MH47" at bounding box center [520, 555] width 152 height 31
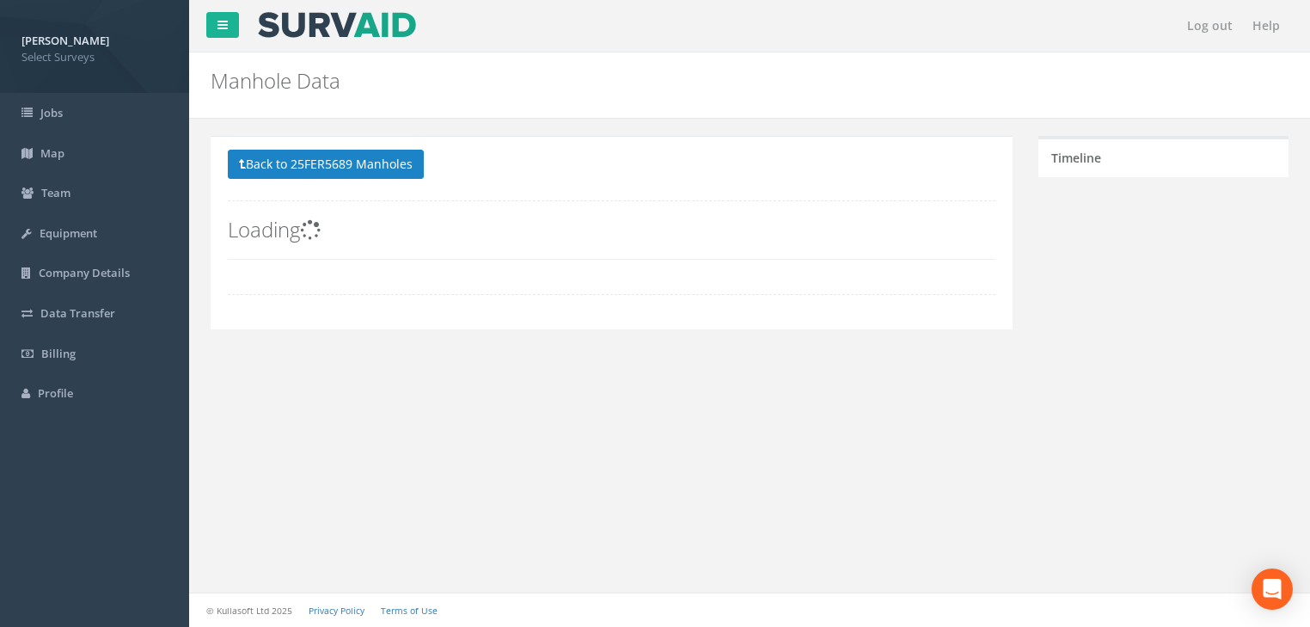
scroll to position [0, 0]
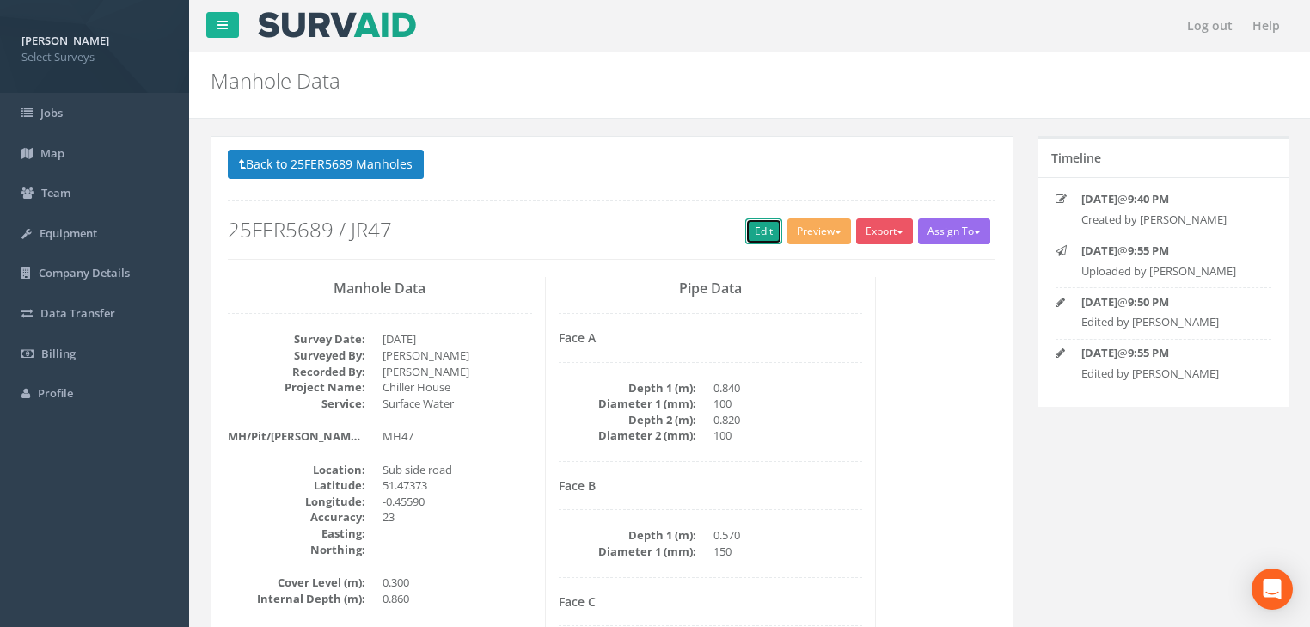
click at [746, 227] on link "Edit" at bounding box center [763, 231] width 37 height 26
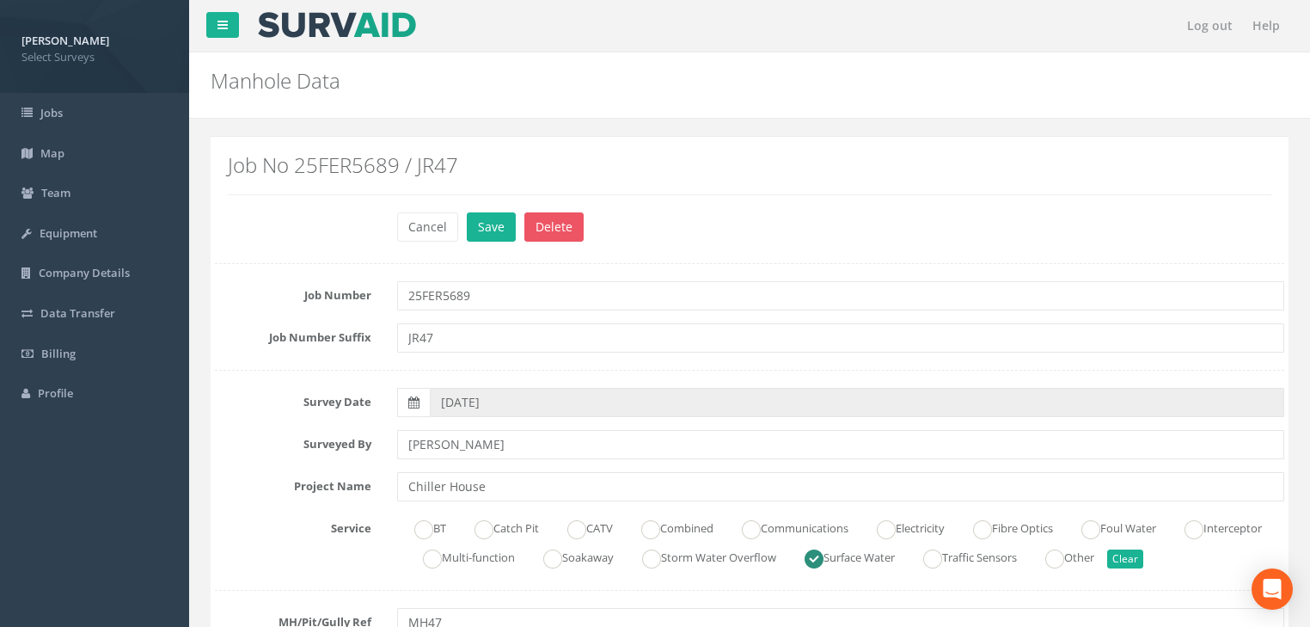
scroll to position [413, 0]
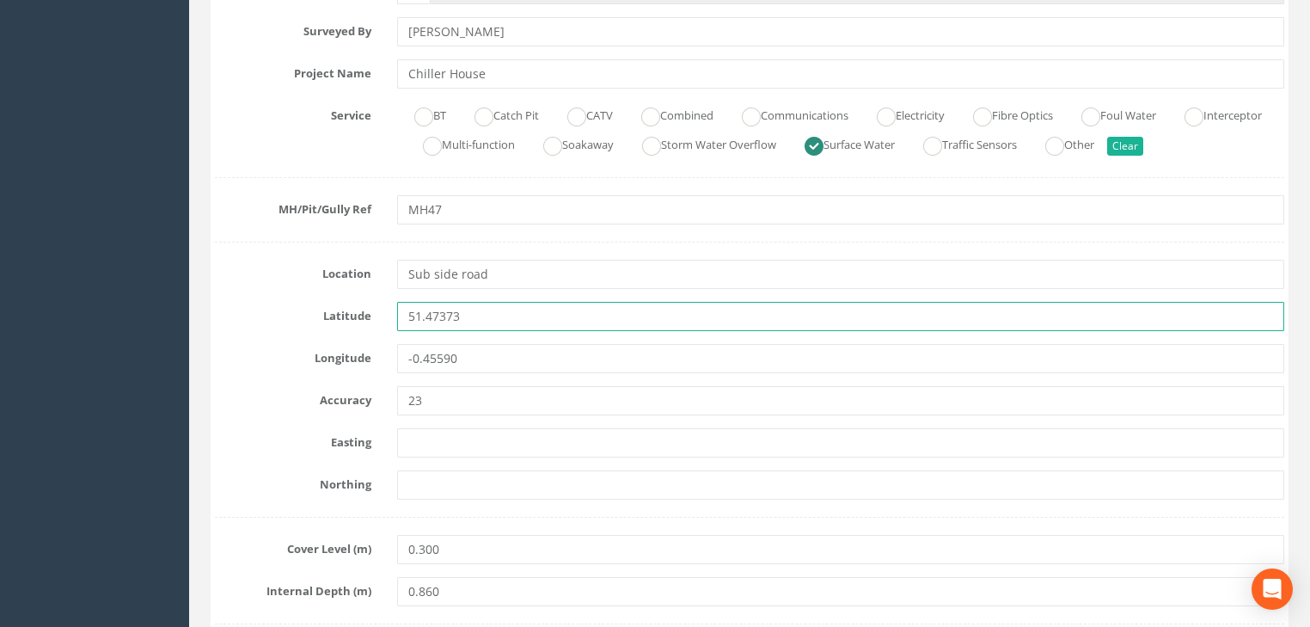
drag, startPoint x: 492, startPoint y: 313, endPoint x: 383, endPoint y: 315, distance: 109.2
click at [383, 315] on div "Latitude 51.47373" at bounding box center [749, 316] width 1095 height 29
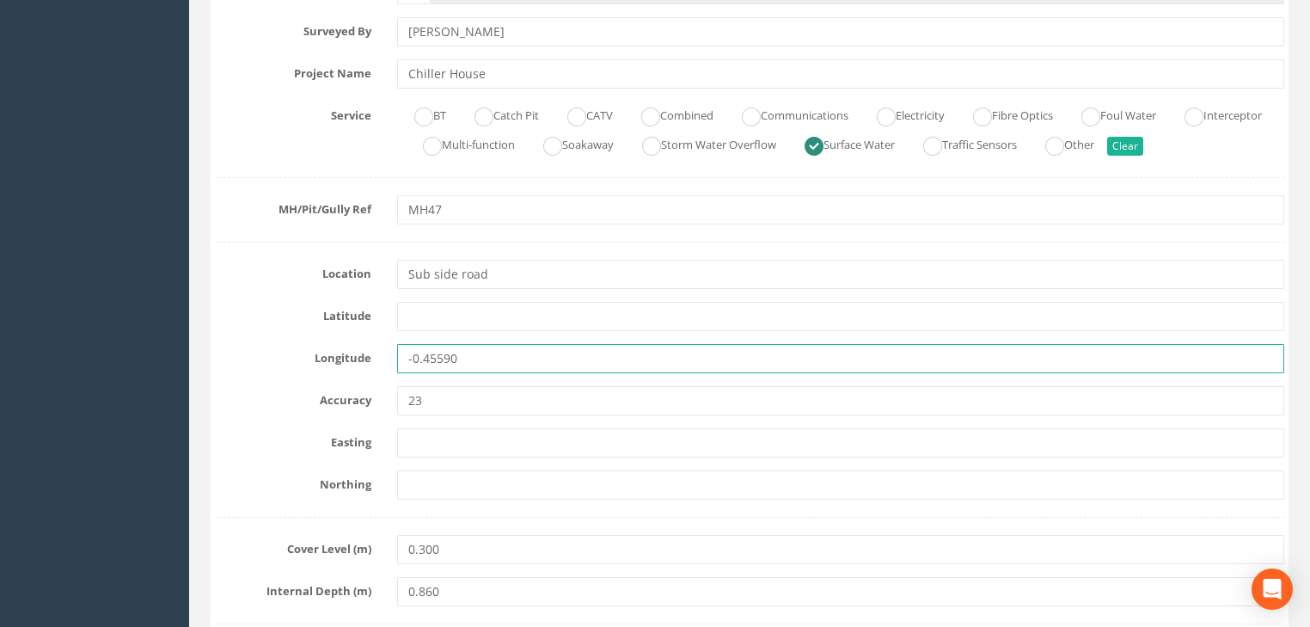
drag, startPoint x: 454, startPoint y: 357, endPoint x: 395, endPoint y: 365, distance: 59.1
click at [395, 365] on div "-0.45590" at bounding box center [840, 358] width 913 height 29
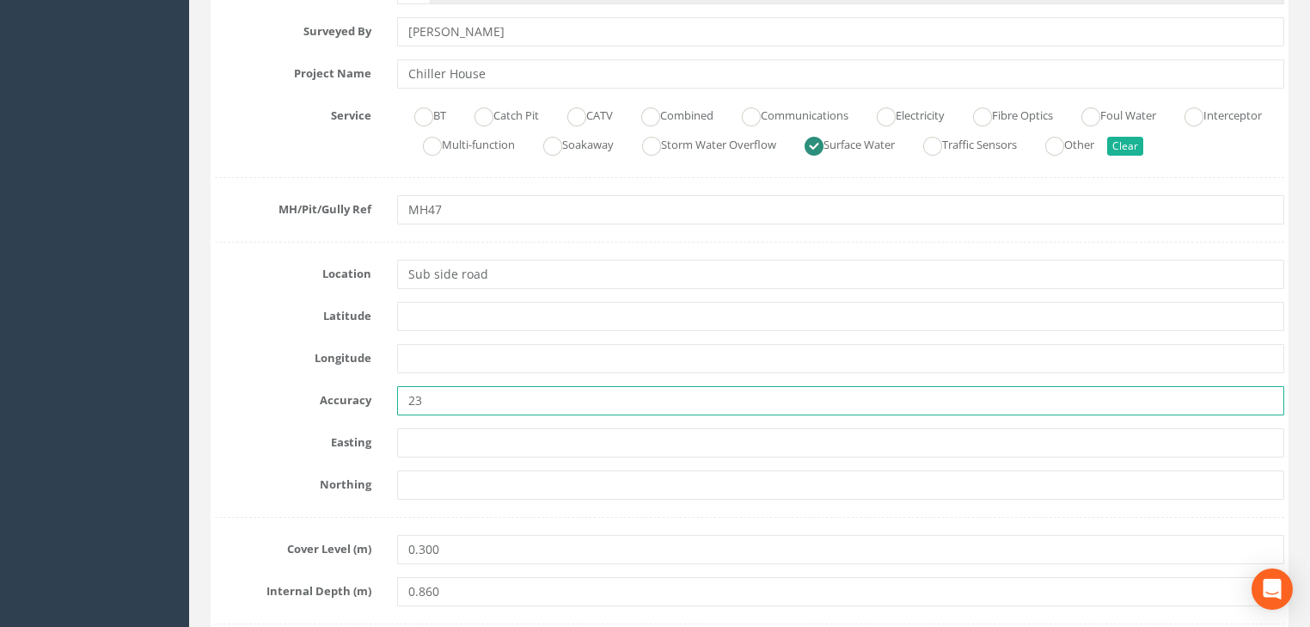
drag, startPoint x: 440, startPoint y: 398, endPoint x: 388, endPoint y: 416, distance: 55.5
click at [387, 413] on div "23" at bounding box center [840, 400] width 913 height 29
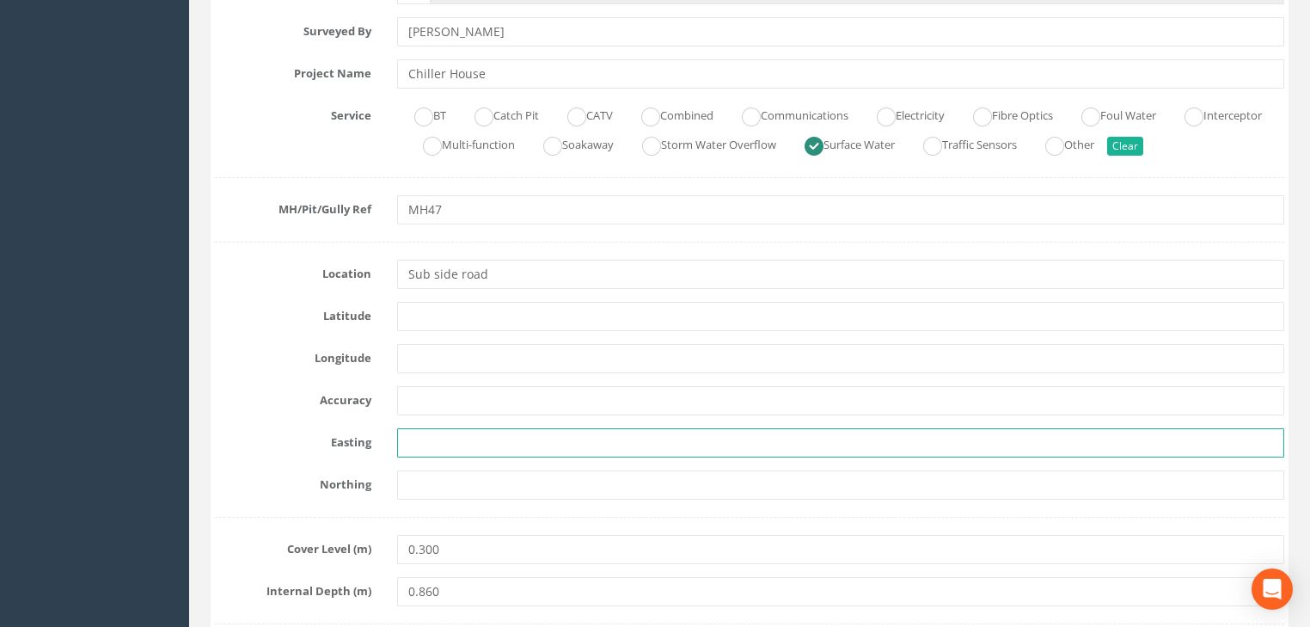
click at [454, 444] on input "text" at bounding box center [840, 442] width 887 height 29
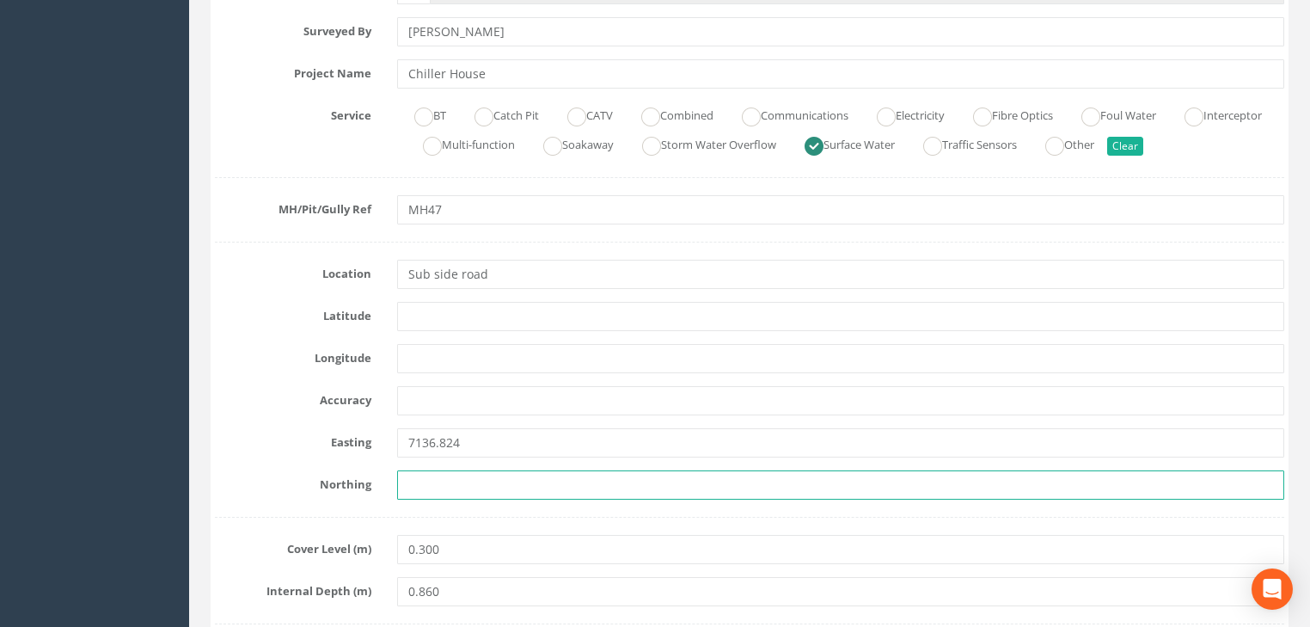
click at [463, 487] on input "text" at bounding box center [840, 484] width 887 height 29
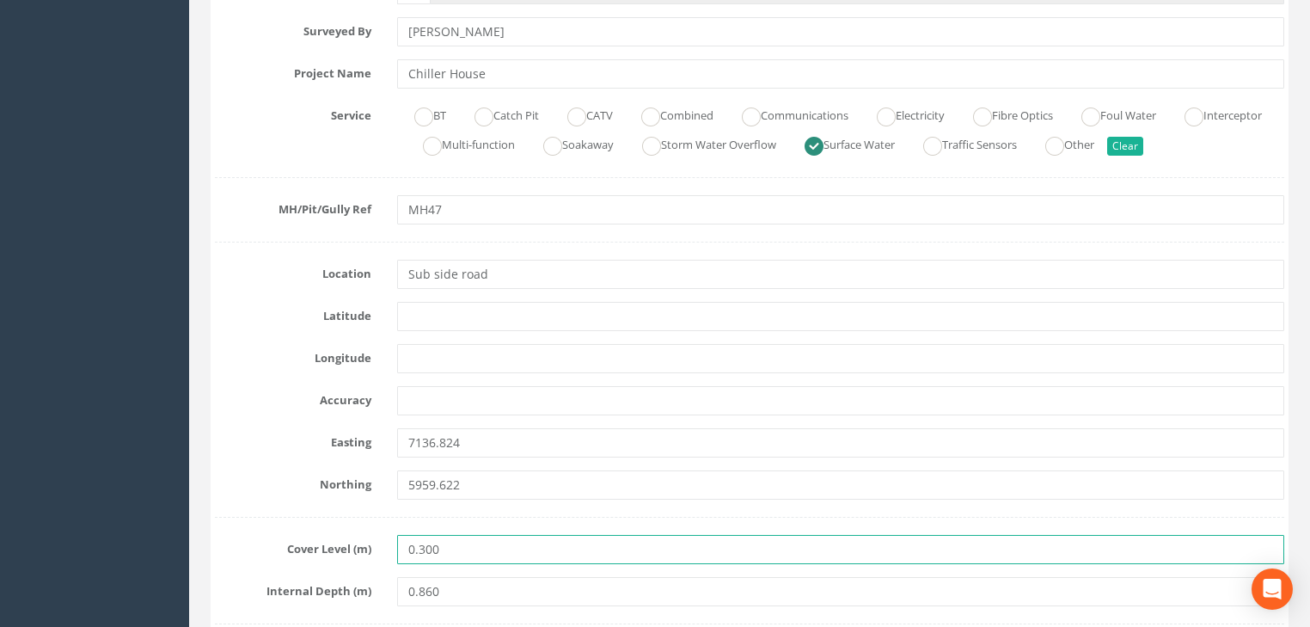
drag, startPoint x: 516, startPoint y: 549, endPoint x: 299, endPoint y: 538, distance: 216.9
click at [299, 538] on div "Cover Level (m) 0.300" at bounding box center [749, 549] width 1095 height 29
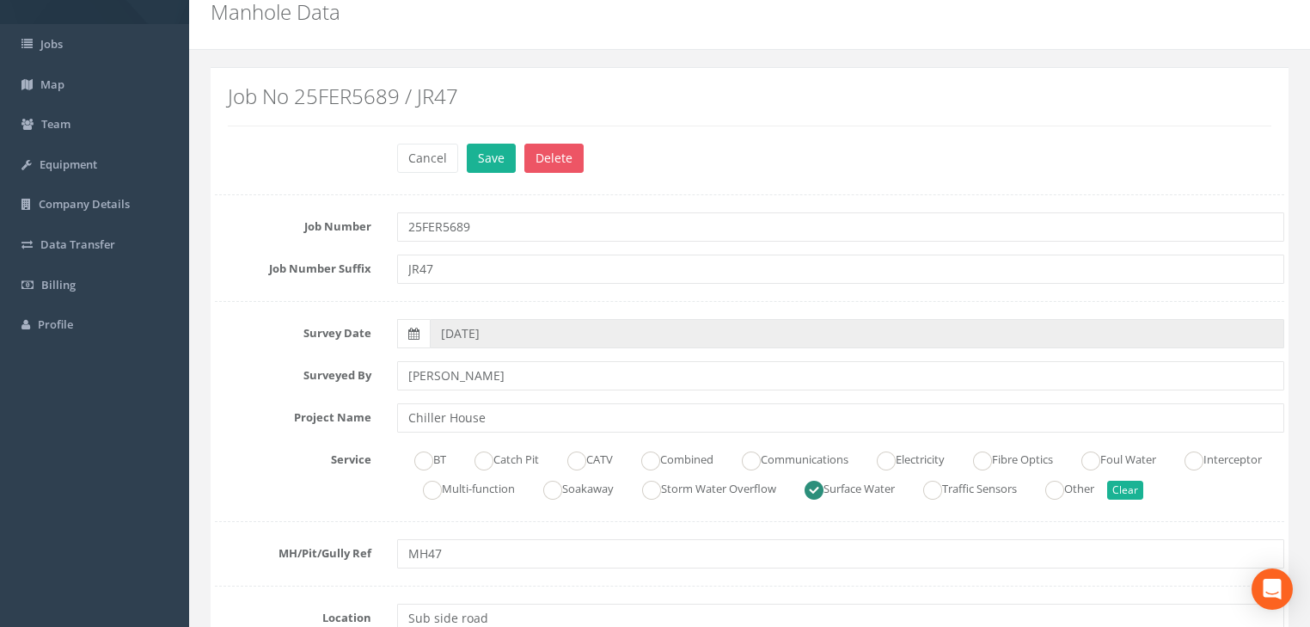
scroll to position [0, 0]
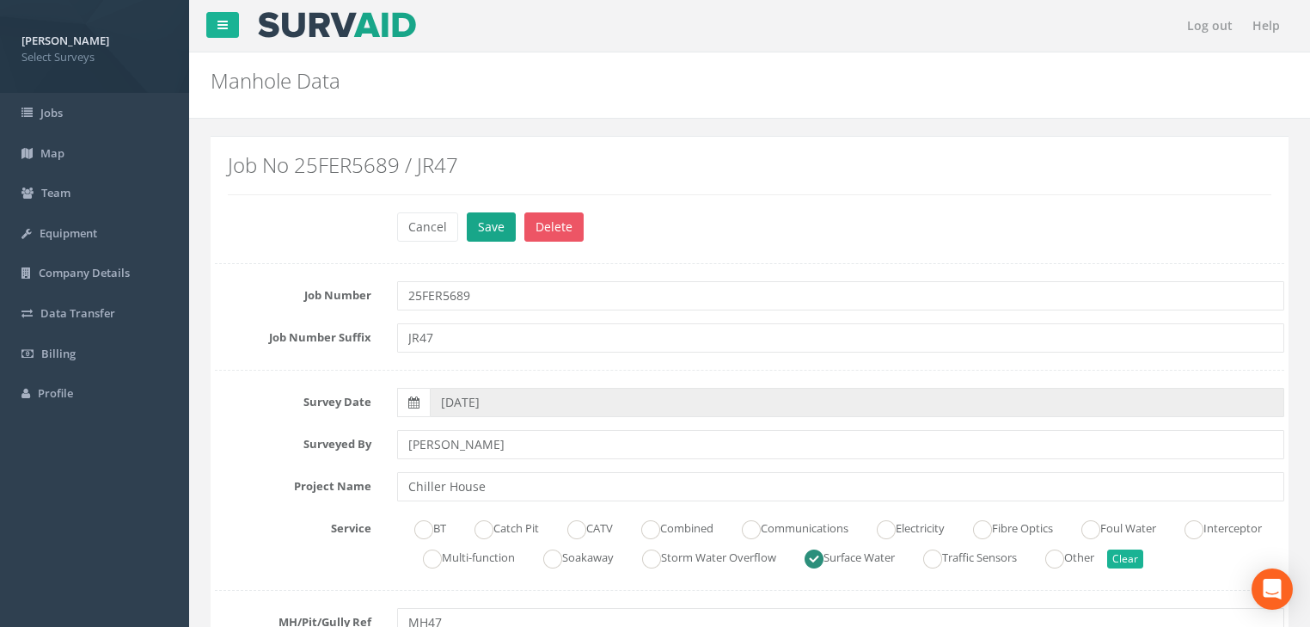
drag, startPoint x: 517, startPoint y: 216, endPoint x: 500, endPoint y: 220, distance: 17.7
click at [513, 217] on div "Cancel Save Delete" at bounding box center [840, 229] width 913 height 34
click at [500, 221] on button "Save" at bounding box center [491, 226] width 49 height 29
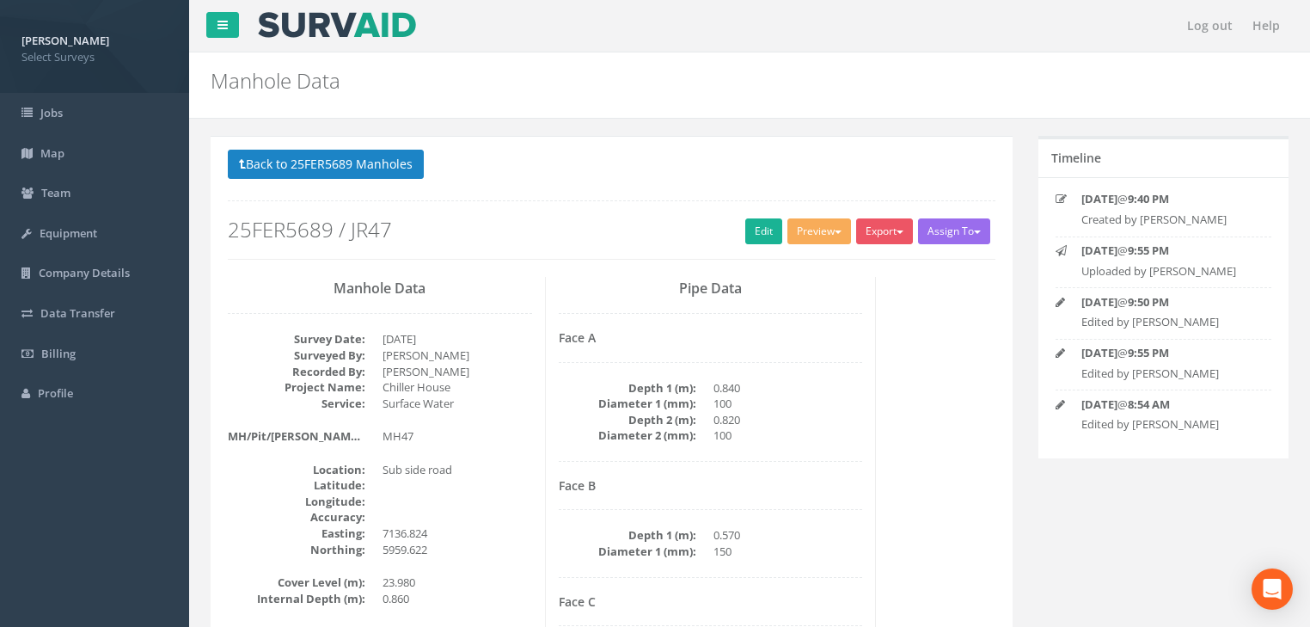
click at [773, 188] on div "Back to 25FER5689 Manholes Back to Map Assign To No Companies Added Export Sele…" at bounding box center [612, 204] width 768 height 109
click at [404, 157] on button "Back to 25FER5689 Manholes" at bounding box center [326, 164] width 196 height 29
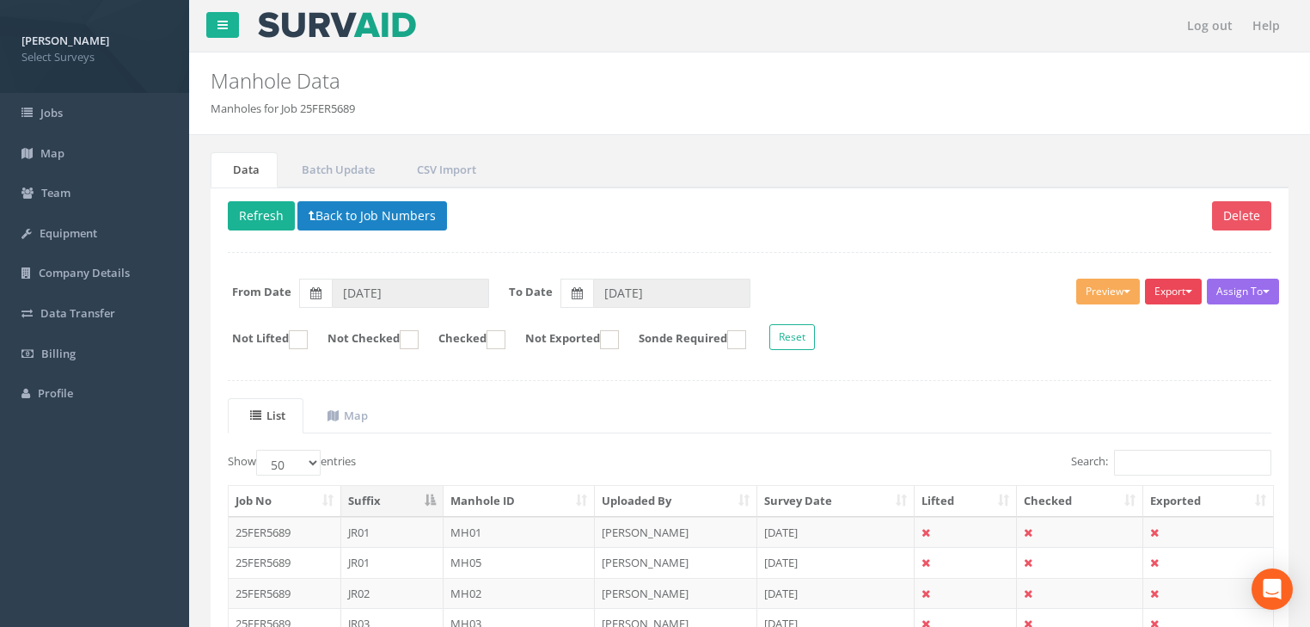
click at [1172, 291] on button "Export" at bounding box center [1173, 292] width 57 height 26
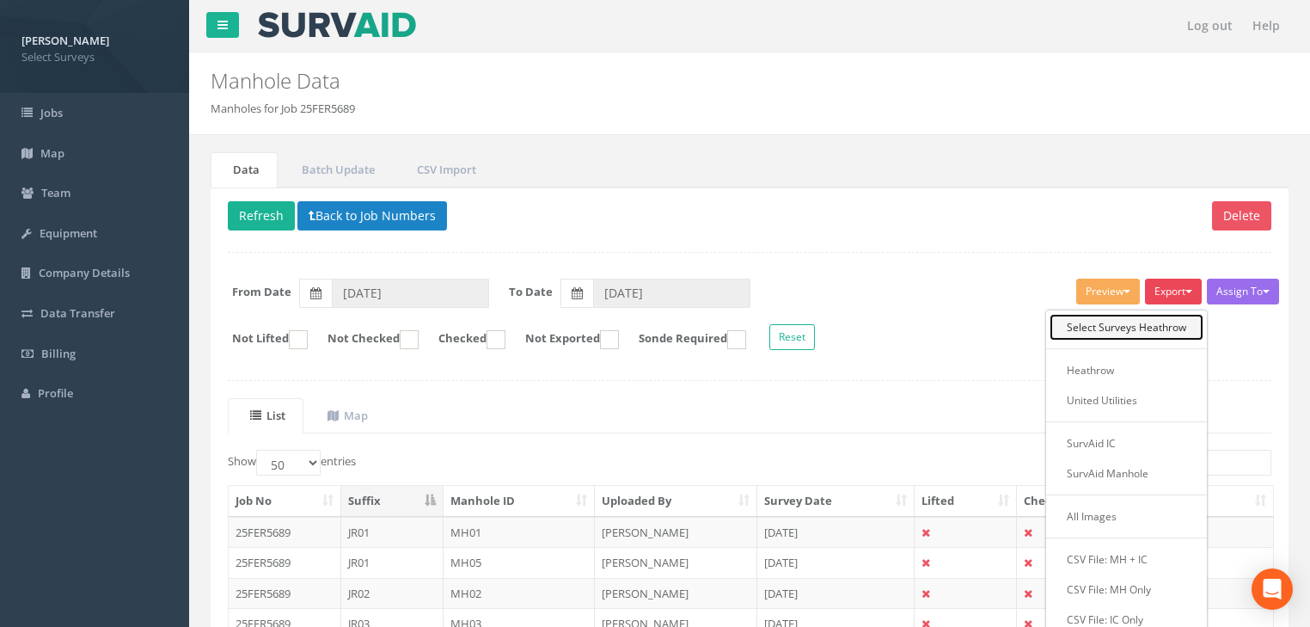
click at [1157, 317] on link "Select Surveys Heathrow" at bounding box center [1127, 327] width 154 height 27
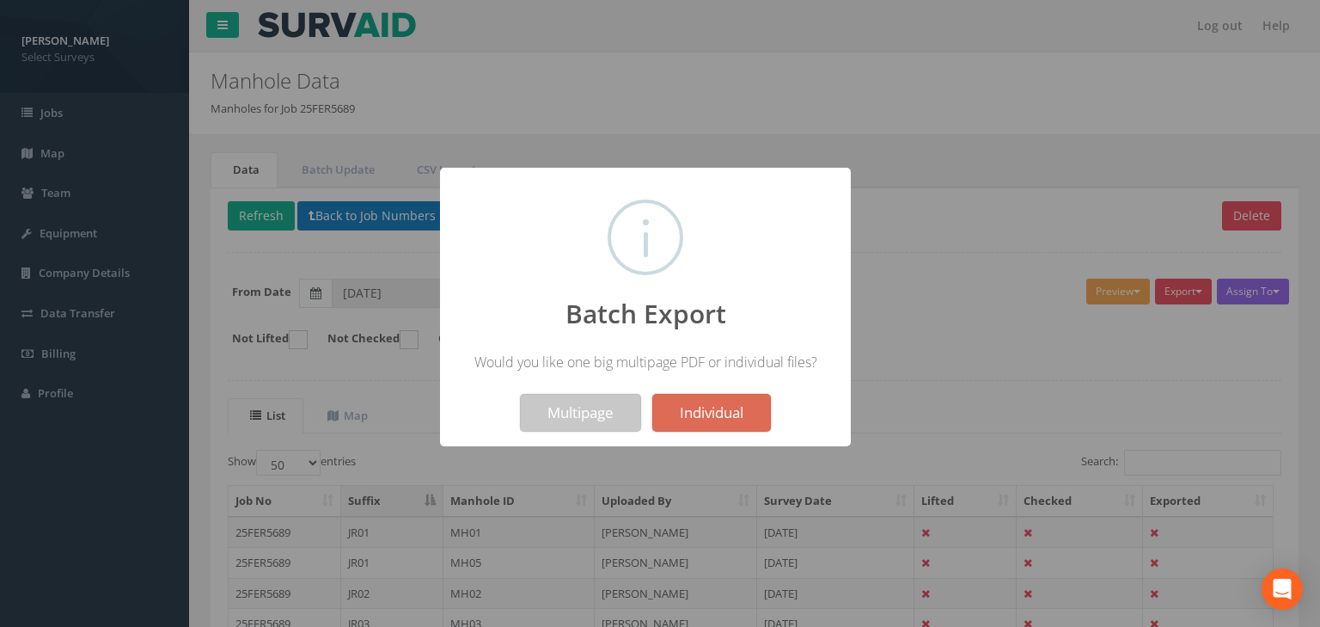
click at [602, 413] on button "Multipage" at bounding box center [580, 413] width 121 height 38
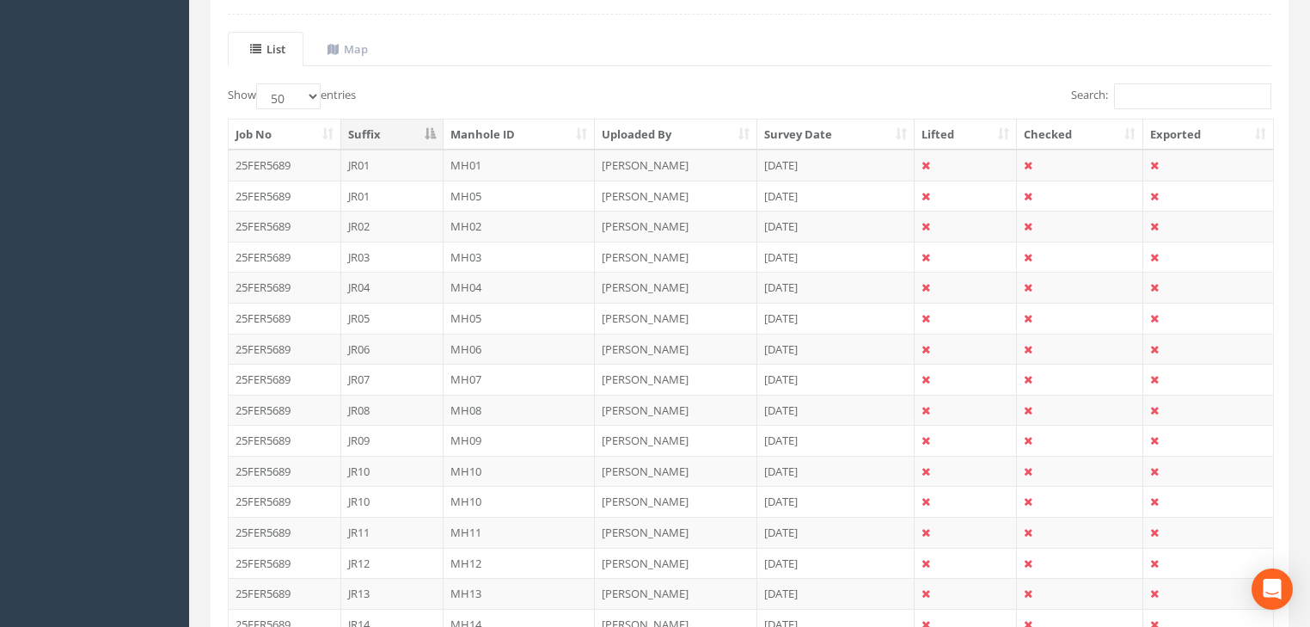
scroll to position [481, 0]
